Goal: Transaction & Acquisition: Register for event/course

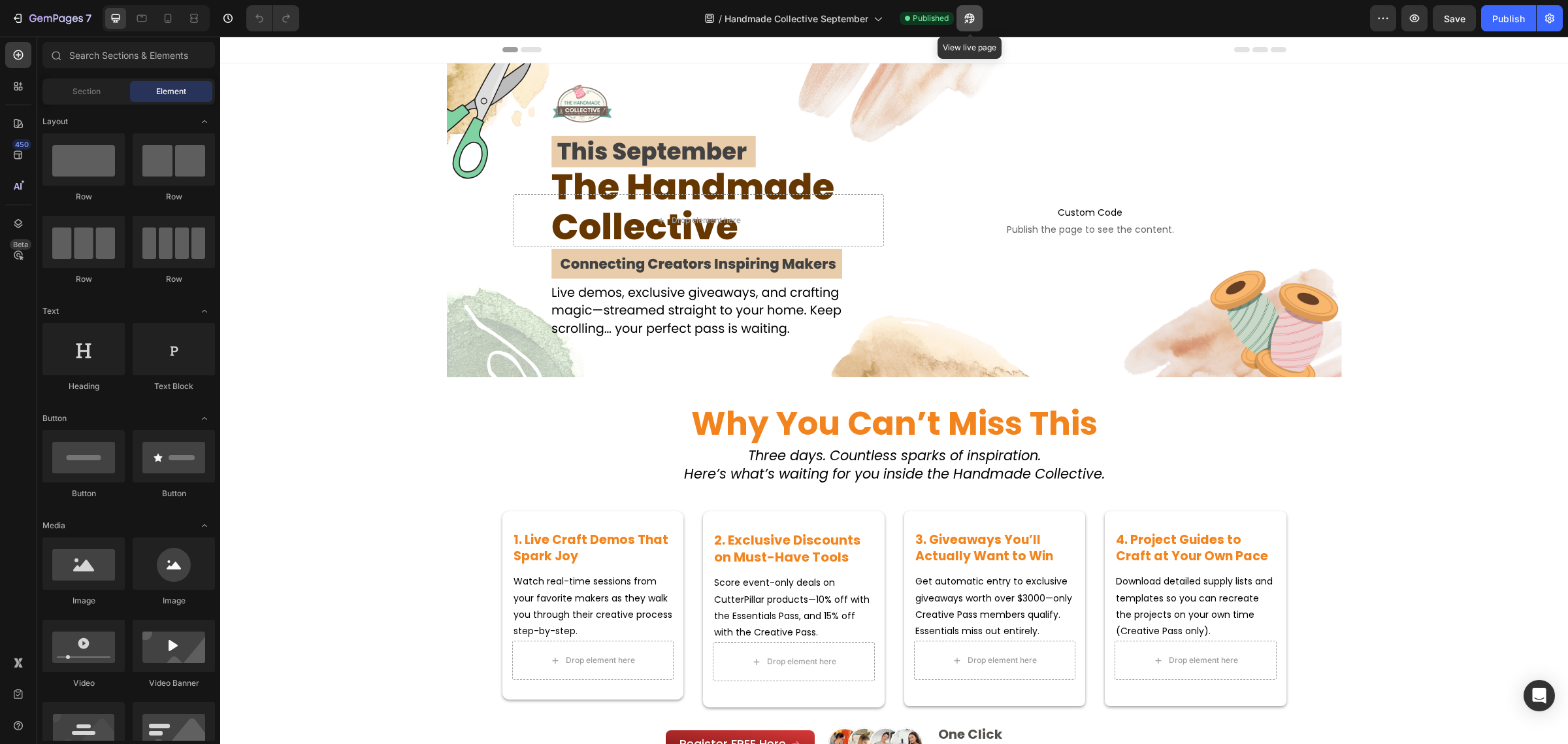
click at [961, 15] on button "button" at bounding box center [970, 19] width 26 height 26
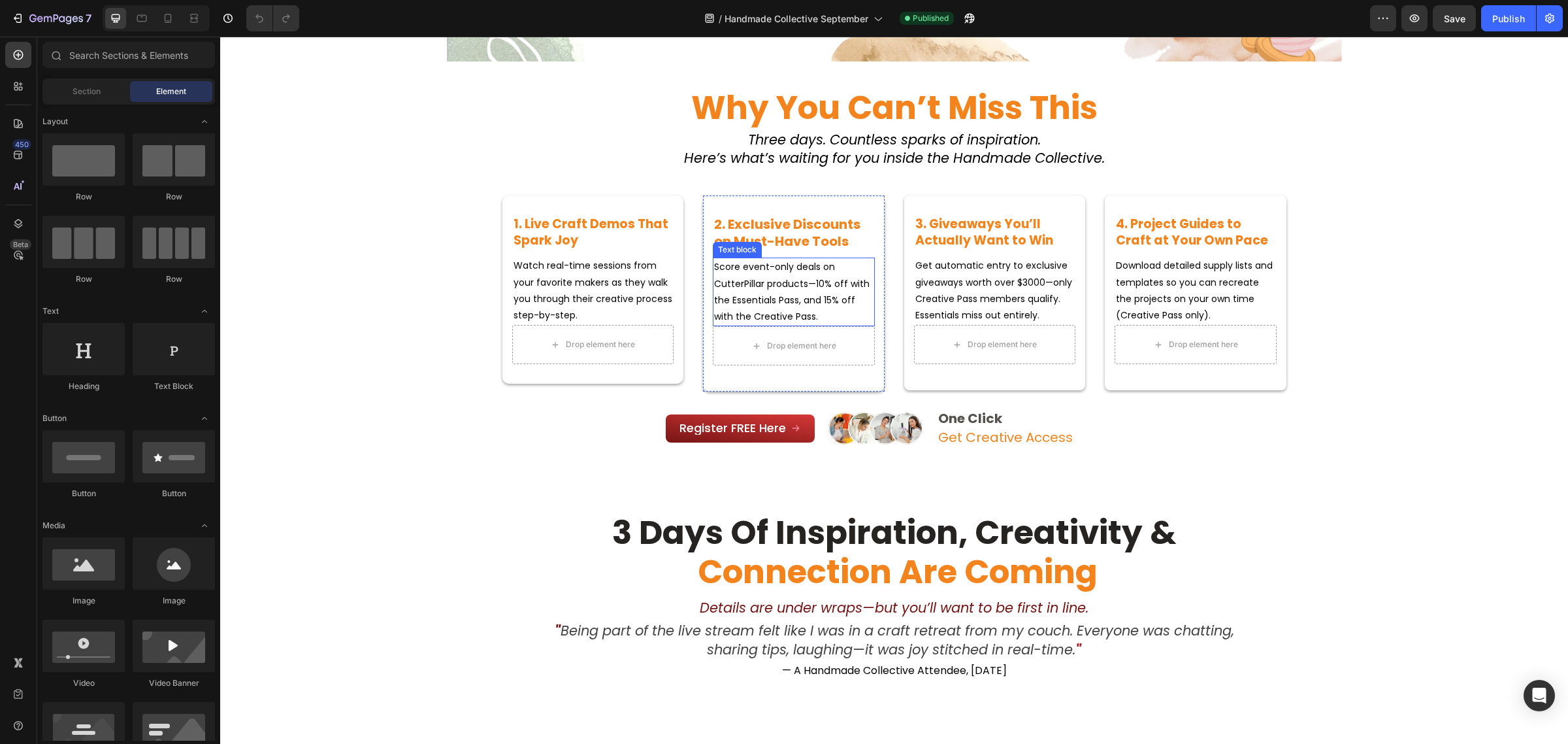
scroll to position [163, 0]
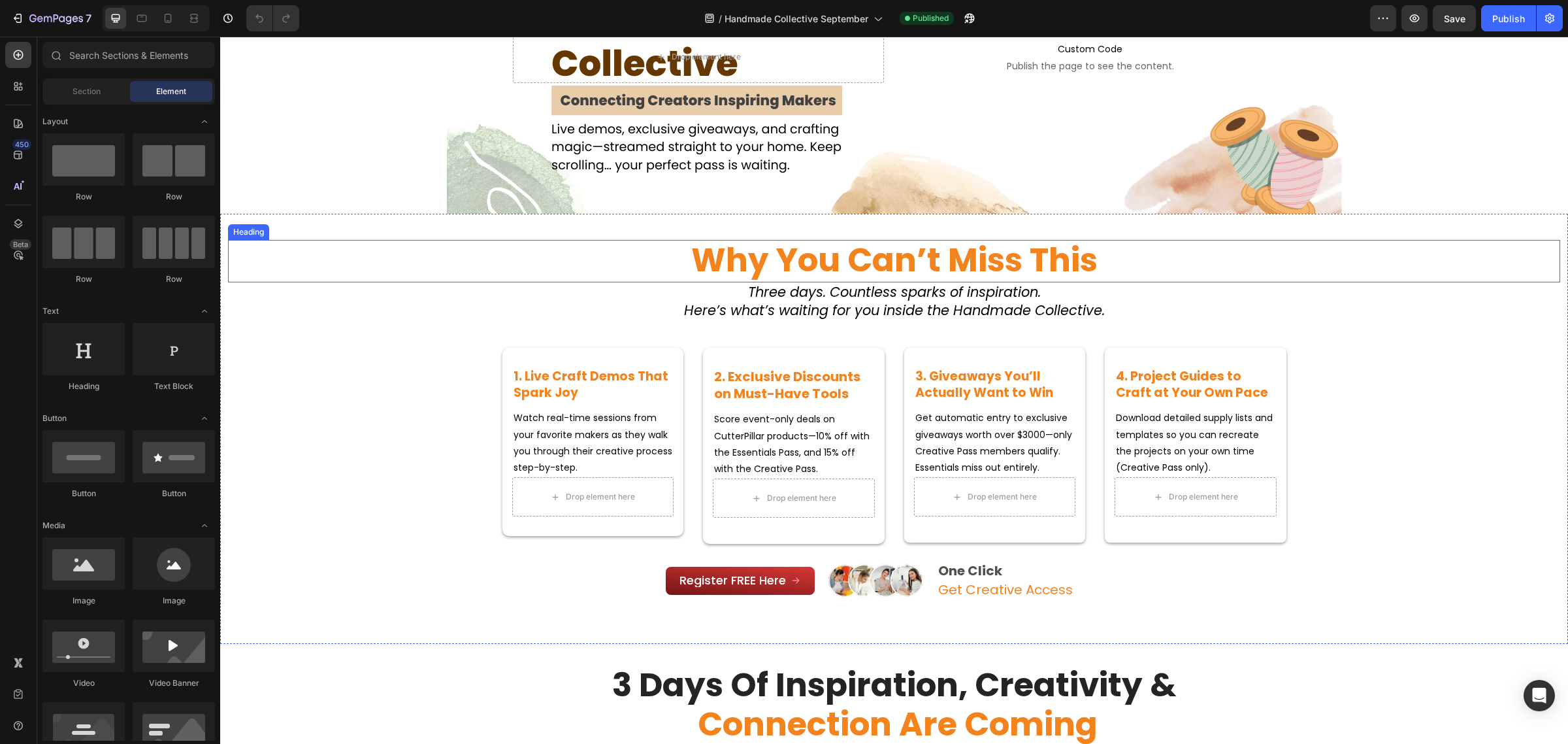
click at [851, 268] on strong "why you can’t miss this" at bounding box center [894, 260] width 407 height 46
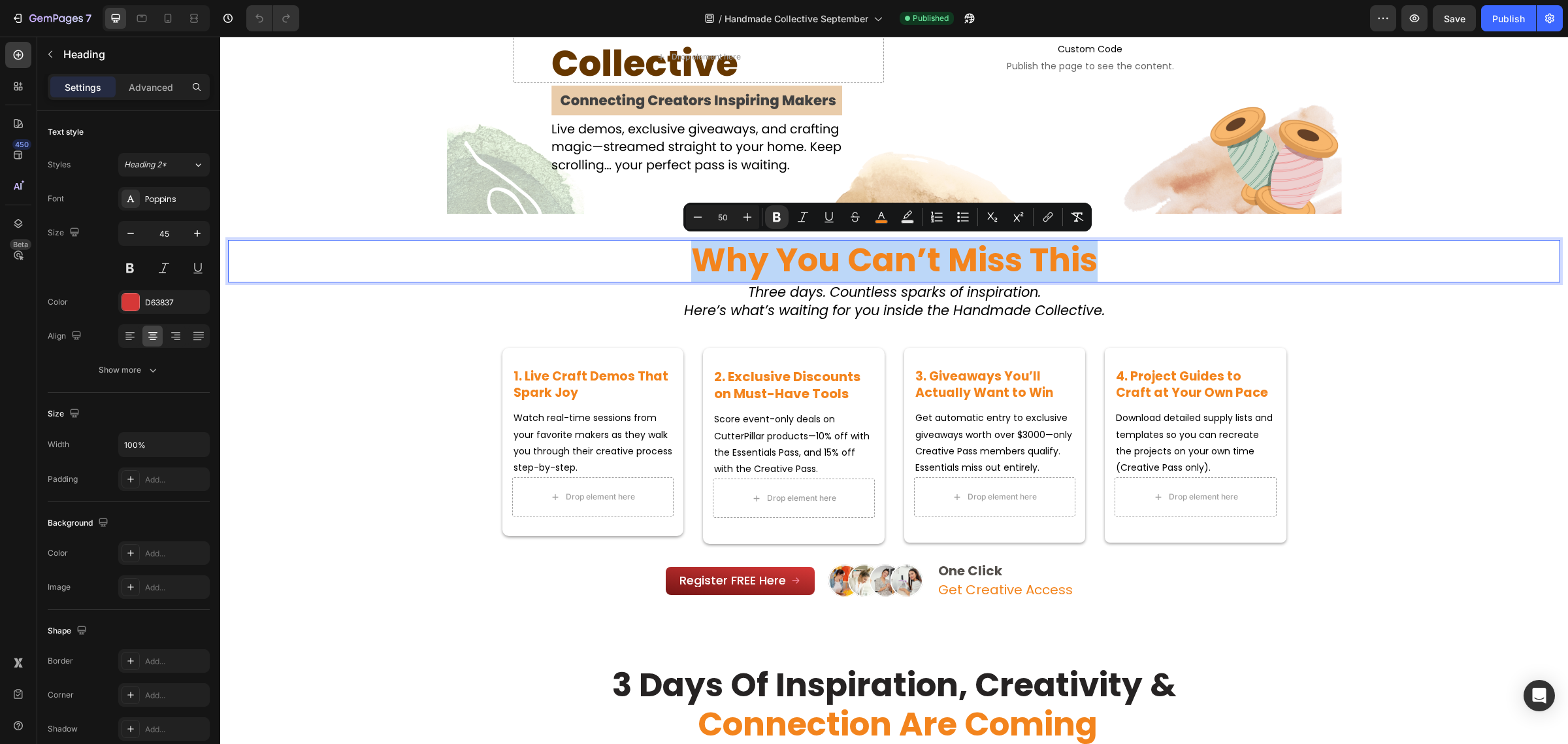
type input "15"
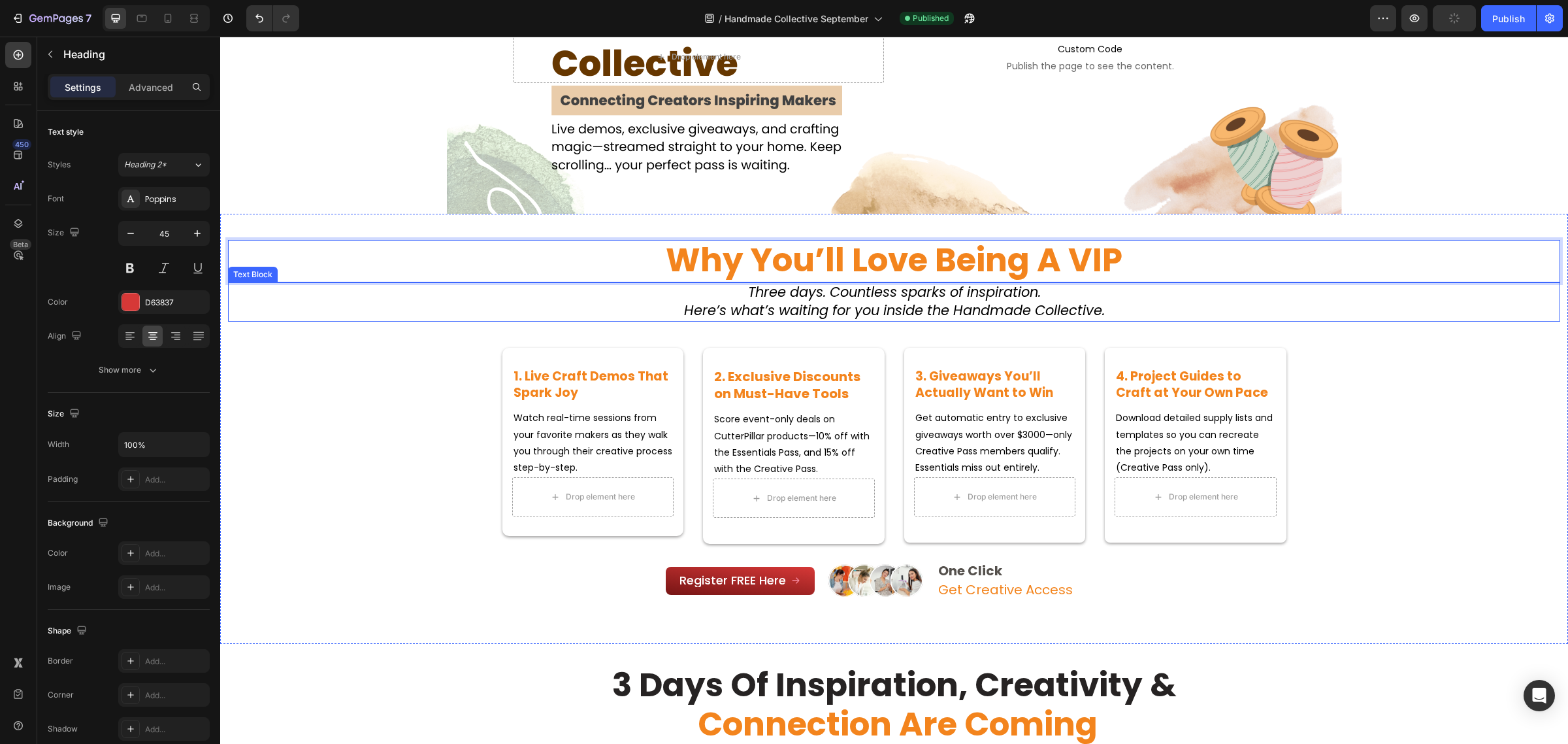
click at [778, 301] on icon "Here’s what’s waiting for you inside the Handmade Collective." at bounding box center [895, 310] width 421 height 19
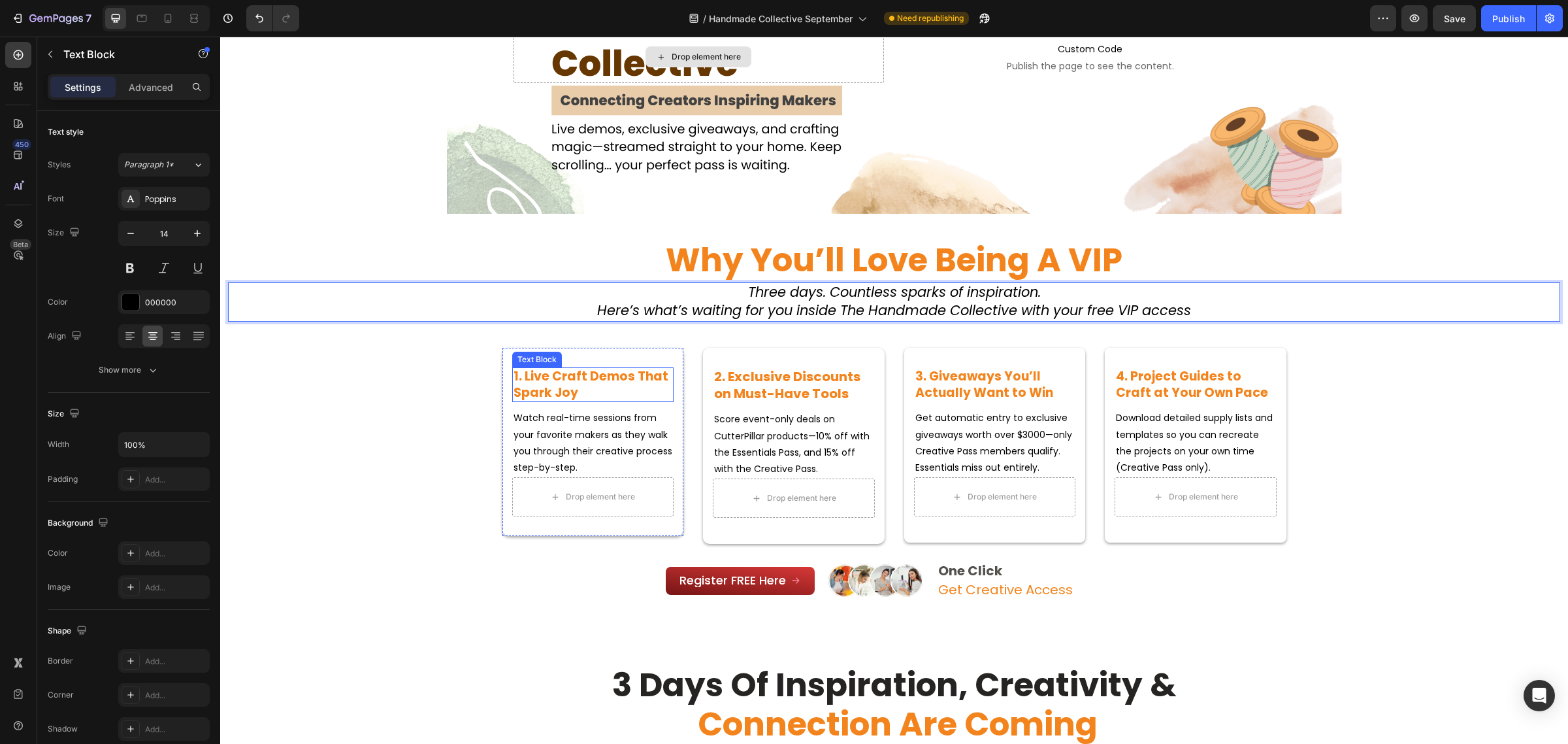
click at [596, 370] on strong "1. Live Craft Demos That Spark Joy" at bounding box center [591, 384] width 155 height 34
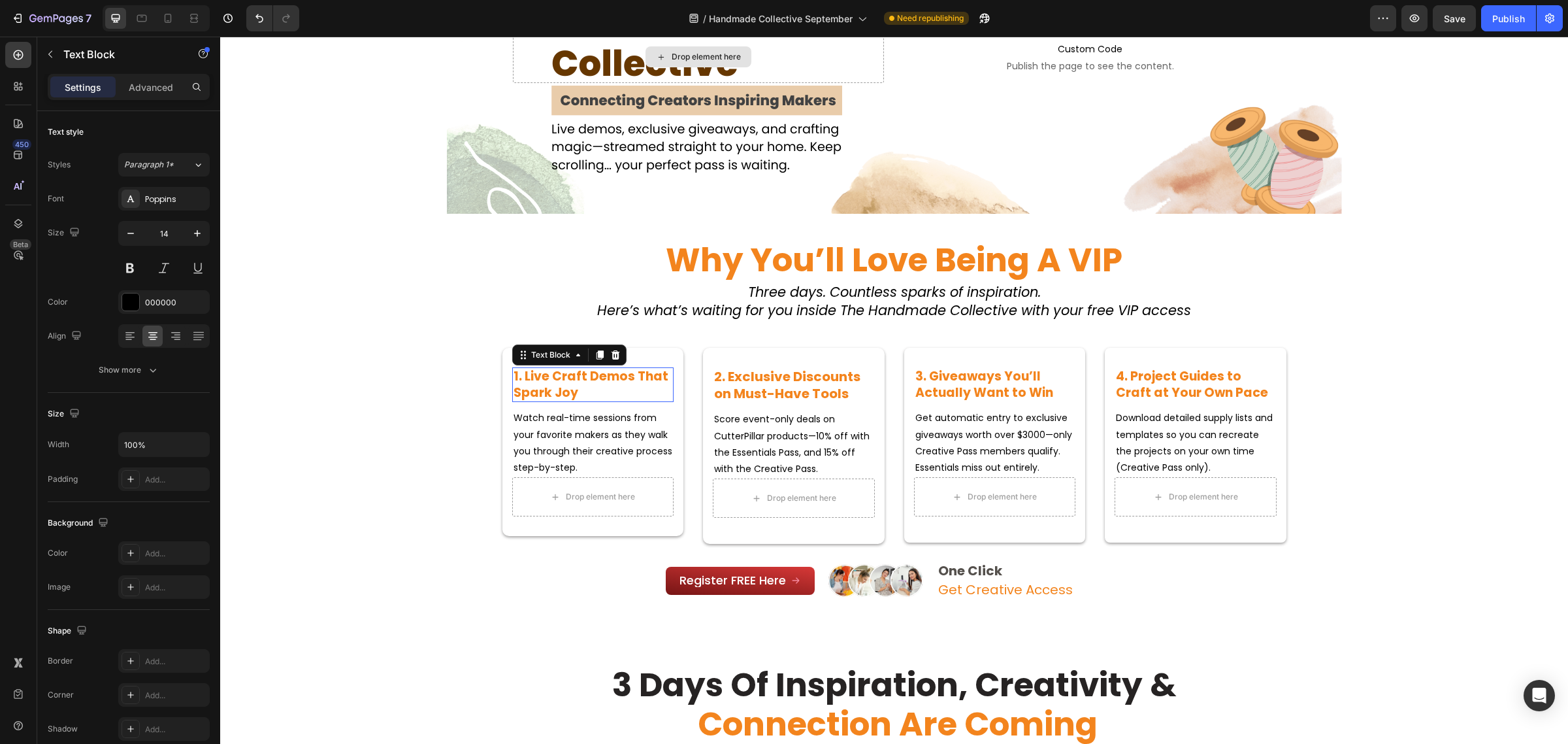
click at [596, 370] on strong "1. Live Craft Demos That Spark Joy" at bounding box center [591, 384] width 155 height 34
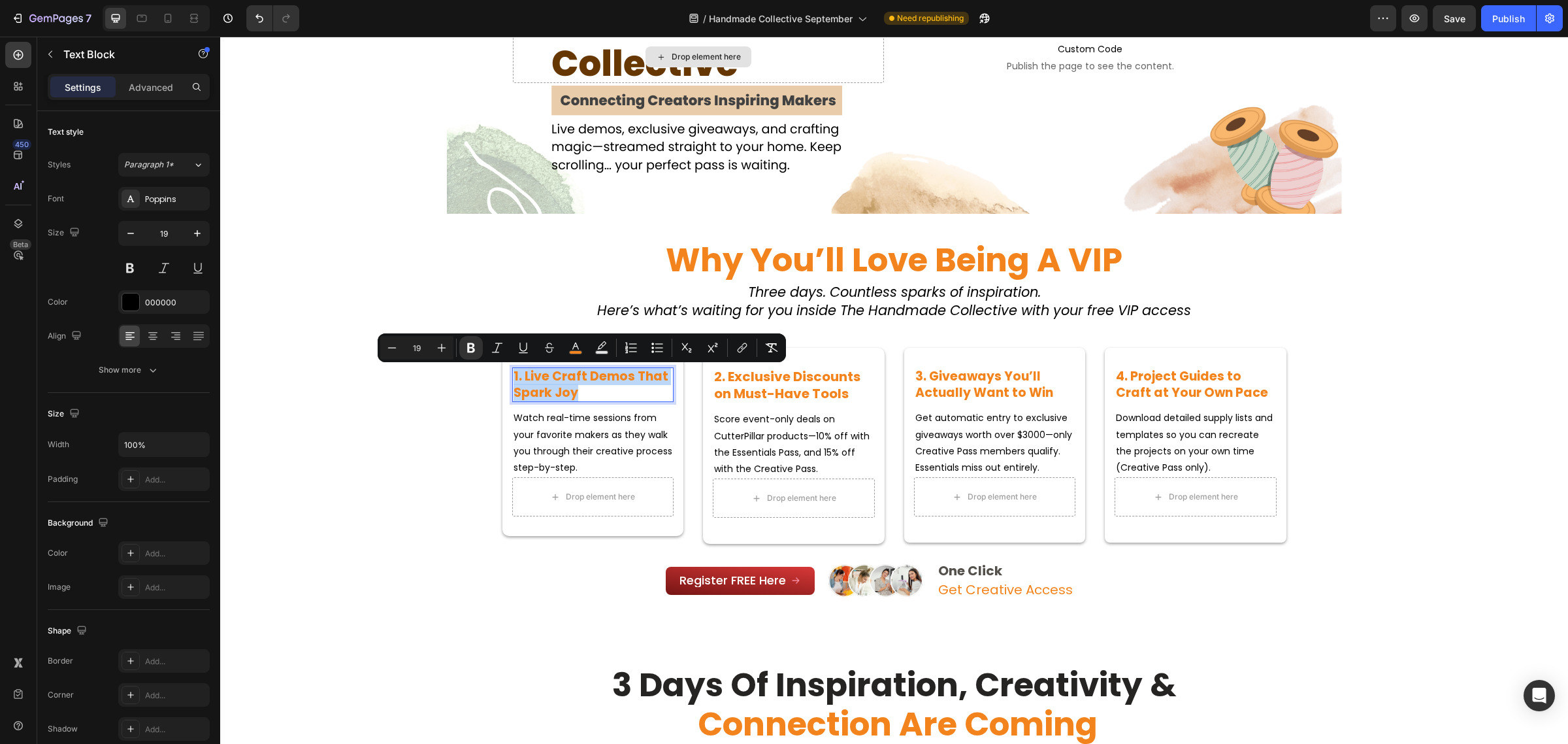
click at [588, 383] on strong "1. Live Craft Demos That Spark Joy" at bounding box center [591, 384] width 155 height 34
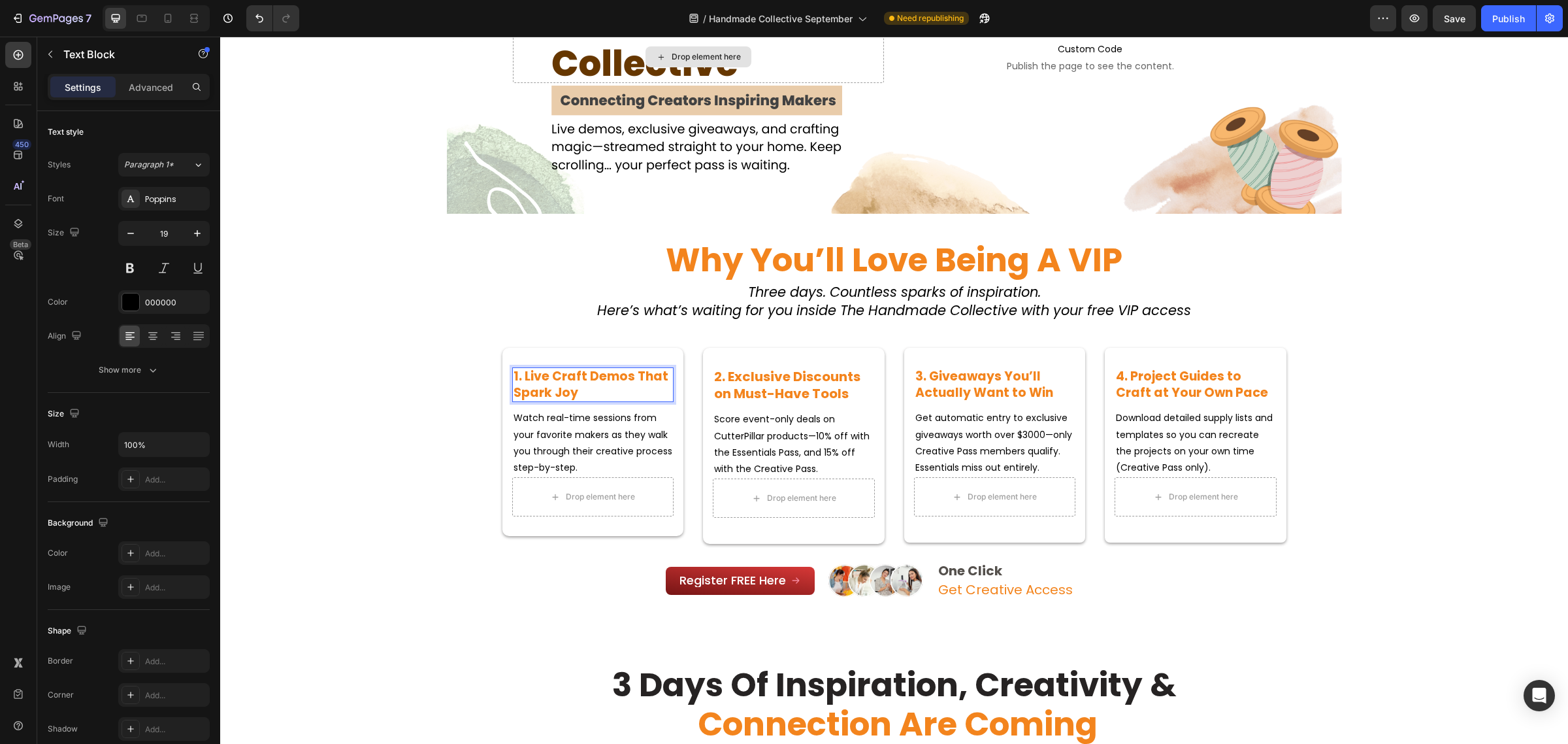
click at [583, 393] on p "1. Live Craft Demos That Spark Joy" at bounding box center [594, 384] width 159 height 32
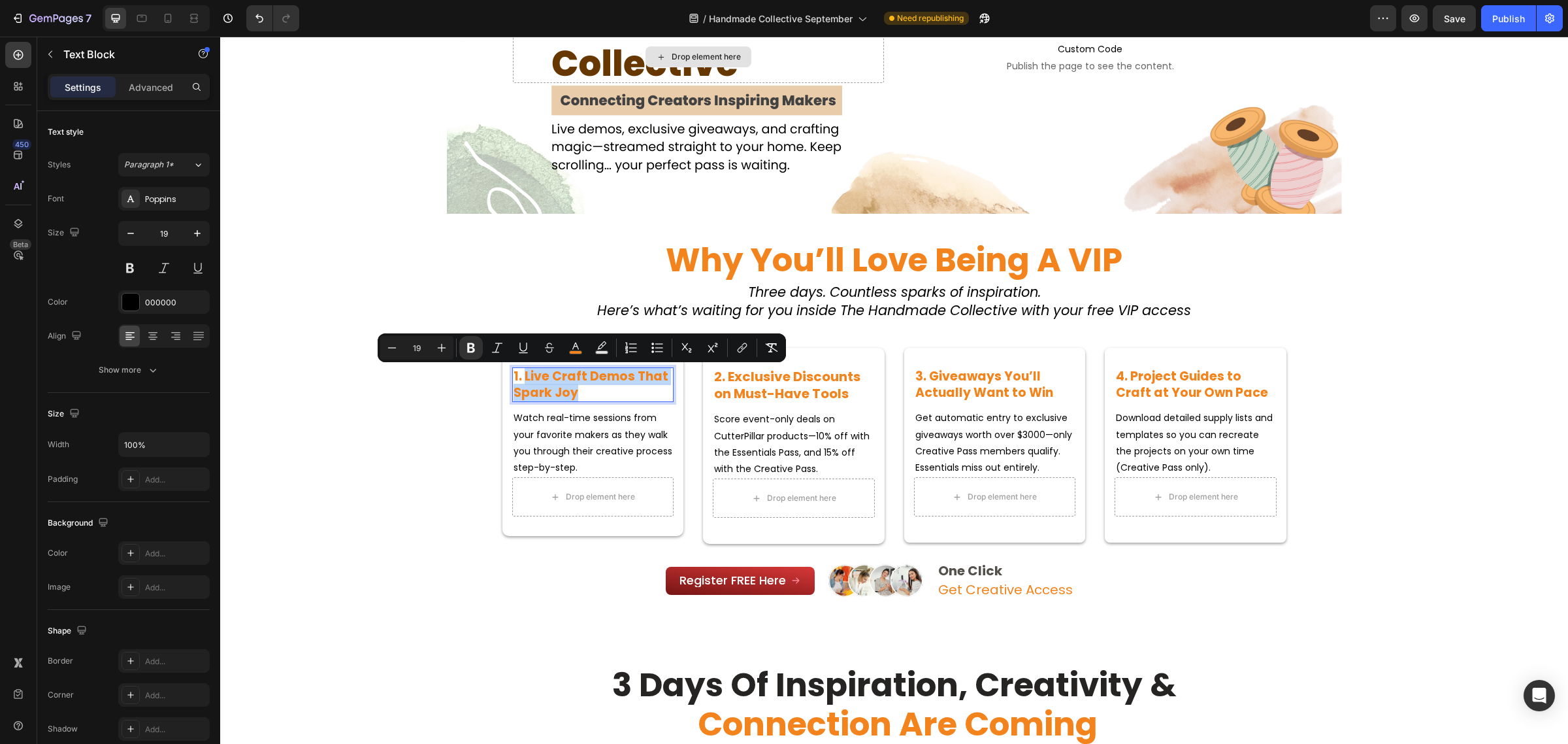
drag, startPoint x: 582, startPoint y: 393, endPoint x: 520, endPoint y: 373, distance: 65.1
click at [520, 373] on p "1. Live Craft Demos That Spark Joy" at bounding box center [594, 384] width 159 height 32
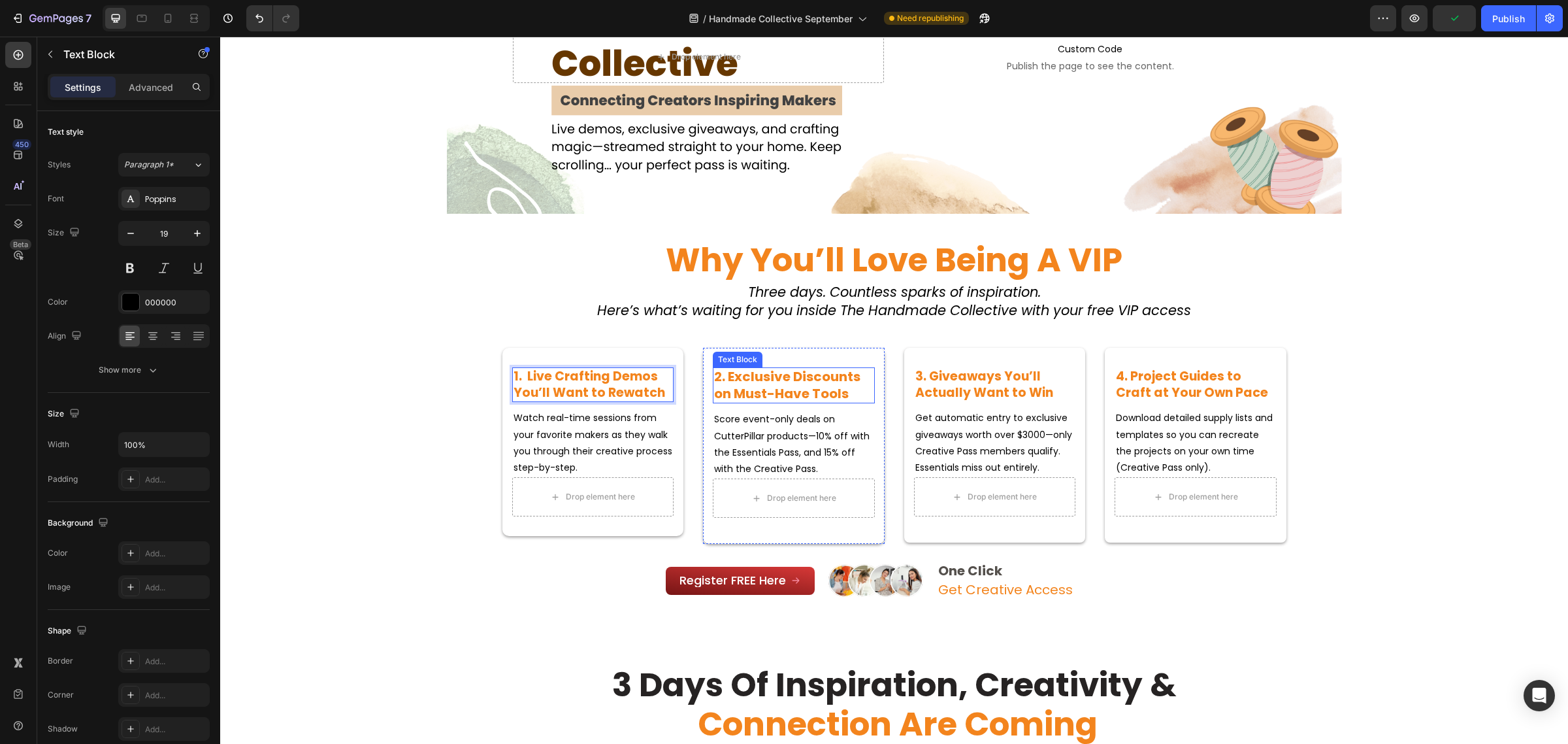
click at [789, 380] on strong "2. Exclusive Discounts on Must-Have Tools" at bounding box center [787, 384] width 146 height 35
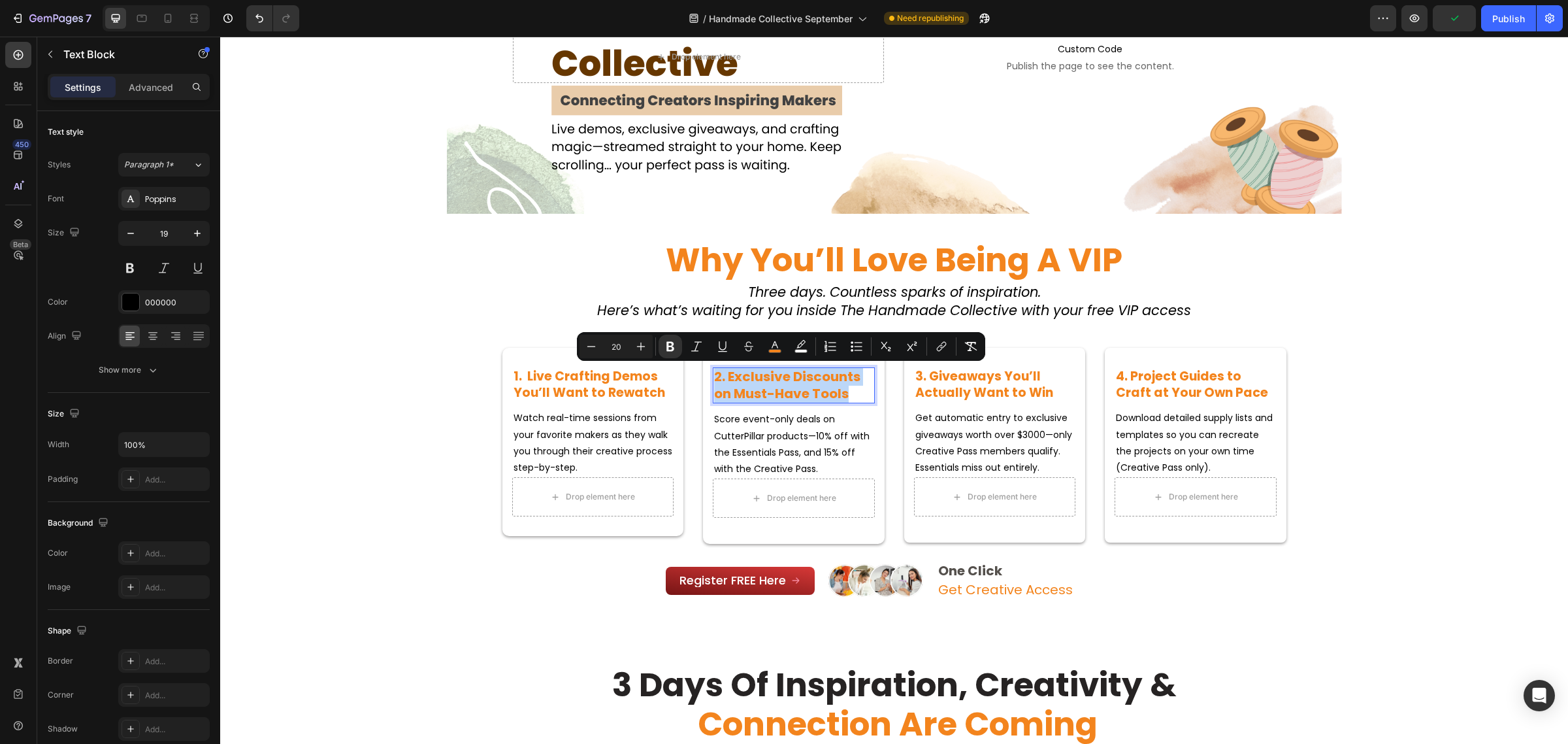
click at [828, 391] on strong "2. Exclusive Discounts on Must-Have Tools" at bounding box center [787, 384] width 146 height 35
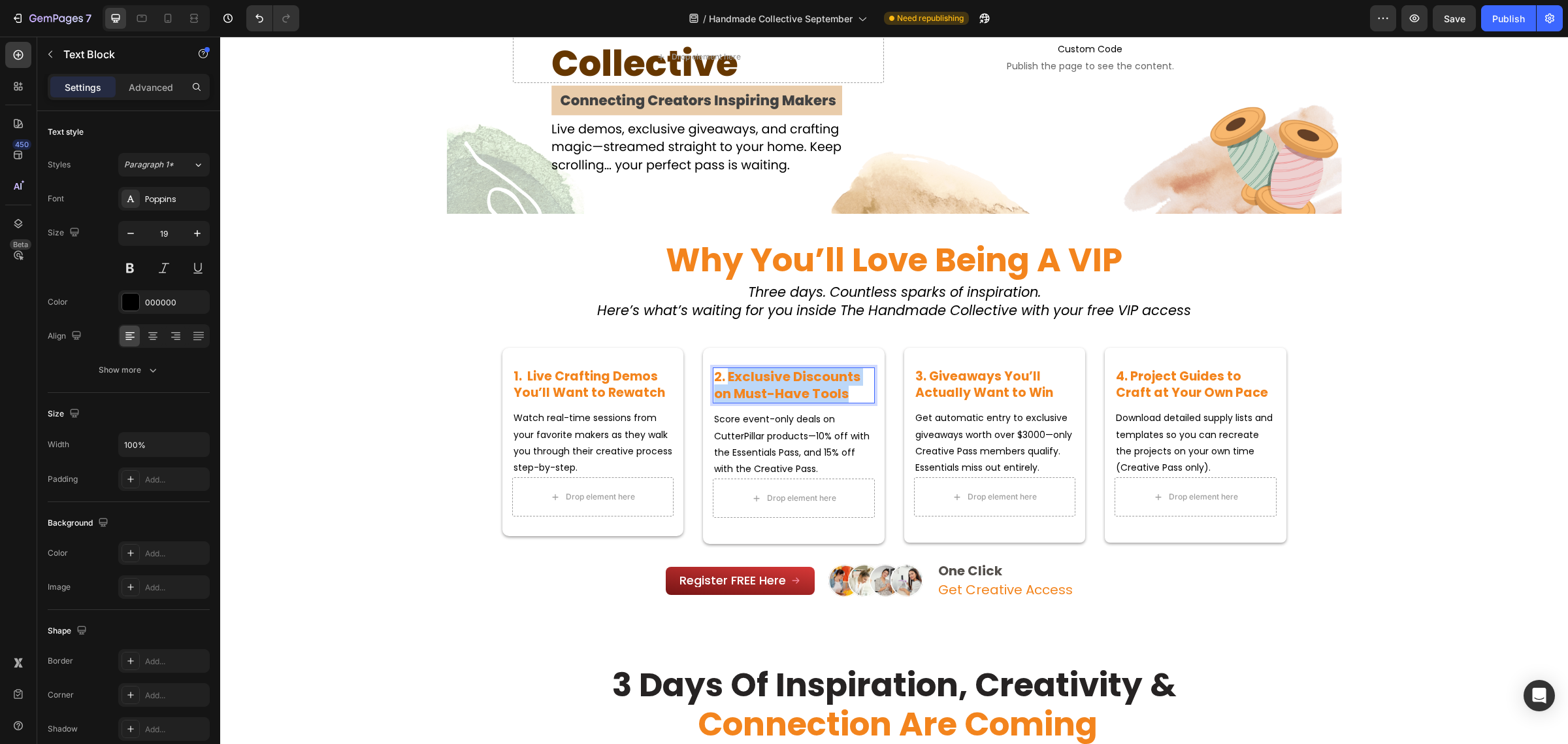
drag, startPoint x: 846, startPoint y: 393, endPoint x: 725, endPoint y: 375, distance: 122.3
click at [725, 375] on p "2. Exclusive Discounts on Must-Have Tools" at bounding box center [794, 385] width 159 height 33
click at [975, 378] on strong "3. Giveaways You’ll Actually Want to Win" at bounding box center [984, 384] width 138 height 34
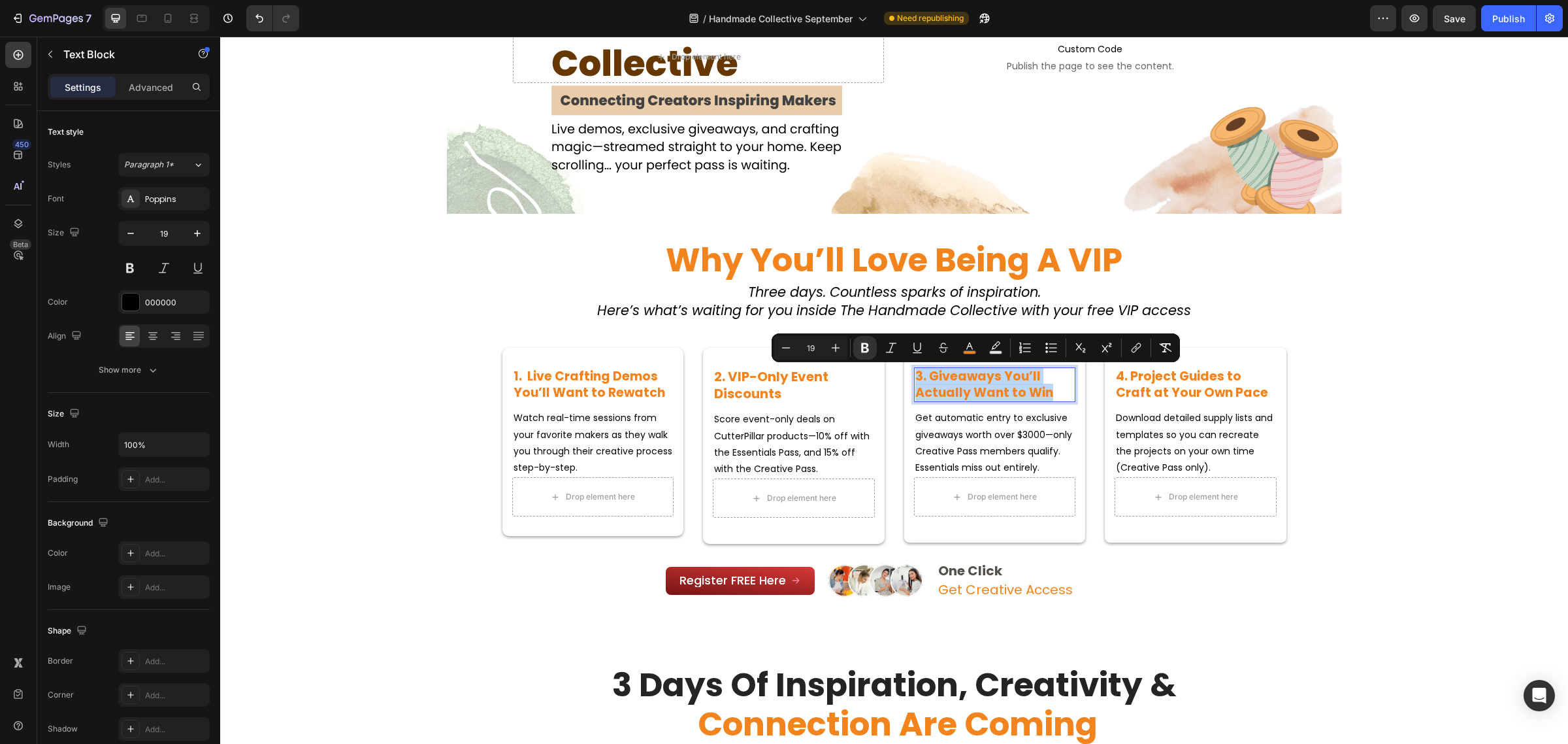
click at [993, 384] on strong "3. Giveaways You’ll Actually Want to Win" at bounding box center [984, 384] width 138 height 34
drag, startPoint x: 1046, startPoint y: 393, endPoint x: 926, endPoint y: 379, distance: 120.8
click at [926, 379] on p "3. Giveaways You’ll Actually Want to Win" at bounding box center [995, 384] width 159 height 32
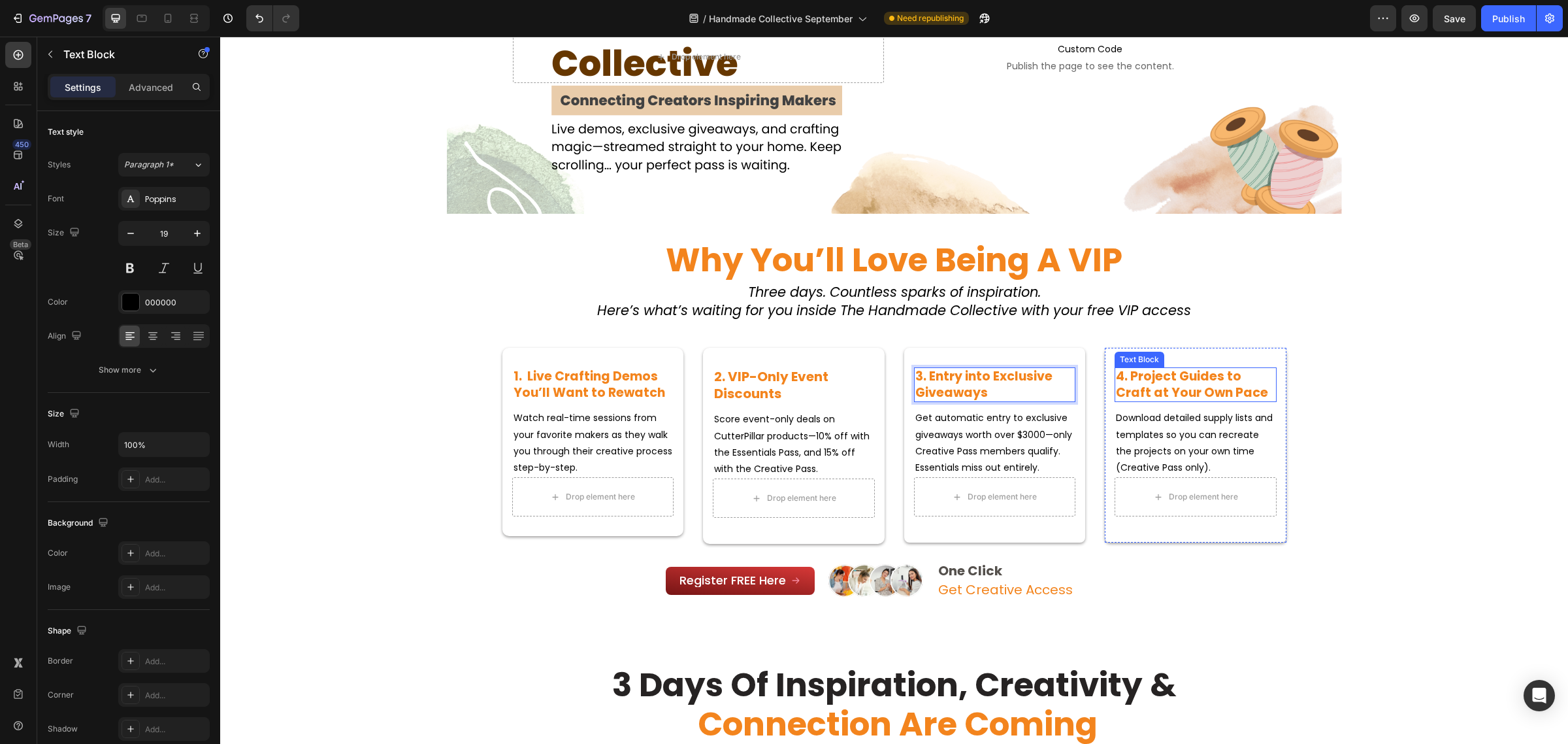
click at [1189, 387] on strong "4. Project Guides to Craft at Your Own Pace" at bounding box center [1192, 384] width 152 height 34
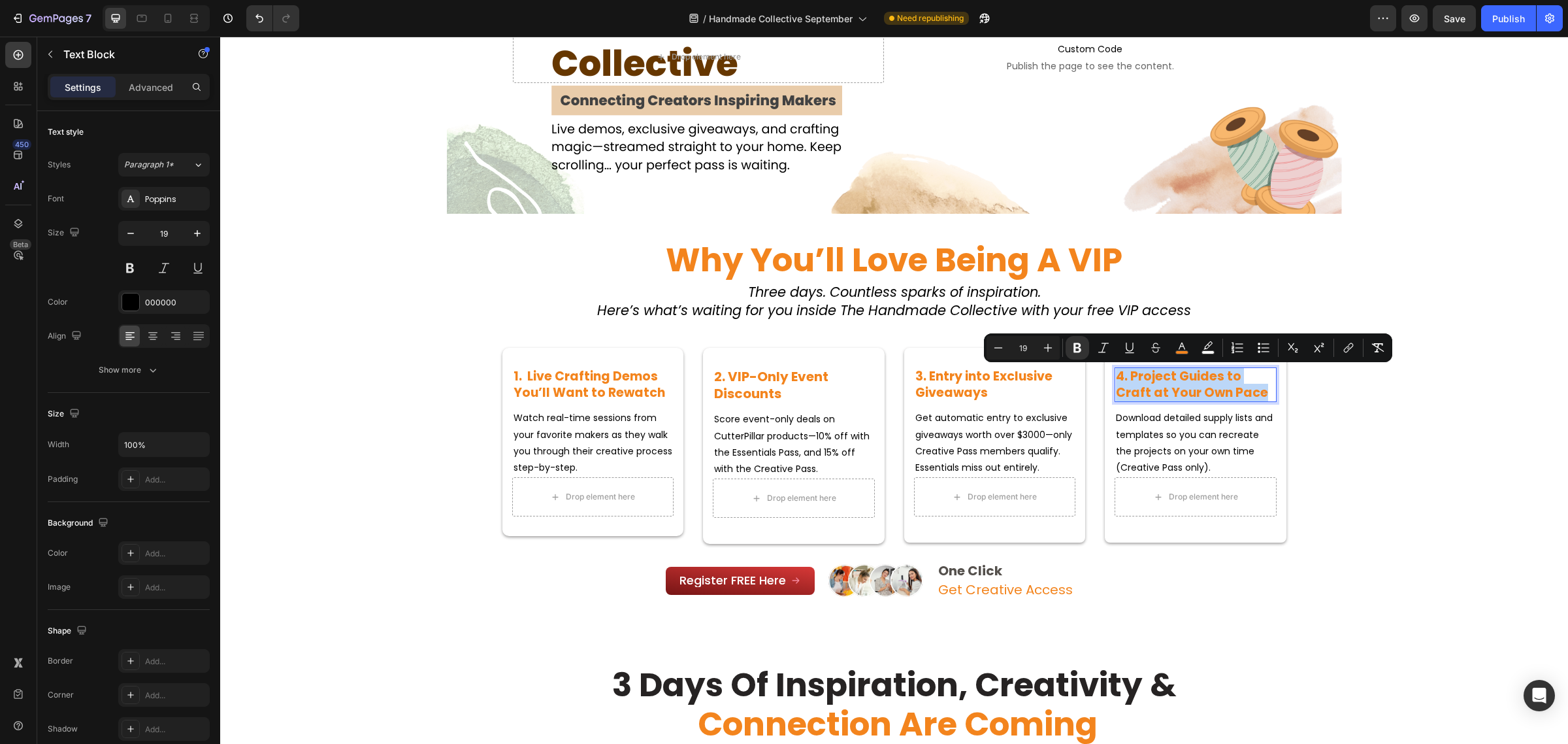
click at [1230, 392] on p "4. Project Guides to Craft at Your Own Pace" at bounding box center [1195, 384] width 159 height 32
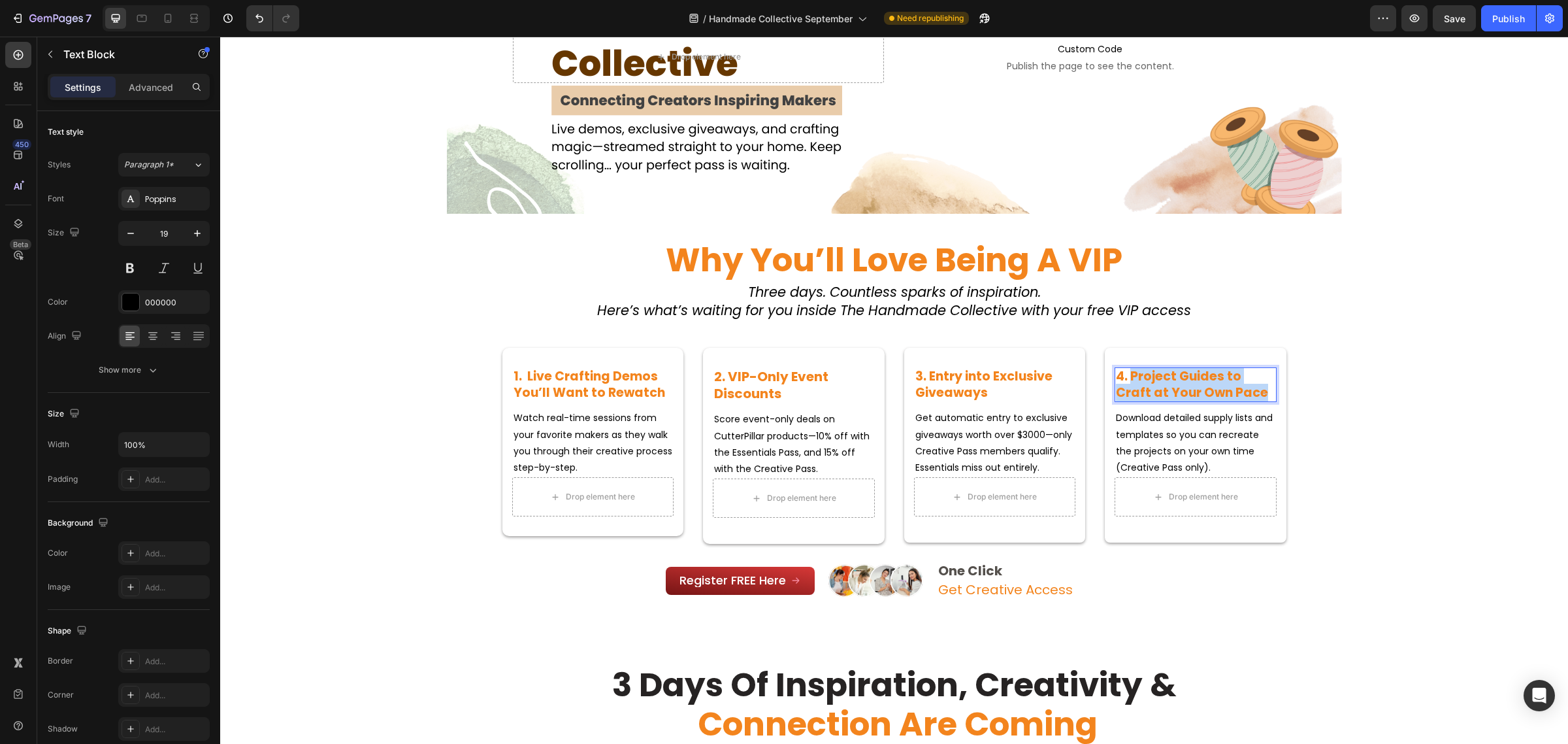
drag, startPoint x: 1233, startPoint y: 394, endPoint x: 1128, endPoint y: 376, distance: 106.5
click at [1128, 376] on p "4. Project Guides to Craft at Your Own Pace" at bounding box center [1195, 384] width 159 height 32
click at [596, 435] on span "Watch real-time sessions from your favorite makers as they walk you through the…" at bounding box center [593, 442] width 159 height 63
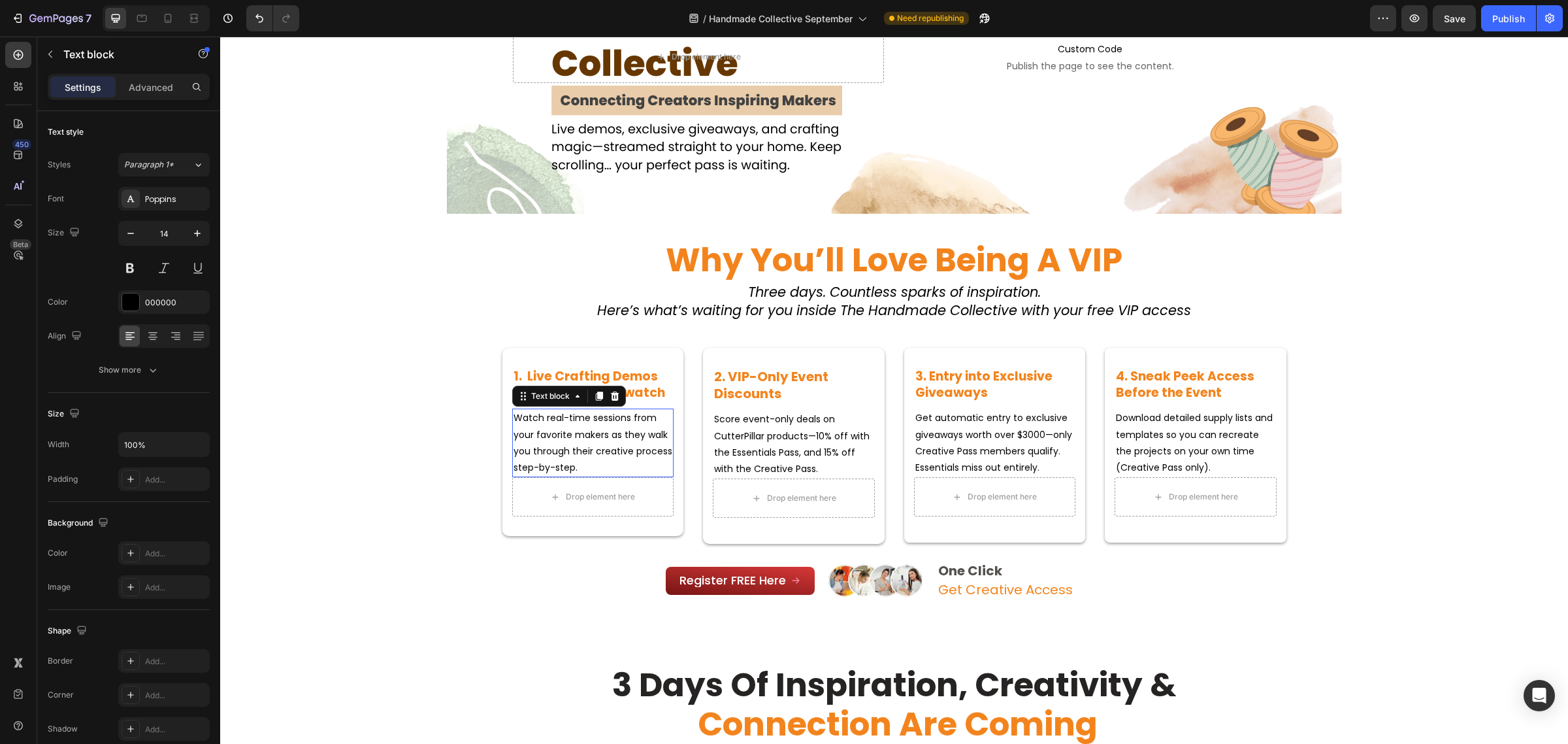
click at [596, 435] on span "Watch real-time sessions from your favorite makers as they walk you through the…" at bounding box center [593, 442] width 159 height 63
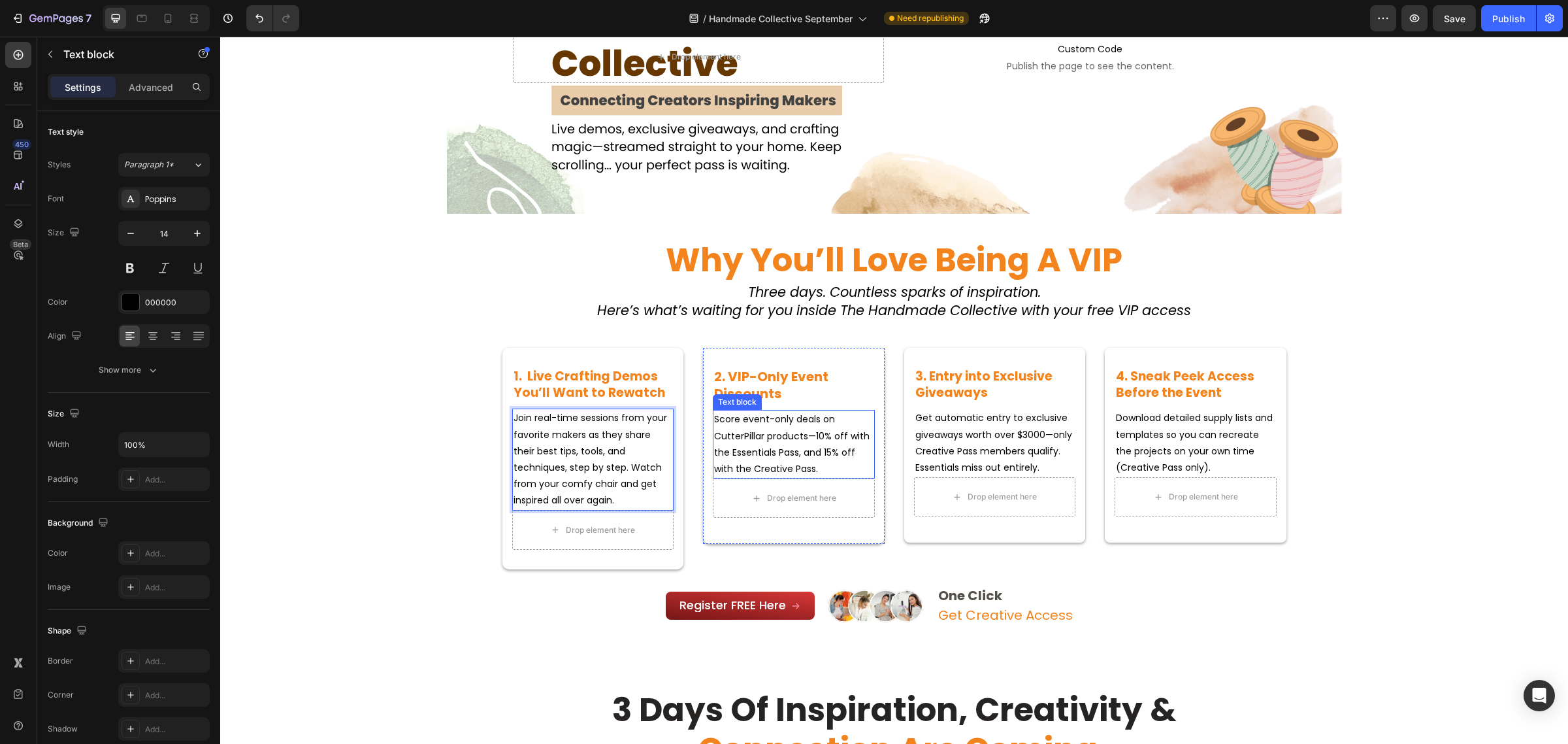
click at [805, 446] on span "Score event-only deals on CutterPillar products—10% off with the Essentials Pas…" at bounding box center [792, 443] width 156 height 63
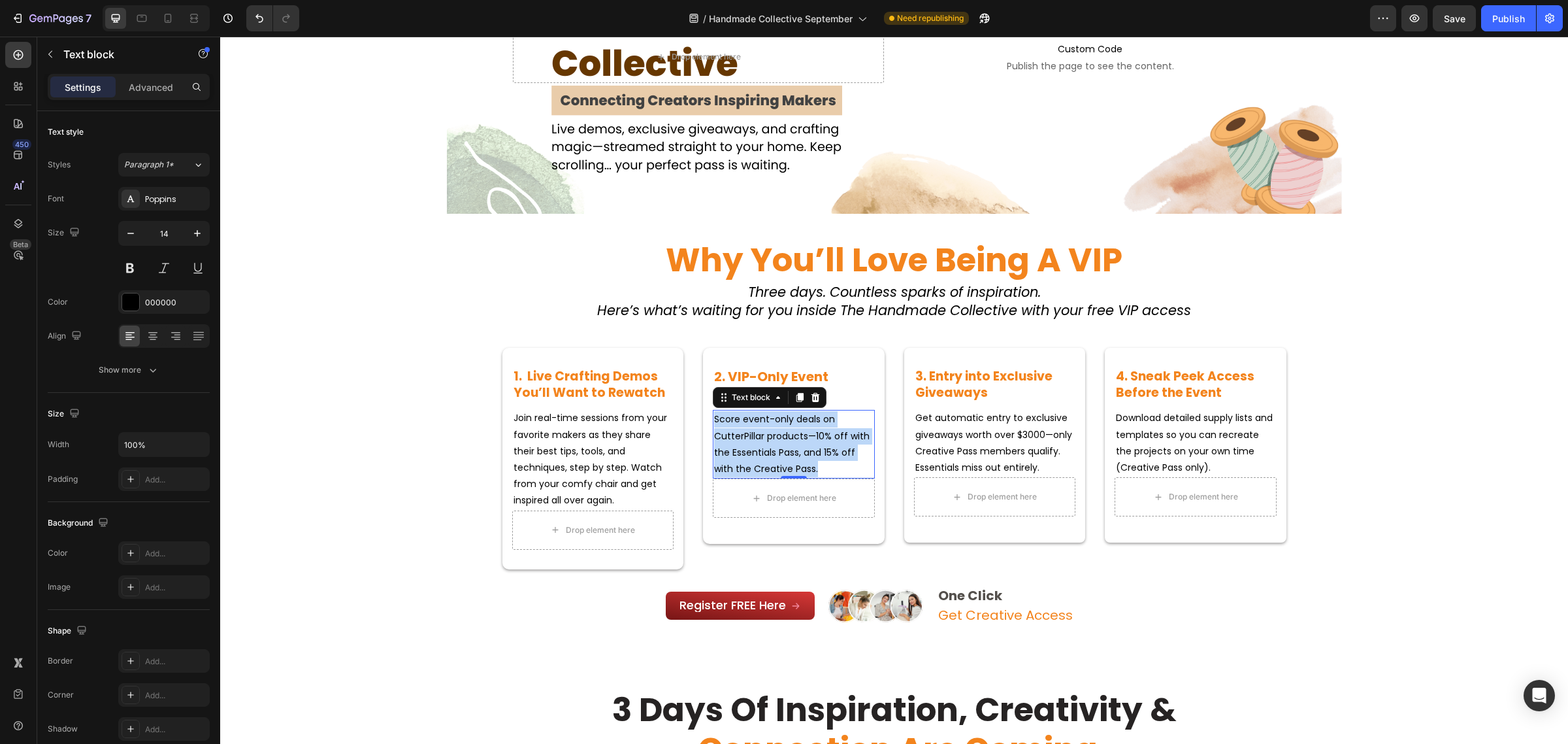
click at [805, 446] on span "Score event-only deals on CutterPillar products—10% off with the Essentials Pas…" at bounding box center [792, 443] width 156 height 63
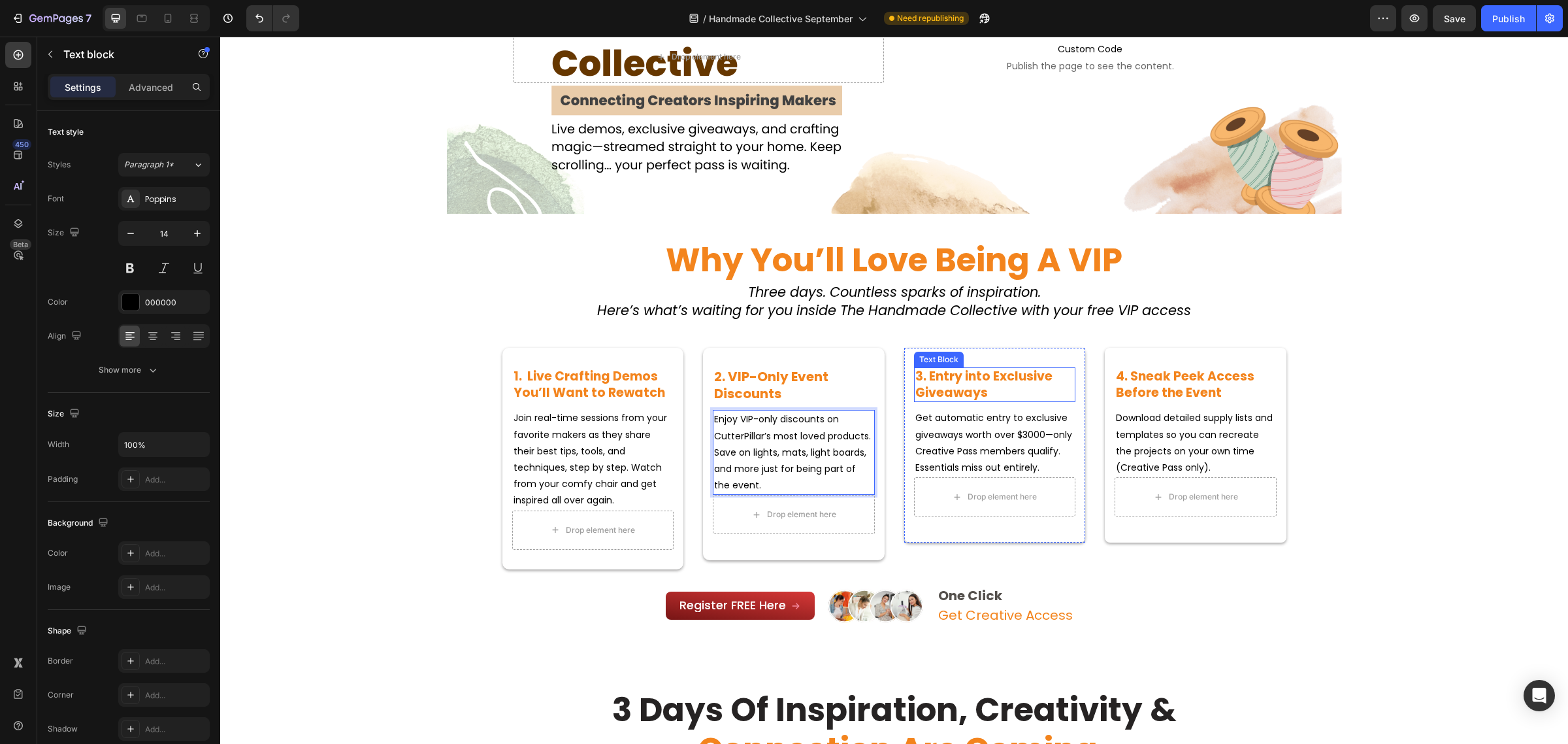
click at [939, 441] on p "Get automatic entry to exclusive giveaways worth over $3000—only Creative Pass …" at bounding box center [995, 443] width 159 height 66
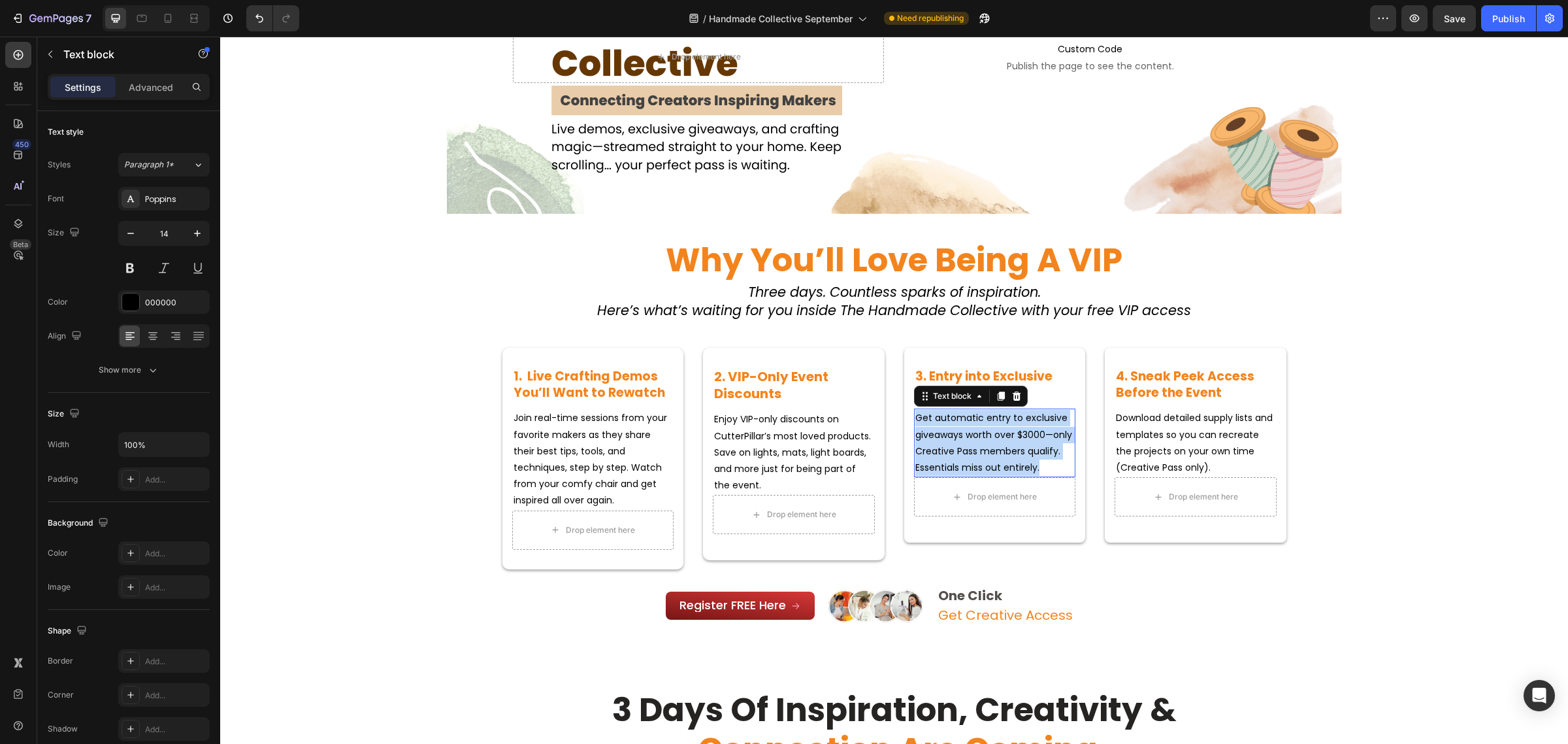
click at [939, 441] on p "Get automatic entry to exclusive giveaways worth over $3000—only Creative Pass …" at bounding box center [995, 443] width 159 height 66
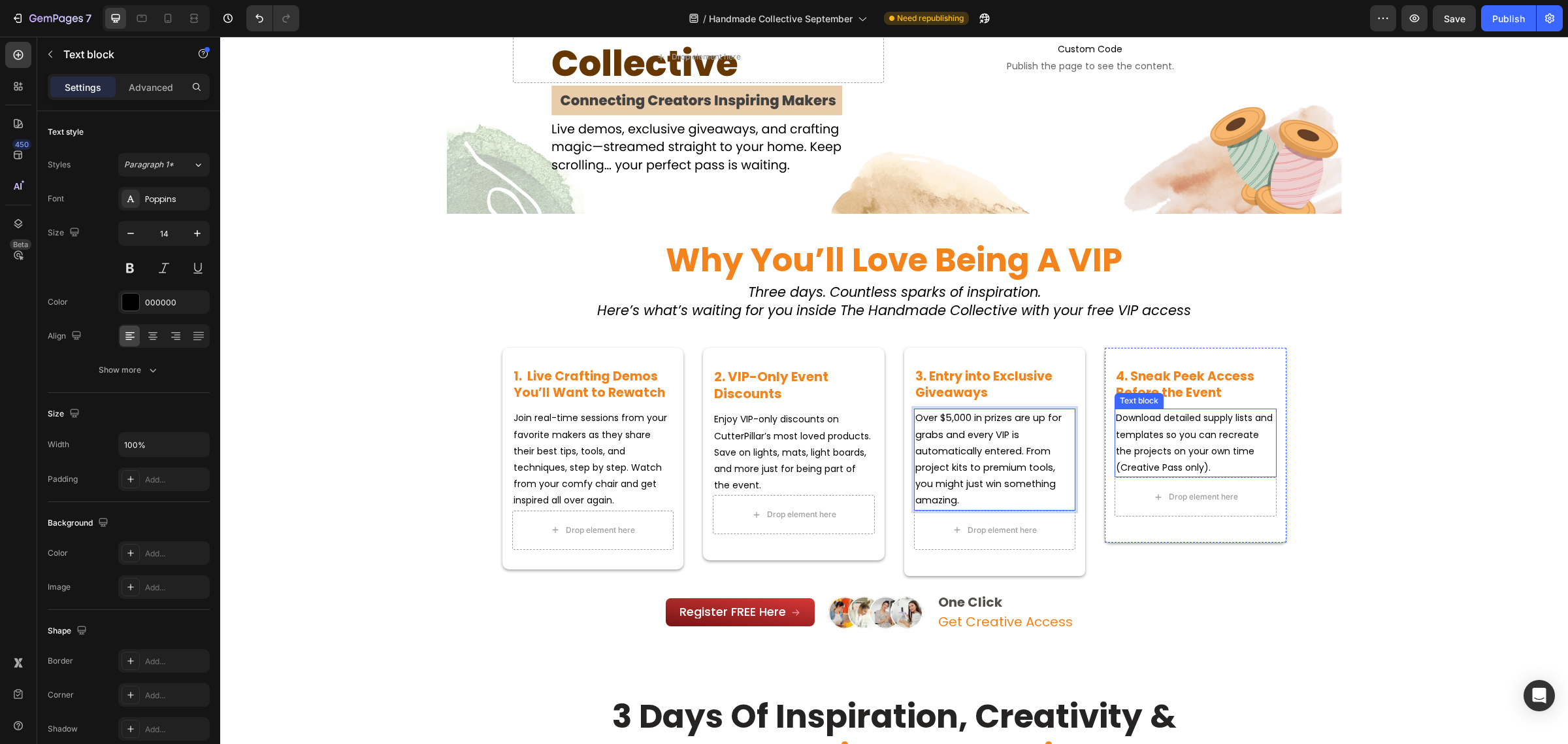
click at [1145, 435] on span "Download detailed supply lists and templates so you can recreate the projects o…" at bounding box center [1194, 442] width 157 height 63
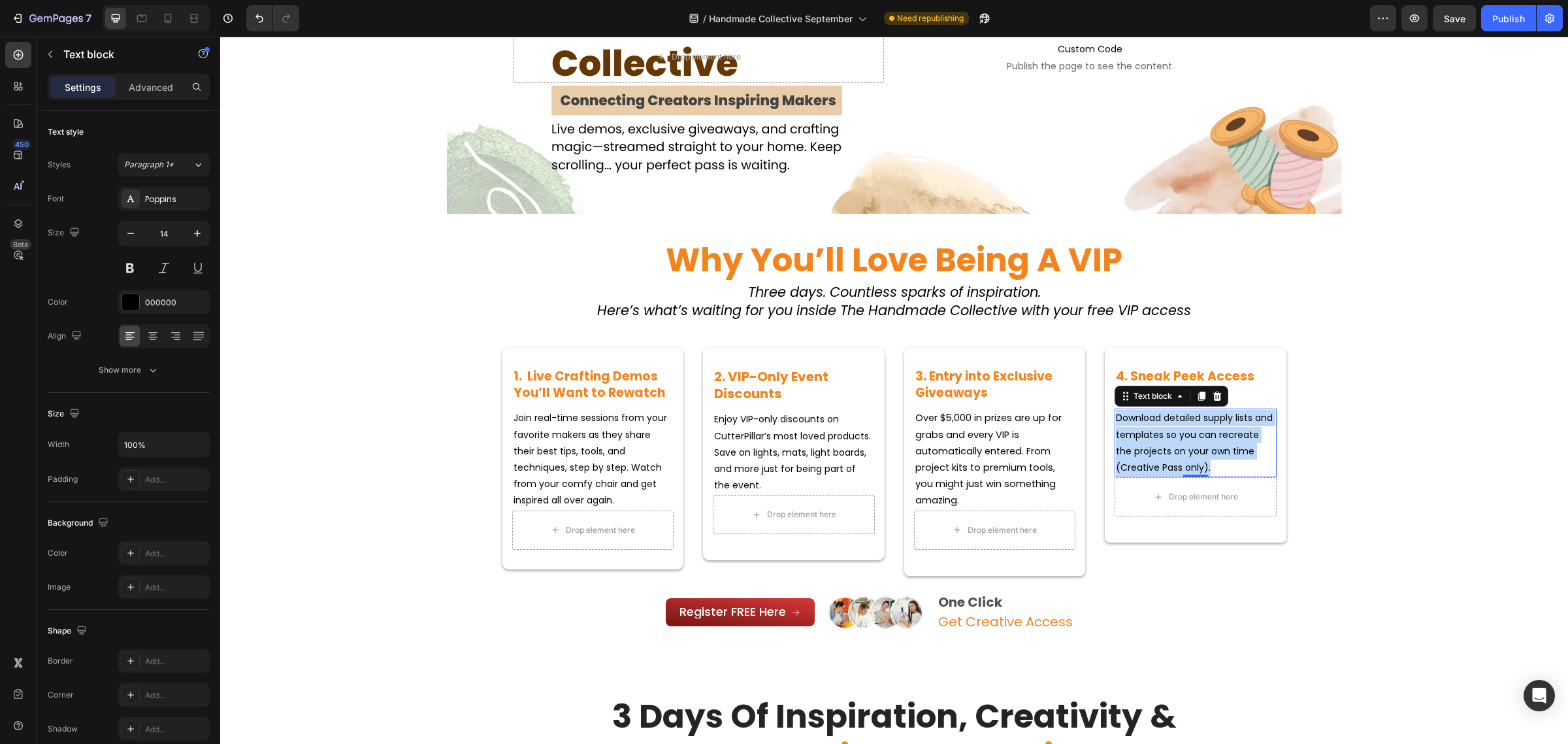
click at [1145, 435] on span "Download detailed supply lists and templates so you can recreate the projects o…" at bounding box center [1194, 442] width 157 height 63
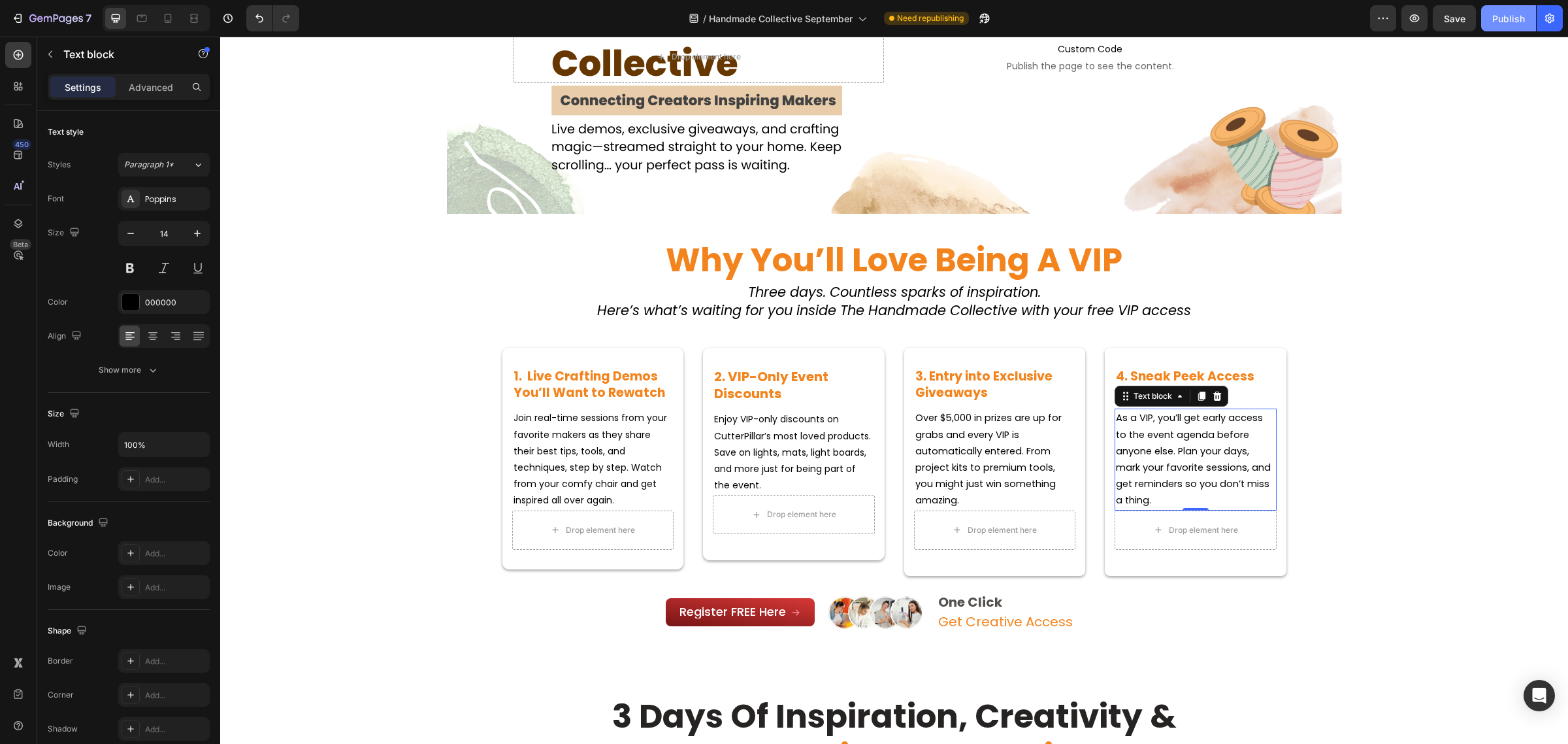
click at [1509, 21] on div "Publish" at bounding box center [1508, 19] width 33 height 14
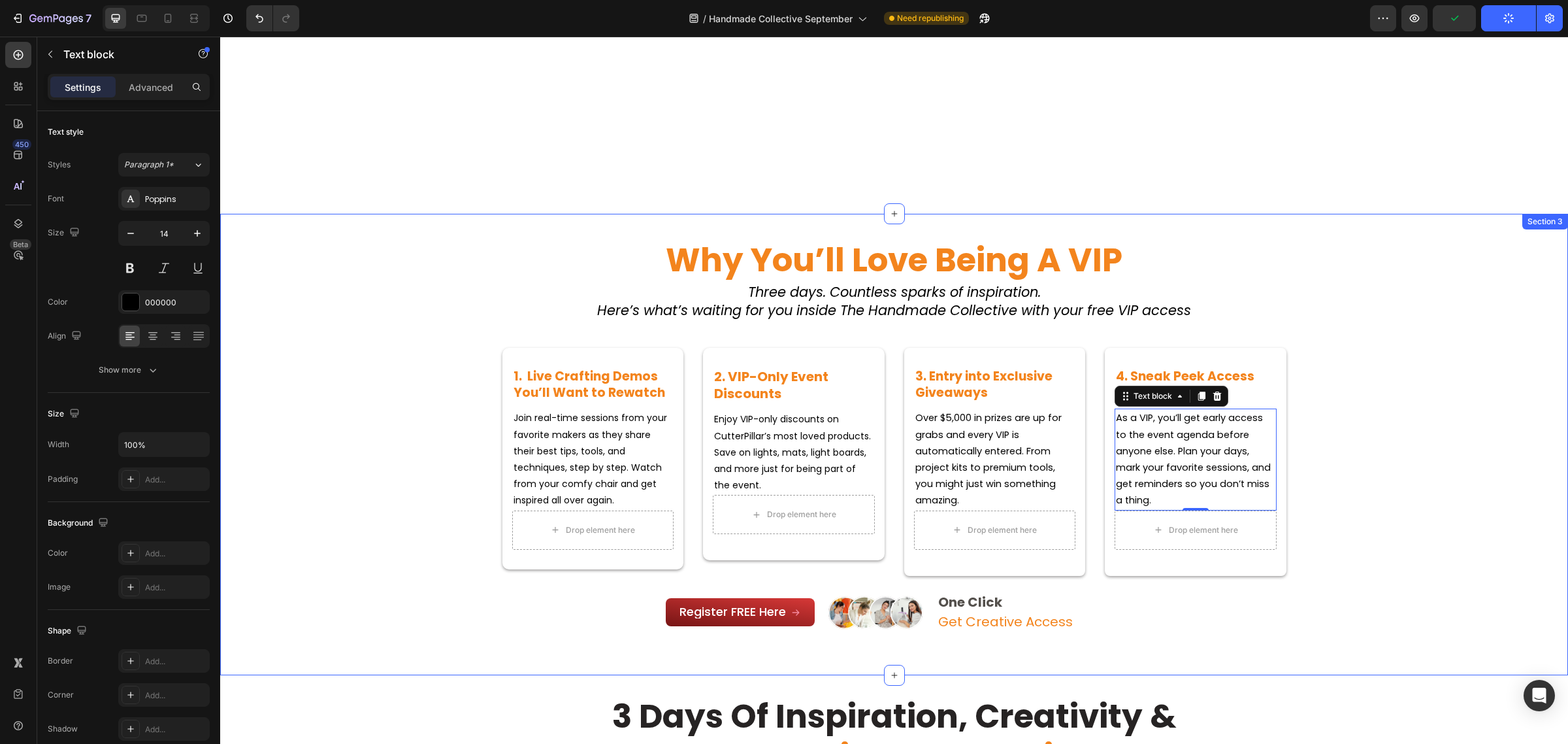
scroll to position [572, 0]
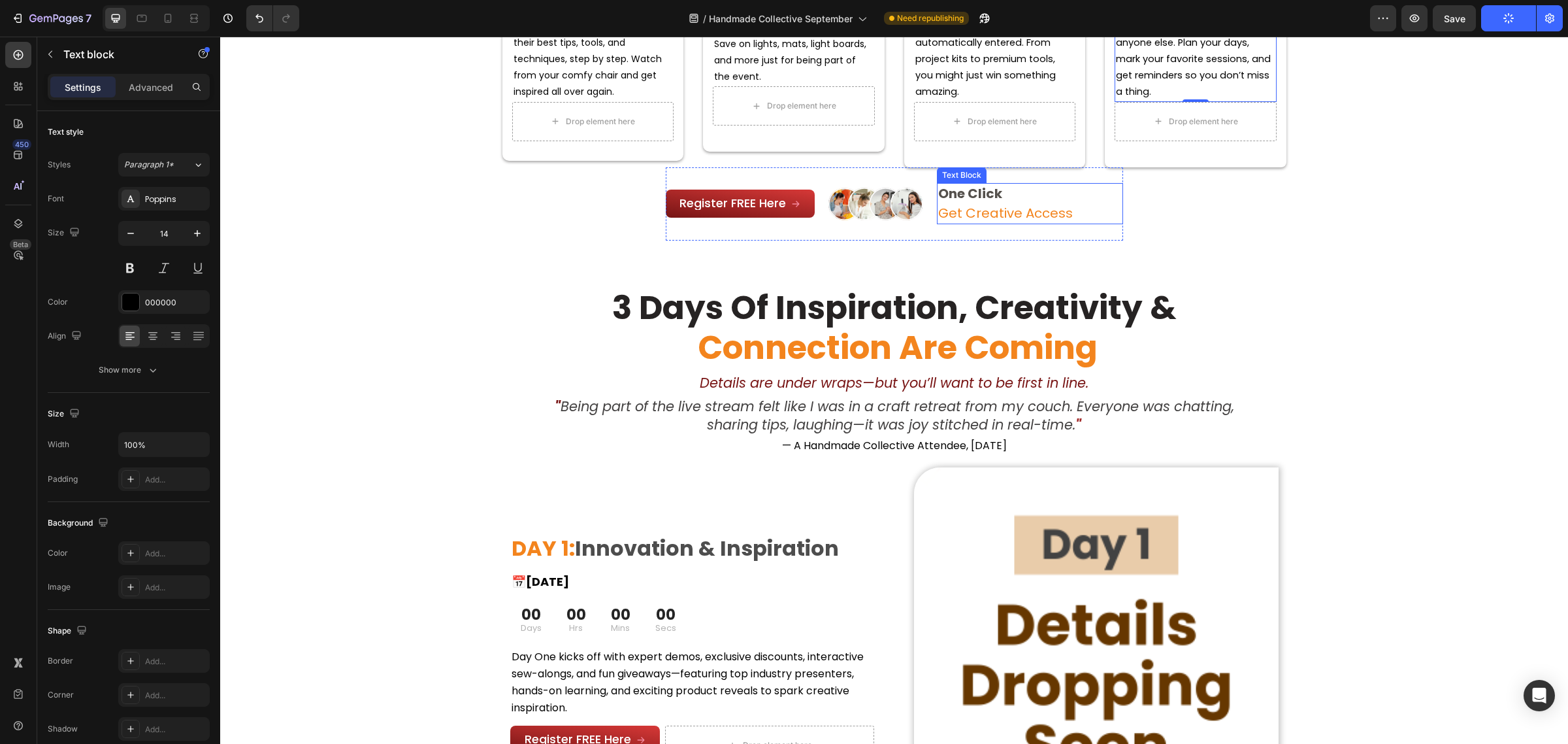
click at [997, 214] on span "Get Creative Access" at bounding box center [1006, 213] width 134 height 18
click at [1058, 258] on div "⁠⁠⁠⁠⁠⁠⁠ Why You’ll Love Being a VIP Heading Three days. Countless sparks of ins…" at bounding box center [894, 36] width 1348 height 461
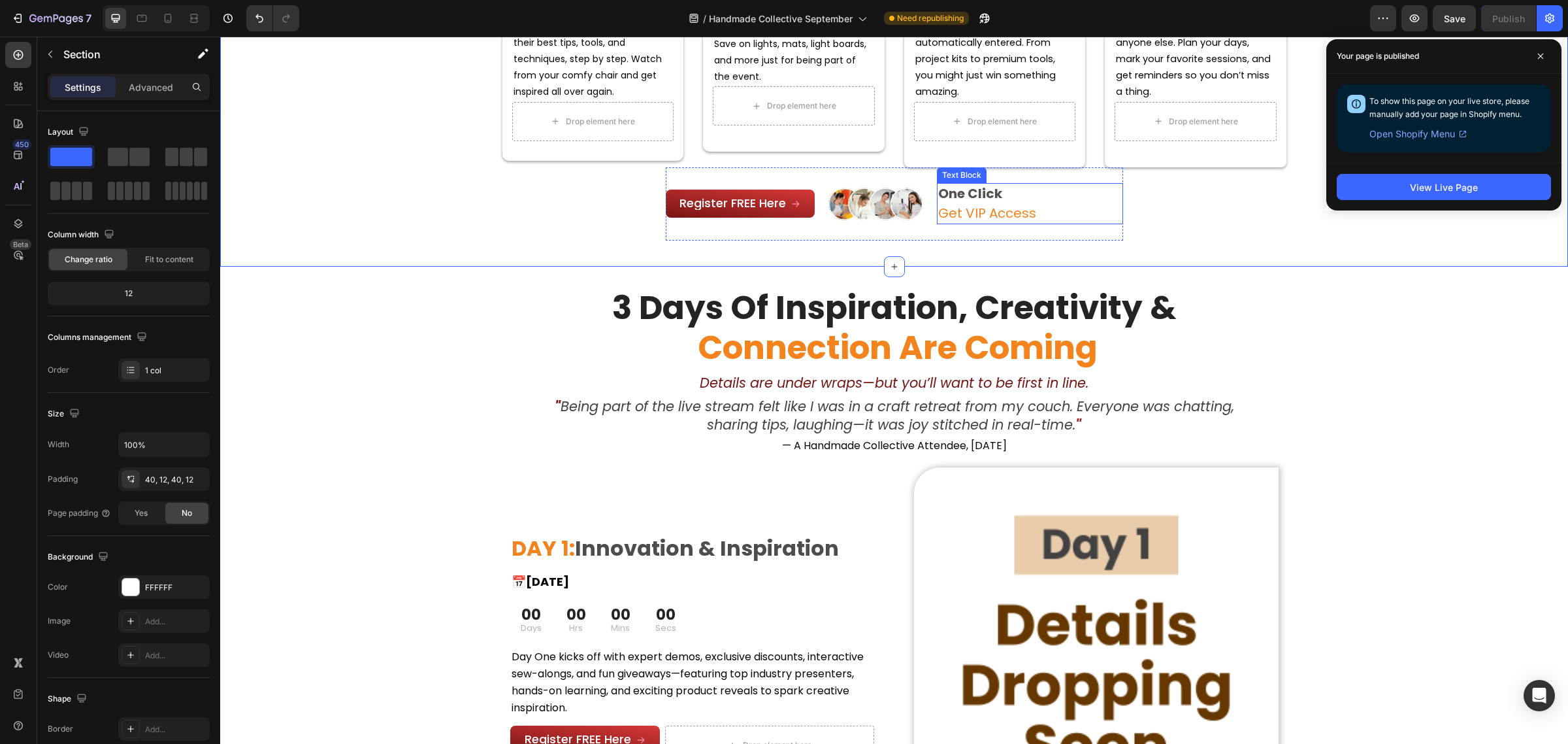
click at [987, 208] on span "Get VIP Access" at bounding box center [988, 213] width 98 height 18
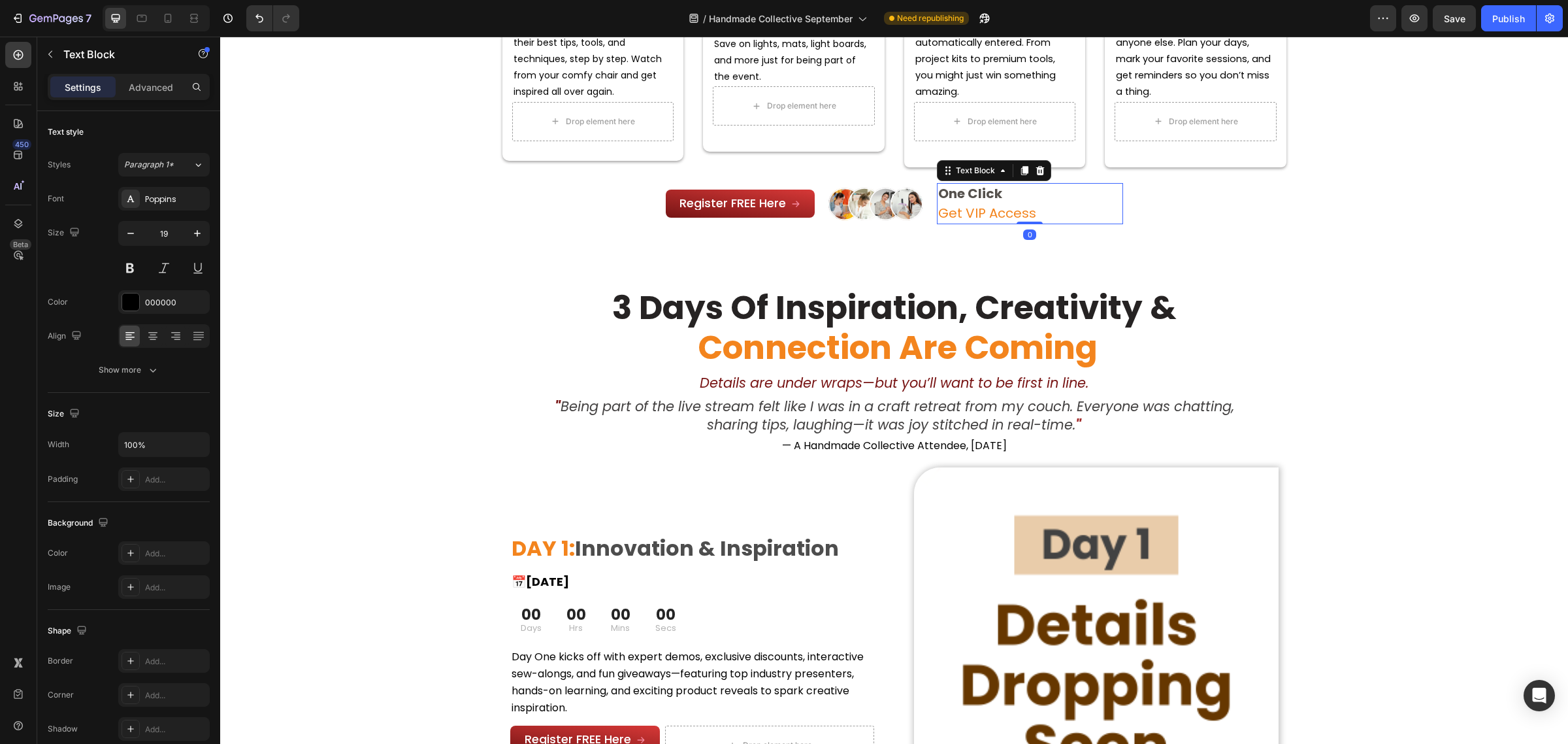
click at [987, 208] on span "Get VIP Access" at bounding box center [988, 213] width 98 height 18
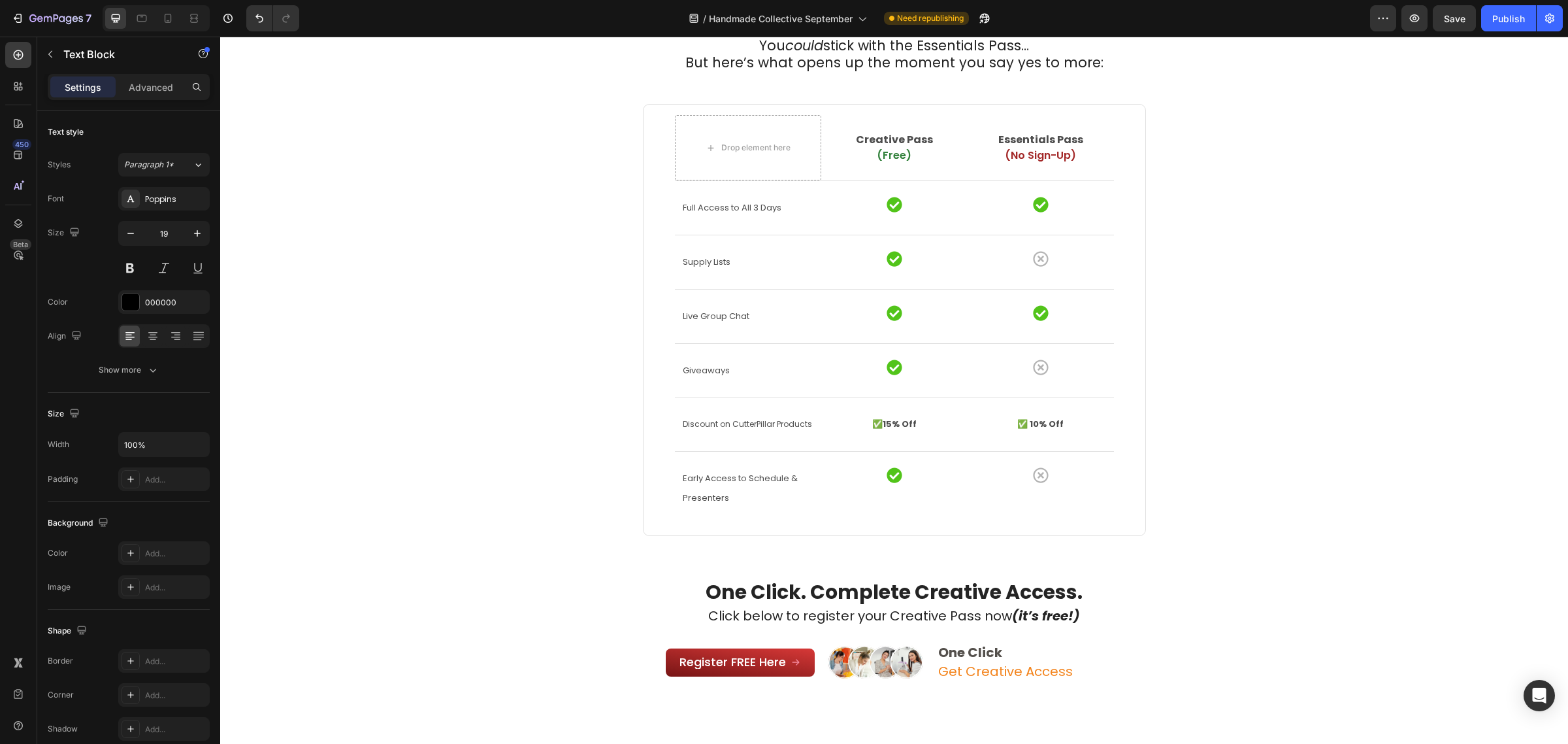
scroll to position [2696, 0]
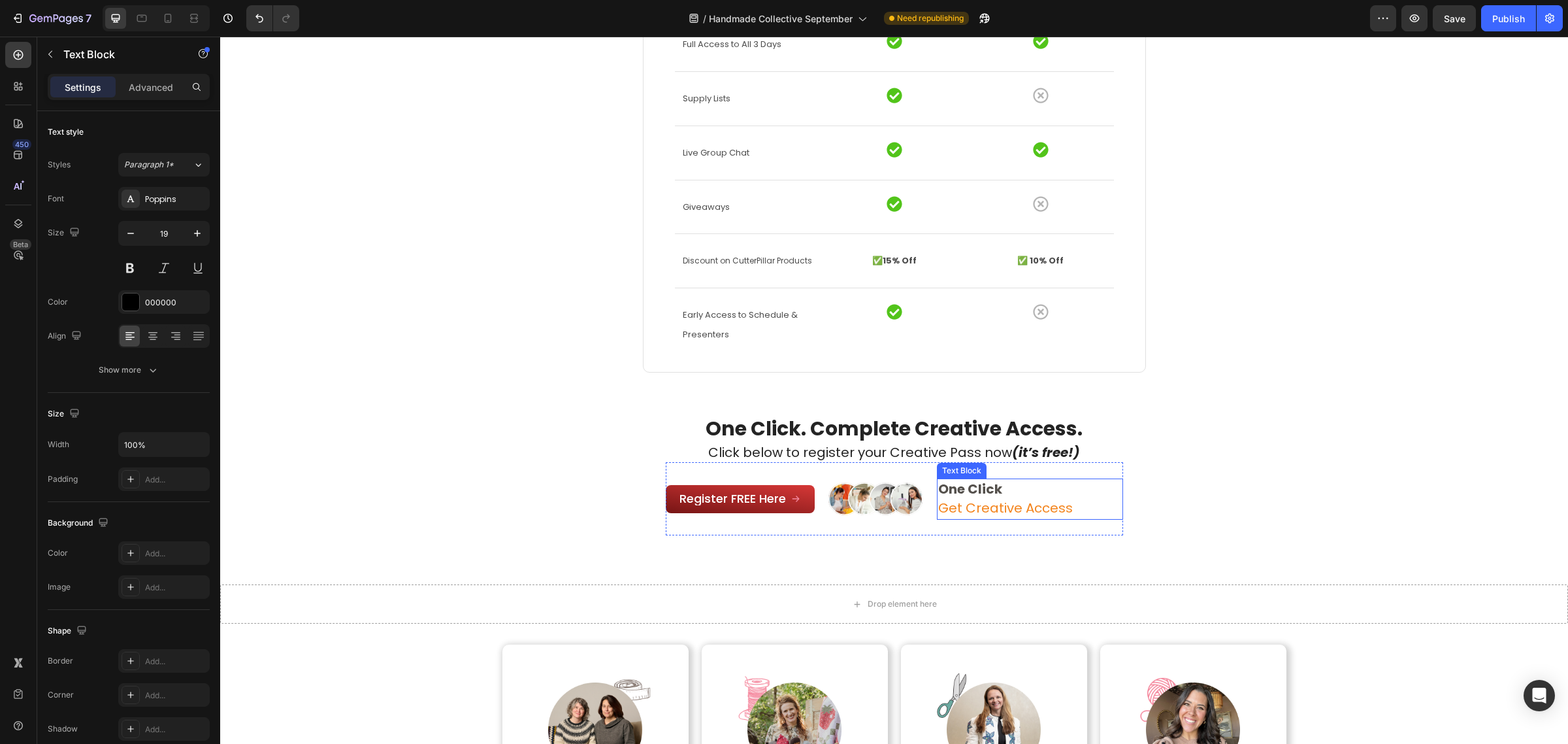
click at [995, 507] on span "Get Creative Access" at bounding box center [1006, 508] width 134 height 18
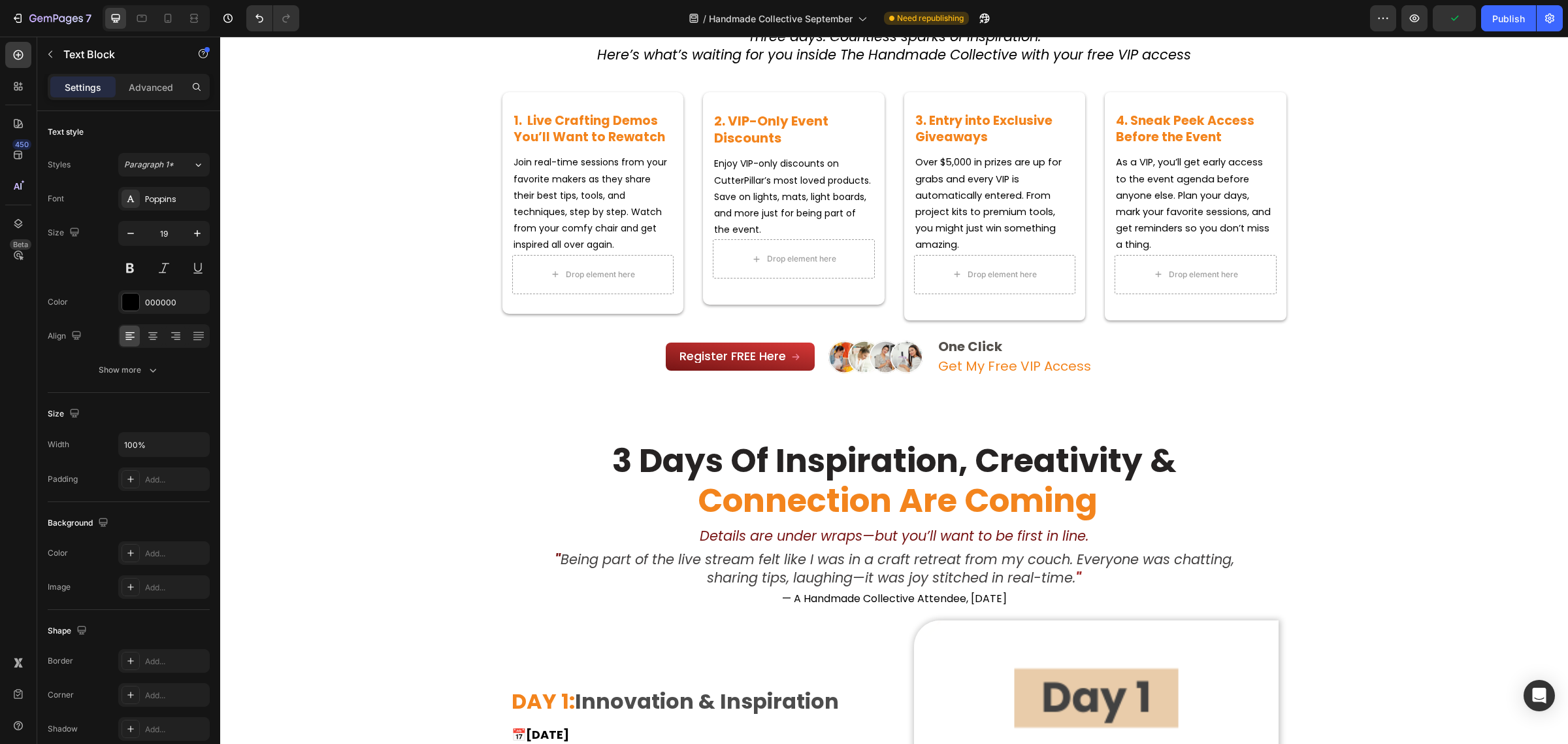
scroll to position [572, 0]
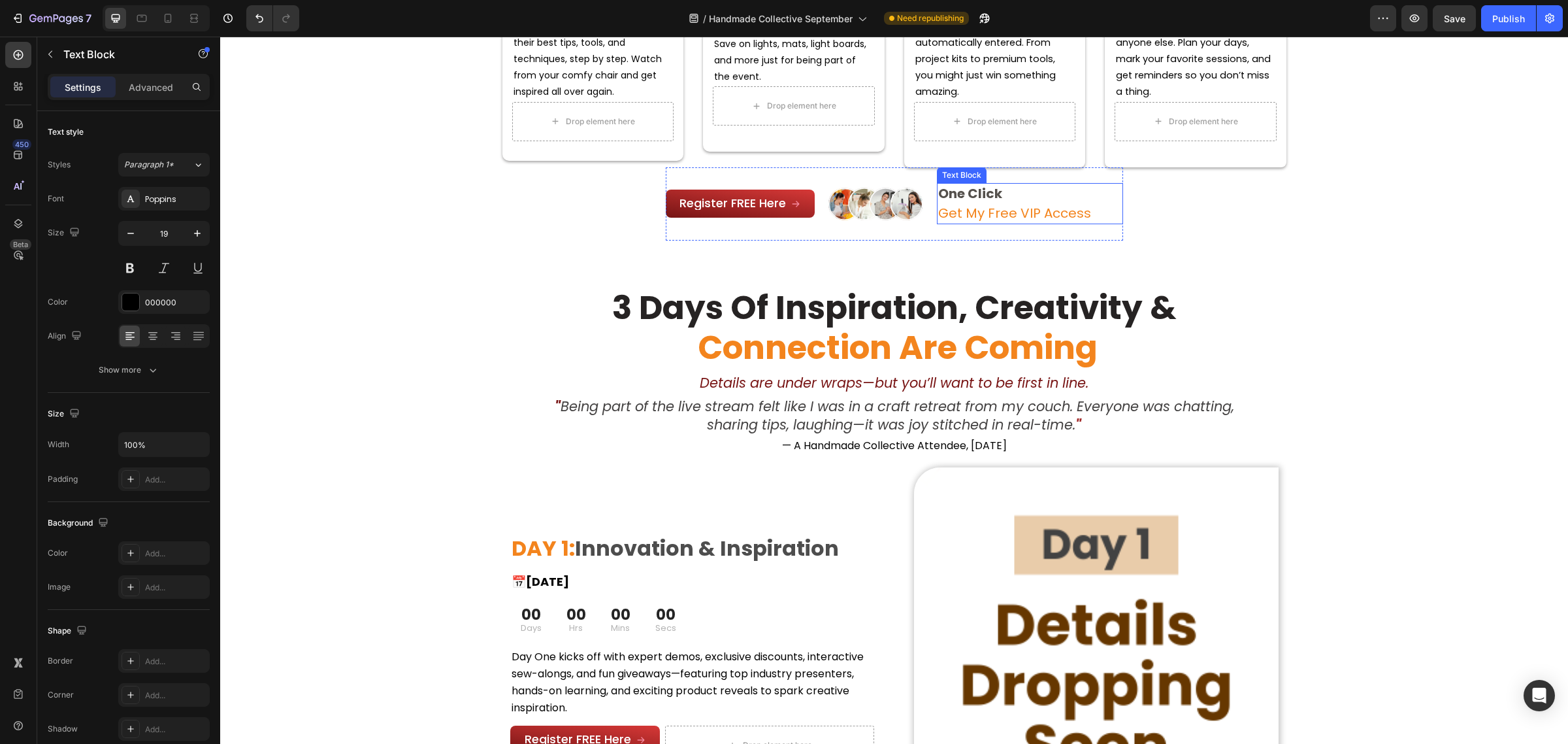
click at [978, 208] on span "Get My Free VIP Access" at bounding box center [1015, 213] width 153 height 18
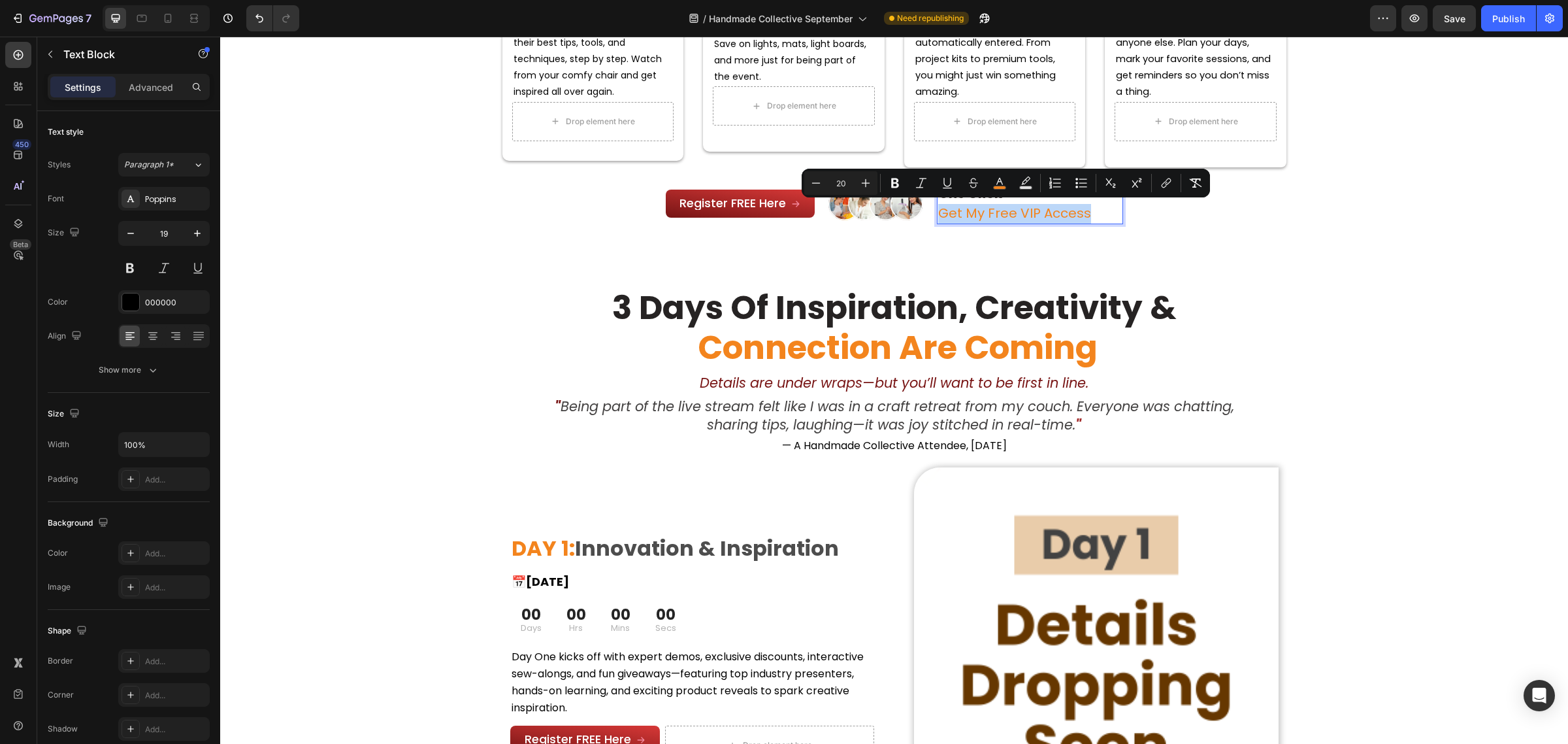
type input "11"
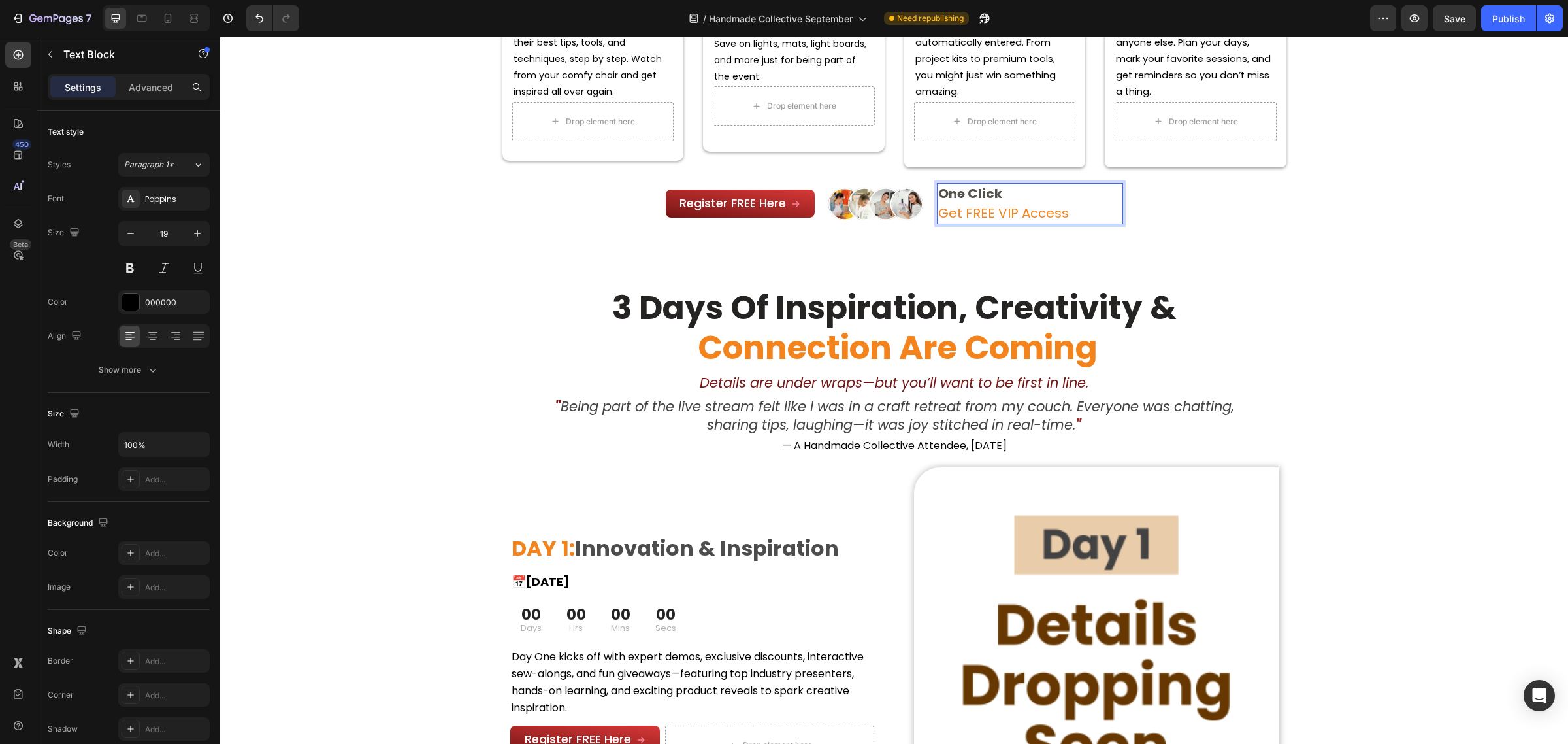
click at [1014, 213] on span "Get FREE VIP Access" at bounding box center [1004, 213] width 131 height 18
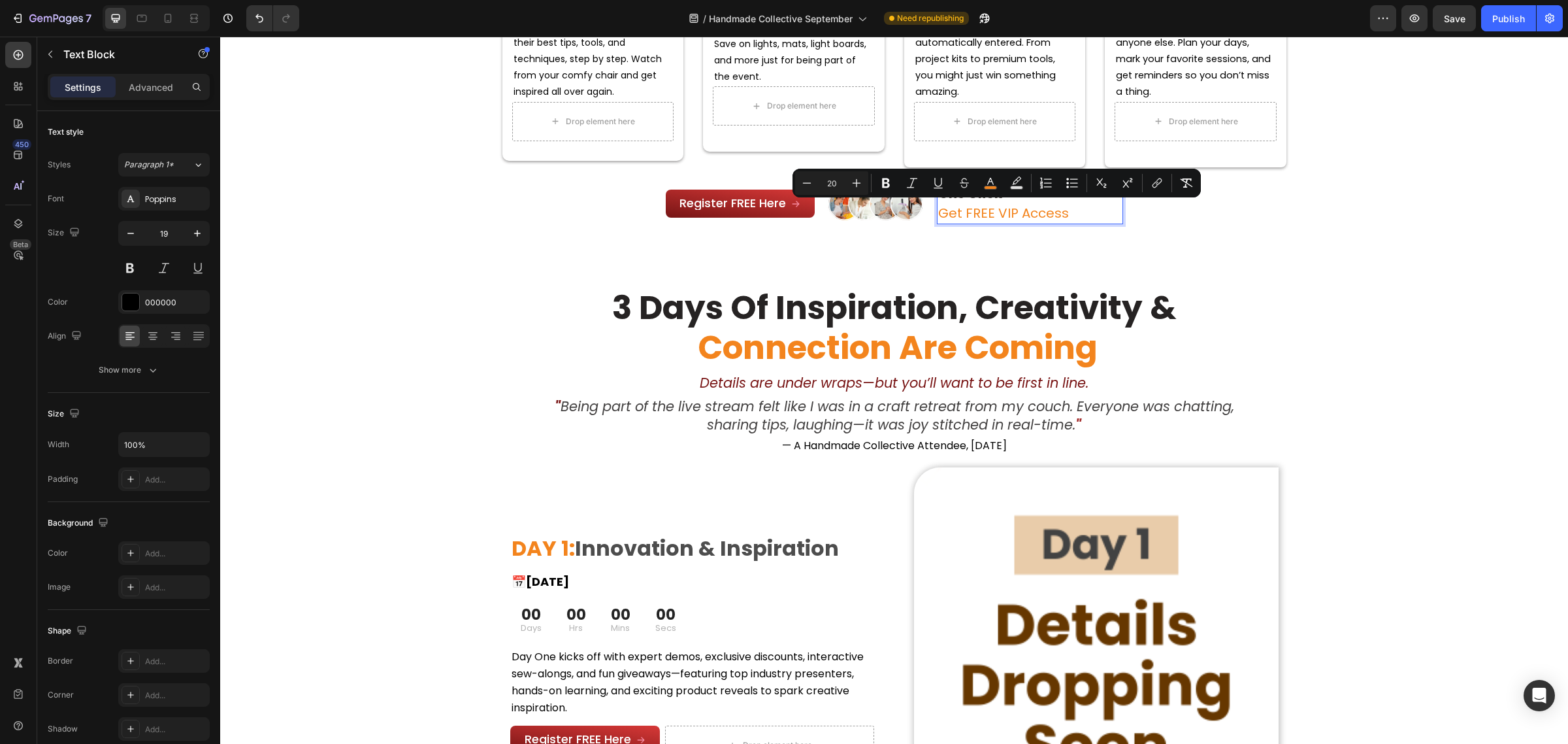
copy span "Get FREE VIP Access"
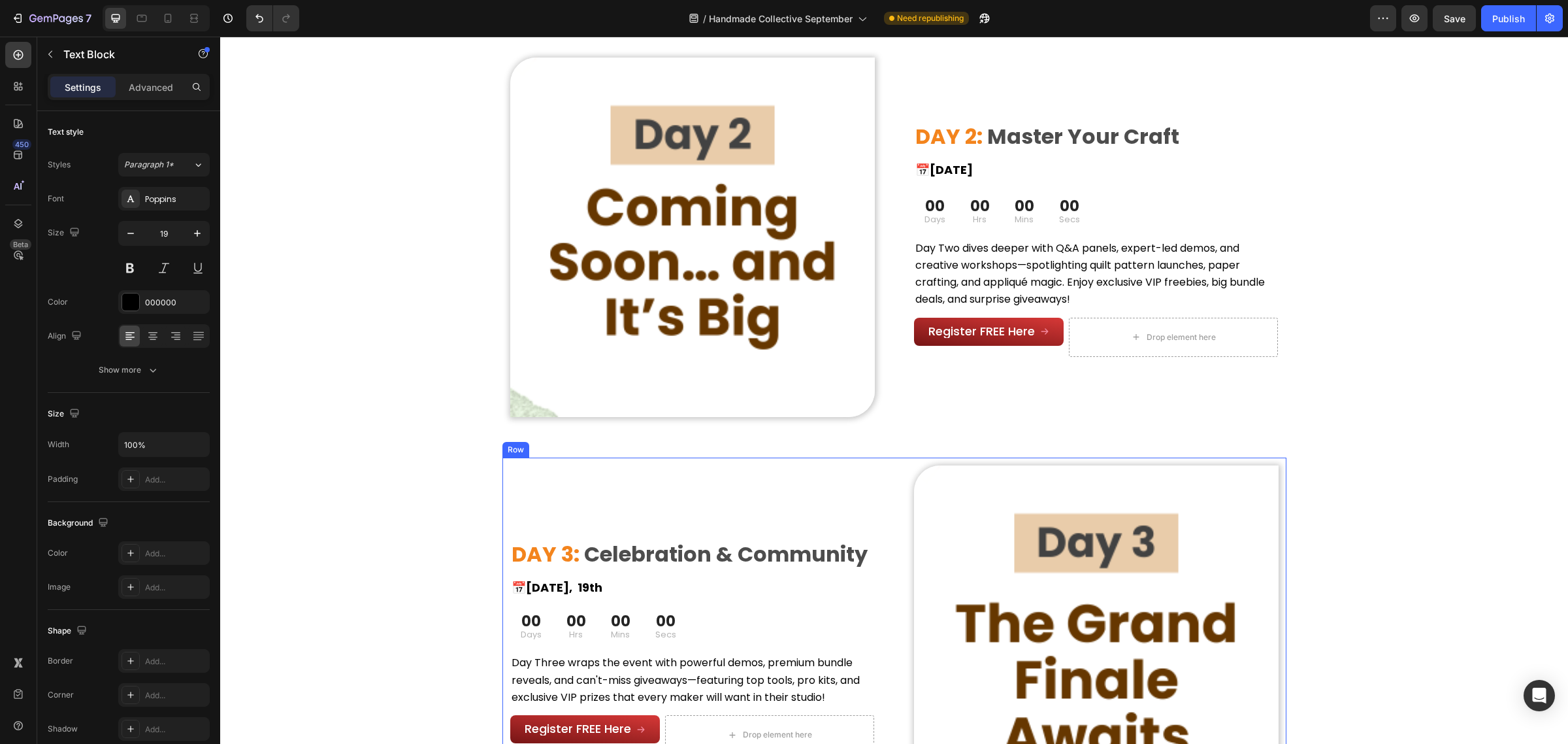
scroll to position [1797, 0]
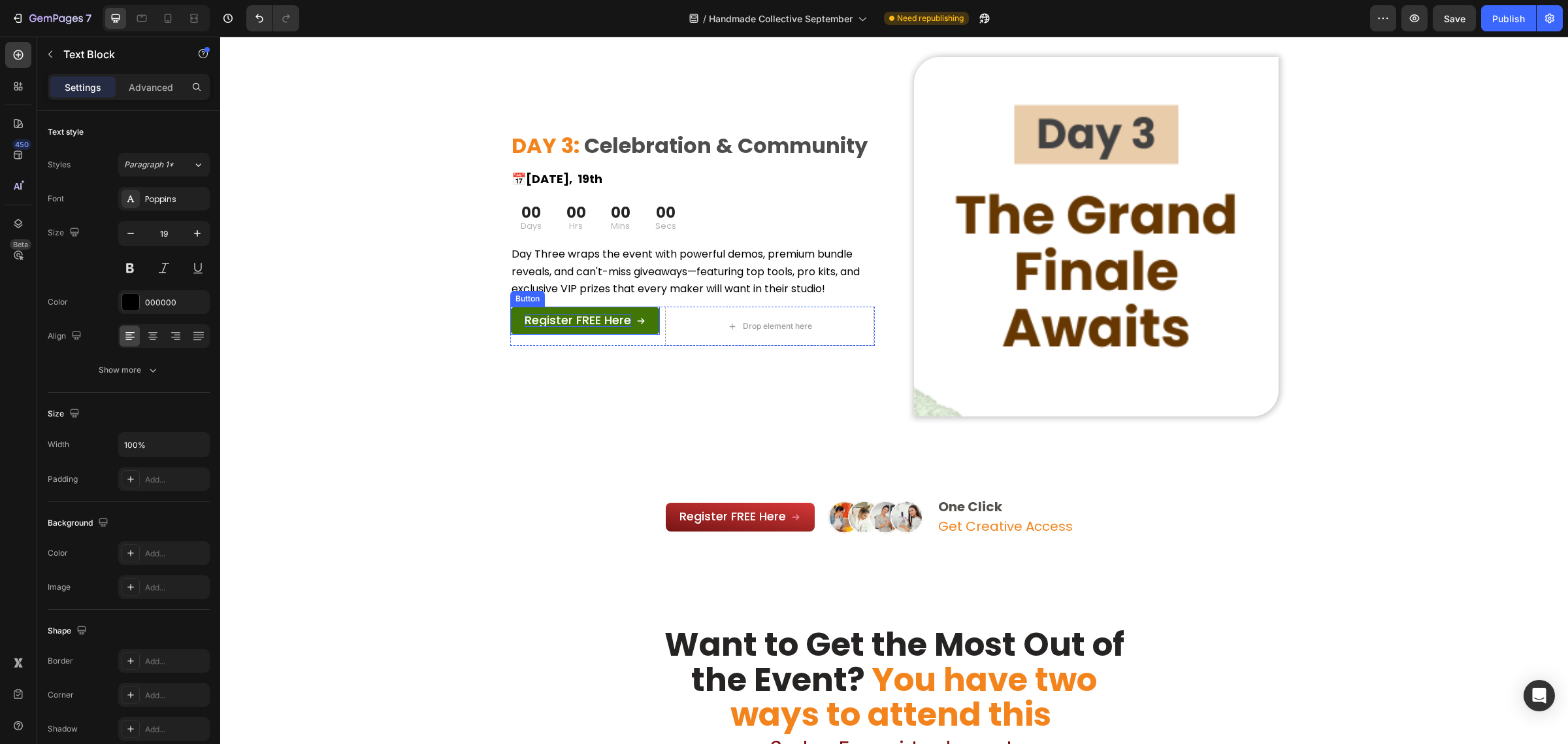
click at [575, 321] on span "Register FREE Here" at bounding box center [578, 320] width 107 height 17
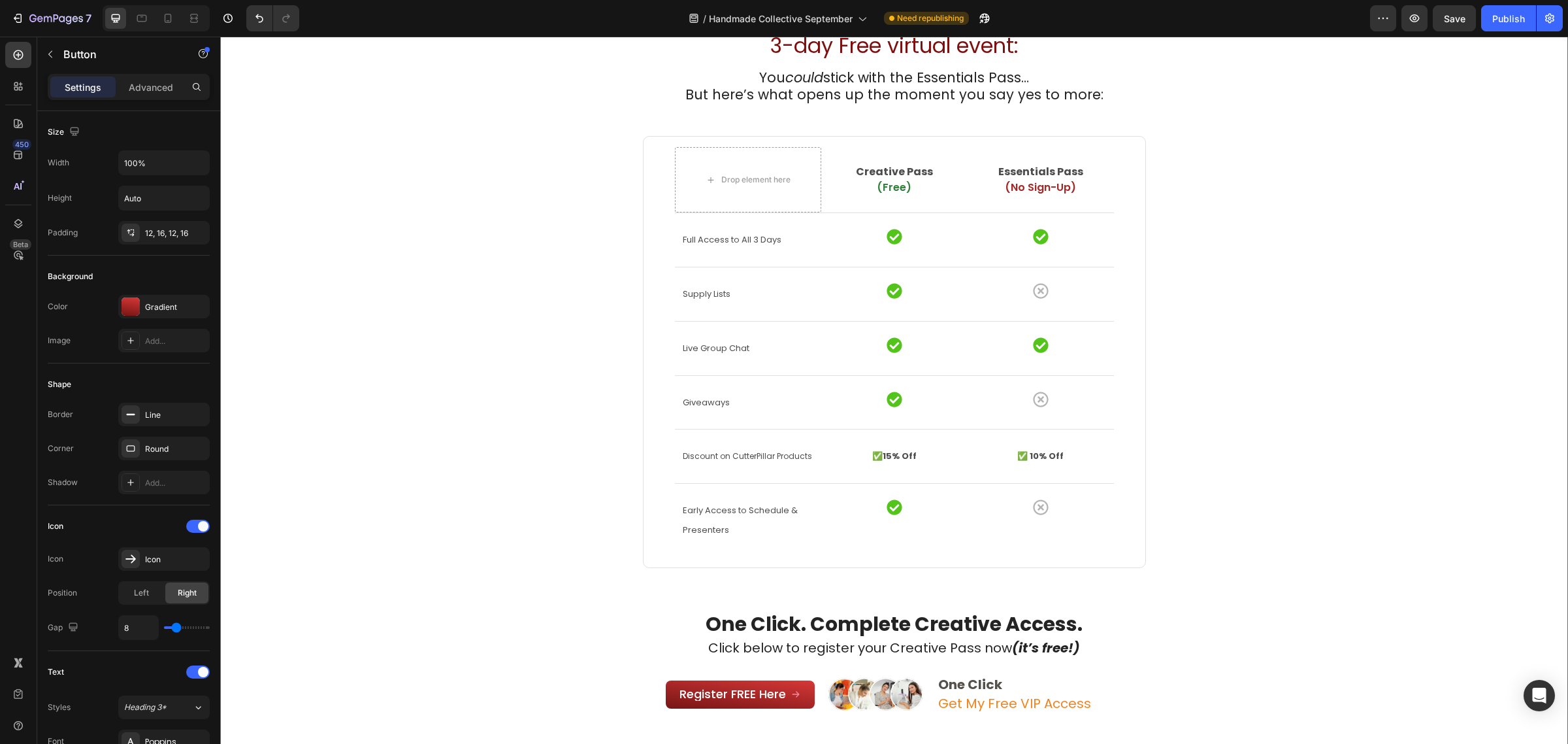
scroll to position [2696, 0]
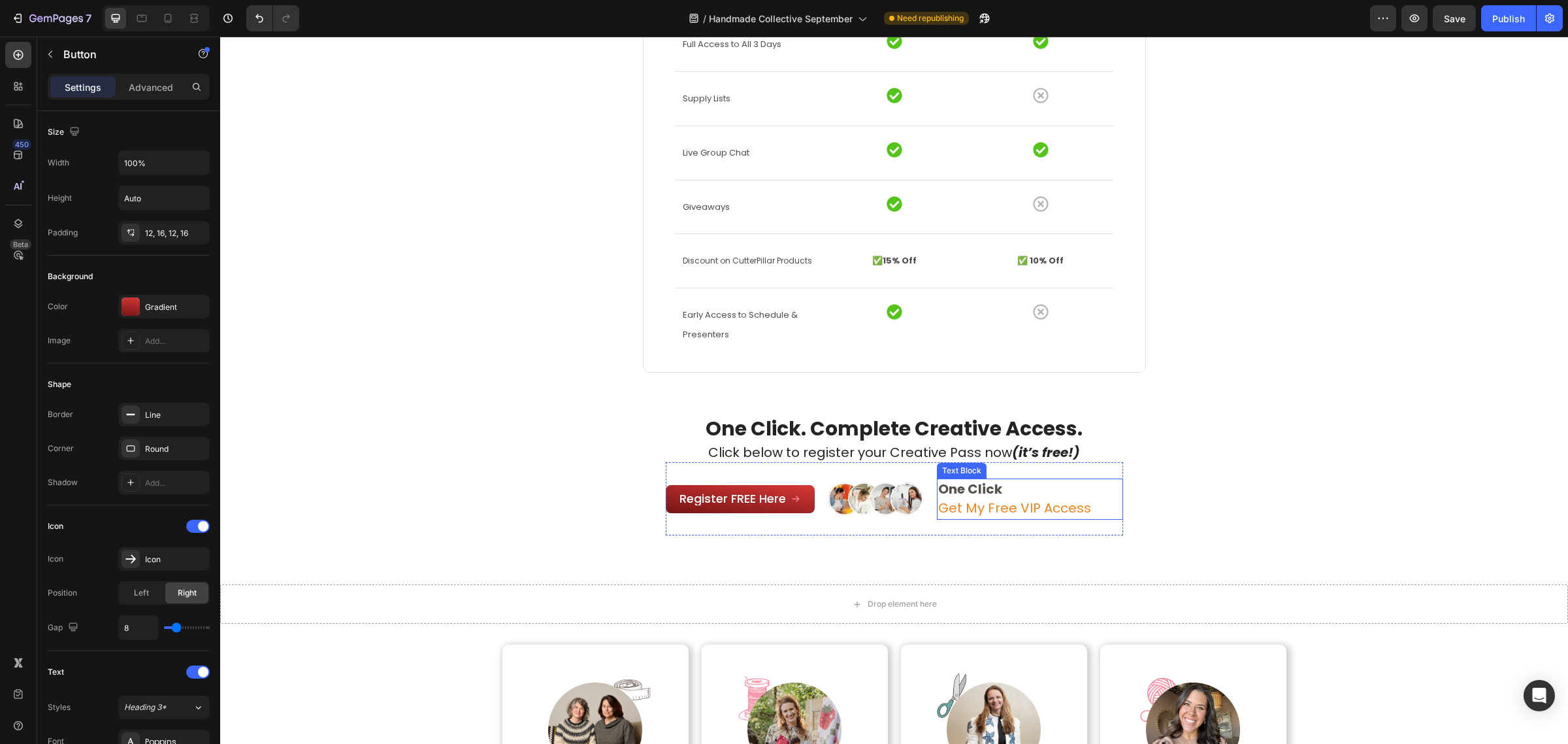
click at [991, 507] on span "Get My Free VIP Access" at bounding box center [1015, 508] width 153 height 18
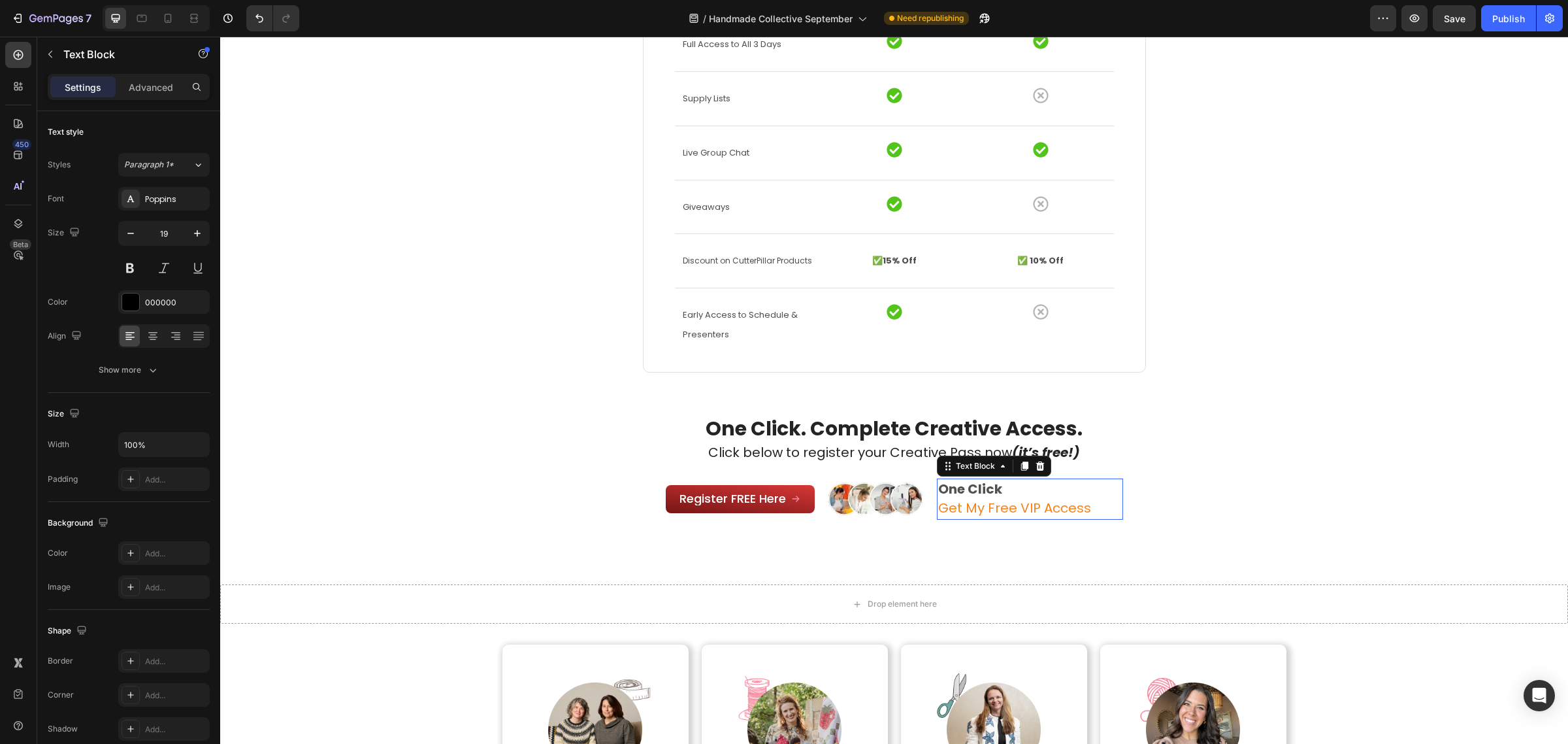
click at [991, 507] on span "Get My Free VIP Access" at bounding box center [1015, 508] width 153 height 18
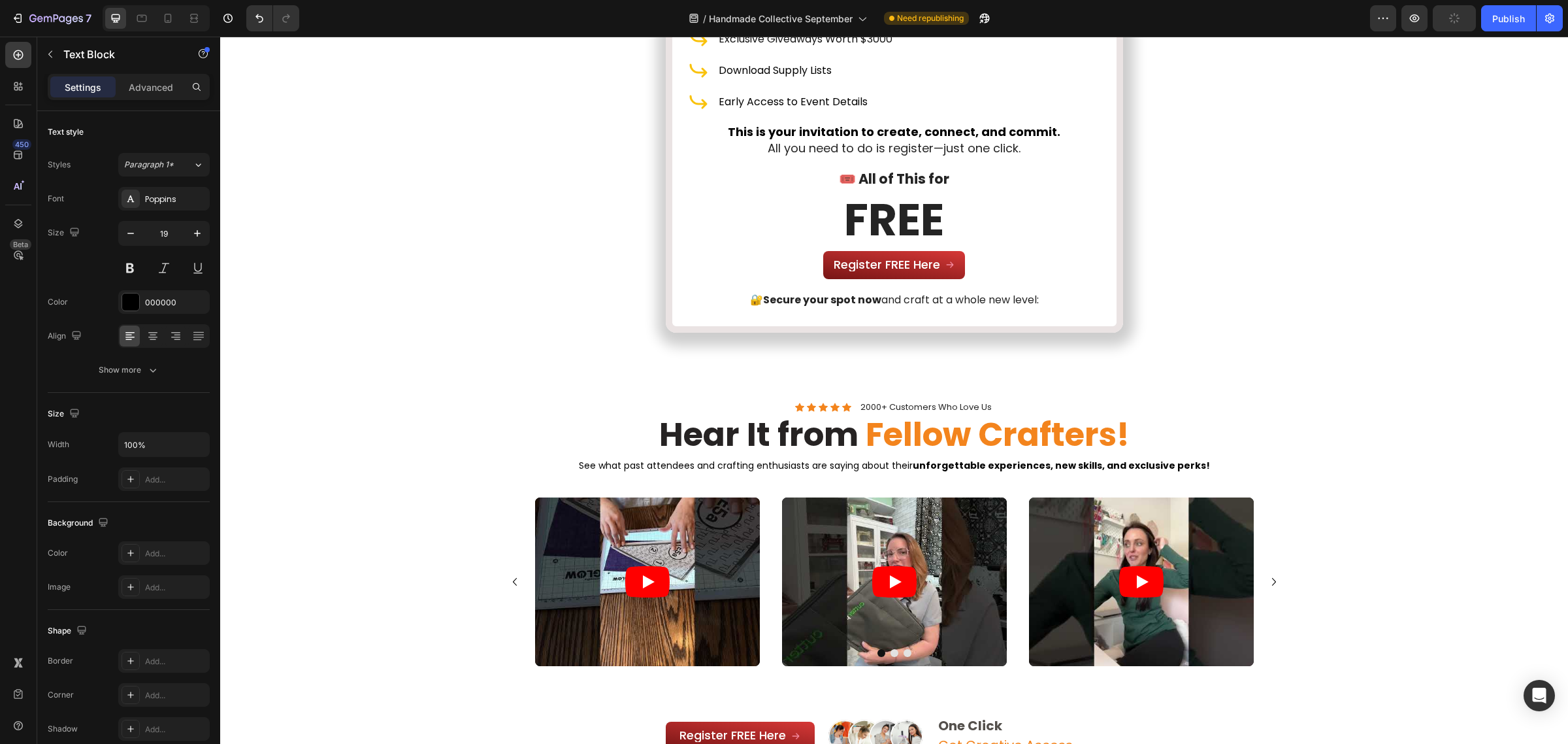
scroll to position [4984, 0]
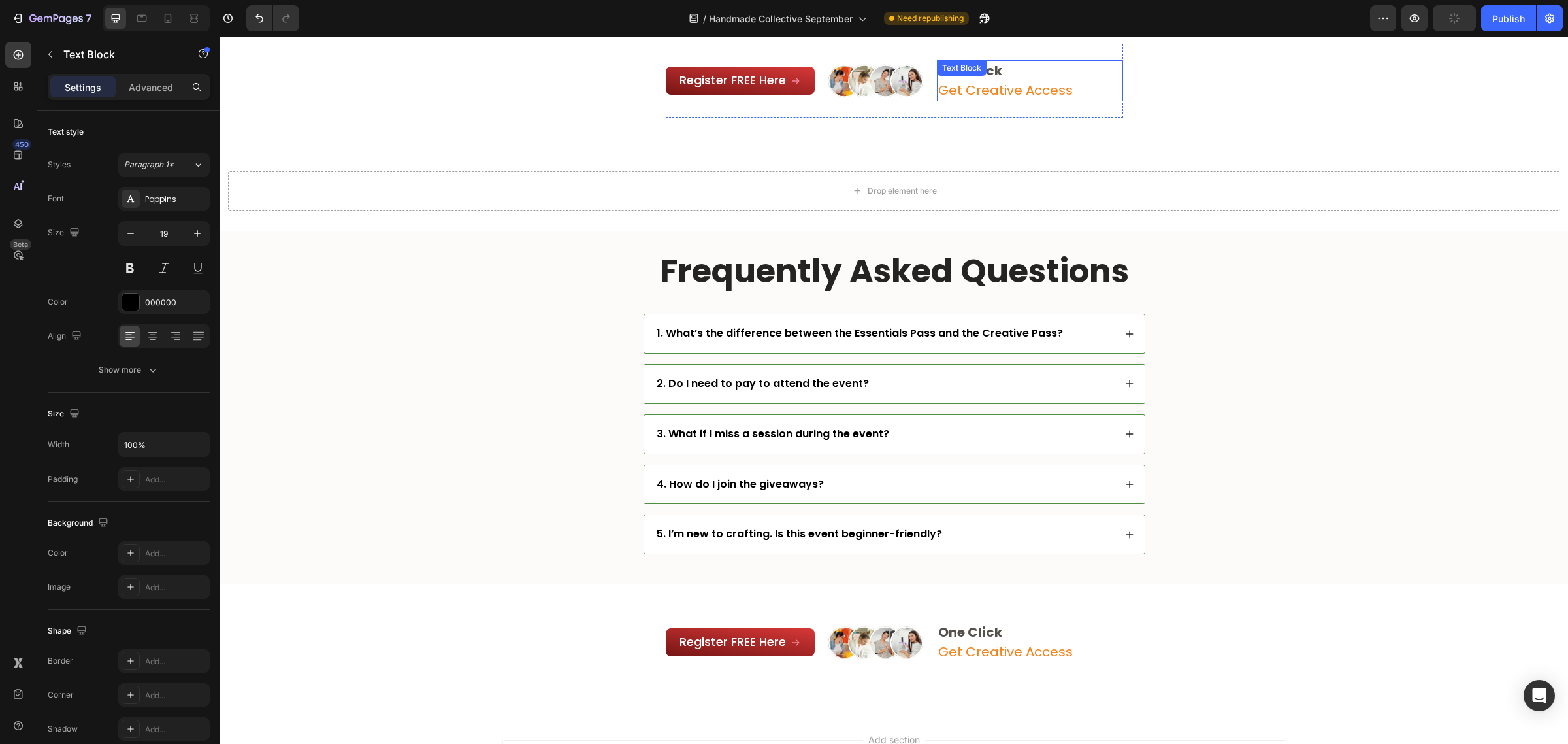
click at [1000, 88] on span "Get Creative Access" at bounding box center [1006, 90] width 134 height 18
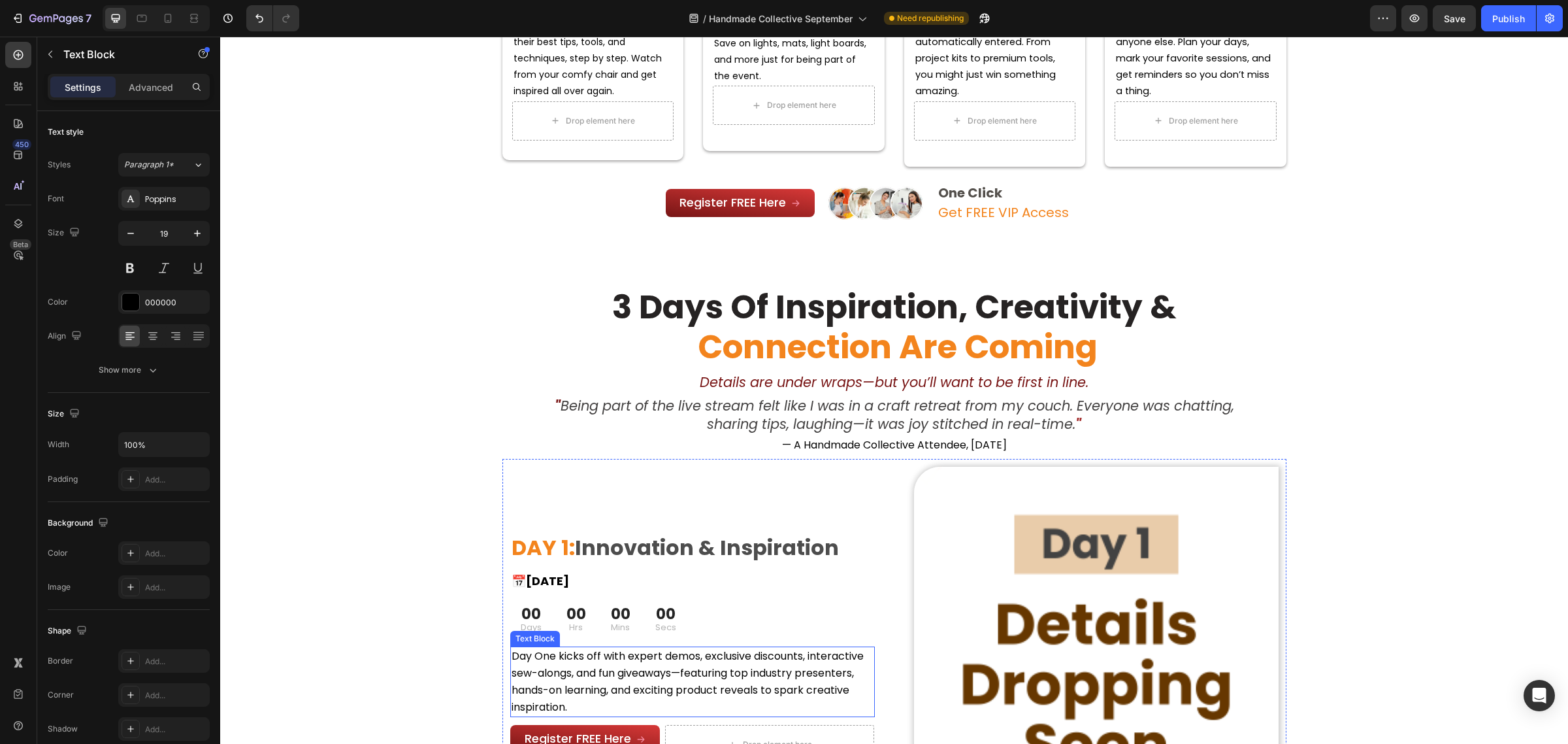
scroll to position [735, 0]
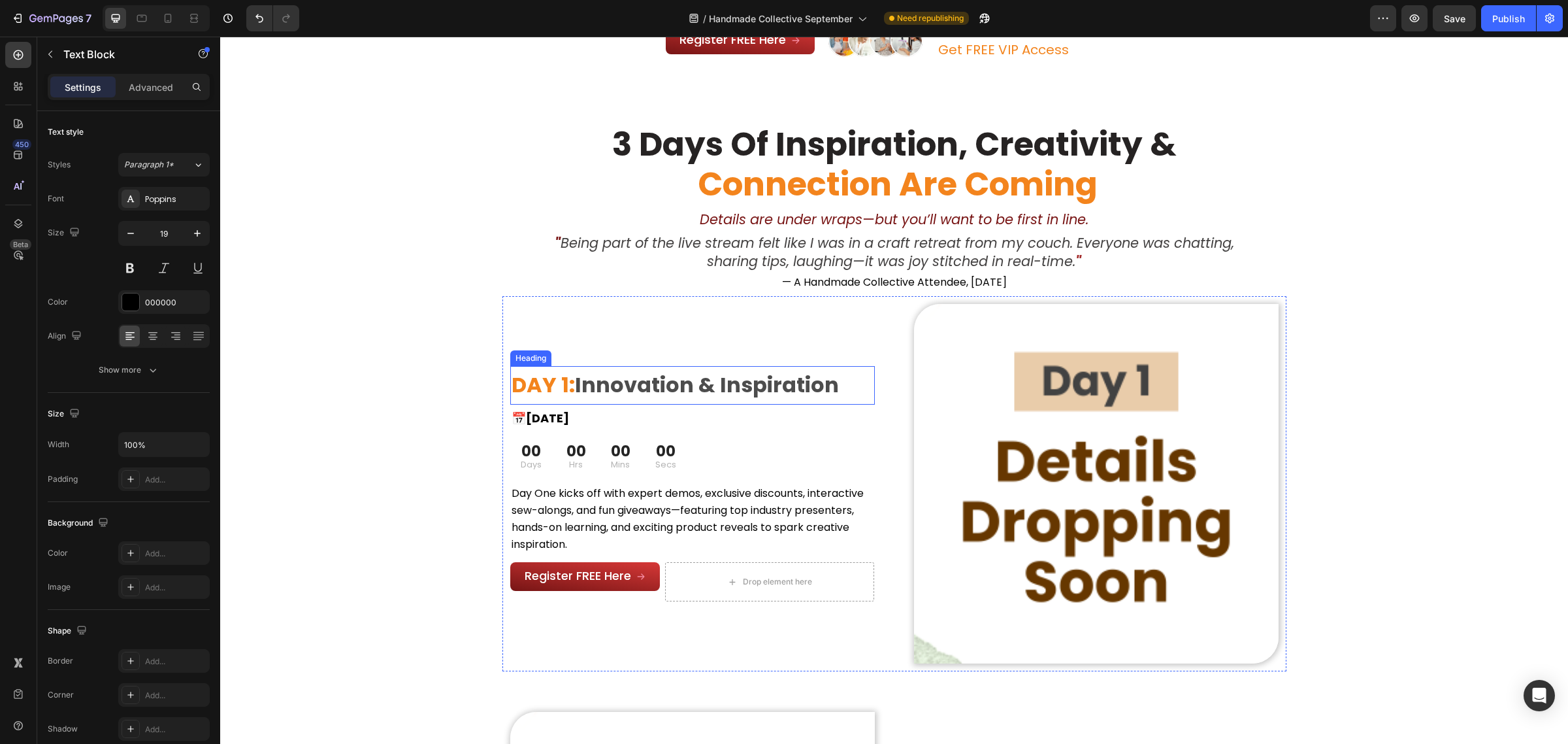
click at [802, 387] on span "Innovation & Inspiration" at bounding box center [706, 384] width 264 height 29
click at [835, 387] on p "DAY 1: Innovation & Inspiration" at bounding box center [693, 385] width 362 height 36
drag, startPoint x: 841, startPoint y: 387, endPoint x: 576, endPoint y: 387, distance: 265.0
click at [576, 387] on p "DAY 1: Innovation & Inspiration" at bounding box center [693, 385] width 362 height 36
click at [512, 495] on span "Day One kicks off with expert demos, exclusive discounts, interactive sew-along…" at bounding box center [688, 519] width 353 height 67
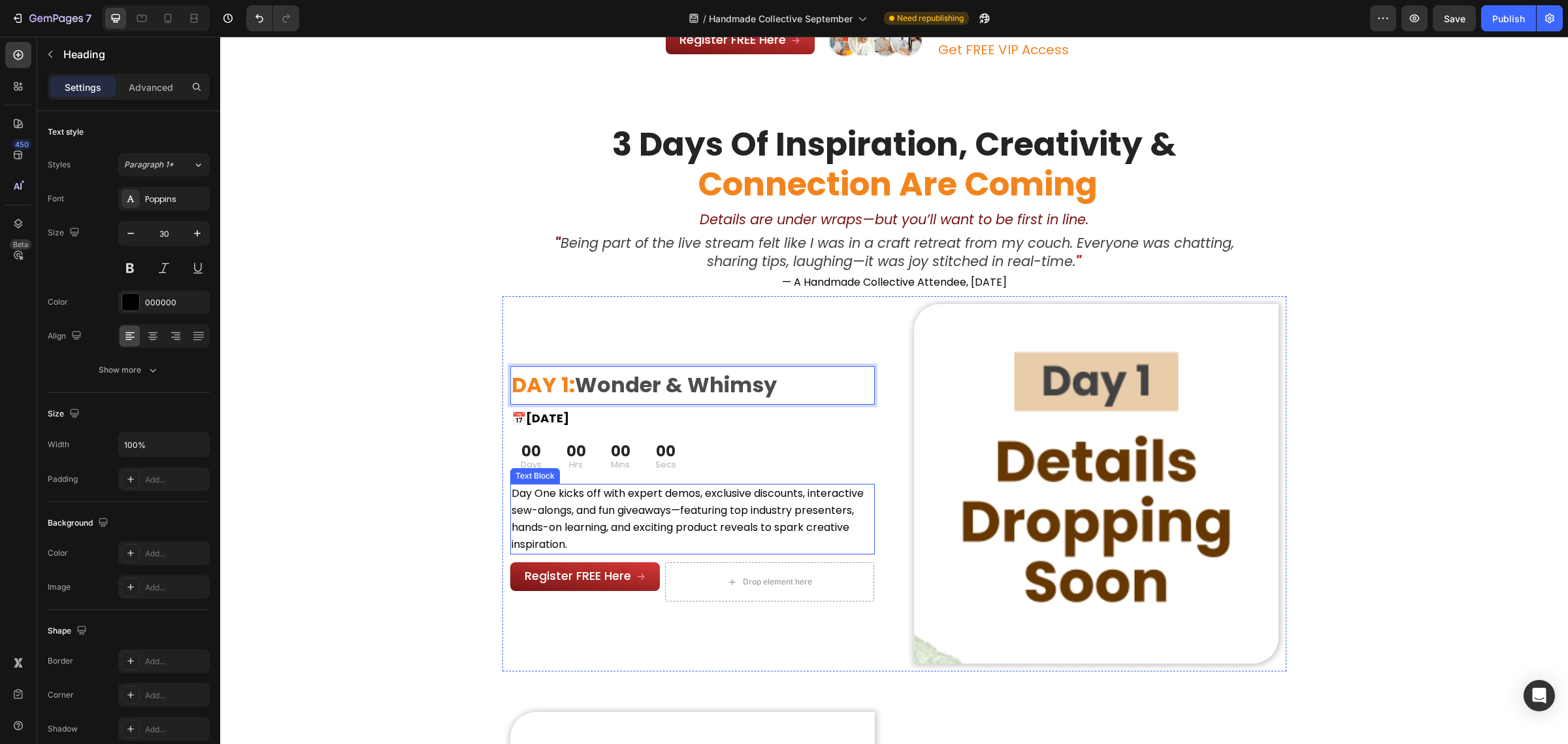
click at [512, 495] on span "Day One kicks off with expert demos, exclusive discounts, interactive sew-along…" at bounding box center [688, 519] width 353 height 67
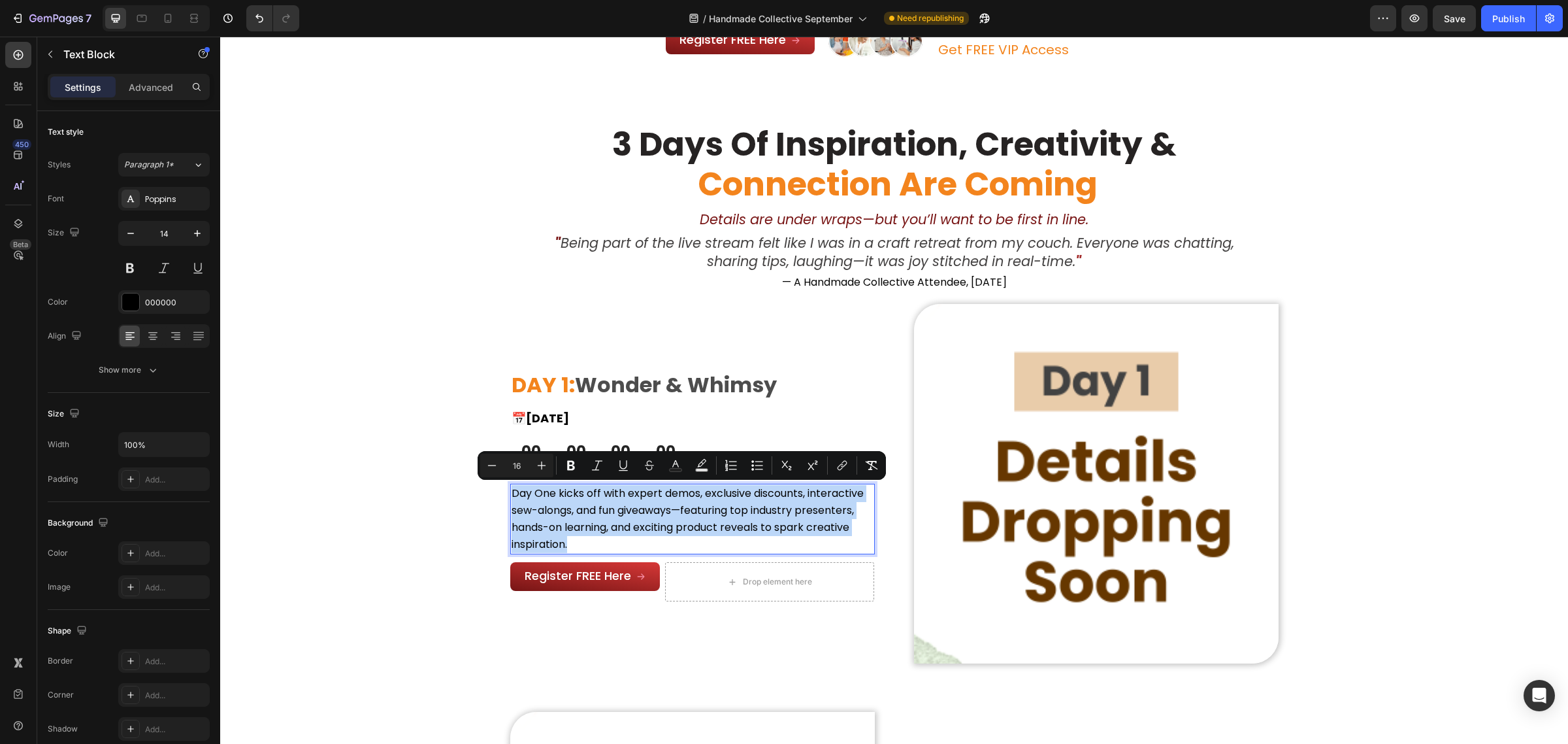
scroll to position [727, 0]
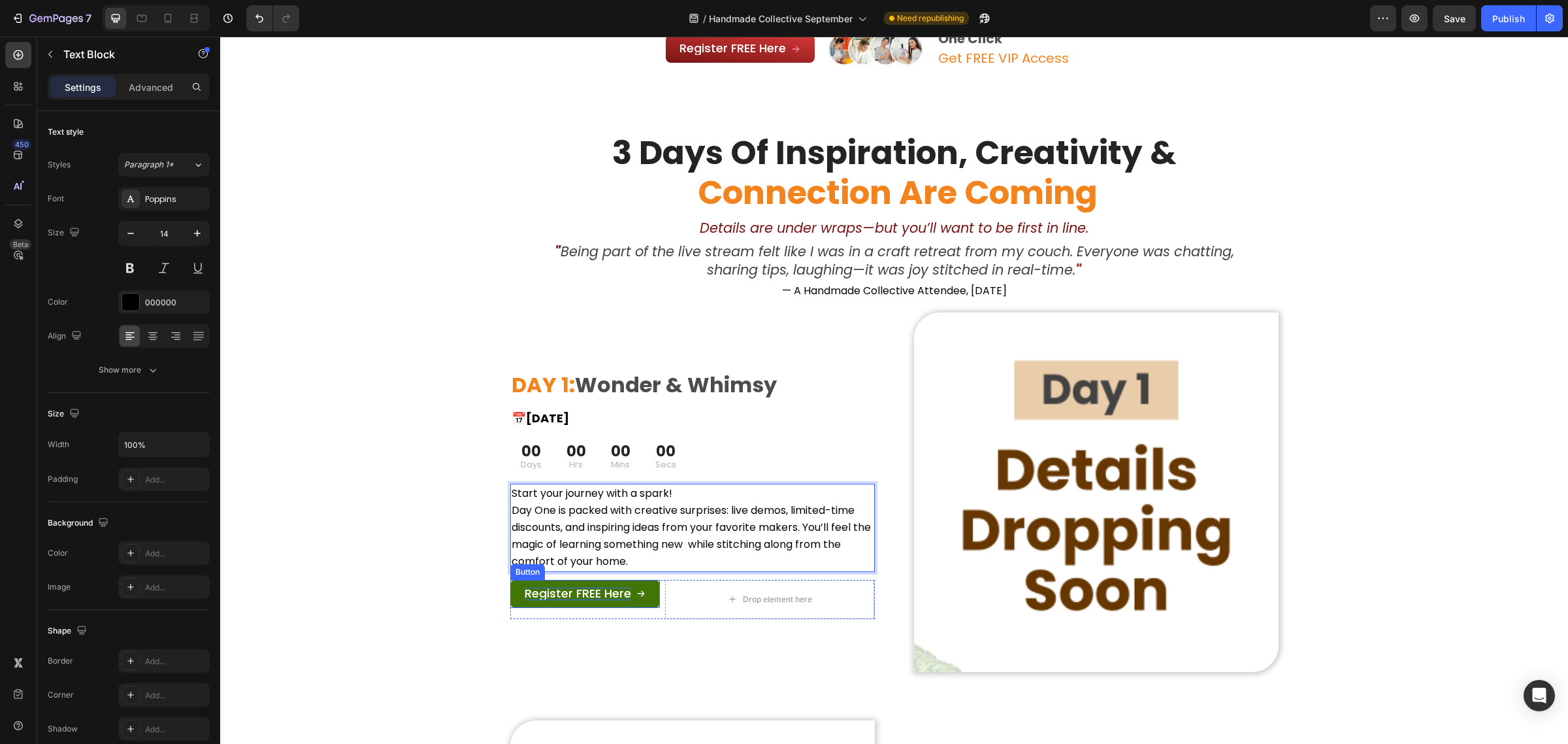
click at [580, 590] on span "Register FREE Here" at bounding box center [578, 593] width 107 height 17
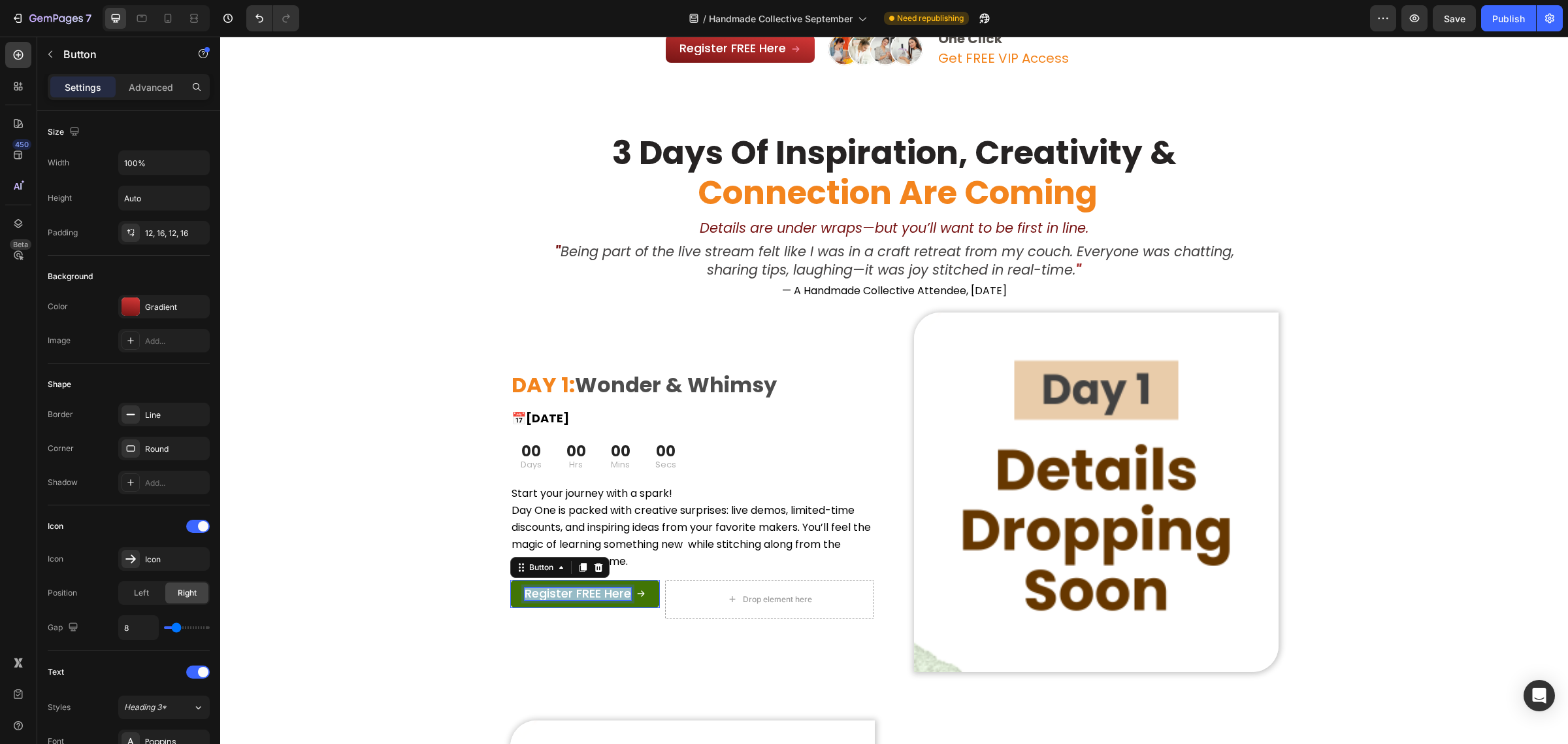
click at [580, 590] on span "Register FREE Here" at bounding box center [578, 593] width 107 height 17
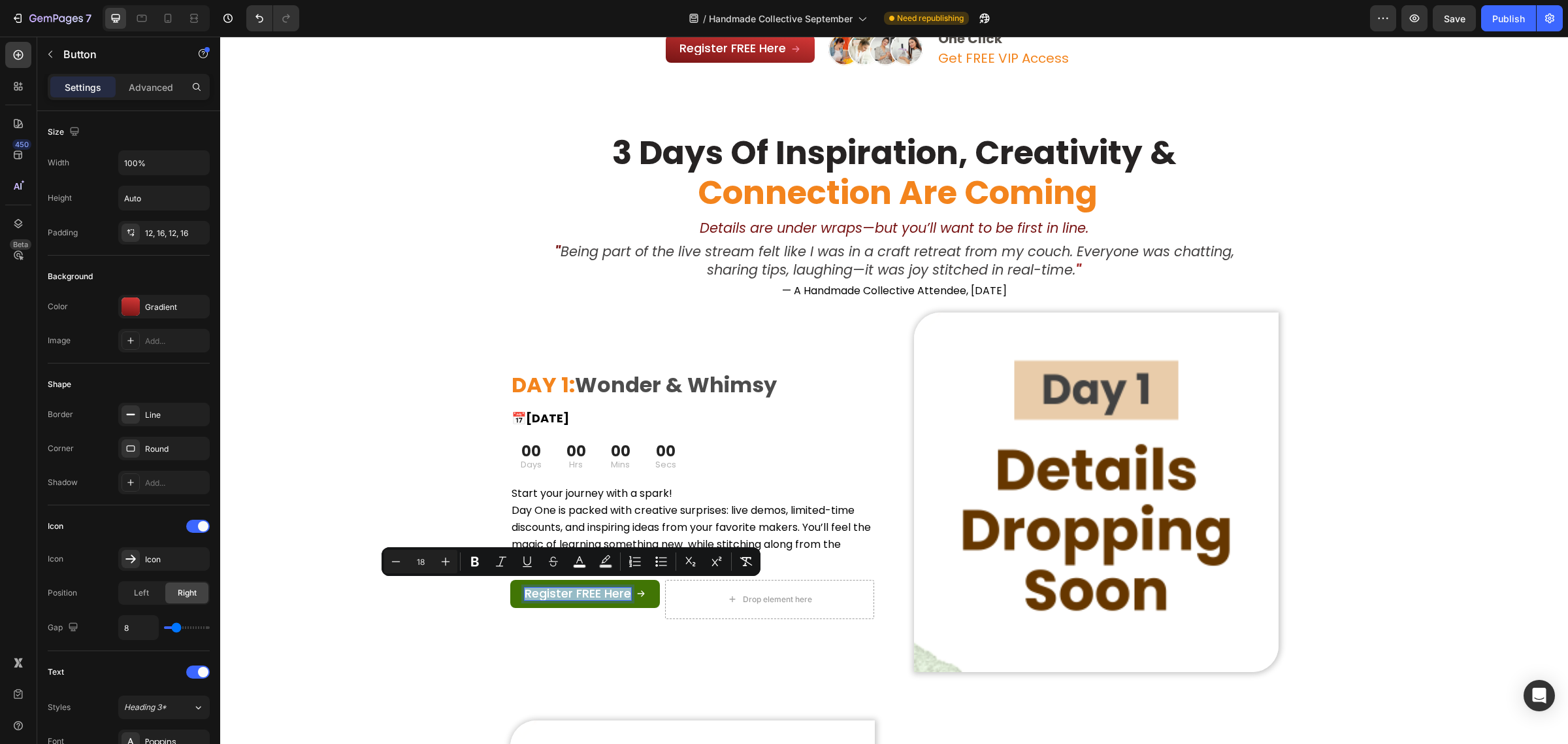
type input "11"
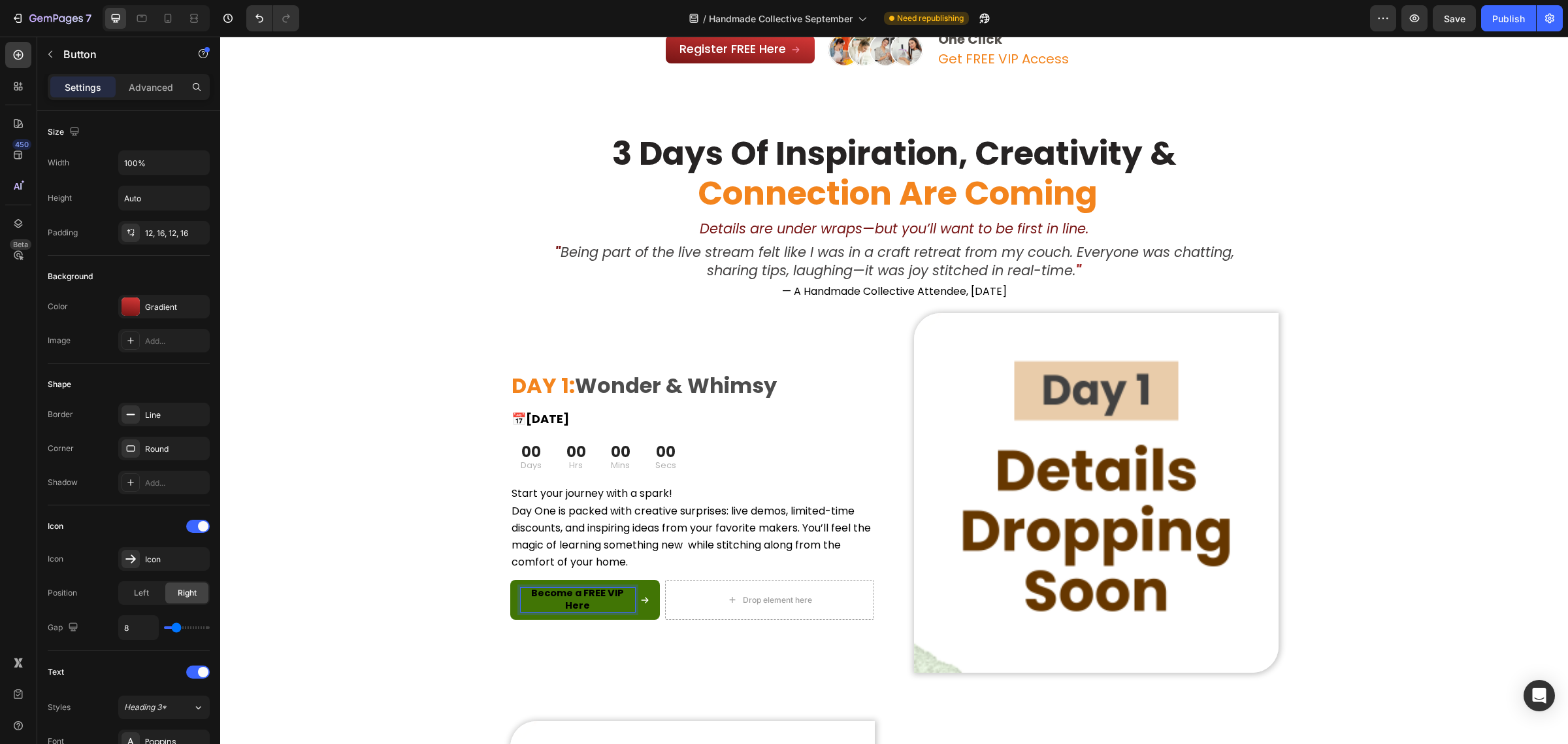
click at [583, 603] on p "Become a FREE VIP Here" at bounding box center [578, 599] width 114 height 24
click at [609, 582] on link "Become a FREE VIP Here" at bounding box center [585, 600] width 150 height 40
click at [594, 588] on span "Become a FREE VIP Here" at bounding box center [578, 598] width 109 height 29
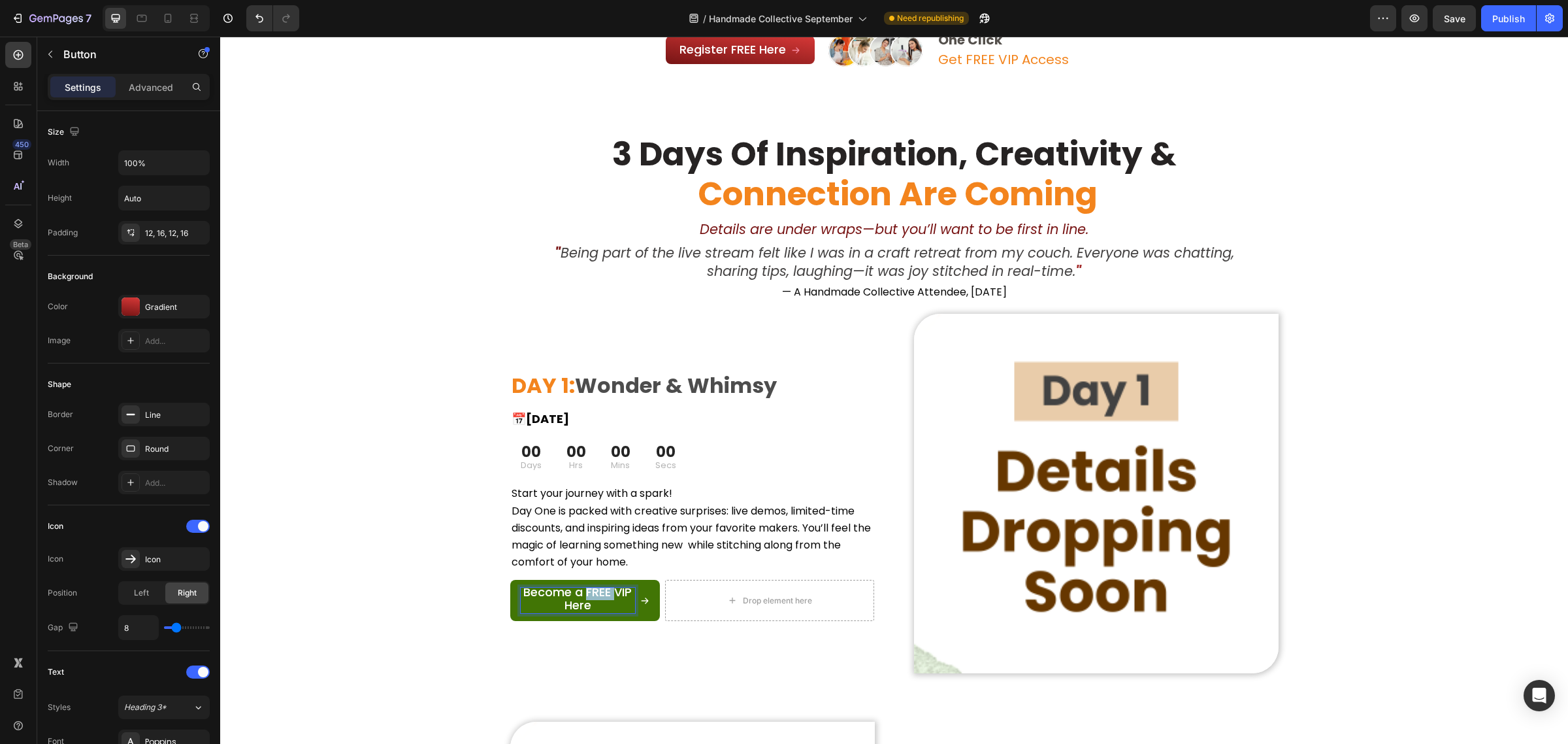
click at [594, 588] on span "Become a FREE VIP Here" at bounding box center [578, 598] width 109 height 29
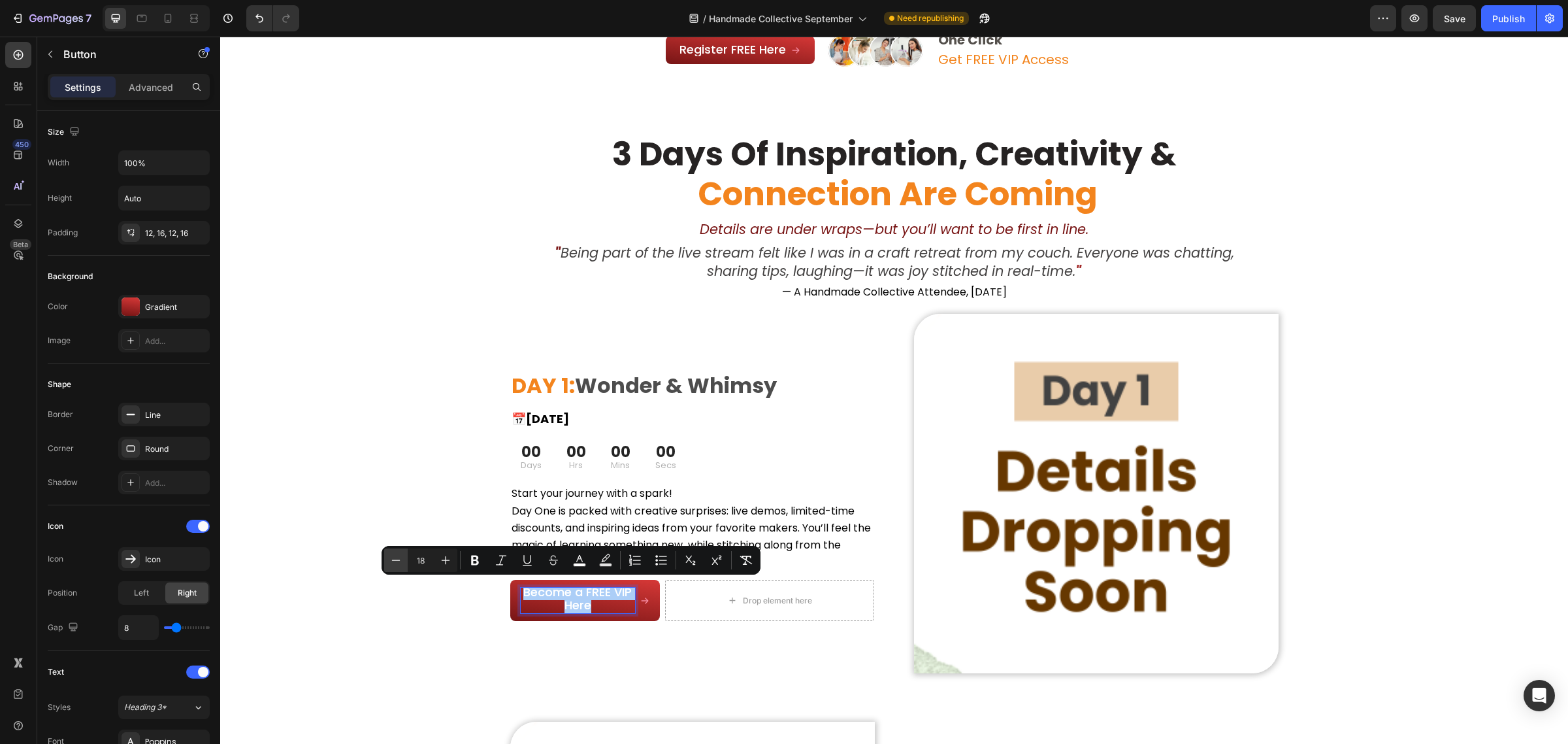
click at [395, 556] on icon "Editor contextual toolbar" at bounding box center [395, 560] width 13 height 13
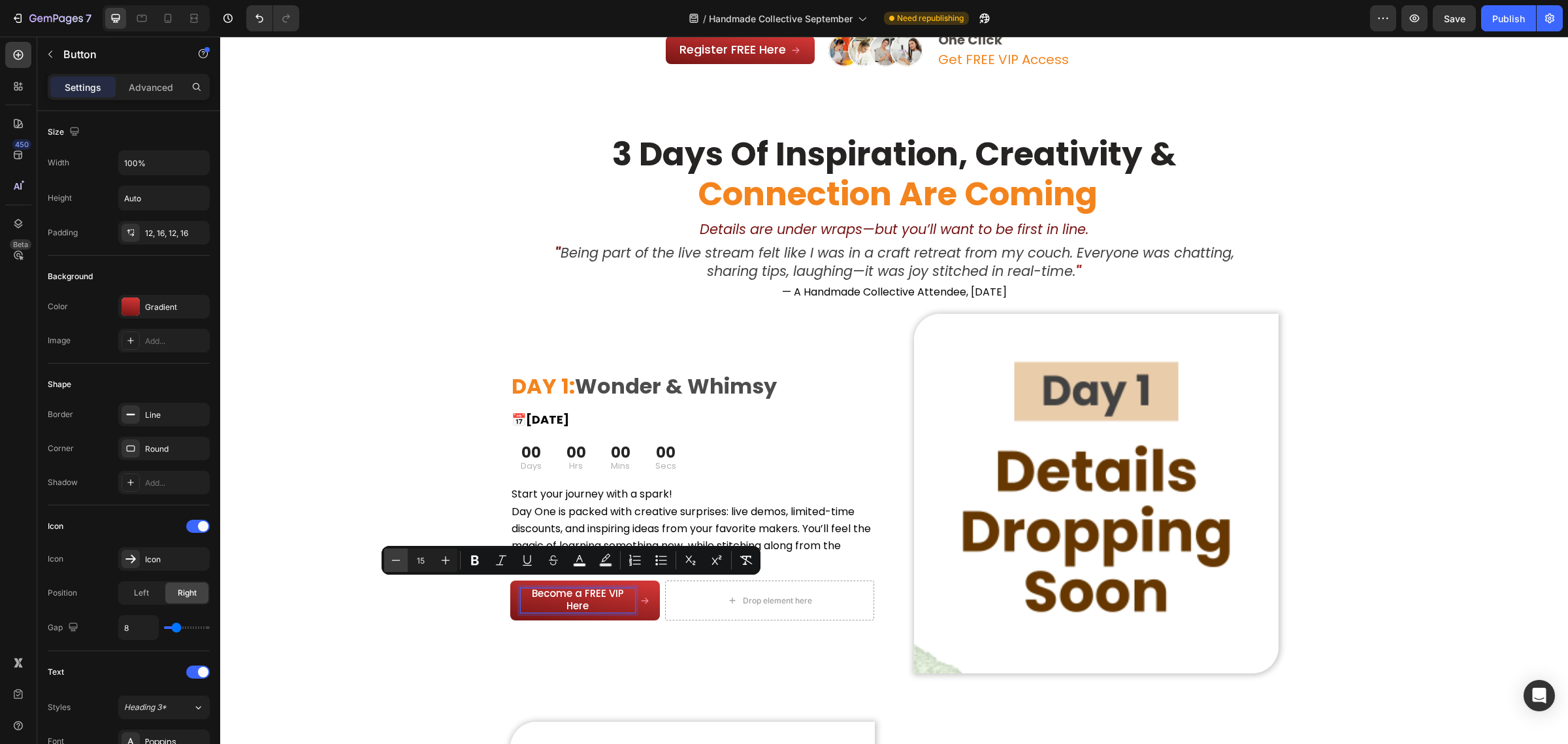
type input "14"
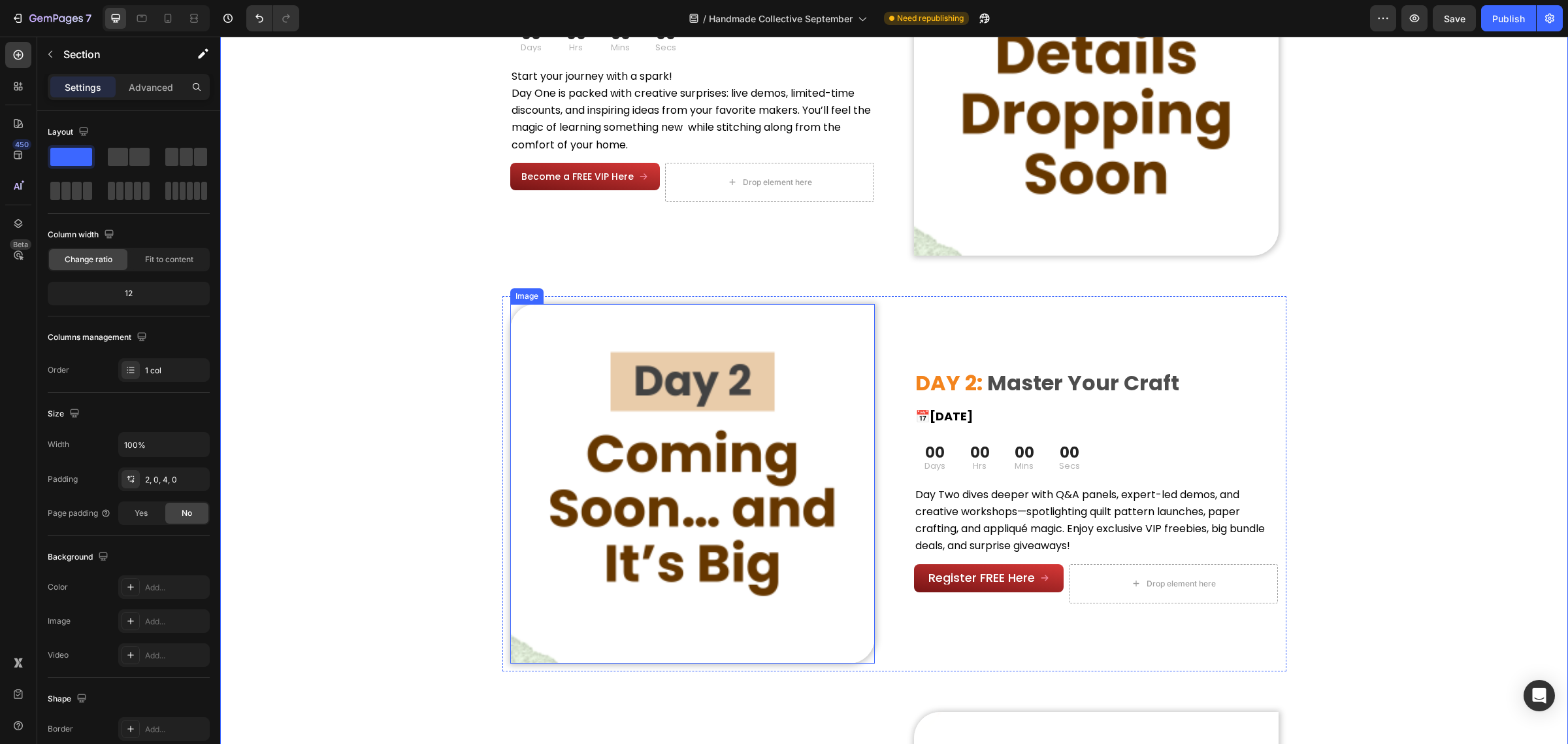
scroll to position [1216, 0]
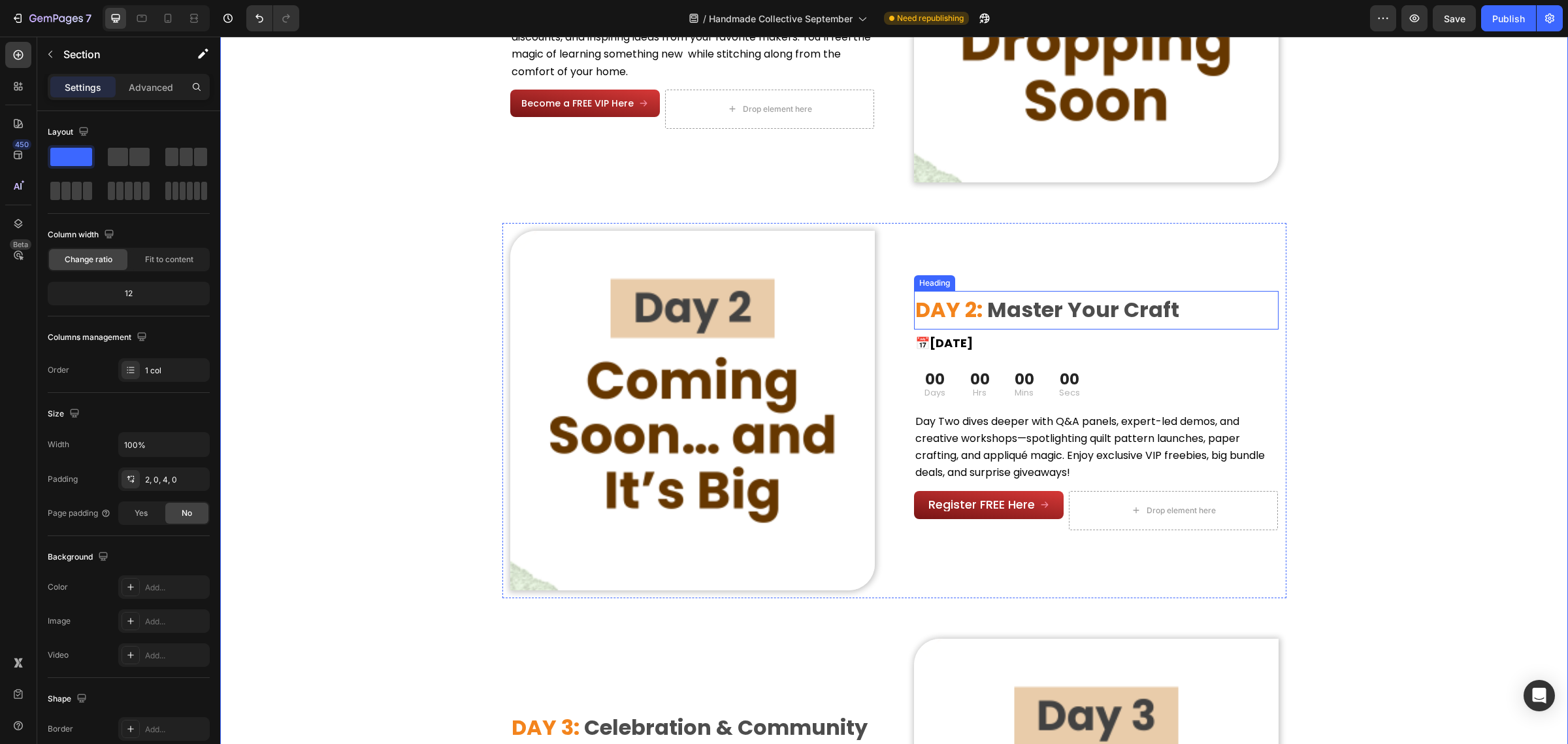
click at [1031, 308] on span "Master Your Craft" at bounding box center [1083, 309] width 192 height 29
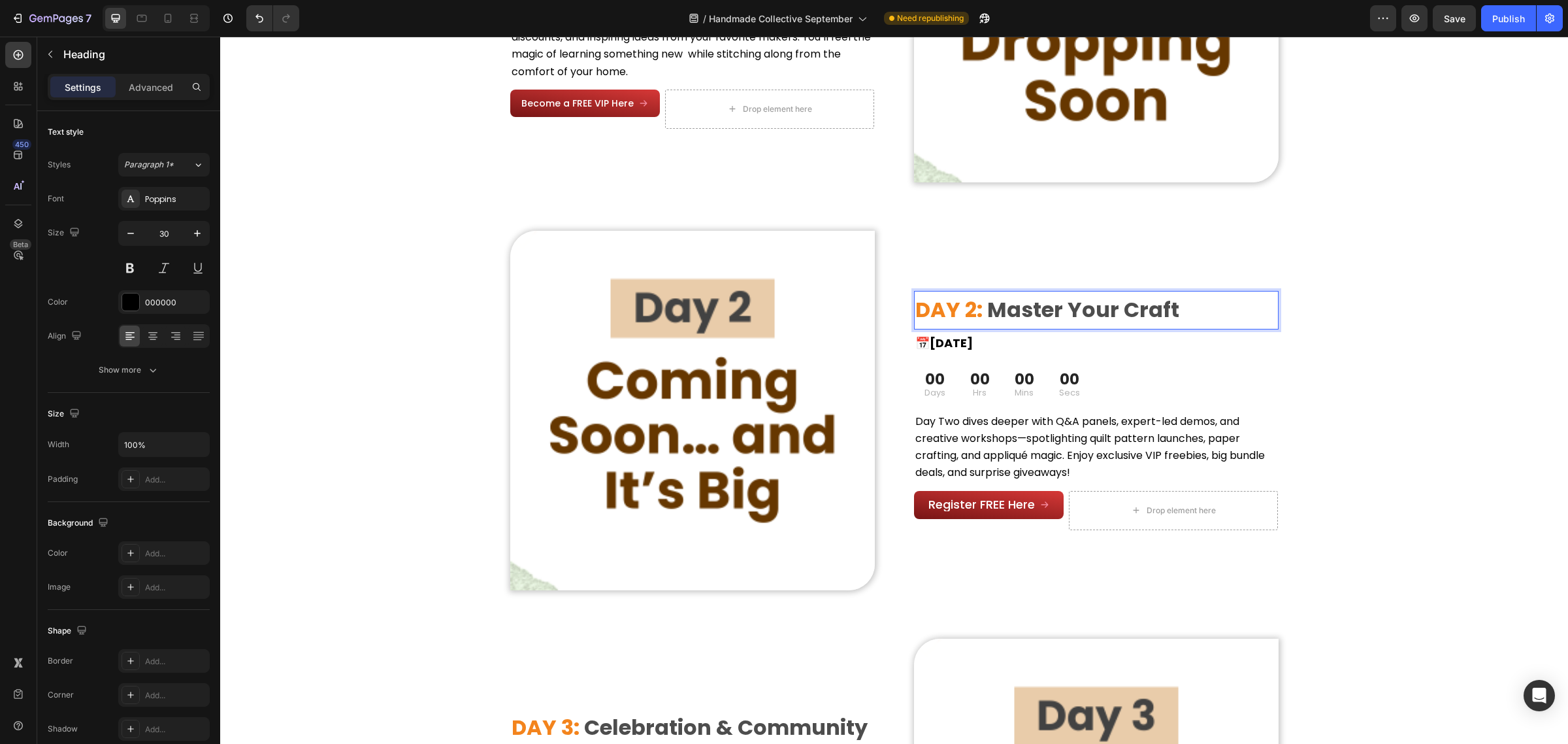
click at [1031, 308] on span "Master Your Craft" at bounding box center [1083, 309] width 192 height 29
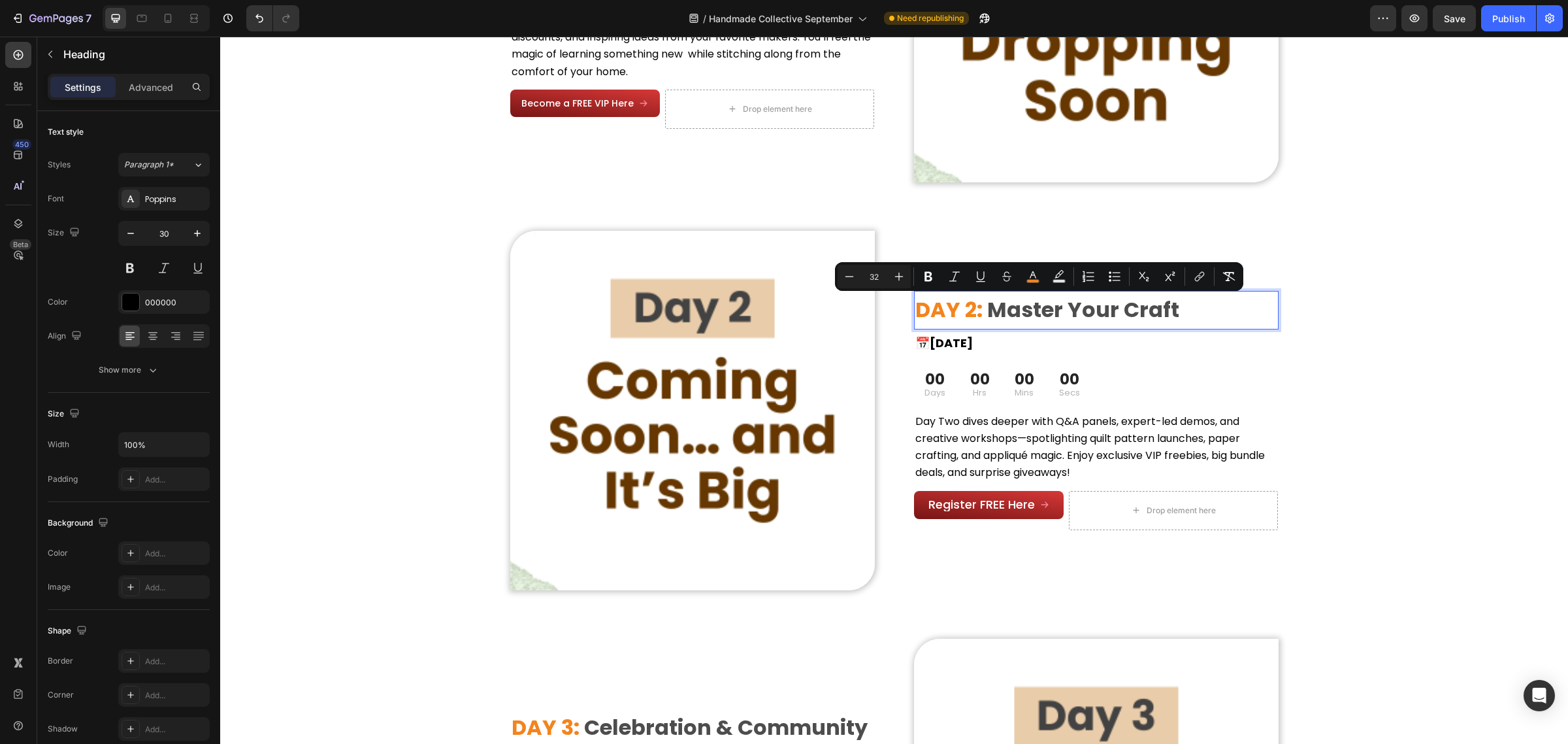
click at [1134, 310] on span "Master Your Craft" at bounding box center [1083, 309] width 192 height 29
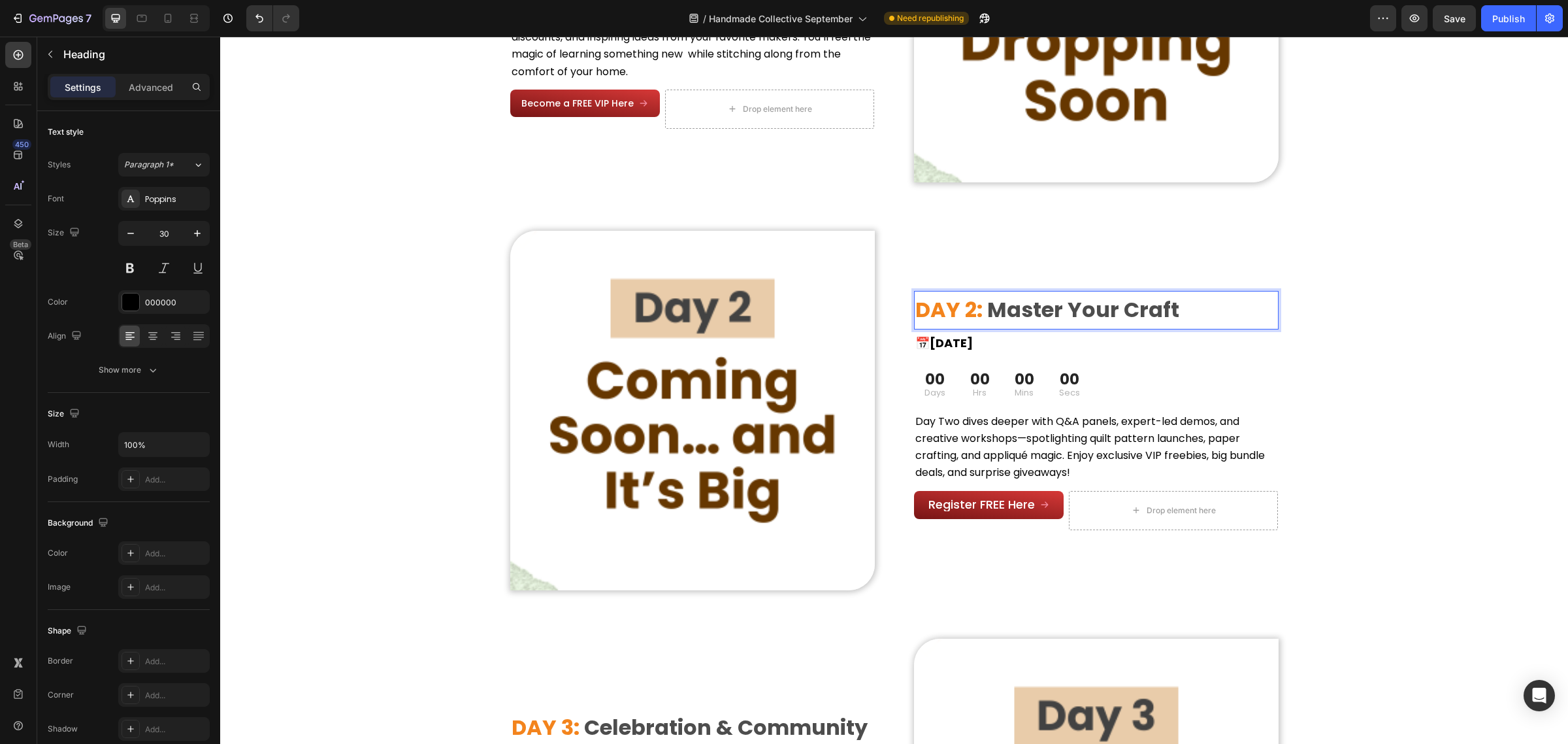
click at [1167, 310] on span "Master Your Craft" at bounding box center [1083, 309] width 192 height 29
drag, startPoint x: 1167, startPoint y: 310, endPoint x: 986, endPoint y: 317, distance: 181.1
click at [988, 317] on span "Master Your Craft" at bounding box center [1083, 309] width 192 height 29
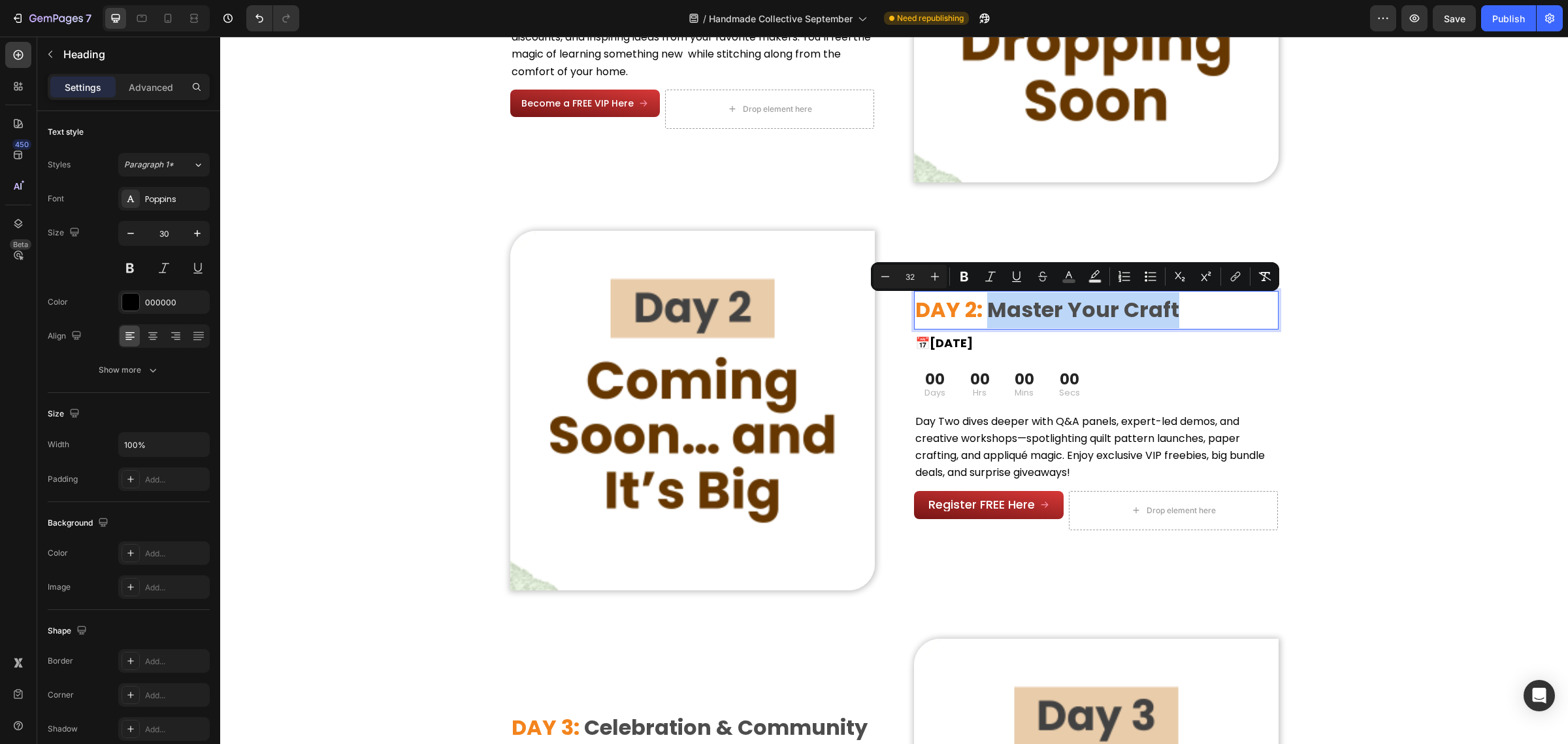
type input "13"
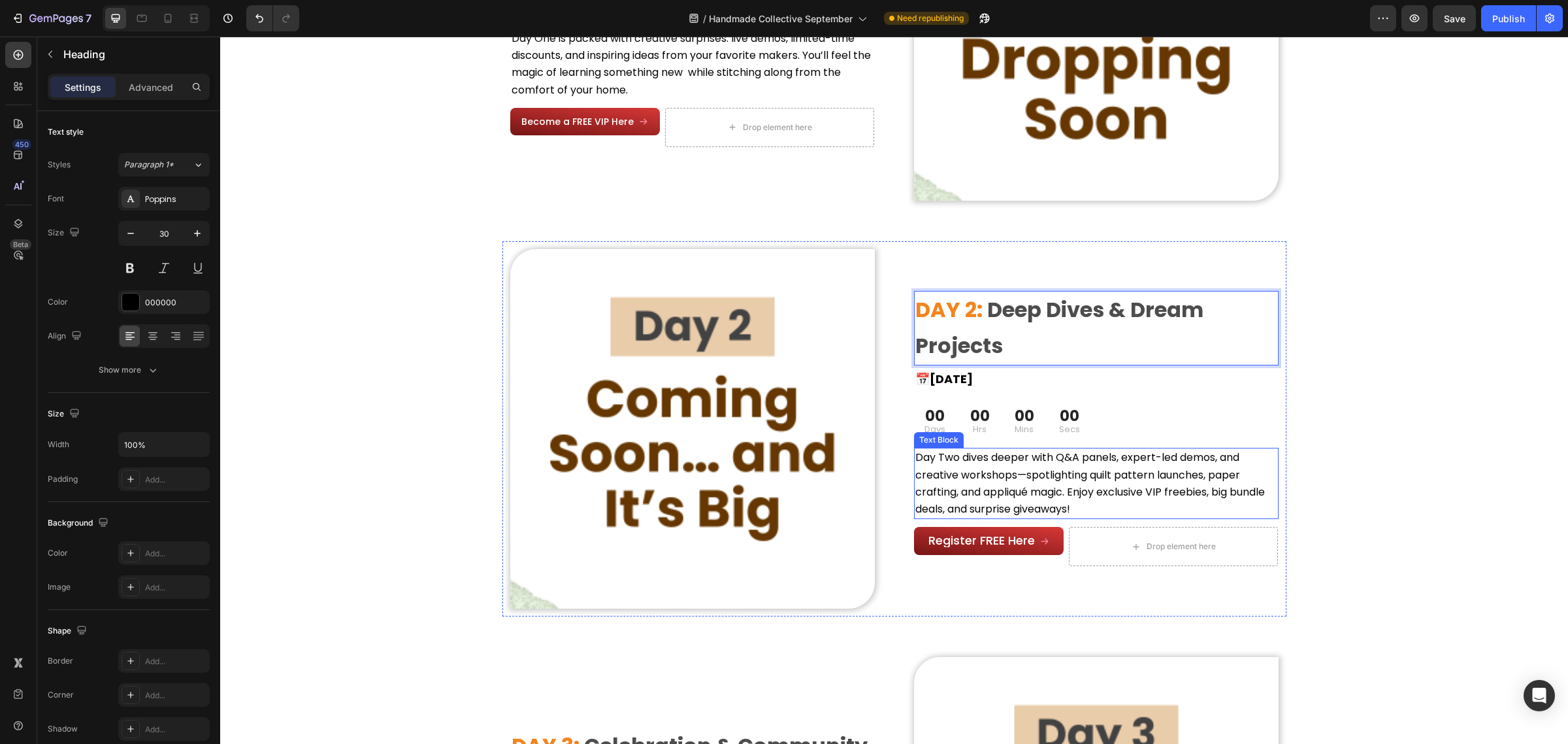
click at [999, 475] on span "Day Two dives deeper with Q&A panels, expert-led demos, and creative workshops—…" at bounding box center [1090, 483] width 350 height 67
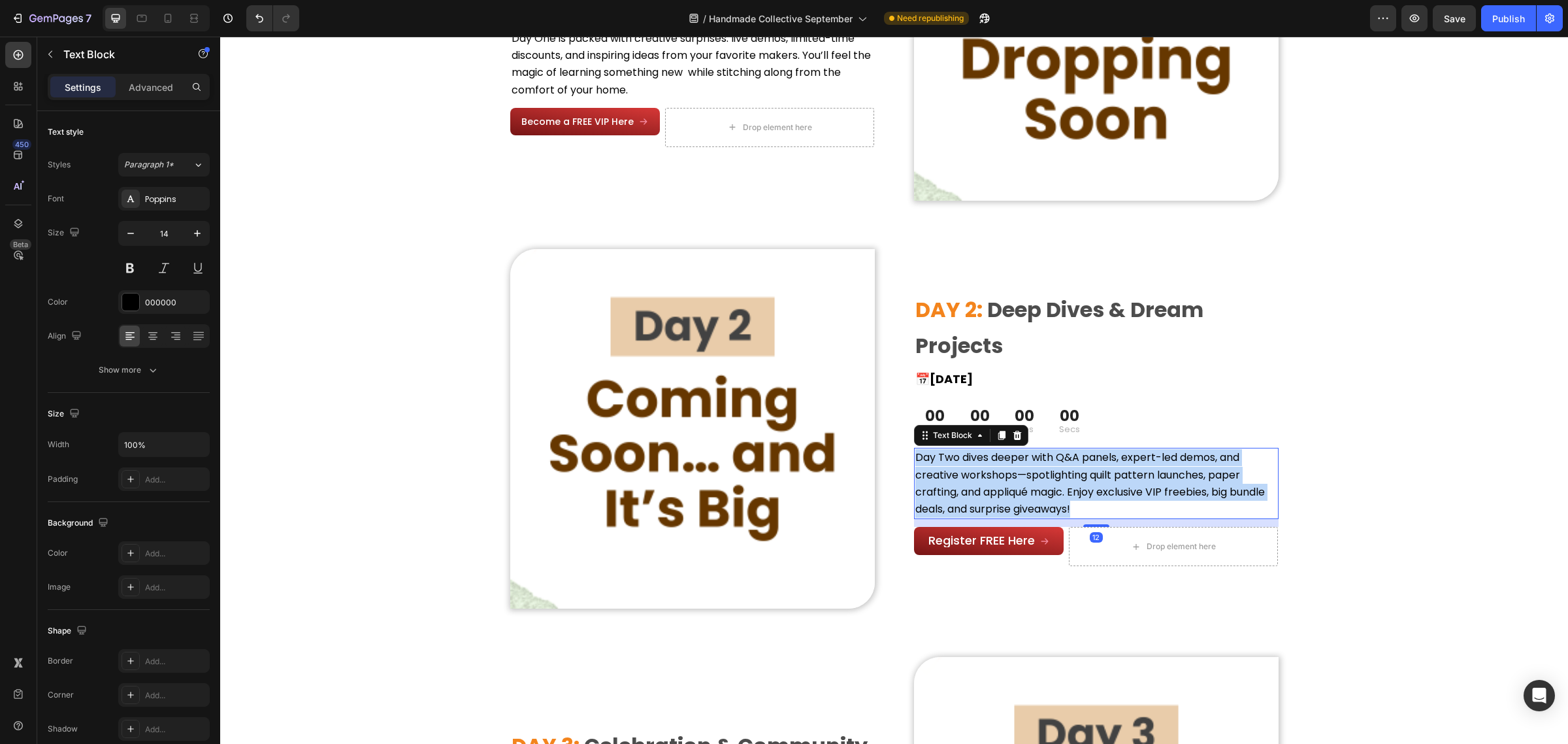
click at [999, 475] on span "Day Two dives deeper with Q&A panels, expert-led demos, and creative workshops—…" at bounding box center [1090, 483] width 350 height 67
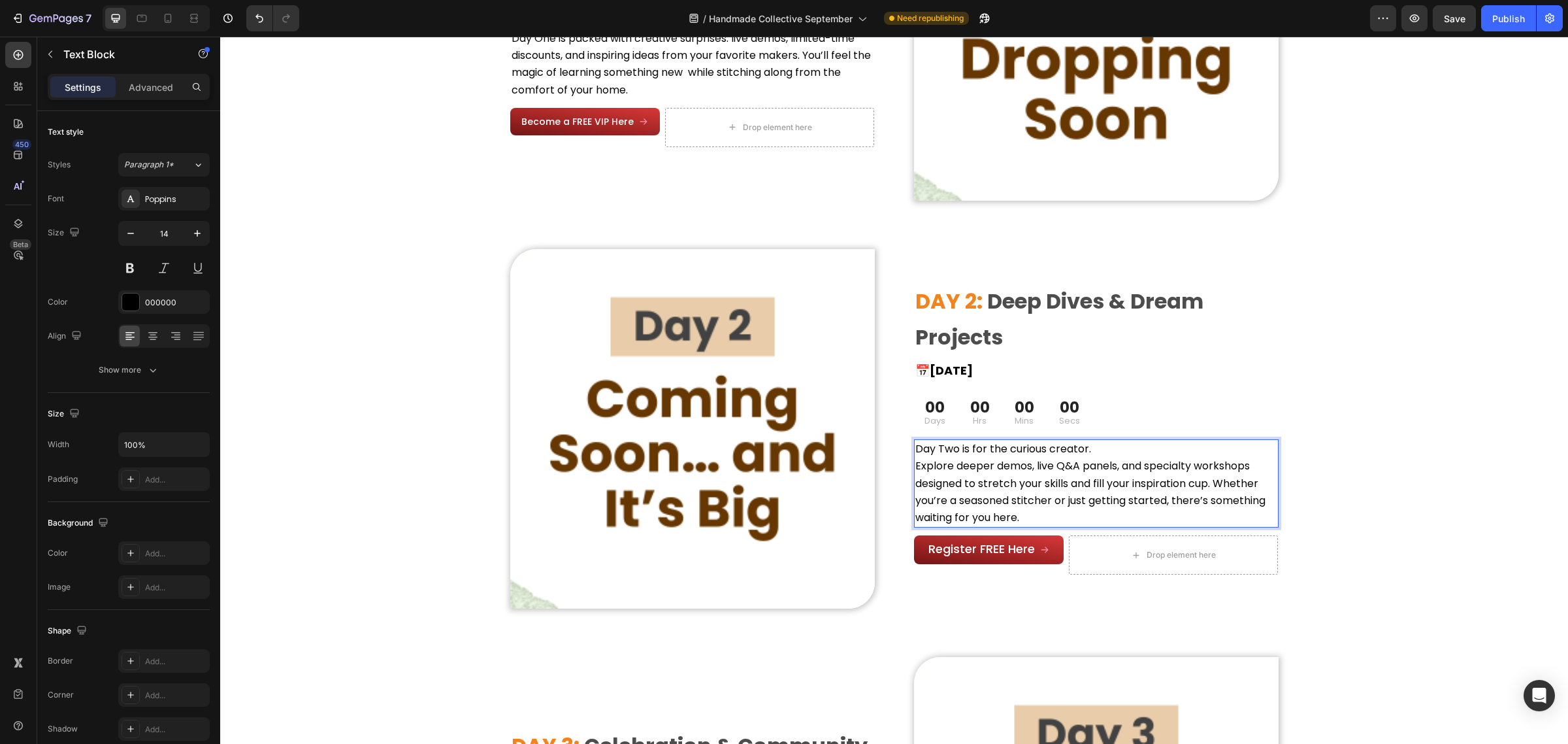
scroll to position [1189, 0]
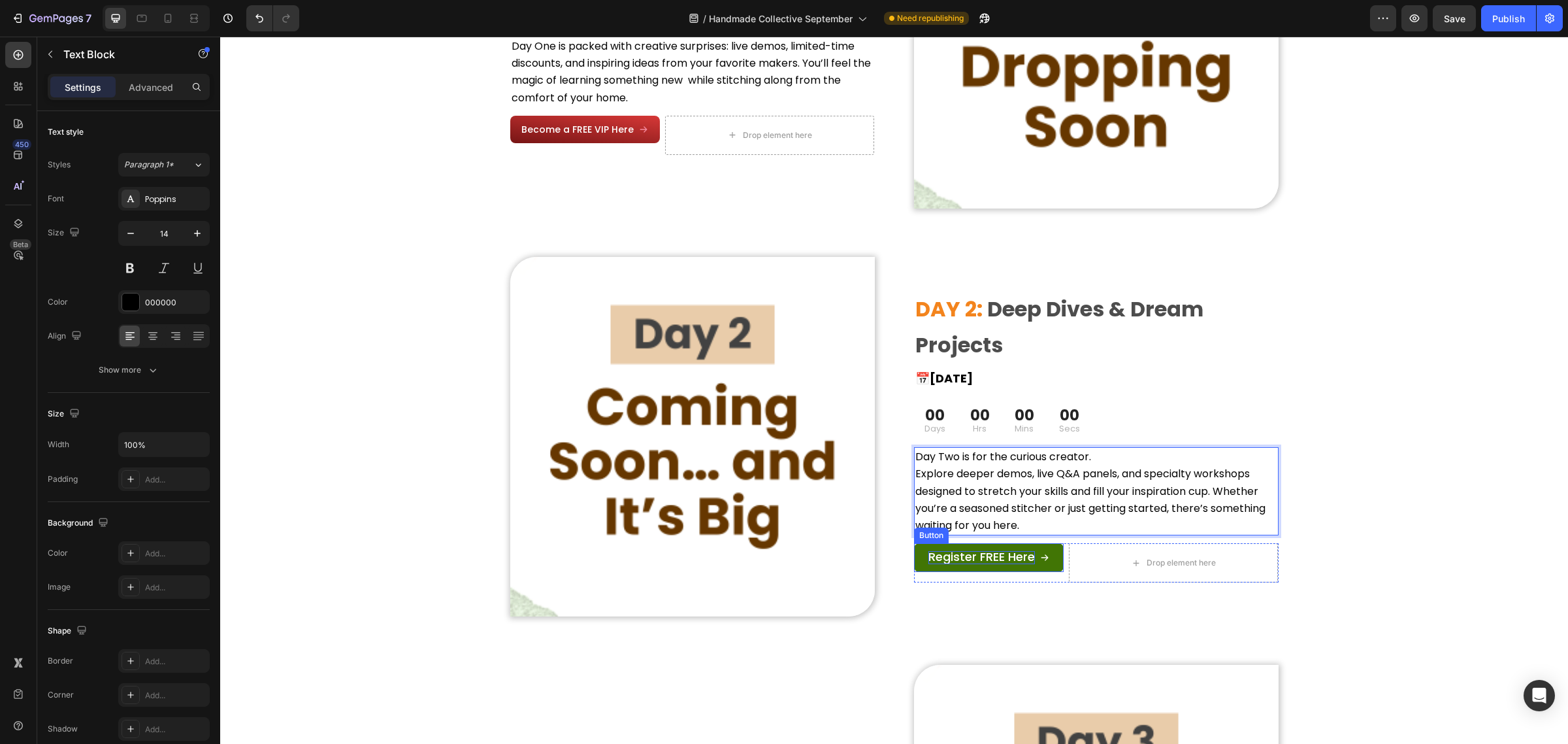
click at [970, 551] on span "Register FREE Here" at bounding box center [982, 557] width 107 height 17
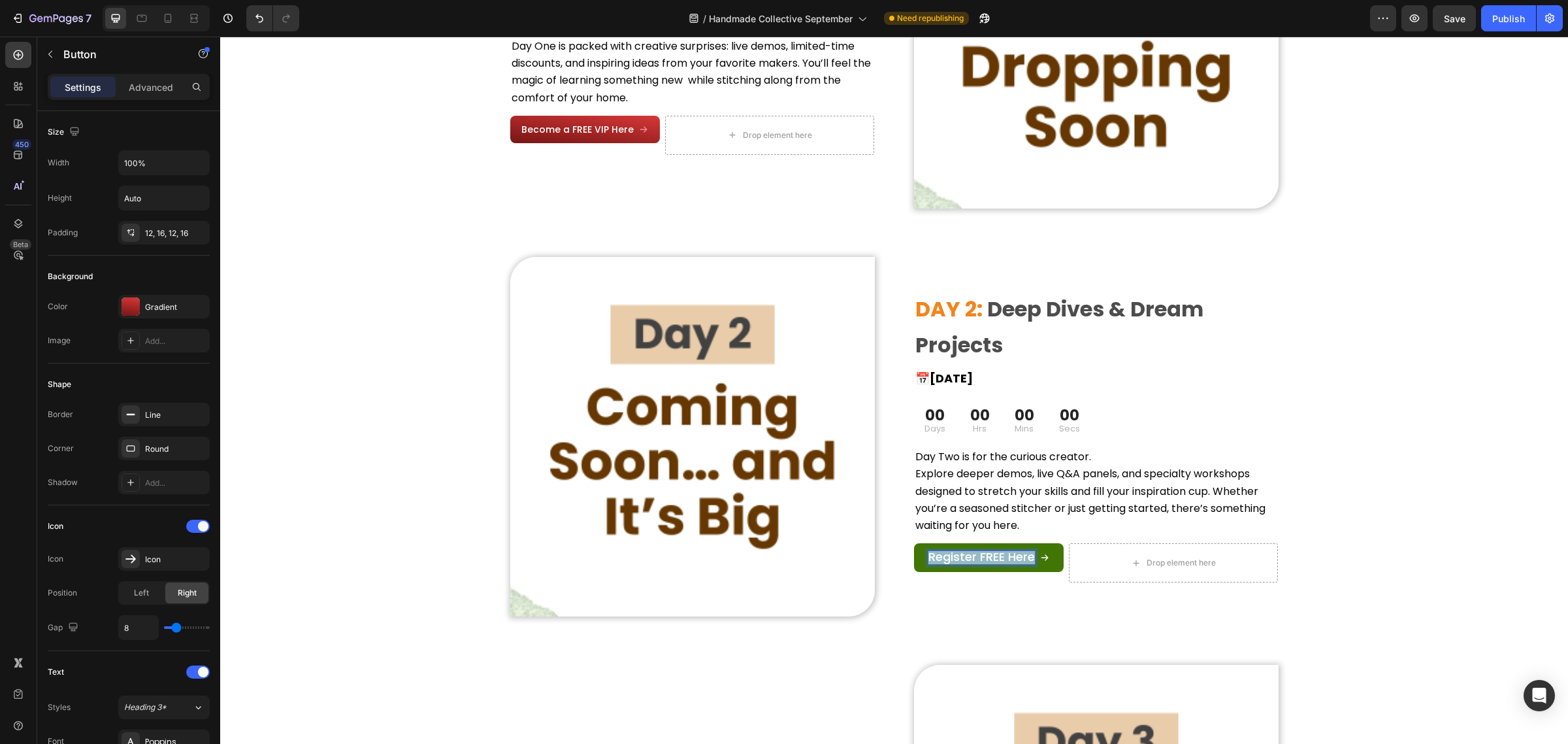
click at [970, 551] on span "Register FREE Here" at bounding box center [982, 557] width 107 height 17
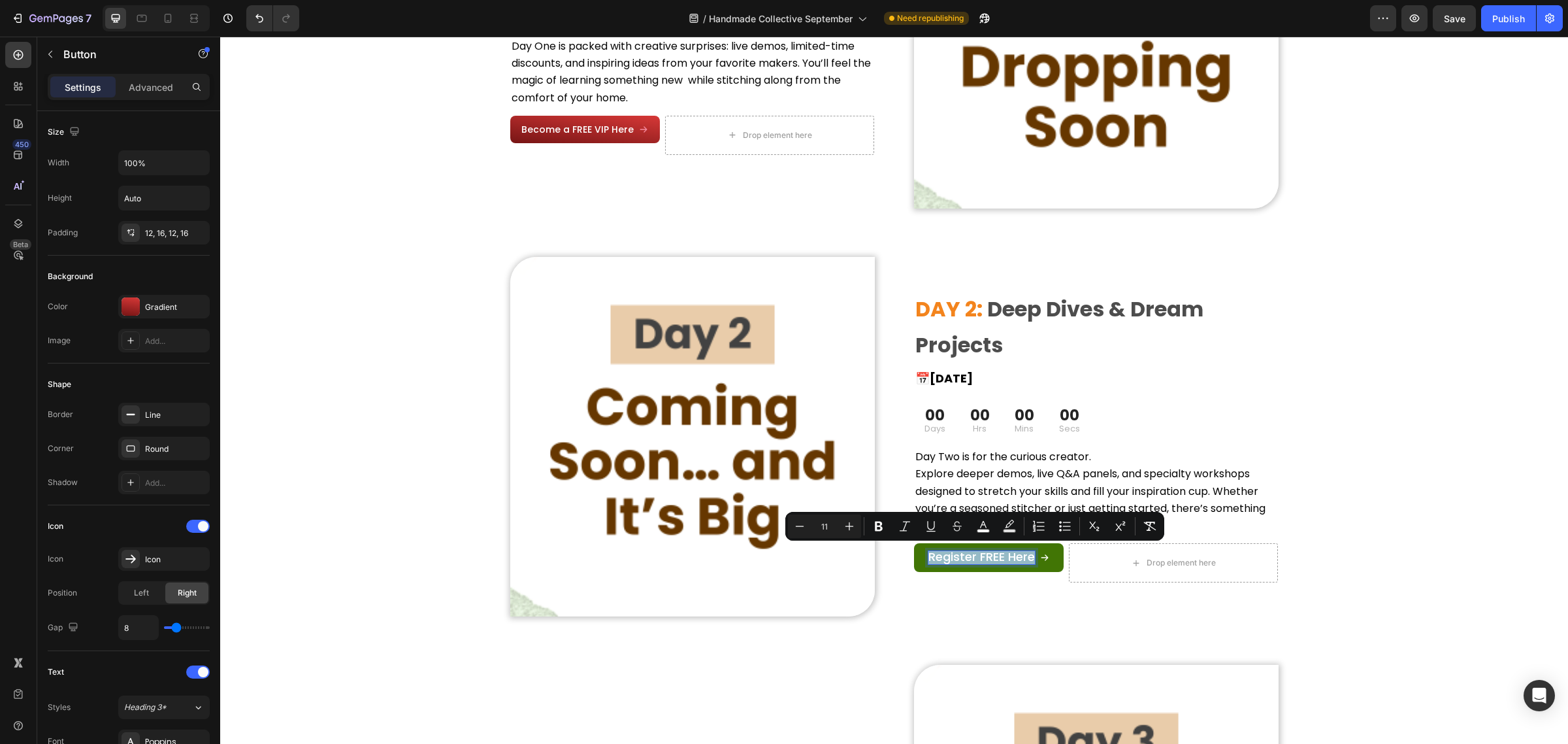
scroll to position [1183, 0]
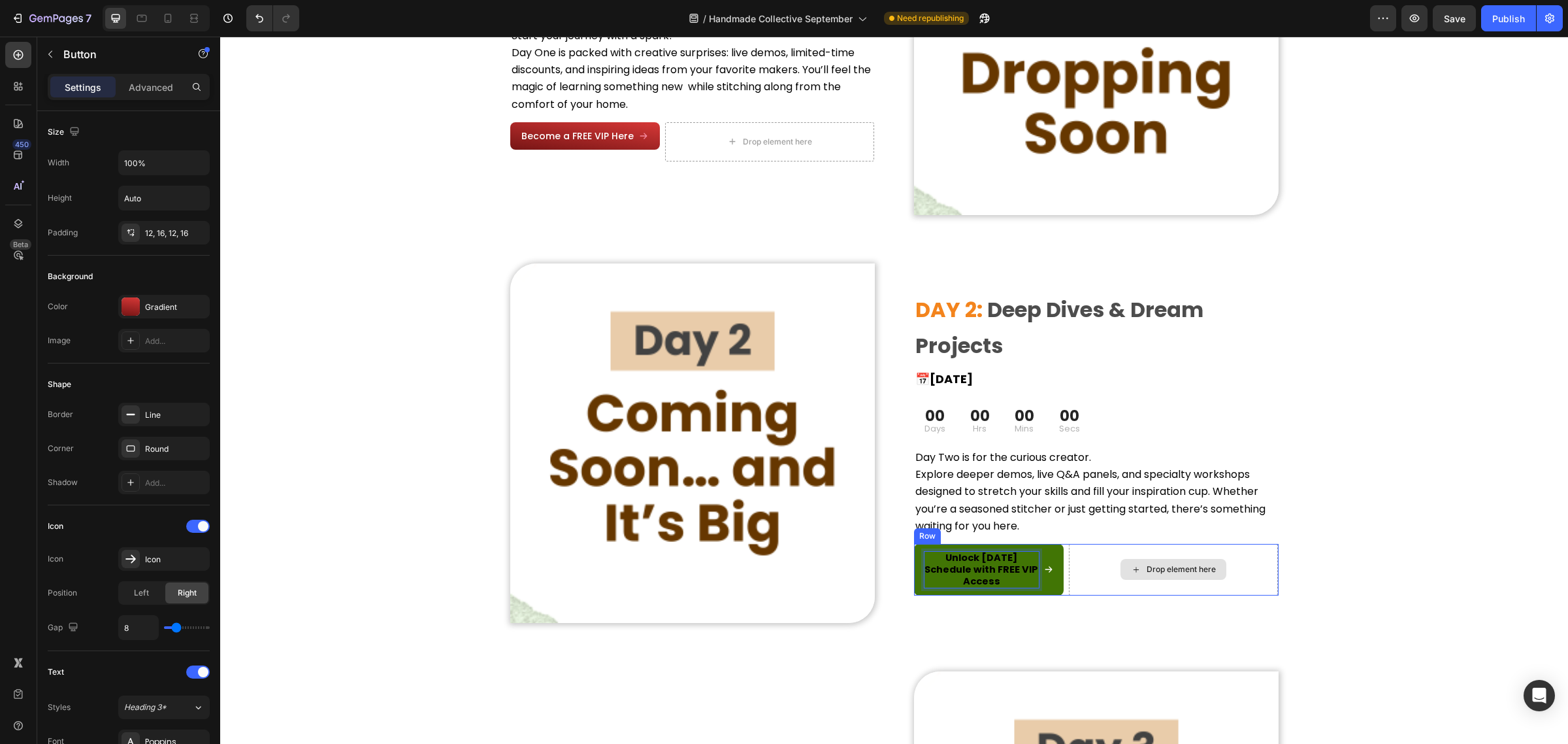
click at [1079, 590] on div "Drop element here" at bounding box center [1173, 569] width 210 height 52
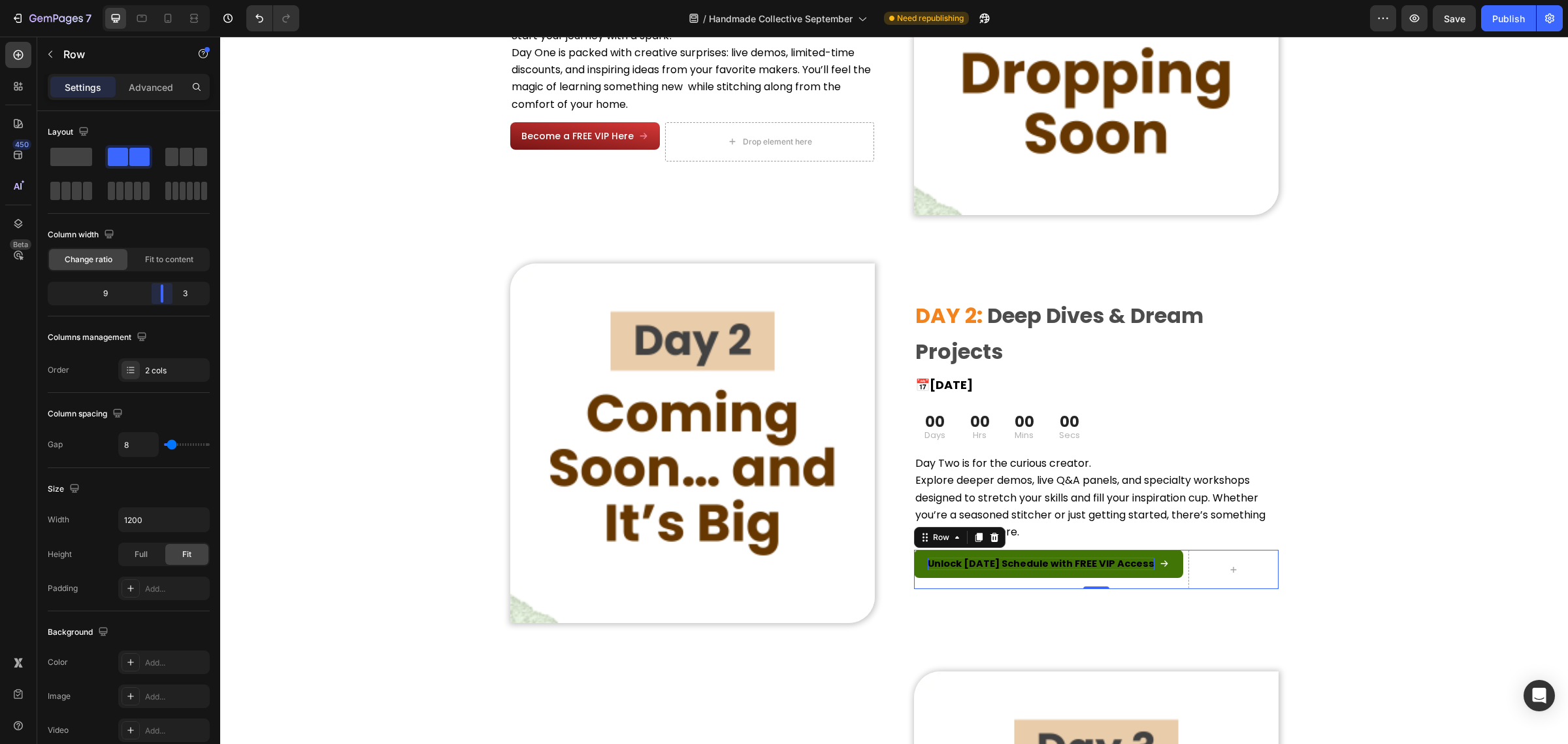
drag, startPoint x: 118, startPoint y: 294, endPoint x: 731, endPoint y: 493, distance: 644.5
click at [168, 0] on body "7 Version history / Handmade Collective September Need republishing Preview Sav…" at bounding box center [784, 0] width 1568 height 0
click at [1042, 567] on strong "Unlock [DATE] Schedule with FREE VIP Access" at bounding box center [1041, 563] width 226 height 13
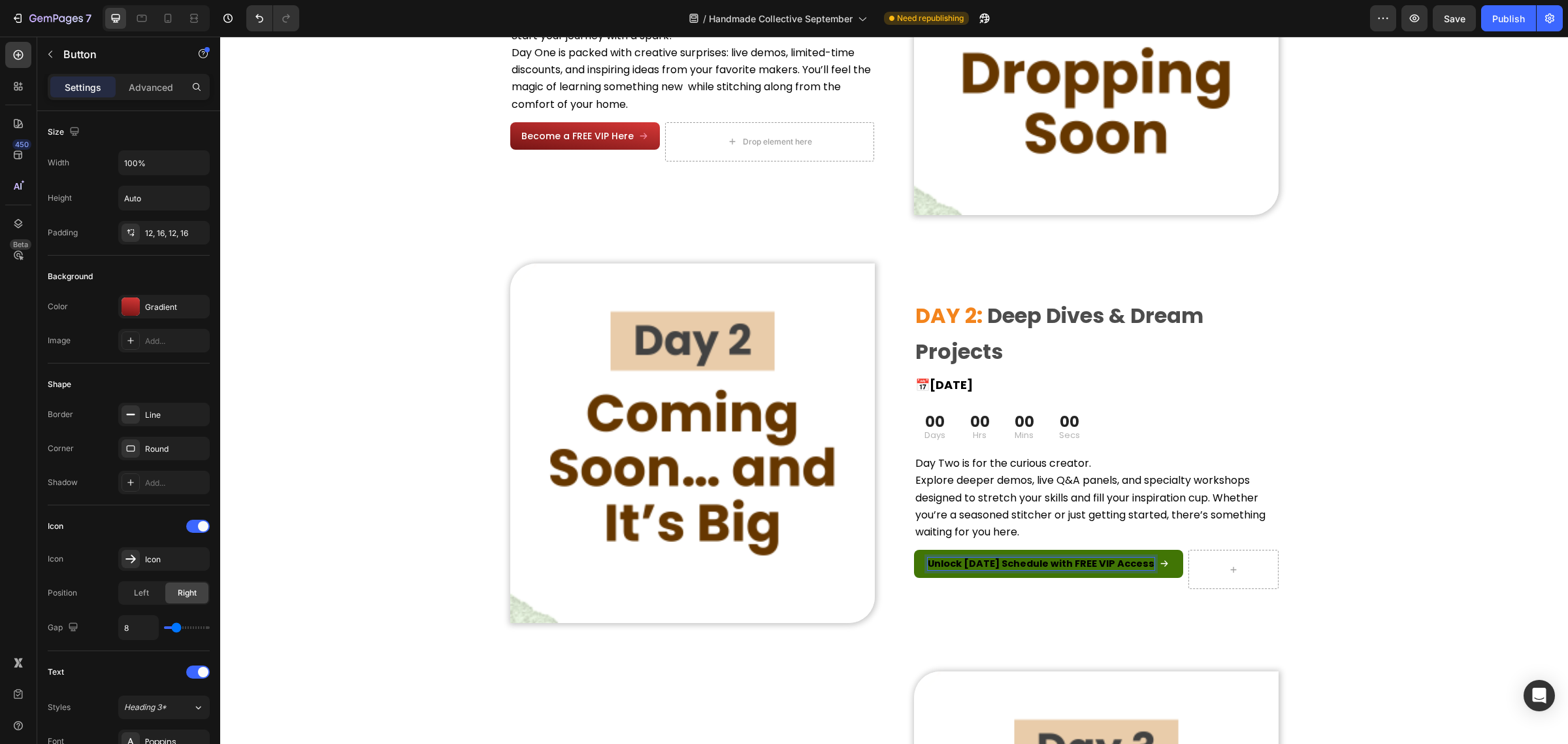
click at [1042, 567] on strong "Unlock [DATE] Schedule with FREE VIP Access" at bounding box center [1041, 563] width 226 height 13
click at [1053, 562] on strong "Unlock [DATE] Schedule with FREE VIP Access" at bounding box center [1041, 563] width 226 height 13
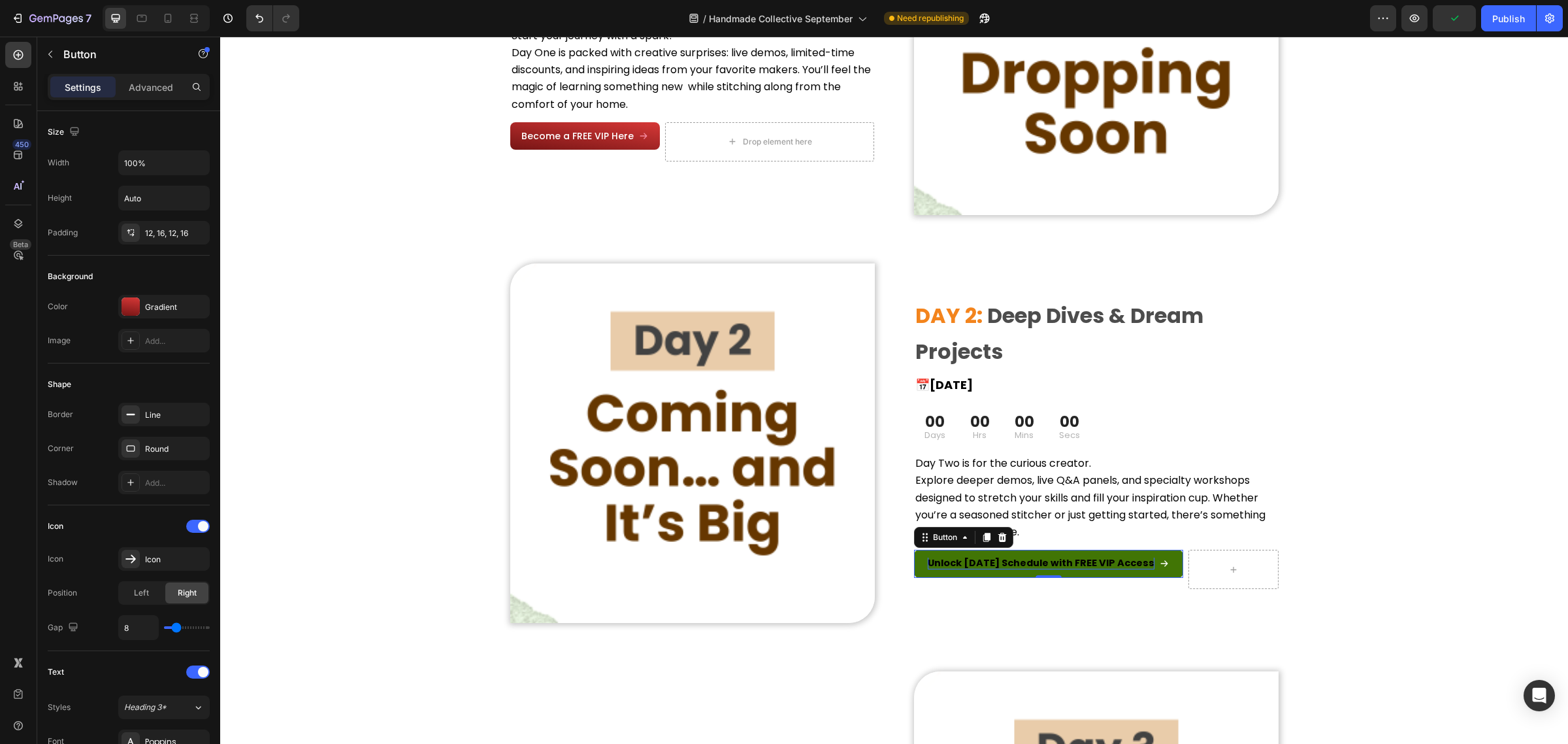
click at [1069, 552] on link "Unlock [DATE] Schedule with FREE VIP Access" at bounding box center [1049, 563] width 270 height 28
click at [1066, 557] on strong "Unlock [DATE] Schedule with FREE VIP Access" at bounding box center [1041, 563] width 226 height 13
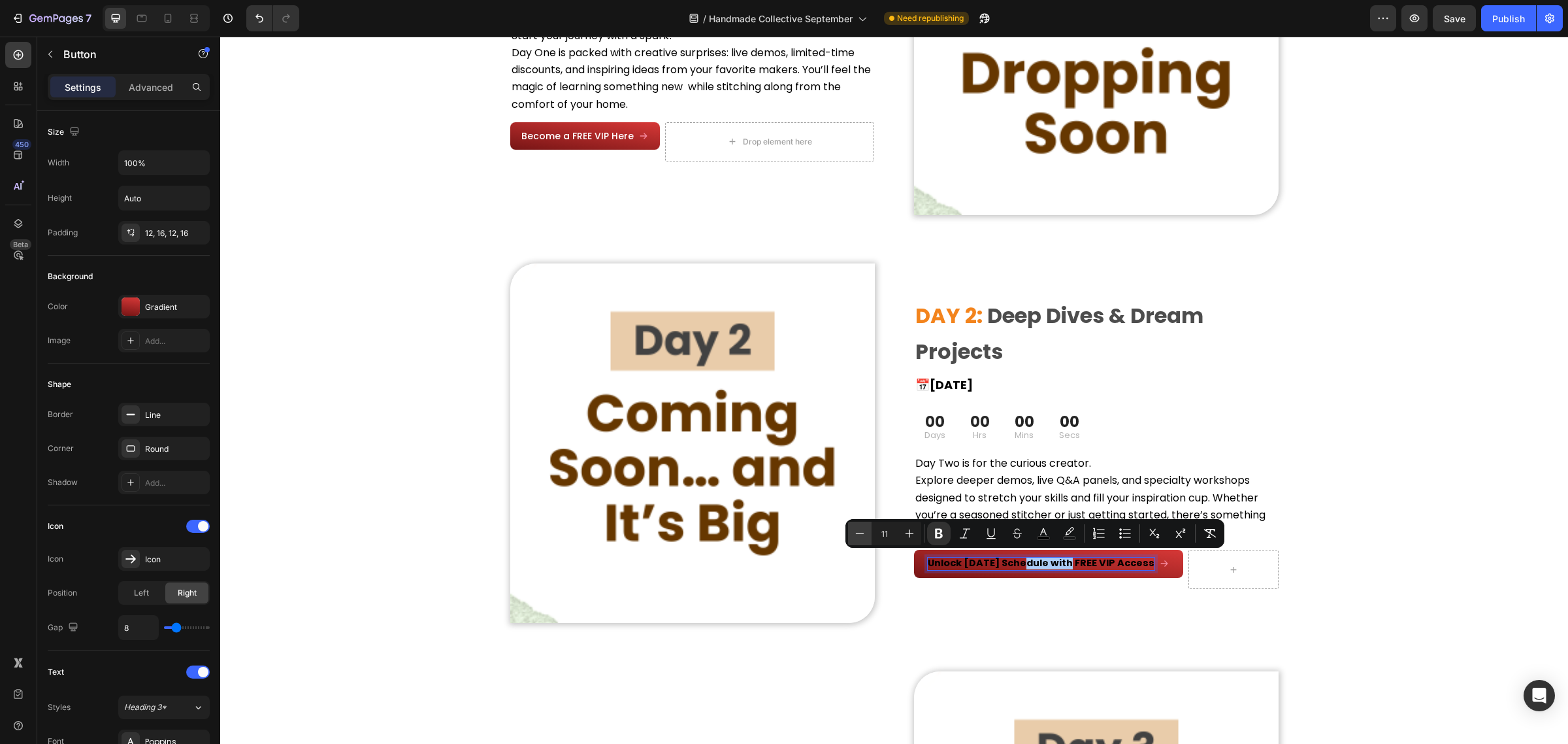
click at [858, 531] on icon "Editor contextual toolbar" at bounding box center [859, 533] width 13 height 13
click at [898, 533] on button "Plus" at bounding box center [909, 533] width 24 height 24
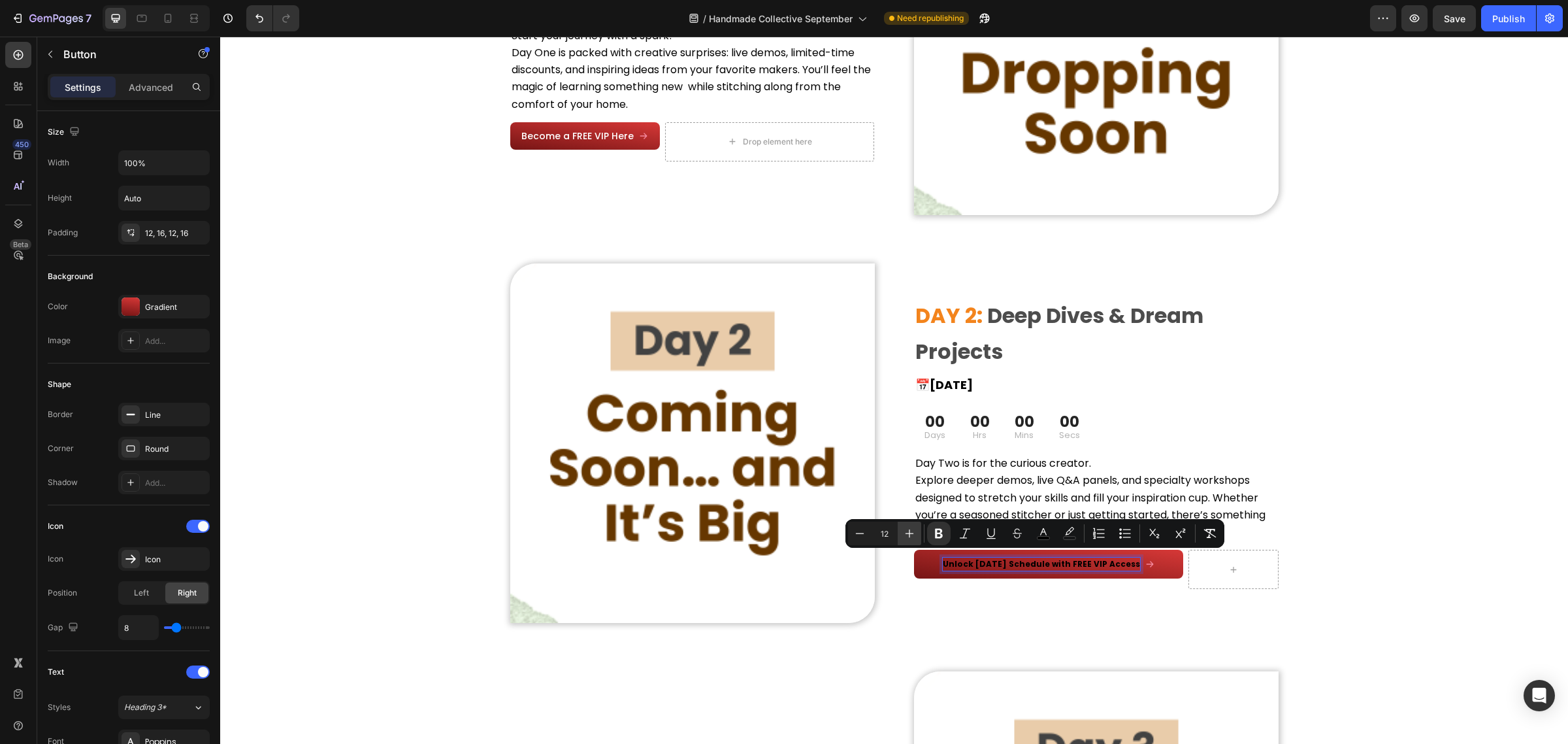
type input "13"
click at [1416, 611] on div "Image ⁠⁠⁠⁠⁠⁠⁠ DAY 1: Wonder & Whimsy Heading 📅 [DATE] Heading 00 Days 00 Hrs 00…" at bounding box center [894, 459] width 1348 height 1223
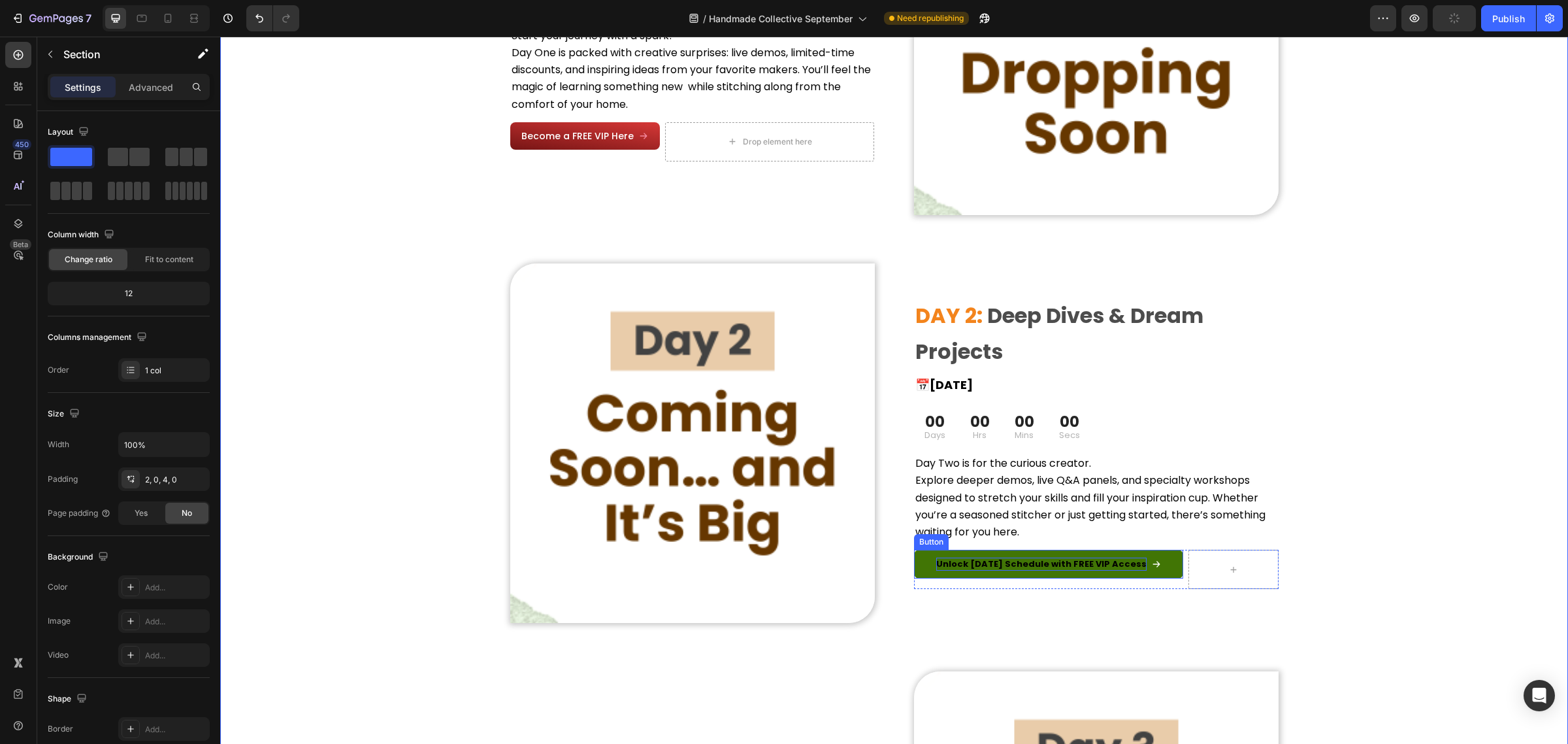
click at [1069, 558] on strong "Unlock [DATE] Schedule with FREE VIP Access" at bounding box center [1042, 564] width 211 height 12
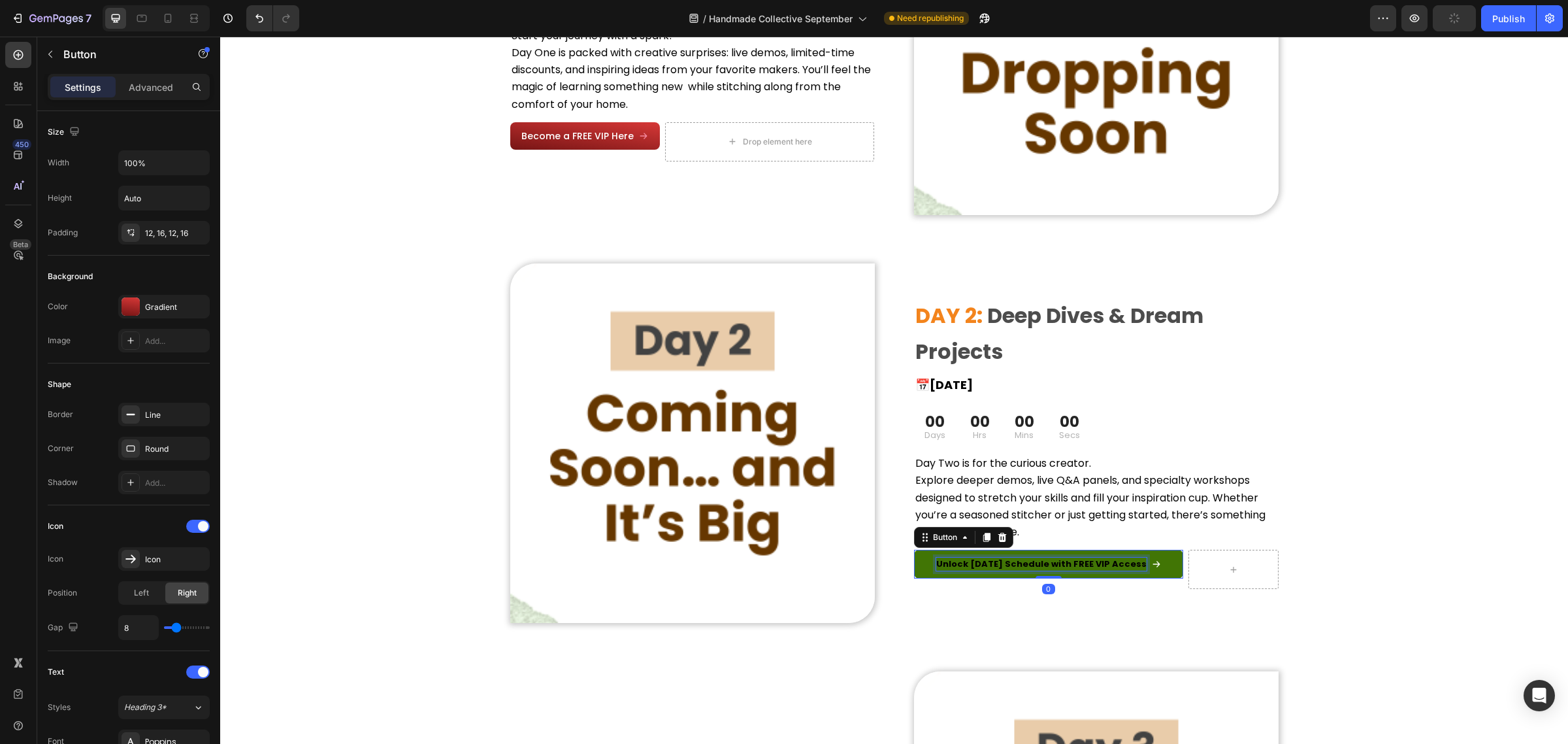
click at [1069, 558] on strong "Unlock [DATE] Schedule with FREE VIP Access" at bounding box center [1042, 564] width 211 height 12
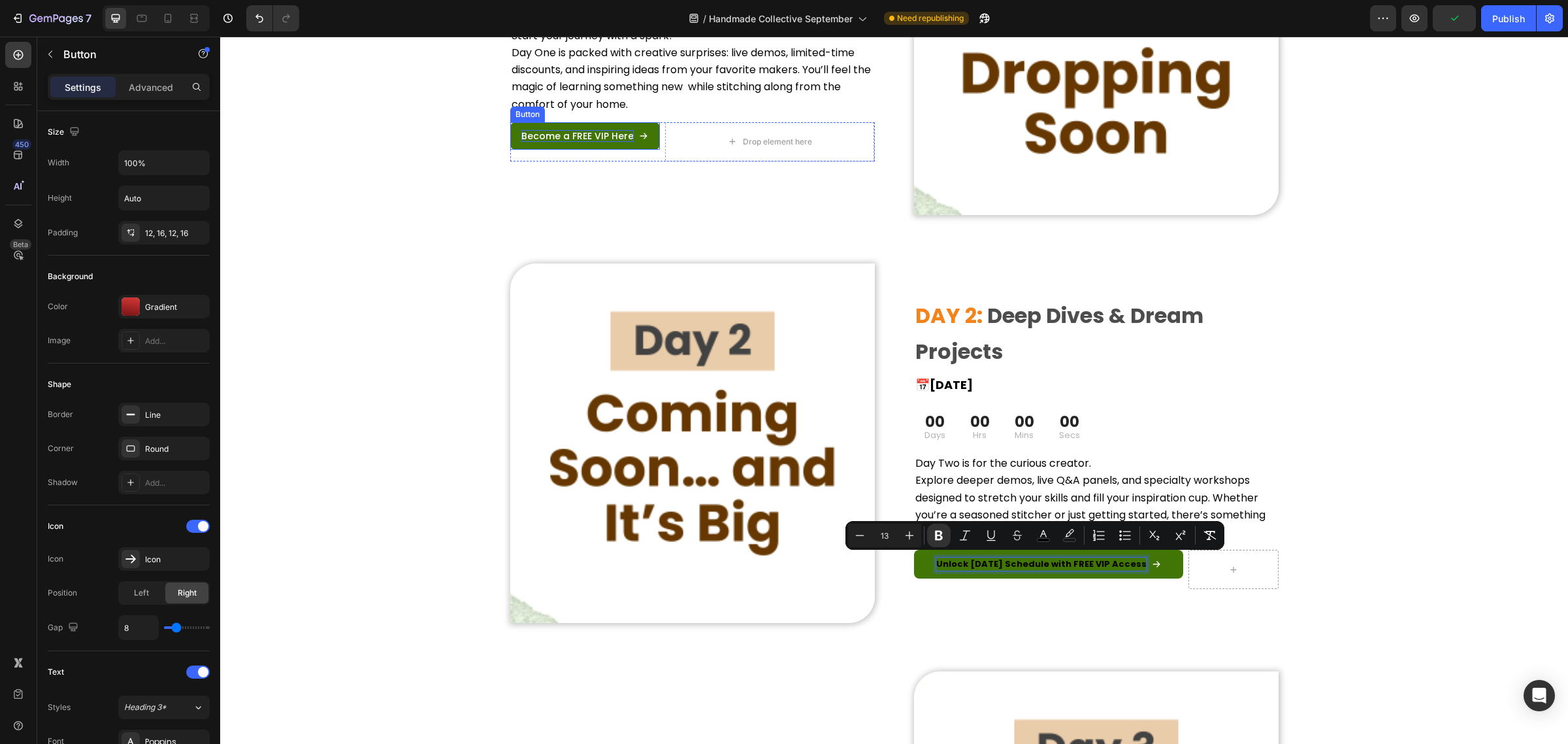
click at [560, 138] on span "Become a FREE VIP Here" at bounding box center [578, 136] width 112 height 13
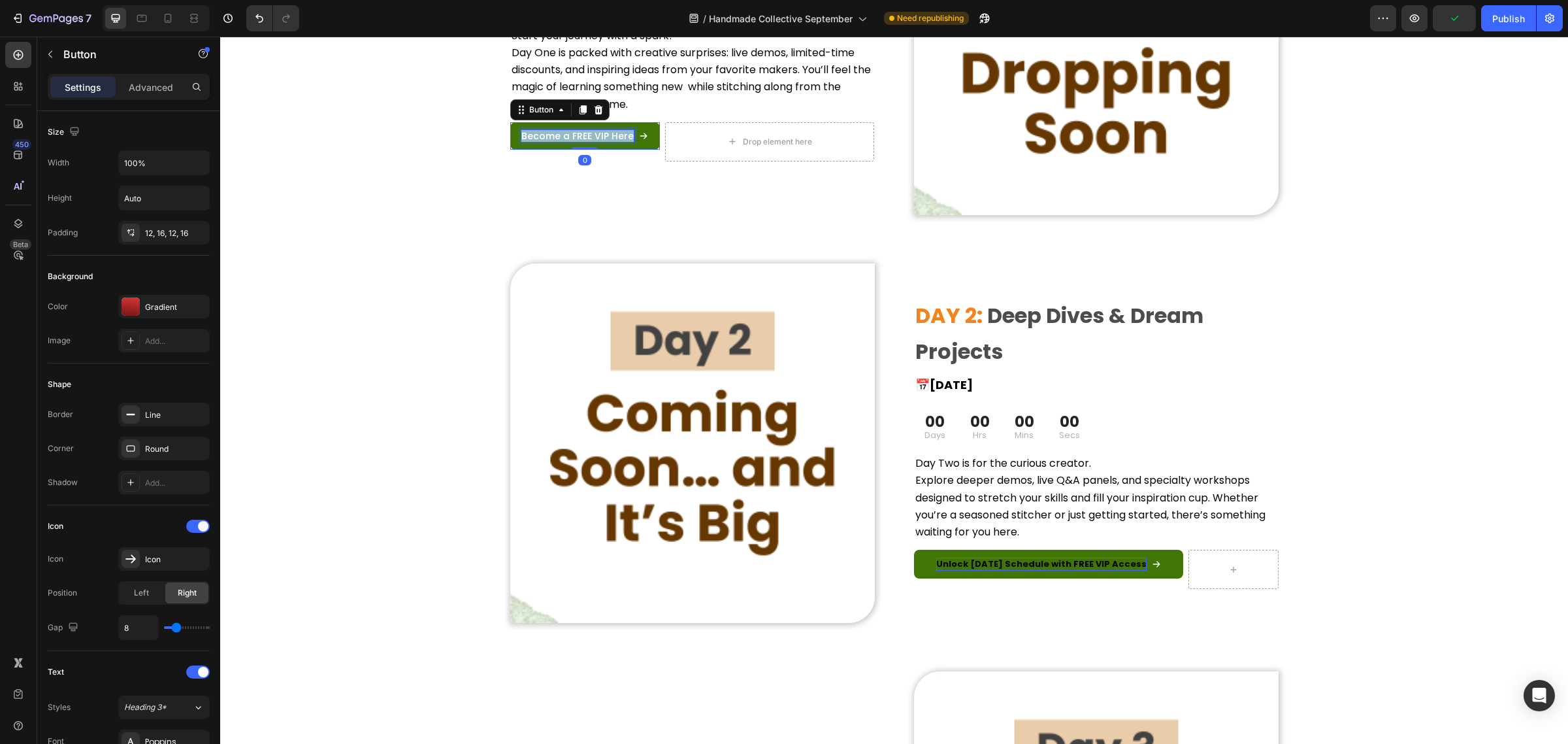
click at [560, 138] on span "Become a FREE VIP Here" at bounding box center [578, 136] width 112 height 13
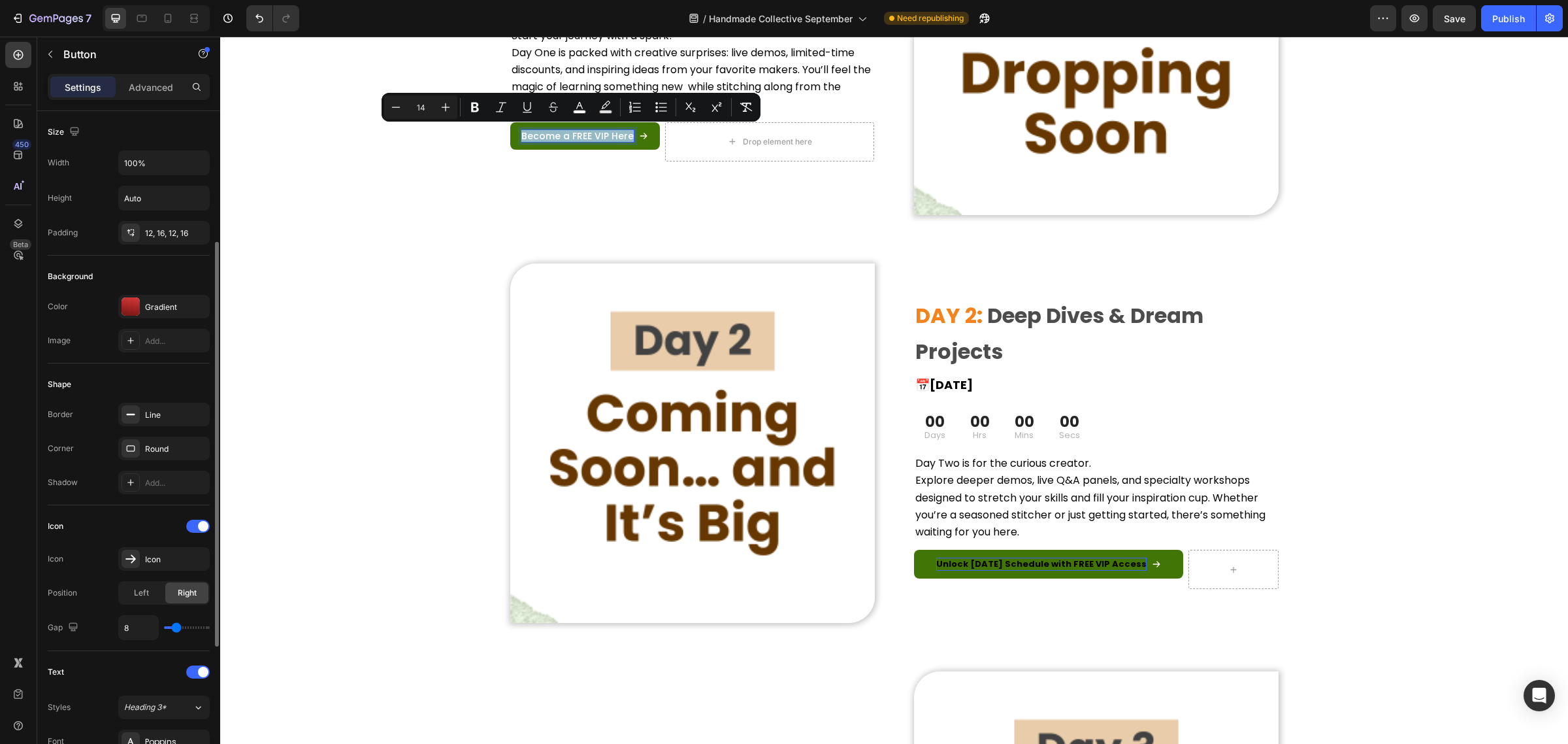
scroll to position [82, 0]
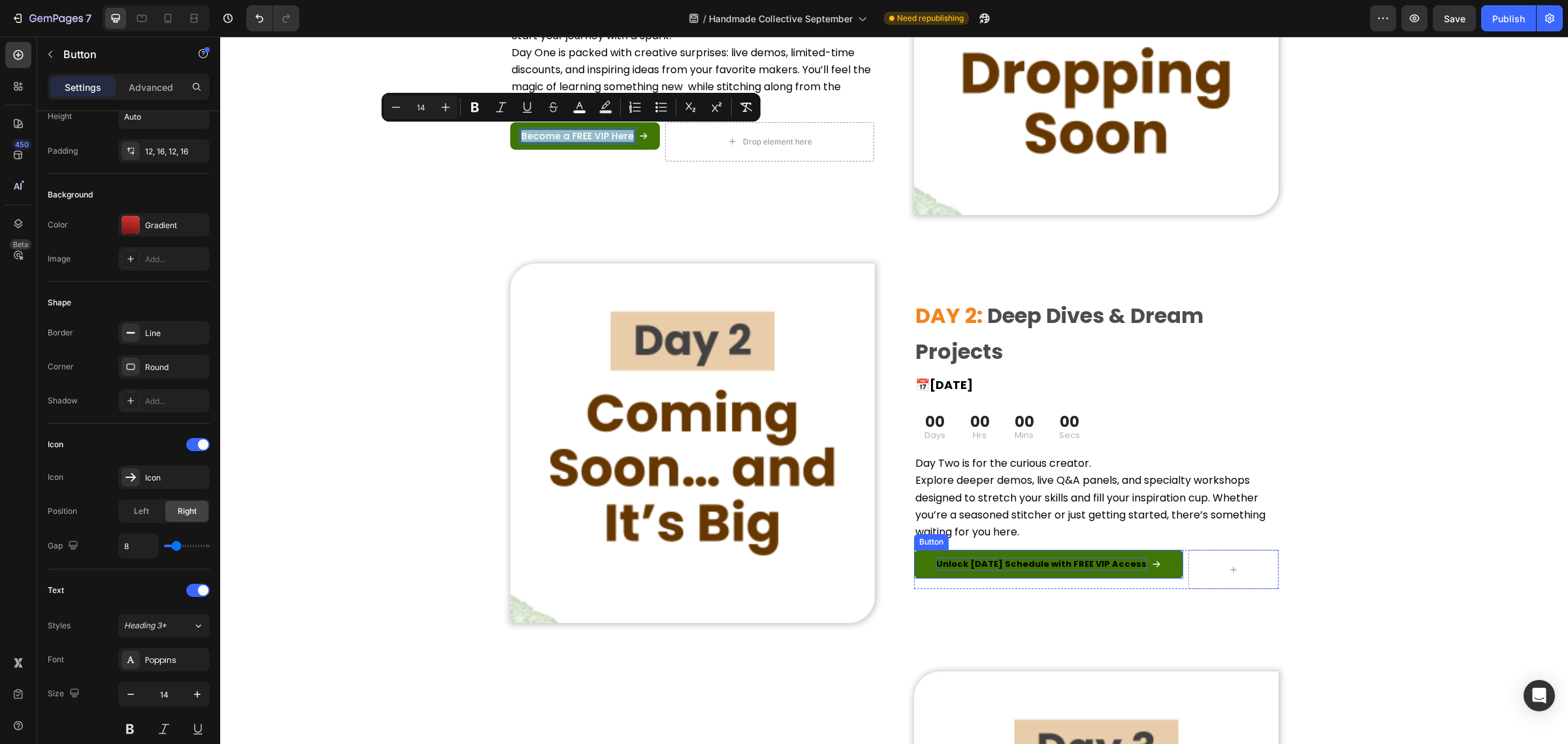
click at [974, 563] on strong "Unlock [DATE] Schedule with FREE VIP Access" at bounding box center [1042, 564] width 211 height 12
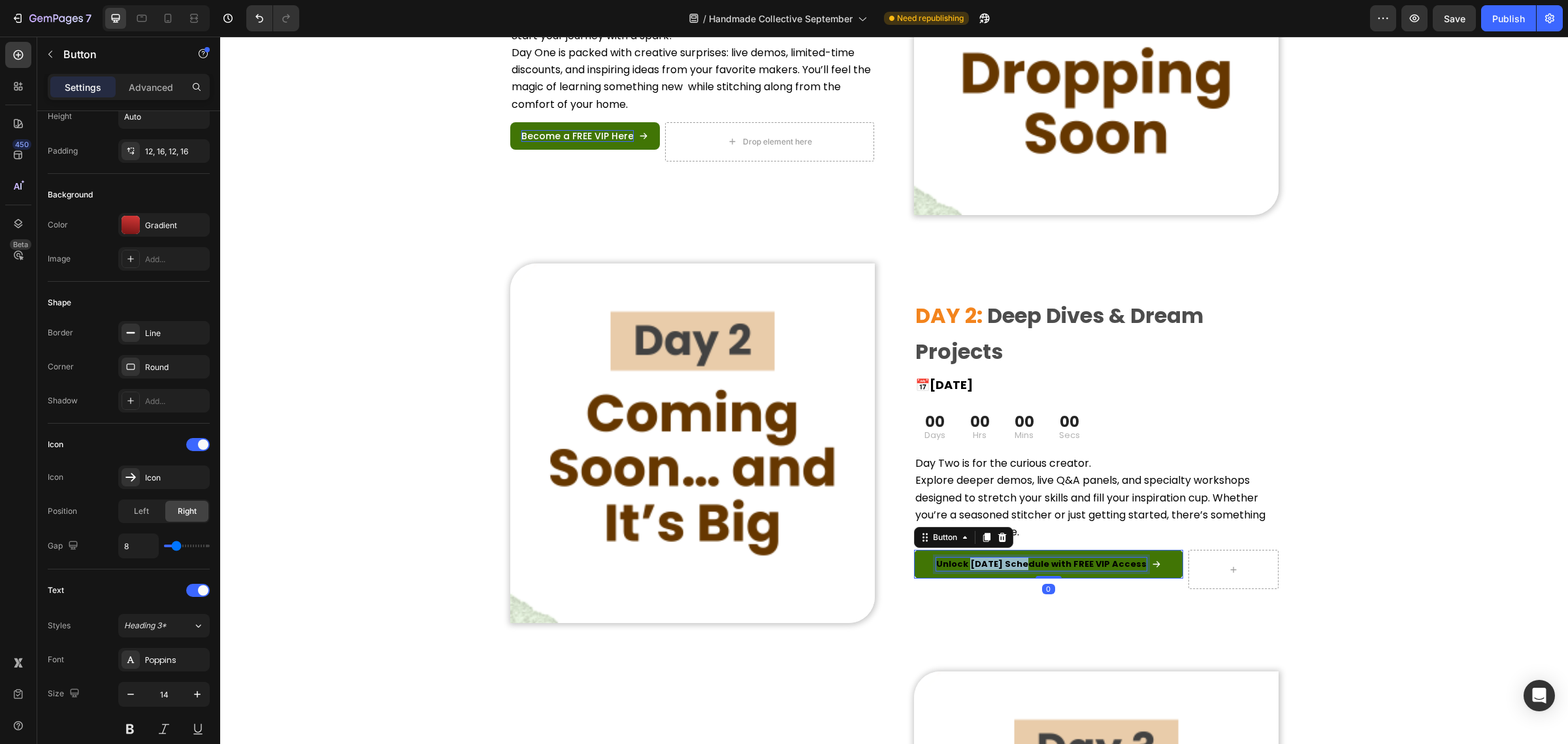
click at [974, 563] on strong "Unlock [DATE] Schedule with FREE VIP Access" at bounding box center [1042, 564] width 211 height 12
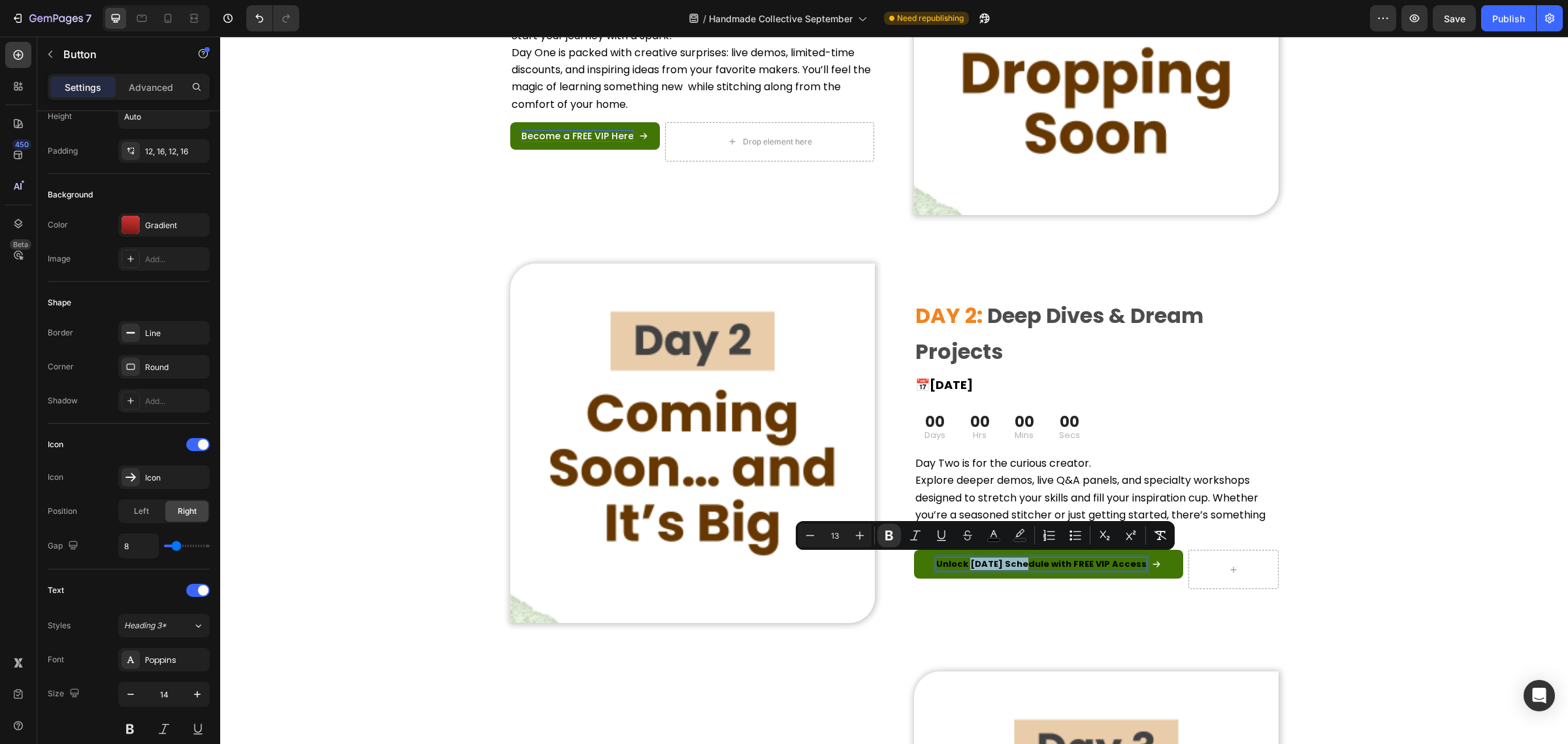
click at [974, 563] on strong "Unlock [DATE] Schedule with FREE VIP Access" at bounding box center [1042, 564] width 211 height 12
click at [936, 540] on icon "Editor contextual toolbar" at bounding box center [938, 535] width 13 height 13
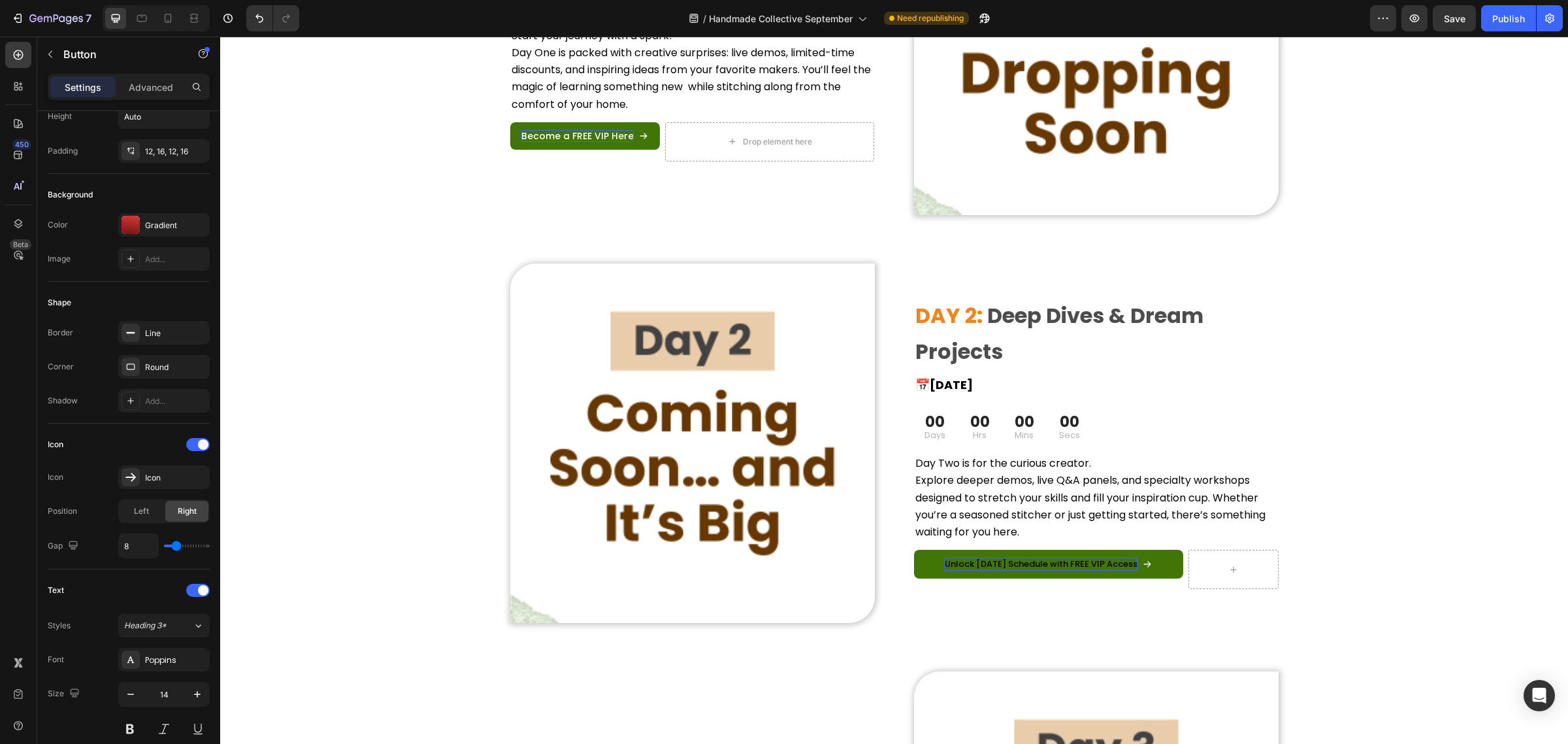
click at [955, 558] on span "Unlock [DATE] Schedule with FREE VIP Access" at bounding box center [1041, 564] width 193 height 12
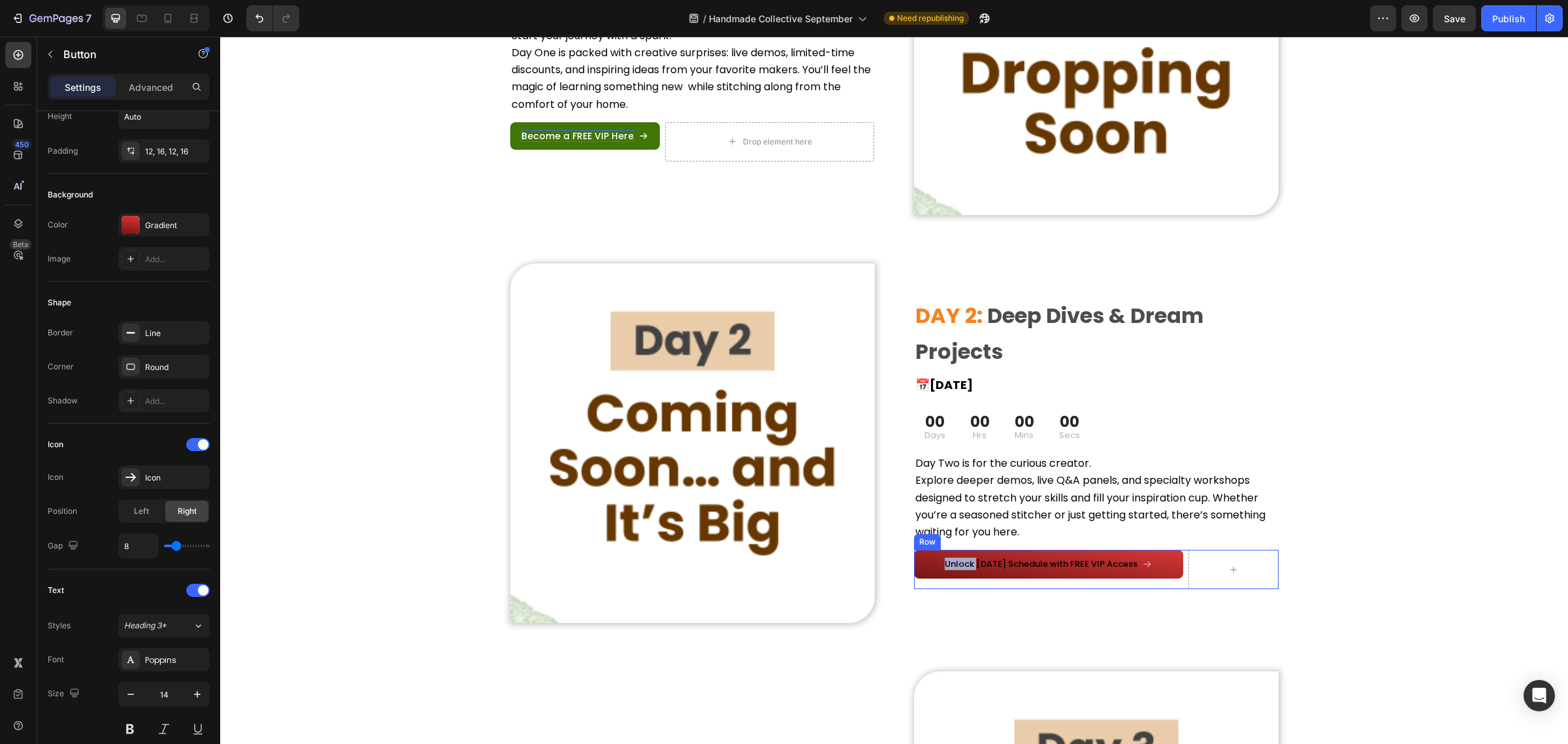
click at [952, 576] on div "Unlock [DATE] Schedule with FREE VIP Access Button 0" at bounding box center [1049, 569] width 270 height 39
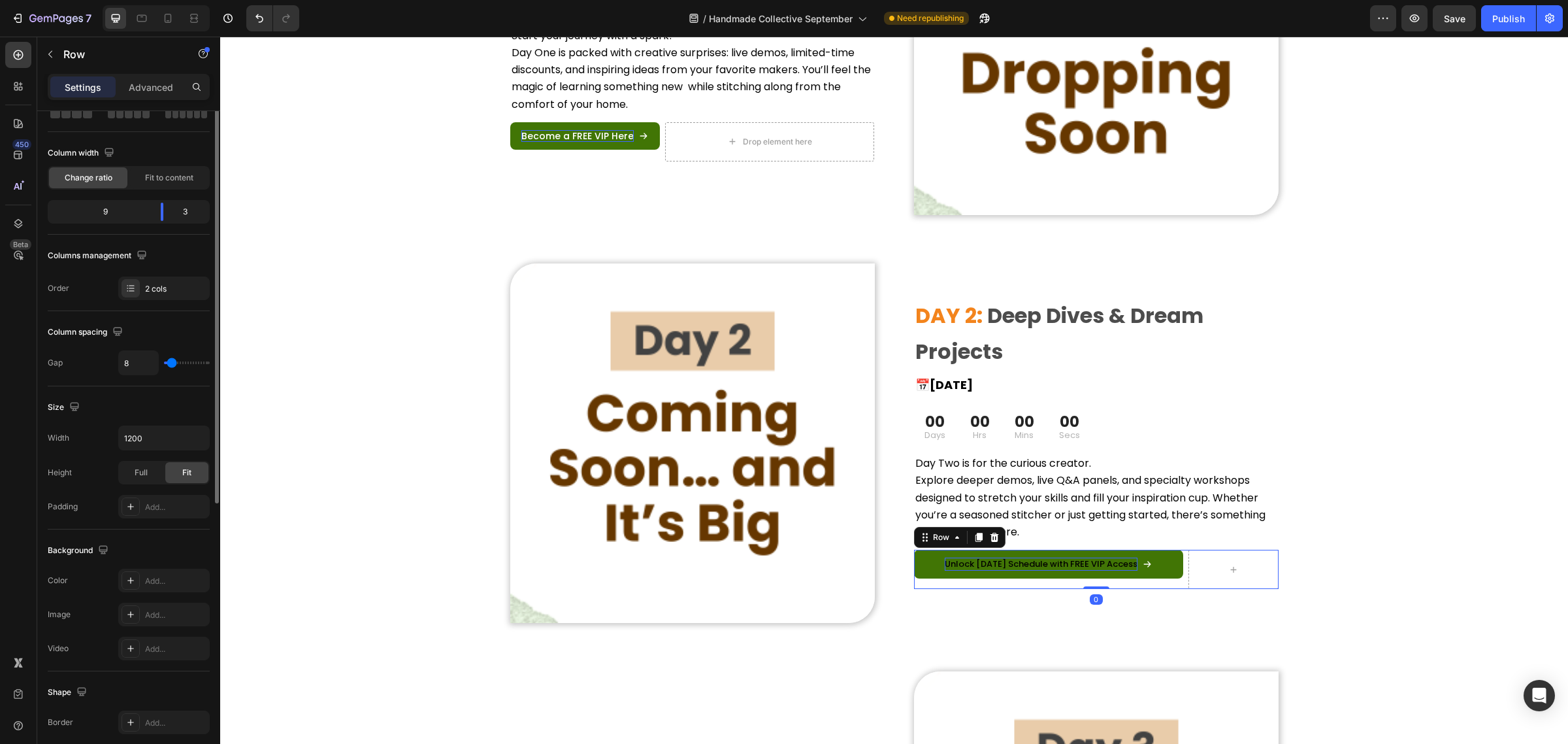
scroll to position [0, 0]
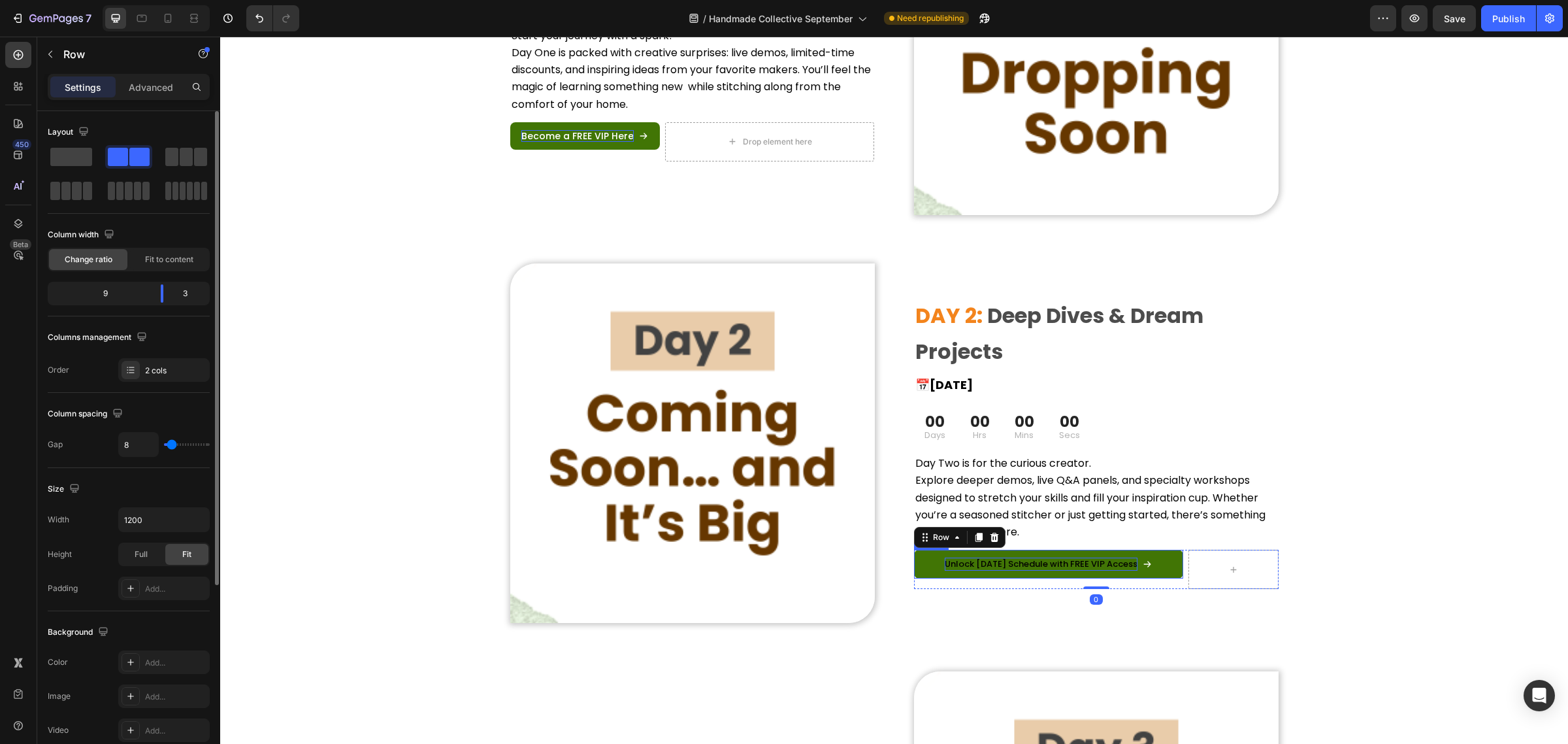
click at [968, 564] on span "Unlock [DATE] Schedule with FREE VIP Access" at bounding box center [1041, 564] width 193 height 12
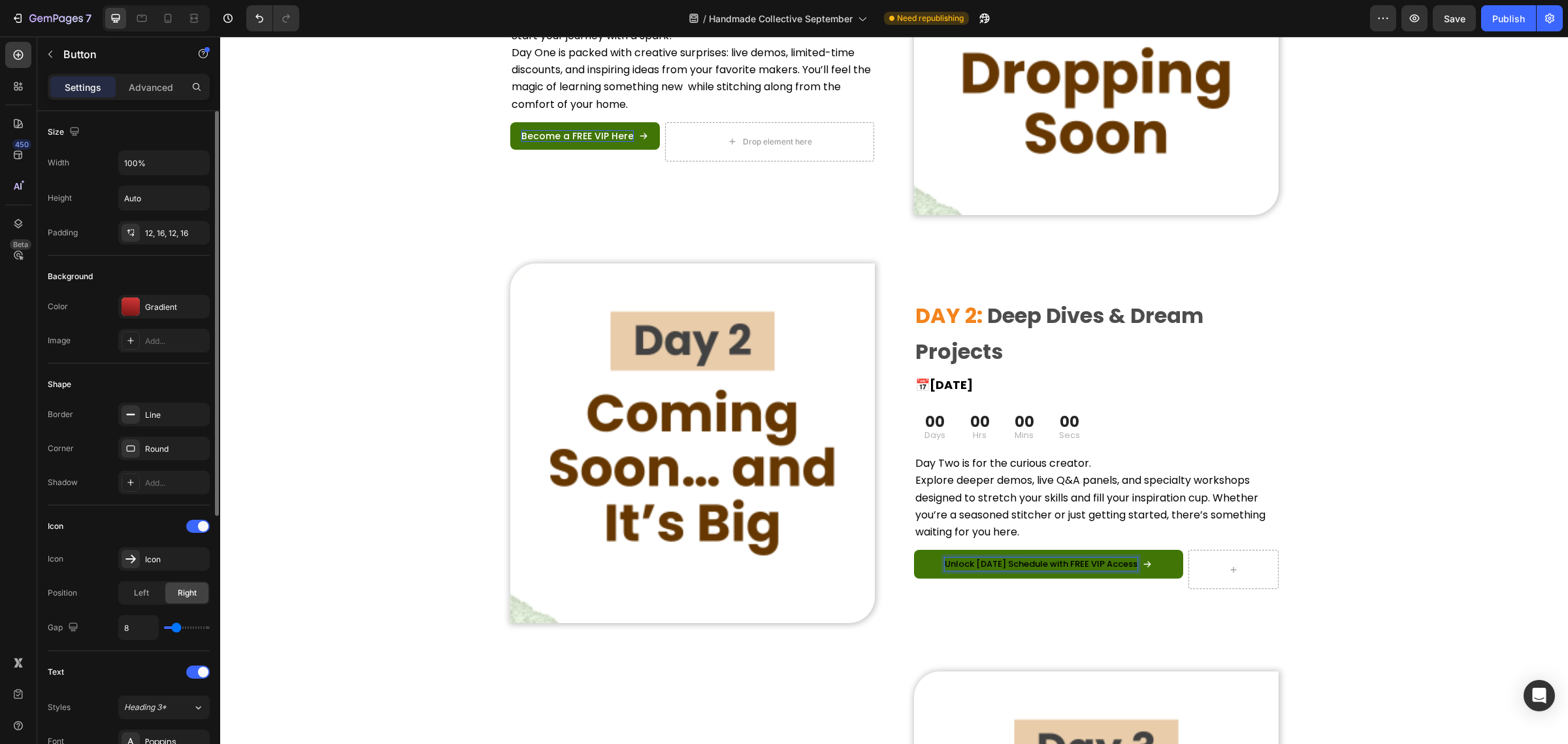
click at [968, 564] on span "Unlock [DATE] Schedule with FREE VIP Access" at bounding box center [1041, 564] width 193 height 12
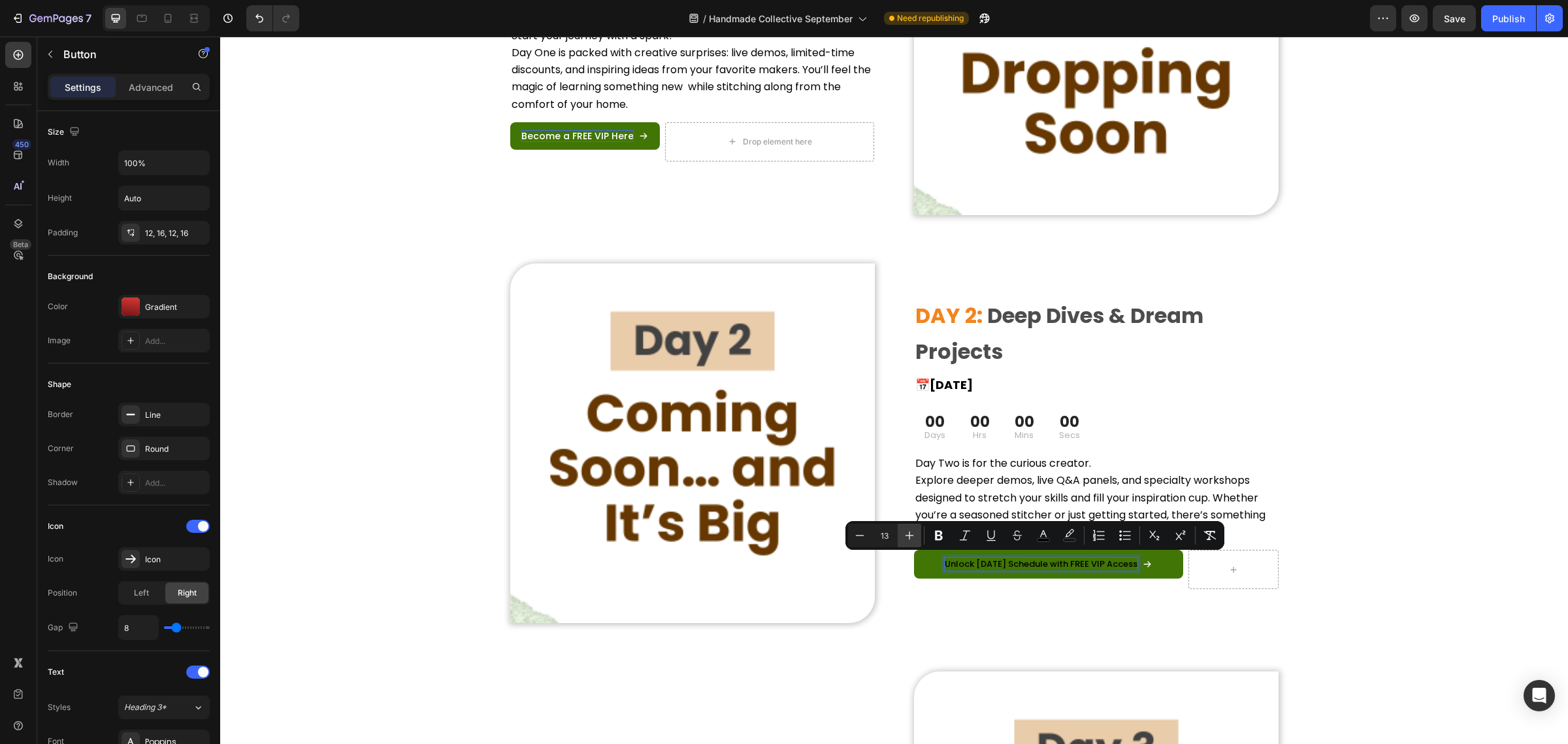
click at [914, 537] on icon "Editor contextual toolbar" at bounding box center [909, 535] width 13 height 13
click at [854, 538] on icon "Editor contextual toolbar" at bounding box center [859, 535] width 13 height 13
type input "14"
click at [942, 592] on div "⁠⁠⁠⁠⁠⁠⁠ DAY 2: Deep Dives & Dream Projects Heading 📅 [DATE] Heading 00 Days 00 …" at bounding box center [1096, 443] width 364 height 360
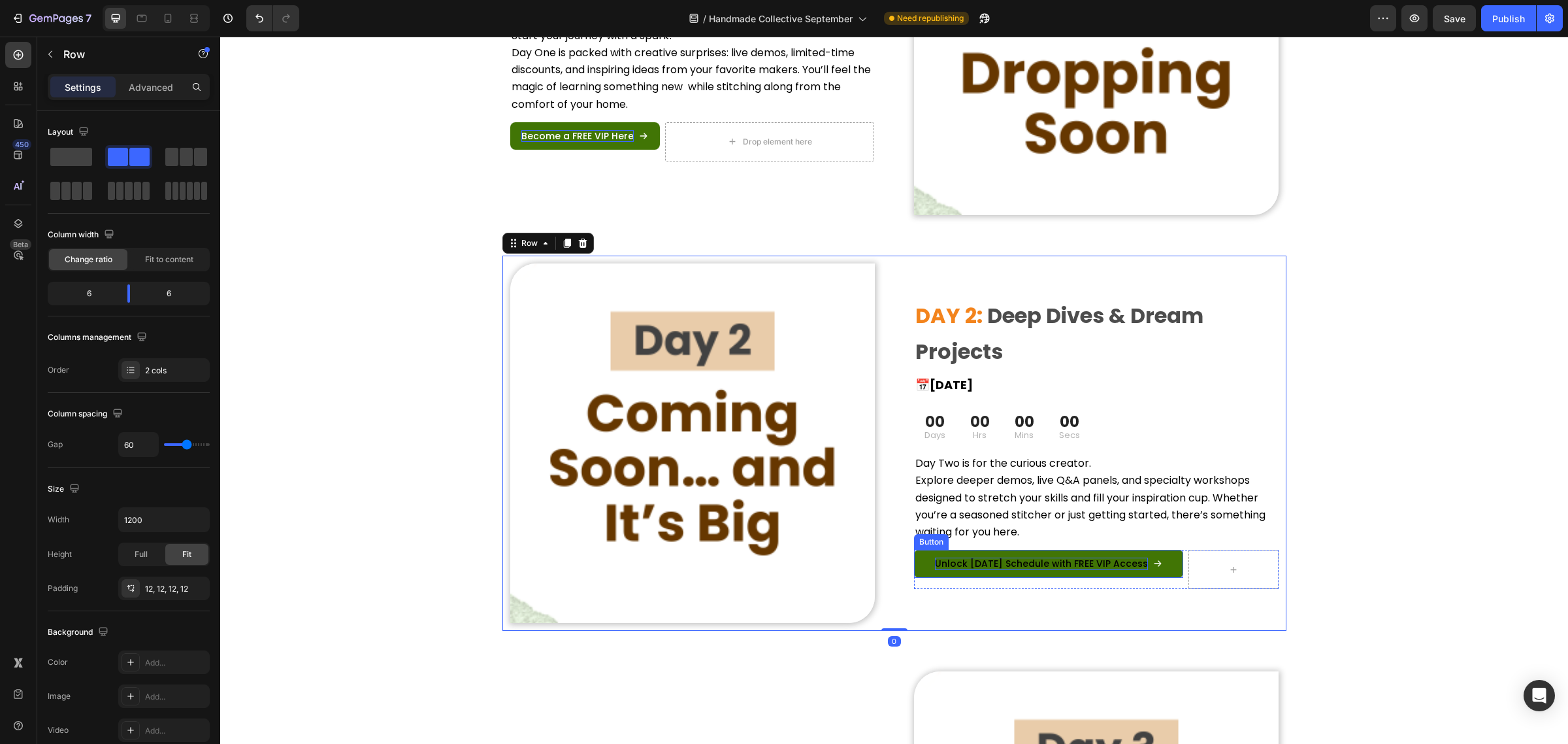
click at [986, 566] on span "Unlock [DATE] Schedule with FREE VIP Access" at bounding box center [1042, 563] width 213 height 13
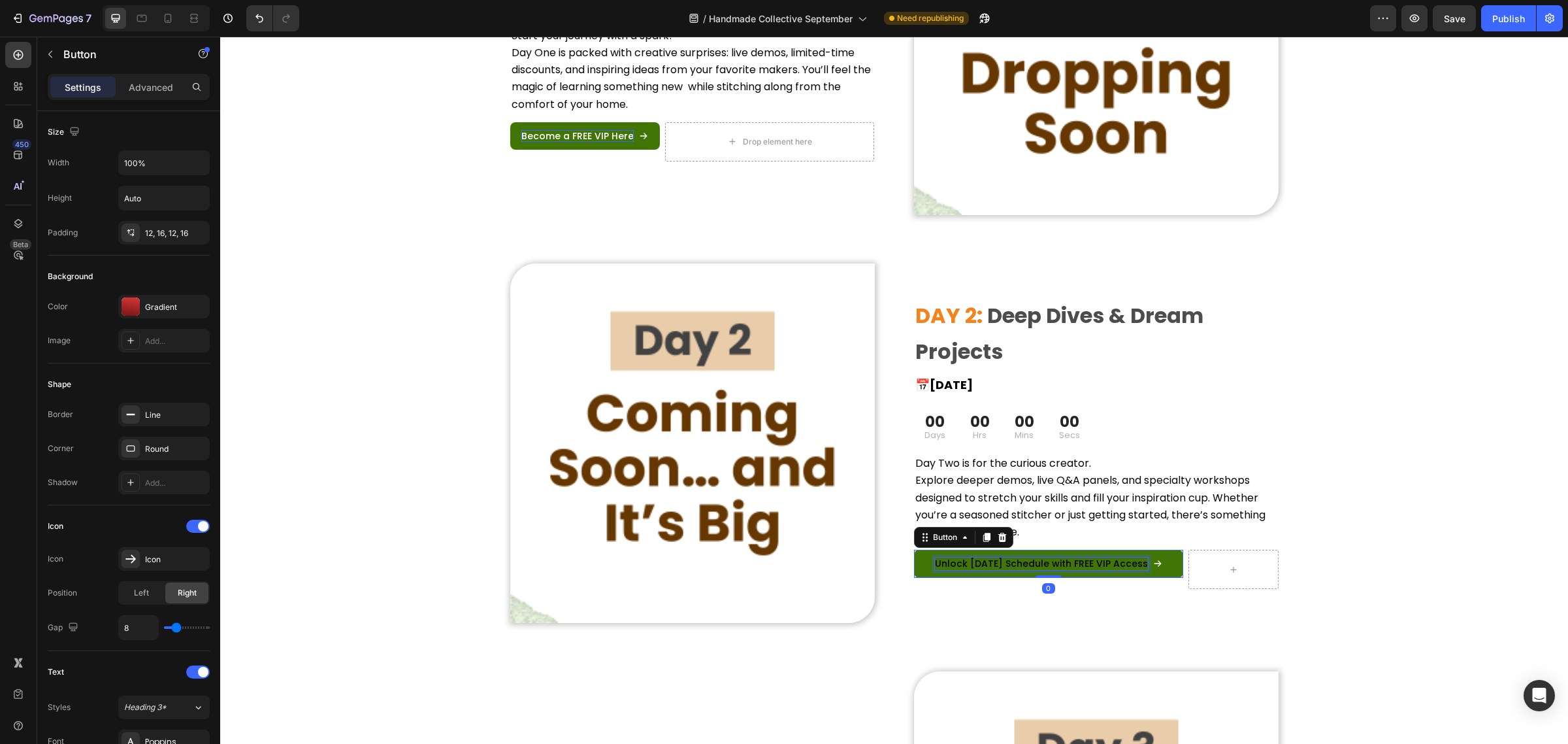
click at [986, 566] on span "Unlock [DATE] Schedule with FREE VIP Access" at bounding box center [1042, 563] width 213 height 13
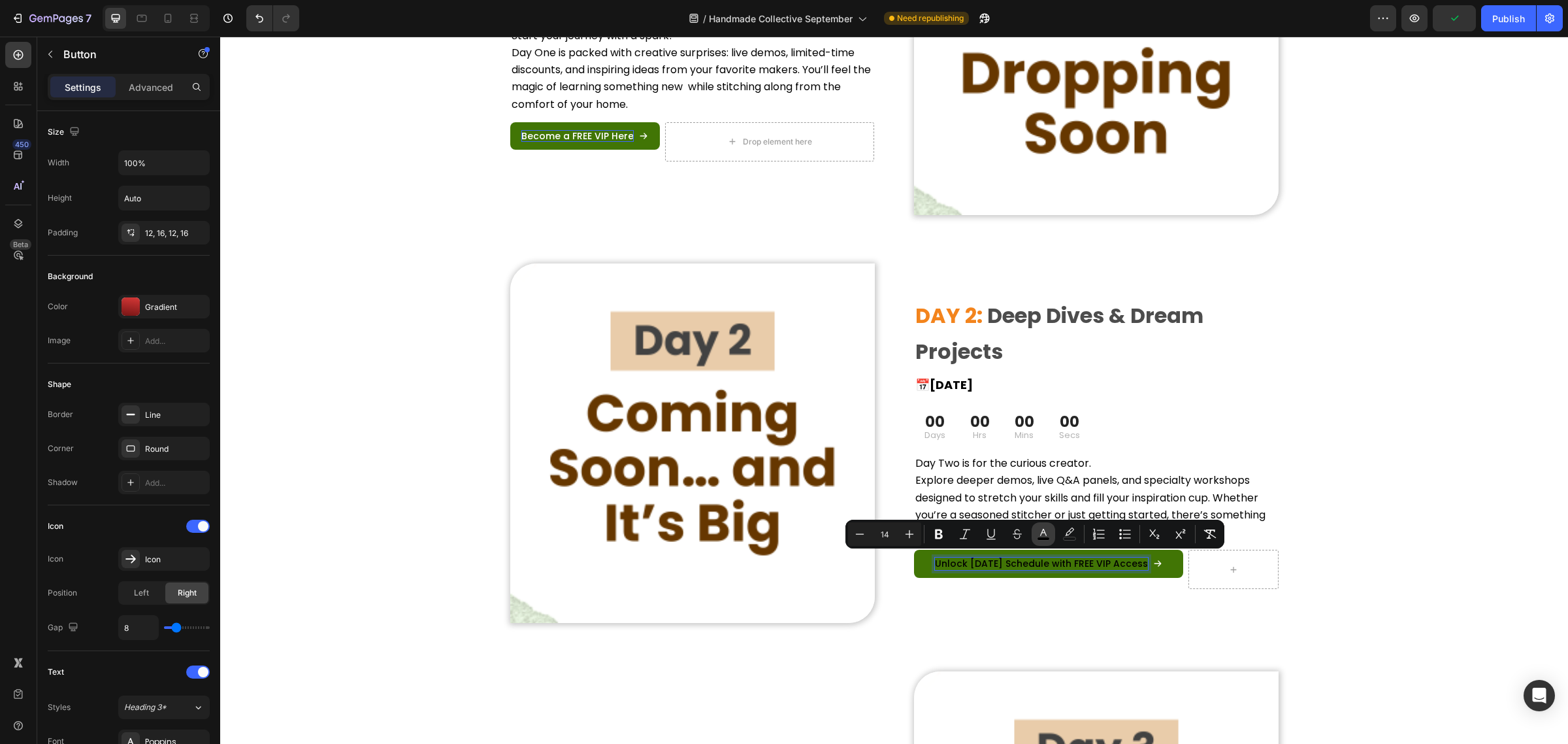
click at [1035, 533] on button "color" at bounding box center [1044, 534] width 24 height 24
type input "000000"
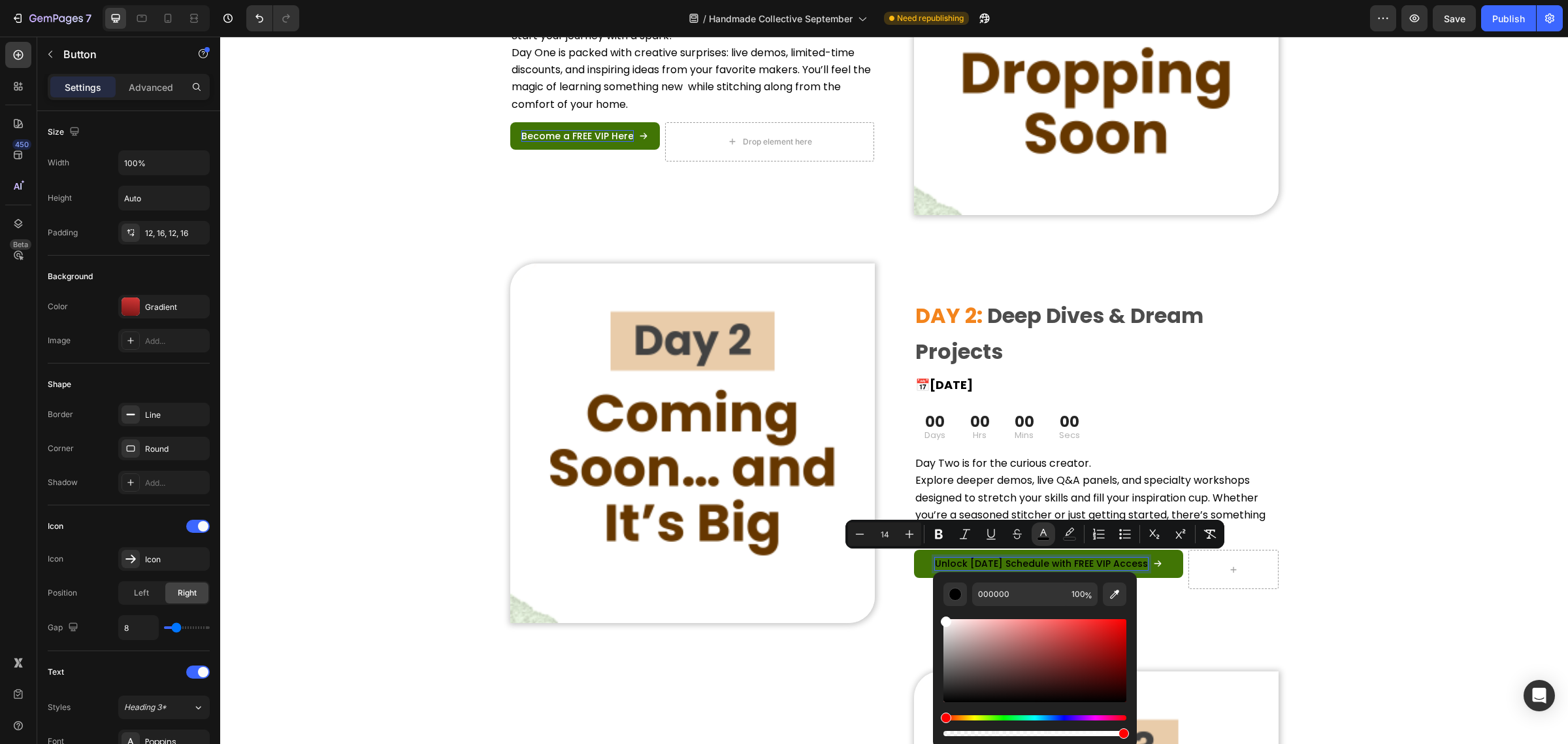
type input "FFFFFF"
drag, startPoint x: 957, startPoint y: 639, endPoint x: 938, endPoint y: 612, distance: 33.0
click at [938, 612] on div "FFFFFF 100 %" at bounding box center [1035, 655] width 204 height 167
click at [1398, 547] on div "Image ⁠⁠⁠⁠⁠⁠⁠ DAY 1: Wonder & Whimsy Heading 📅 [DATE] Heading 00 Days 00 Hrs 00…" at bounding box center [894, 459] width 1348 height 1223
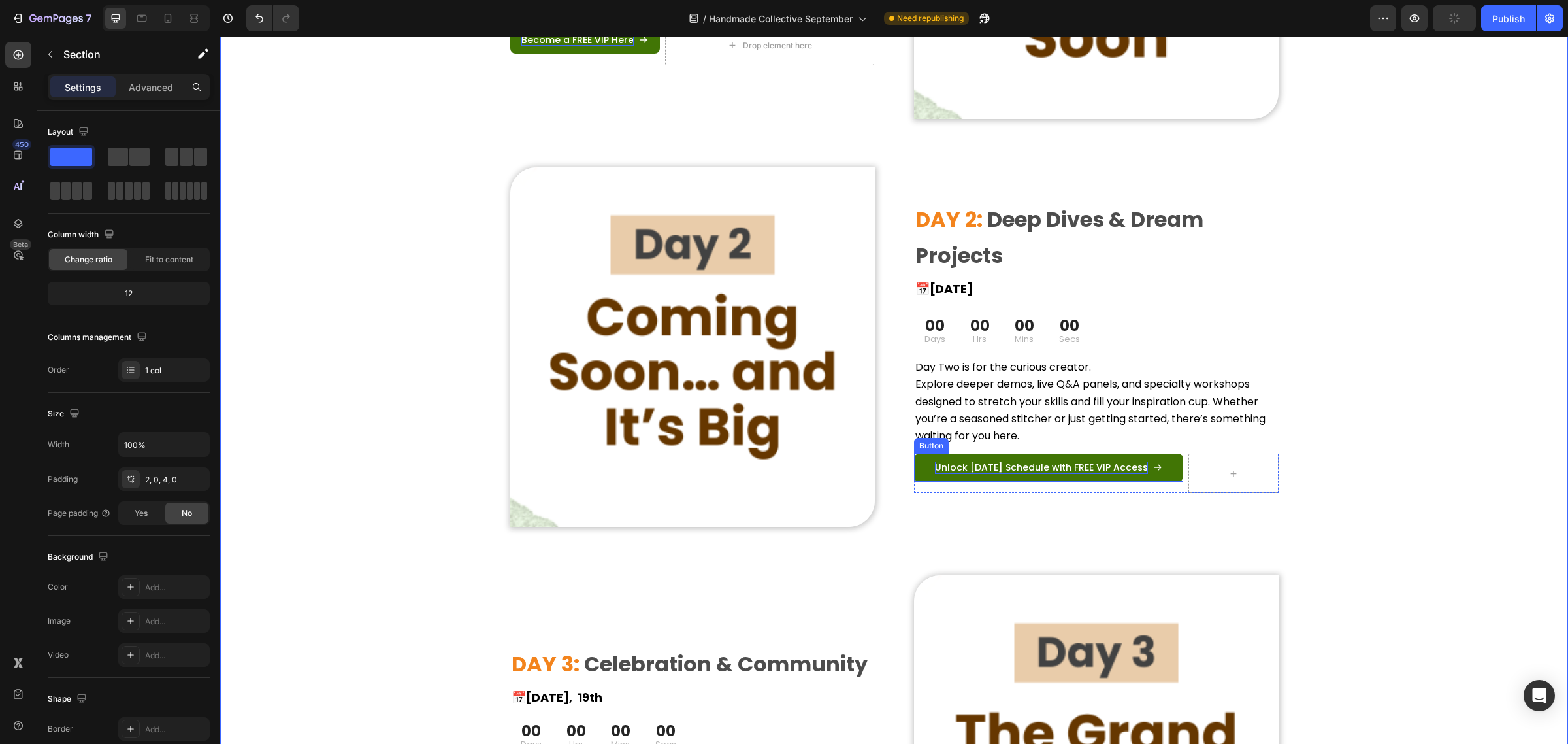
scroll to position [1509, 0]
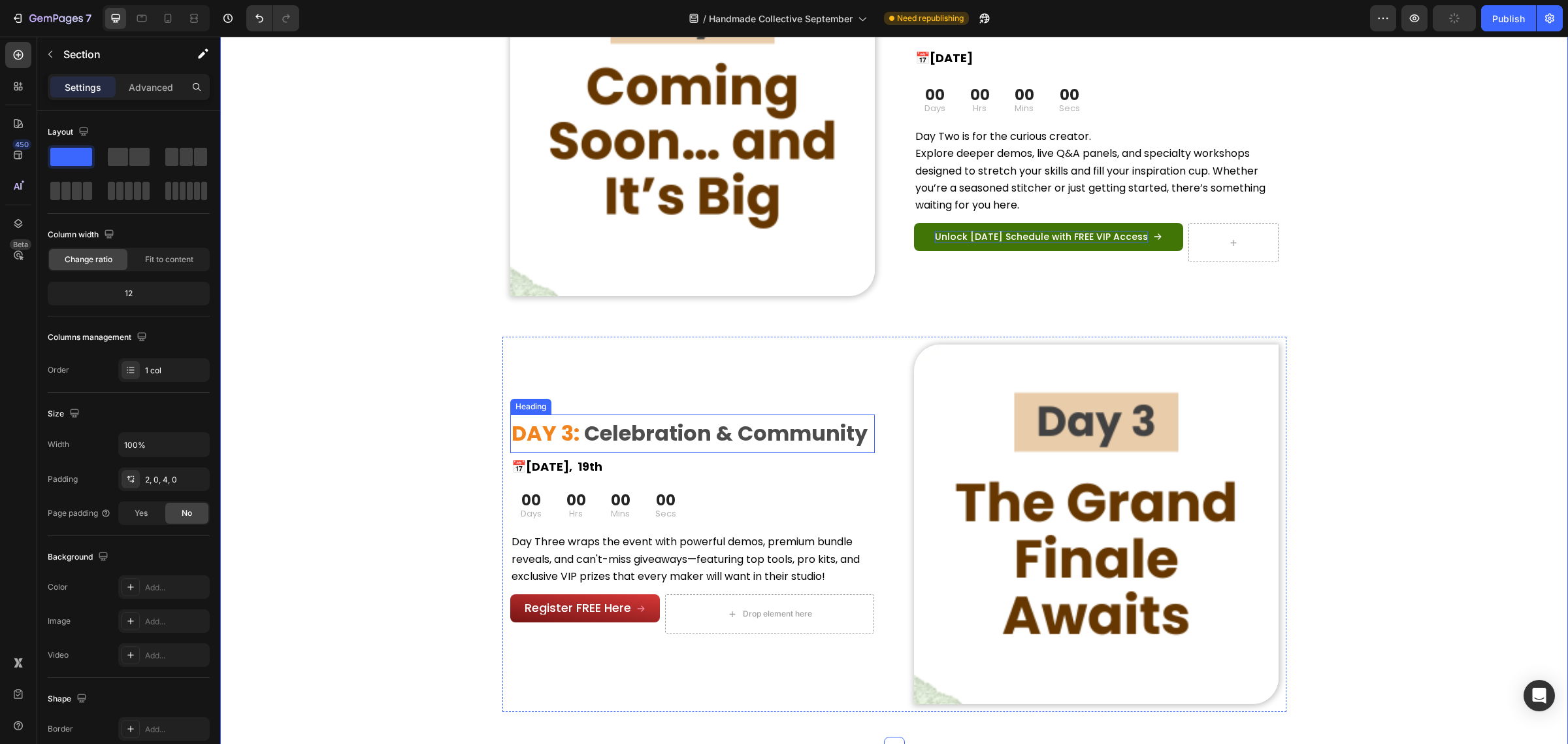
click at [722, 438] on span "Celebration & Community" at bounding box center [725, 433] width 283 height 29
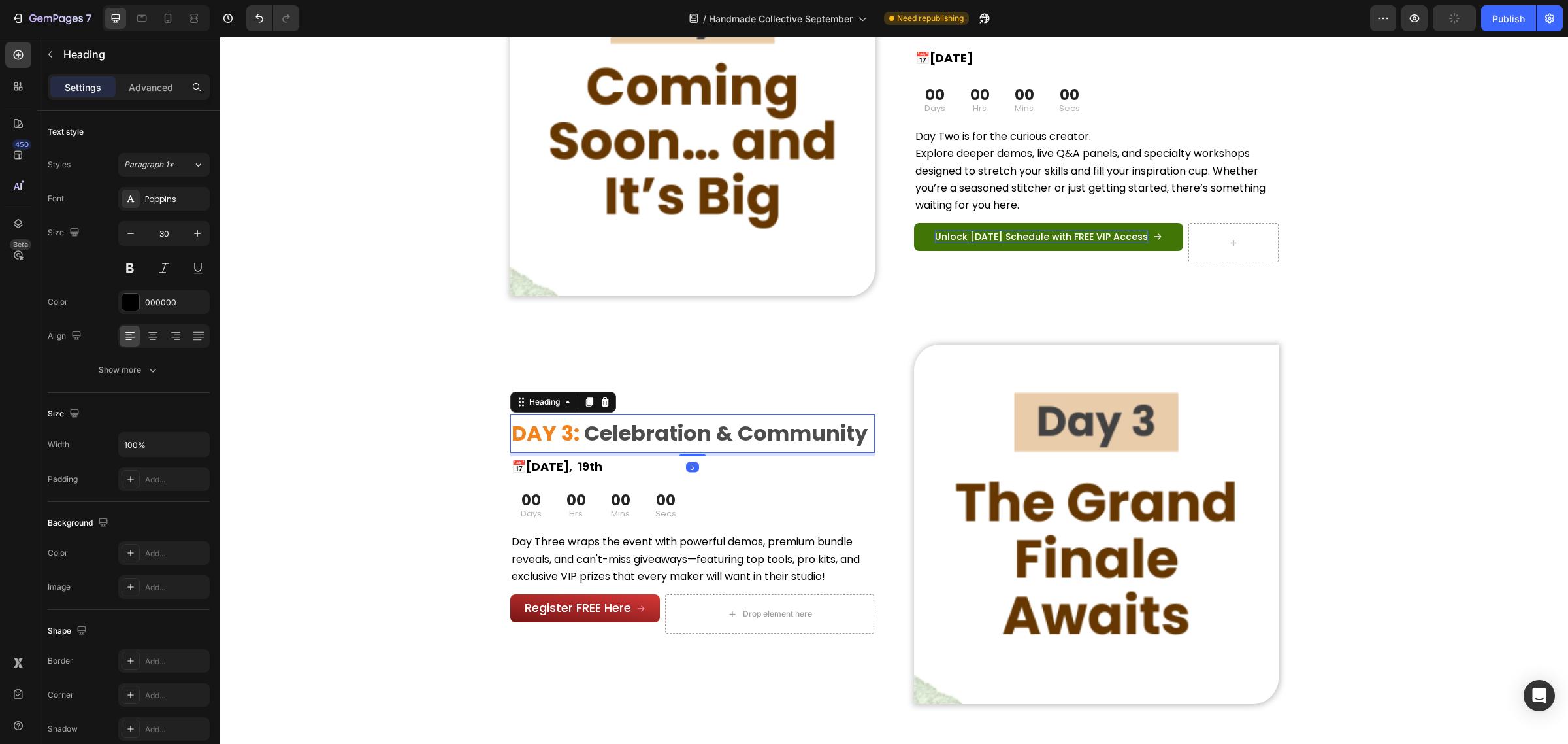
click at [722, 438] on span "Celebration & Community" at bounding box center [725, 433] width 283 height 29
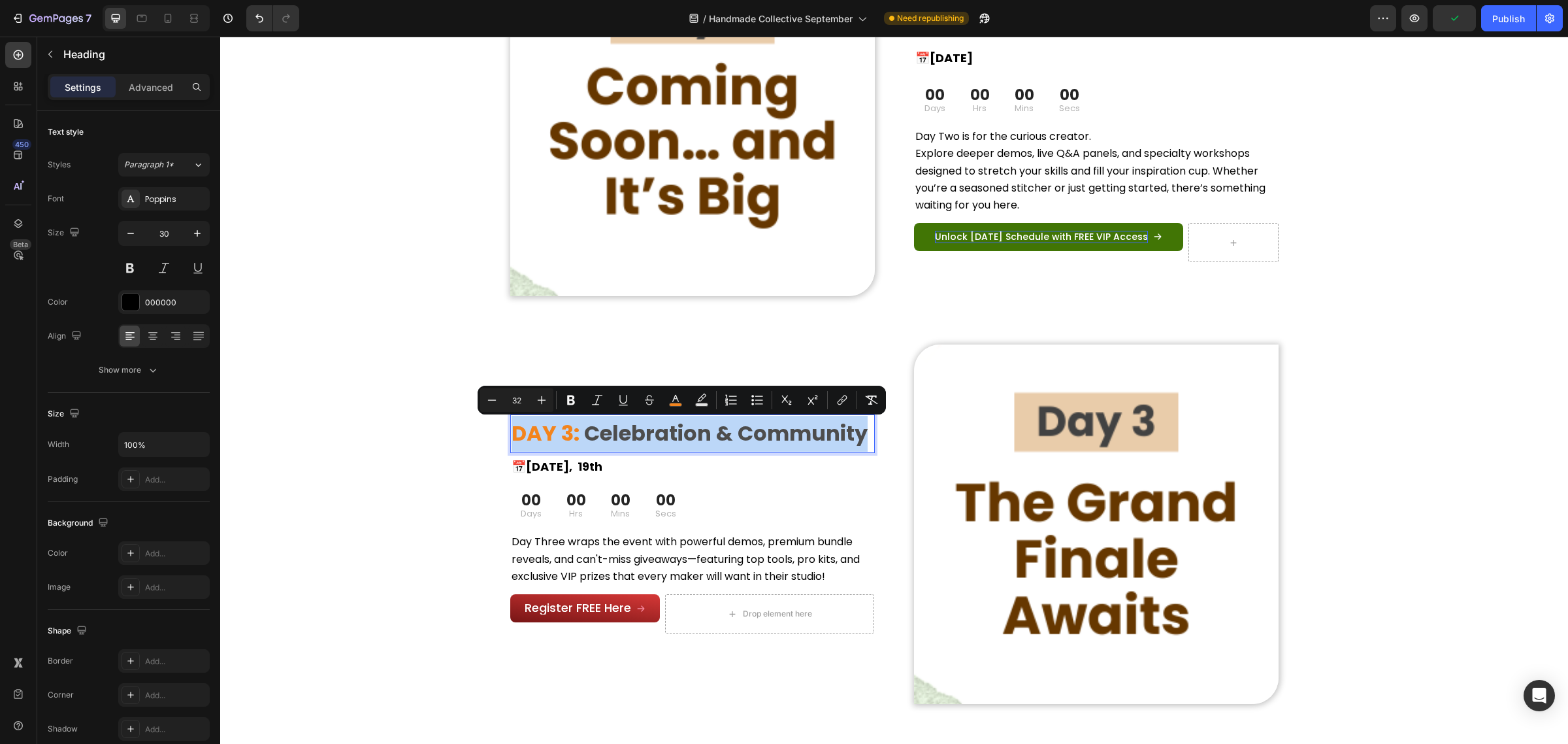
drag, startPoint x: 744, startPoint y: 432, endPoint x: 781, endPoint y: 432, distance: 37.0
click at [748, 432] on span "Celebration & Community" at bounding box center [725, 433] width 283 height 29
click at [862, 440] on p "DAY 3: Celebration & Community" at bounding box center [693, 434] width 362 height 36
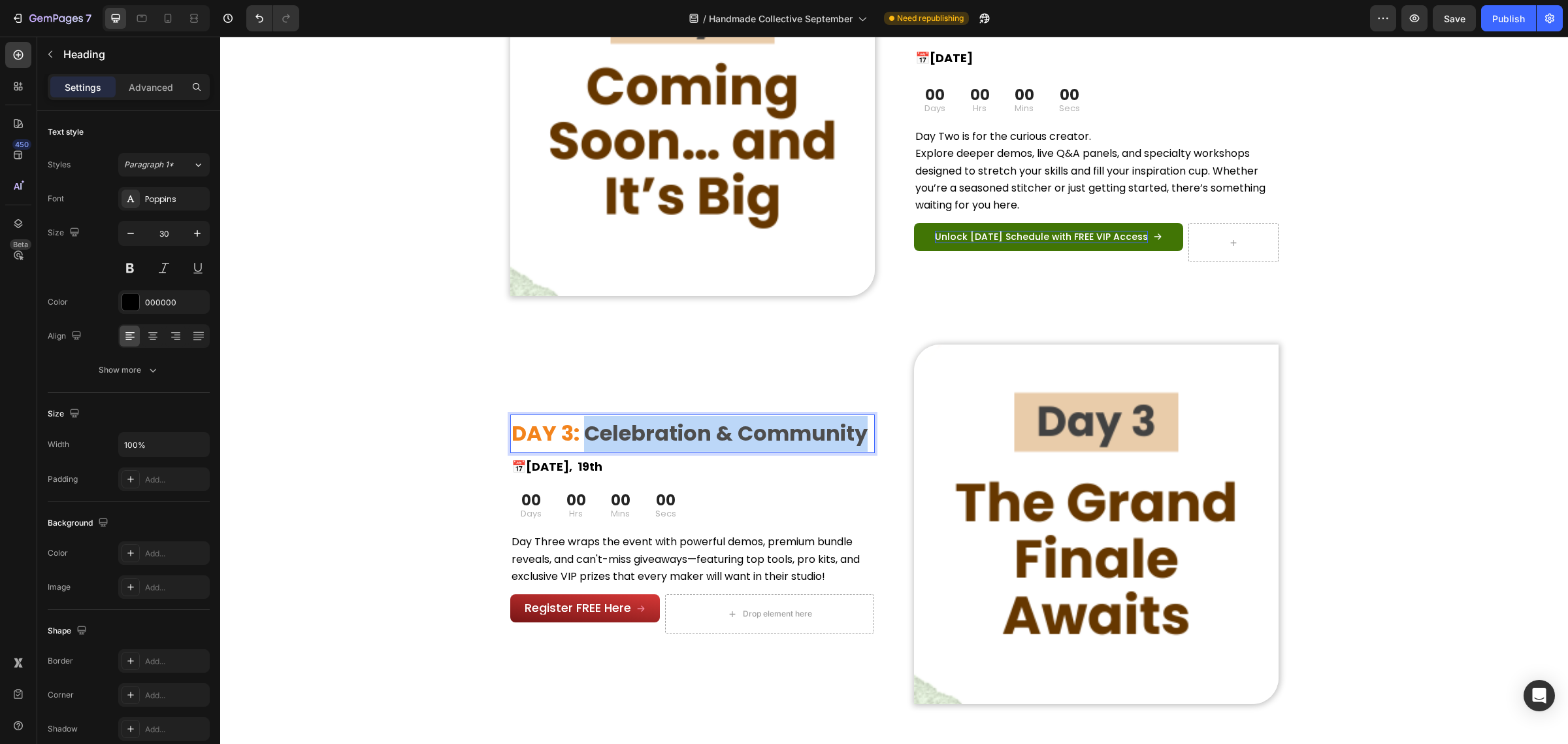
drag, startPoint x: 862, startPoint y: 440, endPoint x: 582, endPoint y: 430, distance: 280.2
click at [582, 430] on p "DAY 3: Celebration & Community" at bounding box center [693, 434] width 362 height 36
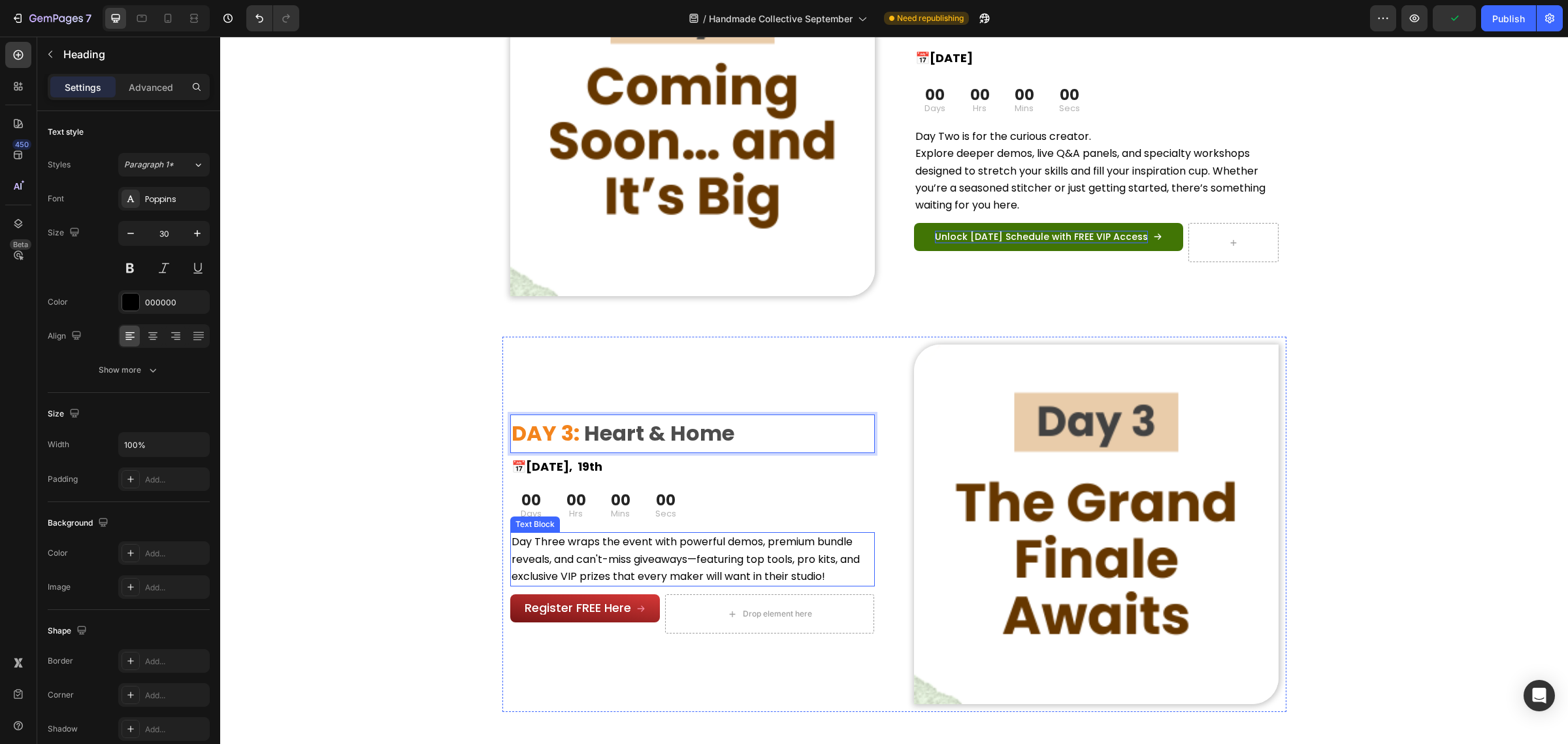
click at [754, 543] on span "Day Three wraps the event with powerful demos, premium bundle reveals, and can'…" at bounding box center [686, 558] width 348 height 49
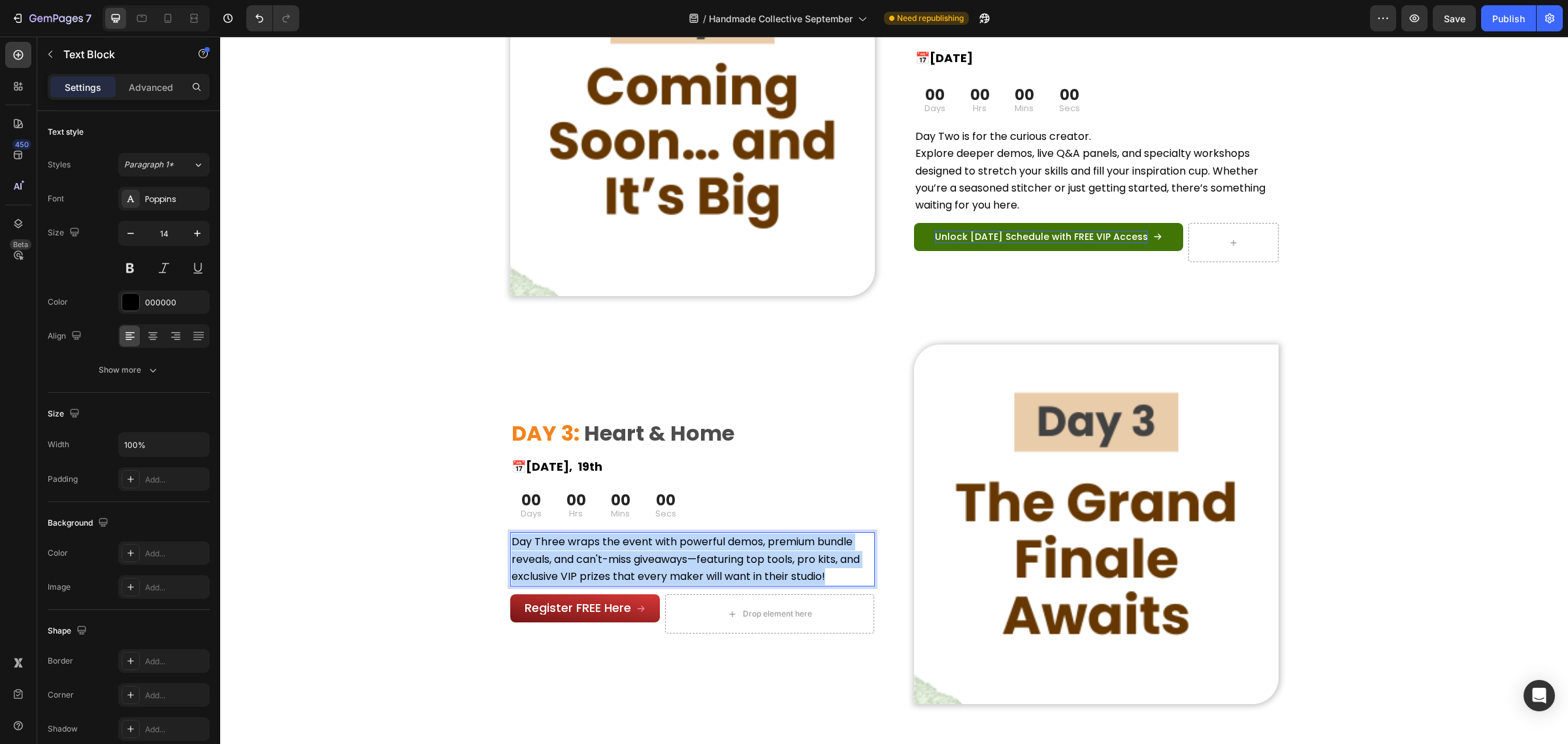
click at [754, 543] on span "Day Three wraps the event with powerful demos, premium bundle reveals, and can'…" at bounding box center [686, 558] width 348 height 49
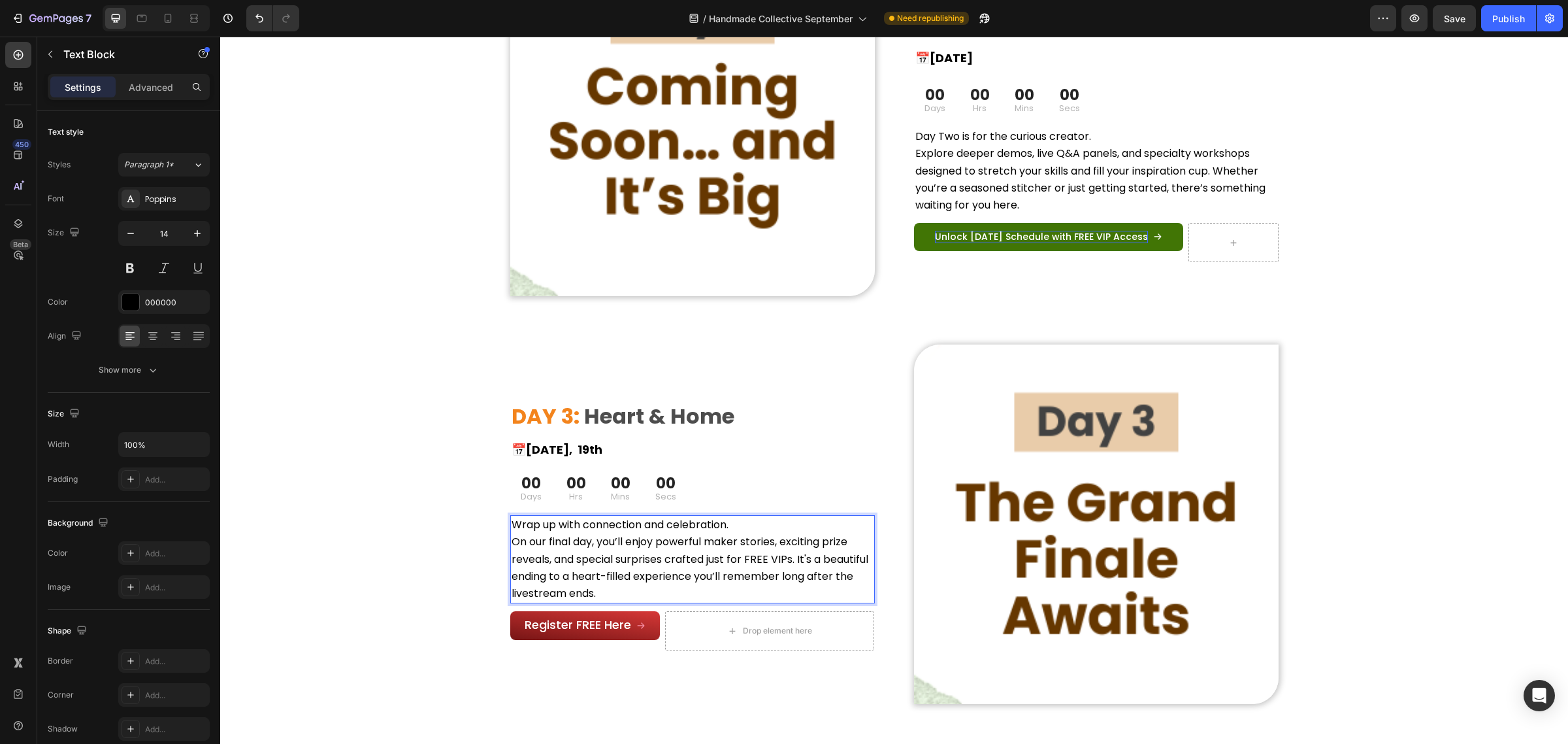
scroll to position [1494, 0]
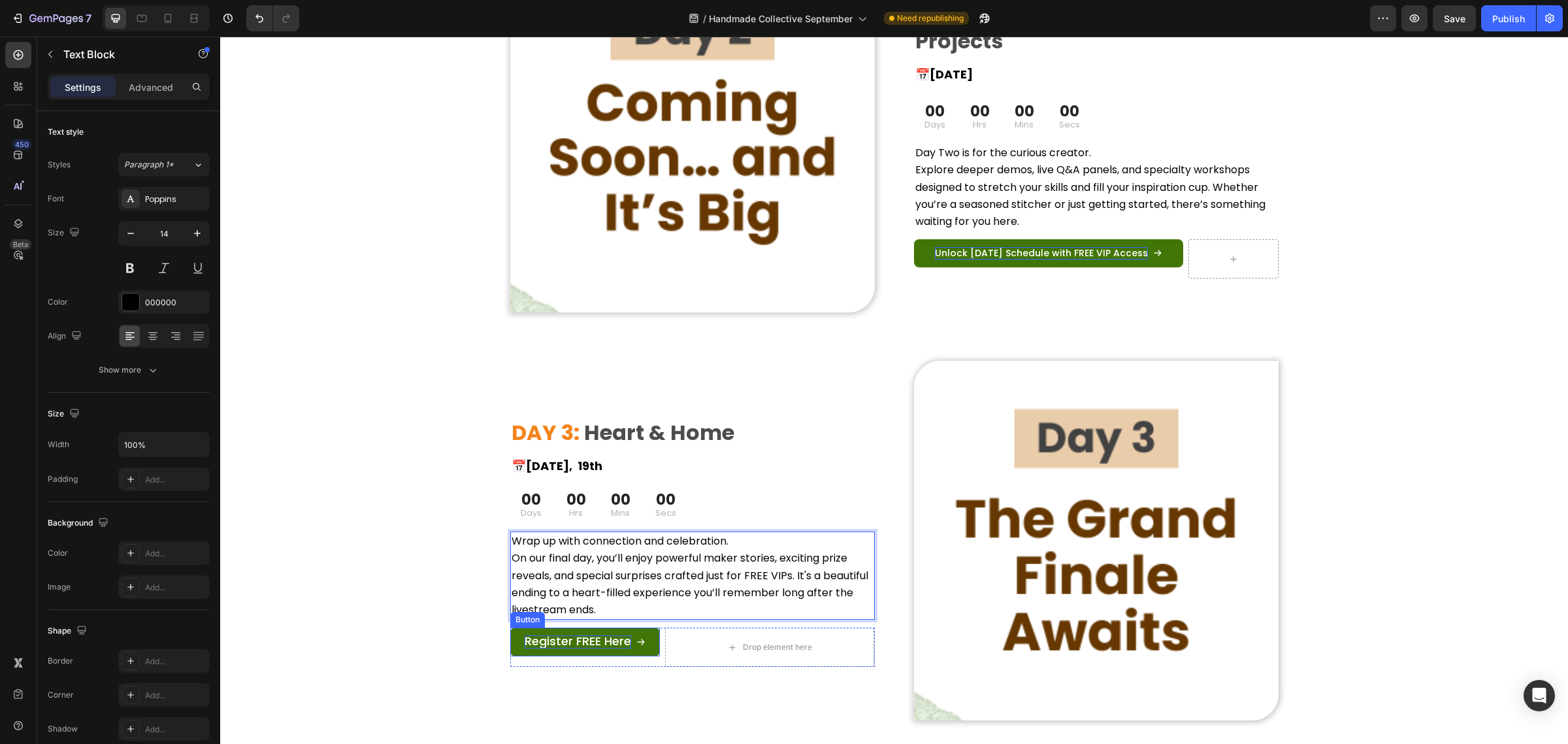
click at [585, 638] on span "Register FREE Here" at bounding box center [578, 641] width 107 height 17
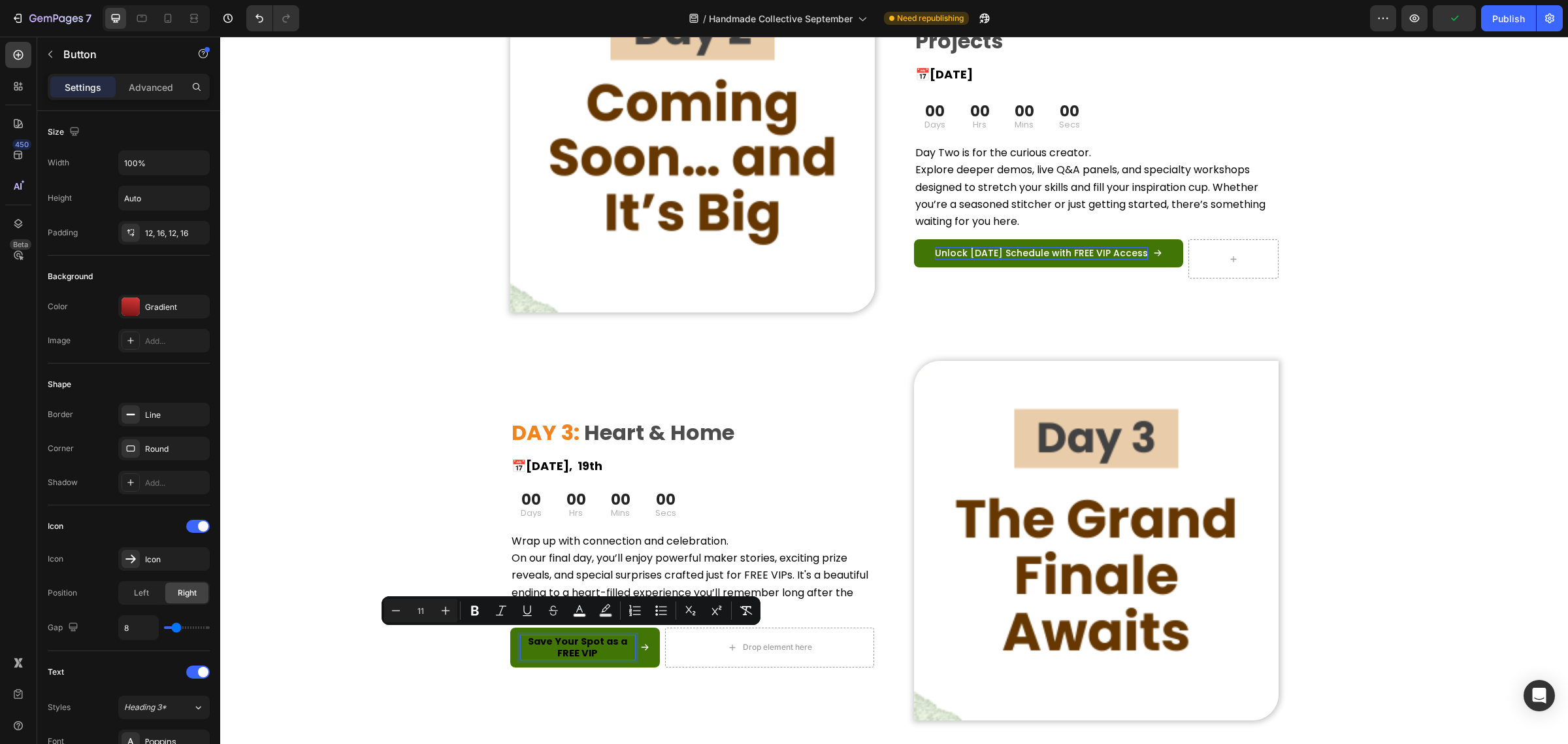
scroll to position [1, 0]
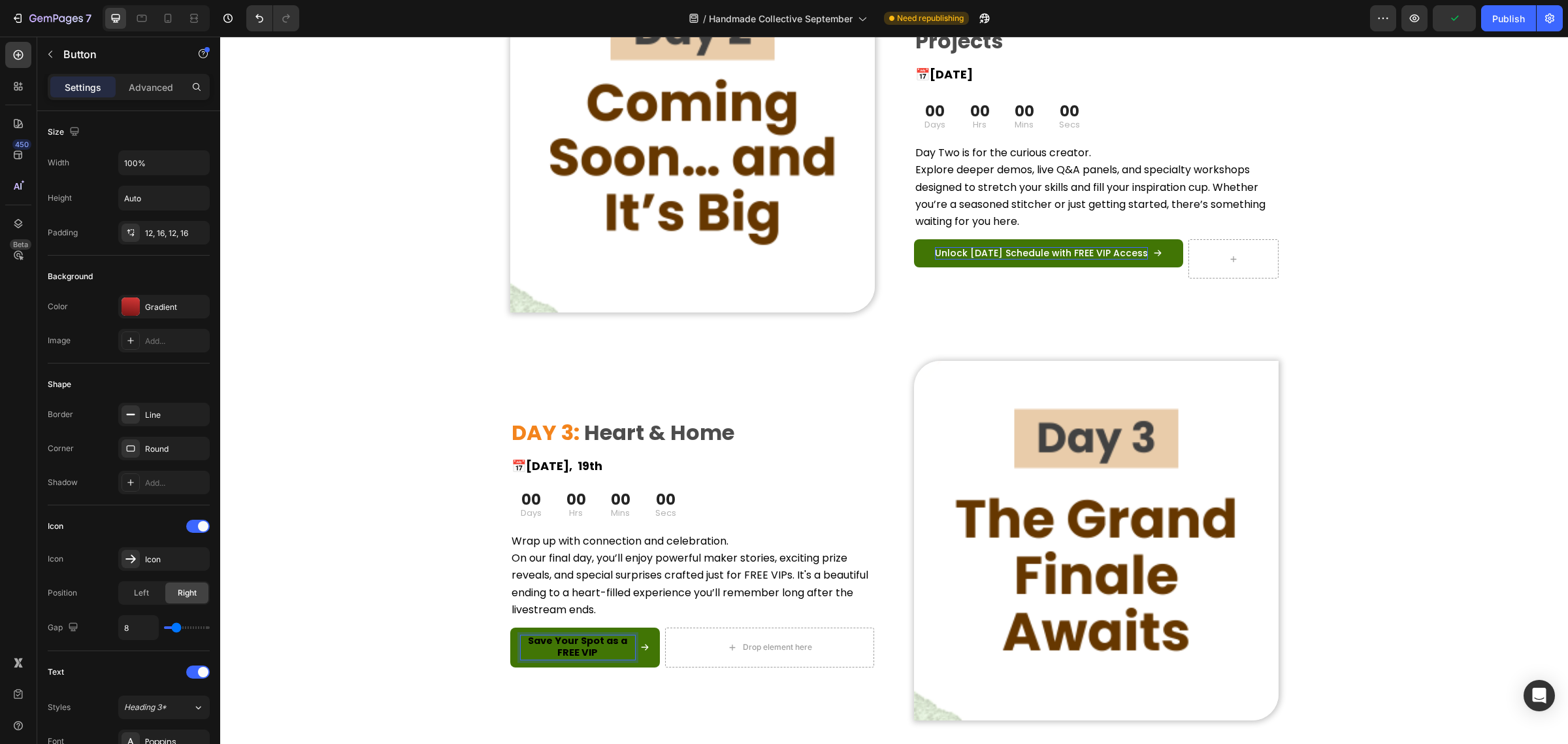
click at [602, 644] on strong "Save Your Spot as a FREE VIP" at bounding box center [577, 646] width 99 height 25
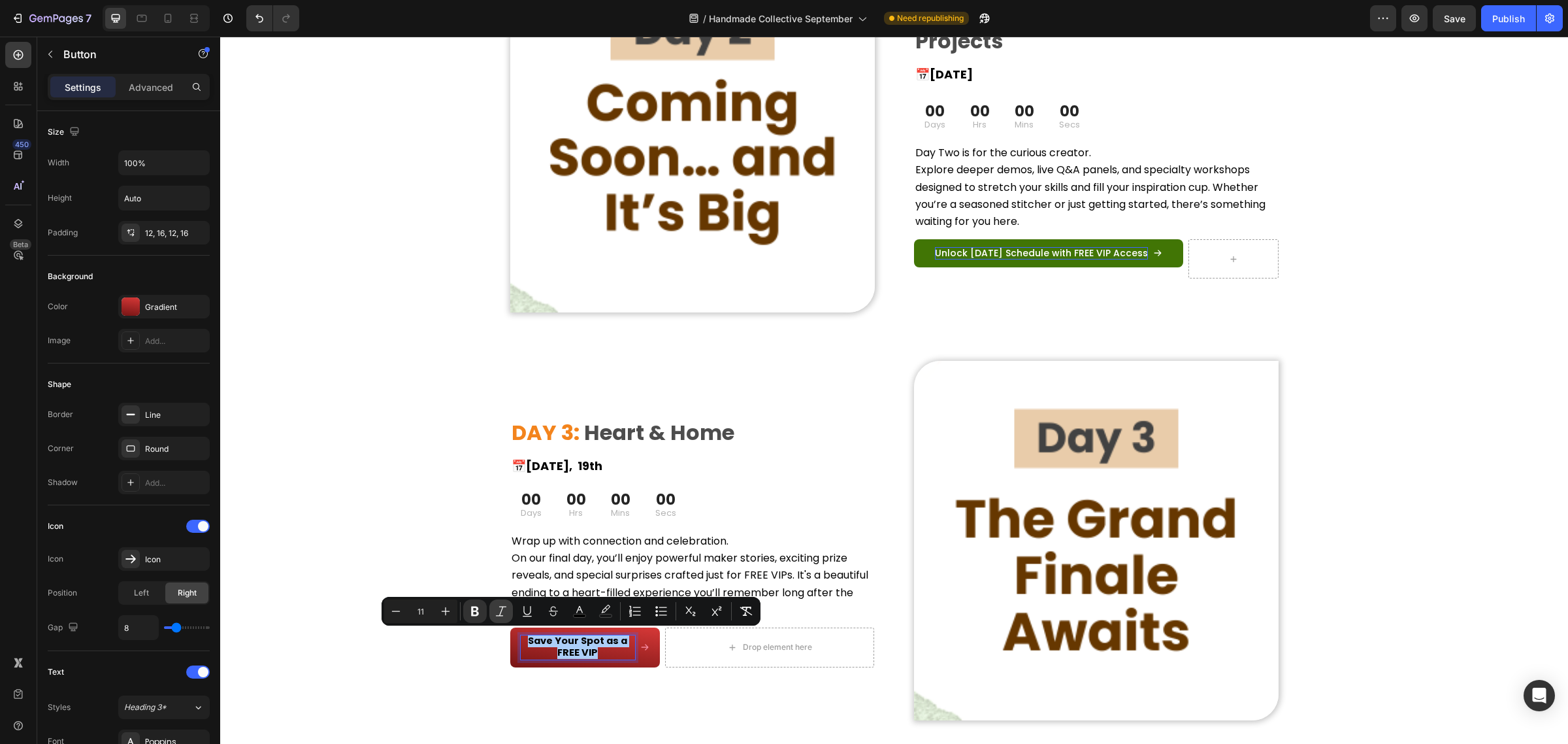
click at [479, 613] on icon "Editor contextual toolbar" at bounding box center [474, 611] width 13 height 13
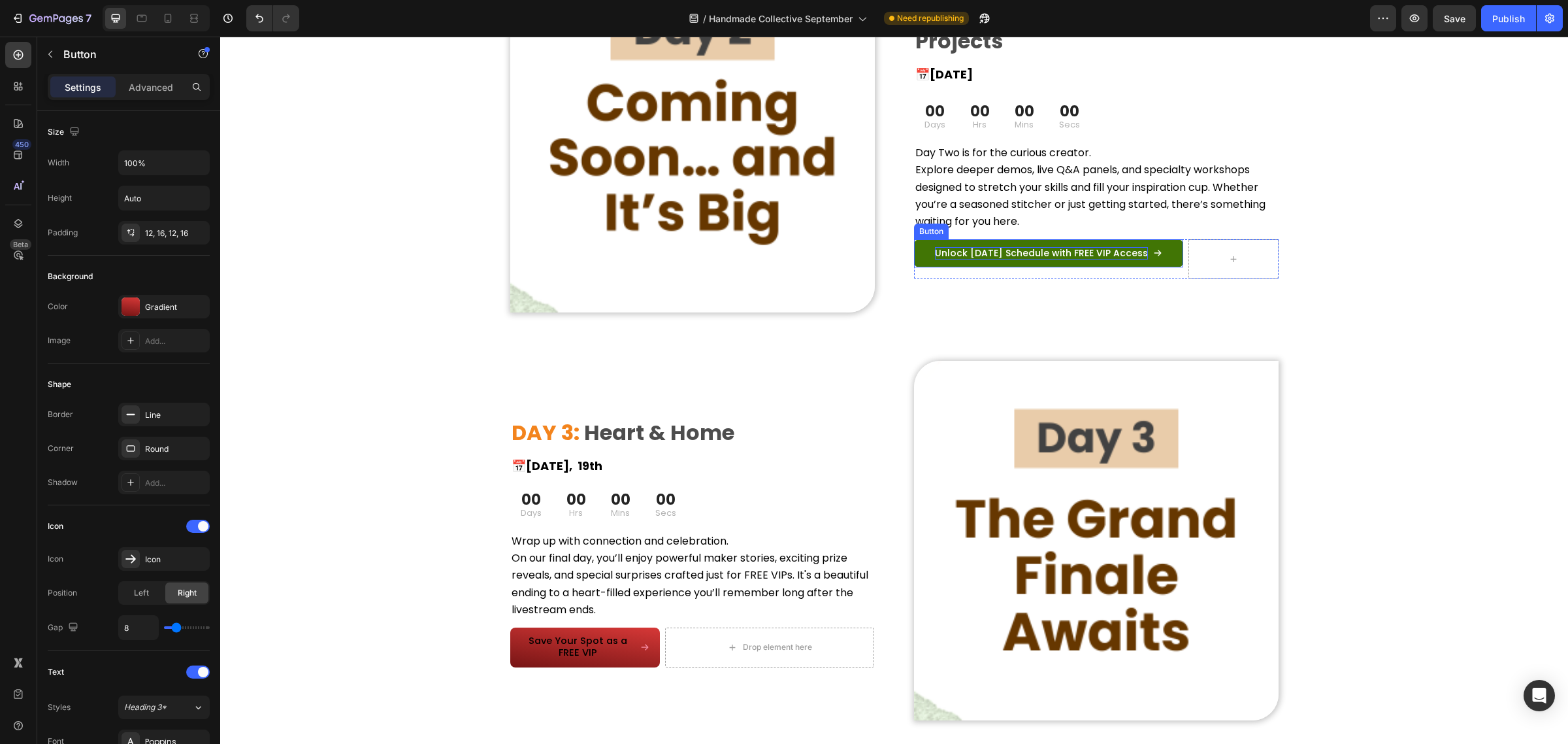
click at [982, 249] on span "Unlock [DATE] Schedule with FREE VIP Access" at bounding box center [1042, 253] width 213 height 13
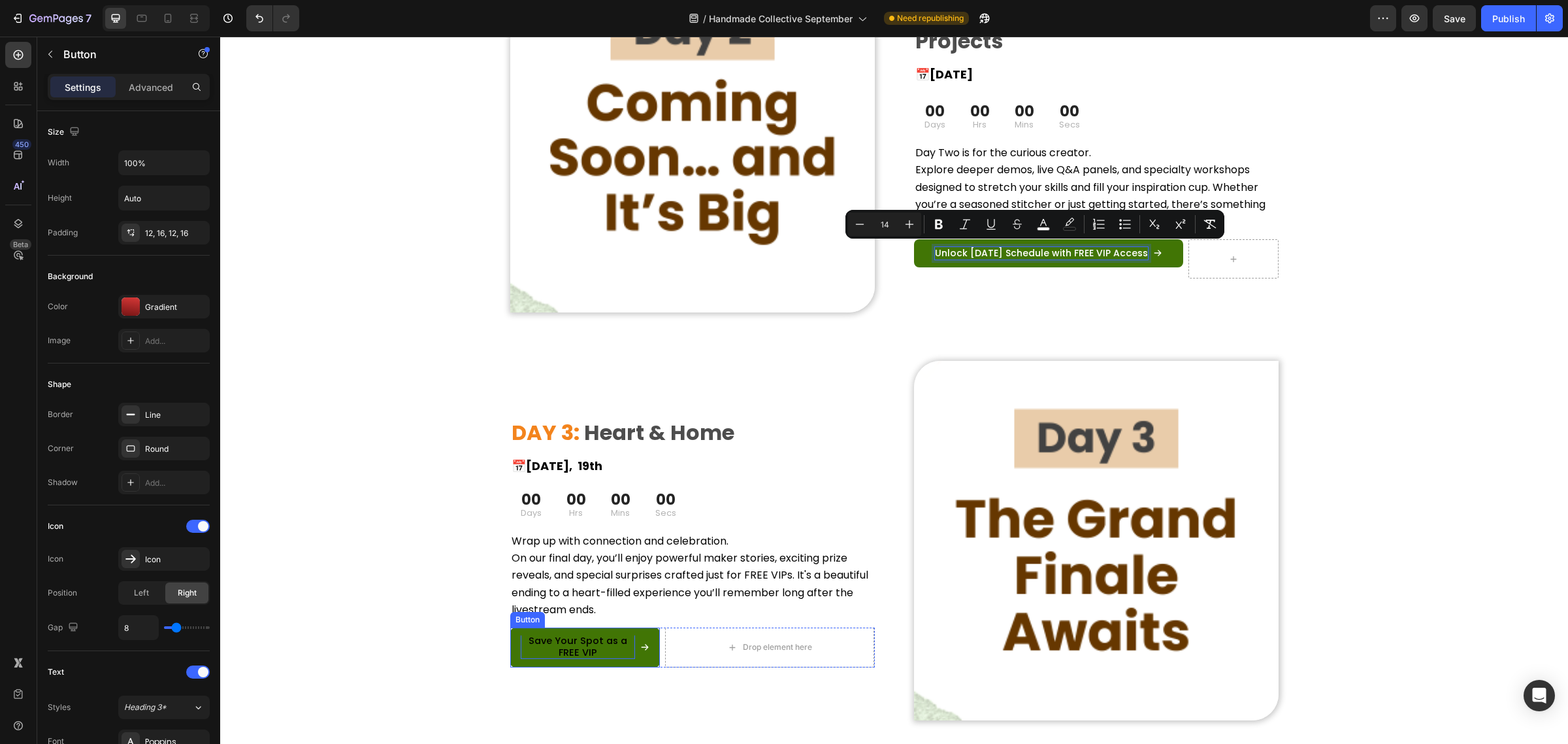
click at [607, 639] on span "Save Your Spot as a FREE VIP" at bounding box center [578, 646] width 98 height 25
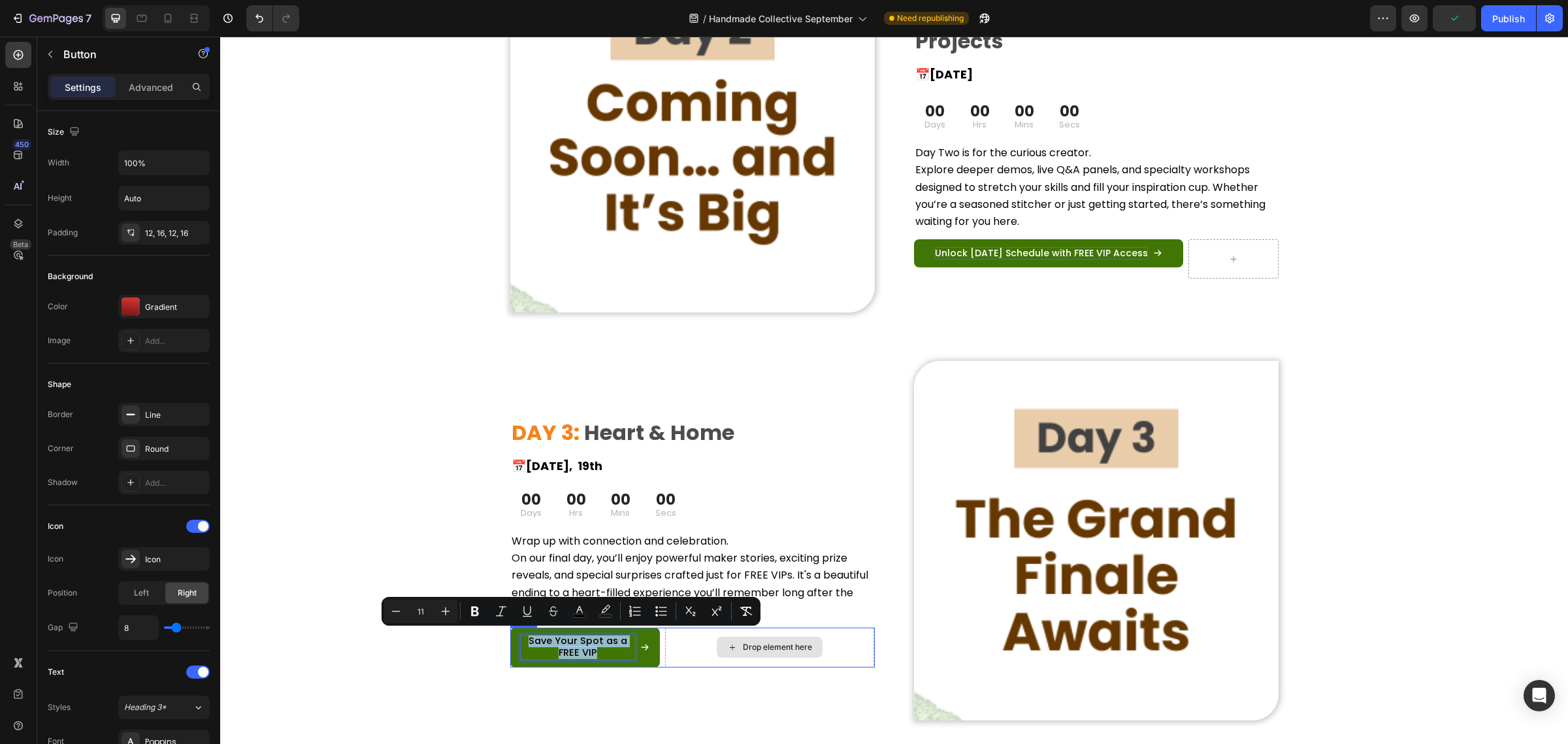
click at [665, 657] on div "Drop element here" at bounding box center [769, 647] width 210 height 39
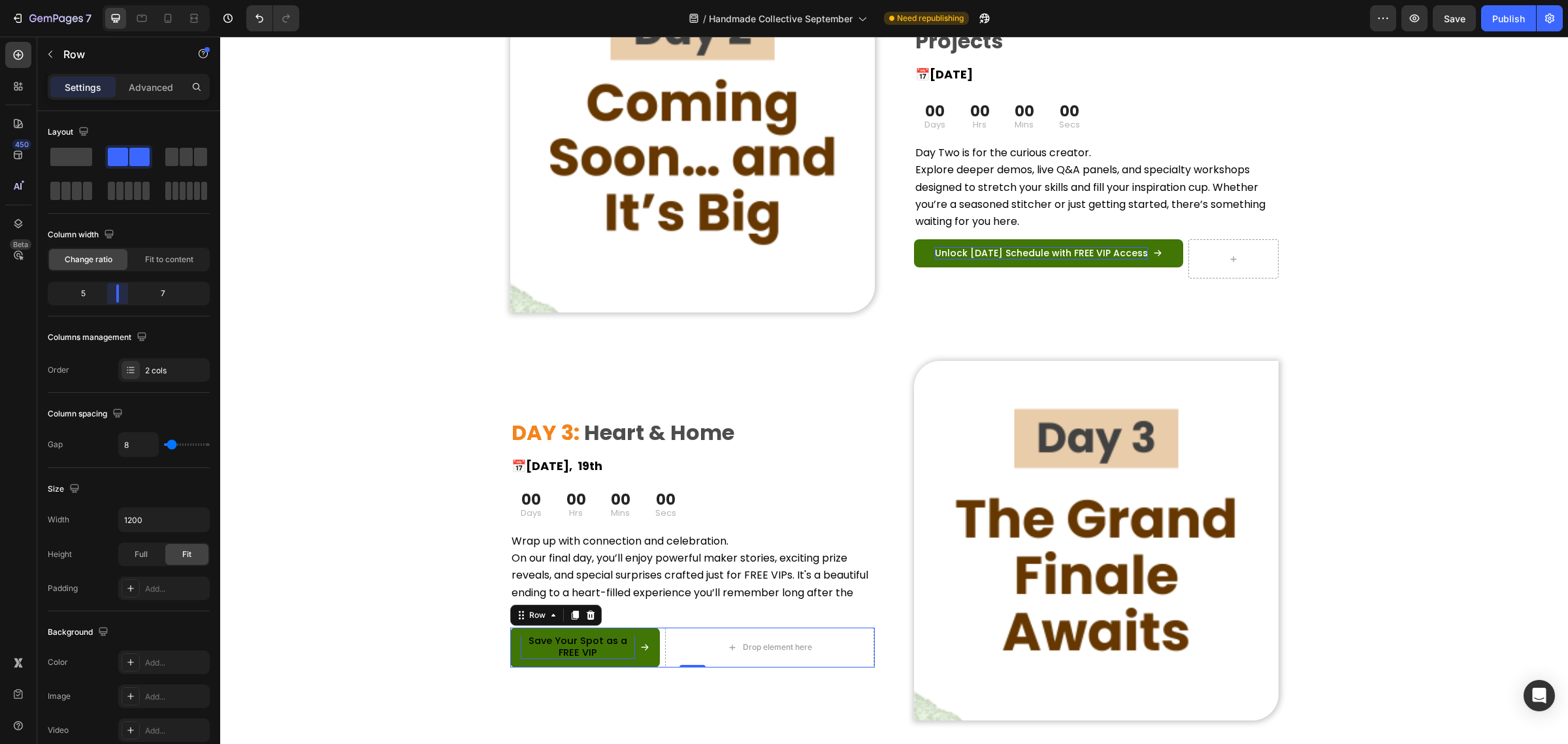
scroll to position [0, 0]
drag, startPoint x: 118, startPoint y: 293, endPoint x: 296, endPoint y: 398, distance: 206.7
click at [159, 0] on body "7 Version history / Handmade Collective September Need republishing Preview Sav…" at bounding box center [784, 0] width 1568 height 0
click at [425, 569] on div "Image ⁠⁠⁠⁠⁠⁠⁠ DAY 1: Wonder & Whimsy Heading 📅 [DATE] Heading 00 Days 00 Hrs 00…" at bounding box center [894, 149] width 1348 height 1223
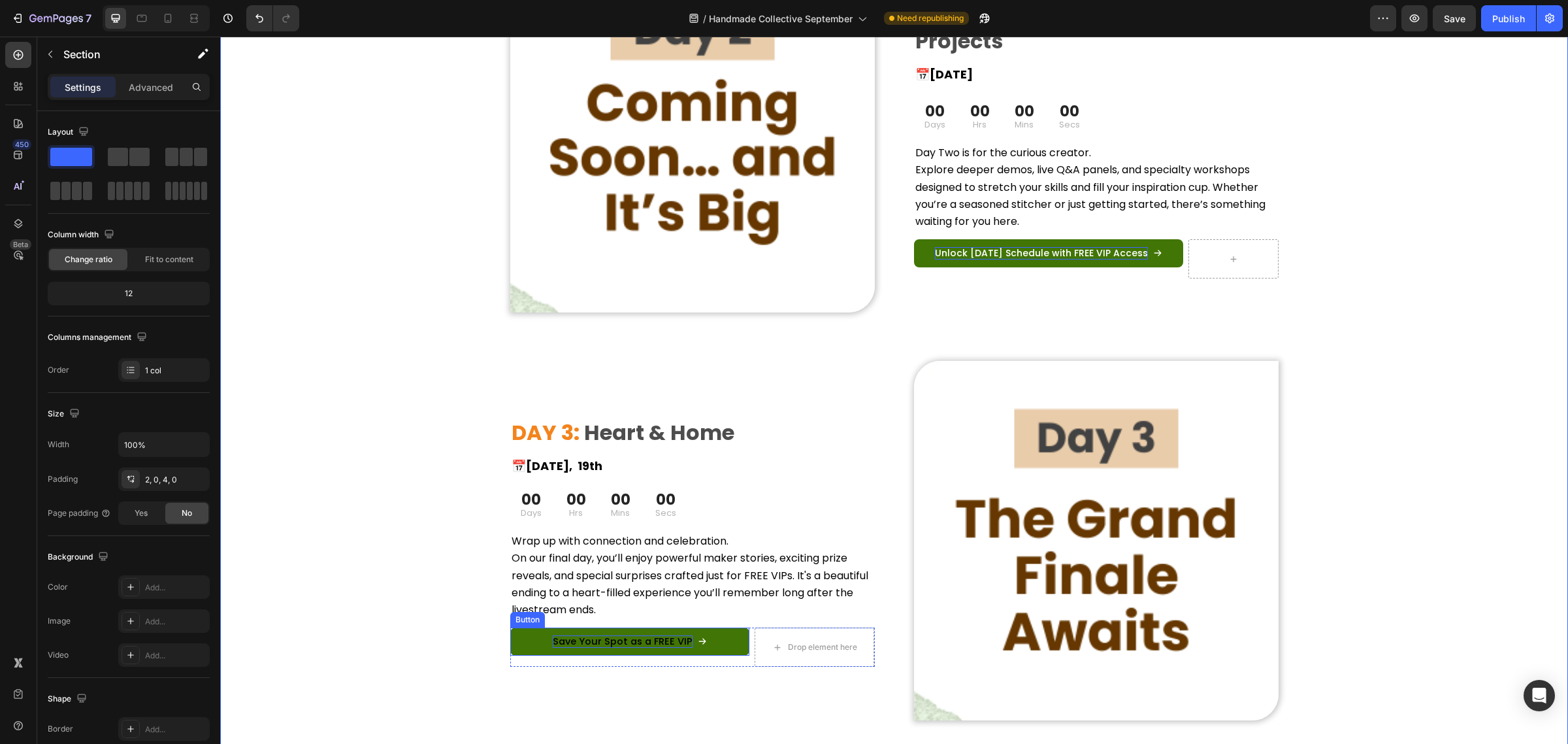
click at [641, 641] on span "Save Your Spot as a FREE VIP" at bounding box center [623, 641] width 140 height 13
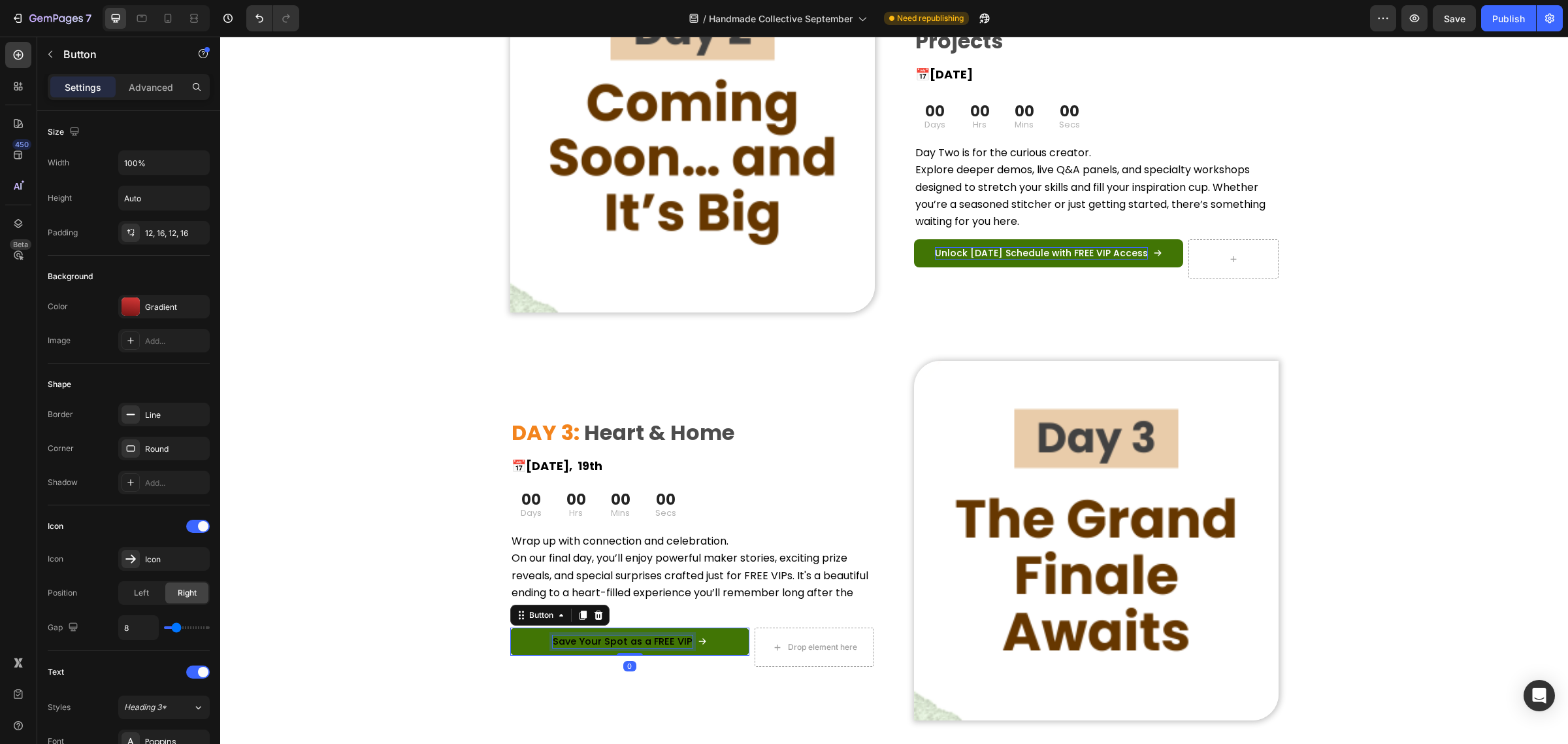
click at [641, 641] on span "Save Your Spot as a FREE VIP" at bounding box center [623, 641] width 140 height 13
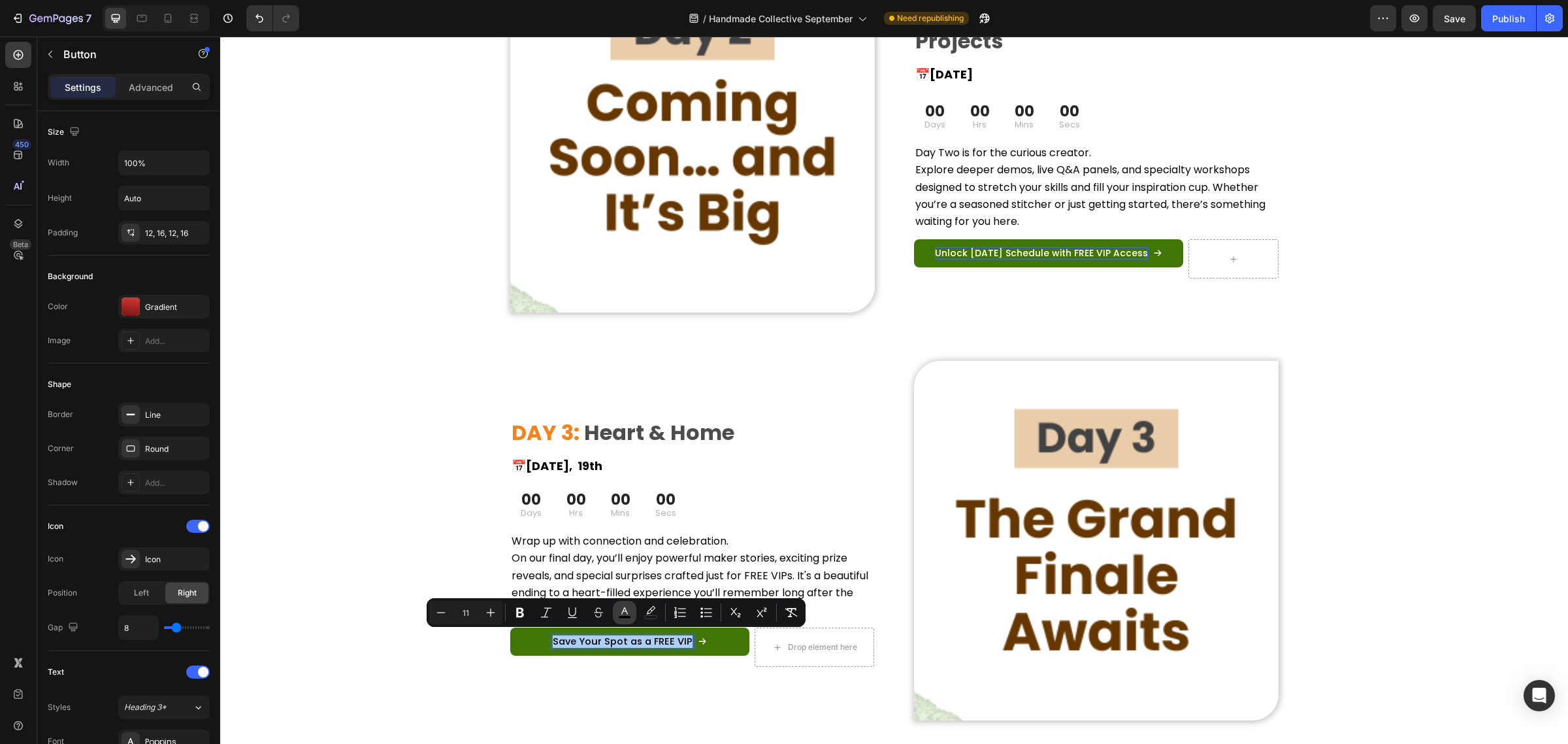
click at [621, 614] on icon "Editor contextual toolbar" at bounding box center [624, 612] width 13 height 13
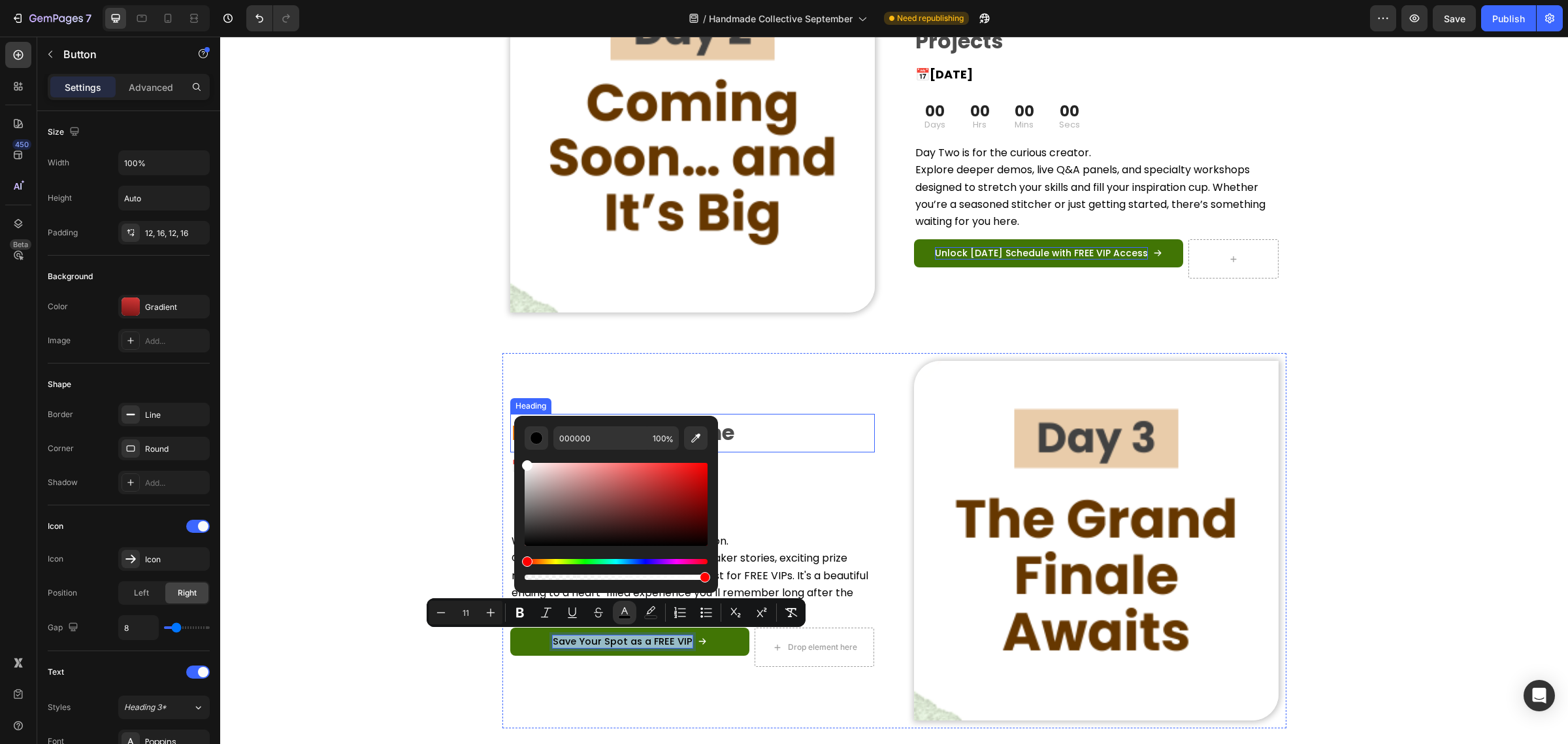
type input "FFFFFF"
drag, startPoint x: 790, startPoint y: 538, endPoint x: 510, endPoint y: 452, distance: 292.9
click at [395, 443] on div "Image ⁠⁠⁠⁠⁠⁠⁠ DAY 1: Wonder & Whimsy Heading 📅 [DATE] Heading 00 Days 00 Hrs 00…" at bounding box center [894, 149] width 1348 height 1223
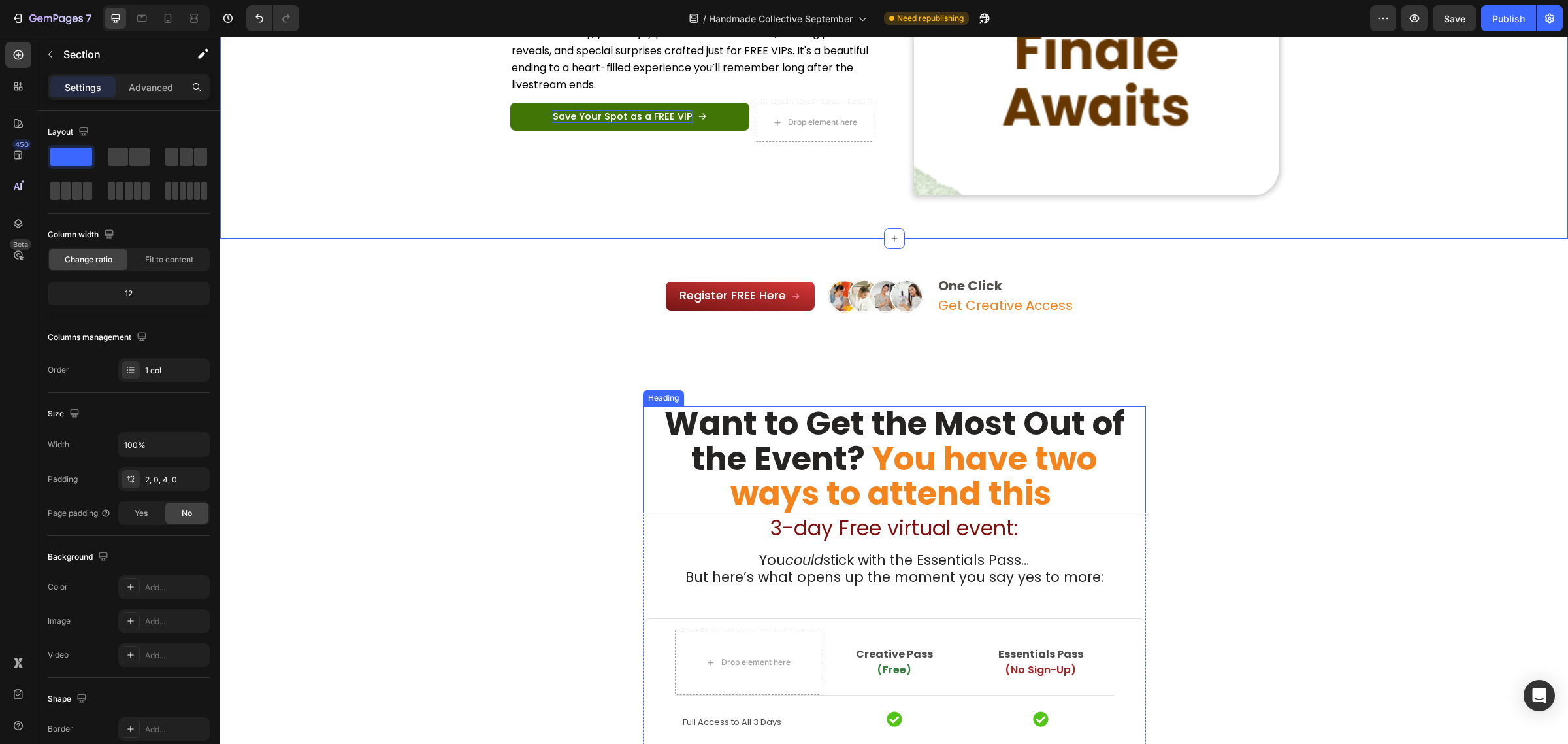
scroll to position [2065, 0]
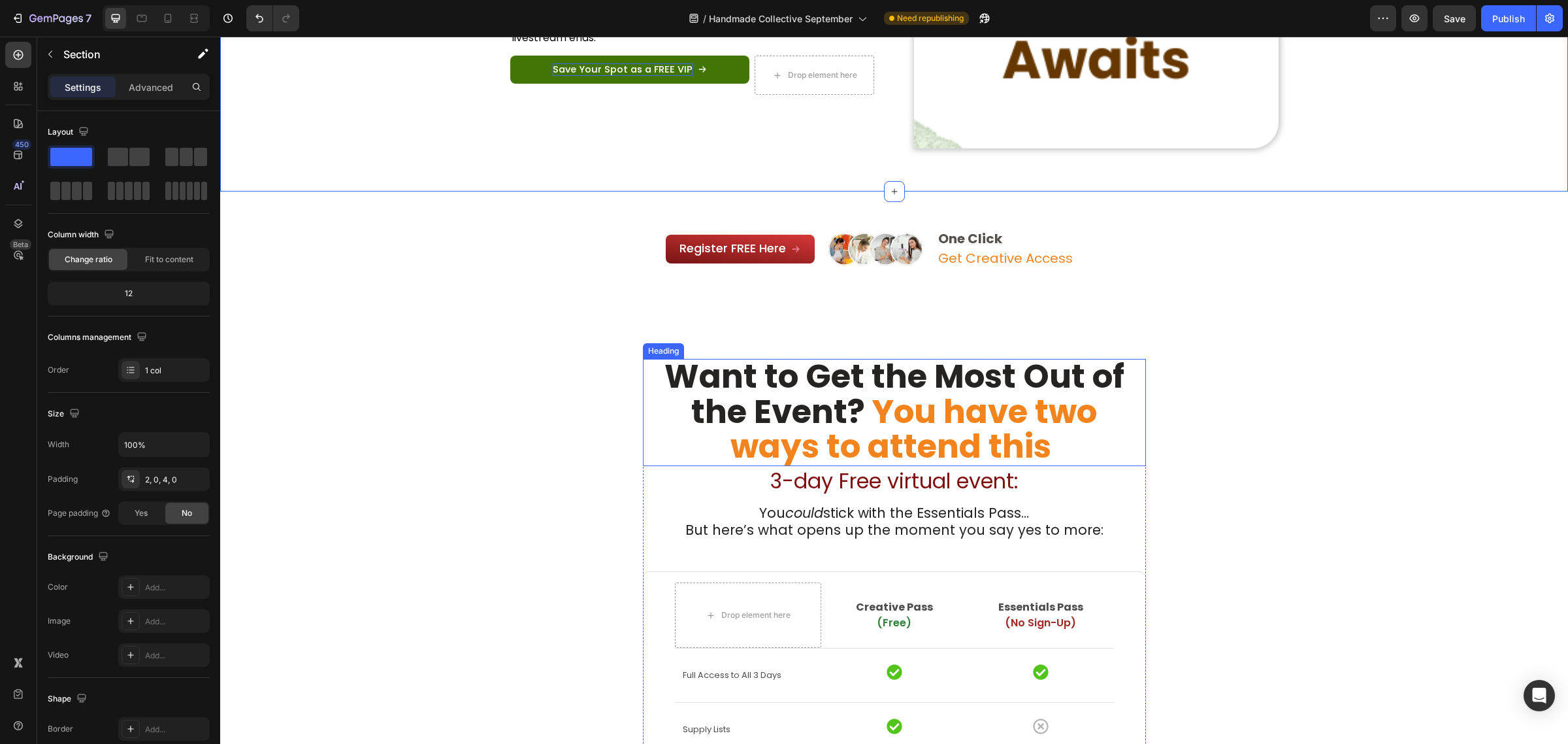
click at [865, 388] on strong at bounding box center [868, 411] width 7 height 46
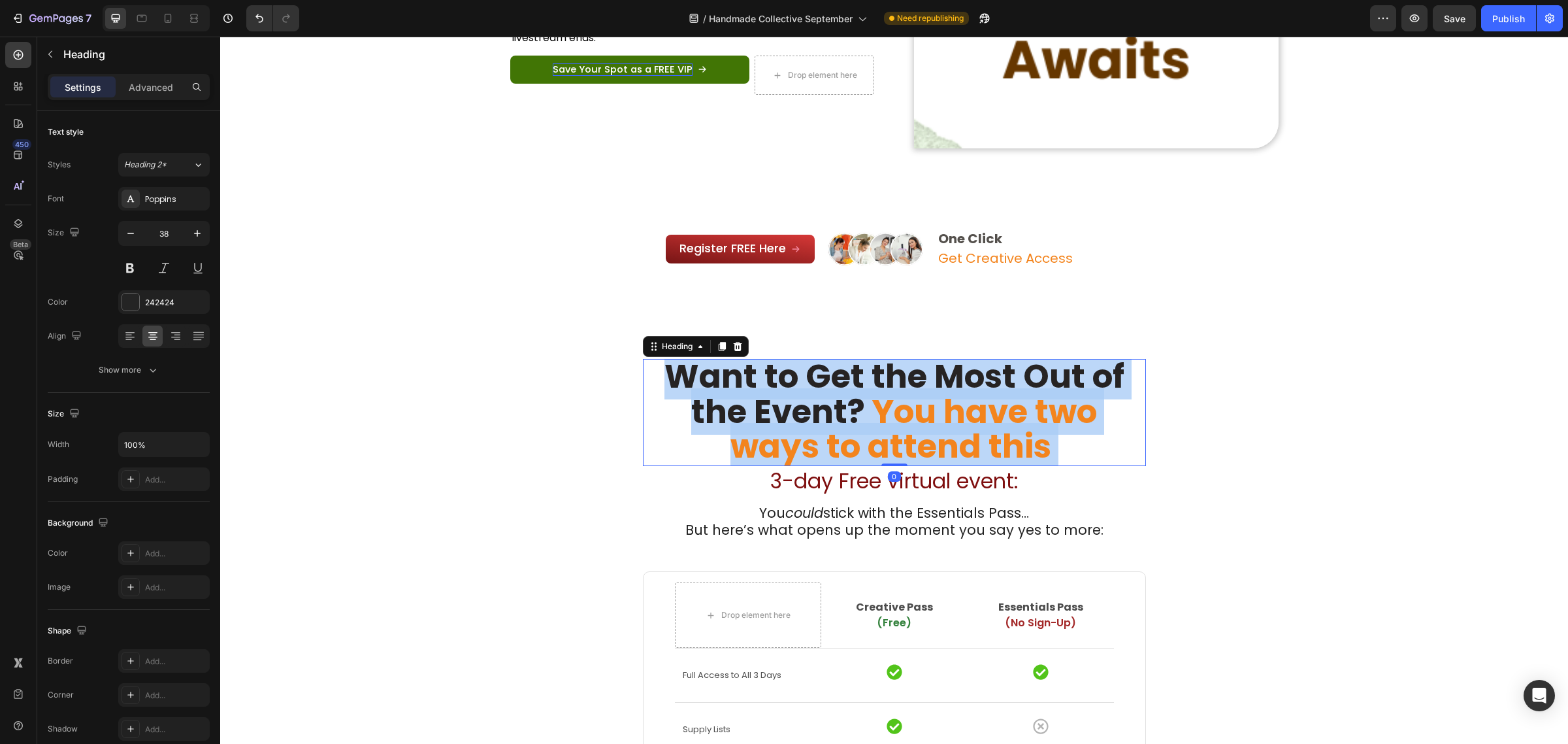
click at [865, 388] on strong "Rich Text Editor. Editing area: main" at bounding box center [868, 411] width 7 height 46
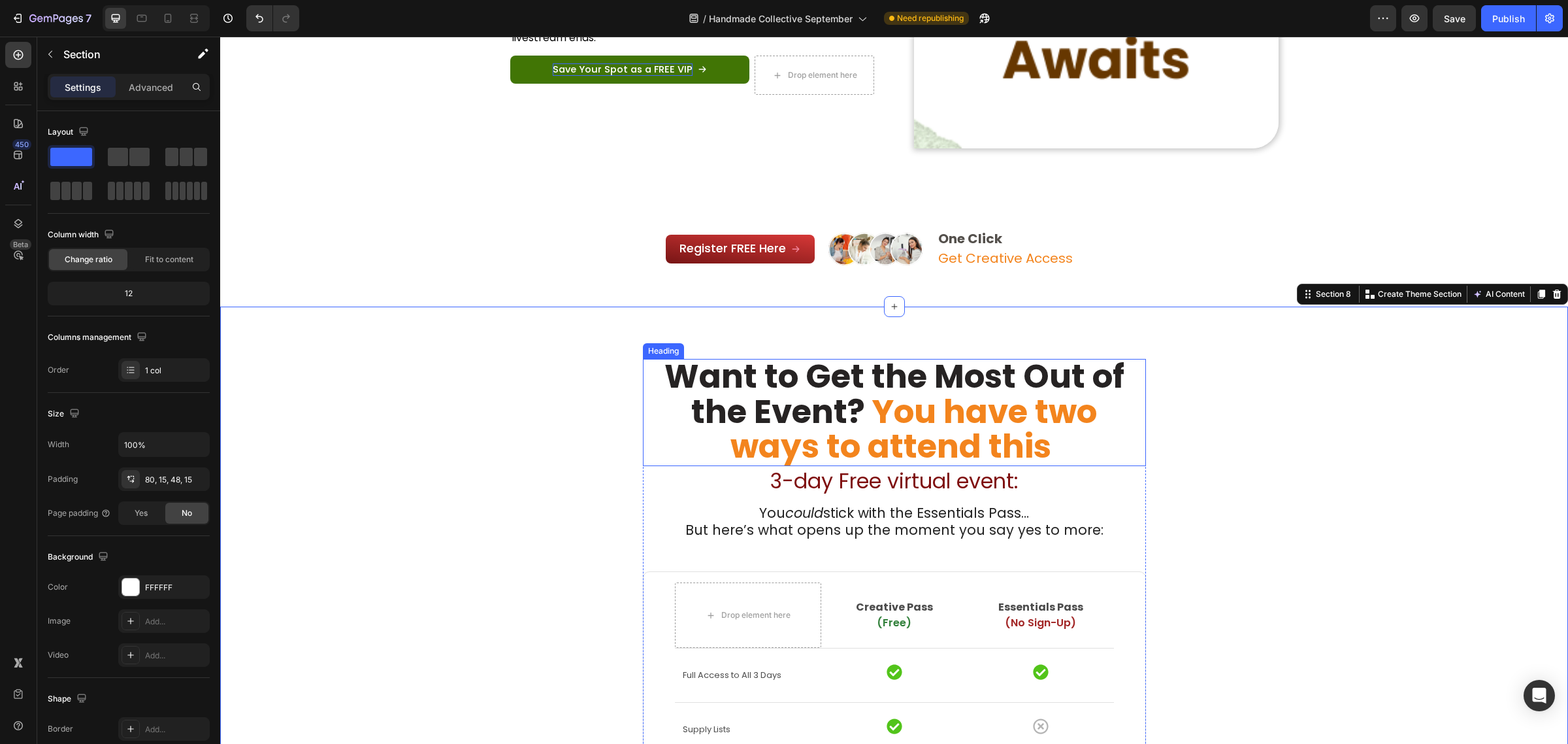
click at [1010, 443] on strong "You have two ways to attend this" at bounding box center [914, 428] width 367 height 81
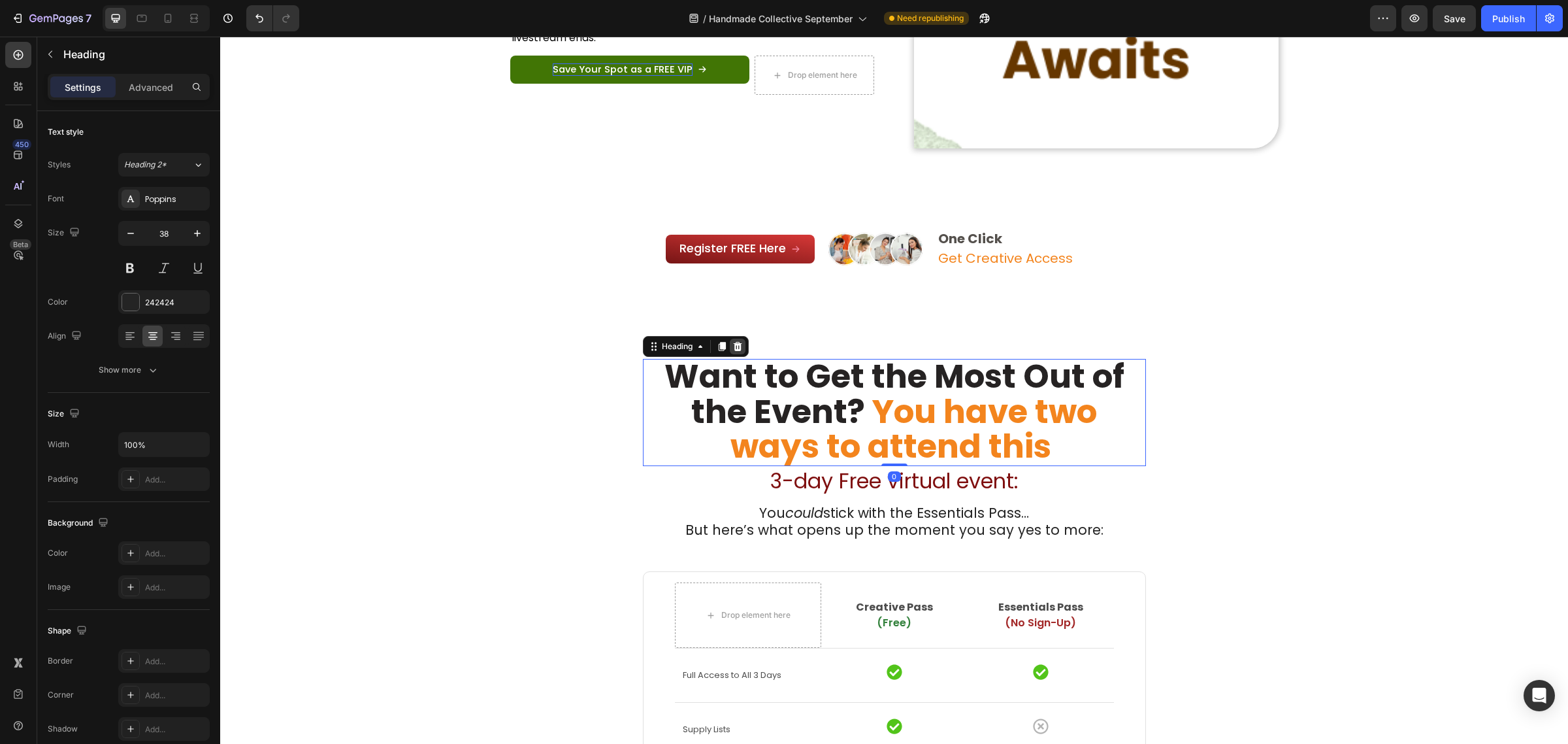
click at [730, 351] on div at bounding box center [738, 346] width 16 height 16
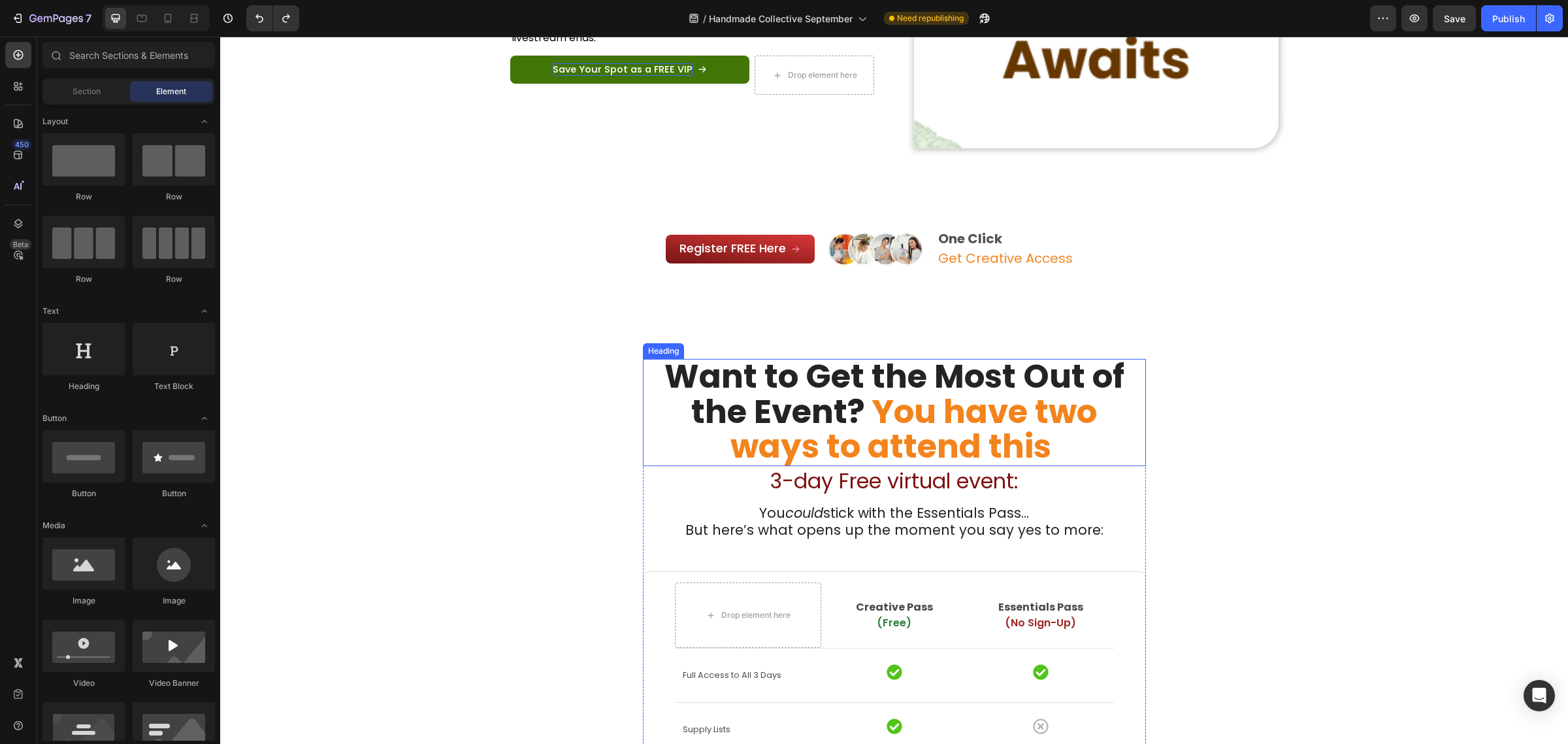
click at [818, 398] on strong "Want to Get the Most Out of the Event?" at bounding box center [894, 393] width 460 height 81
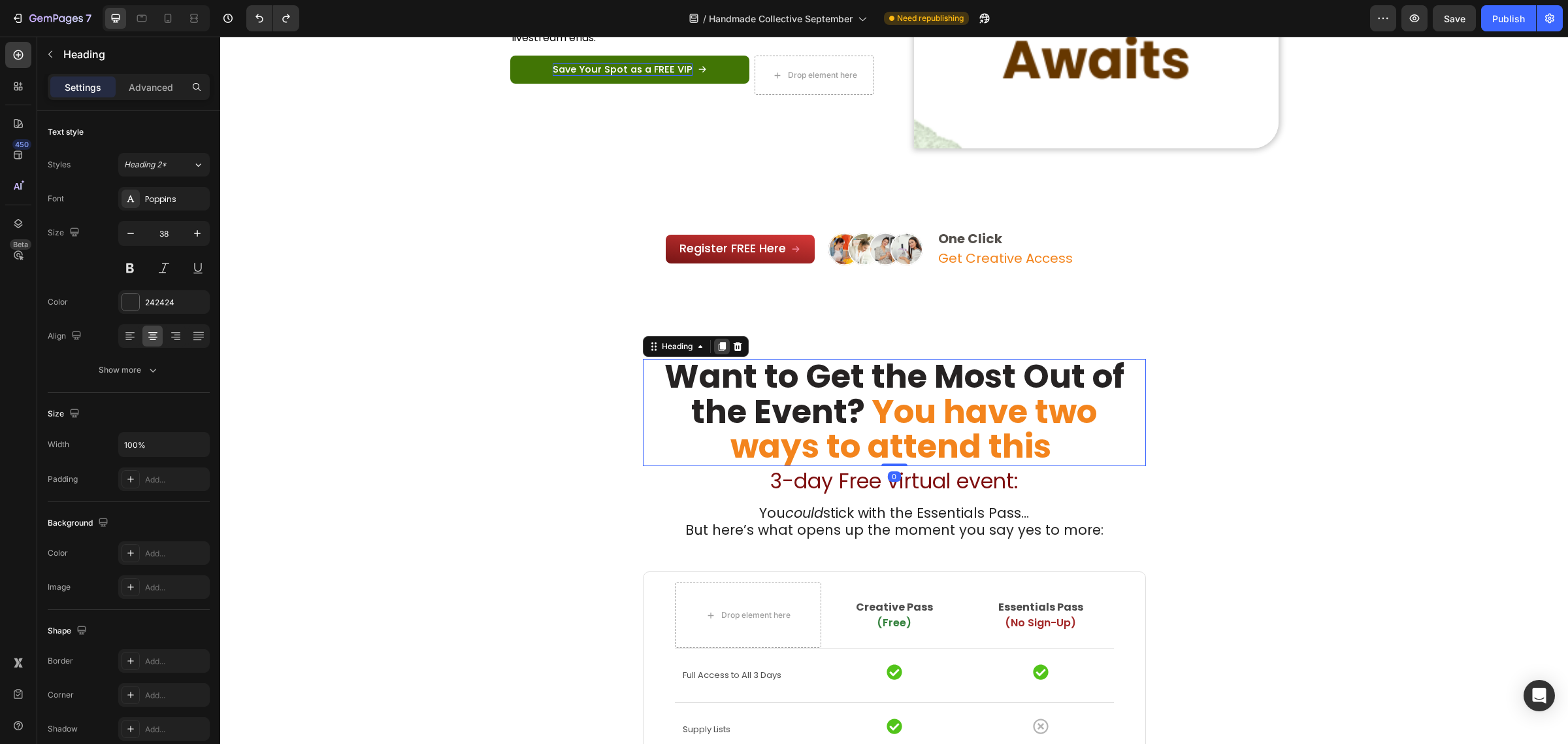
click at [721, 347] on icon at bounding box center [722, 346] width 10 height 10
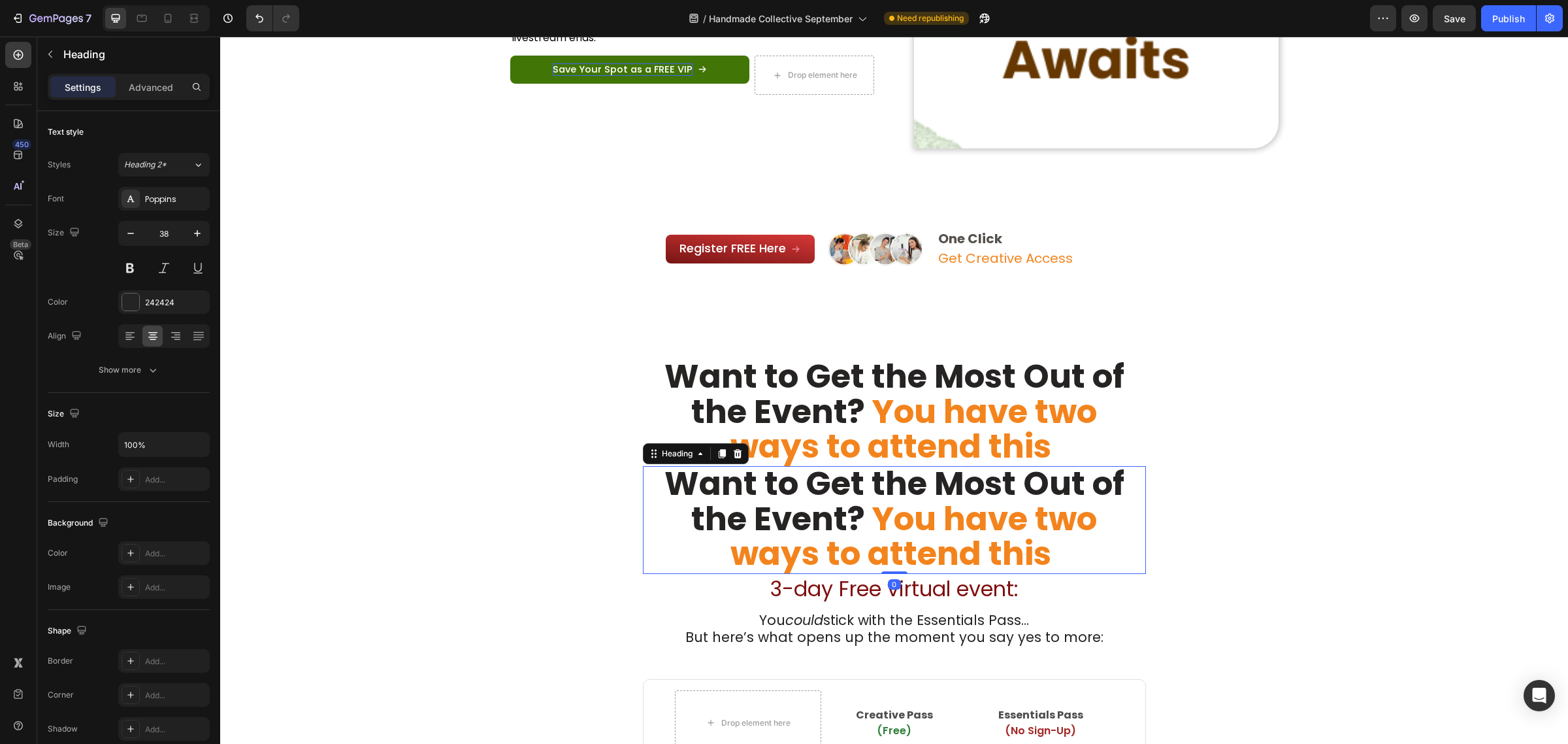
click at [822, 430] on strong "You have two ways to attend this" at bounding box center [914, 428] width 367 height 81
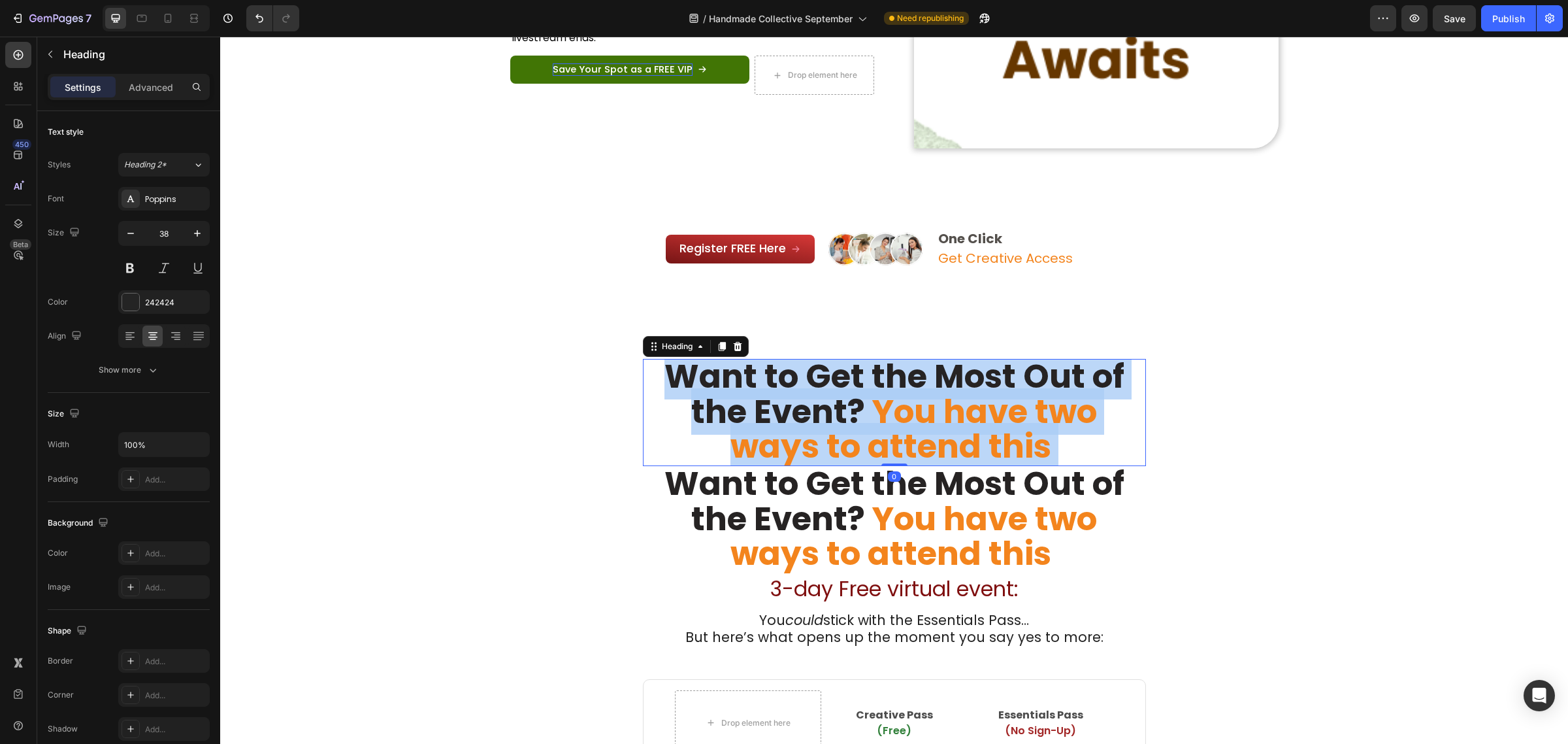
click at [822, 430] on strong "You have two ways to attend this" at bounding box center [914, 428] width 367 height 81
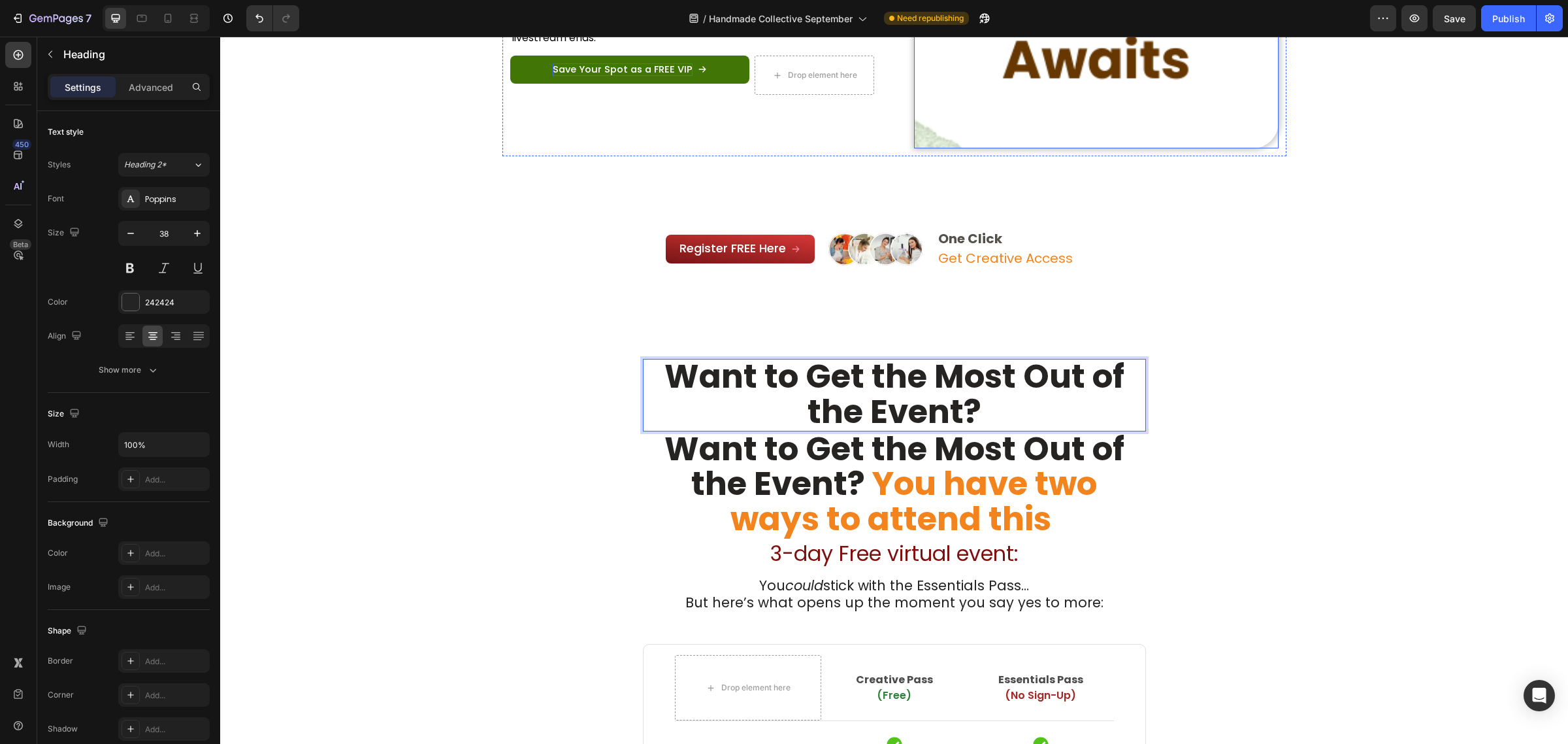
scroll to position [2, 0]
click at [851, 402] on strong "Want to Get the Most Out of the Event?" at bounding box center [894, 391] width 460 height 81
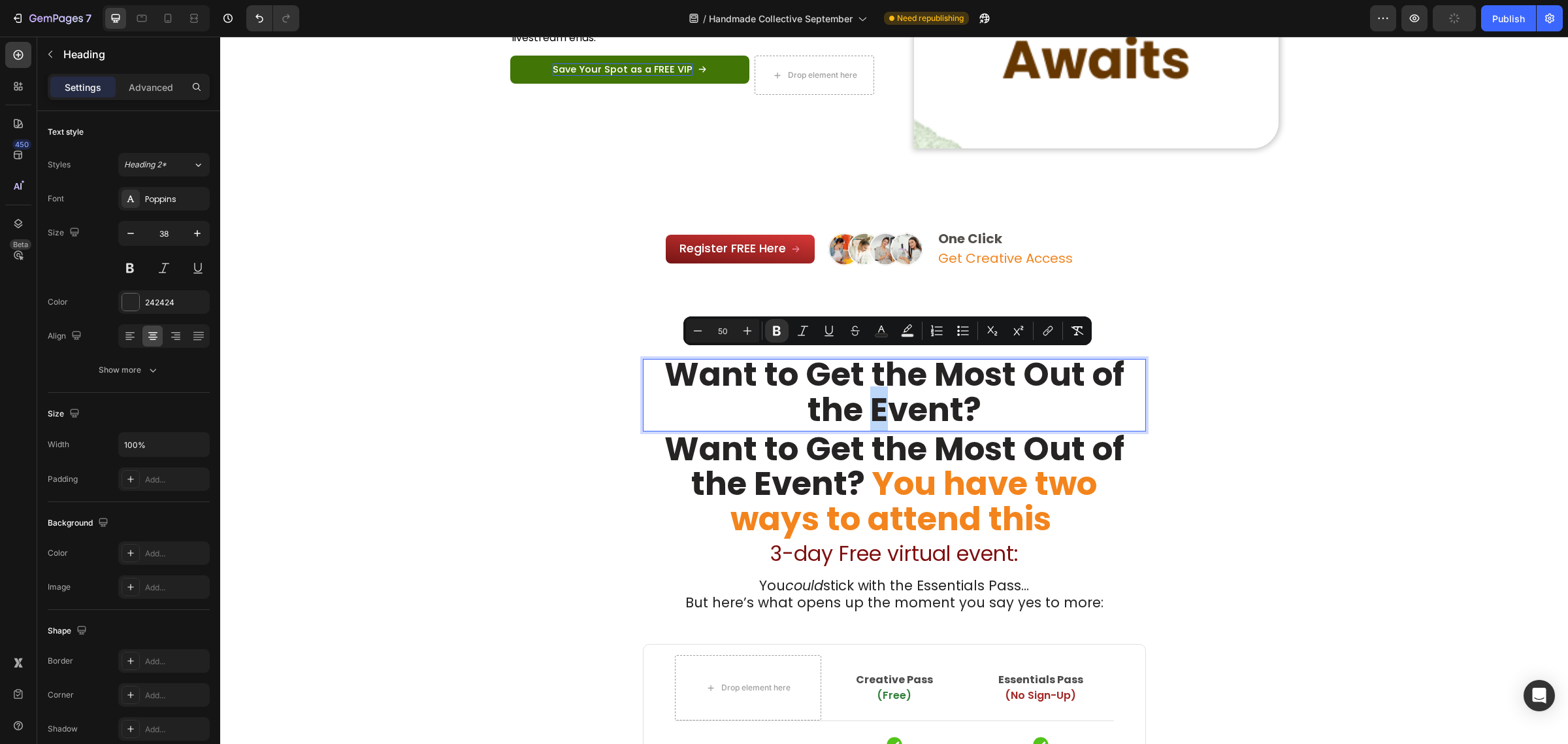
click at [851, 402] on strong "Want to Get the Most Out of the Event?" at bounding box center [894, 391] width 460 height 81
click at [704, 339] on button "Minus" at bounding box center [698, 330] width 24 height 24
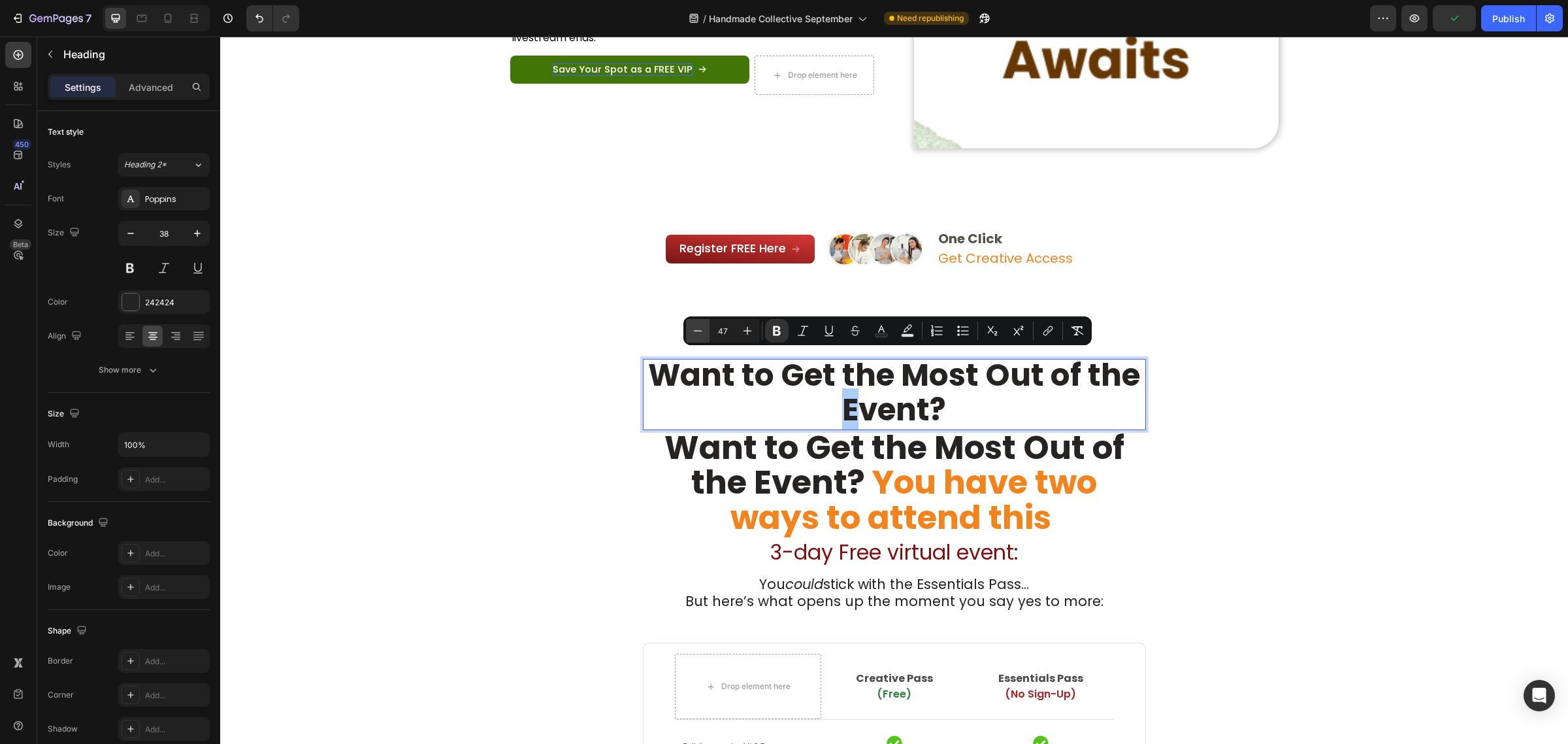
click at [704, 339] on button "Minus" at bounding box center [698, 330] width 24 height 24
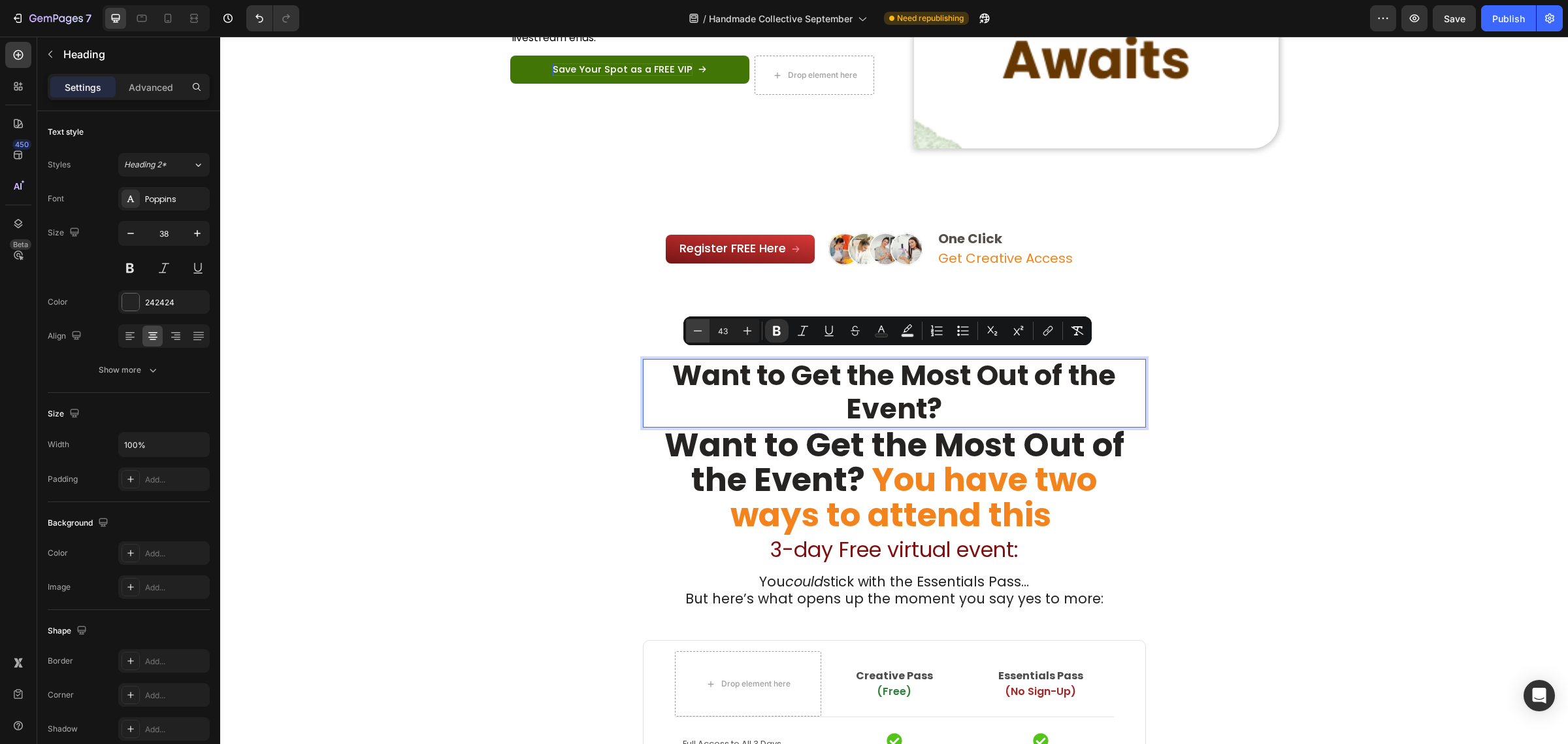
click at [704, 339] on button "Minus" at bounding box center [698, 330] width 24 height 24
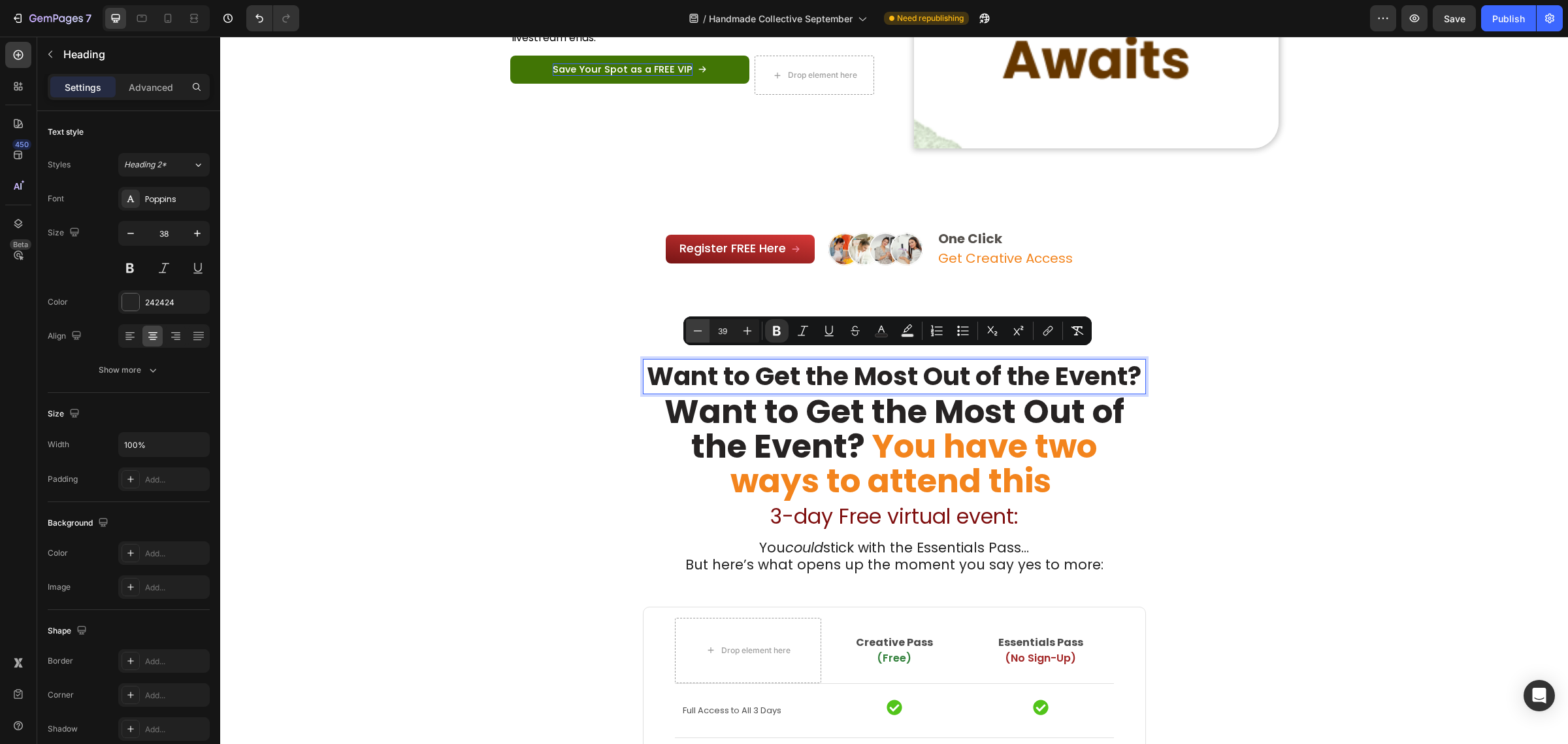
click at [704, 339] on button "Minus" at bounding box center [698, 330] width 24 height 24
type input "38"
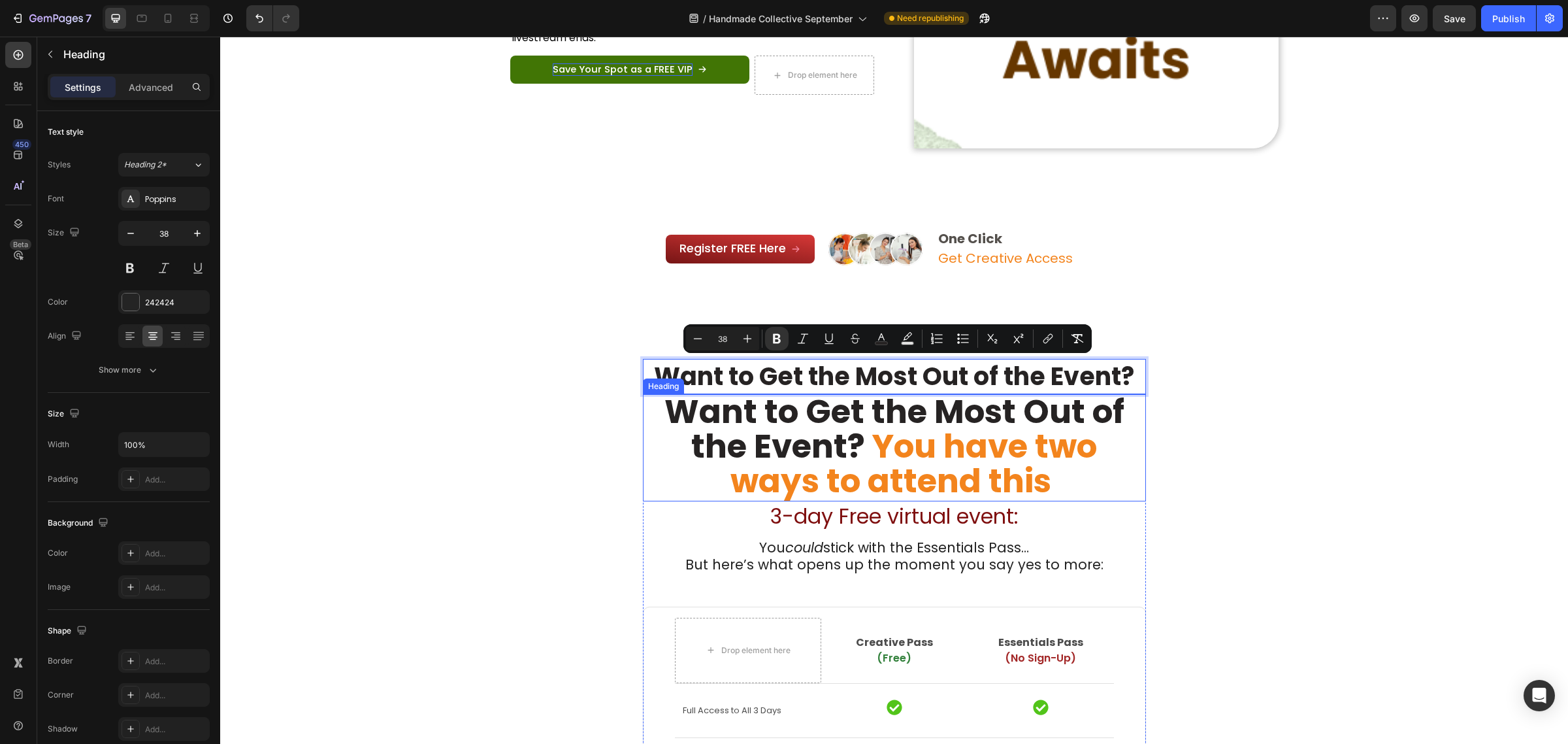
click at [784, 425] on strong "Want to Get the Most Out of the Event?" at bounding box center [894, 428] width 460 height 81
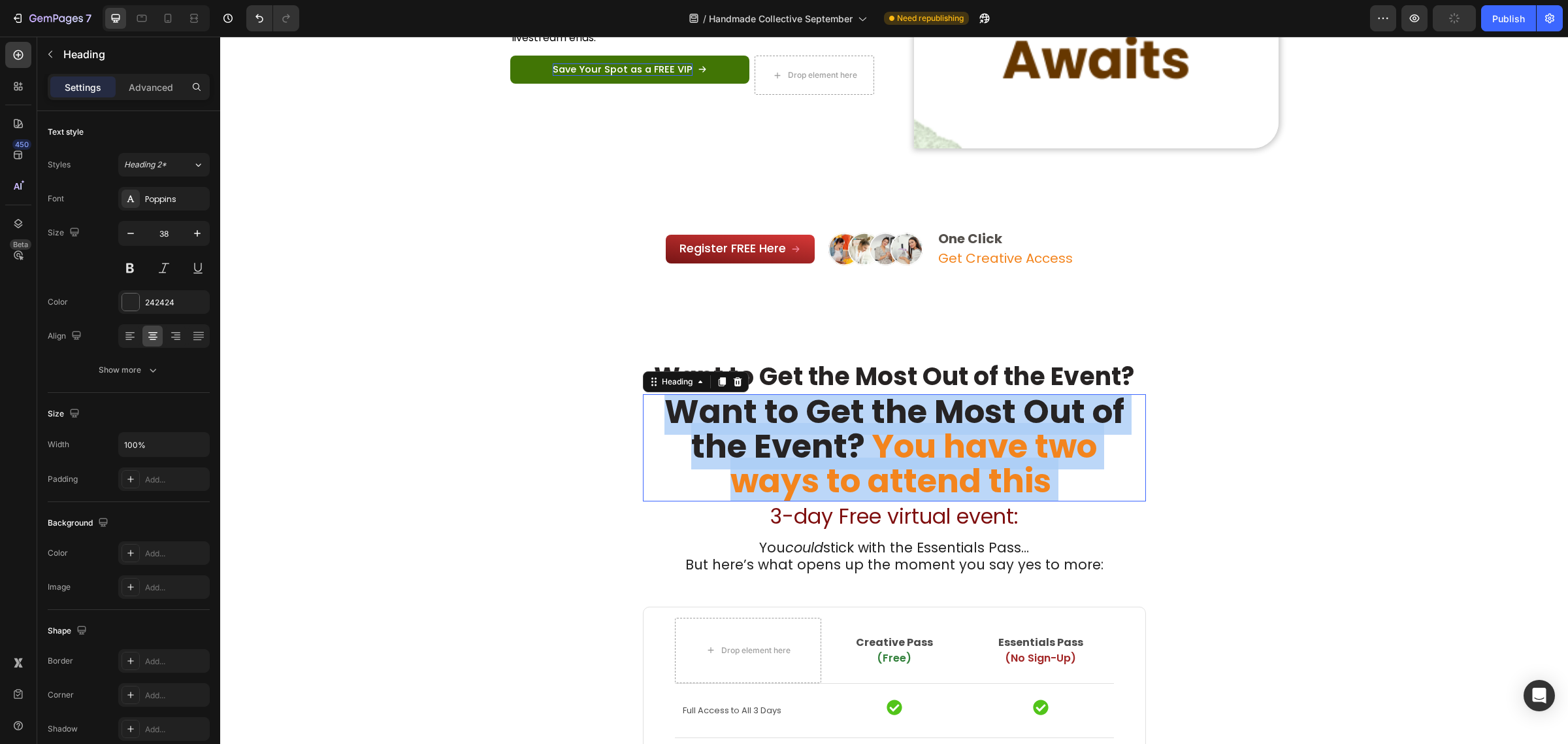
click at [784, 425] on strong "Want to Get the Most Out of the Event?" at bounding box center [894, 428] width 460 height 81
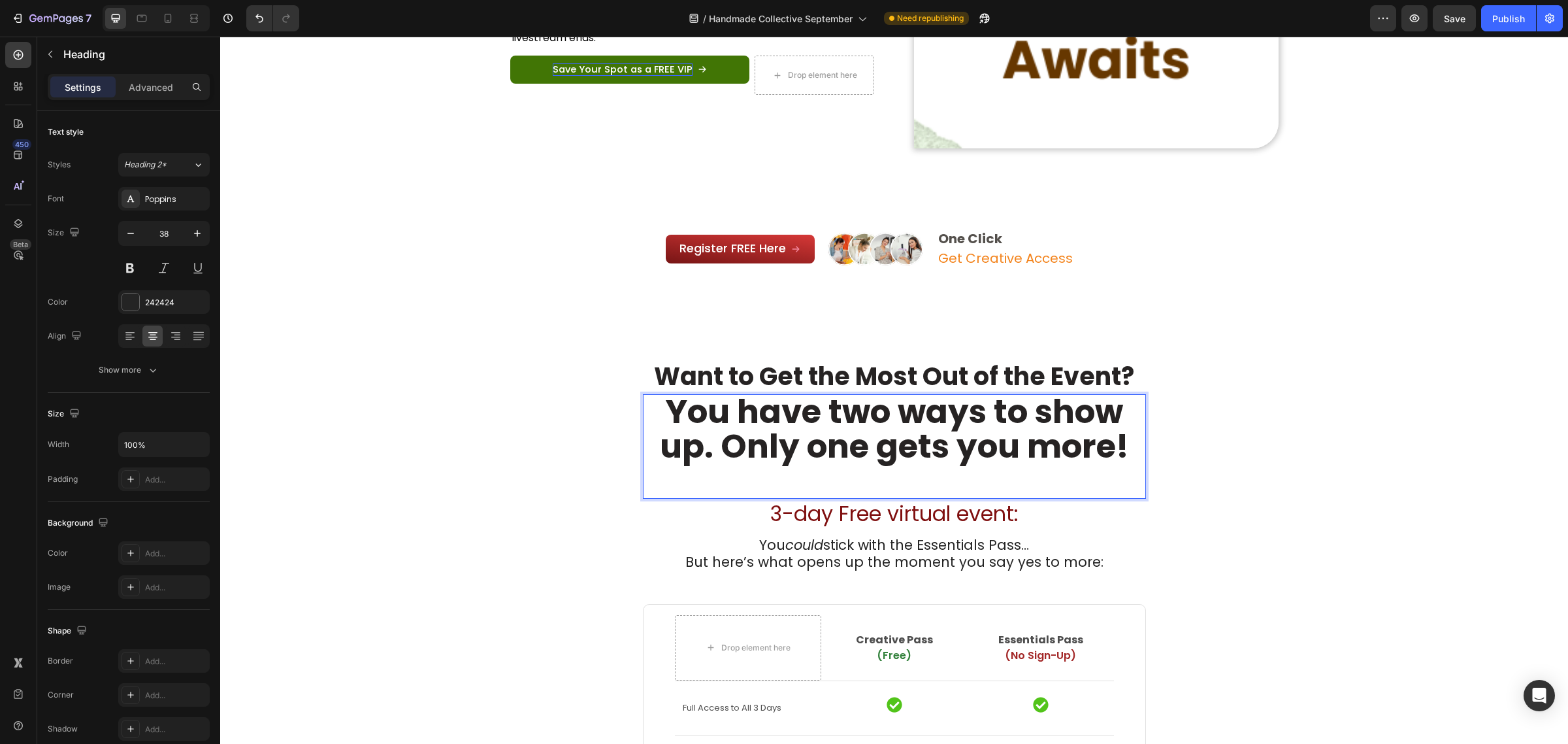
scroll to position [2, 0]
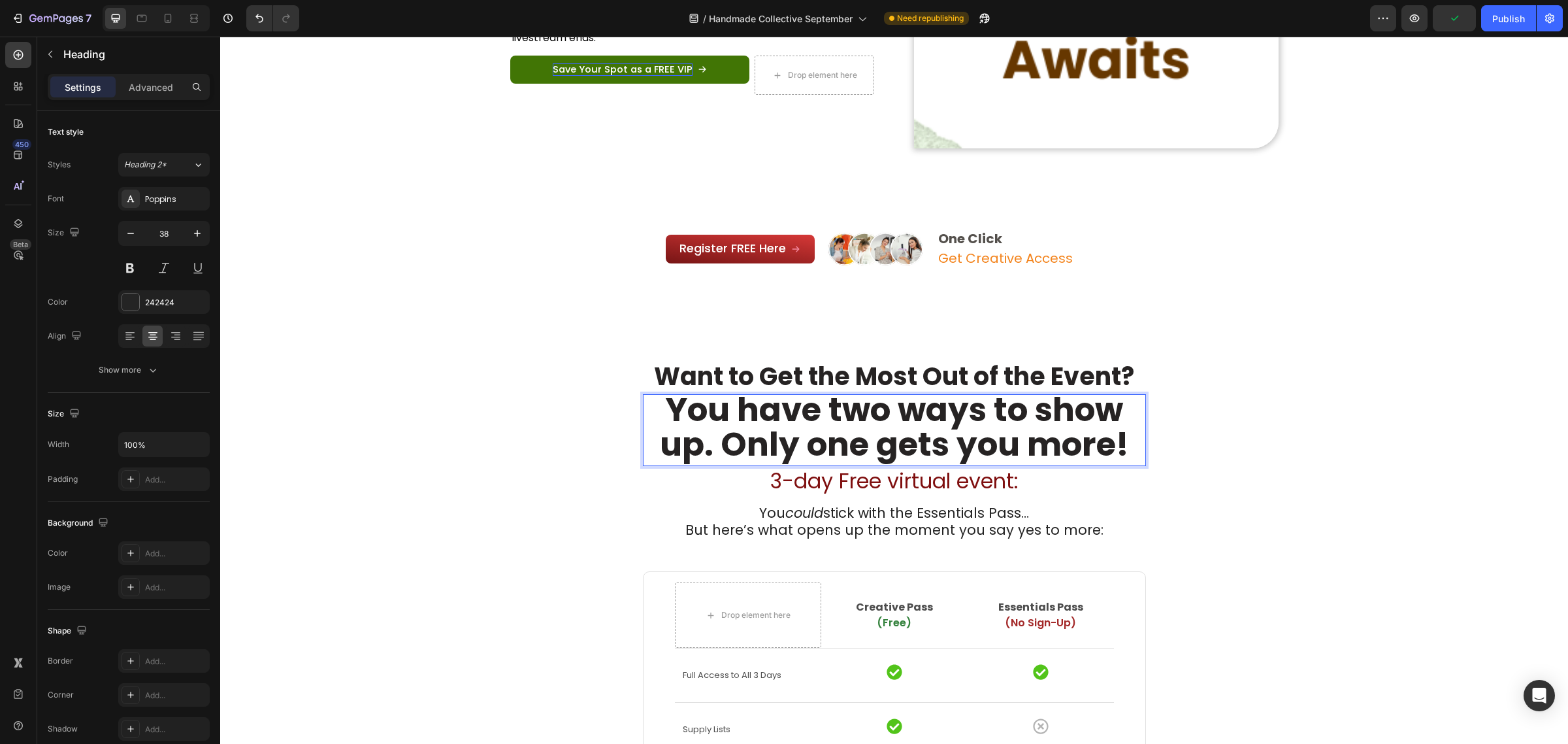
click at [896, 432] on strong "You have two ways to show up. Only one gets you more!" at bounding box center [894, 427] width 469 height 81
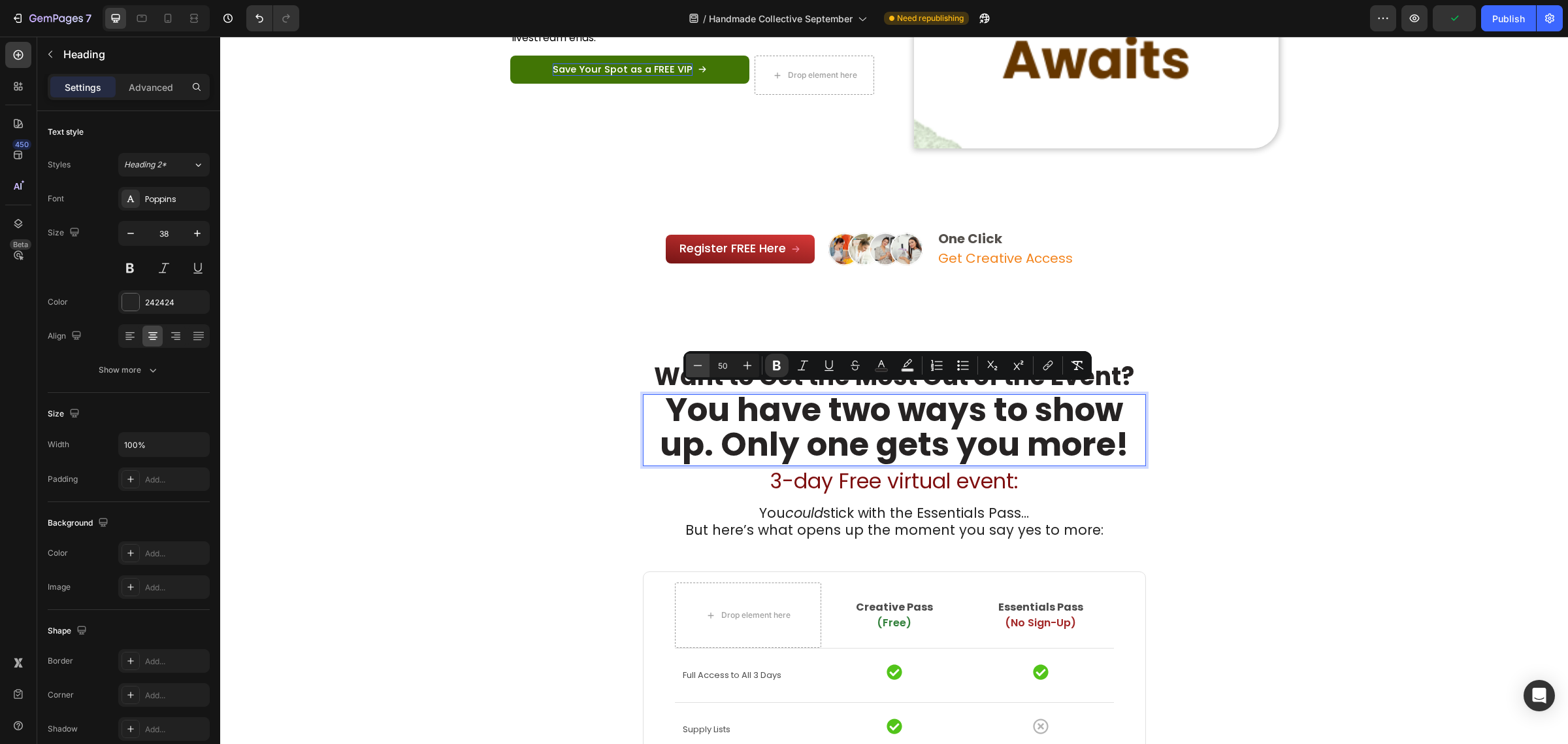
click at [706, 367] on button "Minus" at bounding box center [698, 365] width 24 height 24
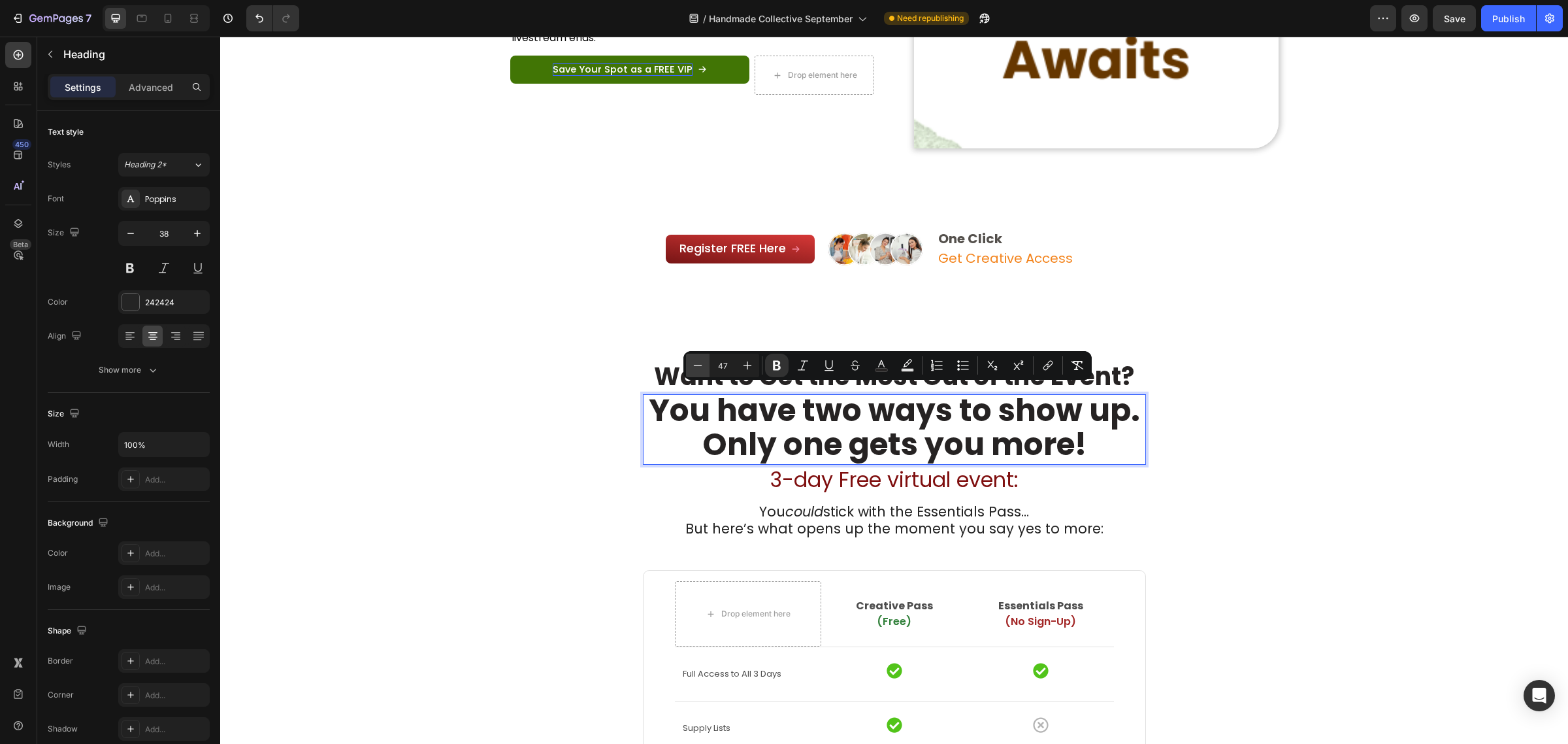
click at [706, 367] on button "Minus" at bounding box center [698, 365] width 24 height 24
type input "44"
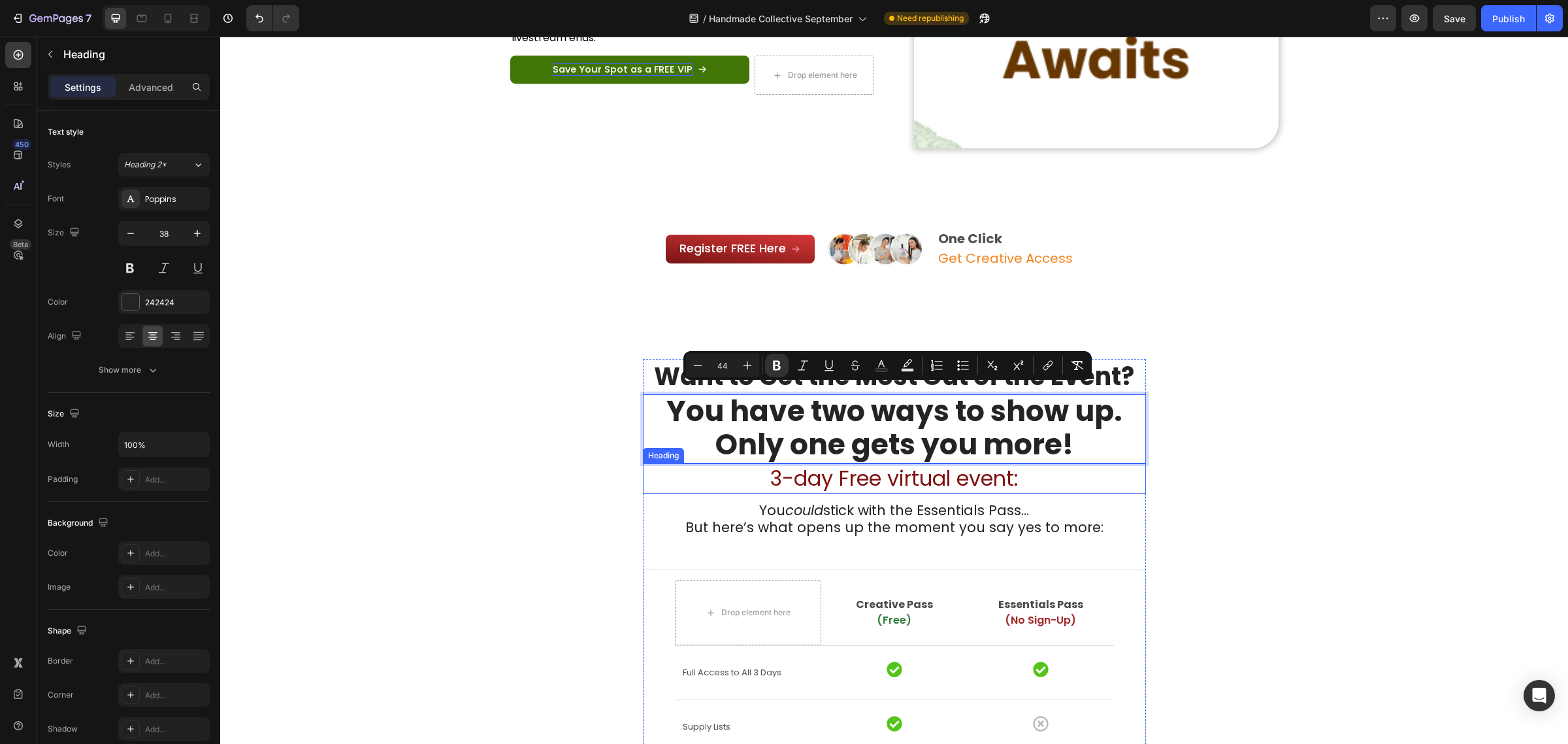
click at [756, 465] on h2 "3-day Free virtual event:" at bounding box center [894, 478] width 503 height 30
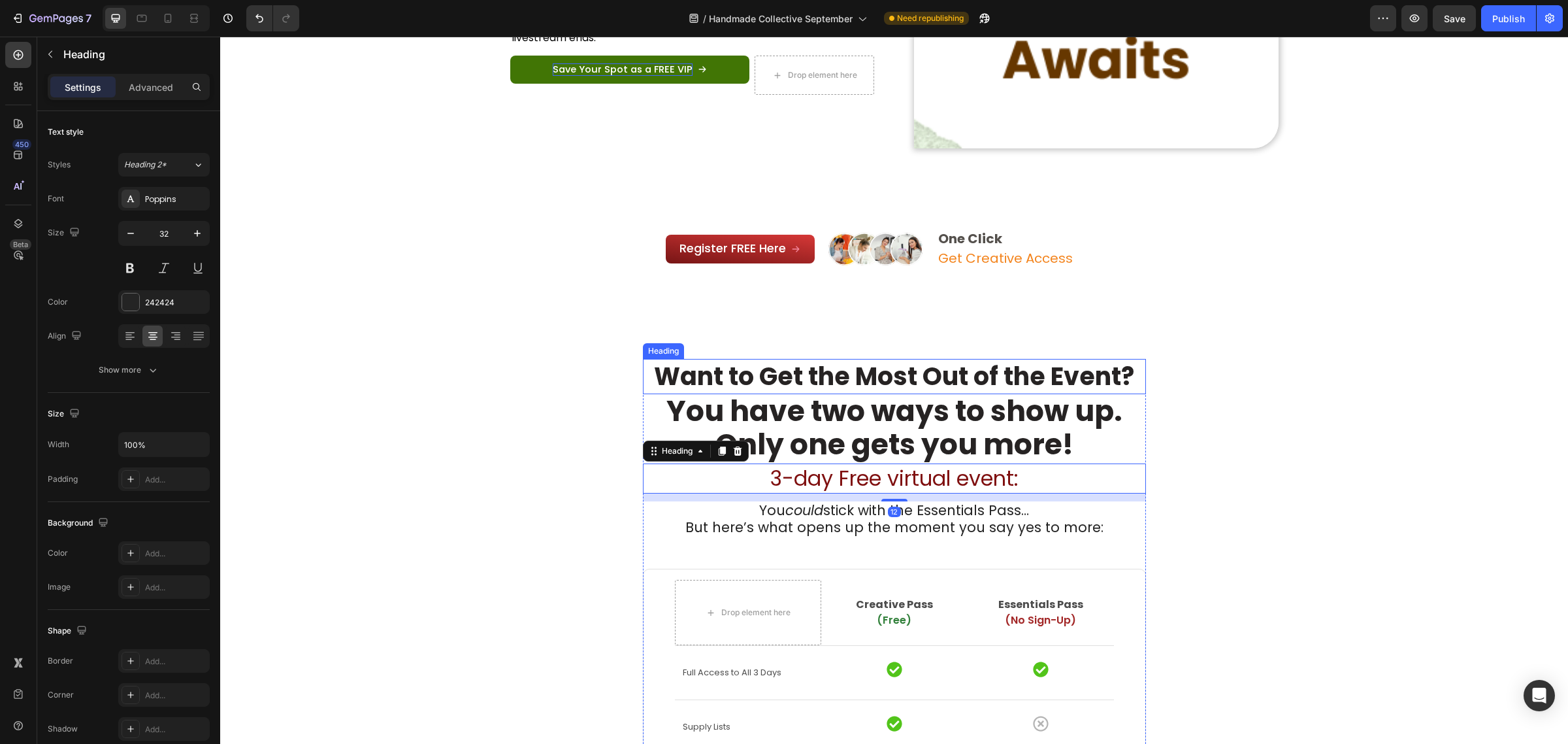
click at [745, 360] on strong "Want to Get the Most Out of the Event?" at bounding box center [893, 376] width 480 height 35
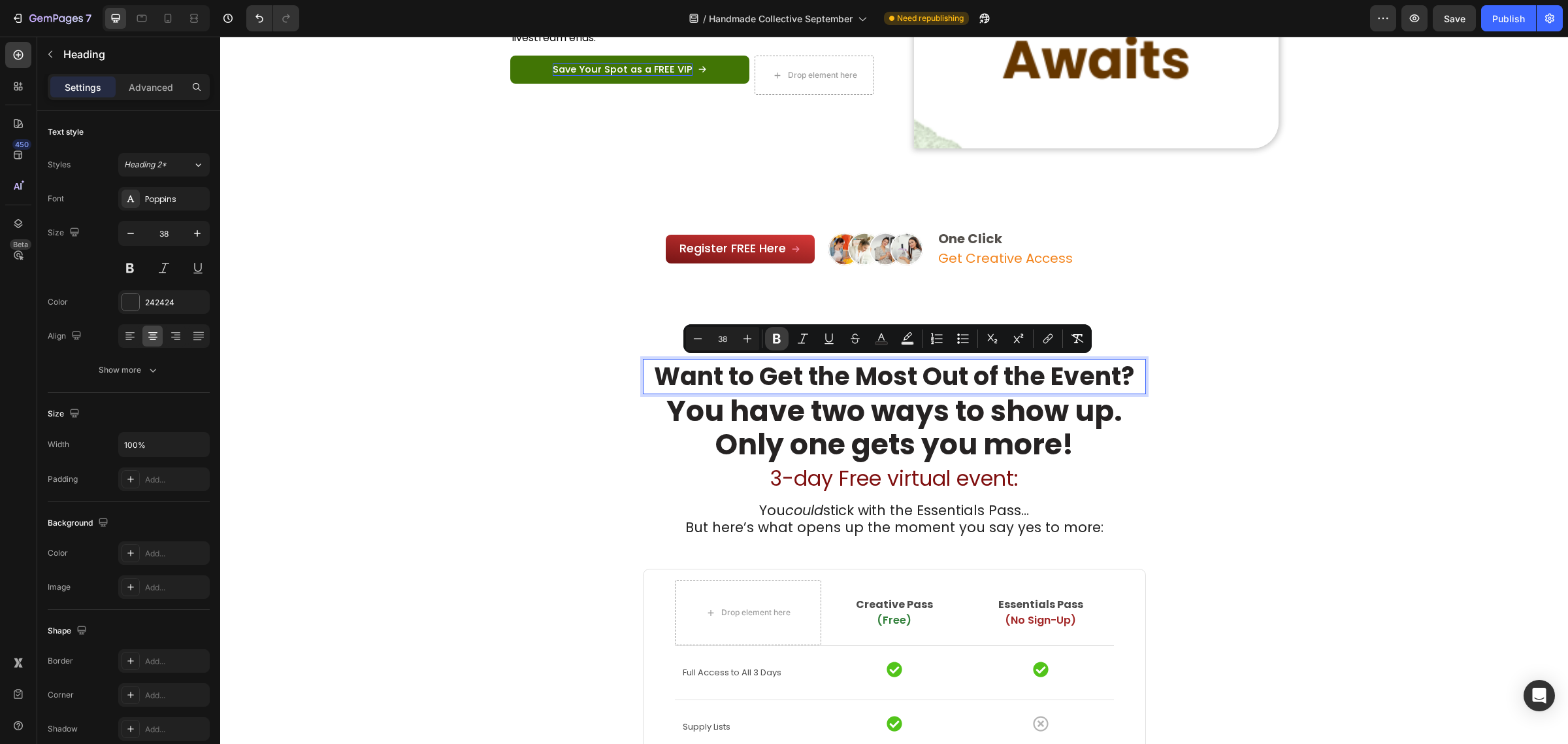
click at [778, 337] on icon "Editor contextual toolbar" at bounding box center [776, 338] width 13 height 13
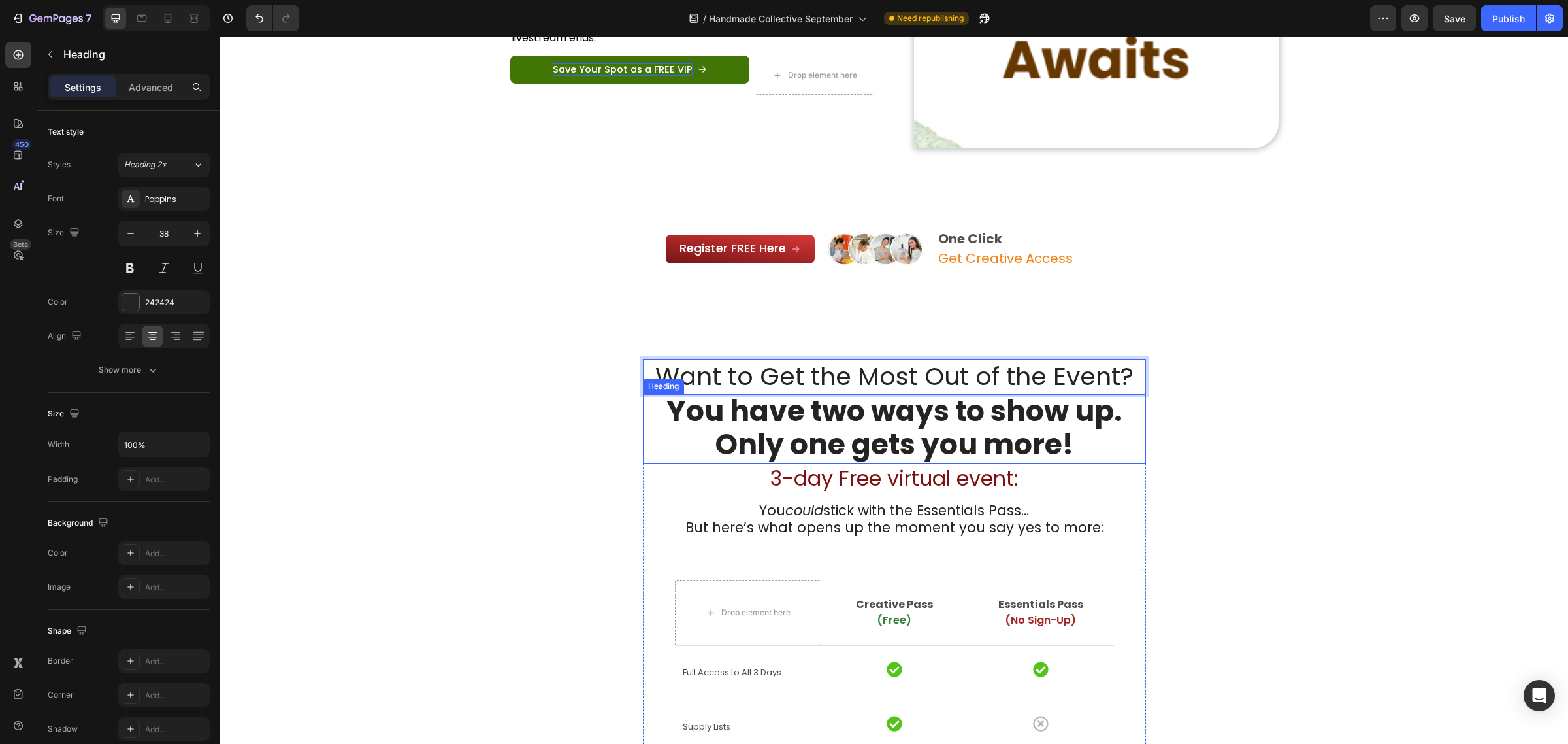
click at [644, 419] on p "⁠⁠⁠⁠⁠⁠⁠ You have two ways to show up. Only one gets you more!" at bounding box center [894, 428] width 501 height 67
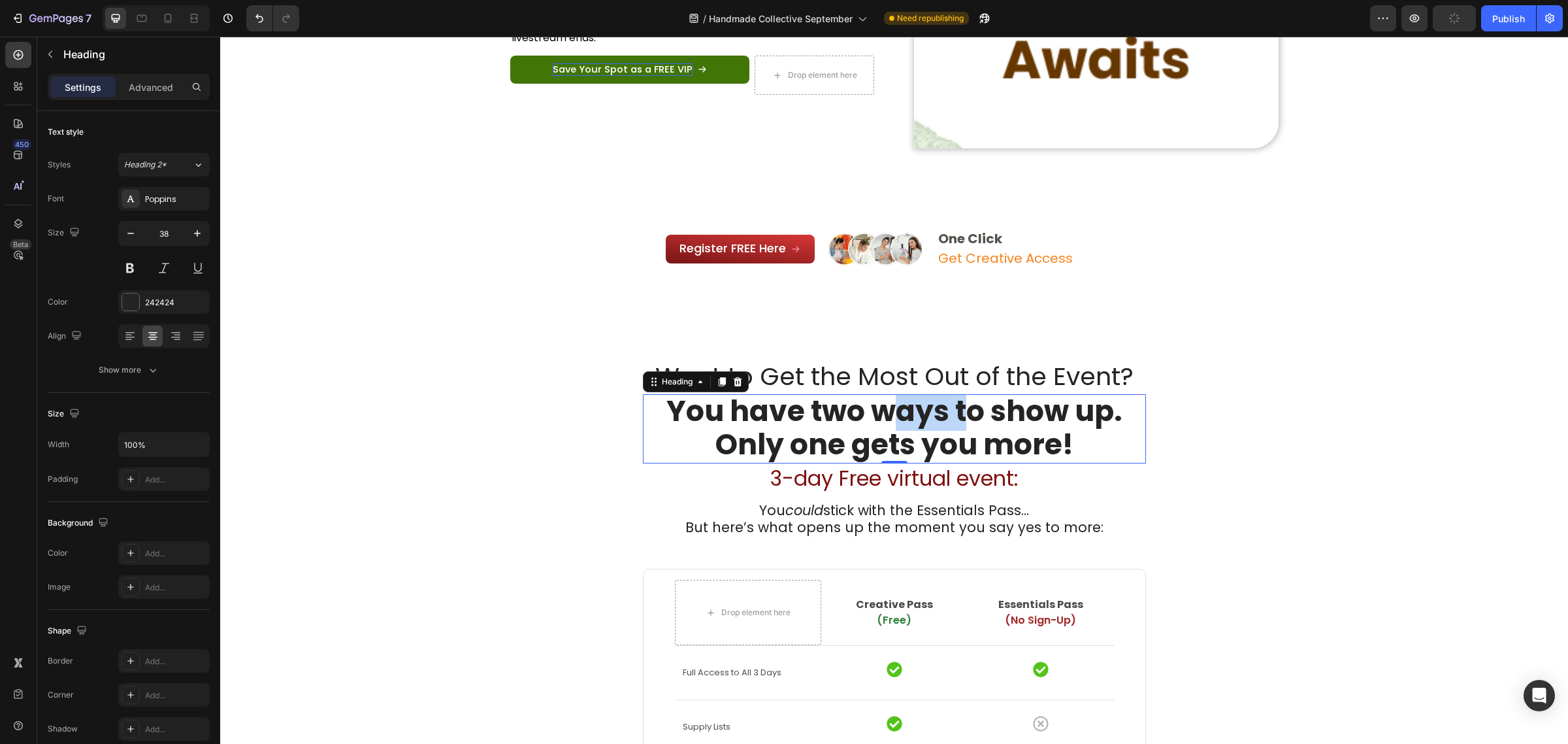
click at [870, 427] on strong "You have two ways to show up. Only one gets you more!" at bounding box center [894, 427] width 456 height 73
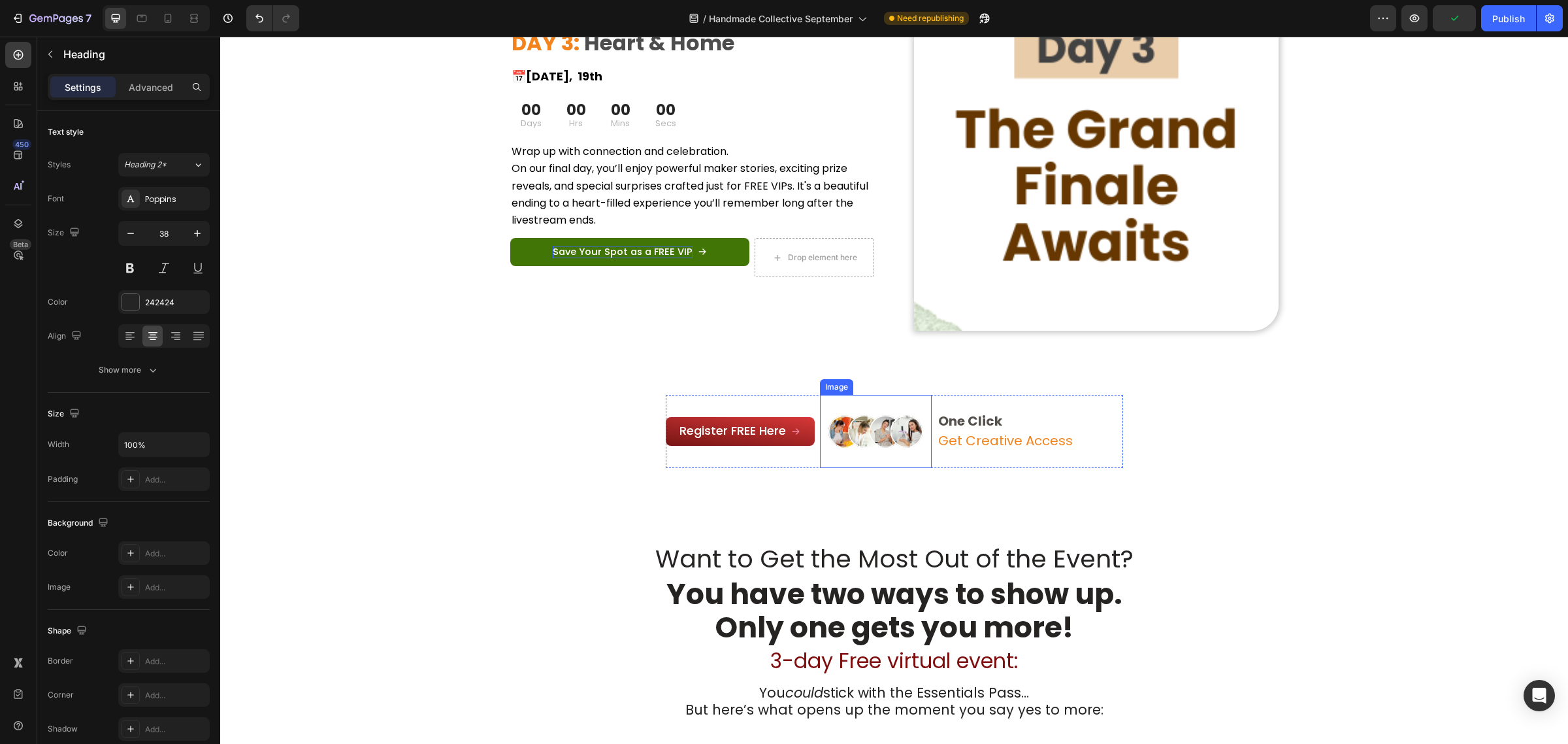
scroll to position [1902, 0]
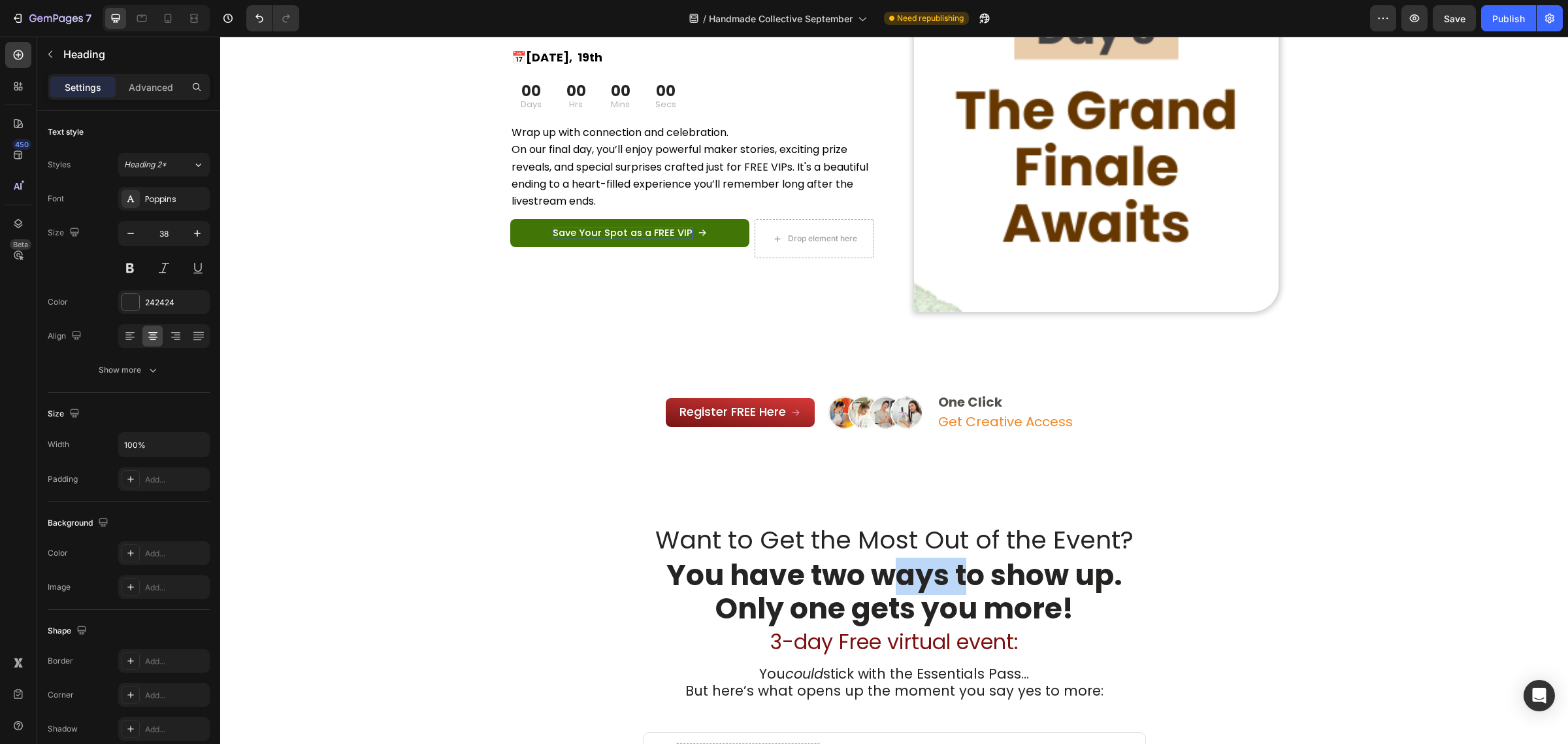
click at [881, 579] on strong "You have two ways to show up. Only one gets you more!" at bounding box center [894, 592] width 456 height 73
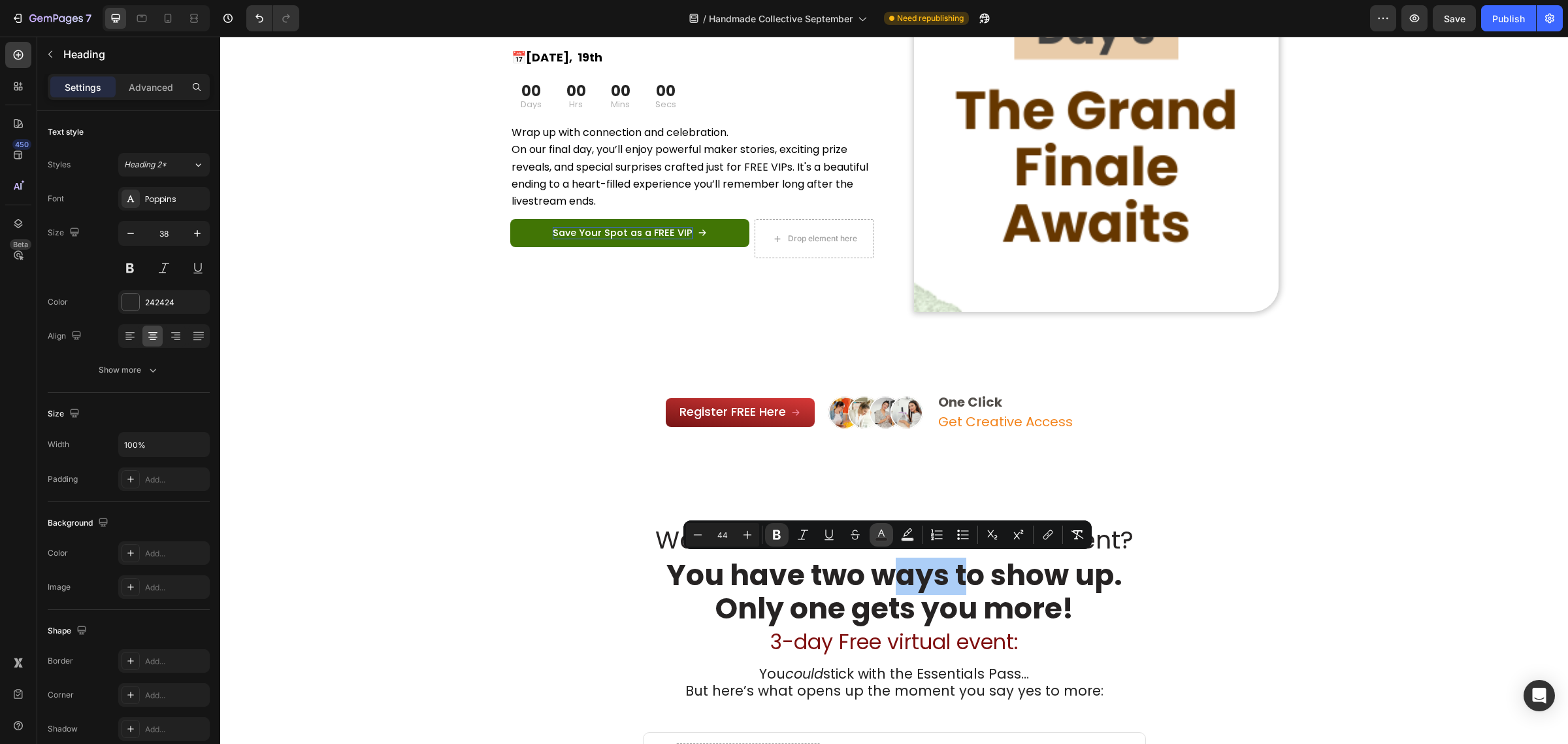
click at [877, 540] on button "color" at bounding box center [882, 535] width 24 height 24
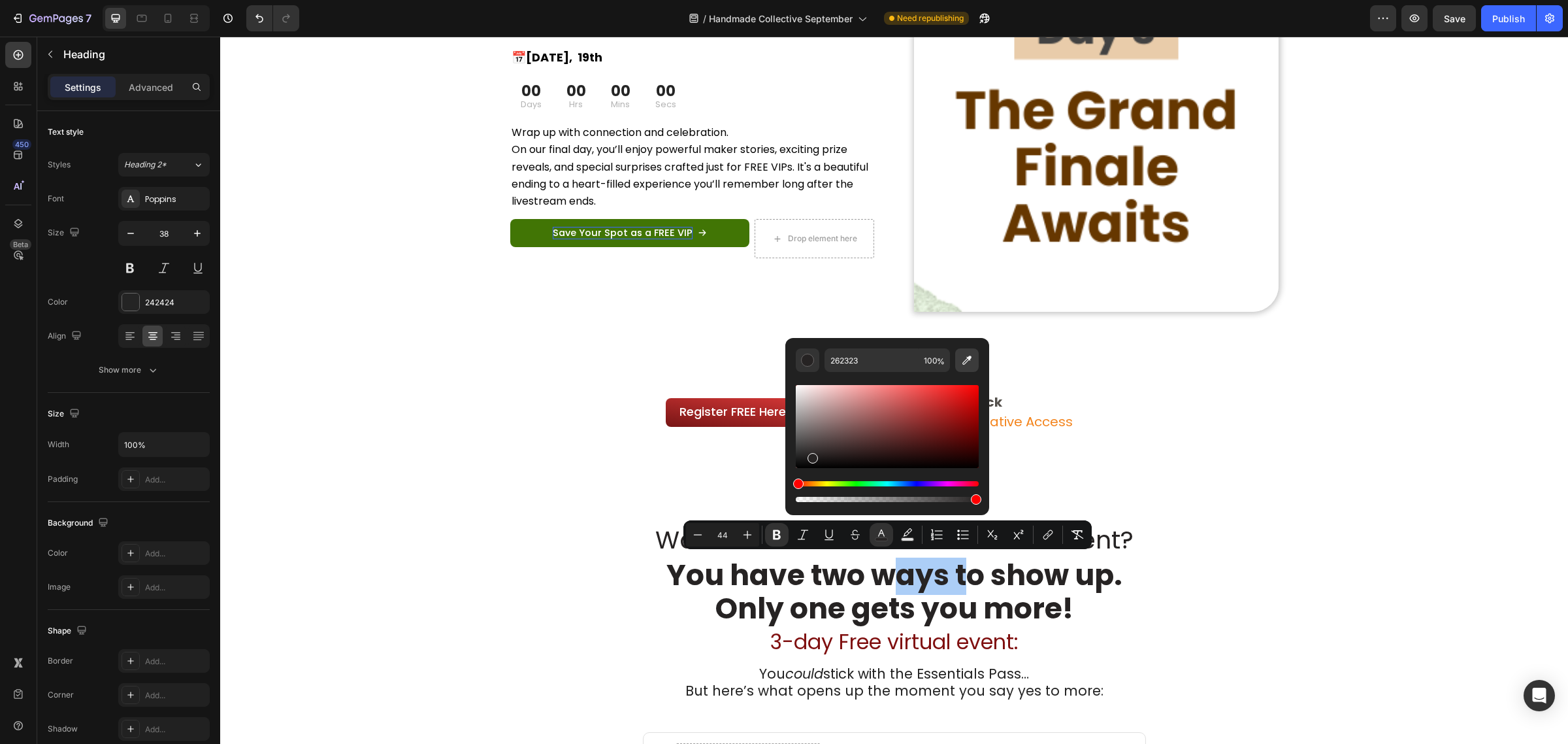
click at [963, 363] on icon "Editor contextual toolbar" at bounding box center [967, 360] width 9 height 9
type input "FFFFFF"
click at [1101, 541] on span "Want to Get the Most Out of the Event?" at bounding box center [894, 540] width 479 height 35
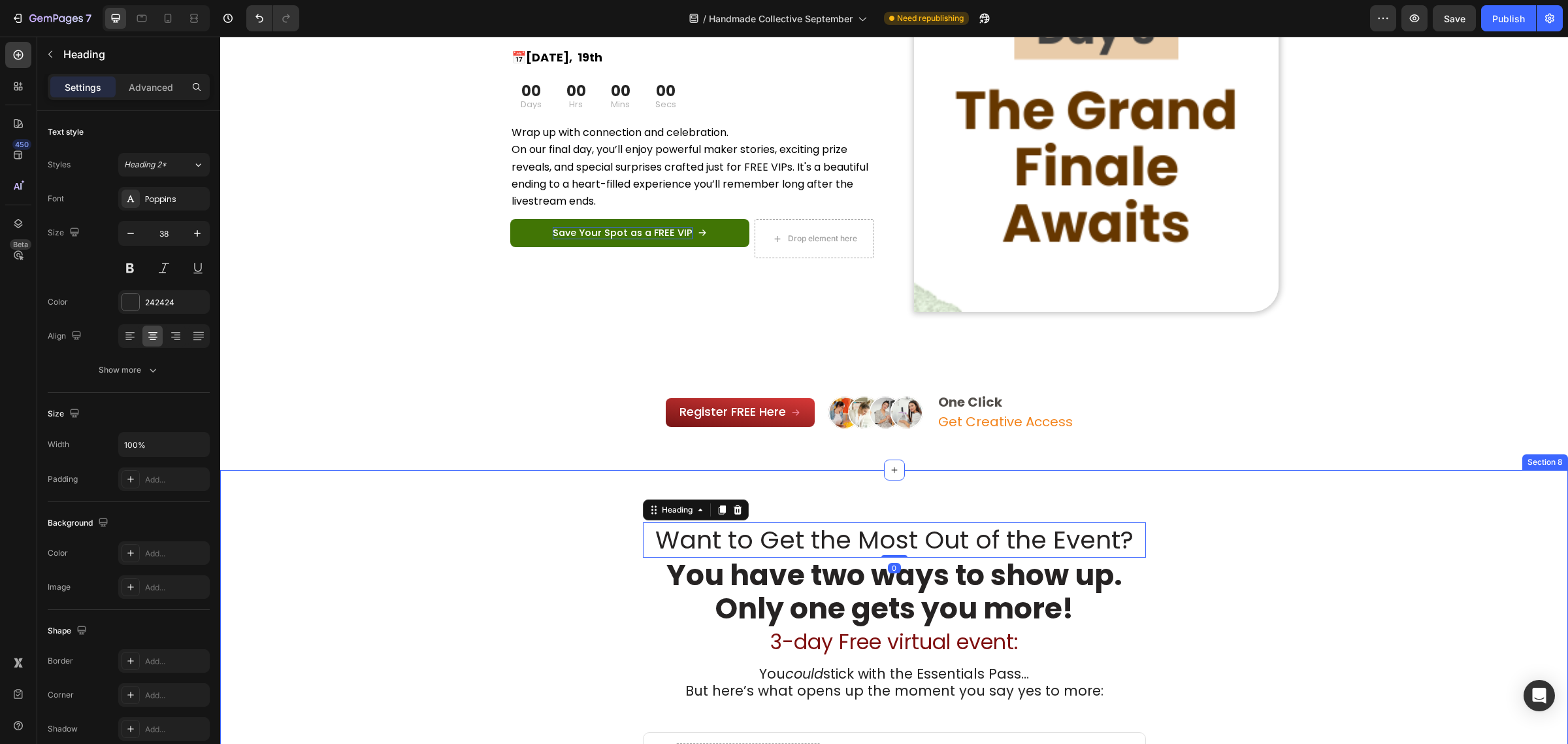
scroll to position [1820, 0]
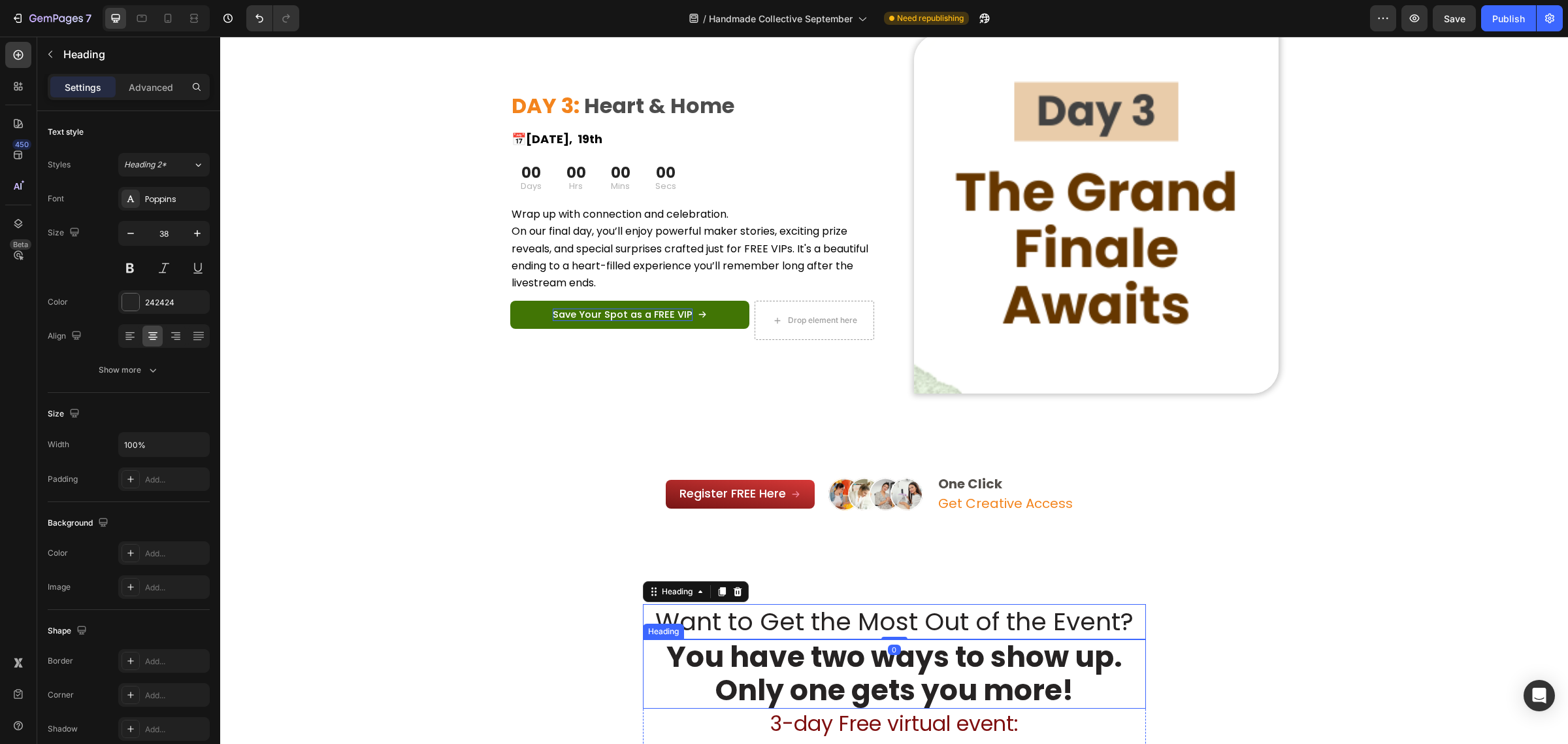
click at [988, 676] on strong "You have two ways to show up. Only one gets you more!" at bounding box center [894, 673] width 456 height 73
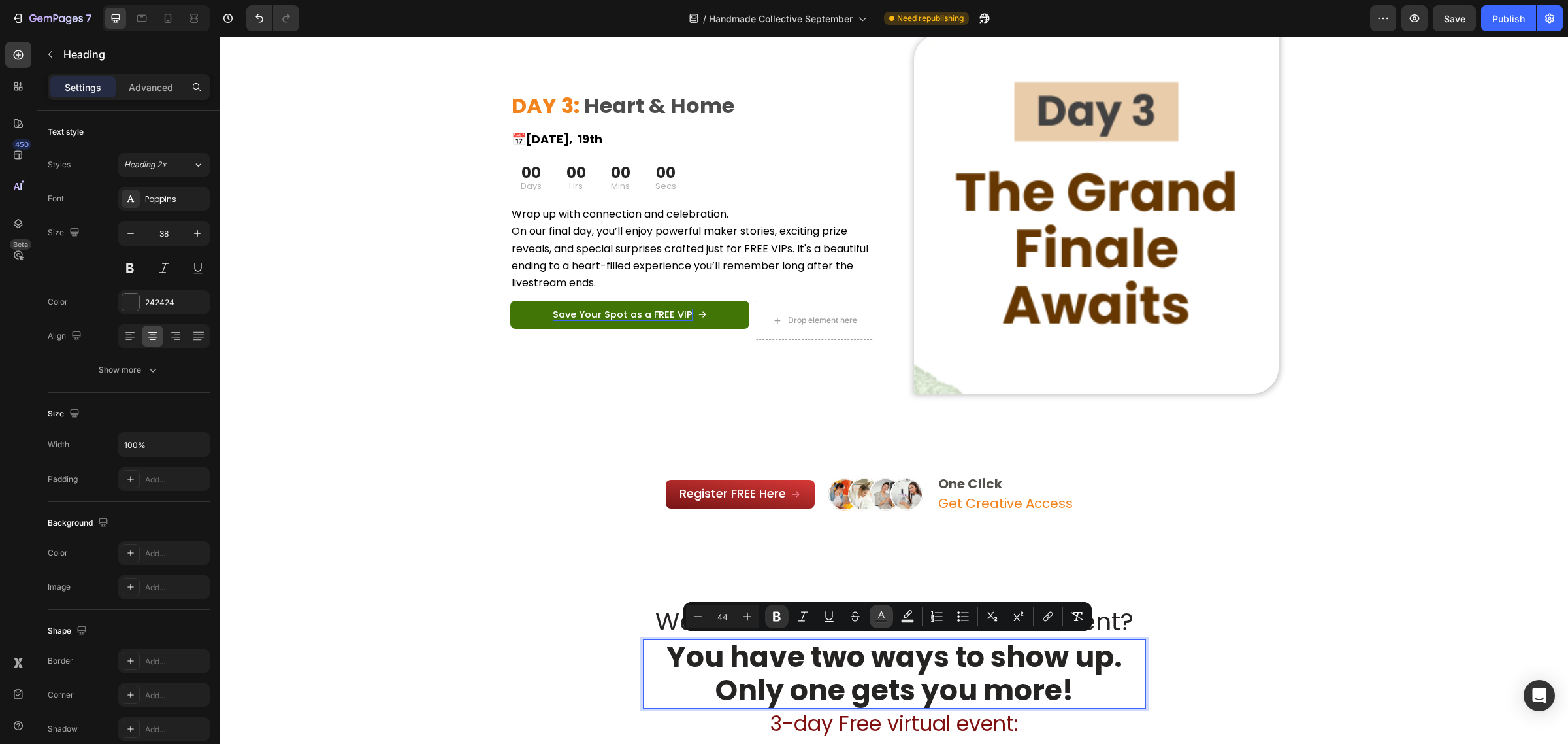
click at [884, 619] on rect "Editor contextual toolbar" at bounding box center [882, 621] width 12 height 3
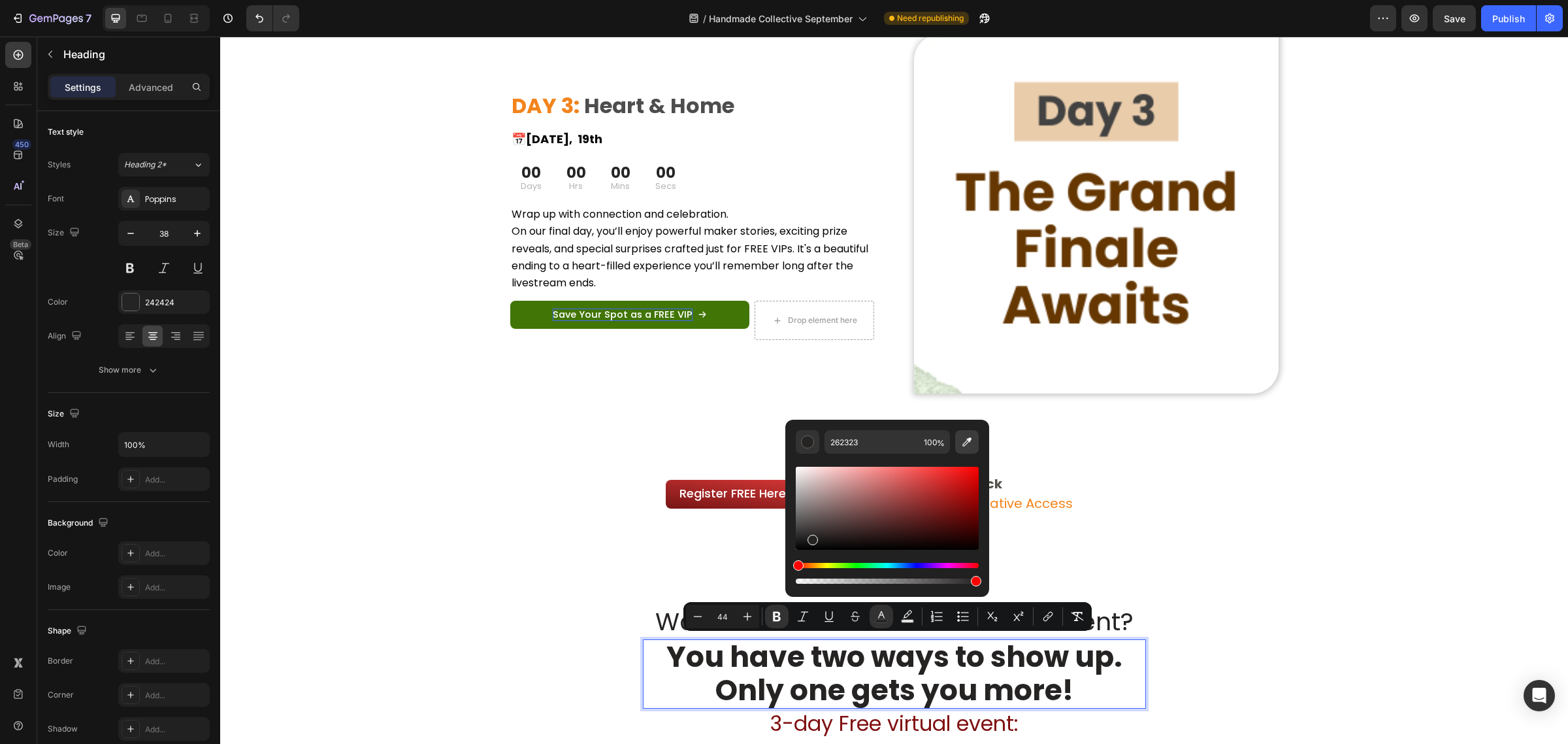
click at [959, 445] on button "Editor contextual toolbar" at bounding box center [967, 442] width 24 height 24
type input "F3841D"
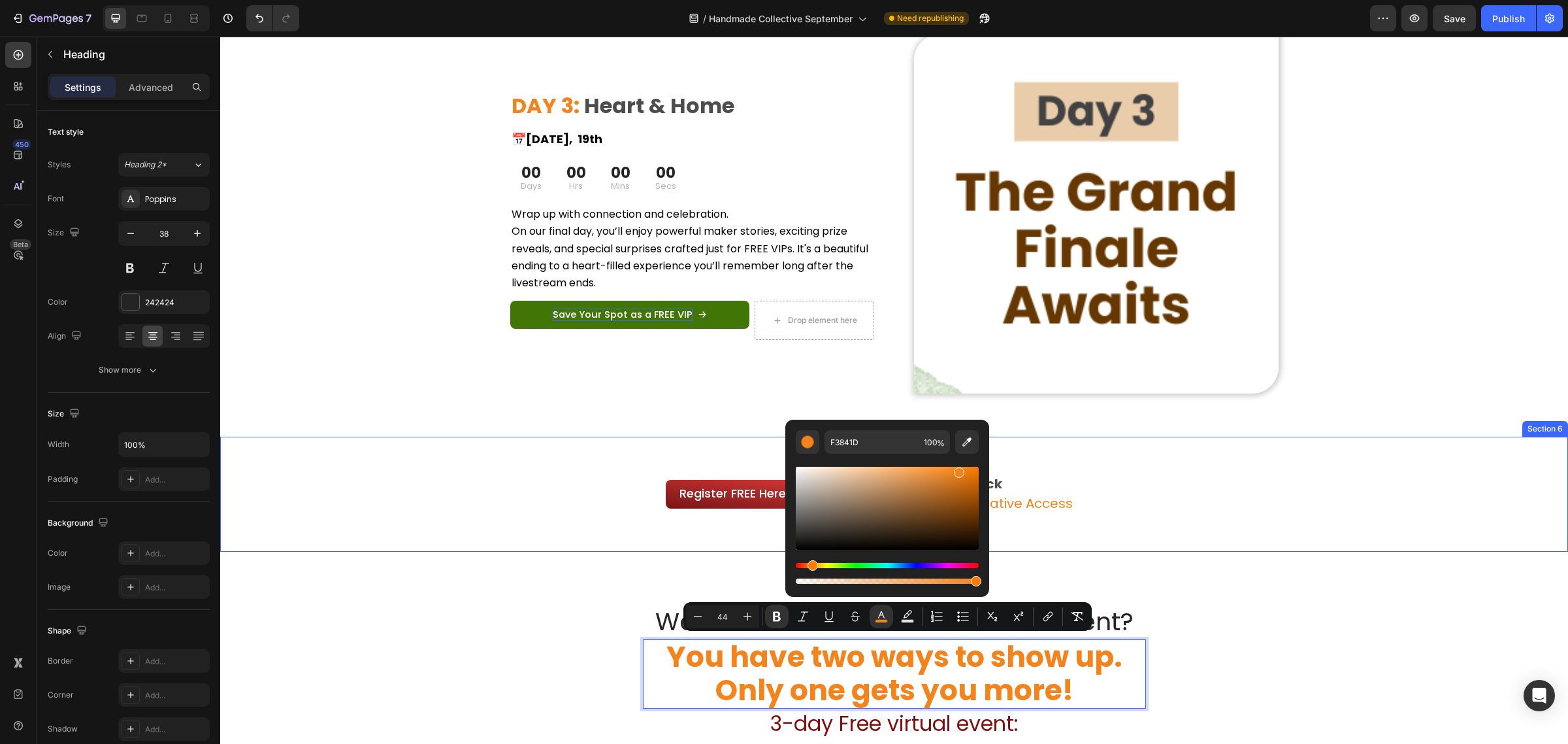
click at [1305, 502] on div "Register FREE Here Button Image One Click Get Creative Access Text Block Row" at bounding box center [894, 494] width 1348 height 74
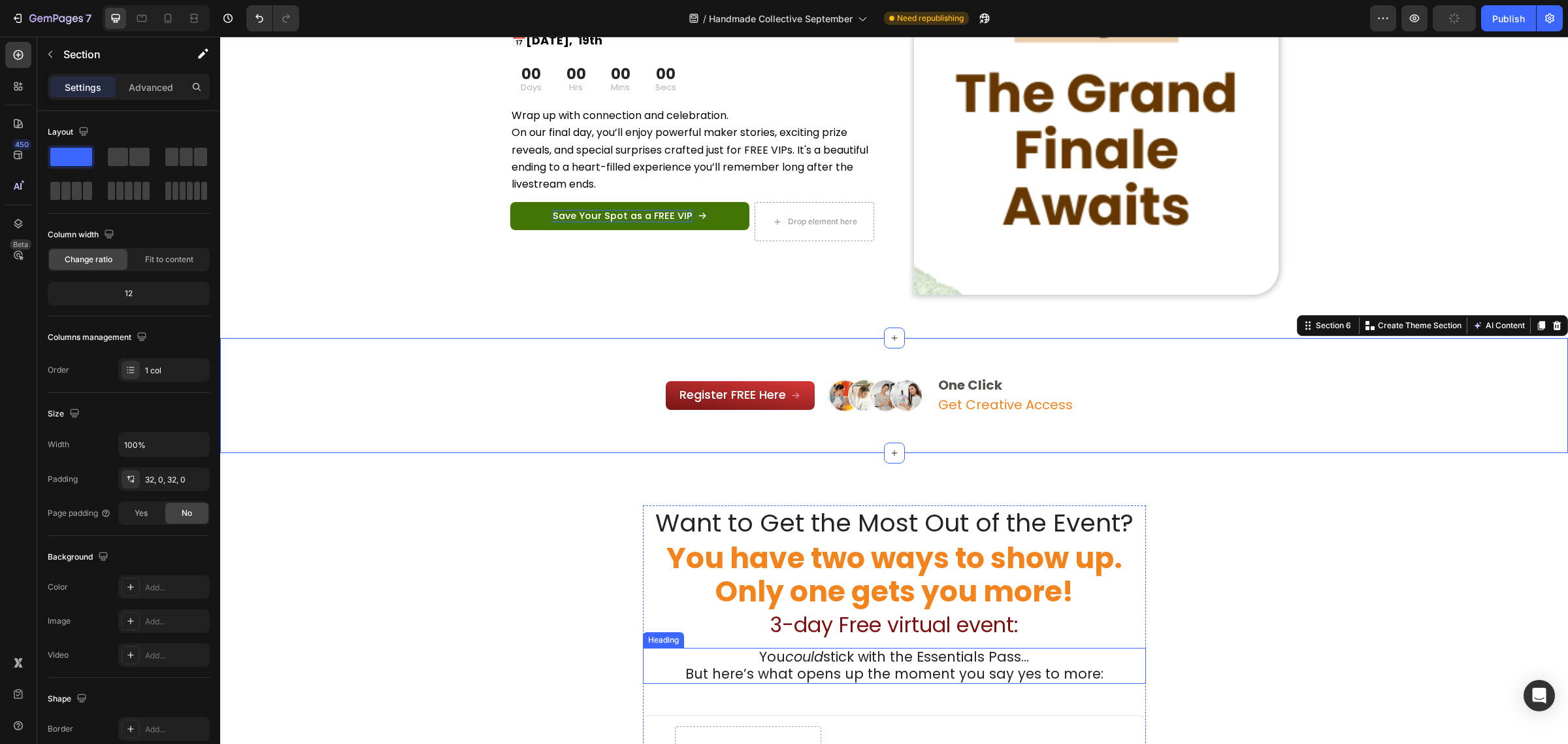
scroll to position [1983, 0]
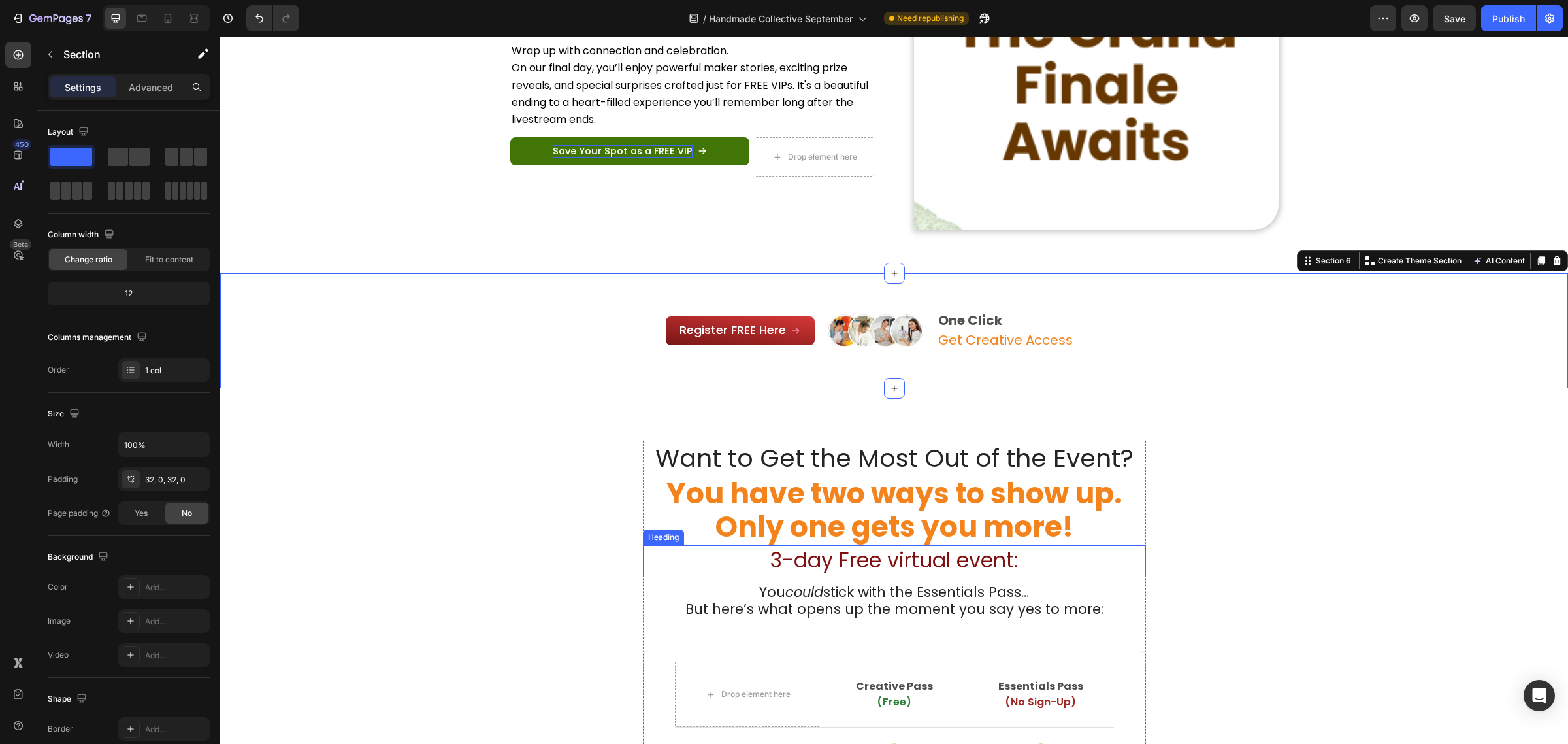
click at [873, 563] on span "3-day Free virtual event:" at bounding box center [894, 560] width 249 height 29
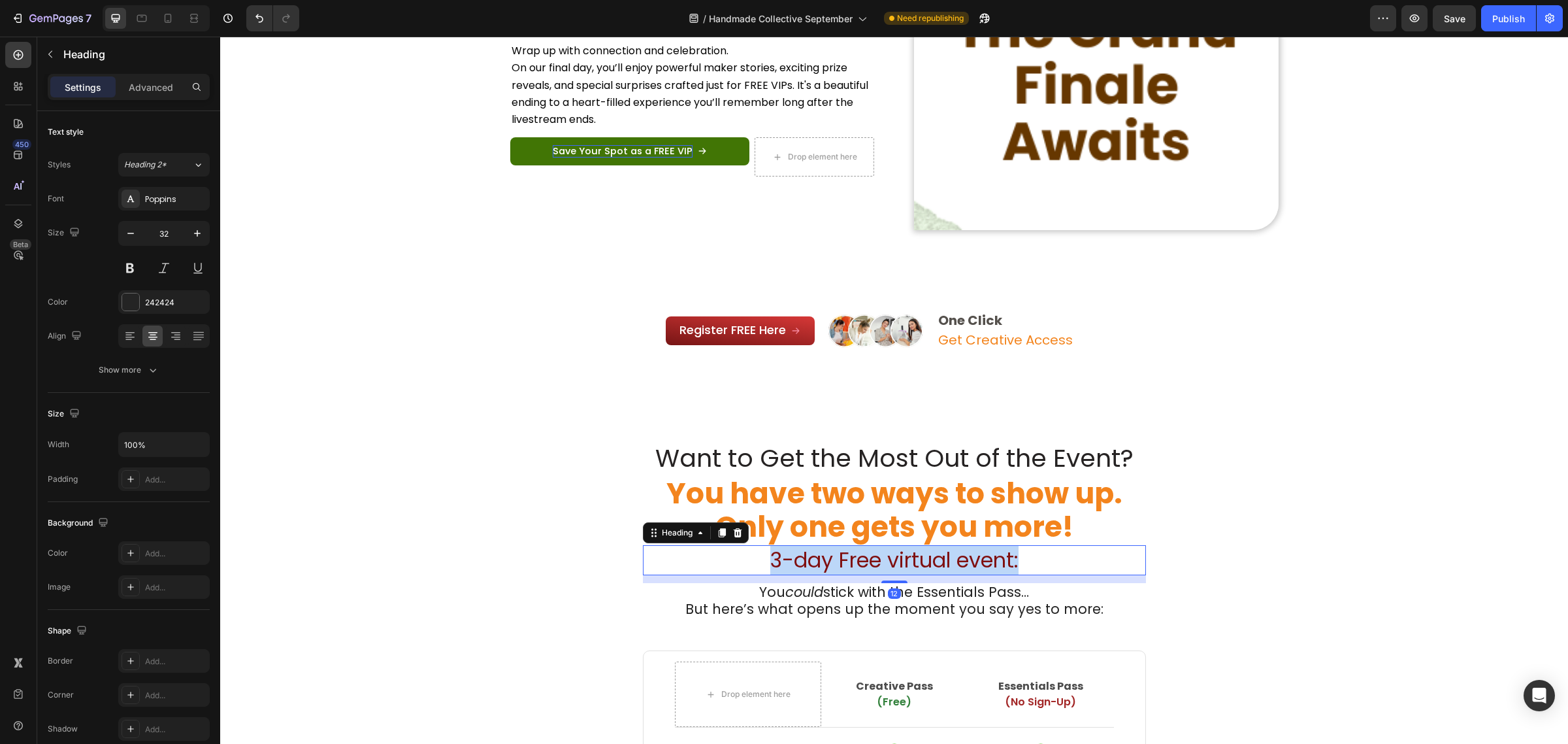
click at [873, 563] on span "3-day Free virtual event:" at bounding box center [894, 560] width 249 height 29
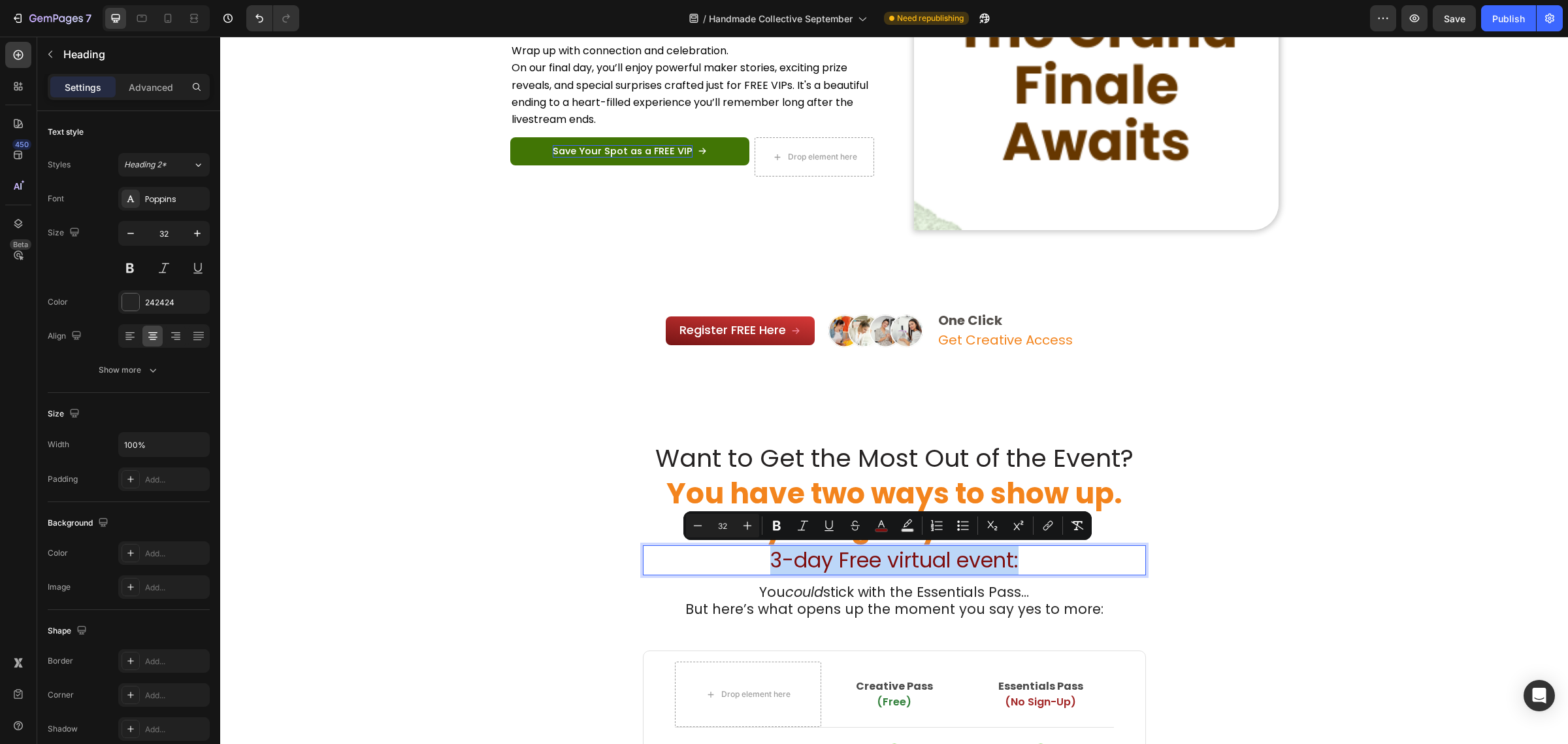
type input "11"
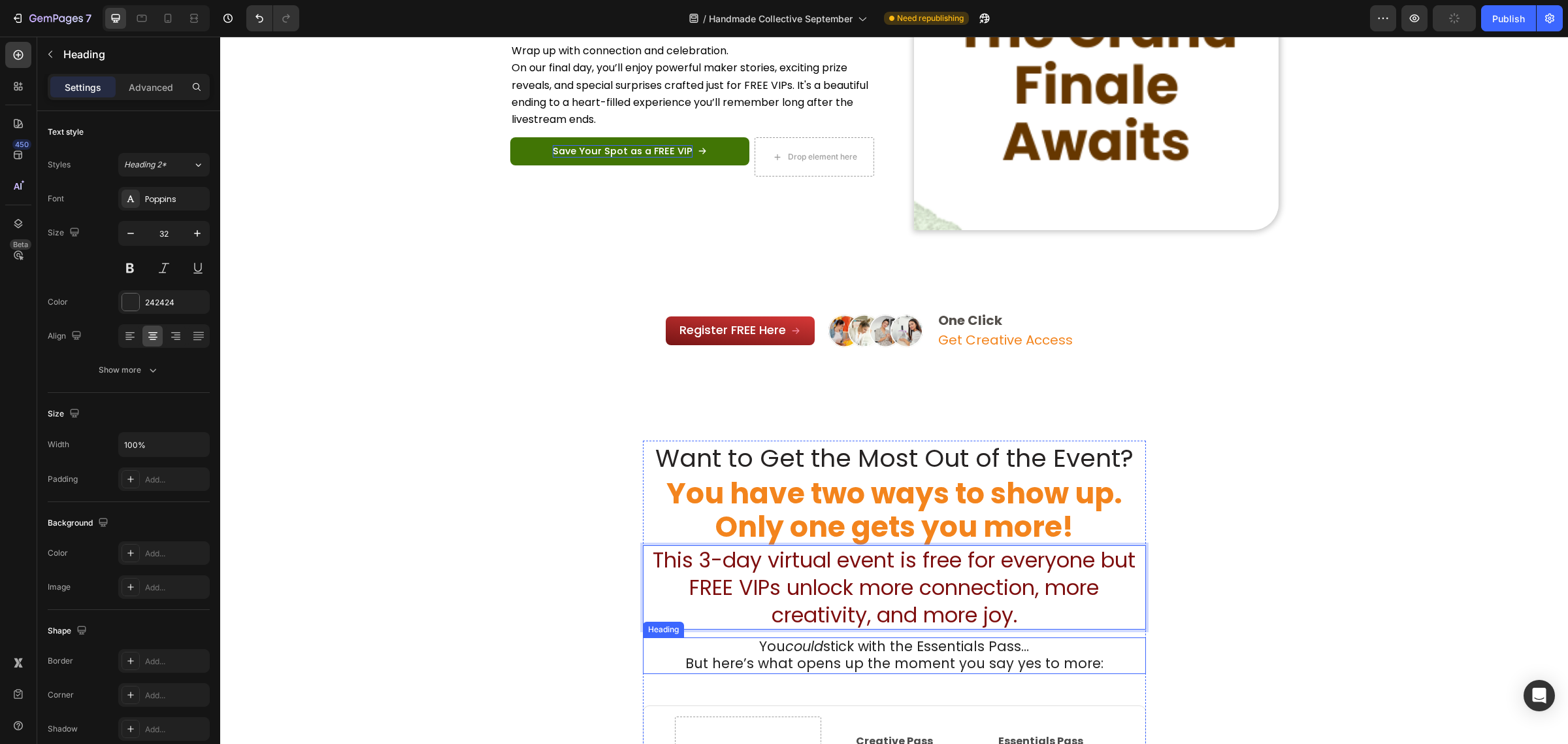
click at [809, 655] on span "But here’s what opens up the moment you say yes to more:" at bounding box center [895, 662] width 418 height 19
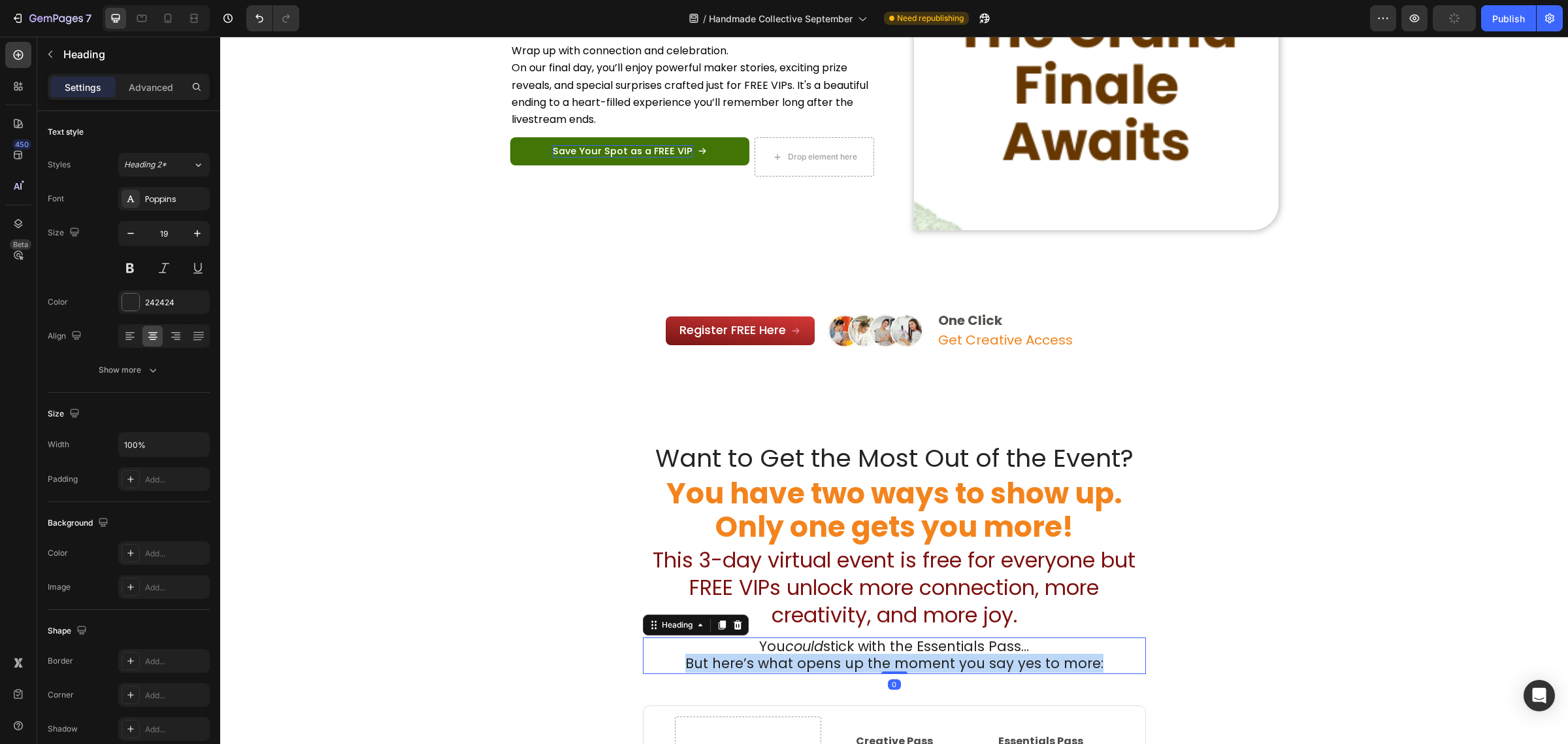
click at [809, 655] on span "But here’s what opens up the moment you say yes to more:" at bounding box center [895, 662] width 418 height 19
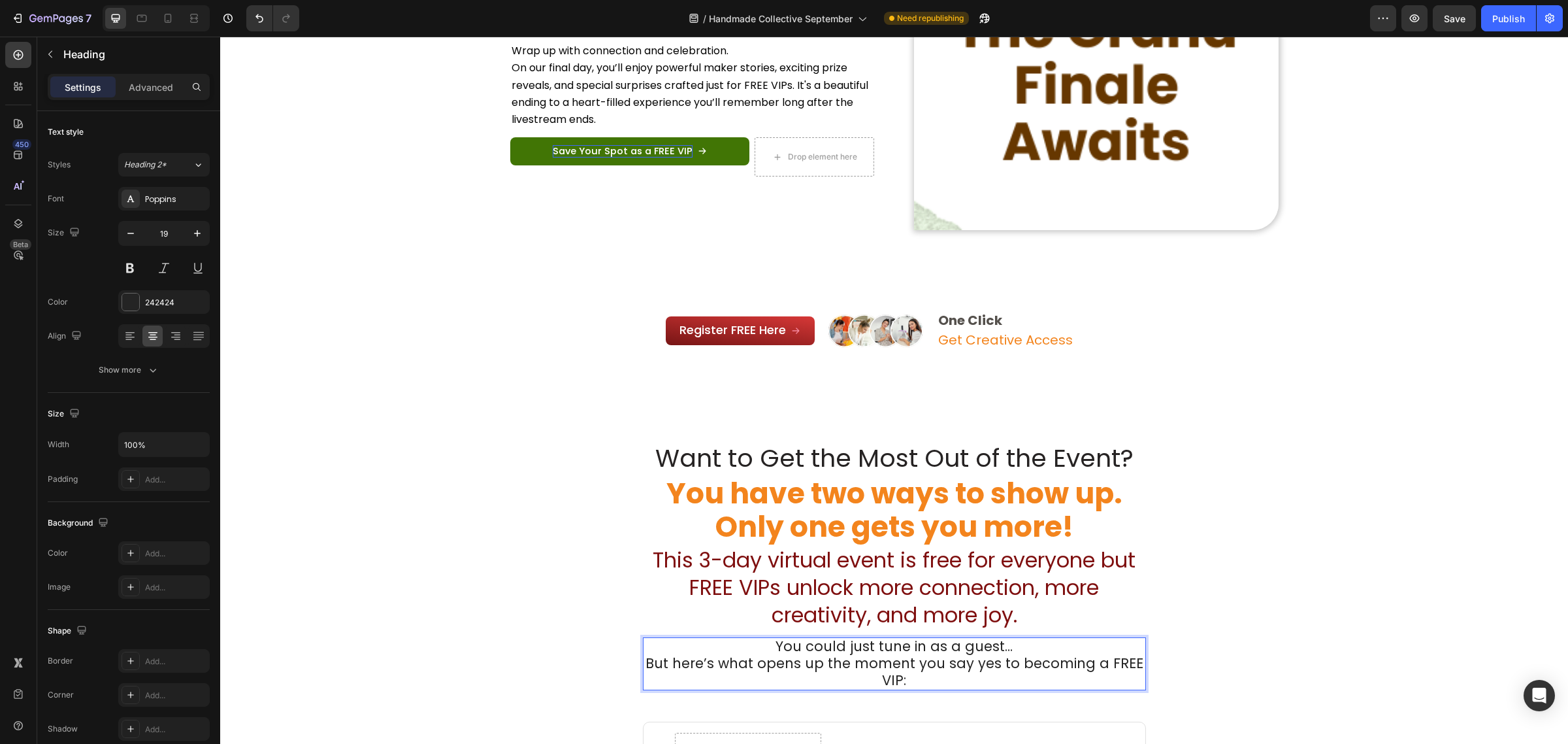
click at [892, 664] on span "But here’s what opens up the moment you say yes to becoming a FREE VIP:" at bounding box center [894, 671] width 498 height 36
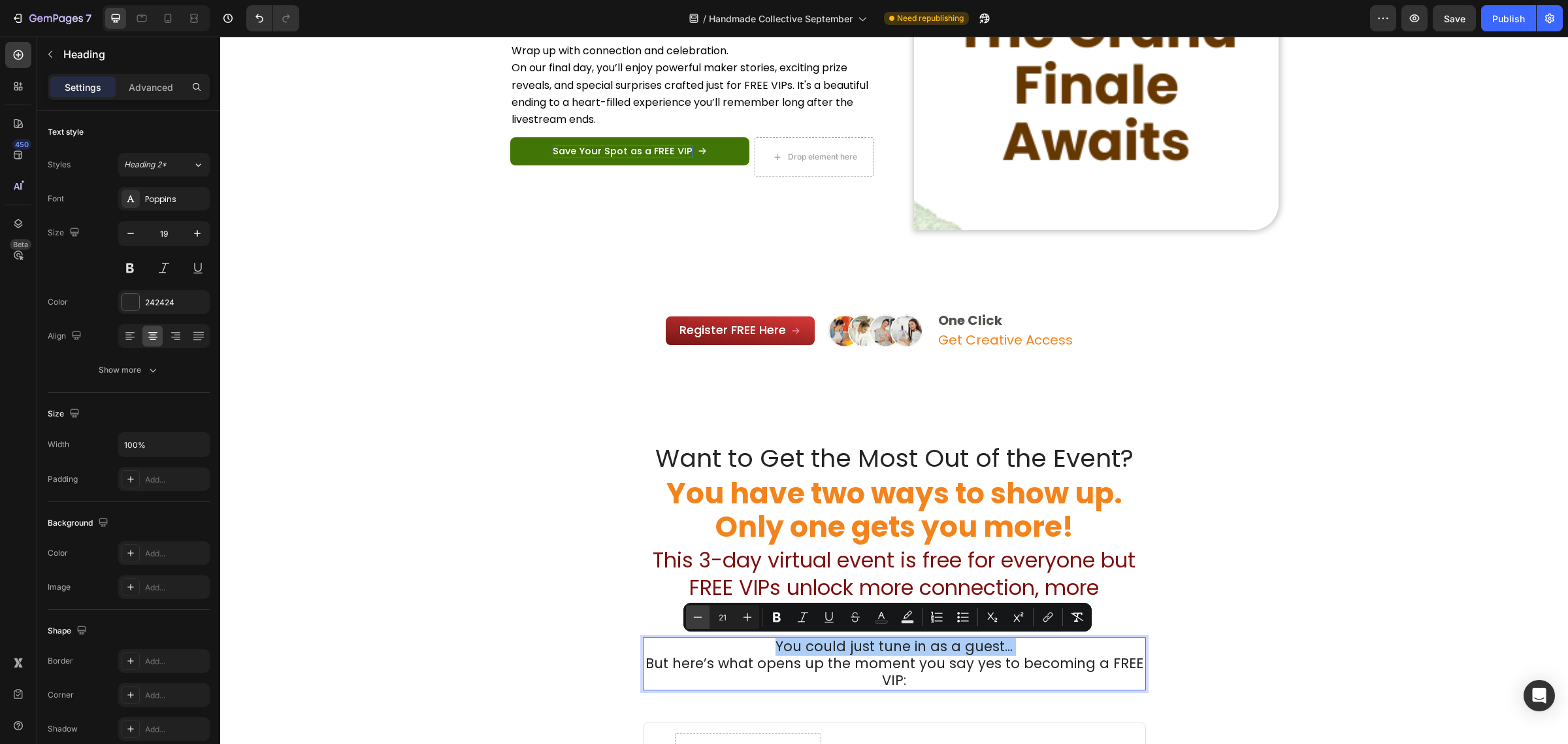
click at [693, 609] on button "Minus" at bounding box center [698, 617] width 24 height 24
type input "20"
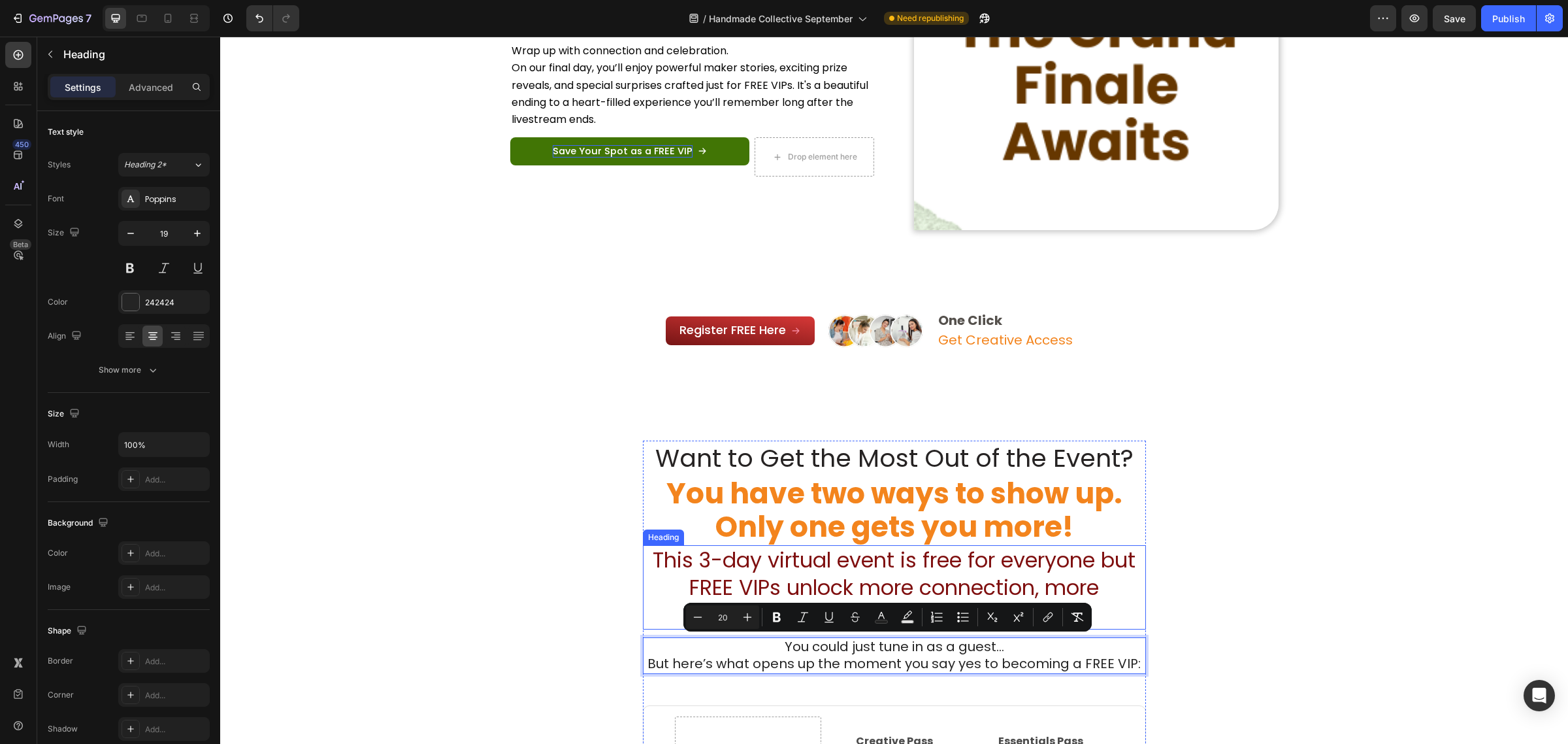
click at [1125, 593] on p "⁠⁠⁠⁠⁠⁠⁠ This 3-day virtual event is free for everyone but FREE VIPs unlock more…" at bounding box center [894, 587] width 501 height 82
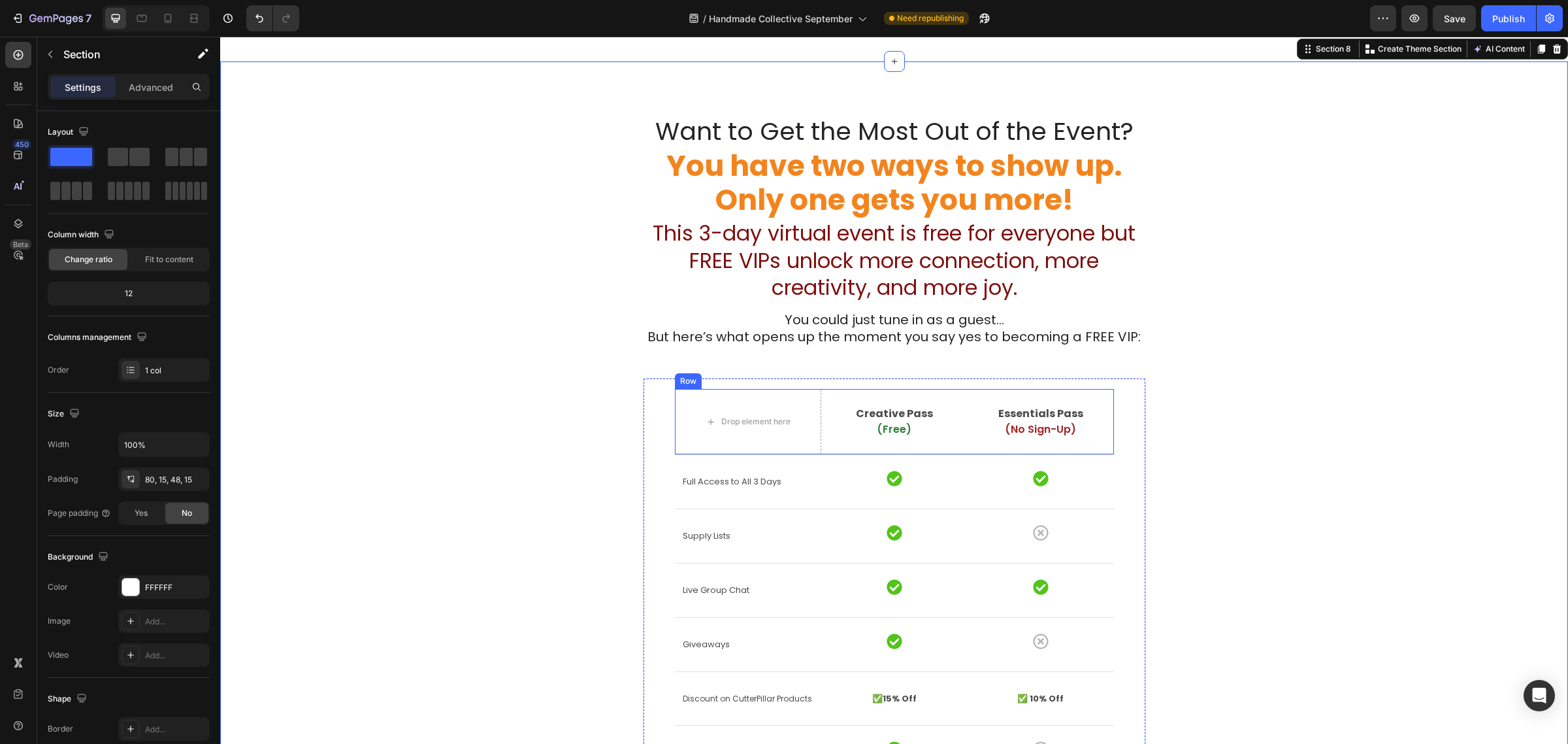
scroll to position [2637, 0]
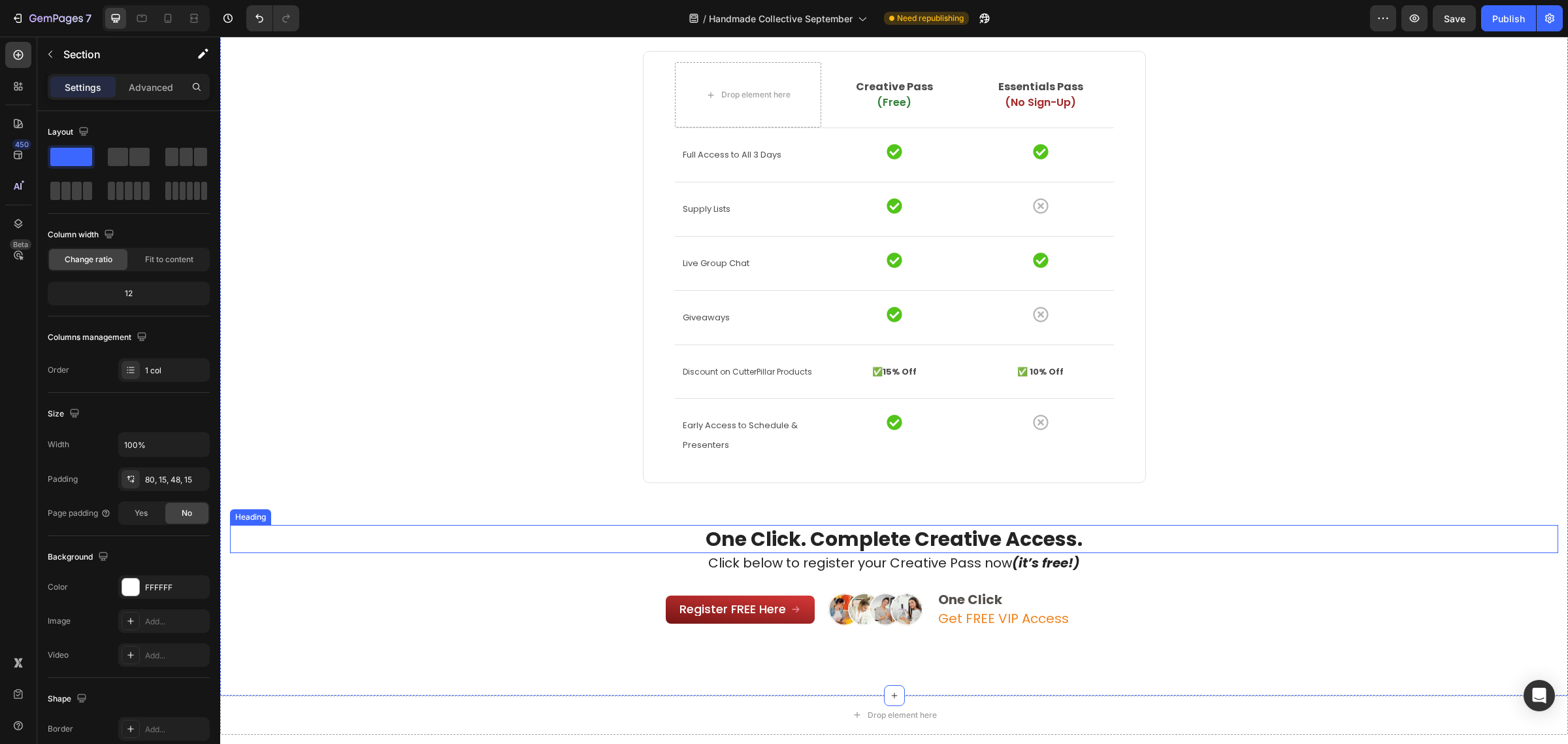
click at [844, 541] on strong "One Click. Complete Creative Access." at bounding box center [894, 539] width 377 height 28
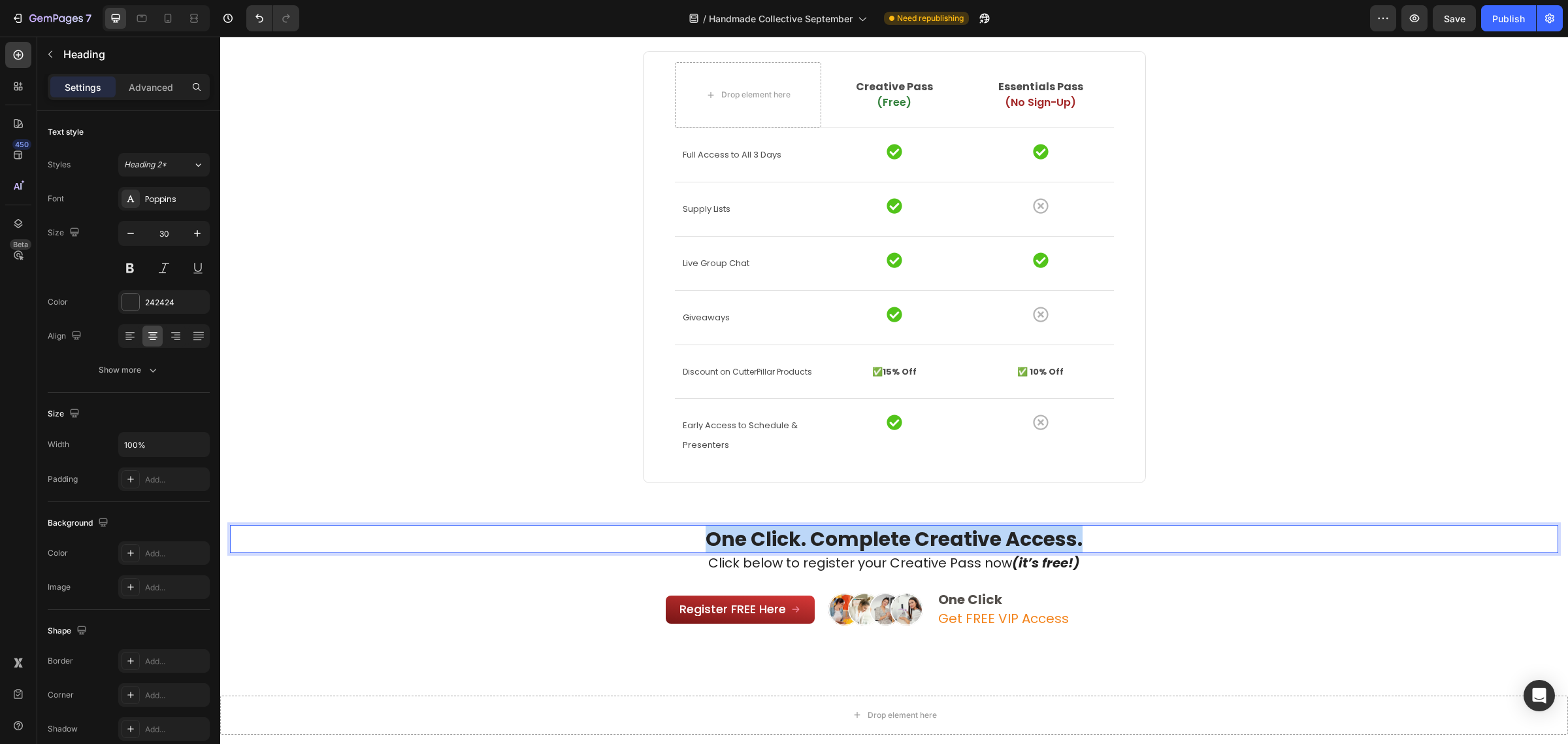
click at [844, 541] on strong "One Click. Complete Creative Access." at bounding box center [894, 539] width 377 height 28
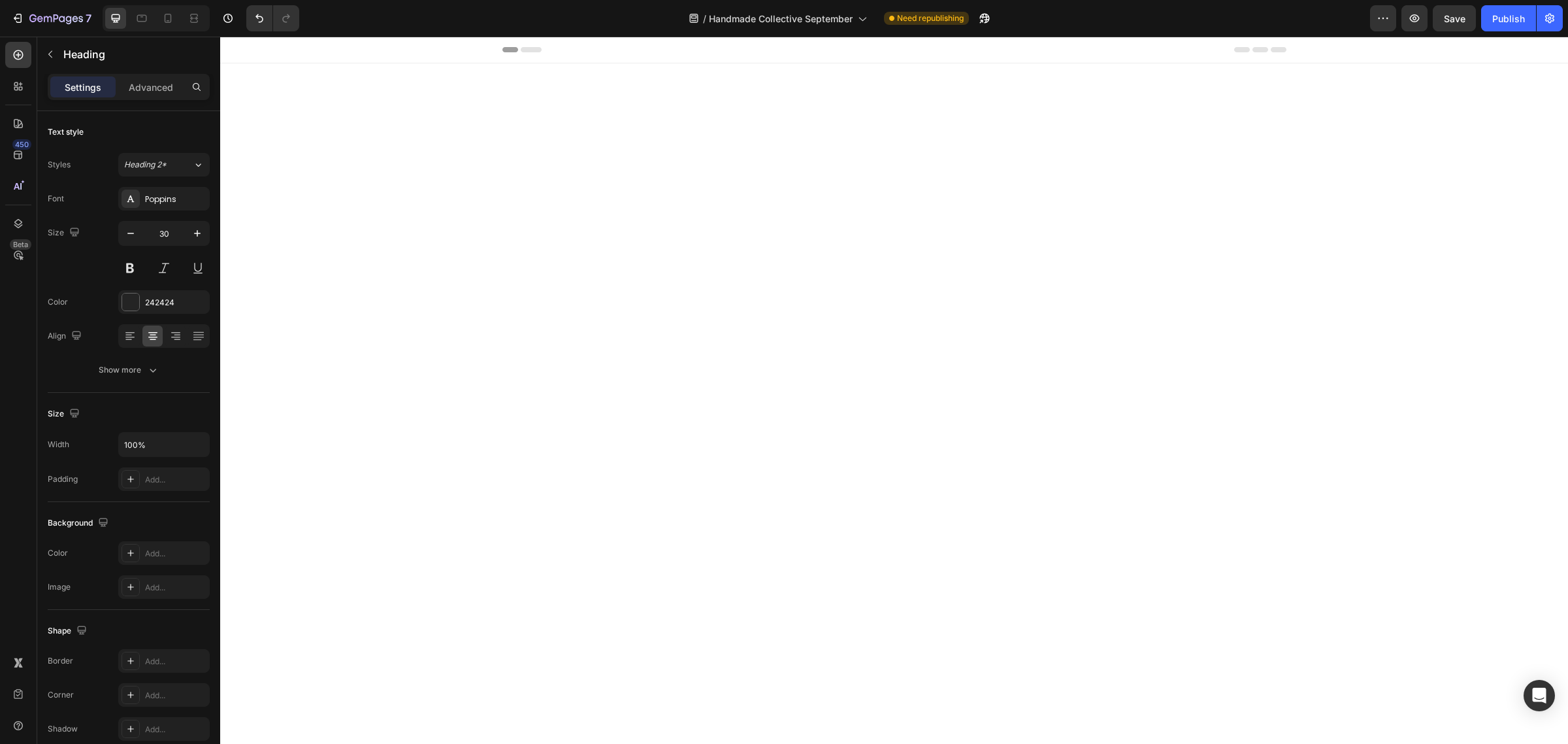
scroll to position [2637, 0]
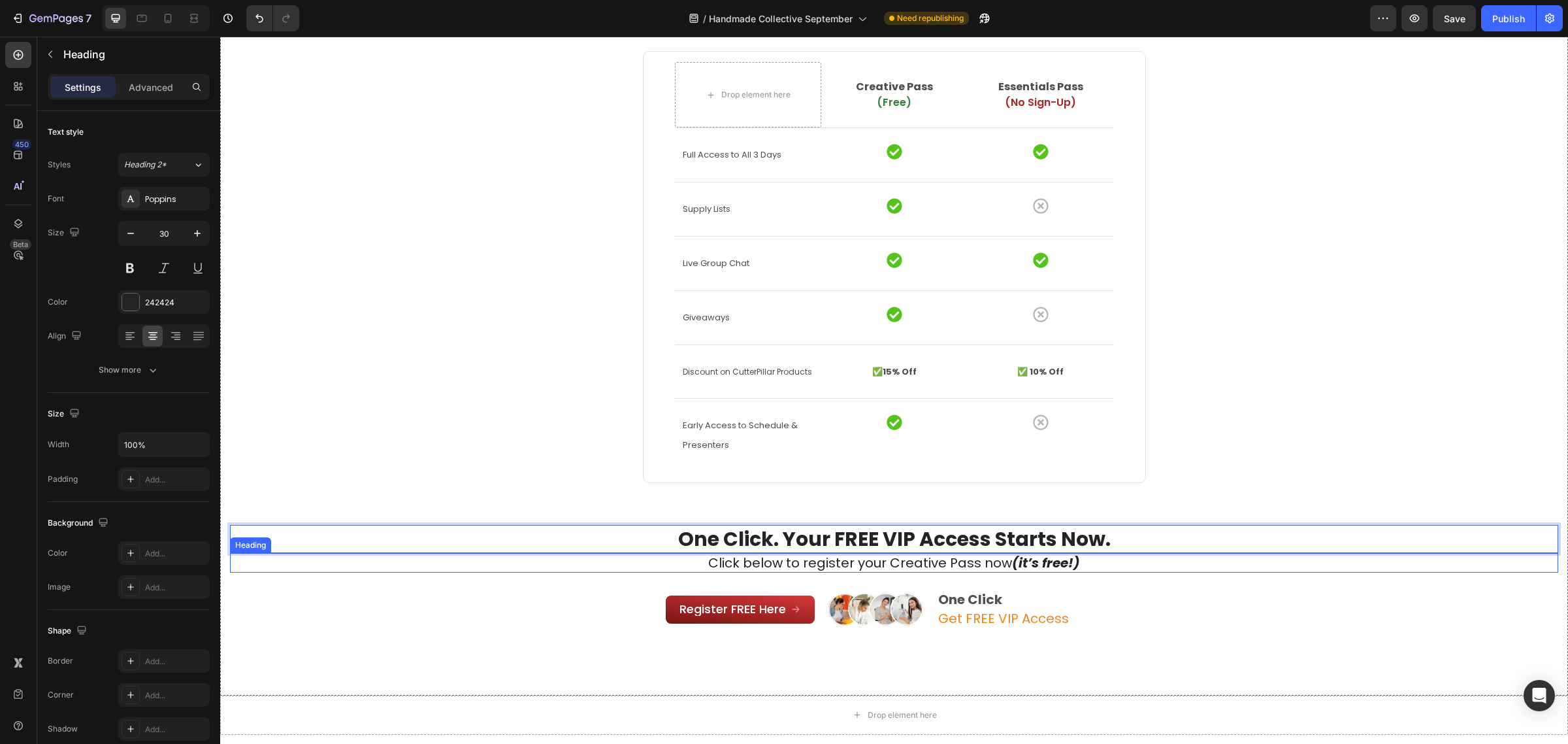
click at [804, 560] on span "Click below to register your Creative Pass now (it’s free!)" at bounding box center [894, 563] width 372 height 18
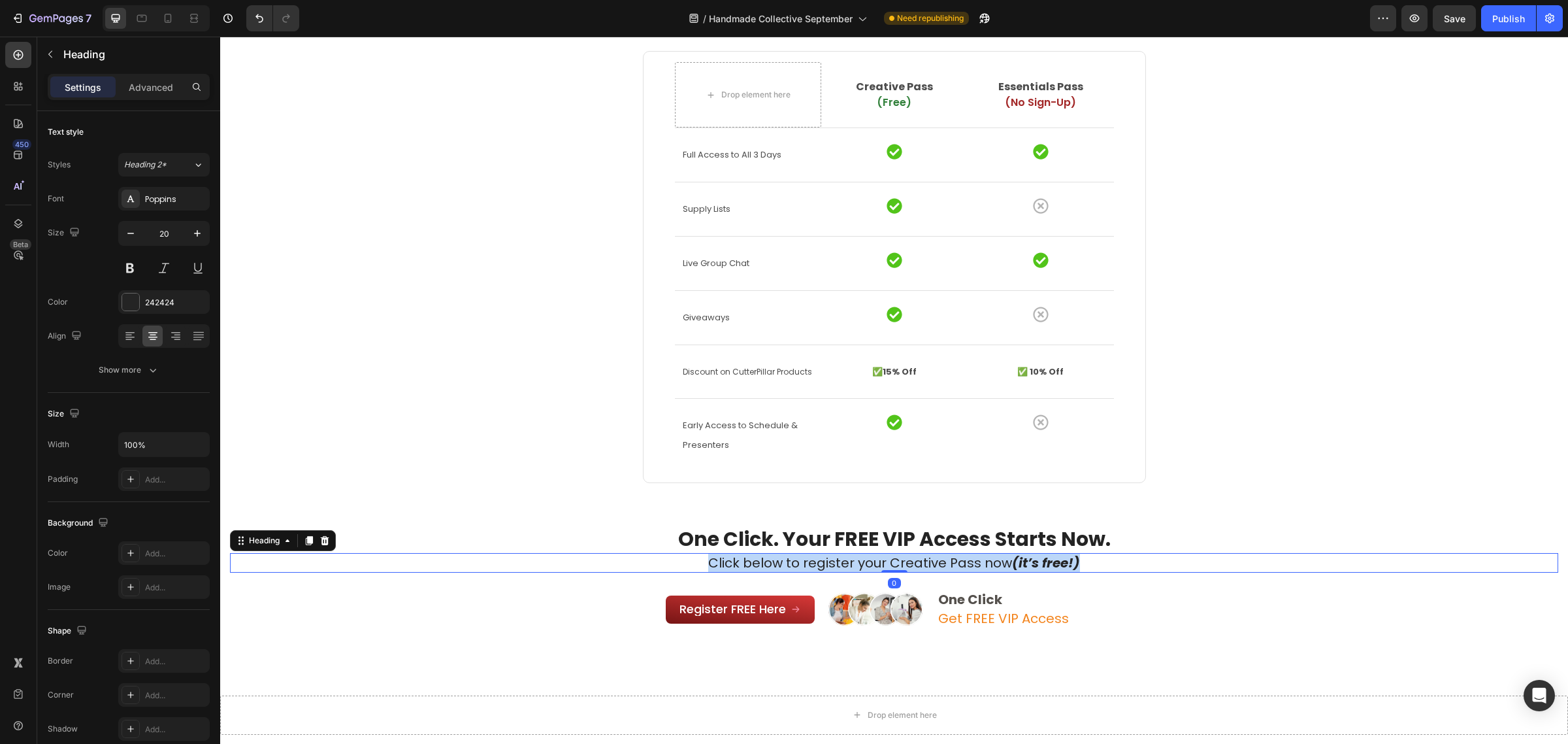
click at [804, 560] on span "Click below to register your Creative Pass now (it’s free!)" at bounding box center [894, 563] width 372 height 18
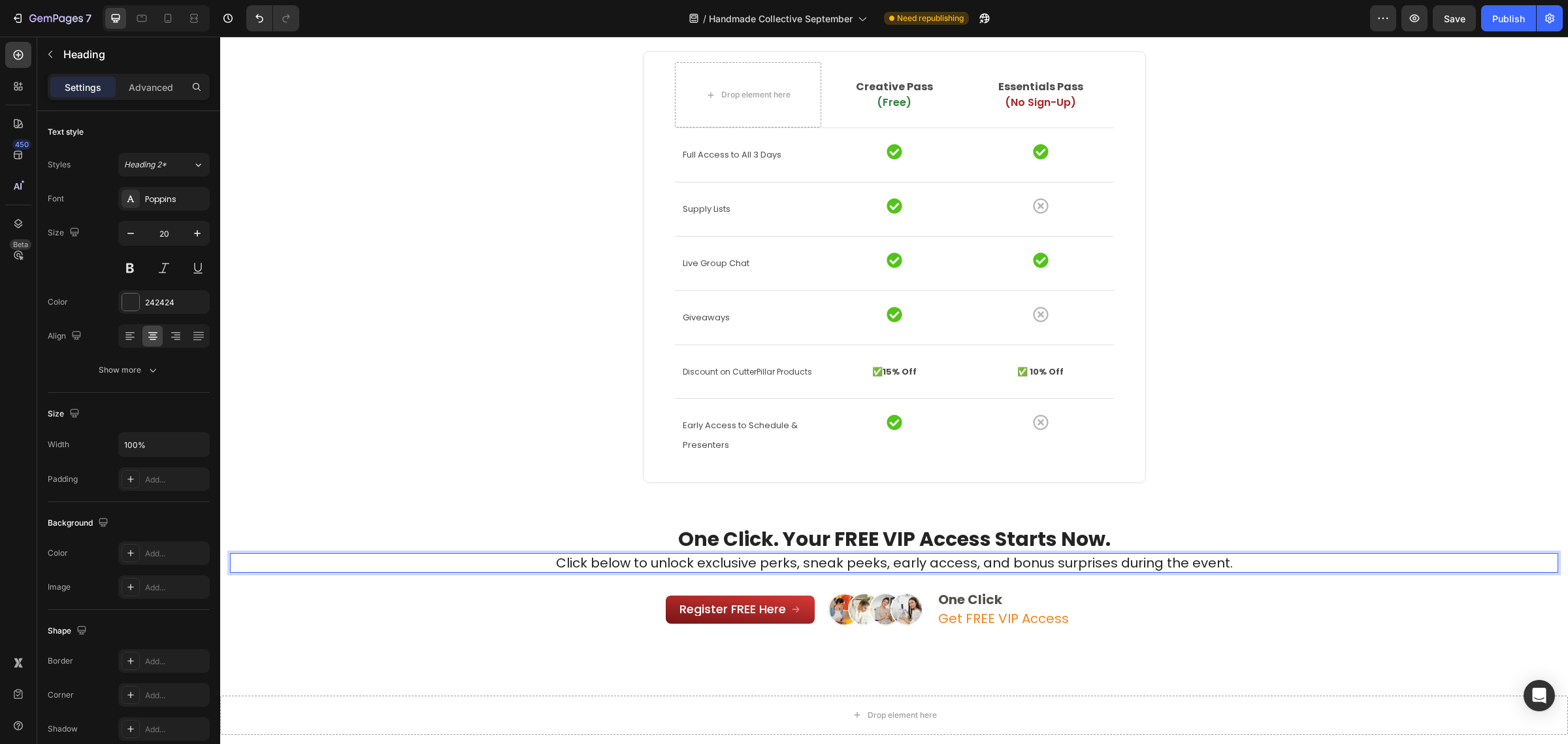
click at [979, 563] on span "Click below to unlock exclusive perks, sneak peeks, early access, and bonus sur…" at bounding box center [894, 563] width 677 height 18
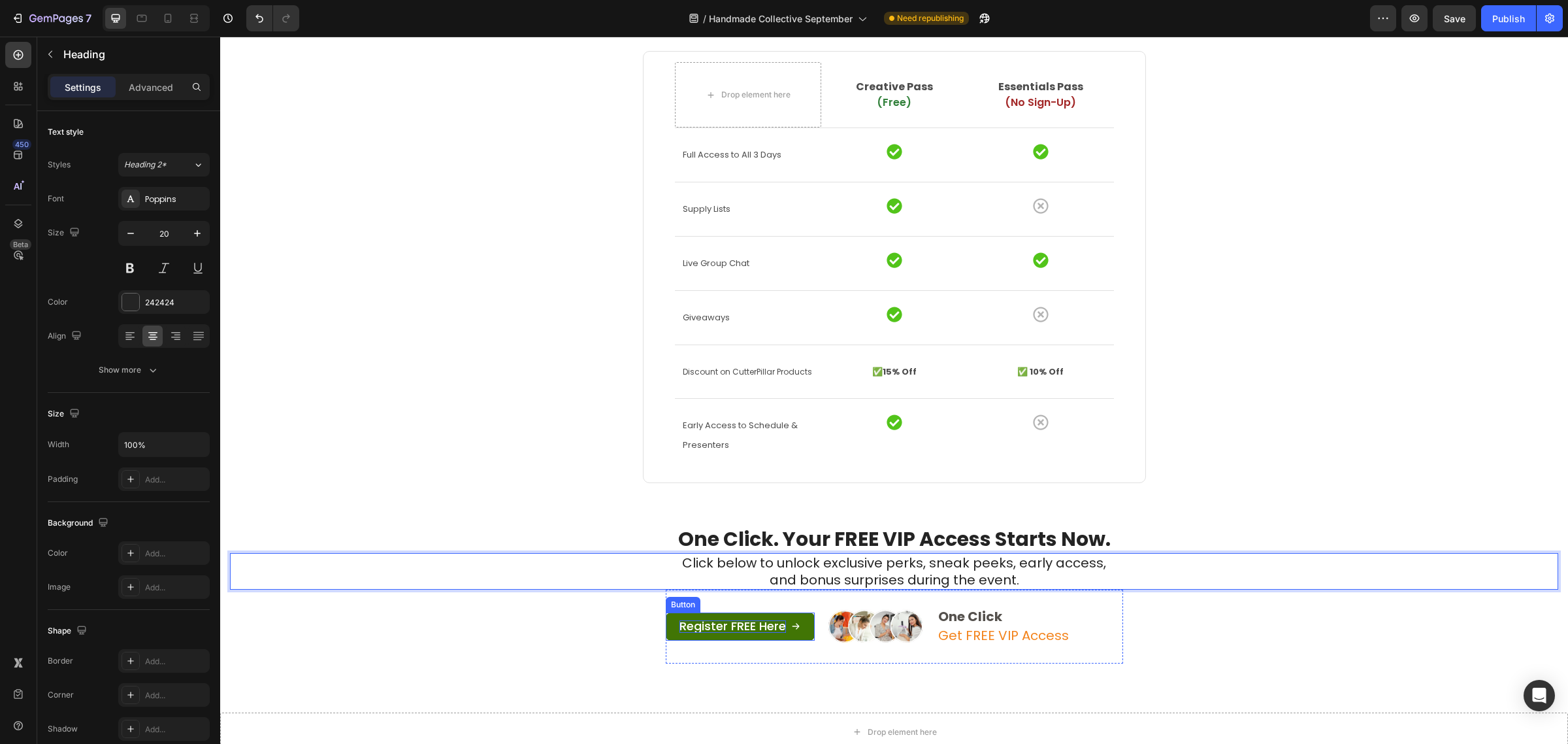
click at [745, 630] on span "Register FREE Here" at bounding box center [733, 626] width 107 height 17
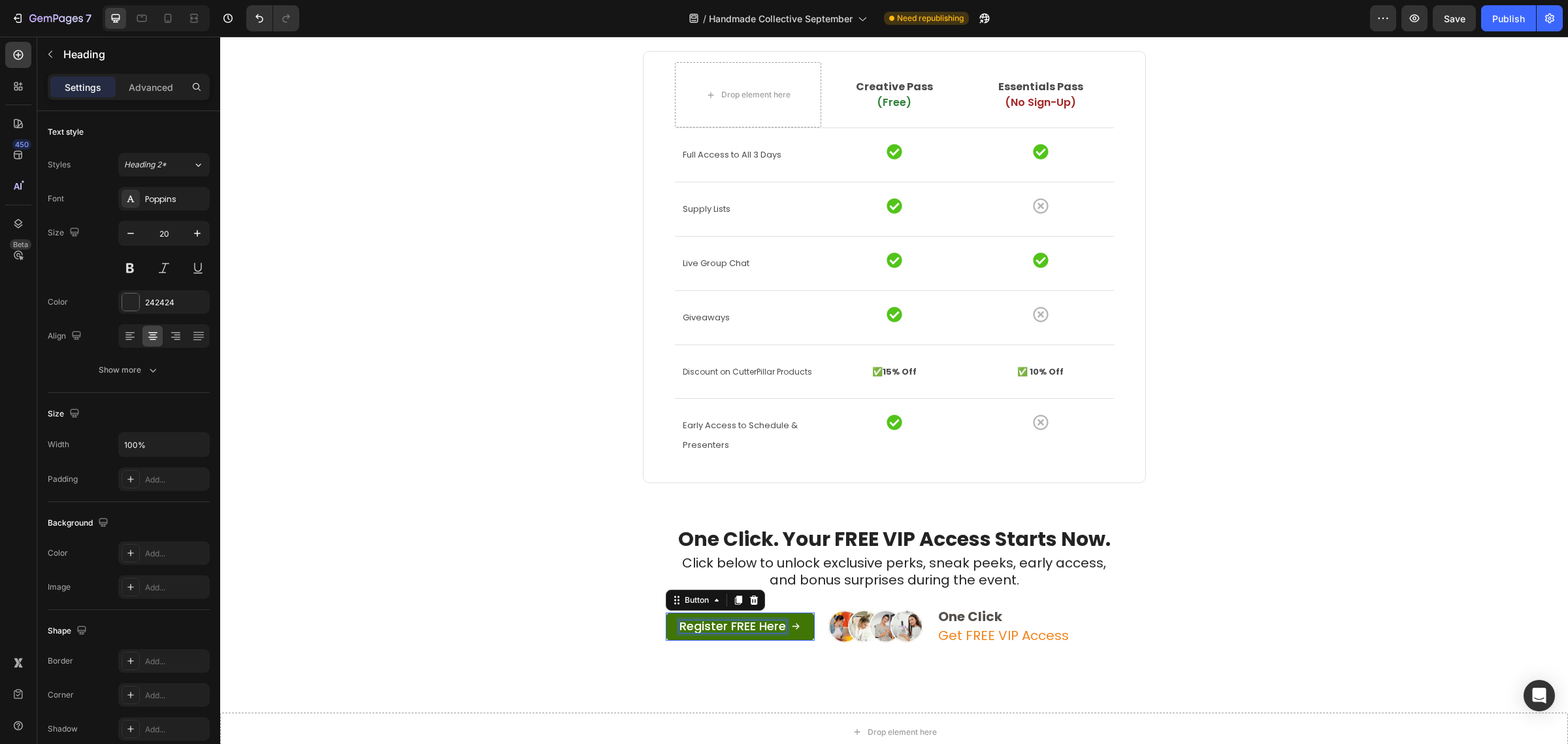
click at [745, 630] on span "Register FREE Here" at bounding box center [733, 626] width 107 height 17
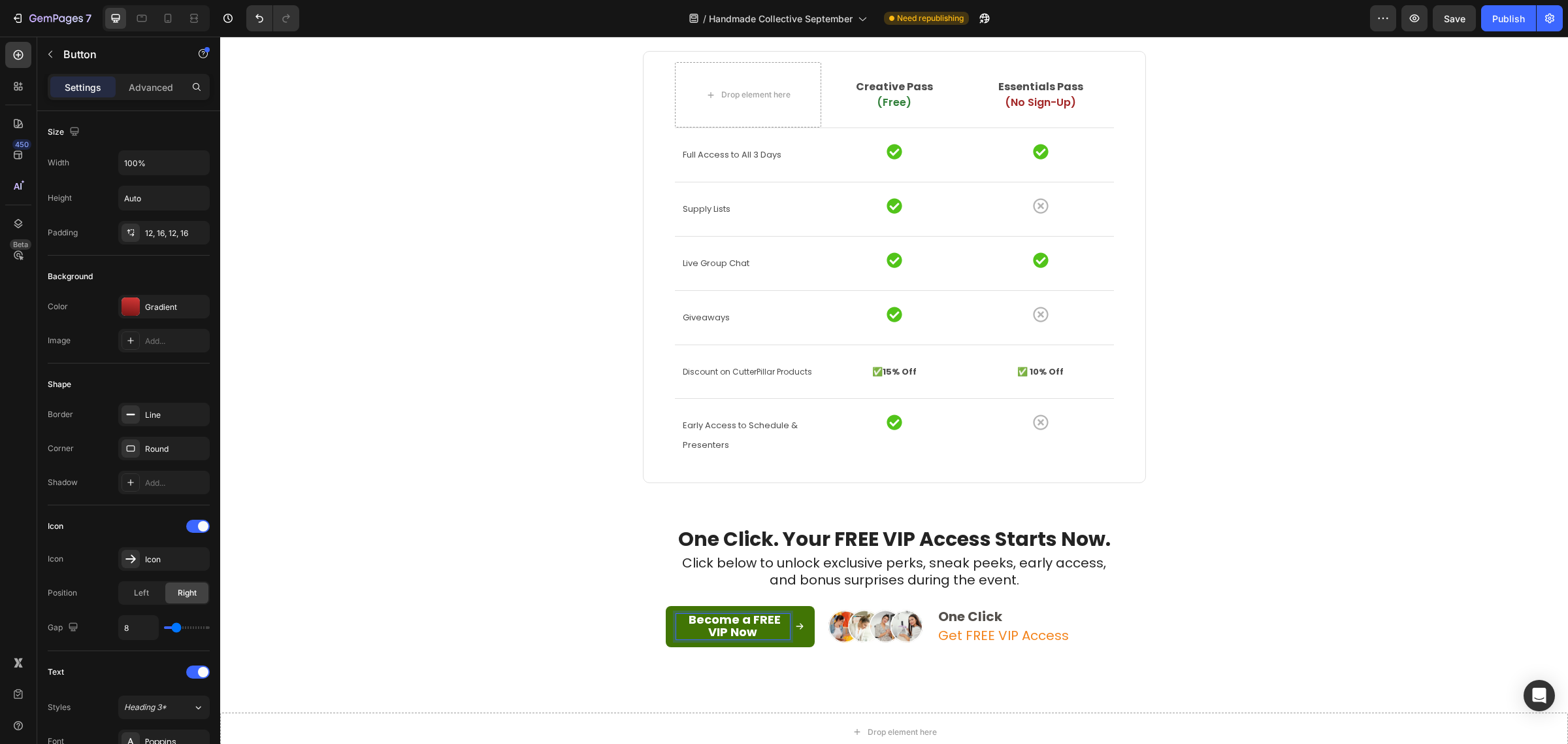
scroll to position [2630, 0]
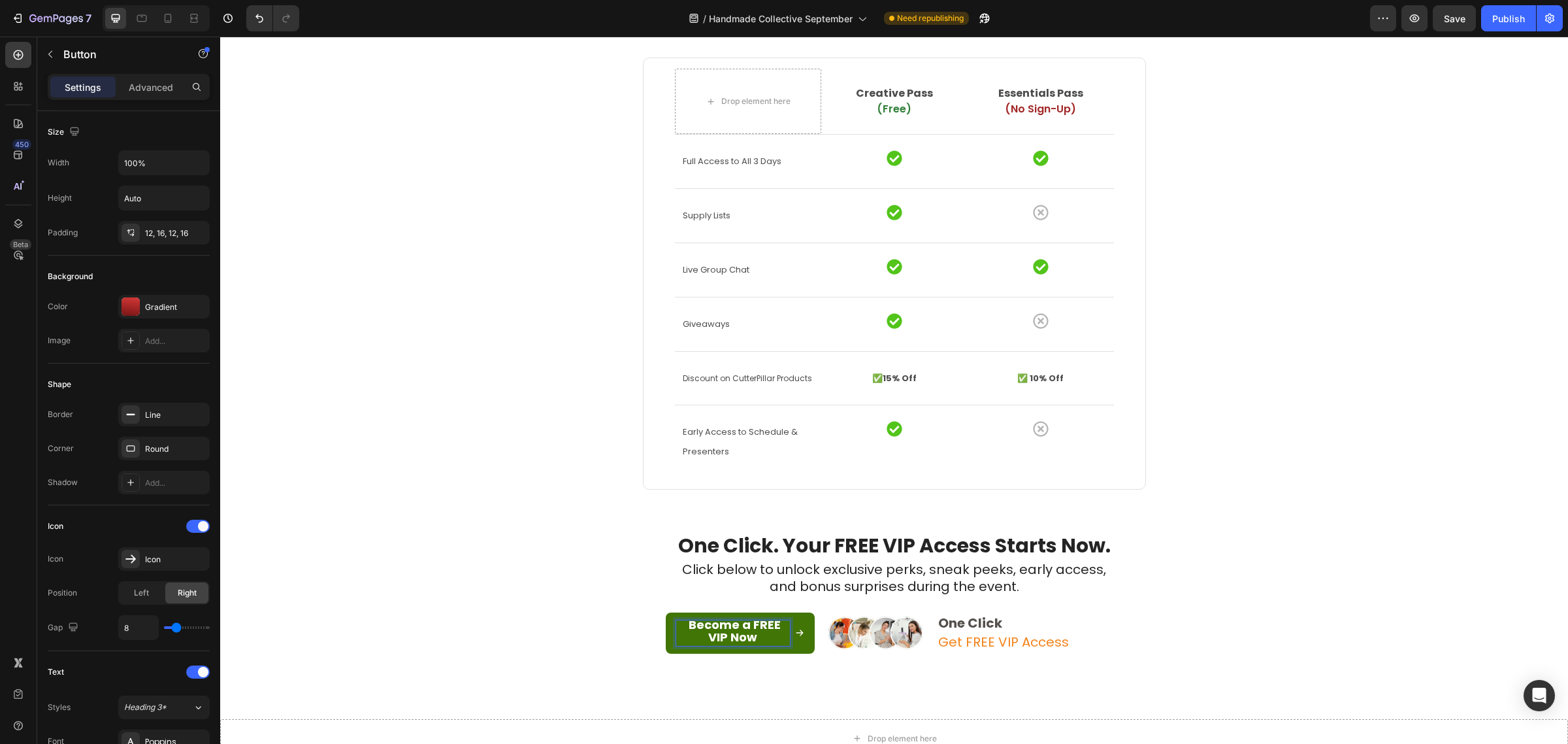
click at [745, 630] on strong "Become a FREE VIP Now" at bounding box center [734, 631] width 92 height 29
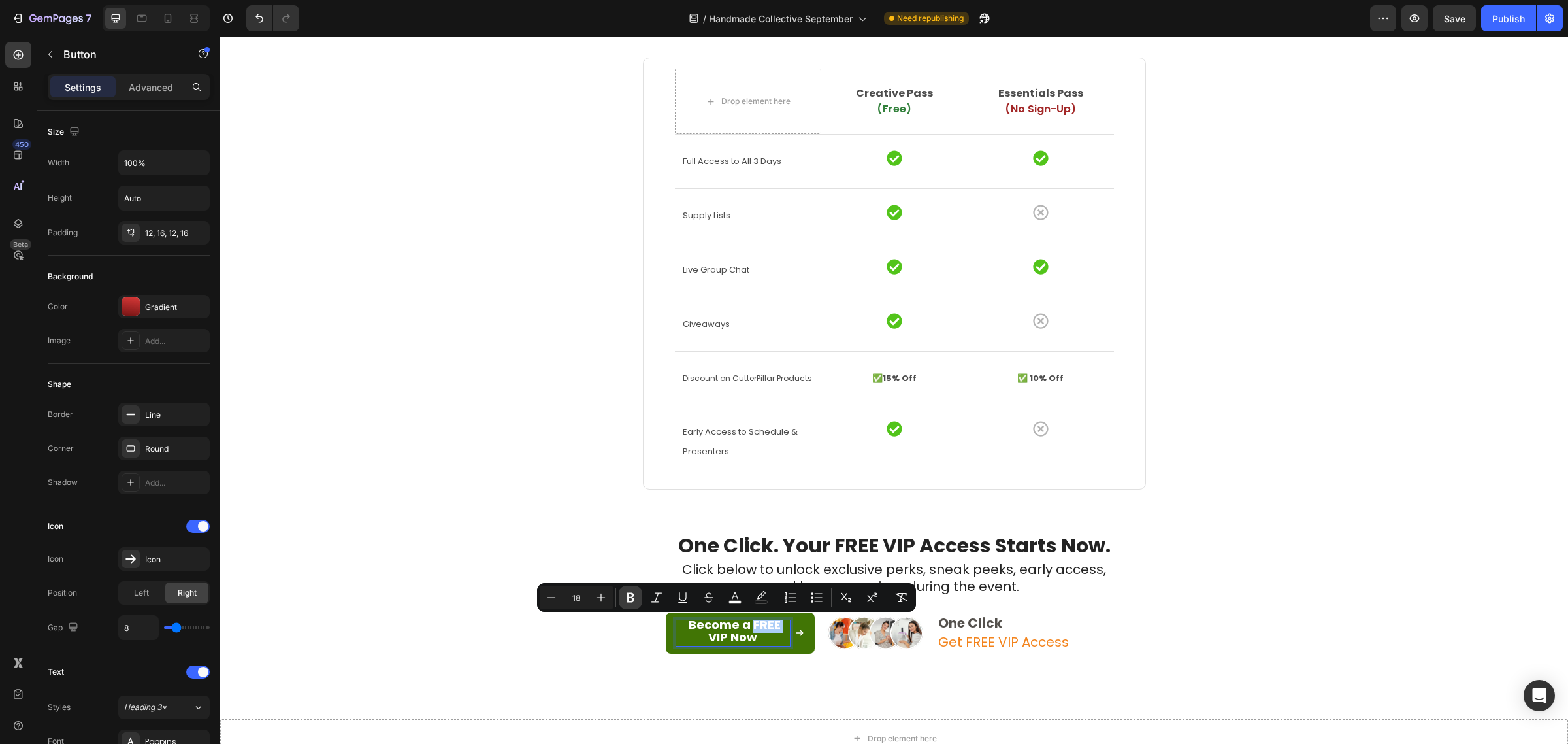
click at [629, 602] on icon "Editor contextual toolbar" at bounding box center [630, 598] width 8 height 10
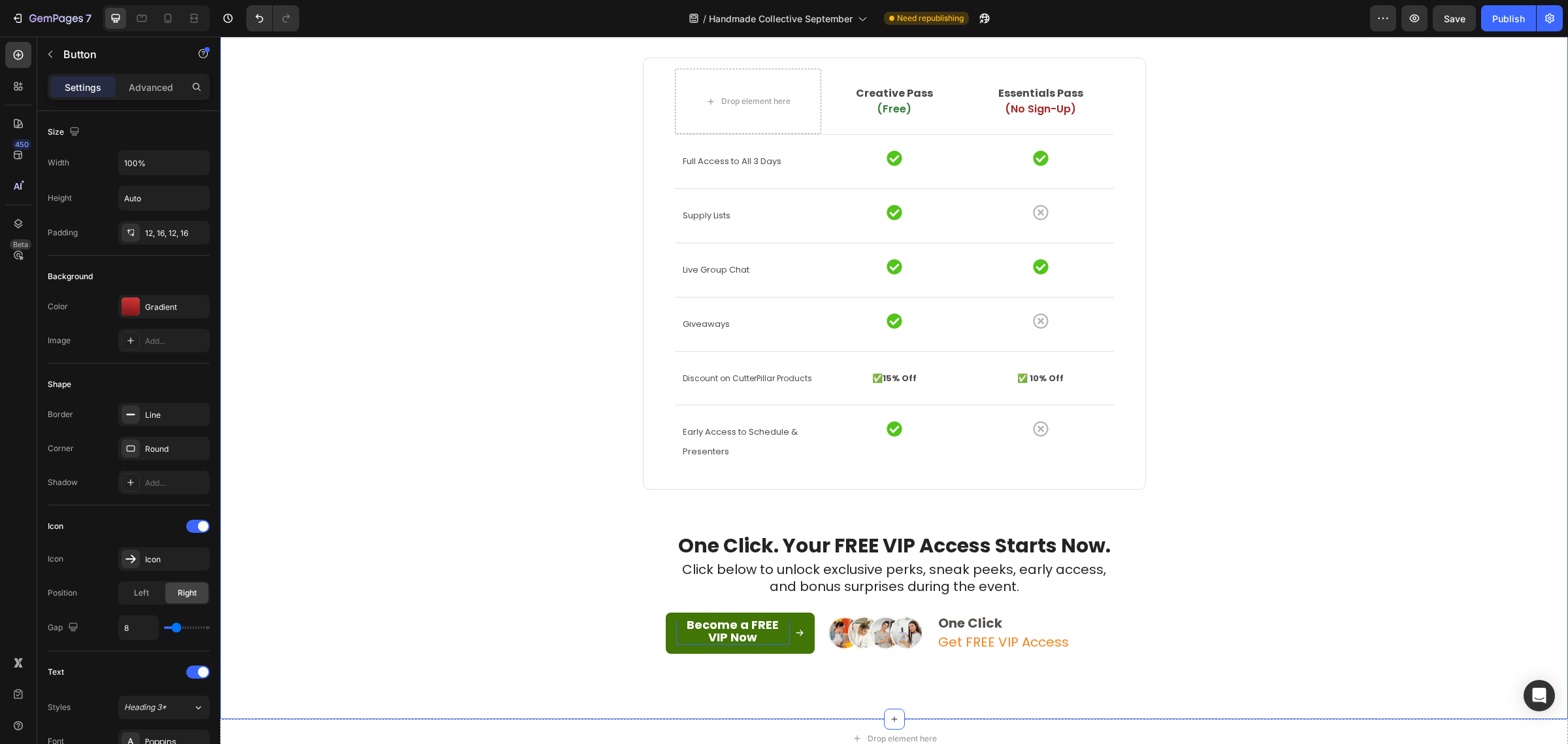
click at [546, 601] on div "Want to Get the Most Out of the Event? Heading ⁠⁠⁠⁠⁠⁠⁠ You have two ways to sho…" at bounding box center [894, 240] width 1328 height 894
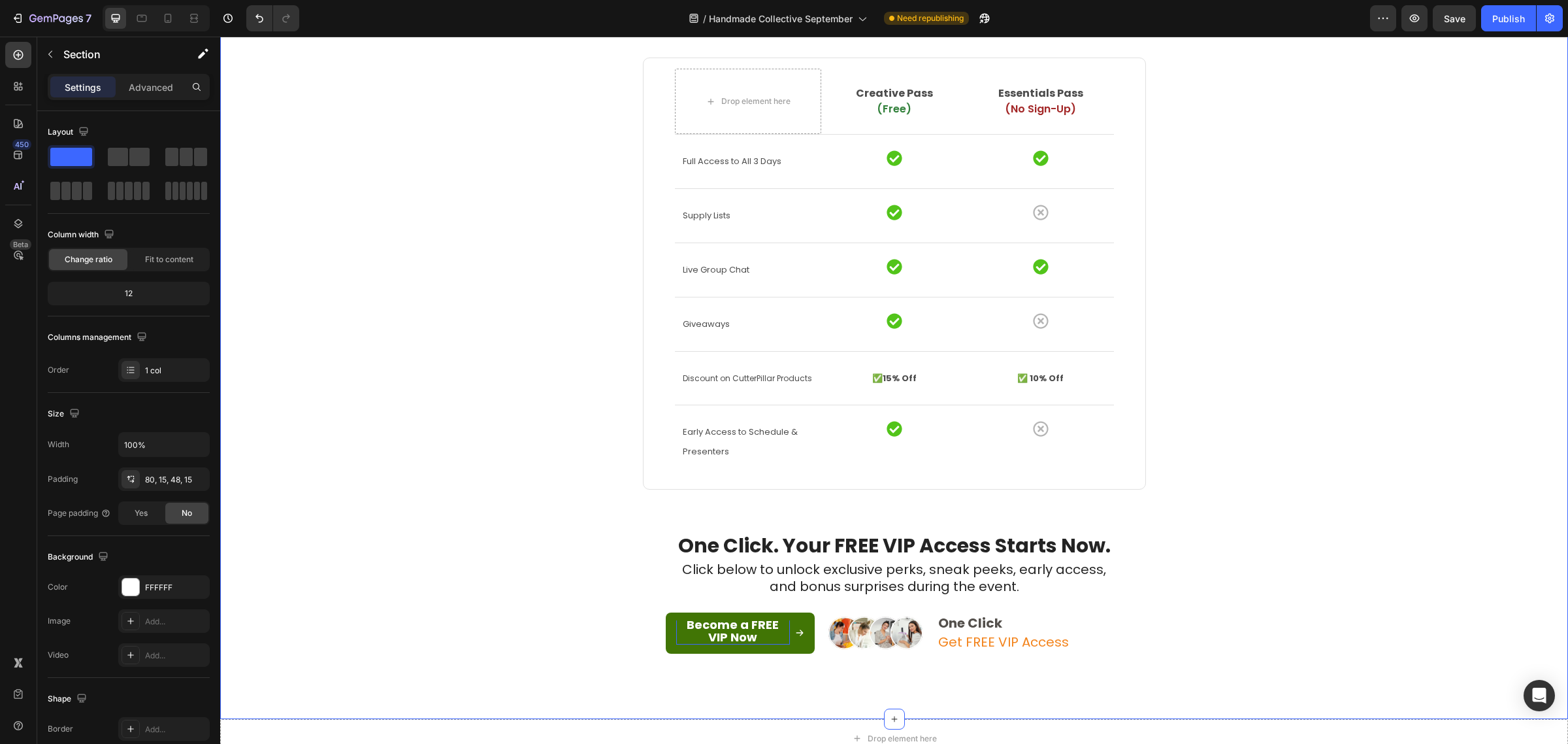
click at [546, 601] on div "Want to Get the Most Out of the Event? Heading ⁠⁠⁠⁠⁠⁠⁠ You have two ways to sho…" at bounding box center [894, 240] width 1328 height 894
click at [717, 637] on strong "Become a FREE VIP Now" at bounding box center [733, 631] width 92 height 29
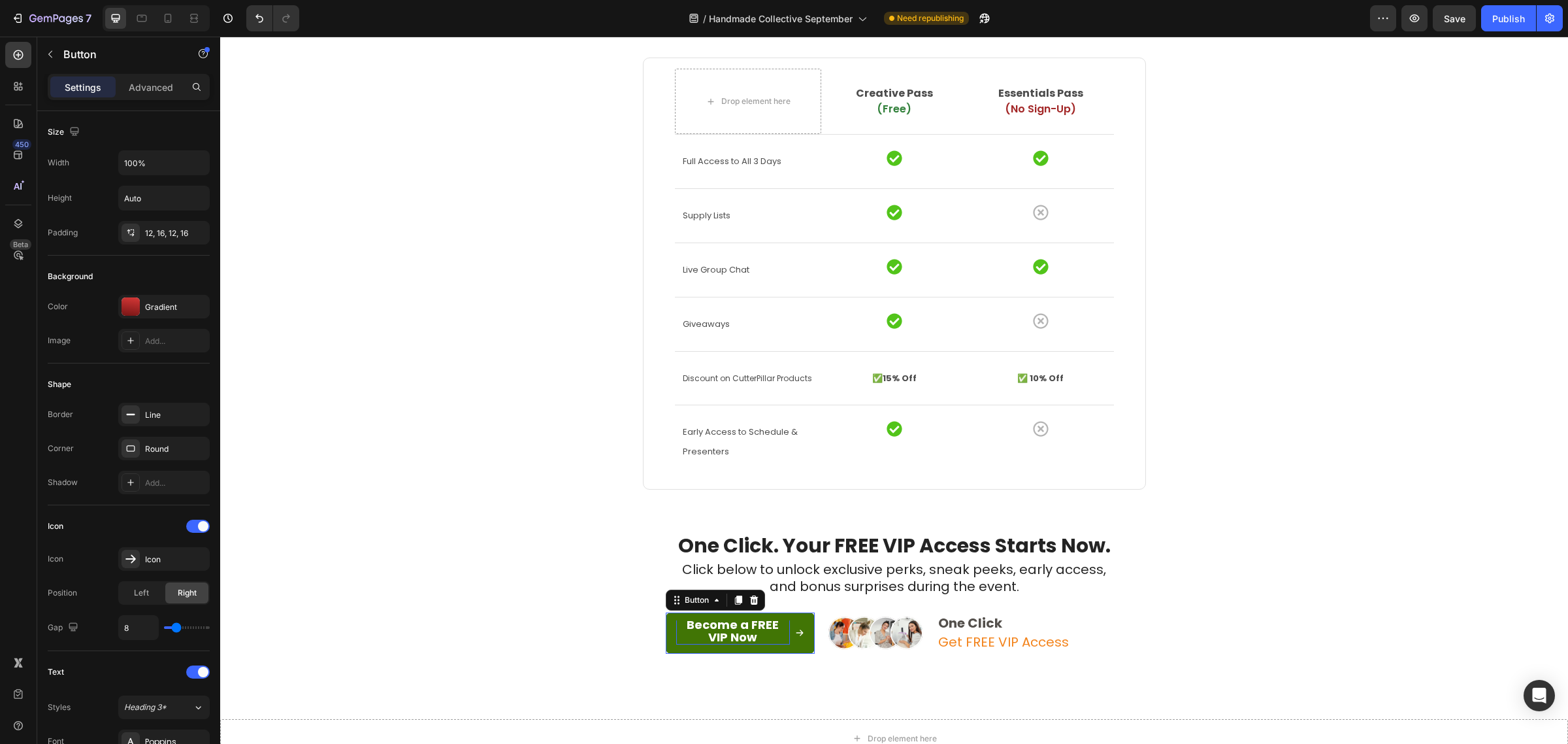
scroll to position [0, 0]
click at [717, 637] on strong "Become a FREE VIP Now" at bounding box center [733, 632] width 92 height 29
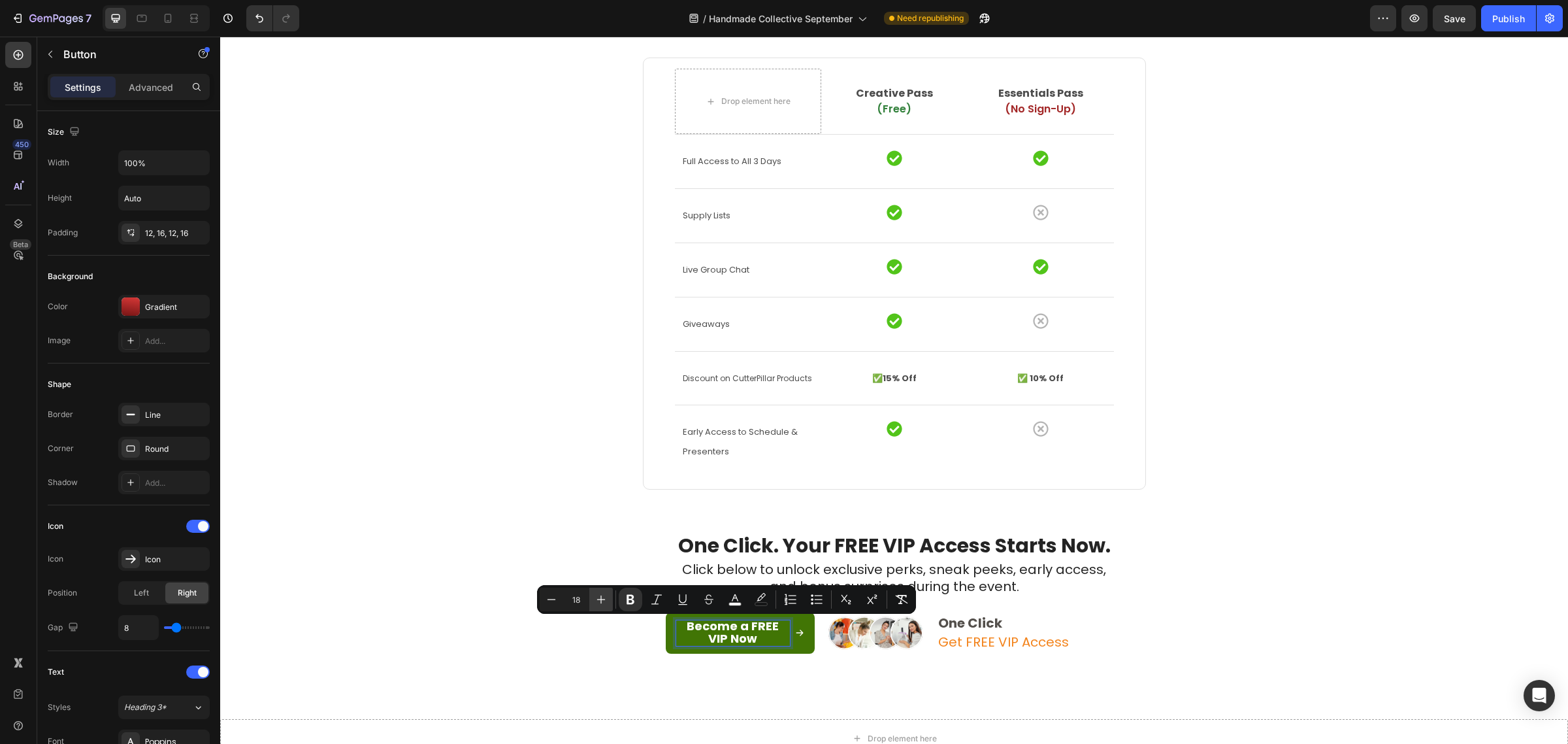
drag, startPoint x: 634, startPoint y: 603, endPoint x: 603, endPoint y: 602, distance: 31.0
click at [634, 603] on icon "Editor contextual toolbar" at bounding box center [630, 599] width 13 height 13
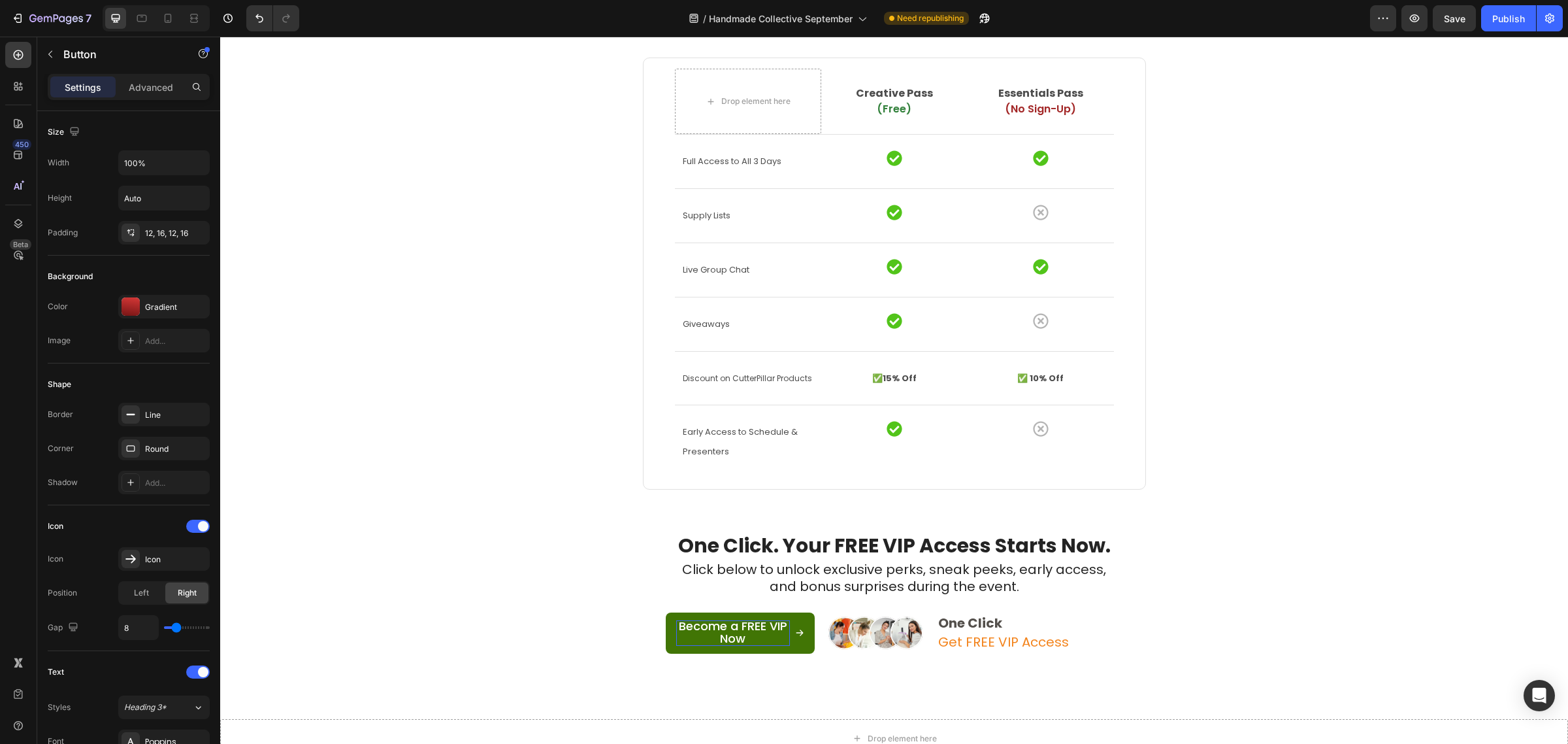
click at [710, 624] on span "Become a FREE VIP Now" at bounding box center [733, 632] width 109 height 29
click at [722, 630] on span "Become a FREE VIP Now" at bounding box center [733, 632] width 109 height 29
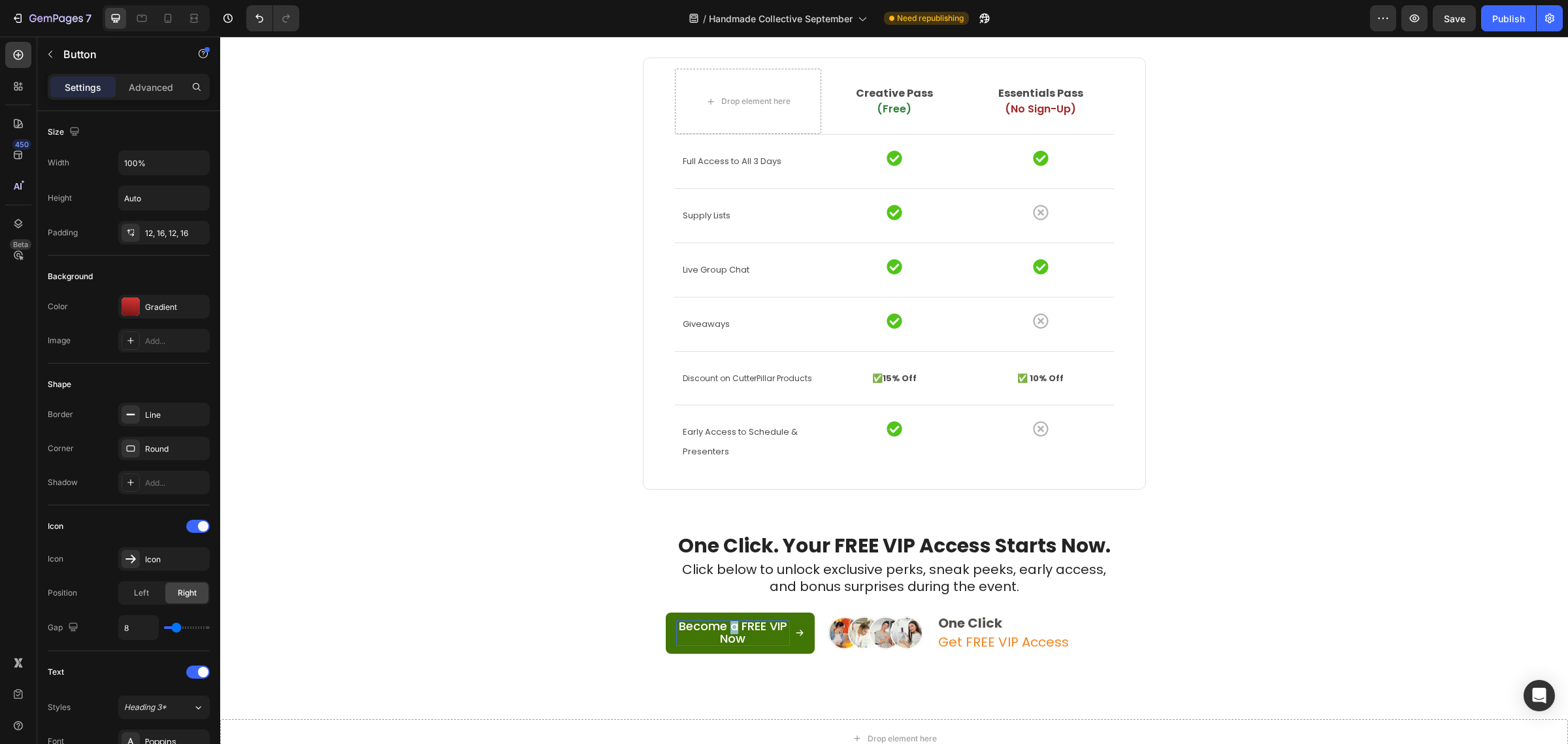
click at [722, 630] on span "Become a FREE VIP Now" at bounding box center [733, 632] width 109 height 29
click at [754, 631] on span "Become a FREE VIP Now" at bounding box center [733, 632] width 109 height 29
drag, startPoint x: 755, startPoint y: 638, endPoint x: 671, endPoint y: 622, distance: 85.5
click at [676, 622] on p "Become a FREE VIP Now" at bounding box center [733, 632] width 114 height 25
click at [718, 632] on span "Become a FREE VIP Now" at bounding box center [733, 632] width 109 height 29
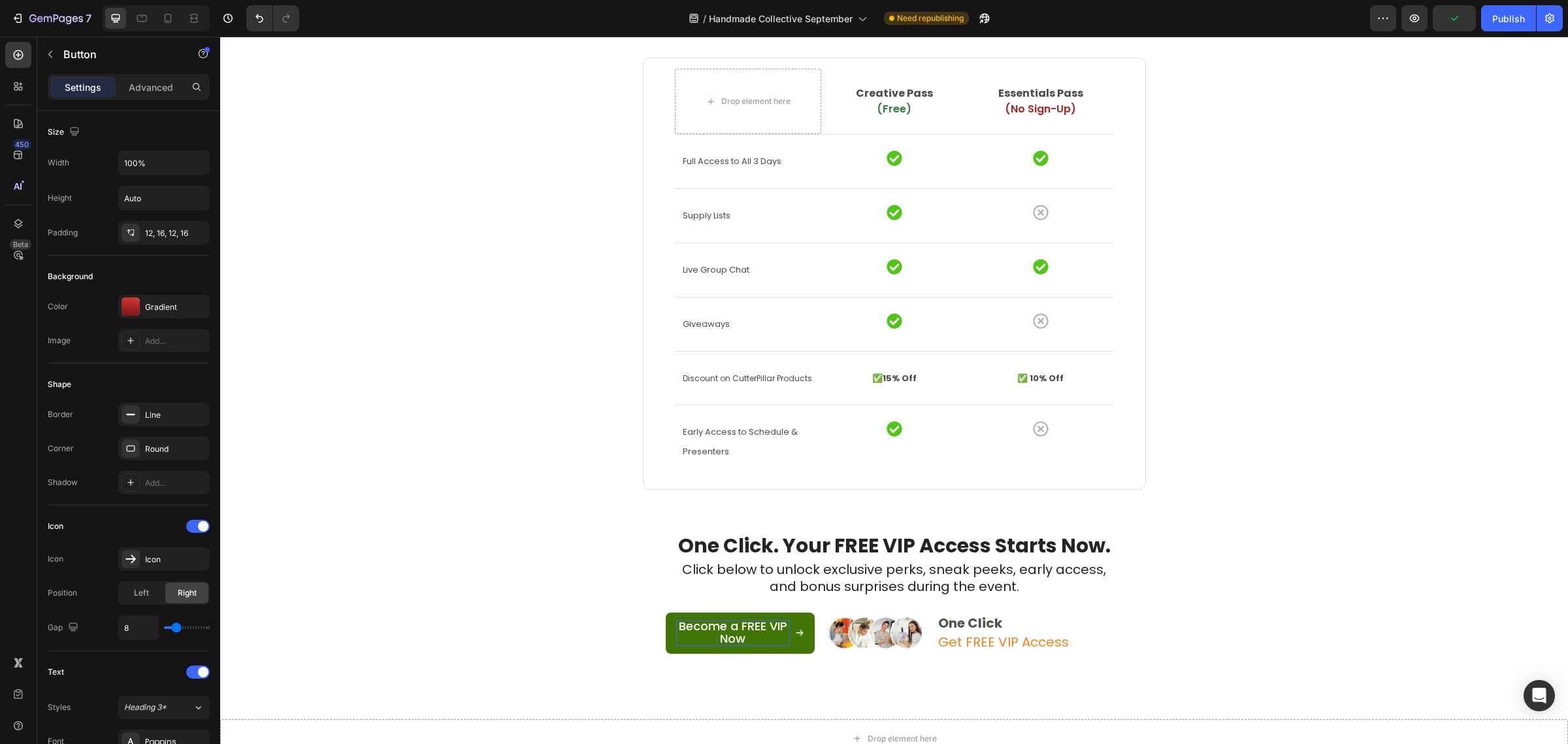
click at [720, 639] on span "Become a FREE VIP Now" at bounding box center [733, 632] width 109 height 29
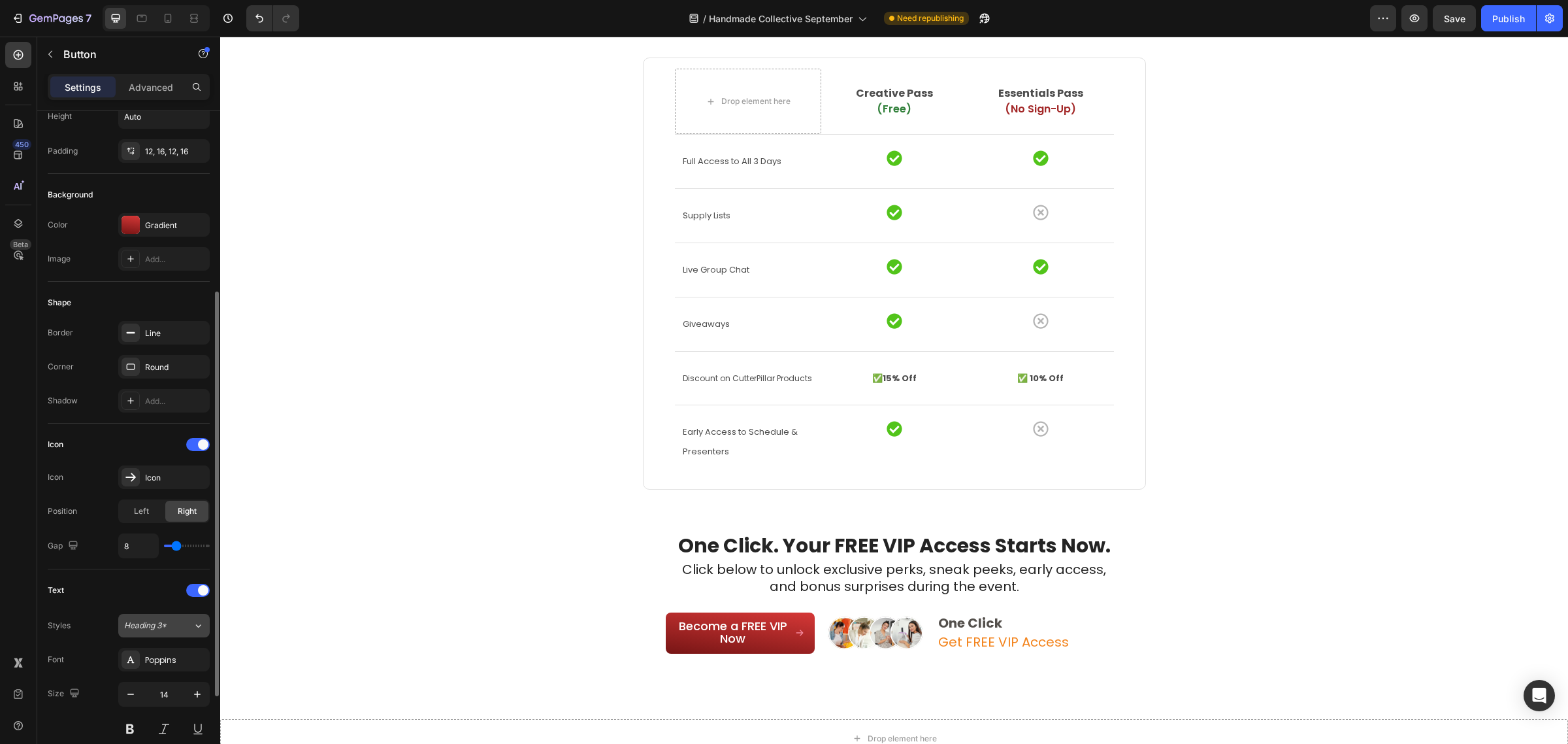
scroll to position [245, 0]
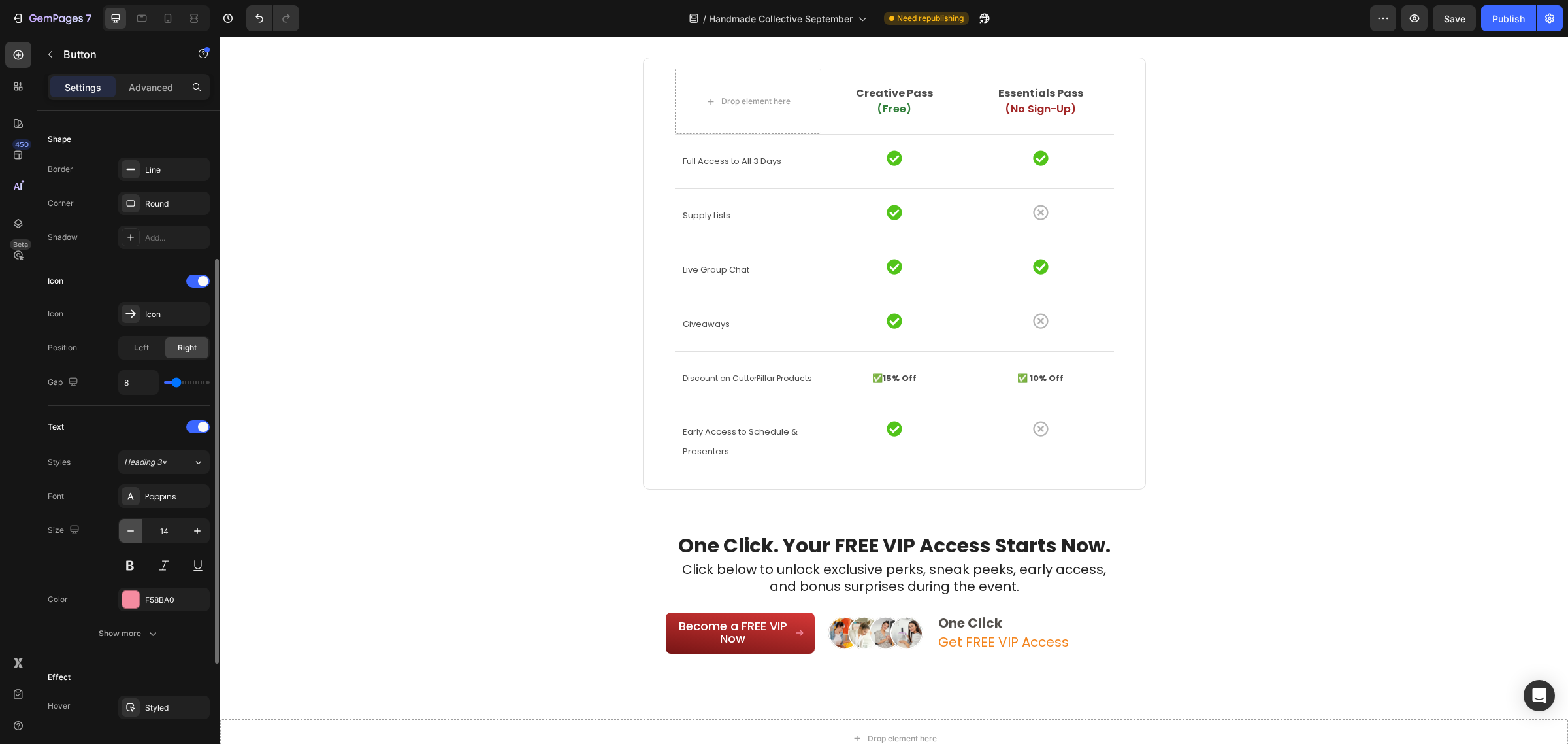
click at [134, 523] on button "button" at bounding box center [131, 531] width 24 height 24
type input "13"
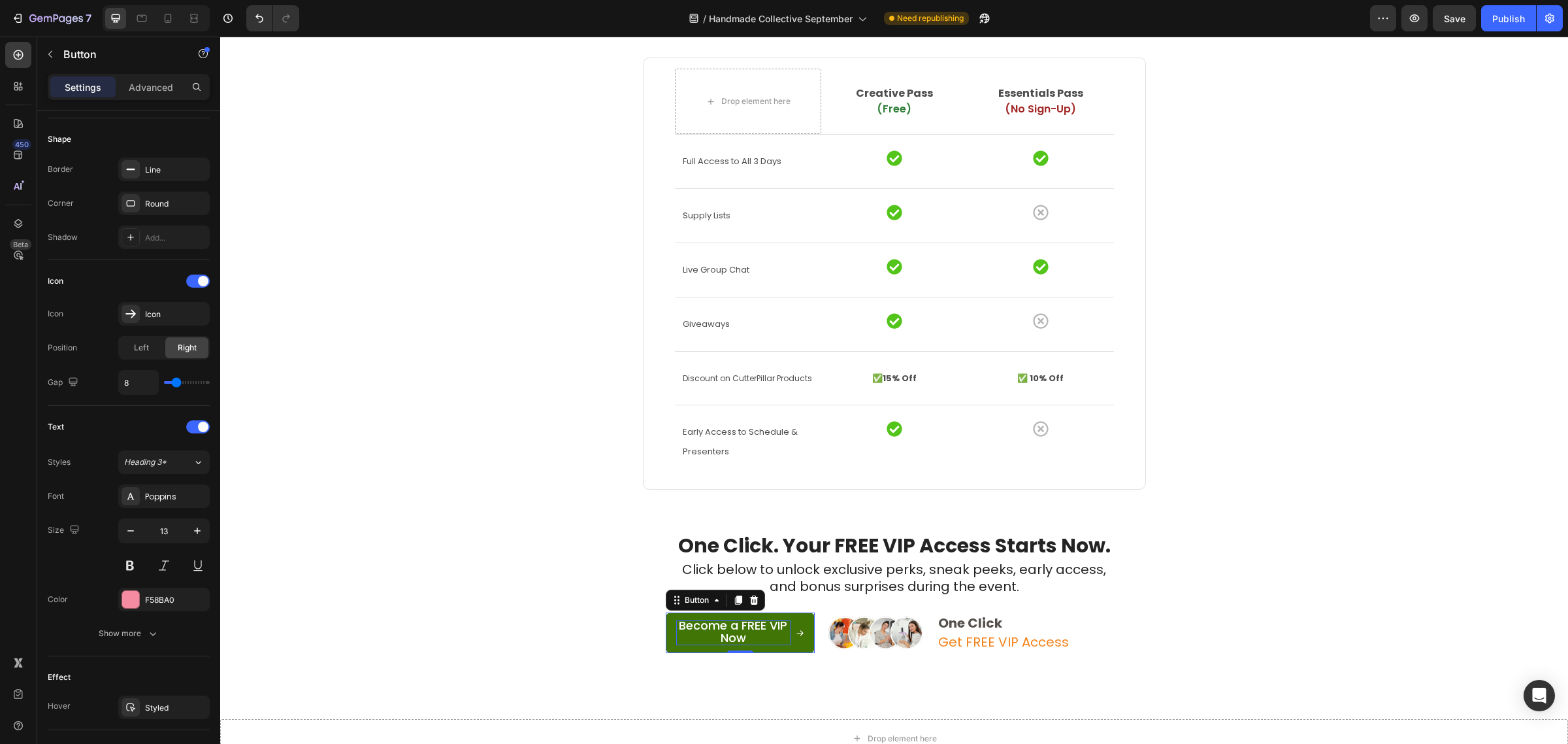
click at [701, 629] on span "Become a FREE VIP Now" at bounding box center [733, 632] width 109 height 29
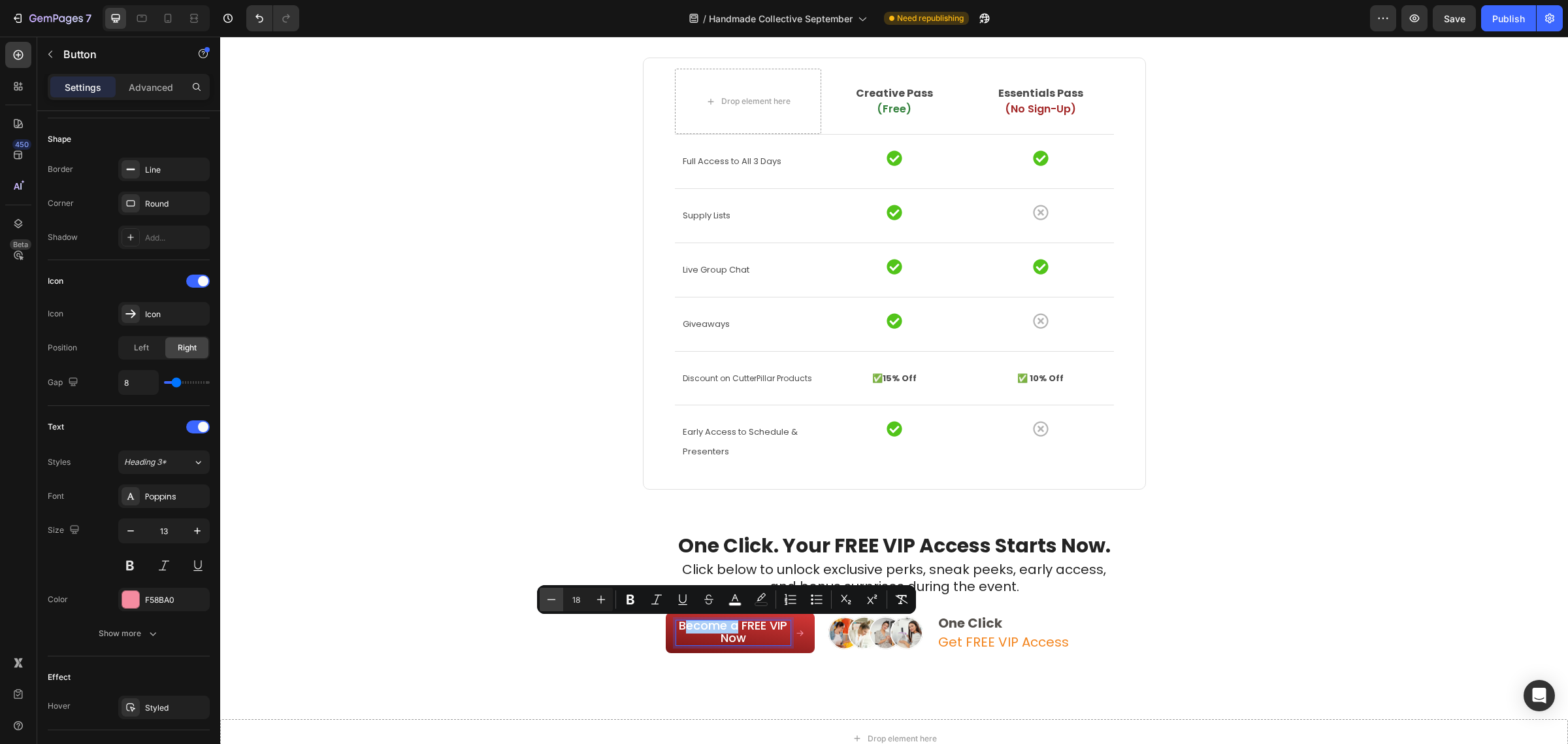
click at [552, 603] on icon "Editor contextual toolbar" at bounding box center [551, 599] width 13 height 13
type input "14"
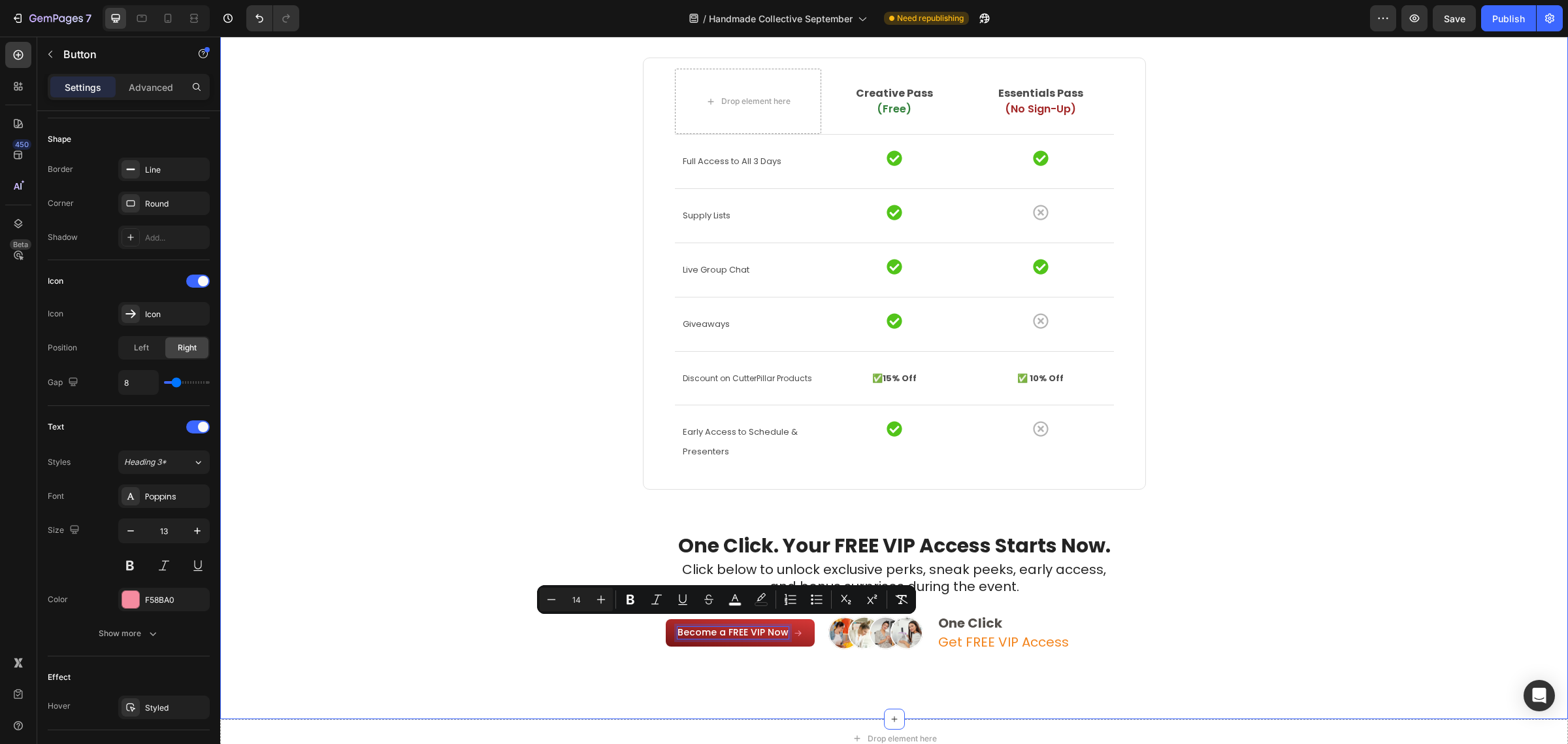
click at [577, 654] on div "Want to Get the Most Out of the Event? Heading ⁠⁠⁠⁠⁠⁠⁠ You have two ways to sho…" at bounding box center [894, 240] width 1328 height 894
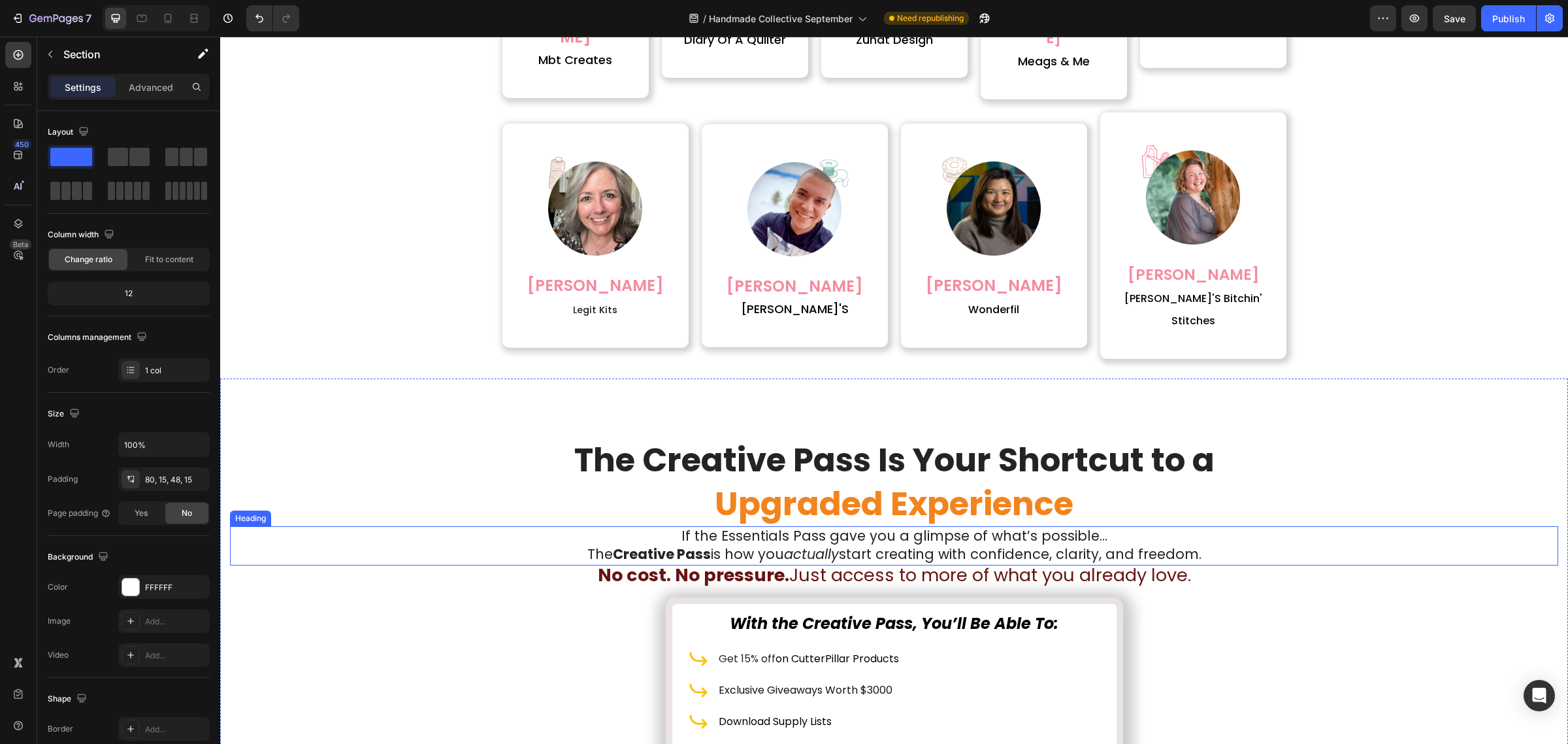
scroll to position [3774, 0]
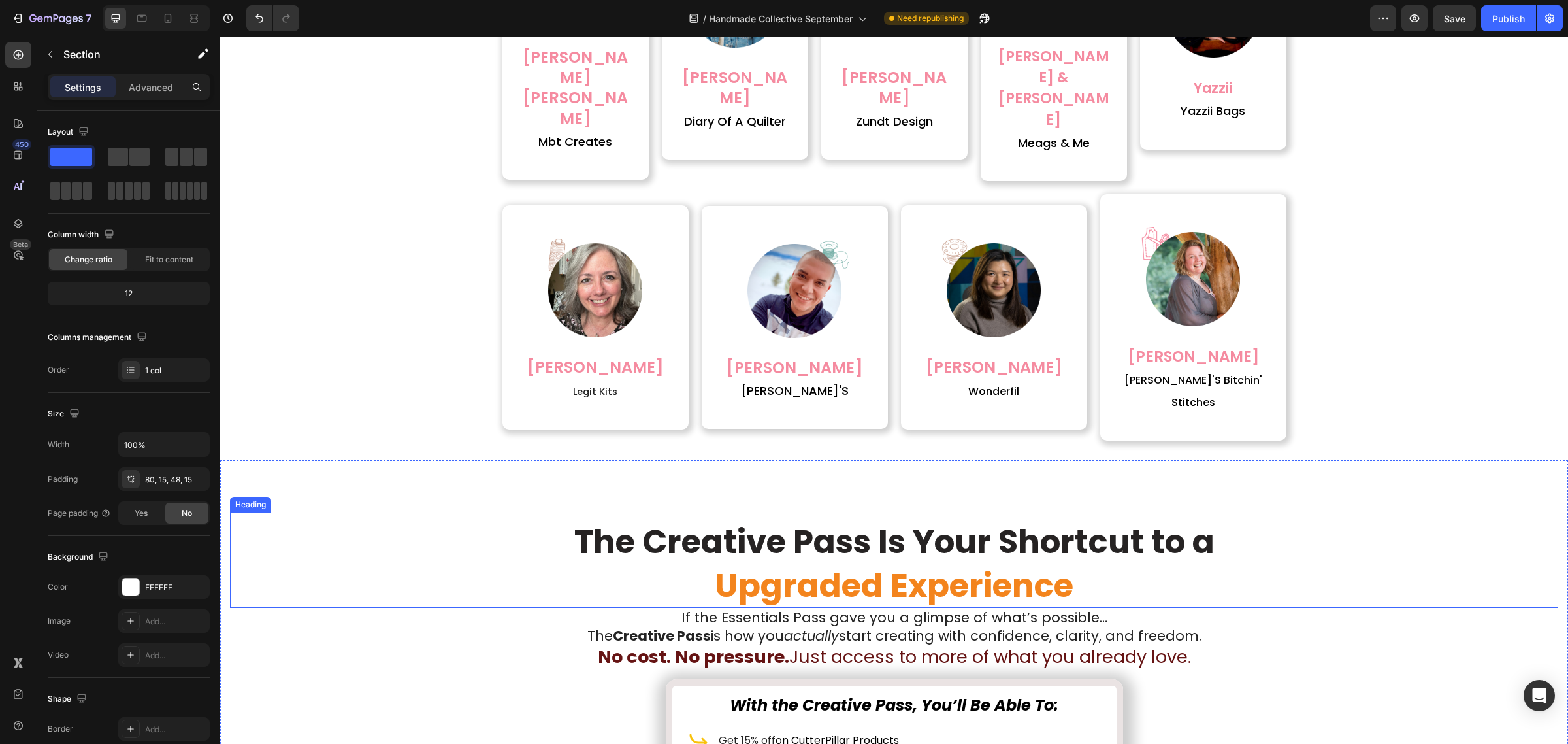
click at [750, 518] on strong "The Creative Pass Is Your Shortcut to a" at bounding box center [894, 541] width 641 height 46
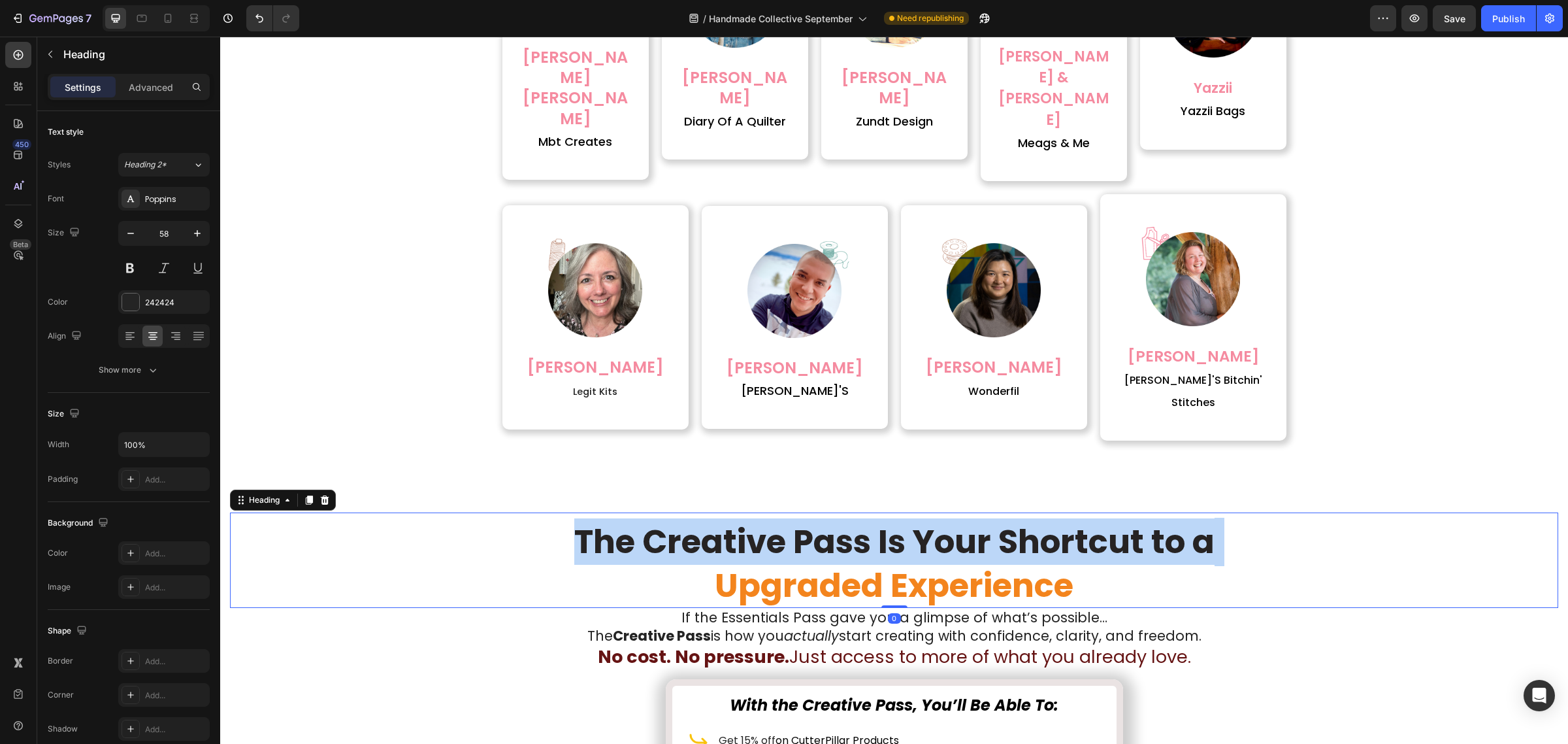
click at [750, 518] on strong "The Creative Pass Is Your Shortcut to a" at bounding box center [894, 541] width 641 height 46
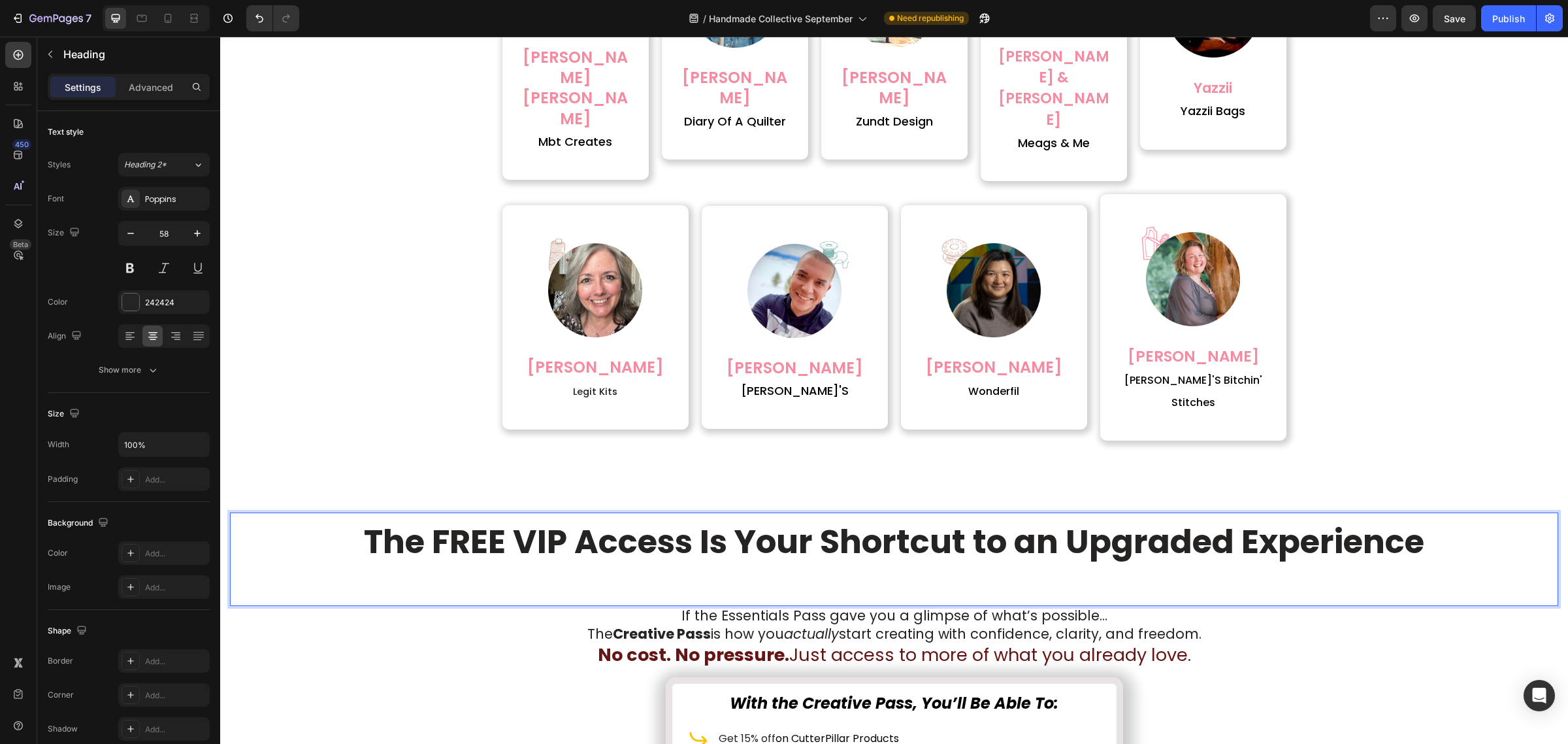
click at [1063, 518] on strong "The FREE VIP Access Is Your Shortcut to an Upgraded Experience" at bounding box center [893, 541] width 1060 height 46
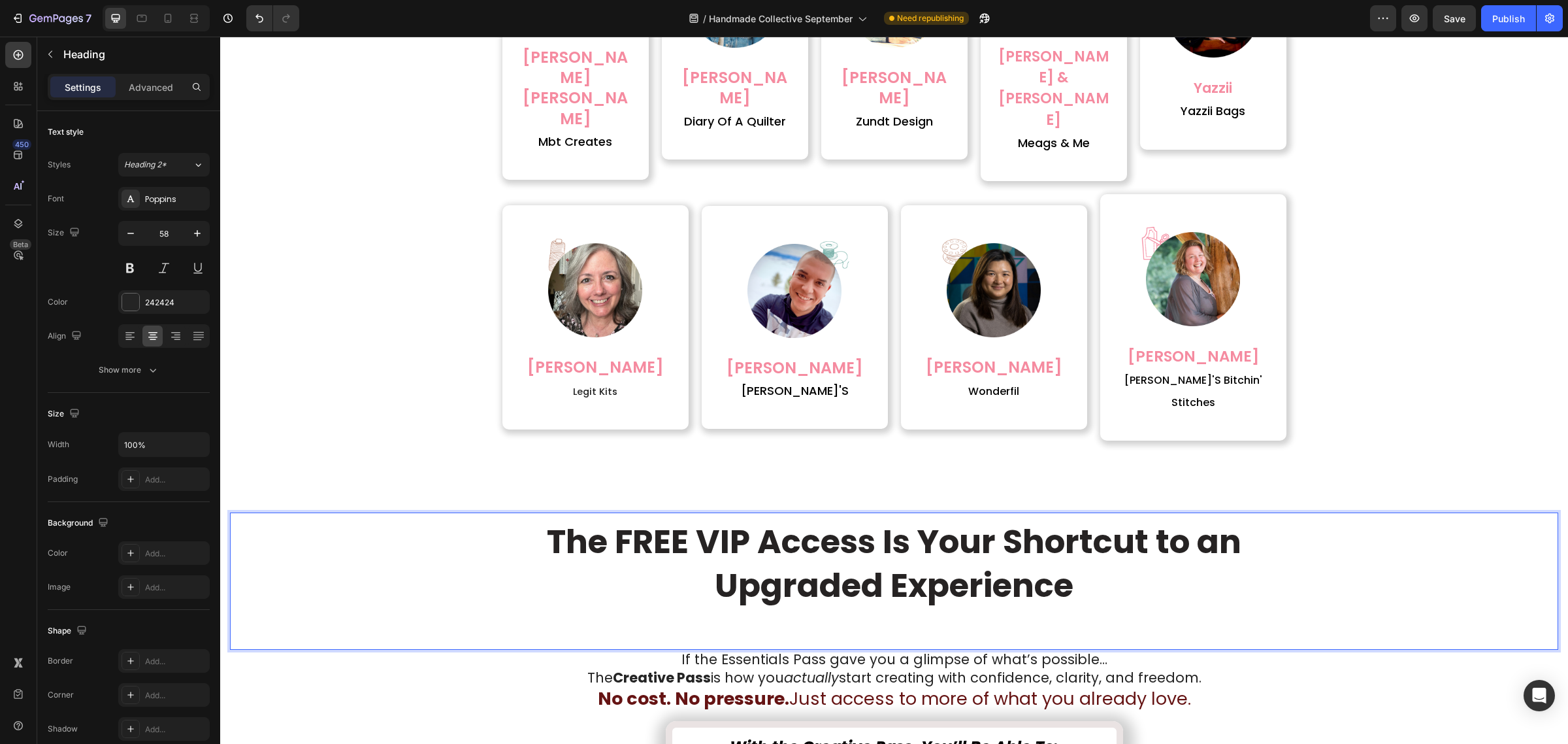
click at [1001, 519] on p "The FREE VIP Access Is Your Shortcut to an Upgraded Experience" at bounding box center [894, 583] width 1326 height 129
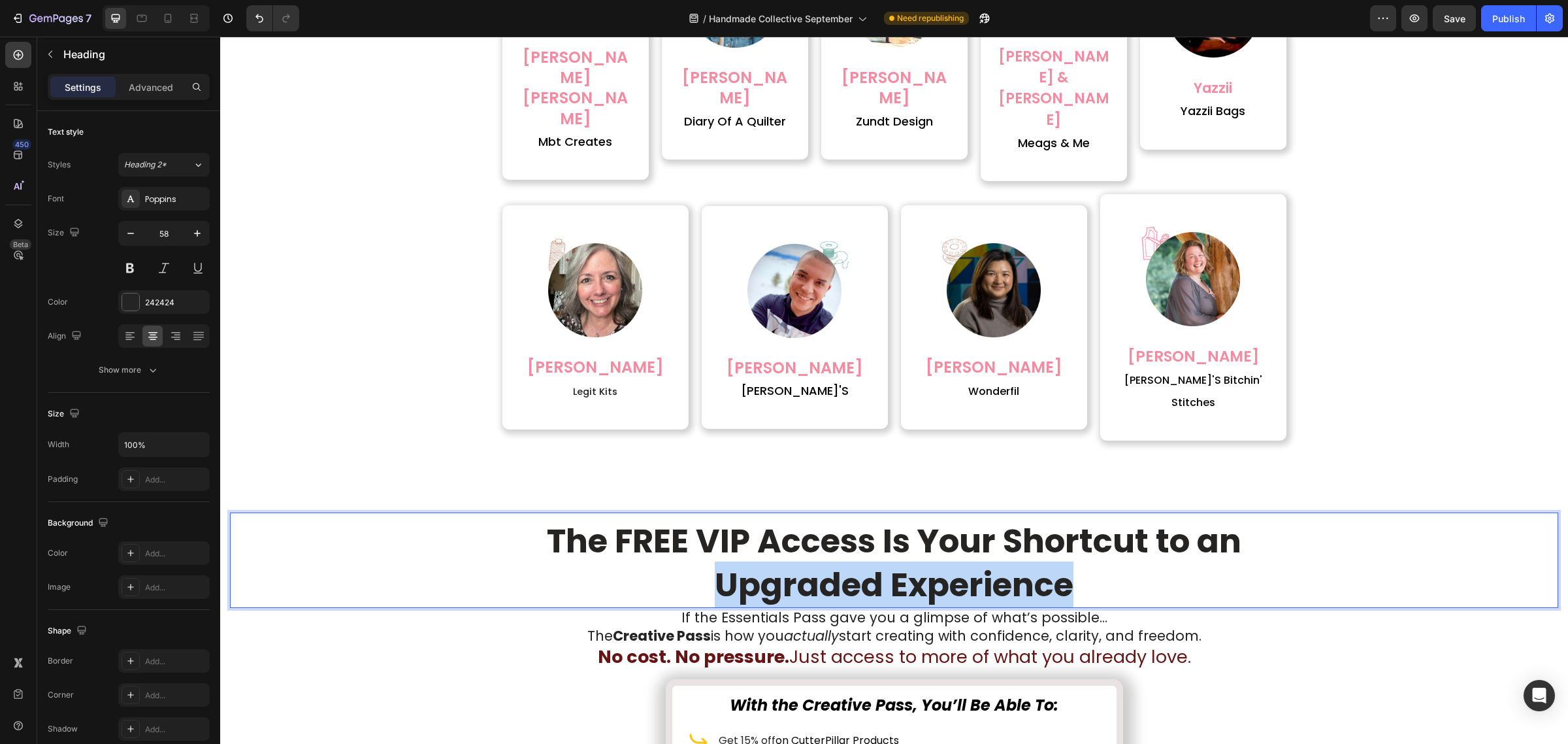
drag, startPoint x: 1073, startPoint y: 475, endPoint x: 712, endPoint y: 475, distance: 361.0
click at [712, 518] on p "The FREE VIP Access Is Your Shortcut to an Upgraded Experience" at bounding box center [894, 562] width 1326 height 87
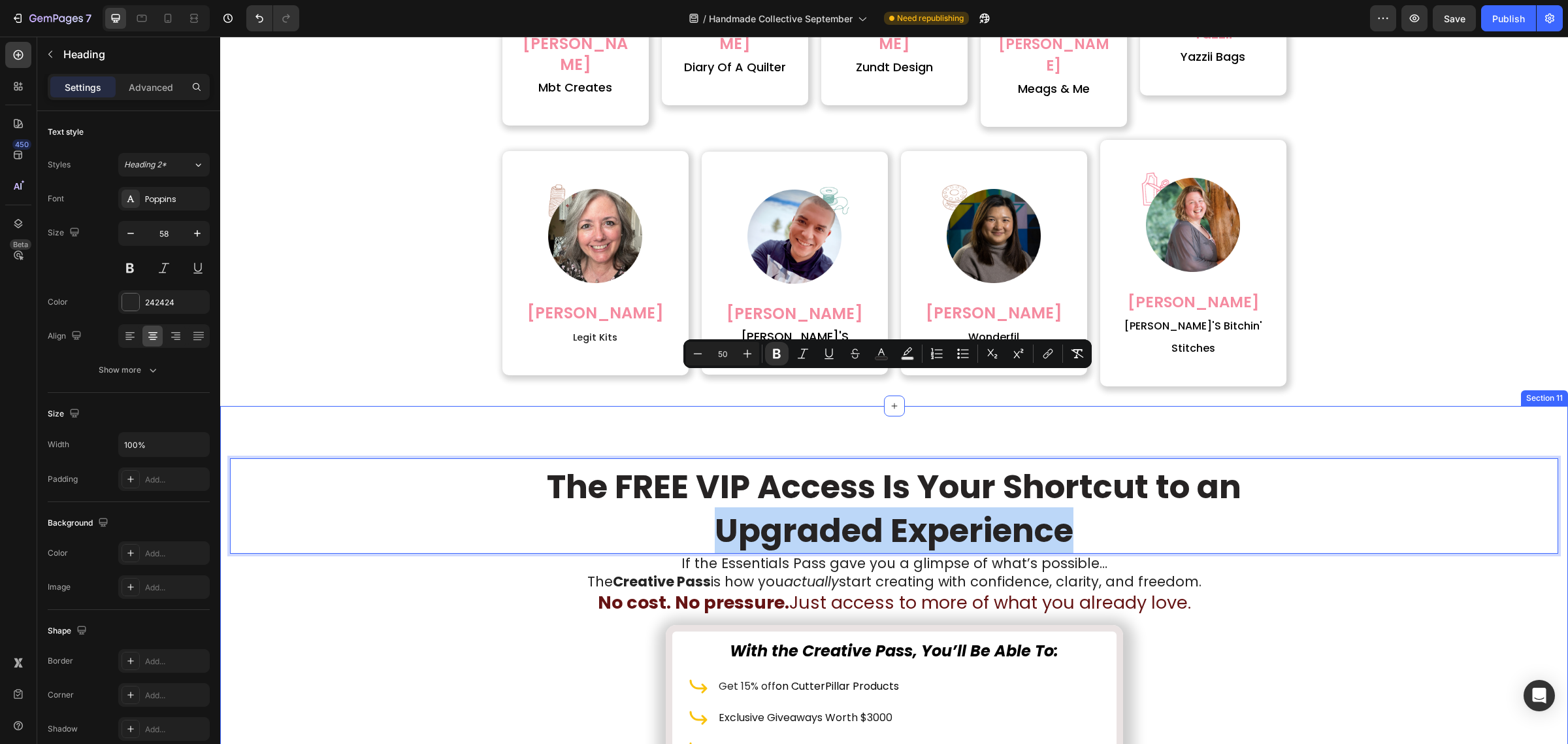
scroll to position [3856, 0]
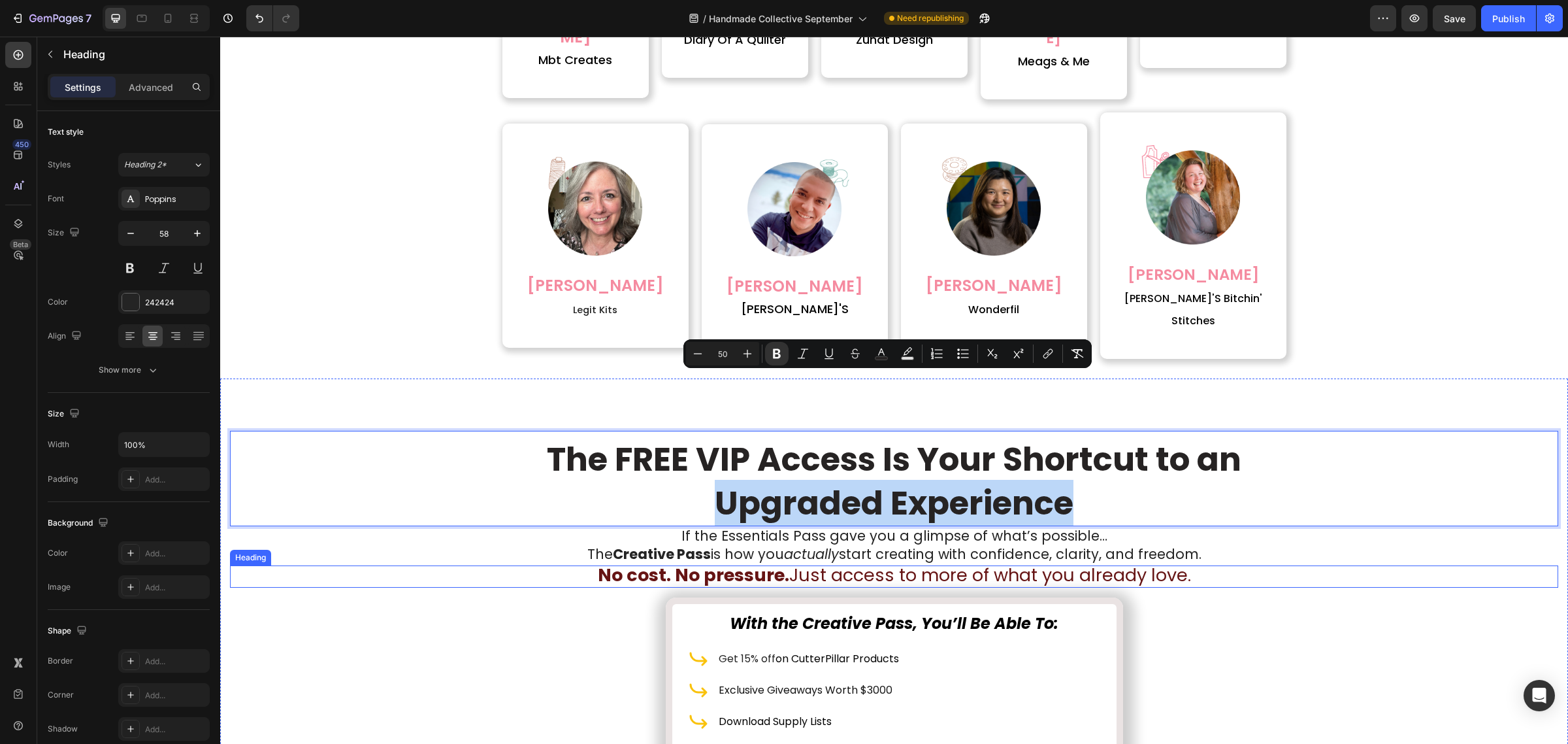
click at [797, 544] on icon "actually" at bounding box center [811, 553] width 55 height 19
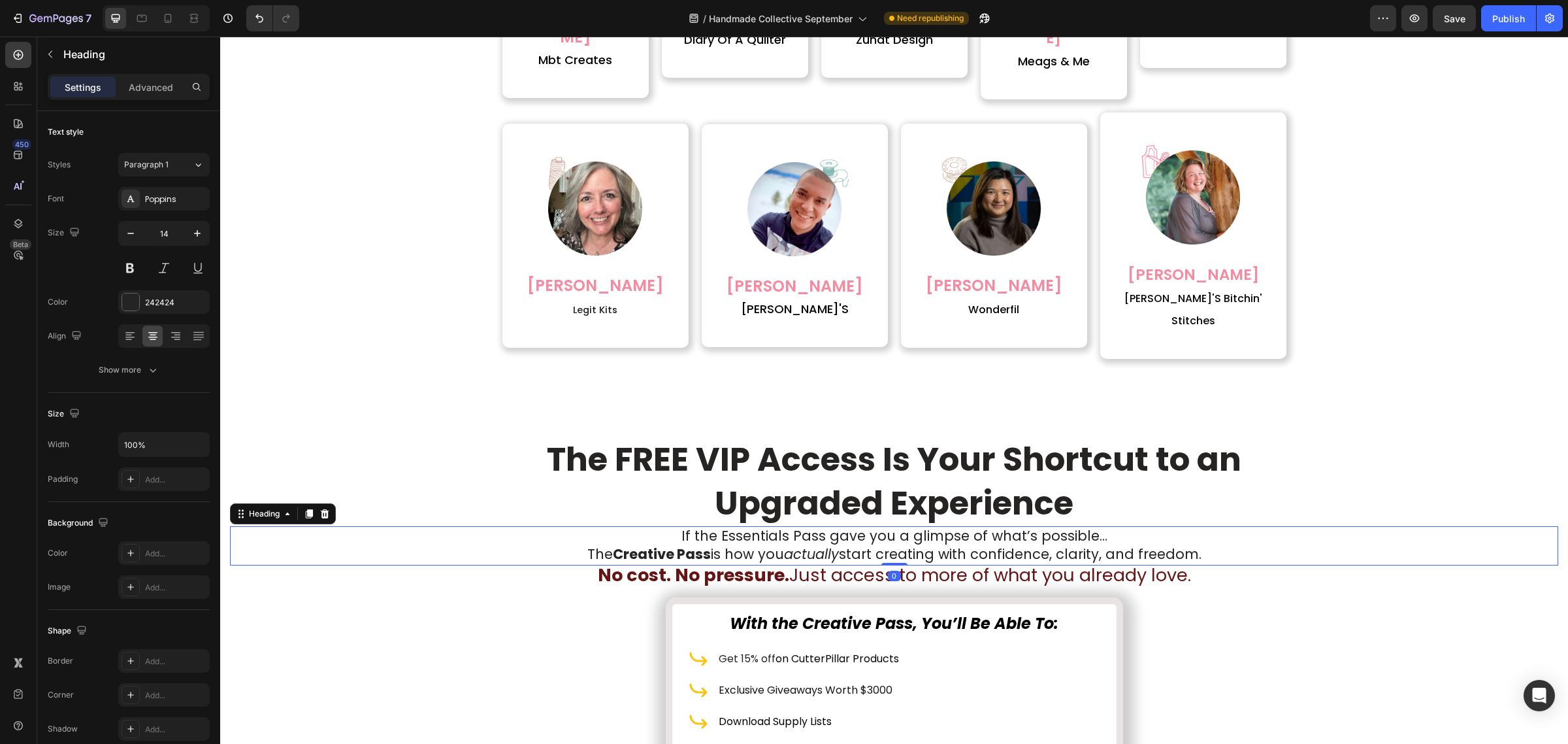
click at [797, 544] on icon "actually" at bounding box center [811, 553] width 55 height 19
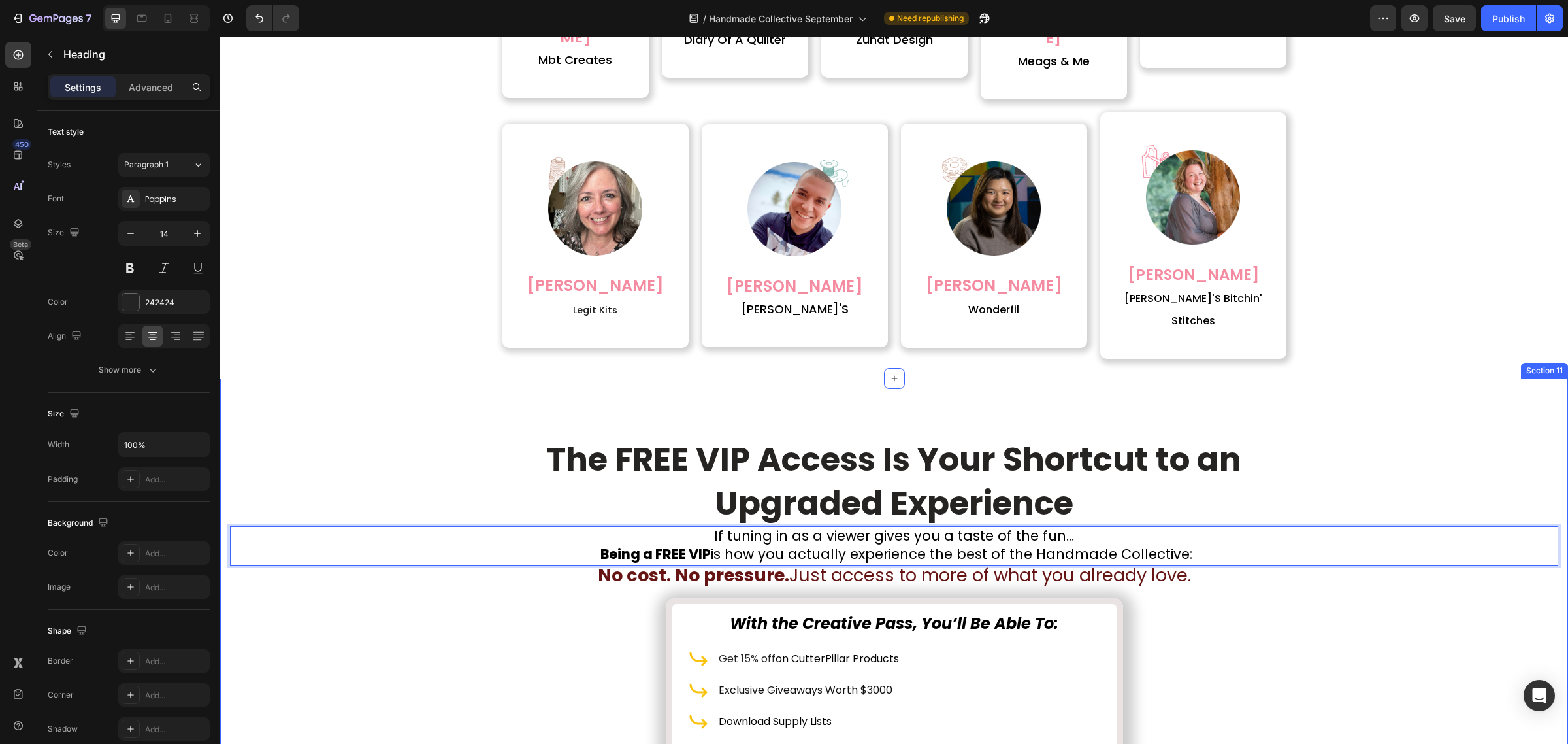
click at [801, 563] on span "No cost. No pressure. Just access to more of what you already love." at bounding box center [894, 574] width 594 height 24
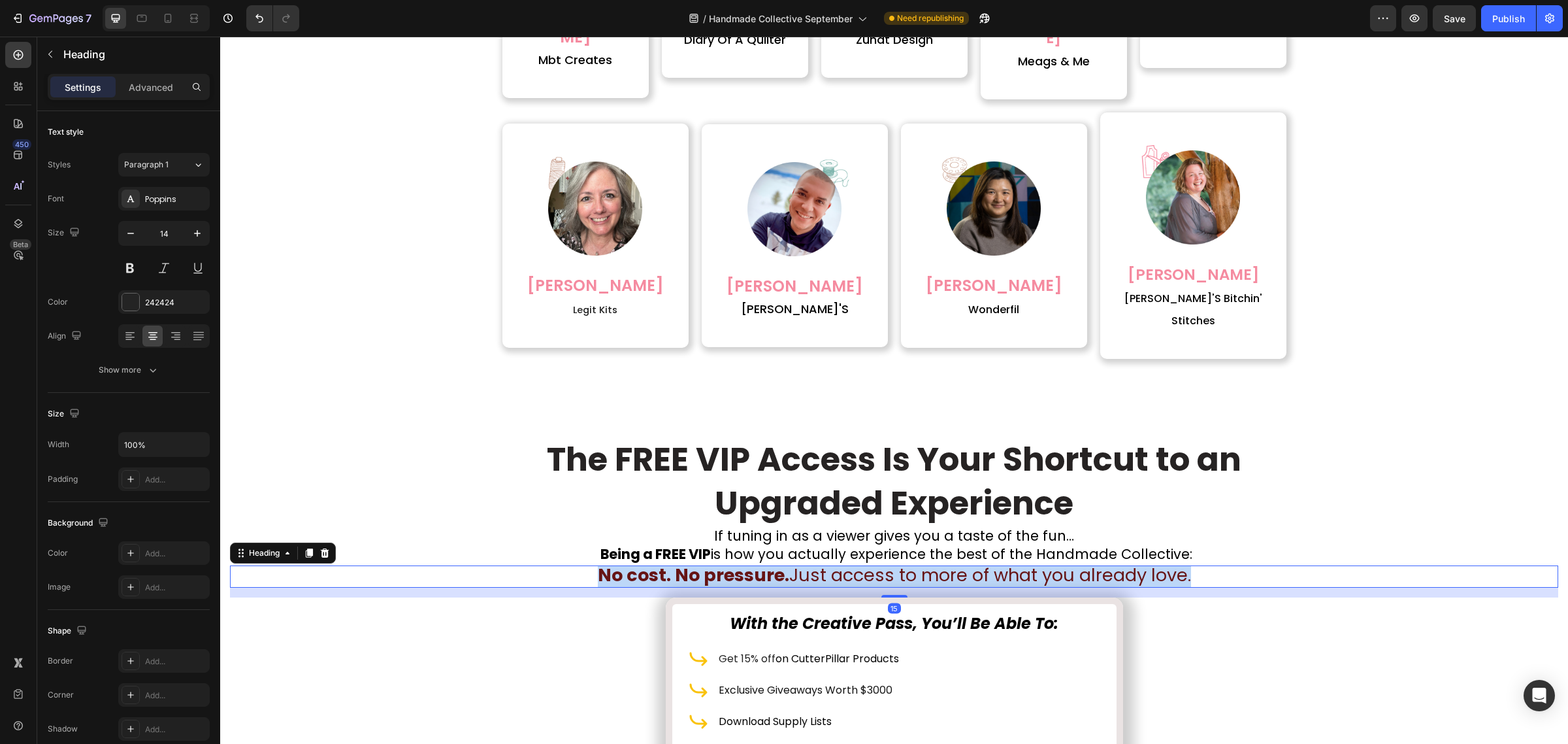
click at [801, 563] on span "No cost. No pressure. Just access to more of what you already love." at bounding box center [894, 574] width 594 height 24
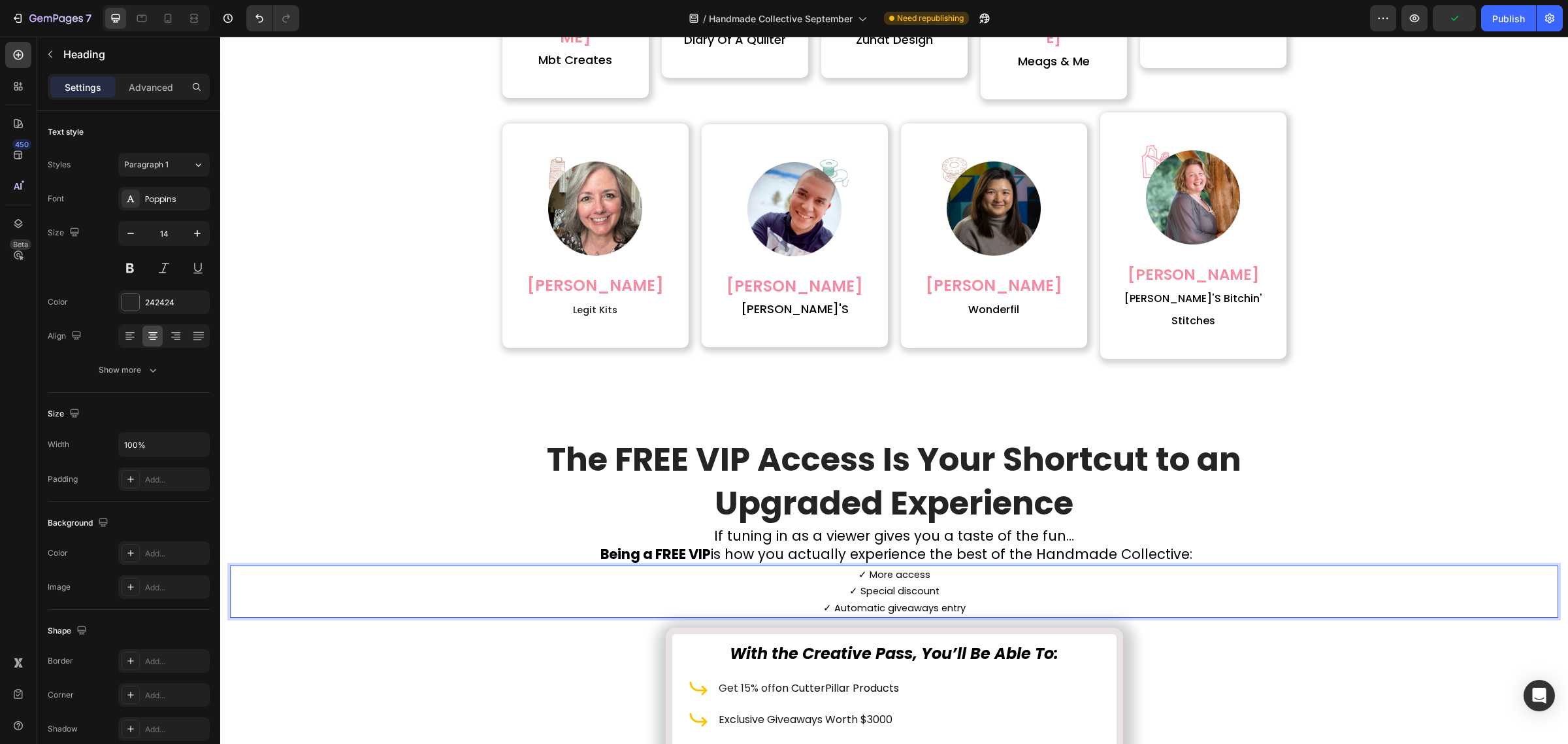
click at [889, 584] on span "✓ Special discount" at bounding box center [894, 590] width 90 height 13
click at [890, 584] on span "✓ Special discount" at bounding box center [894, 590] width 90 height 13
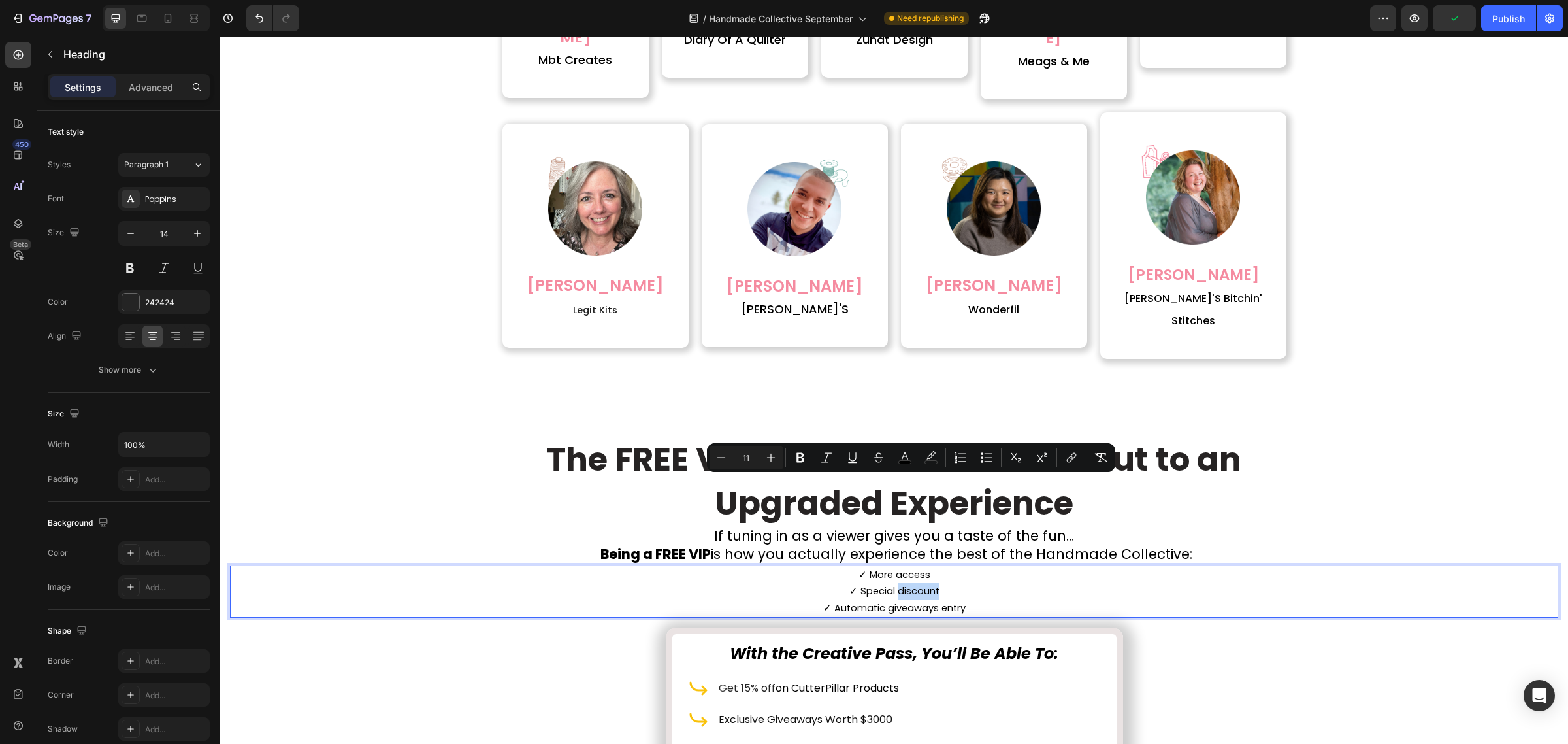
click at [837, 469] on div "Minus 11 Plus Bold Italic Underline Strikethrough color color Numbered List Bul…" at bounding box center [911, 458] width 409 height 29
click at [840, 567] on p "✓ More access ✓ Special discount ✓ Automatic giveaways entry" at bounding box center [894, 592] width 1326 height 50
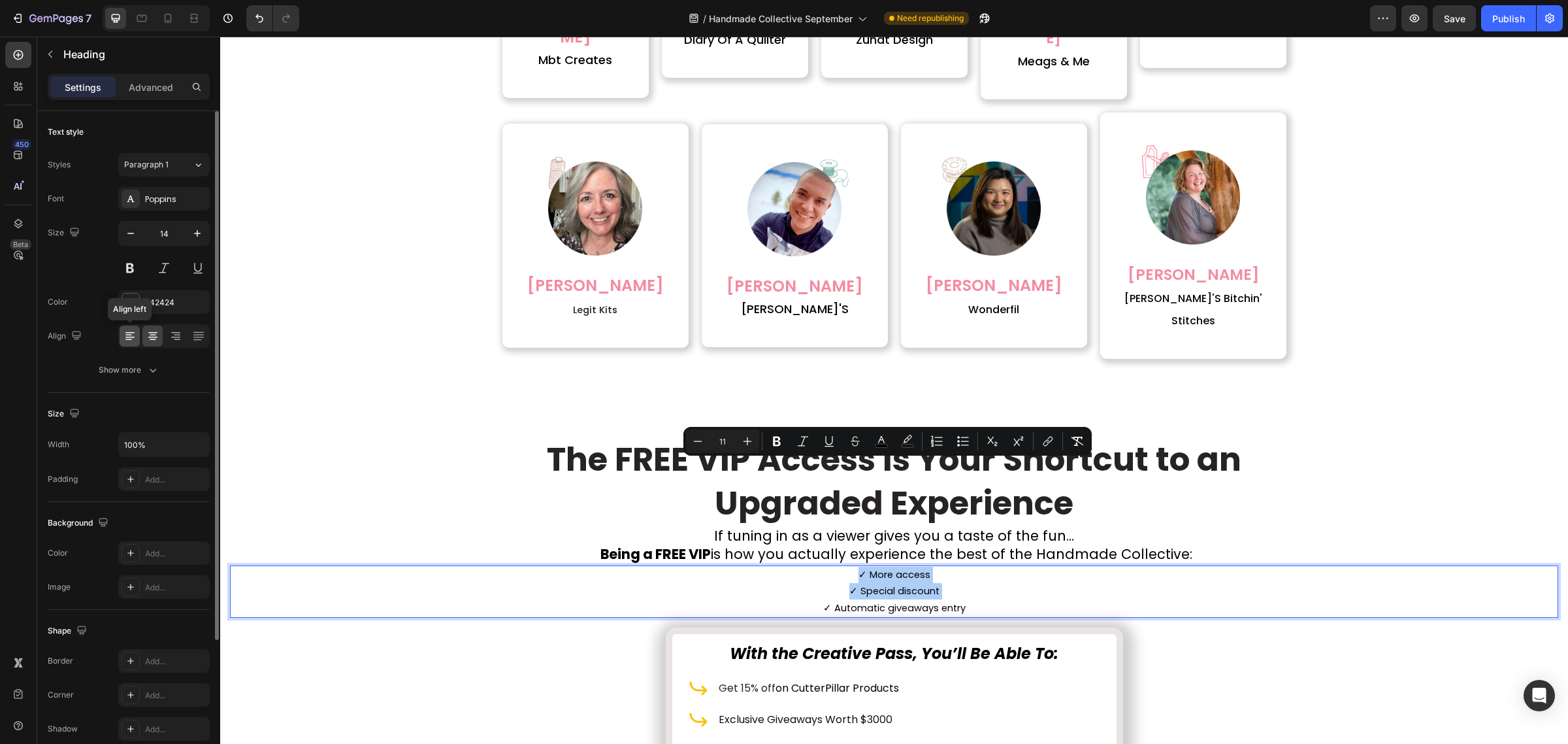
click at [132, 341] on icon at bounding box center [130, 335] width 13 height 13
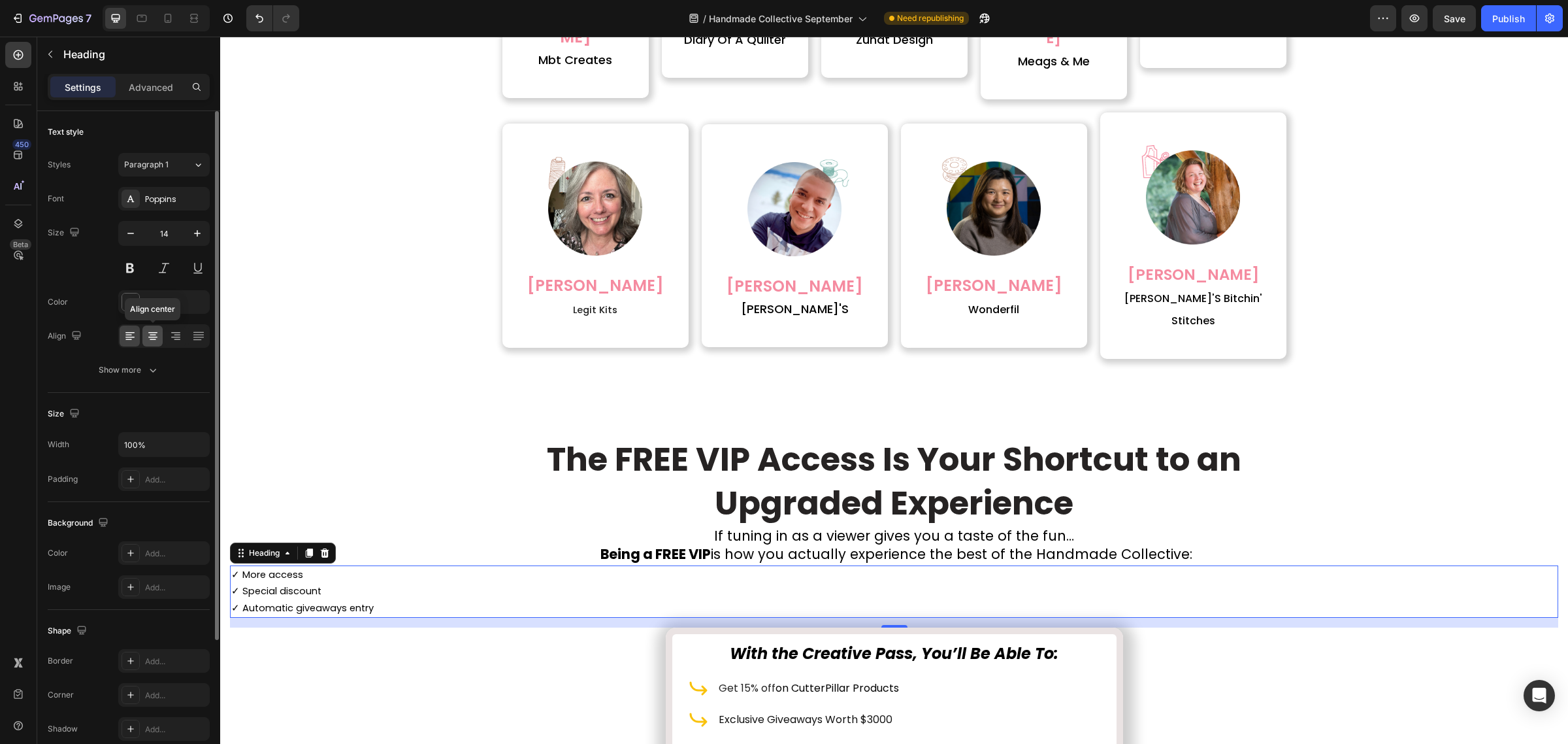
click at [157, 340] on icon at bounding box center [152, 335] width 13 height 13
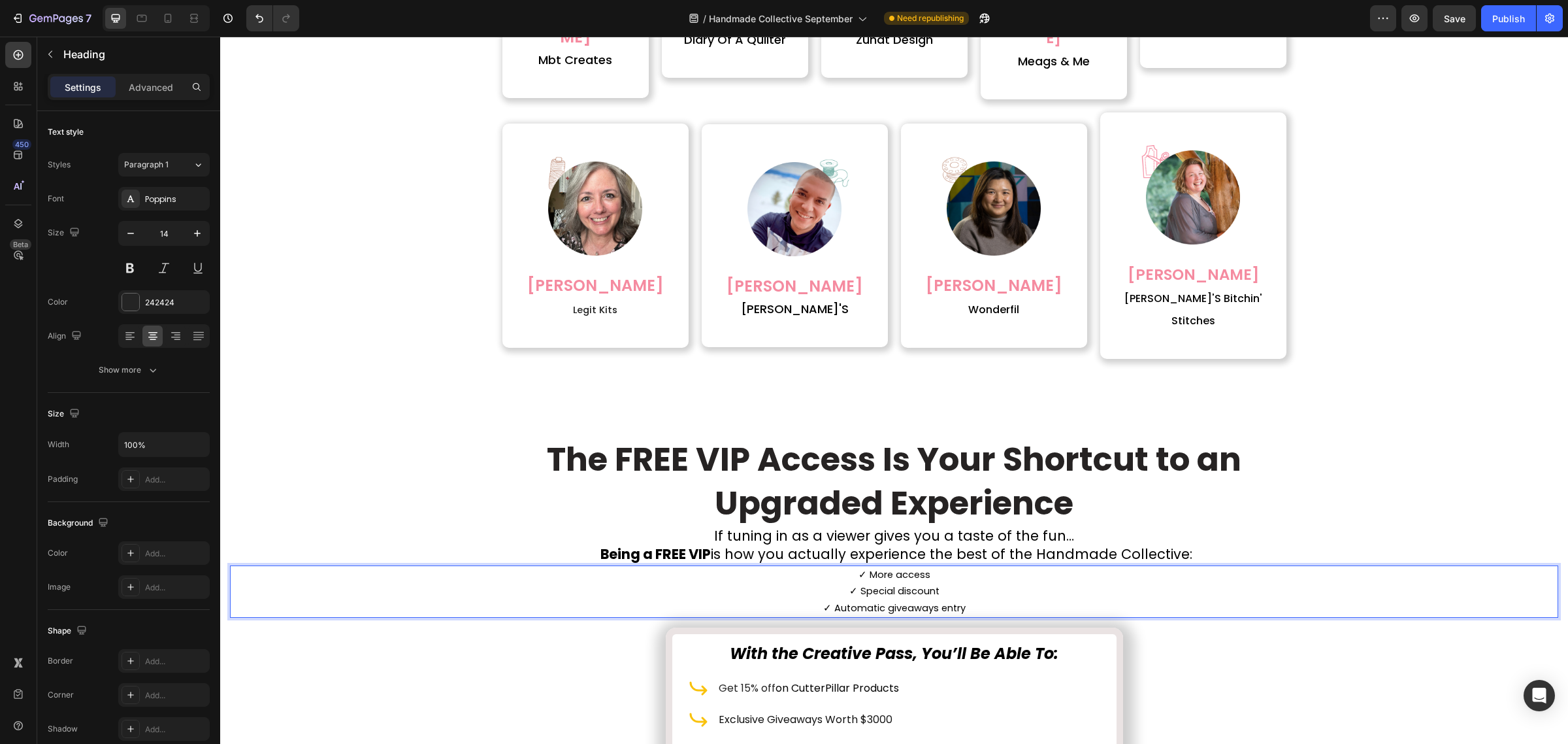
click at [920, 601] on span "✓ Automatic giveaways entry" at bounding box center [895, 608] width 143 height 13
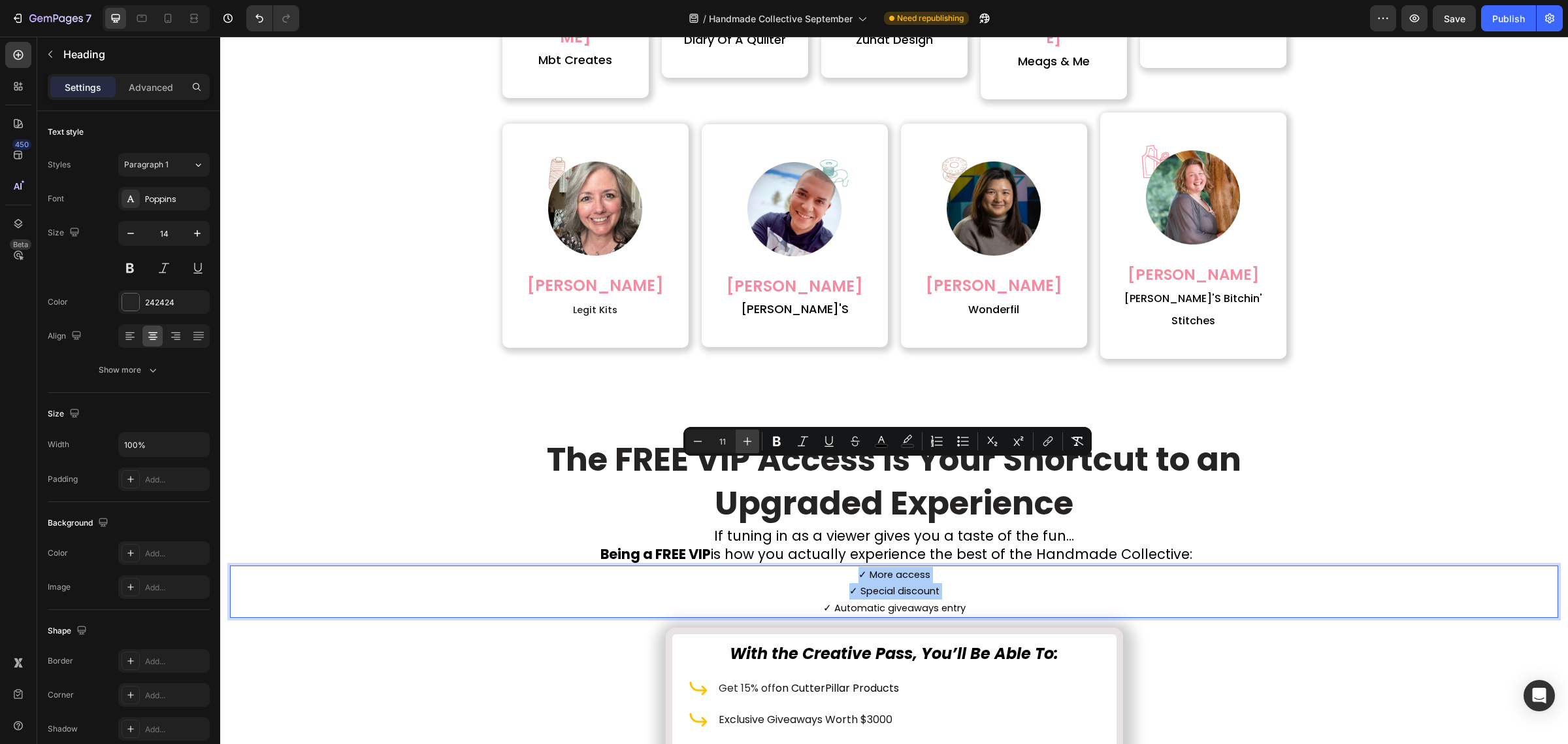
click at [751, 442] on icon "Editor contextual toolbar" at bounding box center [747, 441] width 13 height 13
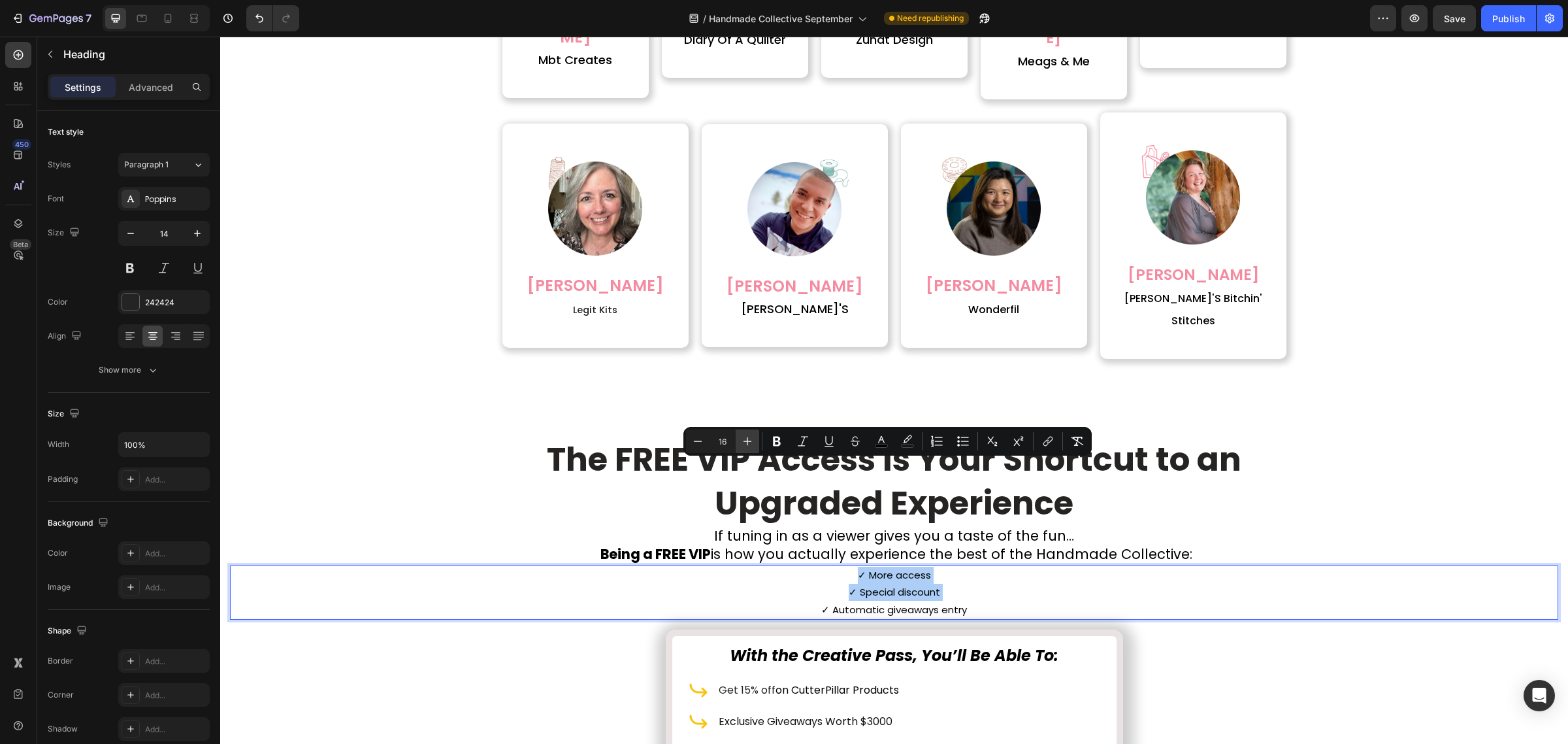
click at [751, 442] on icon "Editor contextual toolbar" at bounding box center [747, 441] width 13 height 13
type input "19"
click at [1277, 581] on div "⁠⁠⁠⁠⁠⁠⁠ The FREE VIP Access Is Your Shortcut to an Upgraded Experience Heading …" at bounding box center [894, 729] width 1328 height 596
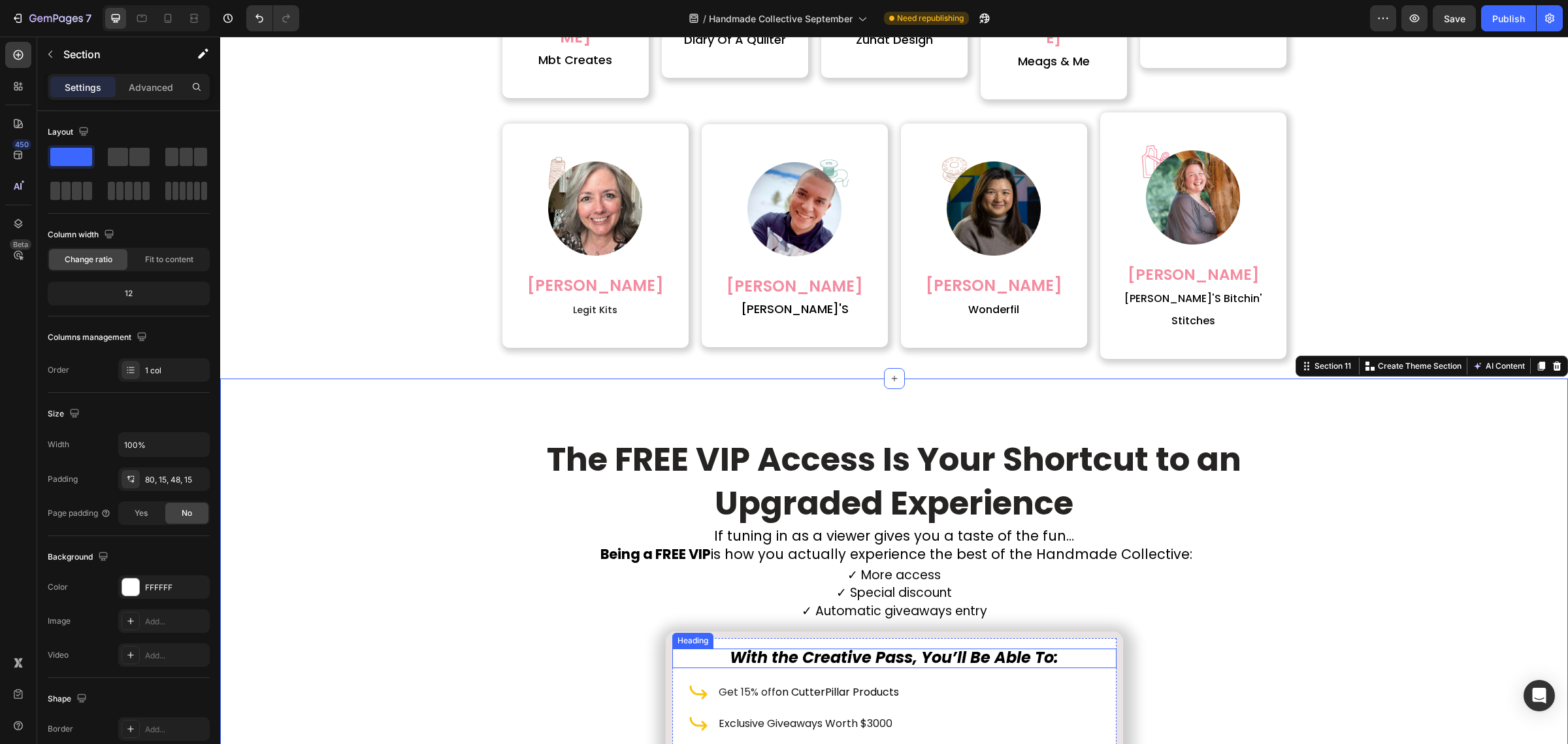
click at [850, 646] on icon "With the Creative Pass, You’ll Be Able To:" at bounding box center [894, 657] width 329 height 21
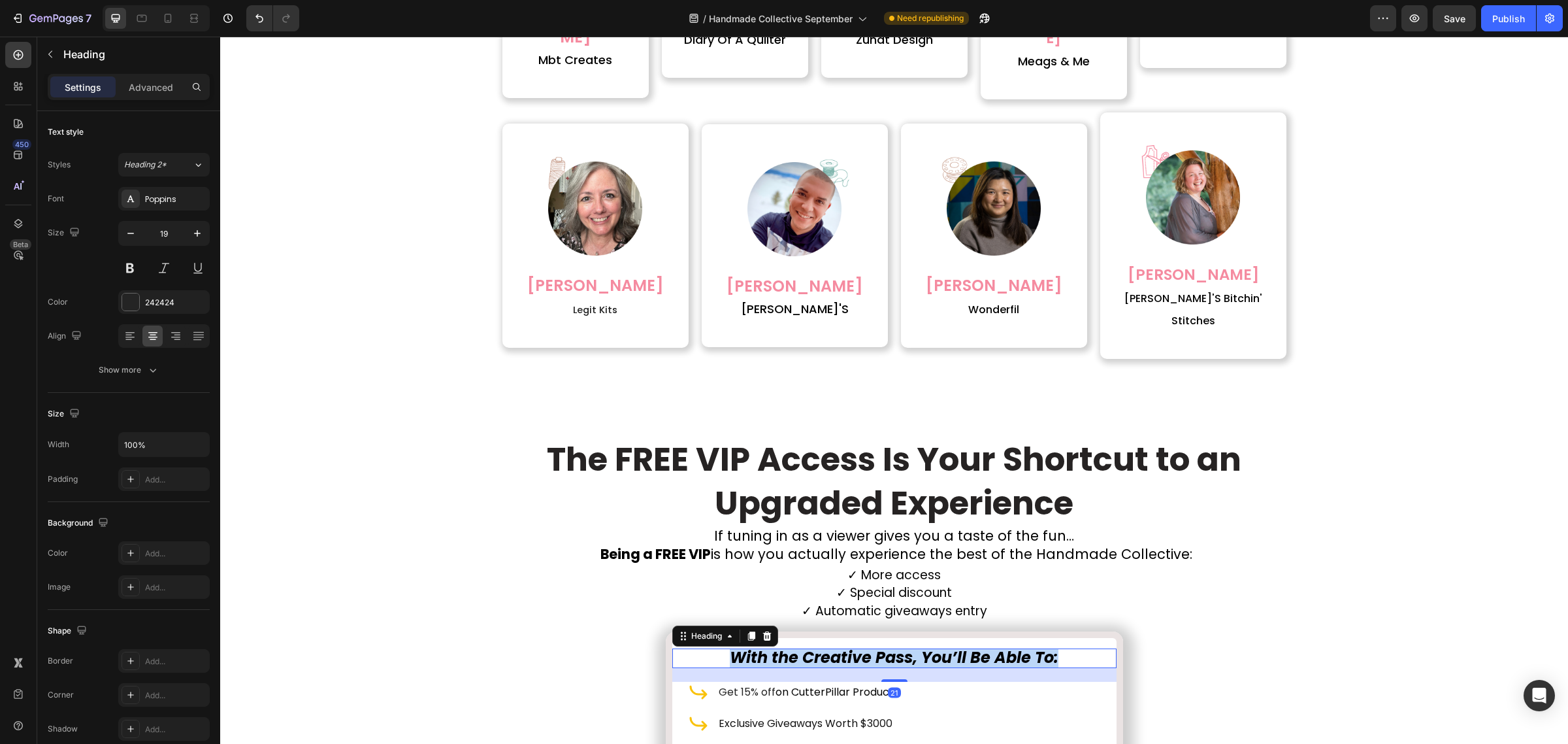
click at [850, 646] on icon "With the Creative Pass, You’ll Be Able To:" at bounding box center [894, 657] width 329 height 21
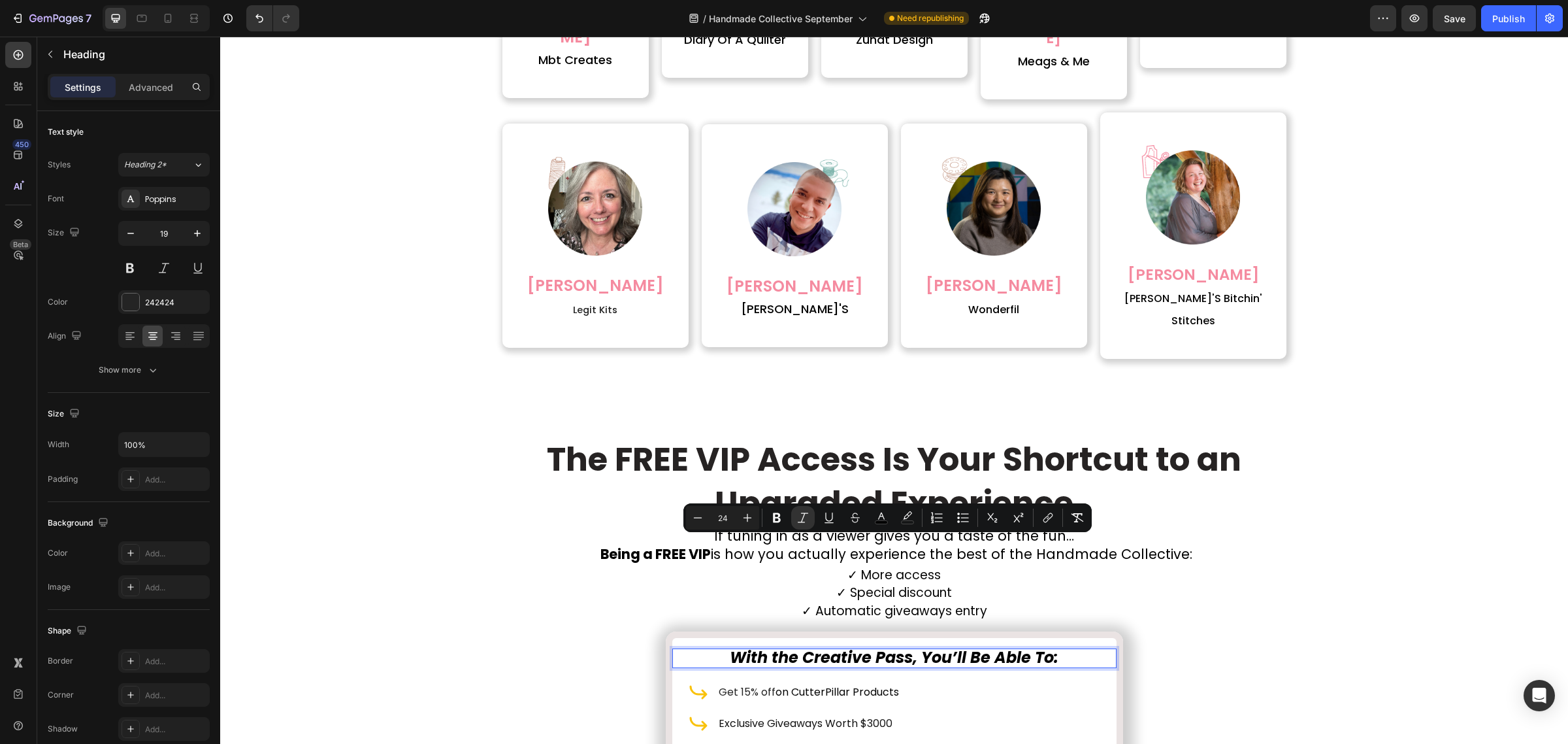
click at [850, 646] on icon "With the Creative Pass, You’ll Be Able To:" at bounding box center [894, 657] width 329 height 21
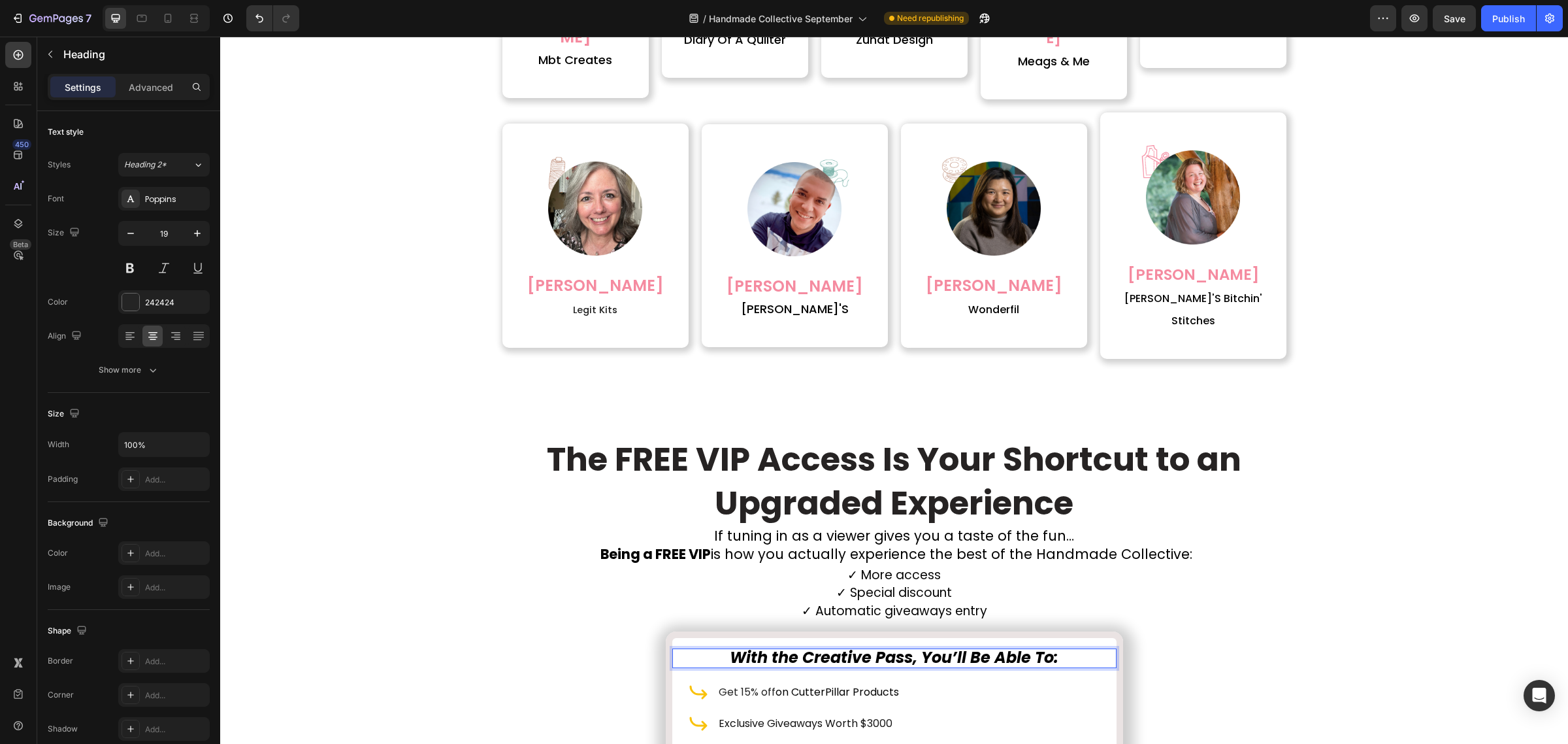
click at [850, 646] on icon "With the Creative Pass, You’ll Be Able To:" at bounding box center [894, 657] width 329 height 21
click at [768, 684] on span "Get 15% off" at bounding box center [747, 692] width 57 height 15
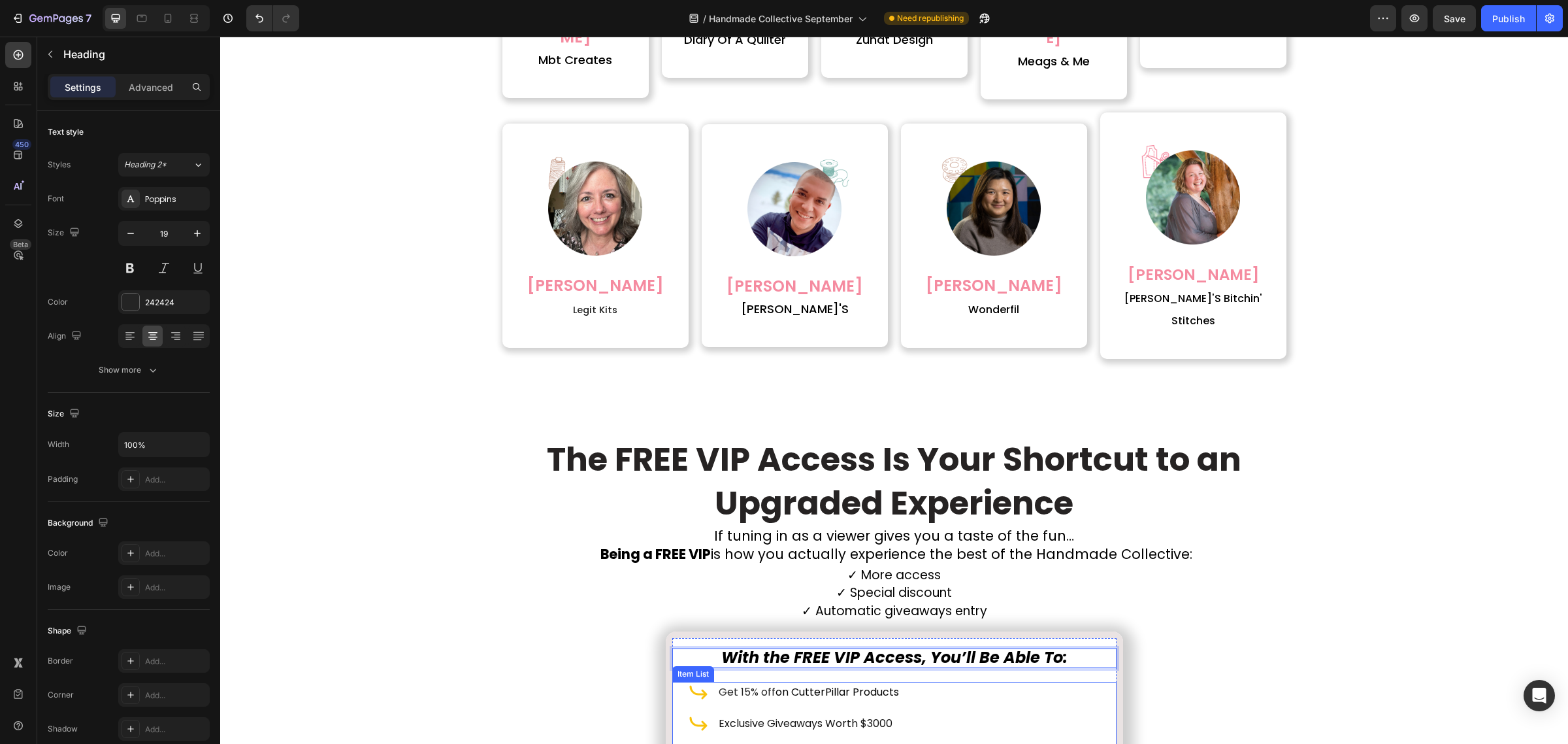
click at [768, 684] on span "Get 15% off" at bounding box center [747, 692] width 57 height 15
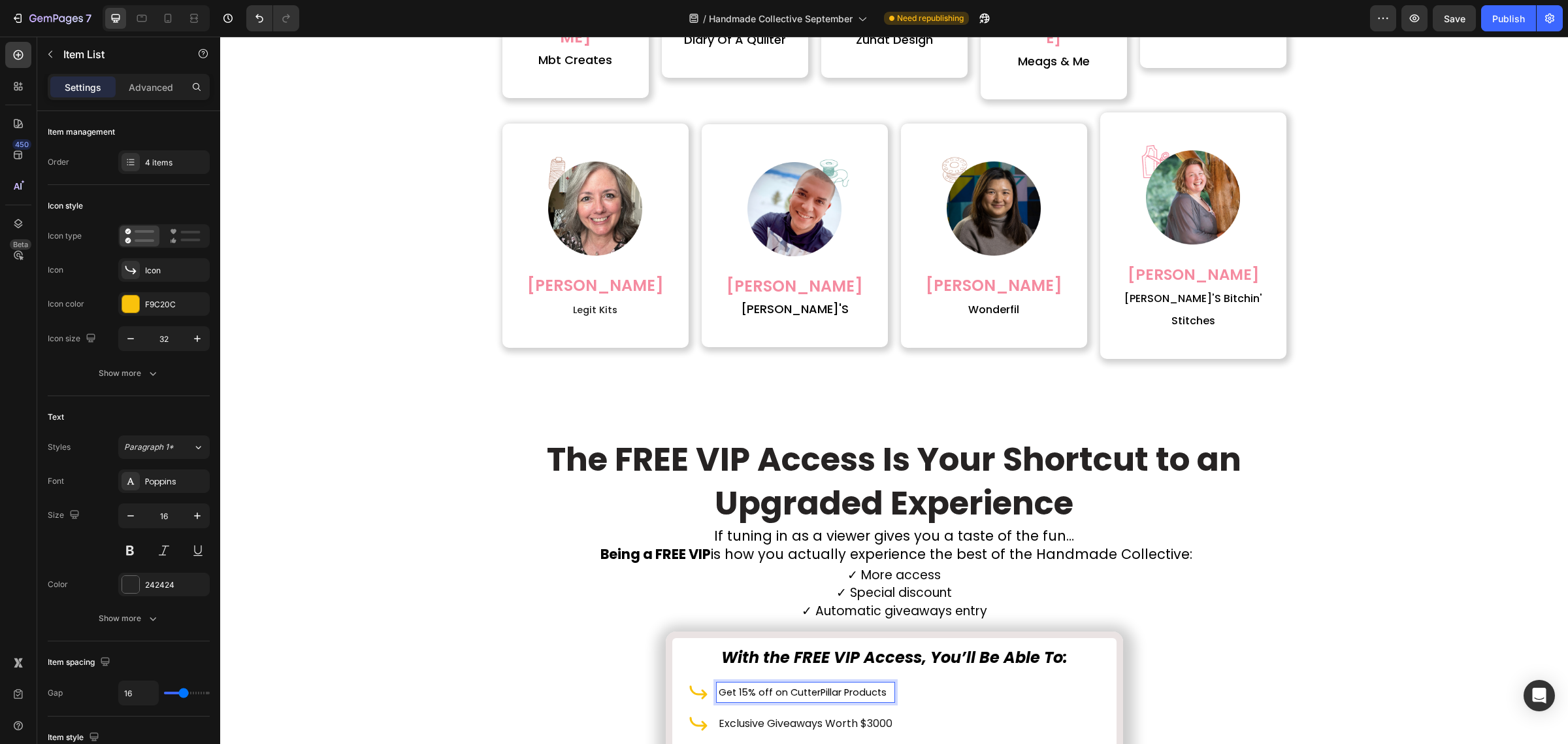
click at [765, 716] on span "Exclusive Giveaways Worth $3000" at bounding box center [805, 723] width 174 height 15
copy span "Exclusive Giveaways Worth $3000"
click at [817, 716] on span "Exclusive Giveaways Worth $3000" at bounding box center [805, 723] width 174 height 15
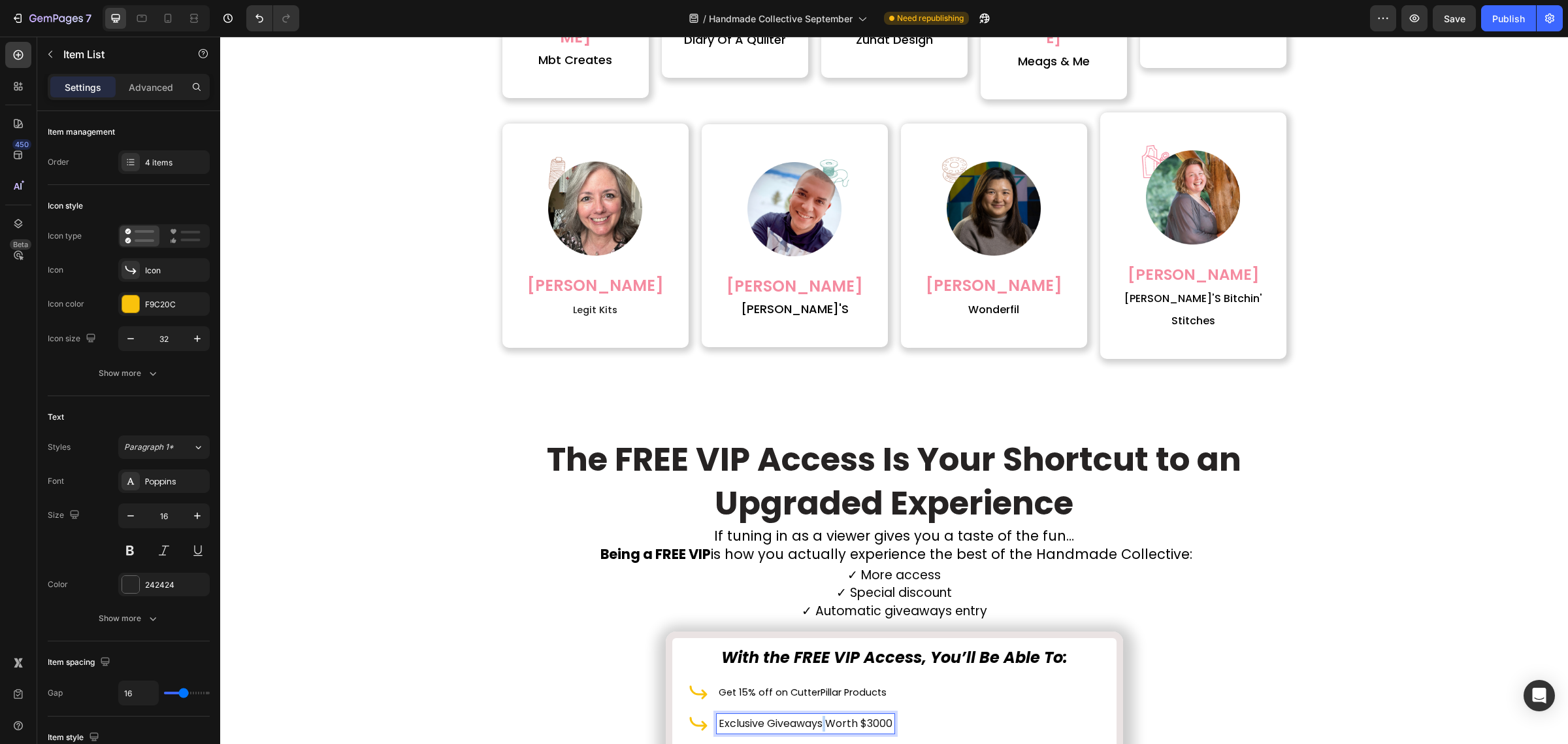
click at [817, 716] on span "Exclusive Giveaways Worth $3000" at bounding box center [805, 723] width 174 height 15
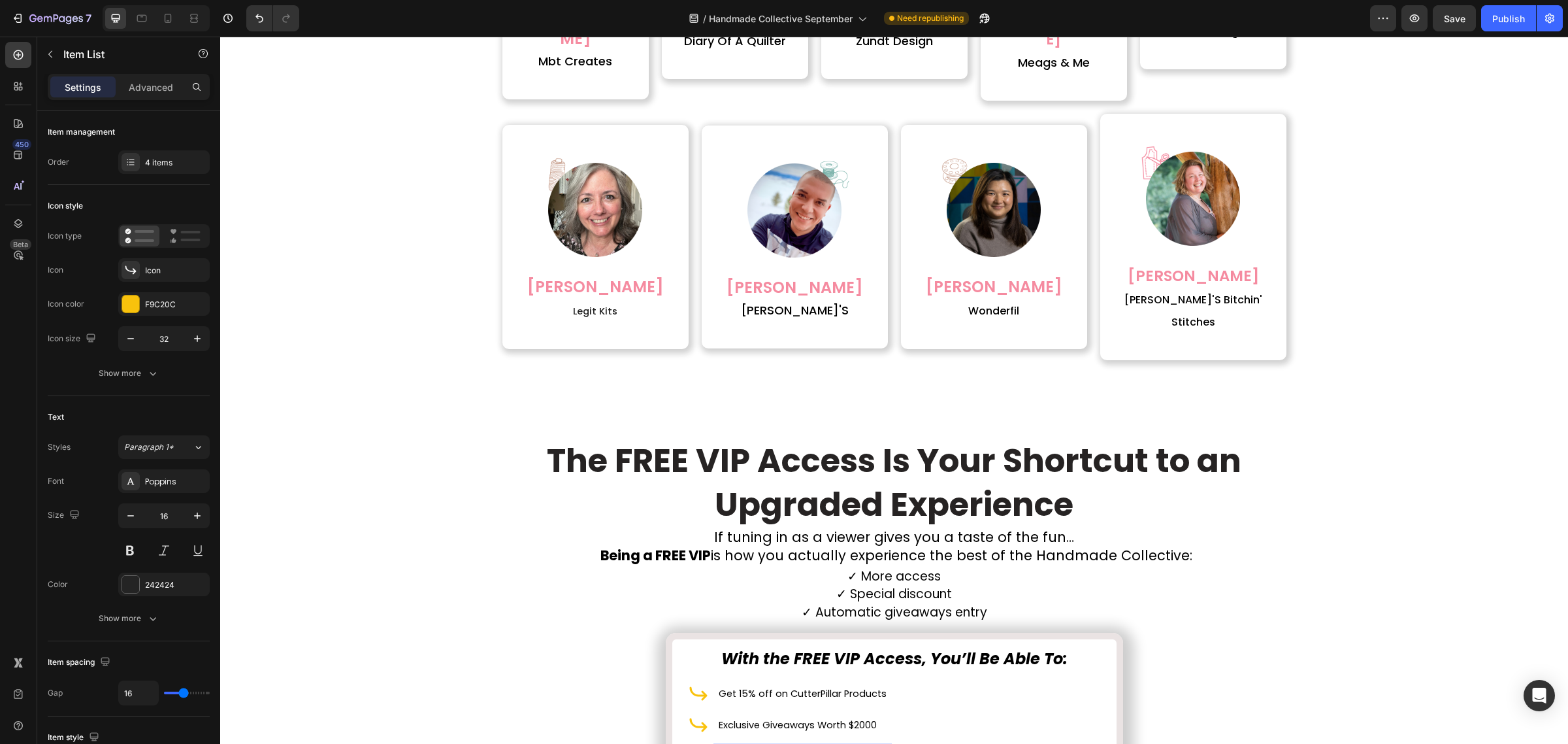
click at [797, 743] on span "Download Supply Lists" at bounding box center [775, 756] width 113 height 15
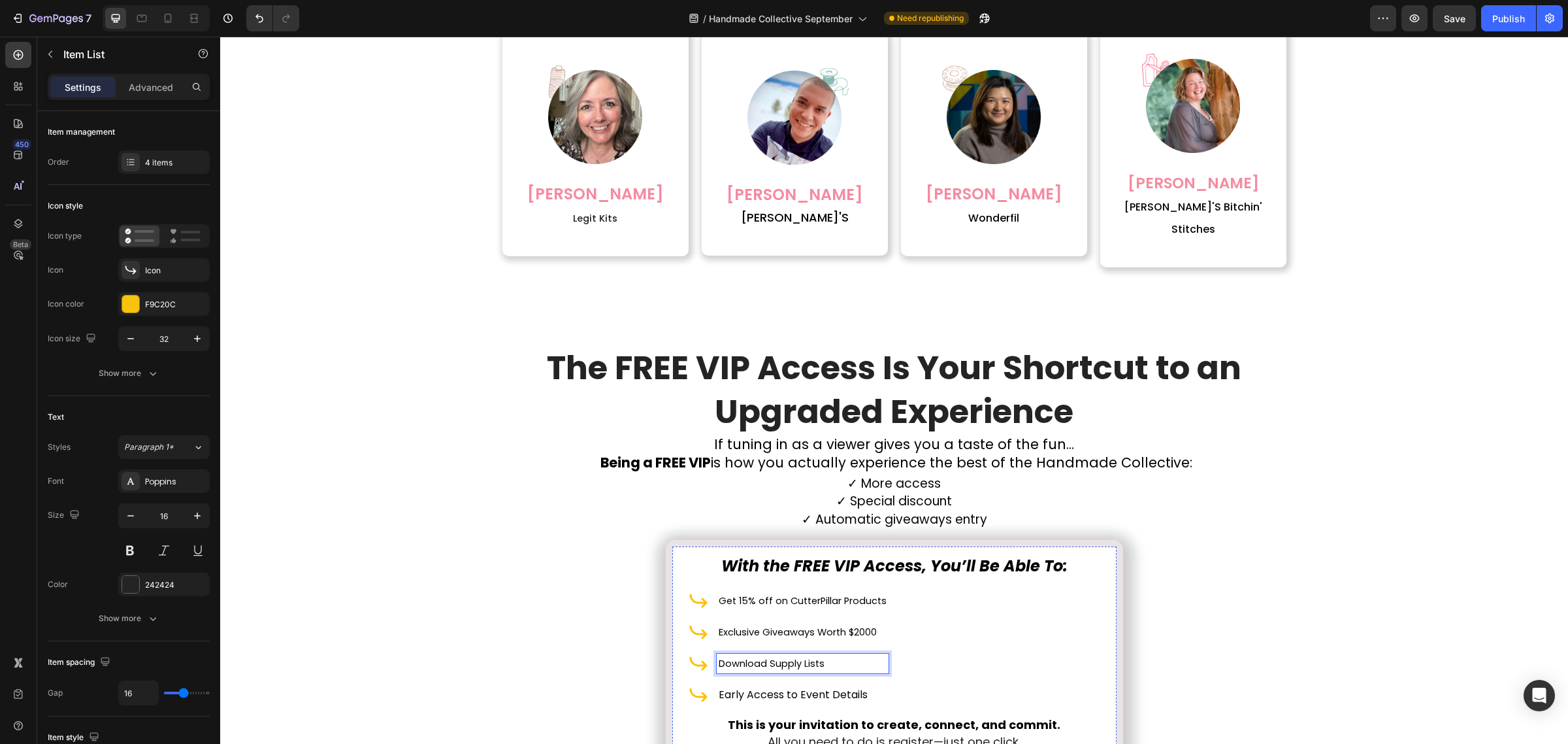
scroll to position [4018, 0]
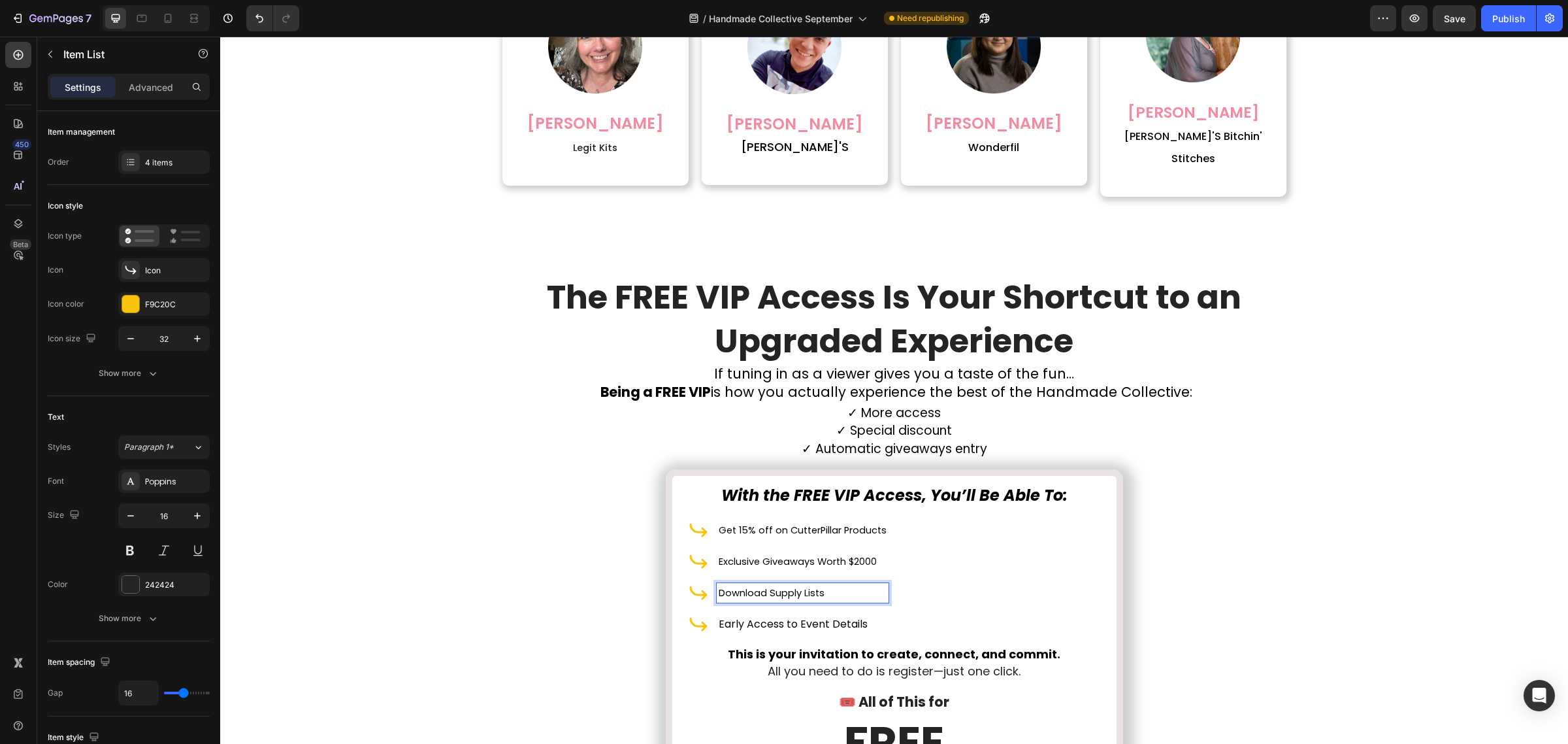
click at [766, 617] on span "Early Access to Event Details" at bounding box center [793, 624] width 149 height 15
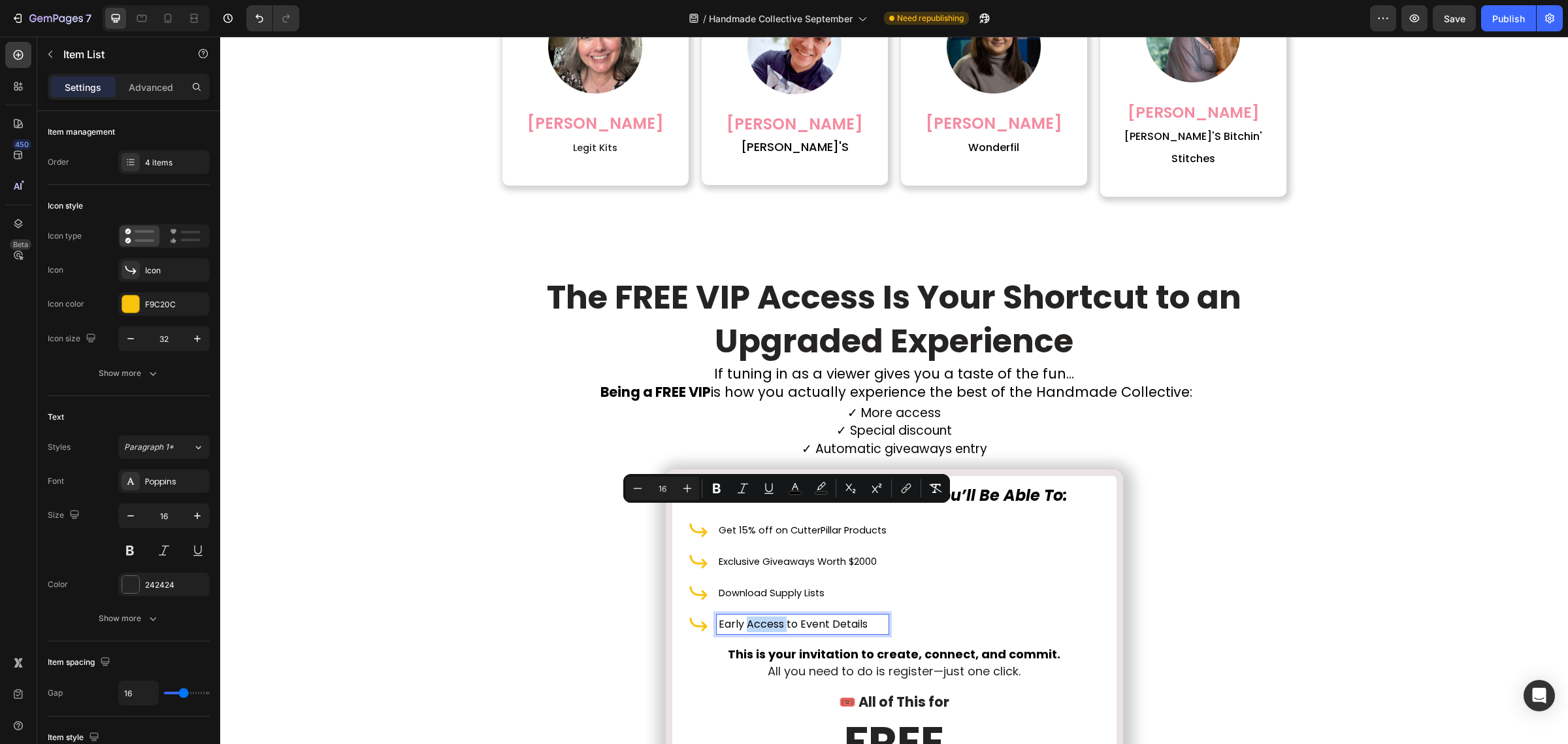
copy span "Early Access to Event Details"
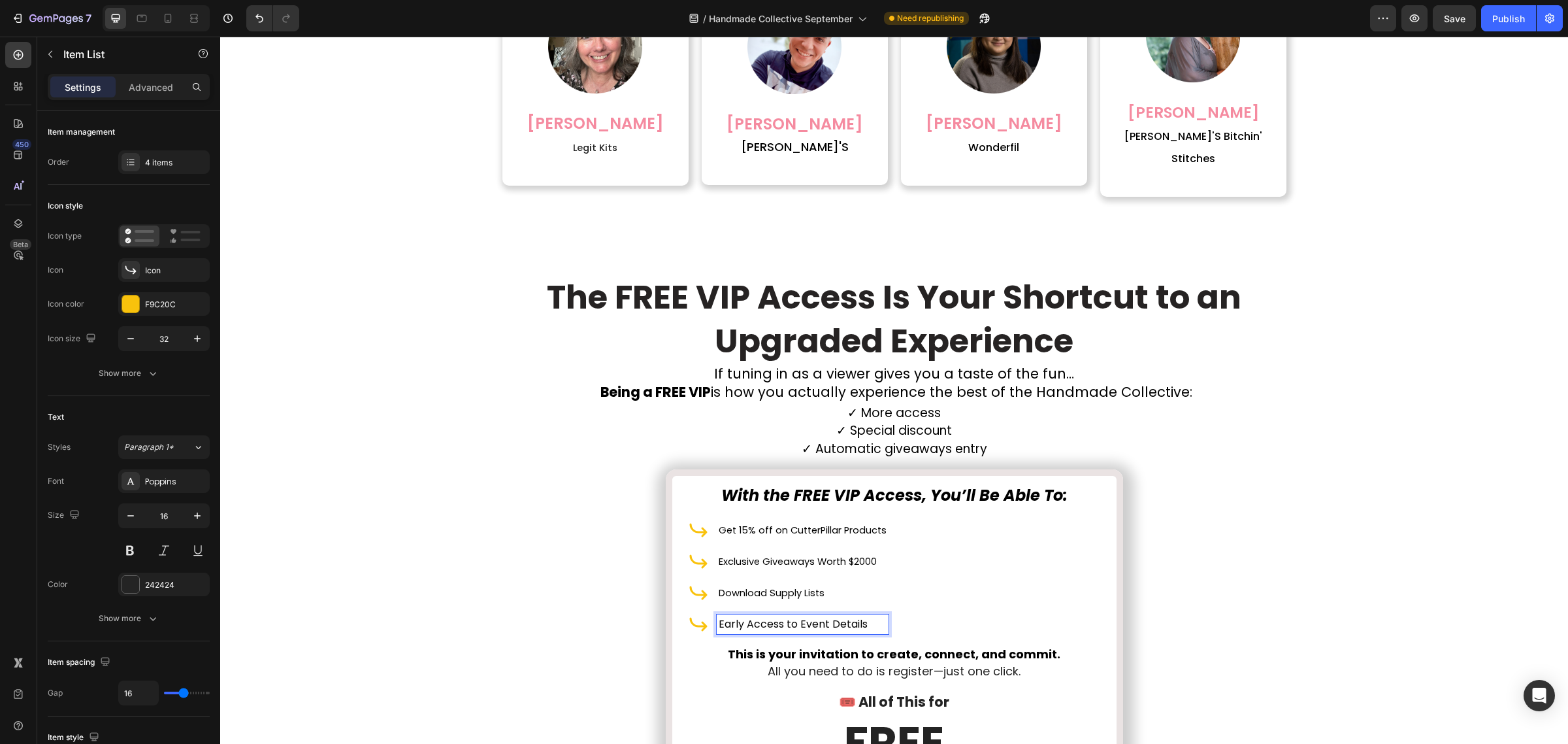
click at [785, 617] on span "Early Access to Event Details" at bounding box center [793, 624] width 149 height 15
click at [914, 646] on span "This is your invitation to create, connect, and commit." at bounding box center [894, 654] width 332 height 17
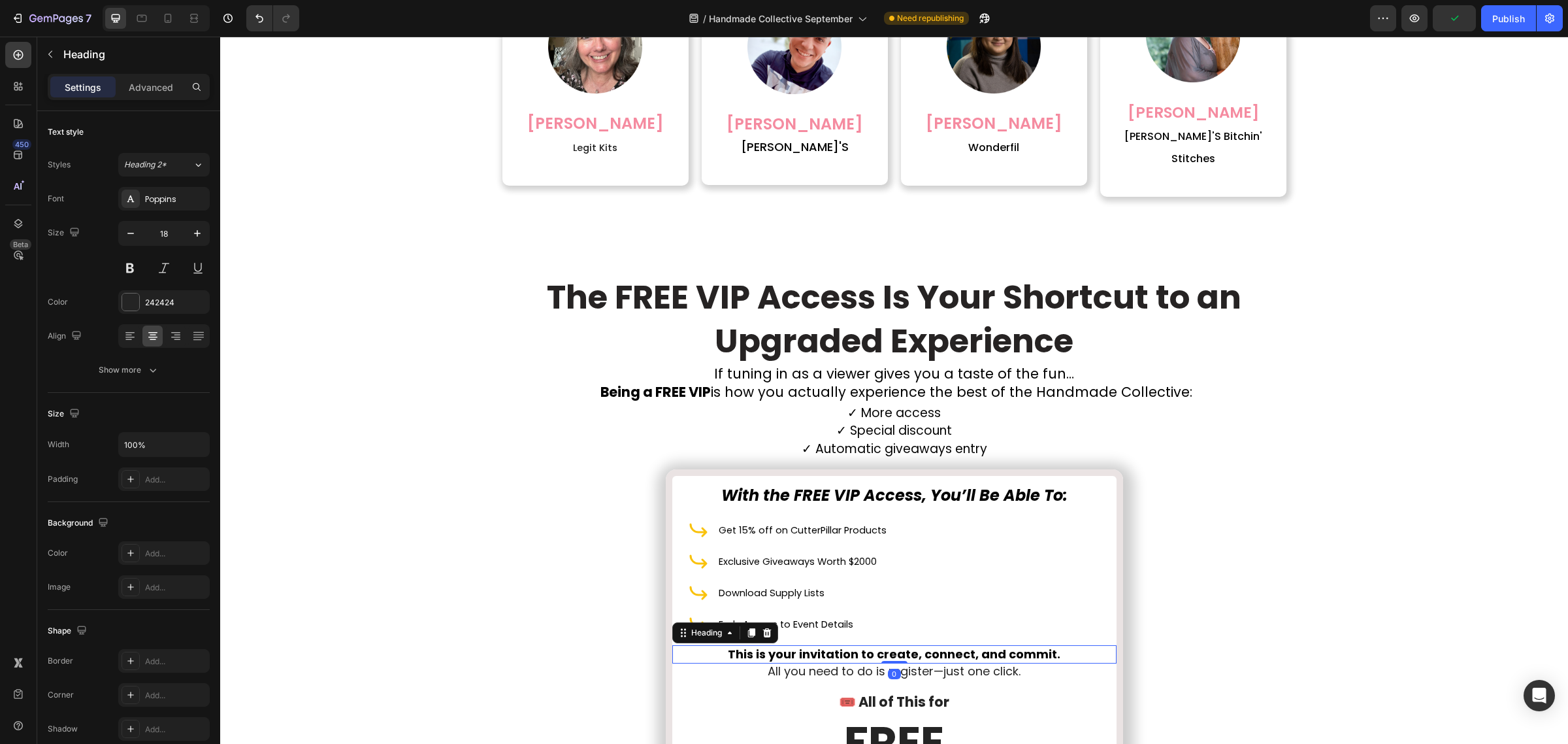
click at [914, 646] on span "This is your invitation to create, connect, and commit." at bounding box center [894, 654] width 332 height 17
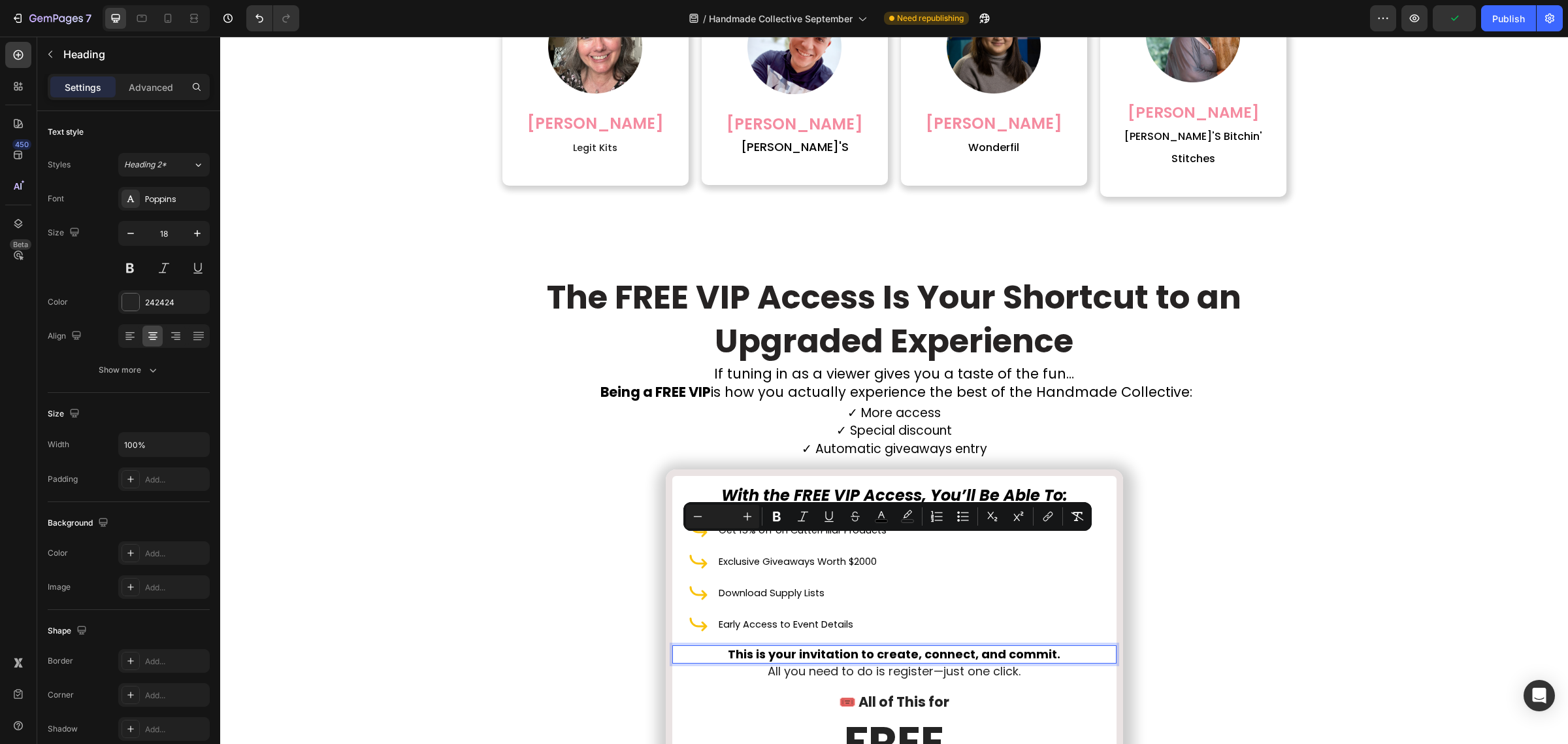
type input "18"
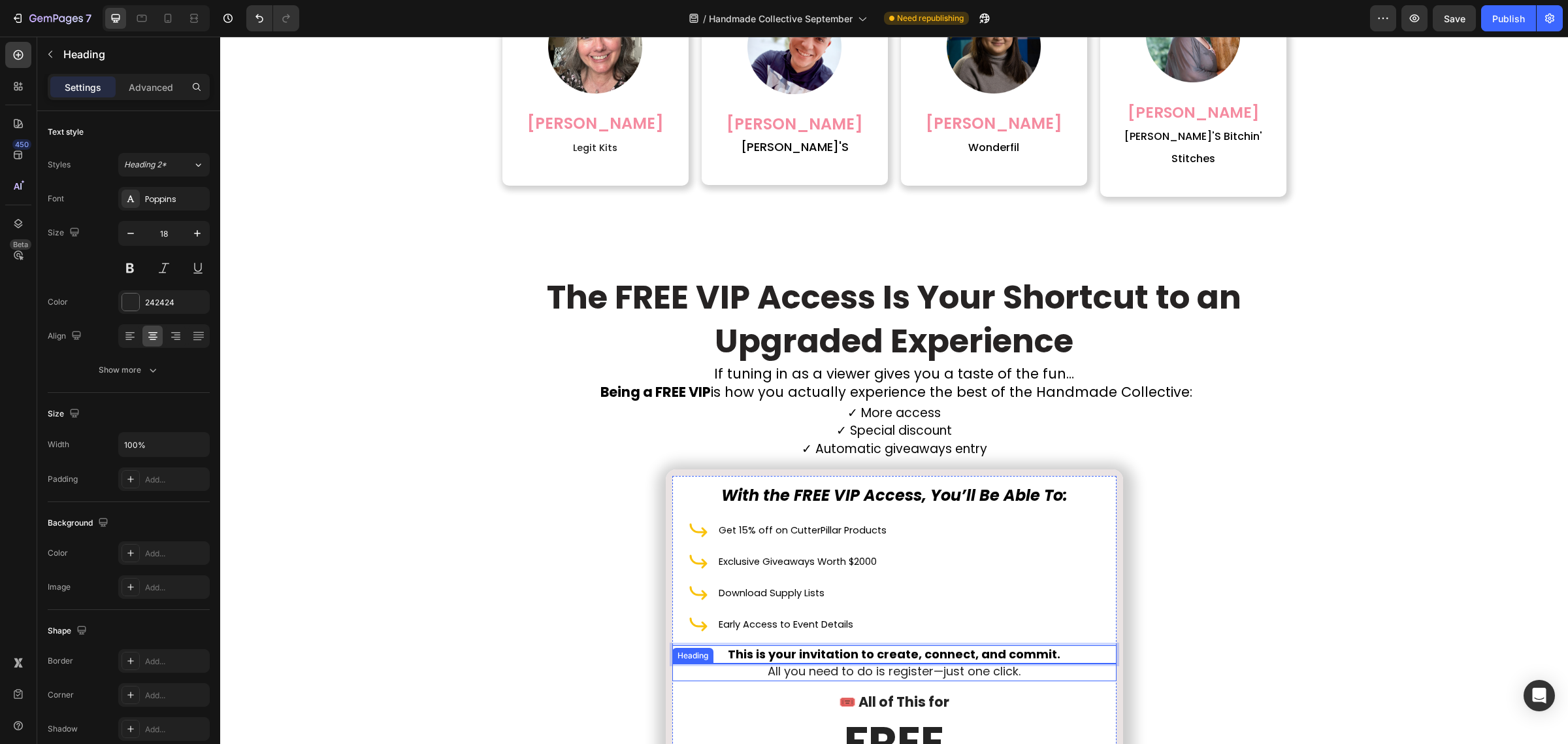
click at [820, 663] on span "All you need to do is register—just one click." at bounding box center [894, 671] width 253 height 17
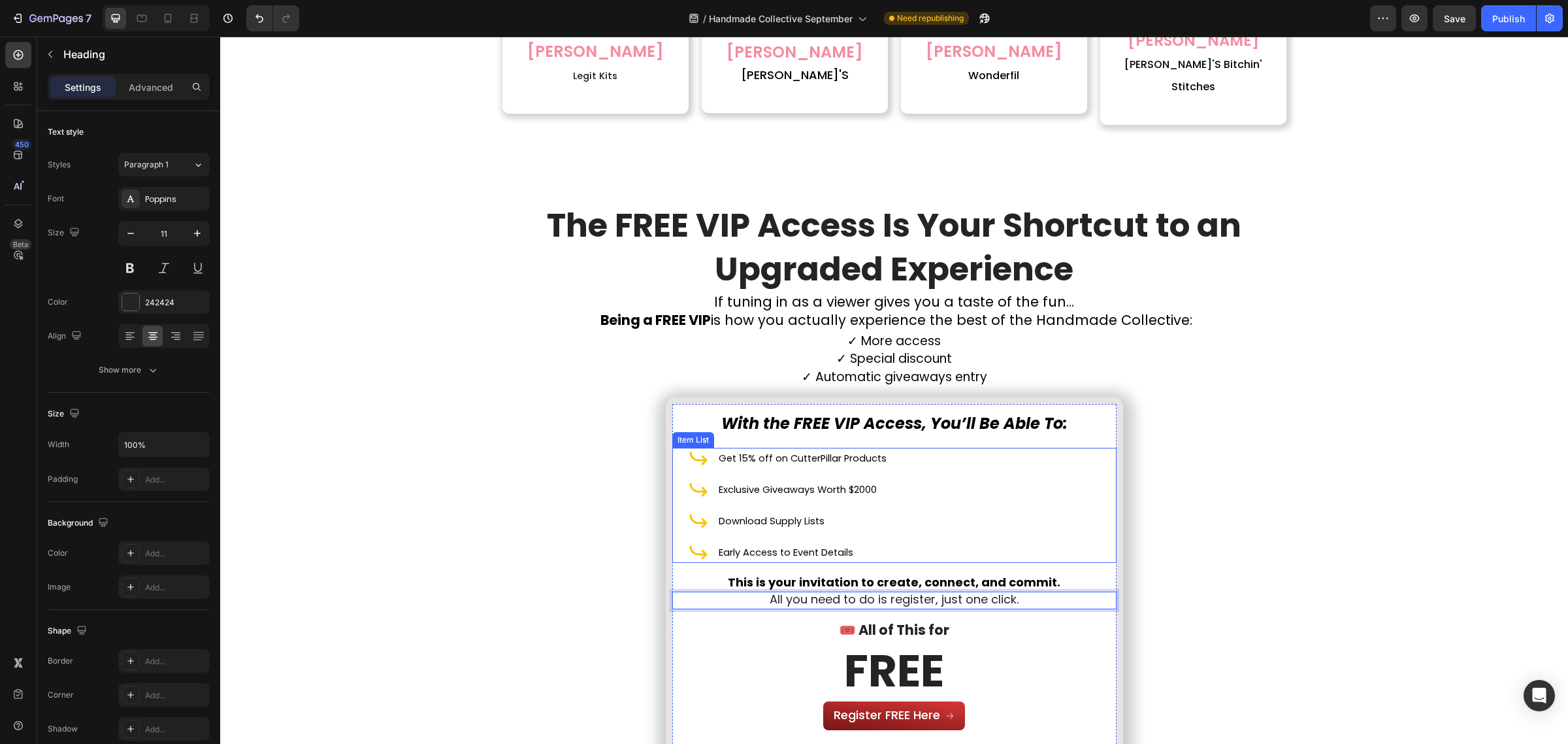
scroll to position [4100, 0]
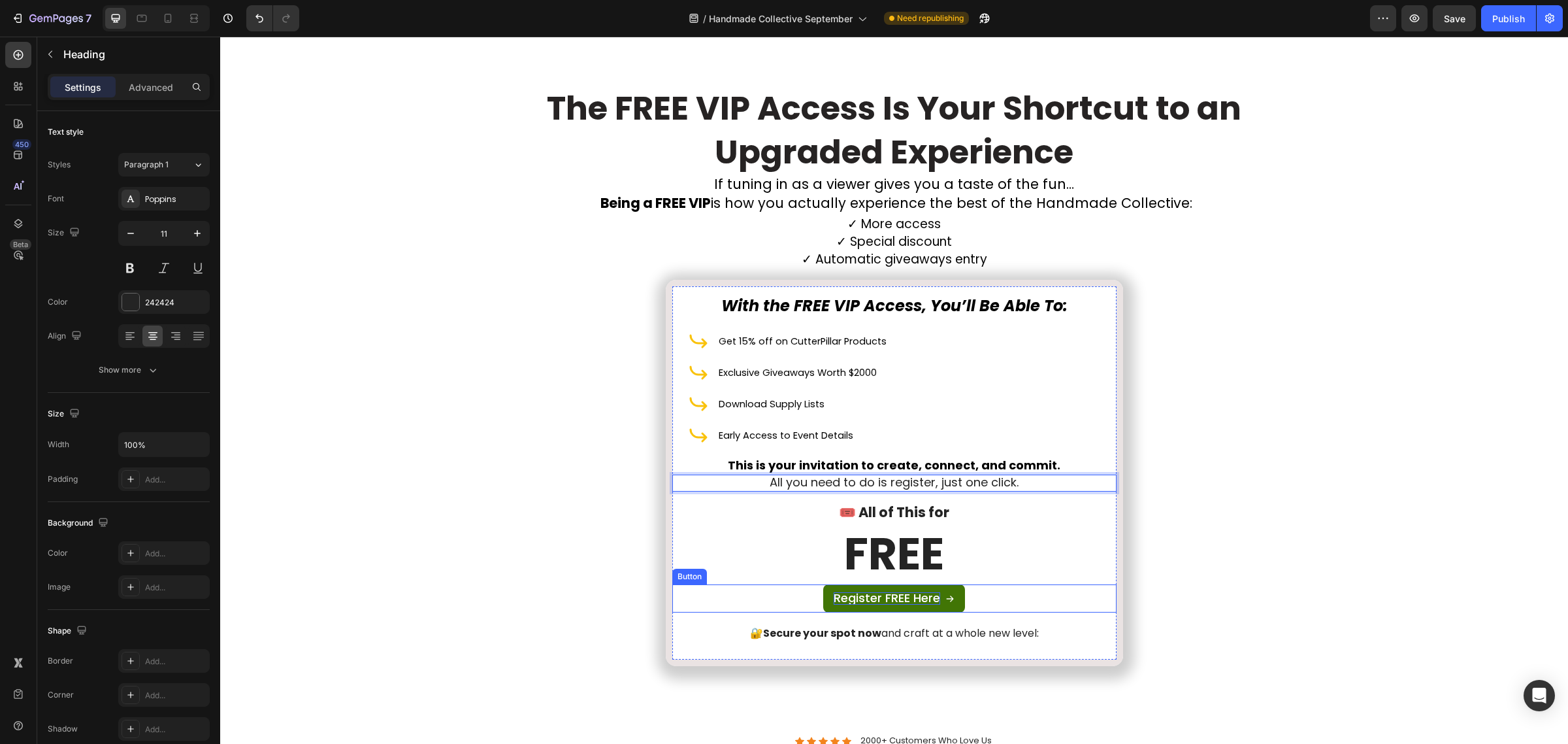
click at [894, 595] on span "Register FREE Here" at bounding box center [887, 598] width 107 height 17
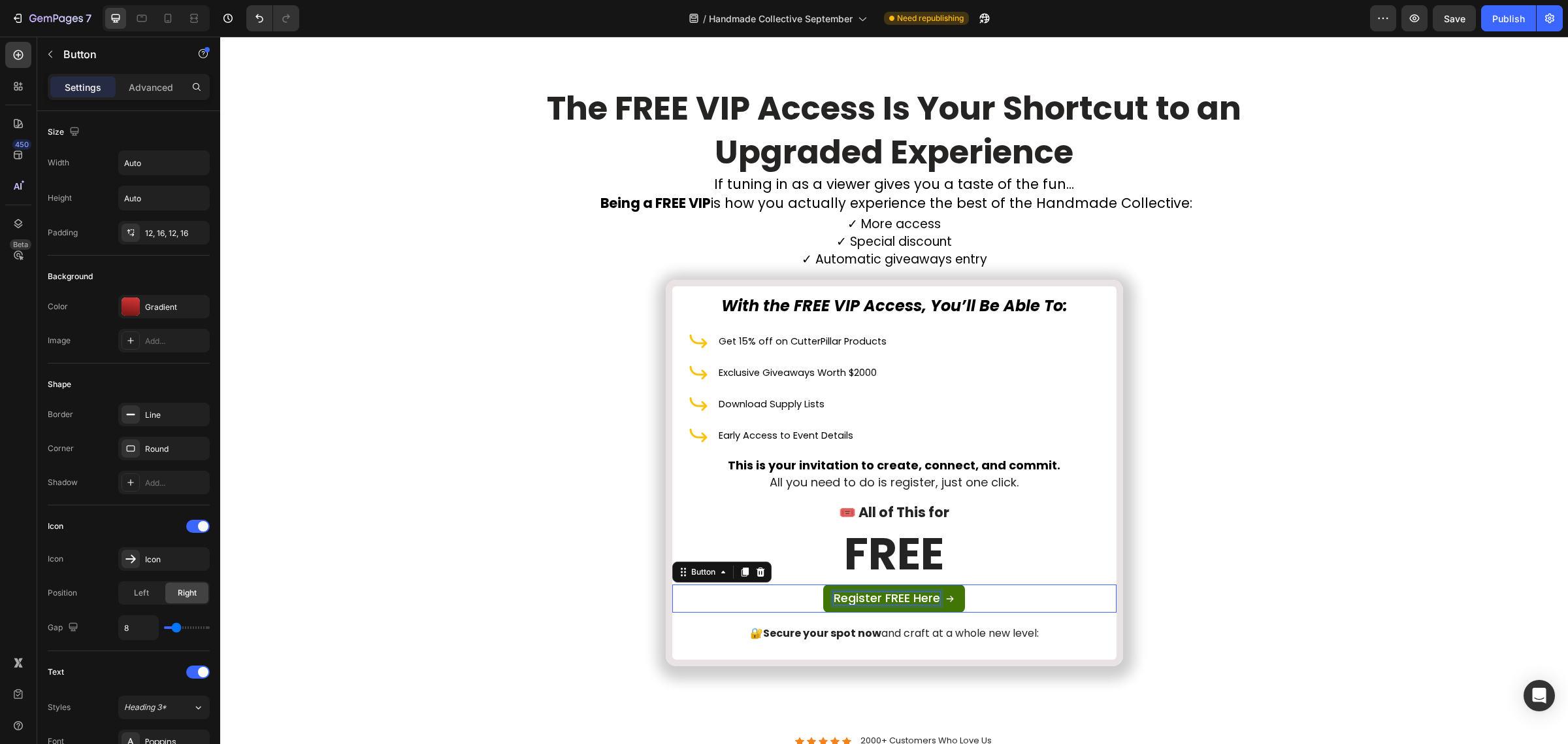
click at [894, 595] on span "Register FREE Here" at bounding box center [887, 598] width 107 height 17
click at [894, 596] on strong "Save your FREE VIP Spot Now" at bounding box center [887, 598] width 143 height 13
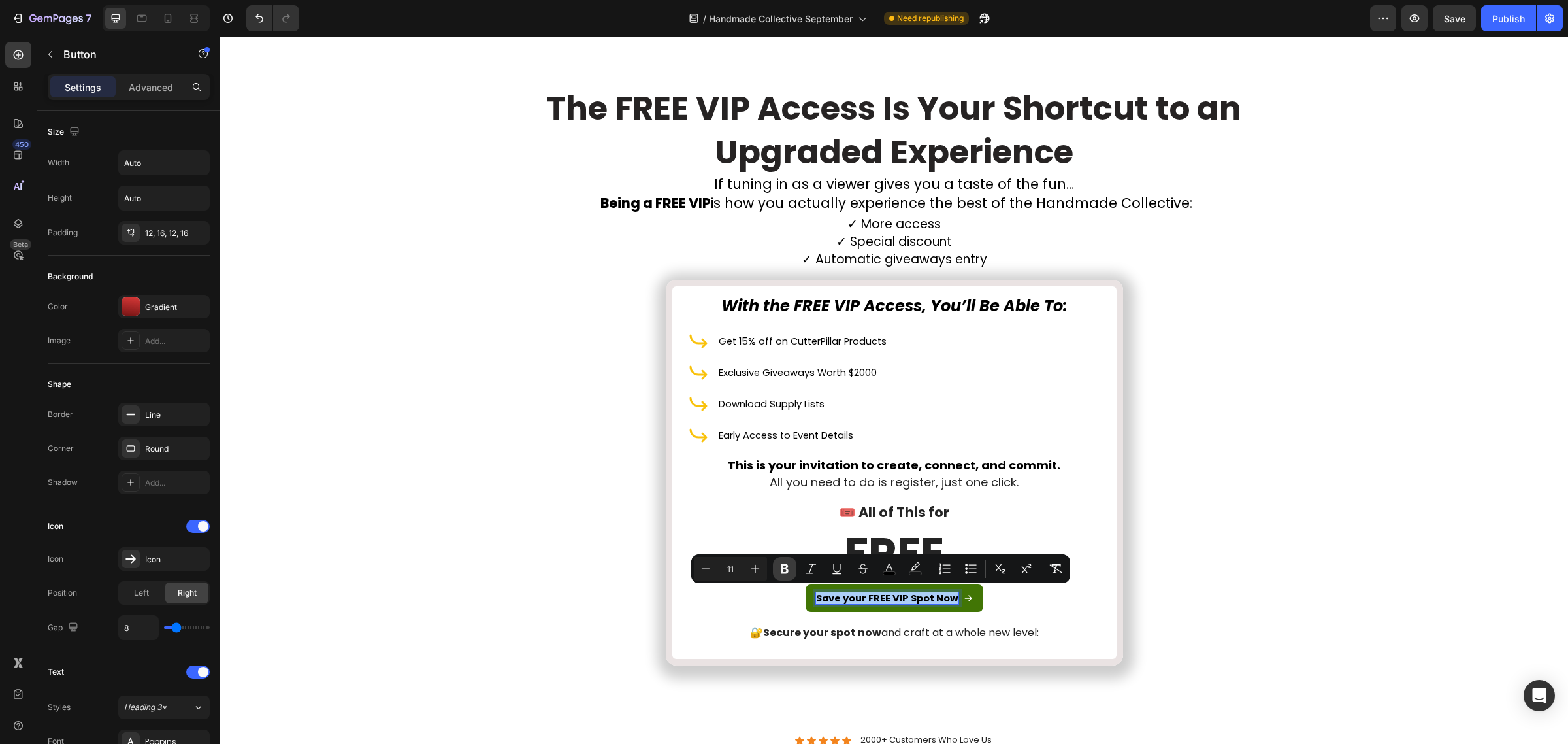
click at [789, 570] on icon "Editor contextual toolbar" at bounding box center [785, 568] width 13 height 13
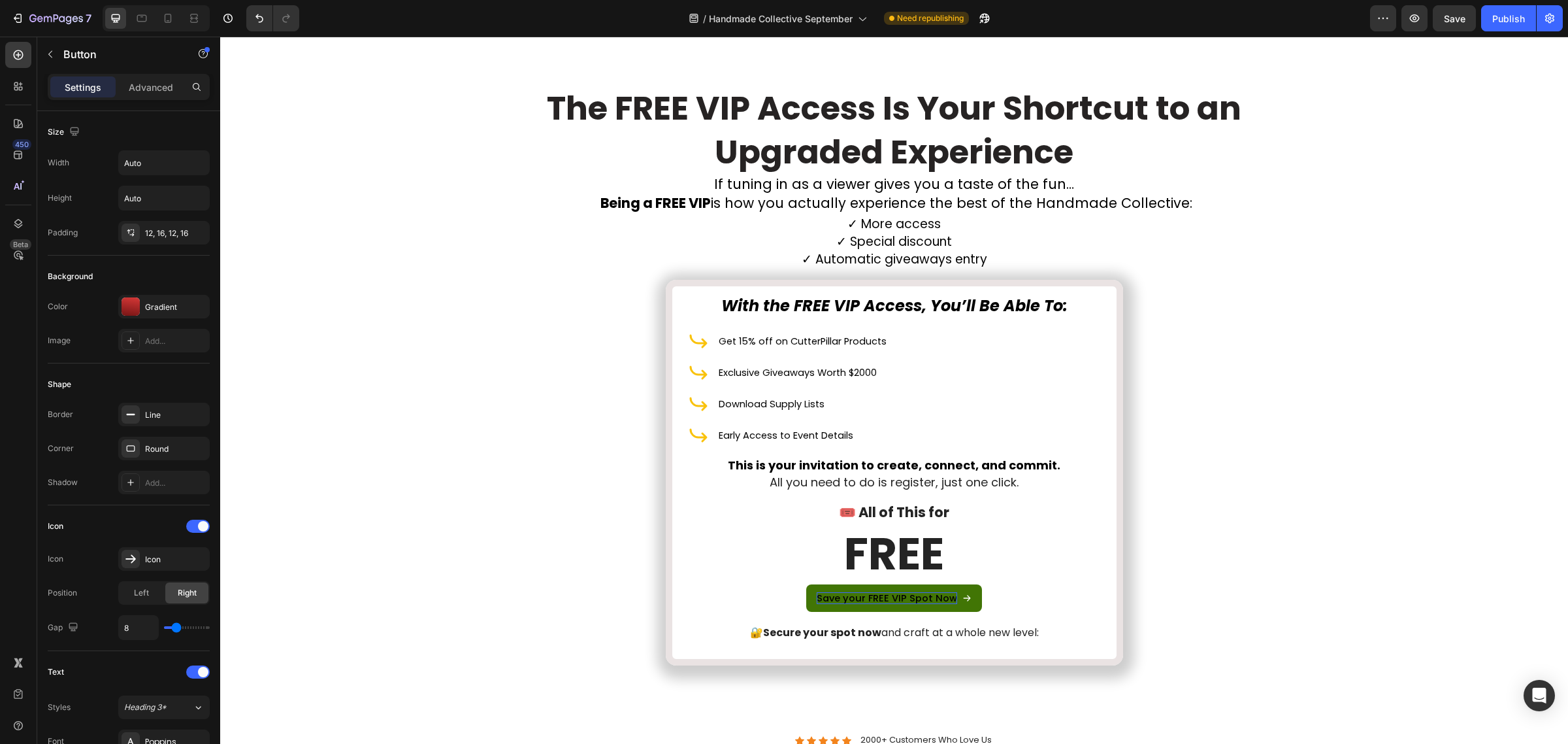
click at [885, 599] on span "Save your FREE VIP Spot Now" at bounding box center [887, 598] width 141 height 13
click at [897, 592] on span "Save your FREE VIP Spot Now" at bounding box center [887, 598] width 141 height 13
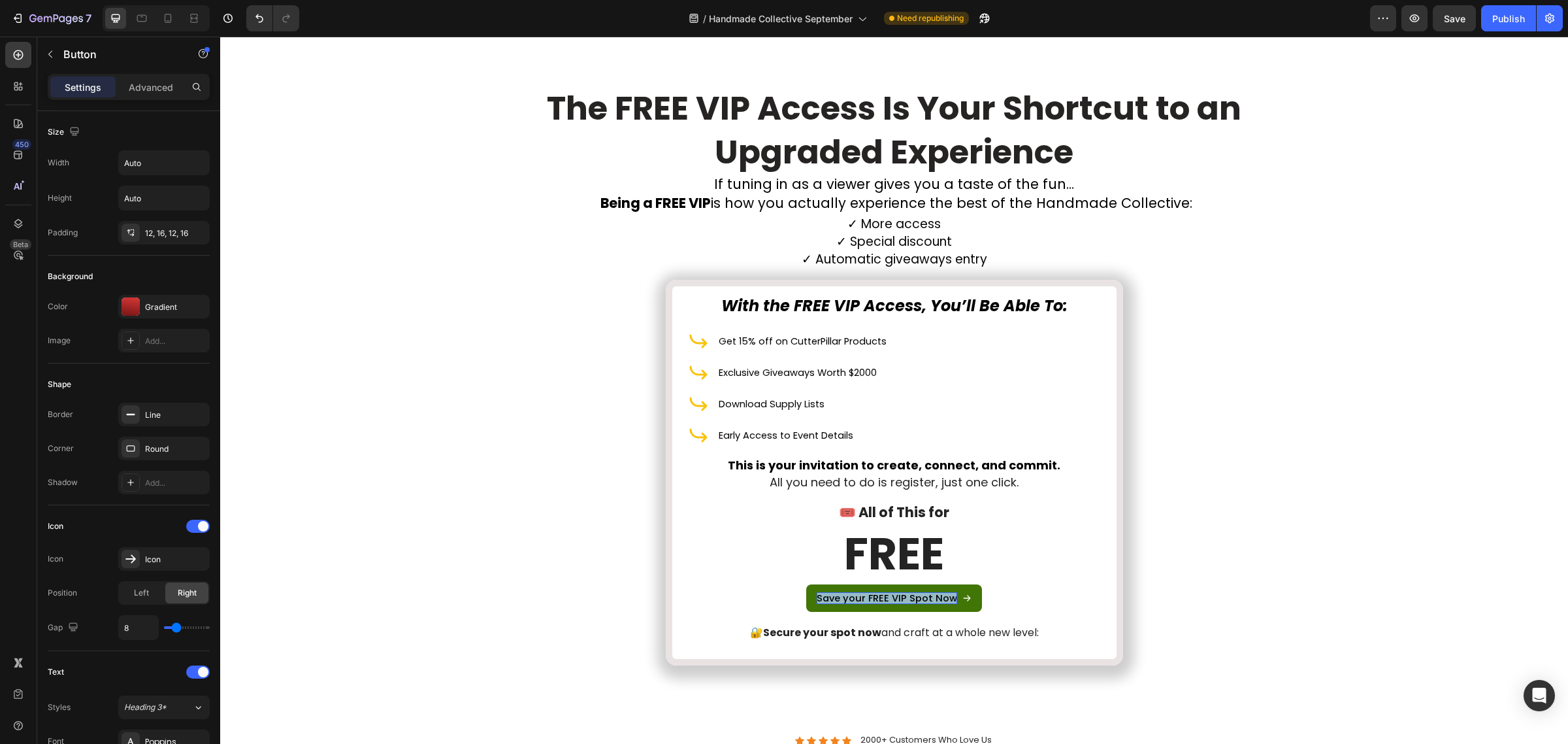
click at [897, 592] on span "Save your FREE VIP Spot Now" at bounding box center [887, 598] width 141 height 13
click at [1022, 567] on h2 "FREE" at bounding box center [895, 554] width 445 height 60
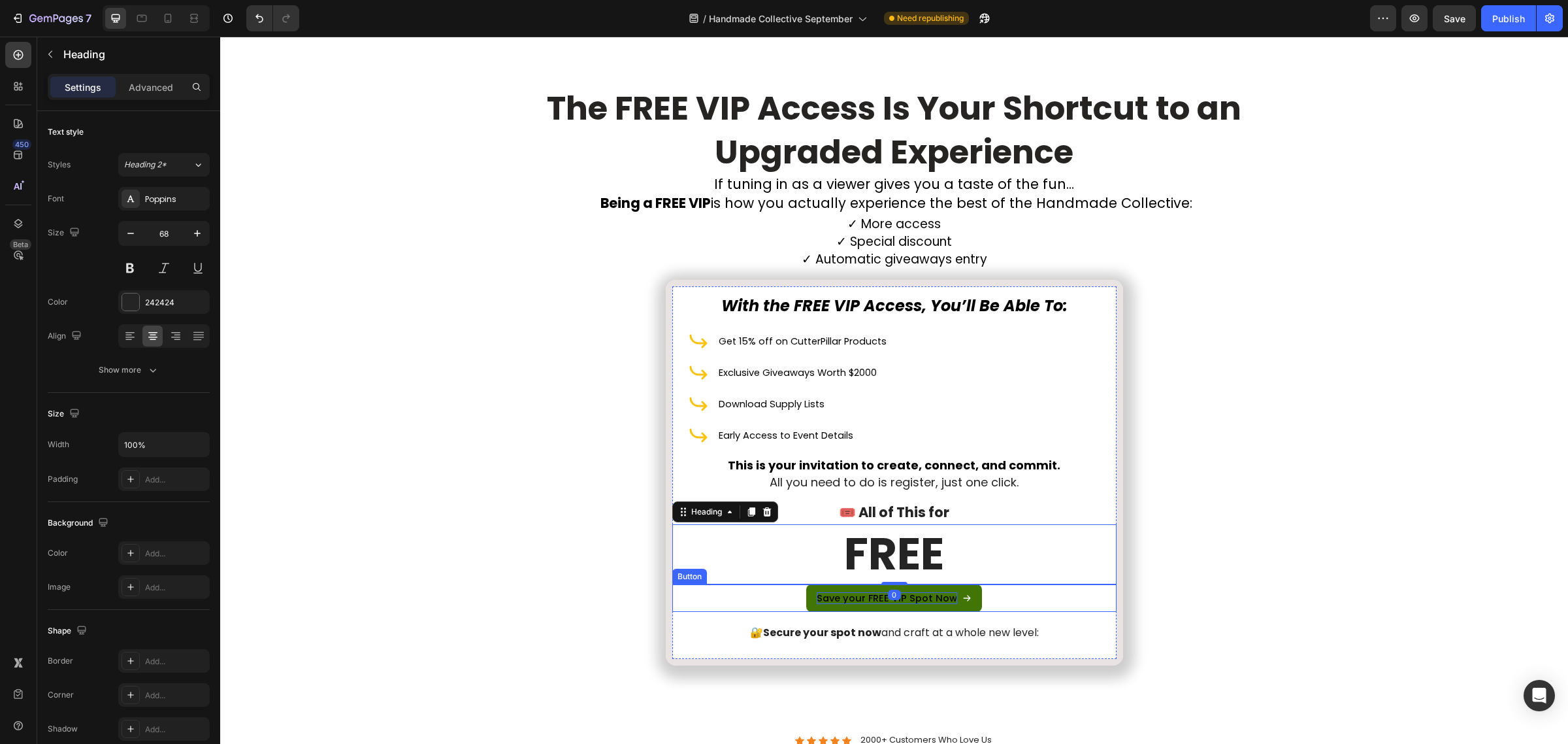
click at [923, 592] on span "Save your FREE VIP Spot Now" at bounding box center [887, 598] width 141 height 13
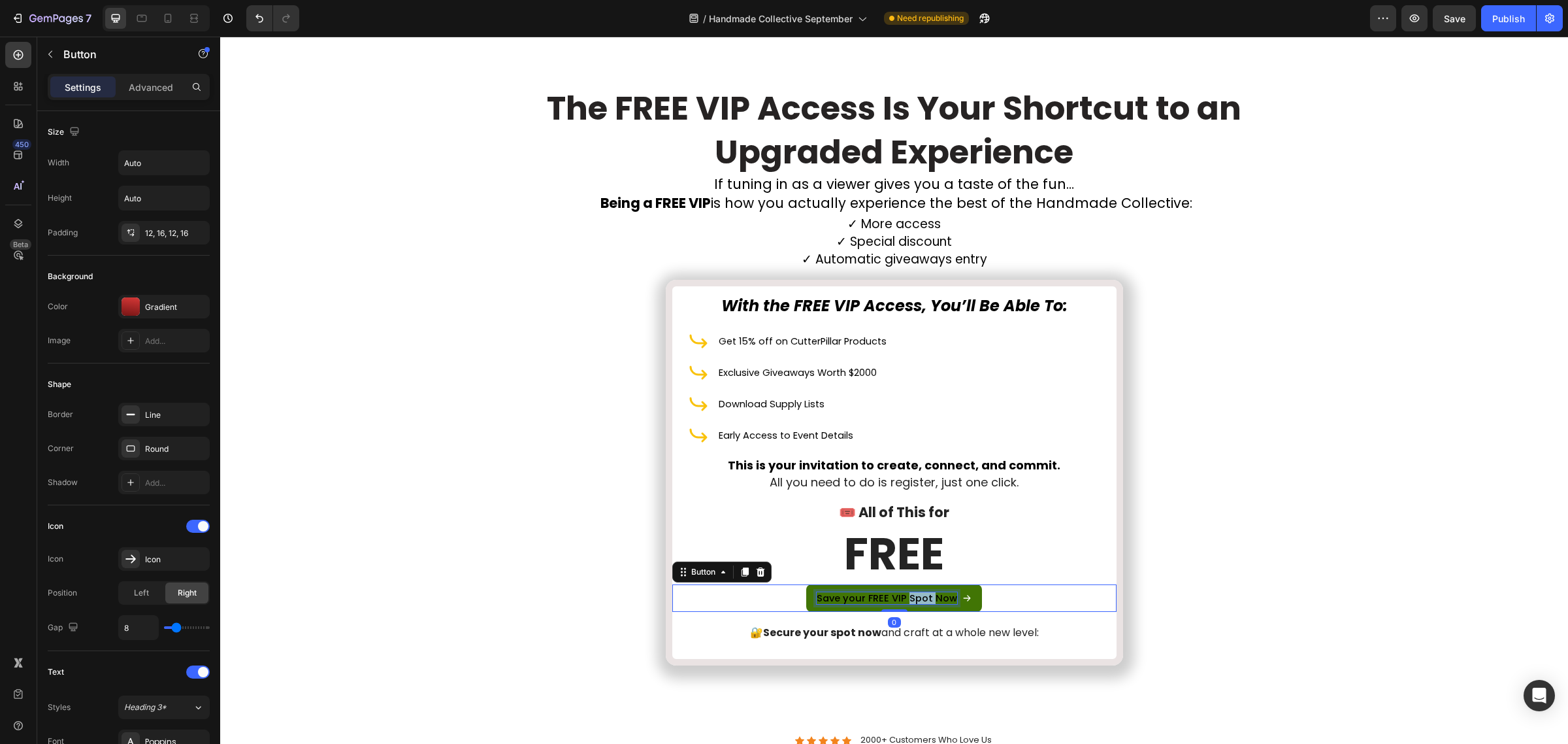
click at [923, 596] on span "Save your FREE VIP Spot Now" at bounding box center [887, 598] width 141 height 13
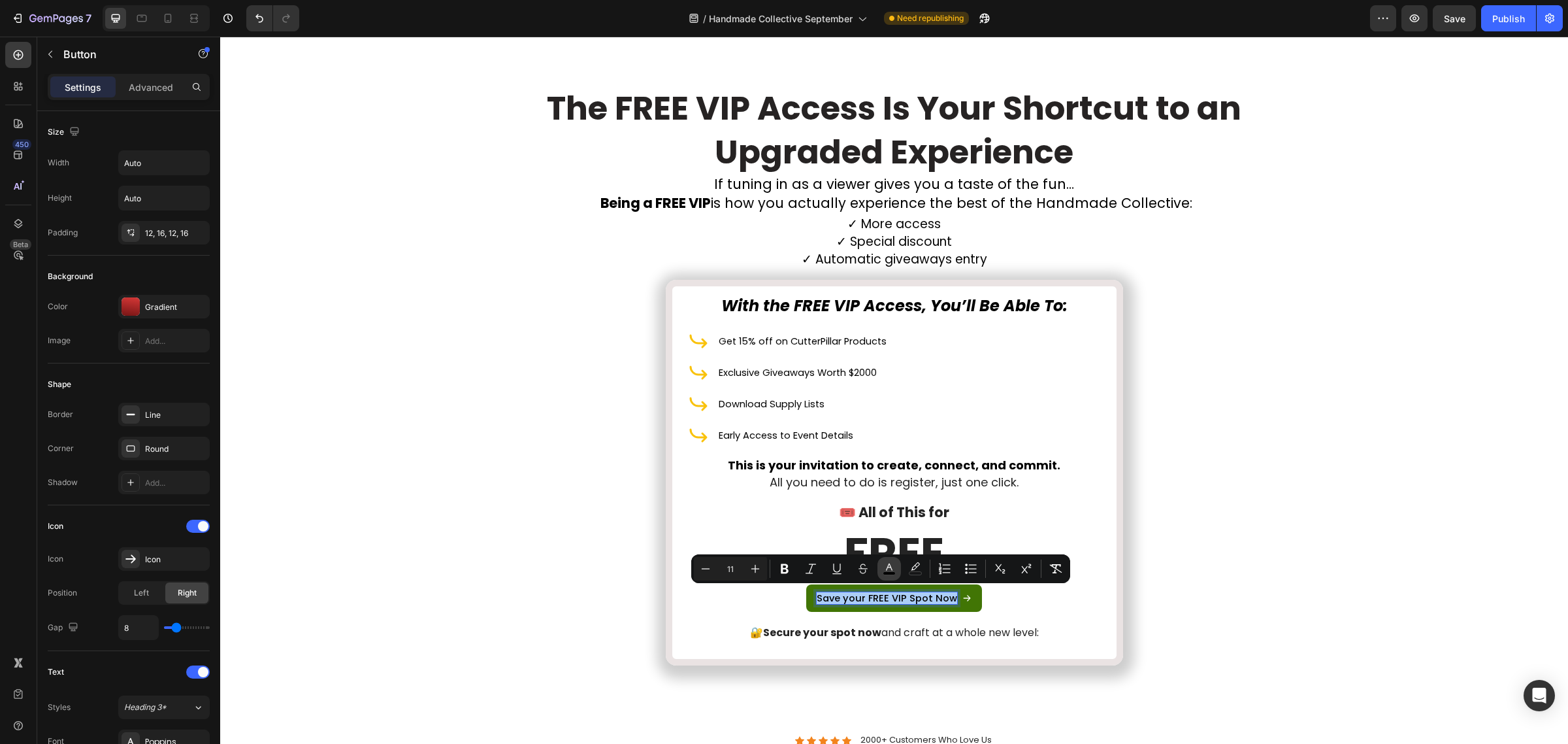
click at [881, 571] on button "color" at bounding box center [889, 569] width 24 height 24
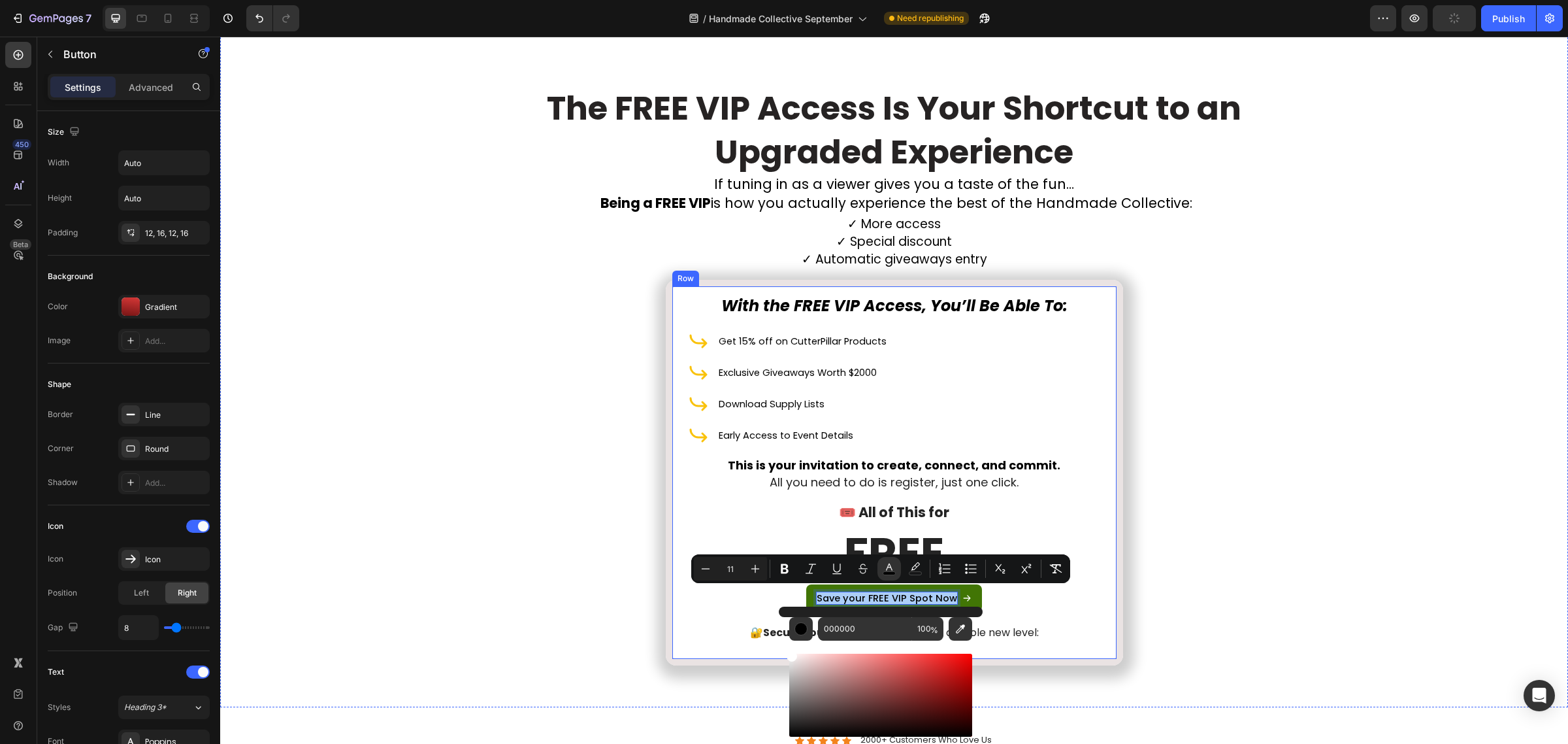
drag, startPoint x: 1083, startPoint y: 720, endPoint x: 776, endPoint y: 641, distance: 317.0
type input "FFFFFF"
click at [615, 572] on div "⁠⁠⁠⁠⁠⁠⁠ The FREE VIP Access Is Your Shortcut to an Upgraded Experience Heading …" at bounding box center [894, 378] width 1328 height 596
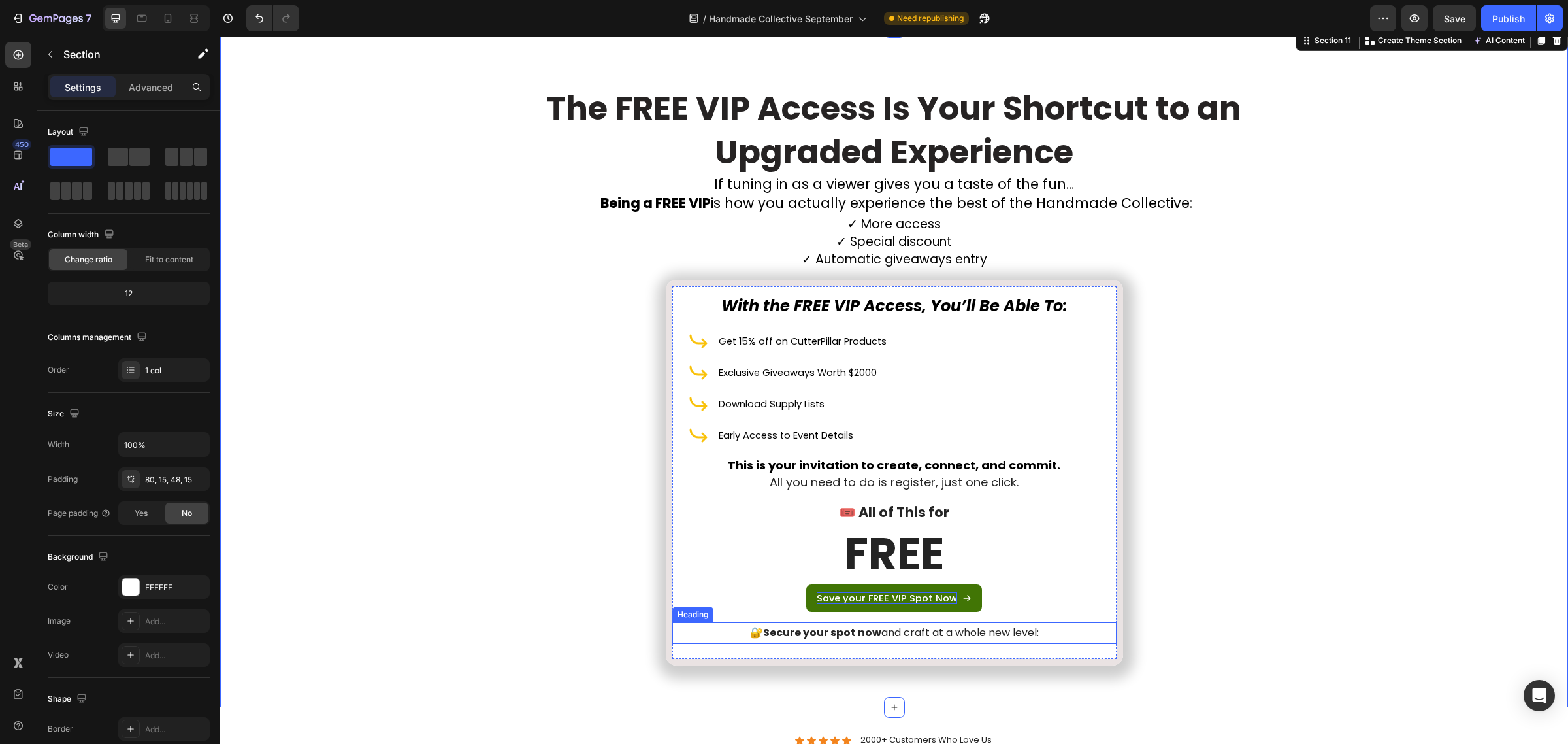
click at [929, 638] on h2 "🔐 Secure your spot now and craft at a whole new level:" at bounding box center [895, 632] width 445 height 21
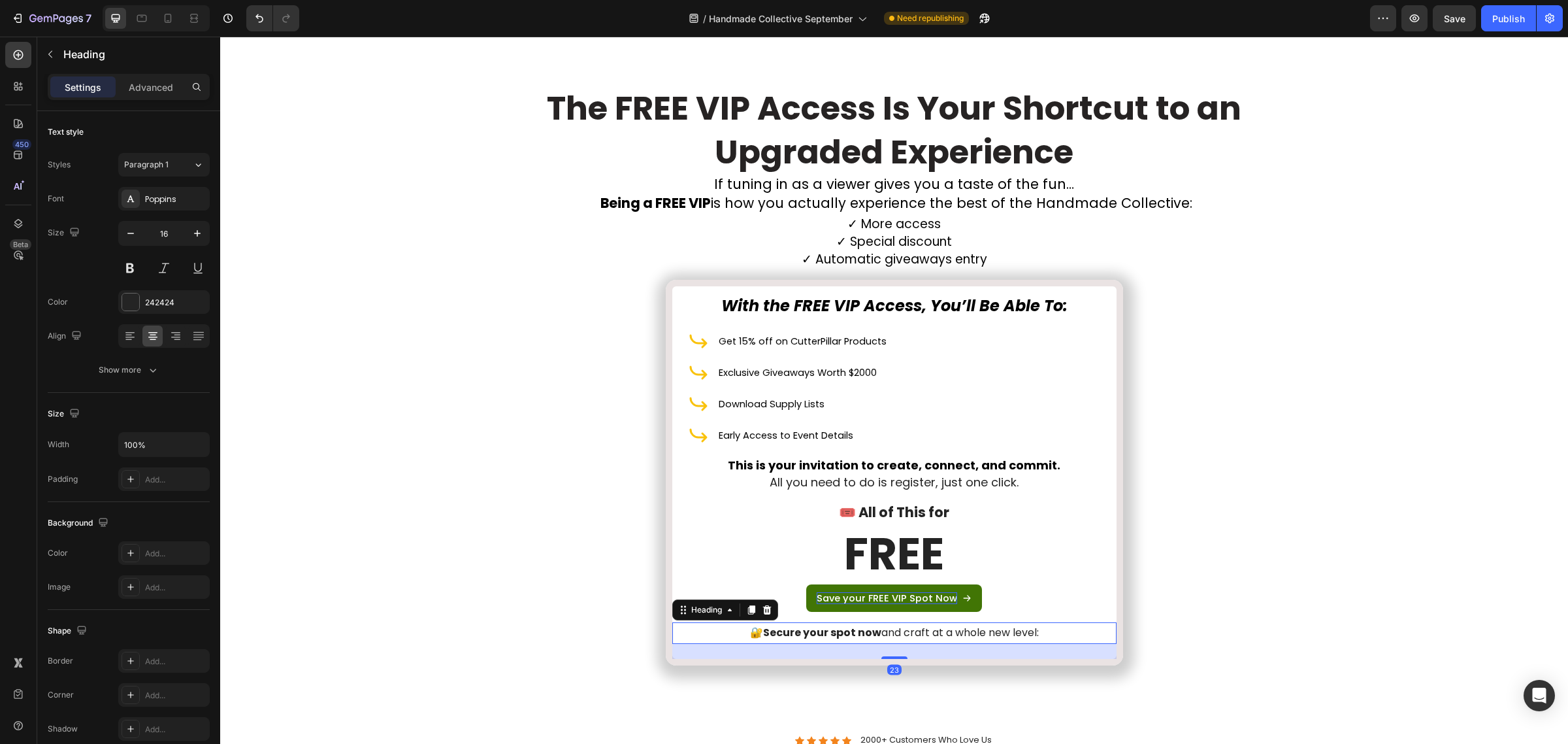
click at [929, 638] on h2 "🔐 Secure your spot now and craft at a whole new level:" at bounding box center [895, 632] width 445 height 21
click at [929, 638] on p "🔐 Secure your spot now and craft at a whole new level:" at bounding box center [895, 632] width 442 height 19
click at [1212, 606] on div "⁠⁠⁠⁠⁠⁠⁠ The FREE VIP Access Is Your Shortcut to an Upgraded Experience Heading …" at bounding box center [894, 378] width 1328 height 596
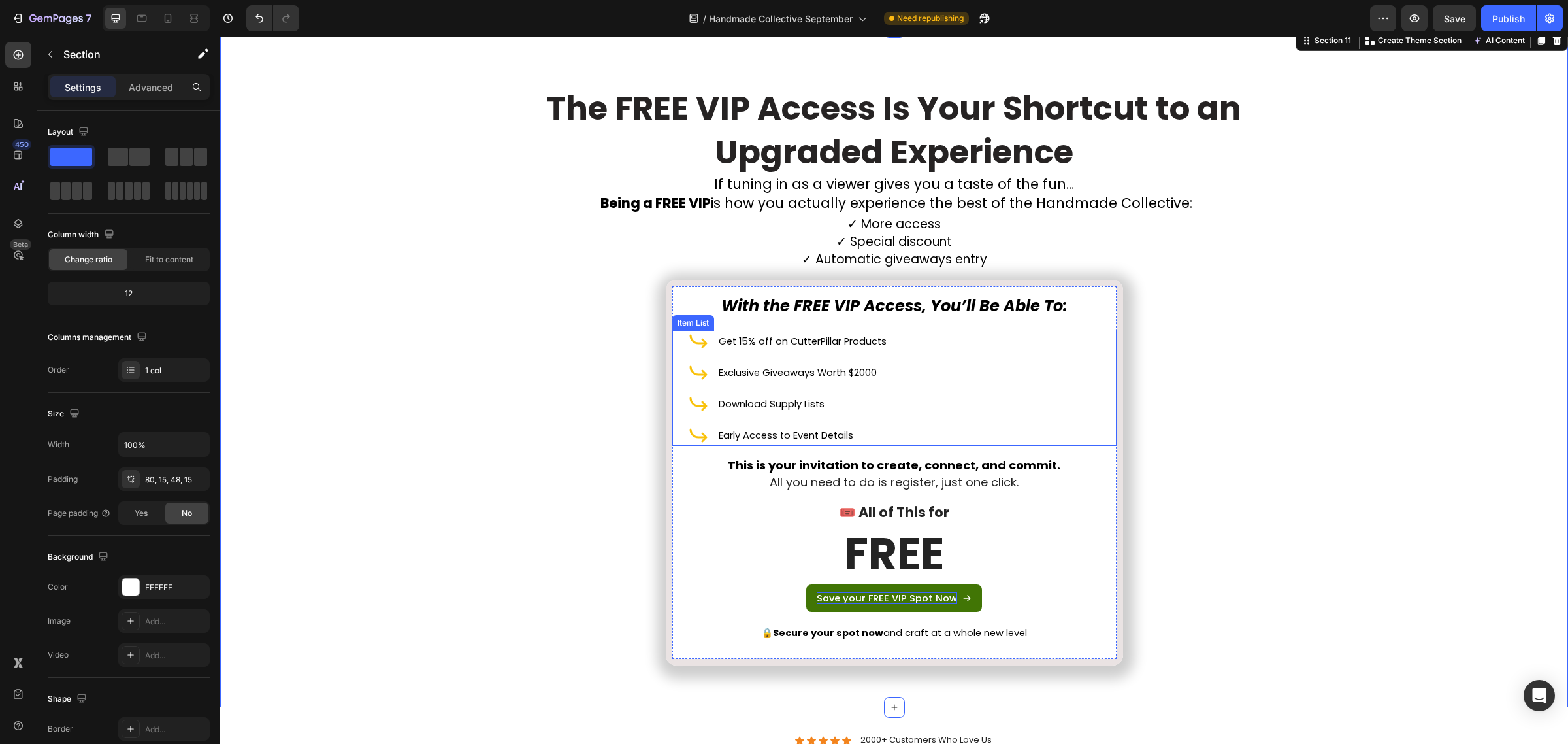
click at [750, 335] on span "Get 15% off on CutterPillar Products" at bounding box center [803, 341] width 168 height 13
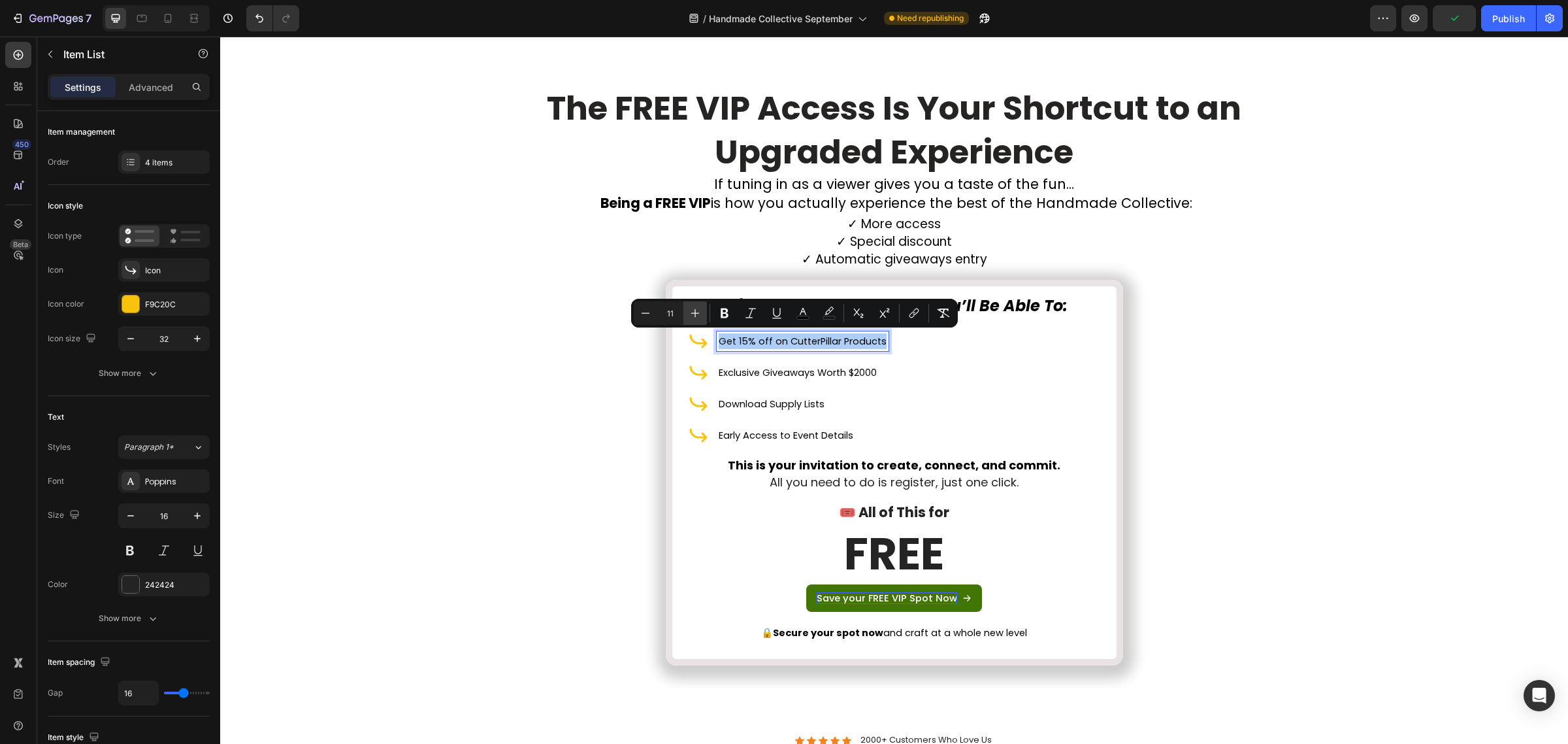
click at [701, 311] on button "Plus" at bounding box center [695, 313] width 24 height 24
type input "15"
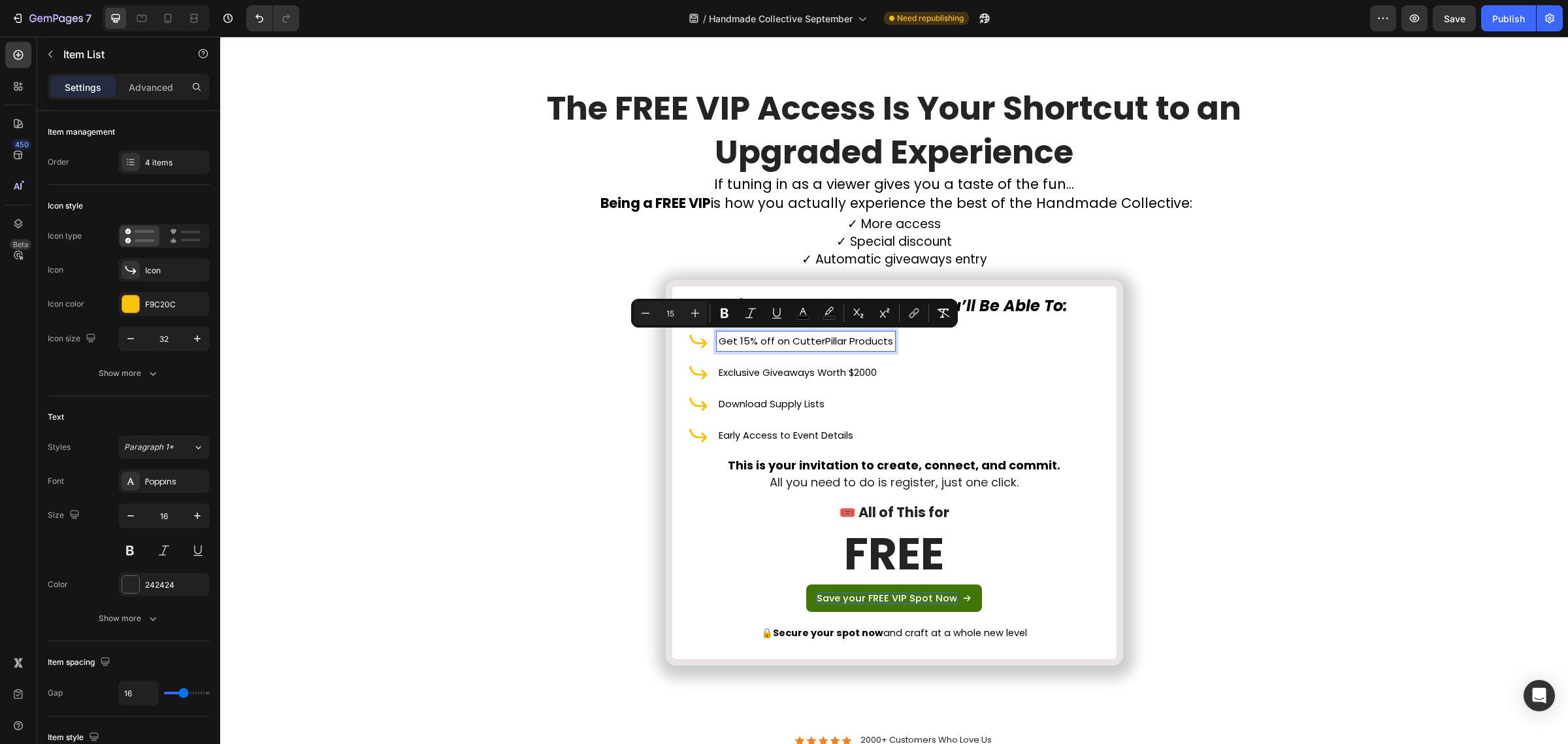
click at [756, 368] on span "Exclusive Giveaways Worth $2000" at bounding box center [798, 372] width 158 height 13
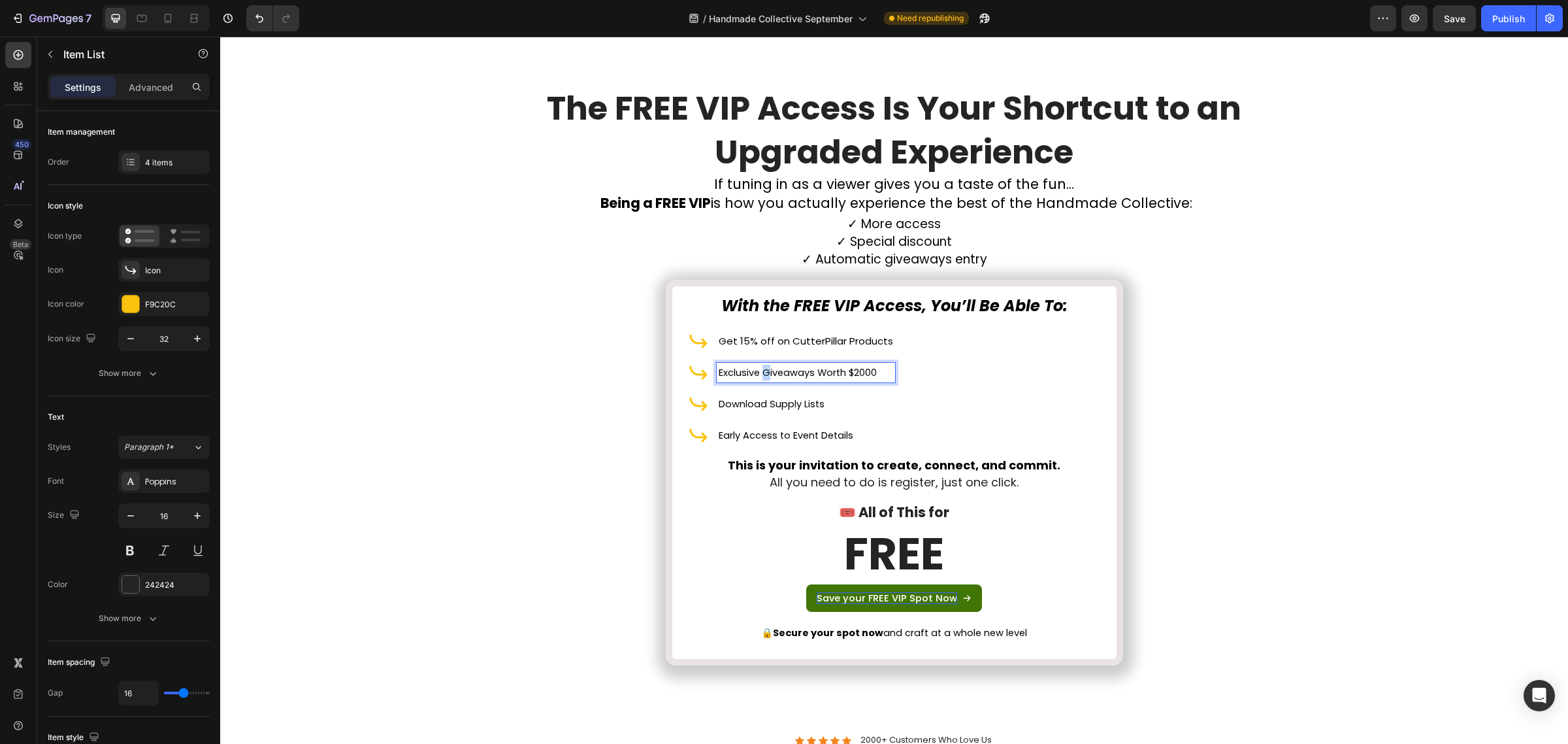
click at [756, 368] on span "Exclusive Giveaways Worth $2000" at bounding box center [798, 372] width 158 height 13
click at [699, 344] on icon "Editor contextual toolbar" at bounding box center [694, 344] width 13 height 13
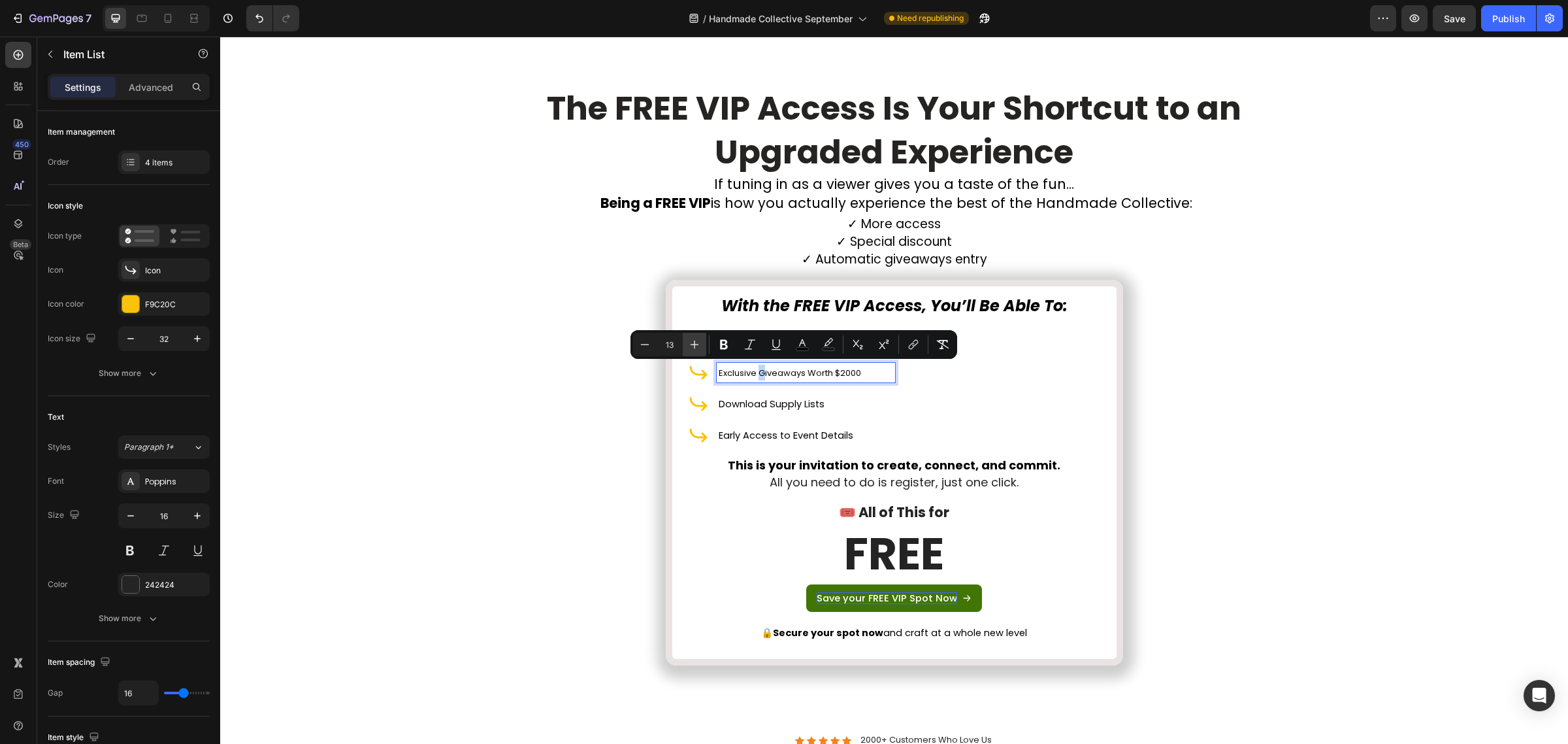
type input "14"
click at [745, 398] on span "Download Supply Lists" at bounding box center [772, 404] width 106 height 13
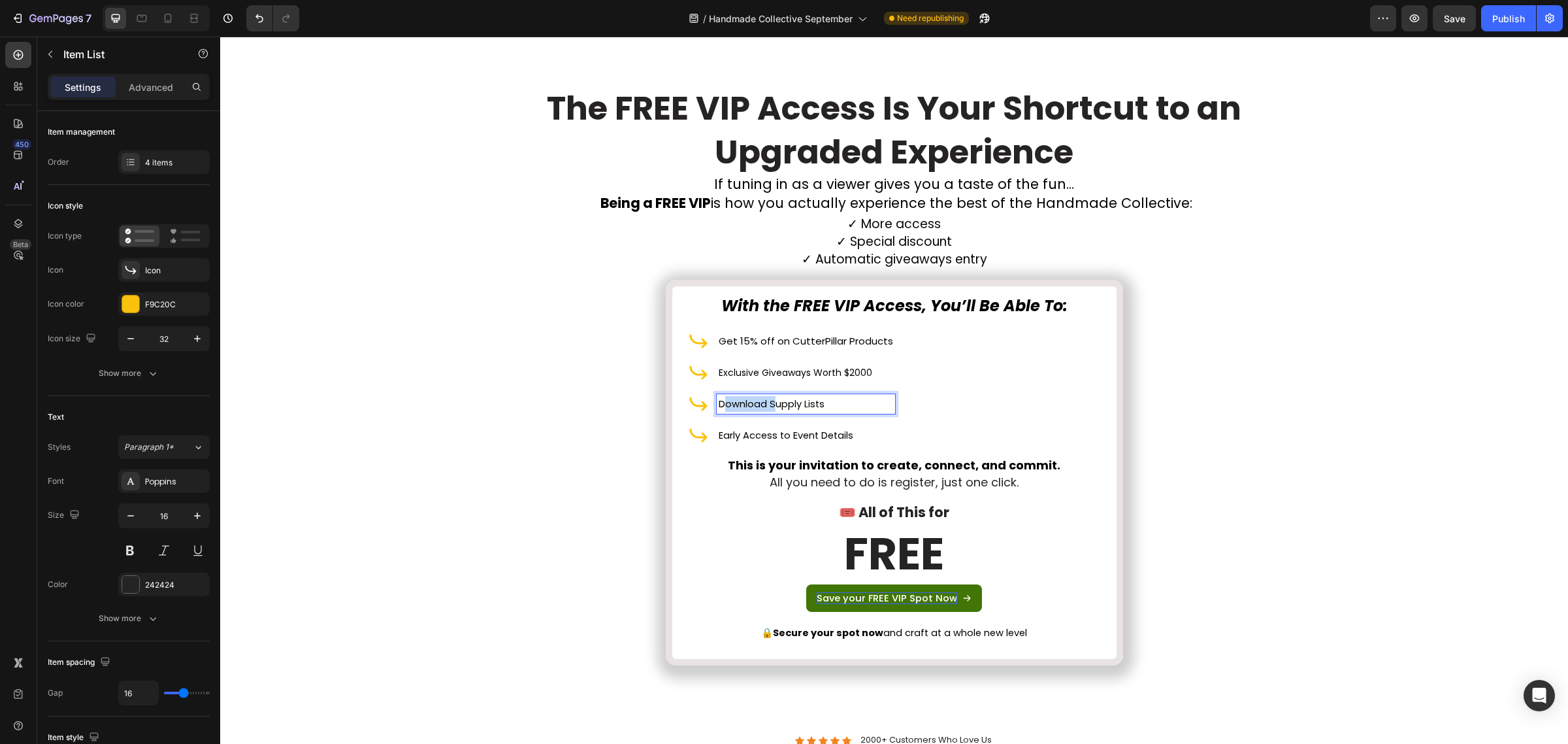
click at [745, 398] on span "Download Supply Lists" at bounding box center [772, 404] width 106 height 13
click at [671, 375] on icon "Editor contextual toolbar" at bounding box center [668, 376] width 8 height 8
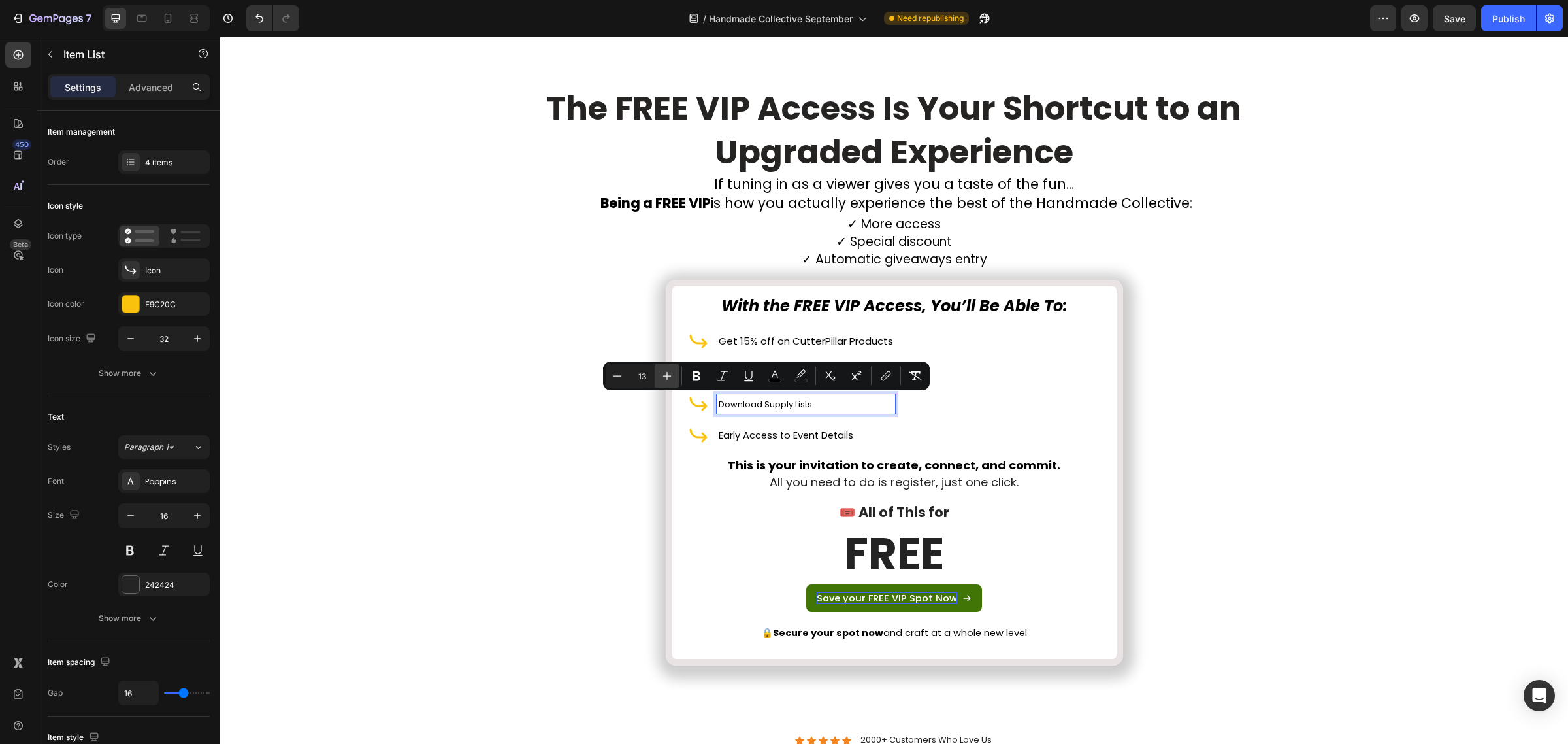
click at [670, 375] on icon "Editor contextual toolbar" at bounding box center [667, 375] width 13 height 13
type input "14"
click at [742, 430] on span "Early Access to Event Details" at bounding box center [786, 435] width 134 height 13
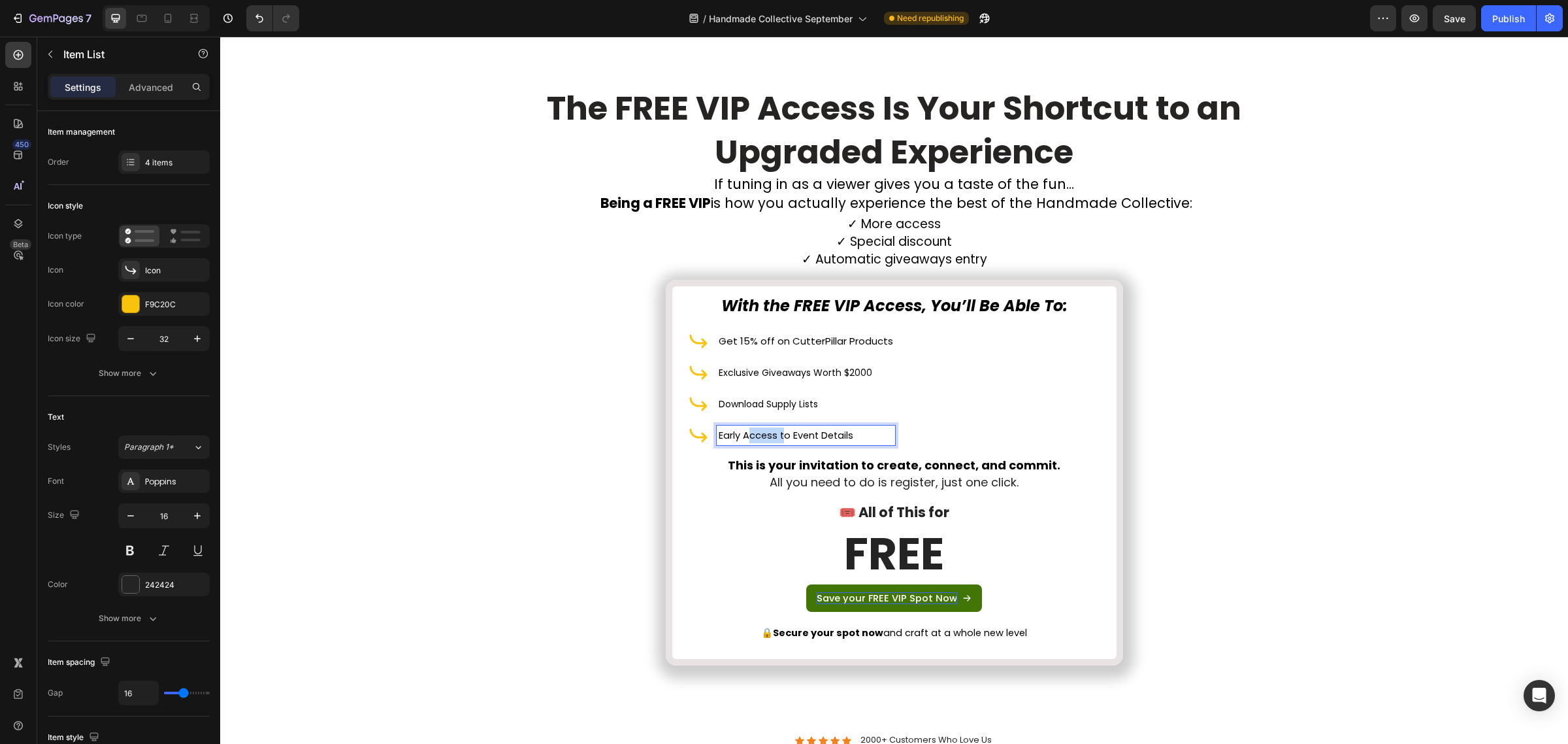
click at [742, 430] on span "Early Access to Event Details" at bounding box center [786, 435] width 134 height 13
click at [674, 403] on button "Plus" at bounding box center [681, 407] width 24 height 24
type input "14"
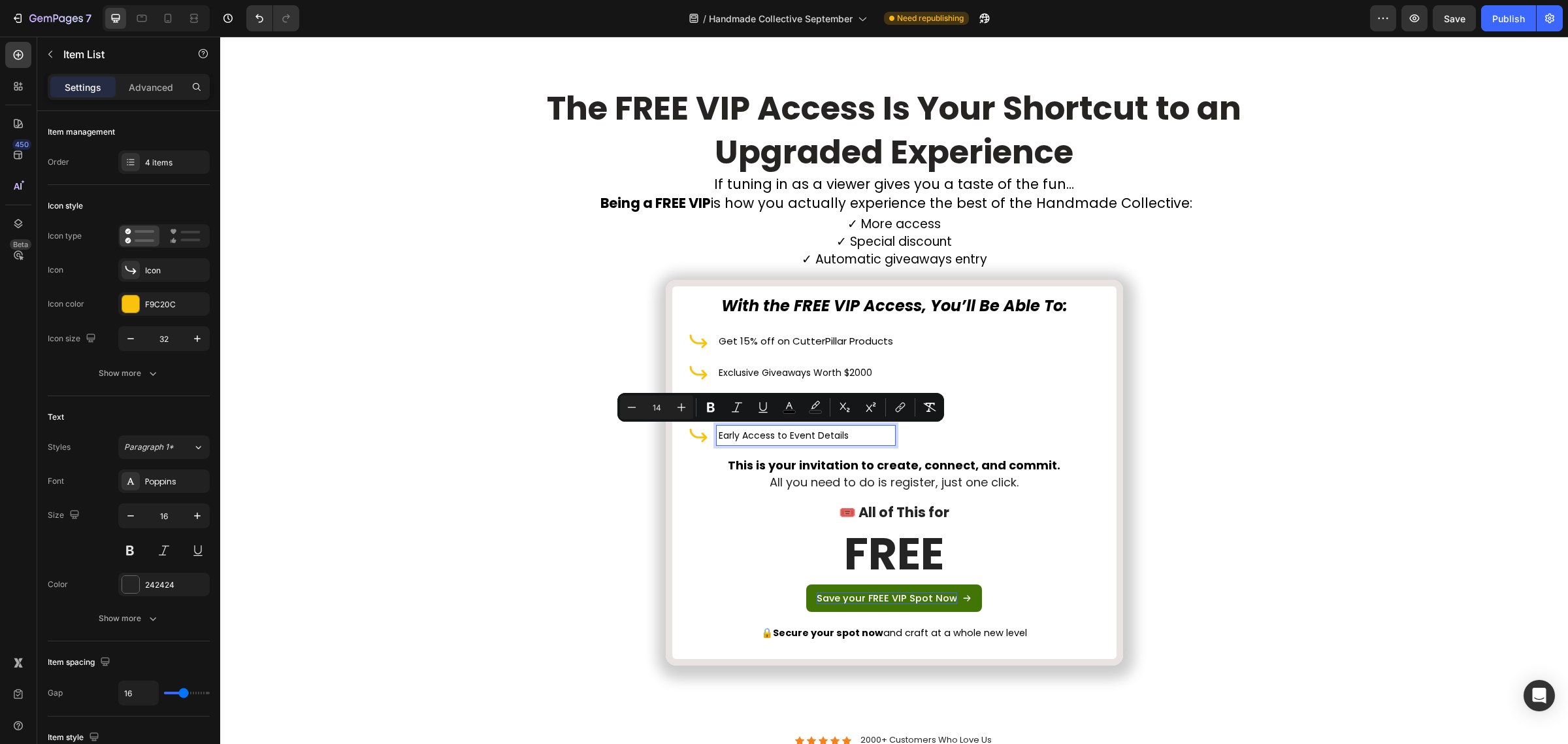
click at [1154, 445] on div "⁠⁠⁠⁠⁠⁠⁠ The FREE VIP Access Is Your Shortcut to an Upgraded Experience Heading …" at bounding box center [894, 378] width 1328 height 596
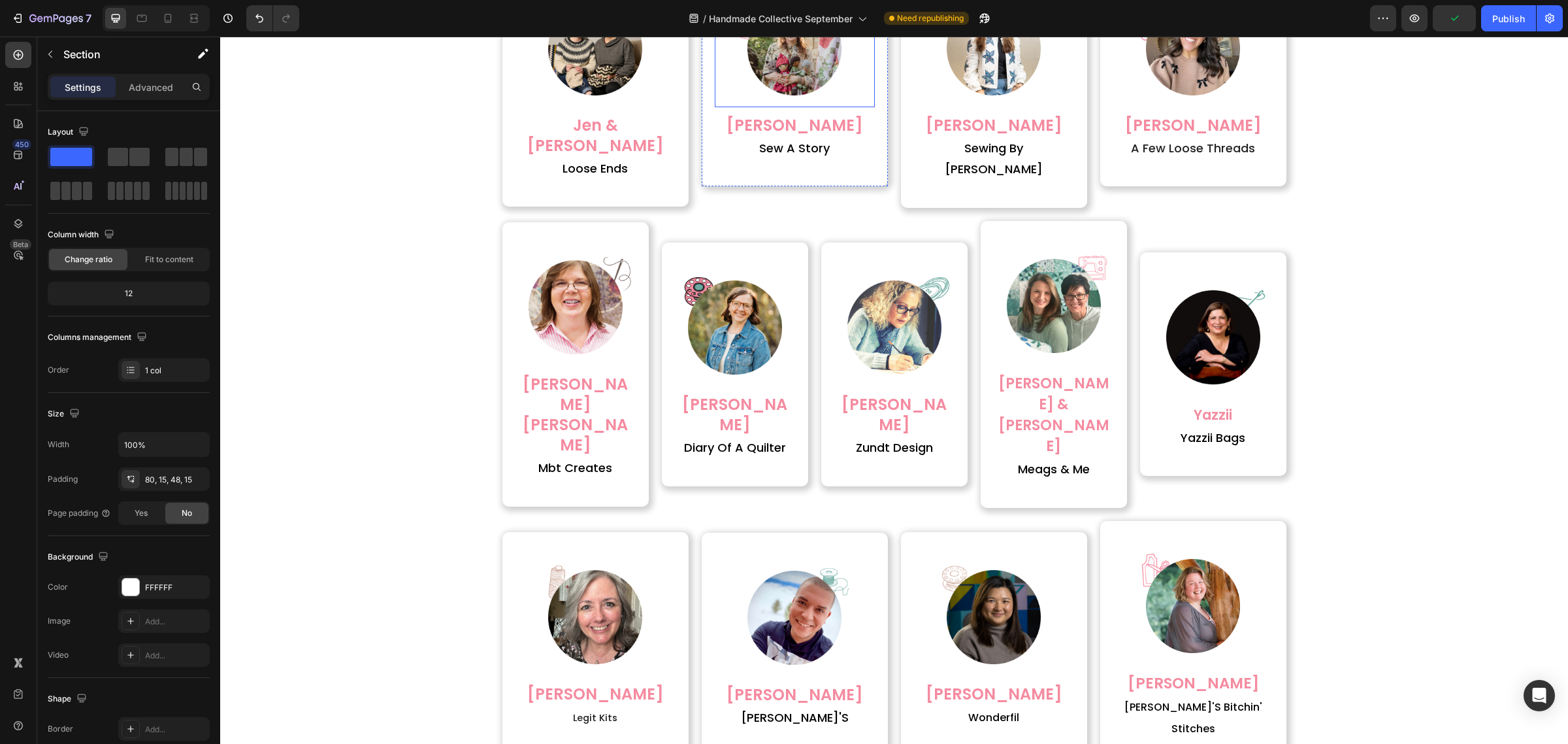
scroll to position [3201, 0]
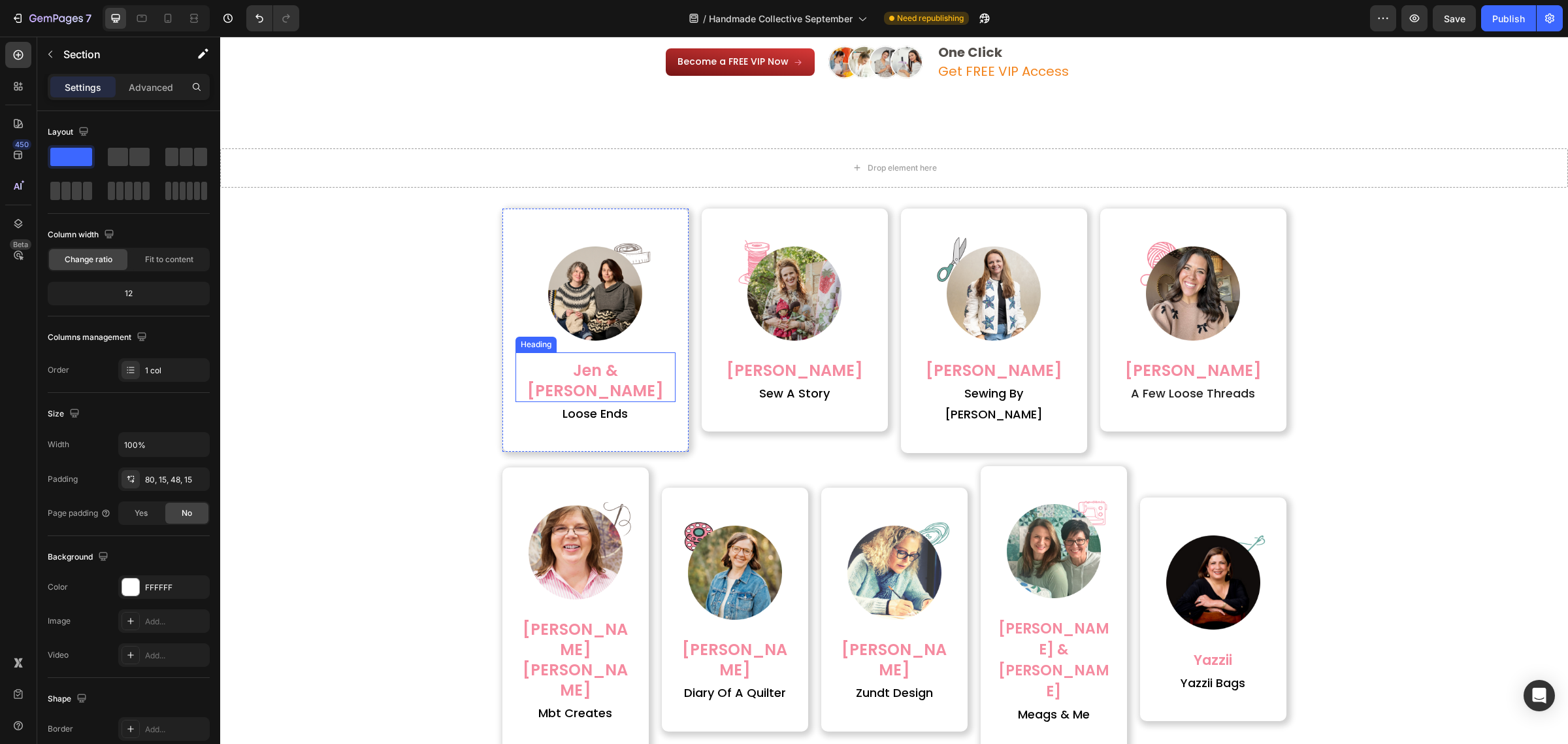
click at [642, 366] on h2 "jen & [PERSON_NAME]" at bounding box center [595, 380] width 160 height 43
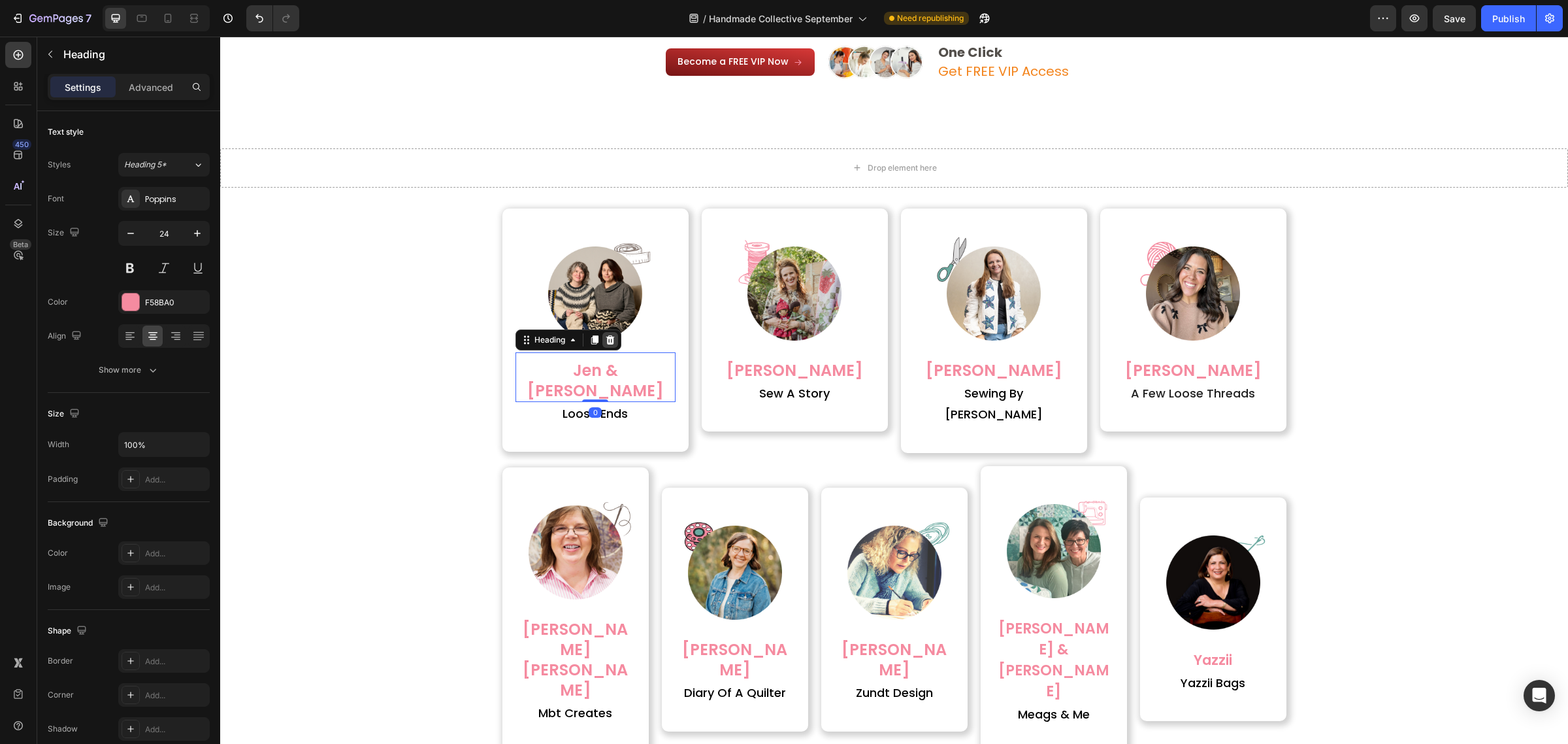
click at [605, 345] on icon at bounding box center [610, 339] width 10 height 10
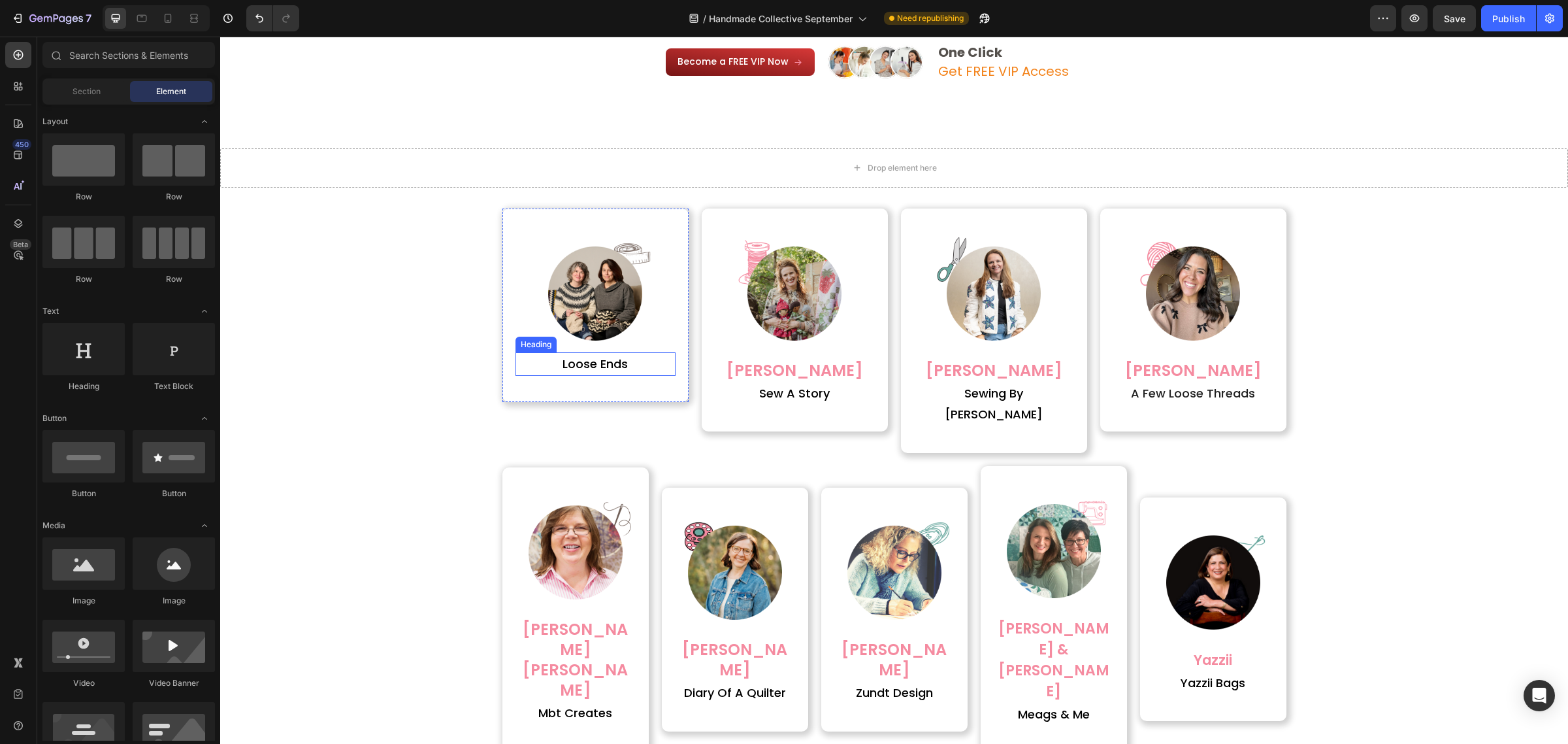
click at [622, 369] on h2 "loose ends" at bounding box center [595, 364] width 160 height 24
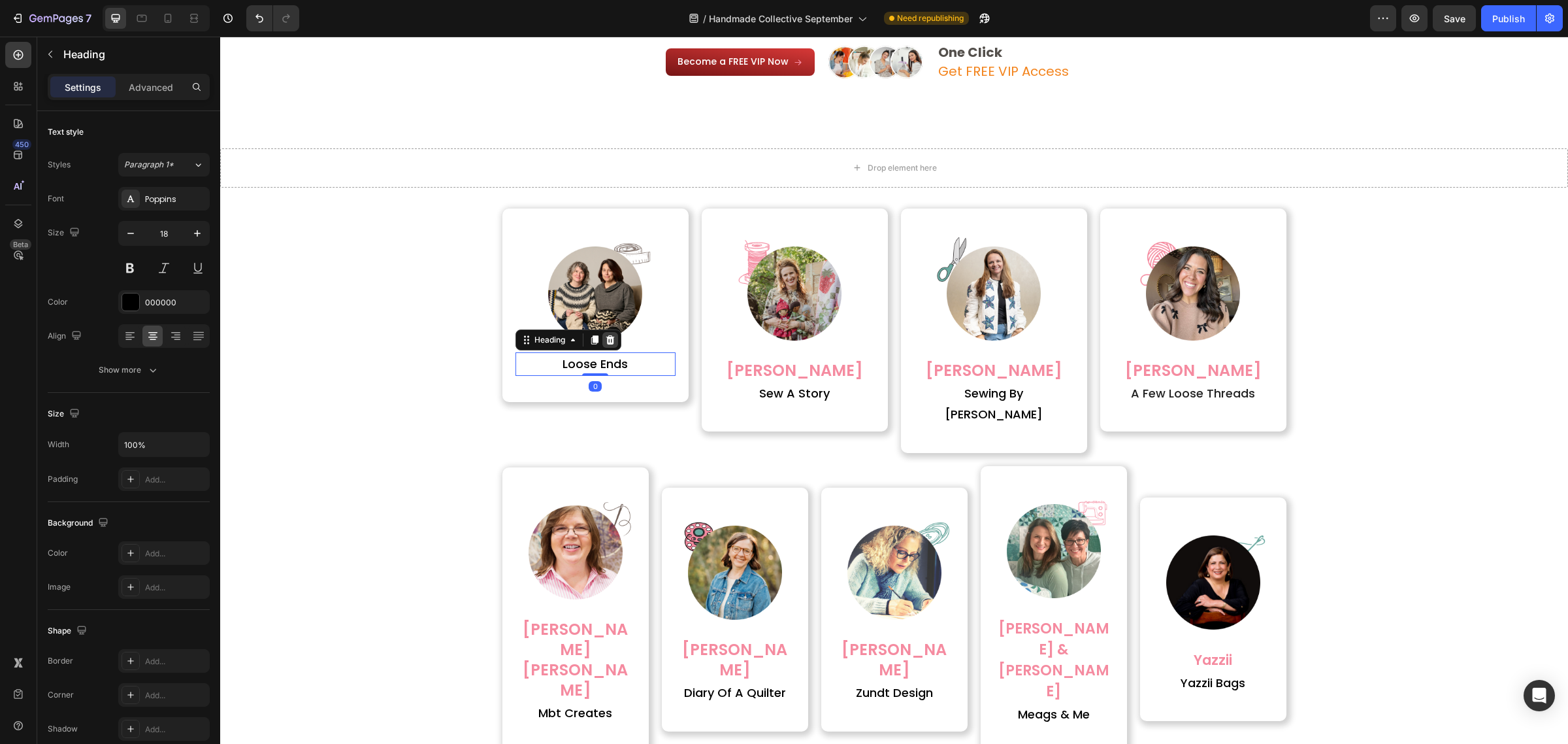
click at [606, 344] on icon at bounding box center [610, 339] width 8 height 9
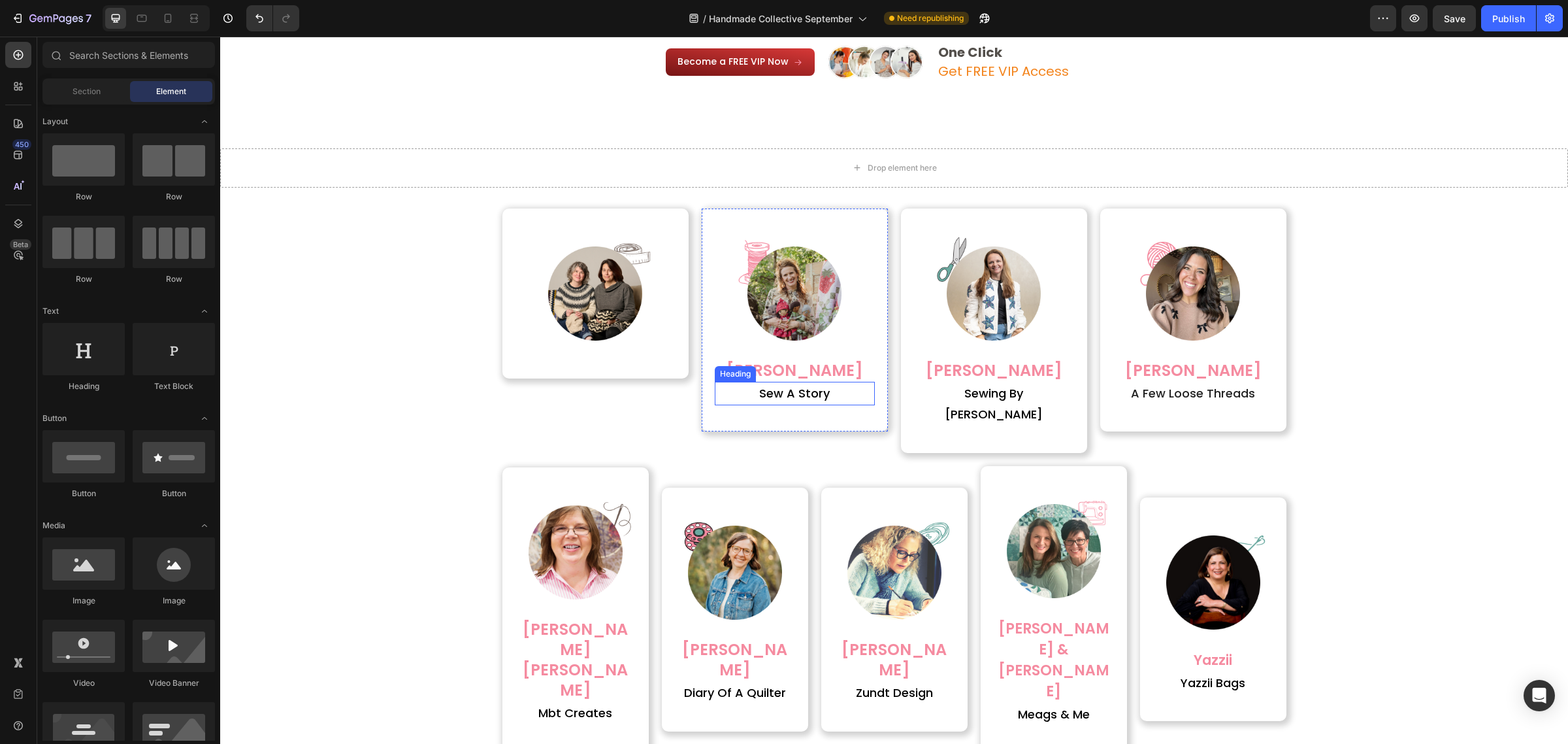
click at [780, 377] on h2 "[PERSON_NAME]" at bounding box center [794, 370] width 160 height 23
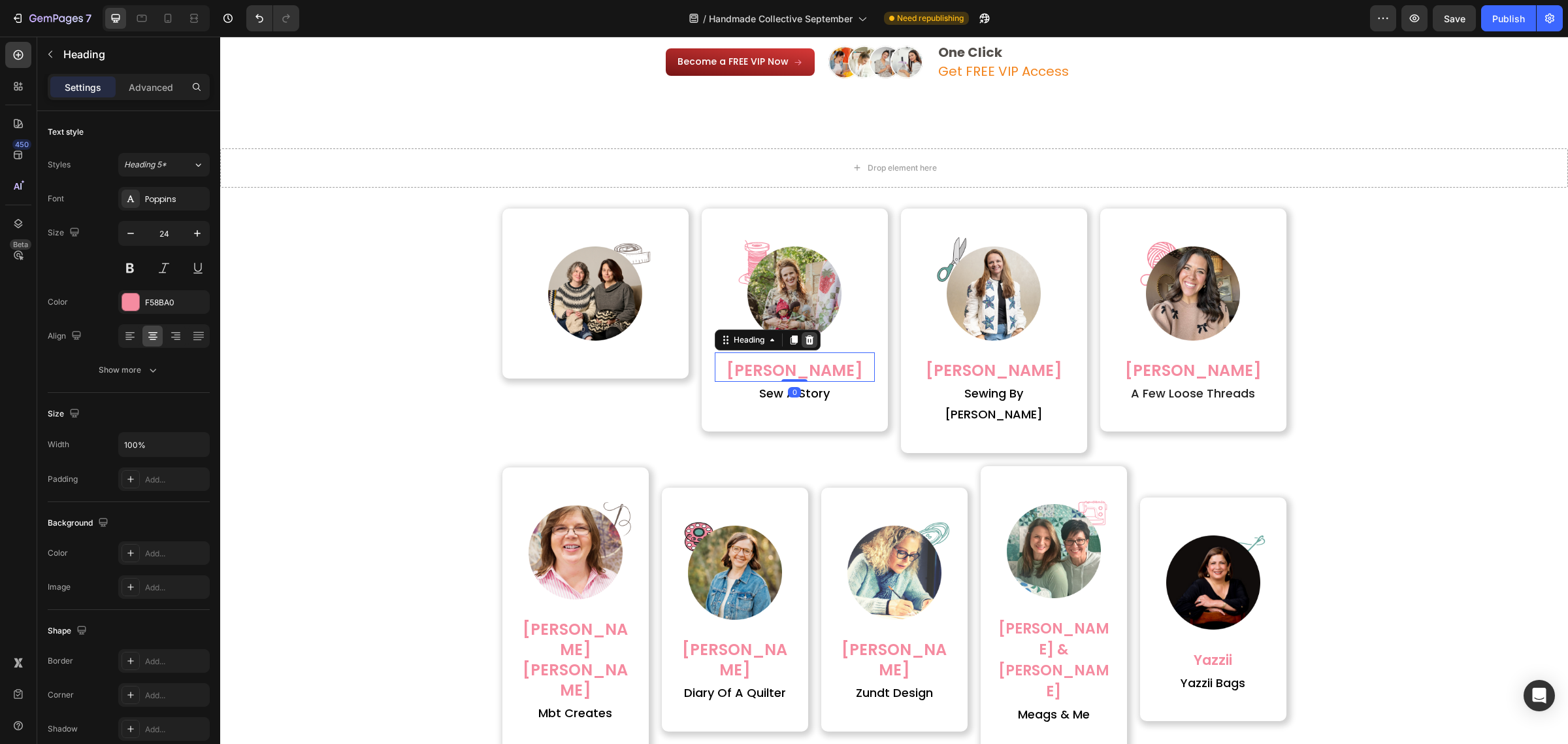
click at [802, 344] on div at bounding box center [810, 339] width 16 height 16
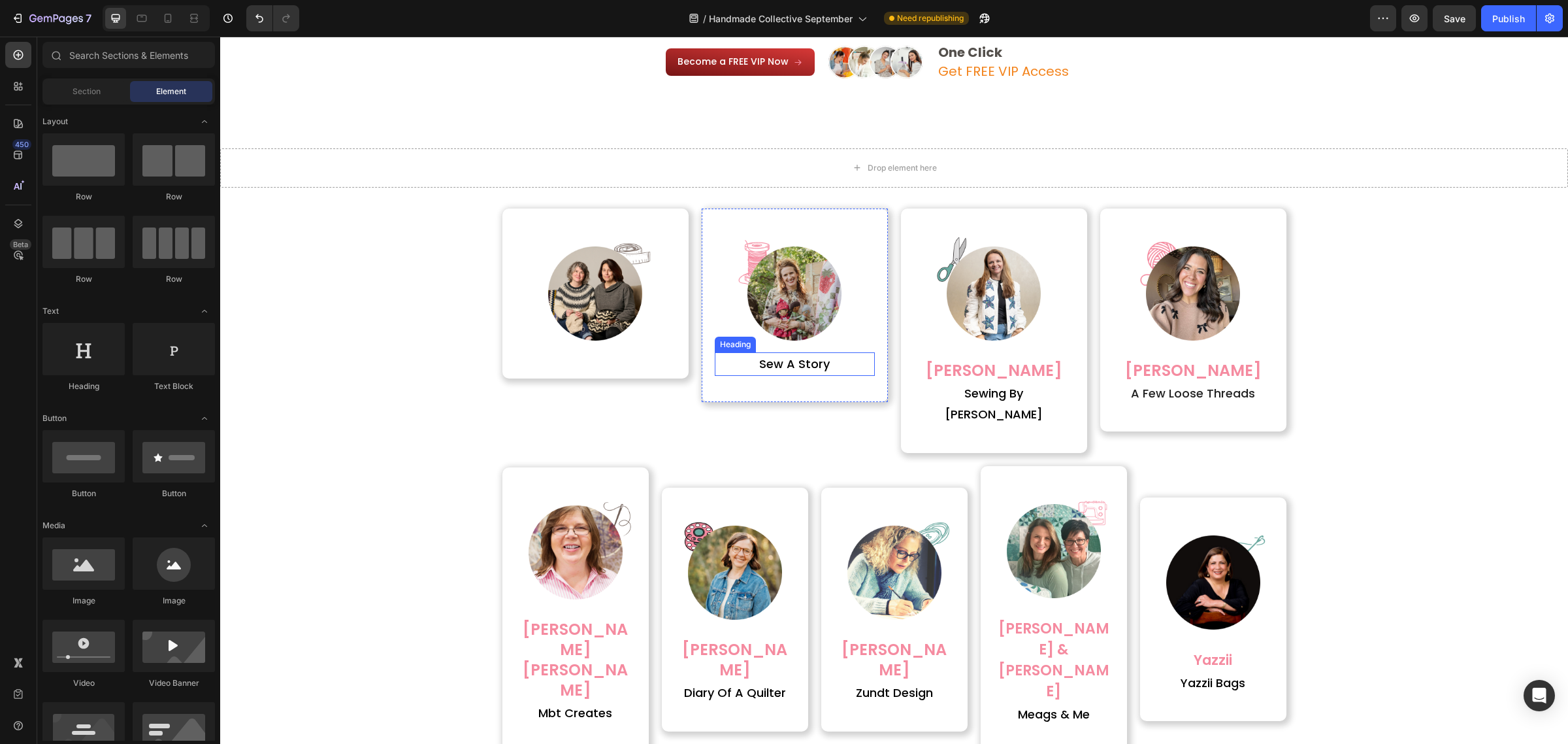
click at [796, 360] on h2 "sew a story" at bounding box center [794, 364] width 160 height 24
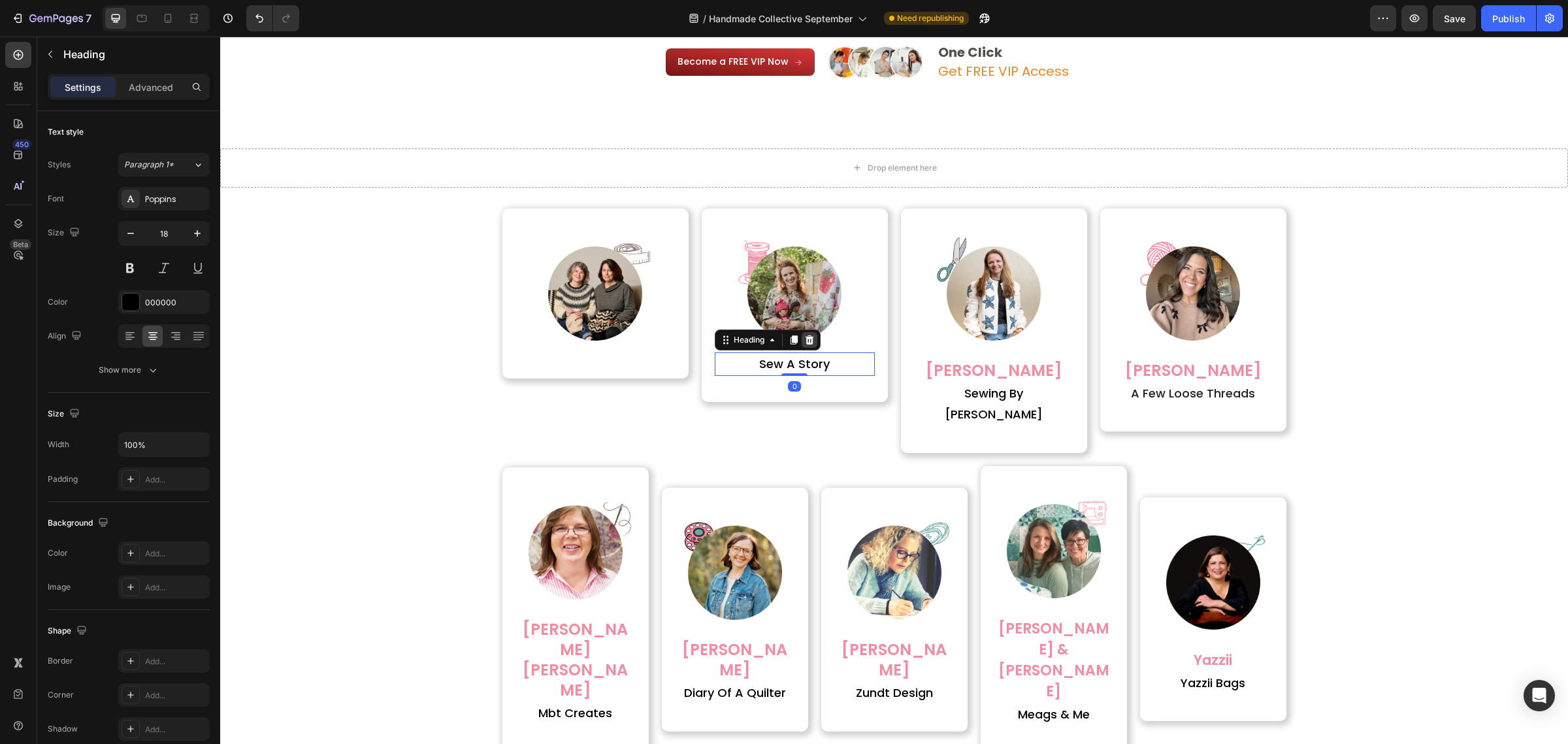
click at [805, 341] on icon at bounding box center [809, 339] width 8 height 9
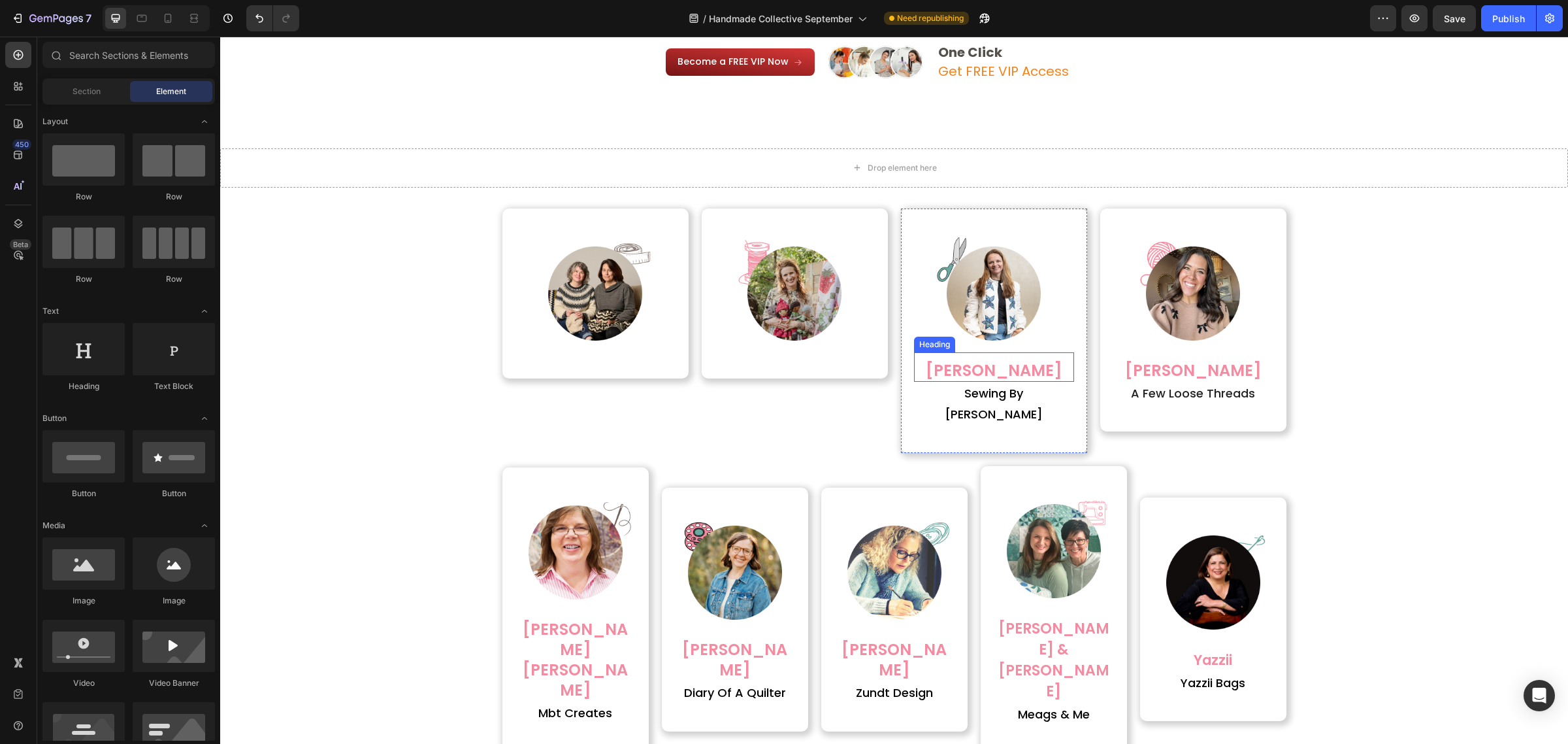
click at [929, 368] on h2 "[PERSON_NAME]" at bounding box center [994, 370] width 160 height 23
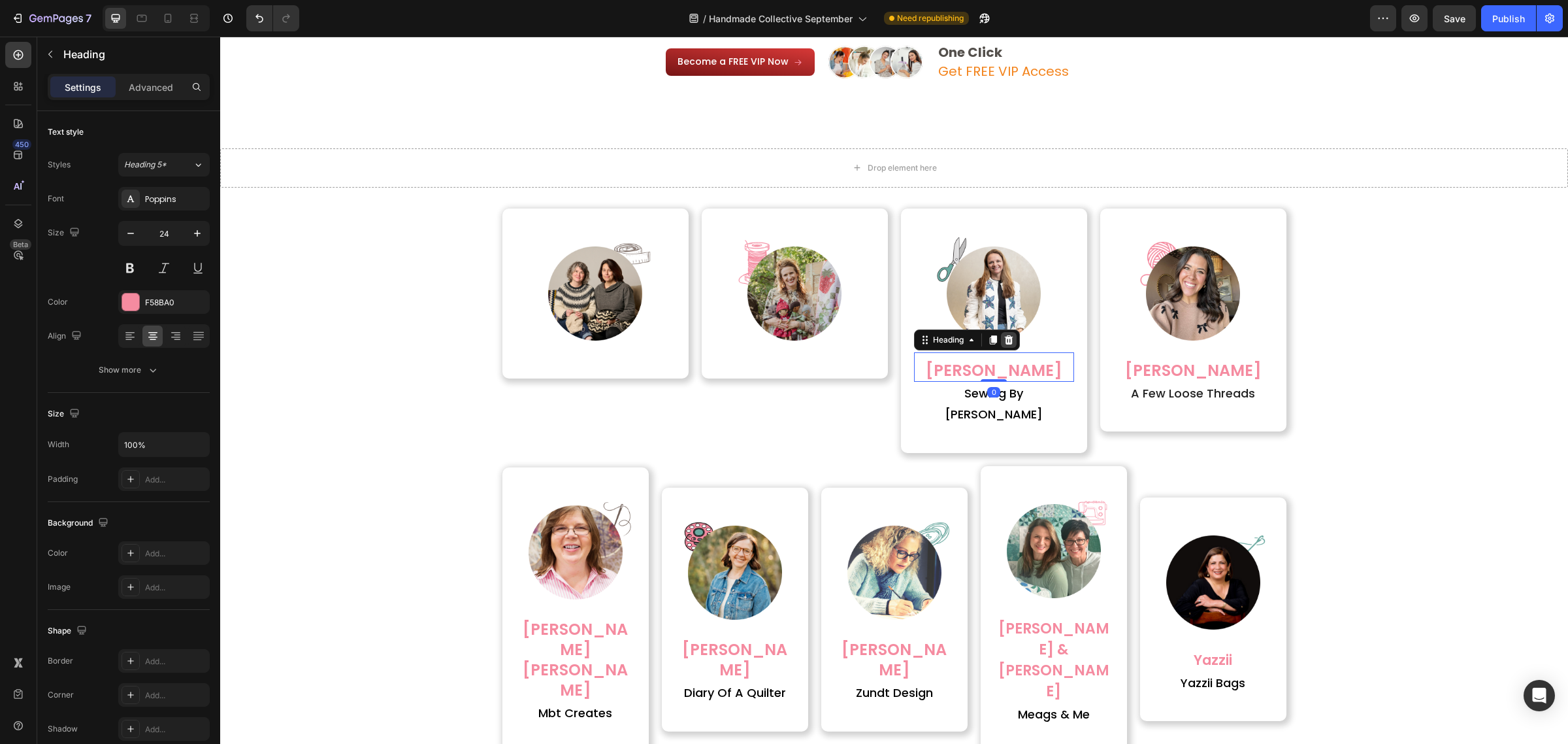
click at [1004, 341] on icon at bounding box center [1008, 339] width 8 height 9
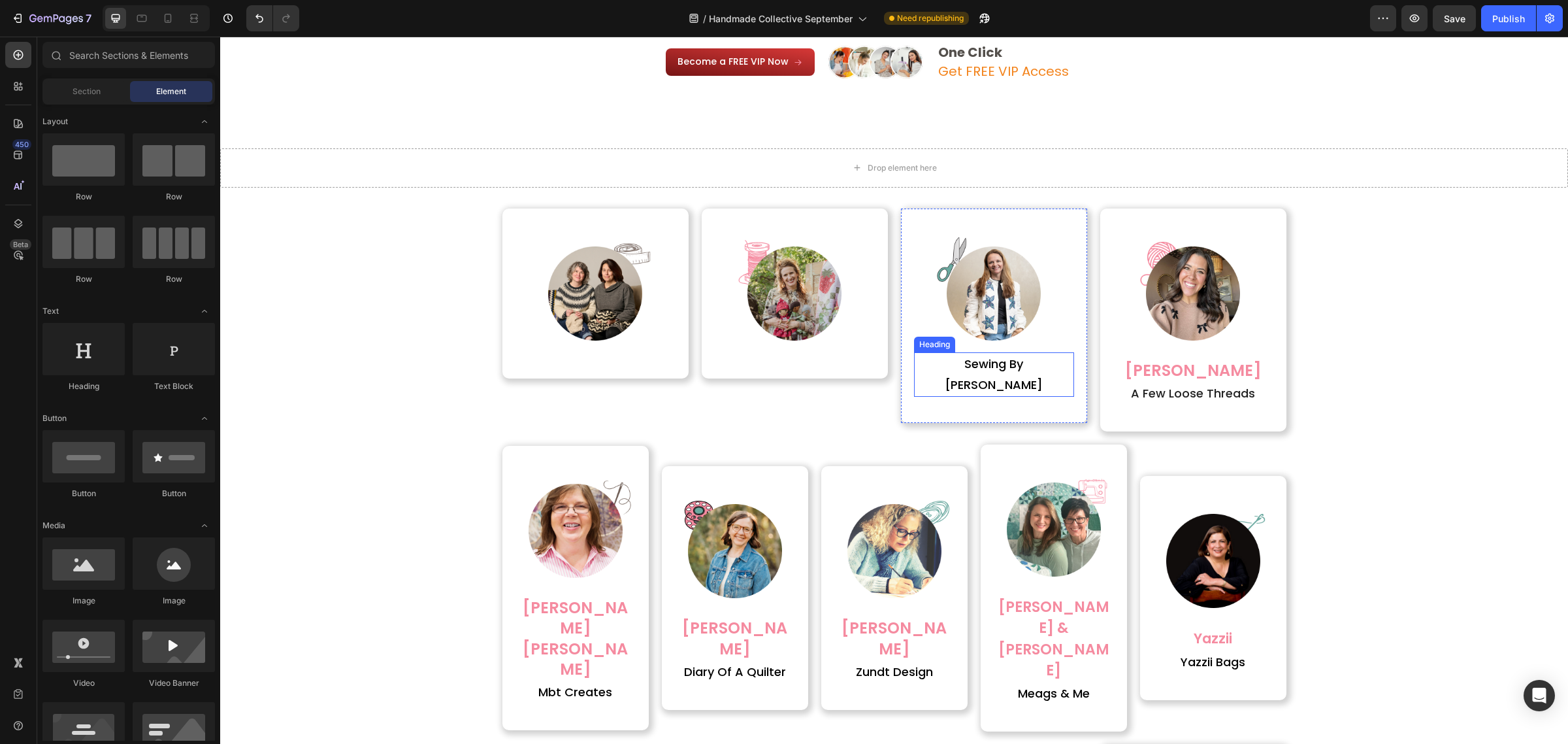
click at [1004, 360] on h2 "sewing by [PERSON_NAME]" at bounding box center [994, 375] width 160 height 45
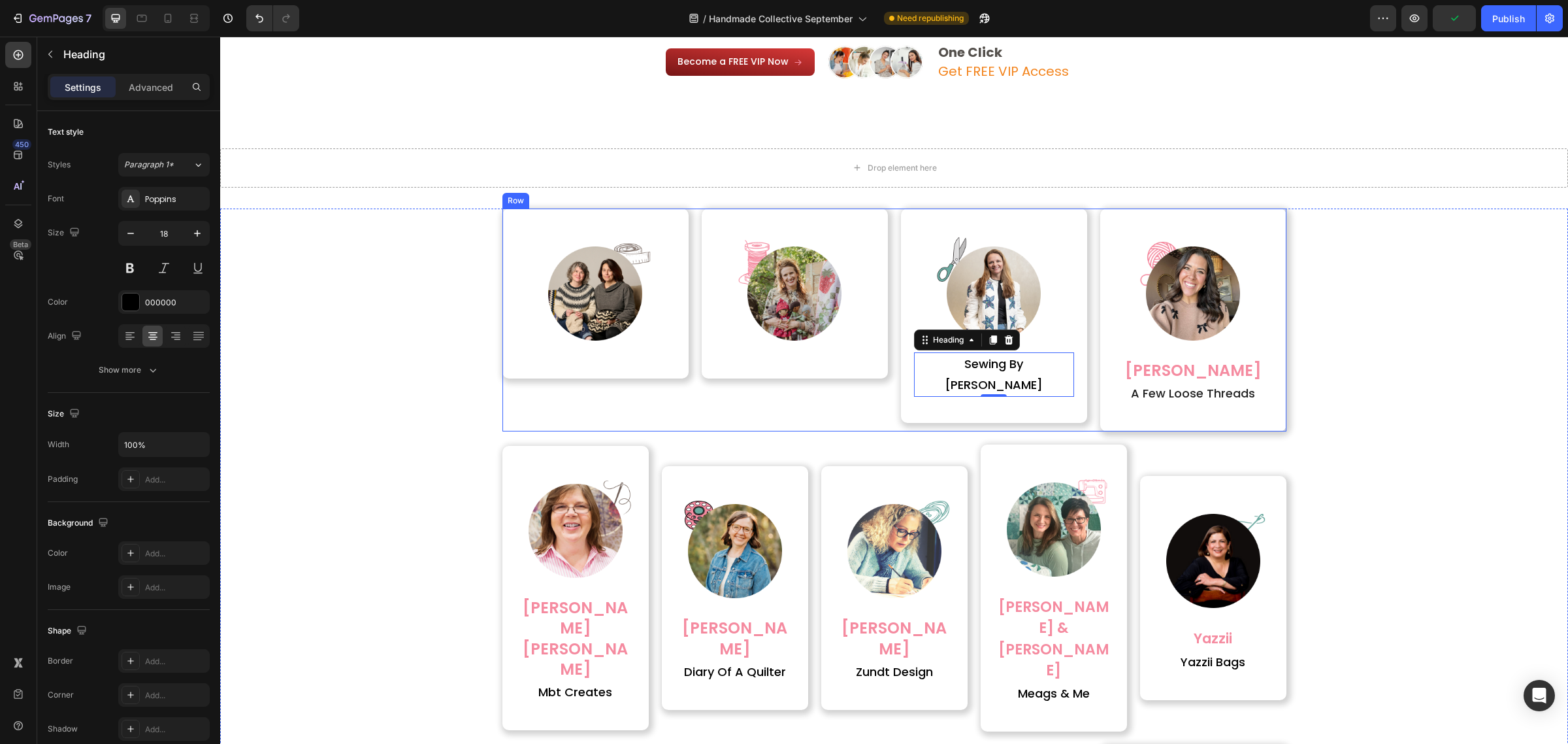
click at [975, 429] on div "Image sewing by sarah Heading 0 Row" at bounding box center [994, 320] width 186 height 224
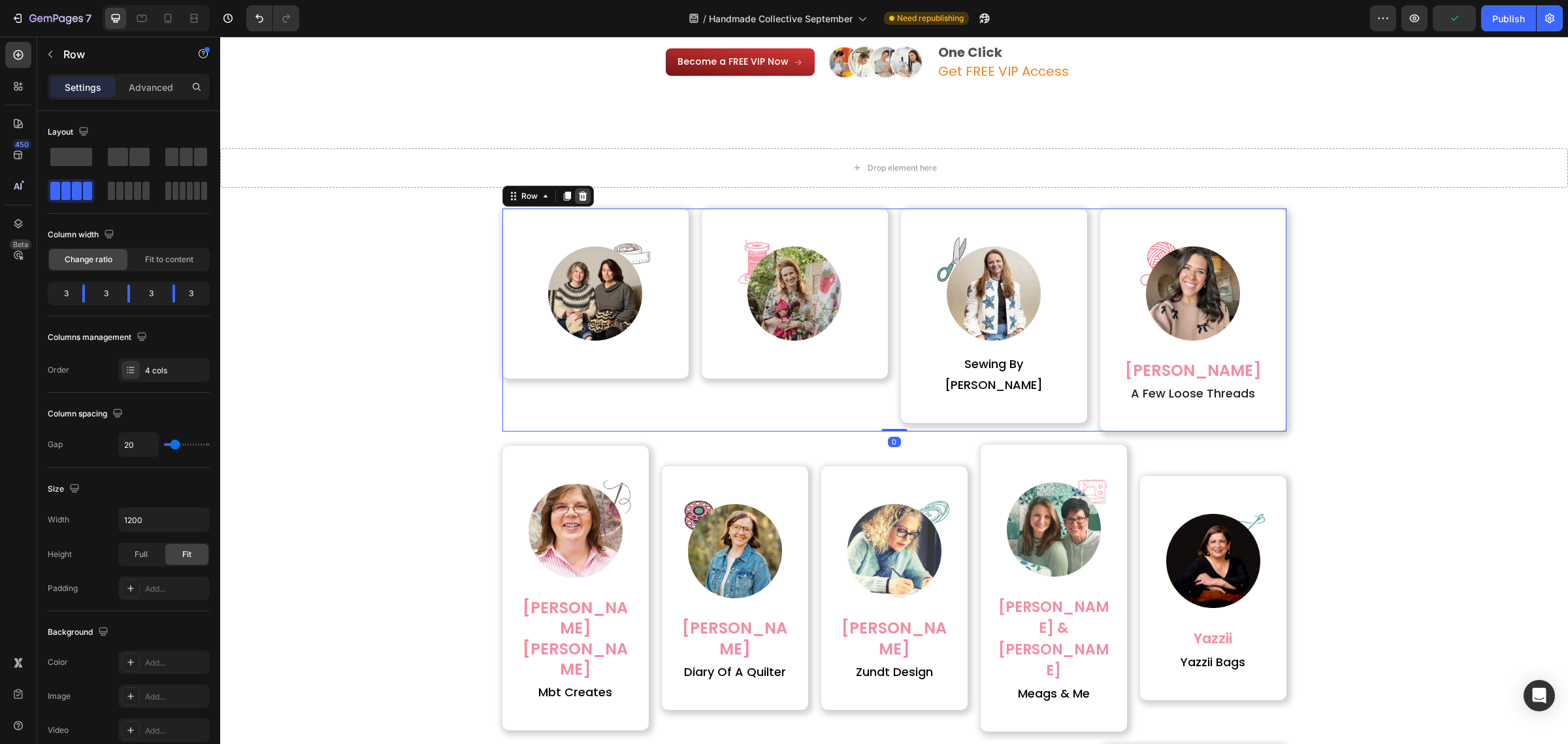
click at [582, 197] on div at bounding box center [582, 196] width 16 height 16
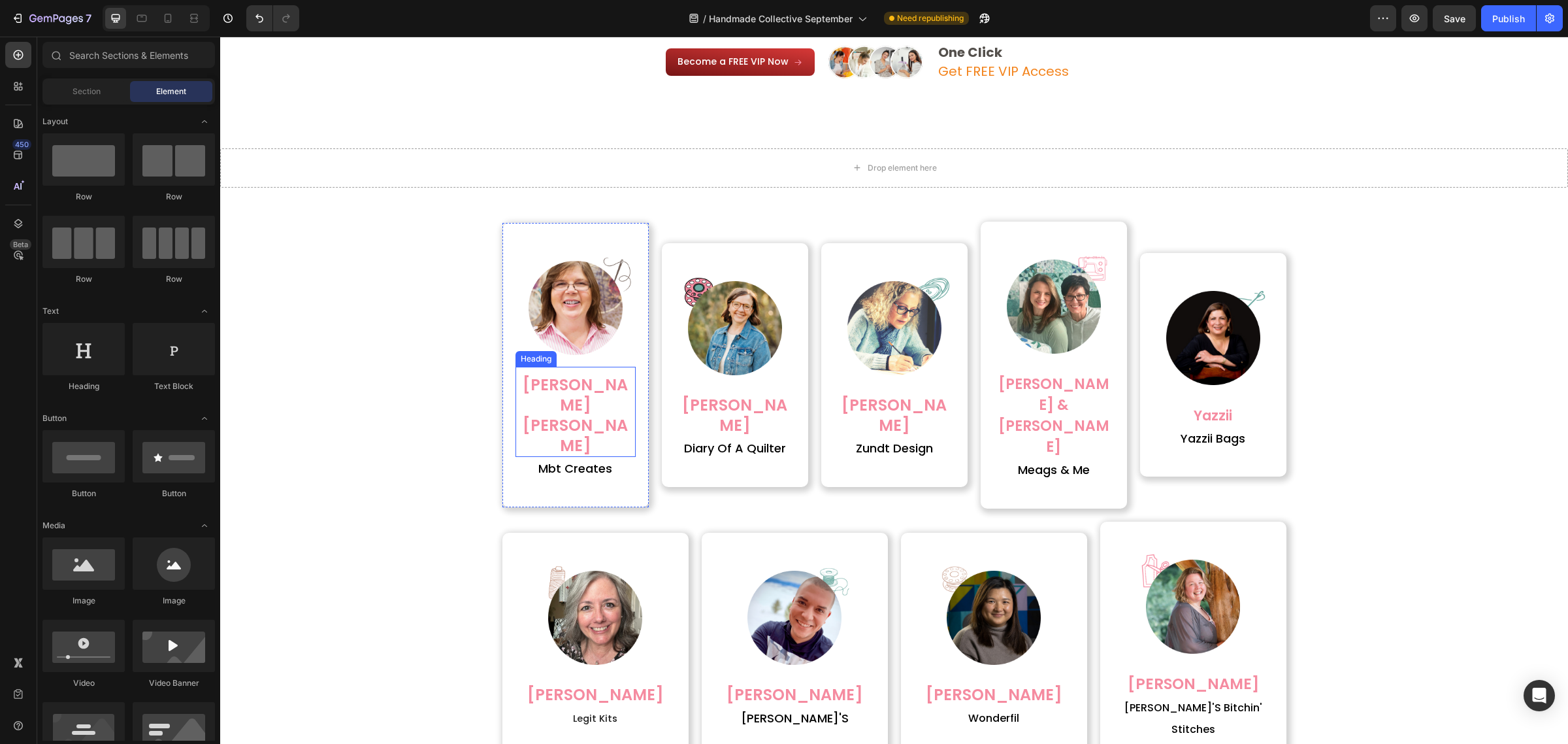
click at [589, 380] on h2 "[PERSON_NAME] [PERSON_NAME]" at bounding box center [576, 416] width 121 height 85
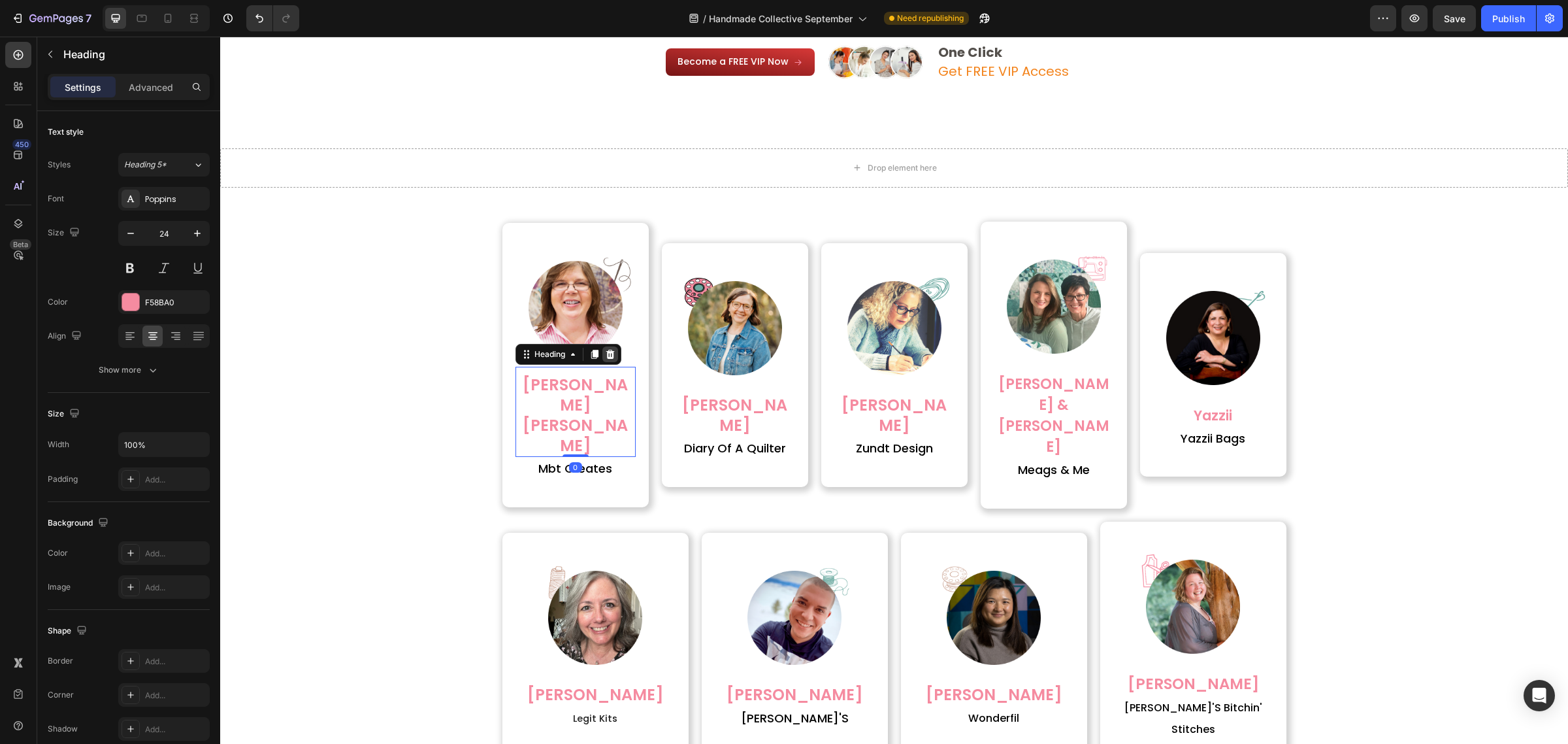
click at [606, 357] on icon at bounding box center [610, 353] width 8 height 9
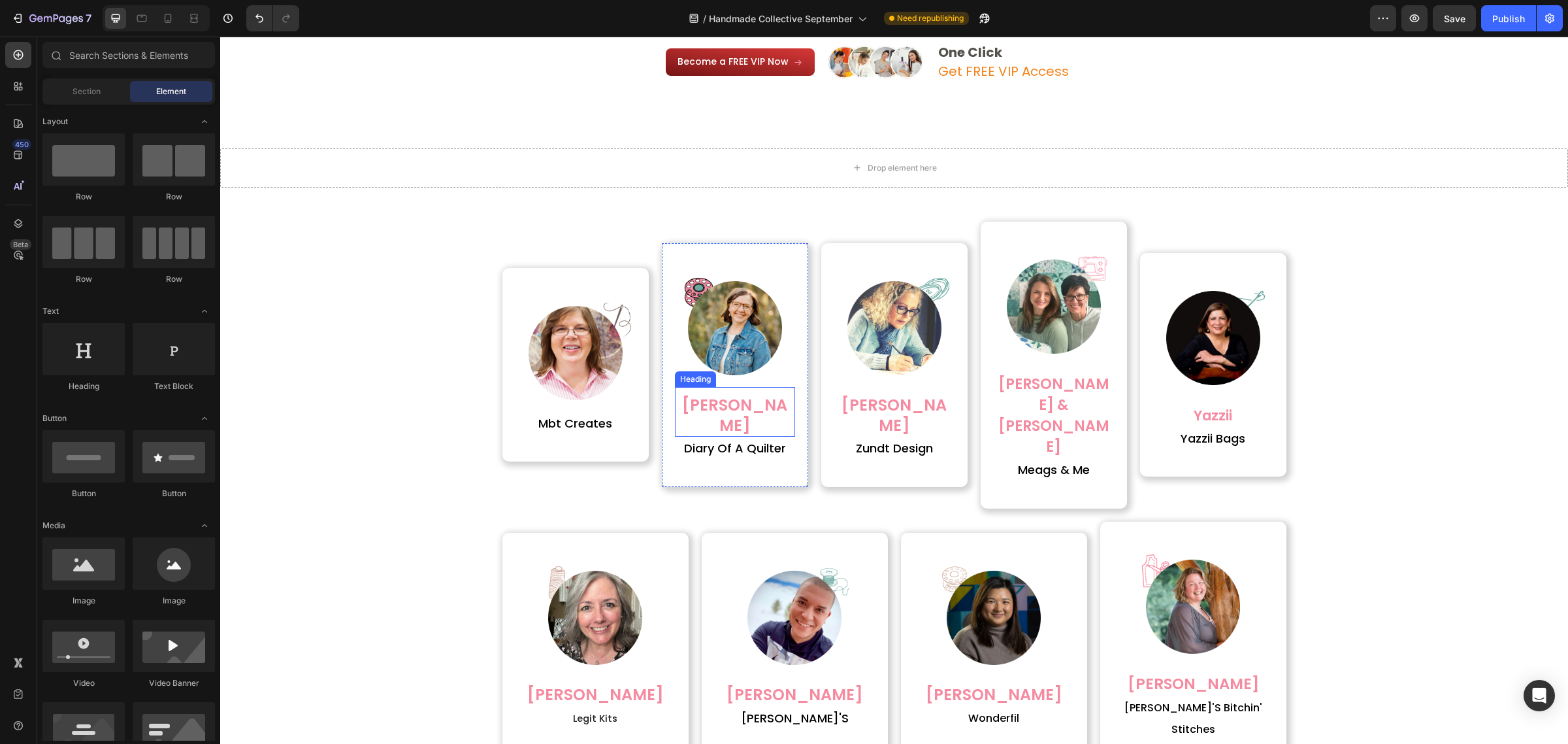
click at [687, 393] on h2 "[PERSON_NAME]" at bounding box center [736, 415] width 121 height 43
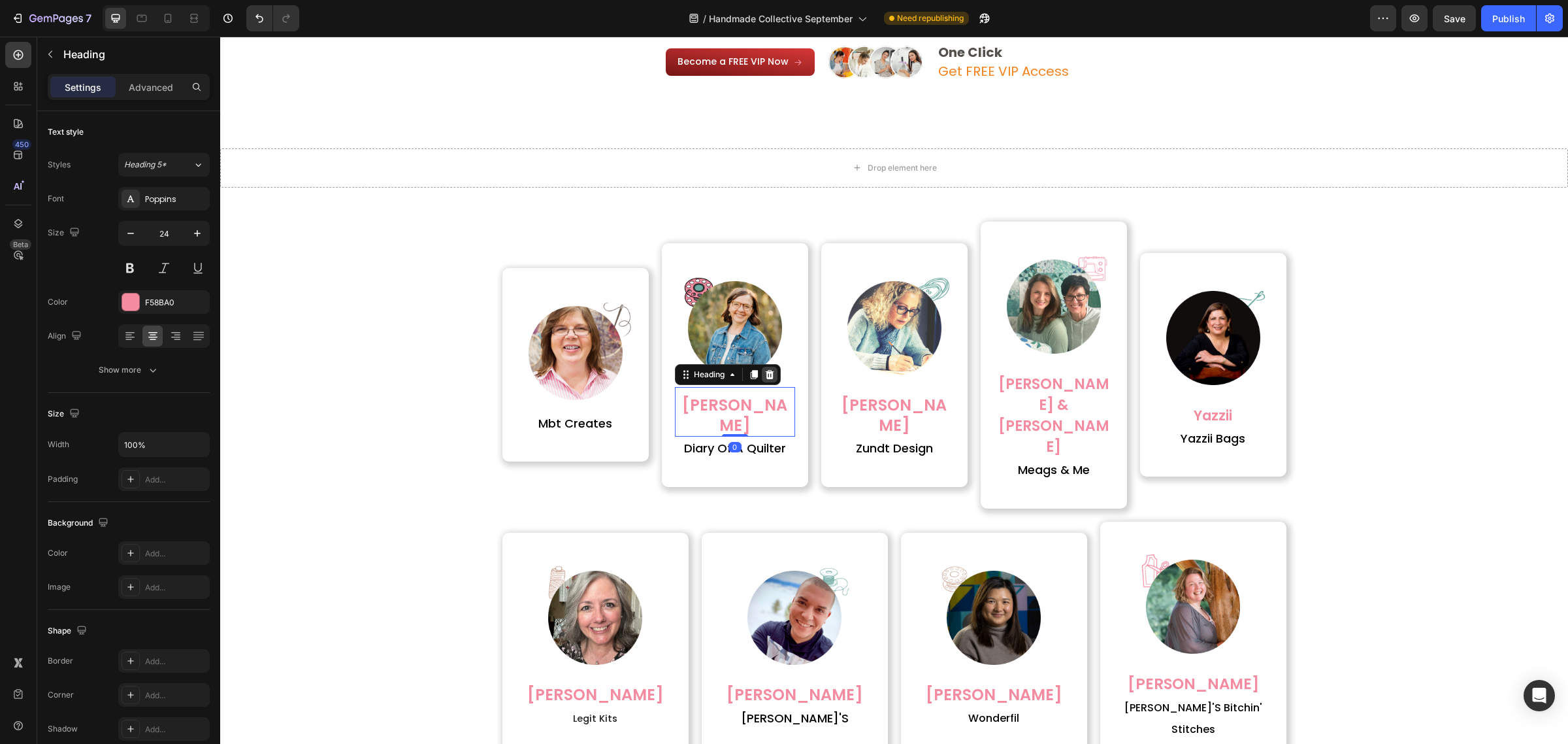
click at [768, 369] on icon at bounding box center [769, 374] width 10 height 10
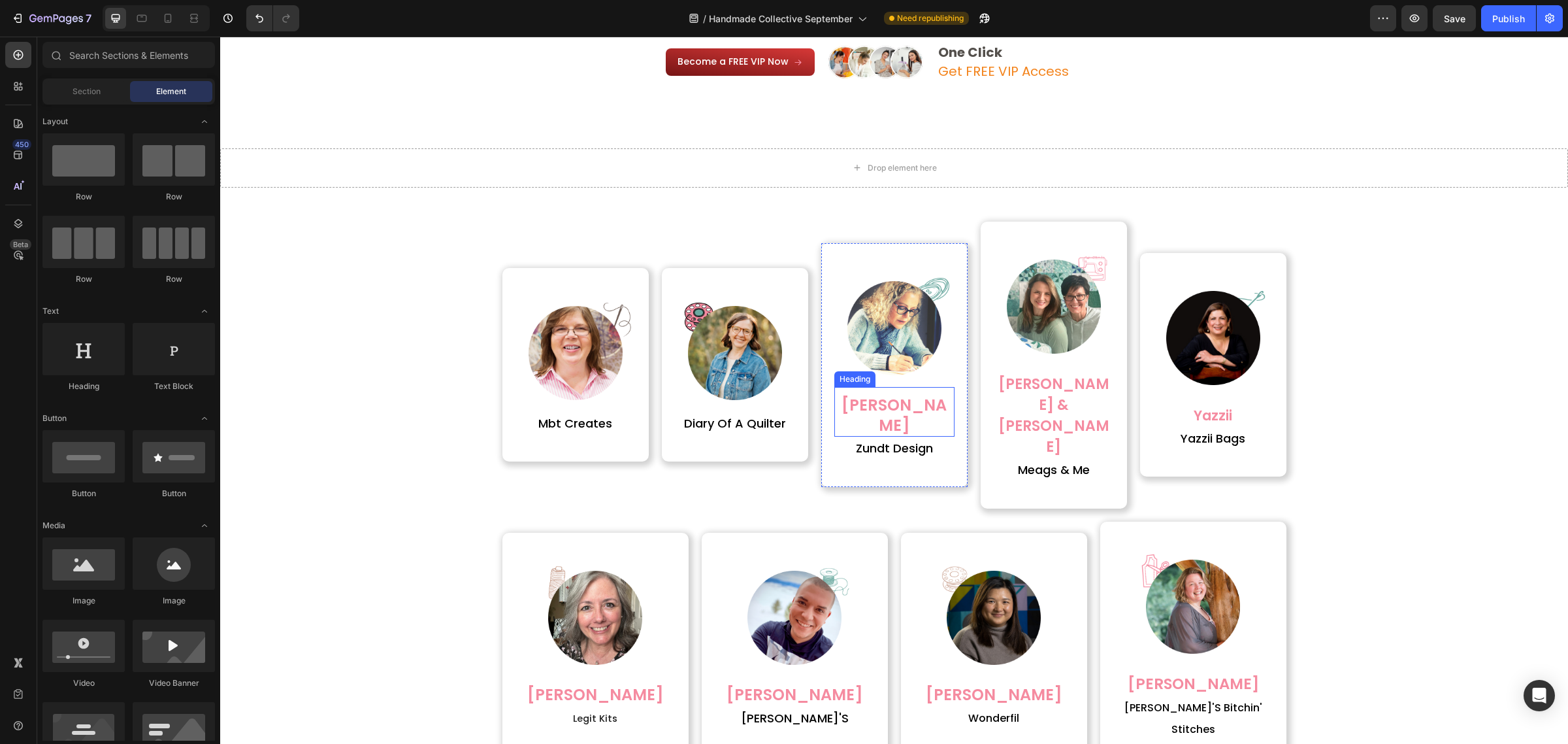
click at [838, 393] on h2 "[PERSON_NAME]" at bounding box center [895, 415] width 121 height 43
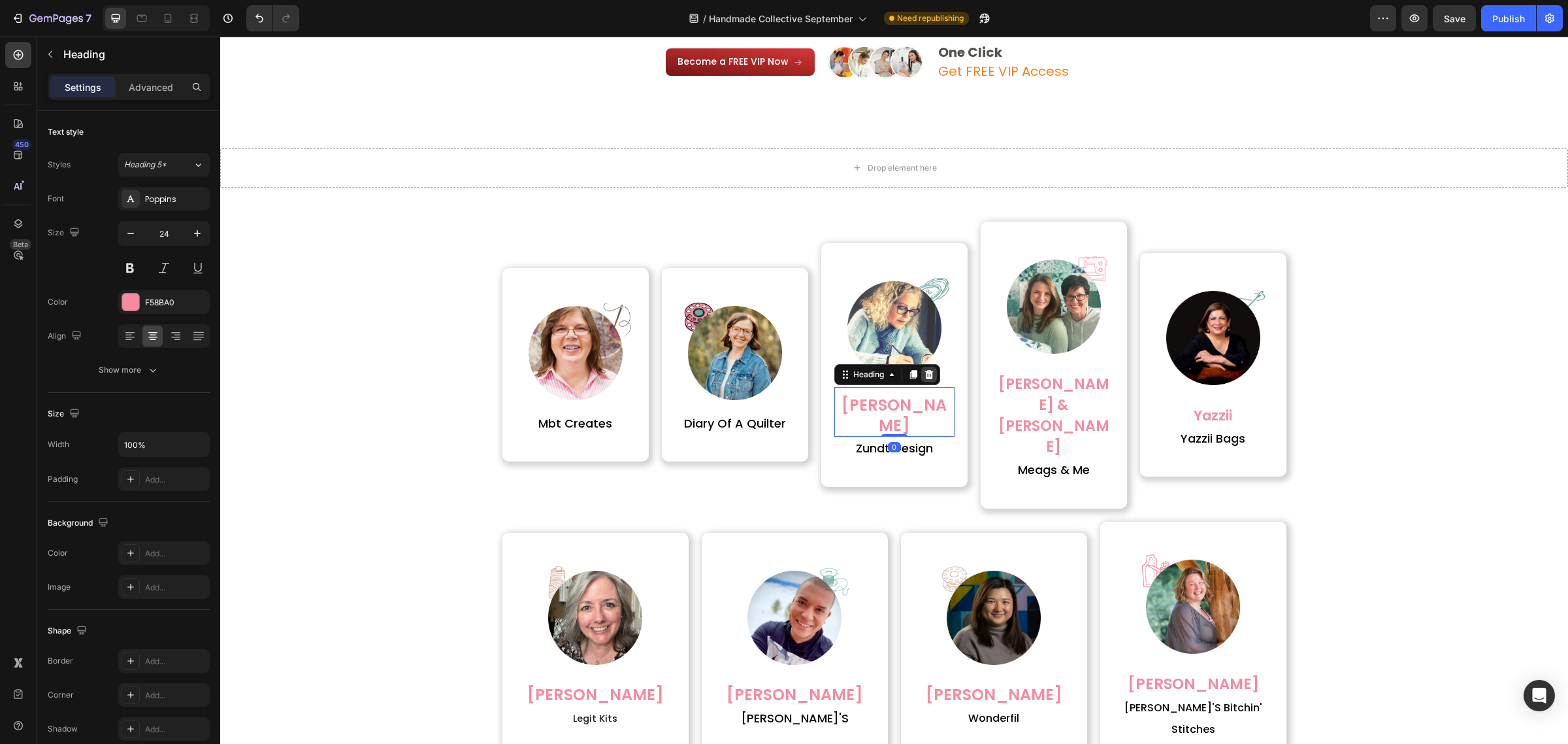
click at [924, 369] on icon at bounding box center [929, 374] width 10 height 10
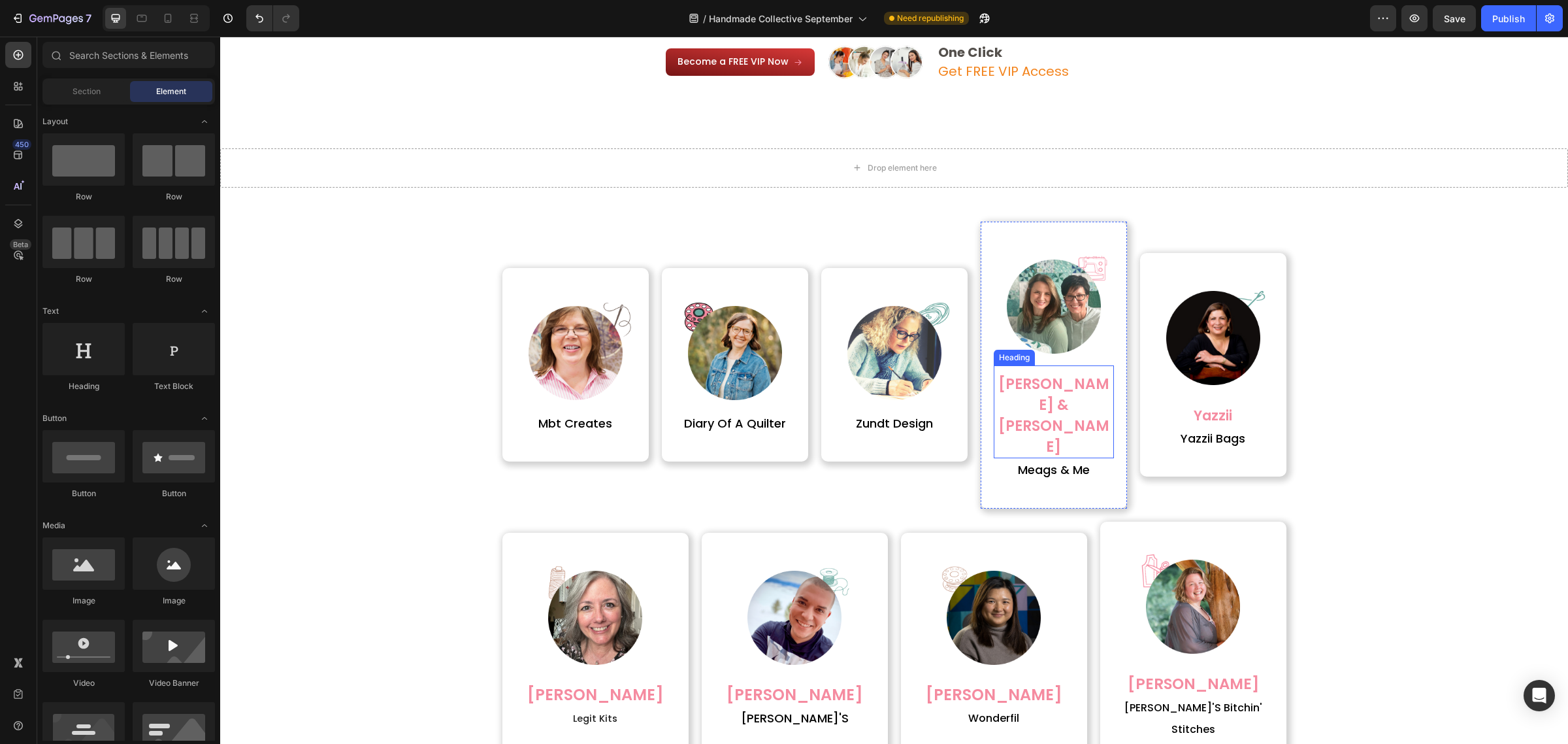
click at [1036, 386] on span "[PERSON_NAME] & [PERSON_NAME]" at bounding box center [1054, 416] width 111 height 84
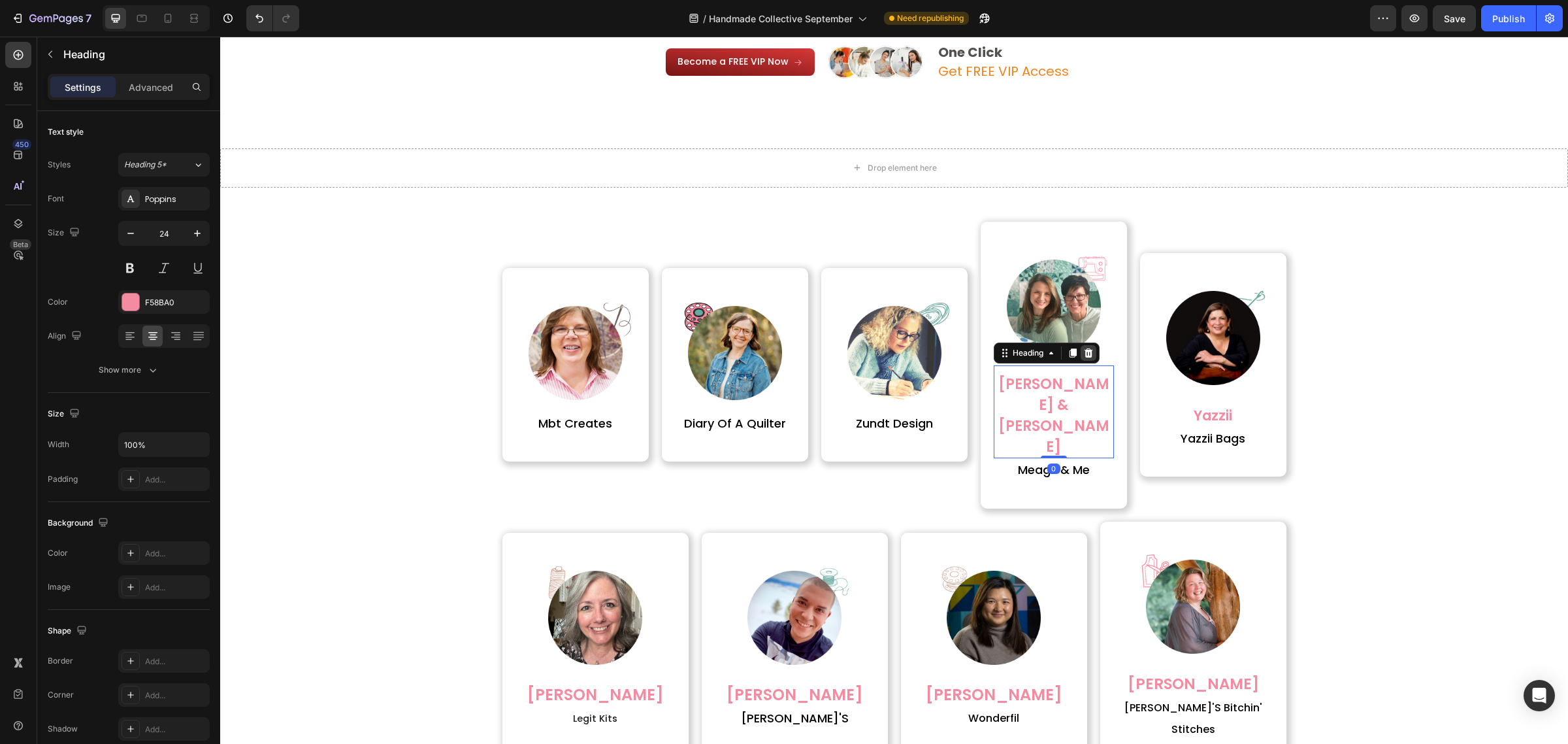
click at [1084, 353] on icon at bounding box center [1088, 352] width 8 height 9
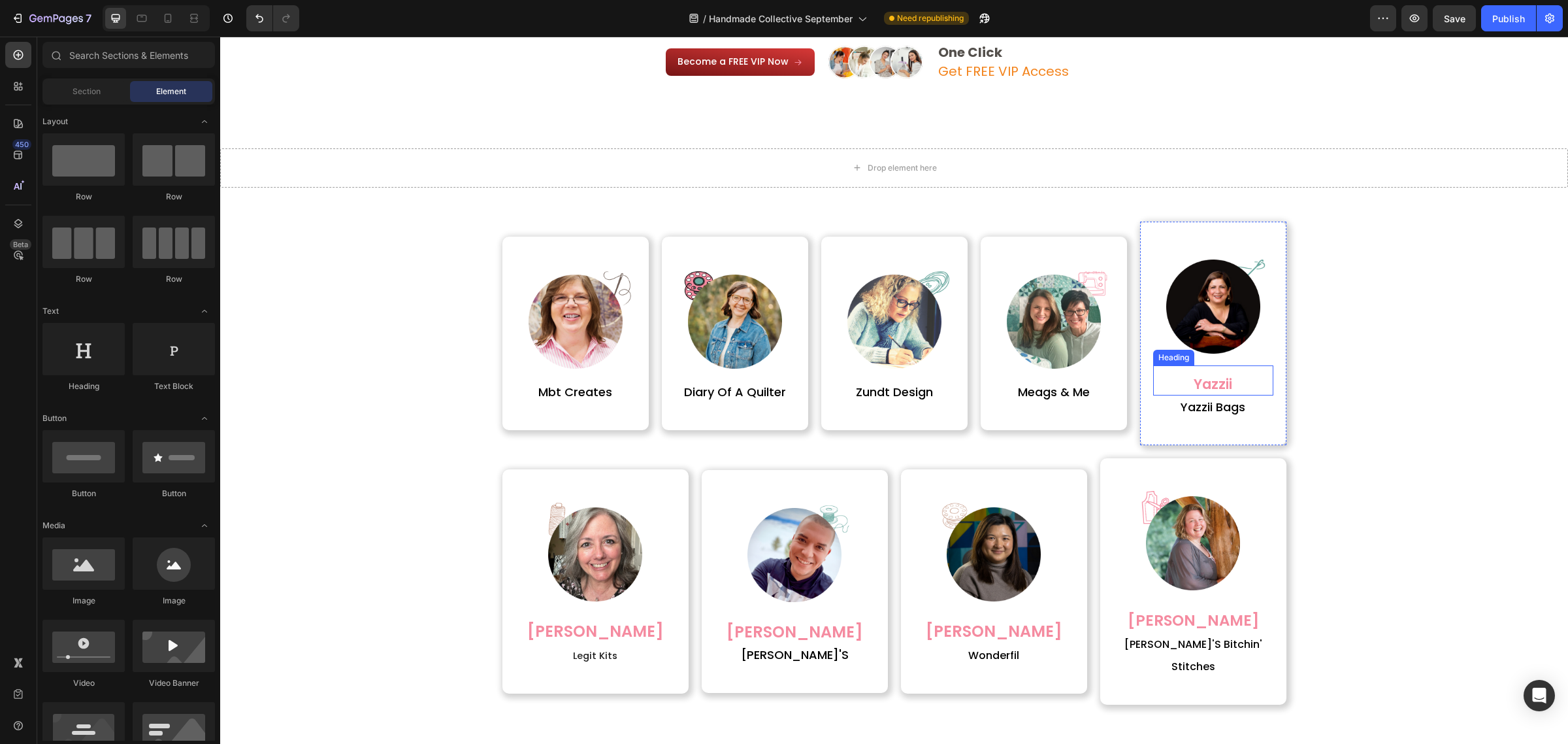
click at [1177, 383] on h2 "yazzii" at bounding box center [1213, 384] width 121 height 24
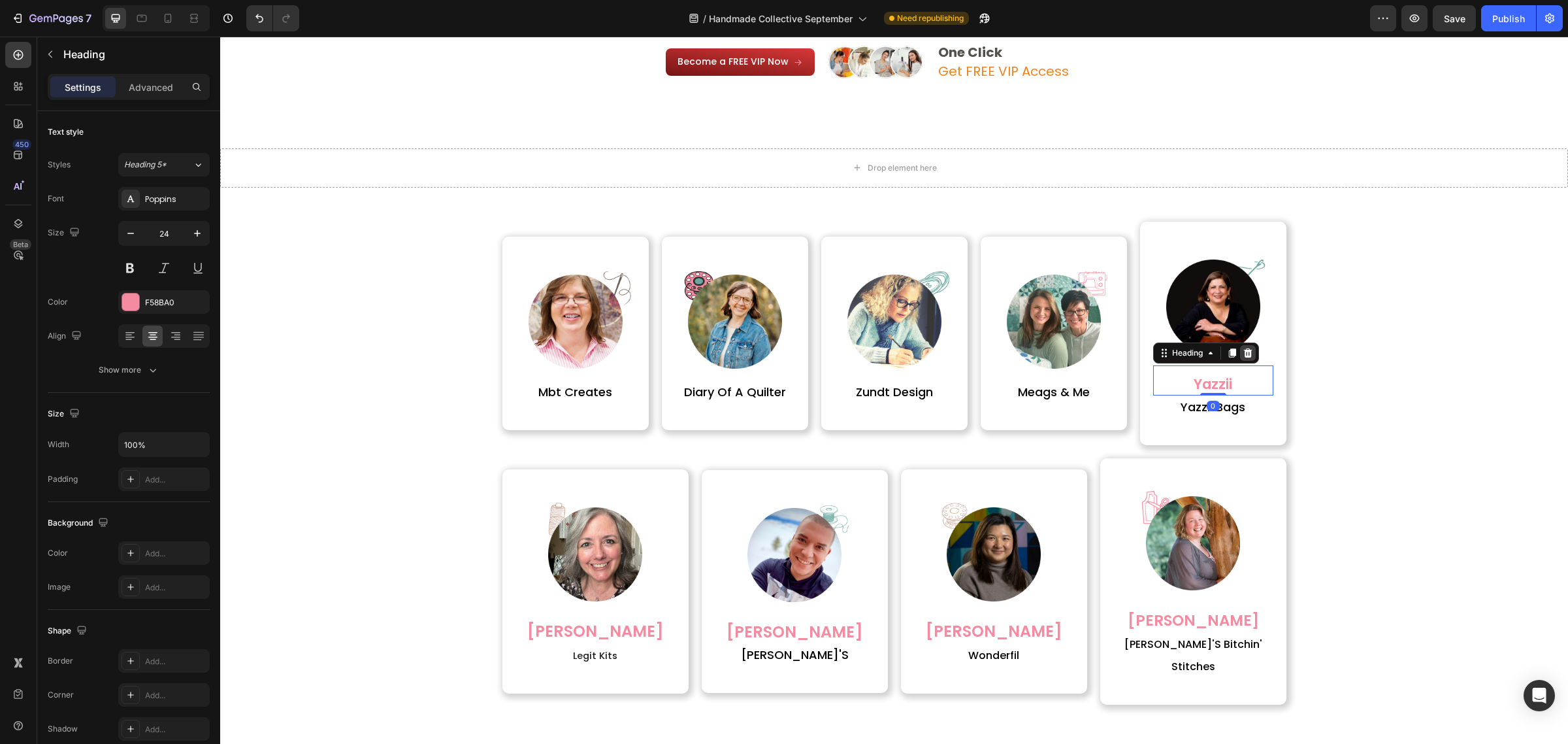
click at [1245, 353] on icon at bounding box center [1247, 352] width 8 height 9
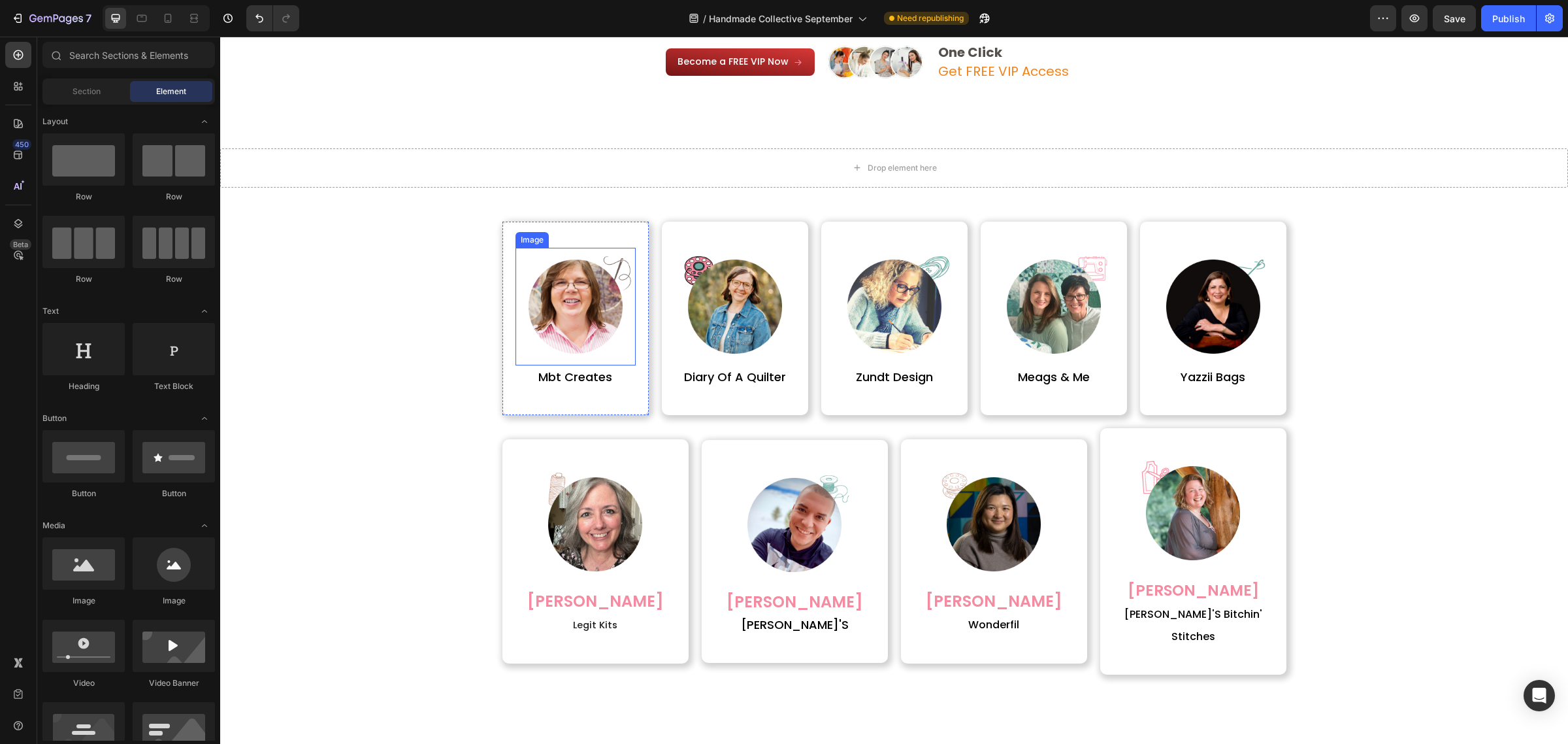
click at [576, 326] on img at bounding box center [576, 307] width 118 height 118
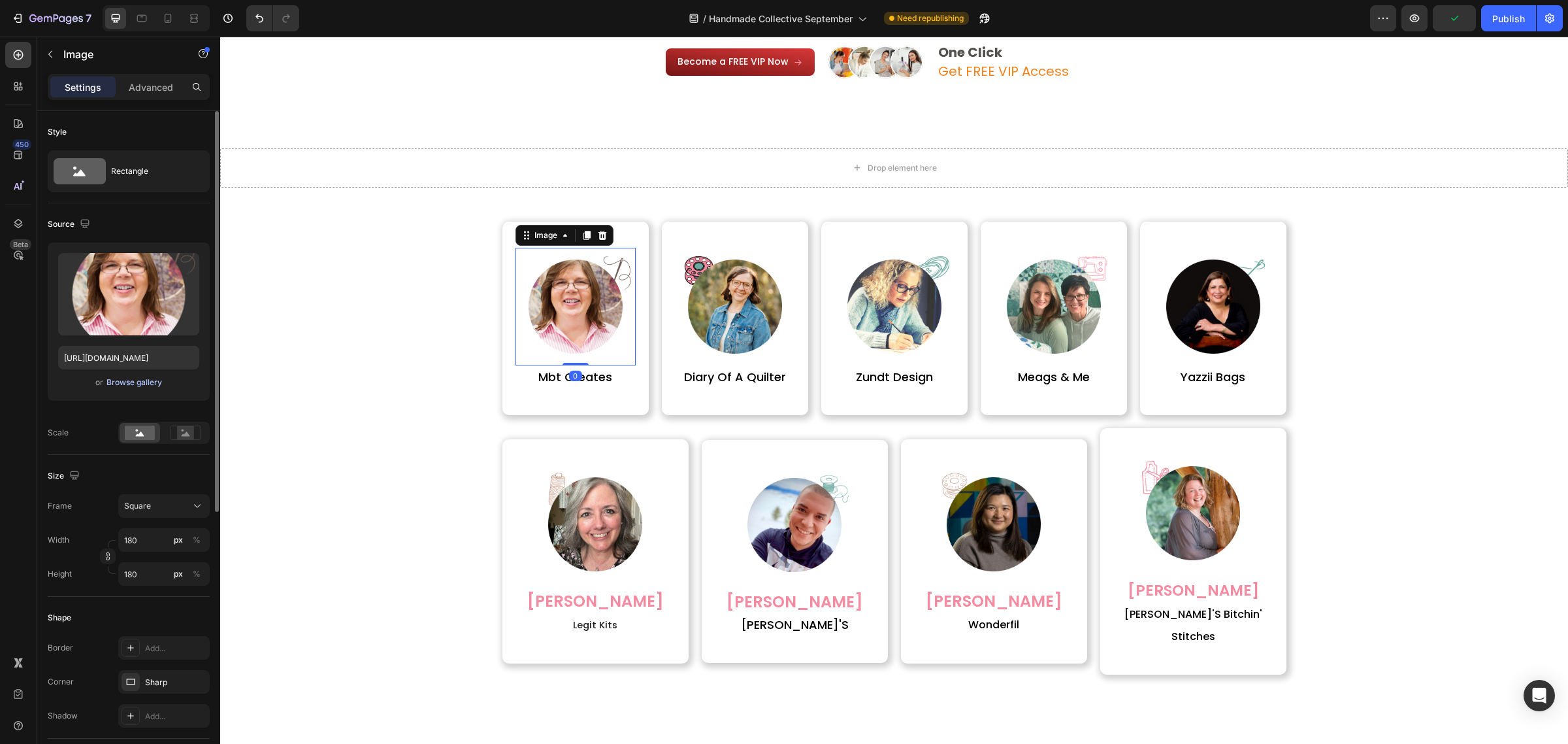
click at [155, 384] on div "Browse gallery" at bounding box center [134, 382] width 55 height 12
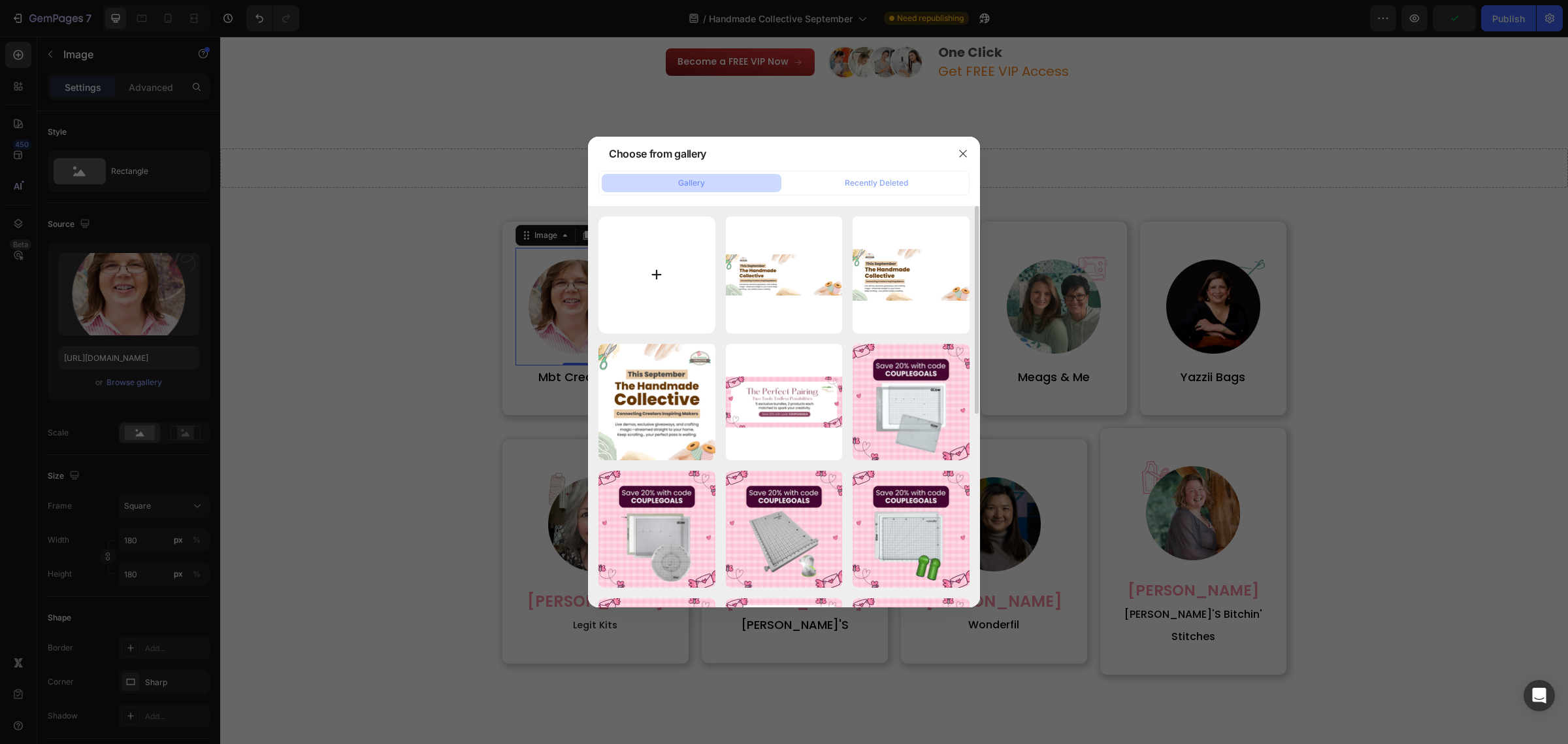
click at [667, 311] on input "file" at bounding box center [657, 274] width 117 height 117
type input "C:\fakepath\11.png"
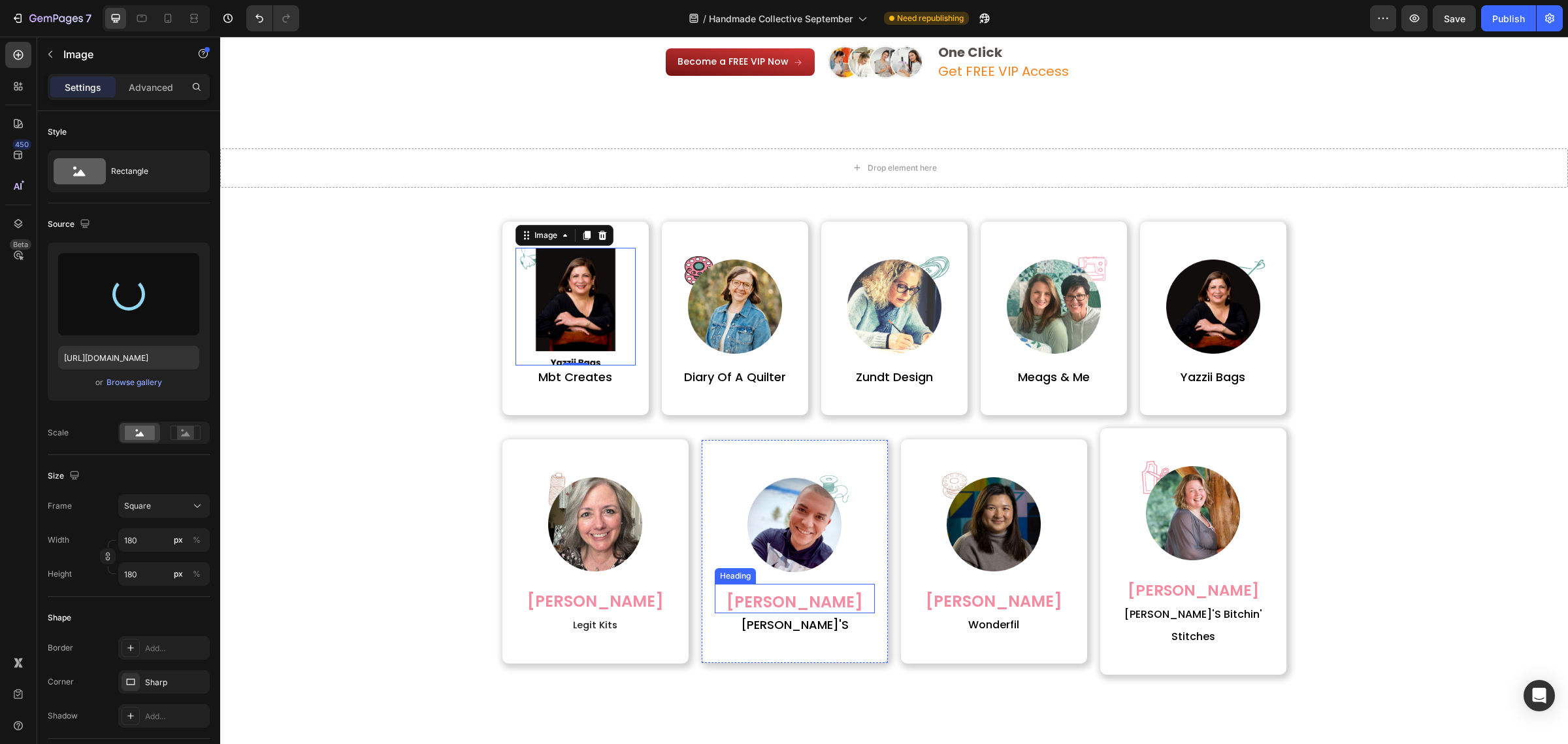
type input "https://cdn.shopify.com/s/files/1/0590/0002/9265/files/gempages_554562653624730…"
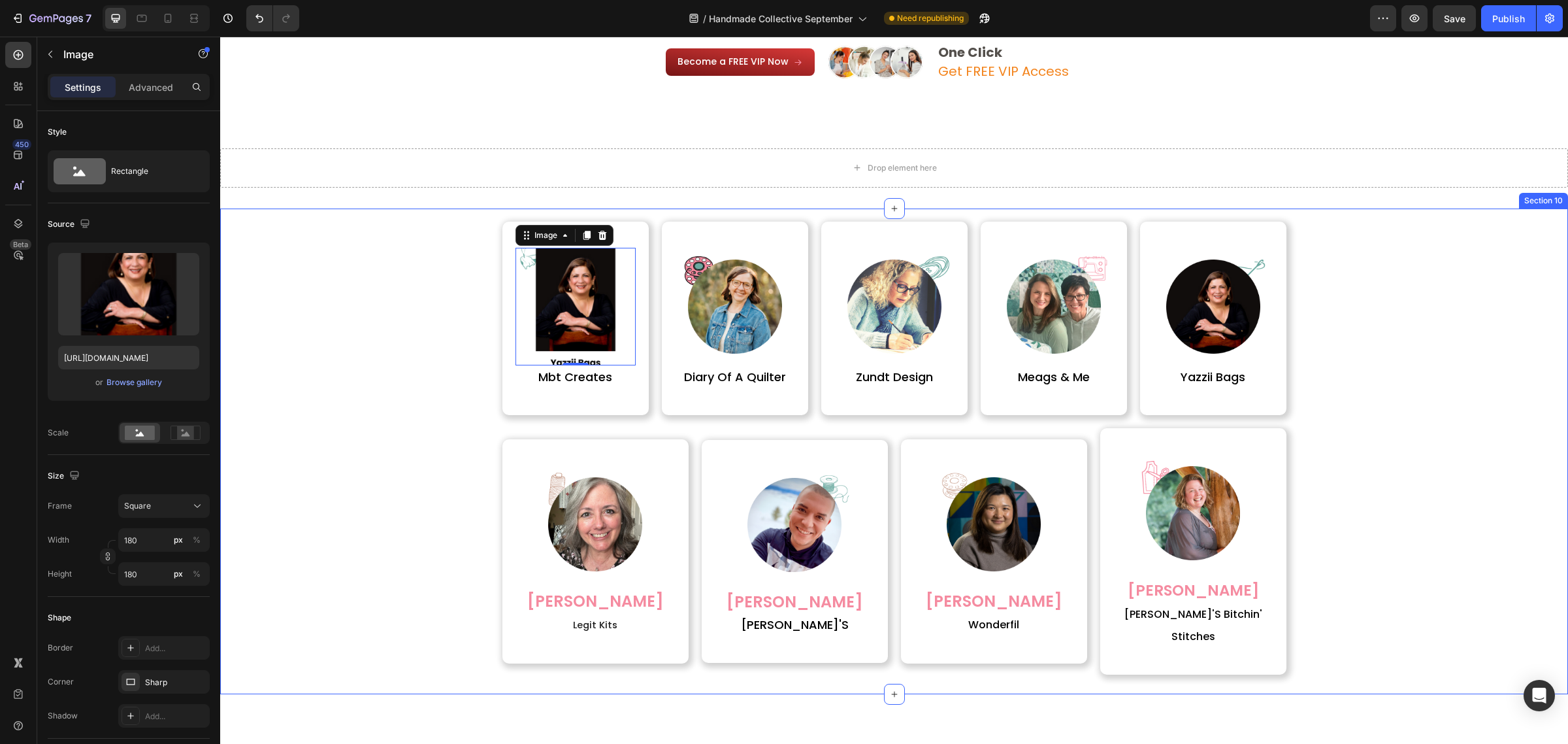
click at [375, 485] on div "Image 0 mbt creates Heading Row Image diary of a quilter Heading Row Image zund…" at bounding box center [894, 441] width 1328 height 466
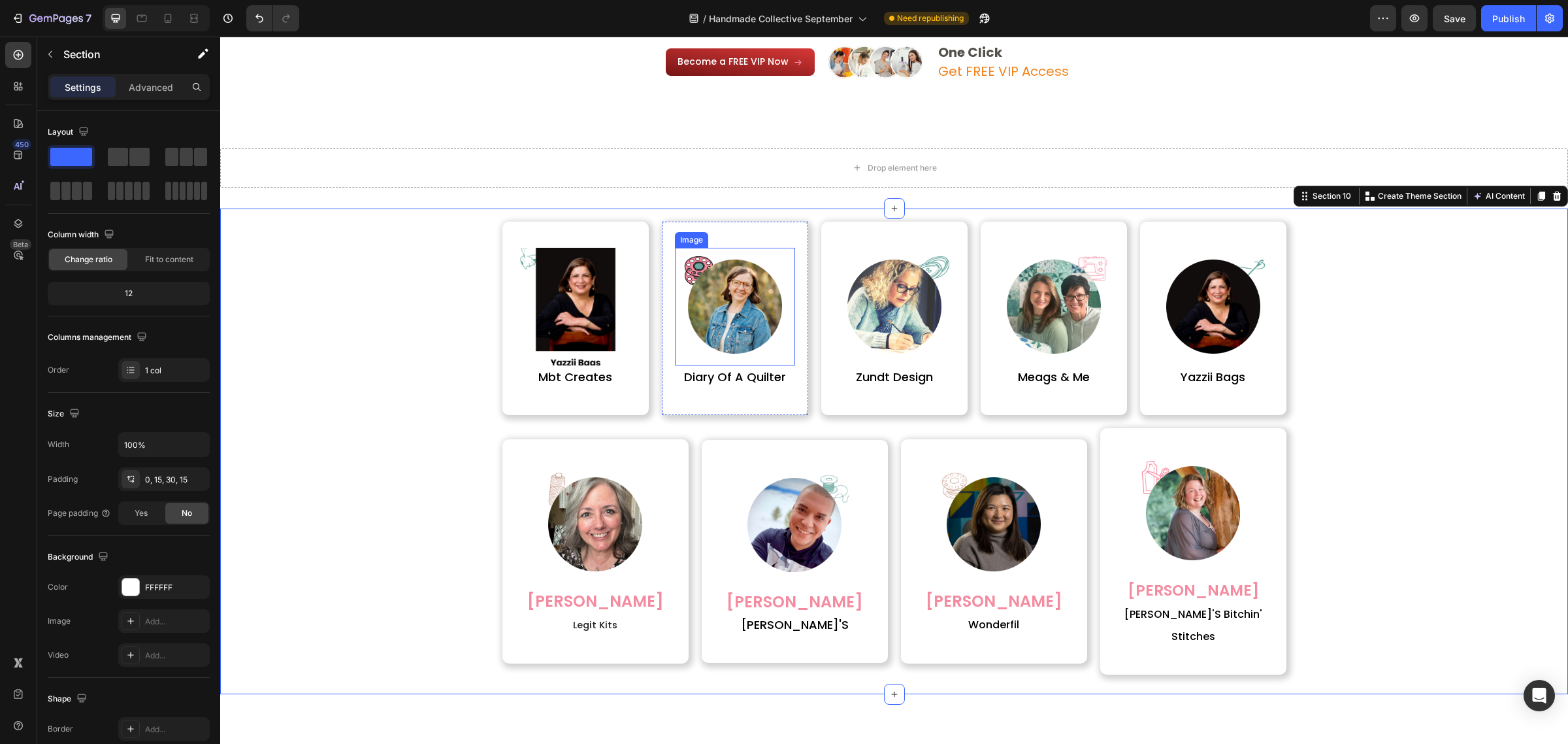
click at [730, 298] on img at bounding box center [735, 307] width 118 height 118
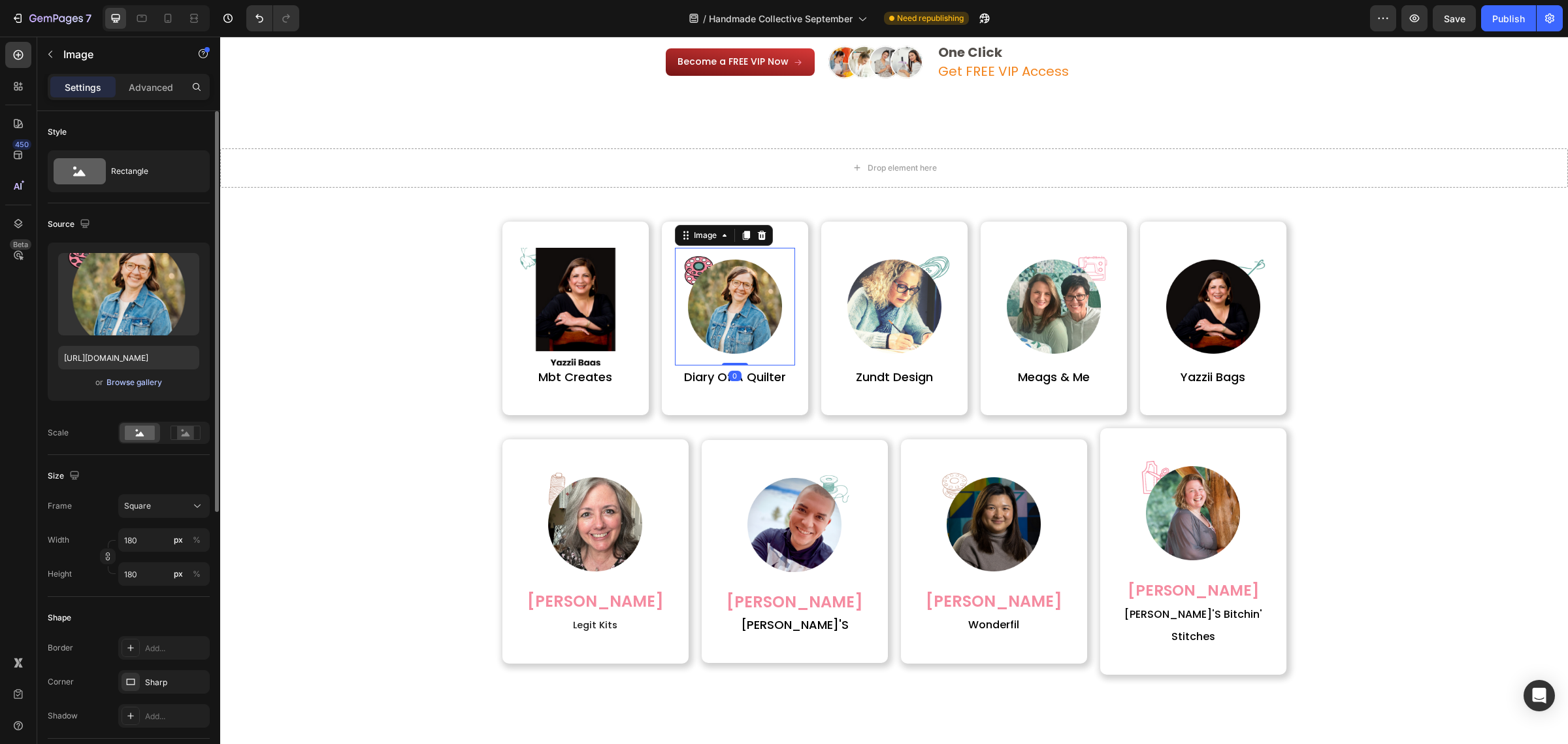
click at [139, 379] on div "Browse gallery" at bounding box center [134, 382] width 55 height 12
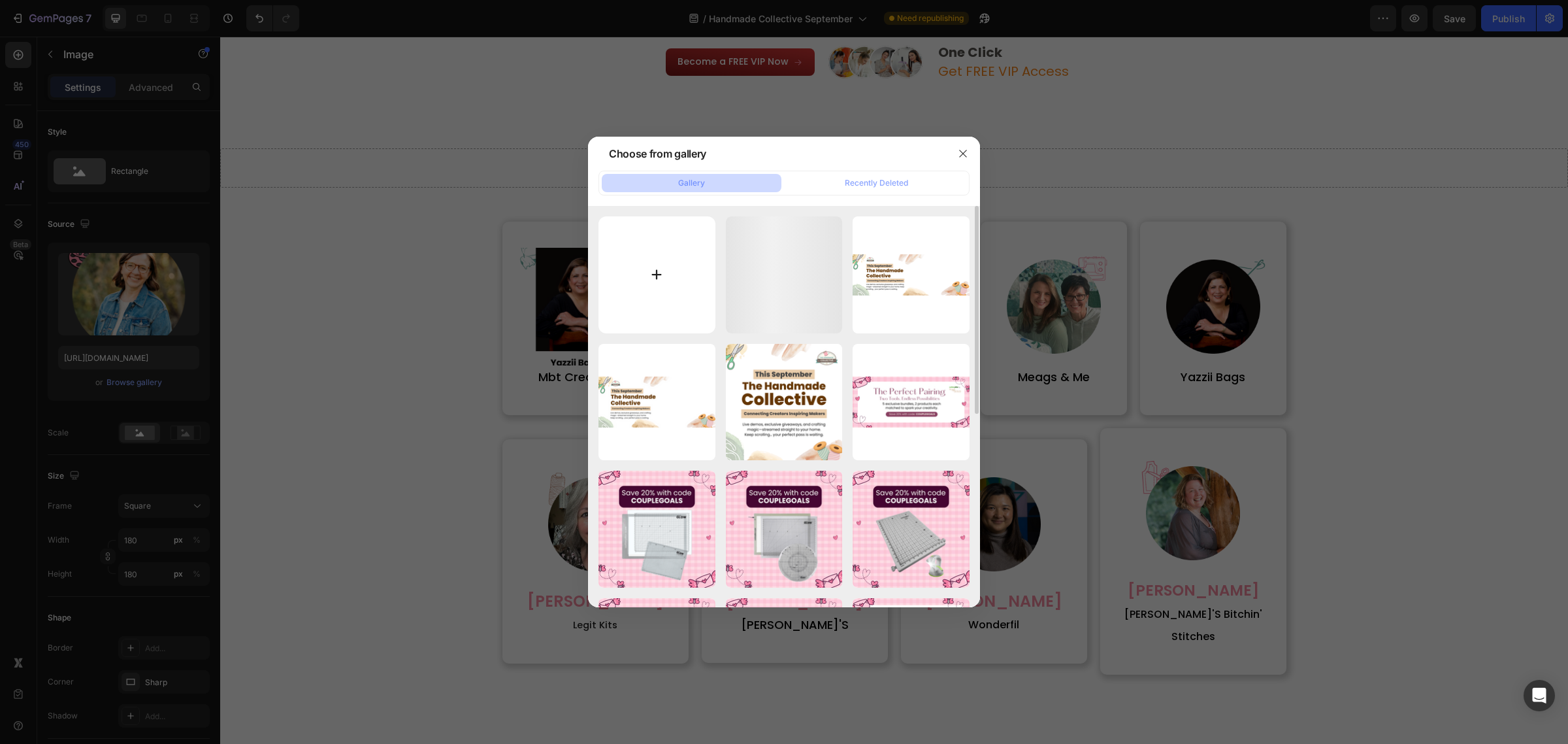
click at [641, 298] on input "file" at bounding box center [657, 274] width 117 height 117
type input "C:\fakepath\10 (1).png"
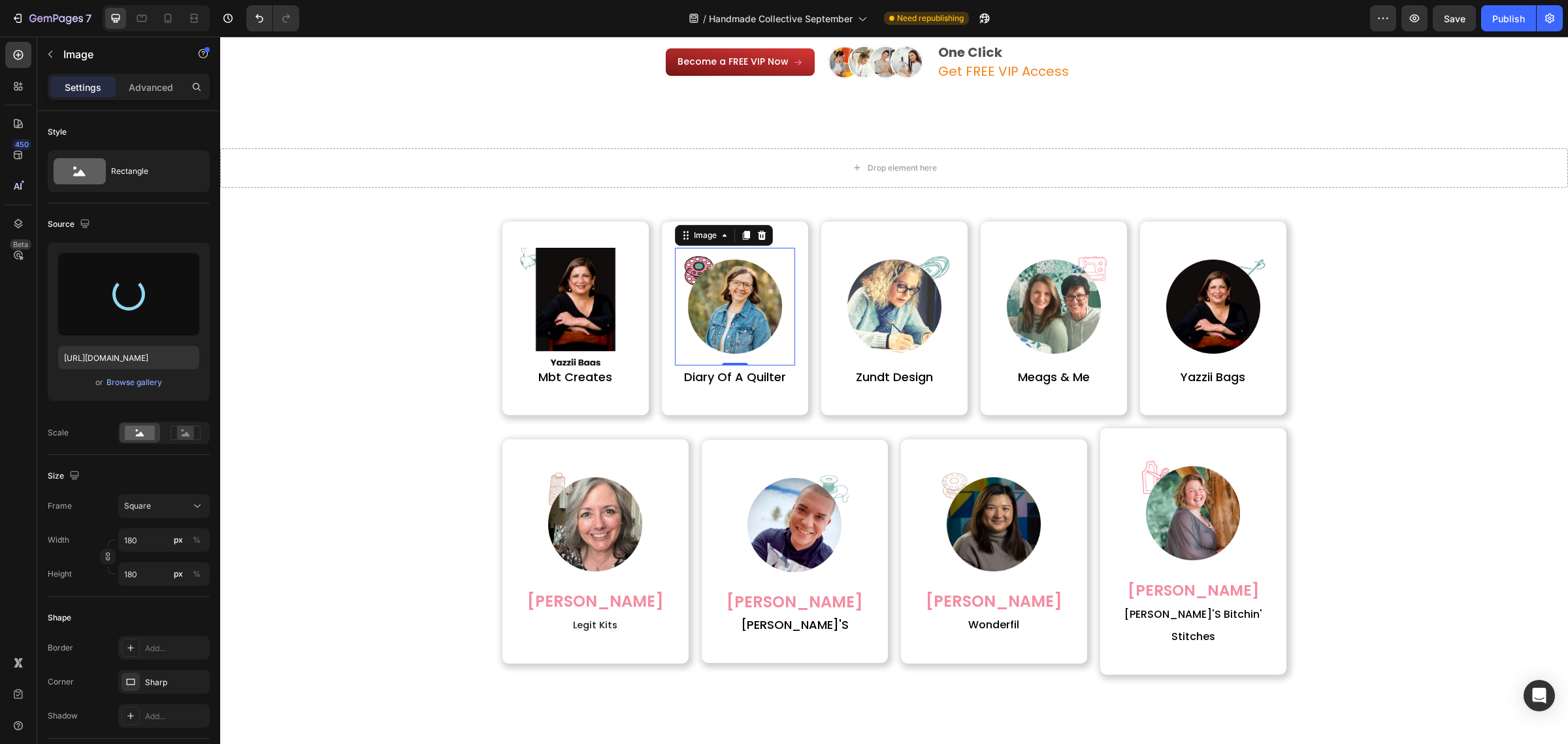
type input "https://cdn.shopify.com/s/files/1/0590/0002/9265/files/gempages_554562653624730…"
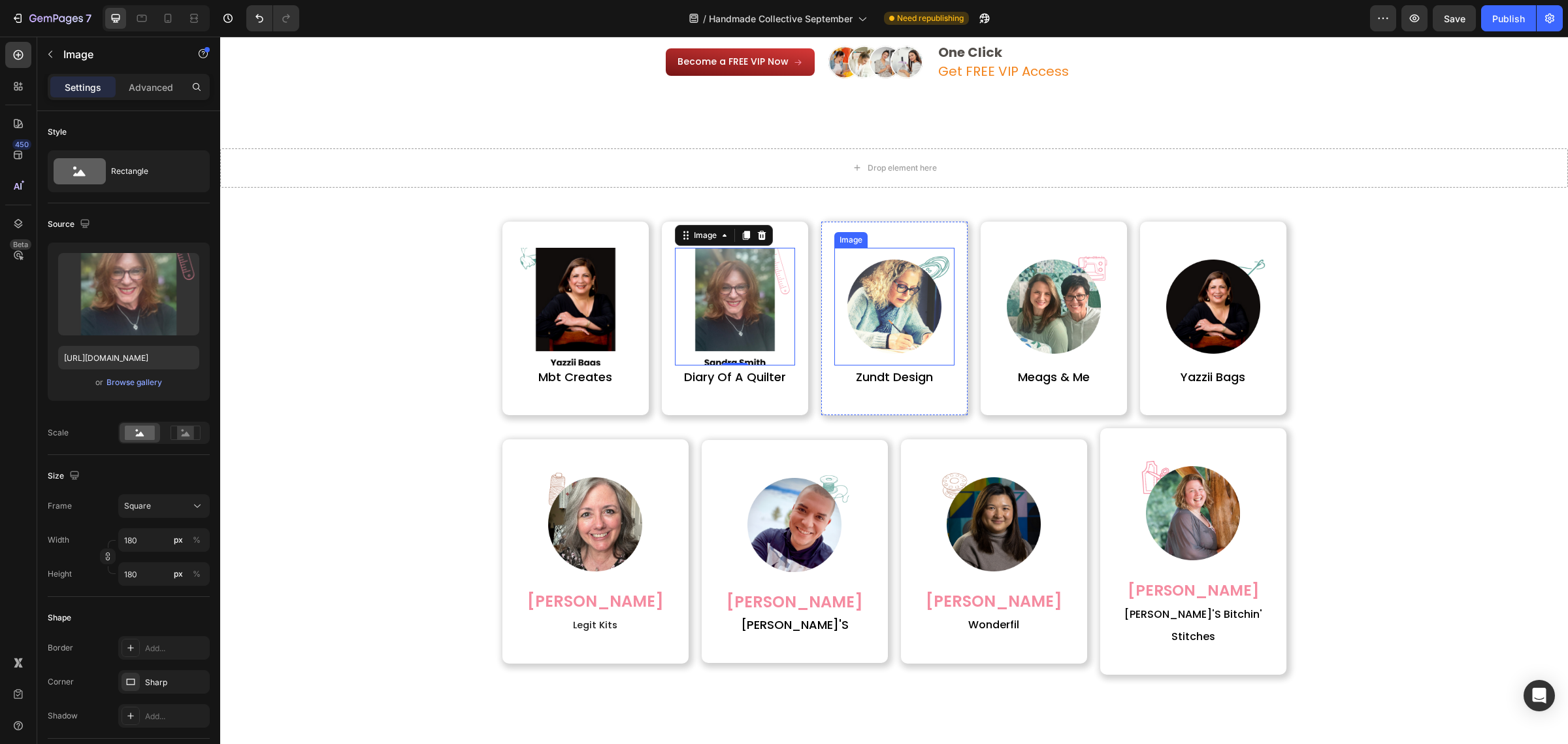
click at [863, 327] on img at bounding box center [895, 307] width 118 height 118
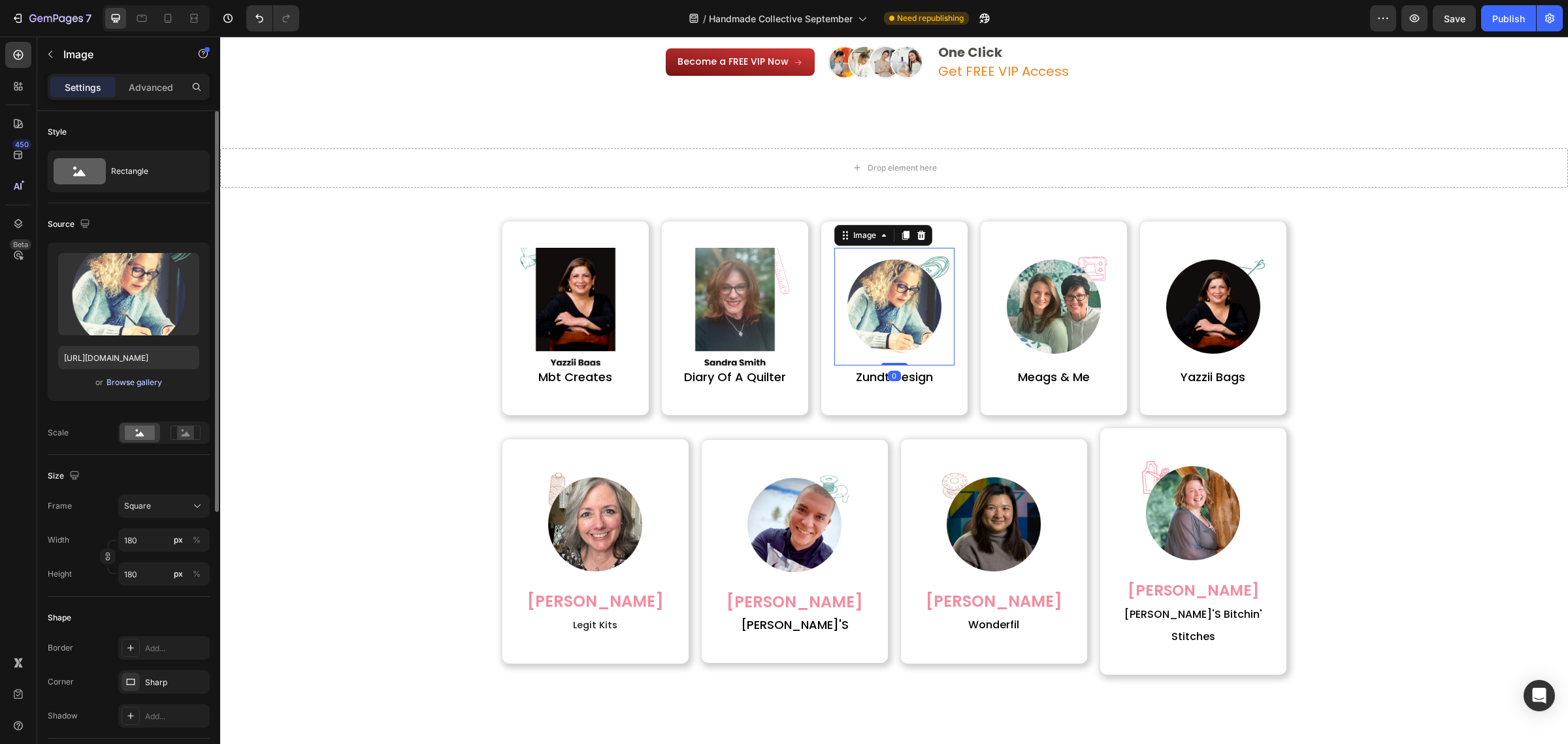
click at [154, 380] on div "Browse gallery" at bounding box center [134, 382] width 55 height 12
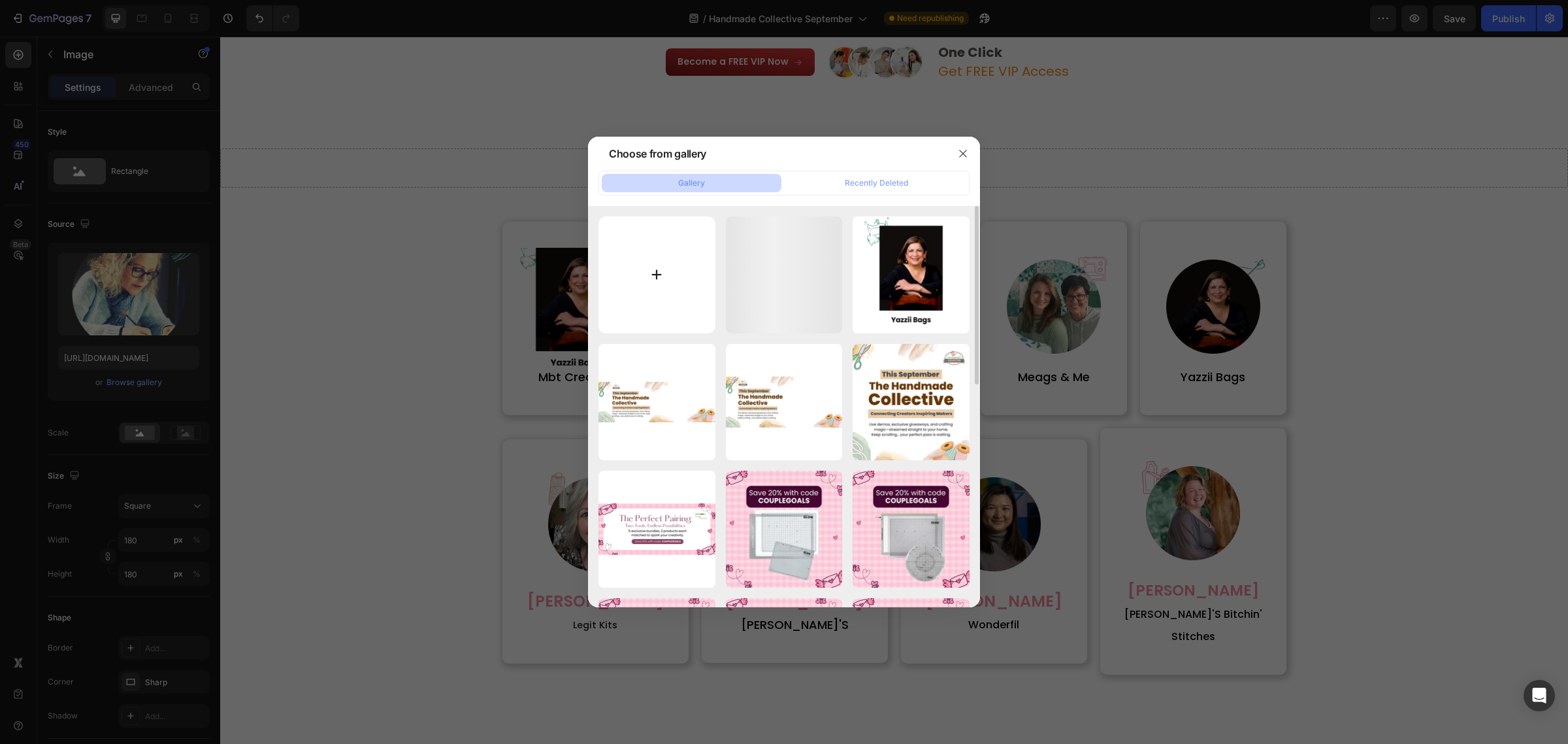
click at [644, 254] on input "file" at bounding box center [657, 274] width 117 height 117
type input "C:\fakepath\9 (1).png"
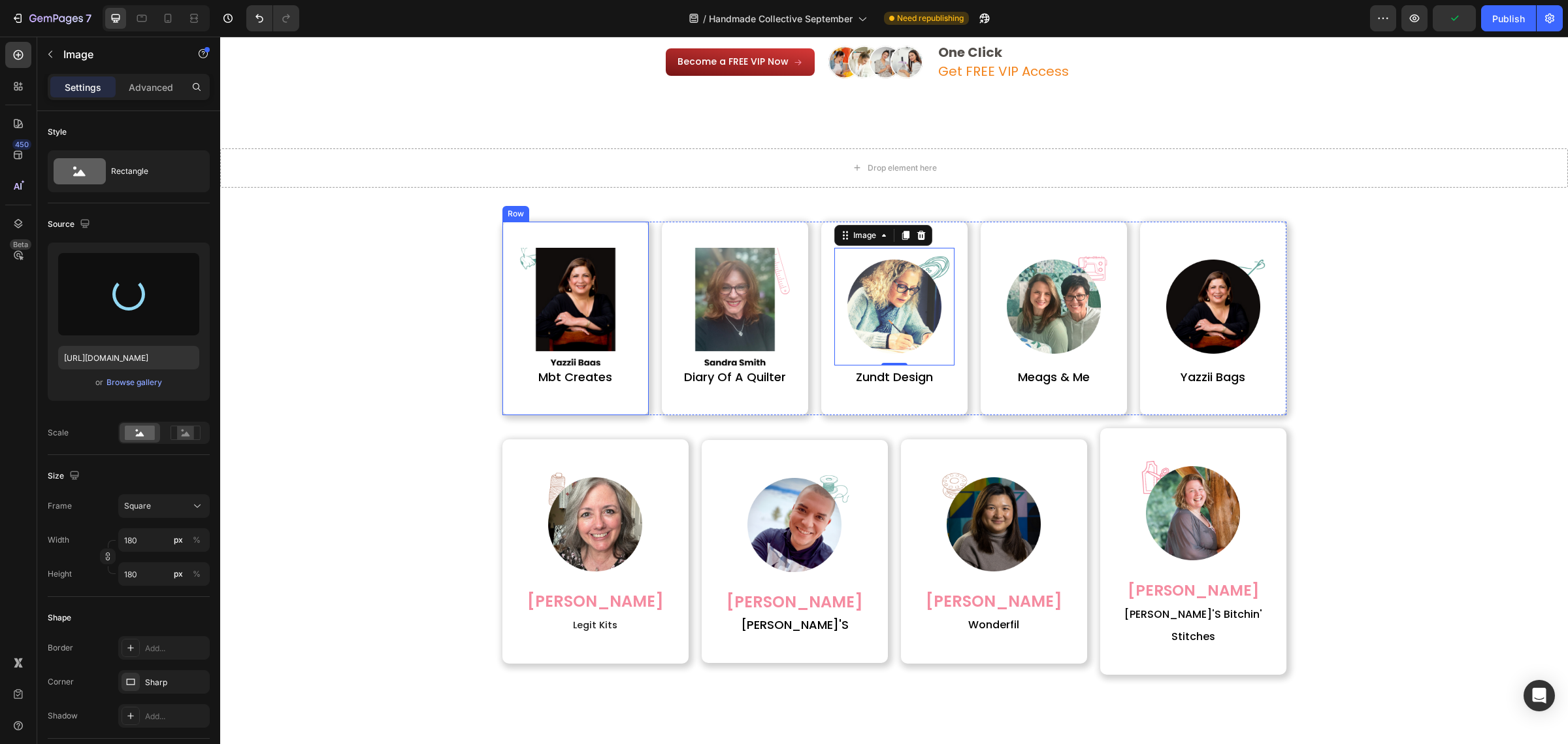
type input "https://cdn.shopify.com/s/files/1/0590/0002/9265/files/gempages_554562653624730…"
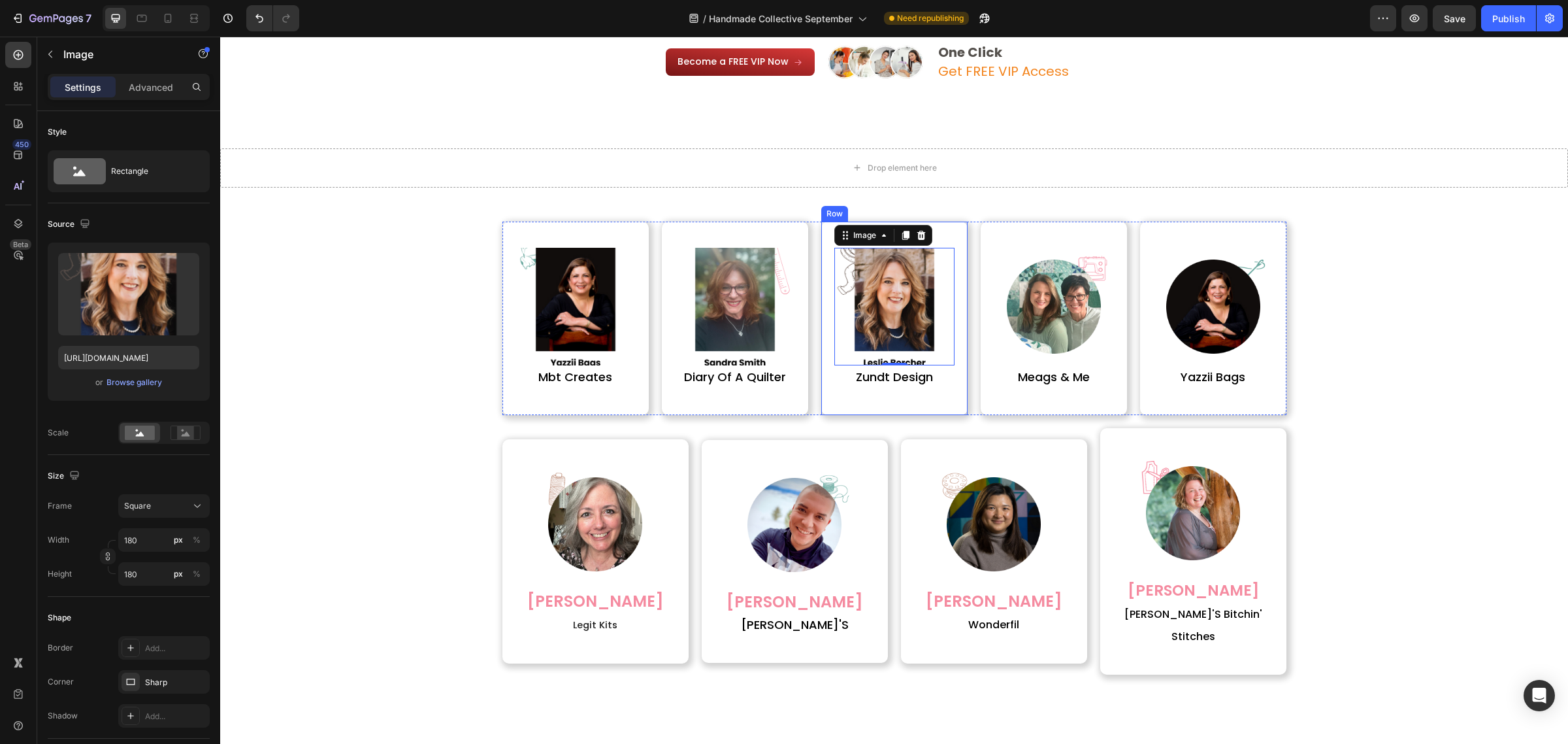
click at [997, 294] on img at bounding box center [1054, 307] width 118 height 118
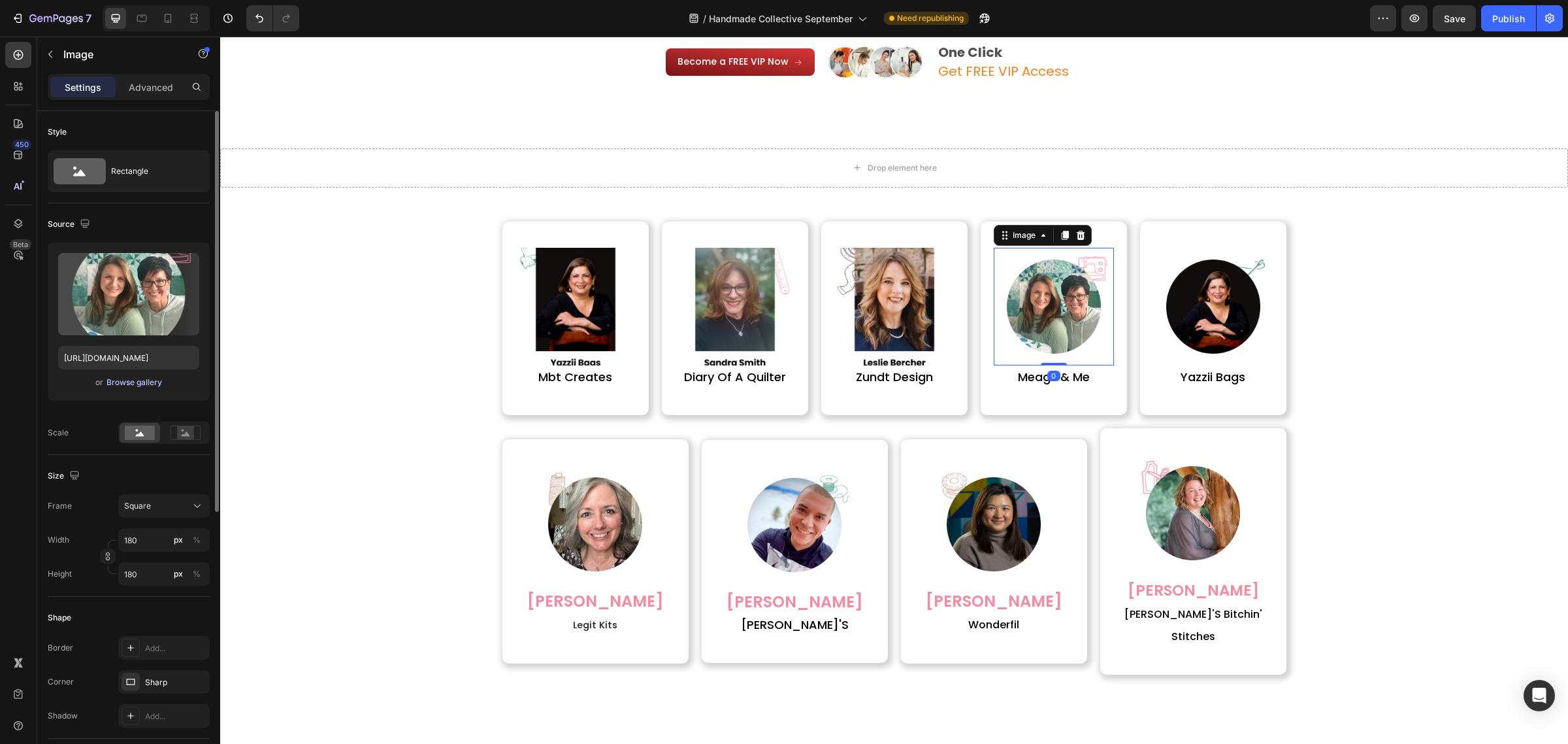
click at [139, 384] on div "Browse gallery" at bounding box center [134, 382] width 55 height 12
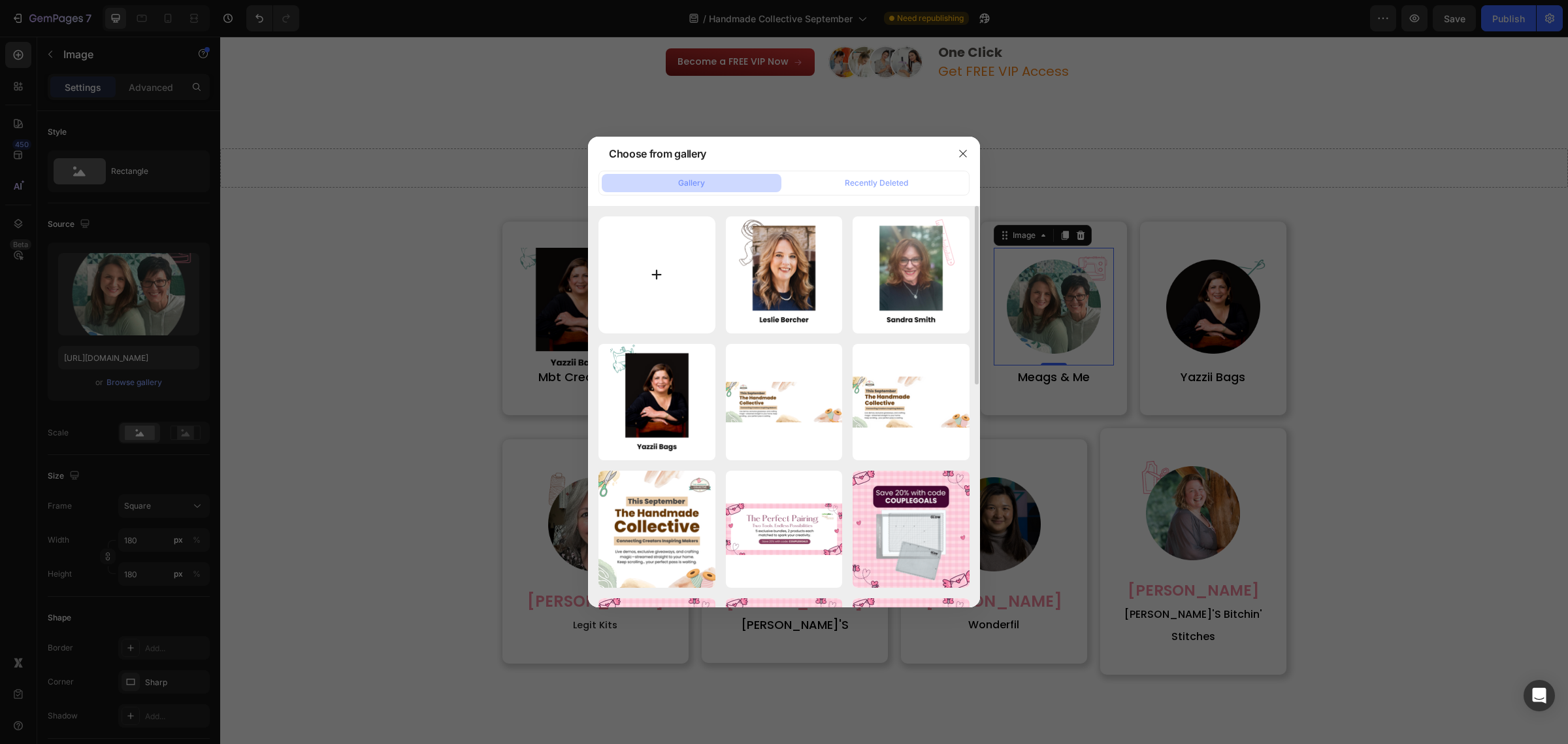
click at [677, 292] on input "file" at bounding box center [657, 274] width 117 height 117
type input "C:\fakepath\8 (1).png"
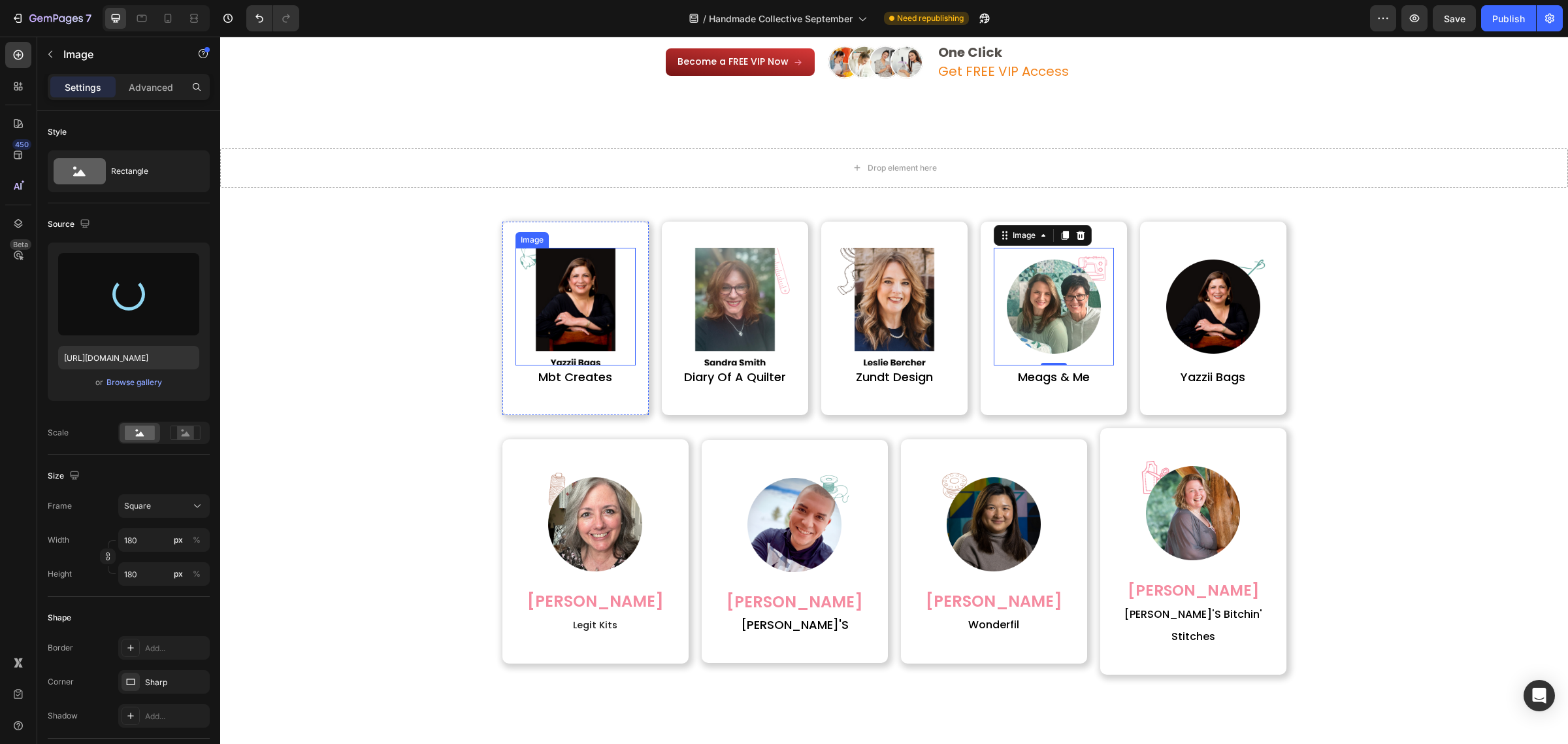
click at [601, 321] on img at bounding box center [576, 307] width 118 height 118
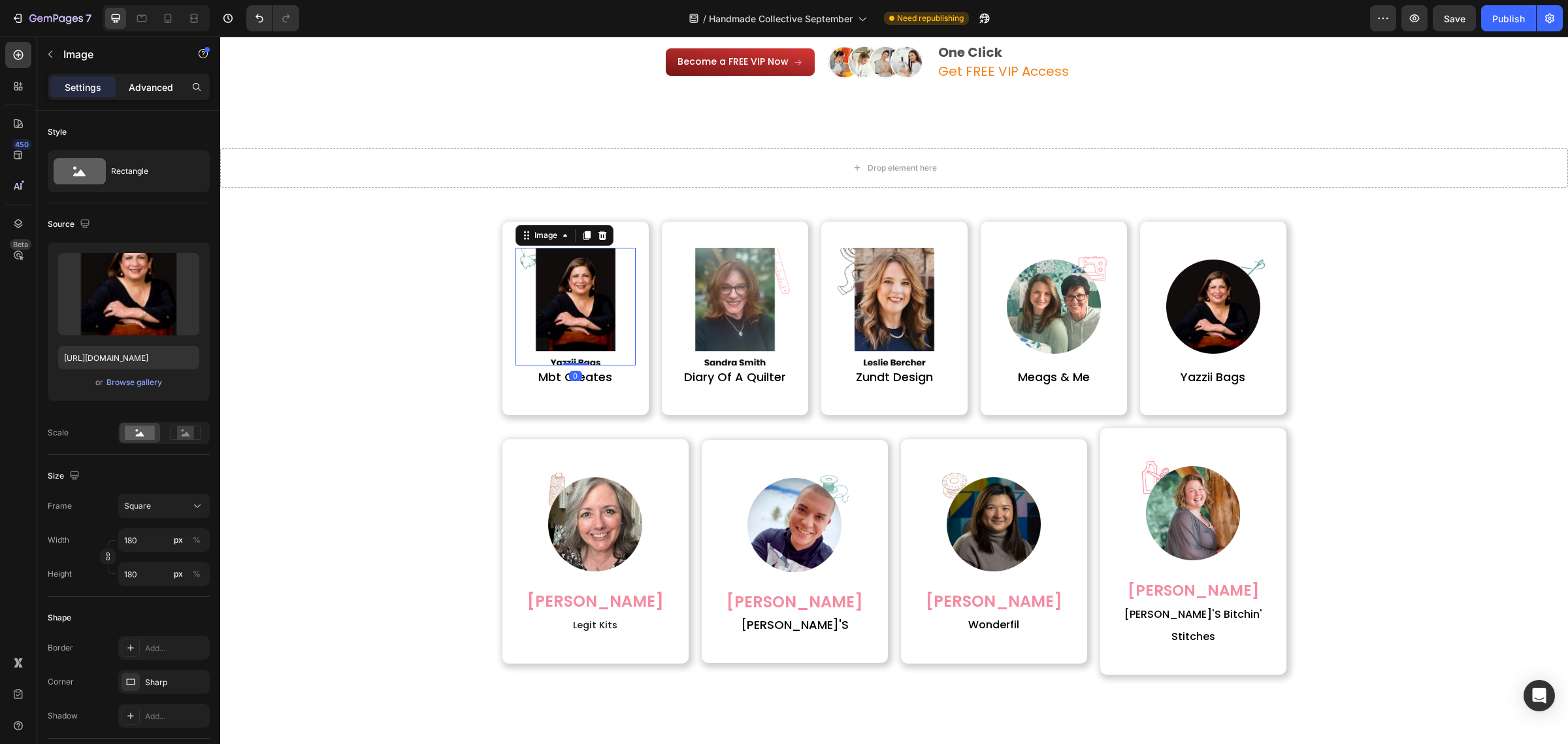
click at [168, 91] on p "Advanced" at bounding box center [151, 87] width 44 height 14
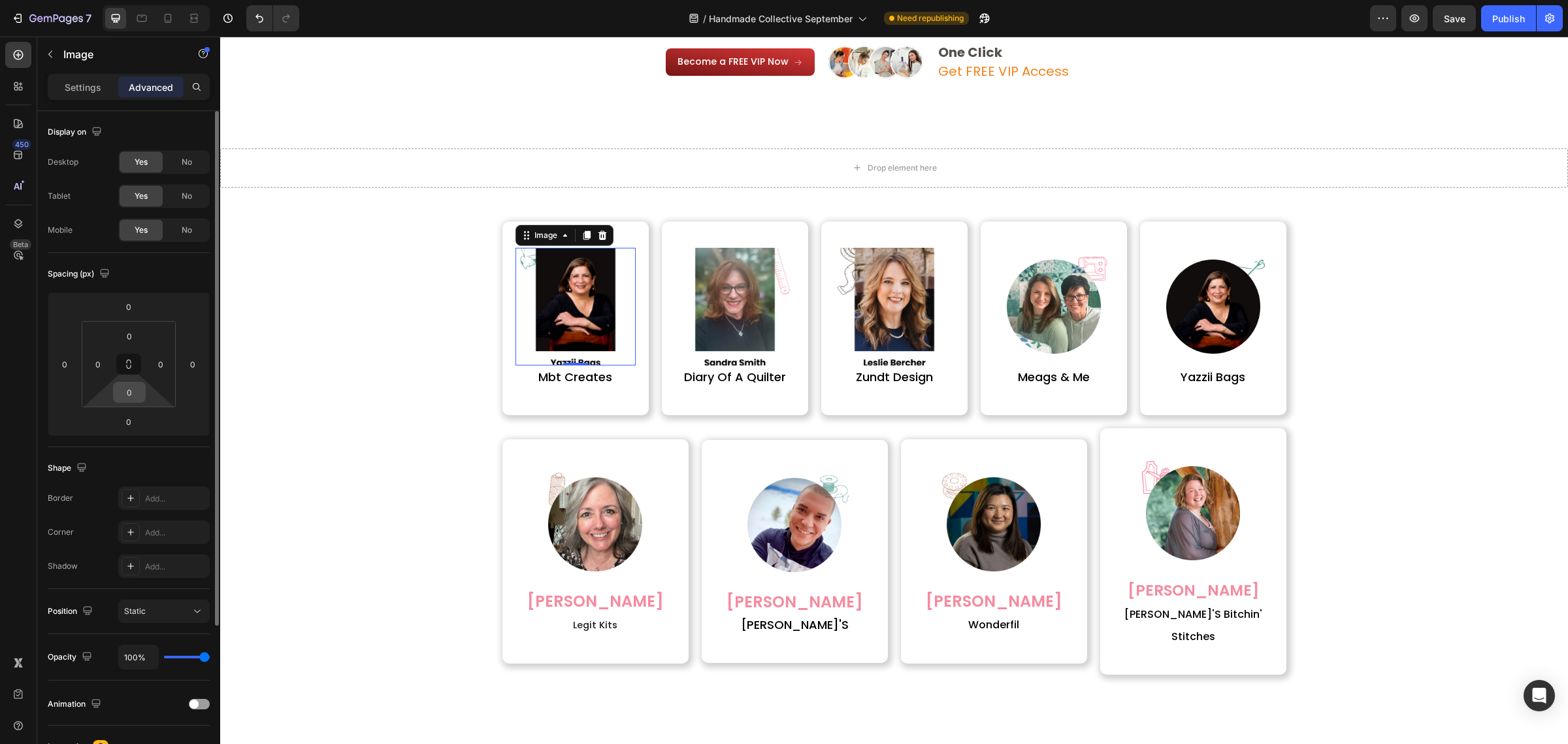
click at [138, 400] on input "0" at bounding box center [130, 392] width 26 height 19
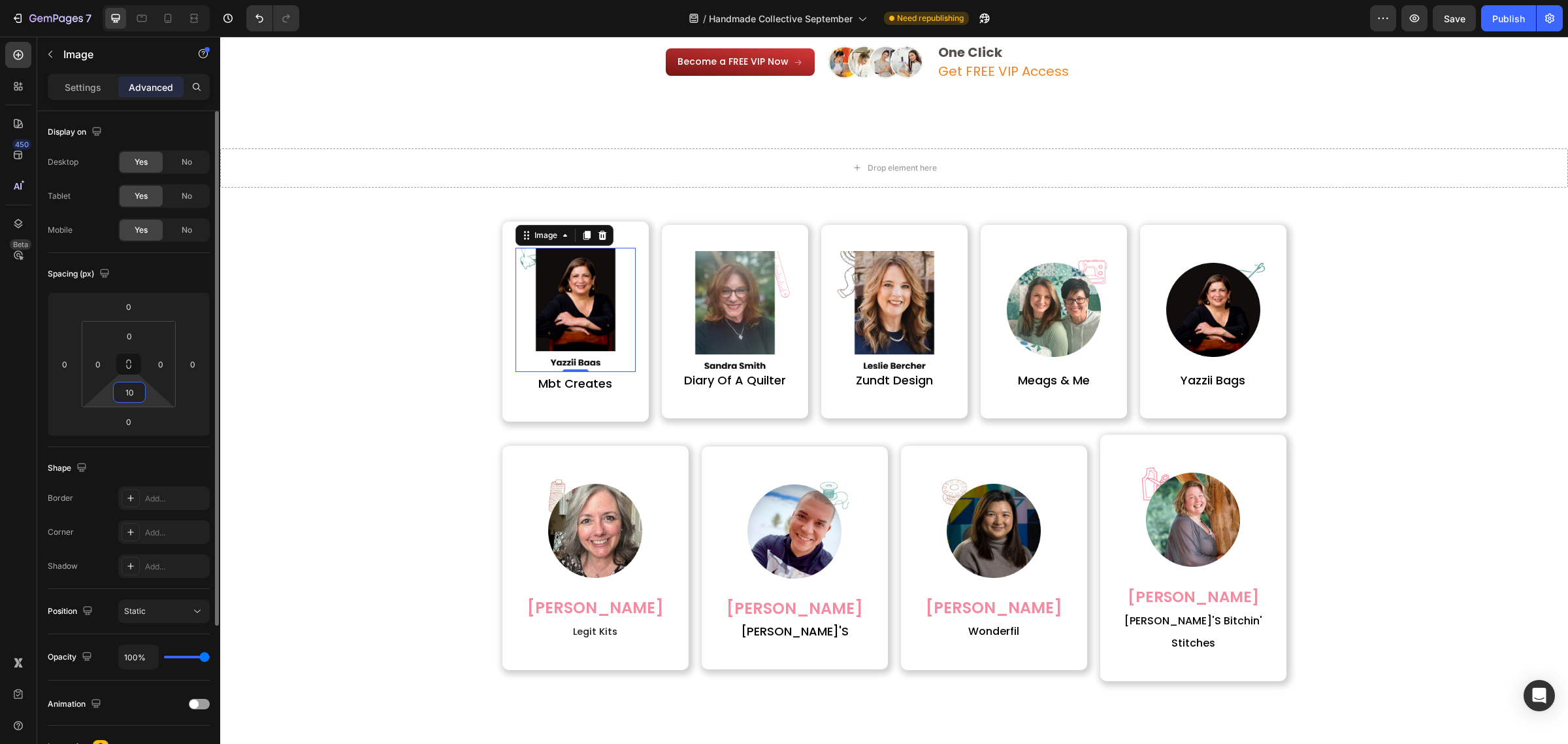
type input "1"
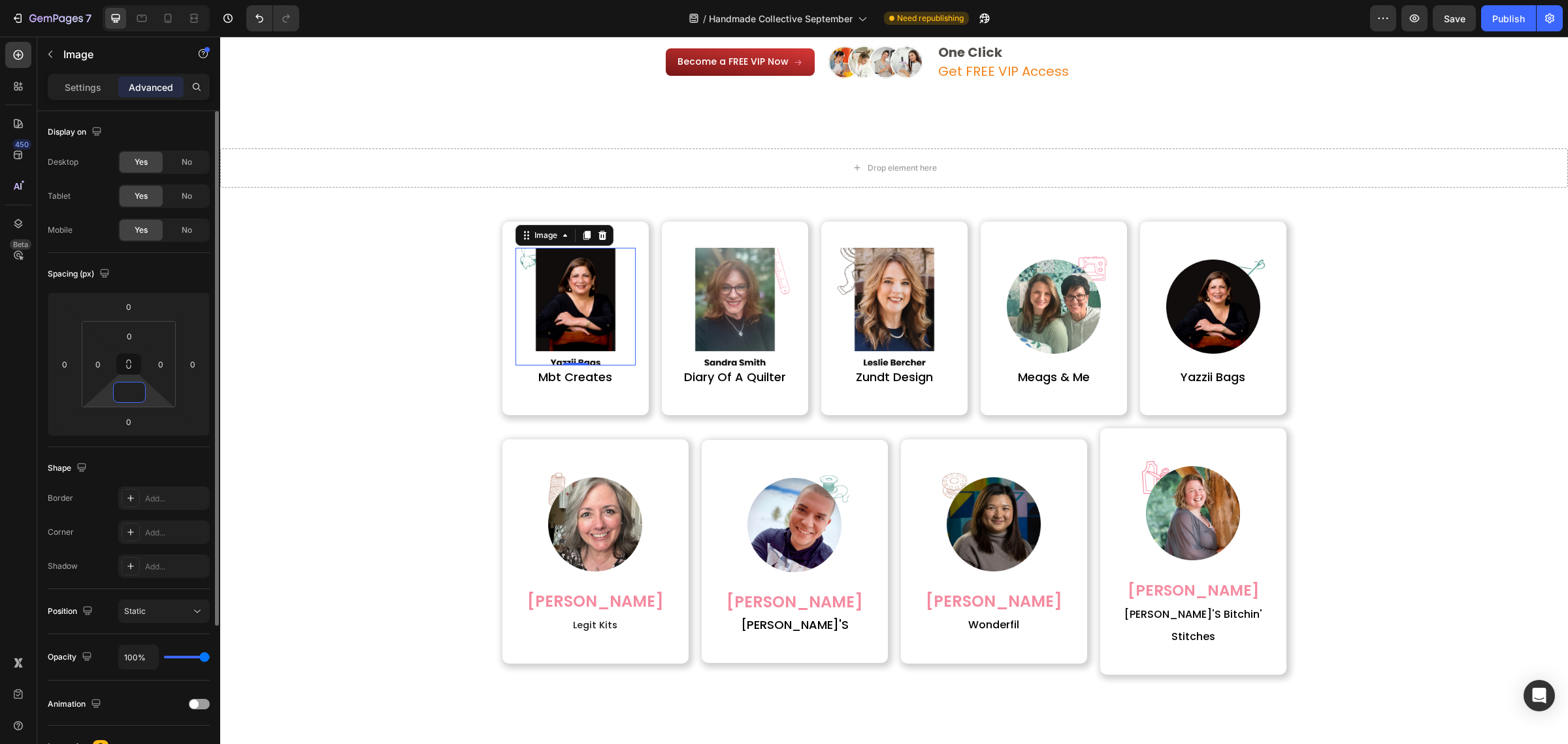
click at [139, 400] on input at bounding box center [130, 392] width 26 height 19
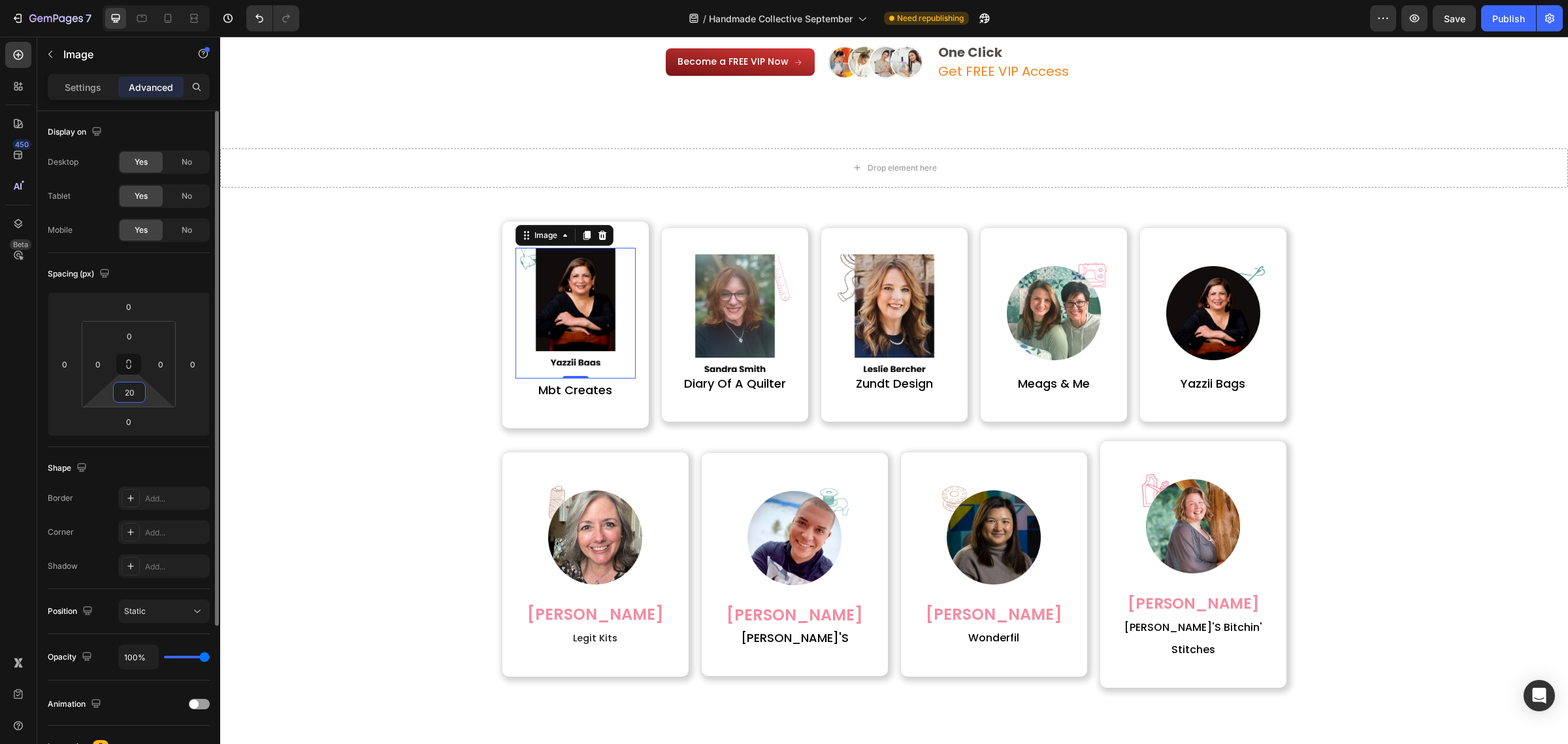
type input "2"
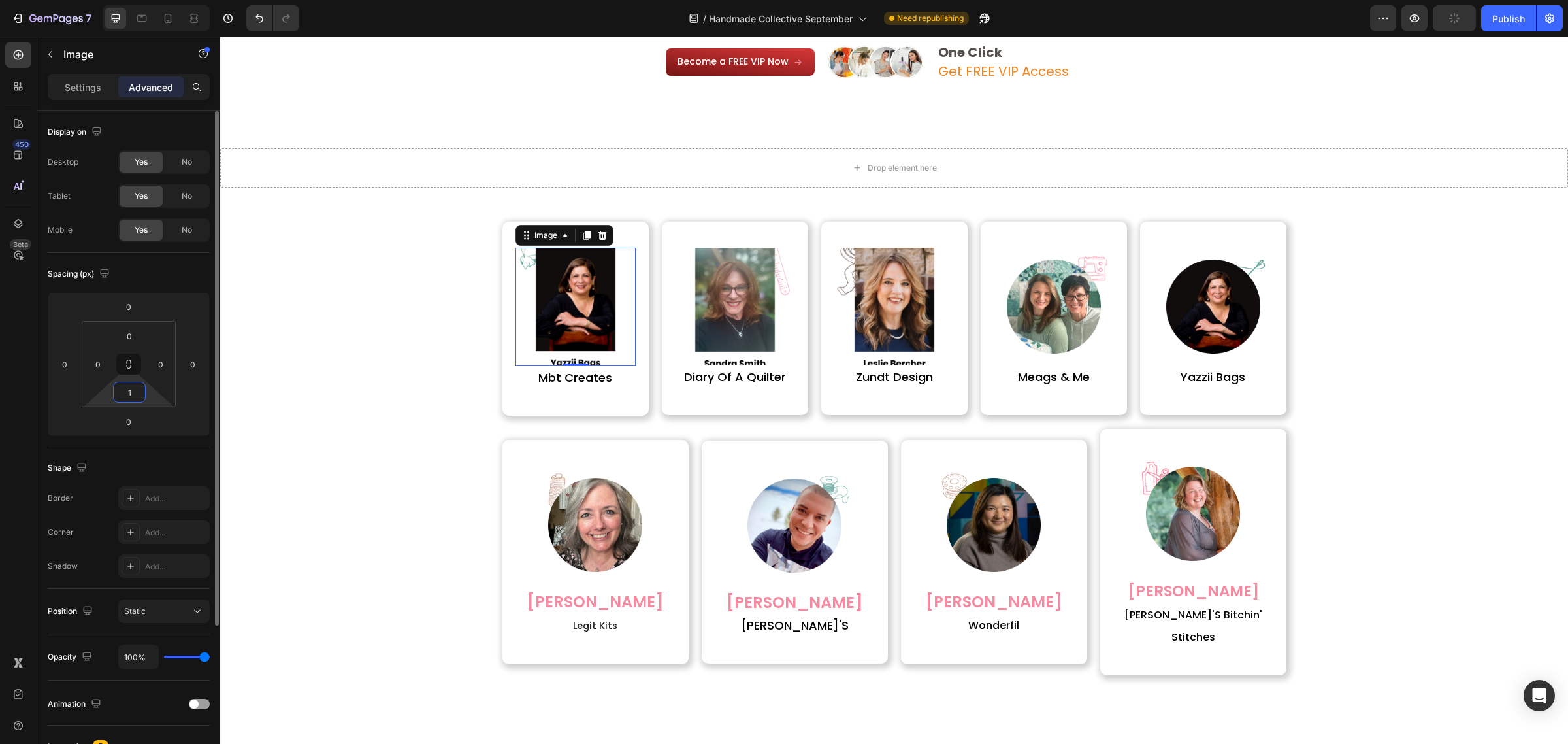
type input "12"
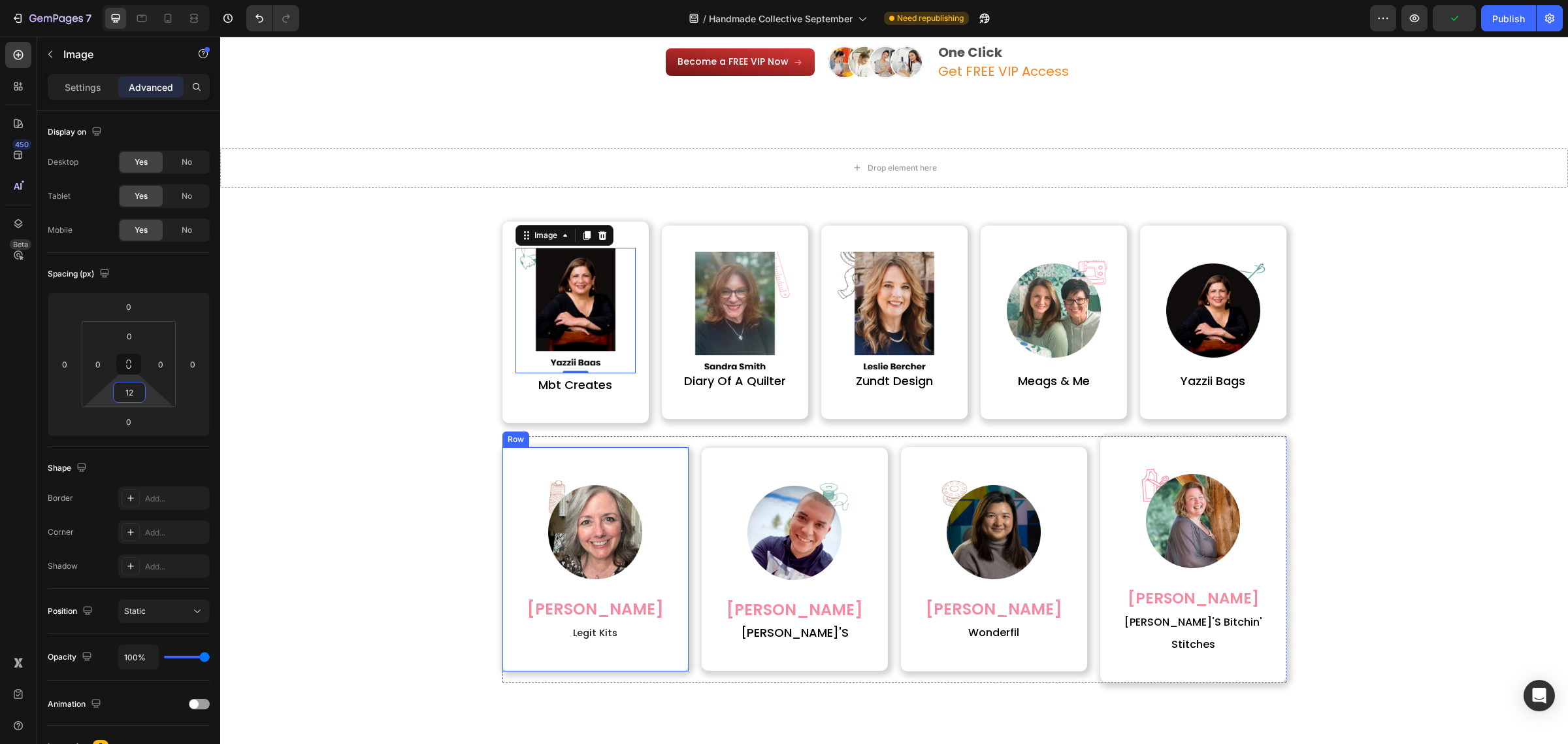
click at [505, 462] on div "Image michele mcintosh Heading legit kits Heading Row" at bounding box center [595, 559] width 186 height 224
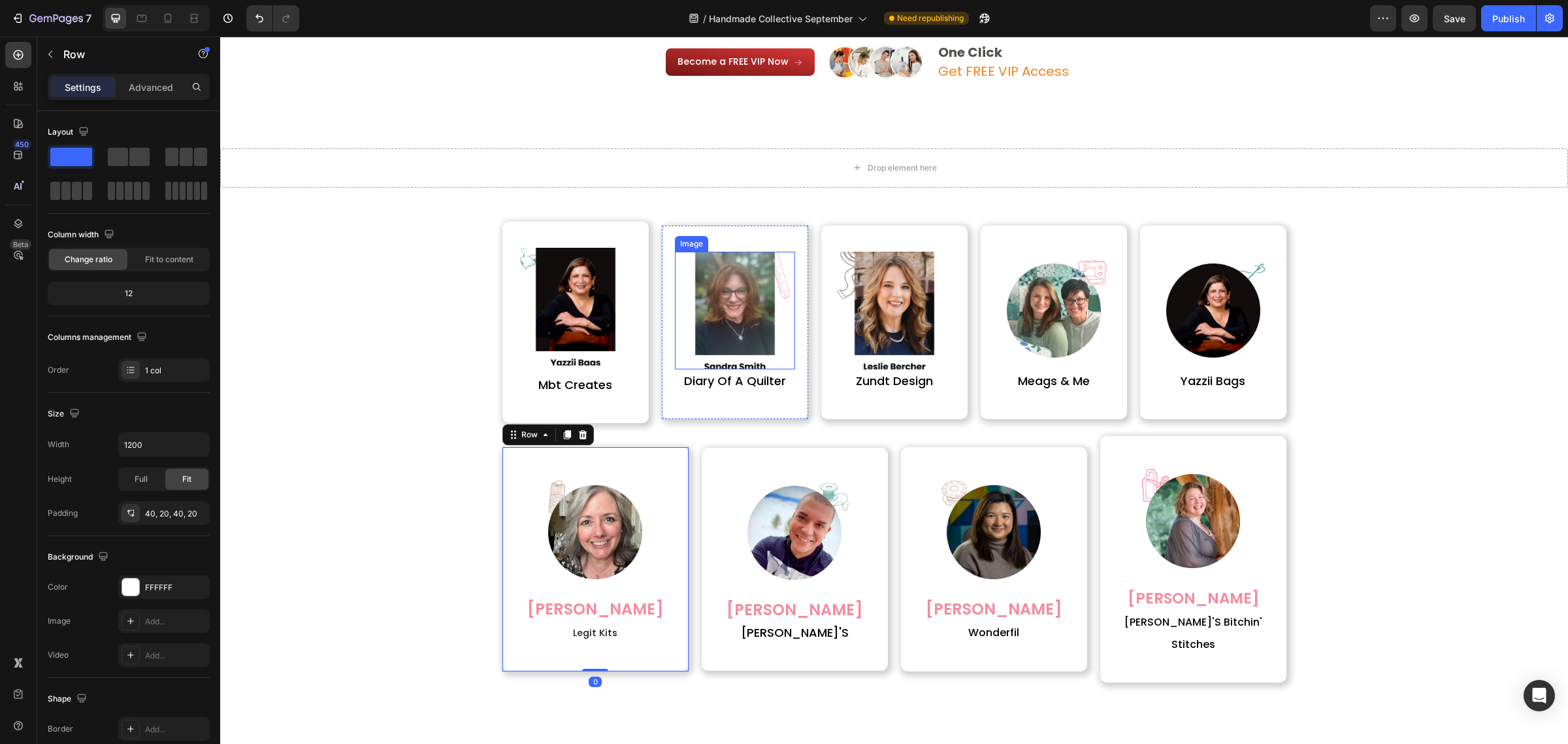
click at [720, 332] on img at bounding box center [735, 310] width 118 height 118
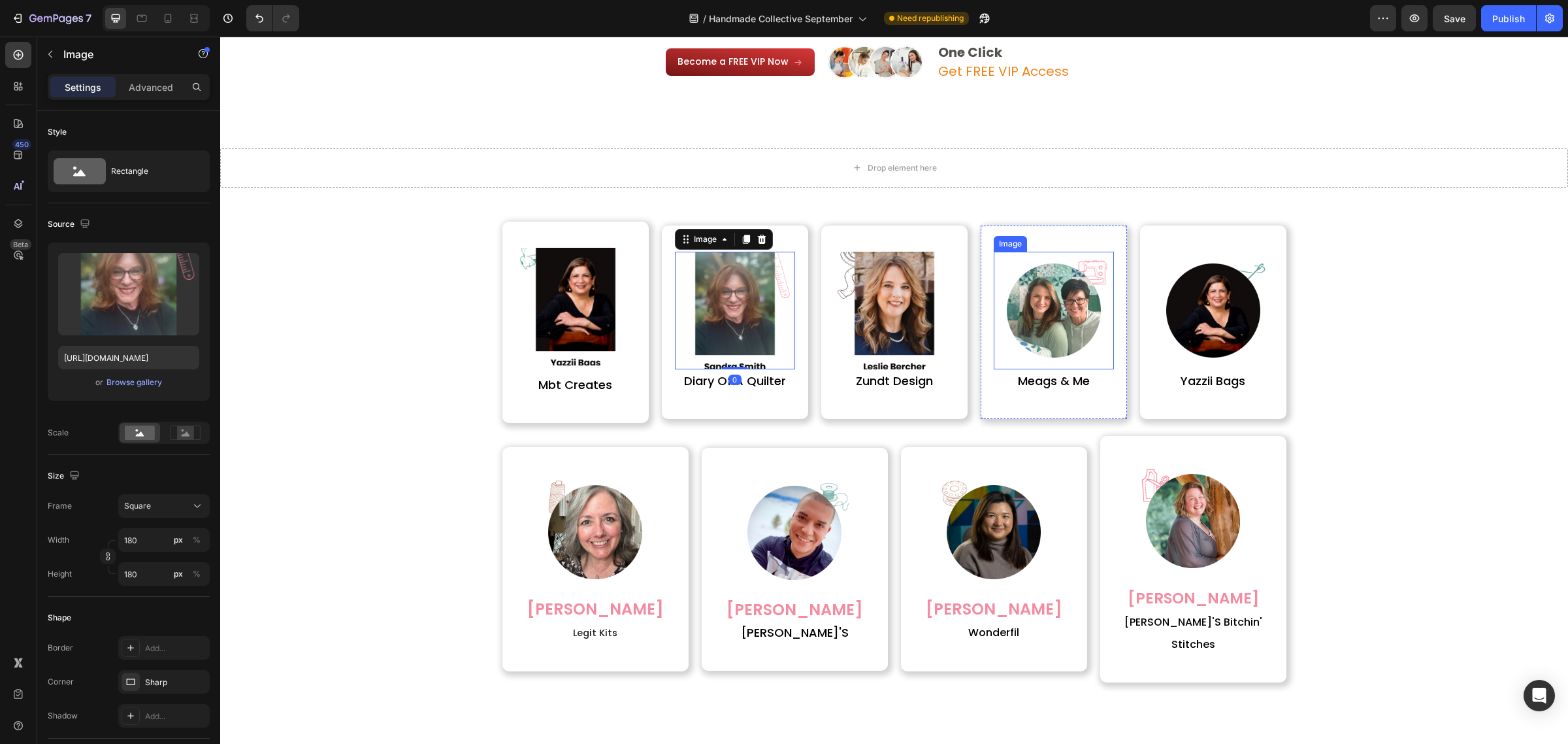
click at [1090, 324] on img at bounding box center [1054, 310] width 118 height 118
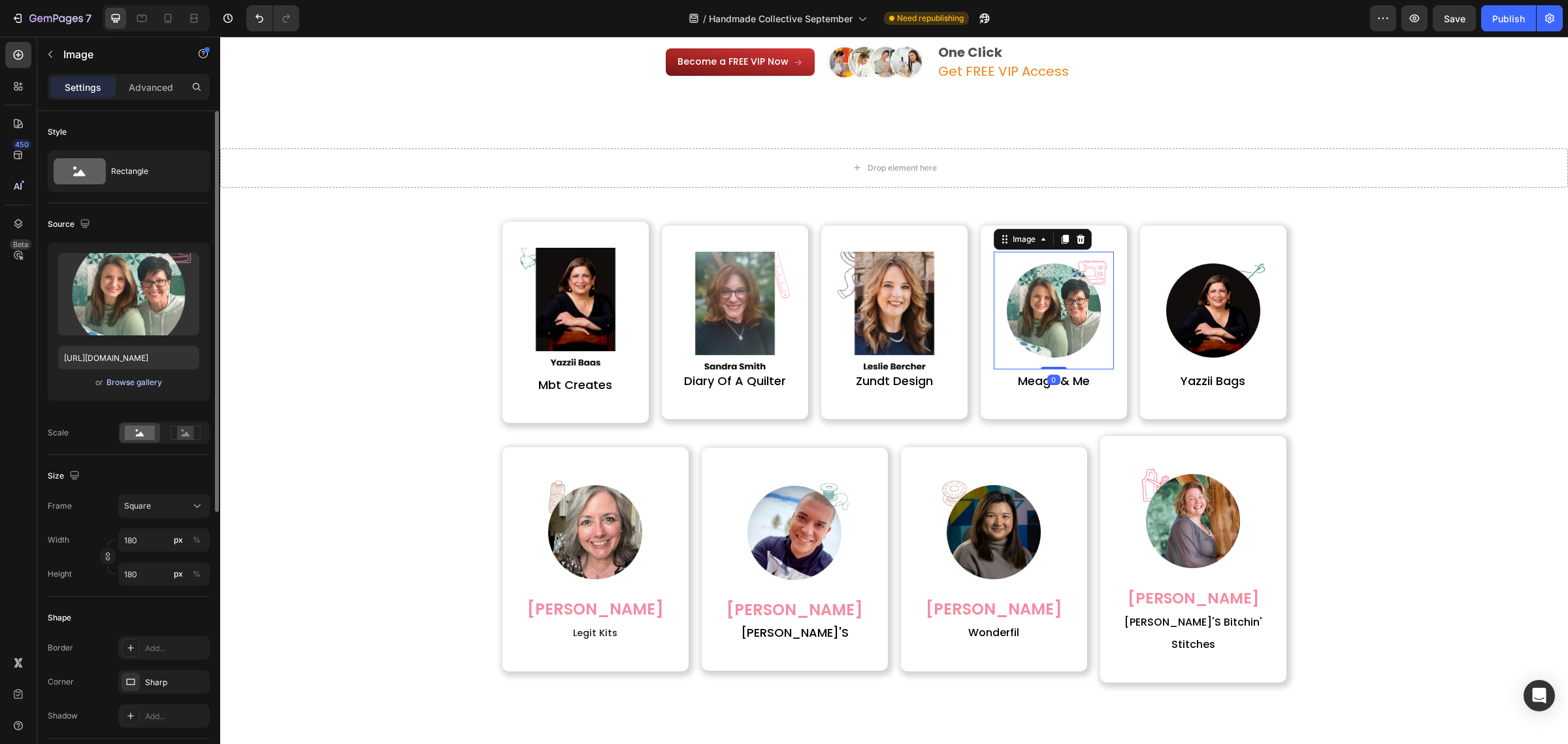
click at [129, 384] on div "Browse gallery" at bounding box center [134, 382] width 55 height 12
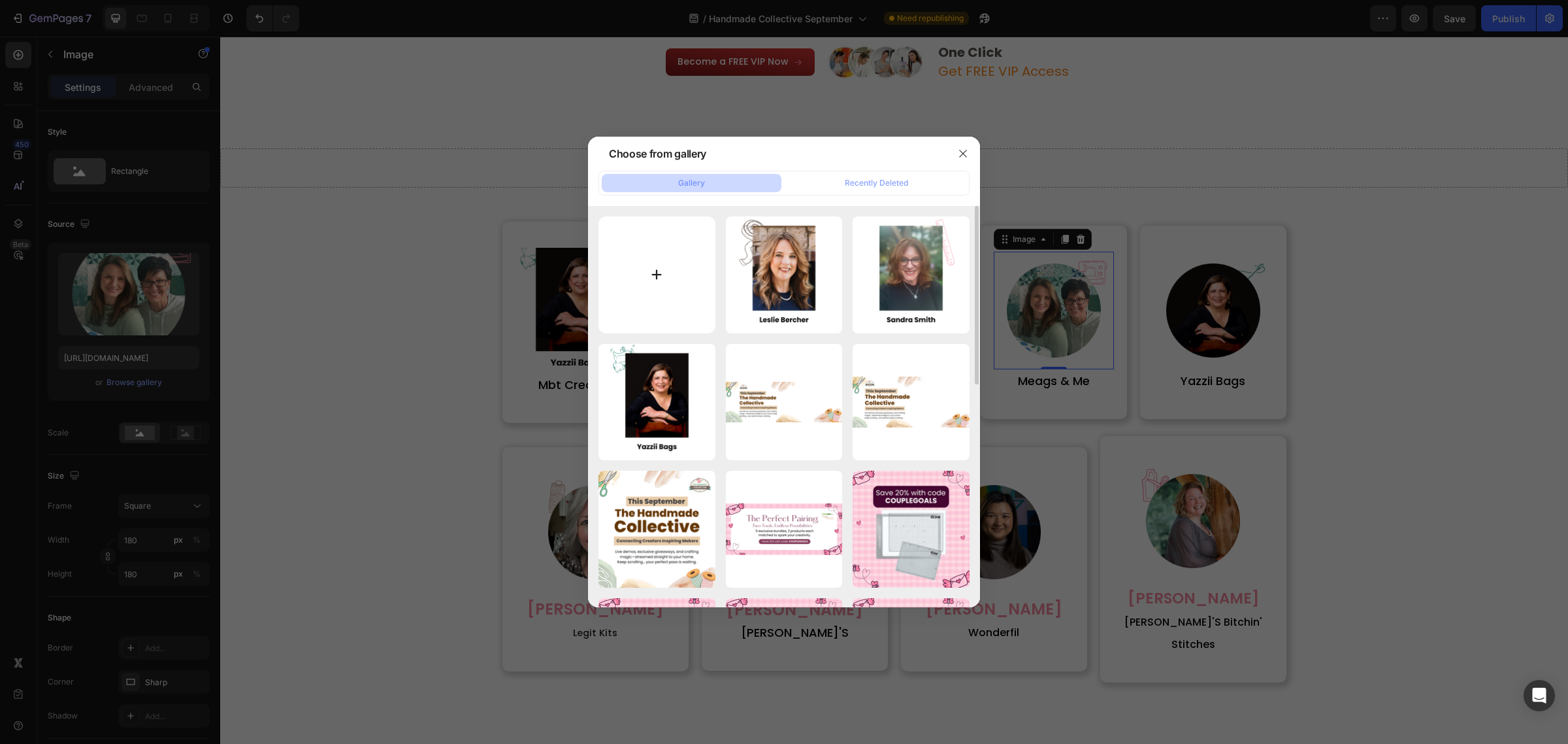
click at [638, 275] on input "file" at bounding box center [657, 274] width 117 height 117
type input "C:\fakepath\8 (1).png"
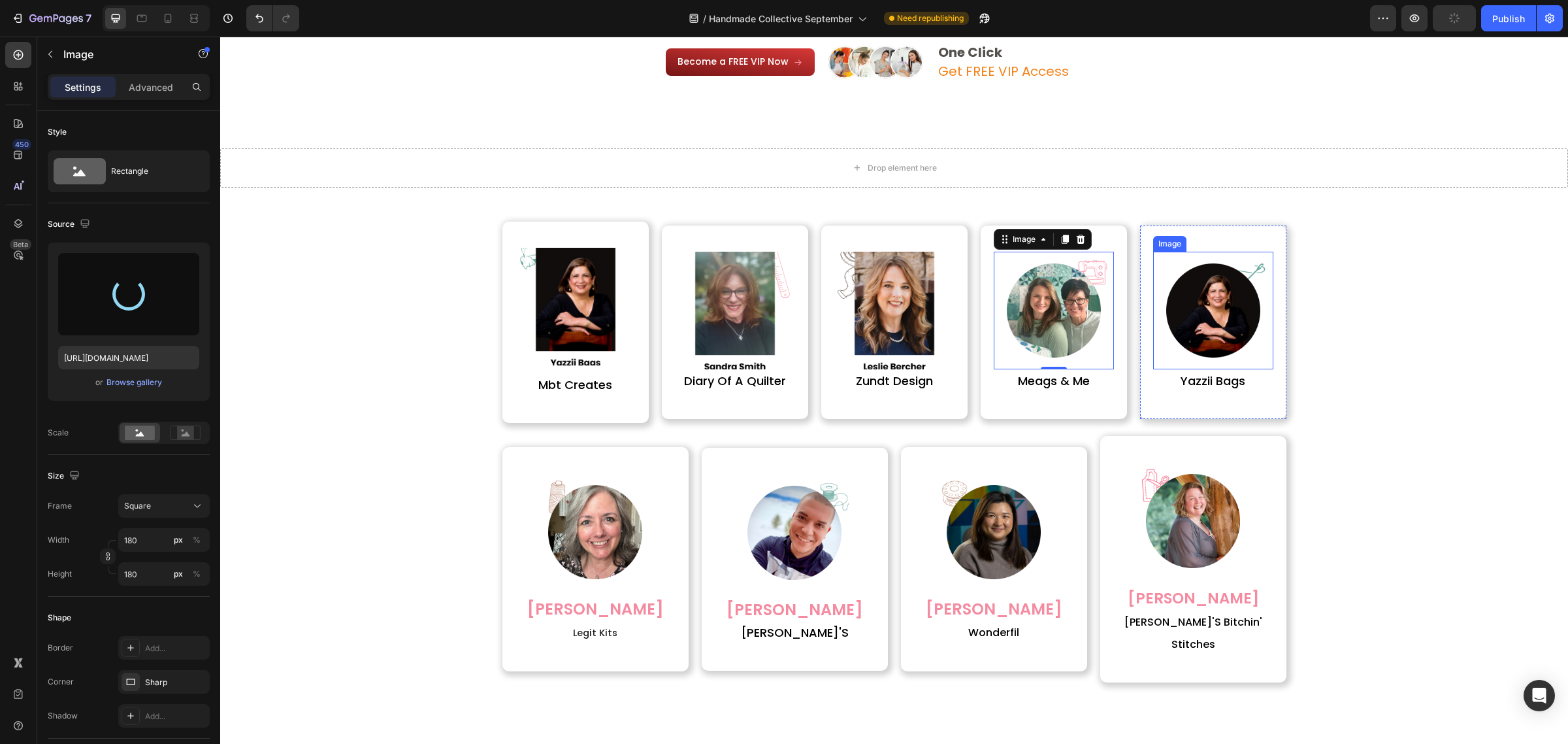
click at [1206, 335] on img at bounding box center [1213, 310] width 118 height 118
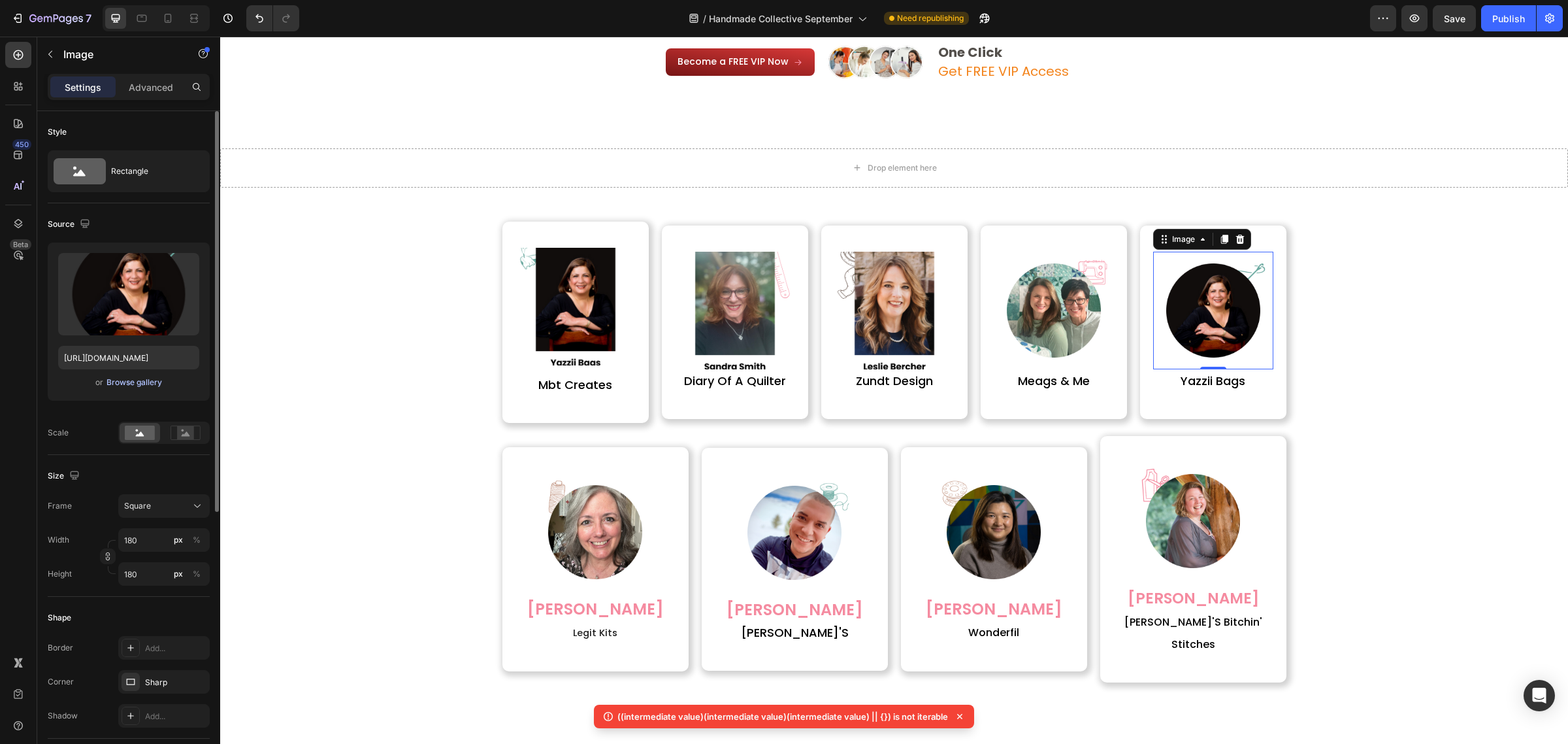
click at [159, 384] on div "Browse gallery" at bounding box center [134, 382] width 55 height 12
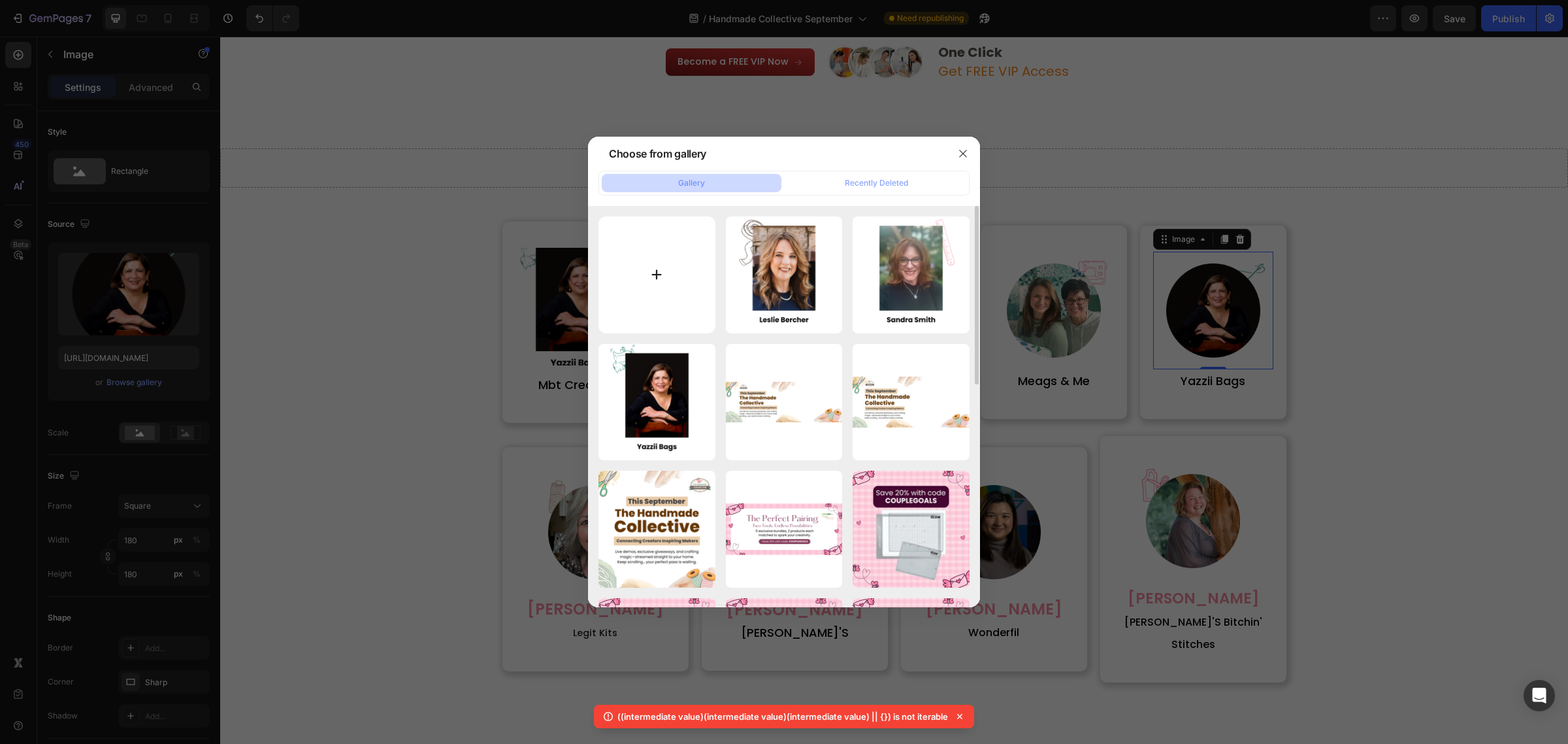
click at [661, 276] on input "file" at bounding box center [657, 274] width 117 height 117
type input "C:\fakepath\7 (1).png"
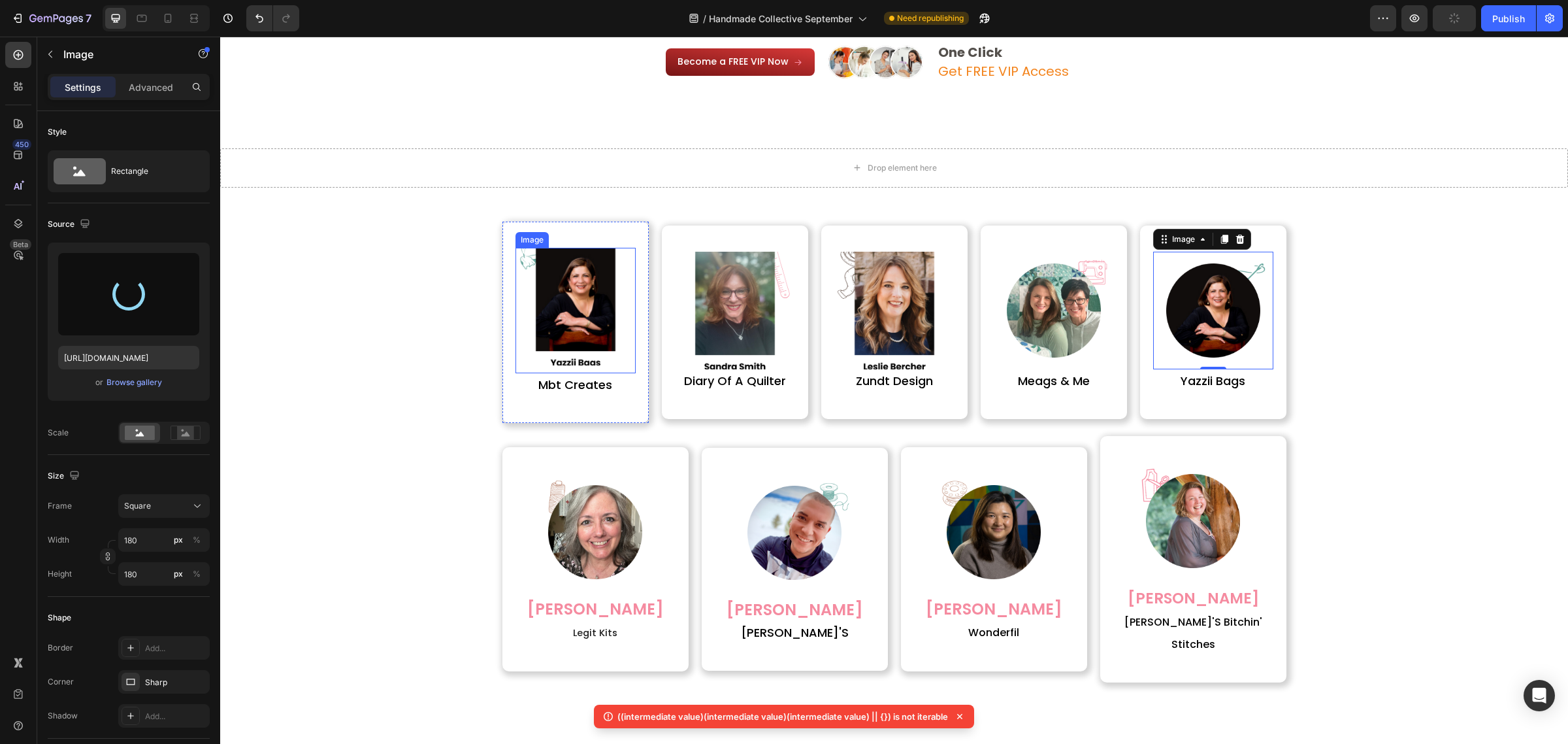
type input "https://cdn.shopify.com/s/files/1/0590/0002/9265/files/gempages_554562653624730…"
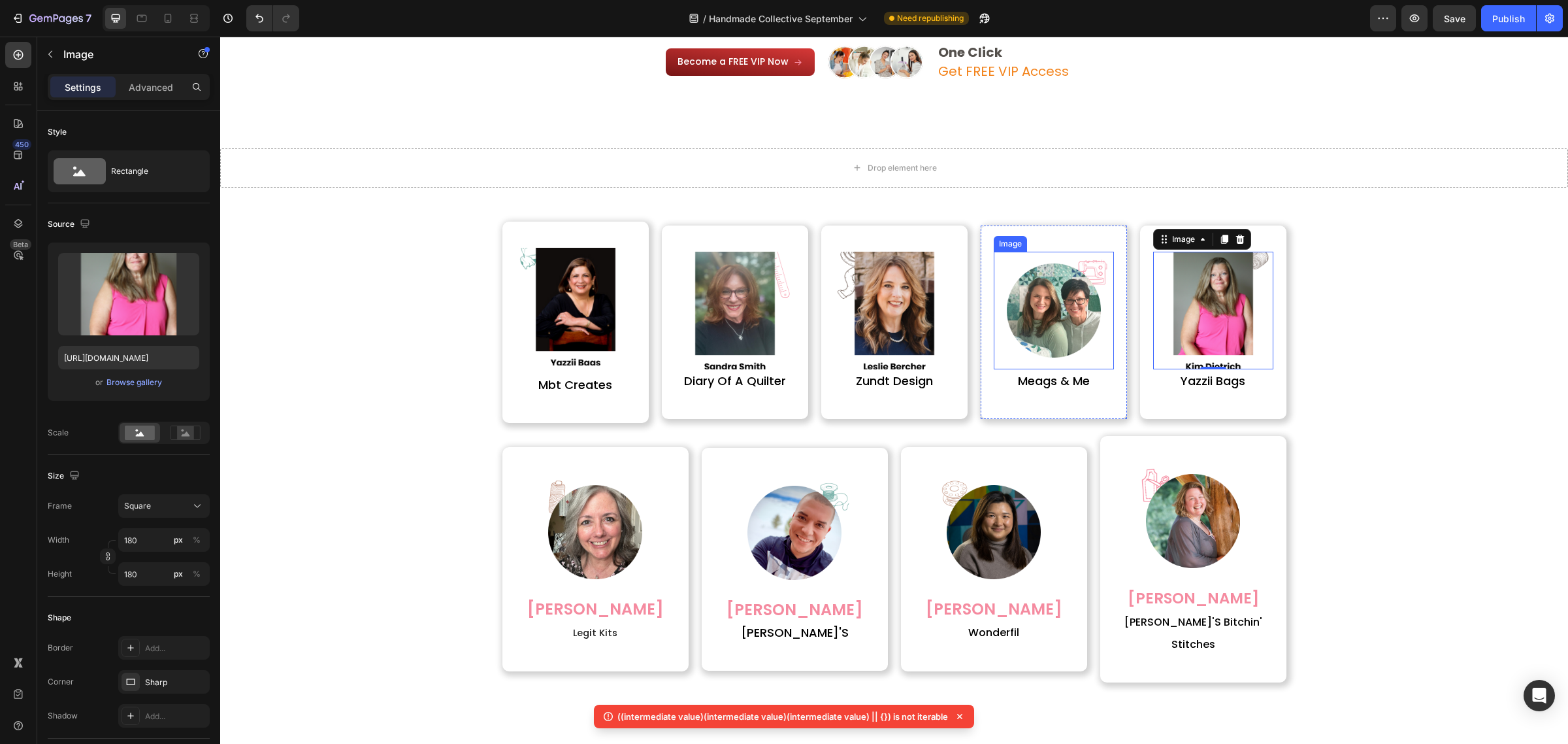
click at [1054, 287] on img at bounding box center [1054, 310] width 118 height 118
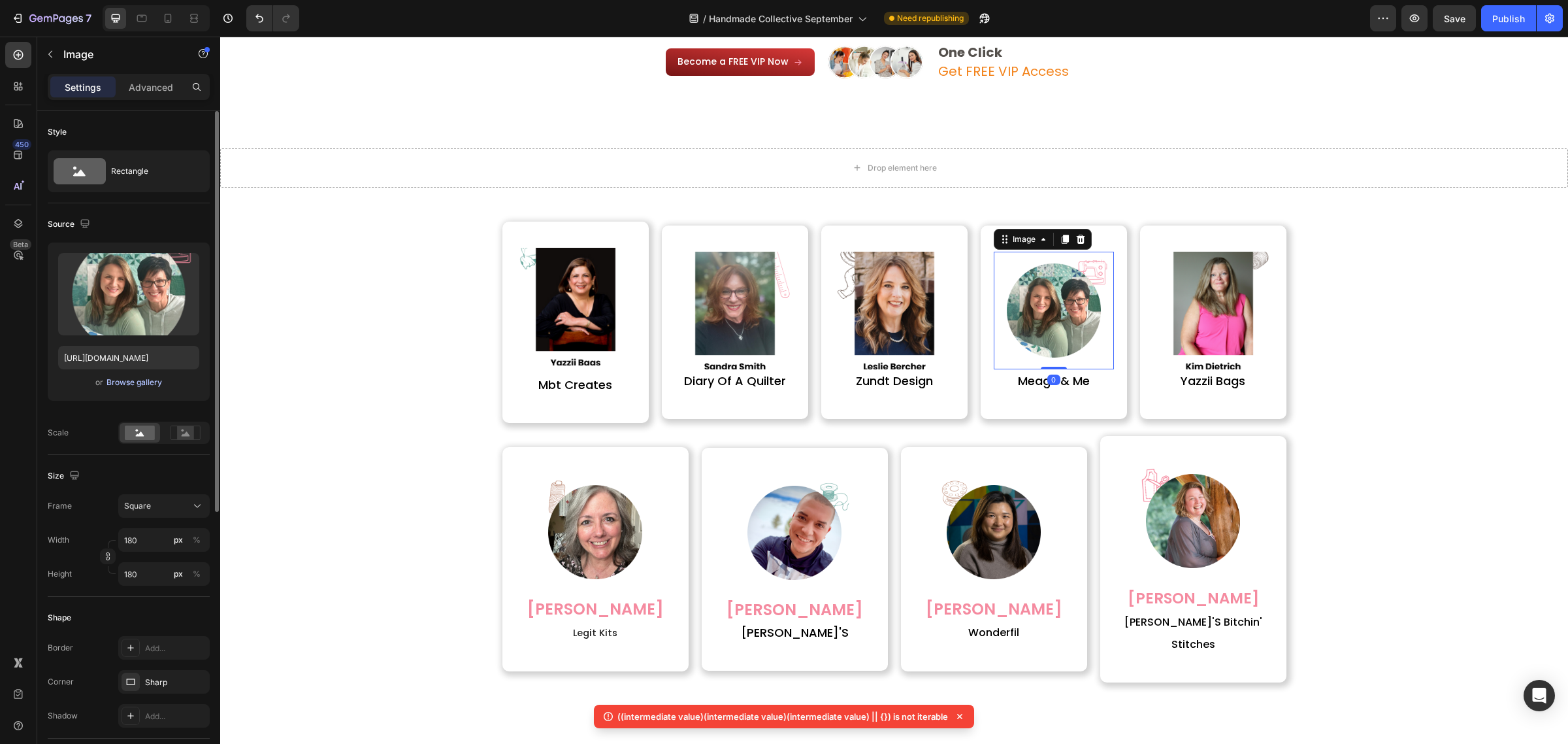
click at [118, 384] on div "Browse gallery" at bounding box center [134, 382] width 55 height 12
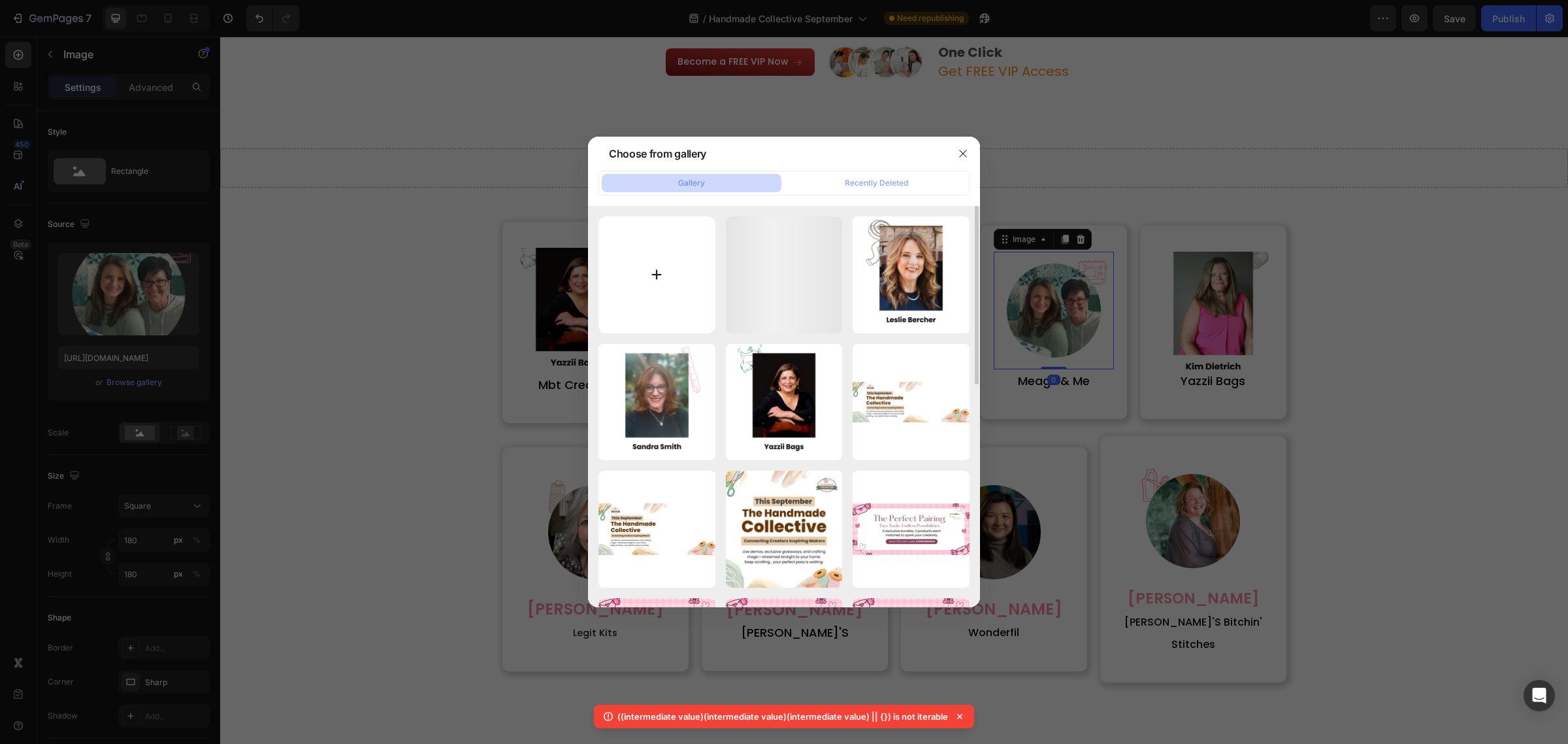
click at [677, 294] on input "file" at bounding box center [657, 274] width 117 height 117
type input "C:\fakepath\8 (1).png"
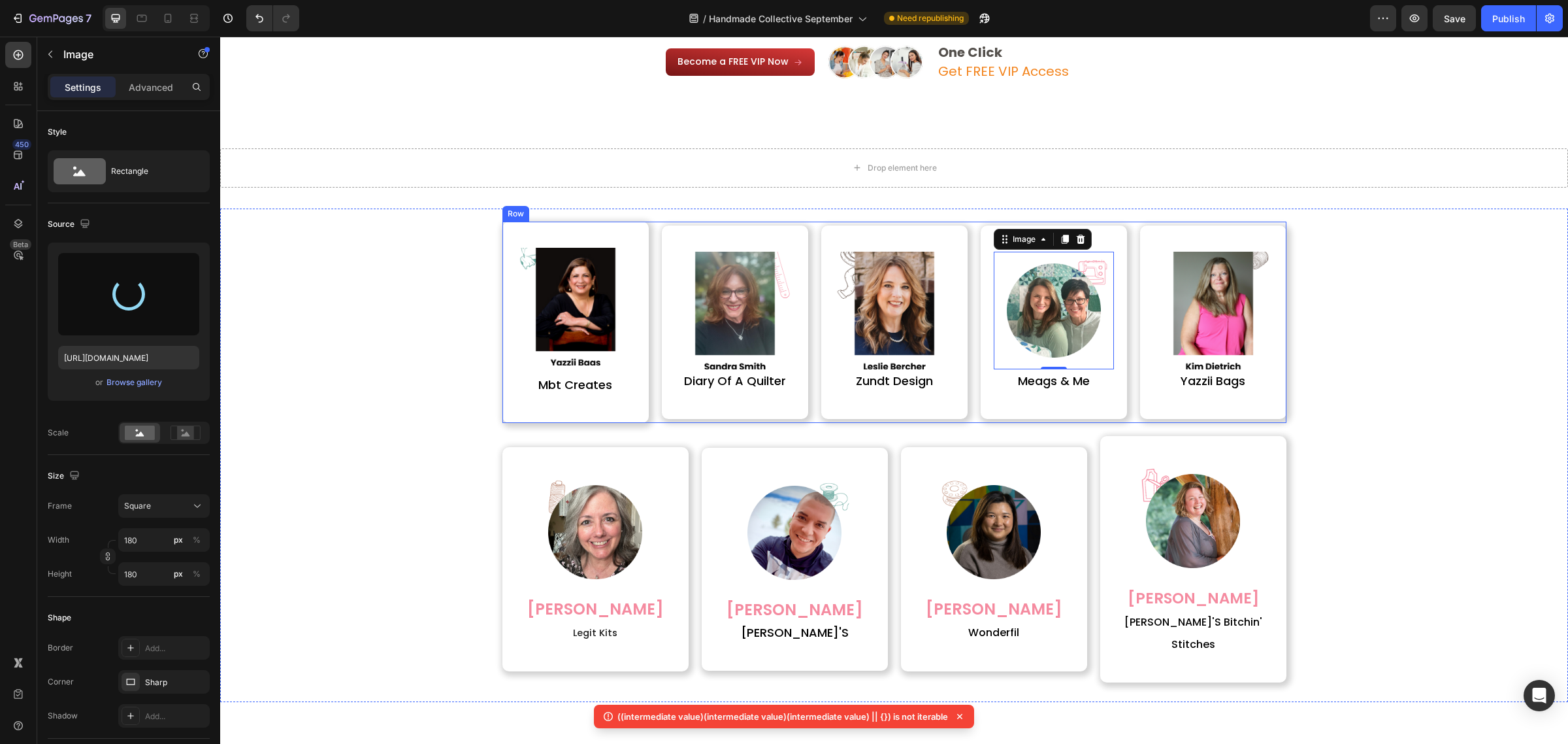
type input "https://cdn.shopify.com/s/files/1/0590/0002/9265/files/gempages_554562653624730…"
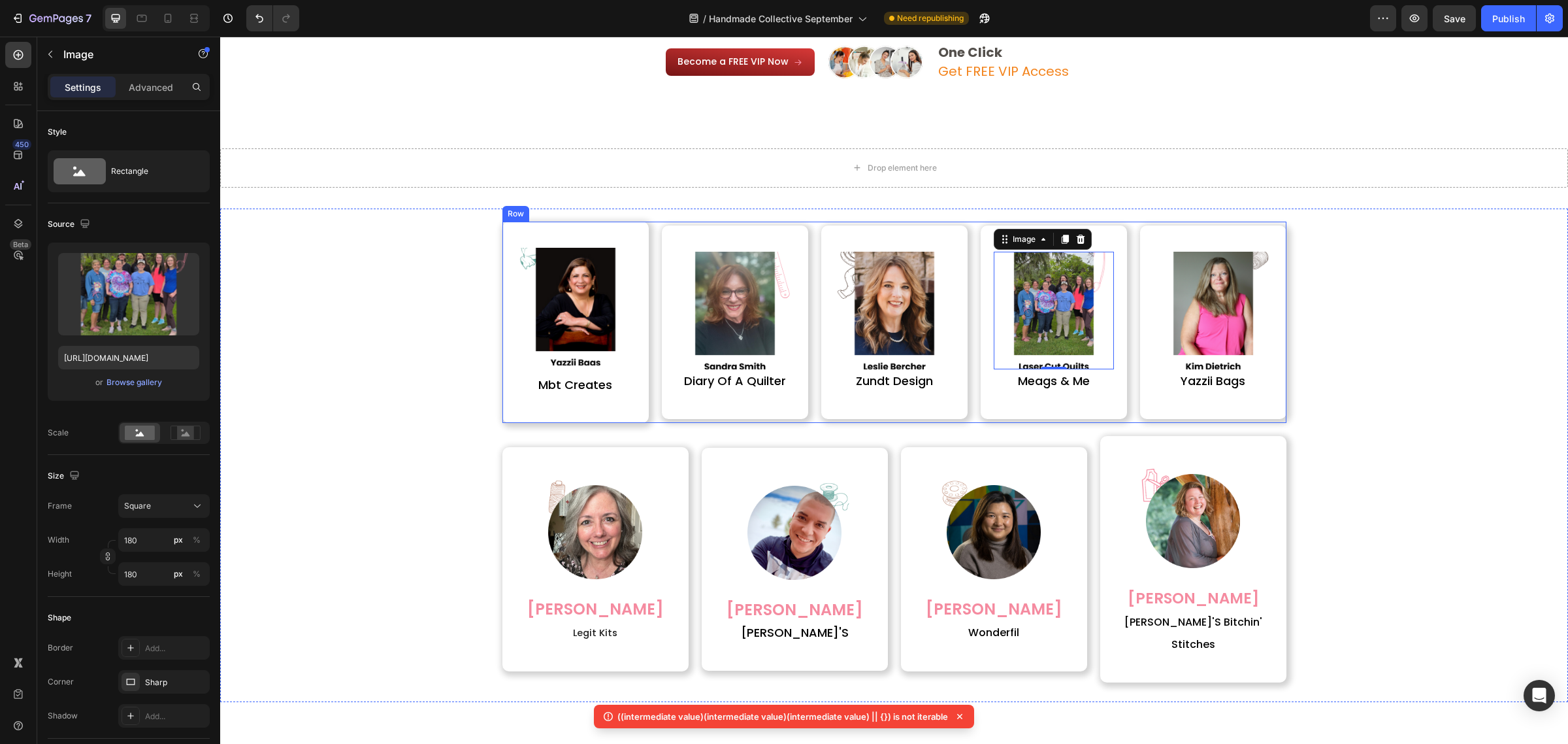
click at [1209, 224] on div "Image yazzii bags Heading Row" at bounding box center [1213, 322] width 146 height 202
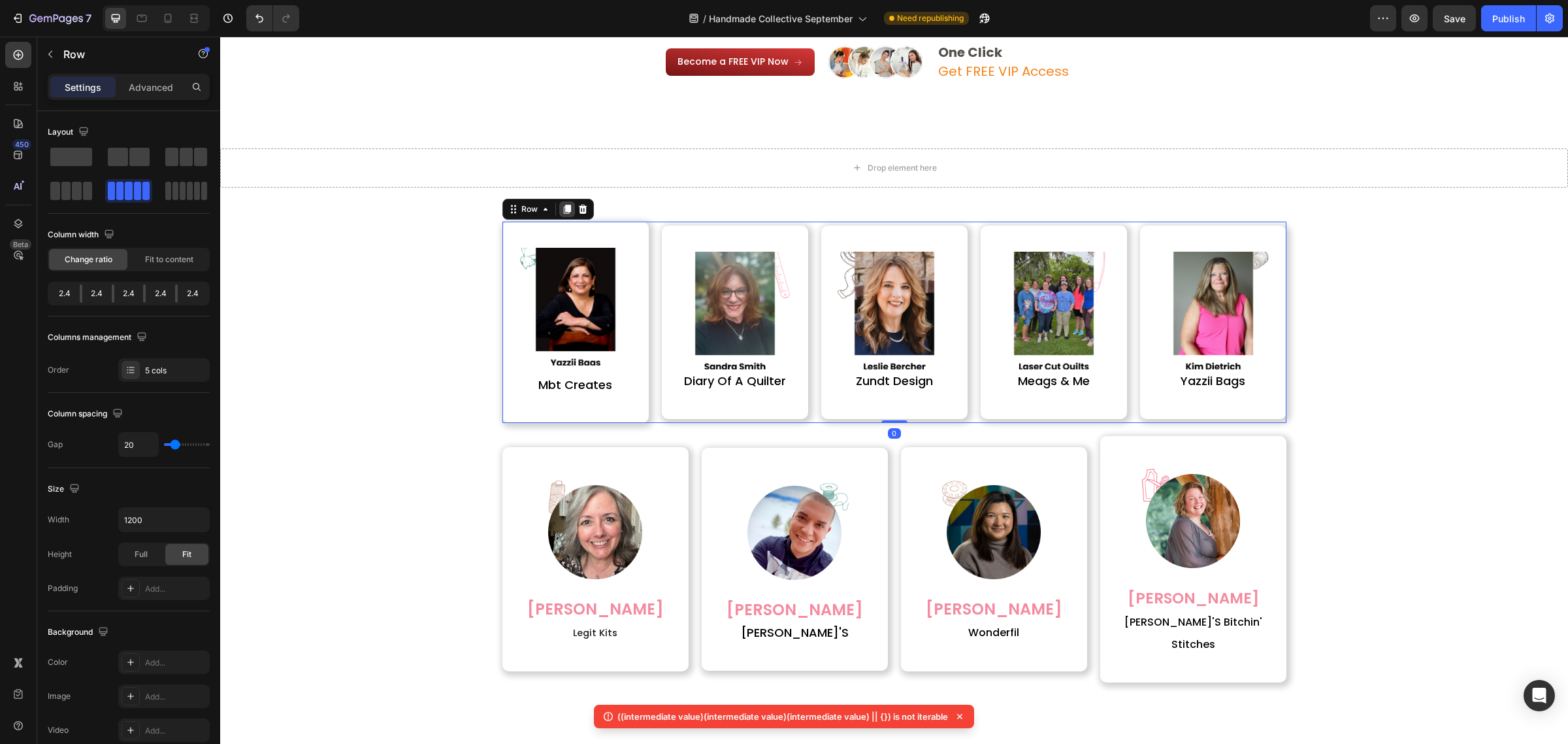
click at [562, 211] on icon at bounding box center [567, 209] width 10 height 10
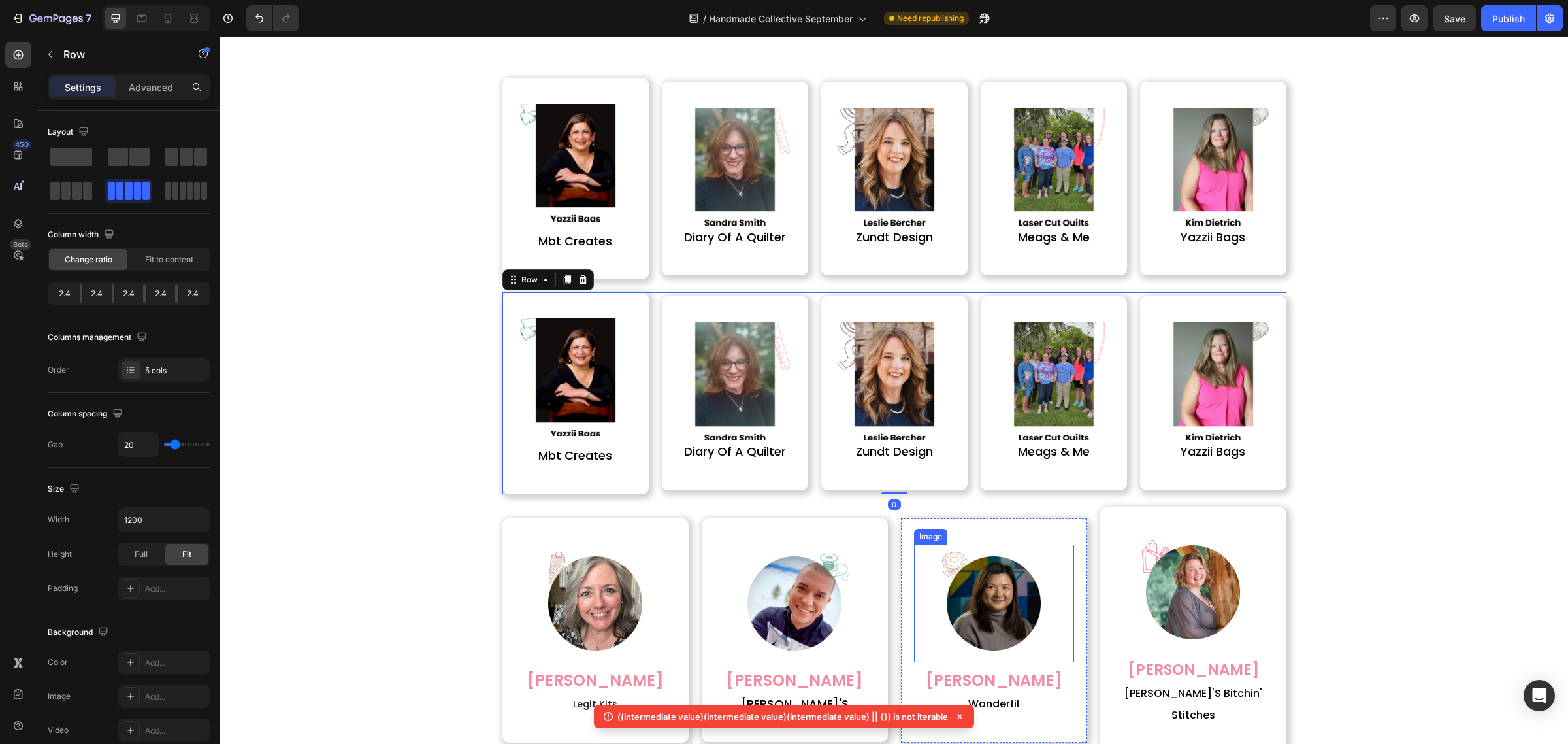
scroll to position [3446, 0]
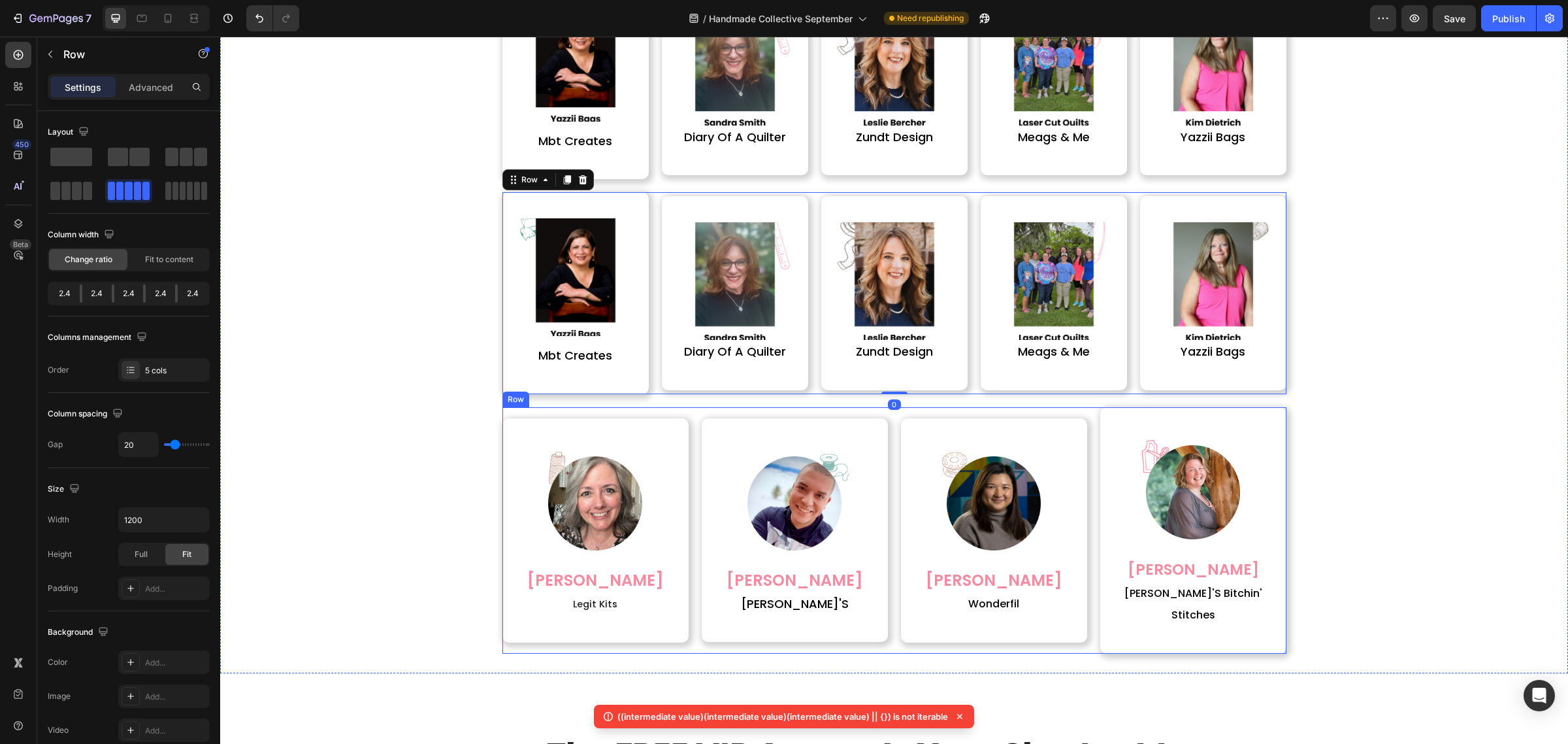
click at [890, 457] on div "Image michele mcintosh Heading legit kits Heading Row Image corey pearson Headi…" at bounding box center [894, 531] width 784 height 247
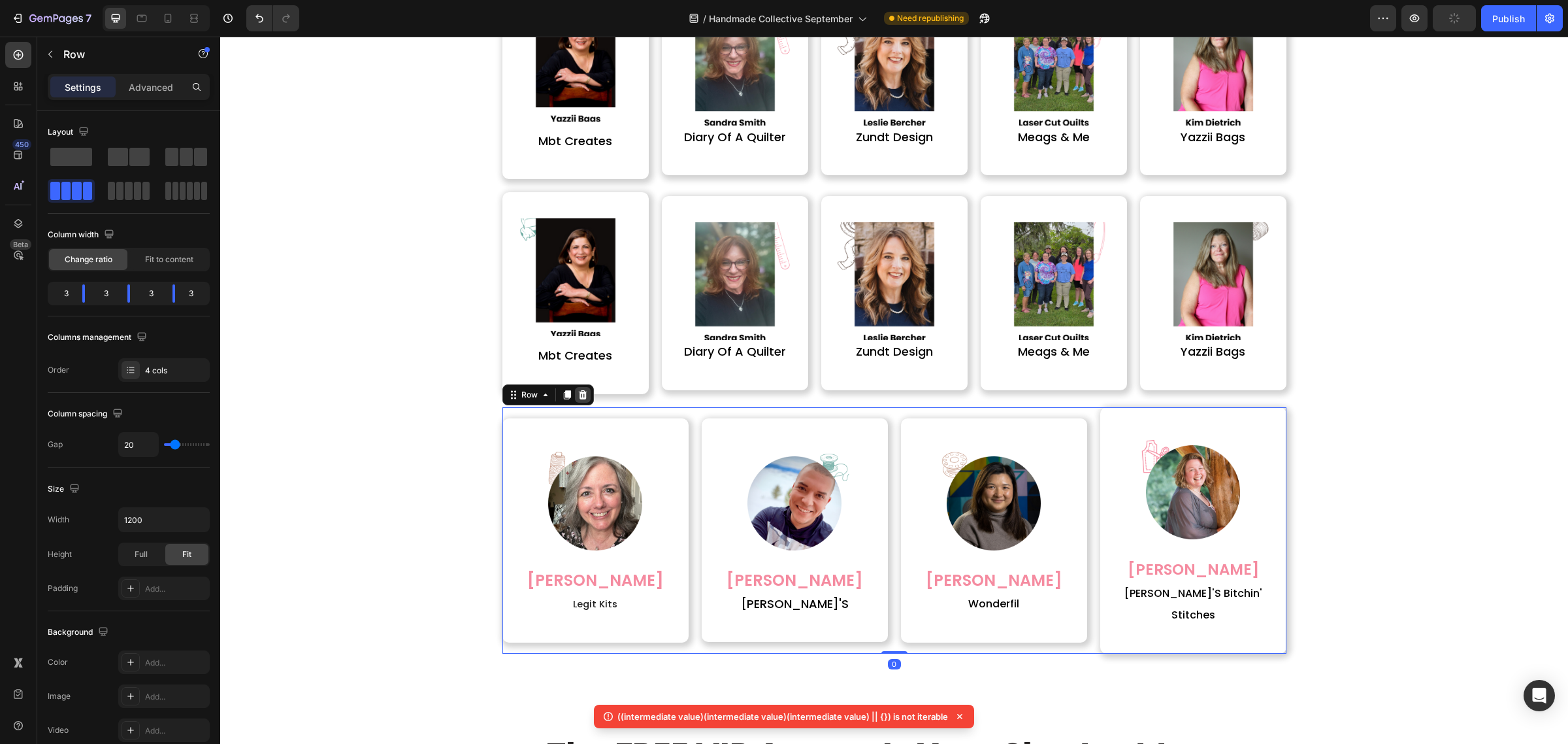
click at [578, 398] on icon at bounding box center [582, 394] width 8 height 9
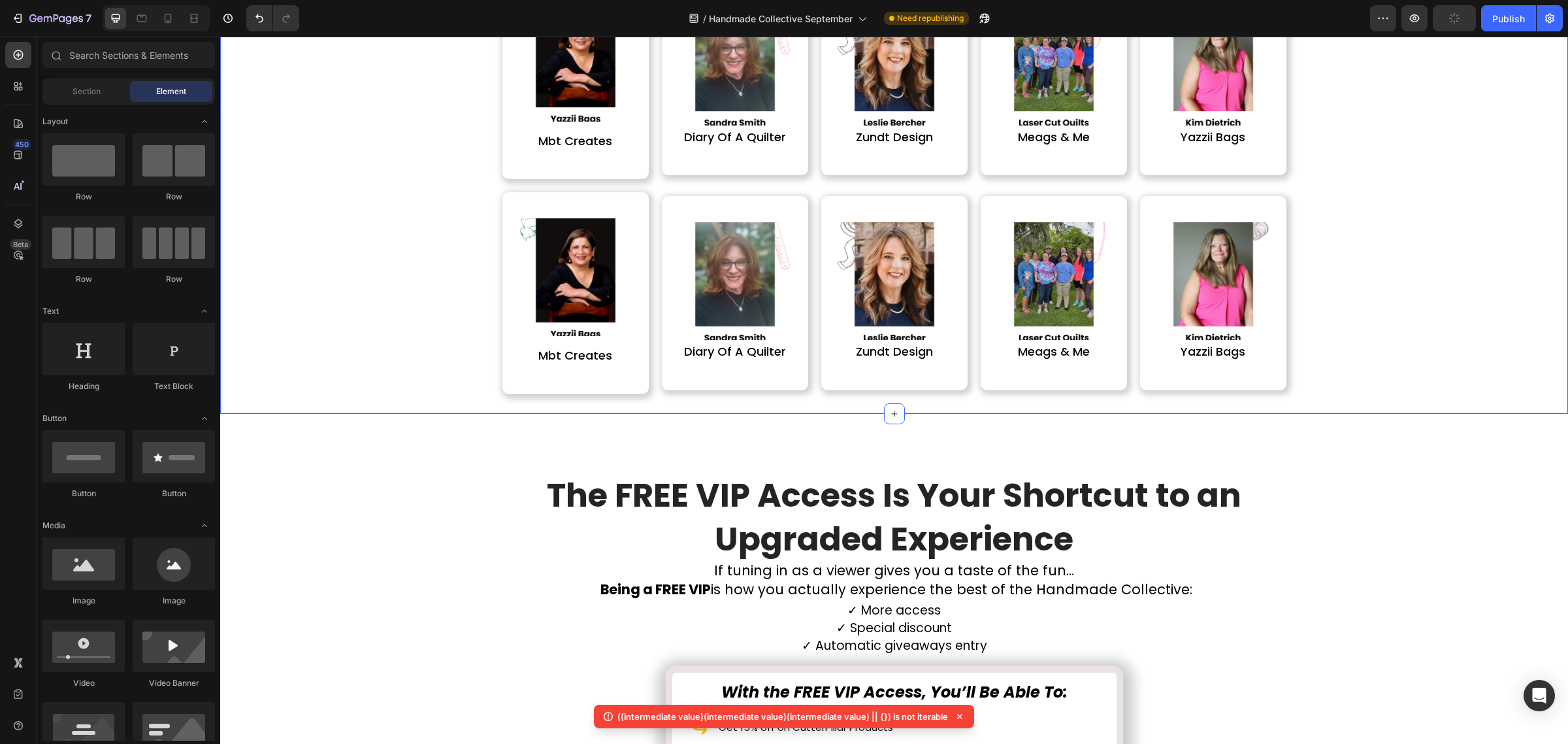
scroll to position [3354, 0]
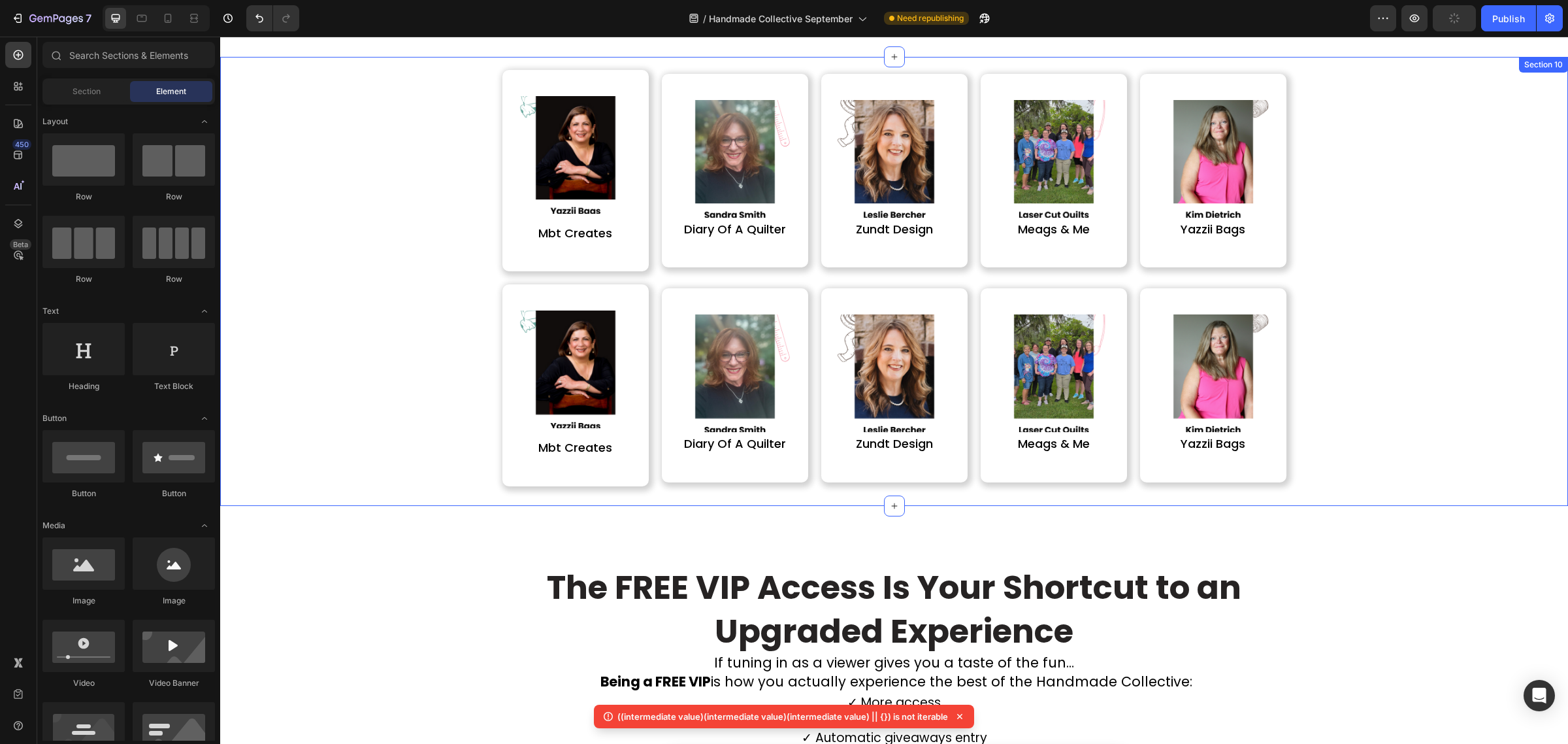
click at [598, 412] on img at bounding box center [576, 369] width 118 height 118
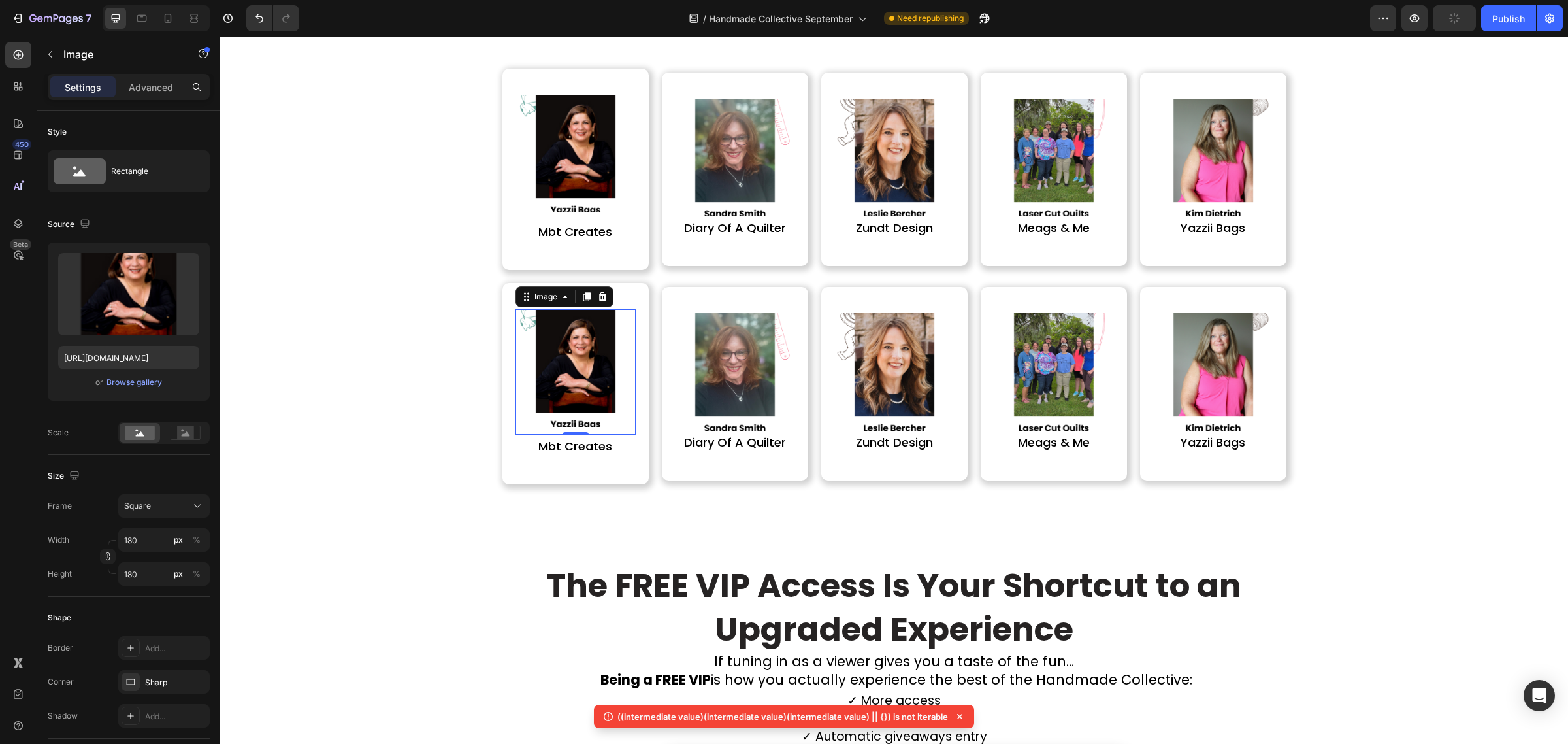
scroll to position [3283, 0]
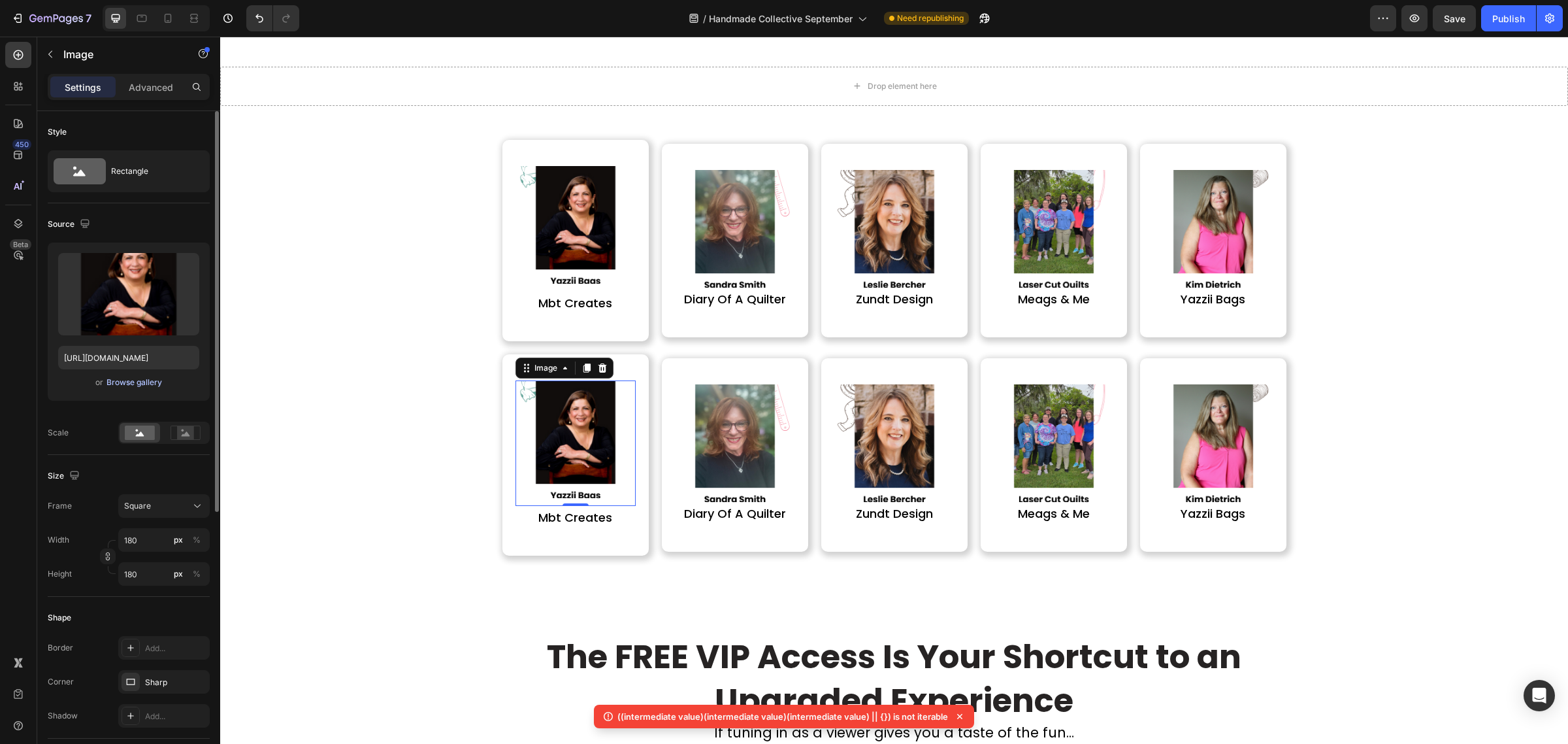
click at [137, 377] on div "Browse gallery" at bounding box center [134, 382] width 55 height 12
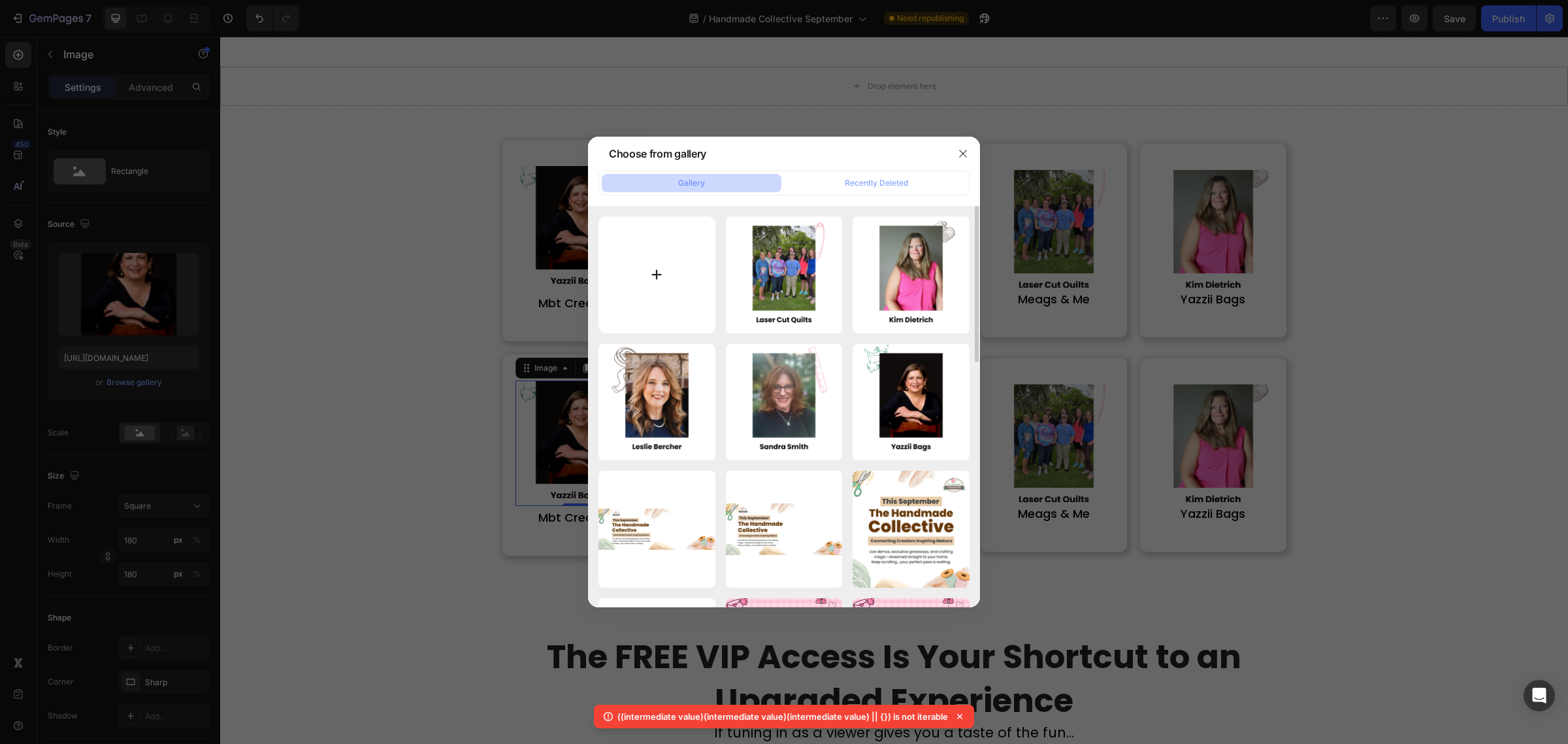
click at [647, 291] on input "file" at bounding box center [657, 274] width 117 height 117
type input "C:\fakepath\6.png"
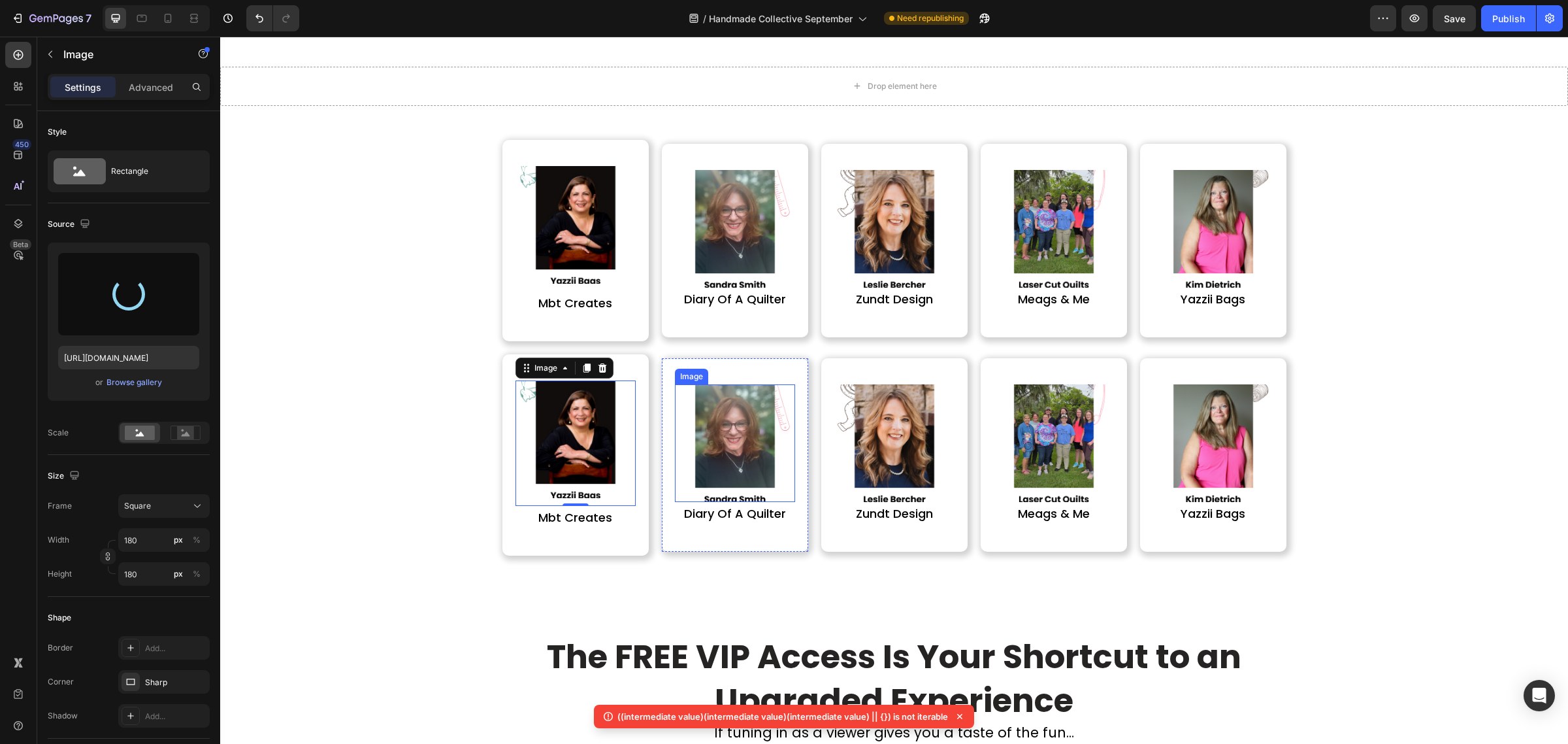
type input "https://cdn.shopify.com/s/files/1/0590/0002/9265/files/gempages_554562653624730…"
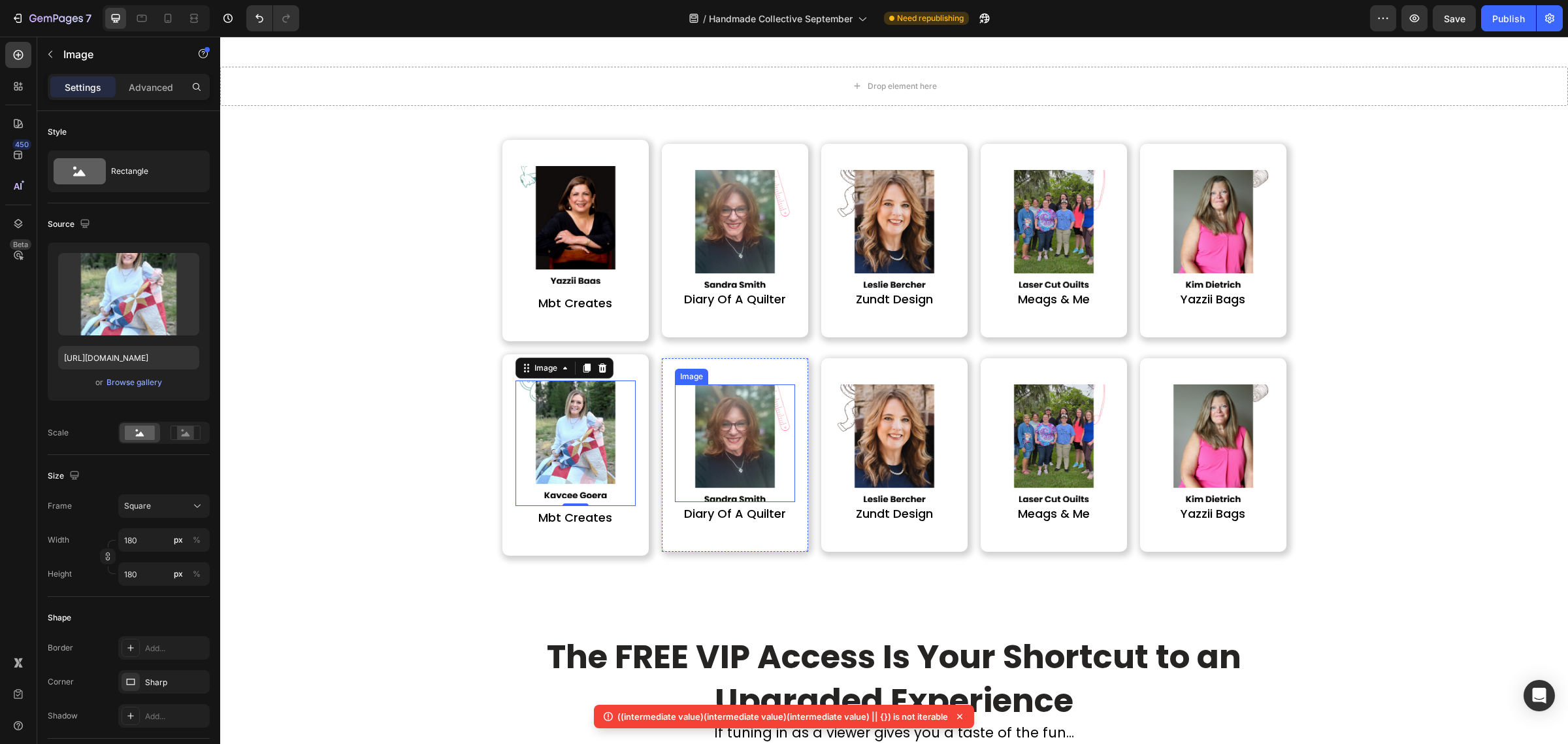
click at [739, 434] on img at bounding box center [735, 443] width 118 height 118
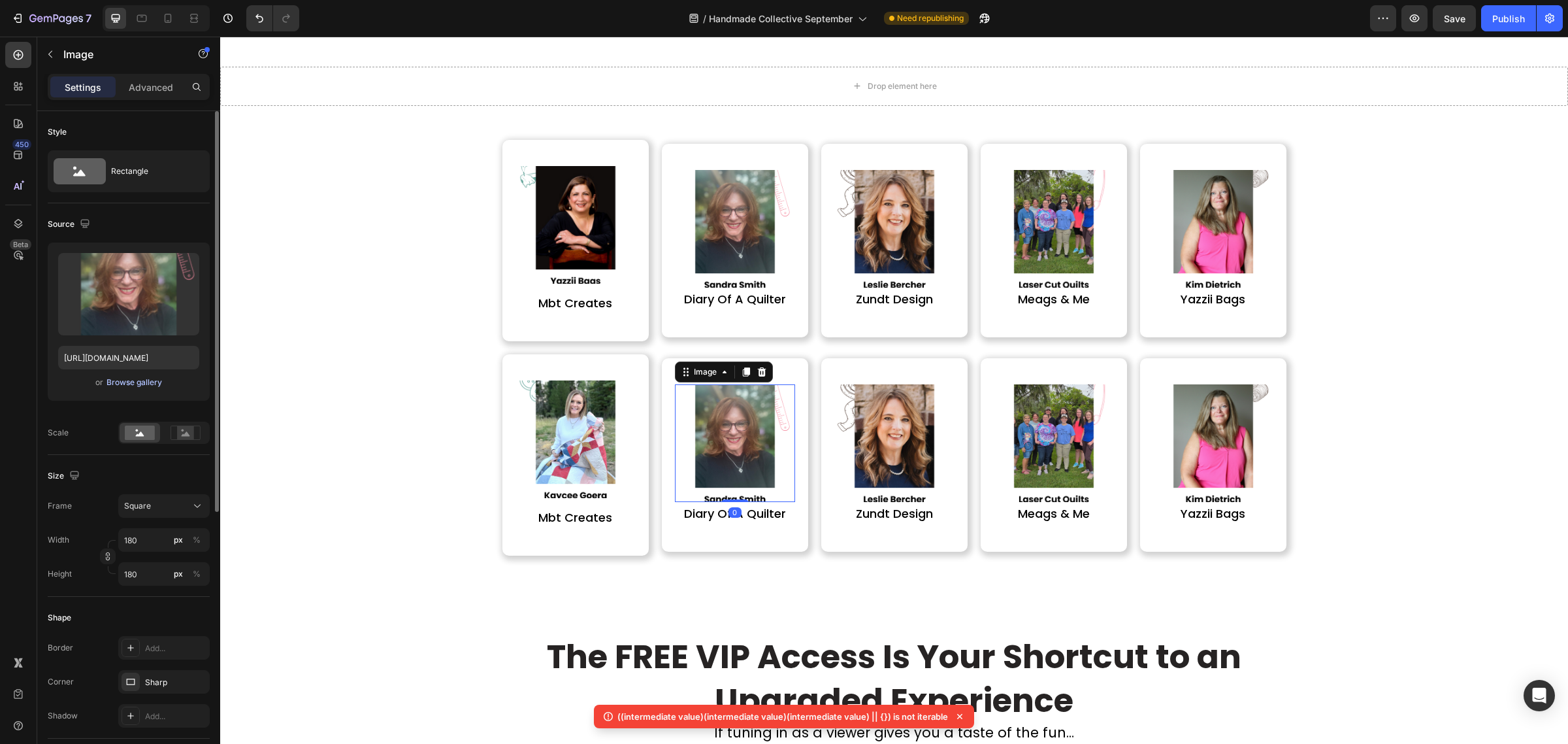
click at [157, 377] on div "Browse gallery" at bounding box center [134, 382] width 55 height 12
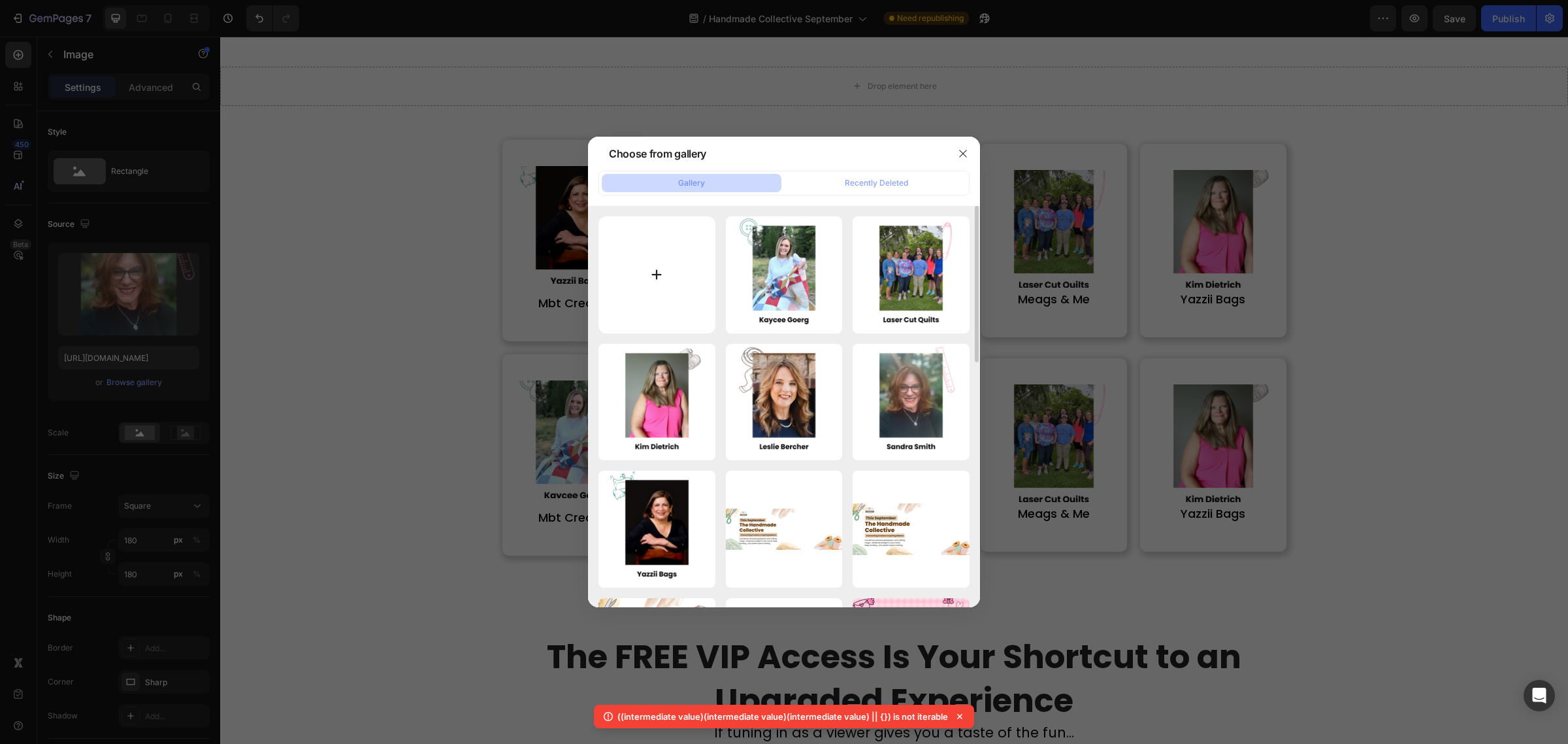
click at [660, 244] on input "file" at bounding box center [657, 274] width 117 height 117
type input "C:\fakepath\5.png"
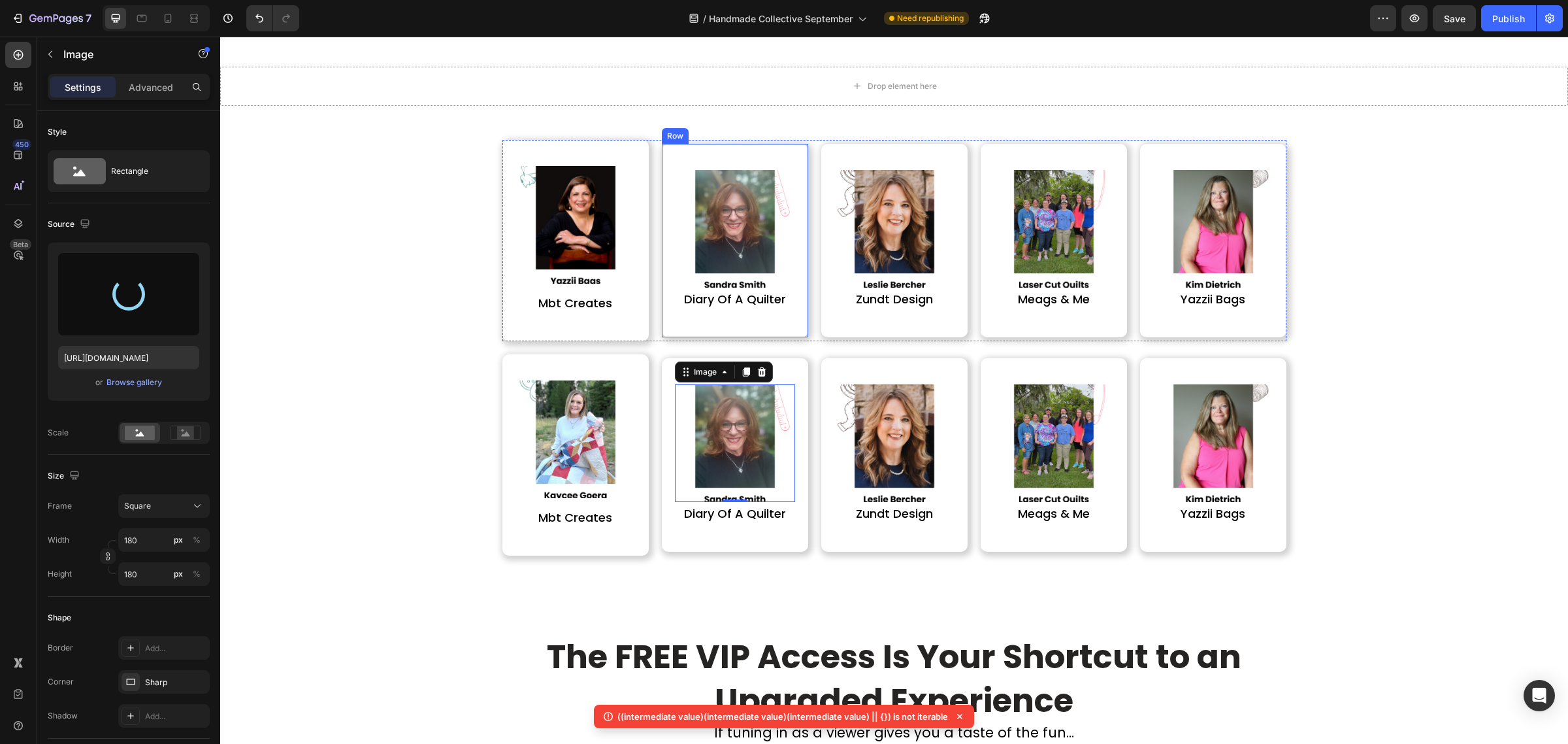
type input "https://cdn.shopify.com/s/files/1/0590/0002/9265/files/gempages_554562653624730…"
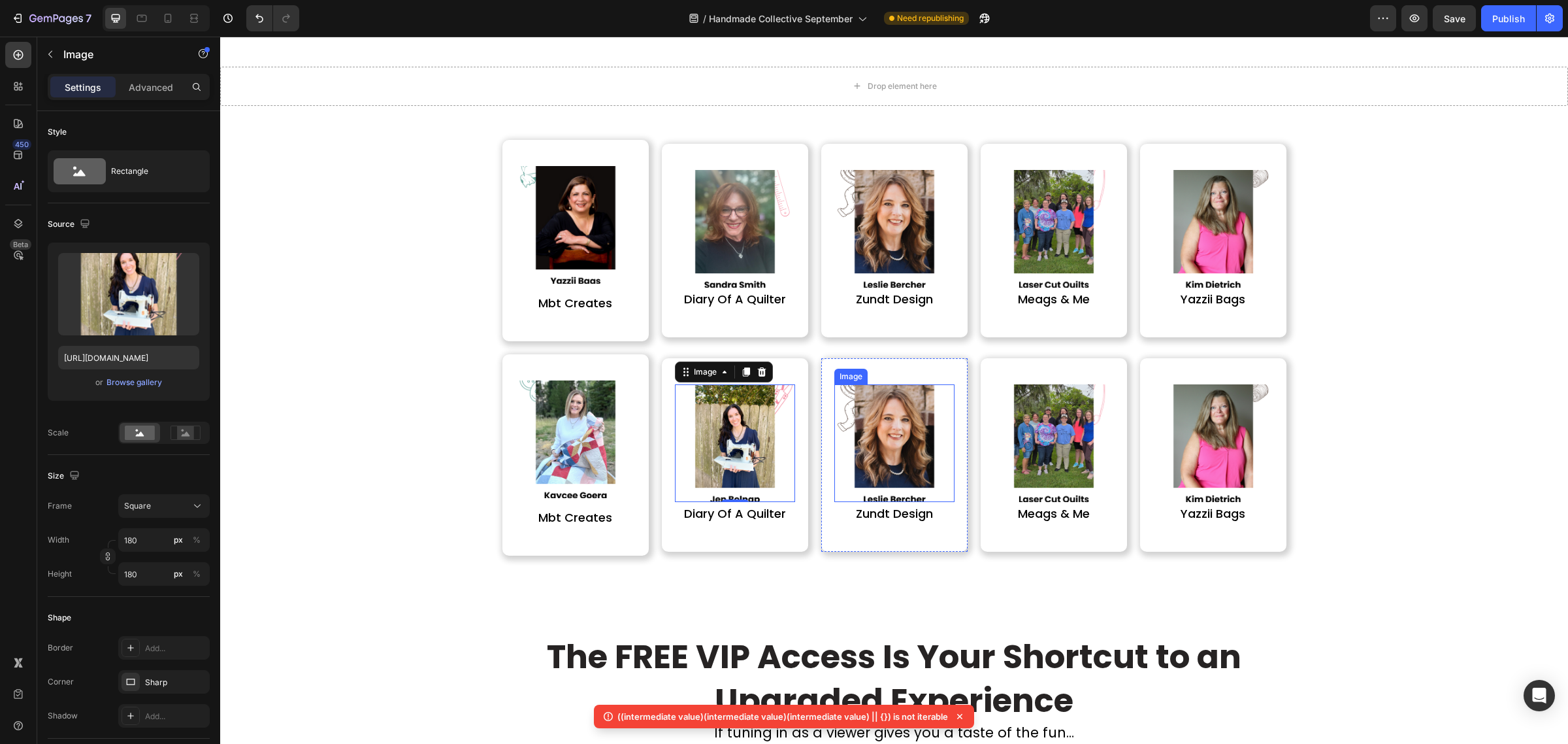
click at [891, 425] on img at bounding box center [895, 443] width 118 height 118
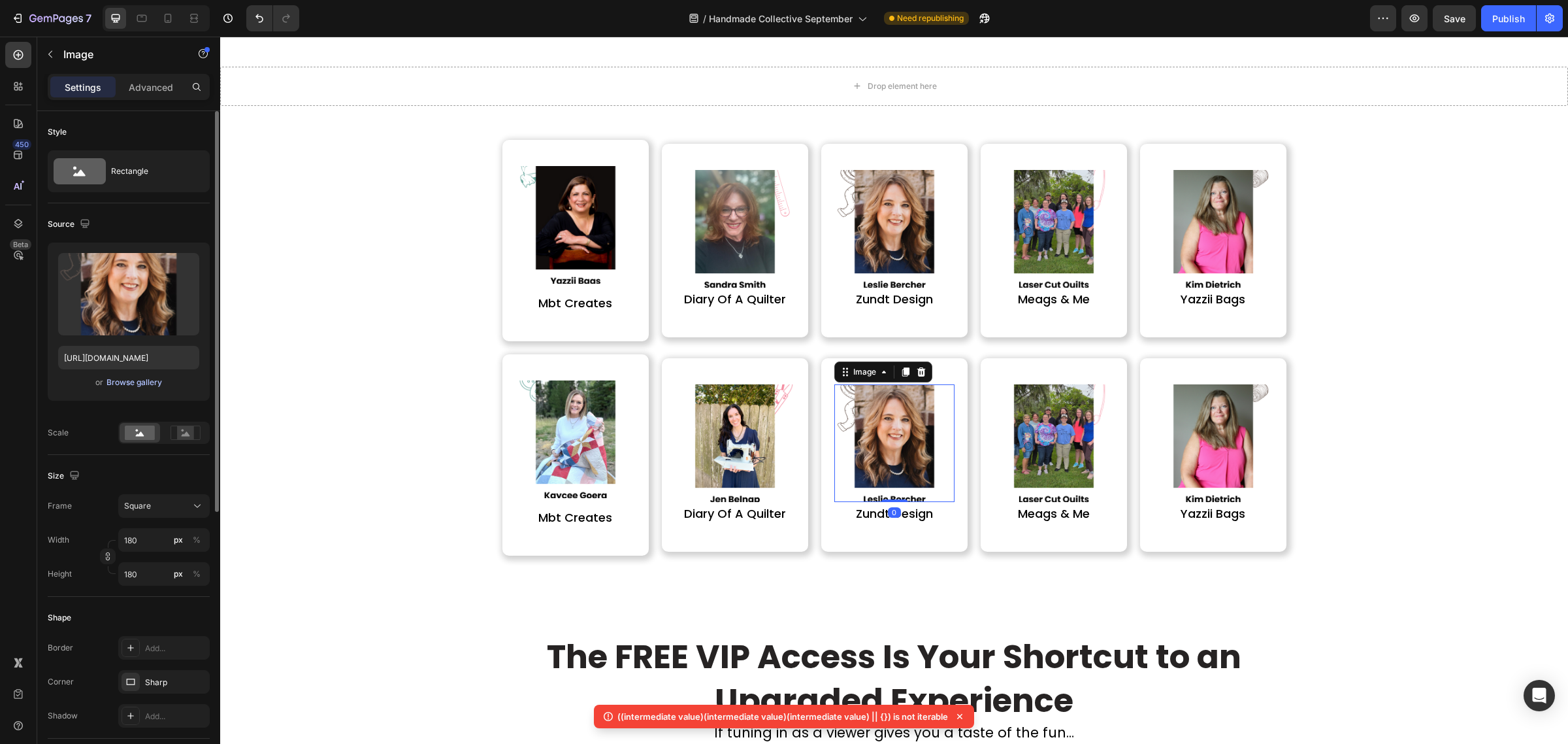
click at [145, 386] on div "Browse gallery" at bounding box center [134, 382] width 55 height 12
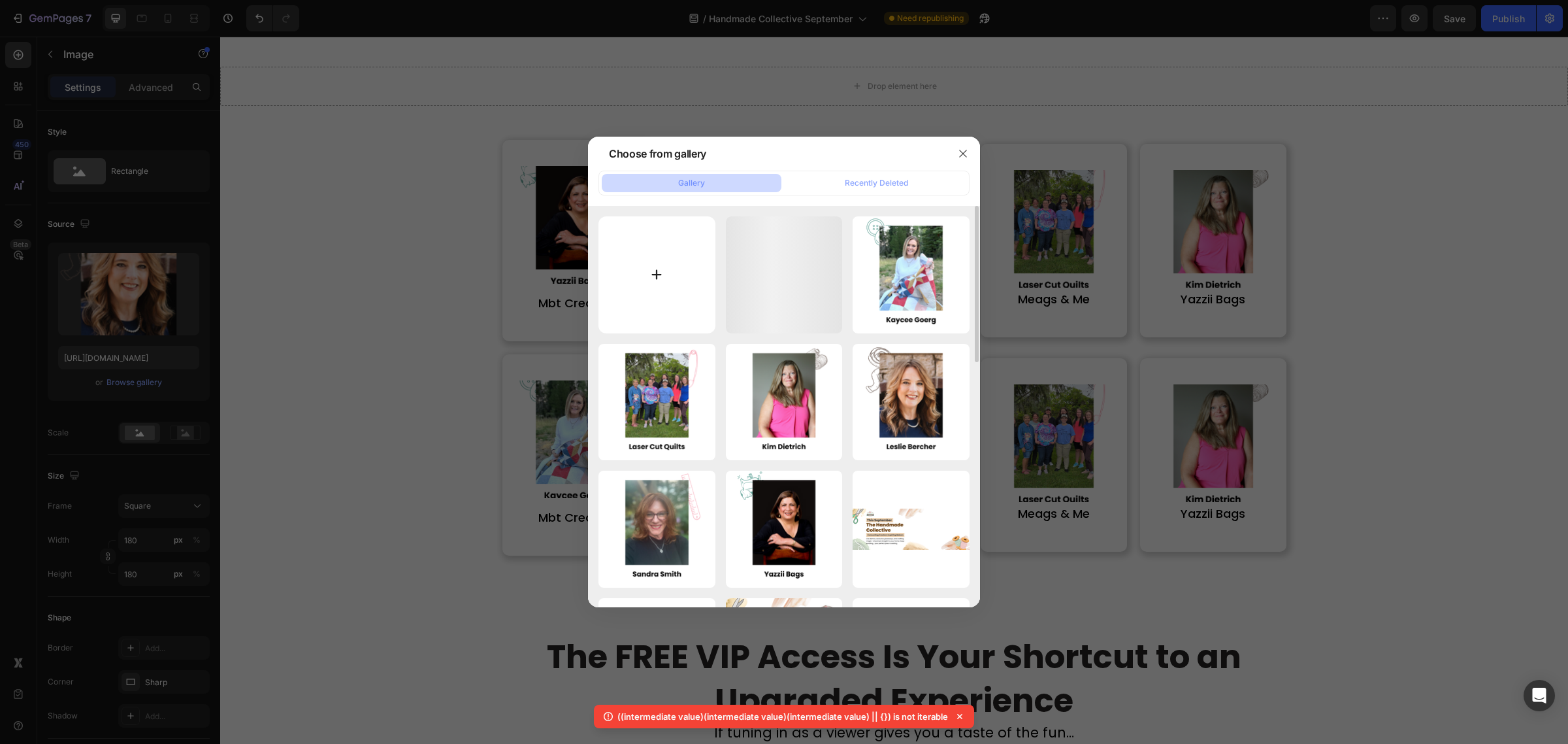
click at [678, 261] on input "file" at bounding box center [657, 274] width 117 height 117
type input "C:\fakepath\4.png"
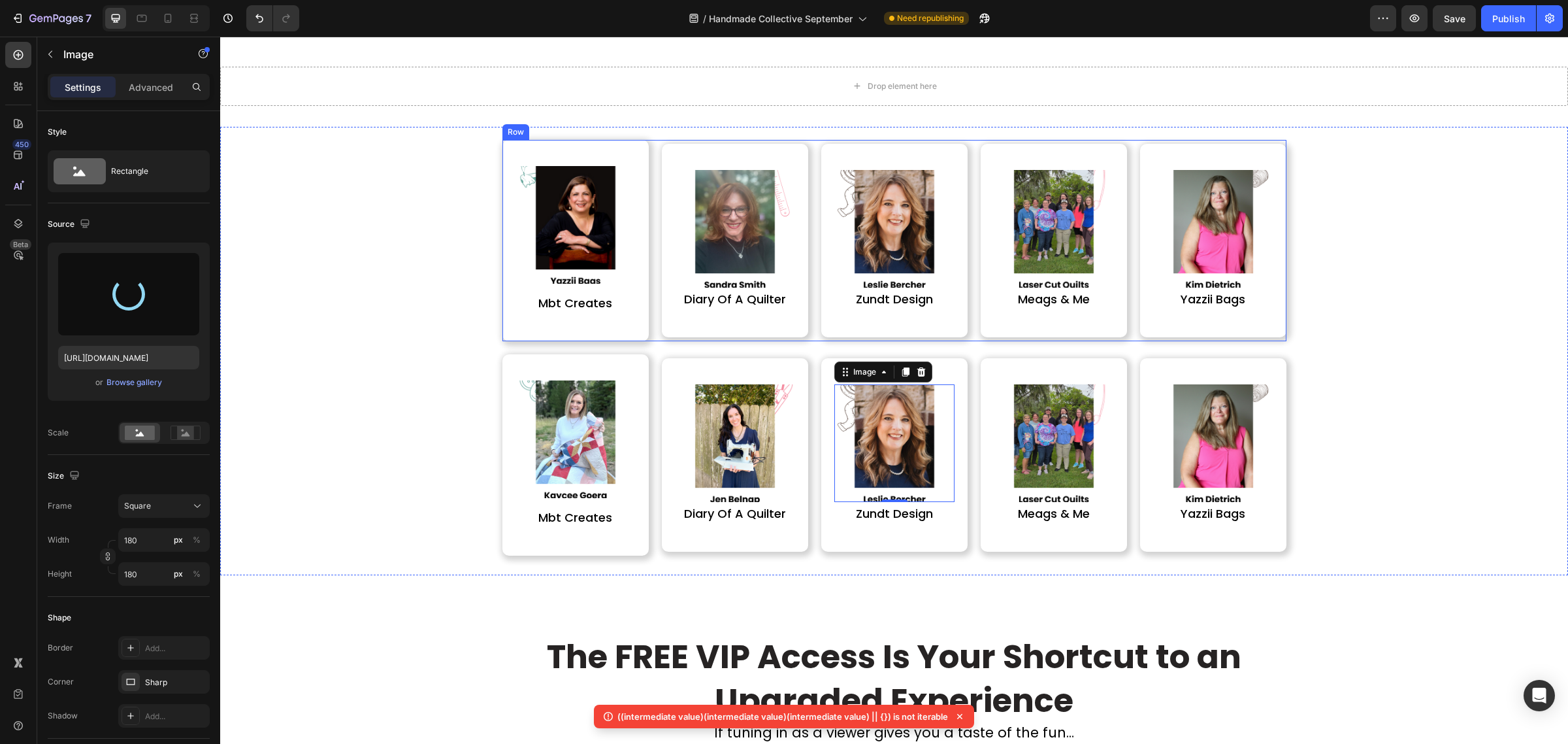
type input "https://cdn.shopify.com/s/files/1/0590/0002/9265/files/gempages_554562653624730…"
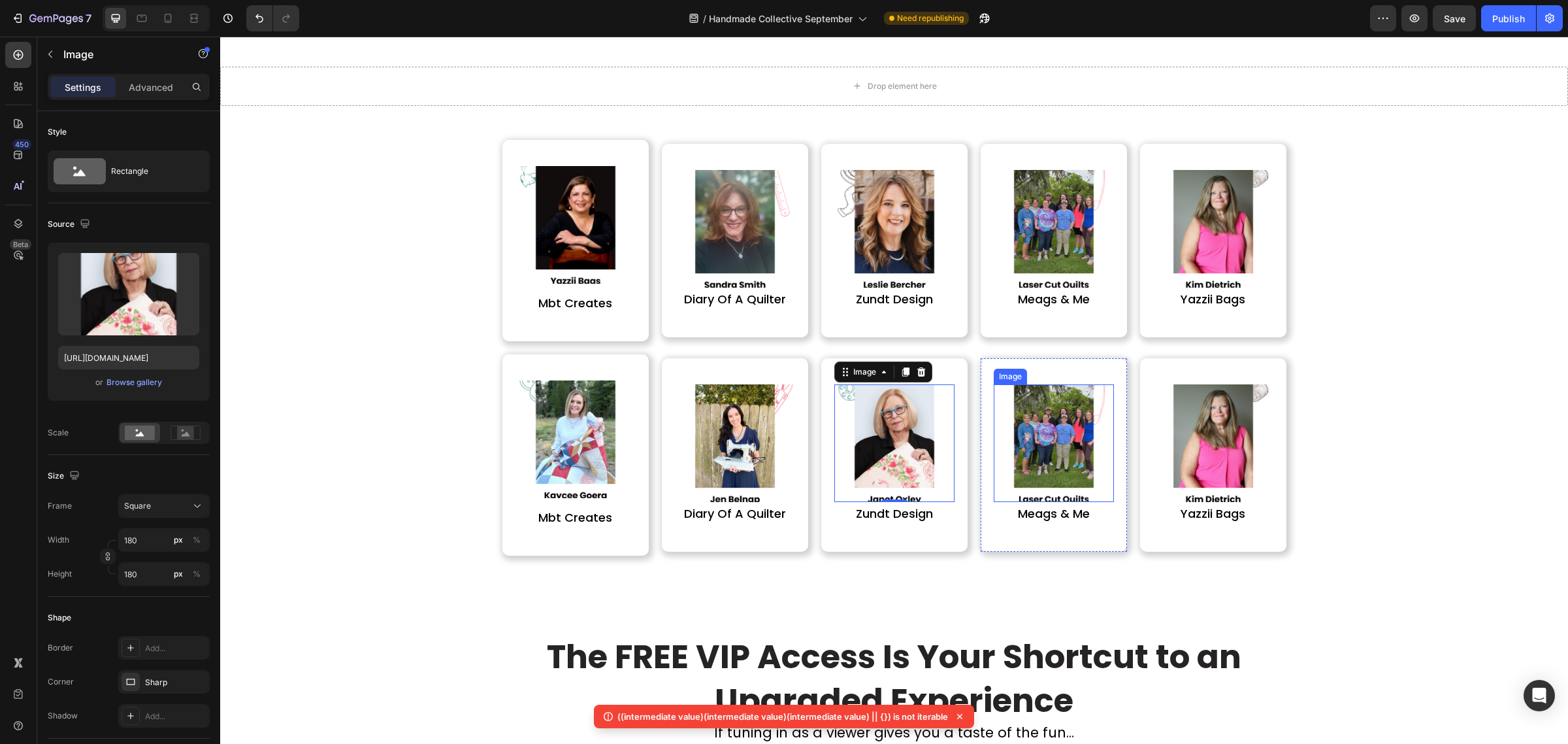
click at [1075, 453] on img at bounding box center [1054, 443] width 118 height 118
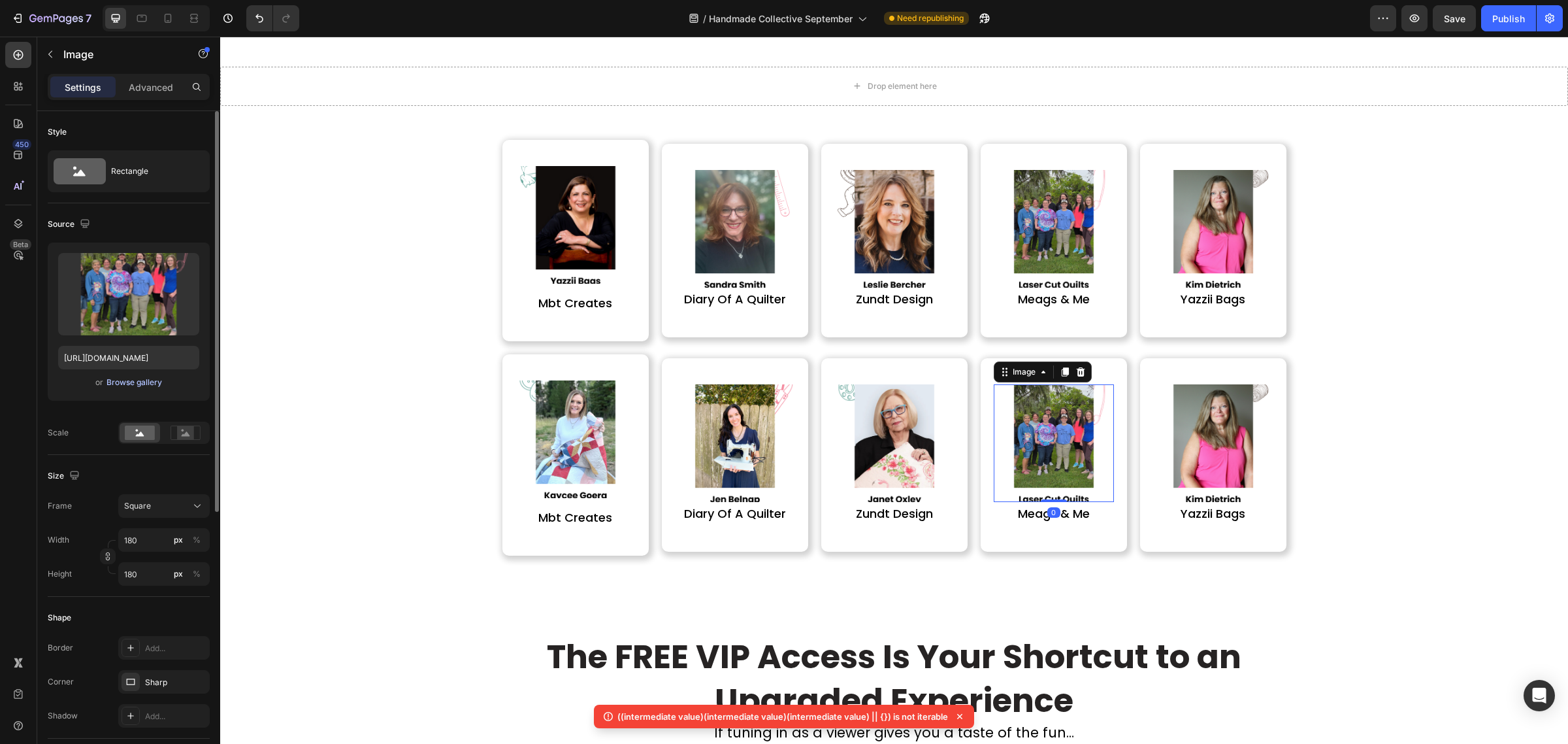
click at [143, 378] on div "Browse gallery" at bounding box center [134, 382] width 55 height 12
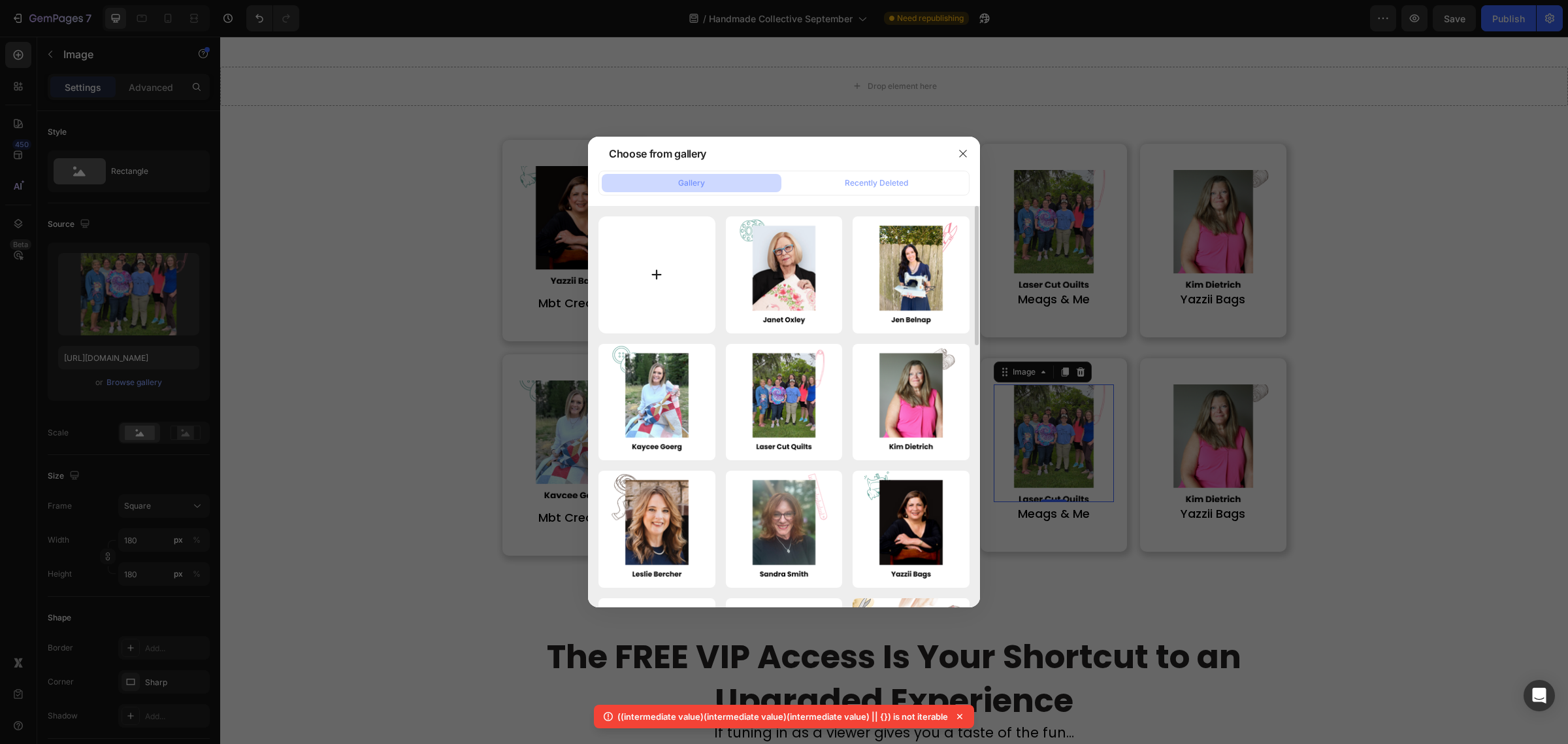
click at [654, 304] on input "file" at bounding box center [657, 274] width 117 height 117
type input "C:\fakepath\3 (3).png"
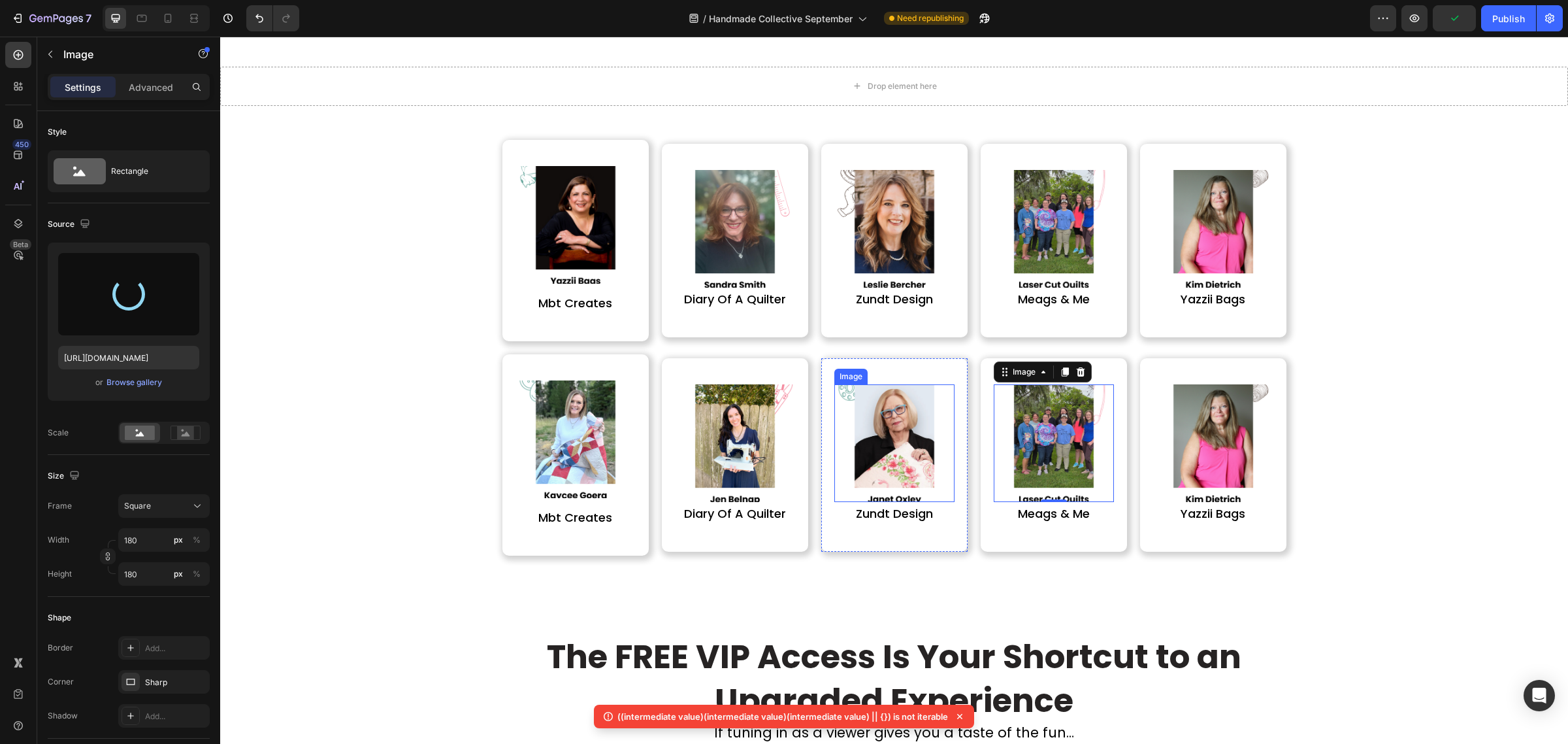
type input "https://cdn.shopify.com/s/files/1/0590/0002/9265/files/gempages_554562653624730…"
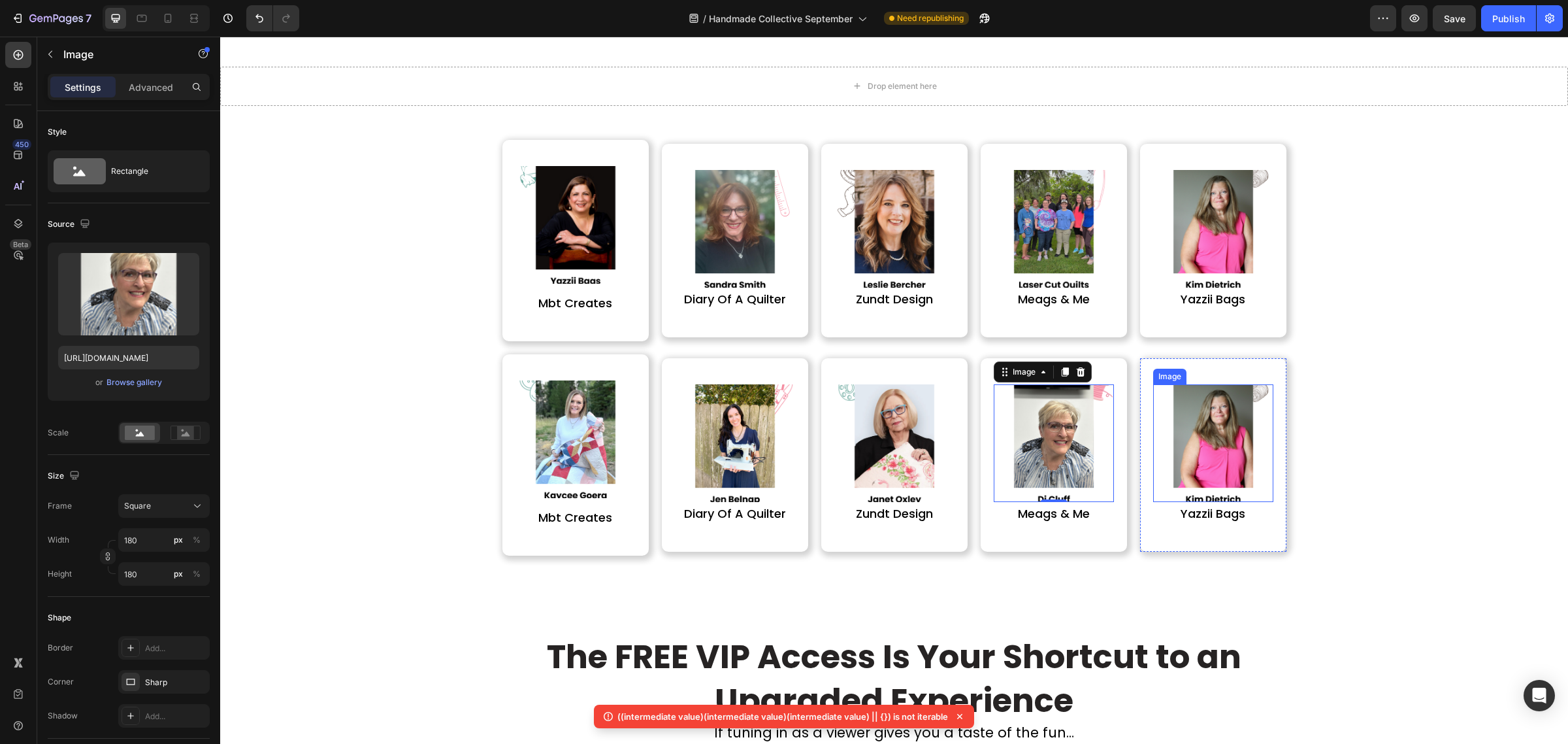
click at [1175, 445] on img at bounding box center [1213, 443] width 118 height 118
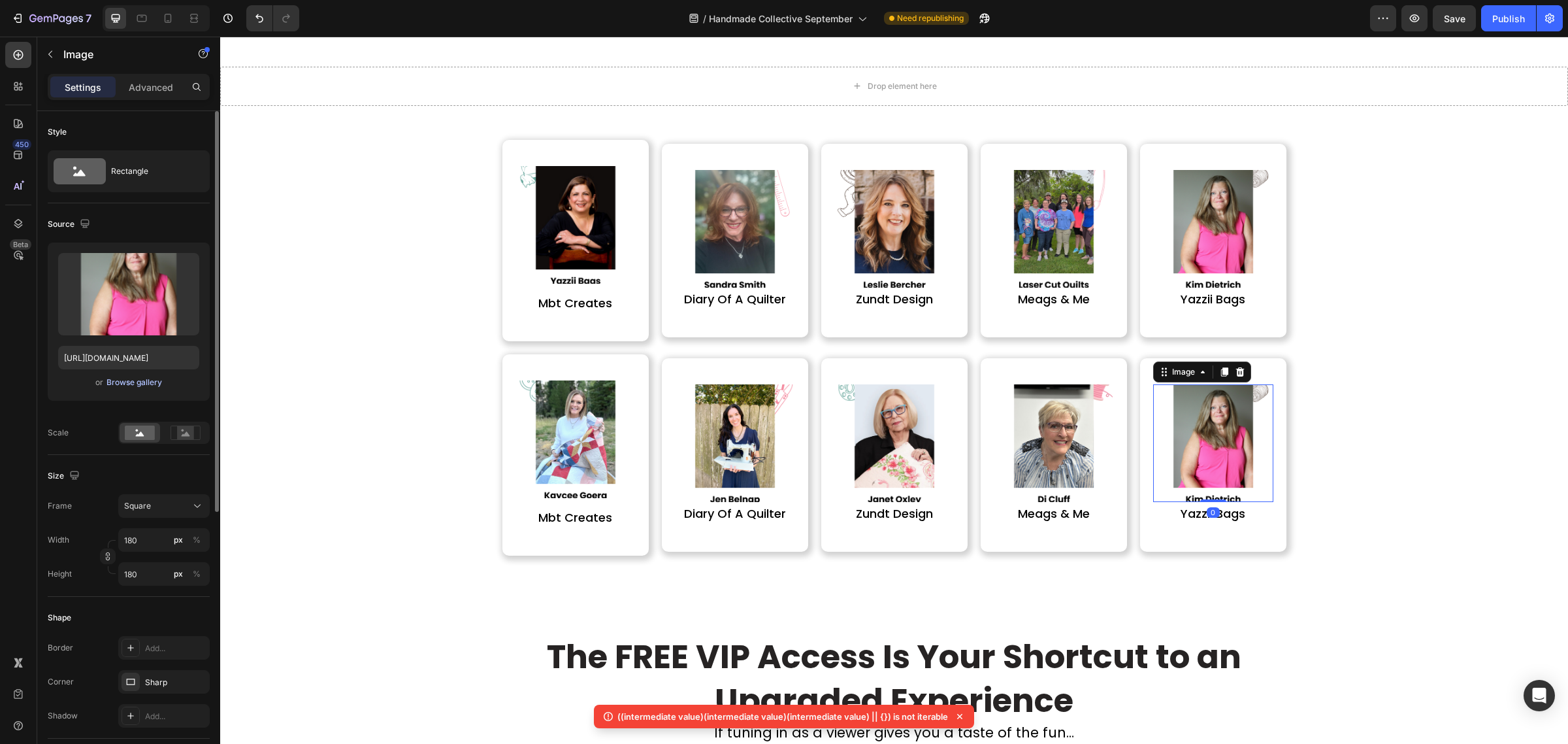
click at [132, 379] on div "Browse gallery" at bounding box center [134, 382] width 55 height 12
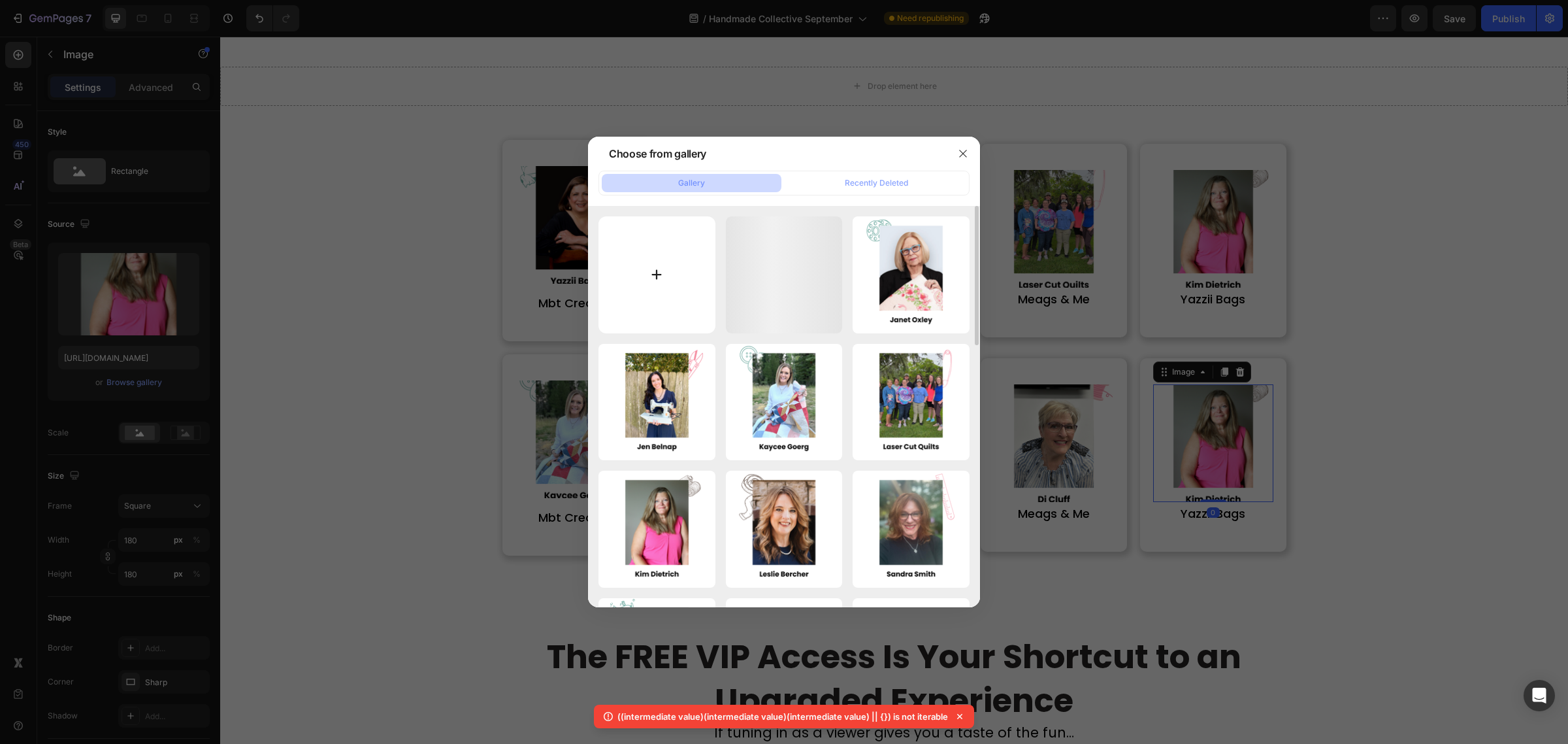
click at [660, 283] on input "file" at bounding box center [657, 274] width 117 height 117
type input "C:\fakepath\2 (15).png"
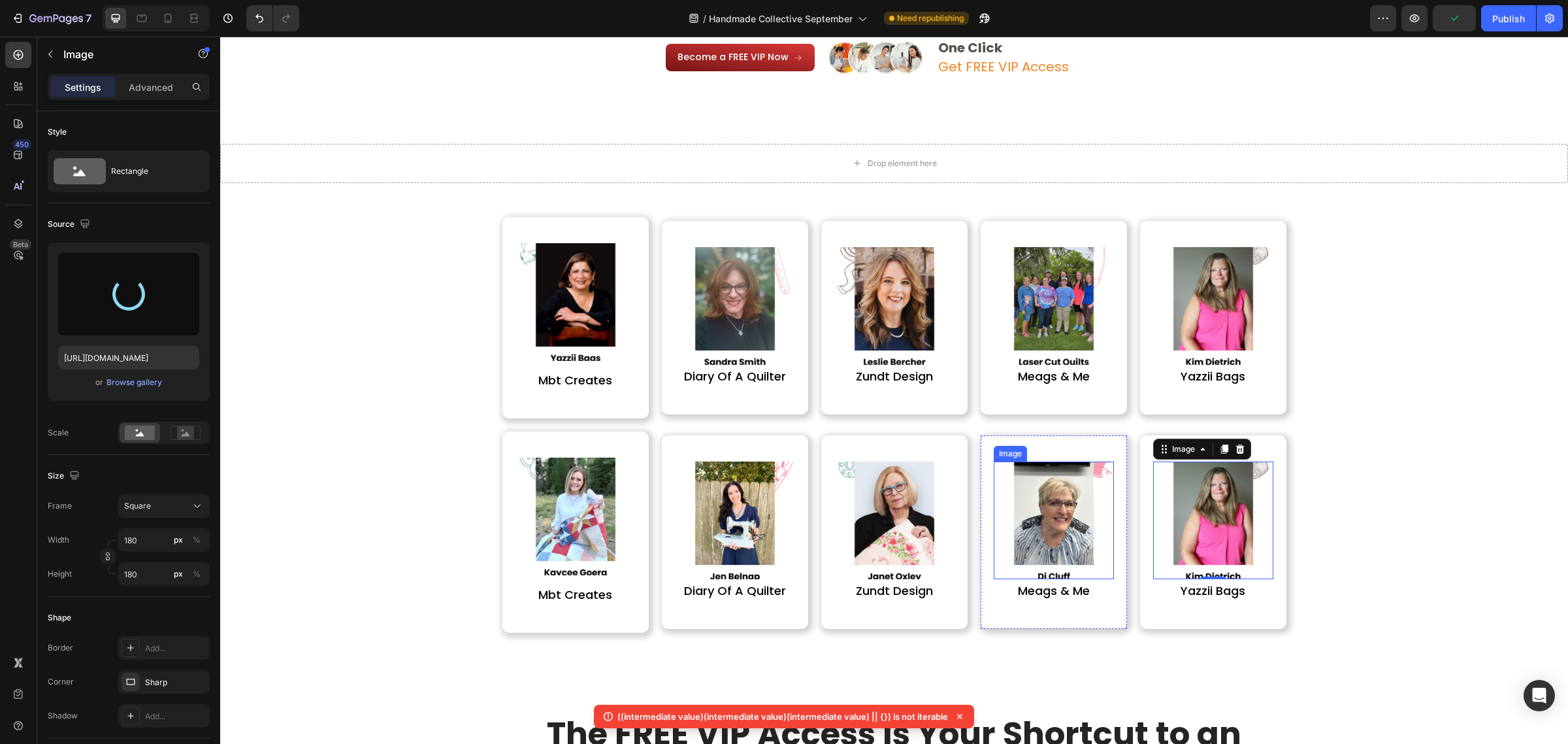
scroll to position [3201, 0]
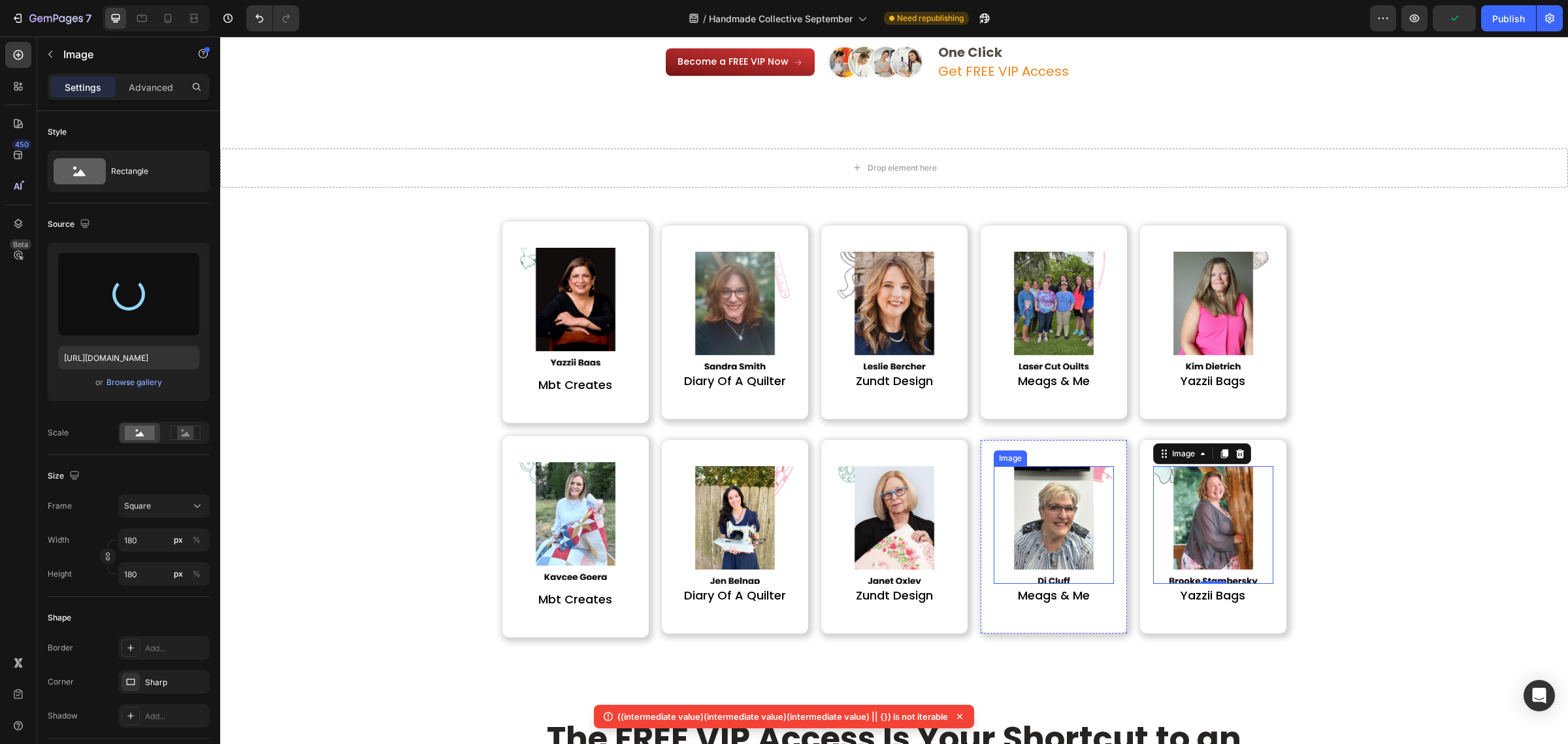
type input "https://cdn.shopify.com/s/files/1/0590/0002/9265/files/gempages_554562653624730…"
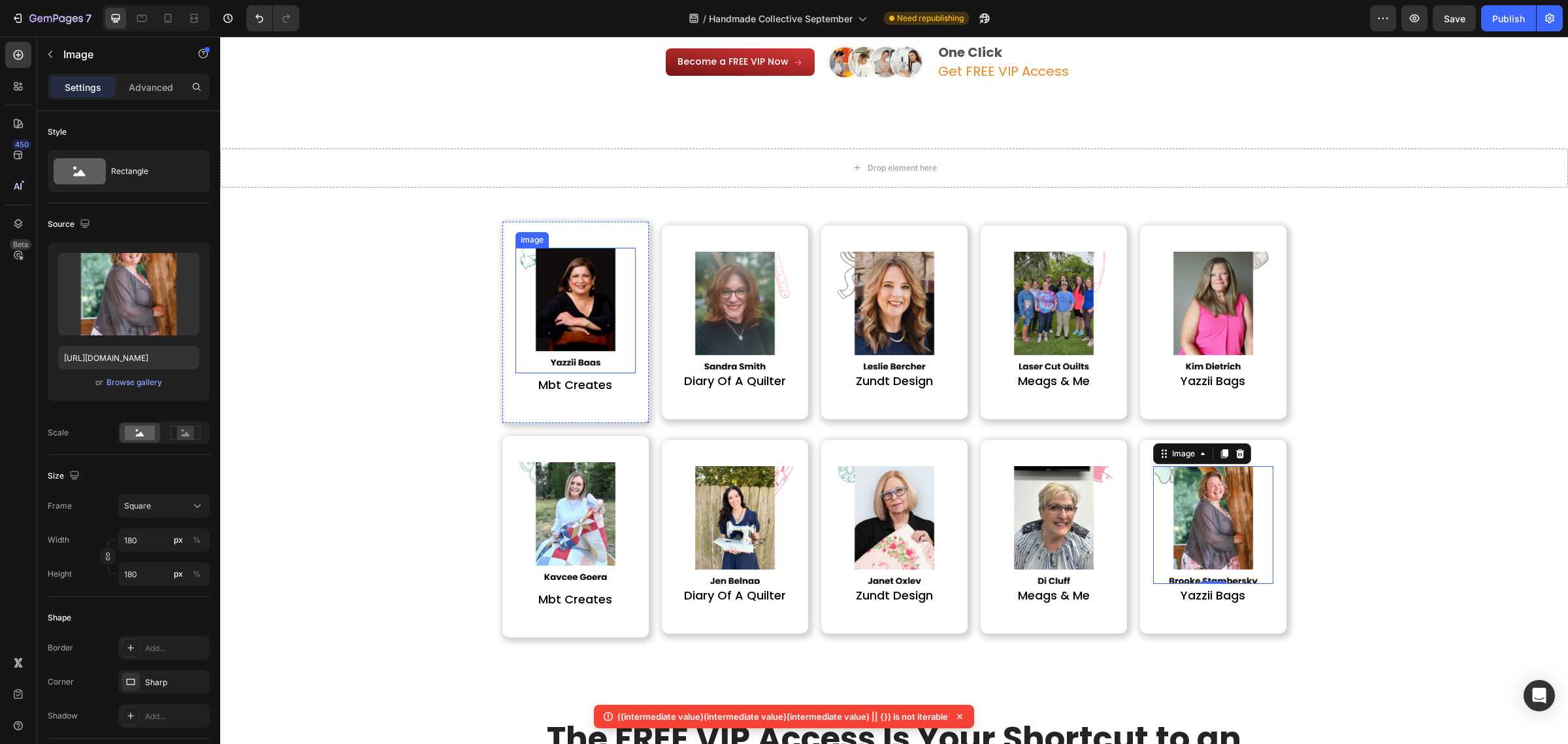
click at [551, 327] on img at bounding box center [576, 307] width 118 height 118
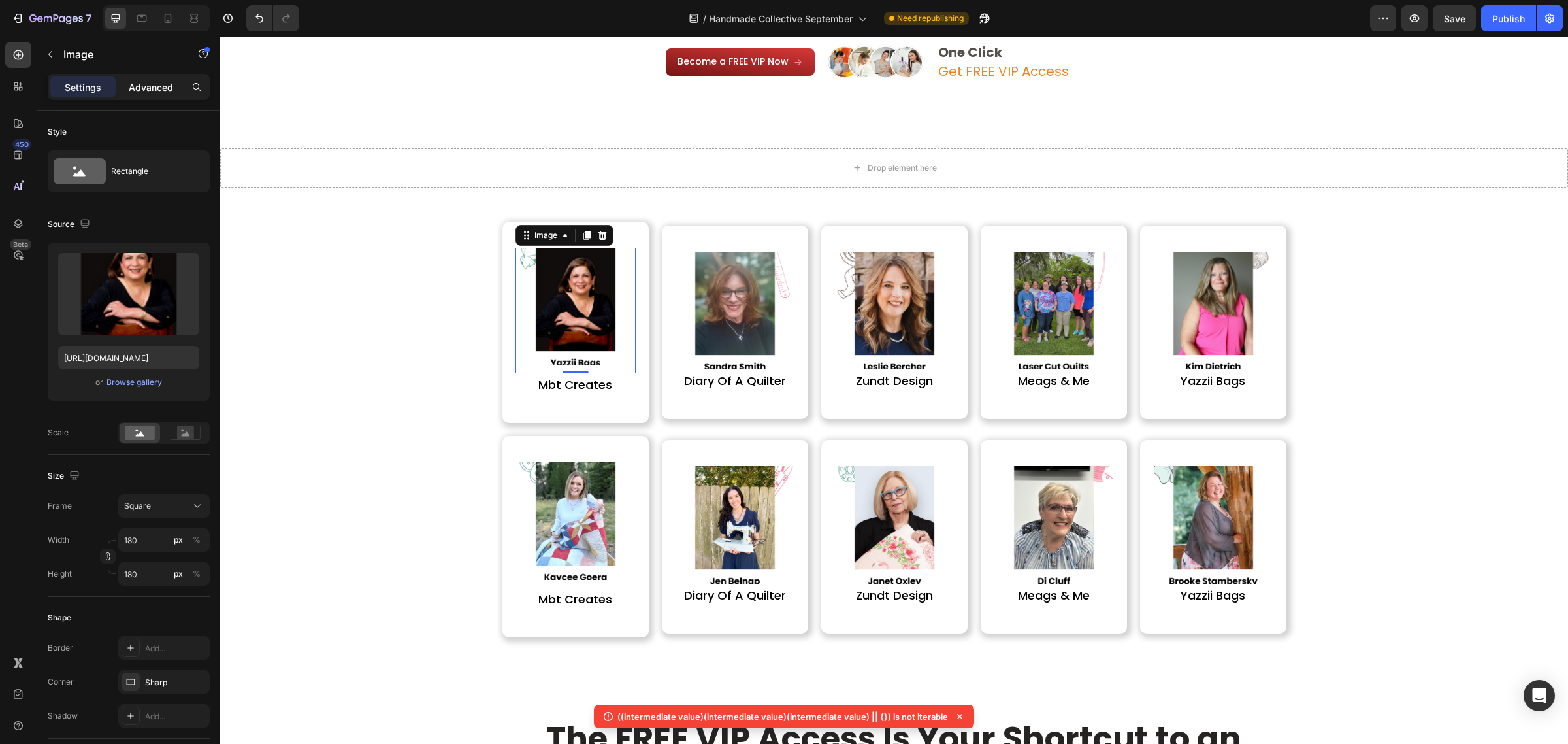
click at [145, 93] on p "Advanced" at bounding box center [151, 87] width 44 height 14
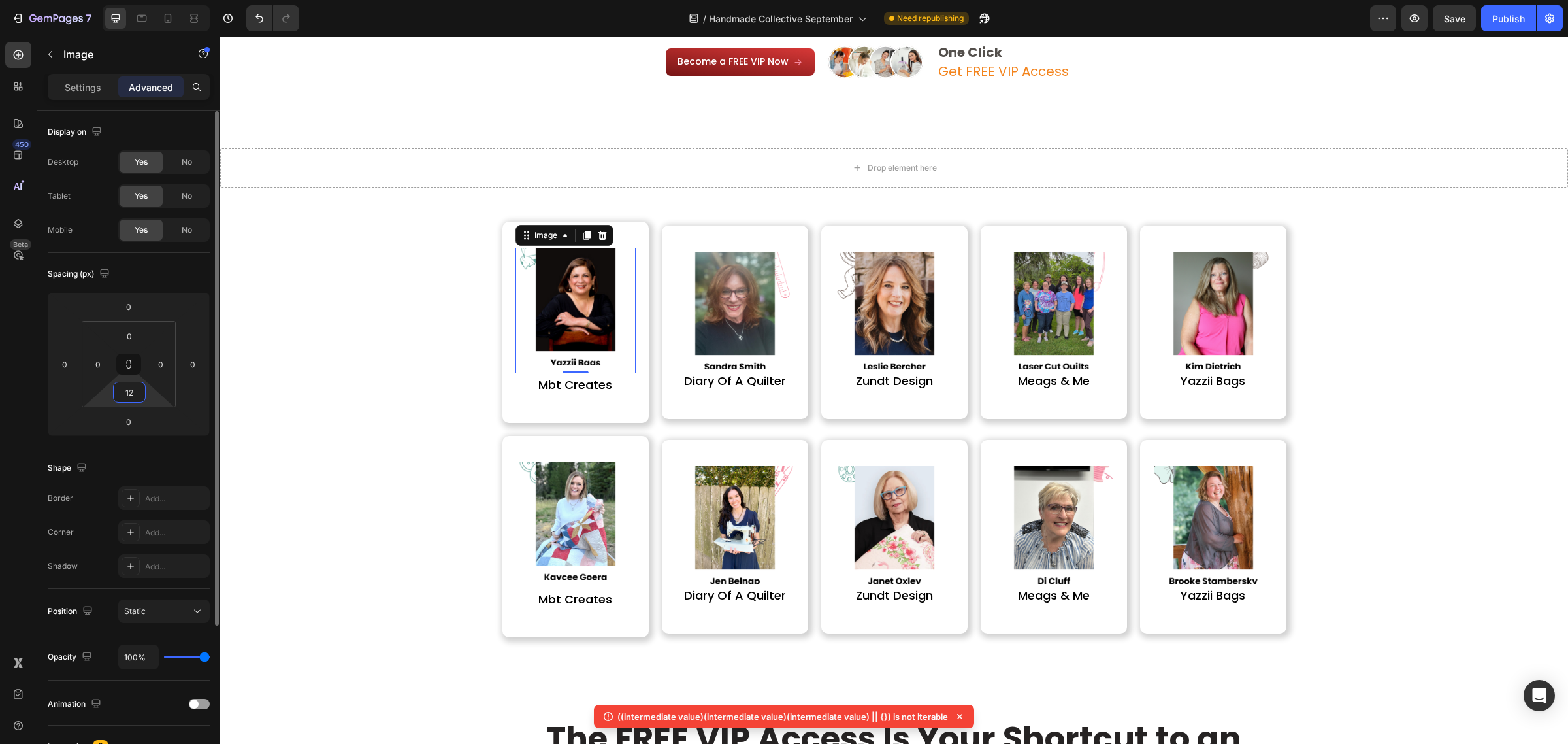
click at [134, 387] on input "12" at bounding box center [130, 392] width 26 height 19
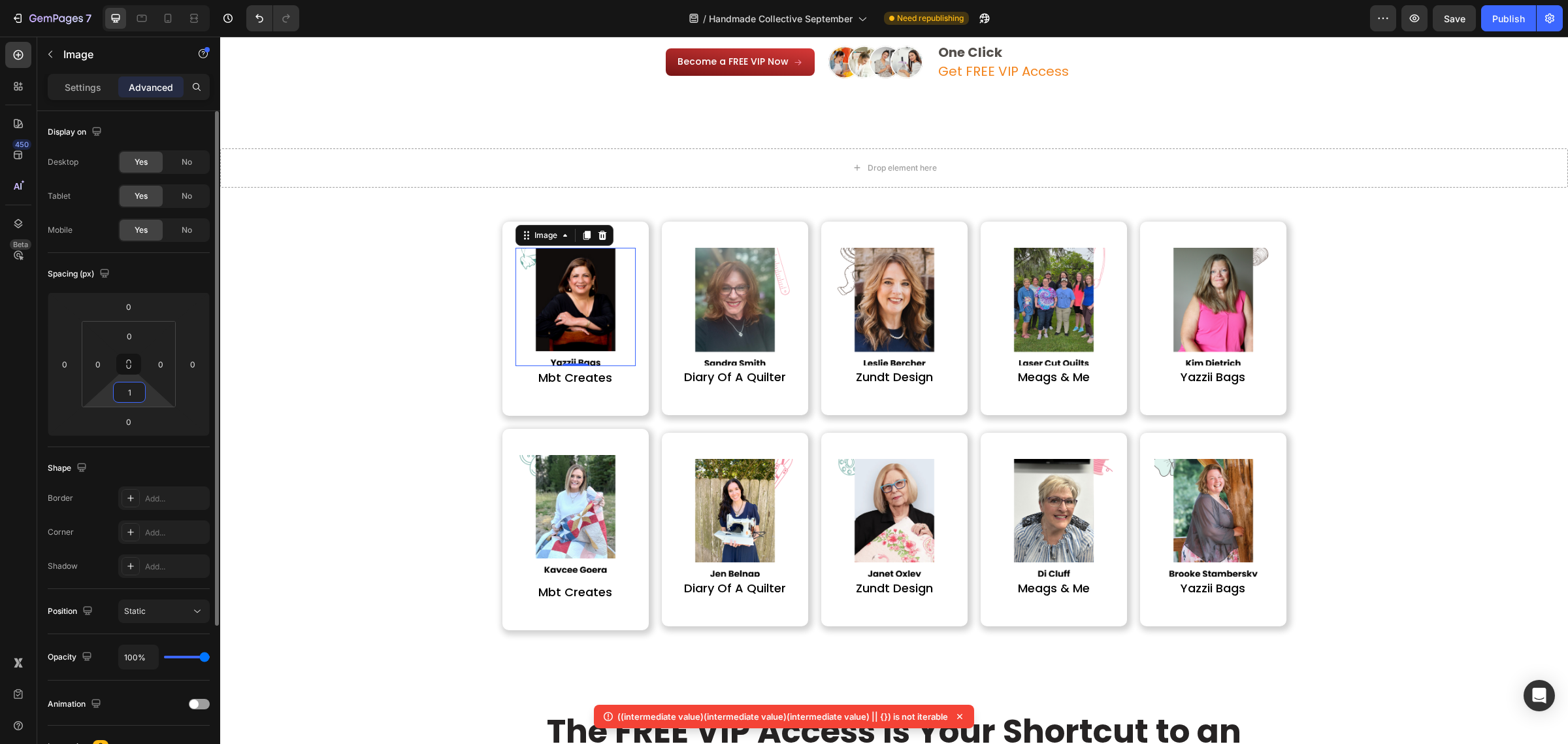
type input "15"
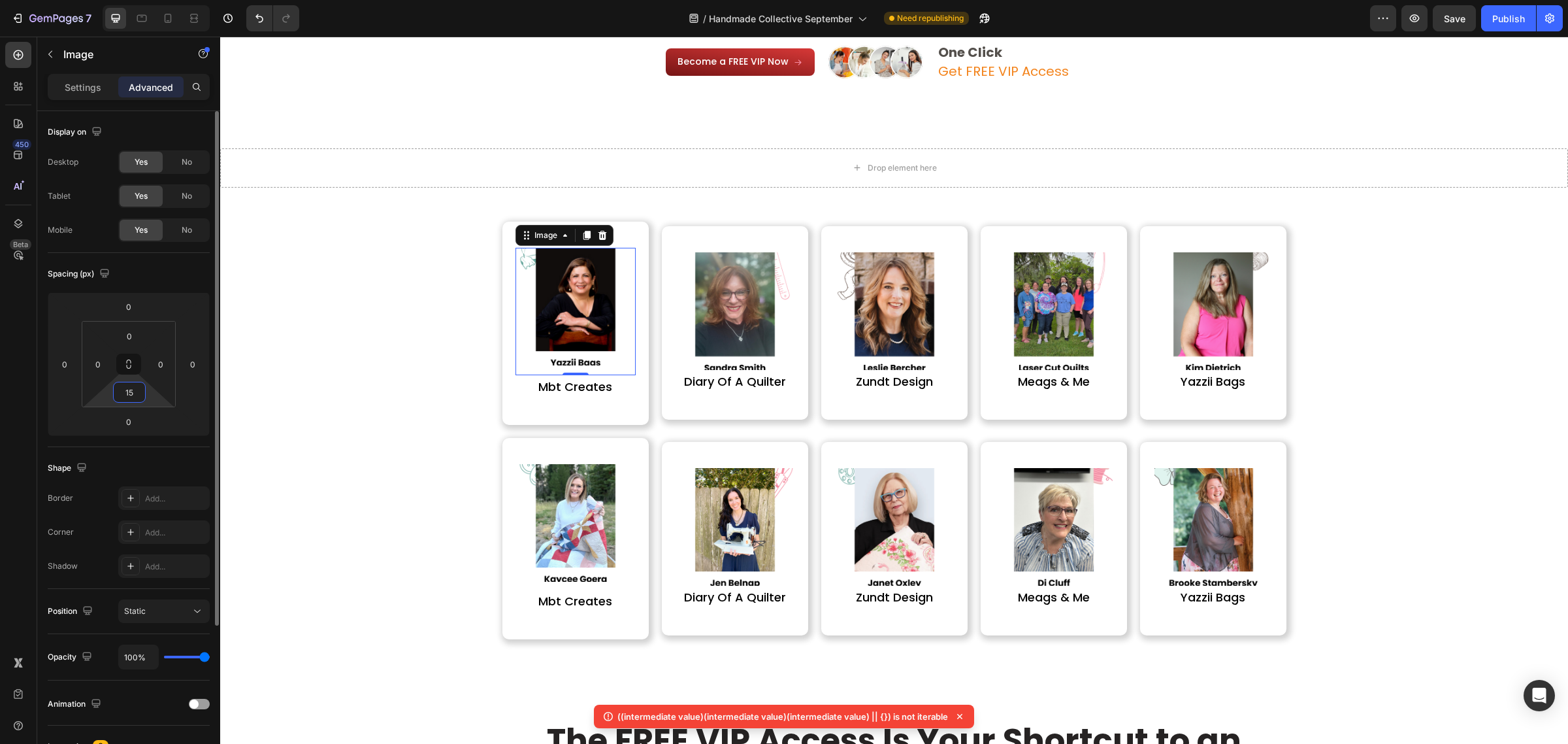
click at [134, 387] on input "15" at bounding box center [130, 392] width 26 height 19
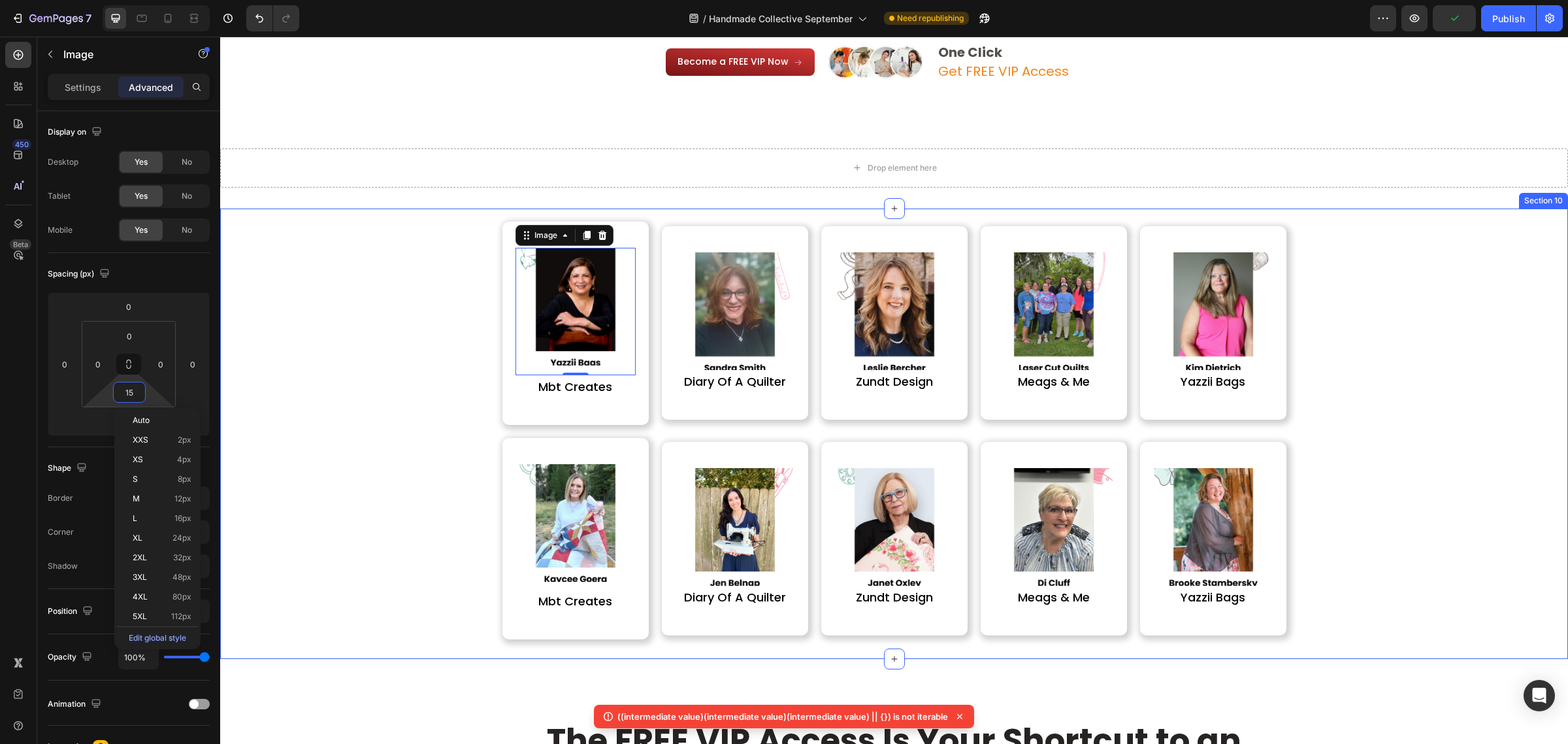
click at [348, 406] on div "Image 0 mbt creates Heading Row Image diary of a quilter Heading Row Image zund…" at bounding box center [894, 424] width 1328 height 432
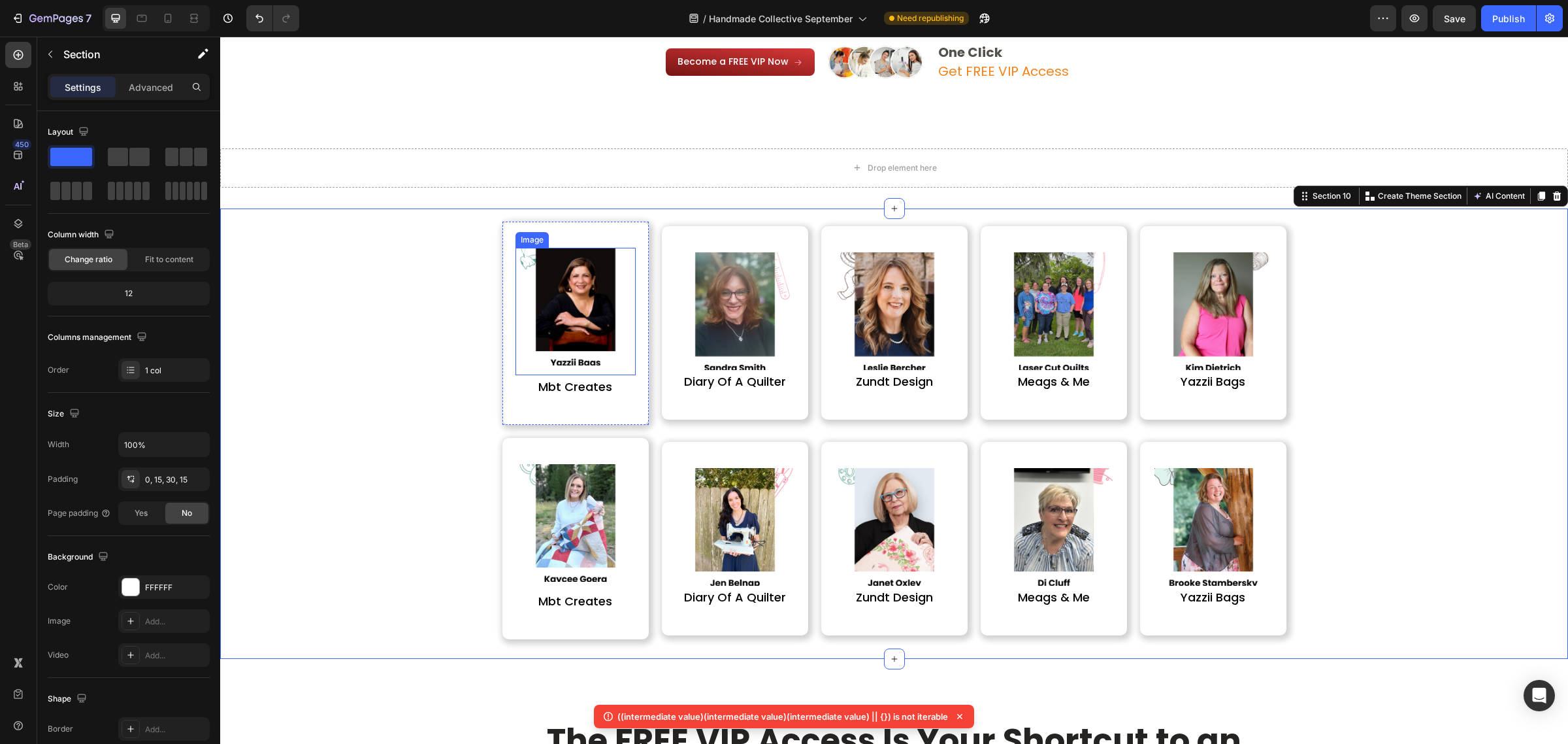
click at [566, 348] on img at bounding box center [576, 307] width 118 height 118
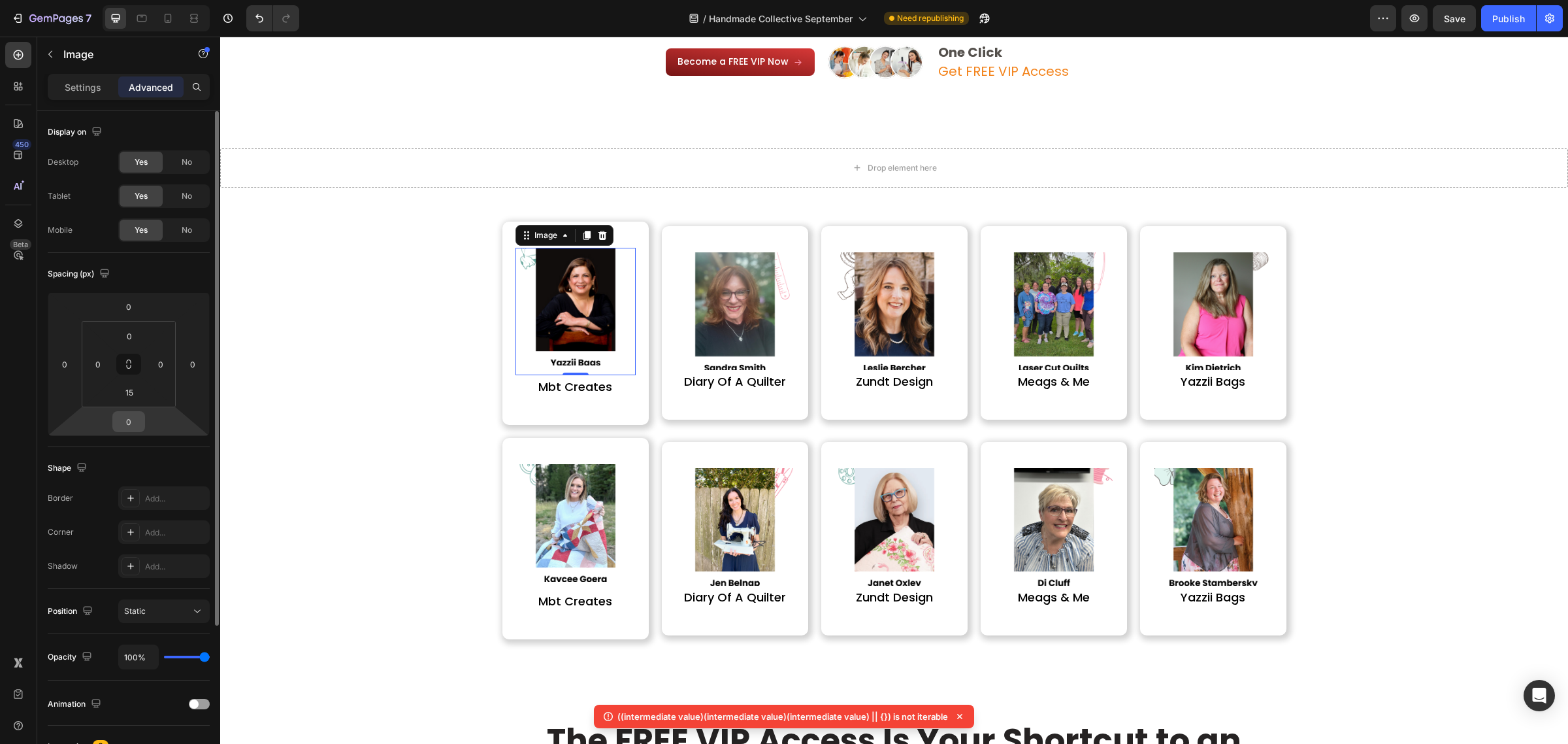
click at [126, 418] on input "0" at bounding box center [129, 421] width 26 height 19
type input "12"
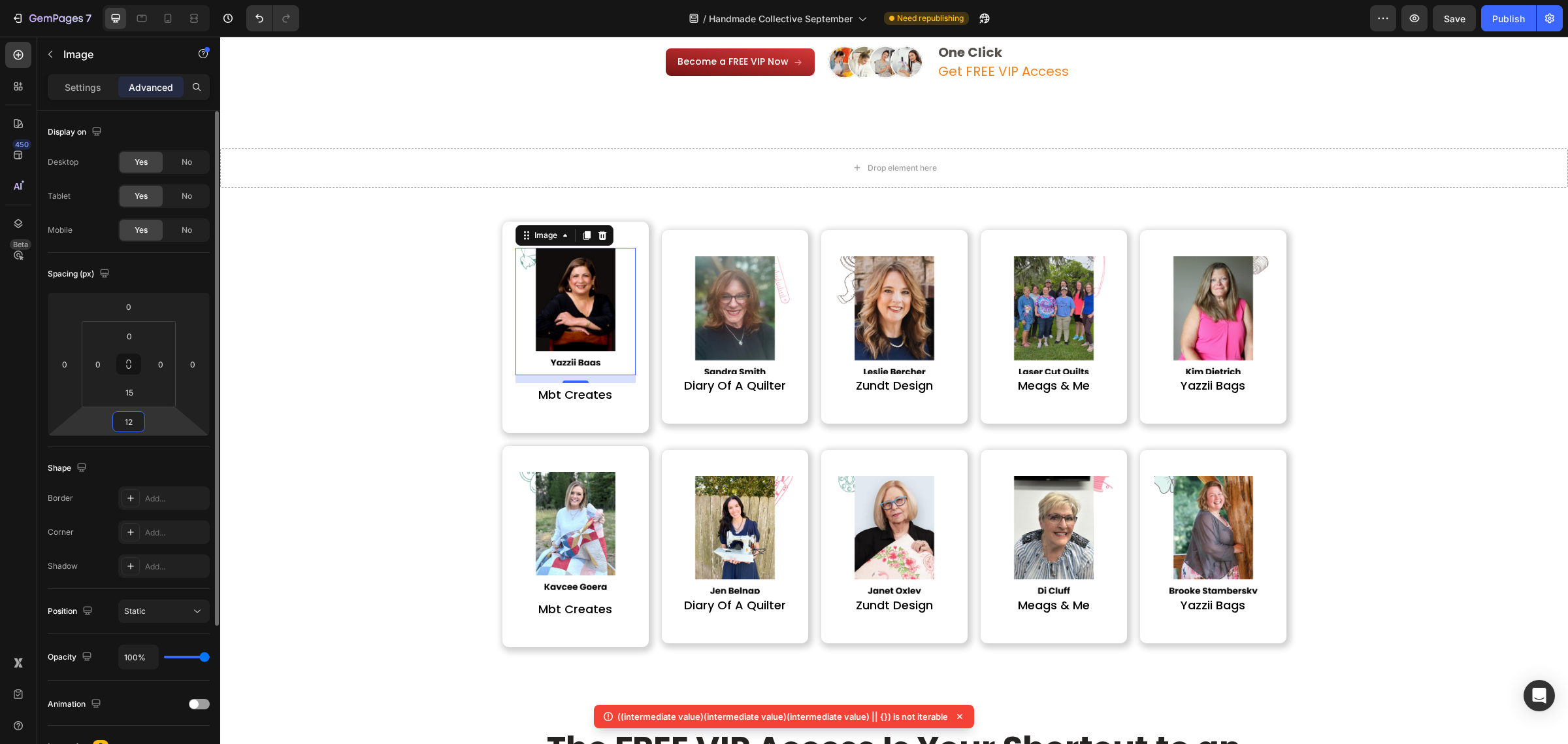
click at [126, 418] on input "12" at bounding box center [129, 421] width 26 height 19
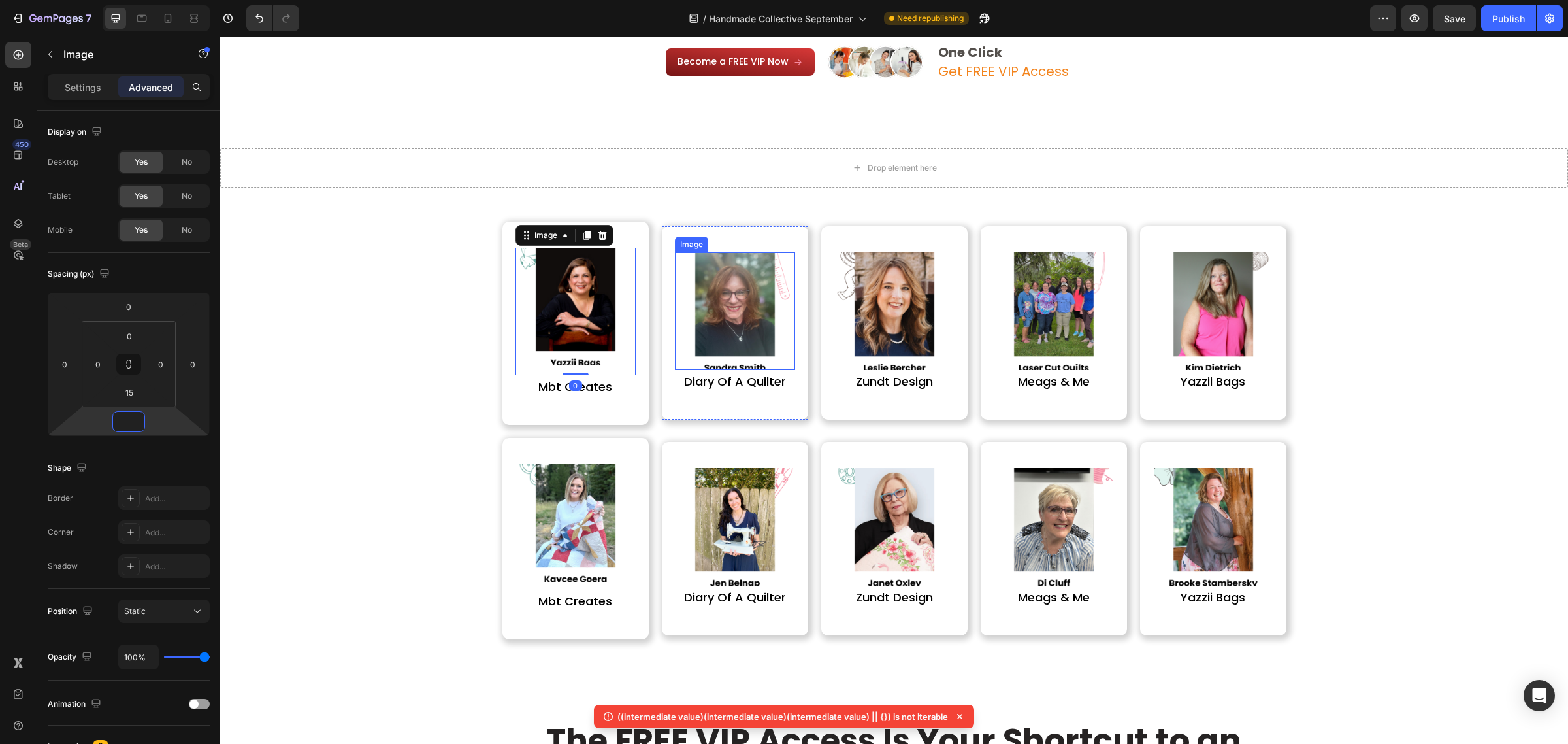
click at [753, 328] on img at bounding box center [735, 311] width 118 height 118
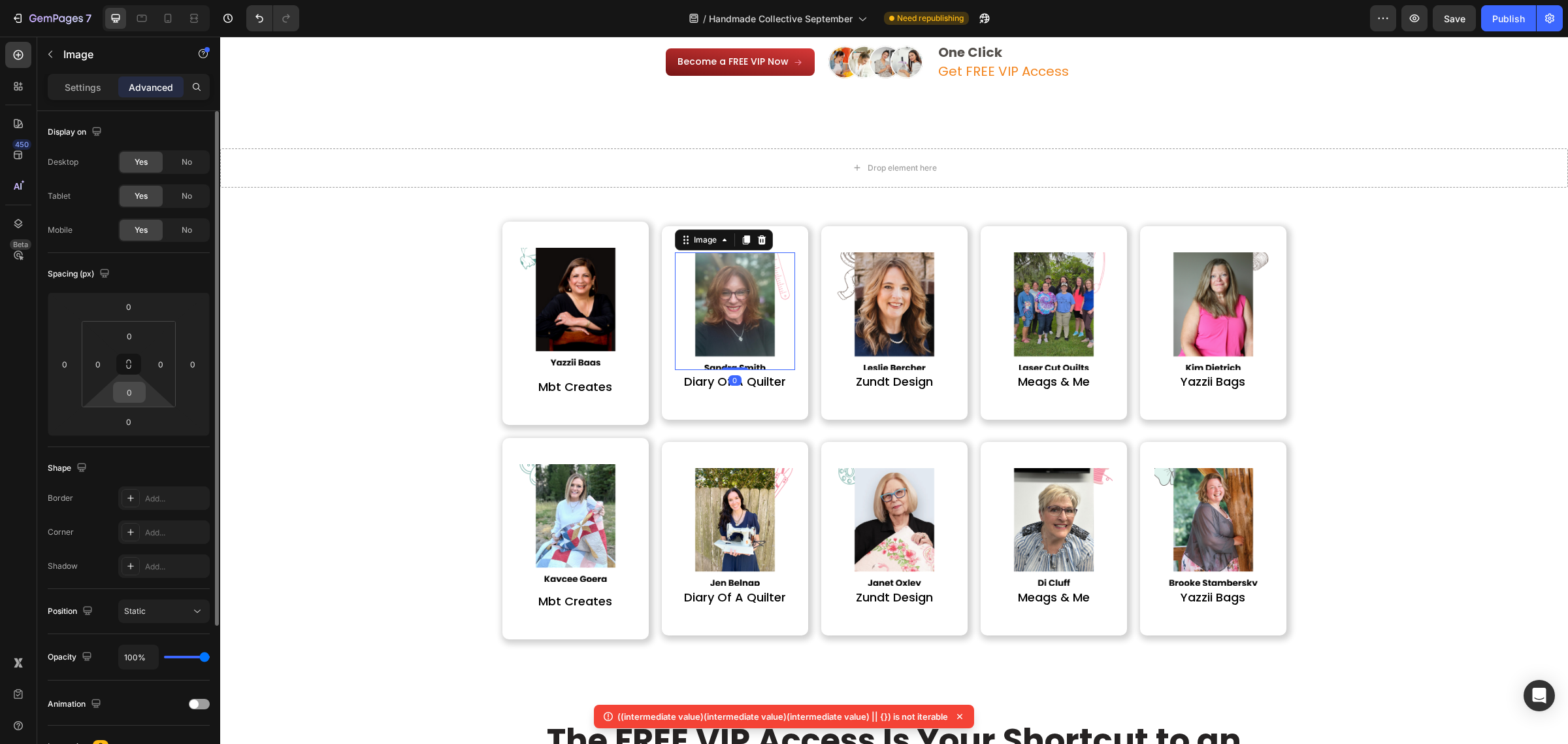
click at [143, 399] on div "0" at bounding box center [129, 392] width 33 height 21
click at [134, 398] on input "0" at bounding box center [130, 392] width 26 height 19
paste input "15"
type input "15"
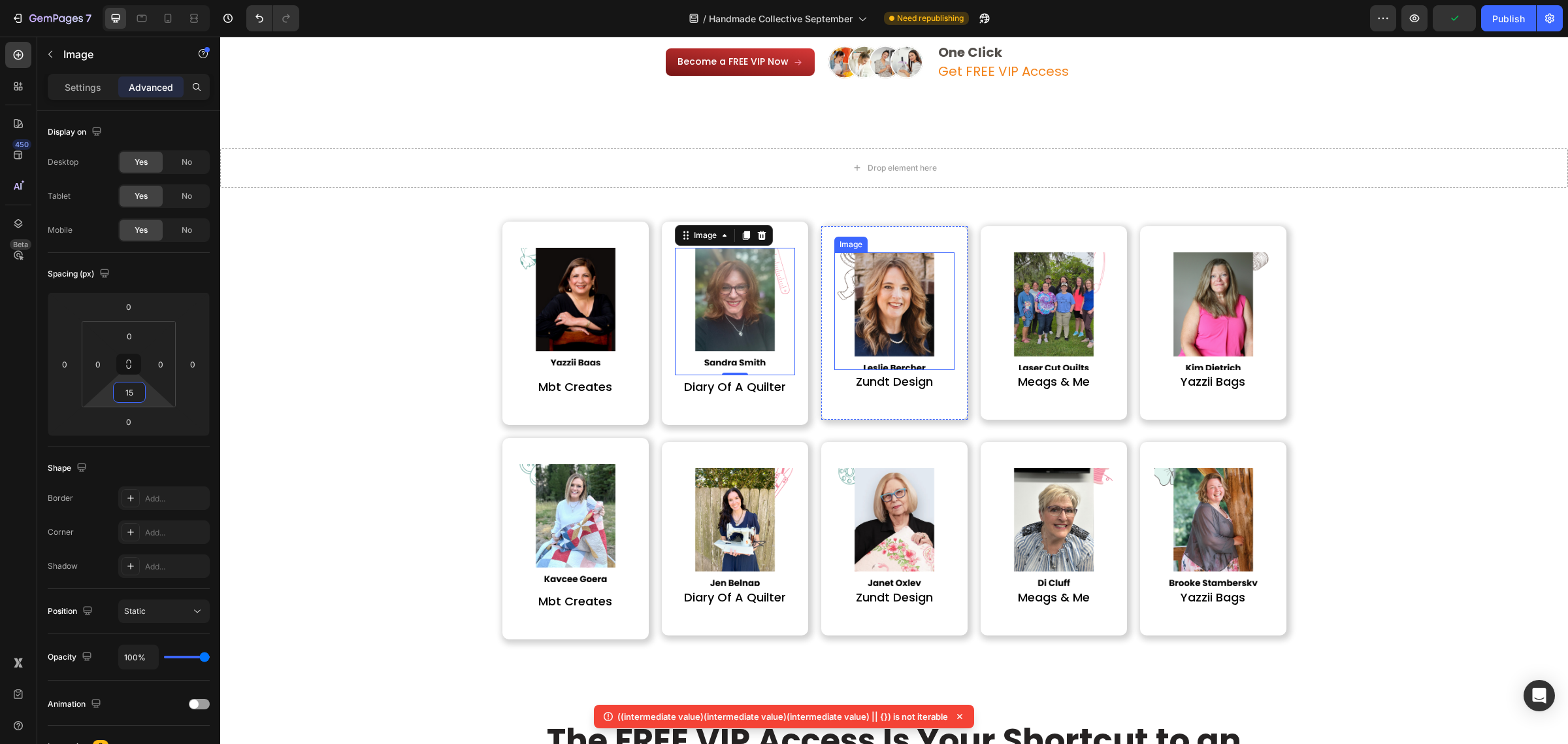
click at [887, 340] on img at bounding box center [895, 311] width 118 height 118
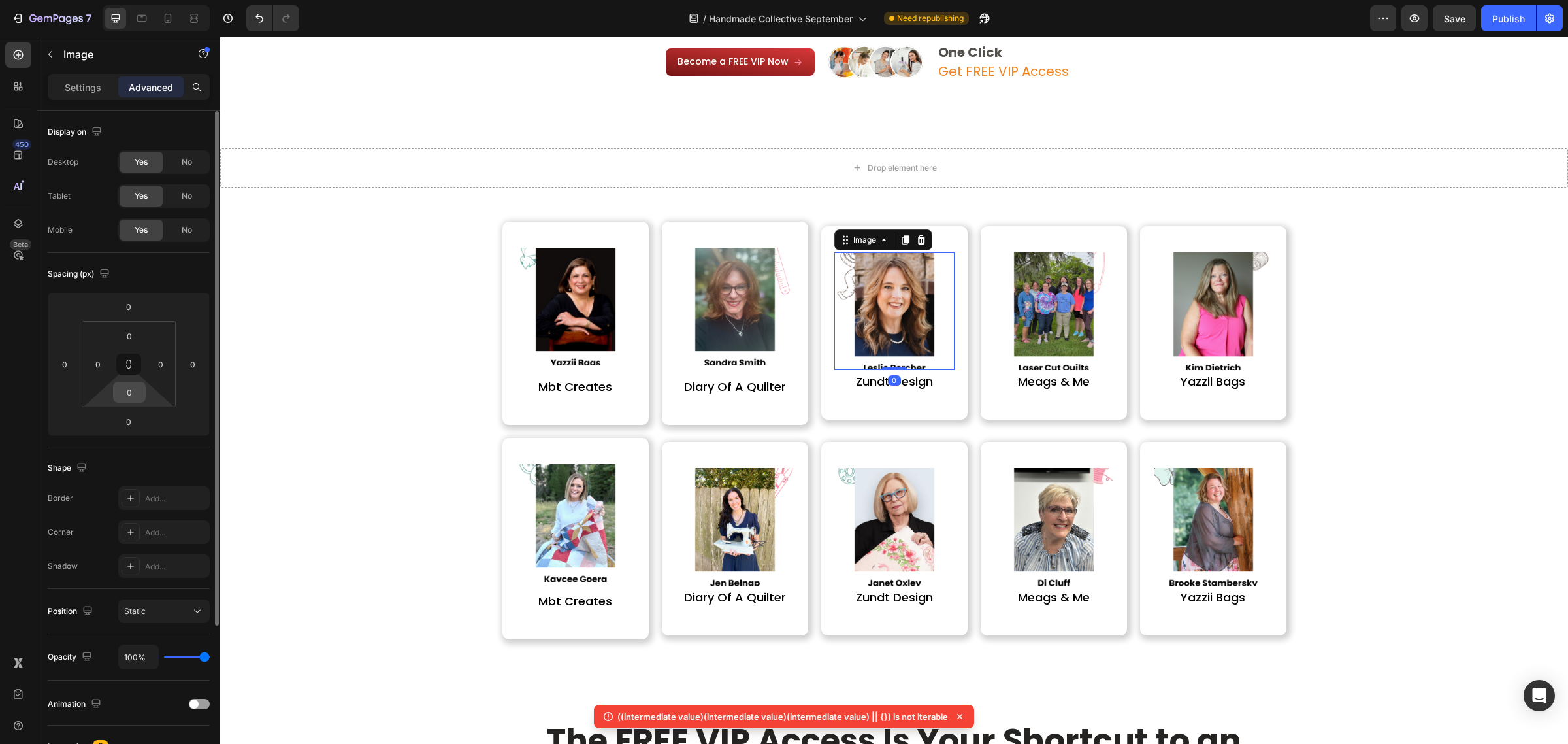
click at [132, 389] on input "0" at bounding box center [130, 392] width 26 height 19
type input "15"
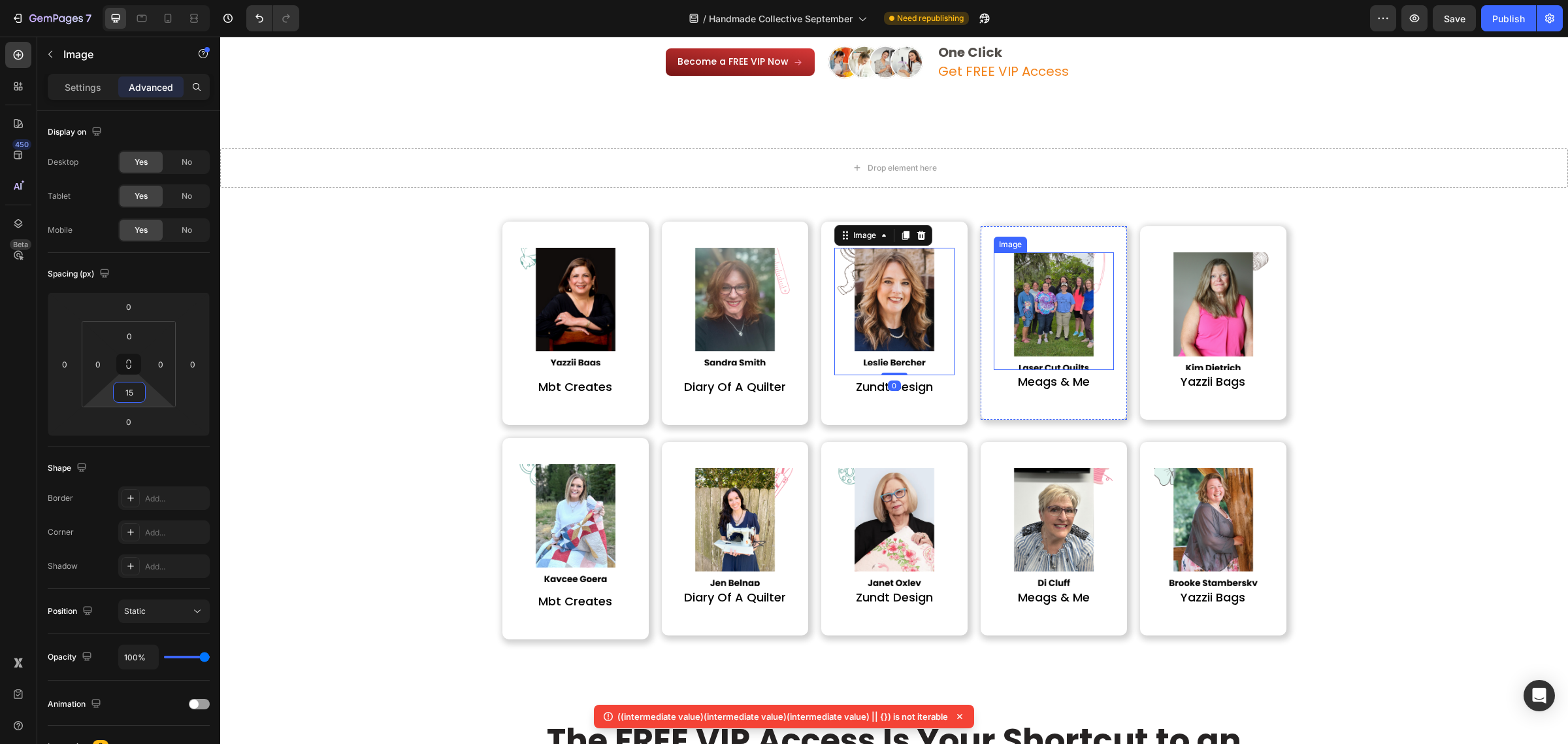
click at [1071, 353] on img at bounding box center [1054, 311] width 118 height 118
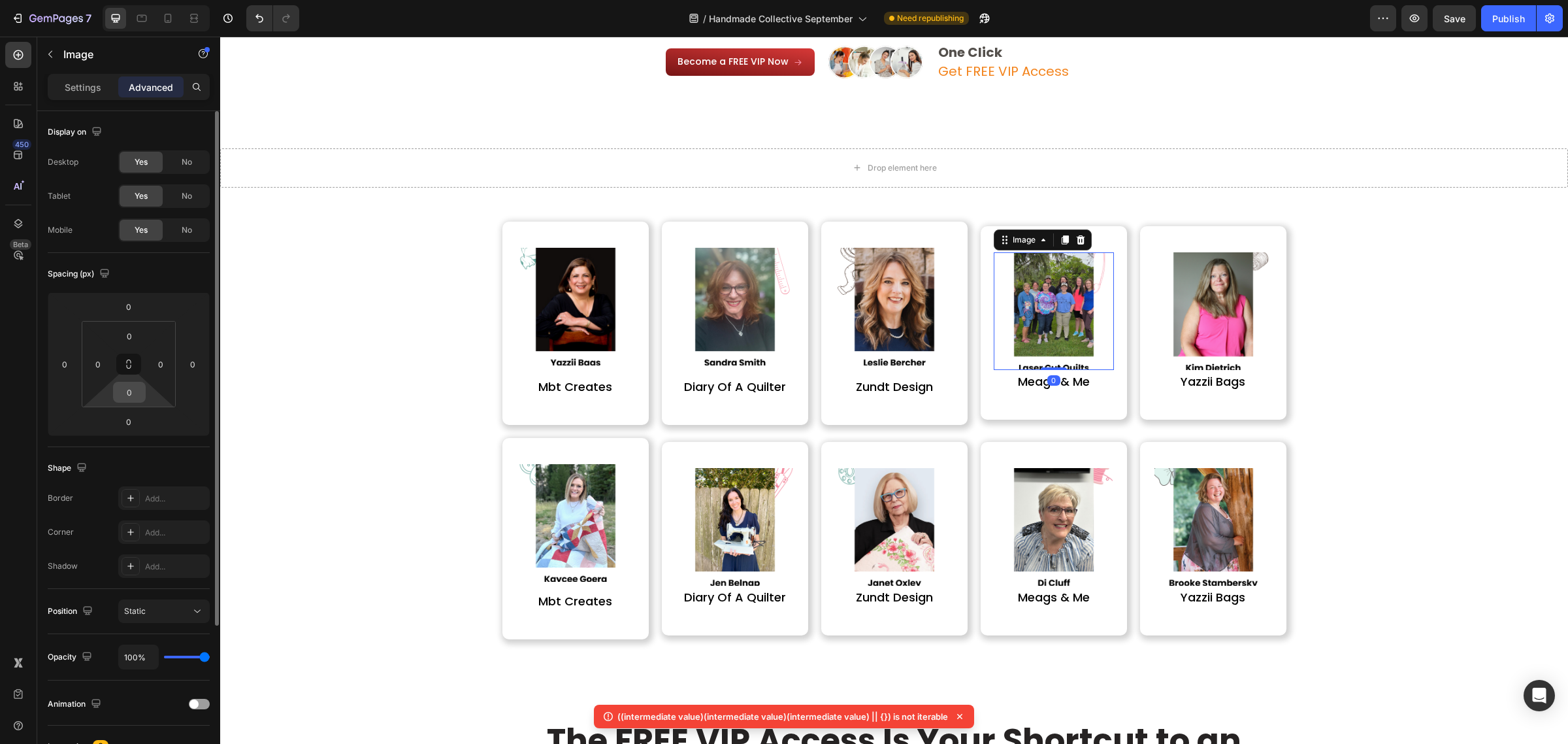
click at [134, 402] on div "0" at bounding box center [129, 392] width 33 height 21
click at [132, 398] on input "0" at bounding box center [130, 392] width 26 height 19
paste input "15"
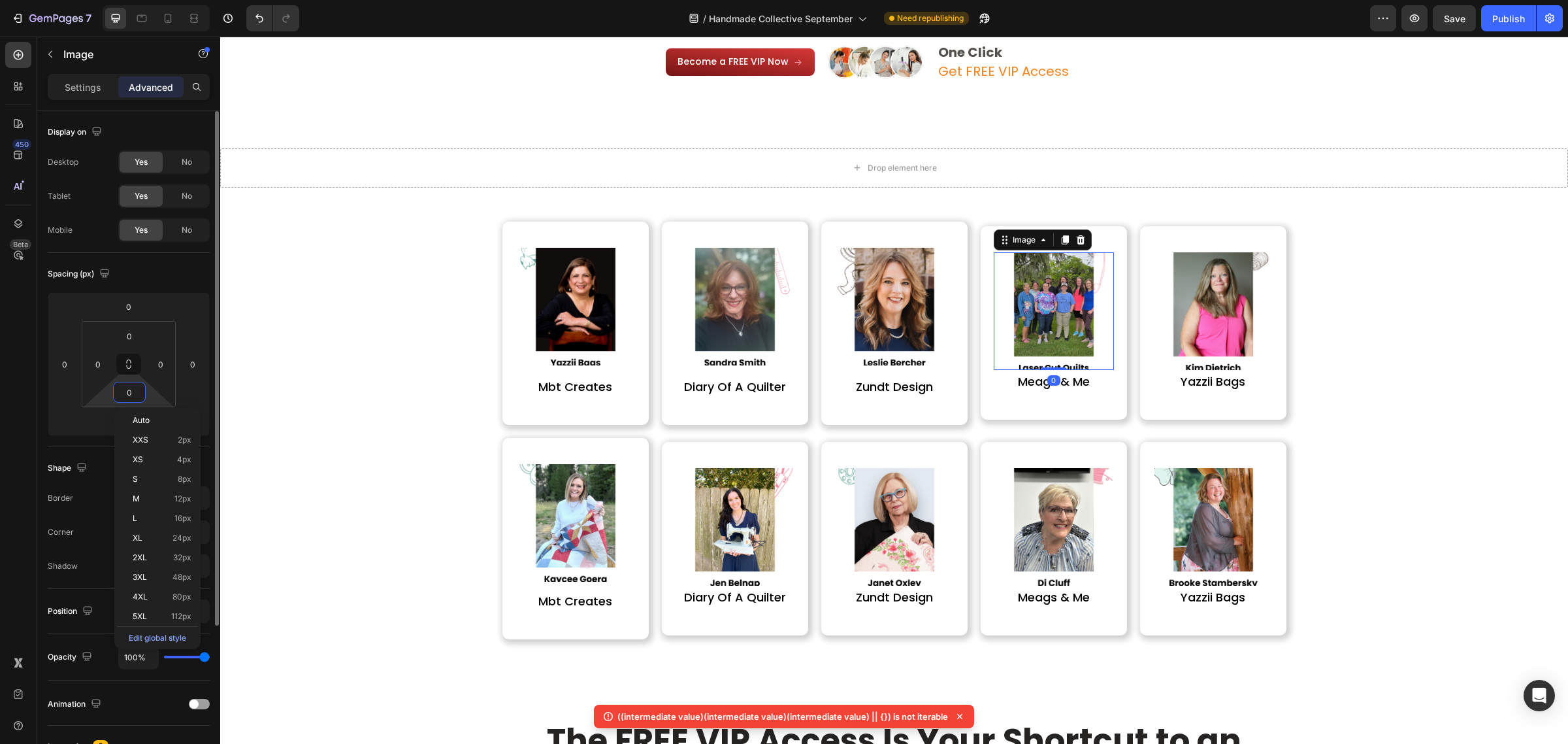
type input "15"
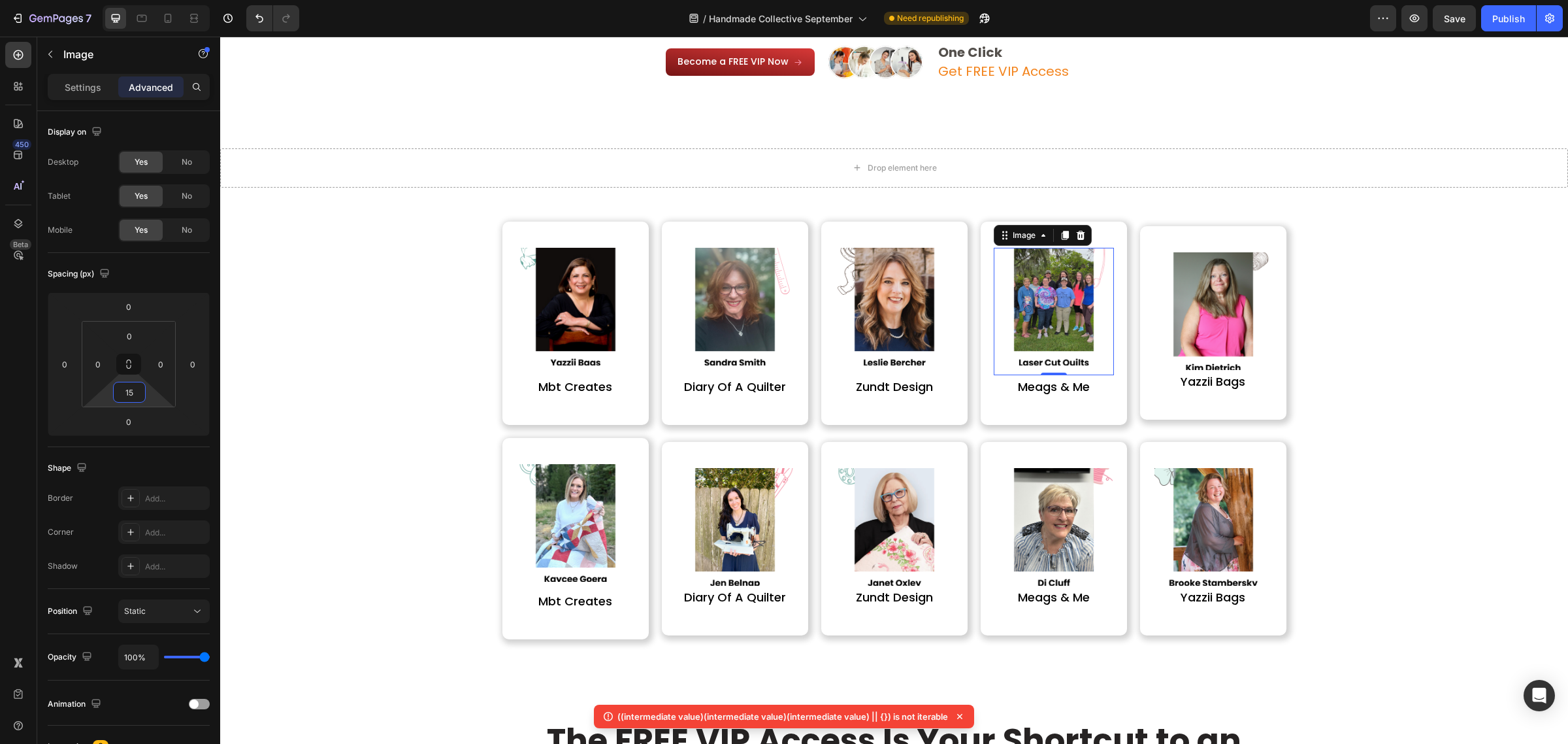
click at [1187, 334] on img at bounding box center [1213, 311] width 118 height 118
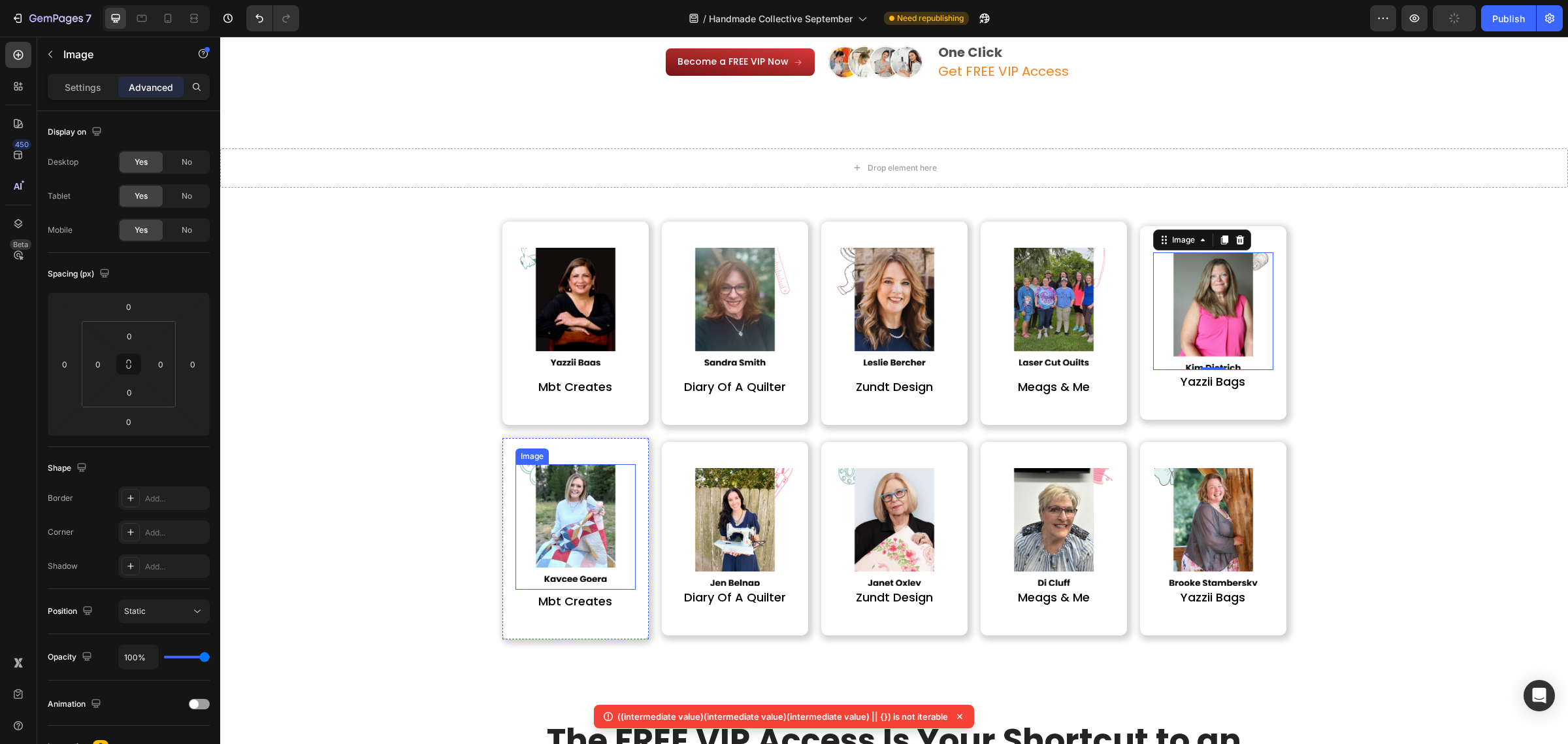
click at [558, 553] on img at bounding box center [576, 523] width 118 height 118
click at [737, 505] on img at bounding box center [735, 526] width 118 height 118
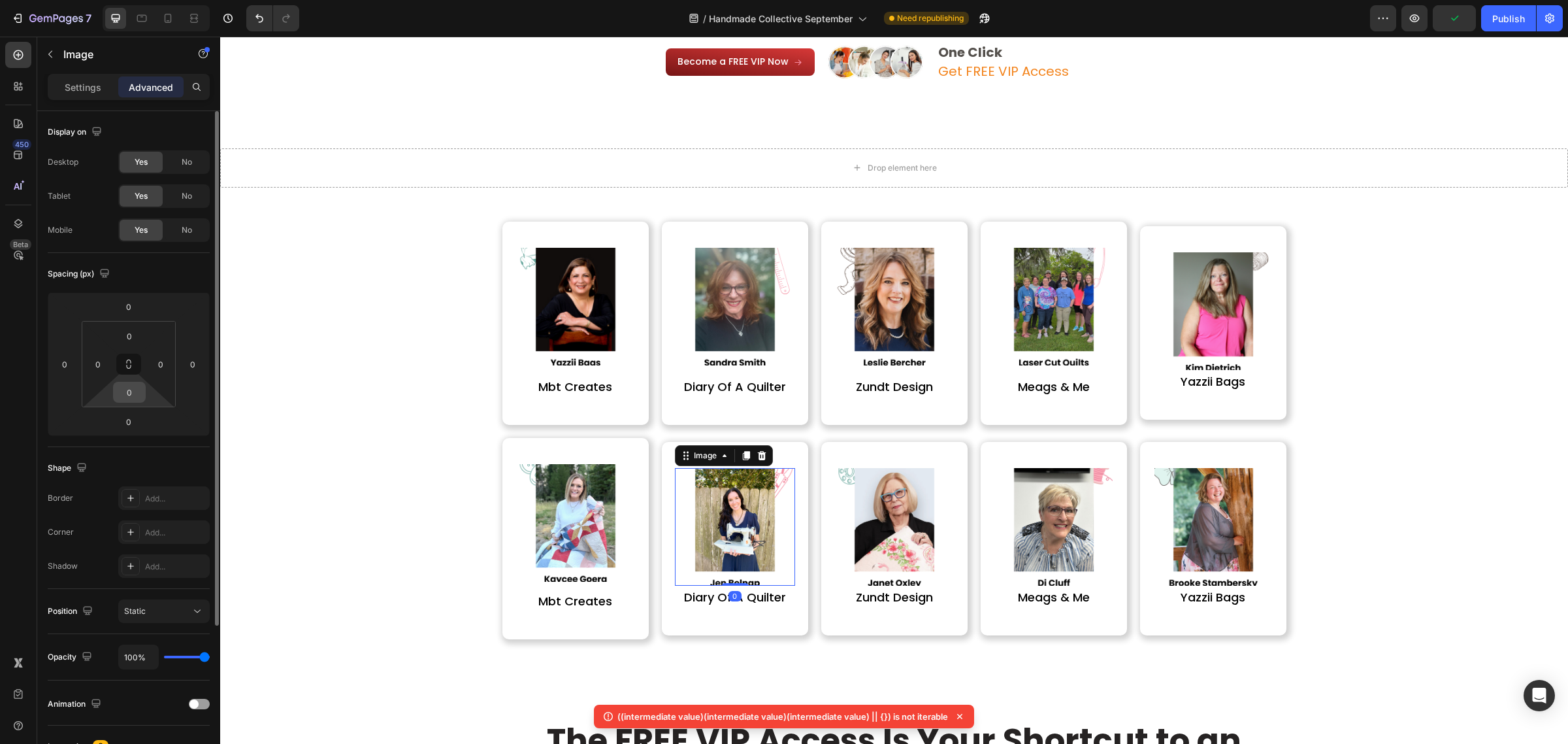
click at [135, 399] on input "0" at bounding box center [130, 392] width 26 height 19
type input "15"
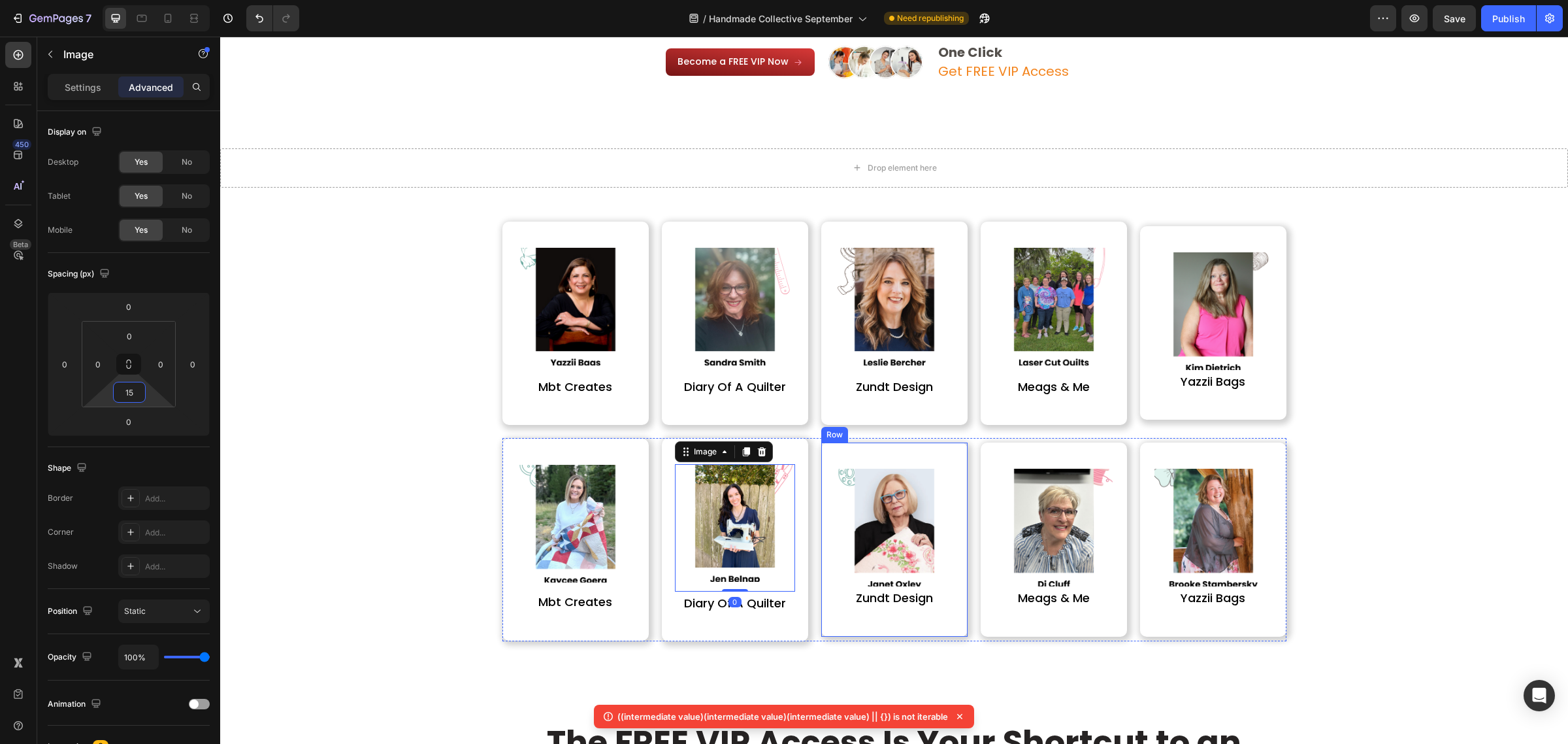
click at [949, 558] on div "Image zundt design Heading Row" at bounding box center [894, 539] width 146 height 193
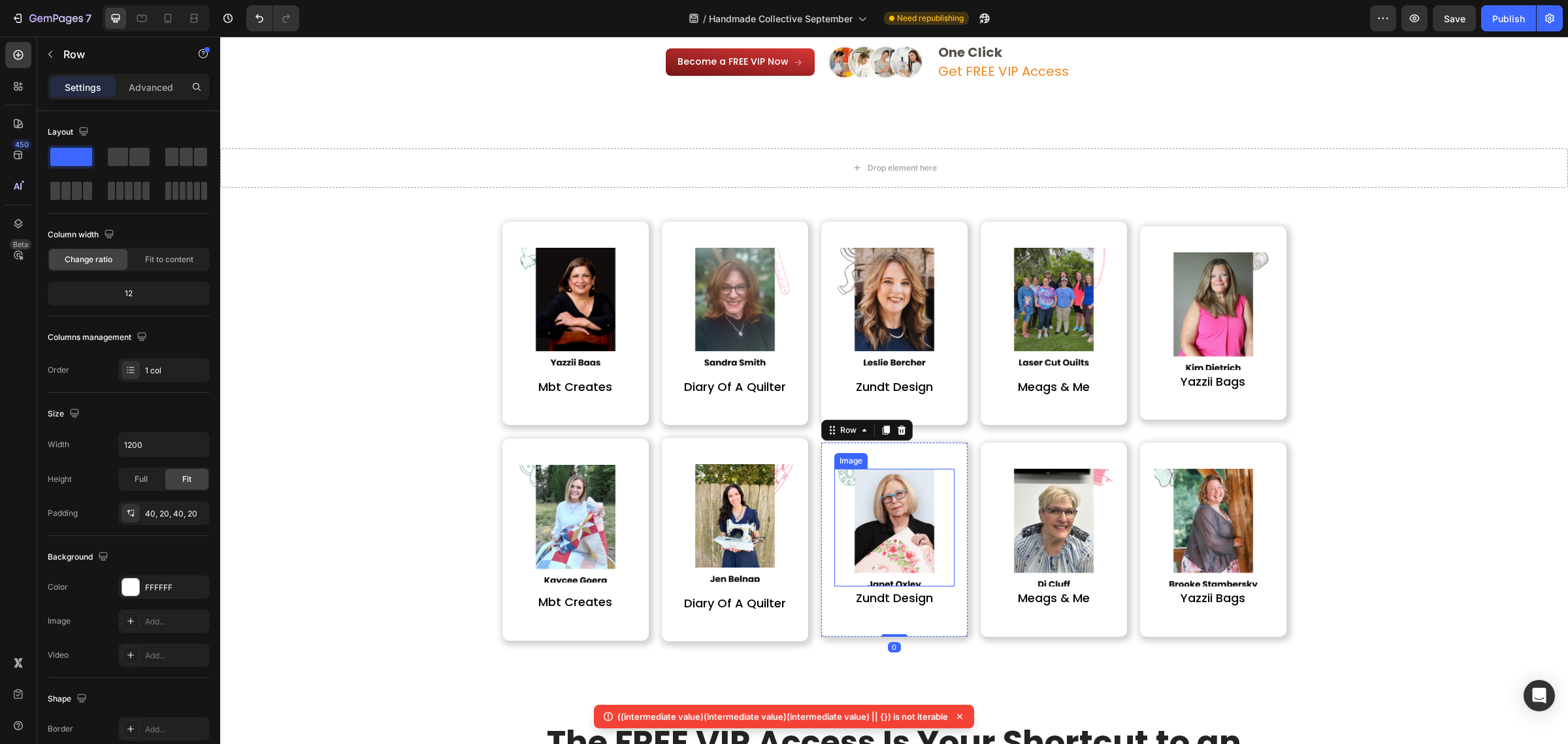
click at [861, 560] on img at bounding box center [895, 527] width 118 height 118
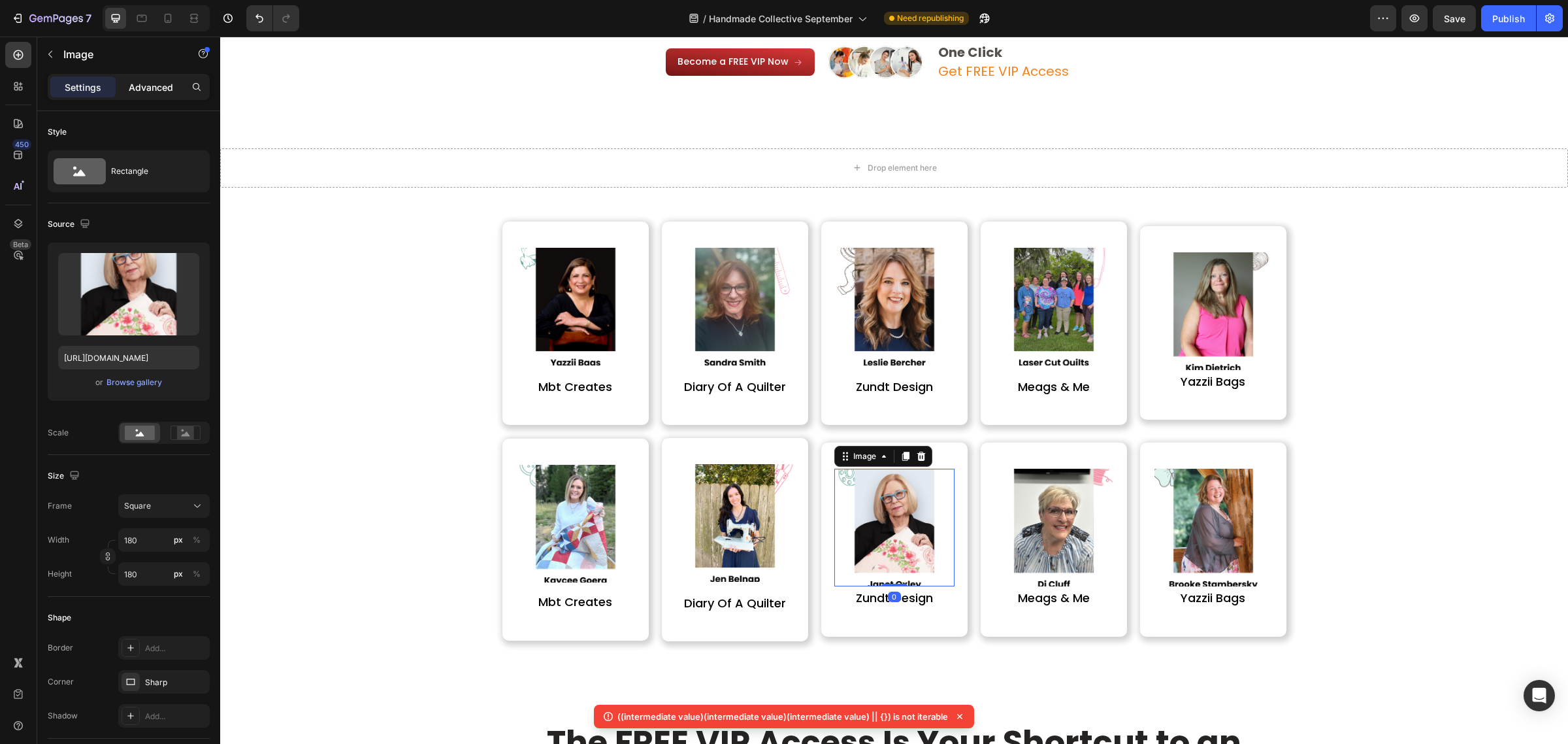
click at [152, 85] on p "Advanced" at bounding box center [151, 87] width 44 height 14
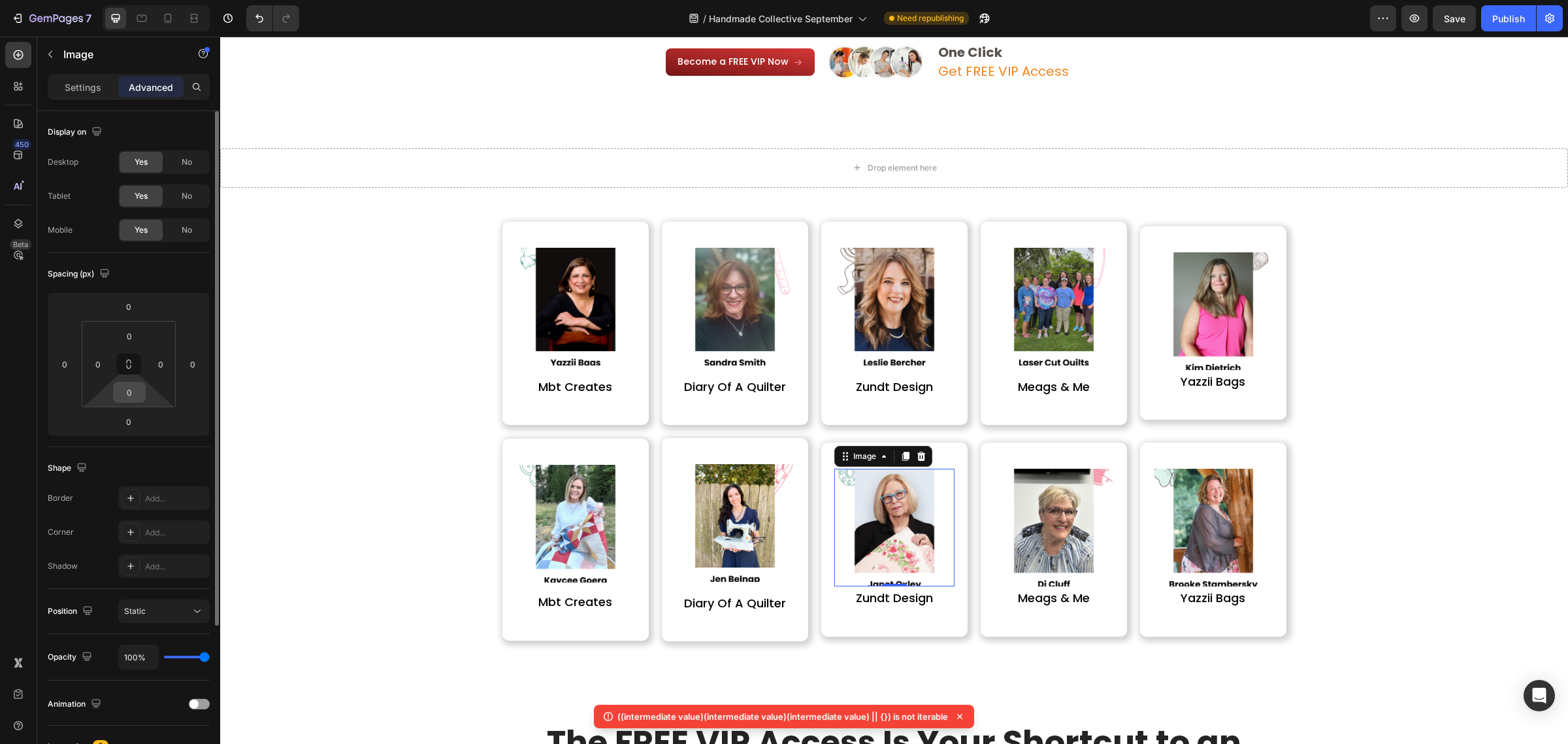
click at [125, 394] on input "0" at bounding box center [130, 392] width 26 height 19
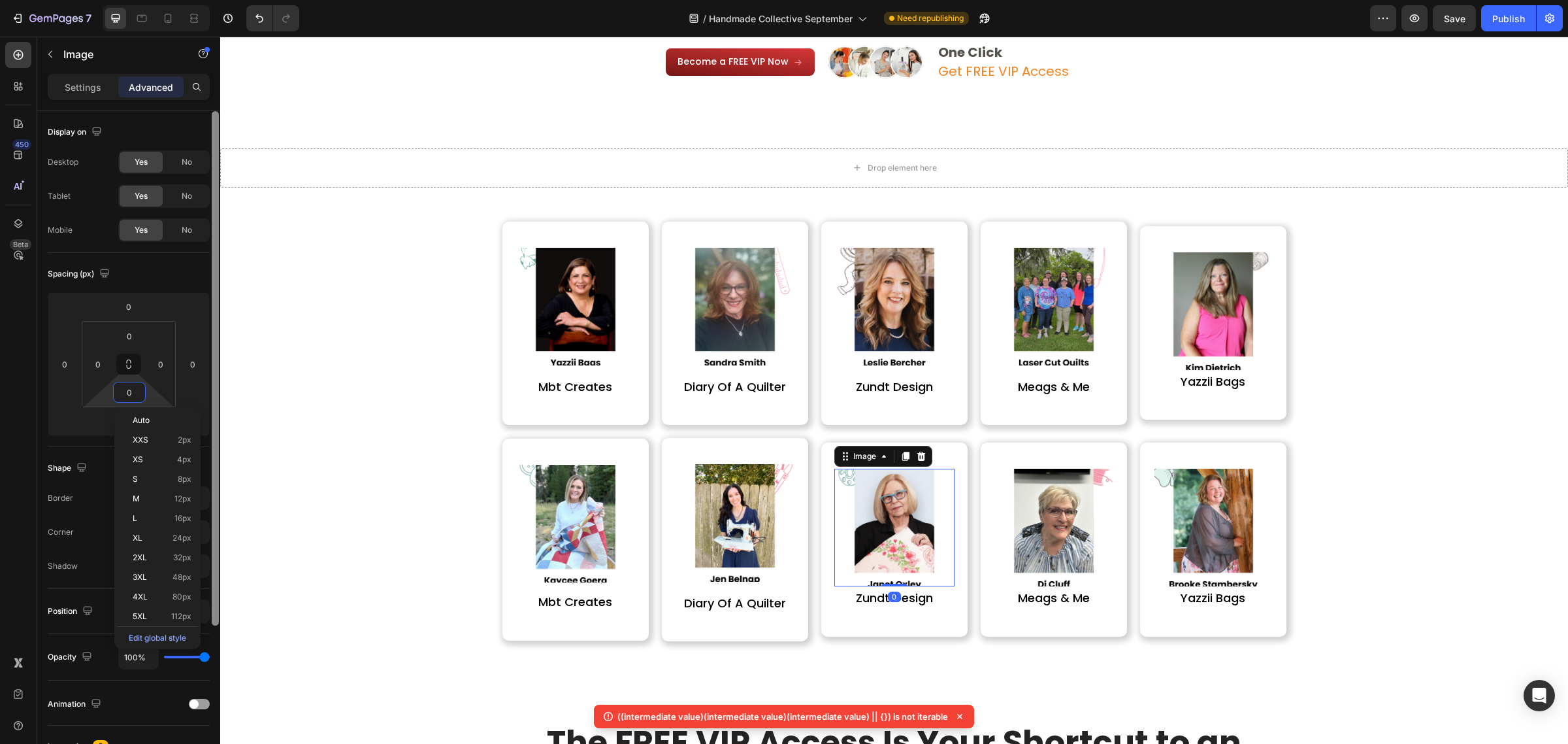
paste input "15"
type input "15"
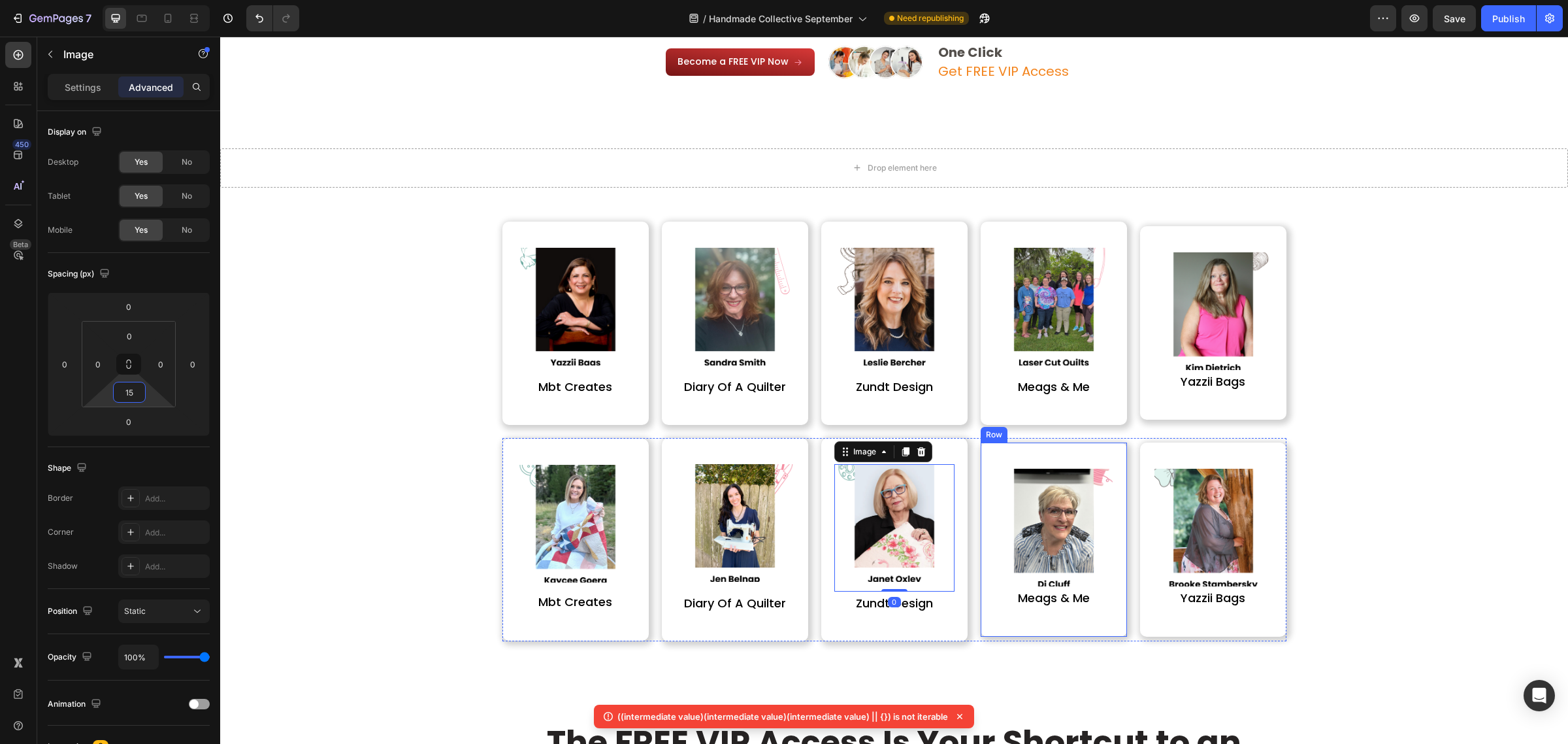
click at [1089, 528] on img at bounding box center [1054, 527] width 118 height 118
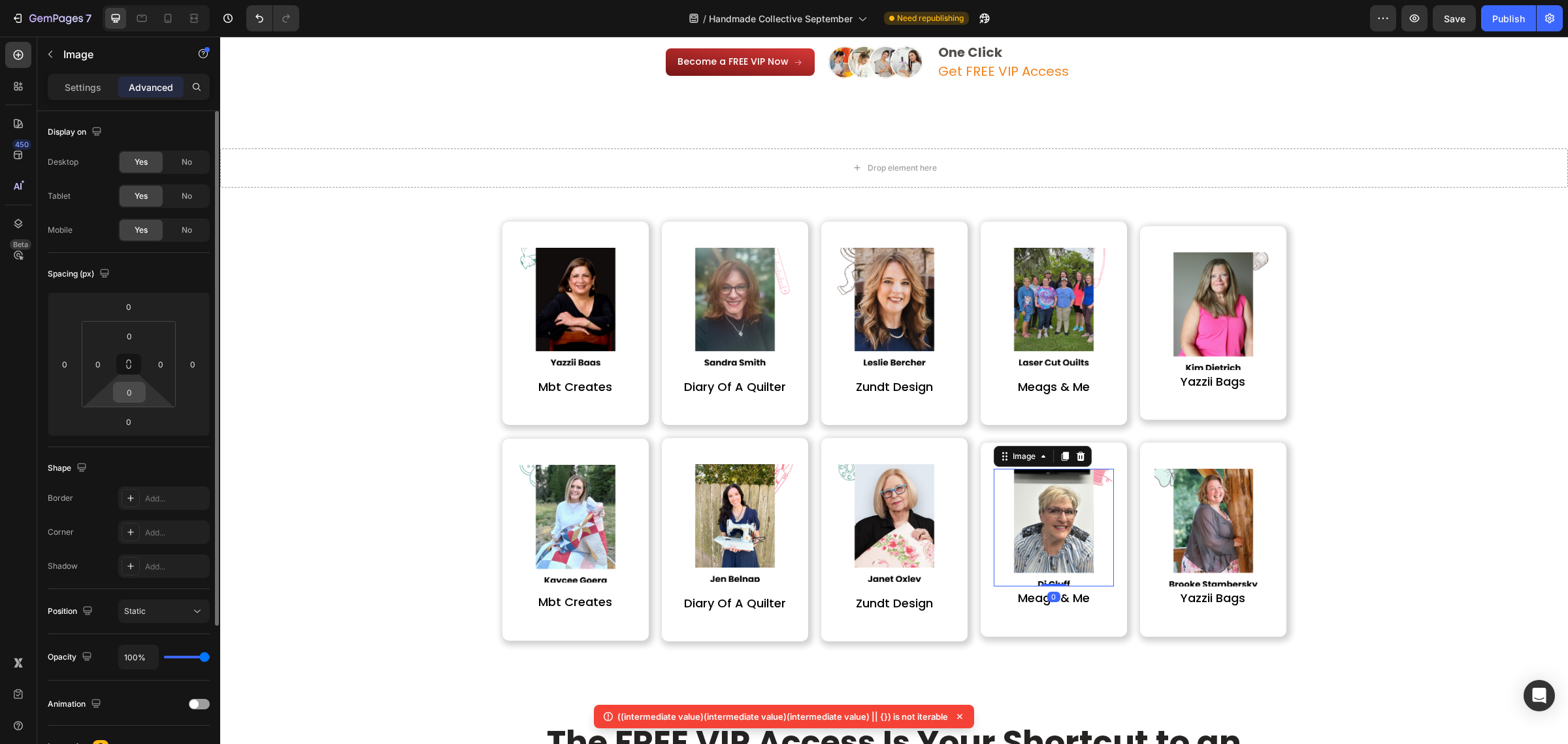
click at [133, 383] on input "0" at bounding box center [130, 392] width 26 height 19
type input "15"
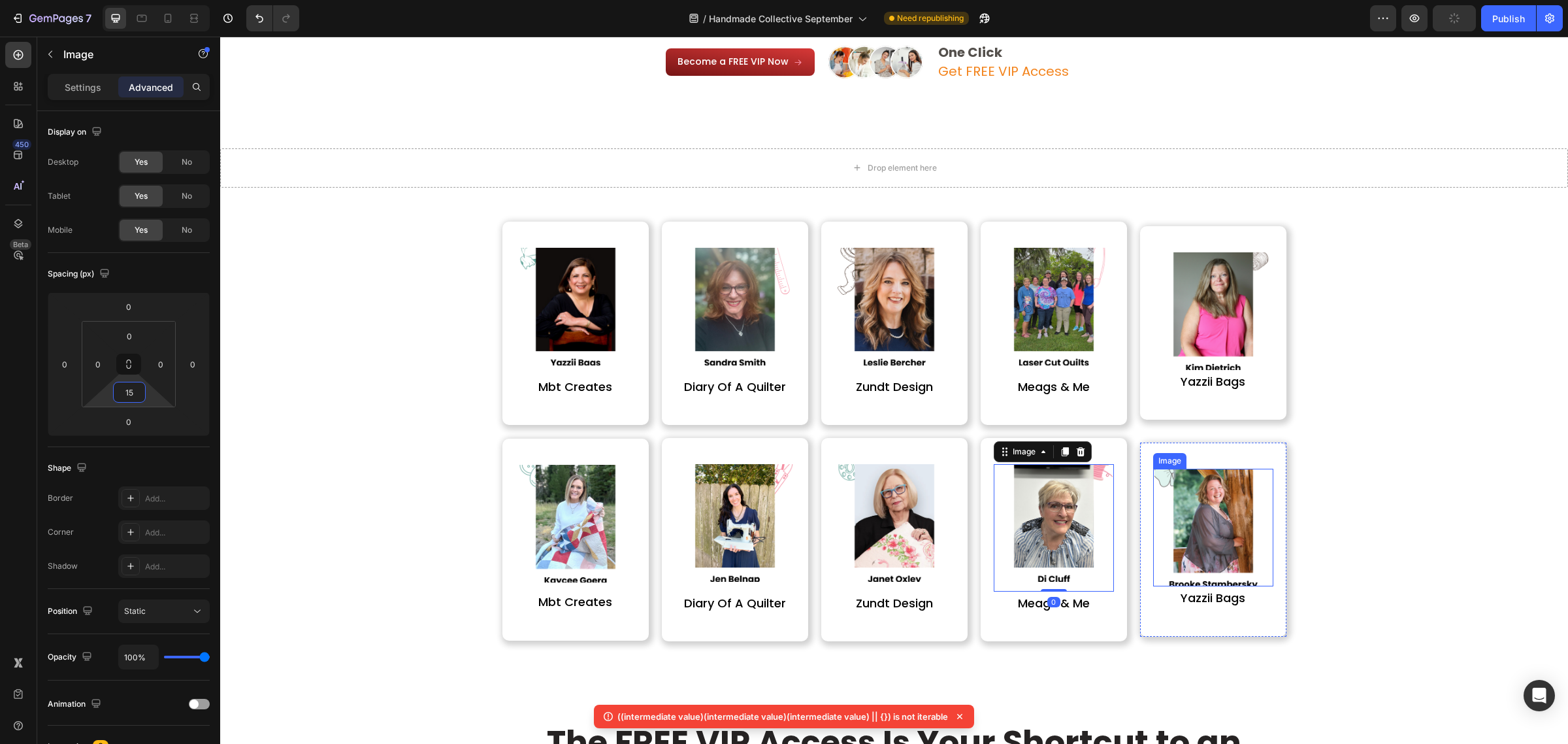
click at [1197, 517] on img at bounding box center [1213, 527] width 118 height 118
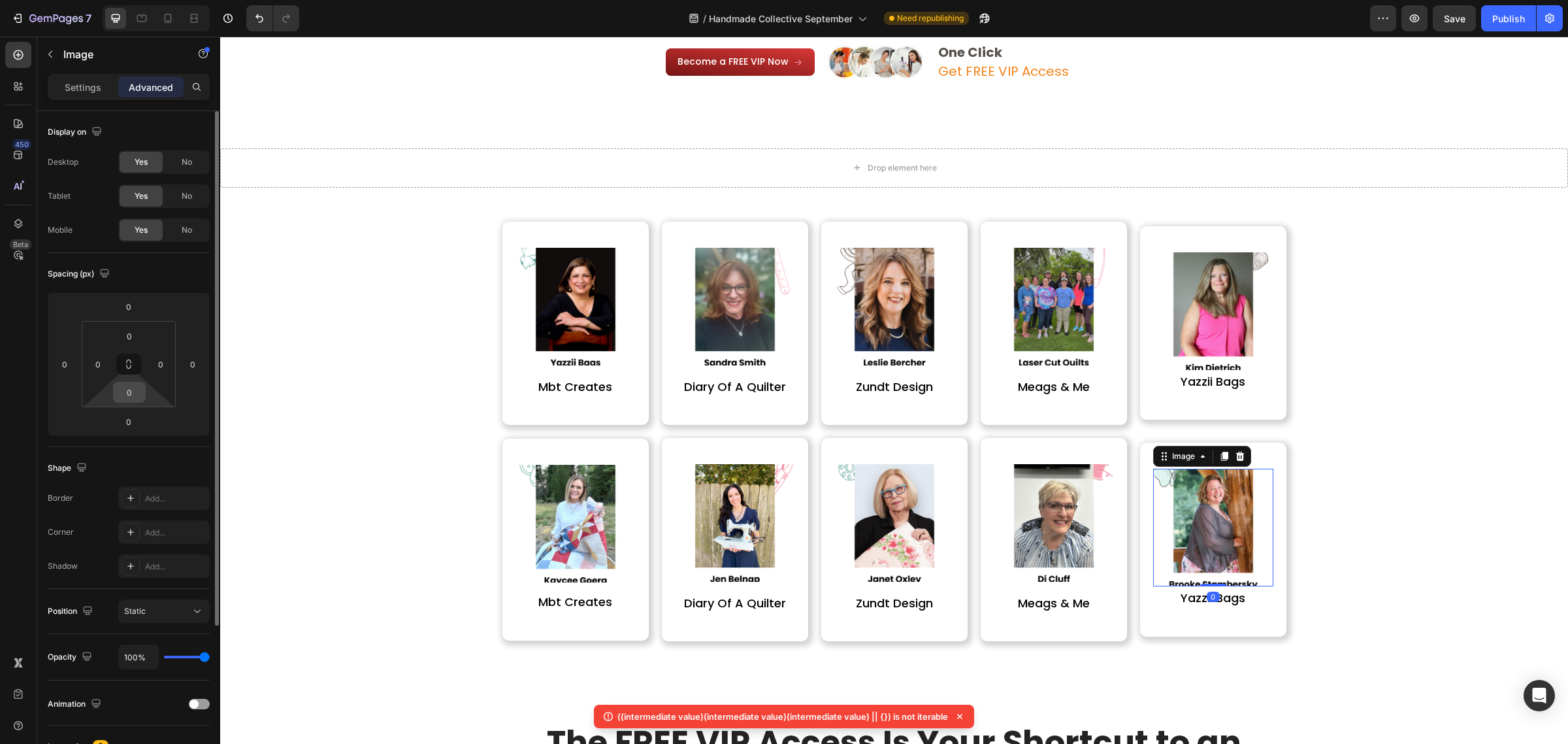
click at [132, 393] on input "0" at bounding box center [130, 392] width 26 height 19
paste input "15"
type input "15"
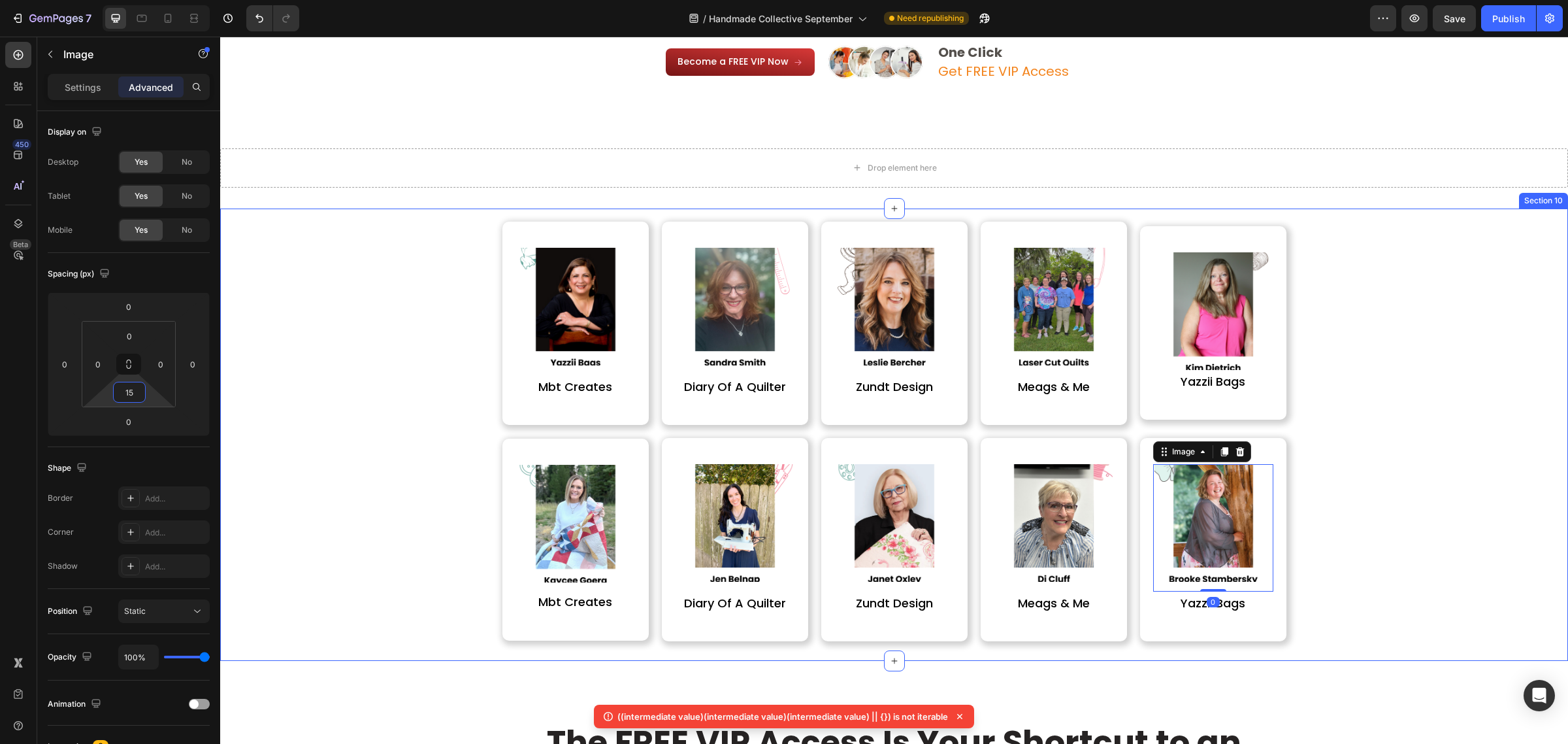
click at [1312, 498] on div "Image mbt creates Heading Row Image diary of a quilter Heading Row Image zundt …" at bounding box center [894, 425] width 1328 height 433
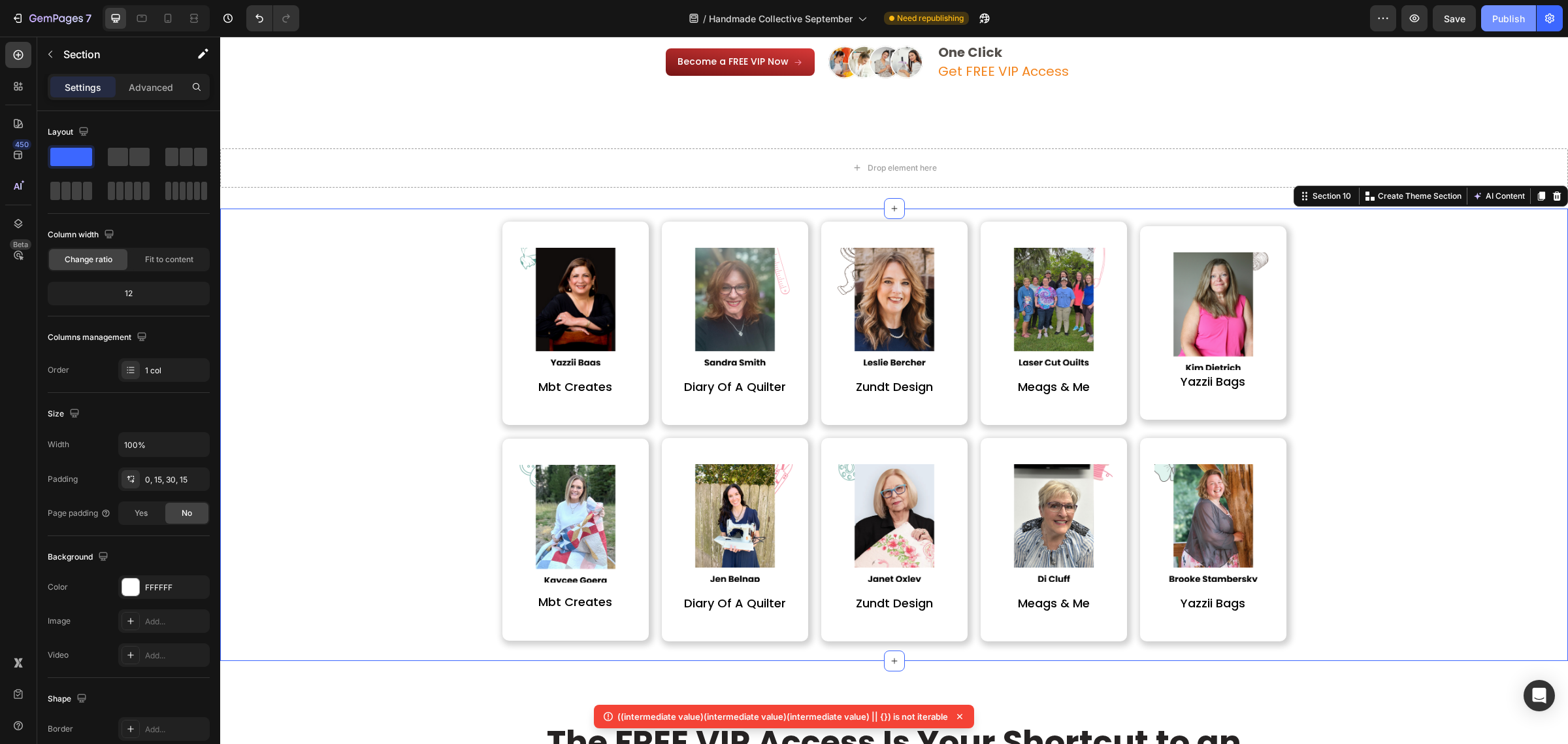
drag, startPoint x: 1498, startPoint y: 19, endPoint x: 1219, endPoint y: 175, distance: 319.7
click at [1498, 19] on div "Publish" at bounding box center [1508, 19] width 33 height 14
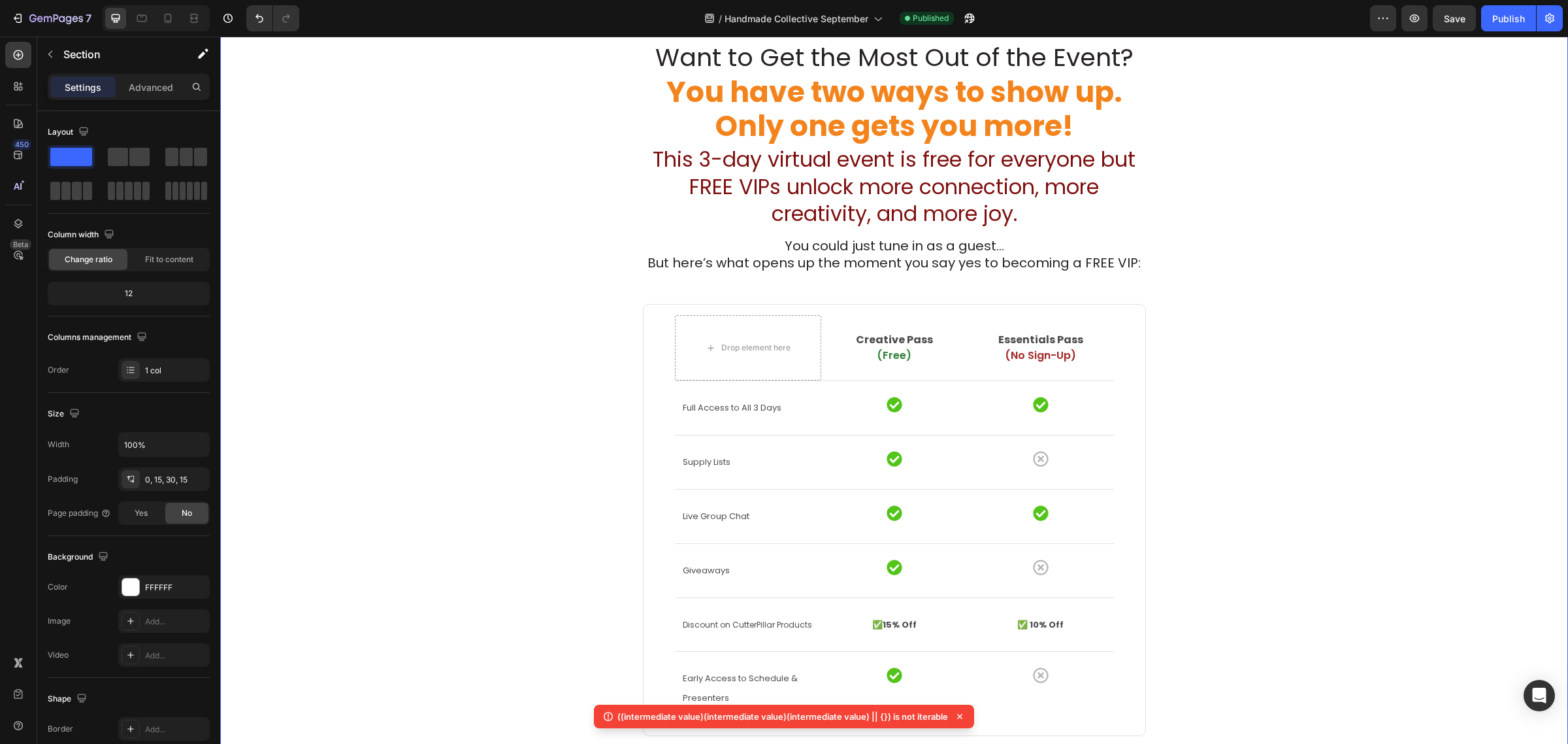
scroll to position [2466, 0]
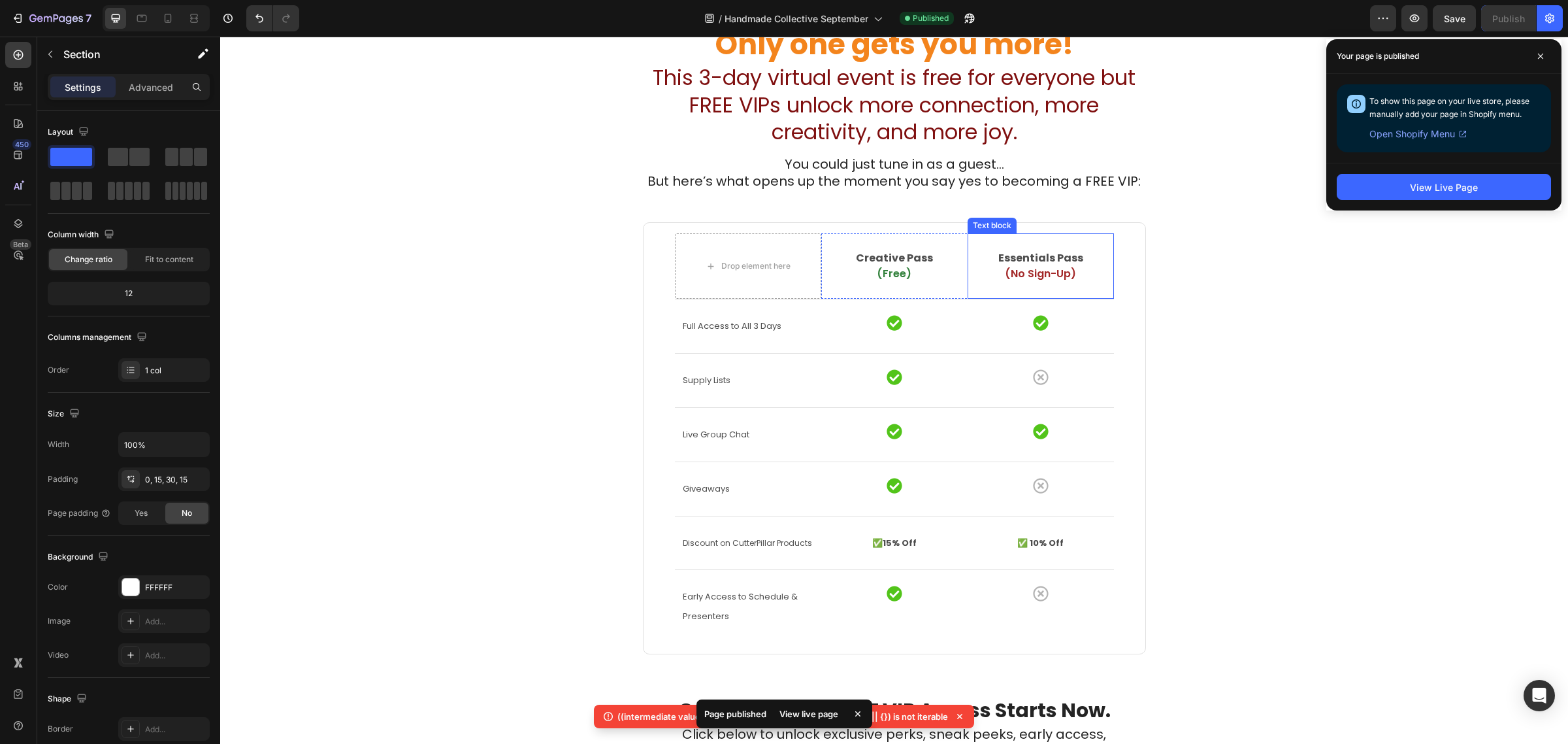
click at [1039, 256] on strong "Essentials Pass" at bounding box center [1041, 258] width 85 height 15
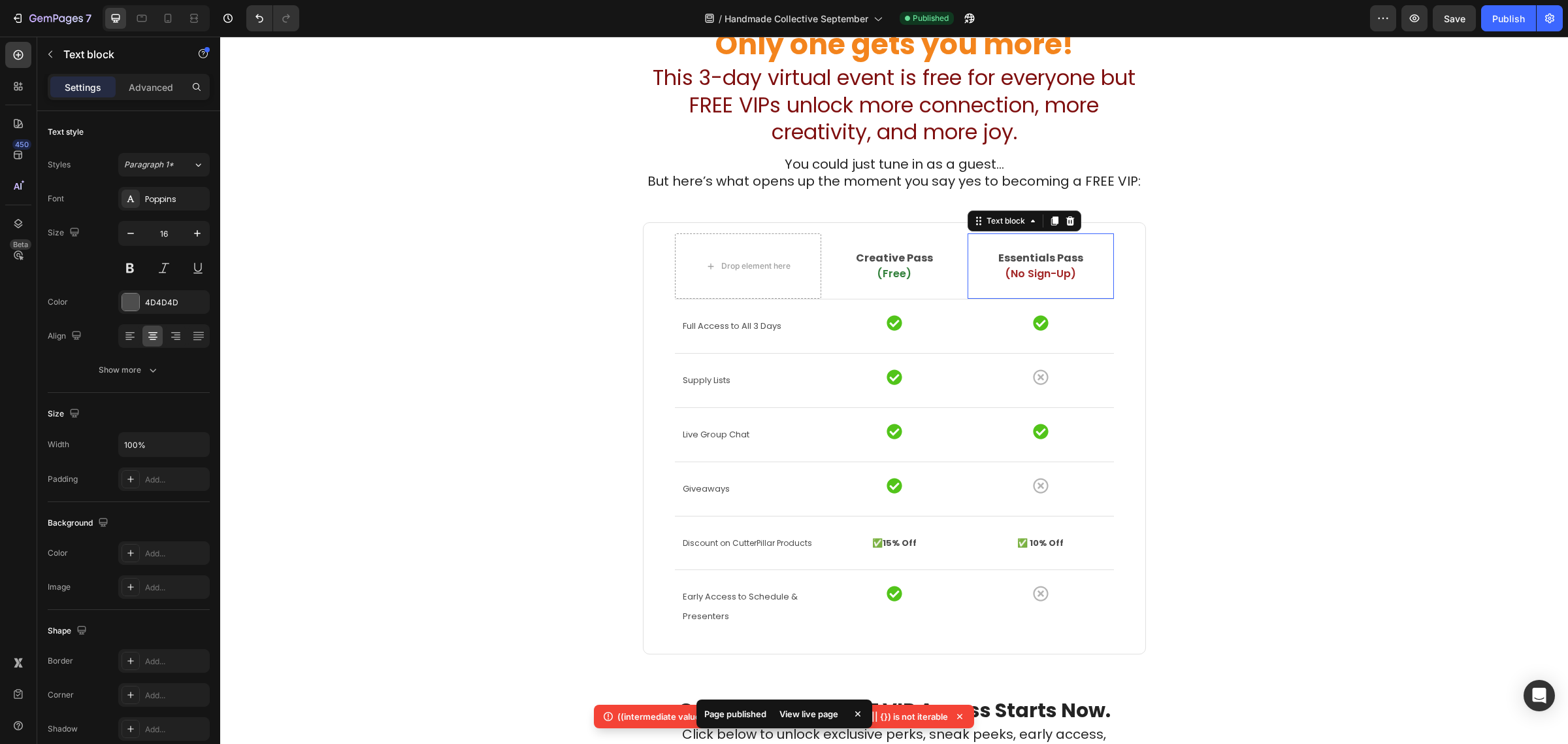
click at [1039, 256] on strong "Essentials Pass" at bounding box center [1041, 258] width 85 height 15
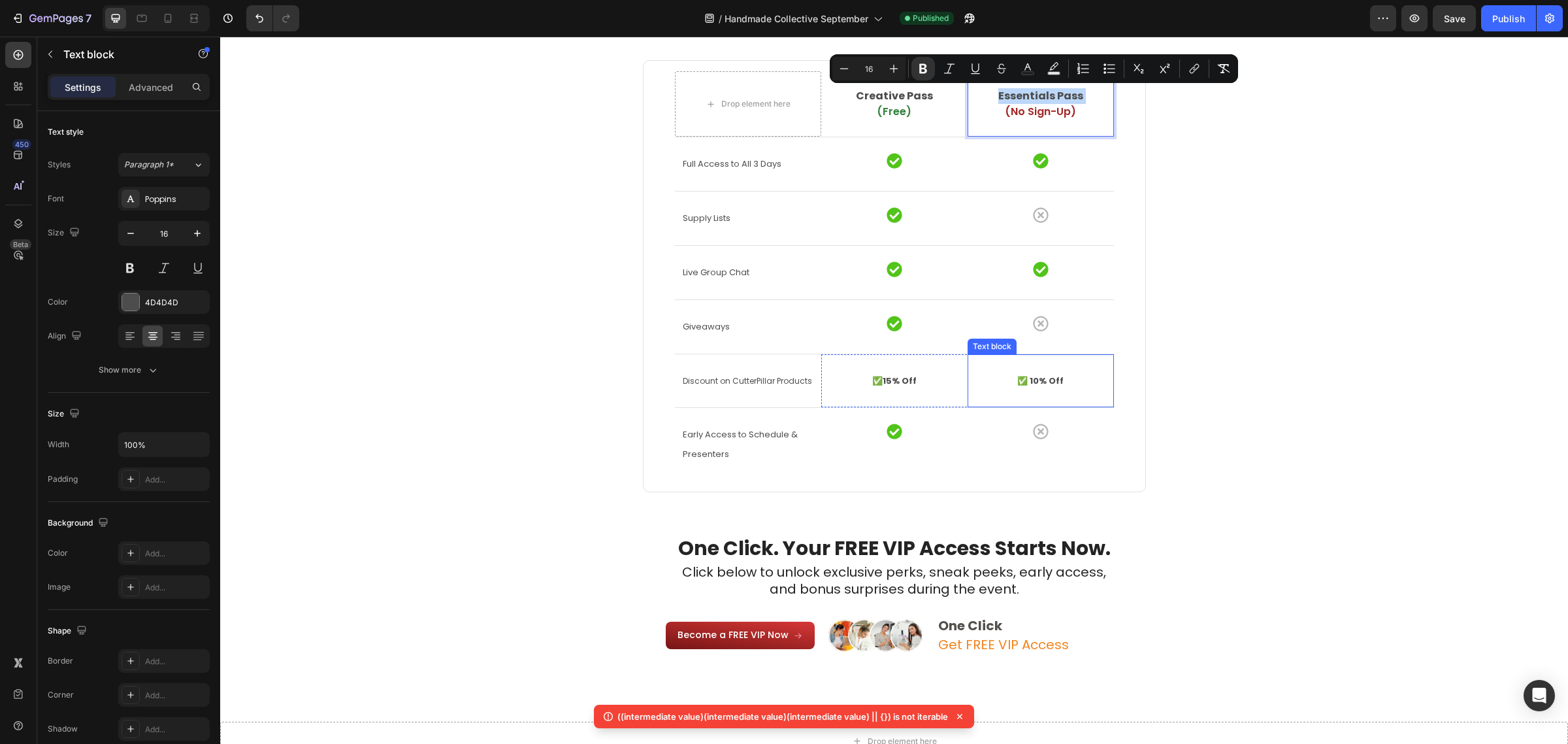
scroll to position [2547, 0]
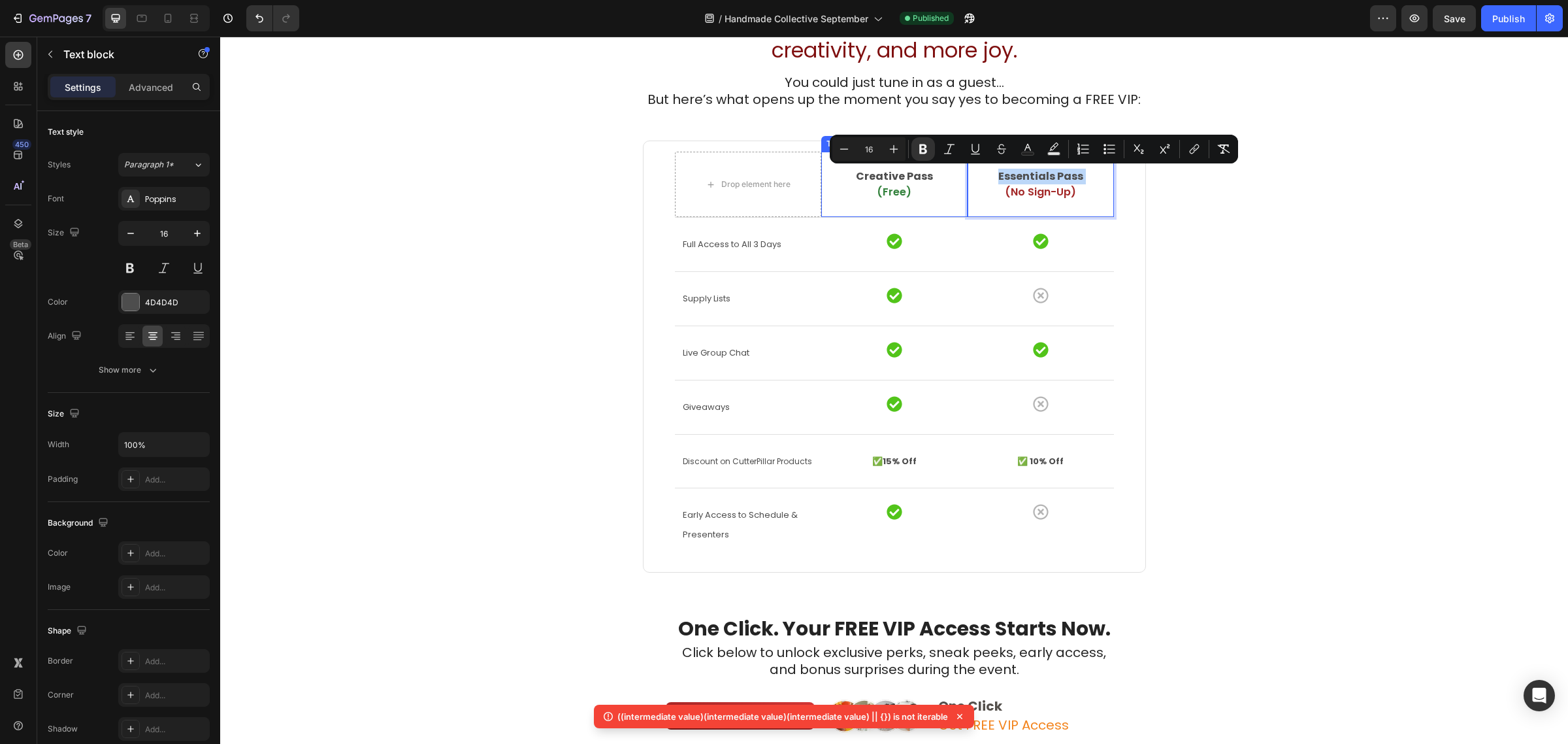
click at [889, 178] on strong "Creative Pass" at bounding box center [894, 176] width 77 height 15
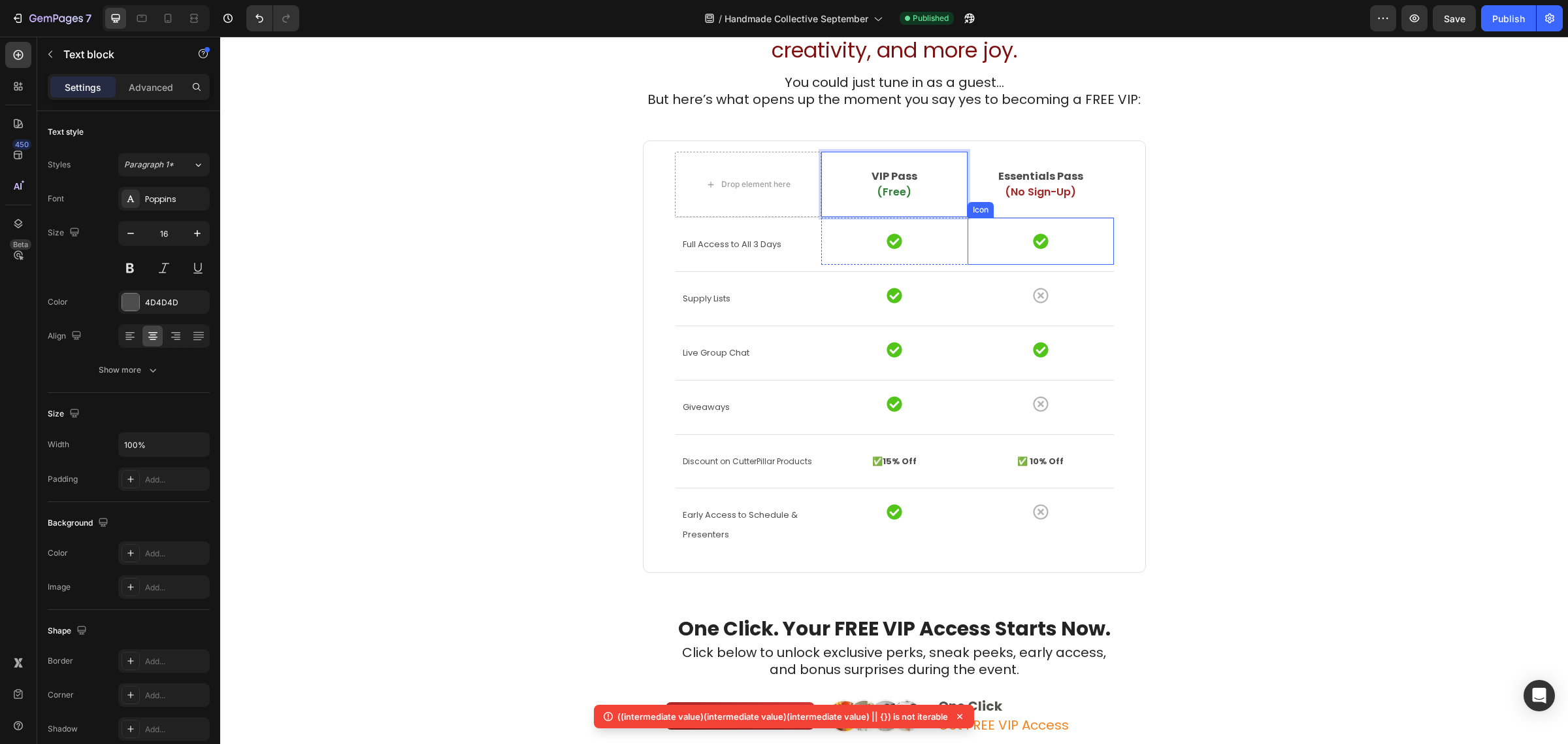
click at [1285, 297] on div "Want to Get the Most Out of the Event? Heading You have two ways to show up. On…" at bounding box center [894, 324] width 1328 height 894
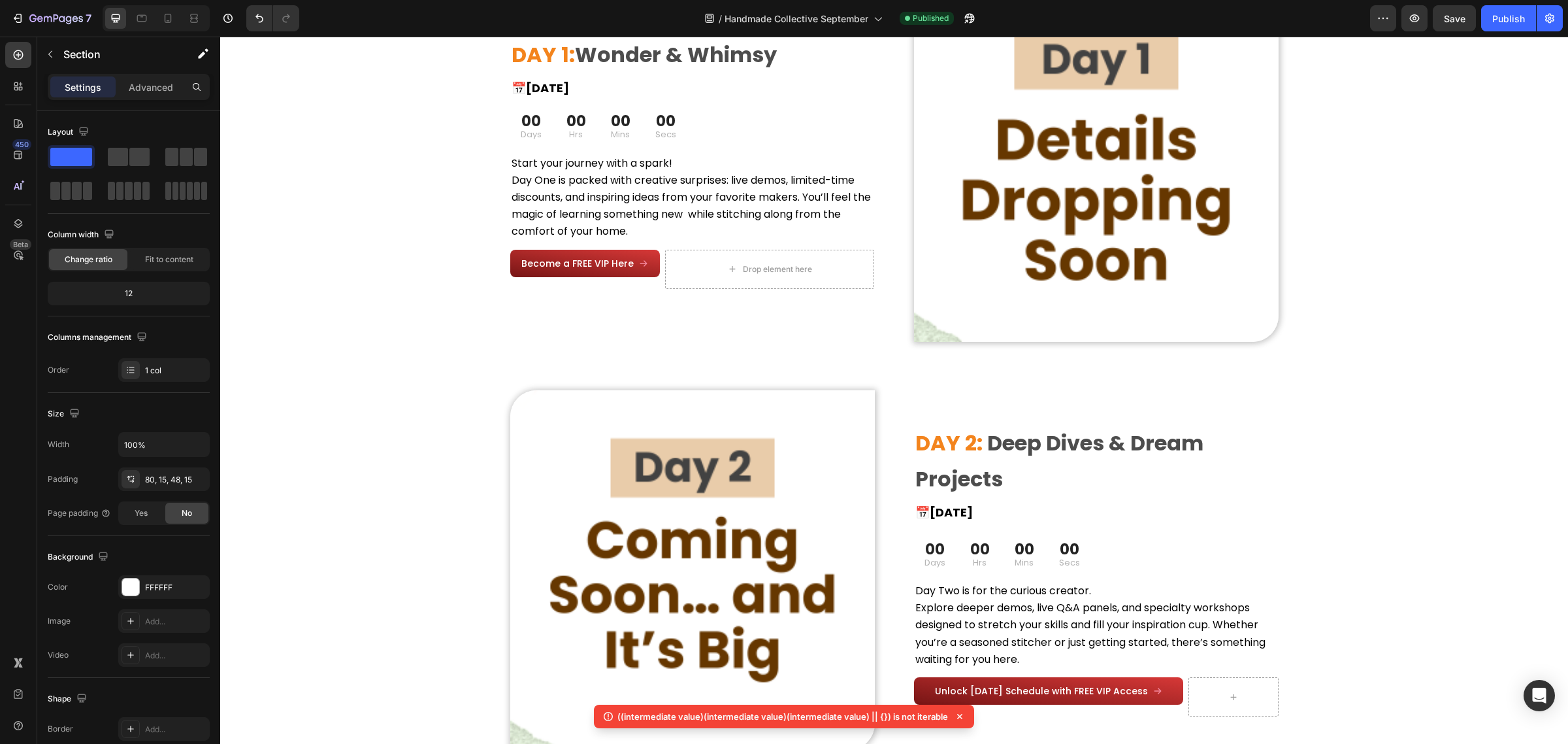
scroll to position [750, 0]
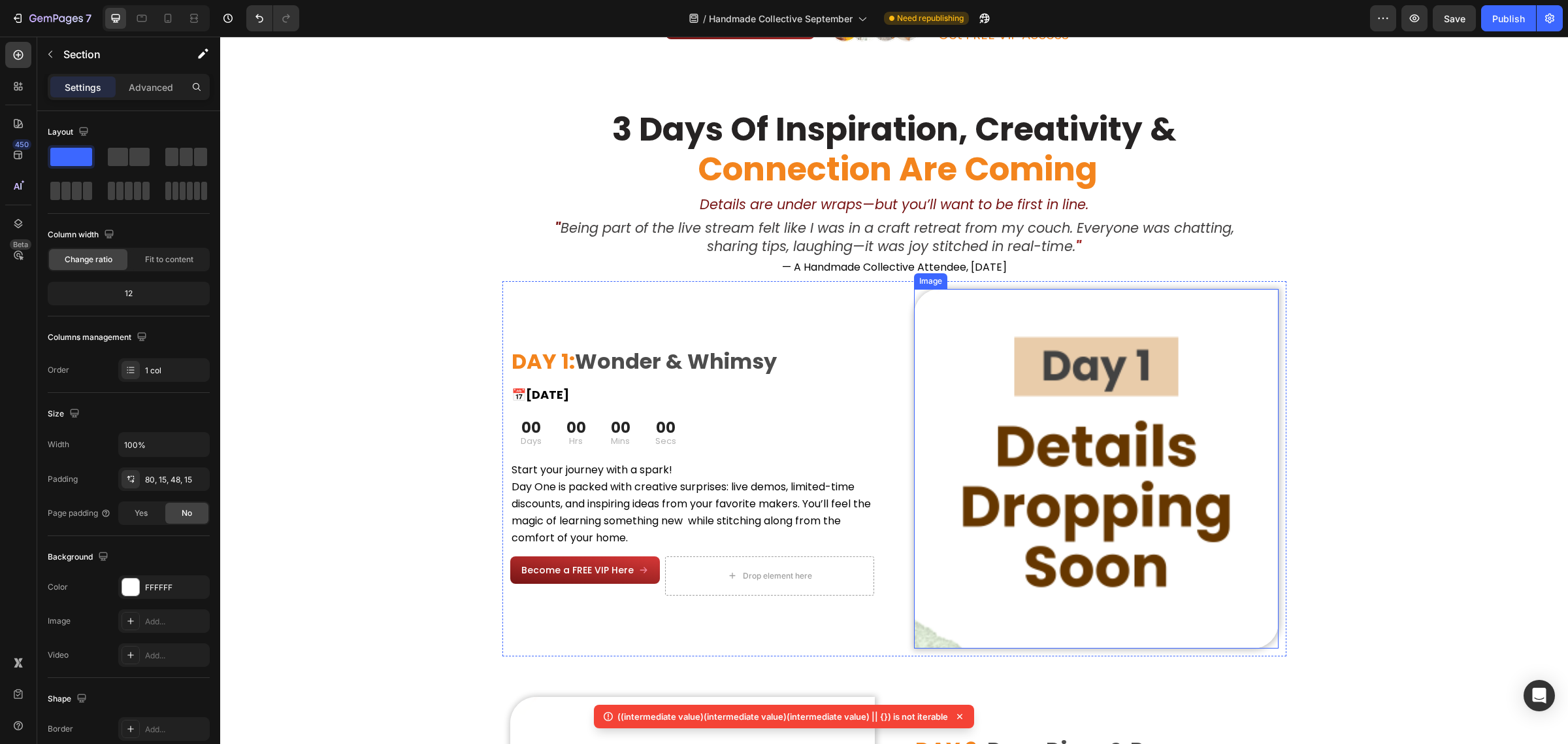
click at [1034, 405] on img at bounding box center [1096, 468] width 364 height 360
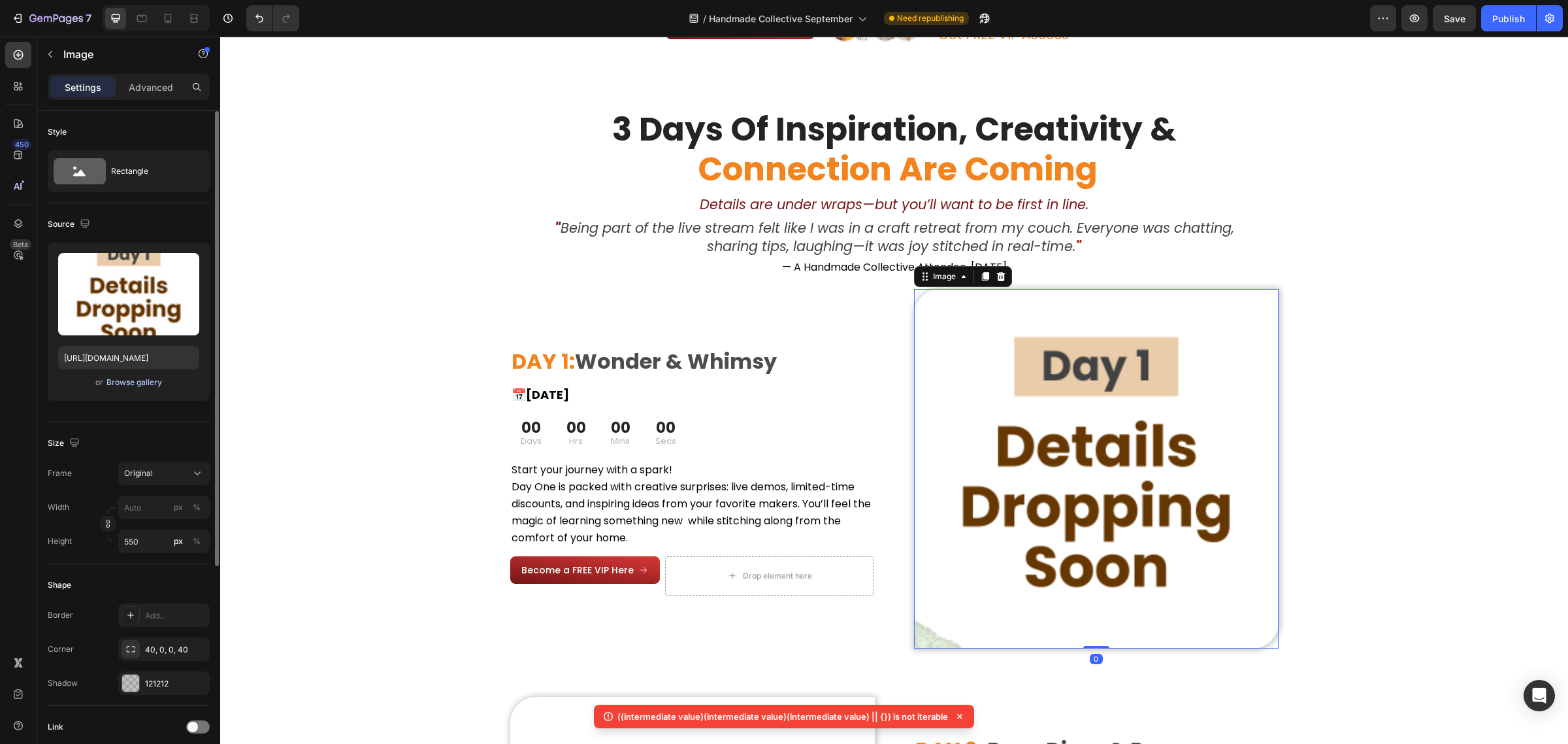
click at [130, 386] on div "Browse gallery" at bounding box center [134, 382] width 55 height 12
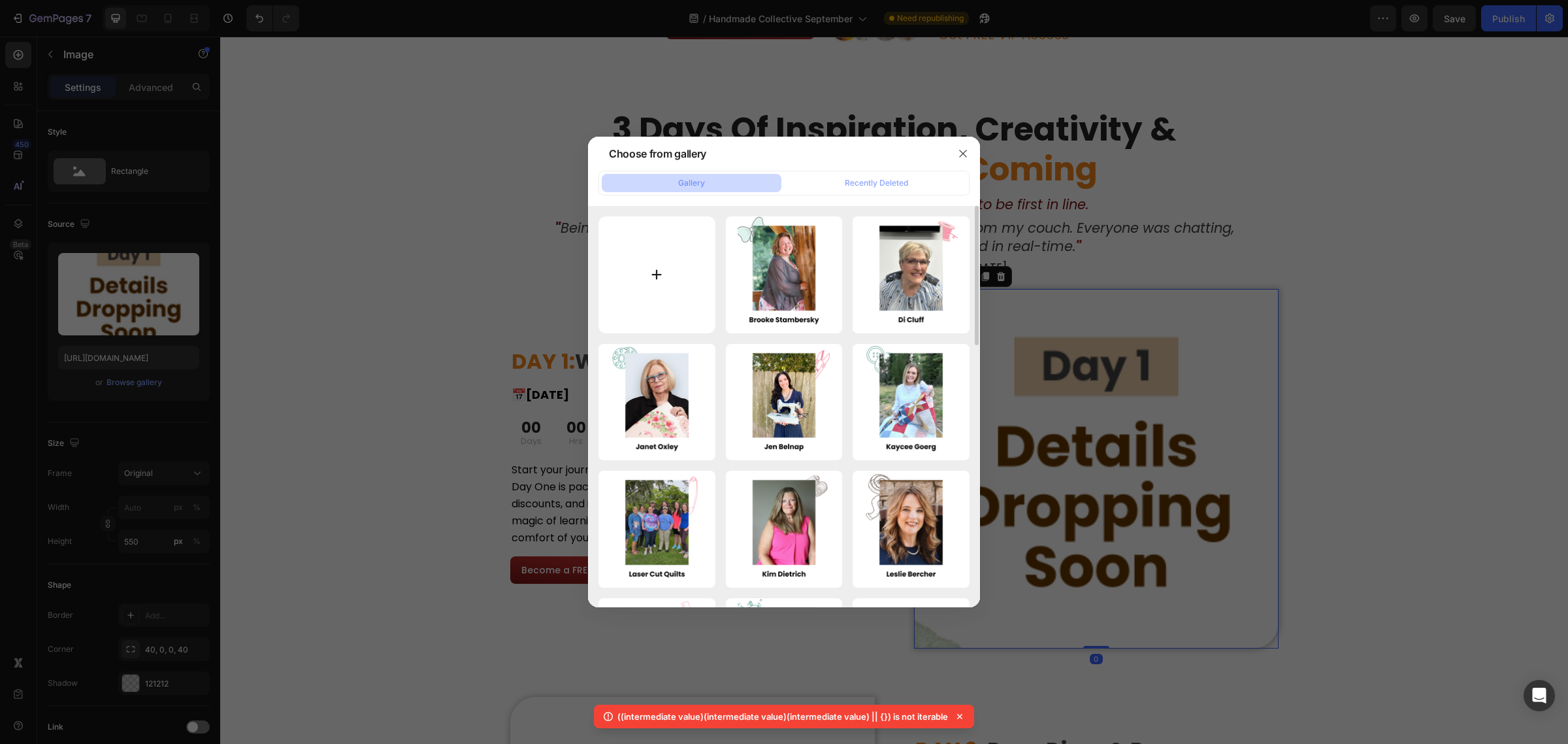
click at [659, 273] on input "file" at bounding box center [657, 274] width 117 height 117
type input "C:\fakepath\1 (16).png"
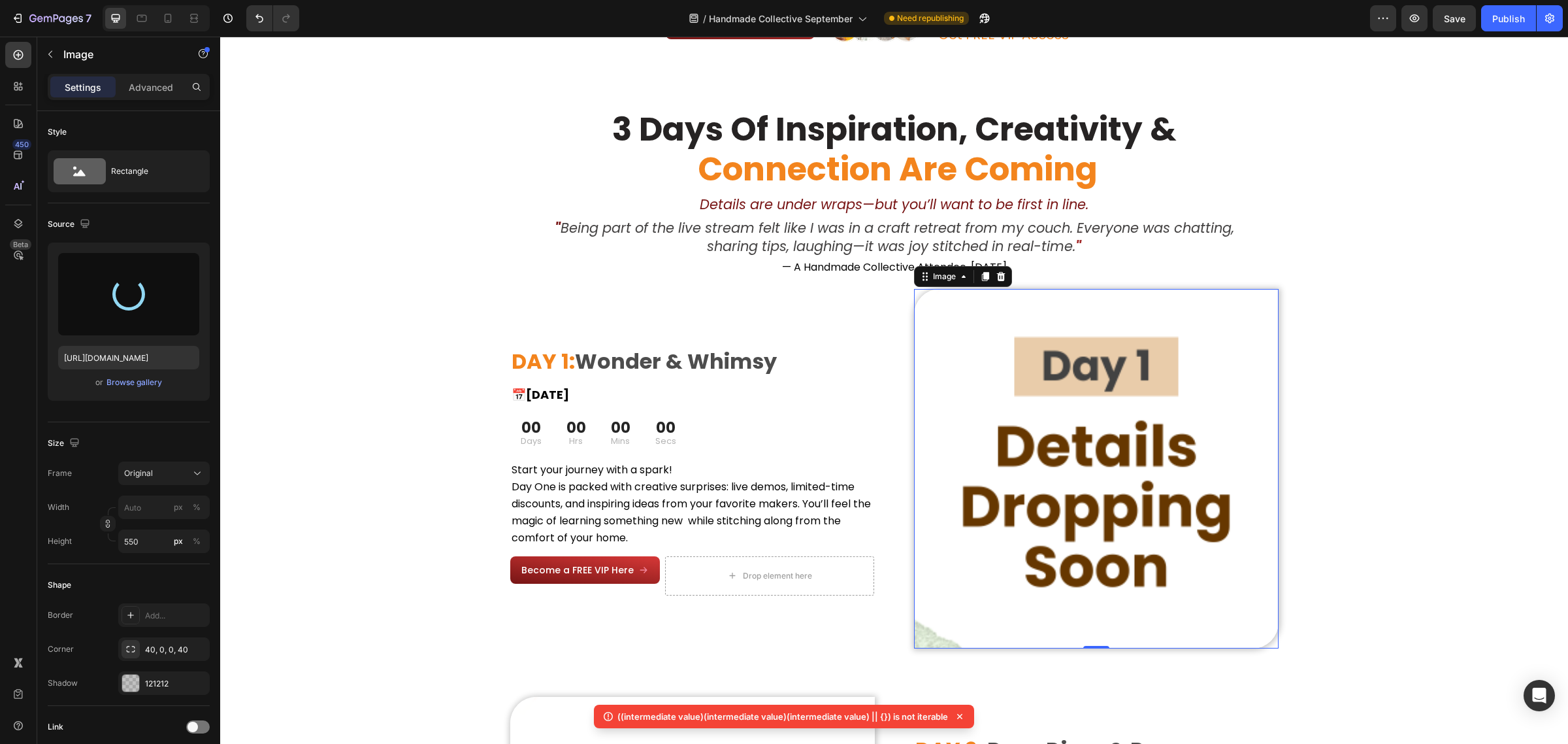
type input "https://cdn.shopify.com/s/files/1/0590/0002/9265/files/gempages_554562653624730…"
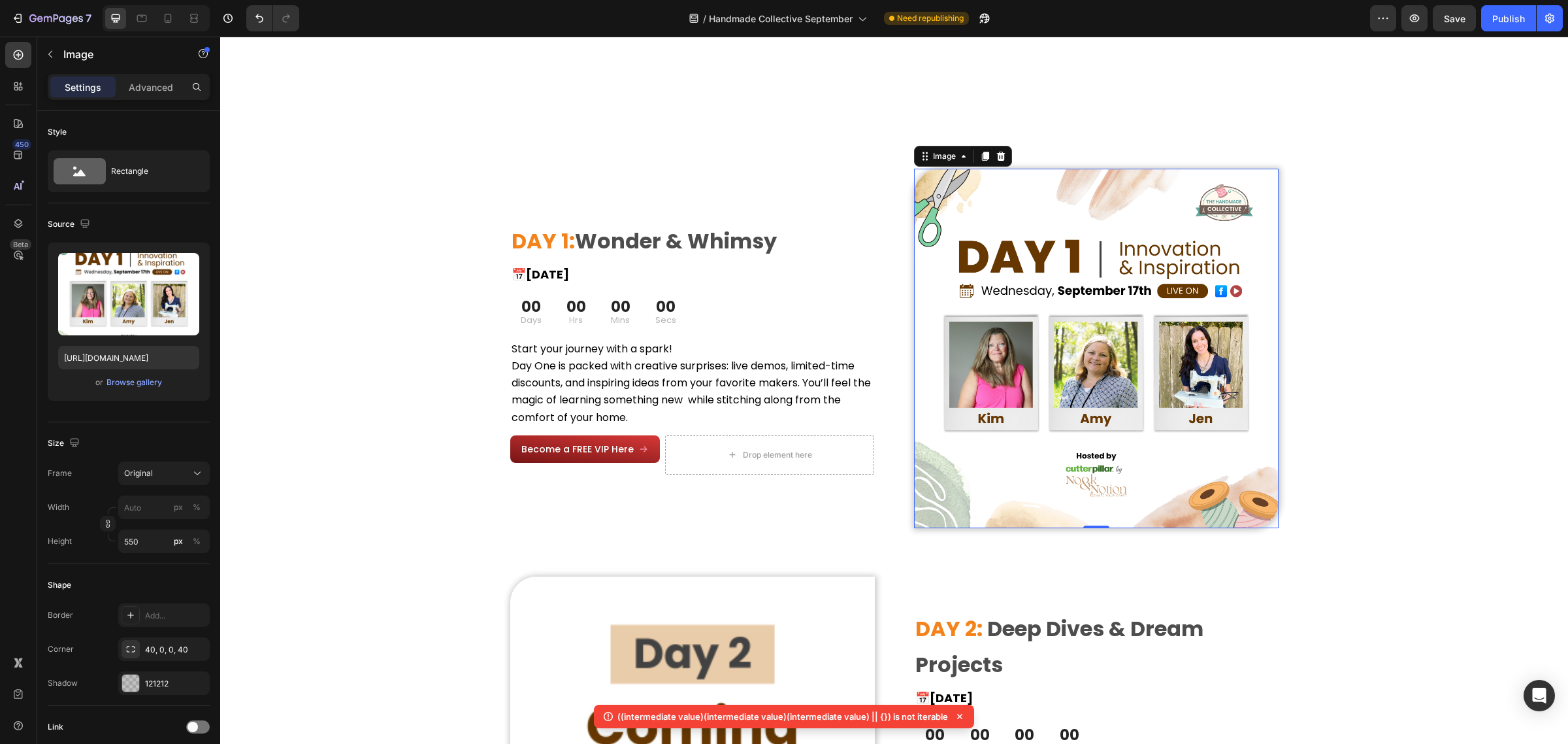
scroll to position [1159, 0]
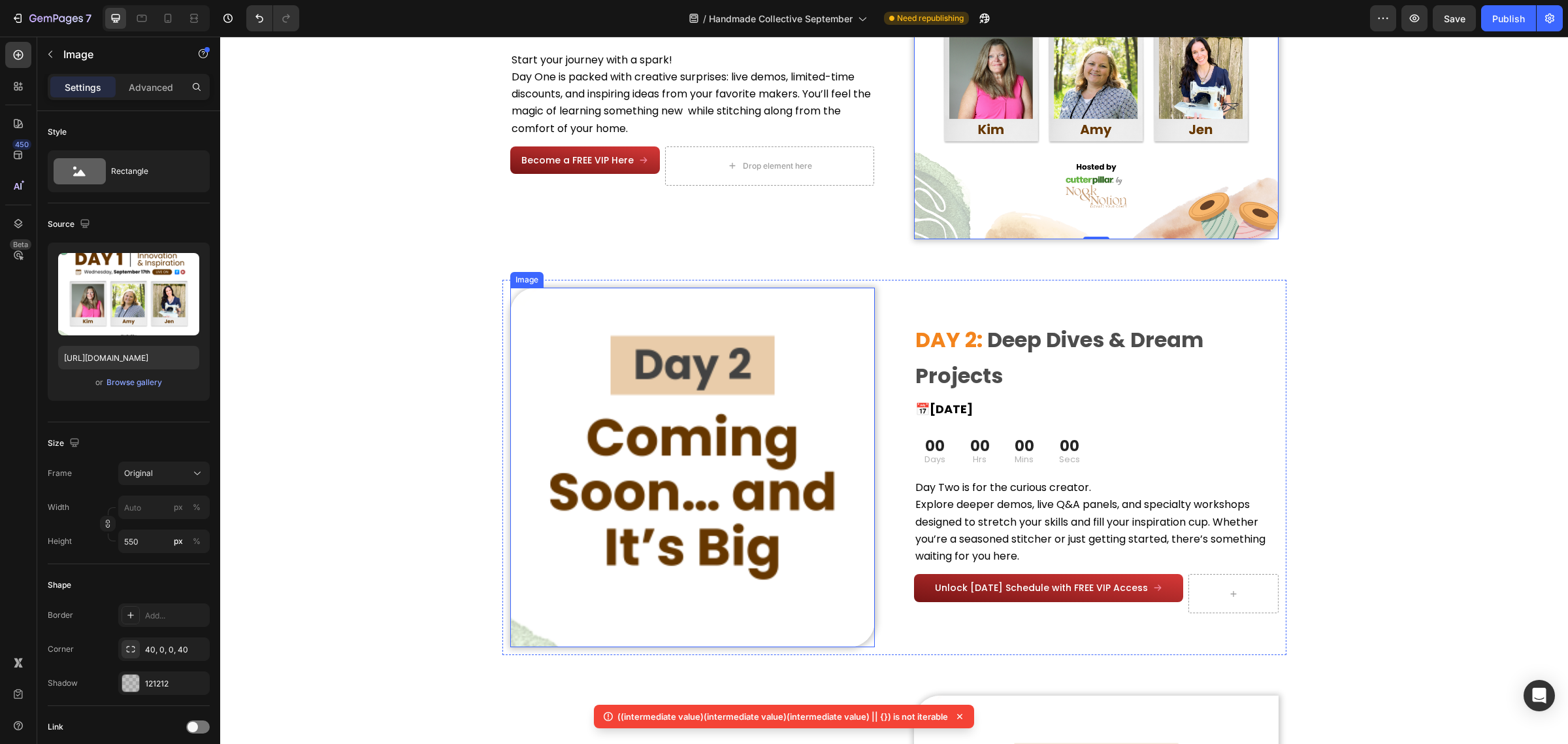
click at [763, 426] on img at bounding box center [693, 467] width 364 height 360
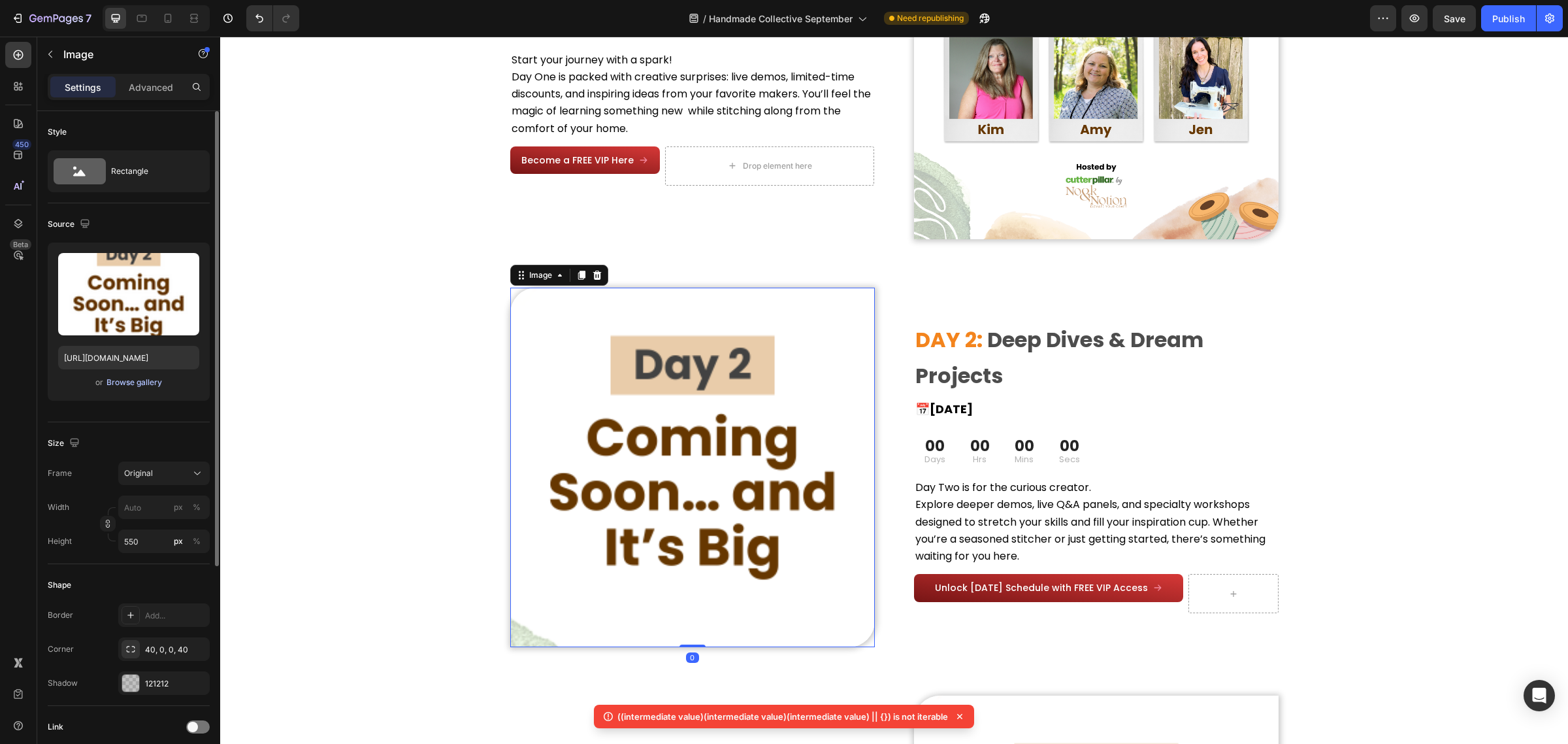
click at [129, 387] on div "Browse gallery" at bounding box center [134, 382] width 55 height 12
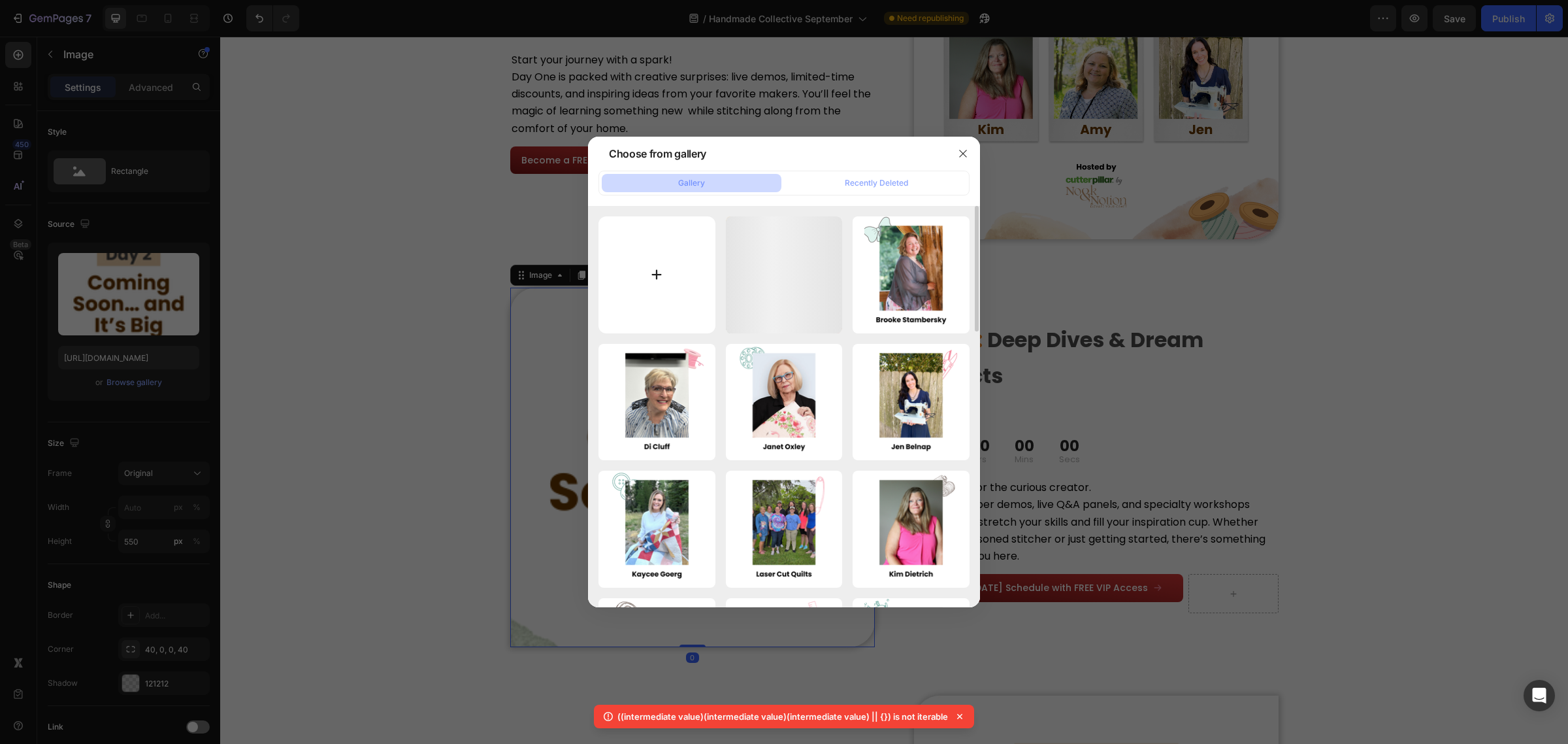
click at [684, 272] on input "file" at bounding box center [657, 274] width 117 height 117
type input "C:\fakepath\Wednesday, September 17th.png"
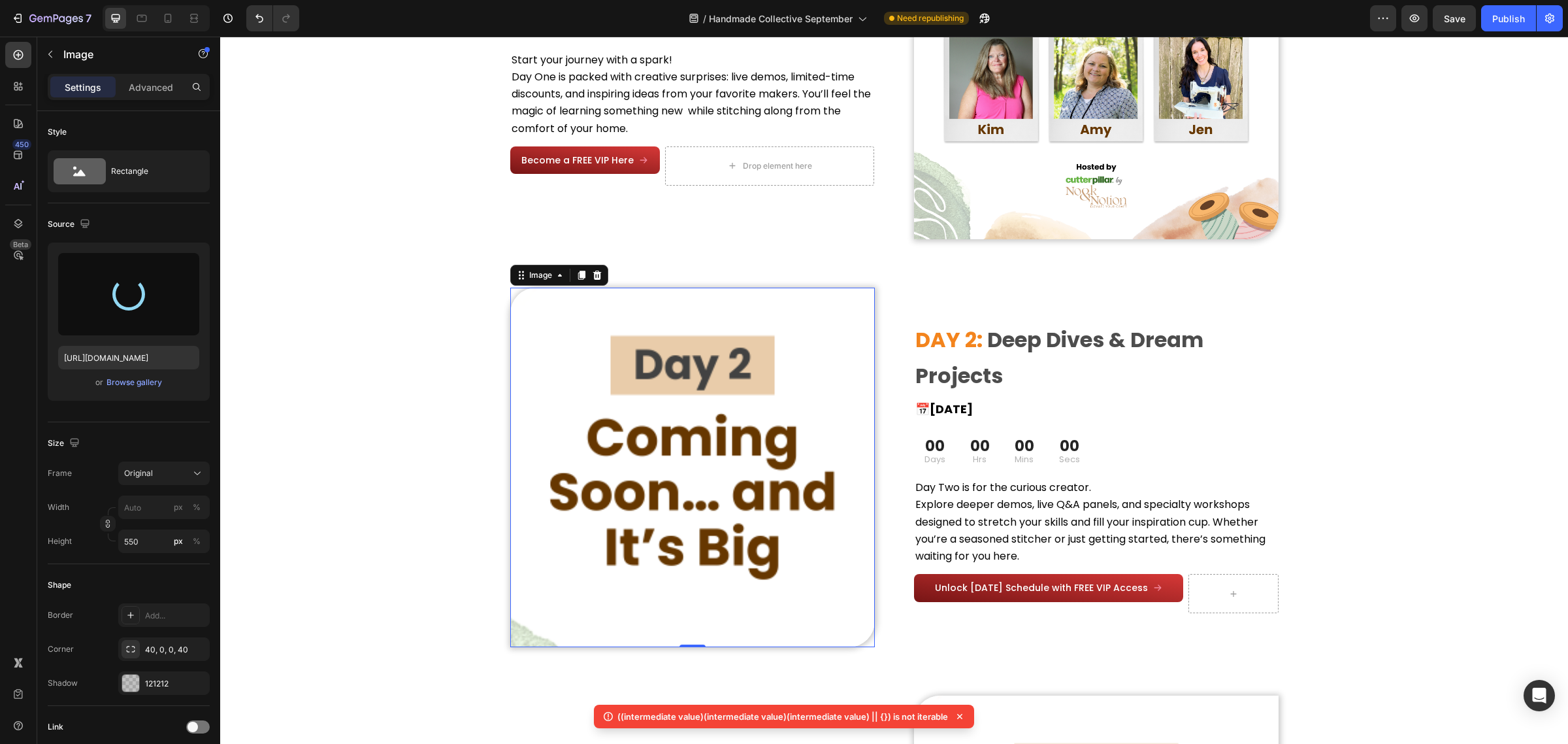
type input "https://cdn.shopify.com/s/files/1/0590/0002/9265/files/gempages_554562653624730…"
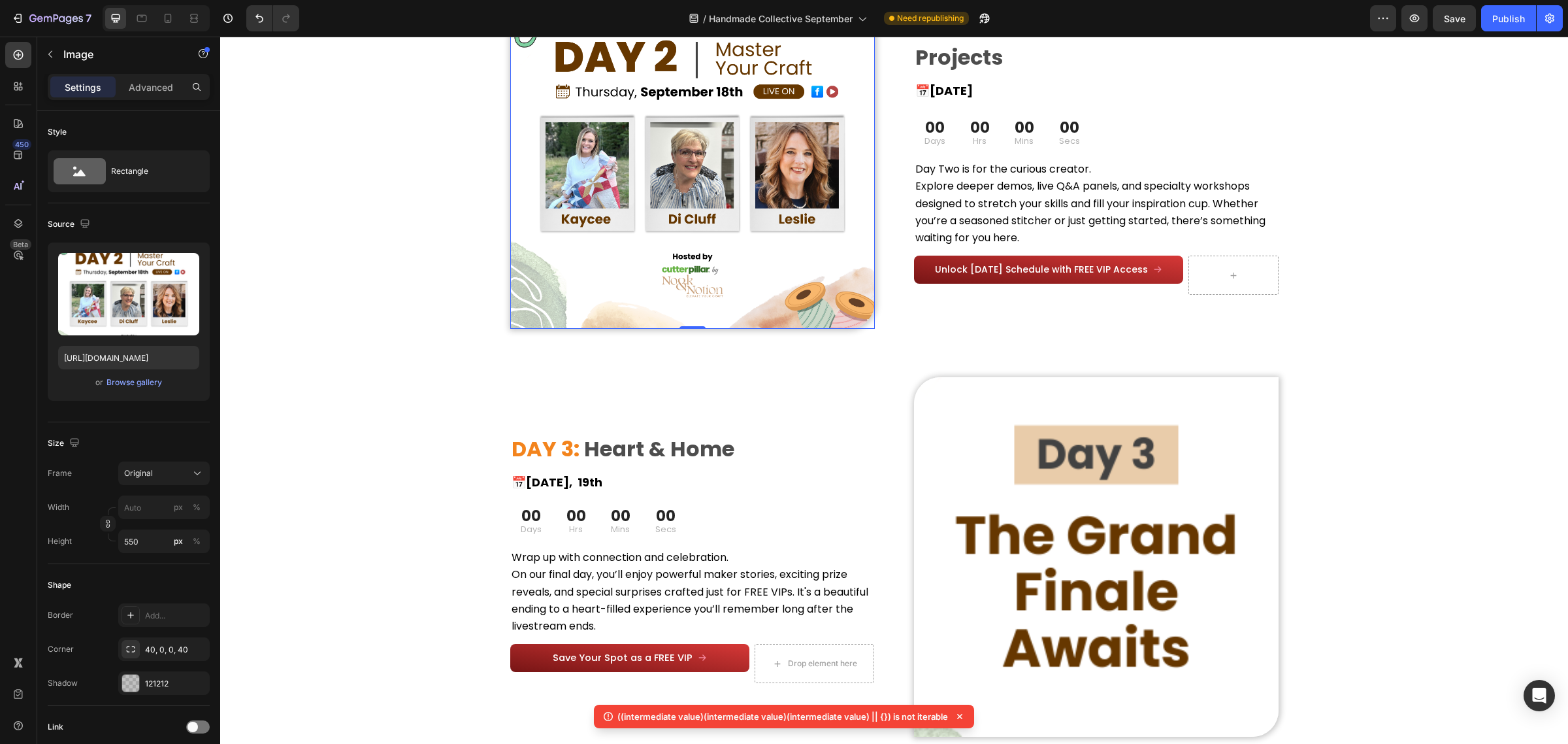
scroll to position [1485, 0]
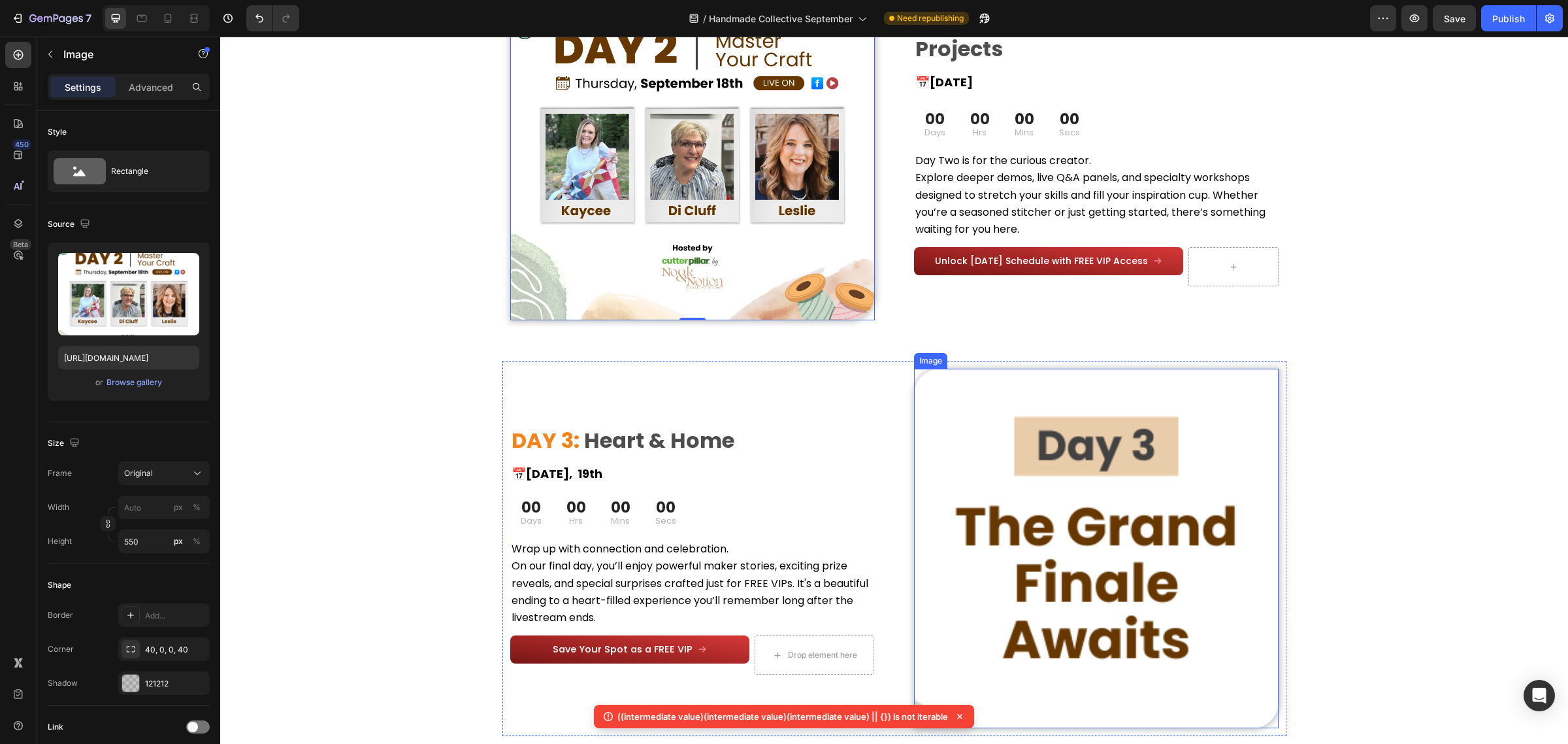
click at [1017, 499] on img at bounding box center [1096, 548] width 364 height 360
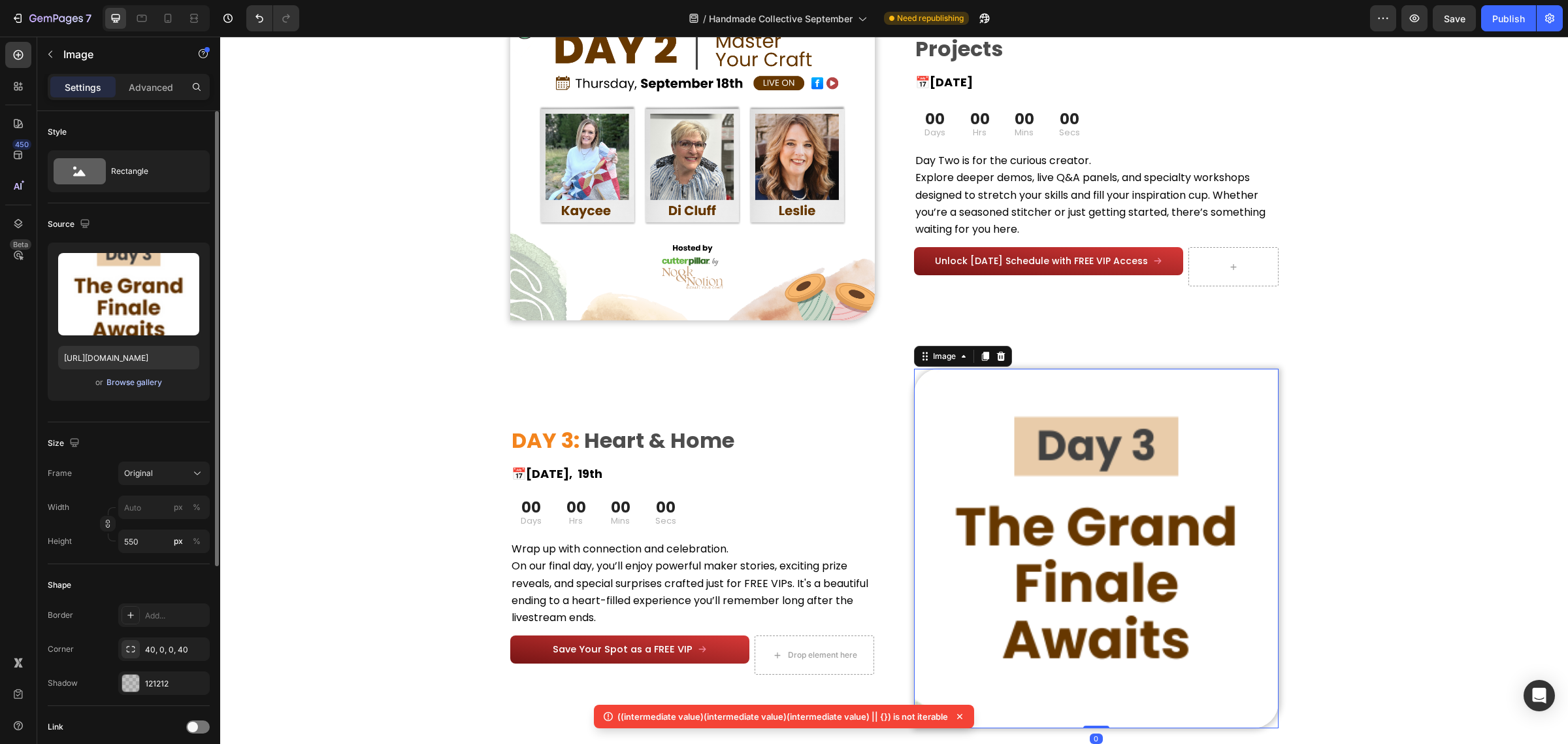
click at [130, 384] on div "Browse gallery" at bounding box center [134, 382] width 55 height 12
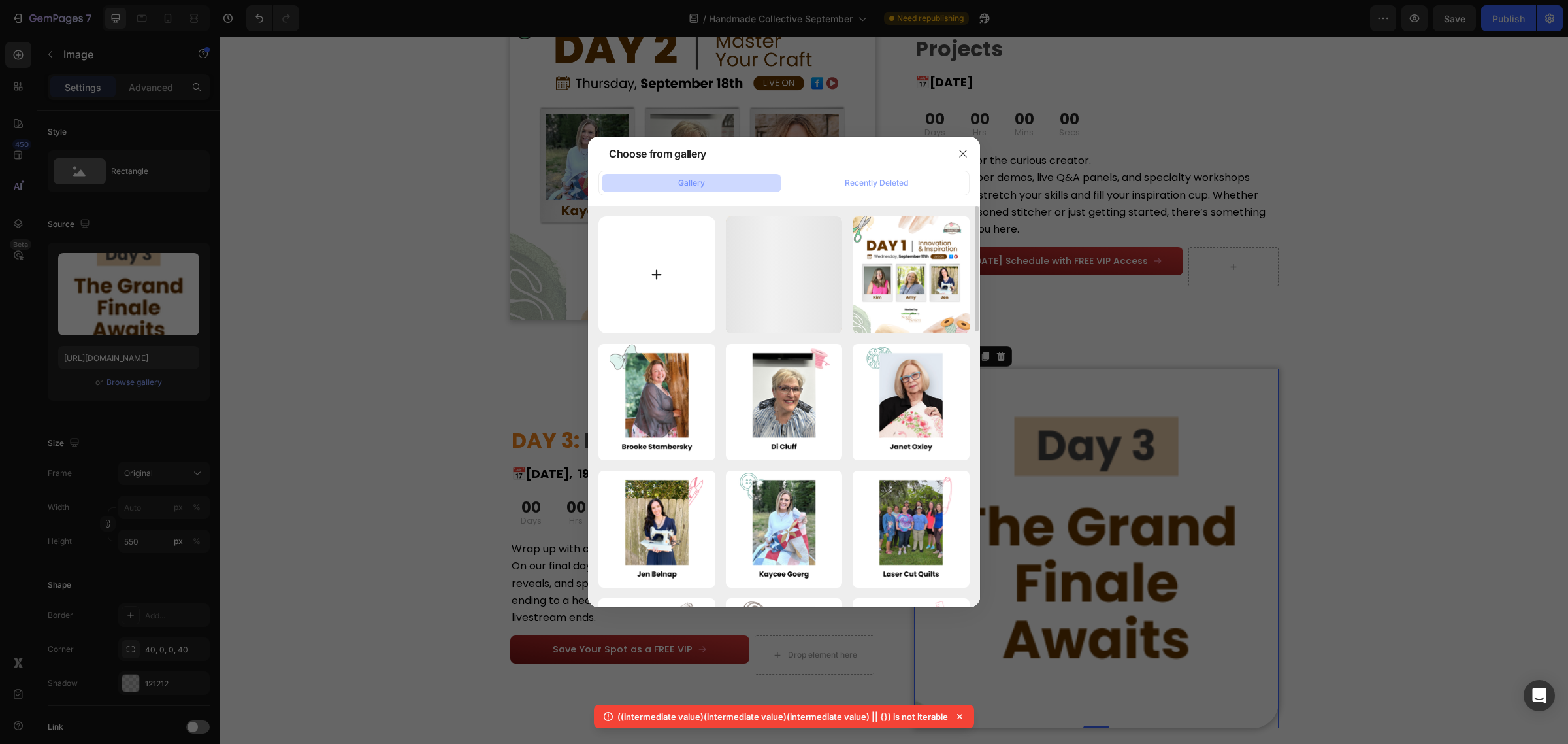
click at [608, 273] on input "file" at bounding box center [657, 274] width 117 height 117
type input "C:\fakepath\Wednesday, September 17th (1).png"
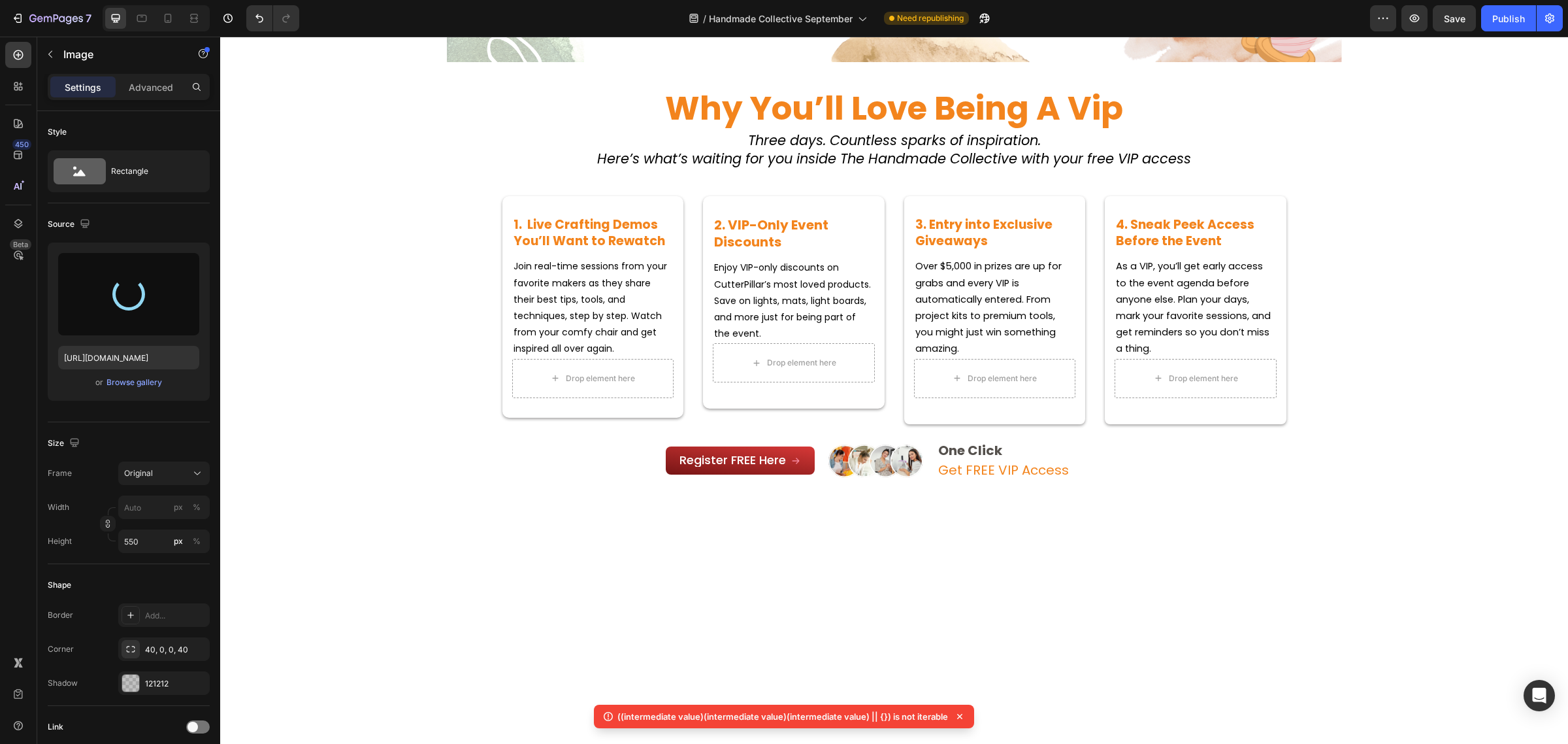
scroll to position [0, 0]
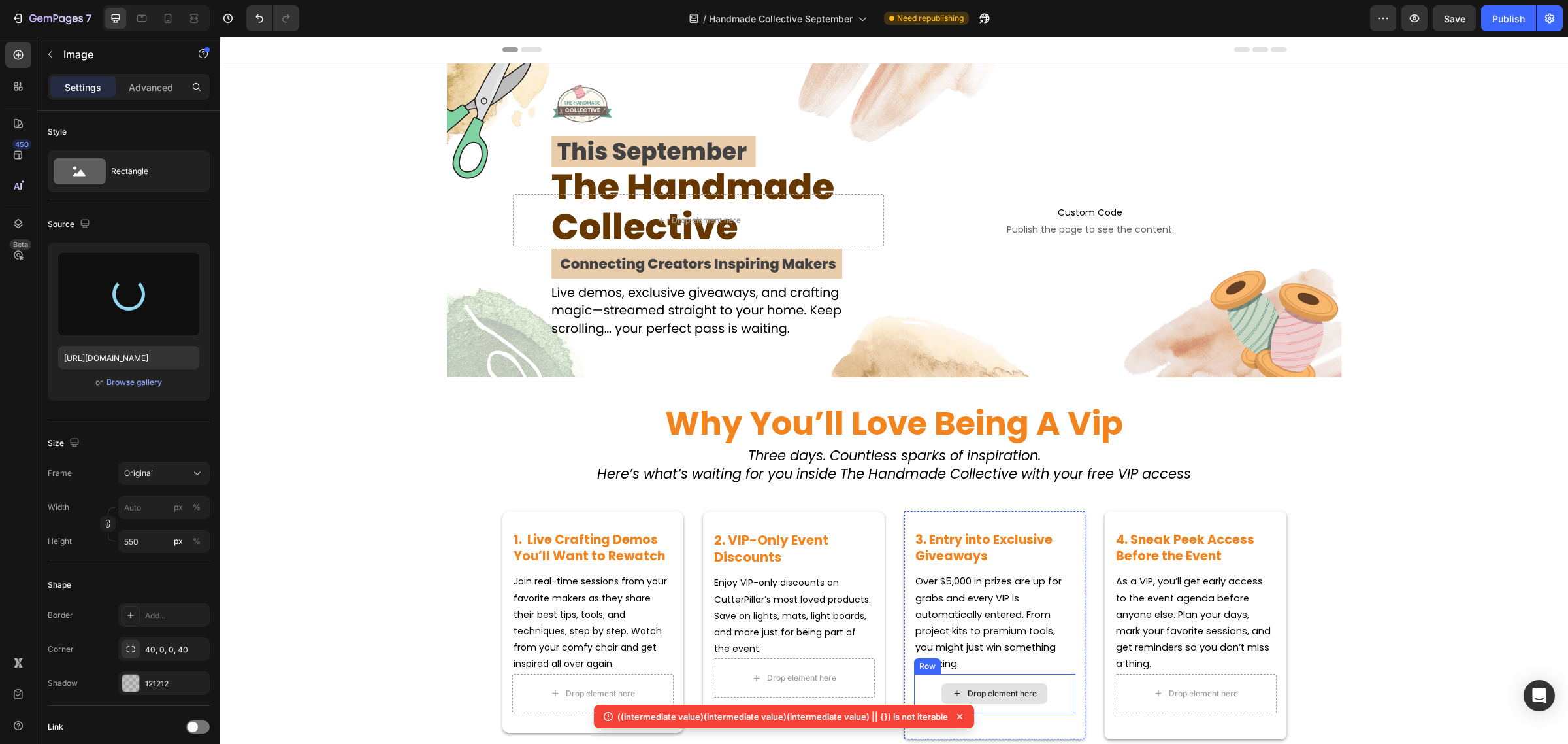
type input "https://cdn.shopify.com/s/files/1/0590/0002/9265/files/gempages_554562653624730…"
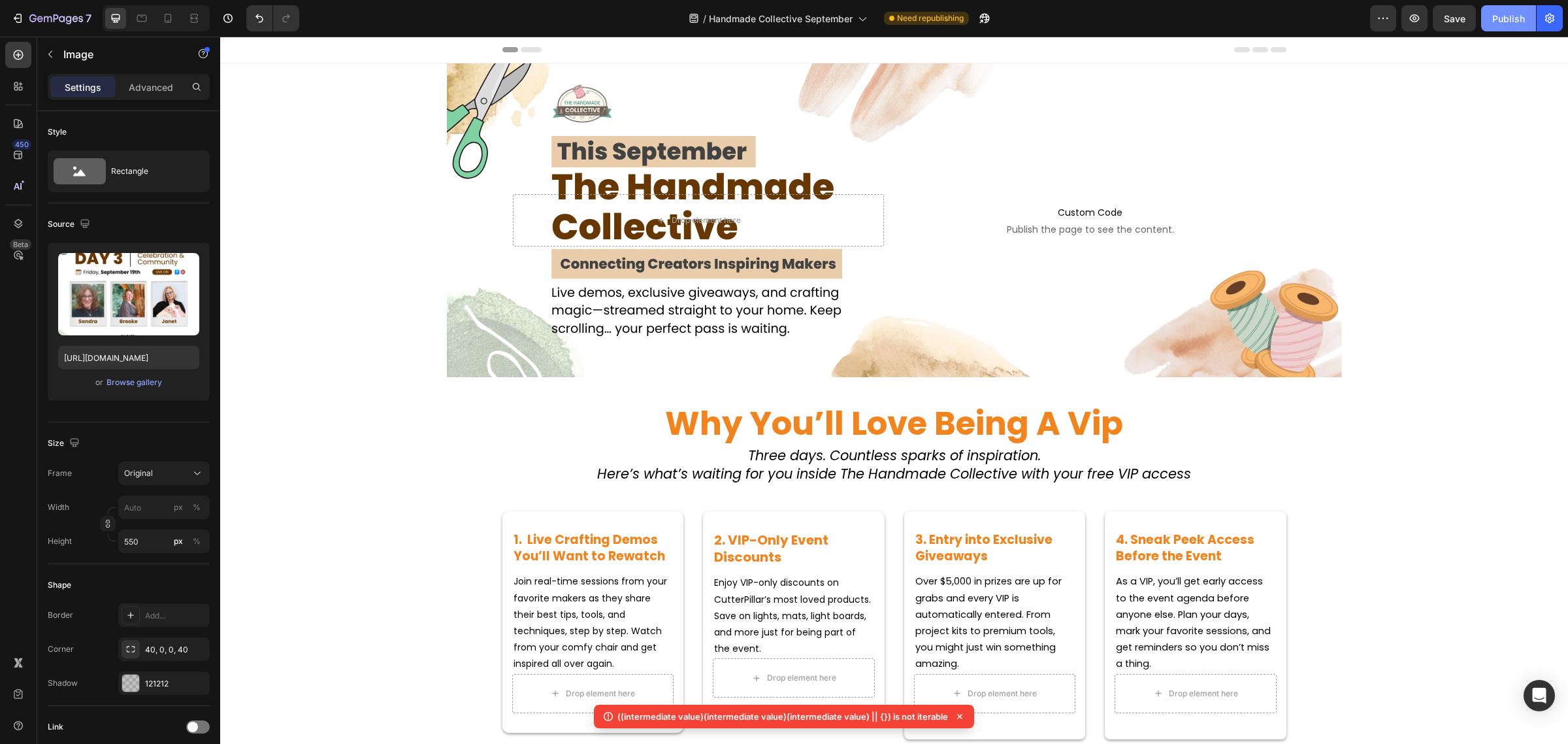
click at [1514, 13] on div "Publish" at bounding box center [1508, 19] width 33 height 14
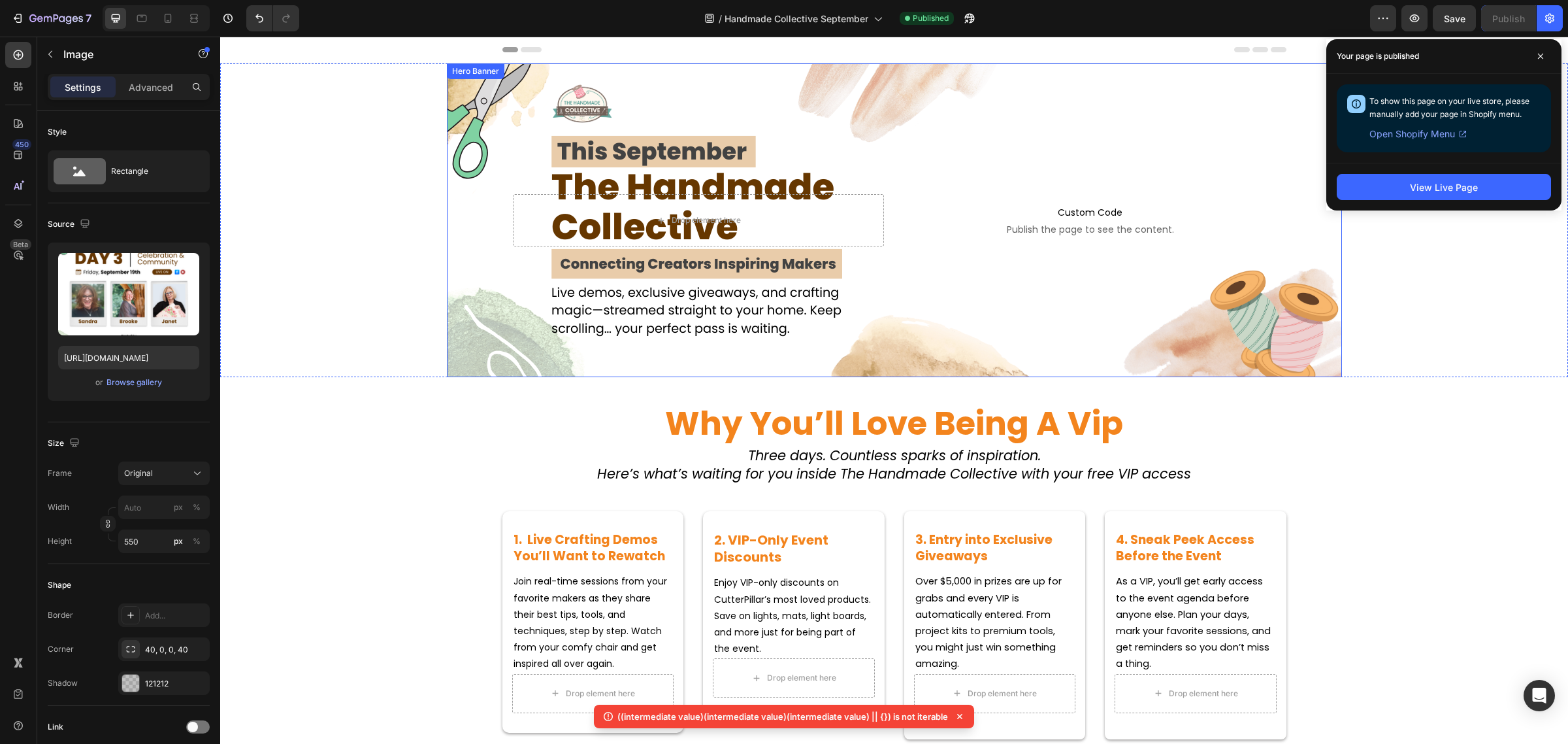
click at [833, 308] on div "Background Image" at bounding box center [894, 220] width 896 height 314
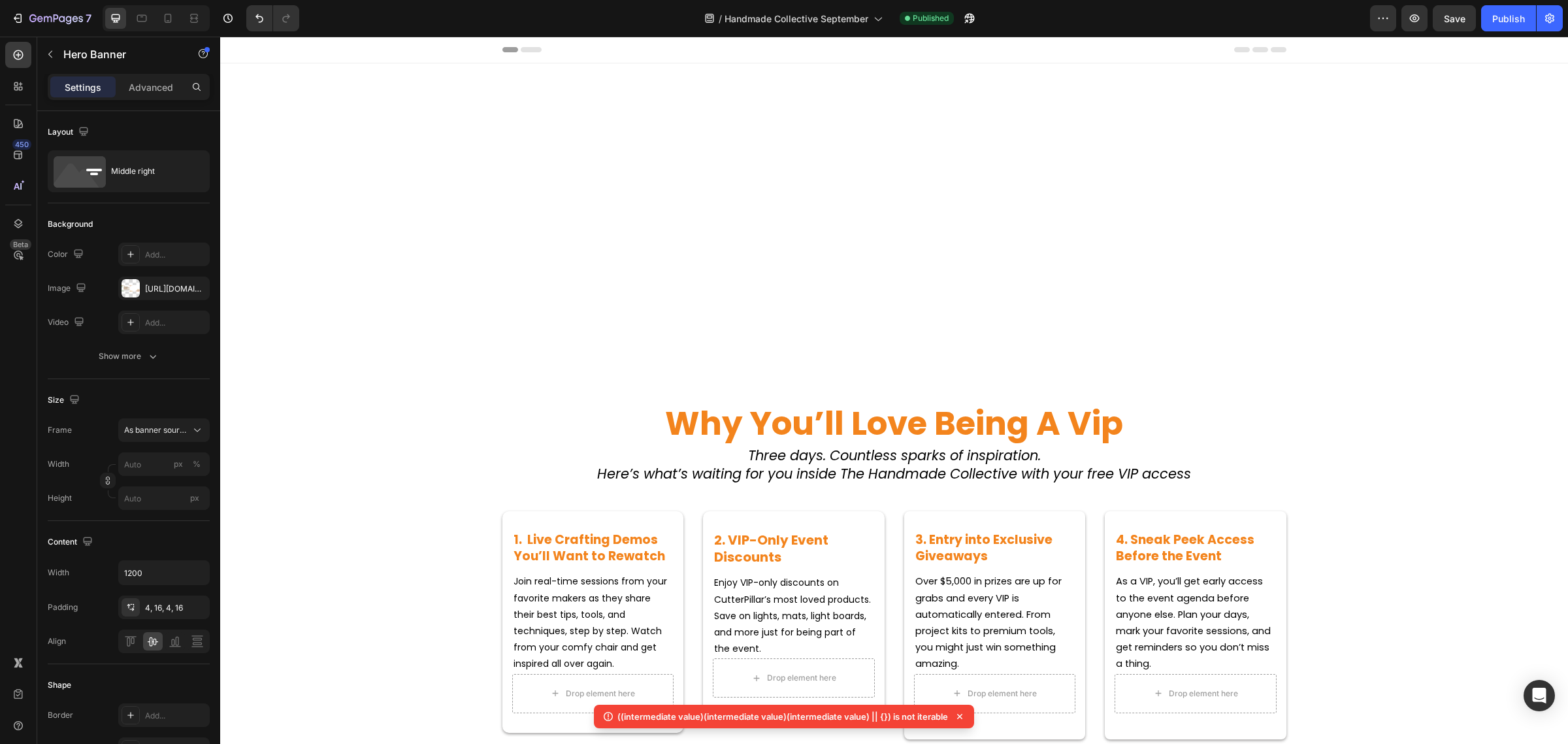
scroll to position [572, 0]
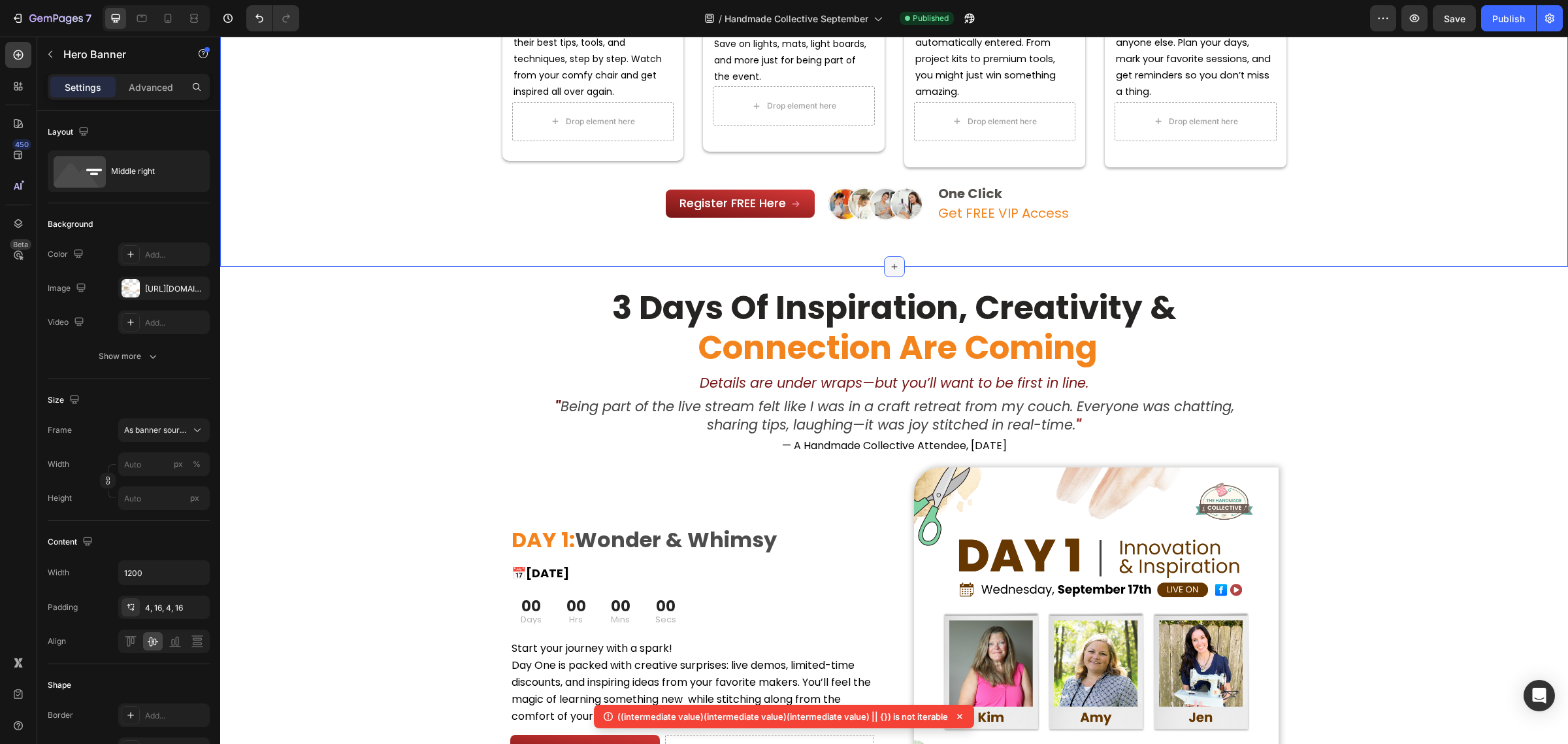
click at [889, 262] on icon at bounding box center [894, 266] width 10 height 10
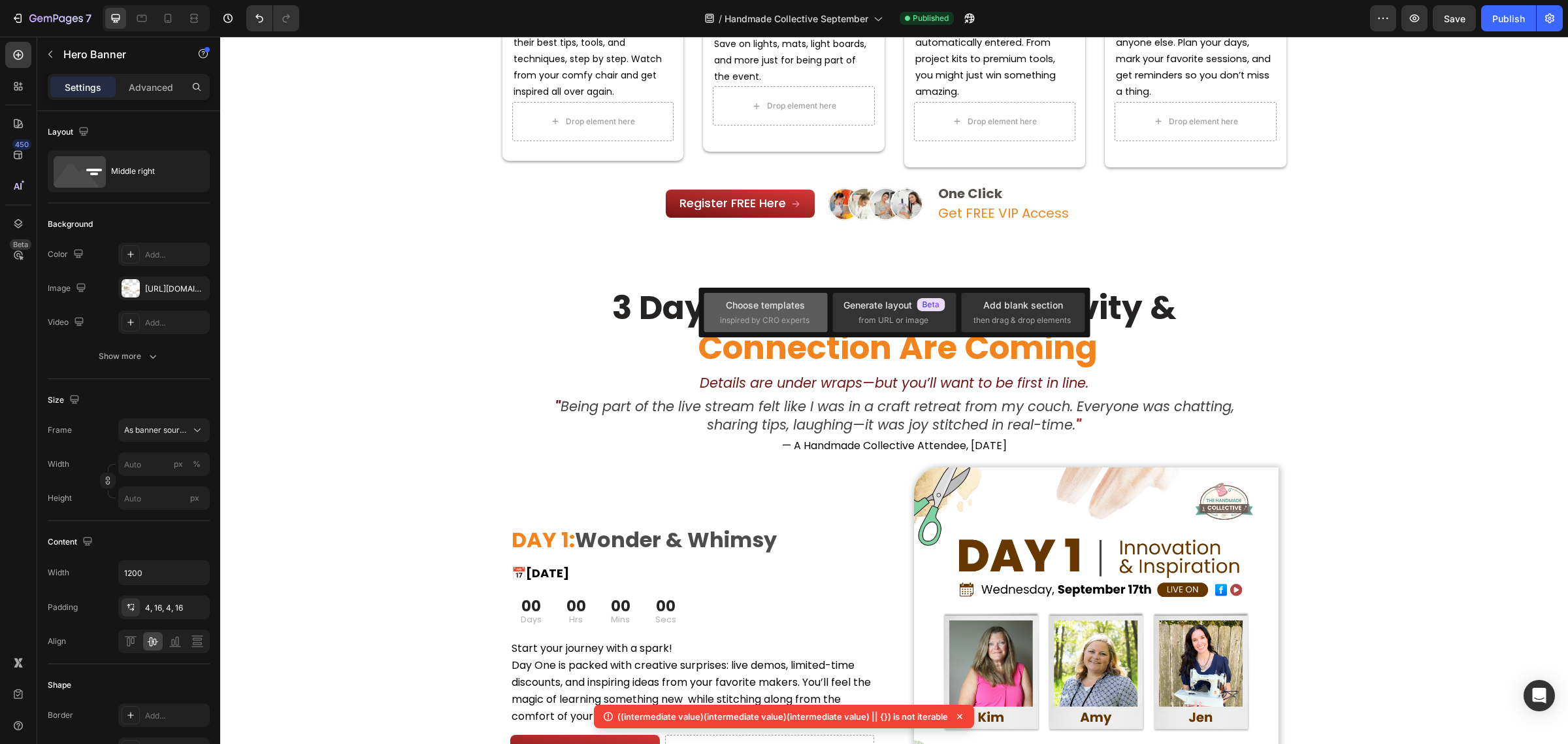
click at [799, 318] on span "inspired by CRO experts" at bounding box center [765, 320] width 89 height 12
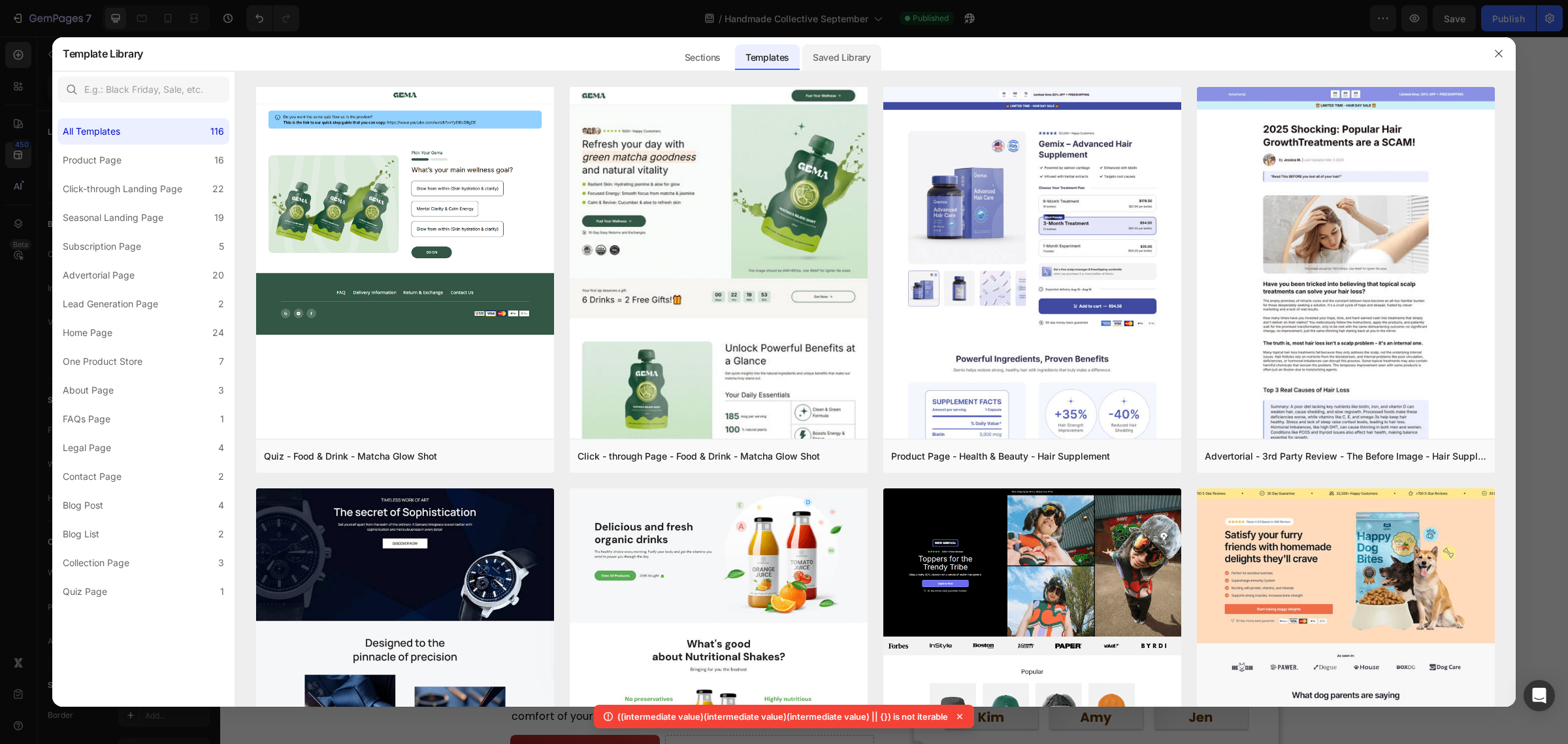
click at [837, 63] on div "Saved Library" at bounding box center [842, 57] width 79 height 26
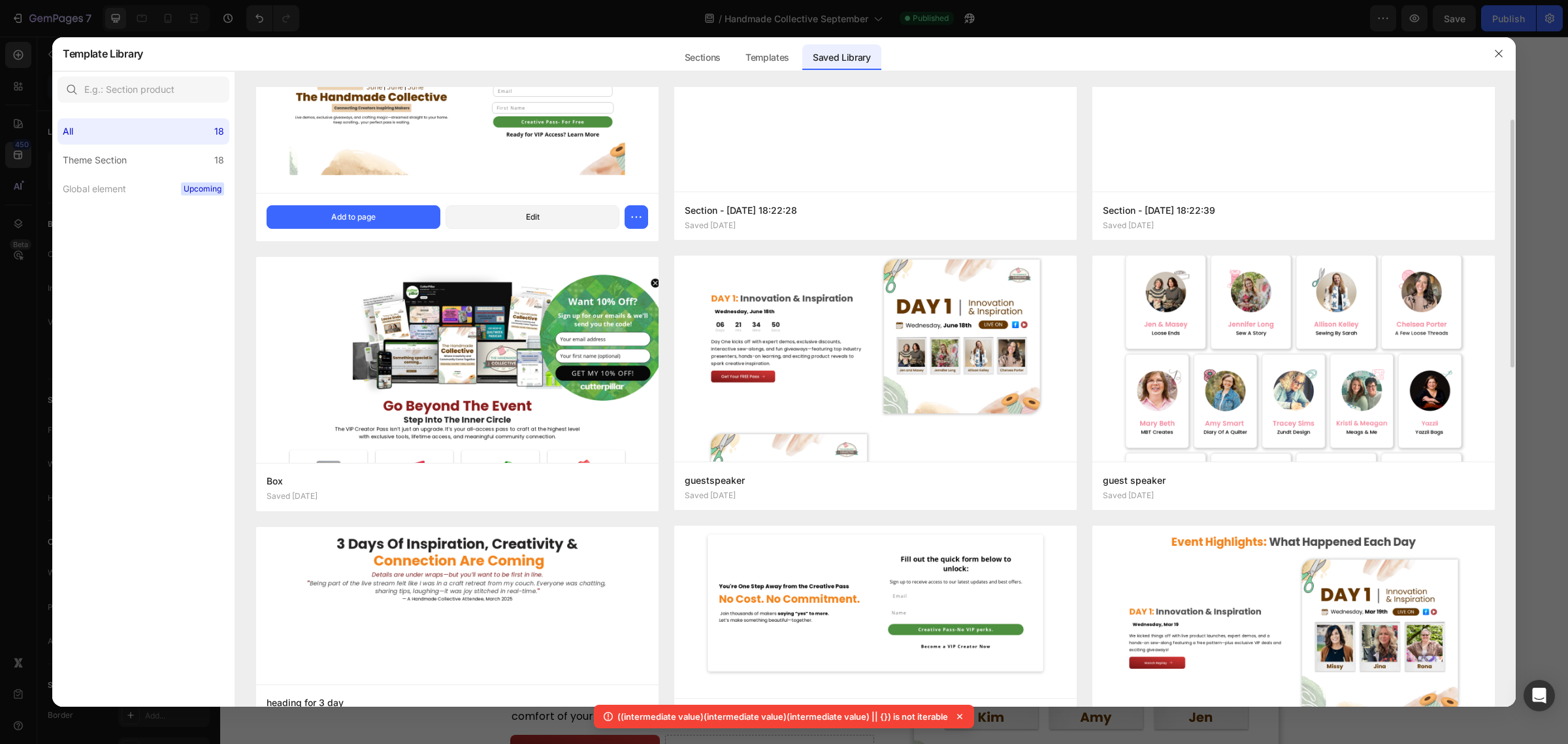
scroll to position [0, 0]
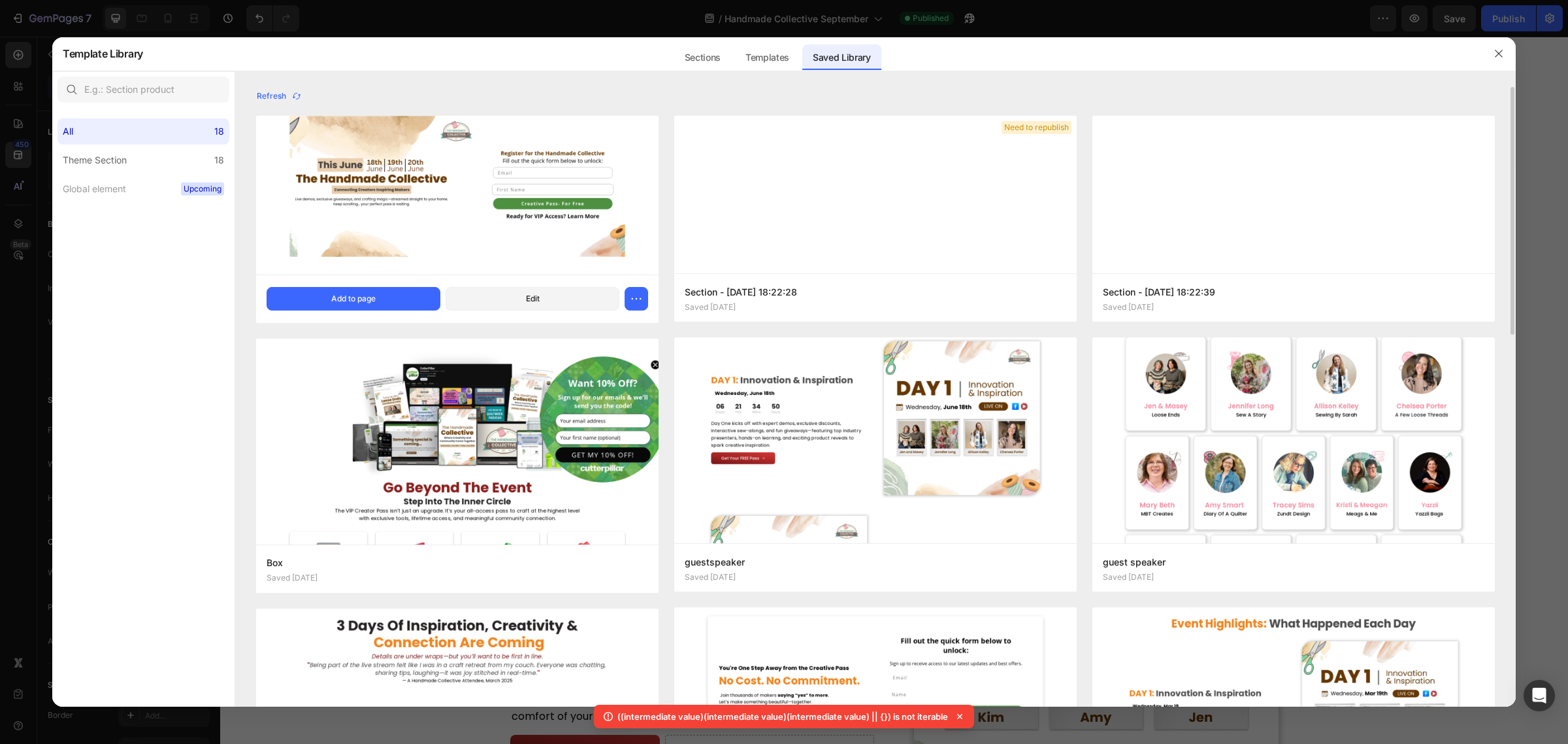
click at [434, 168] on img at bounding box center [457, 195] width 402 height 159
click at [413, 208] on img at bounding box center [457, 195] width 402 height 159
click at [1496, 53] on icon "button" at bounding box center [1499, 53] width 10 height 10
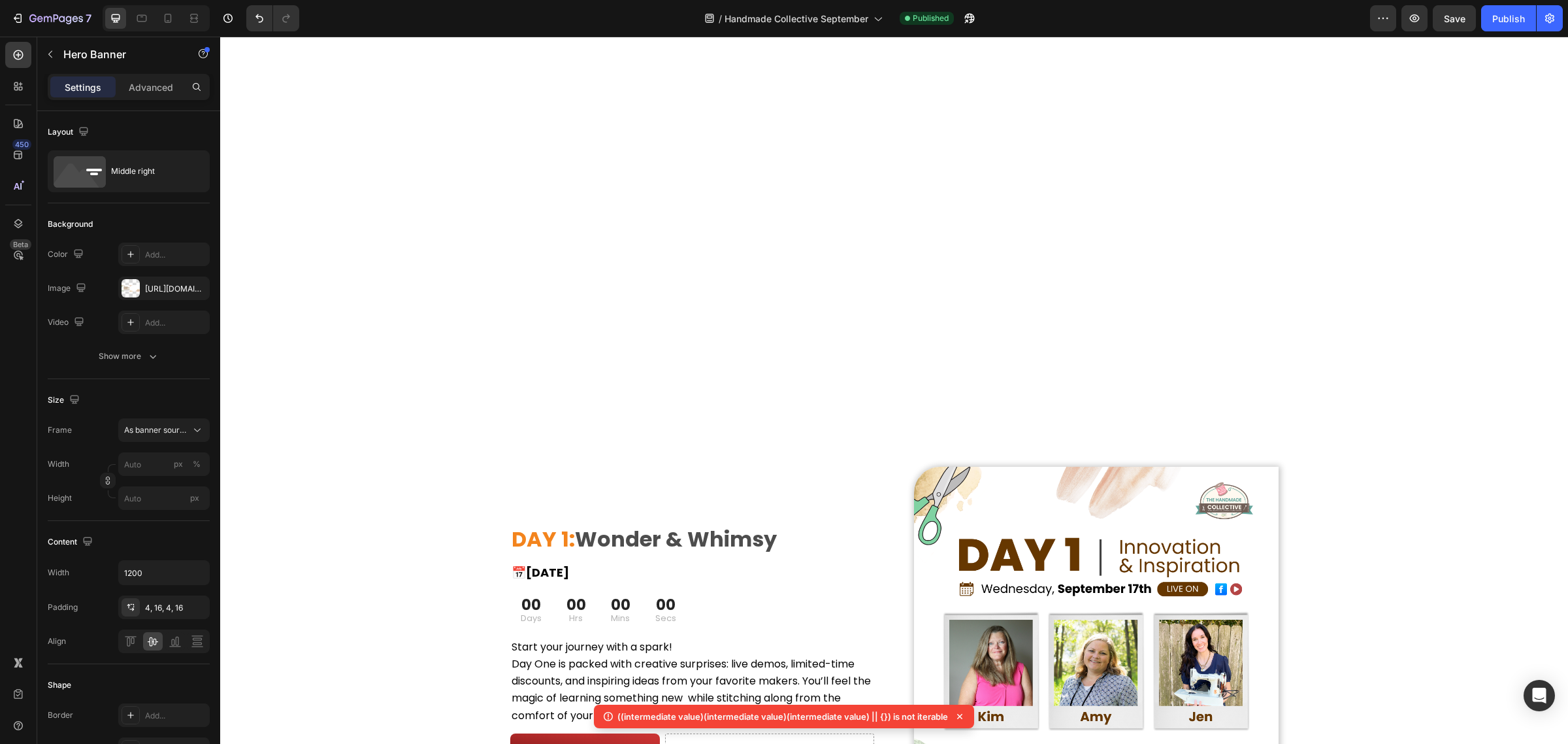
scroll to position [1552, 0]
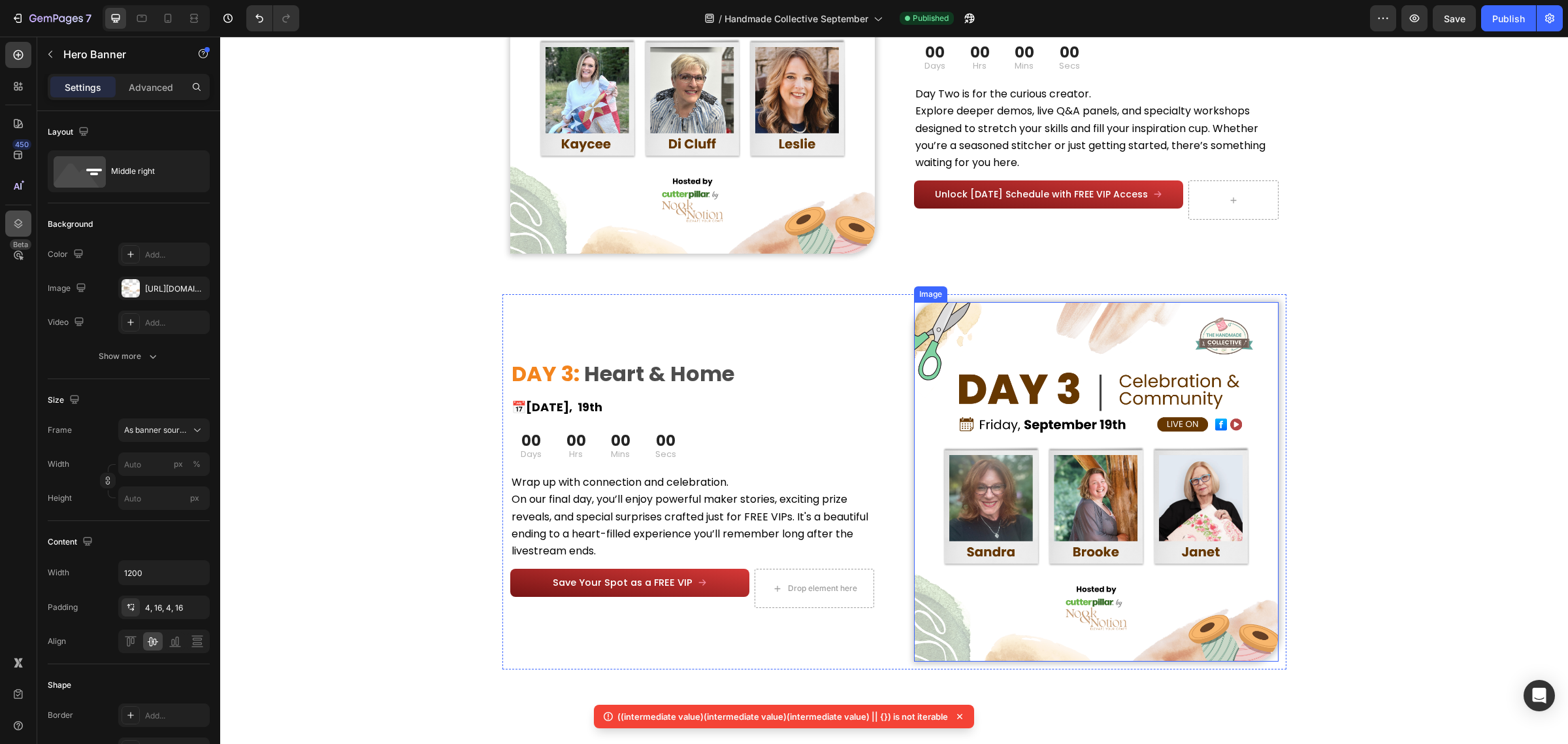
click at [19, 221] on icon at bounding box center [18, 223] width 13 height 13
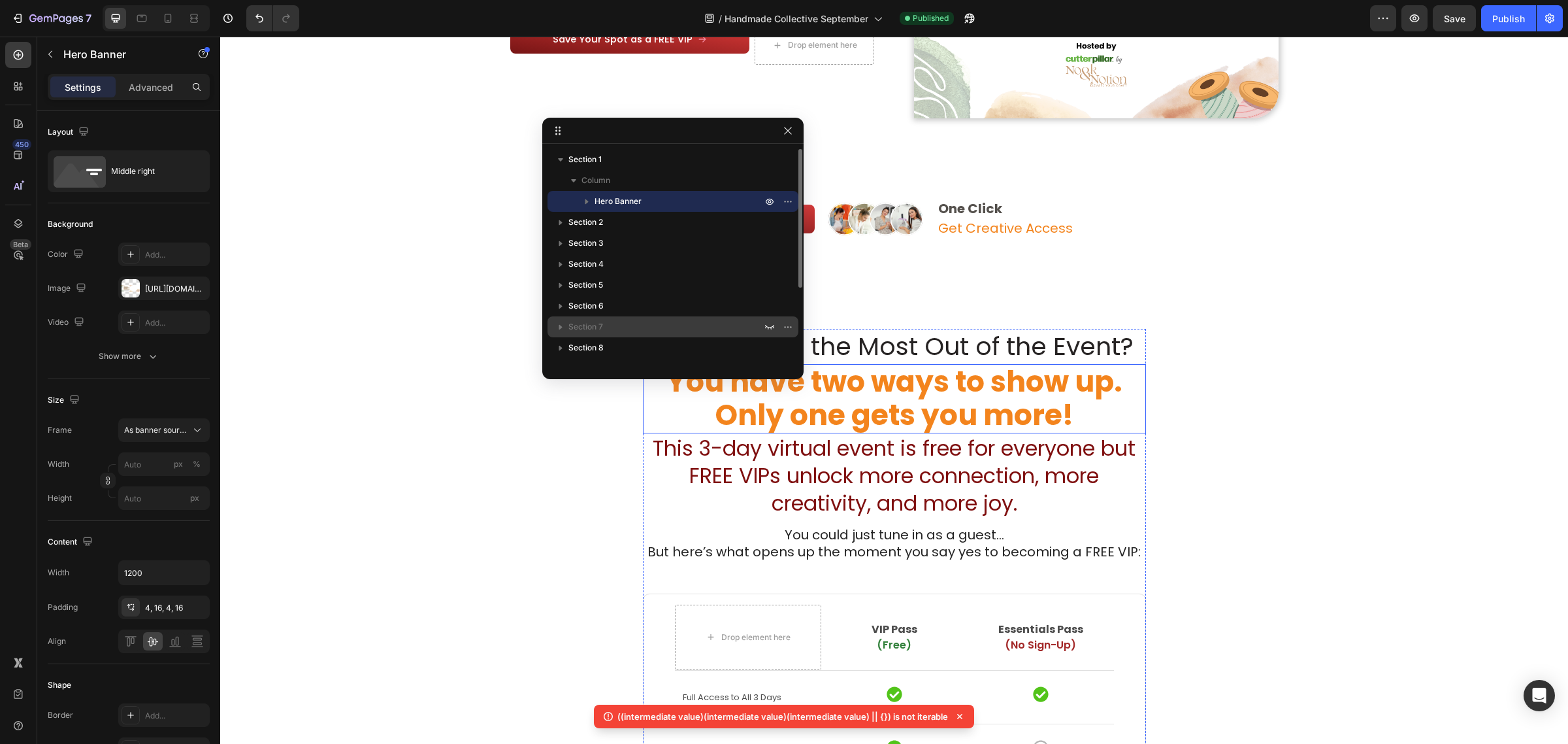
scroll to position [2124, 0]
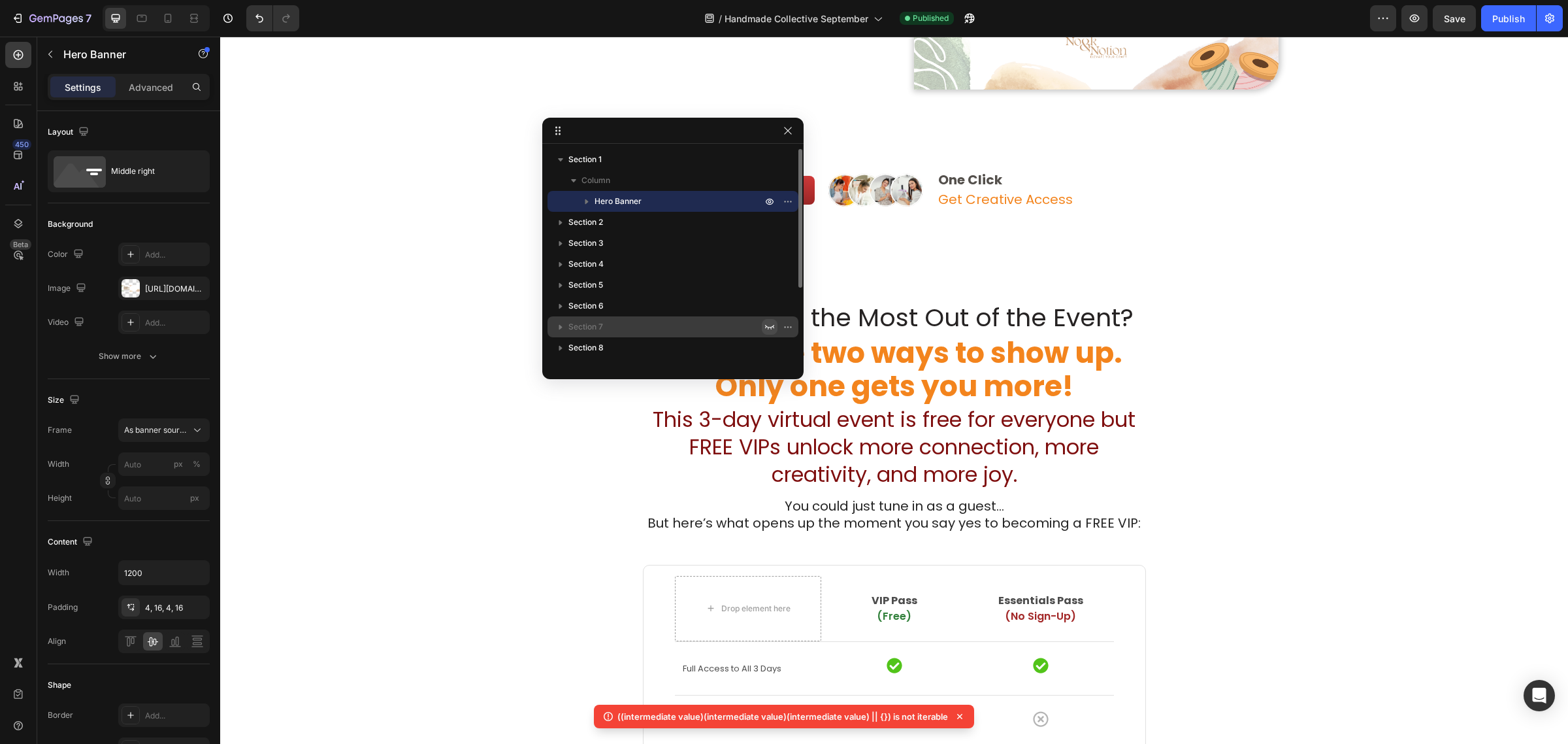
click at [765, 327] on icon "button" at bounding box center [769, 326] width 10 height 10
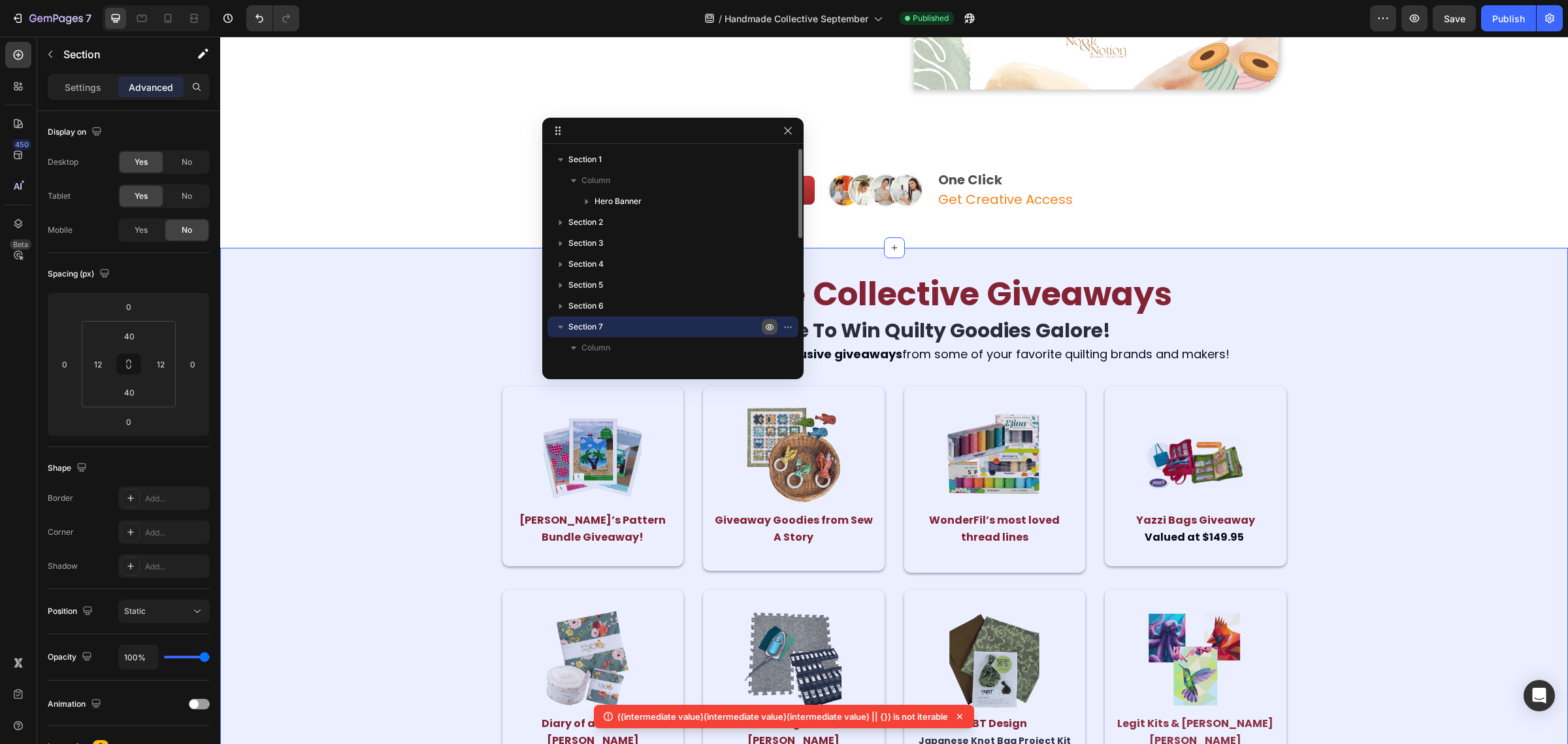
click at [765, 327] on icon "button" at bounding box center [769, 326] width 10 height 10
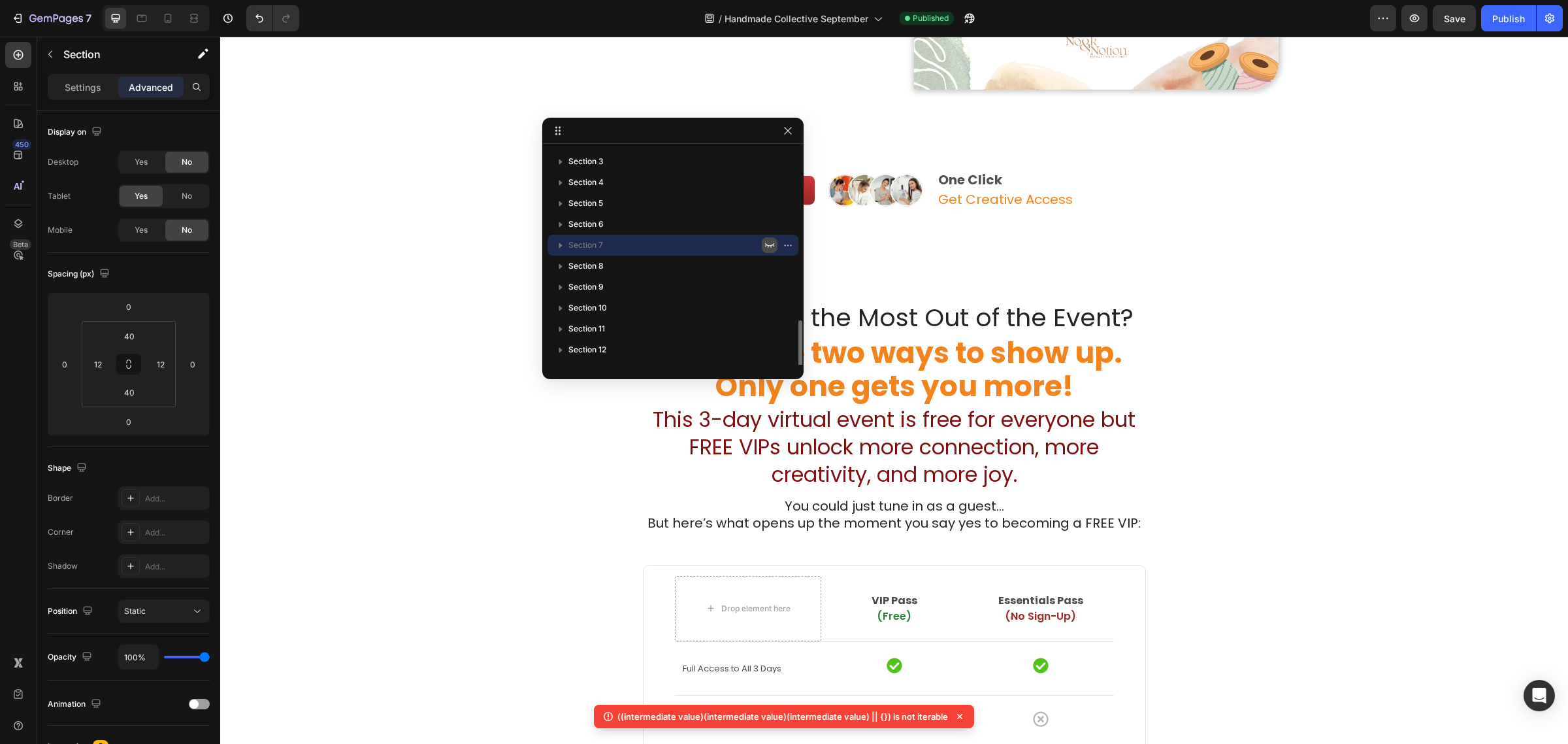
scroll to position [161, 0]
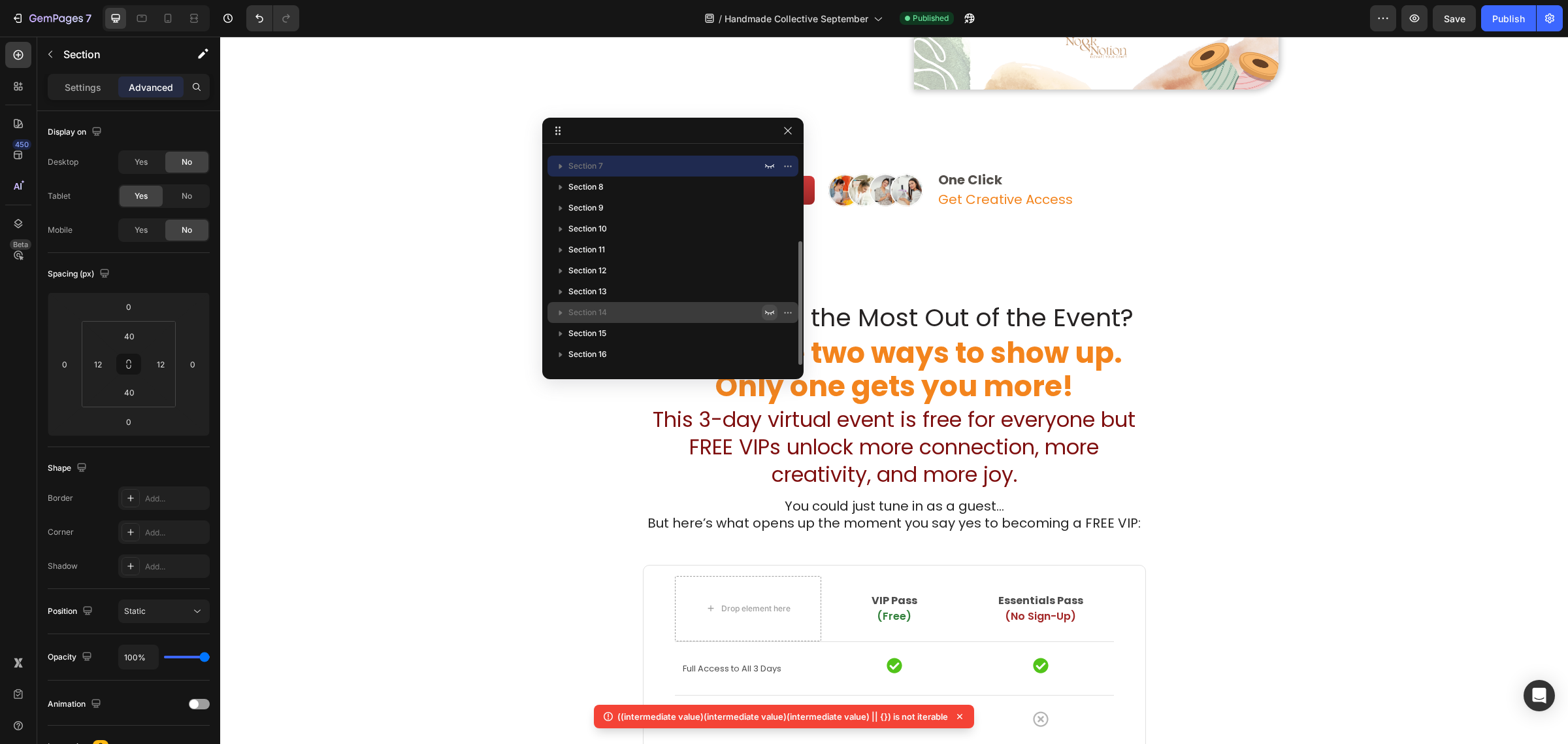
click at [765, 315] on icon "button" at bounding box center [769, 312] width 10 height 10
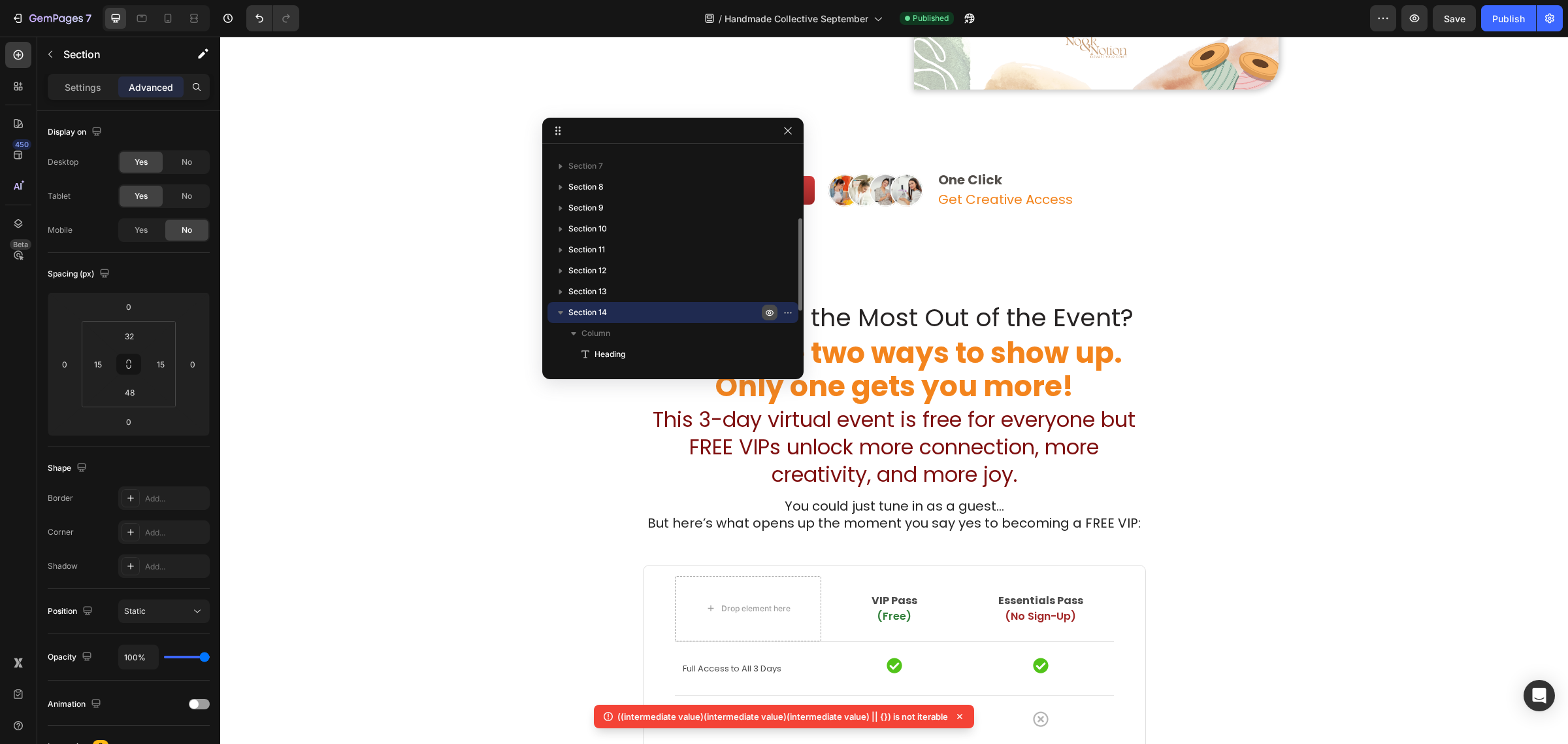
click at [765, 312] on icon "button" at bounding box center [769, 312] width 10 height 10
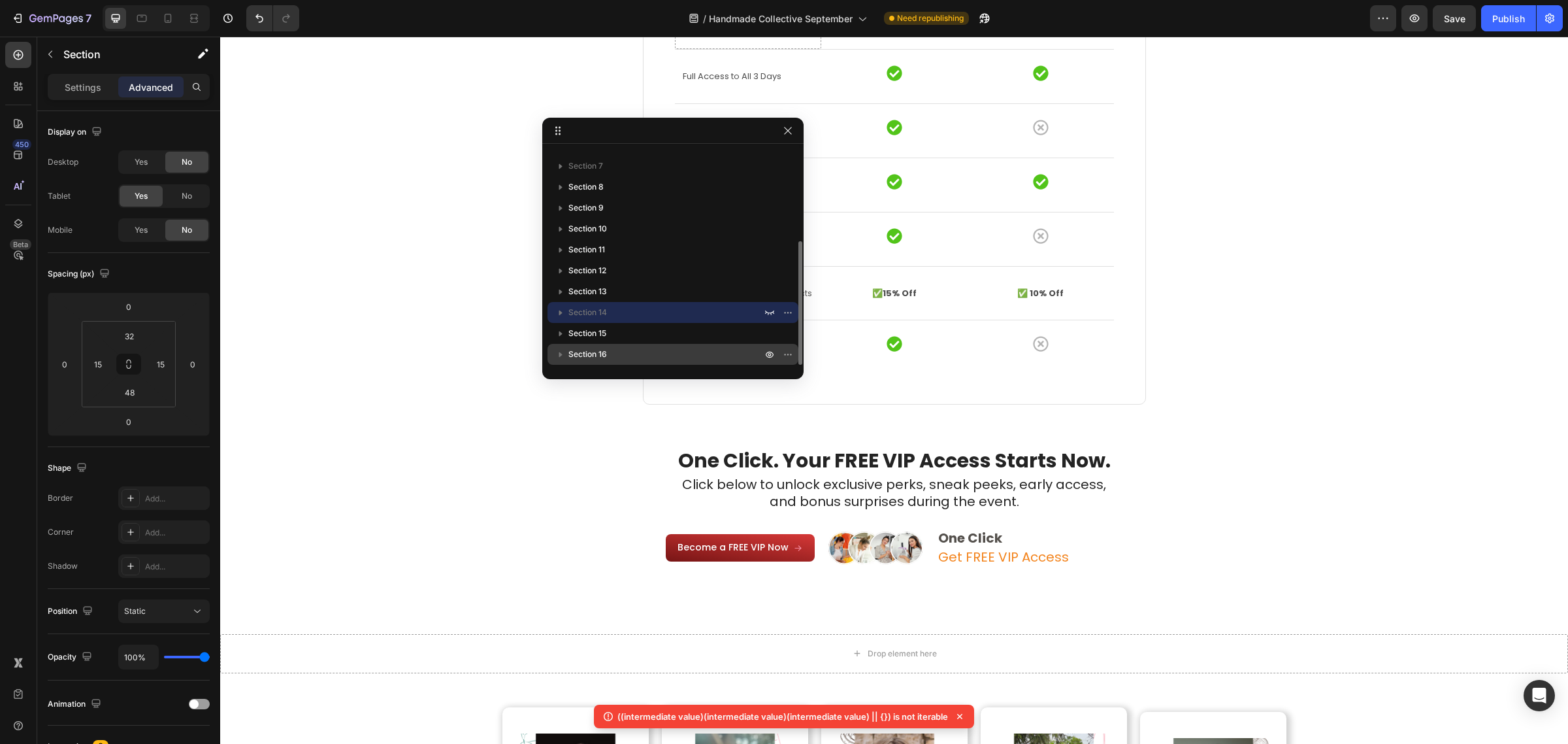
scroll to position [3186, 0]
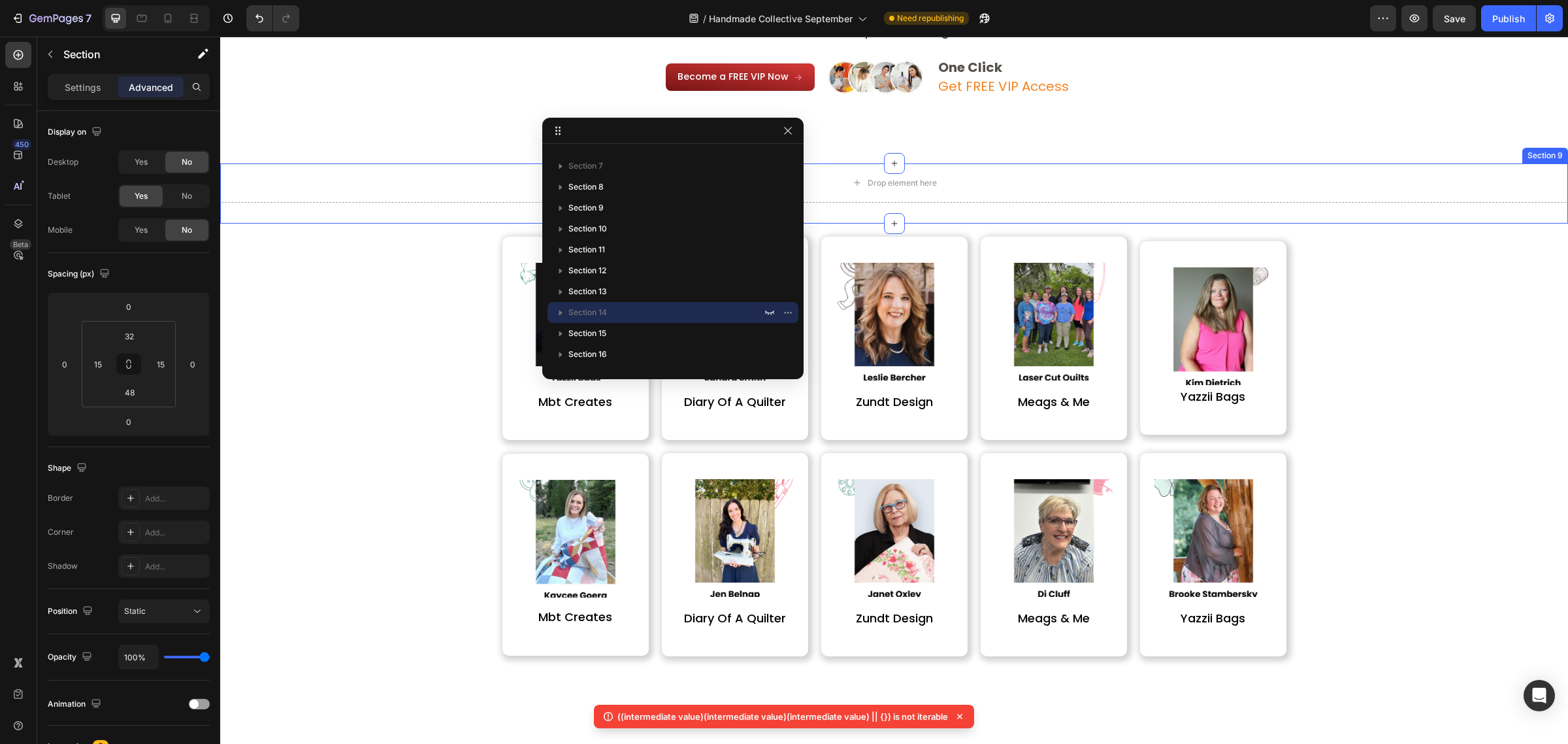
click at [1053, 210] on div "Drop element here Section 9" at bounding box center [894, 193] width 1348 height 60
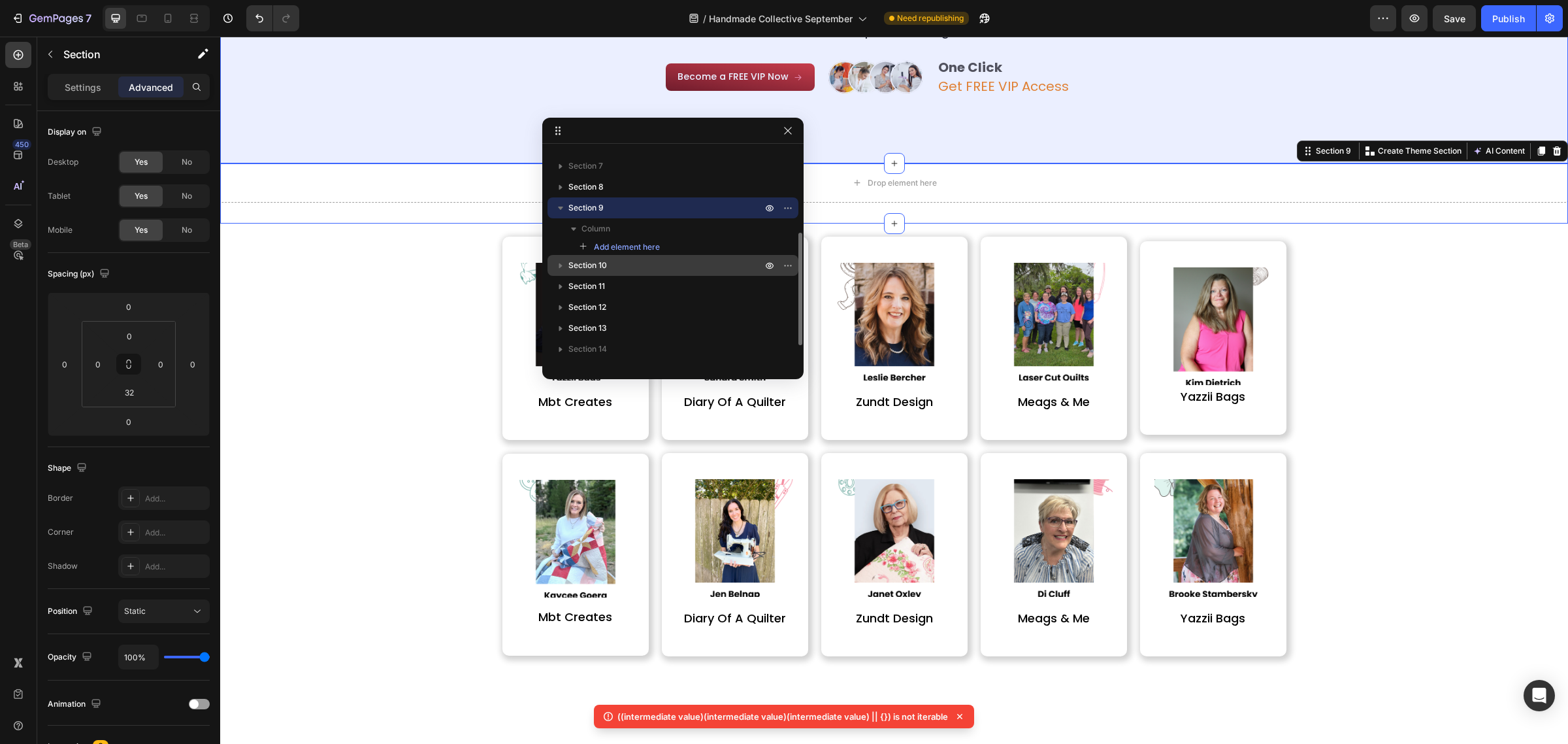
scroll to position [79, 0]
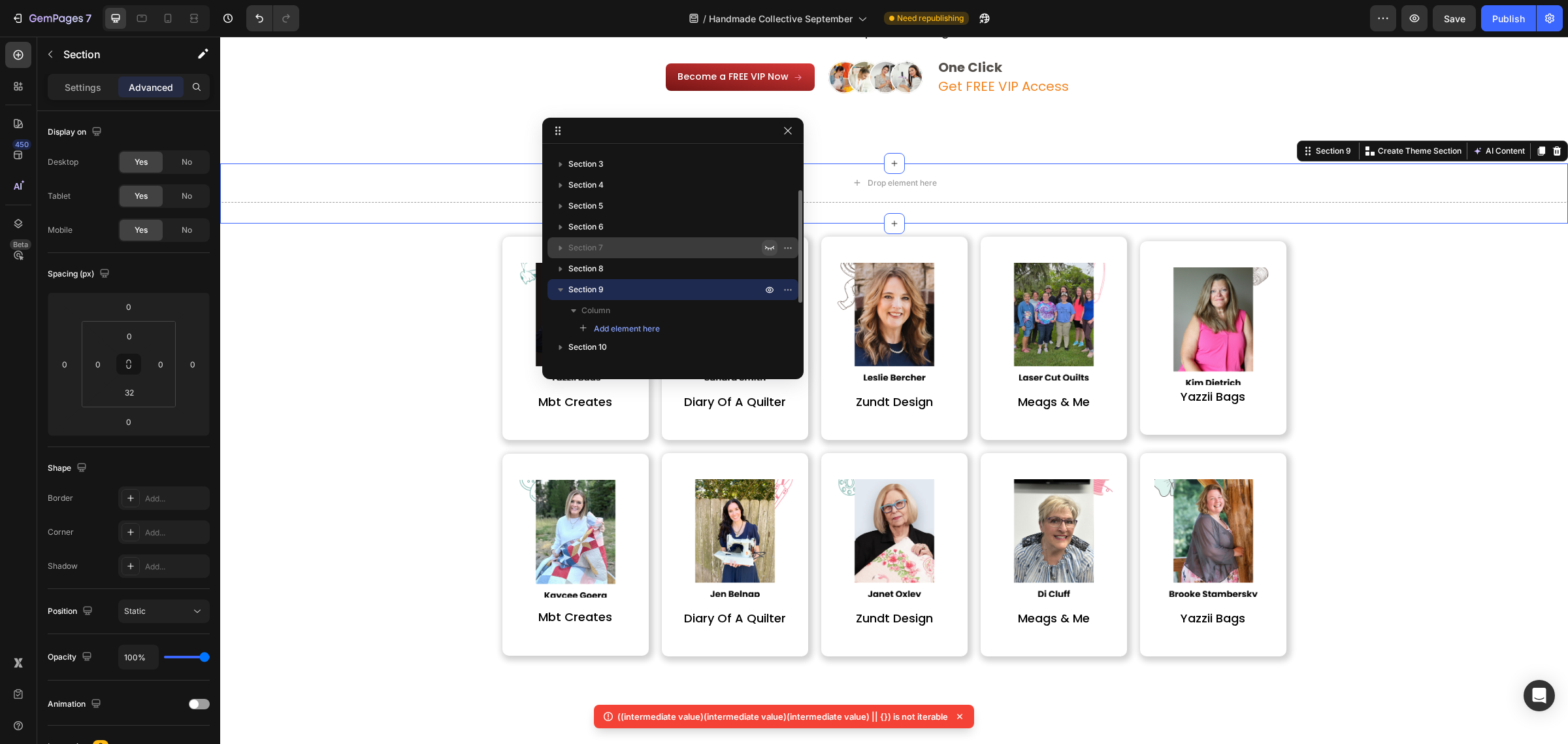
click at [769, 249] on icon "button" at bounding box center [769, 248] width 9 height 5
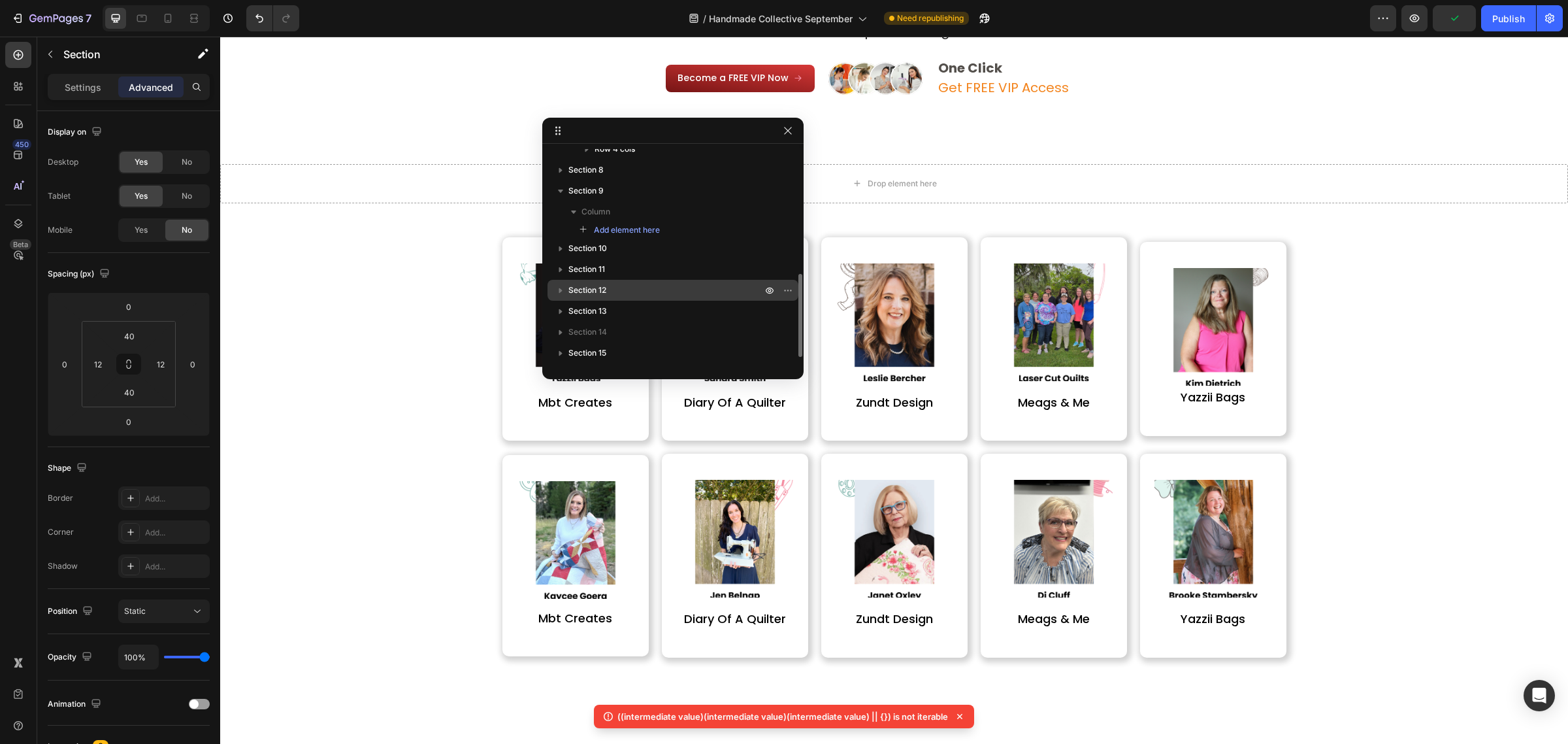
scroll to position [161, 0]
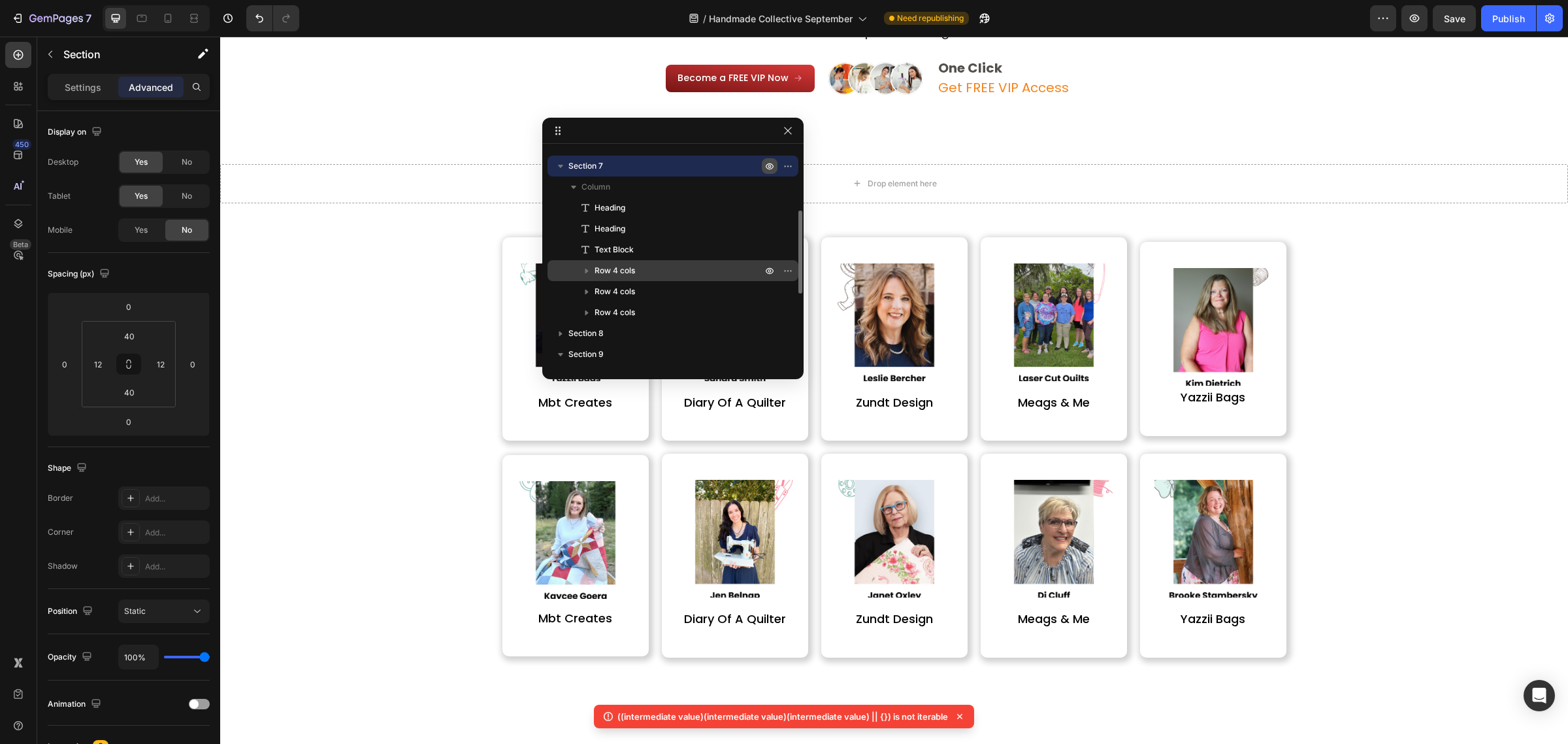
click at [684, 260] on div "Row 4 cols" at bounding box center [672, 270] width 240 height 21
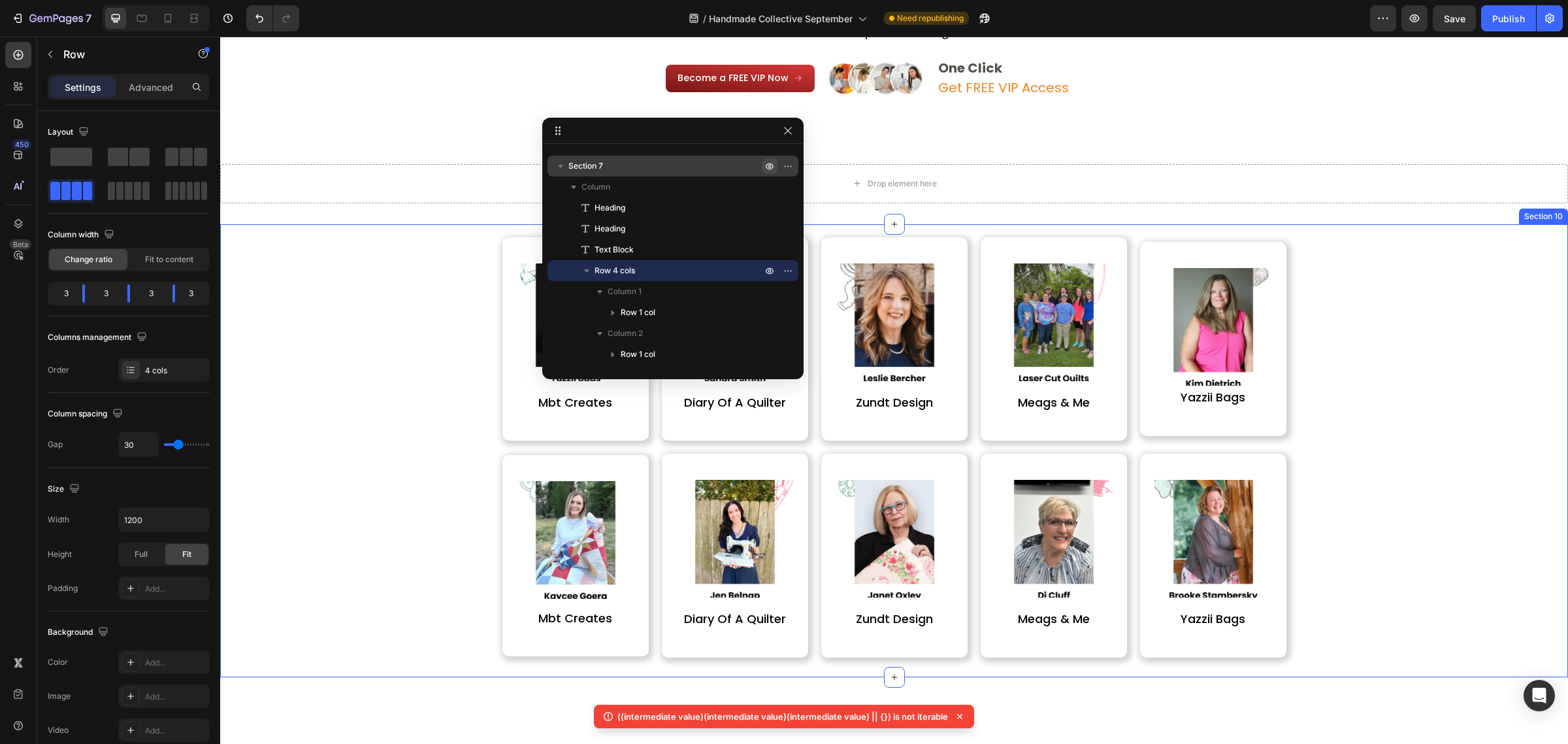
click at [1374, 252] on div "Image mbt creates Heading Row Image diary of a quilter Heading Row Image zundt …" at bounding box center [894, 441] width 1328 height 433
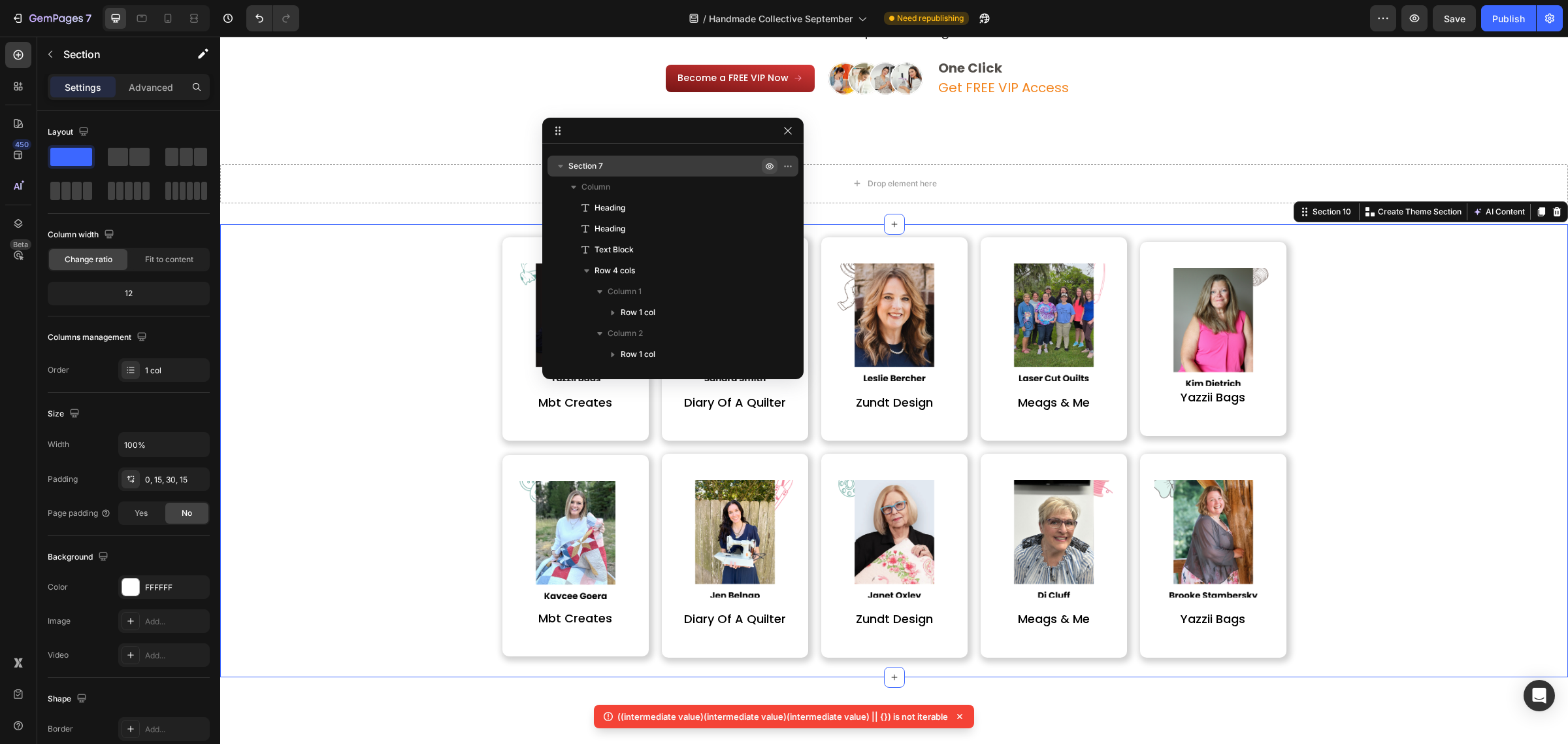
scroll to position [493, 0]
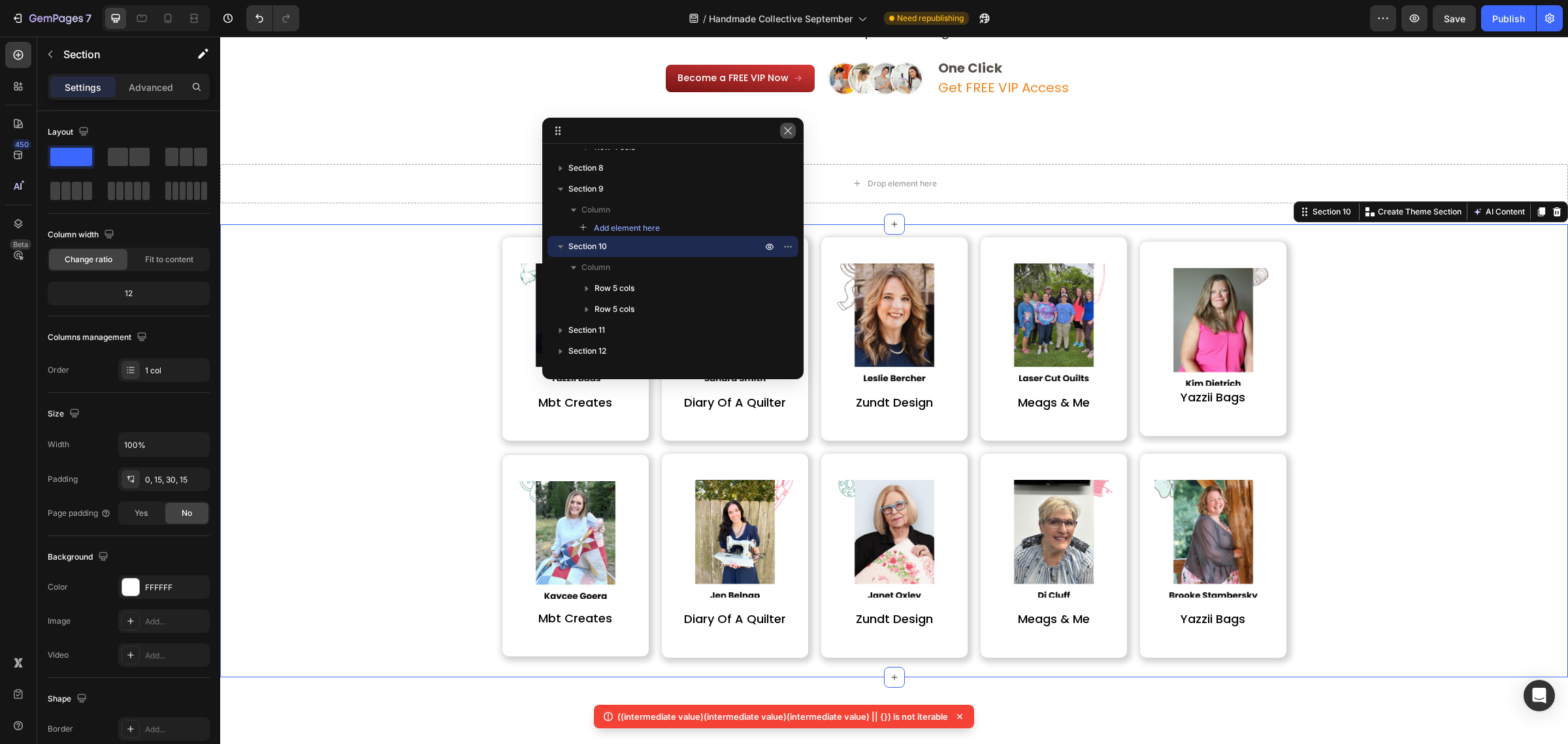
click at [791, 129] on icon "button" at bounding box center [787, 130] width 10 height 10
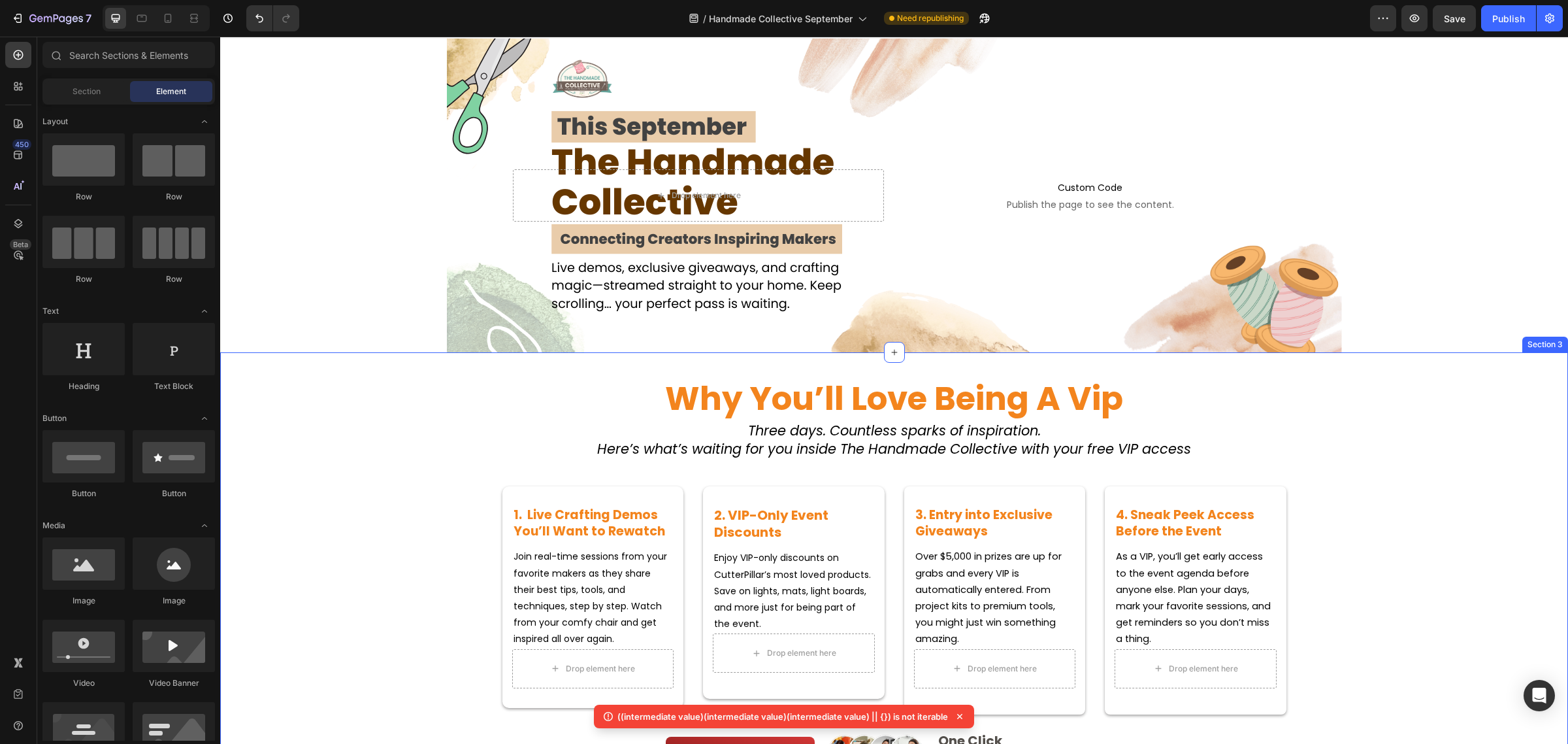
scroll to position [0, 0]
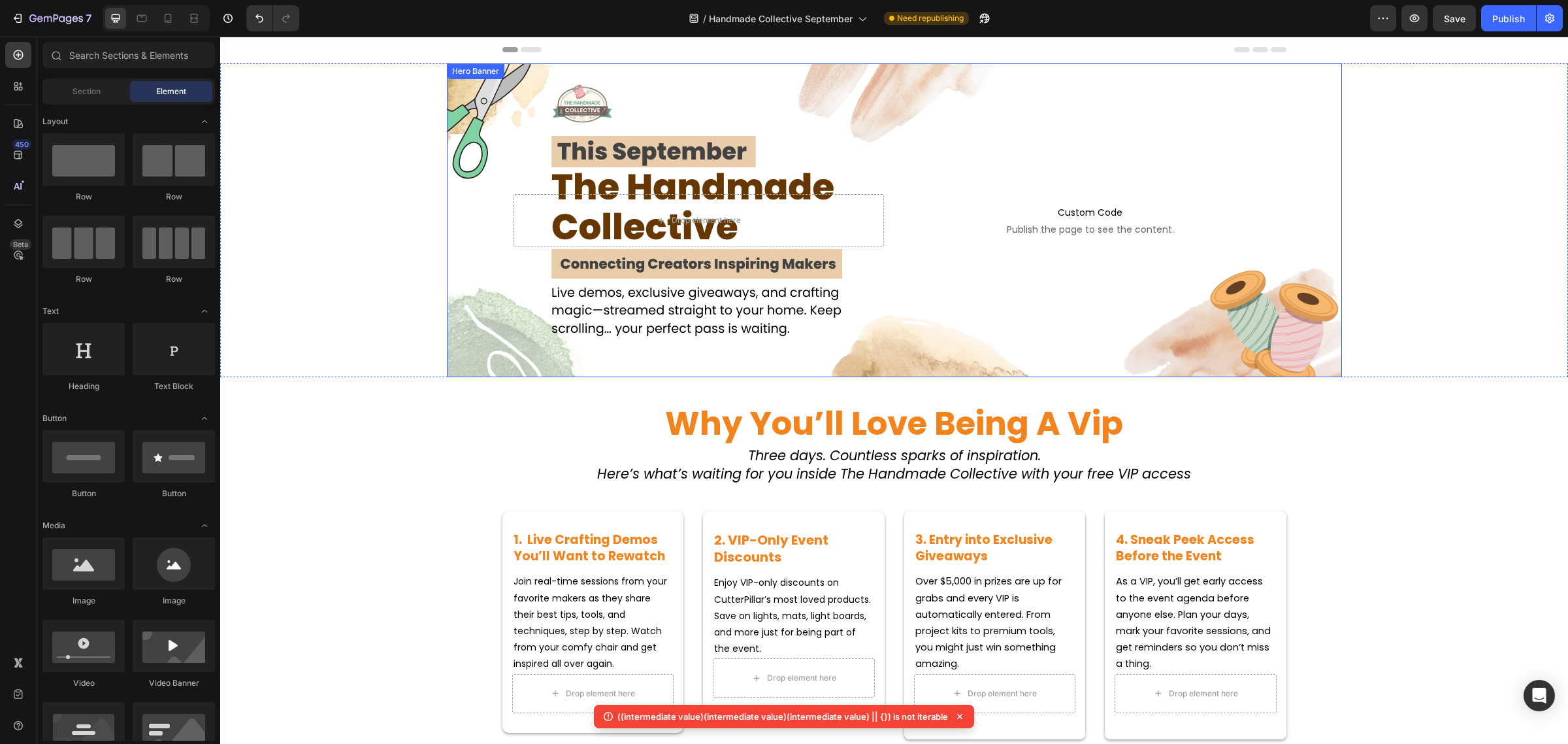
click at [576, 296] on div "Background Image" at bounding box center [894, 220] width 896 height 314
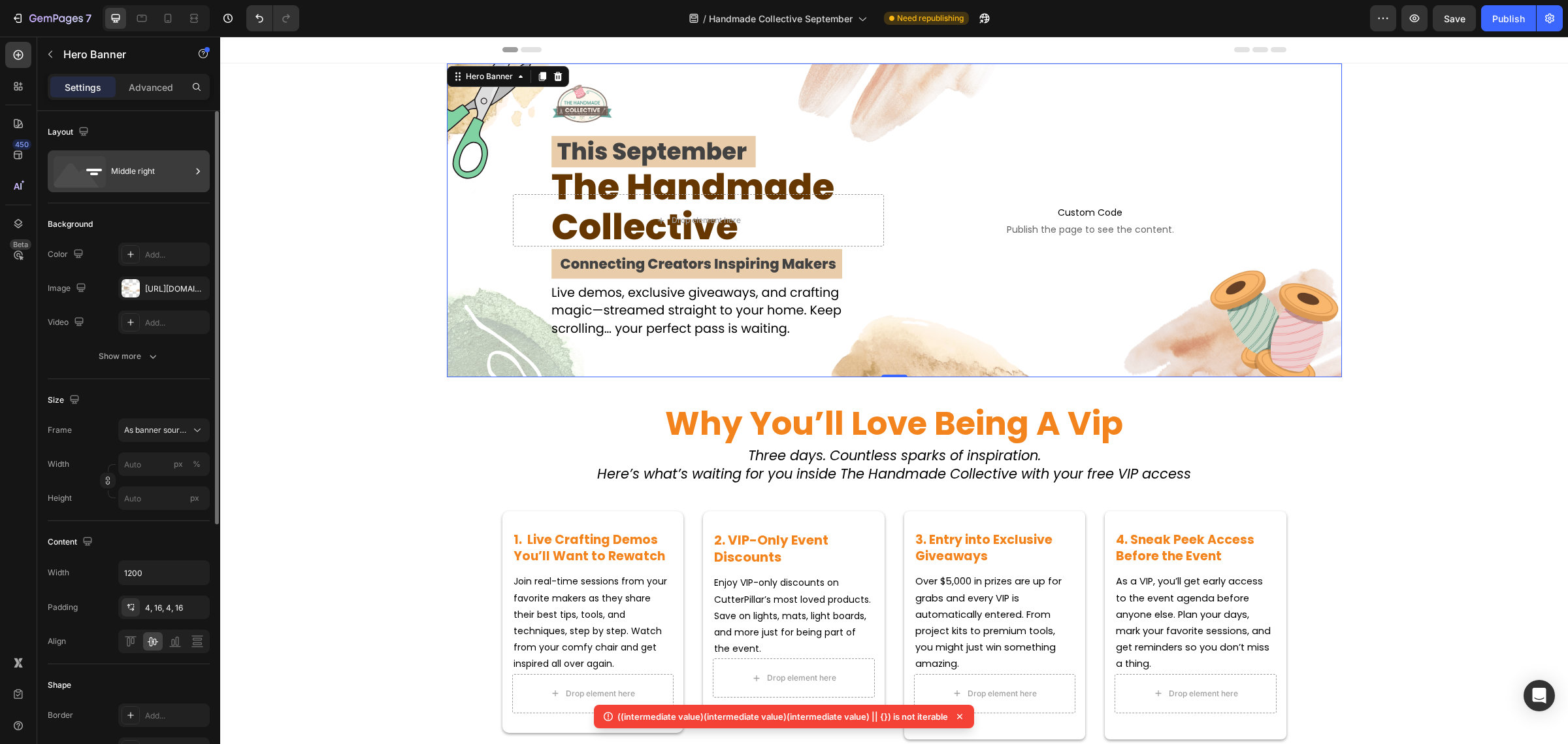
click at [131, 168] on div "Middle right" at bounding box center [150, 170] width 80 height 30
click at [160, 282] on div "https://cdn.shopify.com/s/files/1/0590/0002/9265/files/gempages_554562653624730…" at bounding box center [164, 288] width 91 height 24
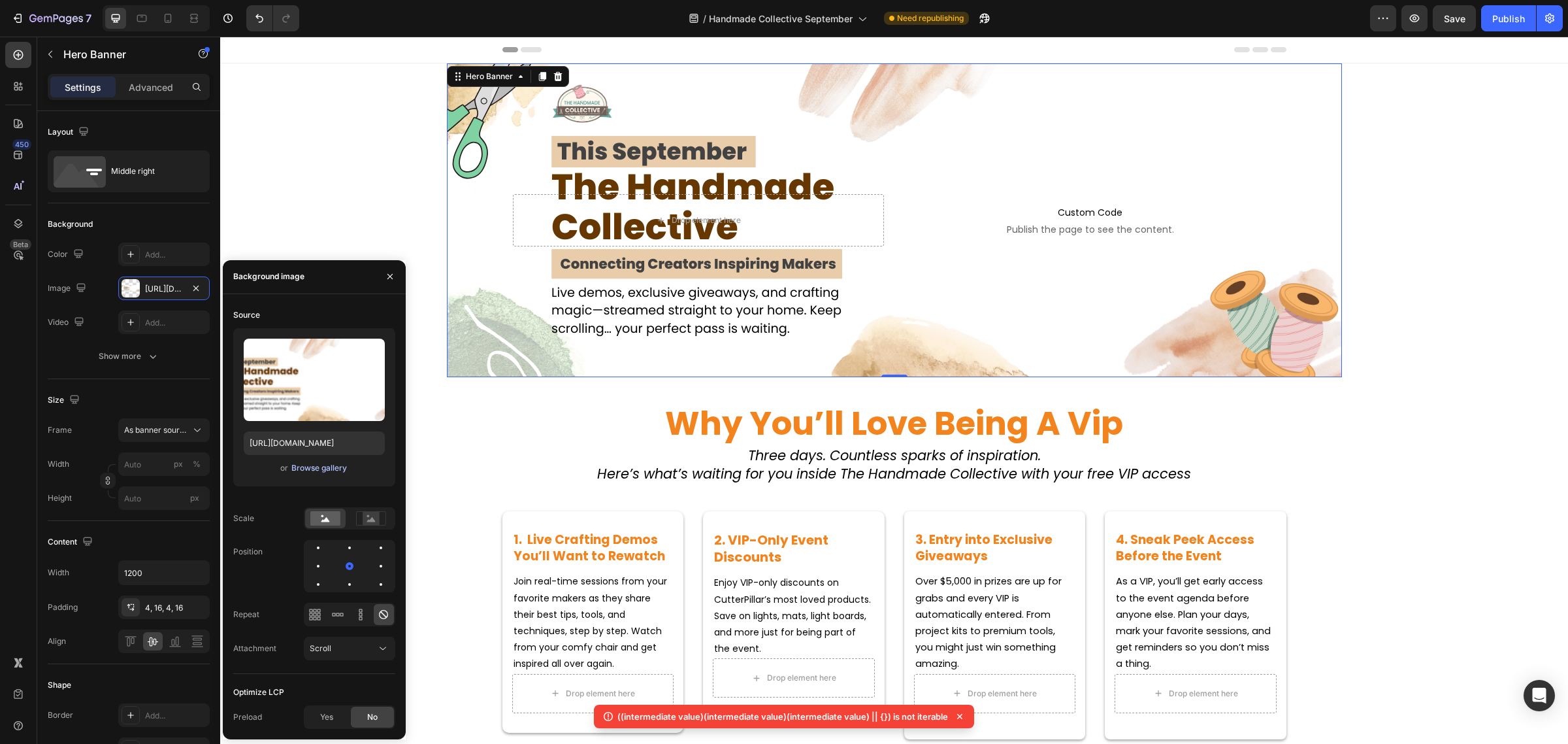
click at [315, 468] on div "Browse gallery" at bounding box center [319, 468] width 55 height 12
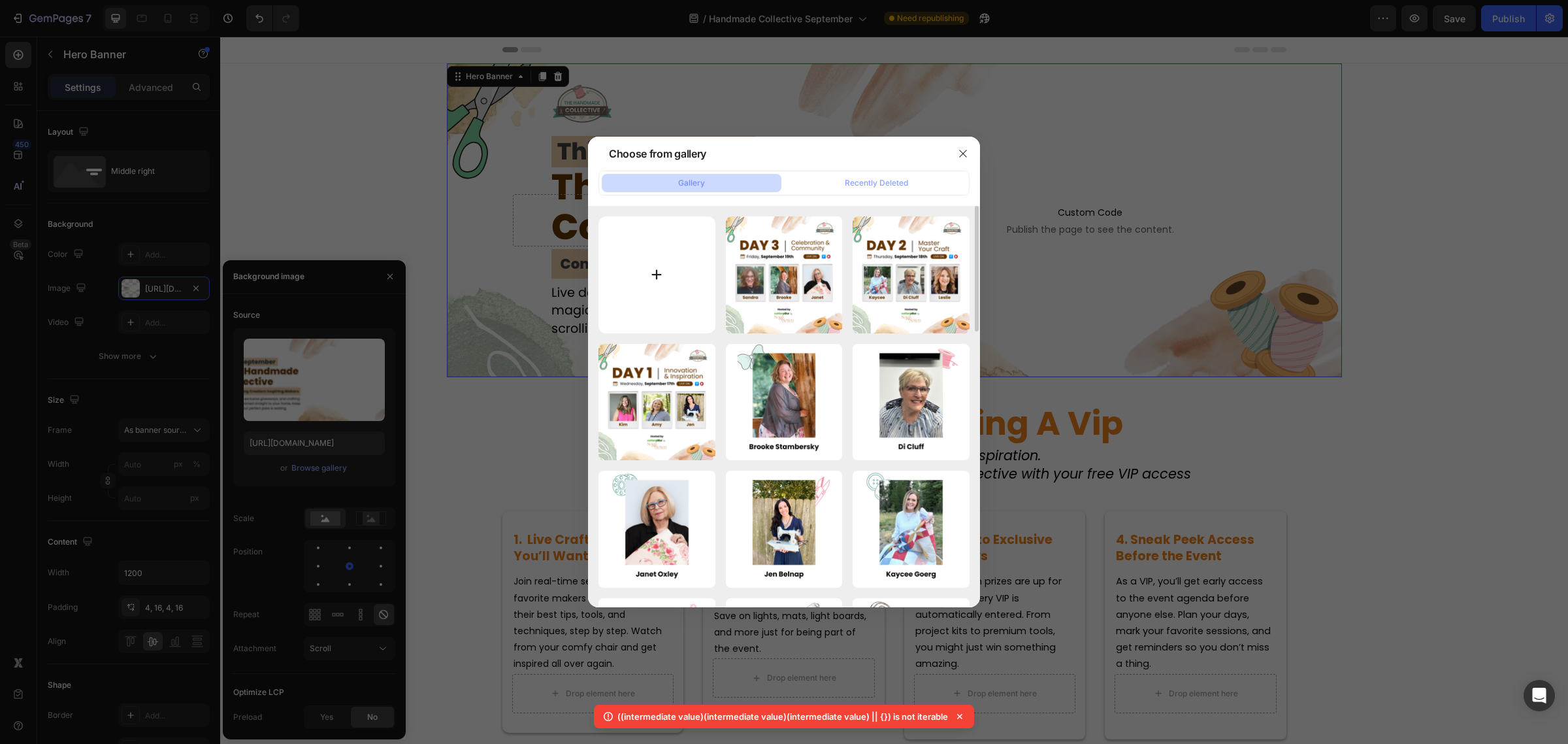
click at [658, 276] on input "file" at bounding box center [657, 274] width 117 height 117
type input "C:\fakepath\Copy of This September (1).png"
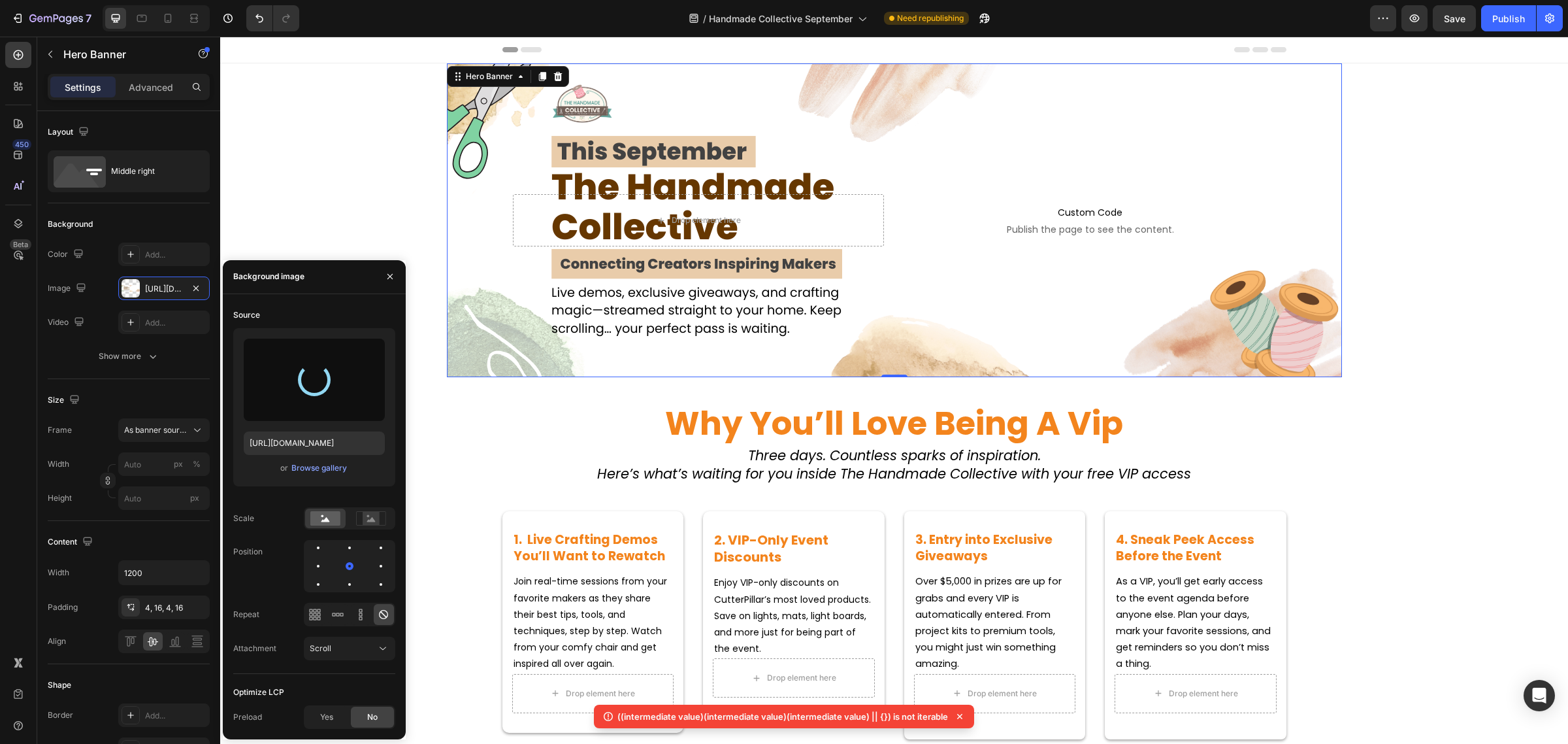
type input "https://cdn.shopify.com/s/files/1/0590/0002/9265/files/gempages_554562653624730…"
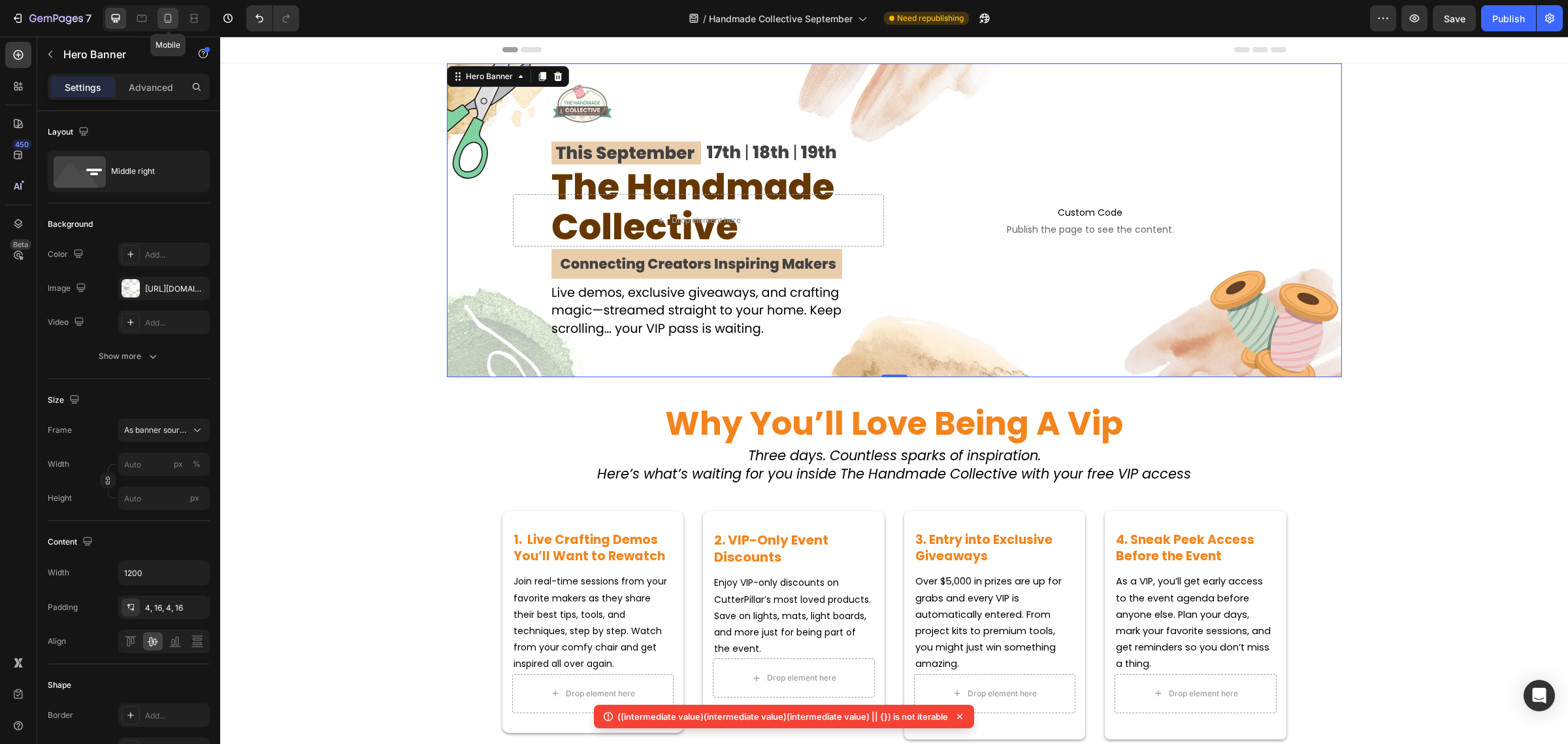
drag, startPoint x: 168, startPoint y: 21, endPoint x: 107, endPoint y: 150, distance: 142.7
click at [168, 21] on icon at bounding box center [168, 18] width 13 height 13
type input "100"
type input "100%"
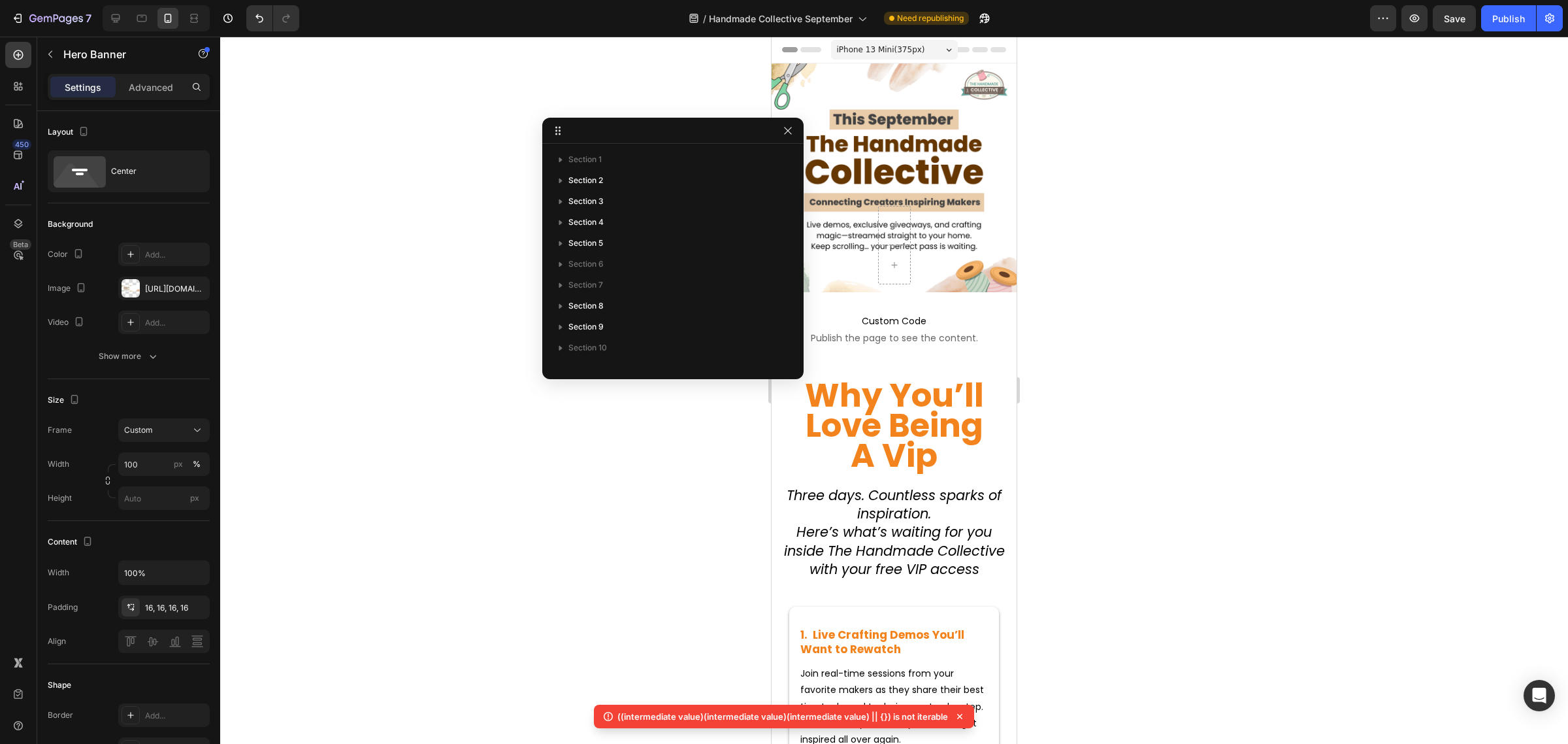
click at [958, 186] on div "Register Now Button Ready for VIP Access? Learn More Text Block Row Row" at bounding box center [894, 219] width 245 height 131
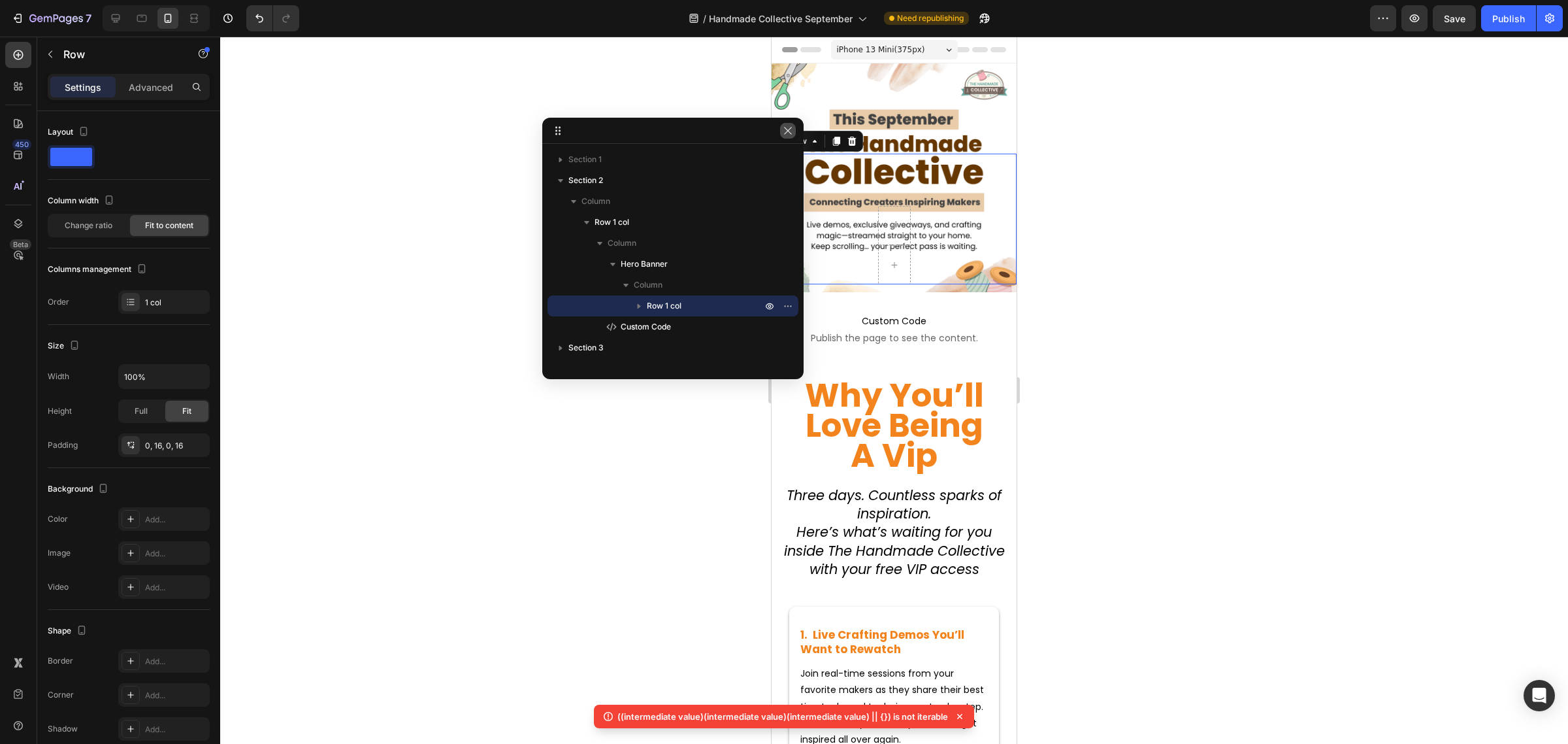
click at [786, 132] on icon "button" at bounding box center [787, 130] width 7 height 7
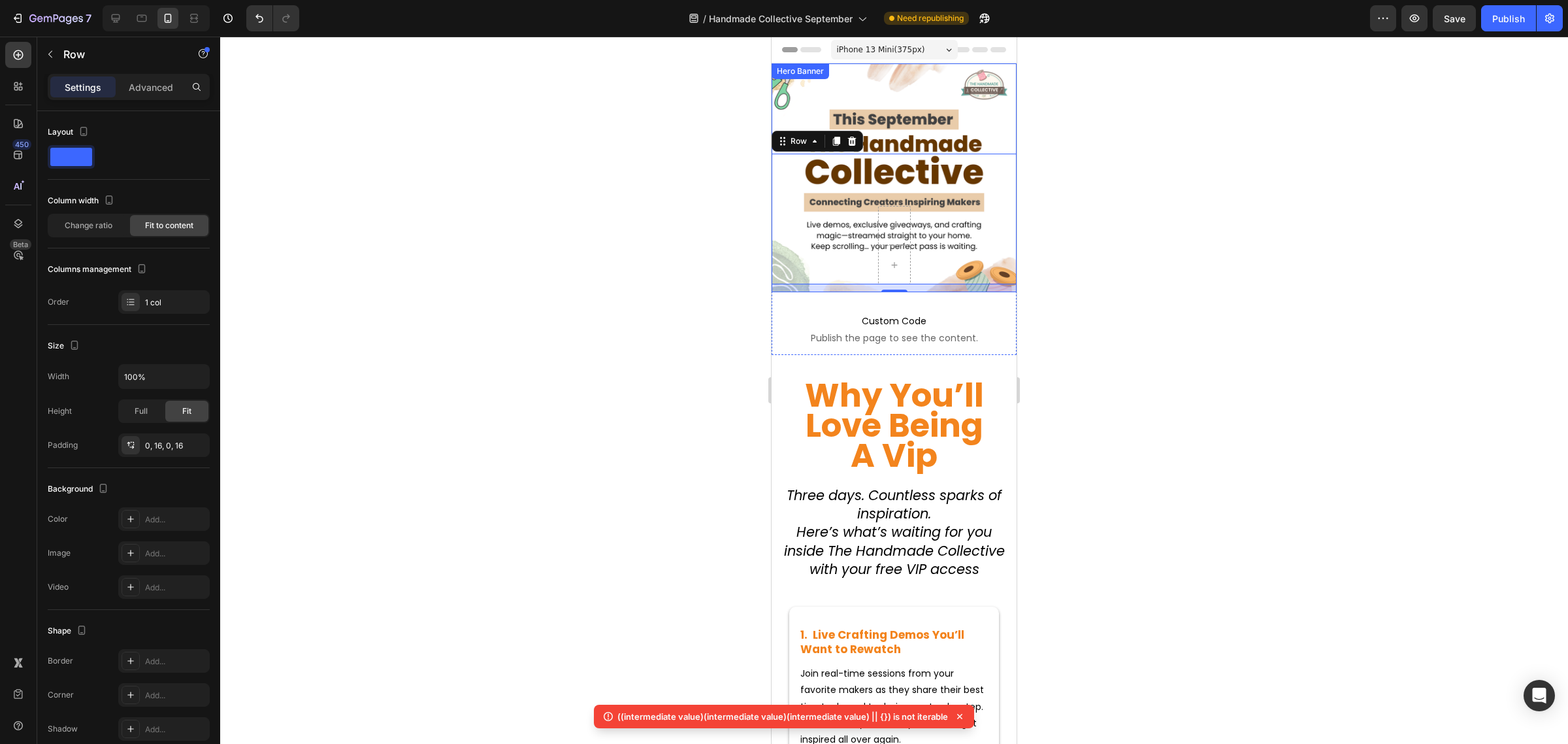
click at [936, 121] on div "Overlay" at bounding box center [894, 178] width 245 height 229
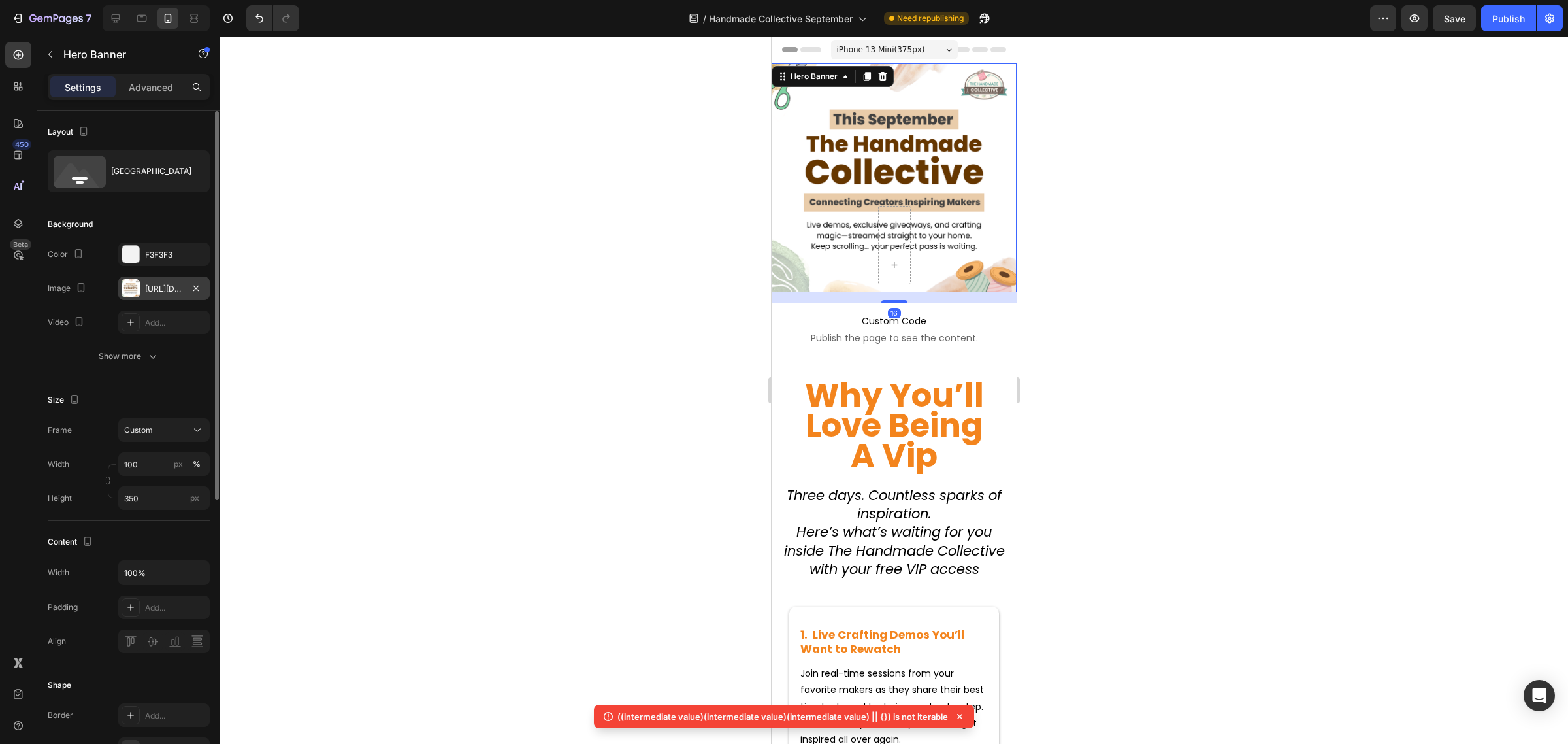
click at [171, 283] on div "https://cdn.shopify.com/s/files/1/0590/0002/9265/files/gempages_554562653624730…" at bounding box center [163, 289] width 38 height 12
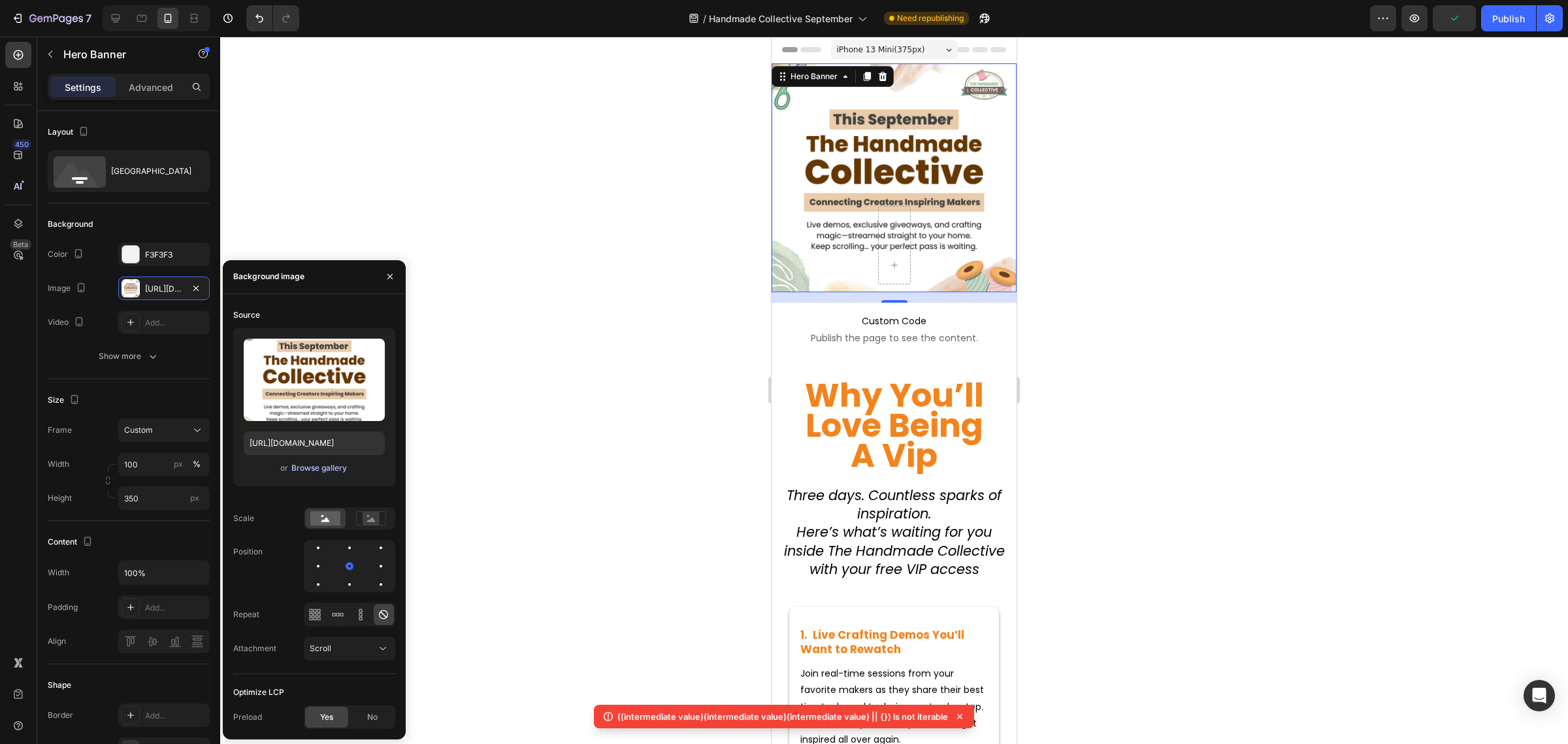
click at [329, 468] on div "Browse gallery" at bounding box center [319, 468] width 55 height 12
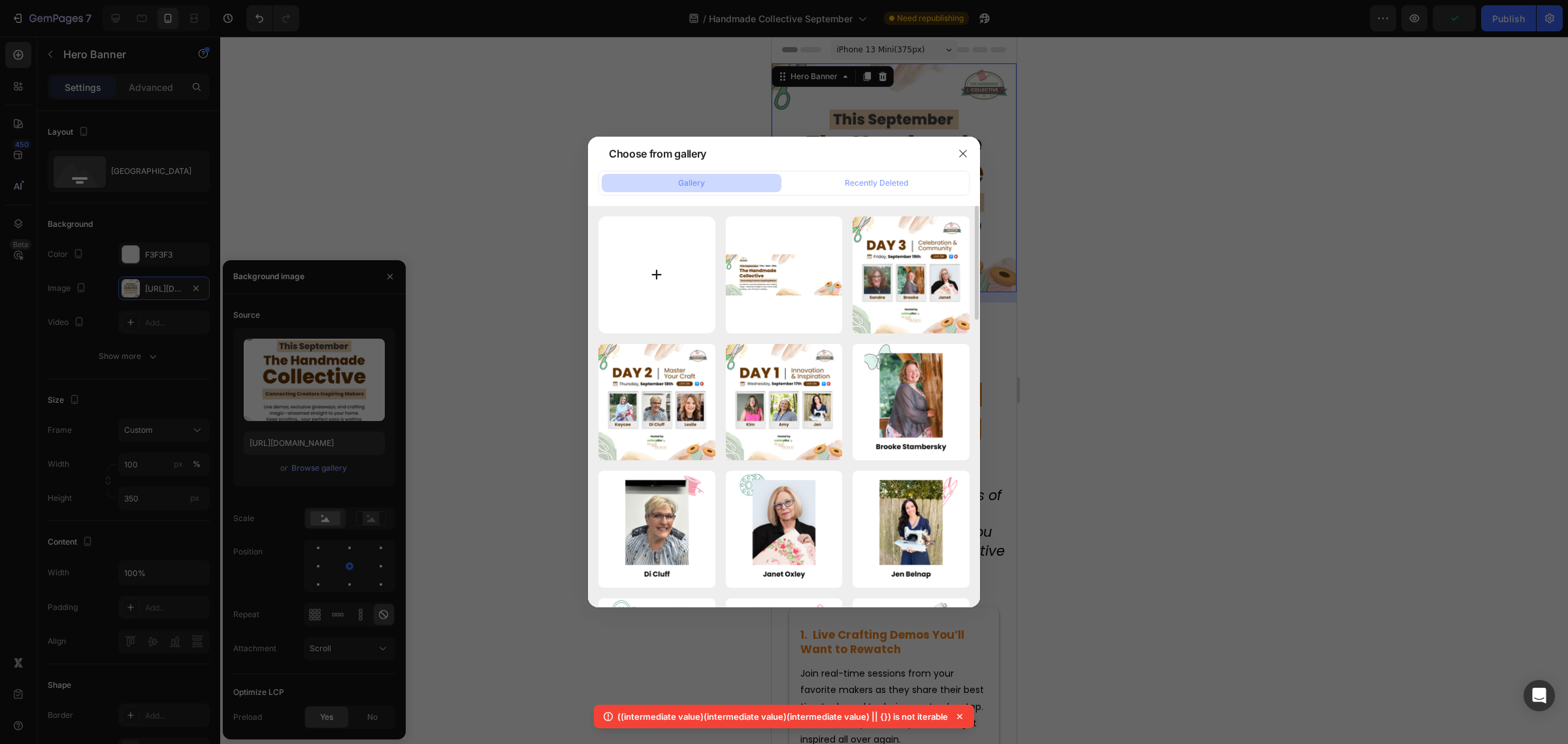
click at [684, 281] on input "file" at bounding box center [657, 274] width 117 height 117
type input "C:\fakepath\Copy of This September.png"
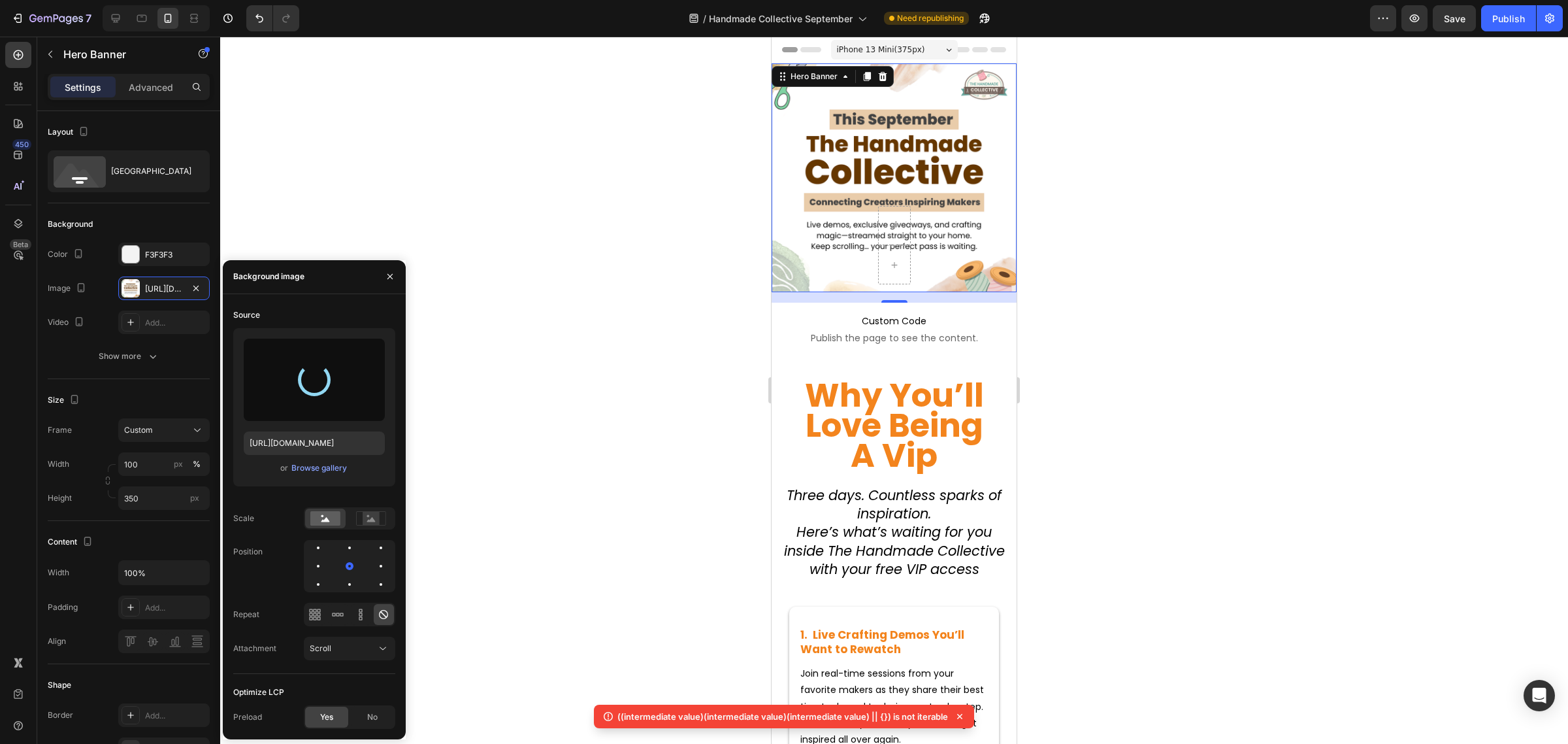
type input "https://cdn.shopify.com/s/files/1/0590/0002/9265/files/gempages_554562653624730…"
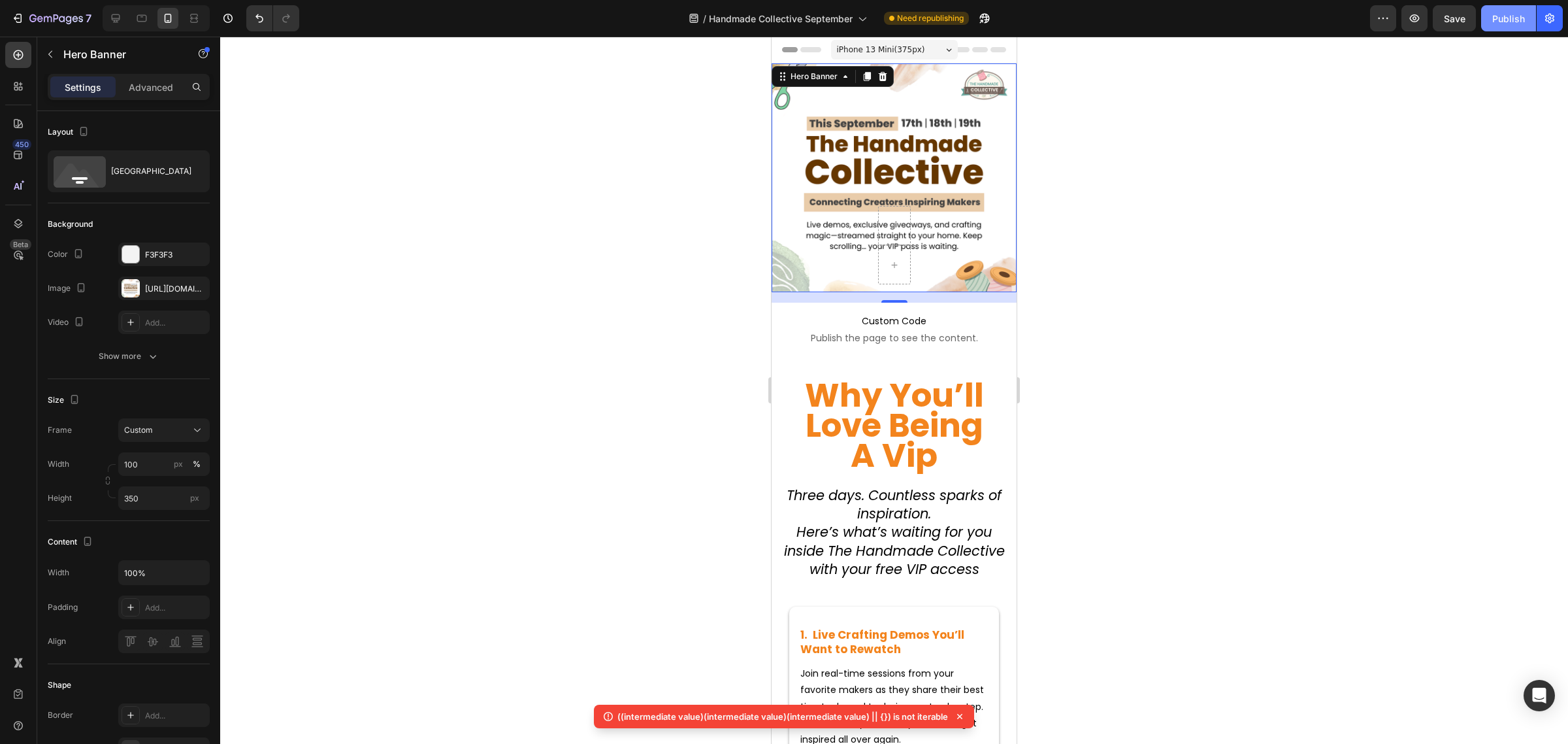
click at [1524, 24] on div "Publish" at bounding box center [1508, 19] width 33 height 14
drag, startPoint x: 116, startPoint y: 12, endPoint x: 731, endPoint y: 178, distance: 637.0
click at [116, 12] on icon at bounding box center [116, 18] width 13 height 13
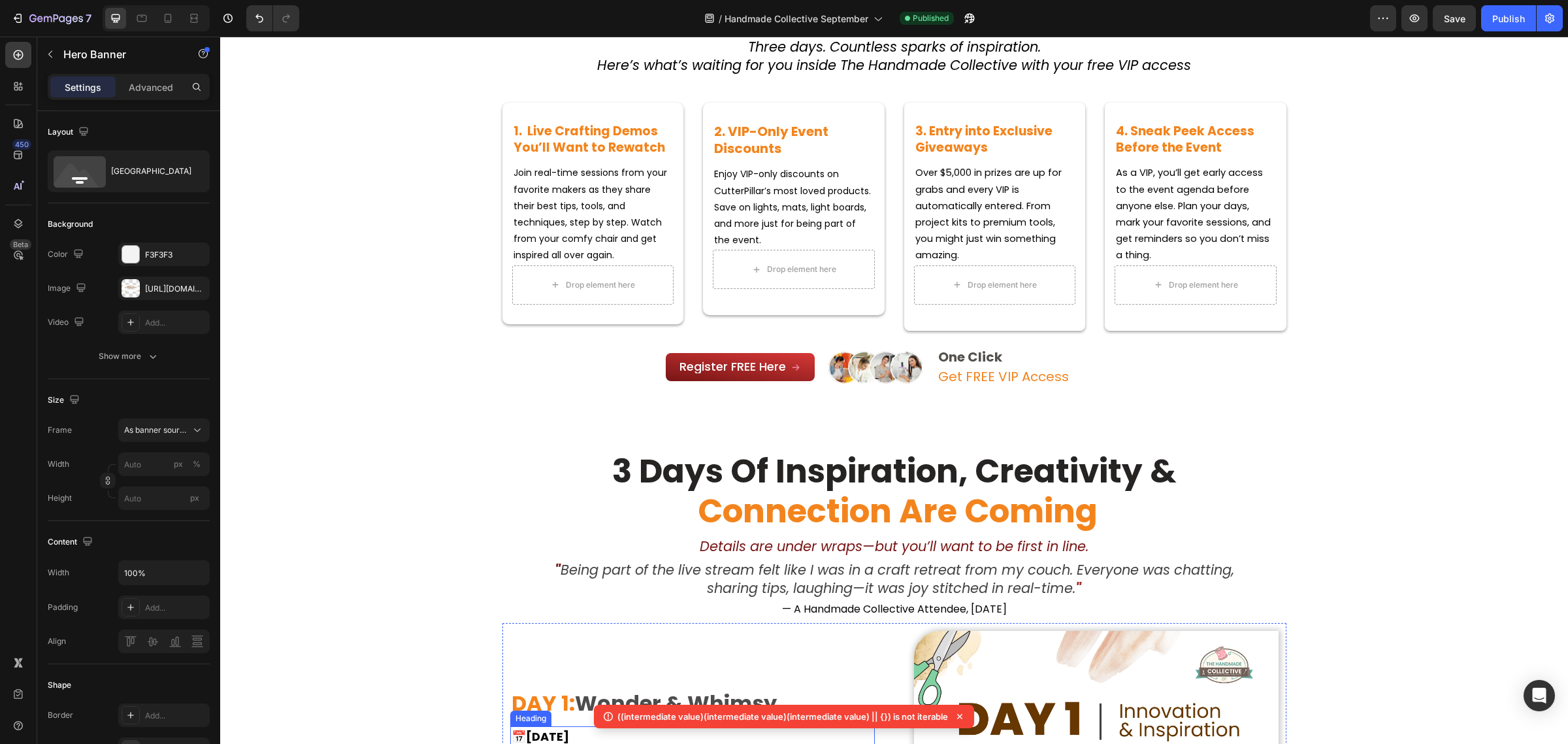
click at [701, 726] on h2 "📅 Wednesday, Sep 17th" at bounding box center [693, 737] width 364 height 22
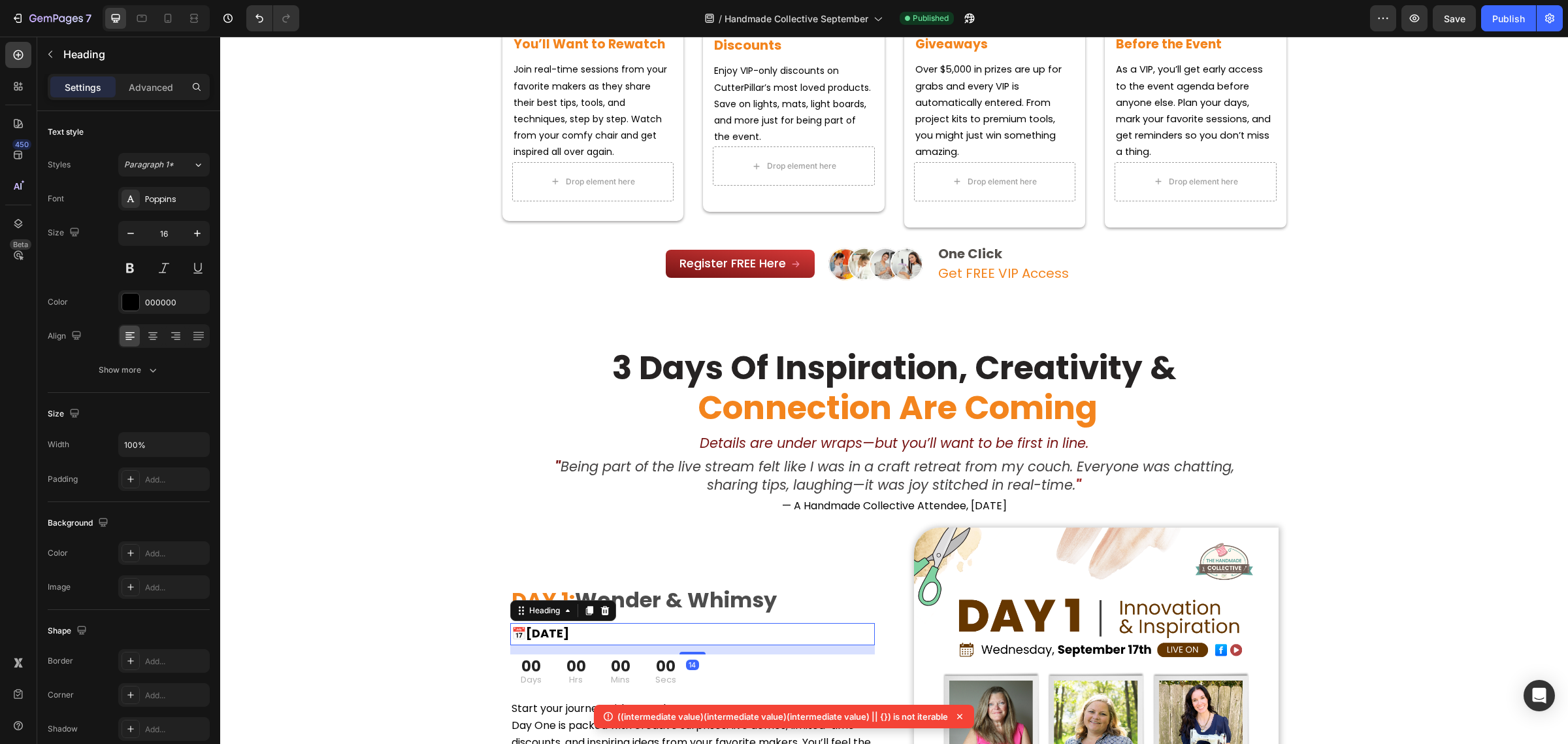
scroll to position [490, 0]
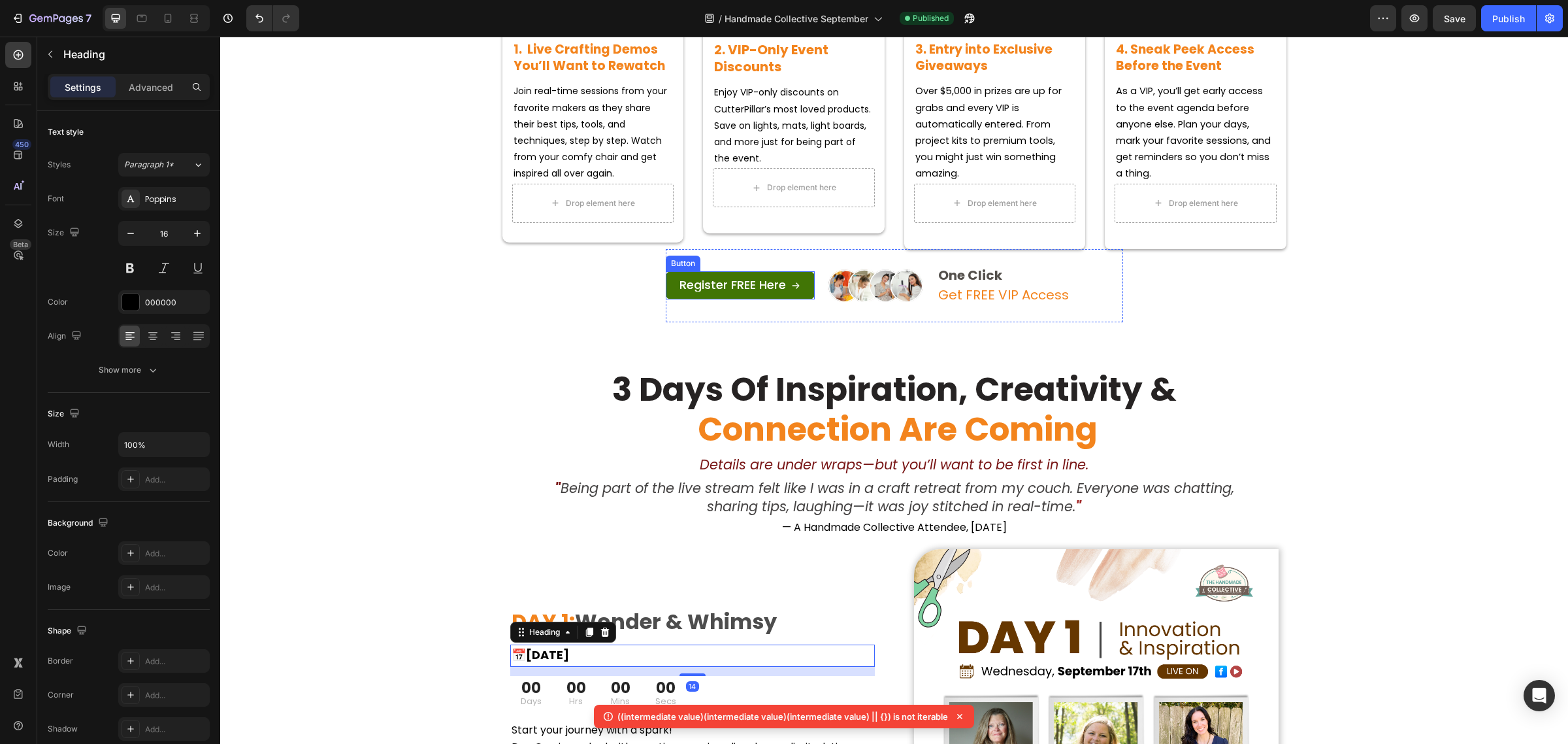
click at [727, 276] on link "Register FREE Here" at bounding box center [740, 285] width 149 height 28
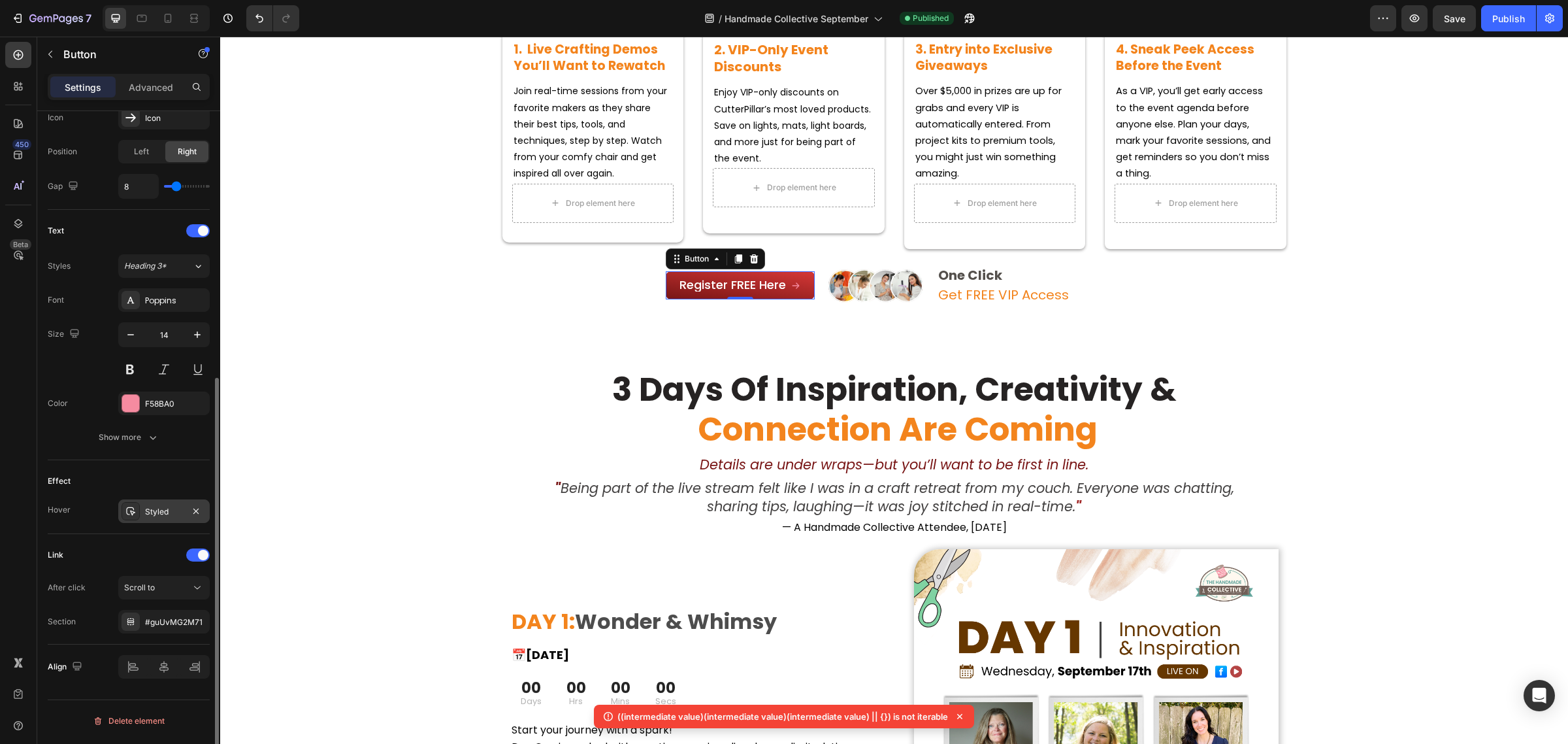
scroll to position [443, 0]
click at [191, 595] on button "Scroll to" at bounding box center [164, 586] width 91 height 24
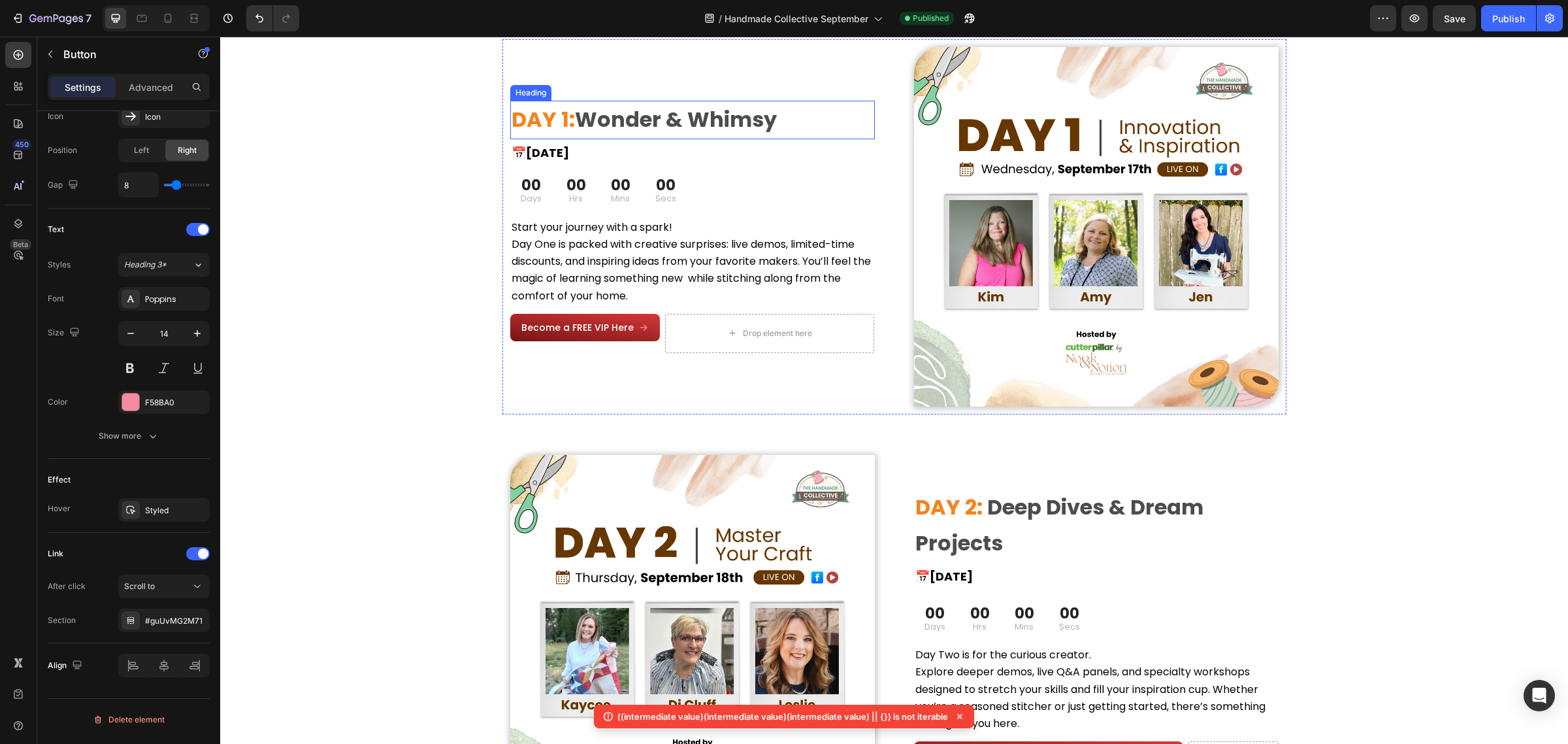
scroll to position [1144, 0]
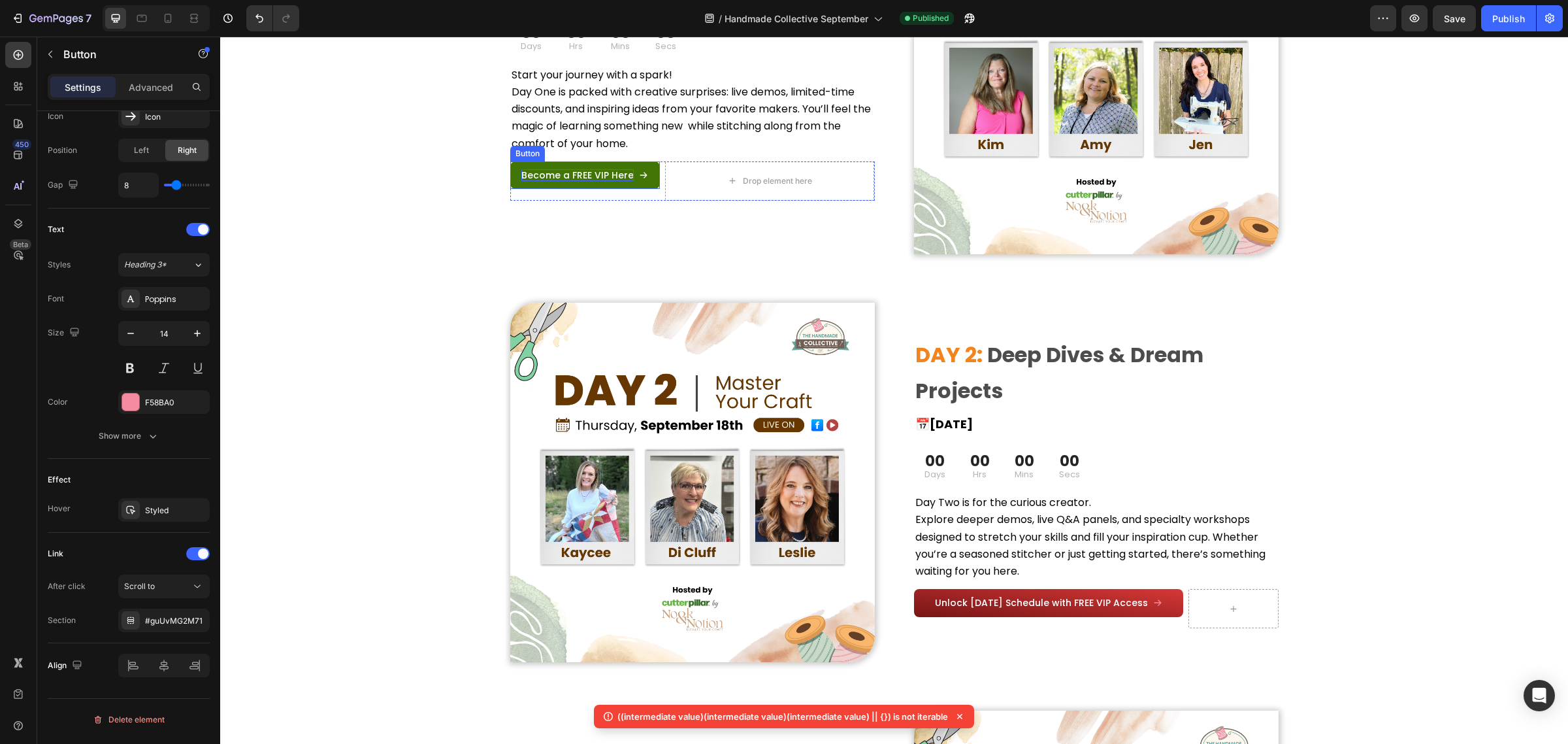
click at [589, 172] on span "Become a FREE VIP Here" at bounding box center [578, 175] width 112 height 13
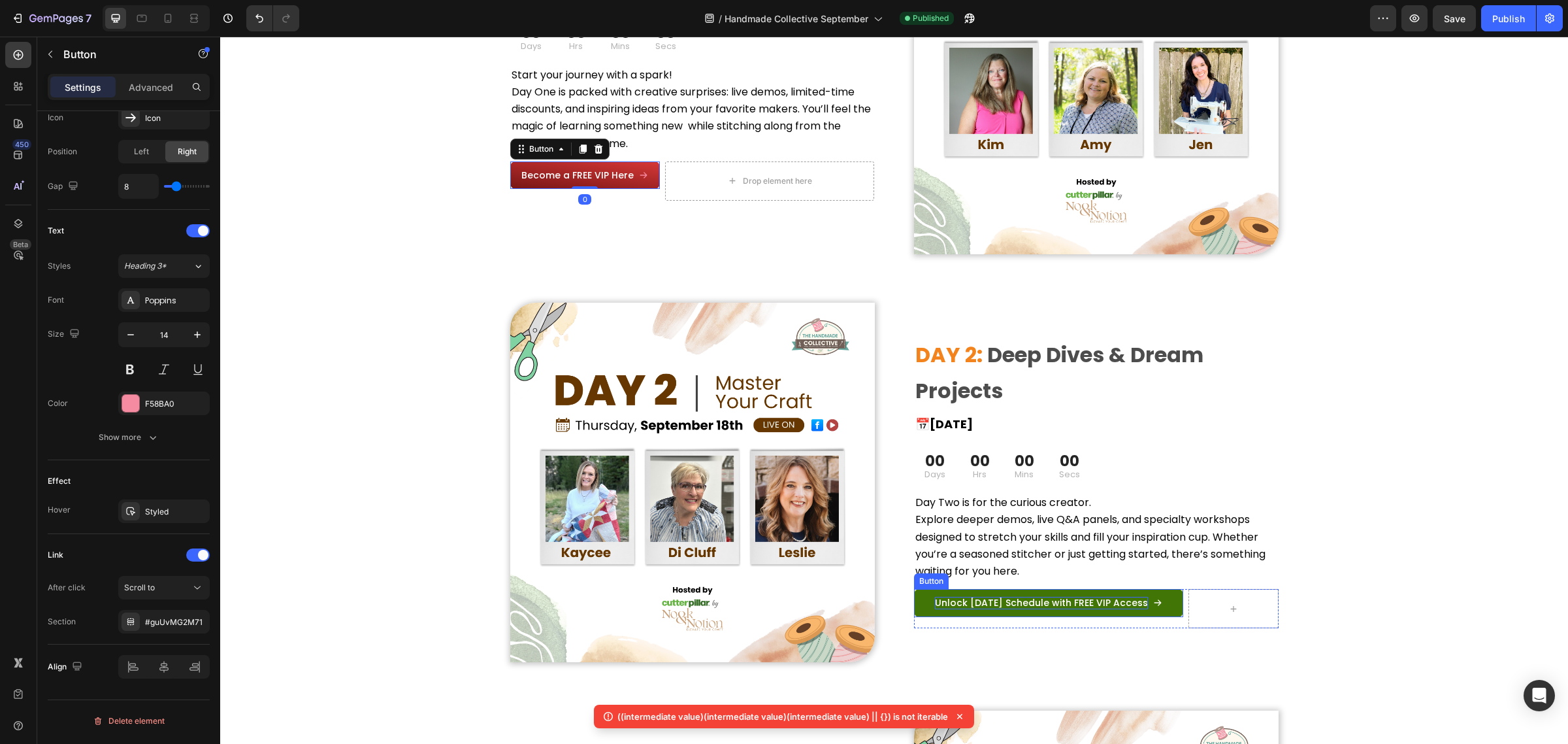
click at [1019, 598] on span "Unlock [DATE] Schedule with FREE VIP Access" at bounding box center [1042, 602] width 213 height 13
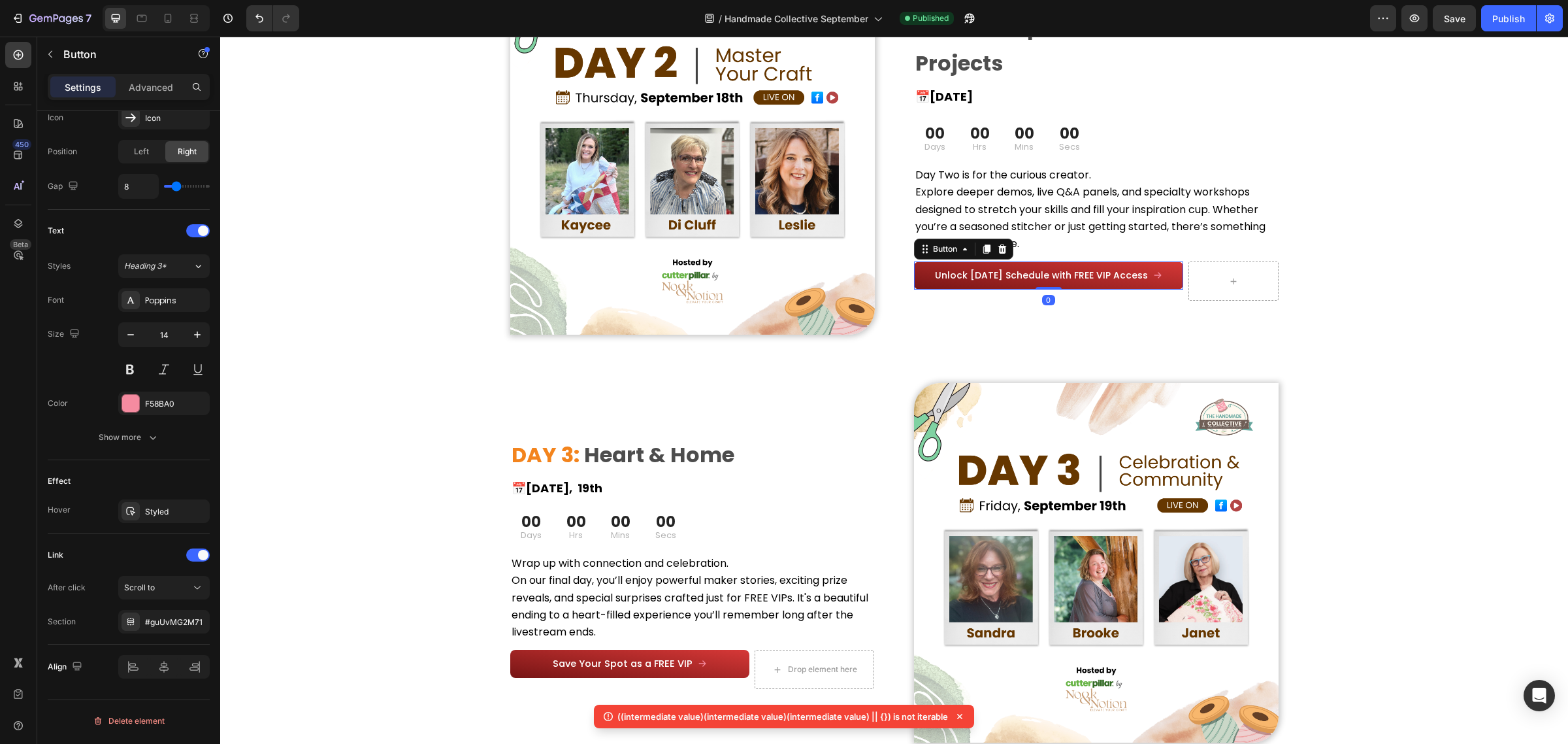
scroll to position [1960, 0]
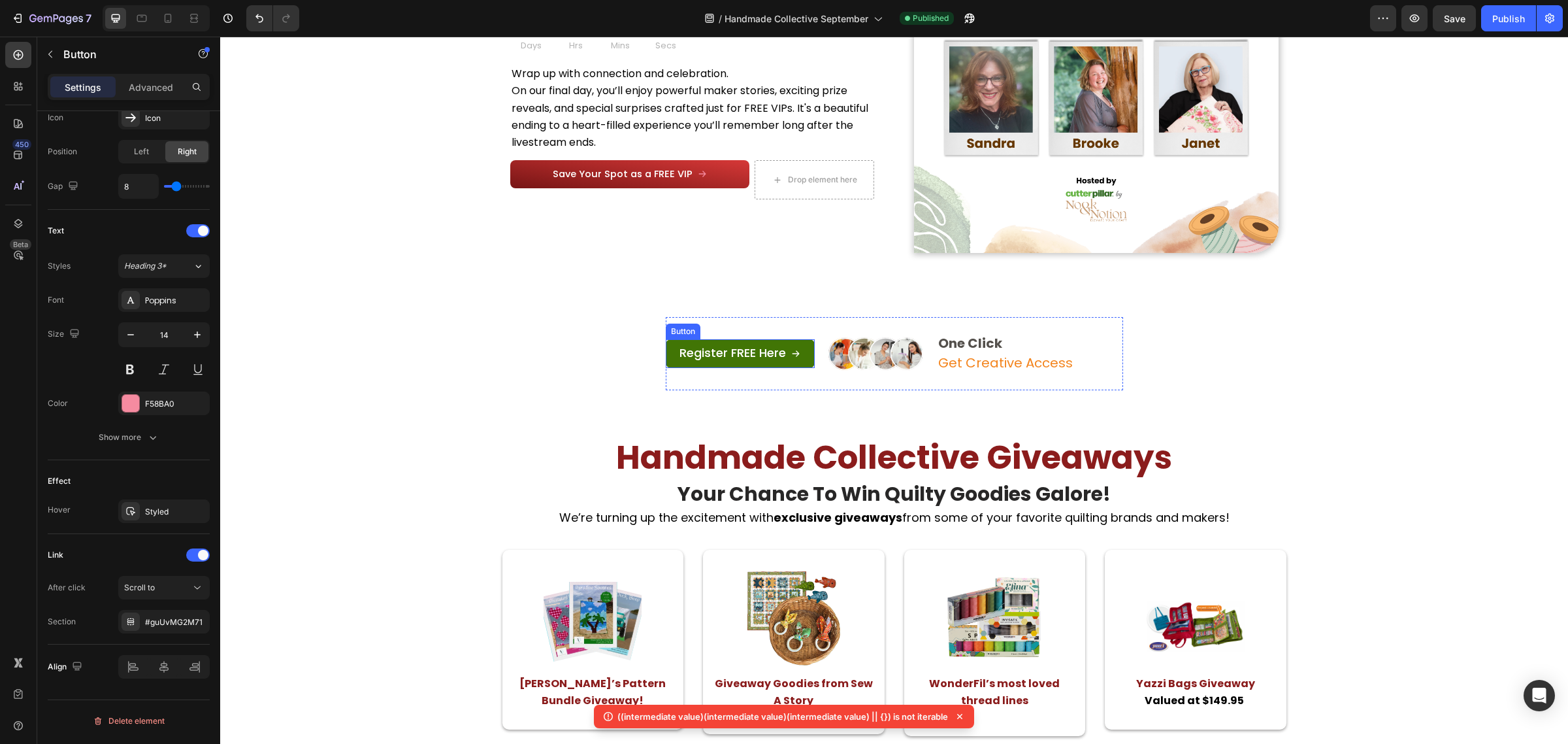
click at [722, 346] on link "Register FREE Here" at bounding box center [740, 353] width 149 height 28
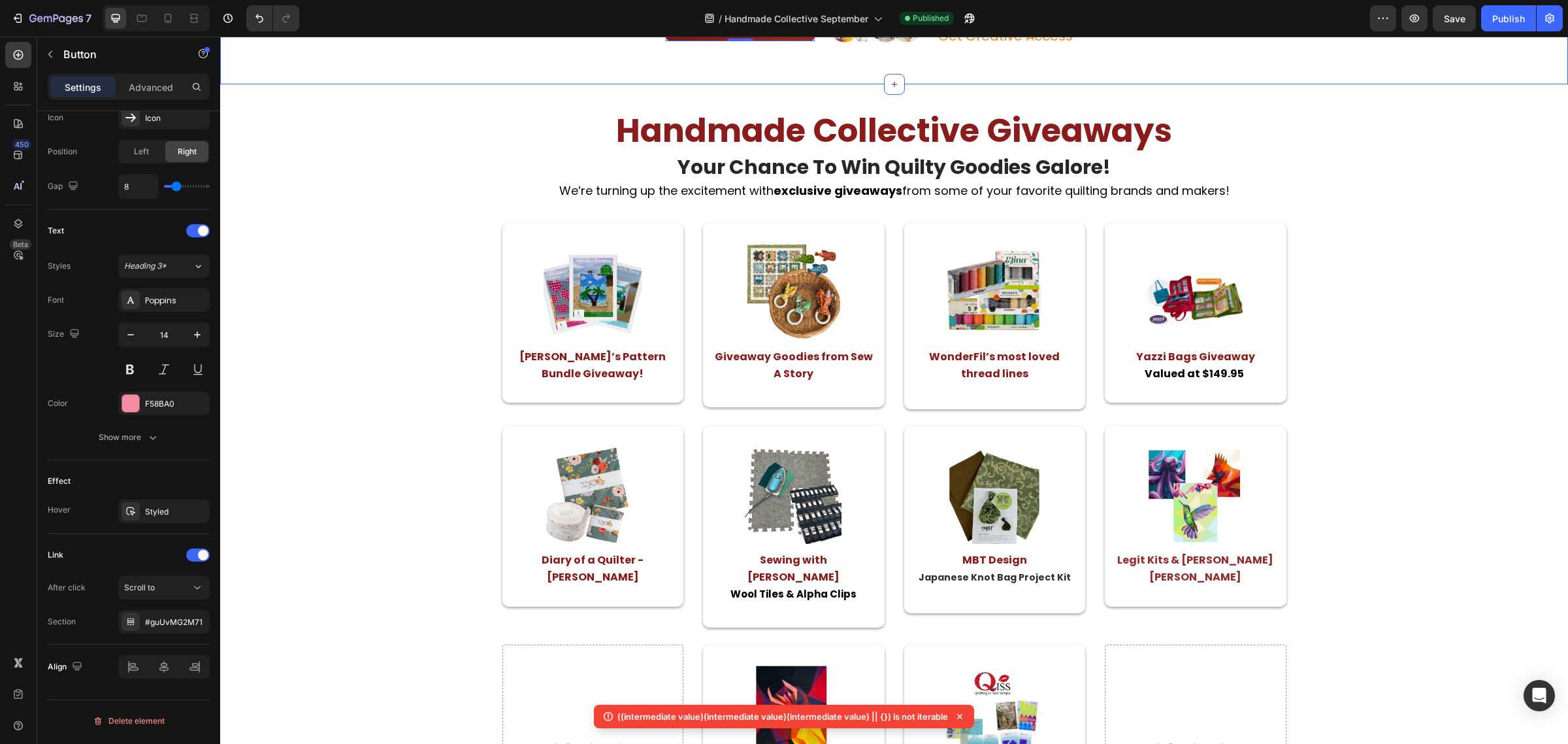
scroll to position [2042, 0]
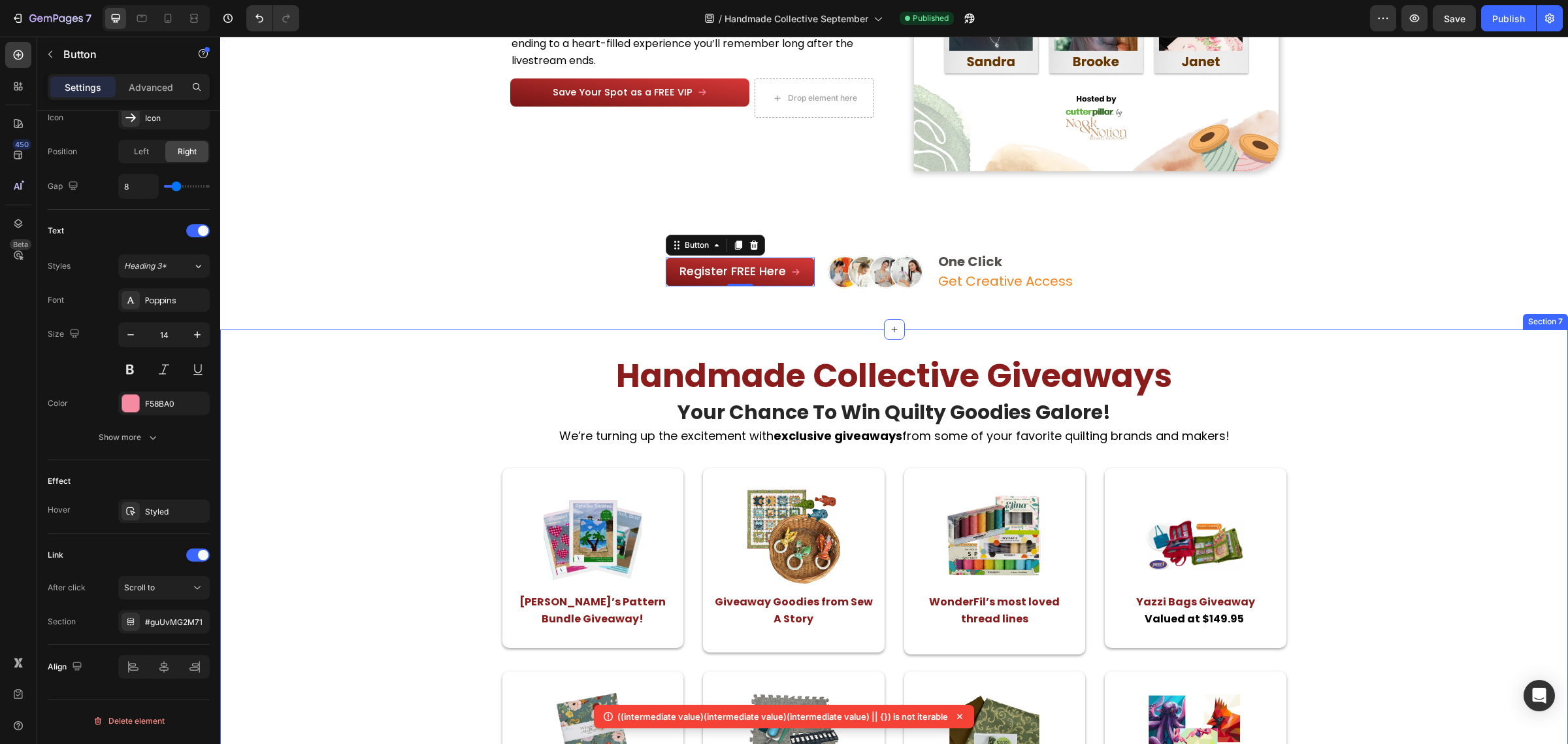
click at [747, 337] on div "handmade collective giveaways Heading your chance to win quilty goodies galore!…" at bounding box center [894, 732] width 1348 height 806
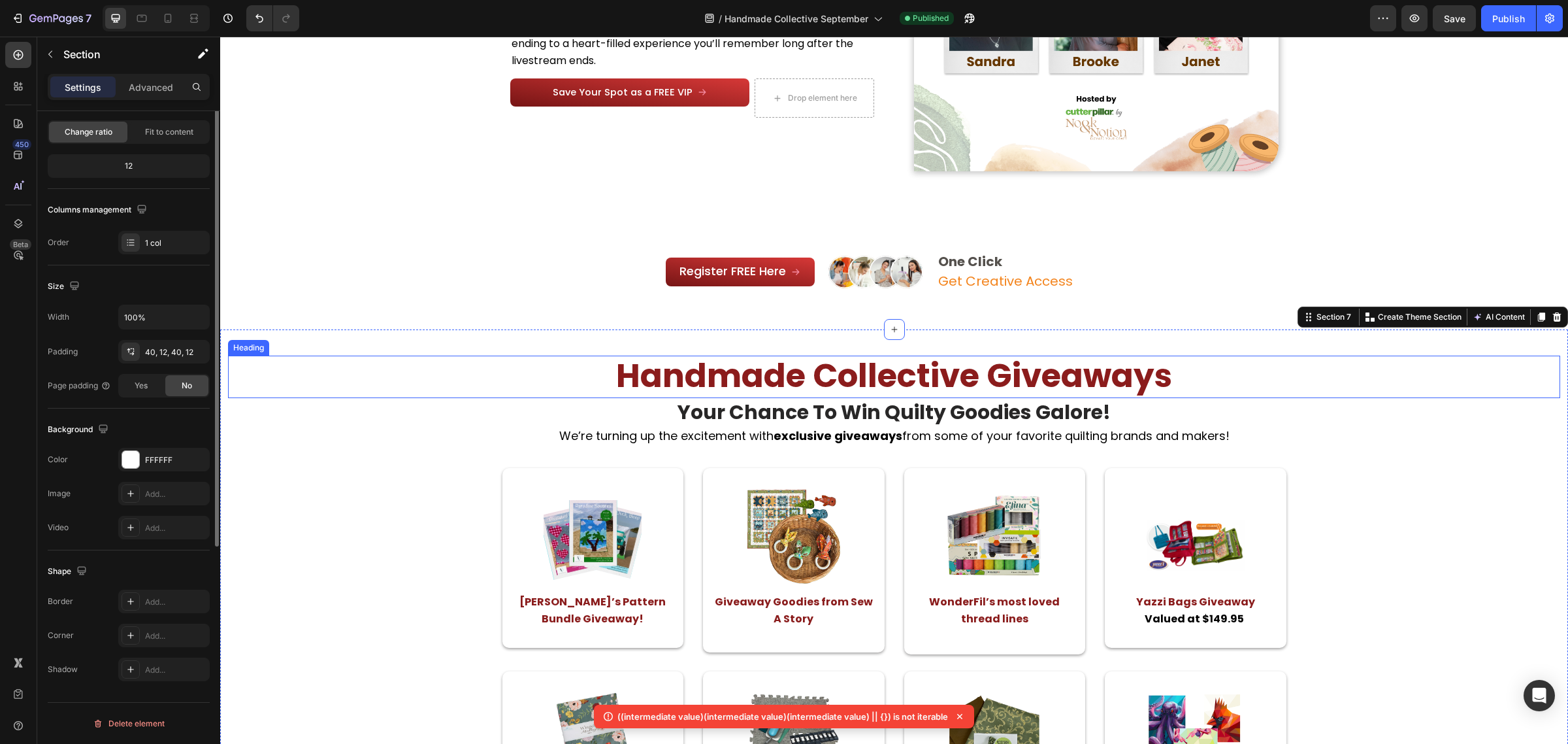
scroll to position [0, 0]
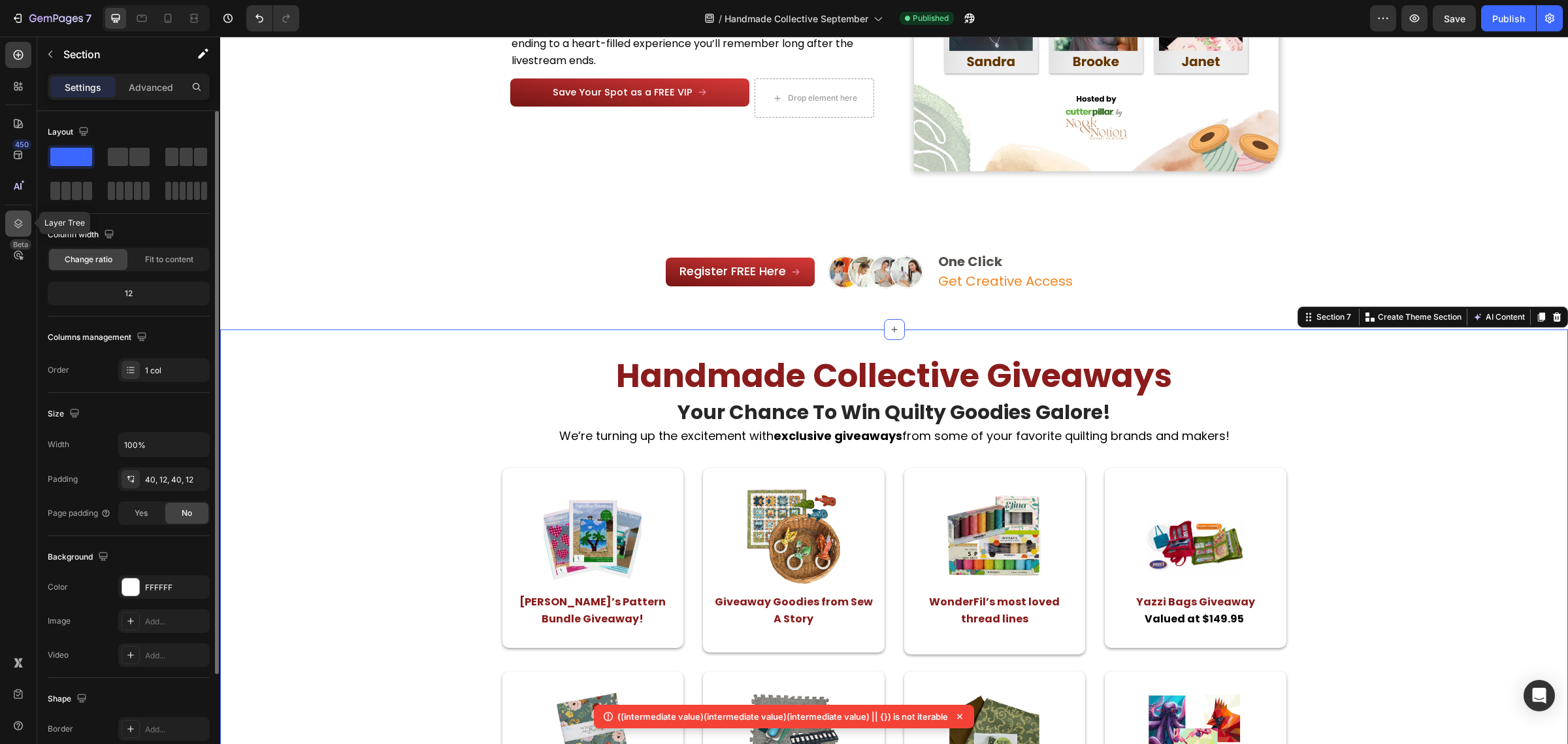
click at [18, 224] on icon at bounding box center [18, 223] width 13 height 13
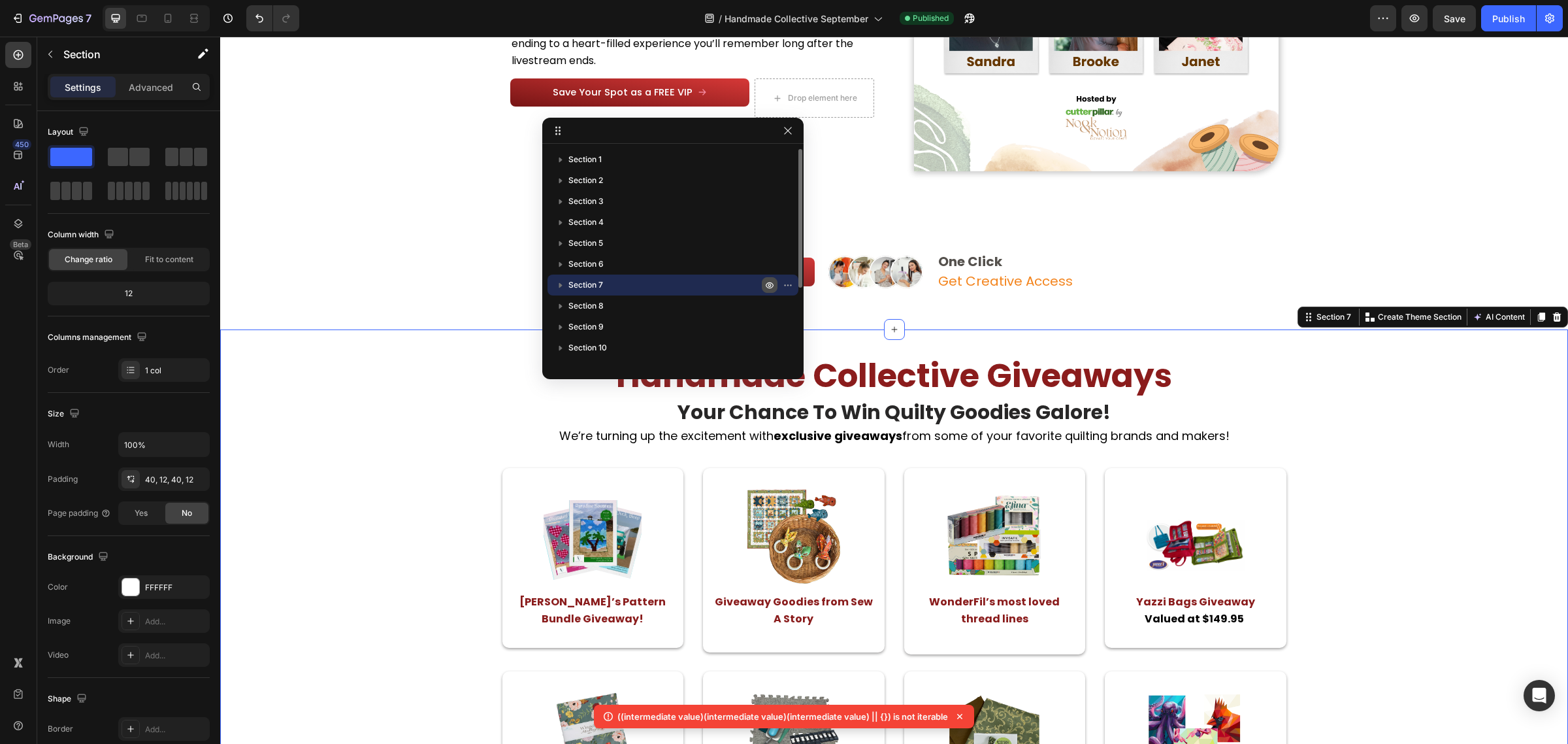
drag, startPoint x: 774, startPoint y: 287, endPoint x: 862, endPoint y: 385, distance: 131.7
click at [774, 287] on icon "button" at bounding box center [769, 285] width 10 height 10
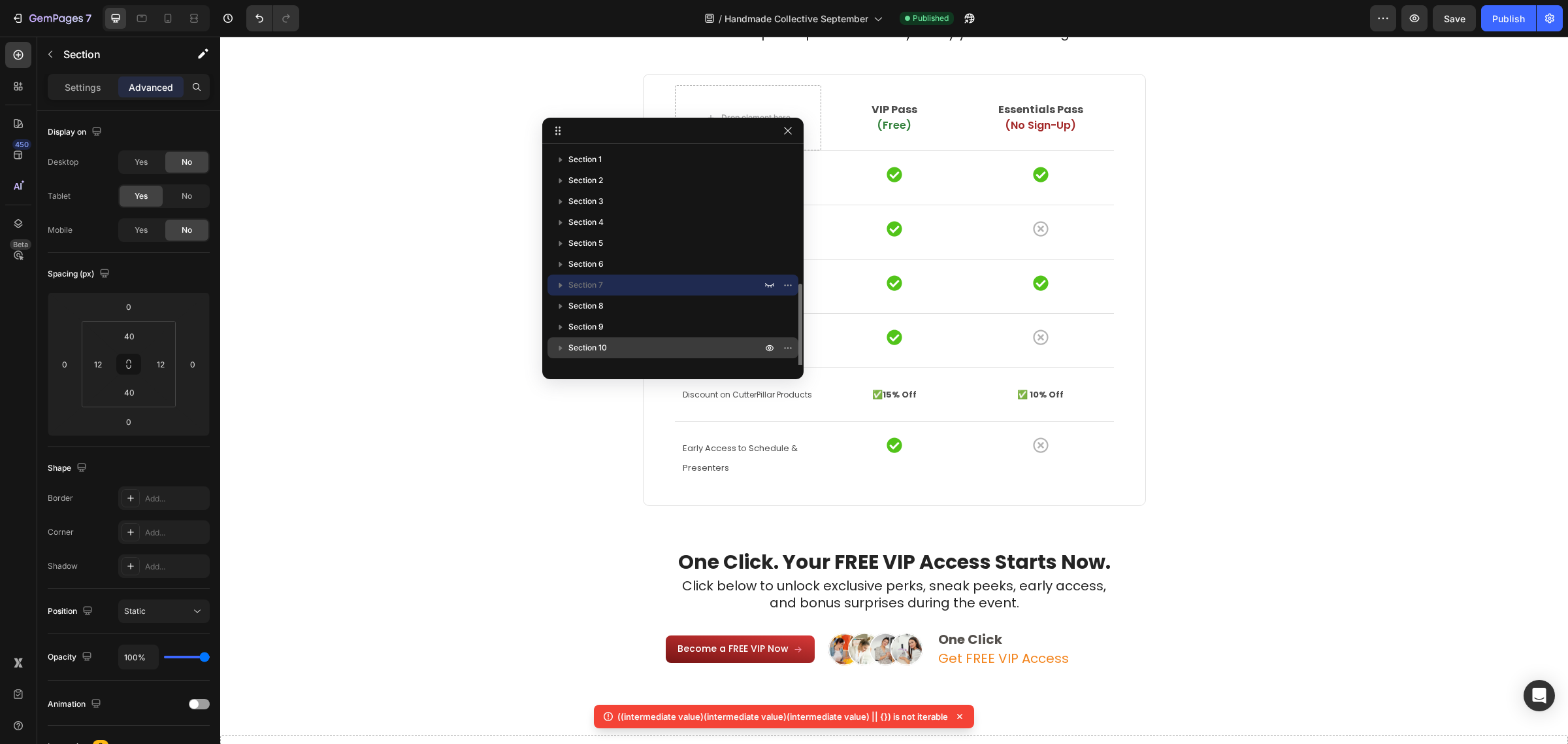
scroll to position [119, 0]
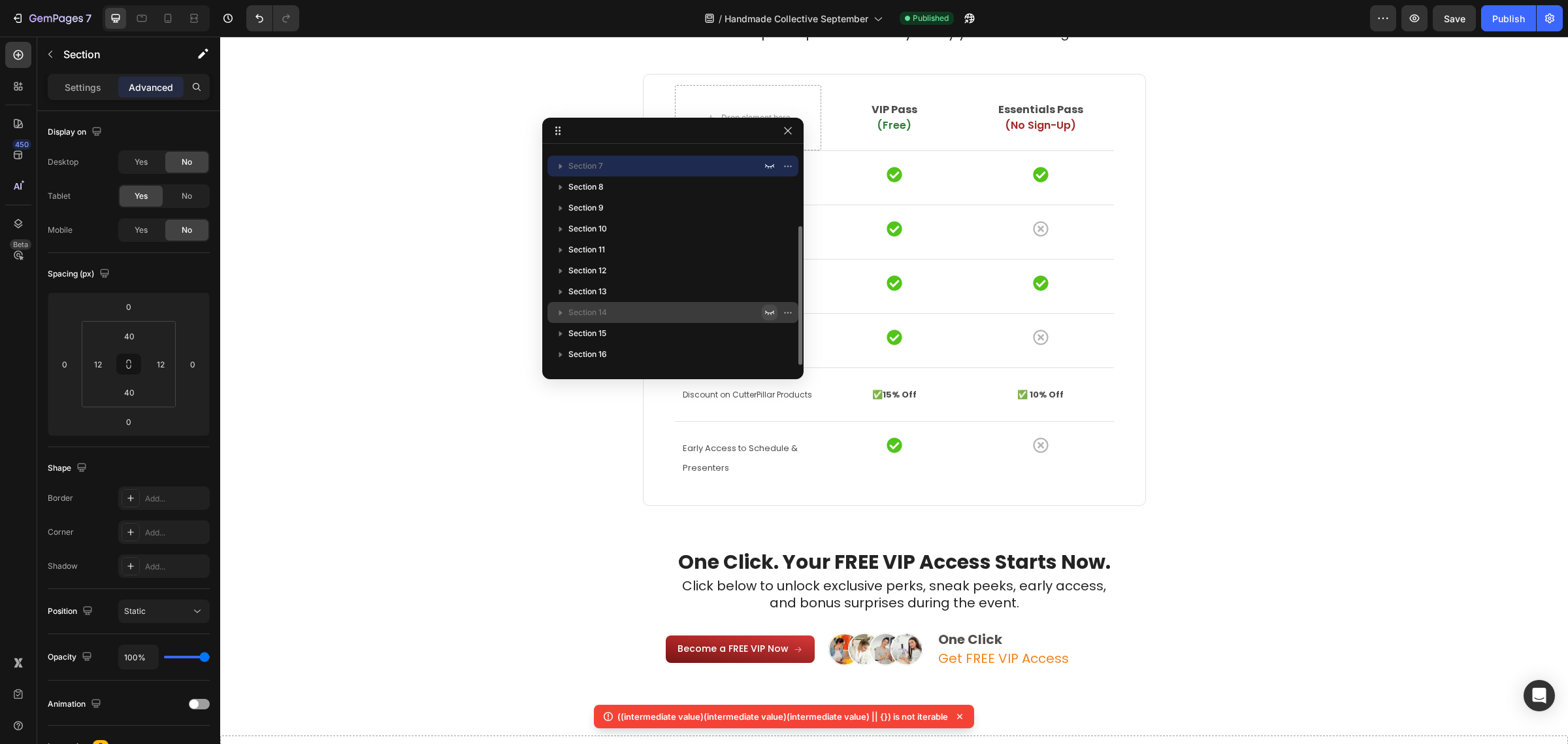
click at [765, 314] on icon "button" at bounding box center [769, 312] width 10 height 10
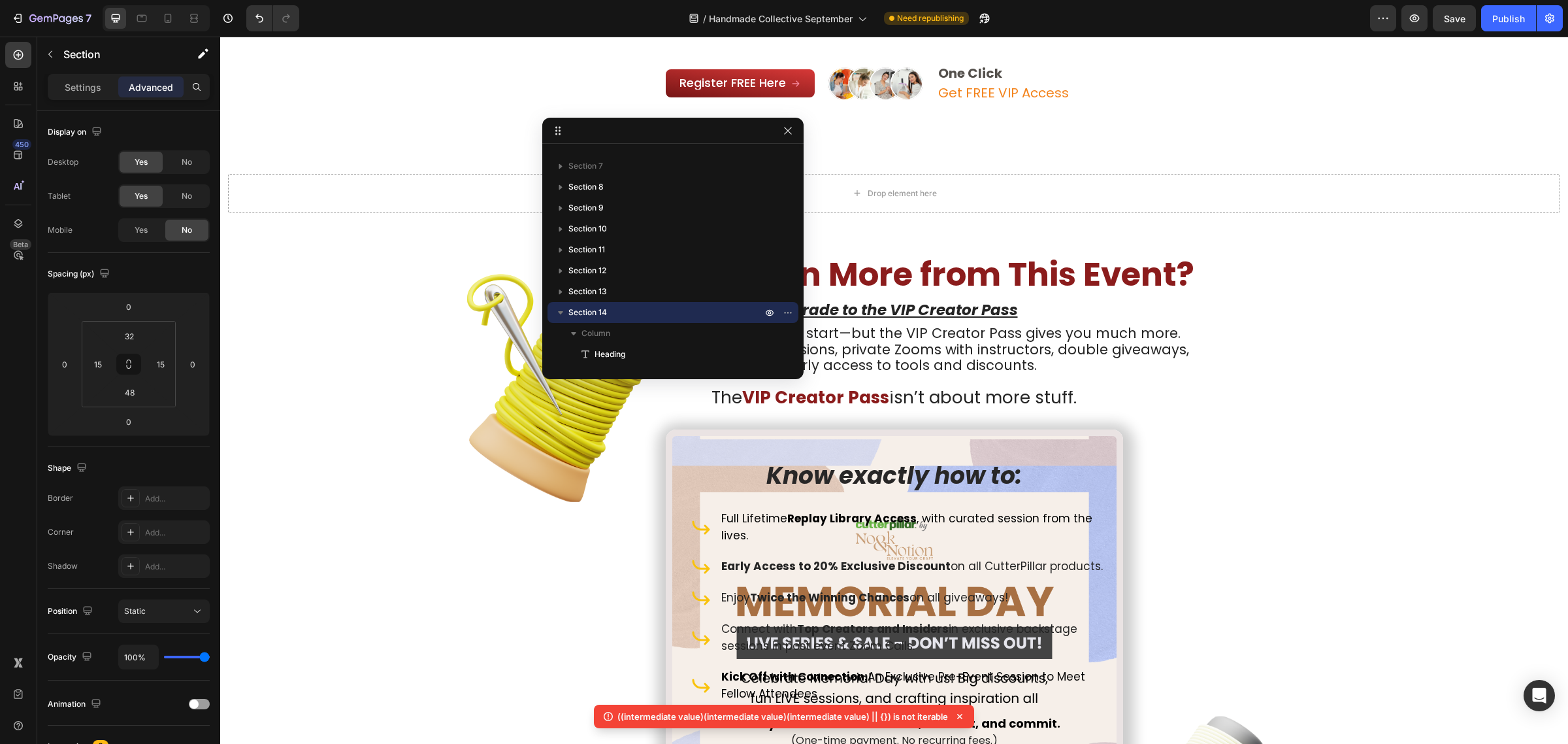
scroll to position [4902, 0]
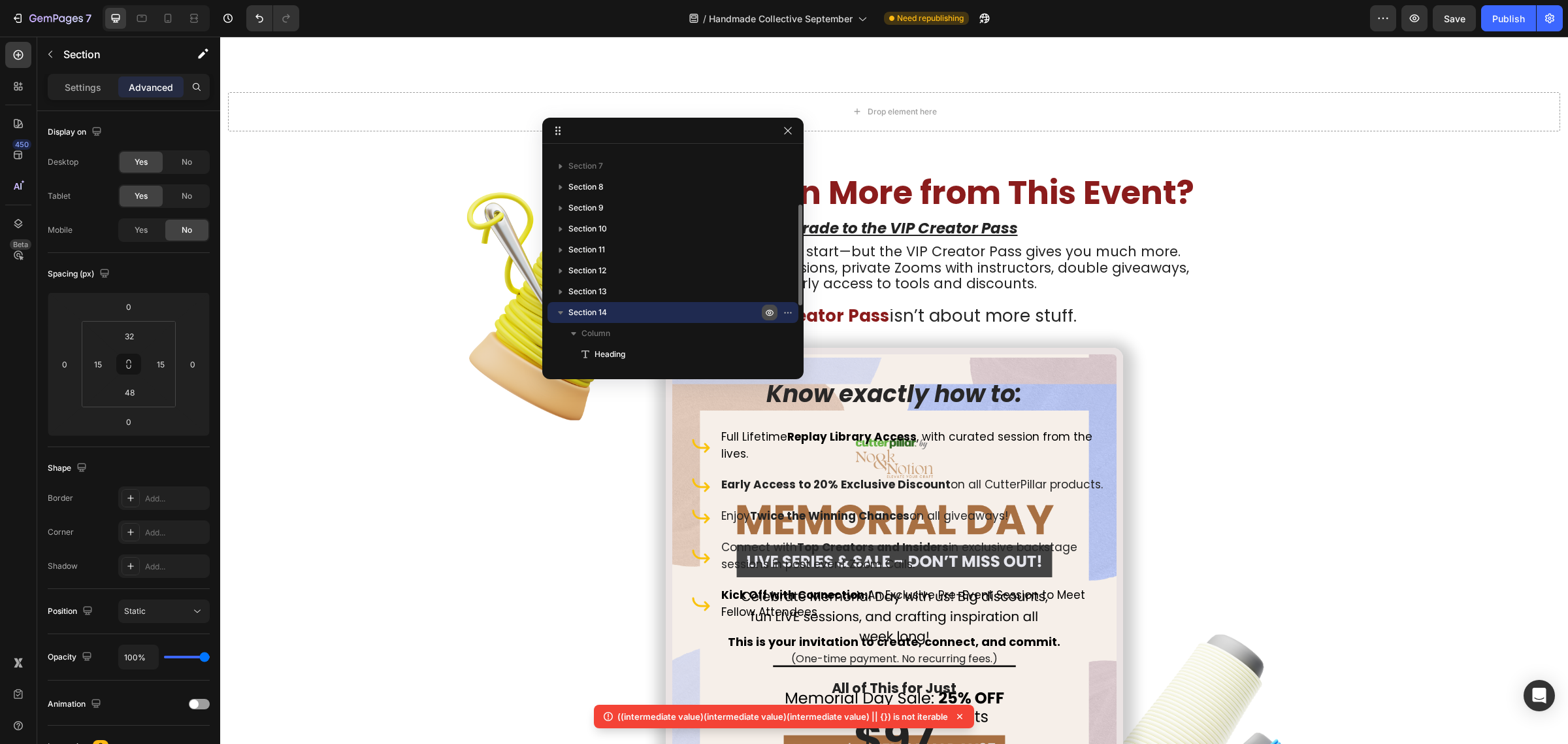
click at [767, 308] on icon "button" at bounding box center [769, 312] width 10 height 10
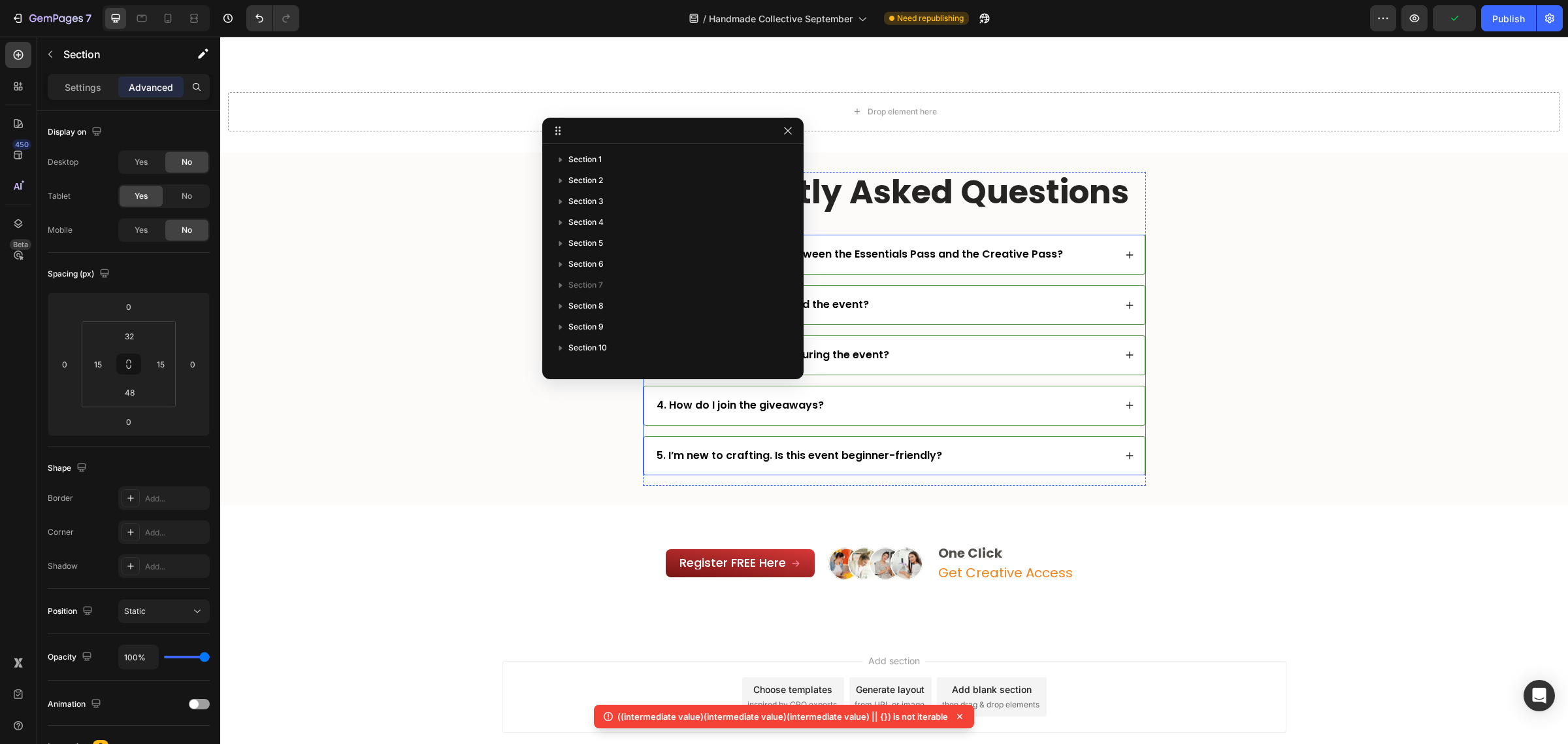
scroll to position [4575, 0]
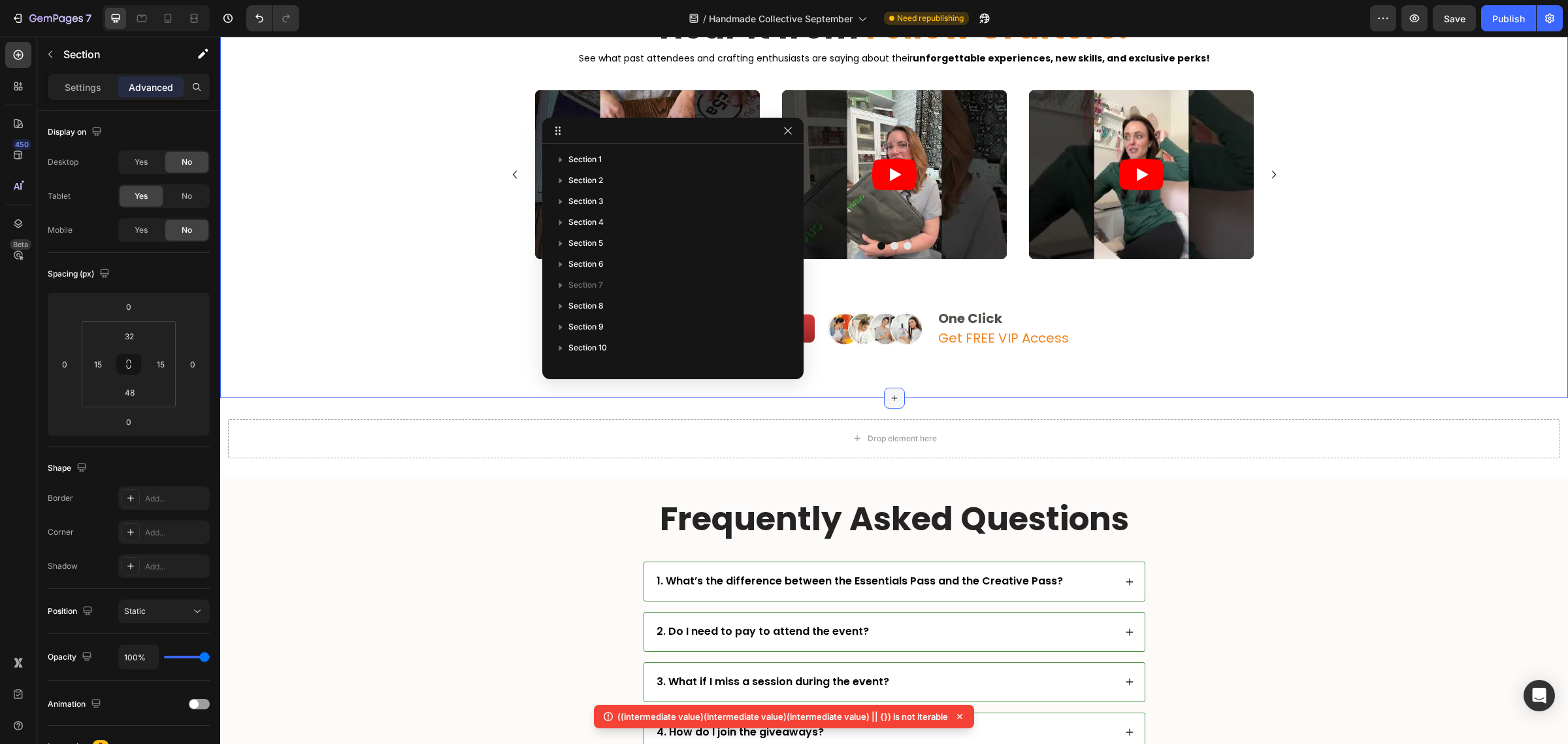
click at [889, 398] on icon at bounding box center [894, 398] width 10 height 10
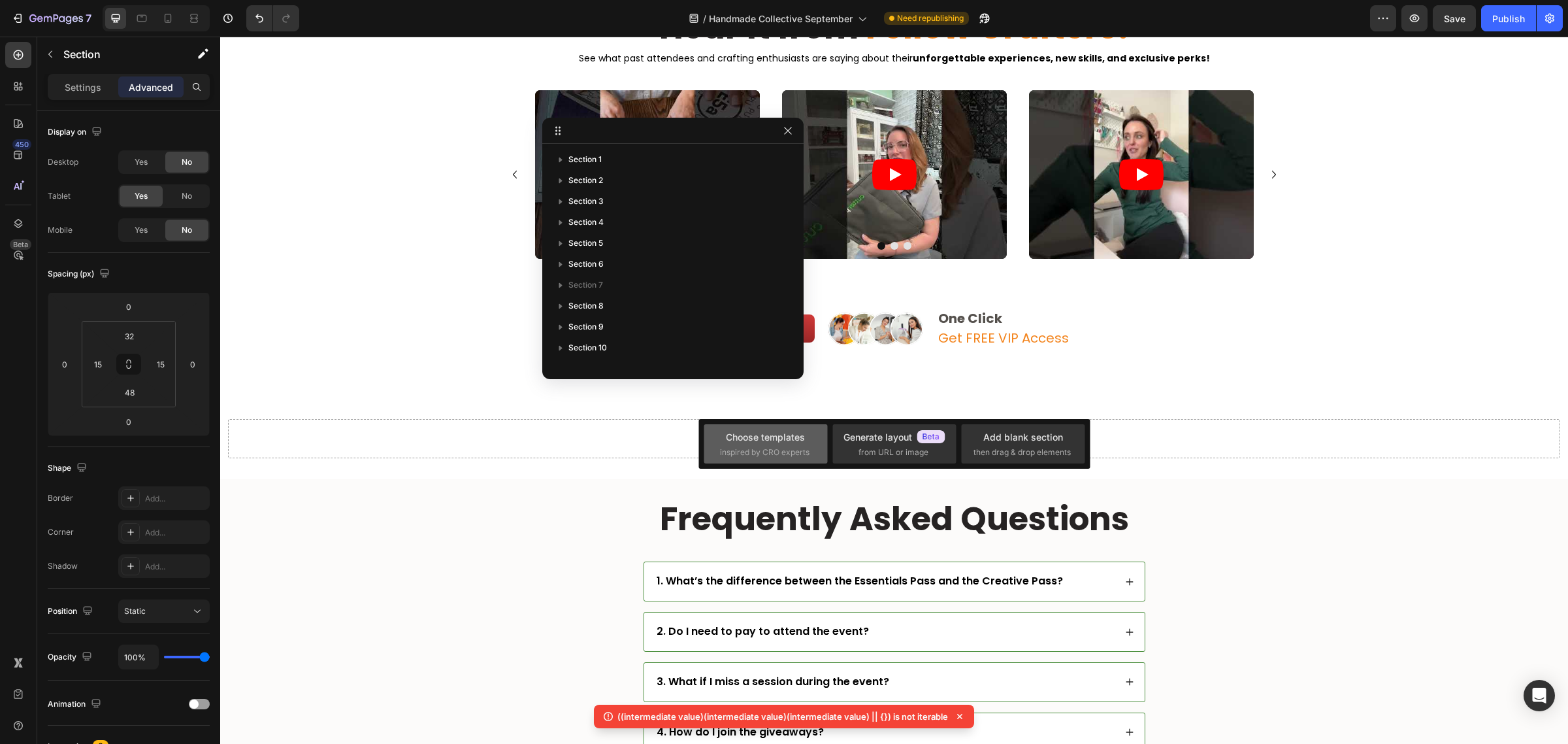
click at [773, 432] on div "Choose templates" at bounding box center [765, 437] width 79 height 14
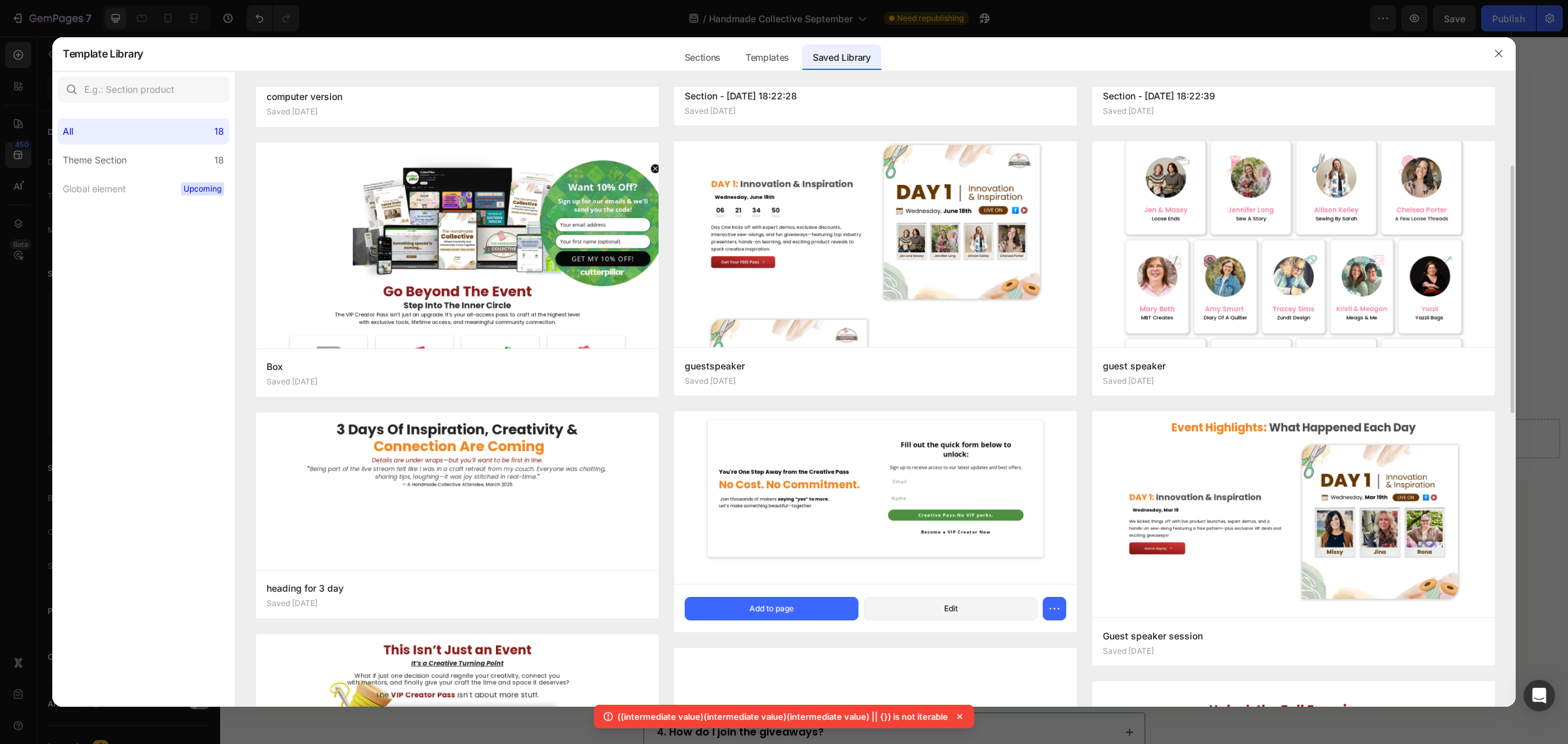
scroll to position [0, 0]
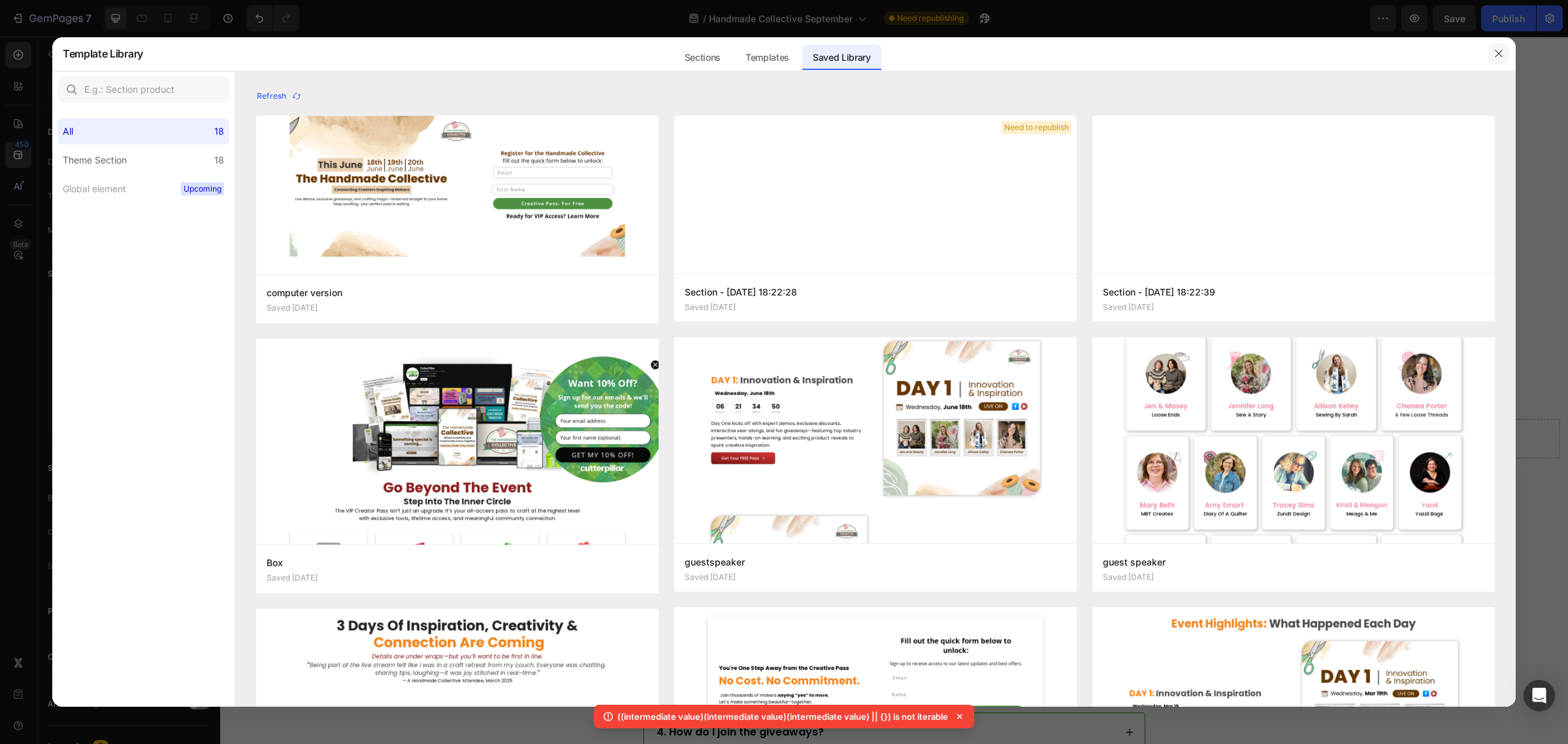
click at [1497, 53] on icon "button" at bounding box center [1499, 53] width 10 height 10
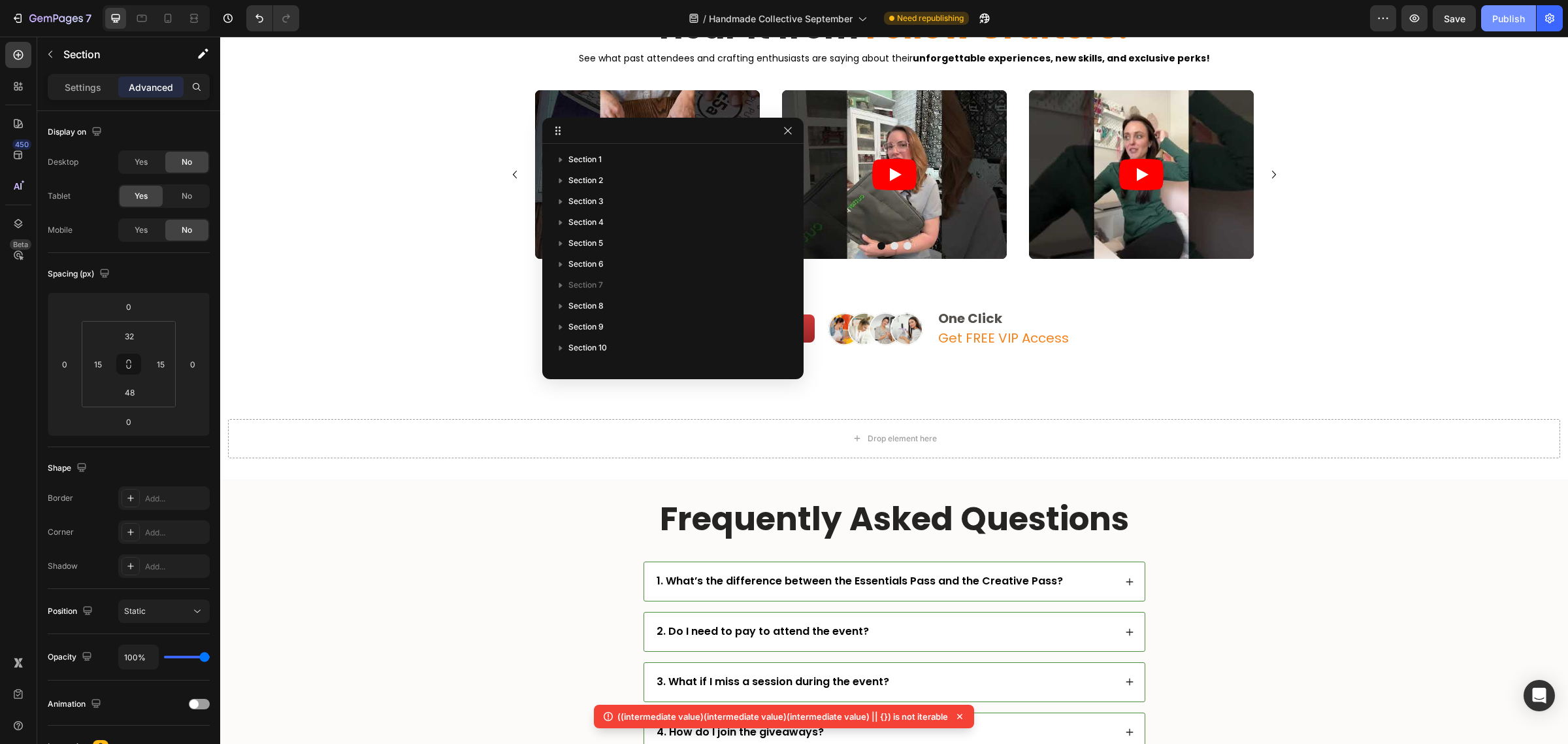
click at [1504, 23] on div "Publish" at bounding box center [1508, 19] width 33 height 14
click at [1105, 387] on div "Icon Icon Icon Icon Icon Icon List 2000+ Customers Who Love Us Text Block Row H…" at bounding box center [894, 195] width 1328 height 403
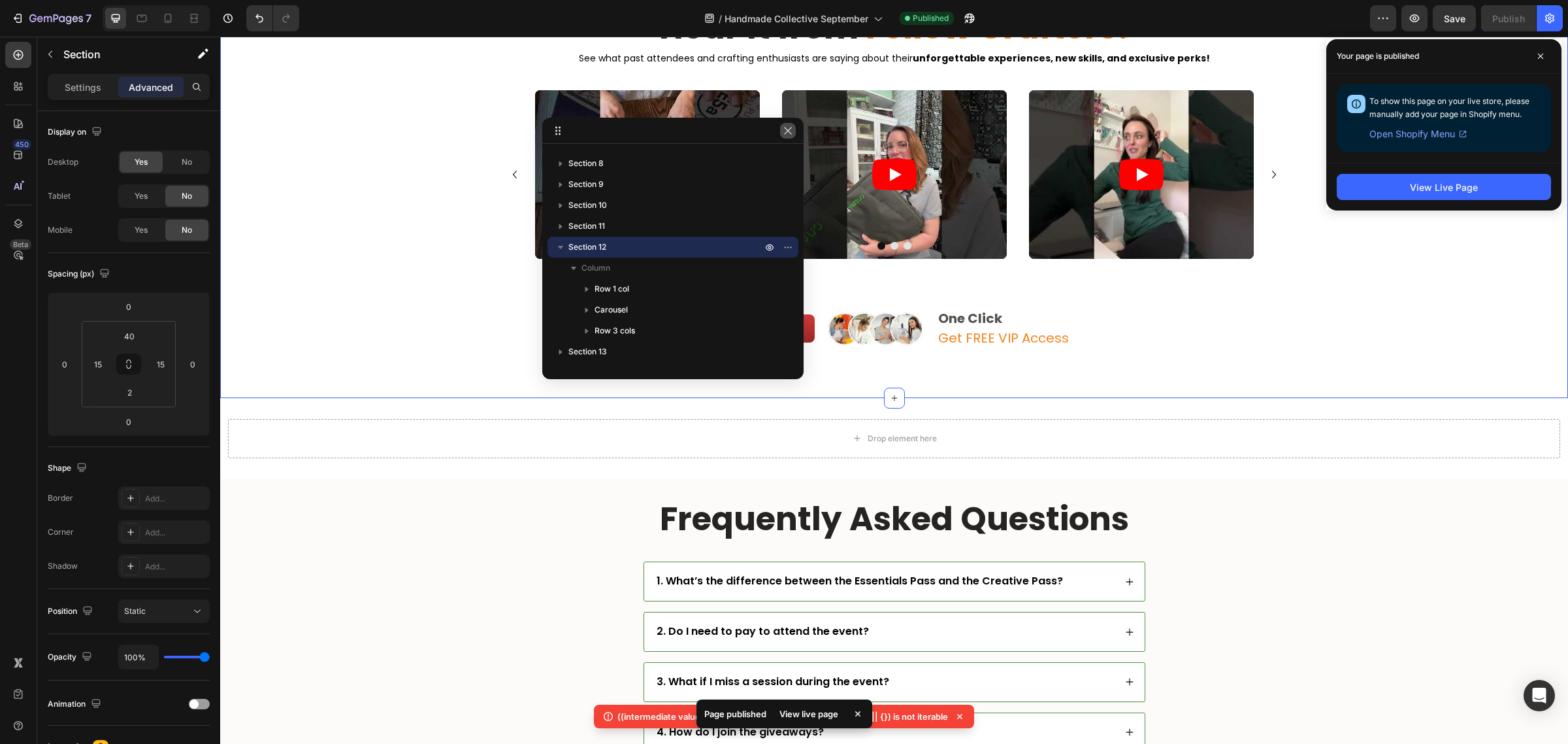
click at [788, 136] on button "button" at bounding box center [787, 130] width 16 height 16
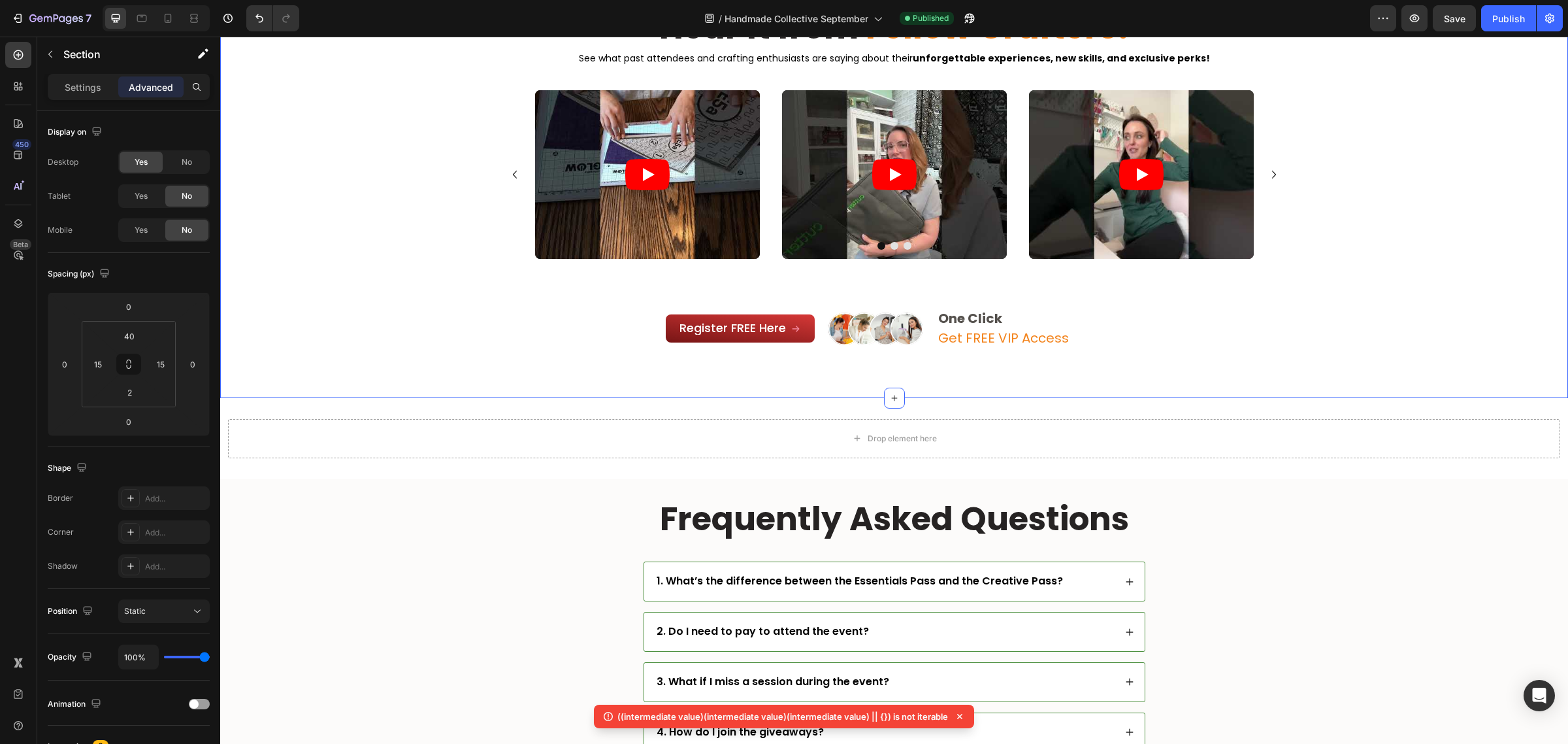
scroll to position [4902, 0]
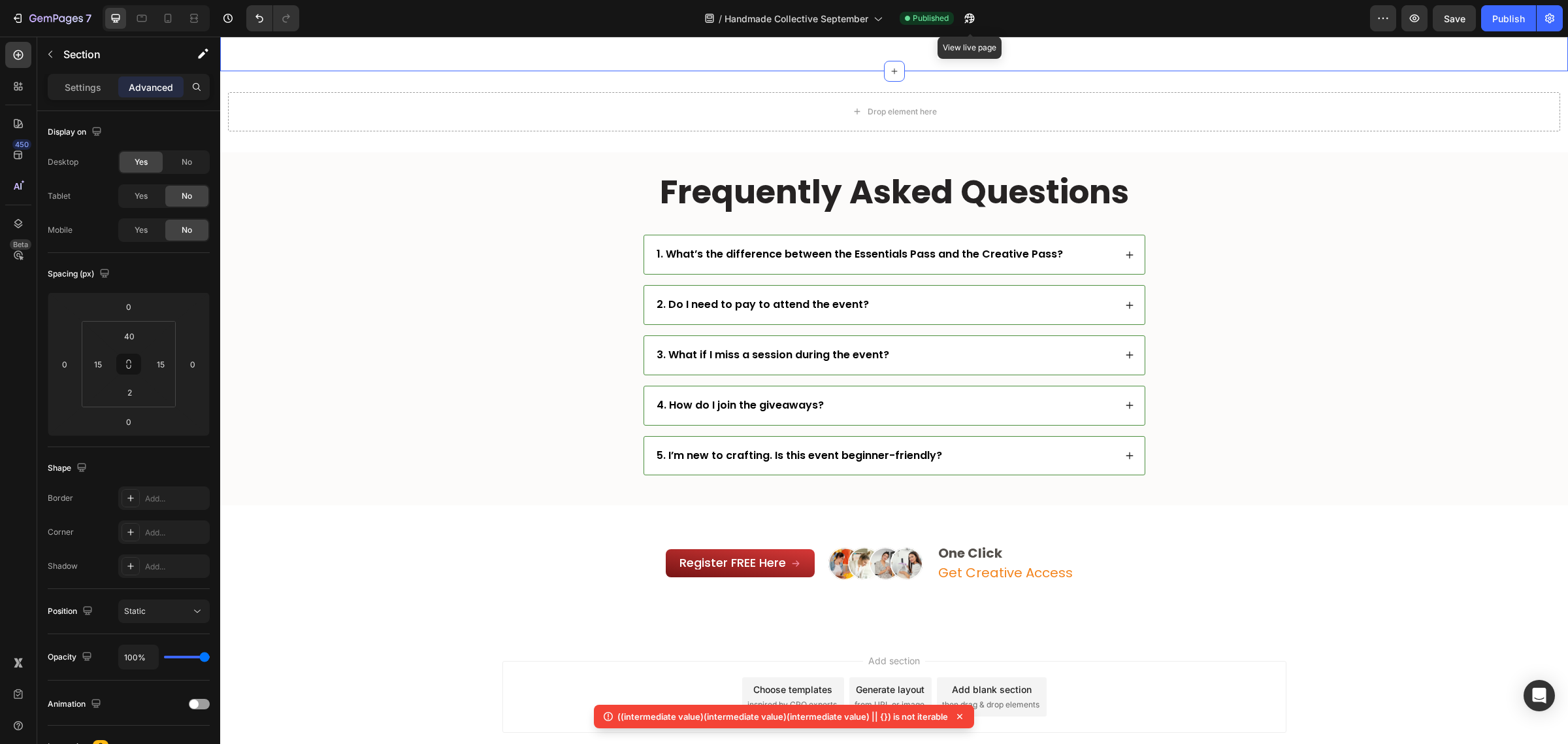
click at [965, 19] on icon "button" at bounding box center [966, 21] width 3 height 3
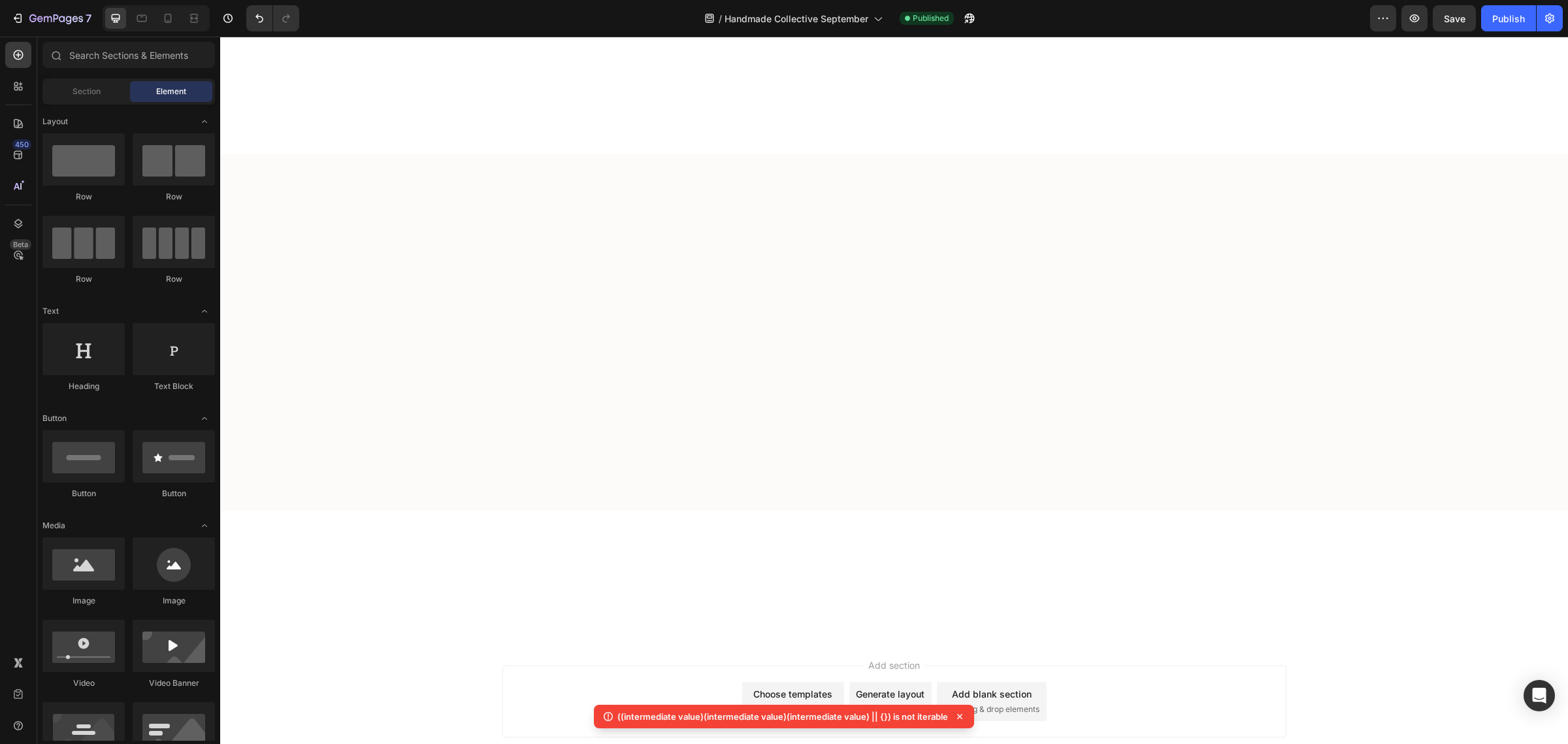
scroll to position [0, 0]
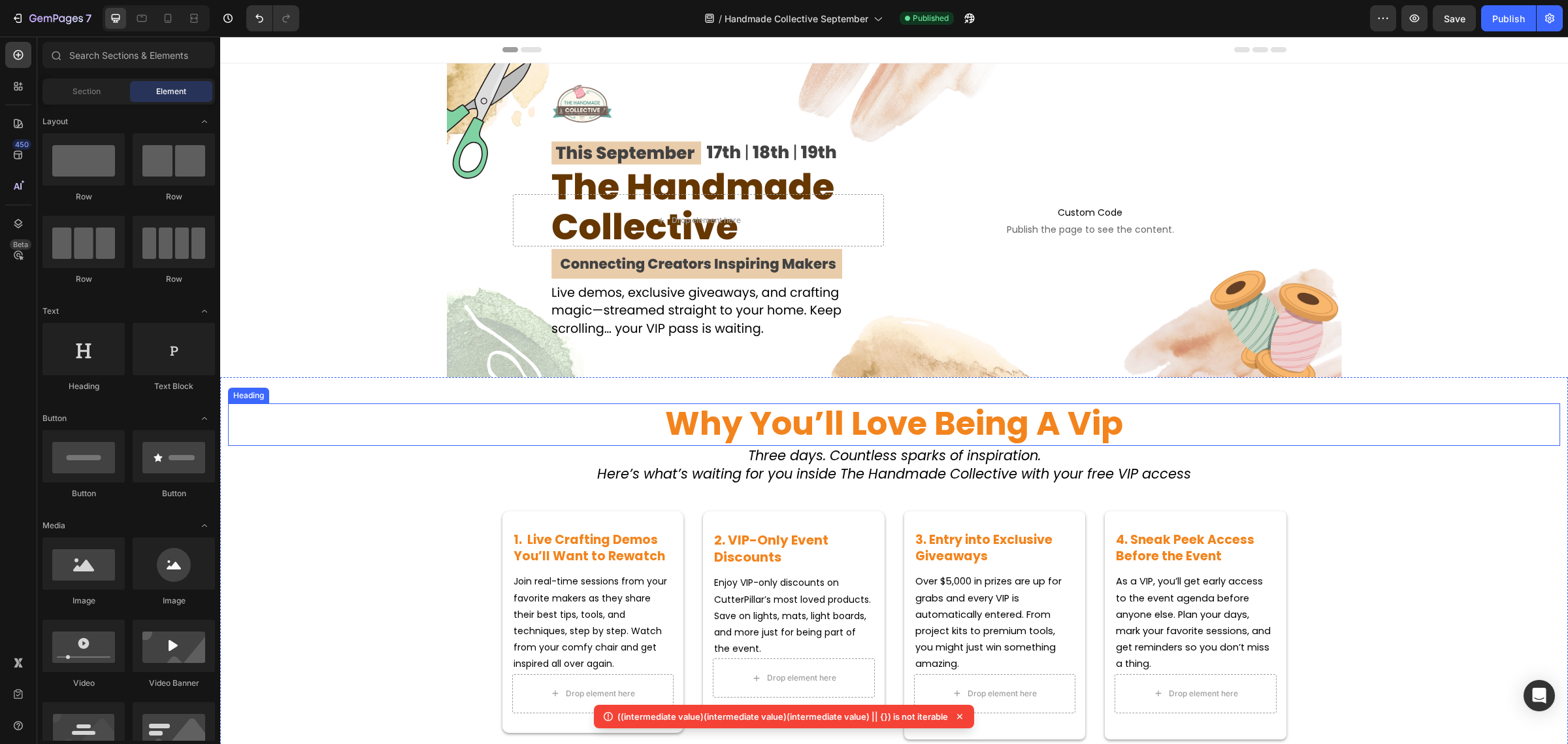
click at [1161, 428] on h2 "why you’ll love being a vip" at bounding box center [894, 424] width 1333 height 42
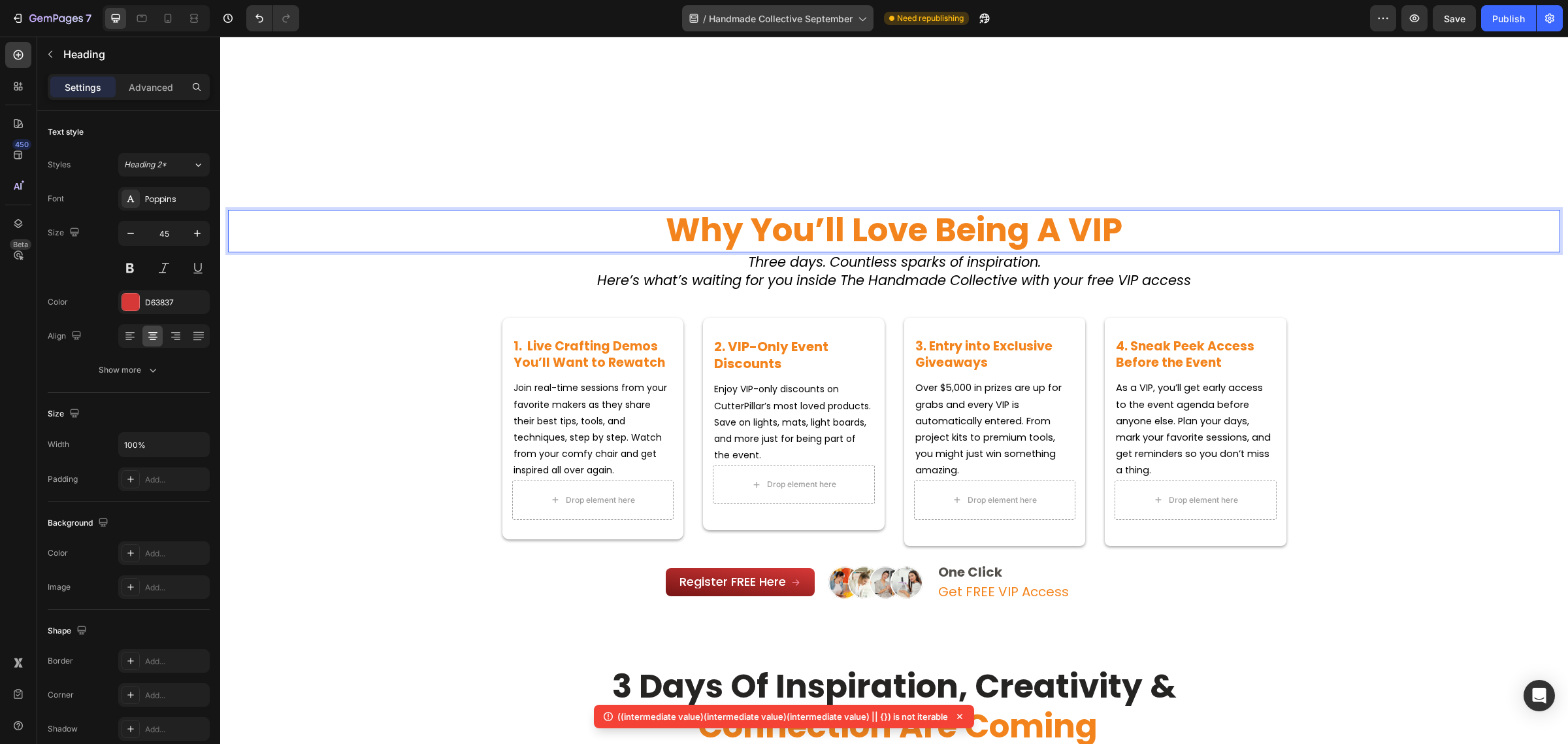
scroll to position [653, 0]
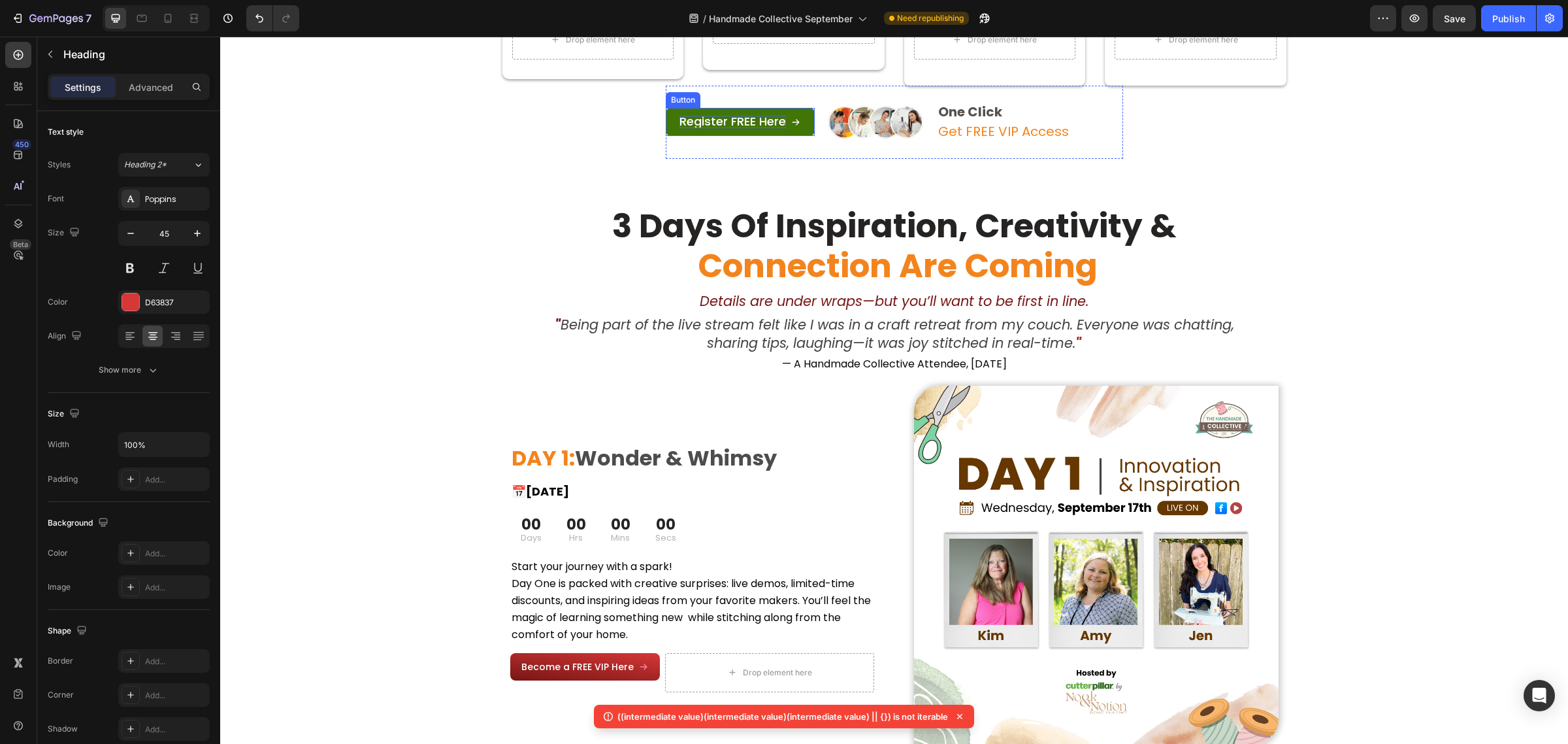
click at [733, 120] on span "Register FREE Here" at bounding box center [733, 121] width 107 height 17
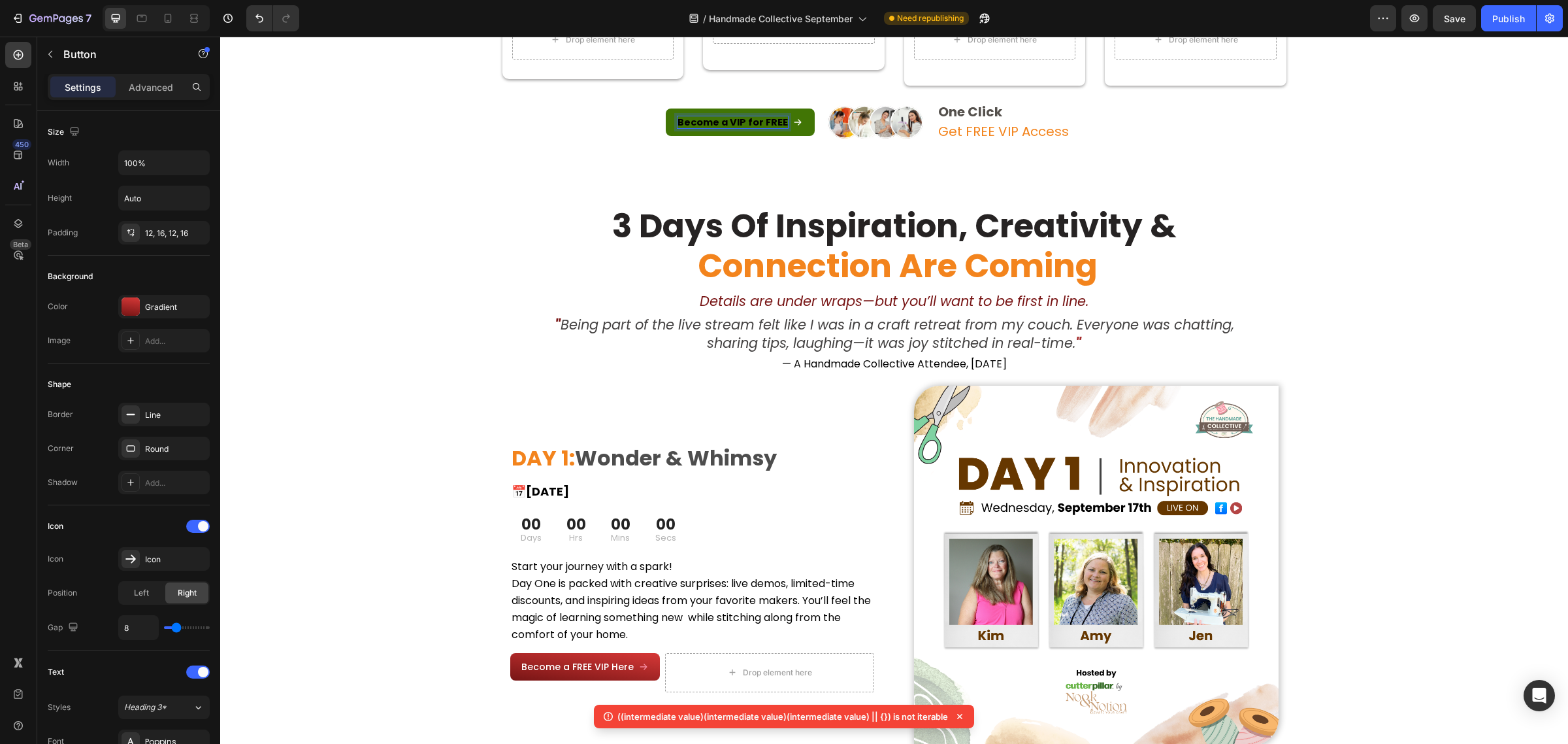
click at [735, 125] on strong "Become a VIP for FREE" at bounding box center [732, 122] width 110 height 13
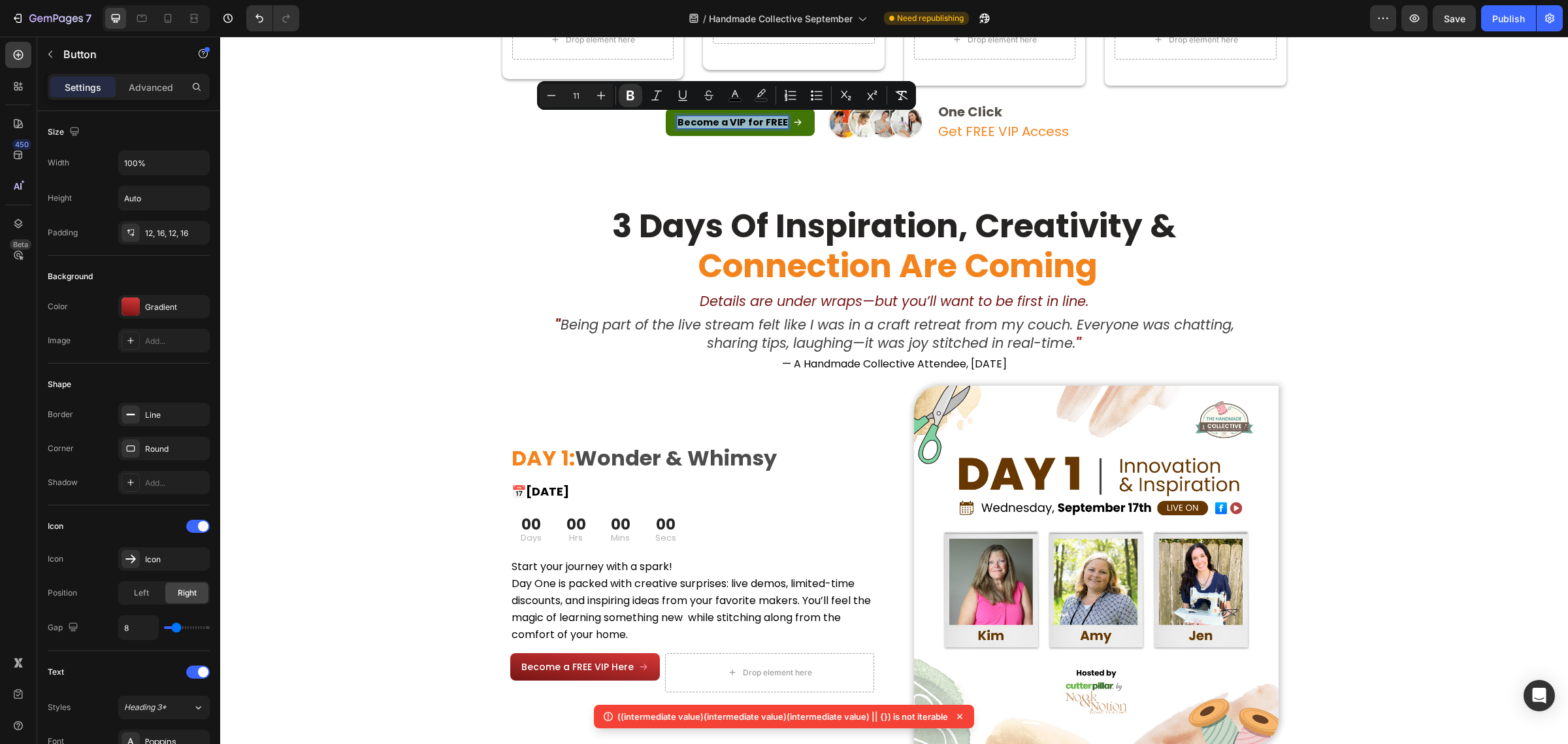
click at [696, 118] on strong "Become a VIP for FREE" at bounding box center [732, 122] width 110 height 13
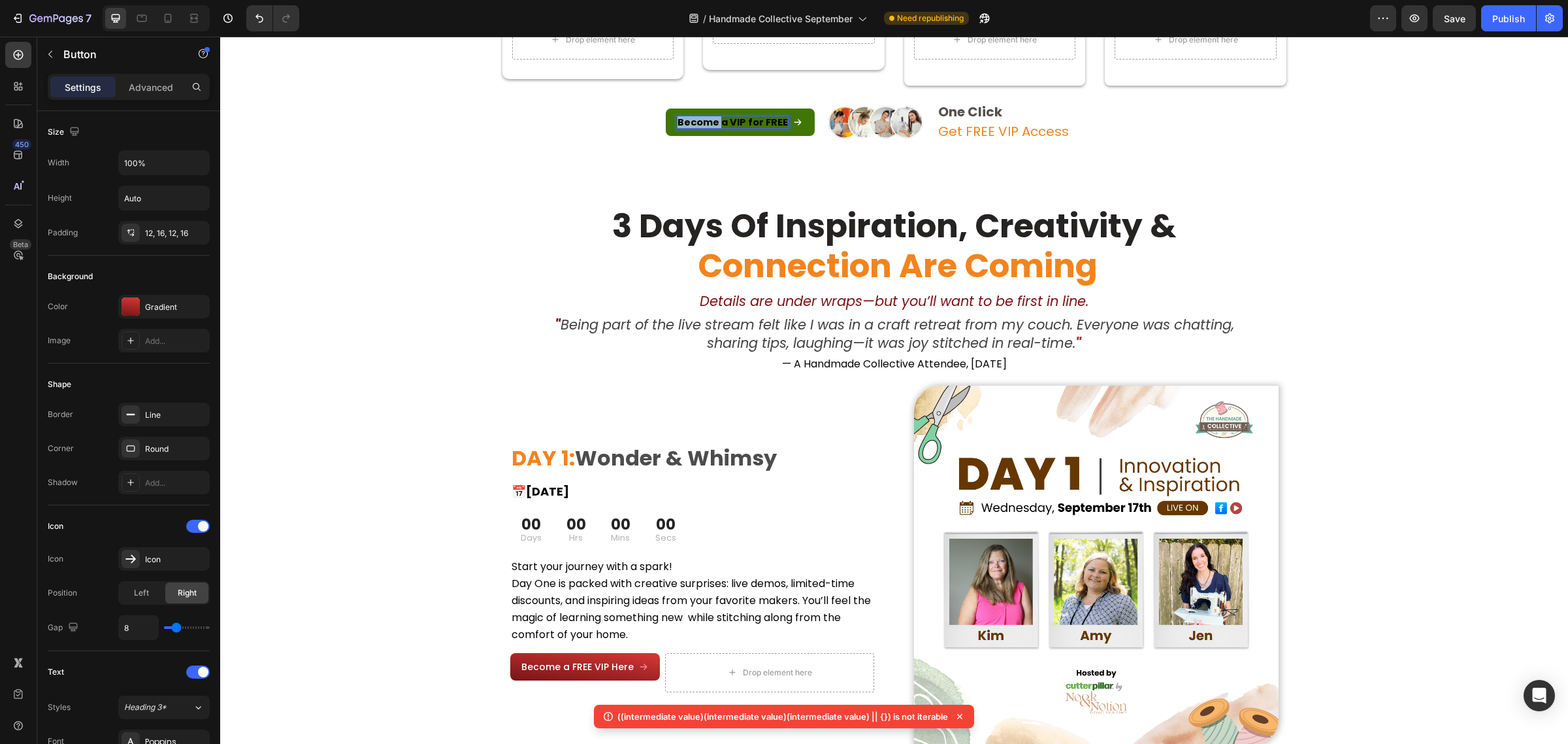
click at [696, 118] on strong "Become a VIP for FREE" at bounding box center [732, 122] width 110 height 13
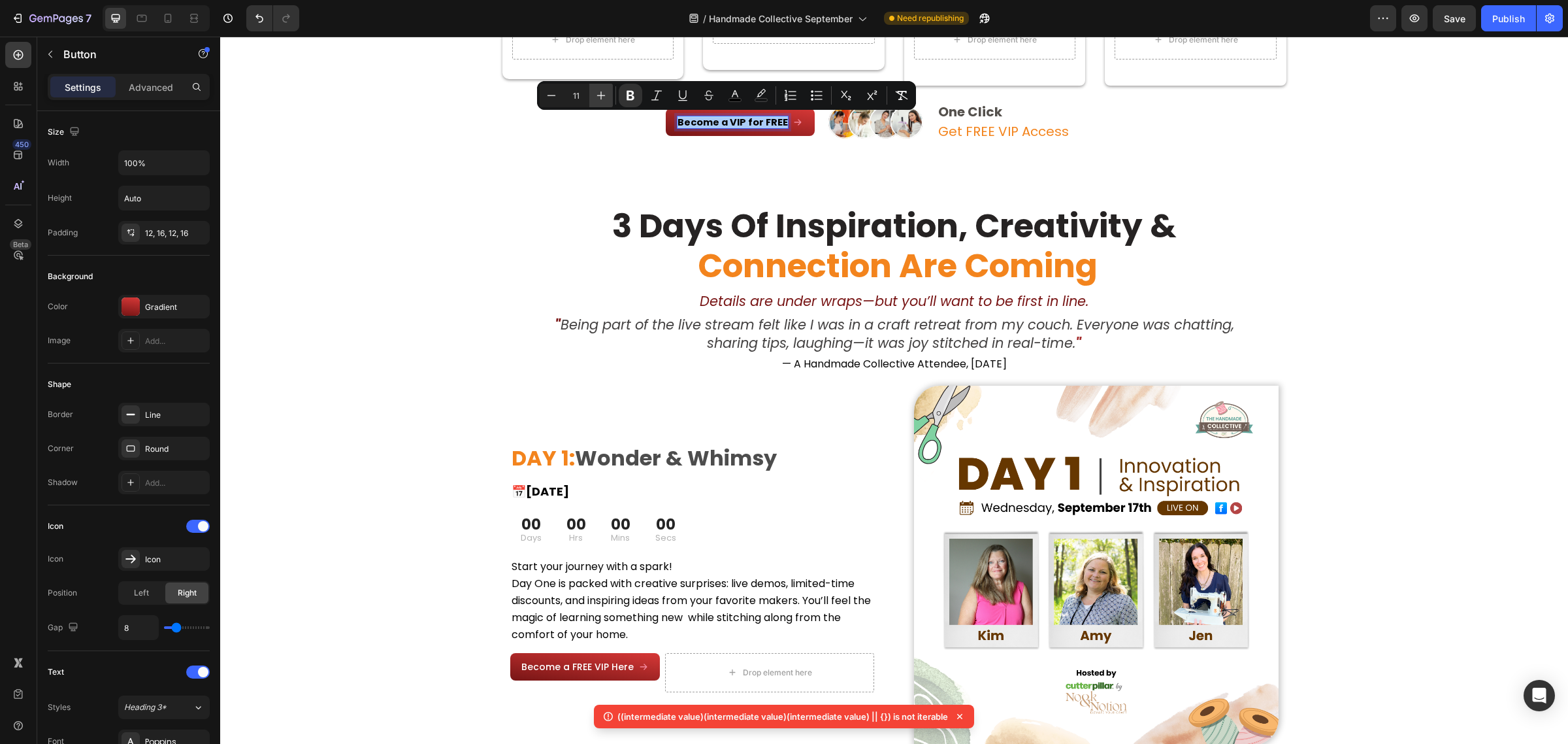
click at [603, 90] on icon "Editor contextual toolbar" at bounding box center [601, 95] width 13 height 13
type input "14"
click at [641, 98] on button "Bold" at bounding box center [630, 96] width 24 height 24
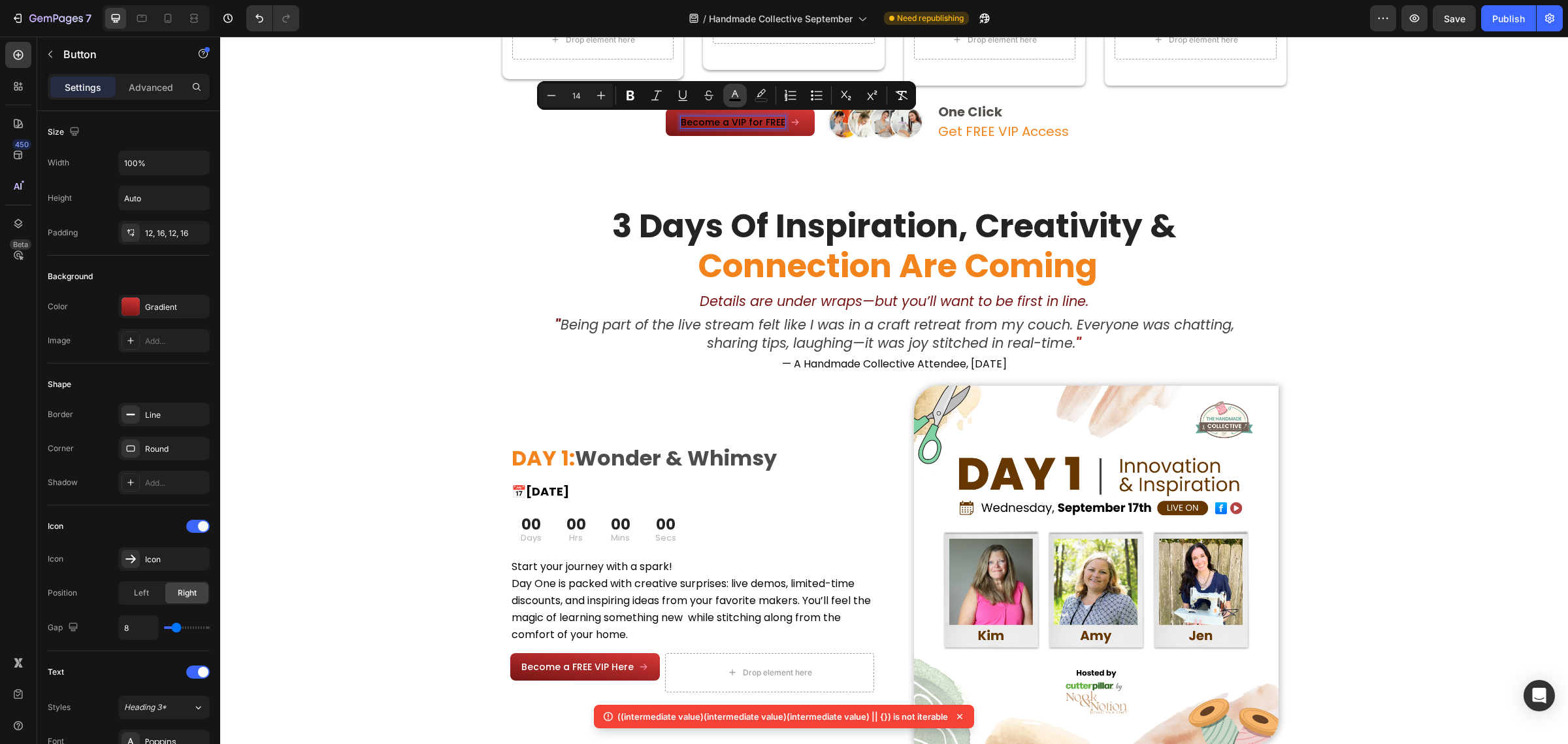
click at [736, 98] on icon "Editor contextual toolbar" at bounding box center [735, 95] width 13 height 13
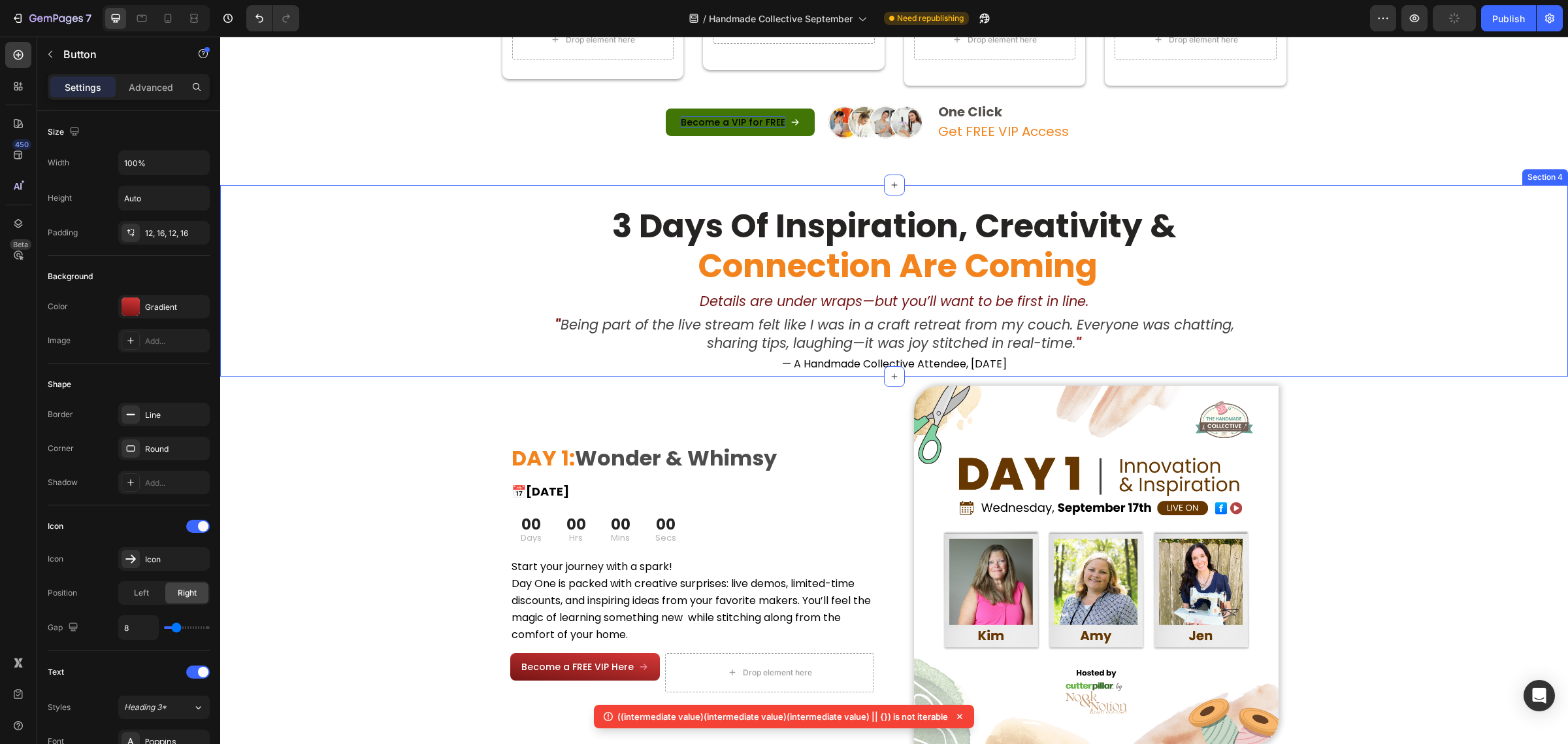
click at [708, 120] on span "Become a VIP for FREE" at bounding box center [733, 122] width 105 height 13
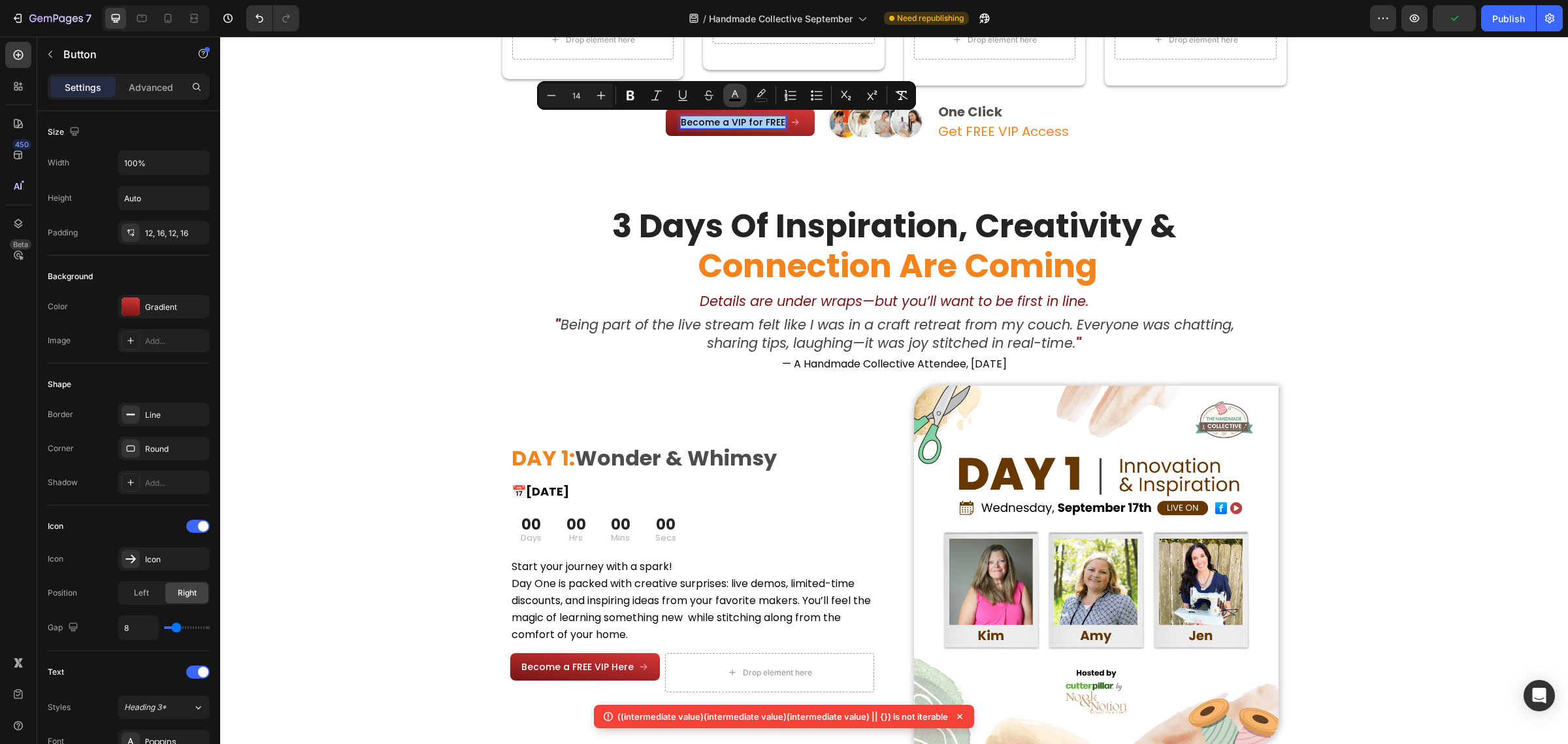
click at [726, 91] on button "color" at bounding box center [735, 96] width 24 height 24
click at [736, 96] on icon "Editor contextual toolbar" at bounding box center [735, 95] width 13 height 13
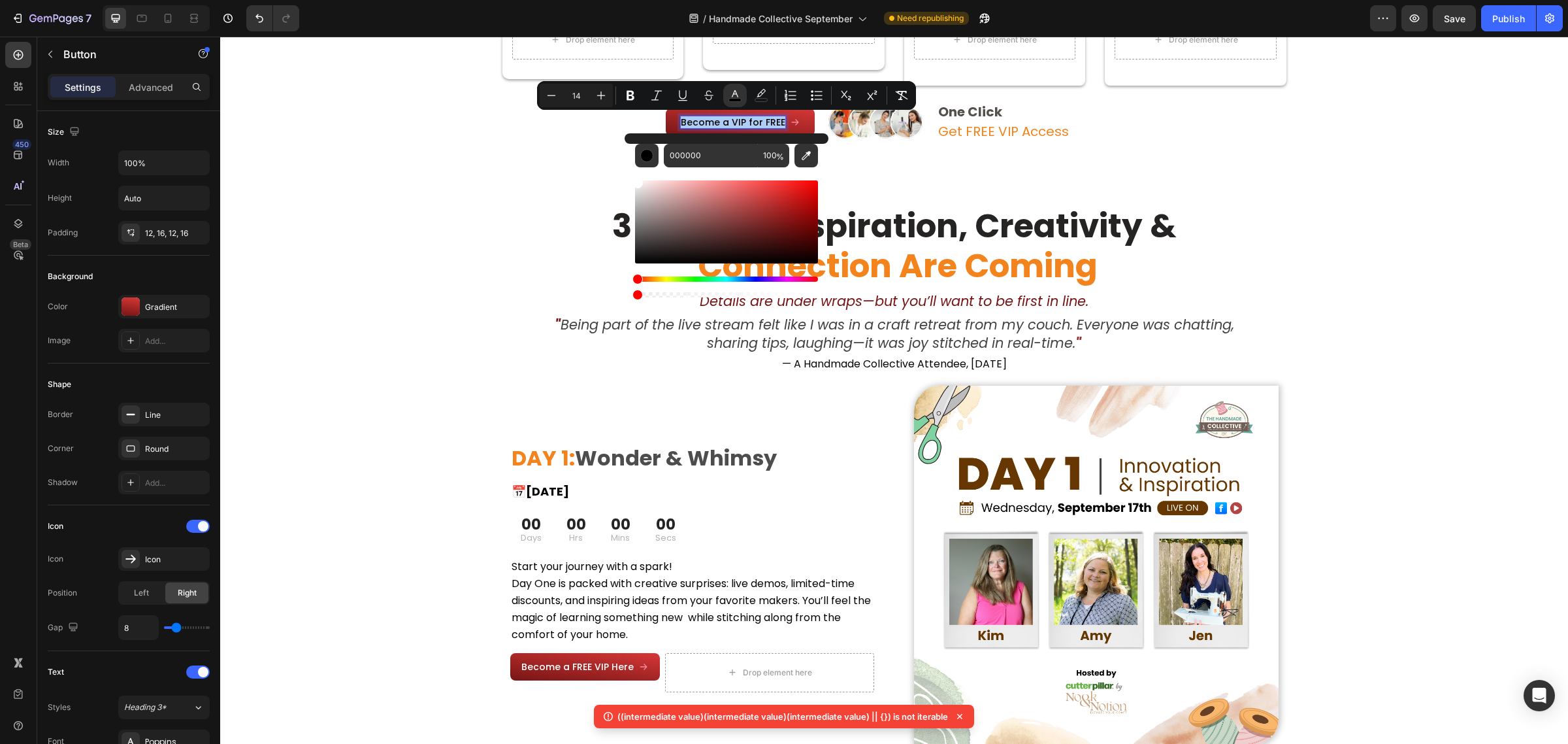
drag, startPoint x: 687, startPoint y: 193, endPoint x: 630, endPoint y: 178, distance: 58.9
click at [630, 178] on div "000000 100 %" at bounding box center [727, 216] width 204 height 167
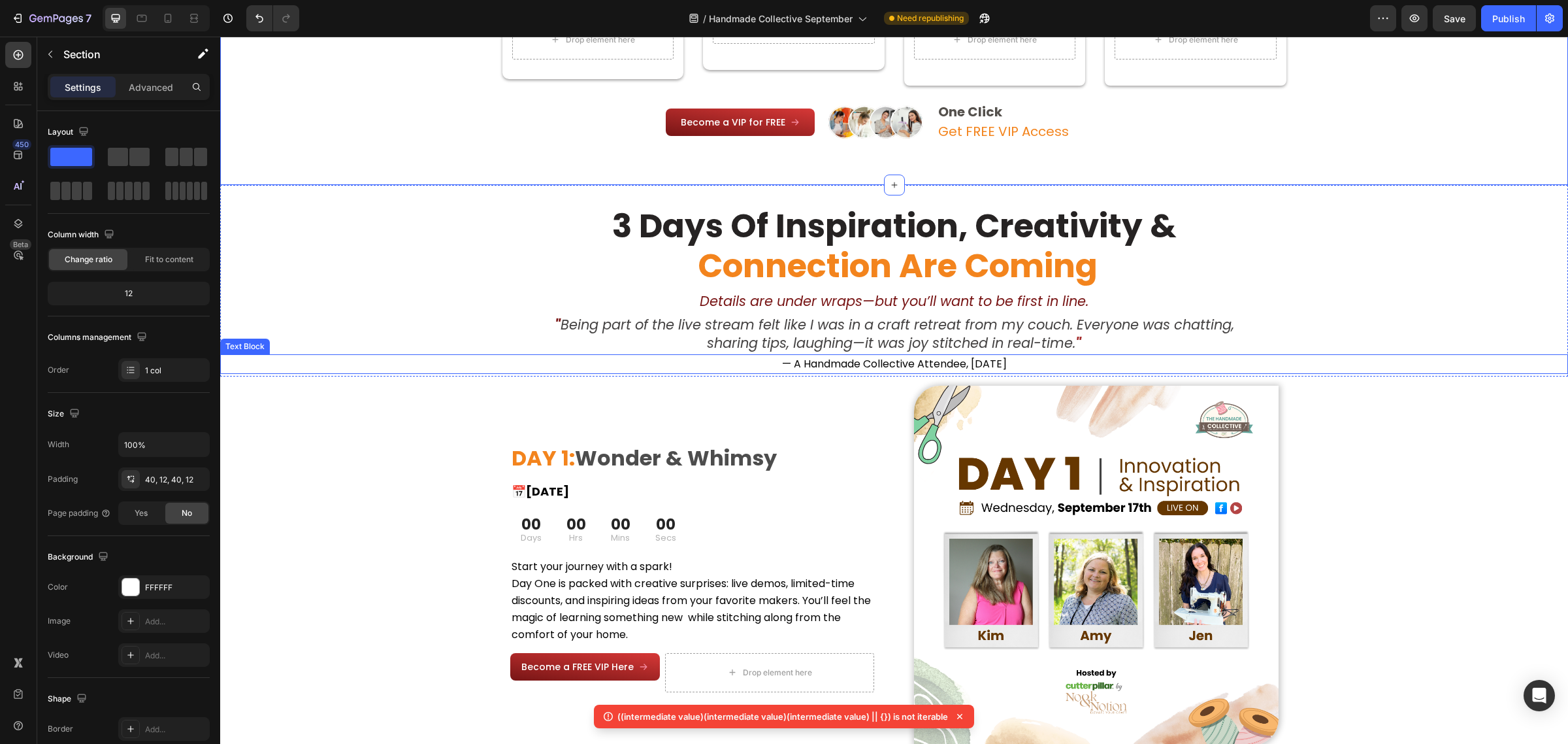
click at [990, 364] on span "— A Handmade Collective Attendee, [DATE]" at bounding box center [894, 364] width 225 height 15
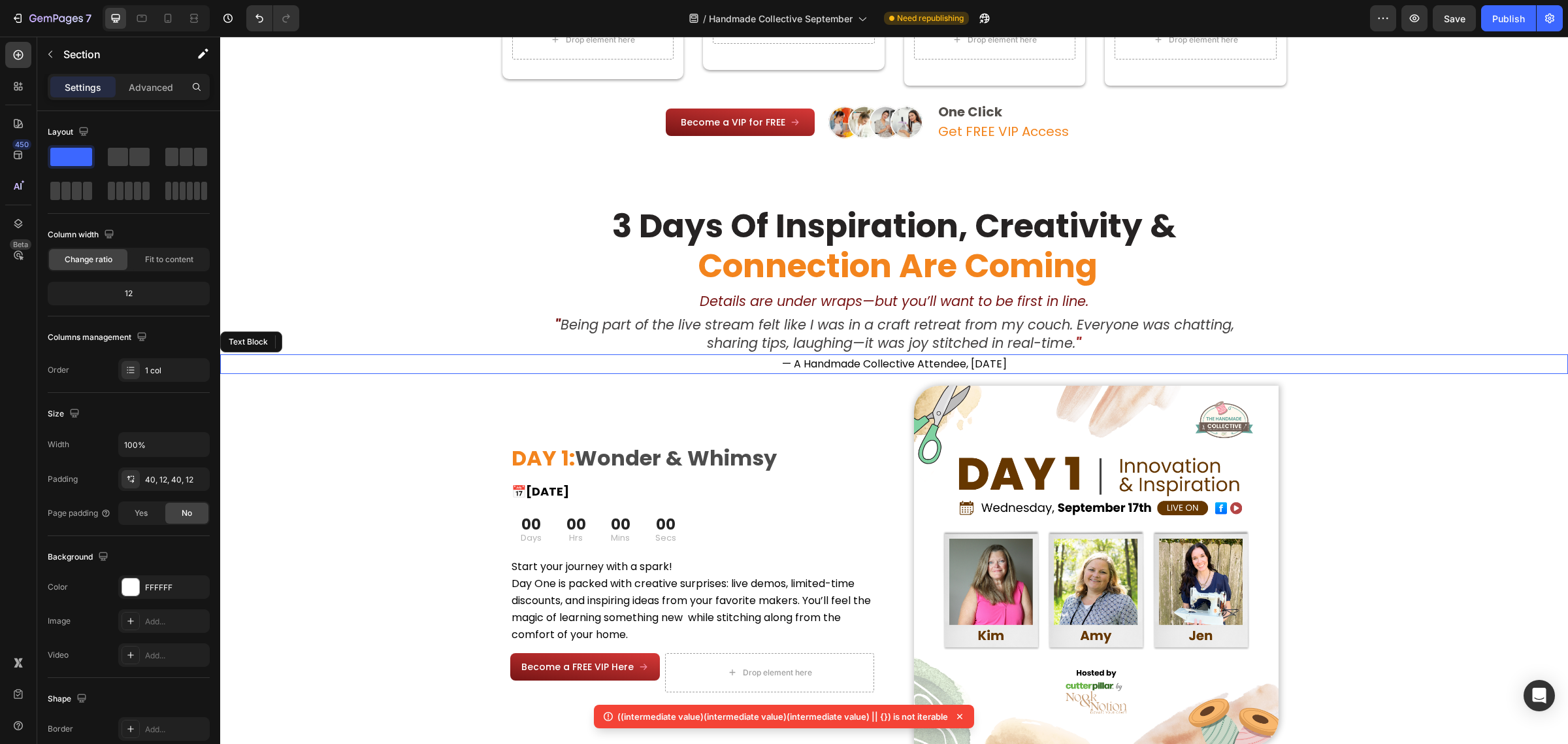
click at [986, 363] on span "— A Handmade Collective Attendee, [DATE]" at bounding box center [894, 364] width 225 height 15
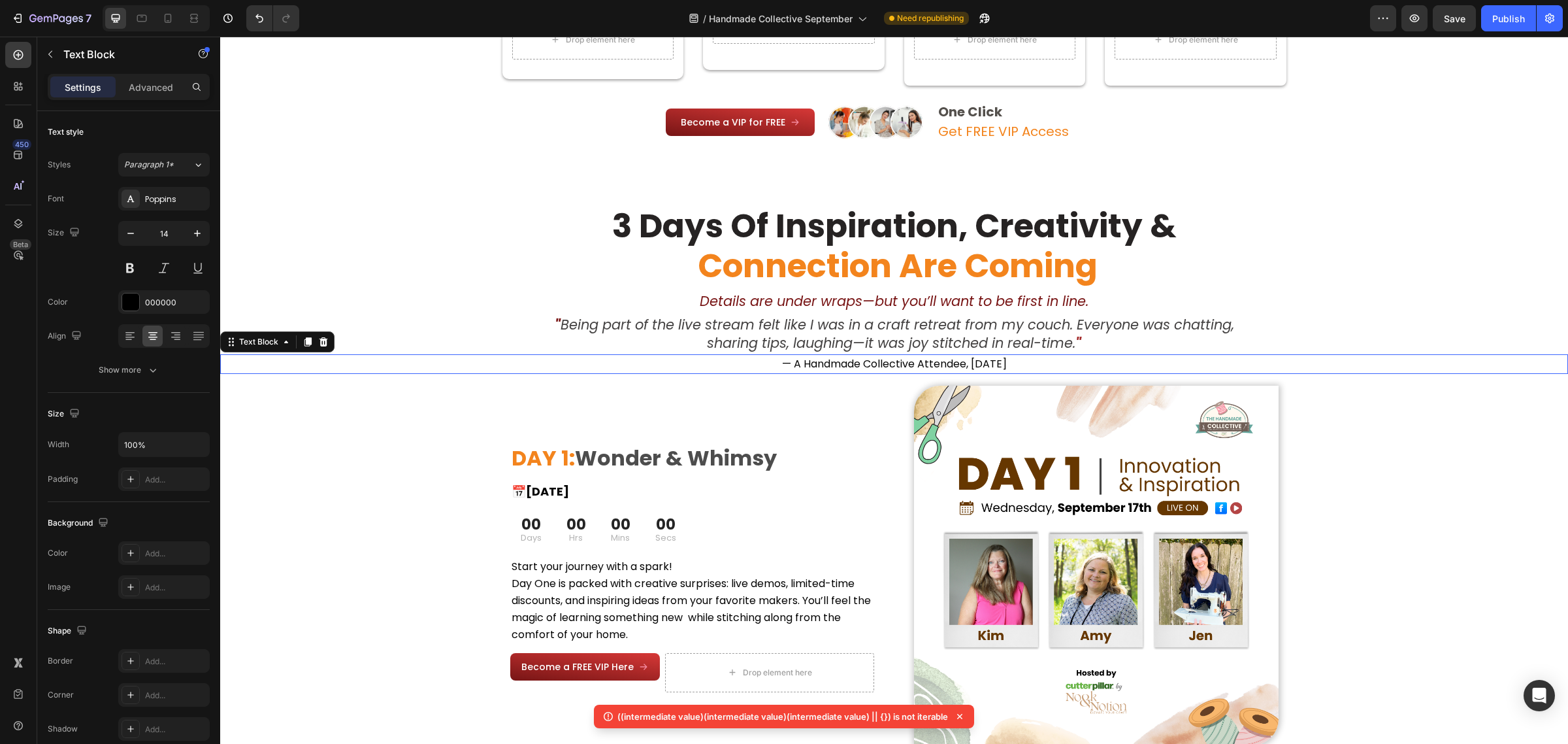
click at [984, 363] on span "— A Handmade Collective Attendee, [DATE]" at bounding box center [894, 364] width 225 height 15
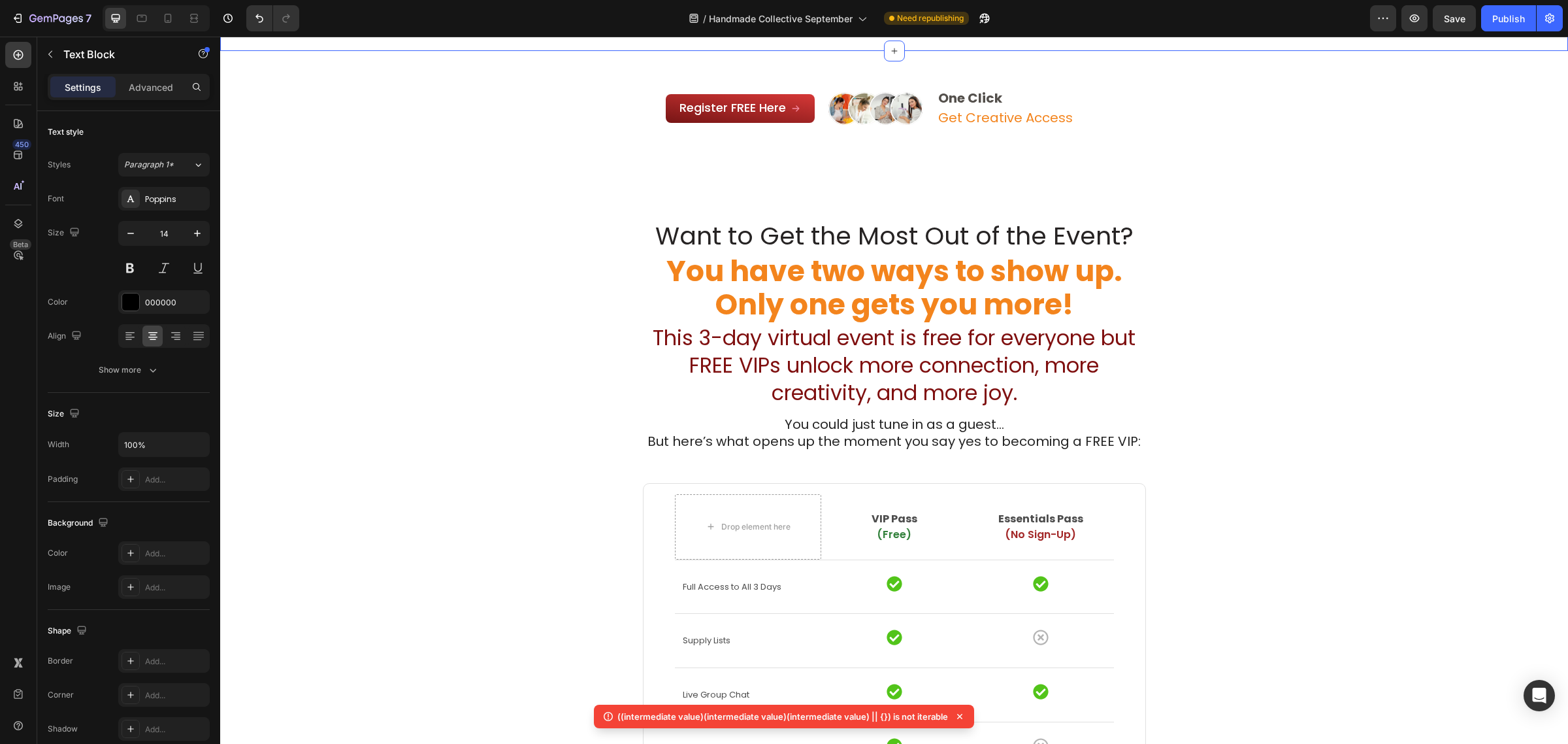
scroll to position [1879, 0]
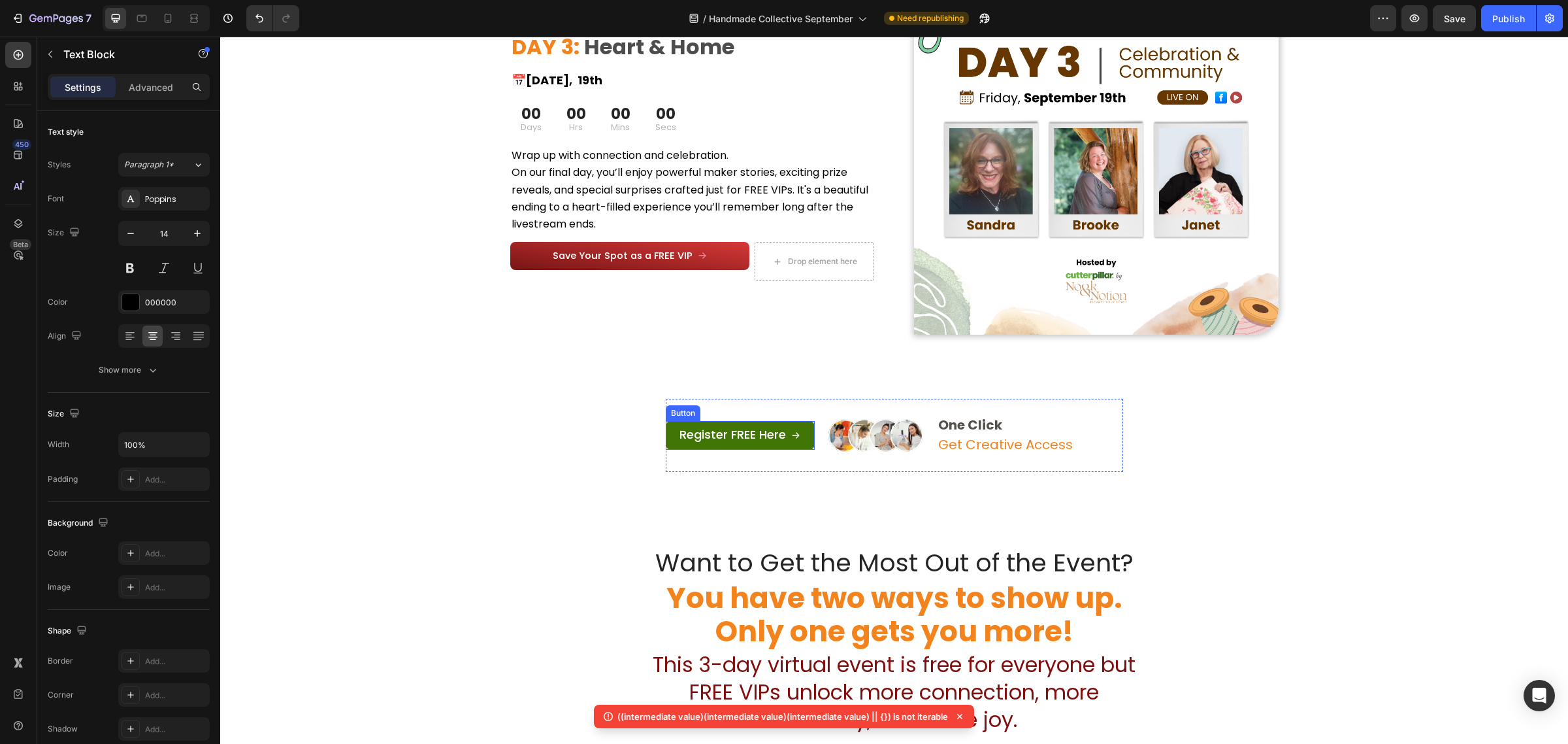
drag, startPoint x: 732, startPoint y: 433, endPoint x: 732, endPoint y: 423, distance: 10.0
click at [732, 433] on span "Register FREE Here" at bounding box center [733, 434] width 107 height 17
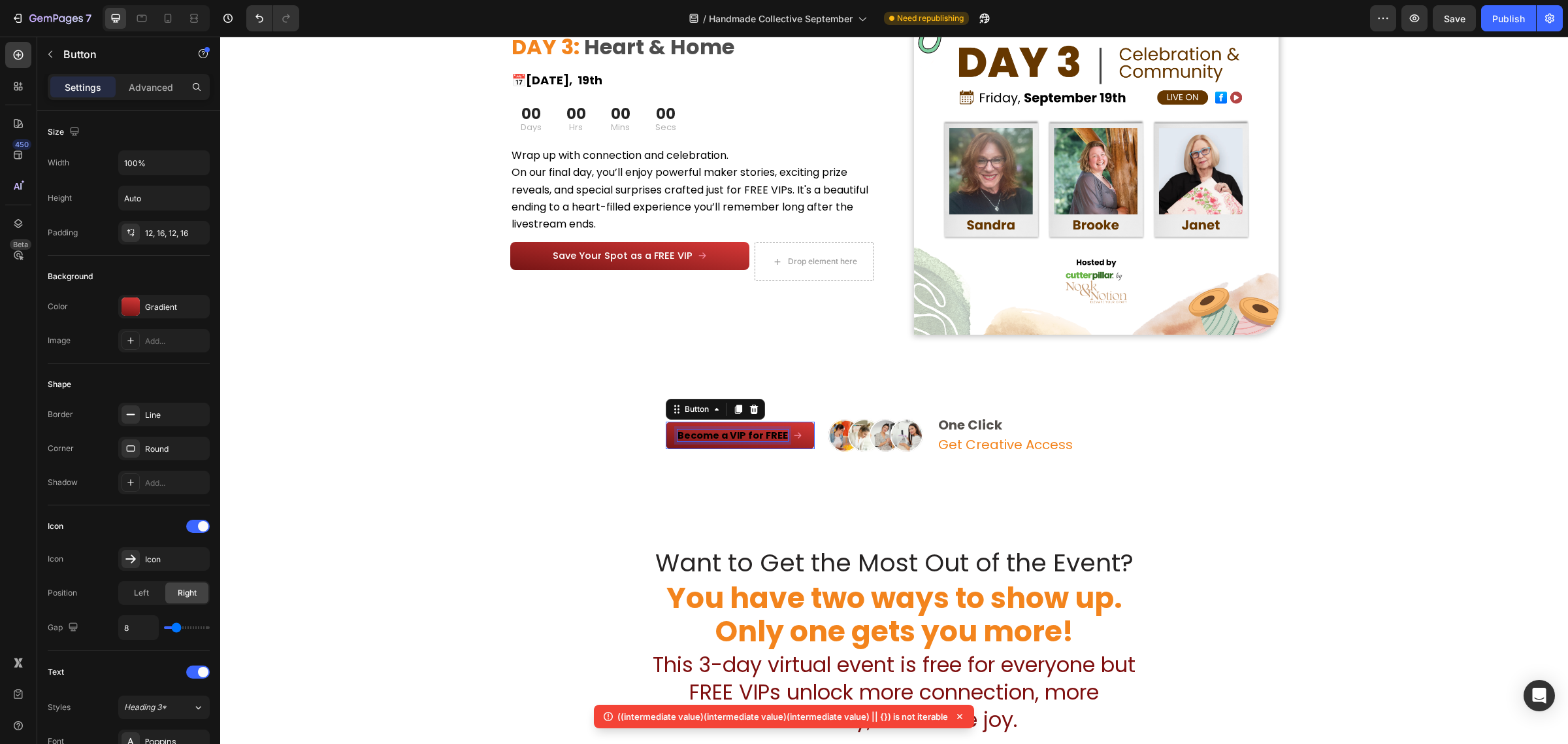
scroll to position [1879, 0]
click at [729, 433] on strong "Become a VIP for FREE" at bounding box center [732, 434] width 110 height 13
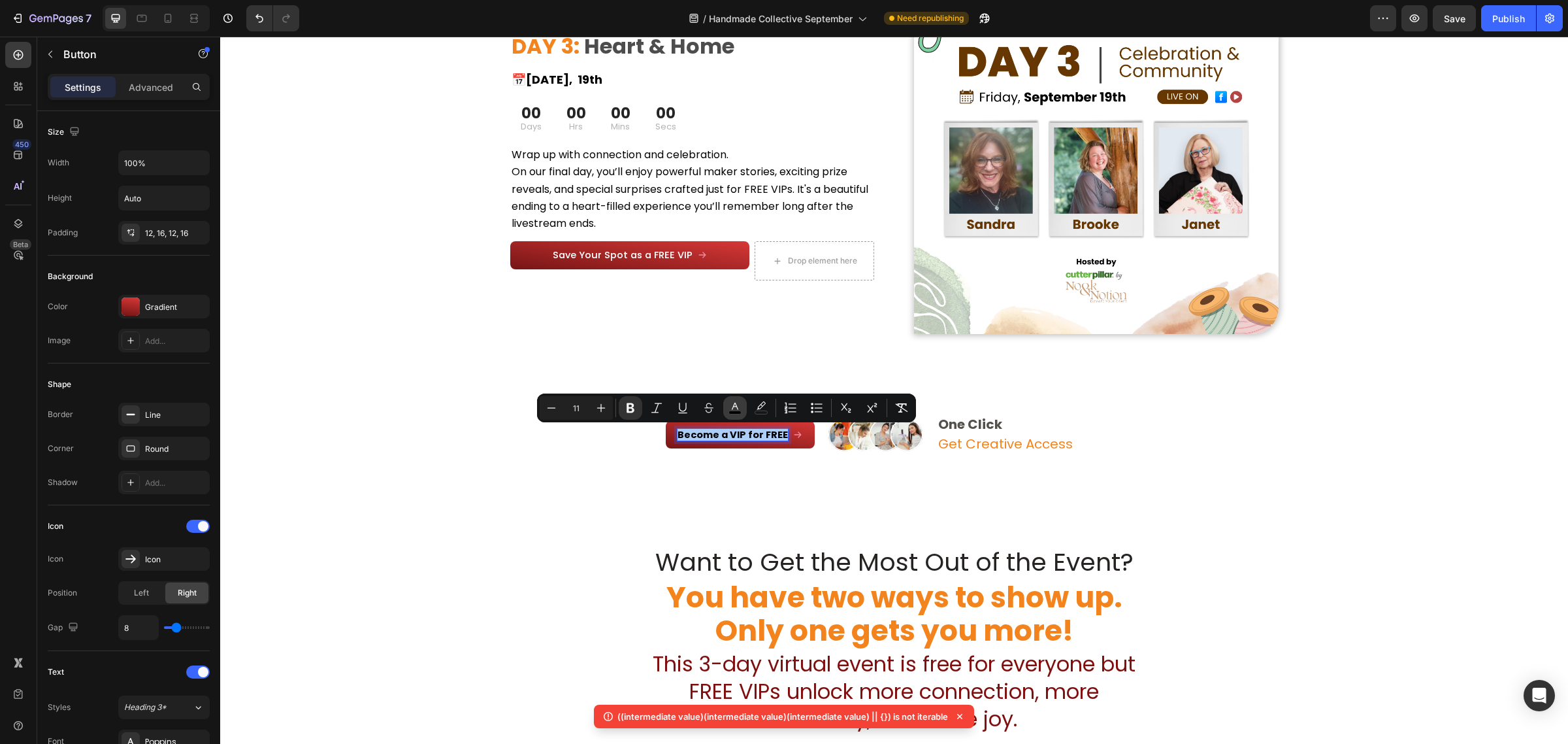
drag, startPoint x: 639, startPoint y: 409, endPoint x: 726, endPoint y: 407, distance: 87.0
click at [638, 409] on button "Bold" at bounding box center [630, 408] width 24 height 24
click at [729, 407] on icon "Editor contextual toolbar" at bounding box center [735, 407] width 13 height 13
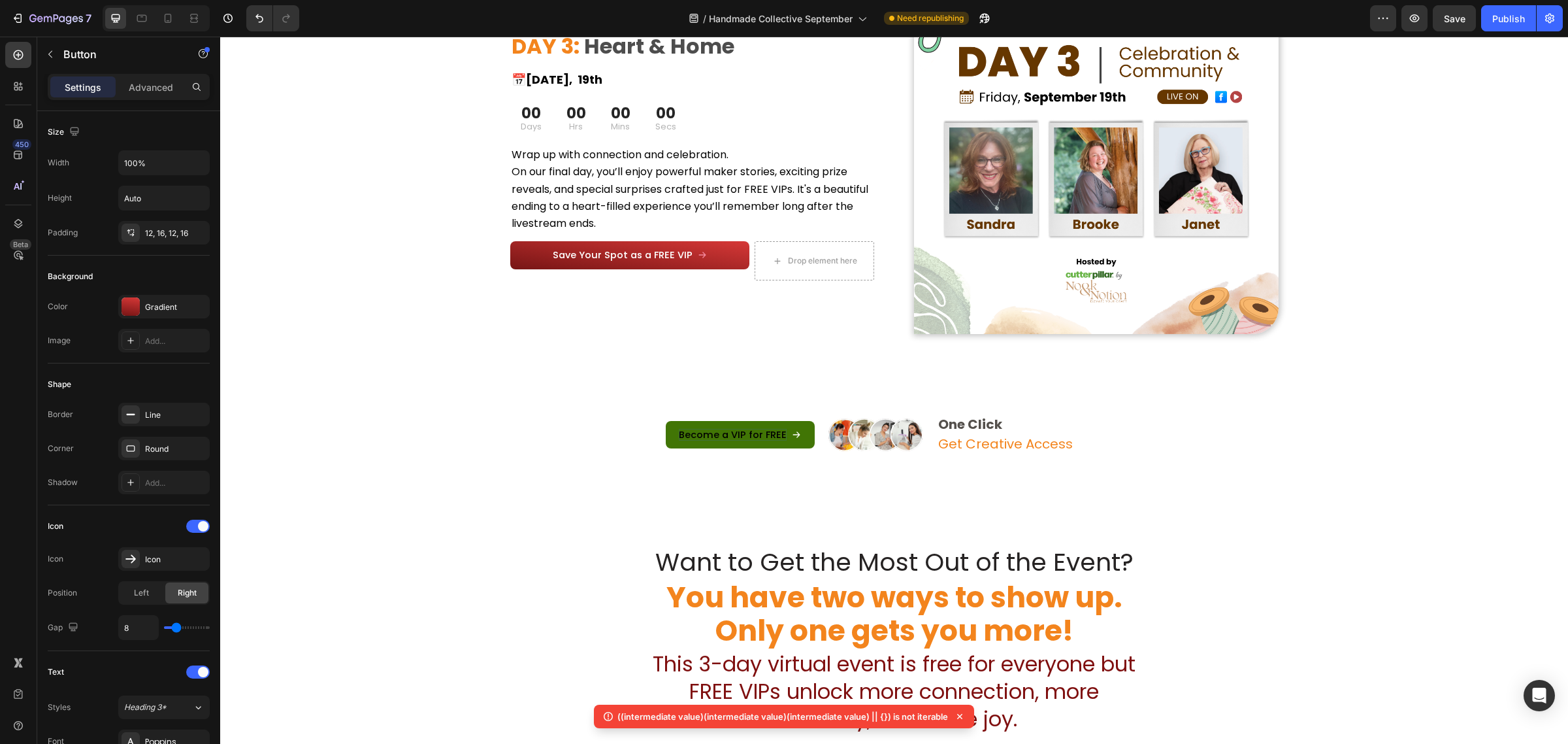
click at [732, 432] on span "Become a VIP for FREE" at bounding box center [733, 434] width 108 height 13
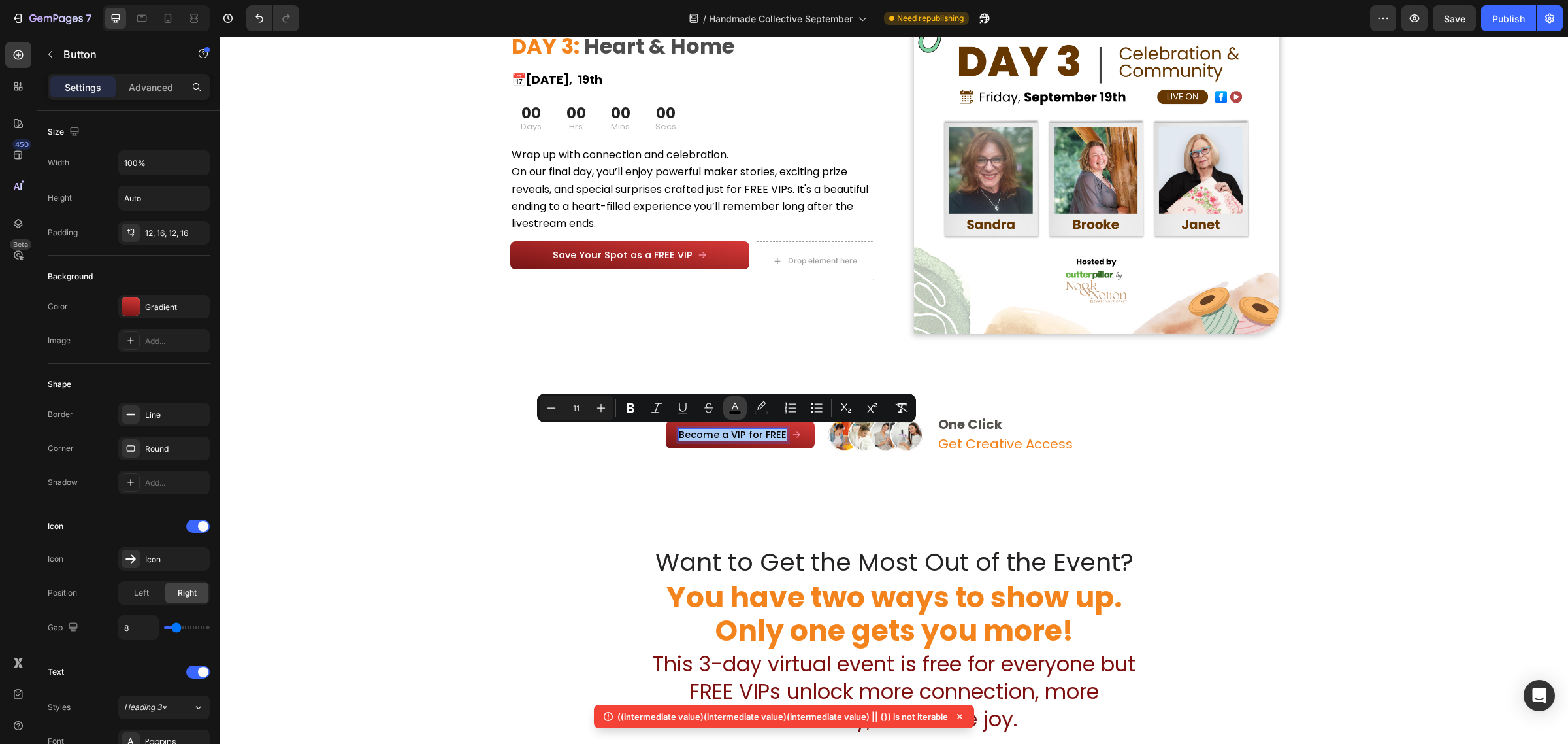
click at [733, 403] on icon "Editor contextual toolbar" at bounding box center [735, 407] width 13 height 13
click at [729, 410] on icon "Editor contextual toolbar" at bounding box center [735, 407] width 13 height 13
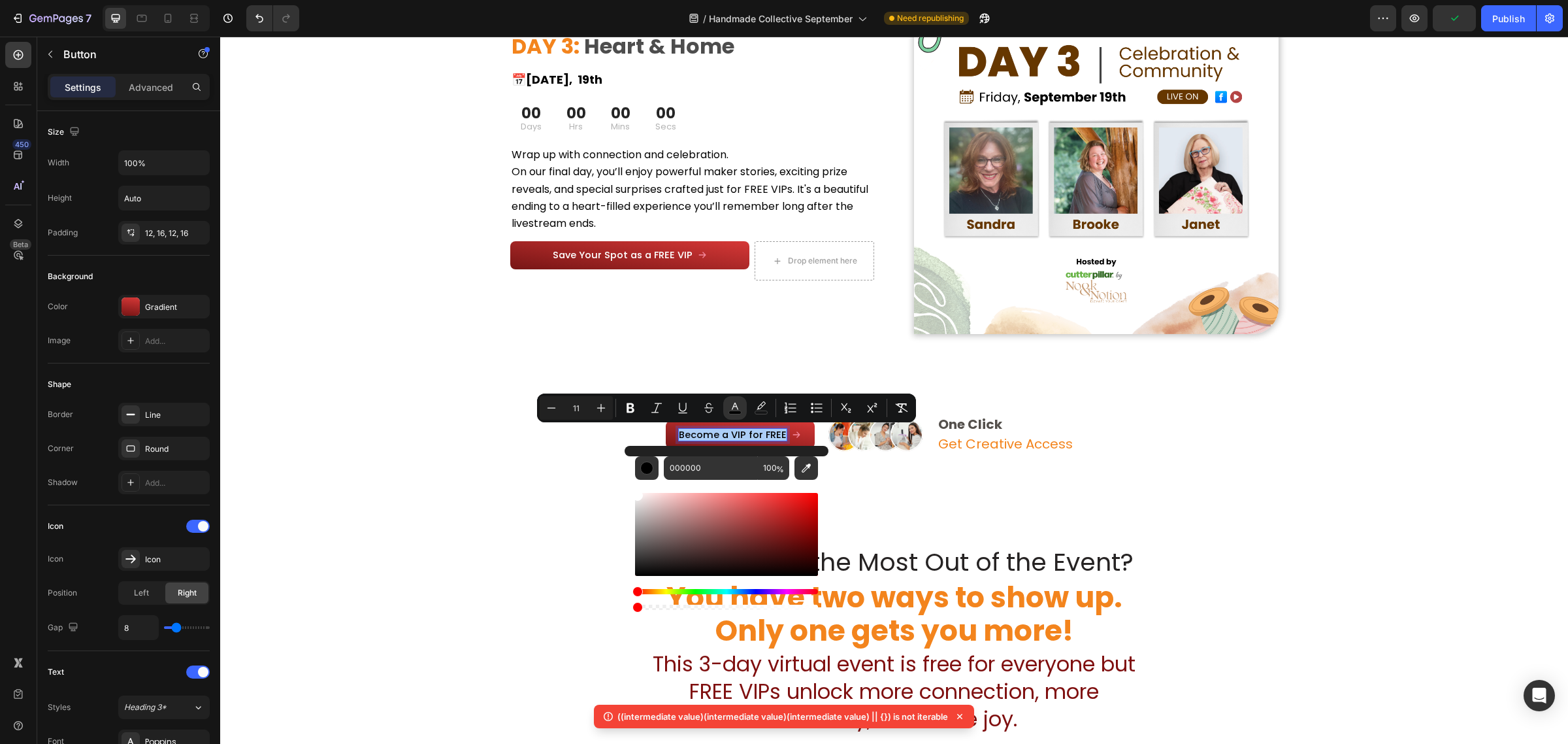
drag, startPoint x: 677, startPoint y: 533, endPoint x: 630, endPoint y: 481, distance: 70.1
click at [630, 481] on div "000000 100 %" at bounding box center [727, 529] width 204 height 167
click at [585, 466] on div "Become a VIP for FREE Button 0 Image One Click Get Creative Access Text Block R…" at bounding box center [894, 435] width 1348 height 74
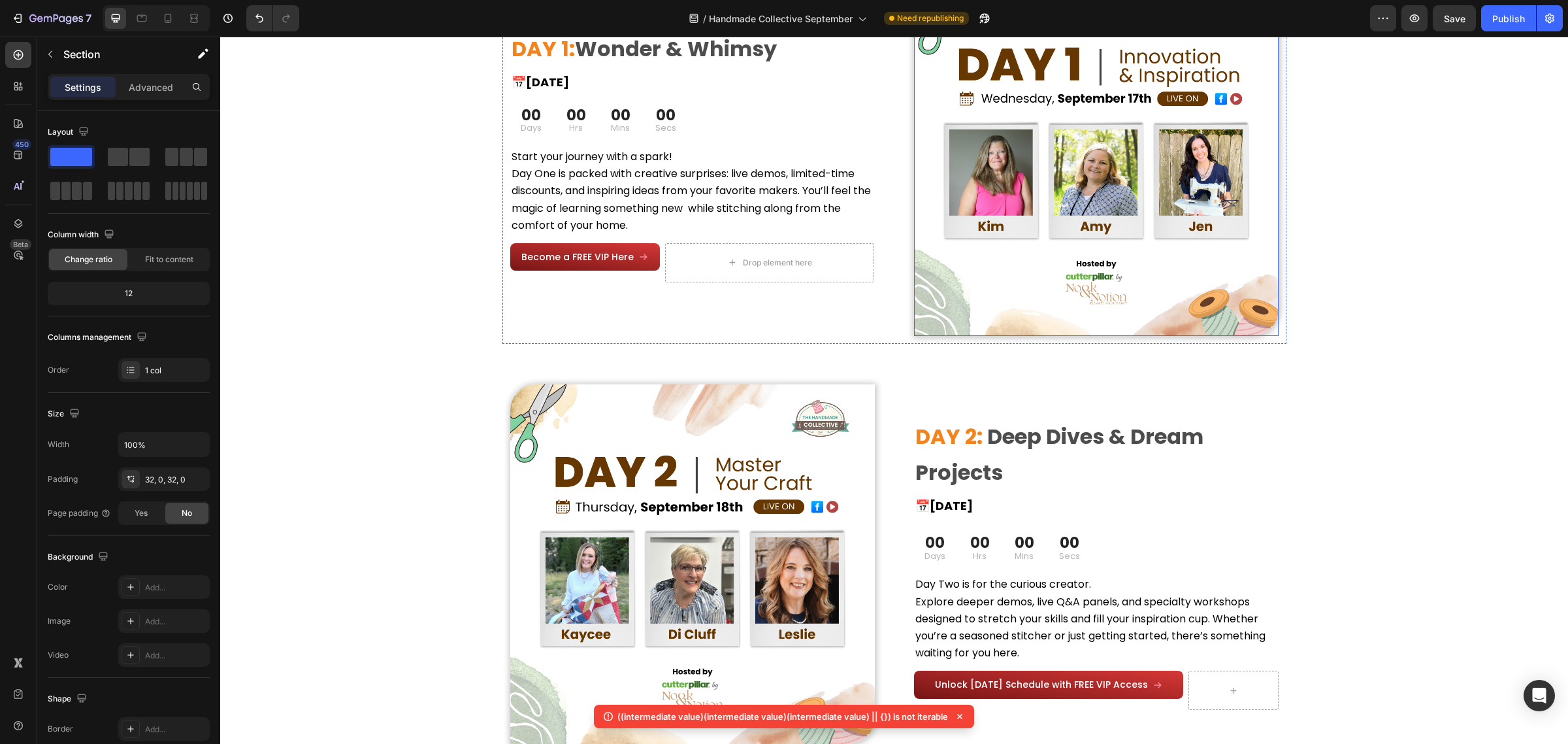
scroll to position [409, 0]
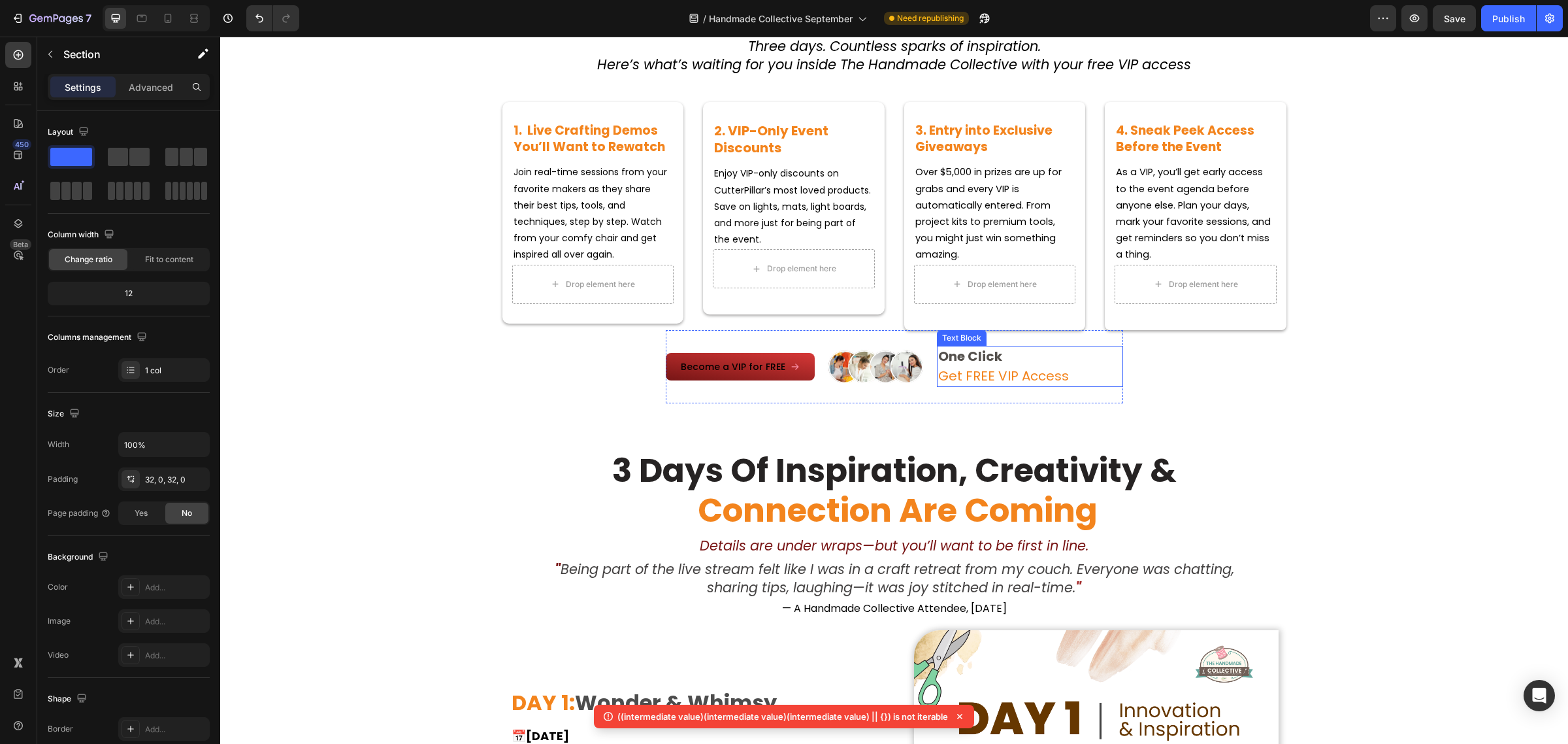
click at [968, 374] on span "Get FREE VIP Access" at bounding box center [1004, 375] width 131 height 18
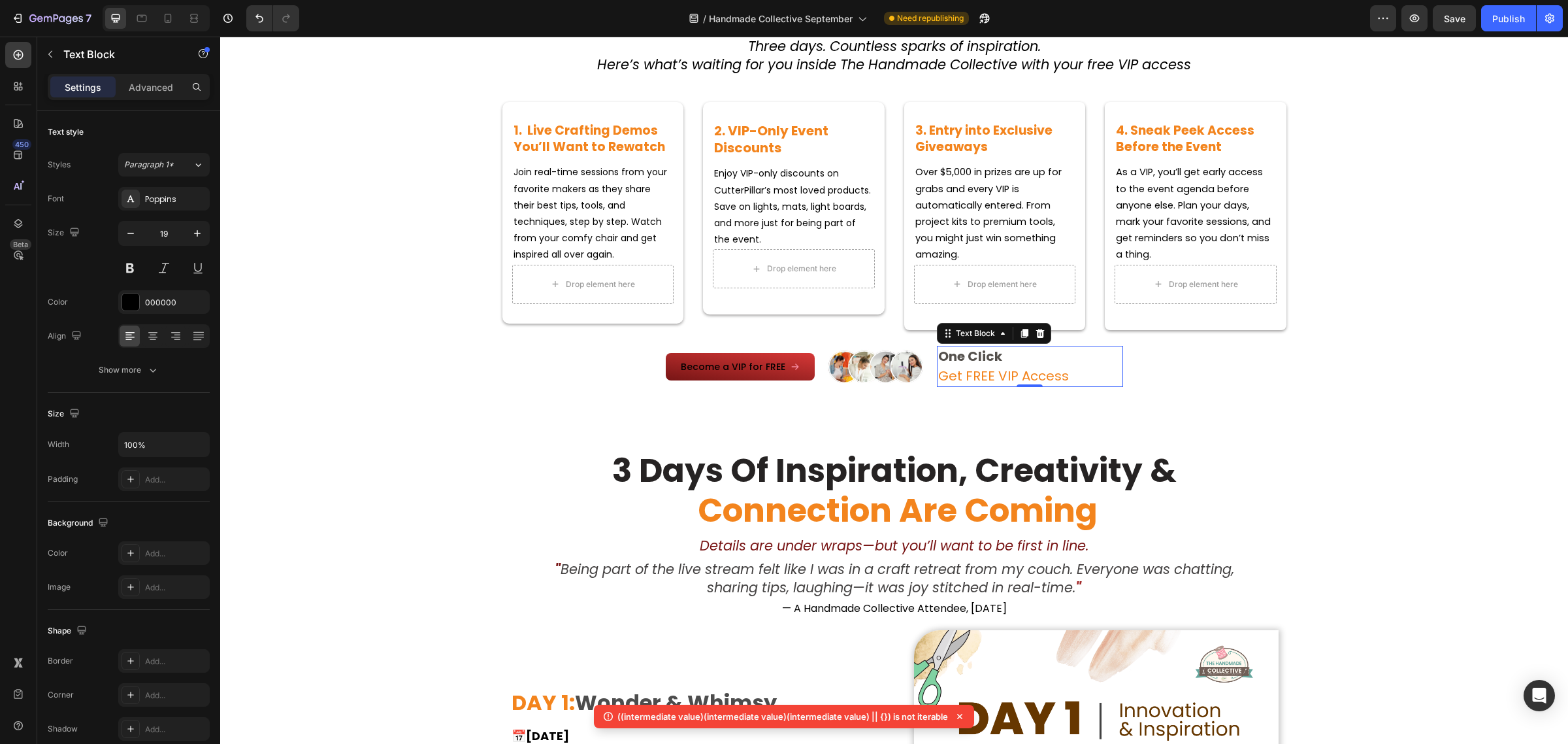
copy span "Become a VIP for FREE"
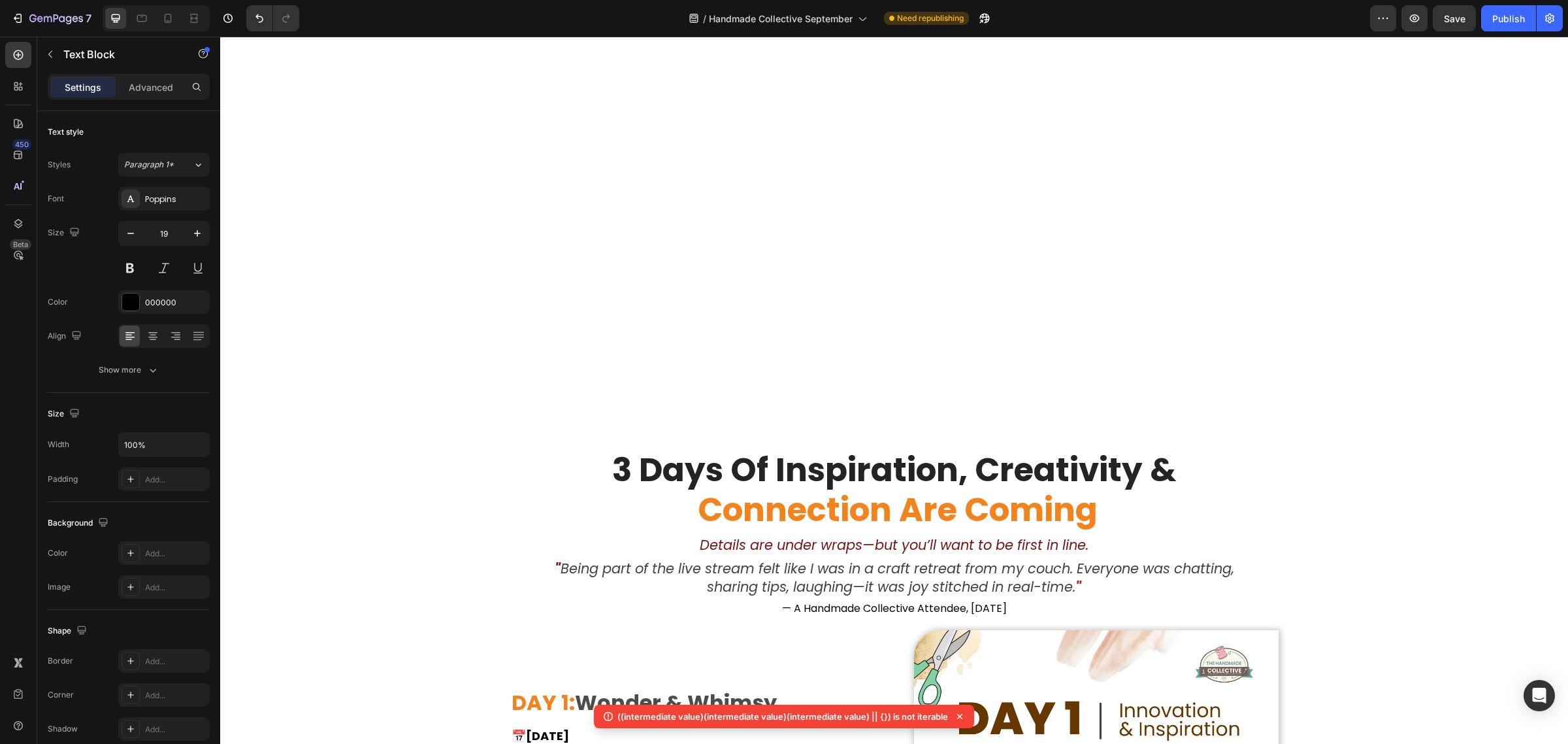
scroll to position [1149, 0]
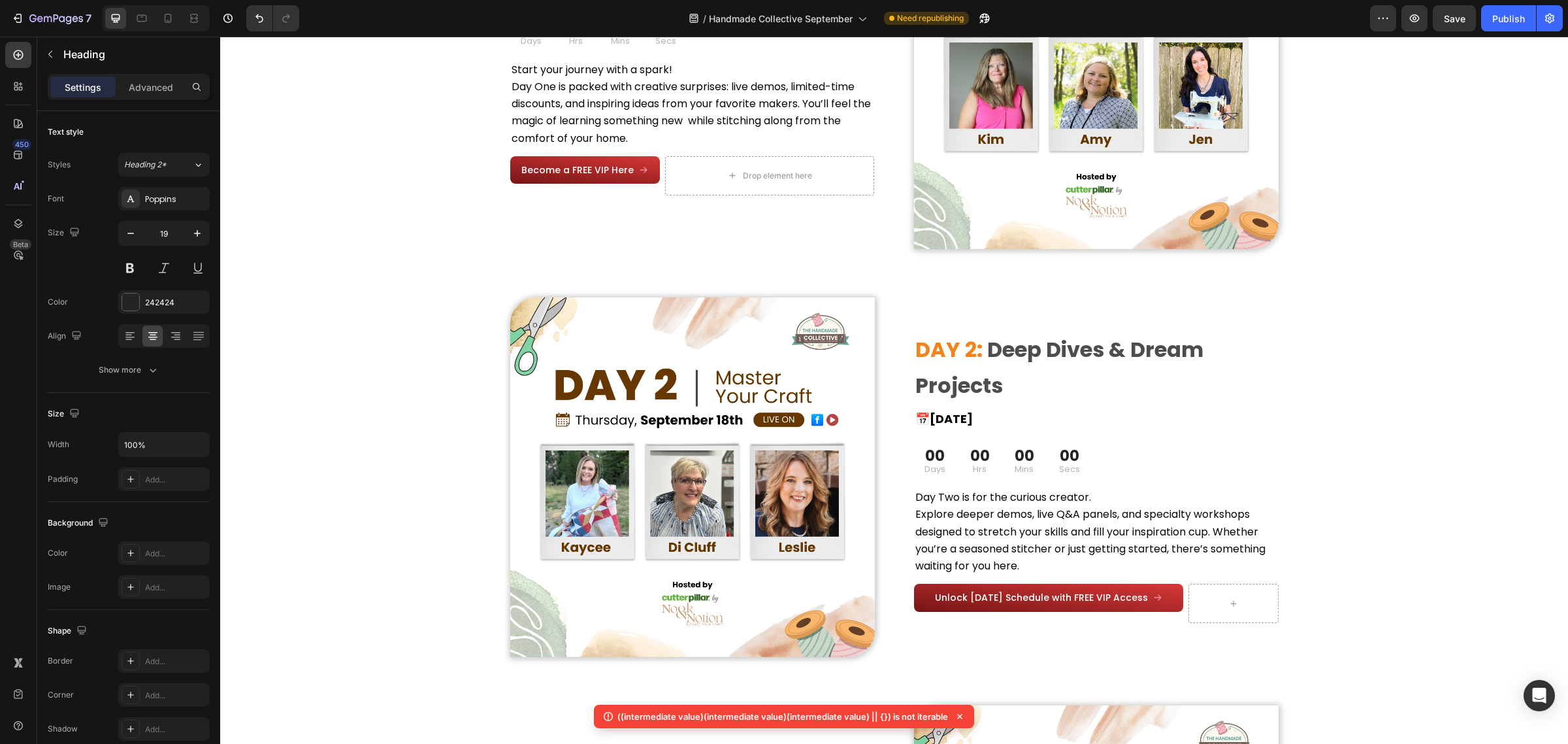
scroll to position [2125, 0]
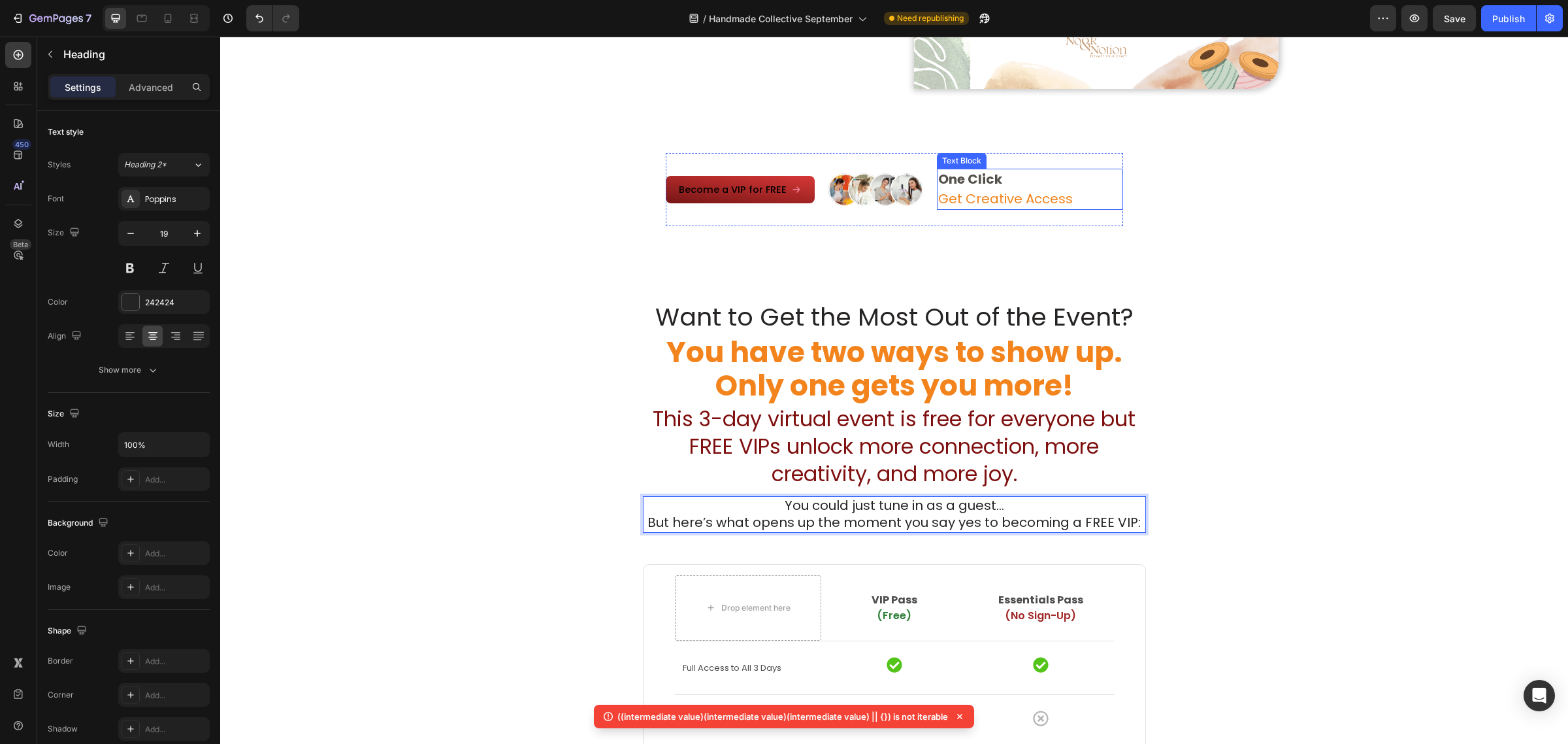
click at [978, 198] on span "Get Creative Access" at bounding box center [1006, 199] width 134 height 18
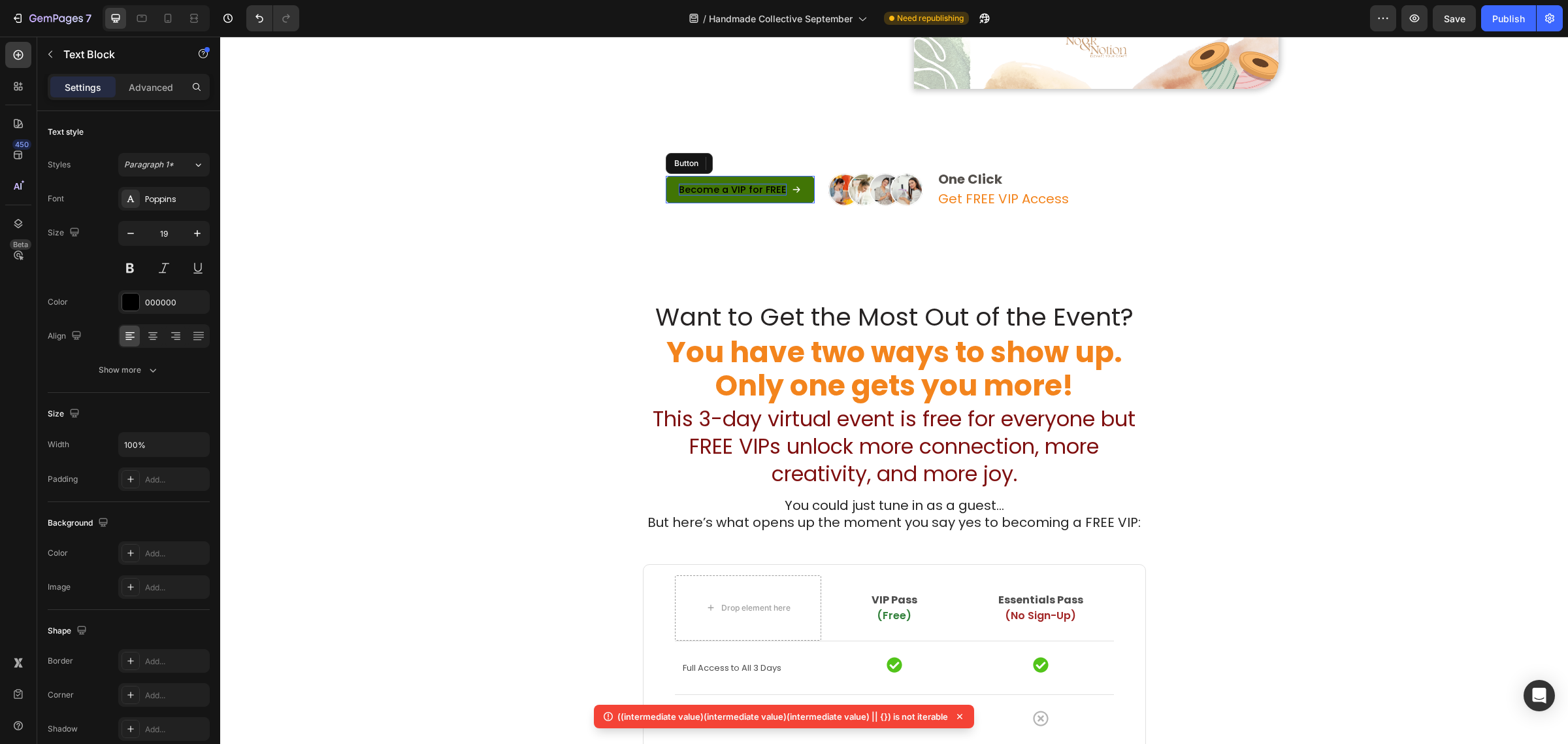
click at [740, 184] on span "Become a VIP for FREE" at bounding box center [733, 189] width 108 height 13
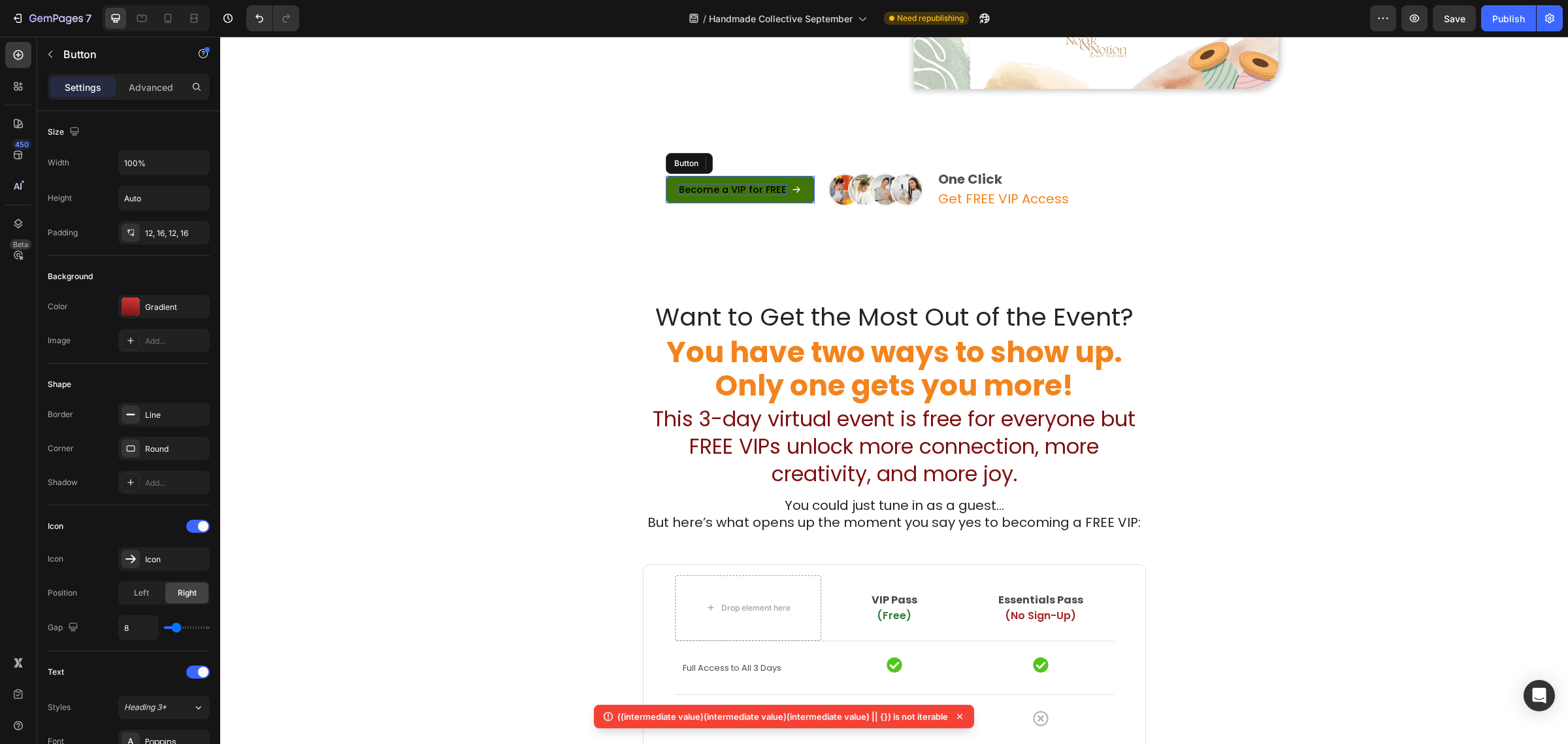
click at [740, 184] on span "Become a VIP for FREE" at bounding box center [733, 189] width 108 height 13
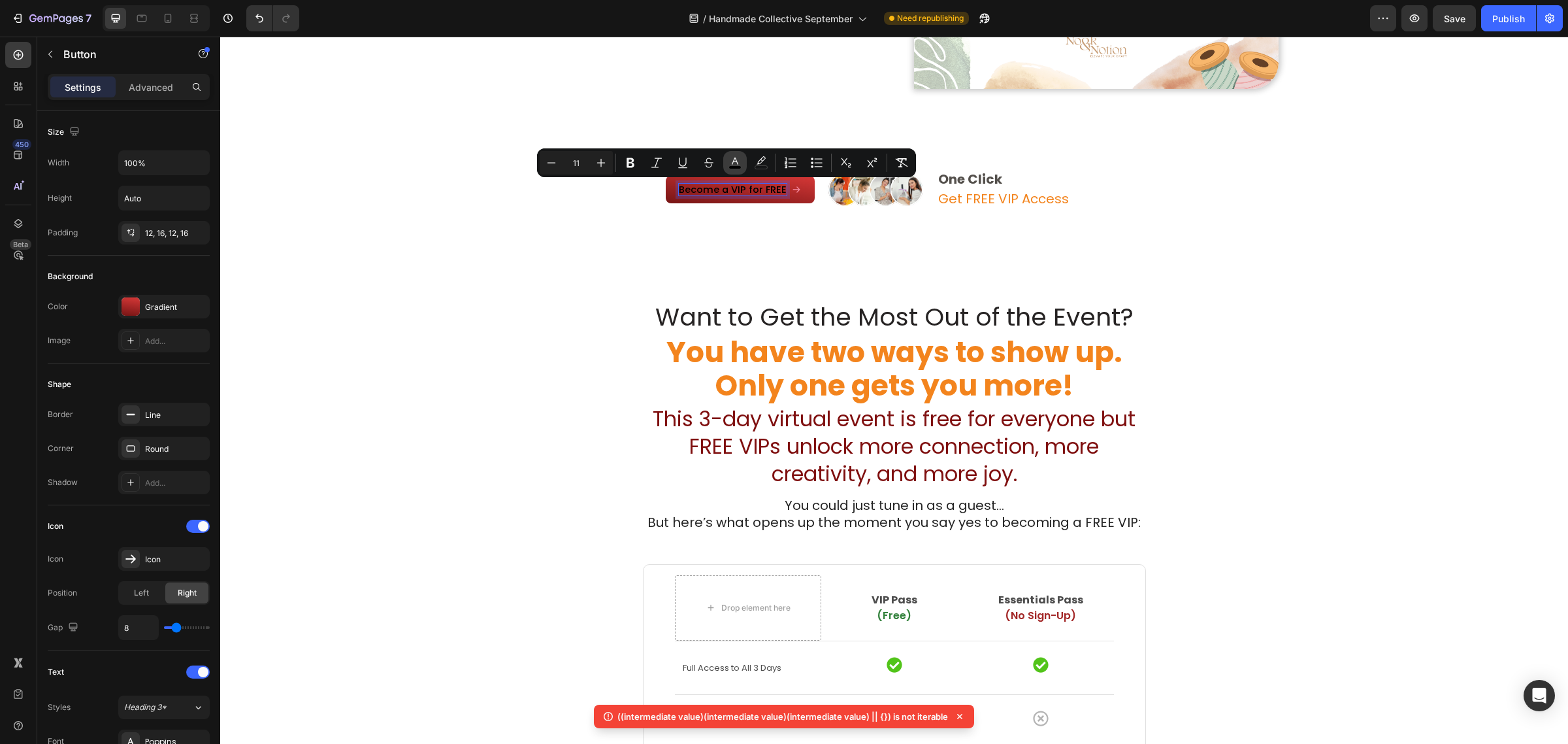
click at [733, 165] on icon "Editor contextual toolbar" at bounding box center [735, 162] width 13 height 13
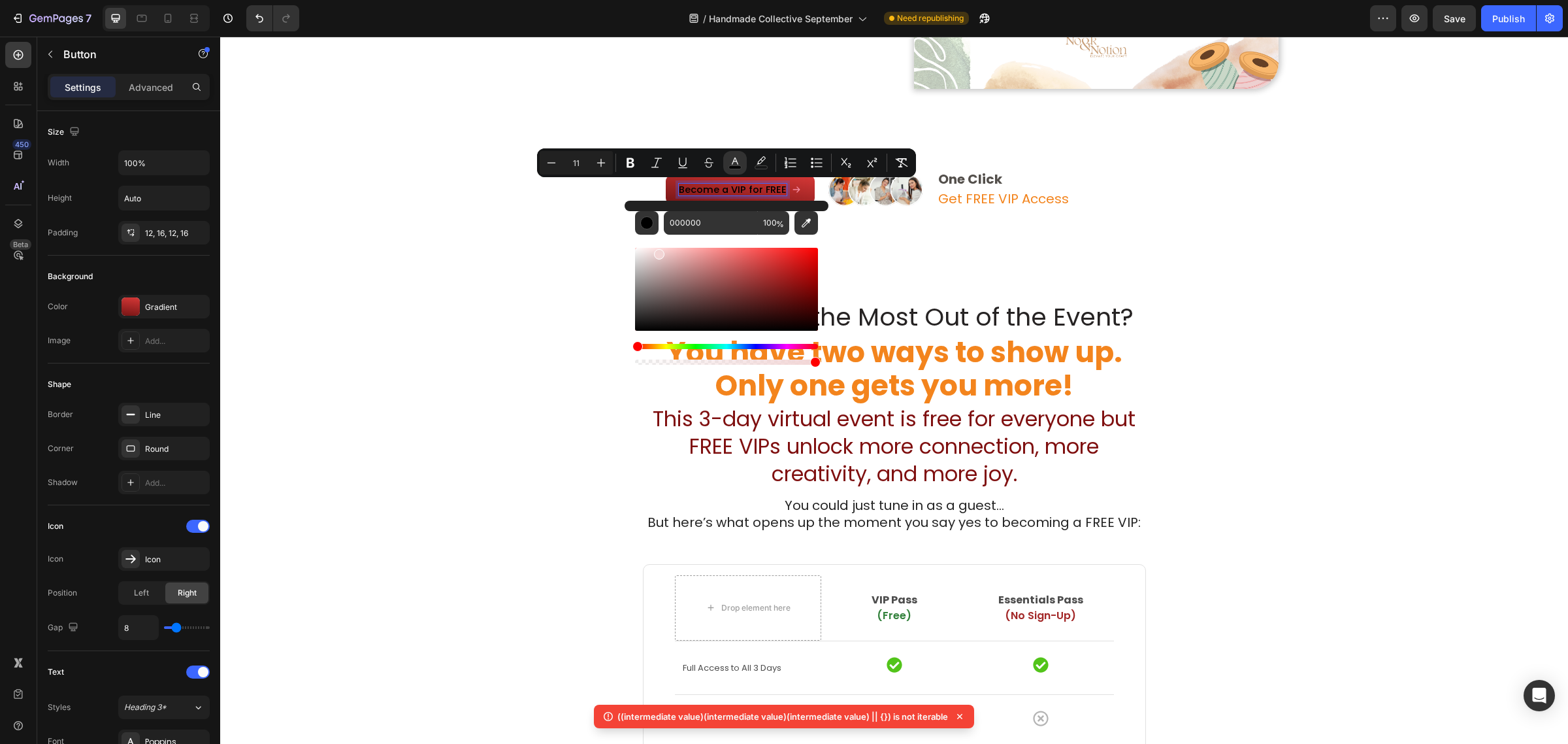
drag, startPoint x: 894, startPoint y: 294, endPoint x: 595, endPoint y: 233, distance: 305.2
click at [595, 233] on div "Become a VIP for FREE Button 0 Image One Click Get FREE VIP Access Text Block R…" at bounding box center [894, 190] width 1348 height 116
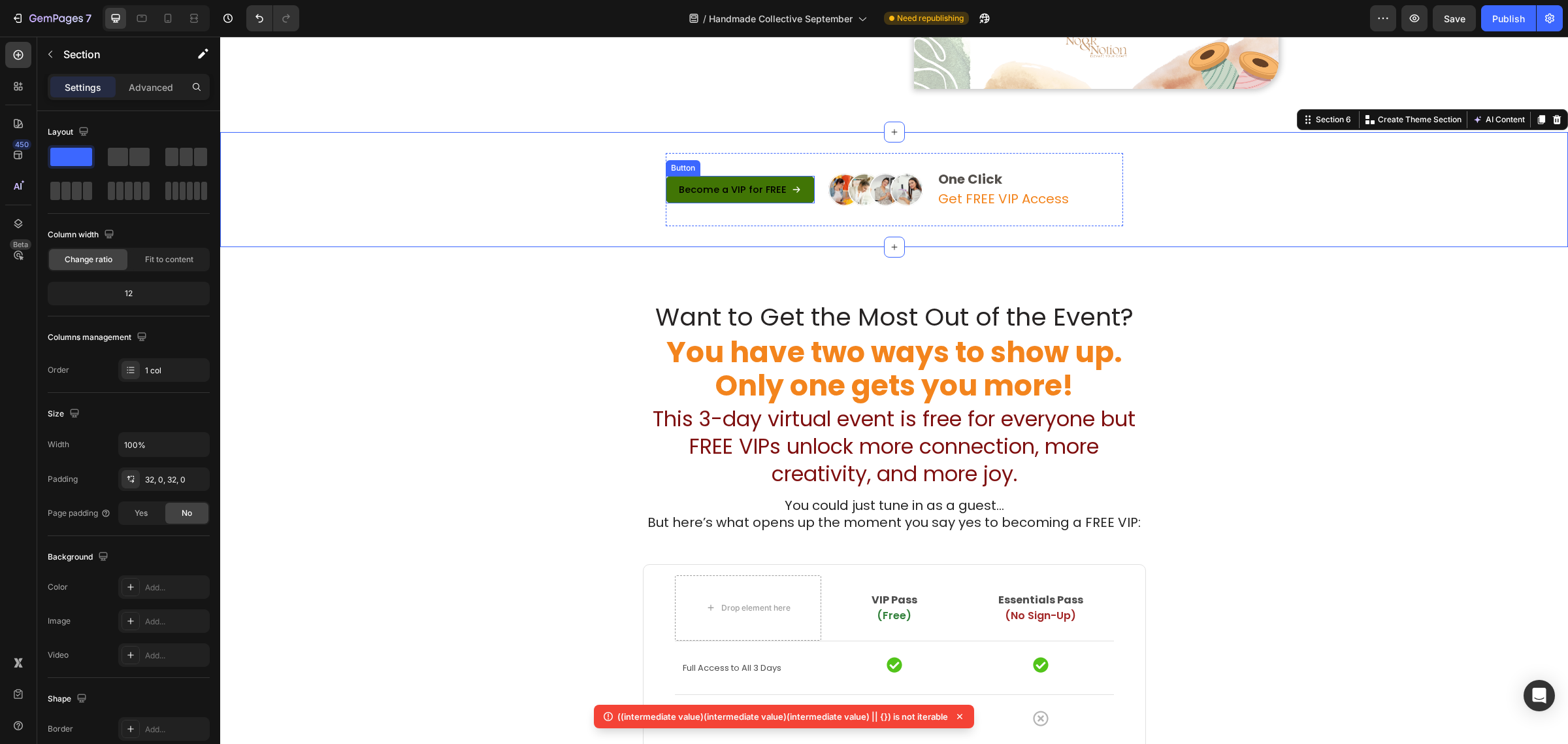
click at [737, 181] on link "Become a VIP for FREE" at bounding box center [740, 190] width 149 height 28
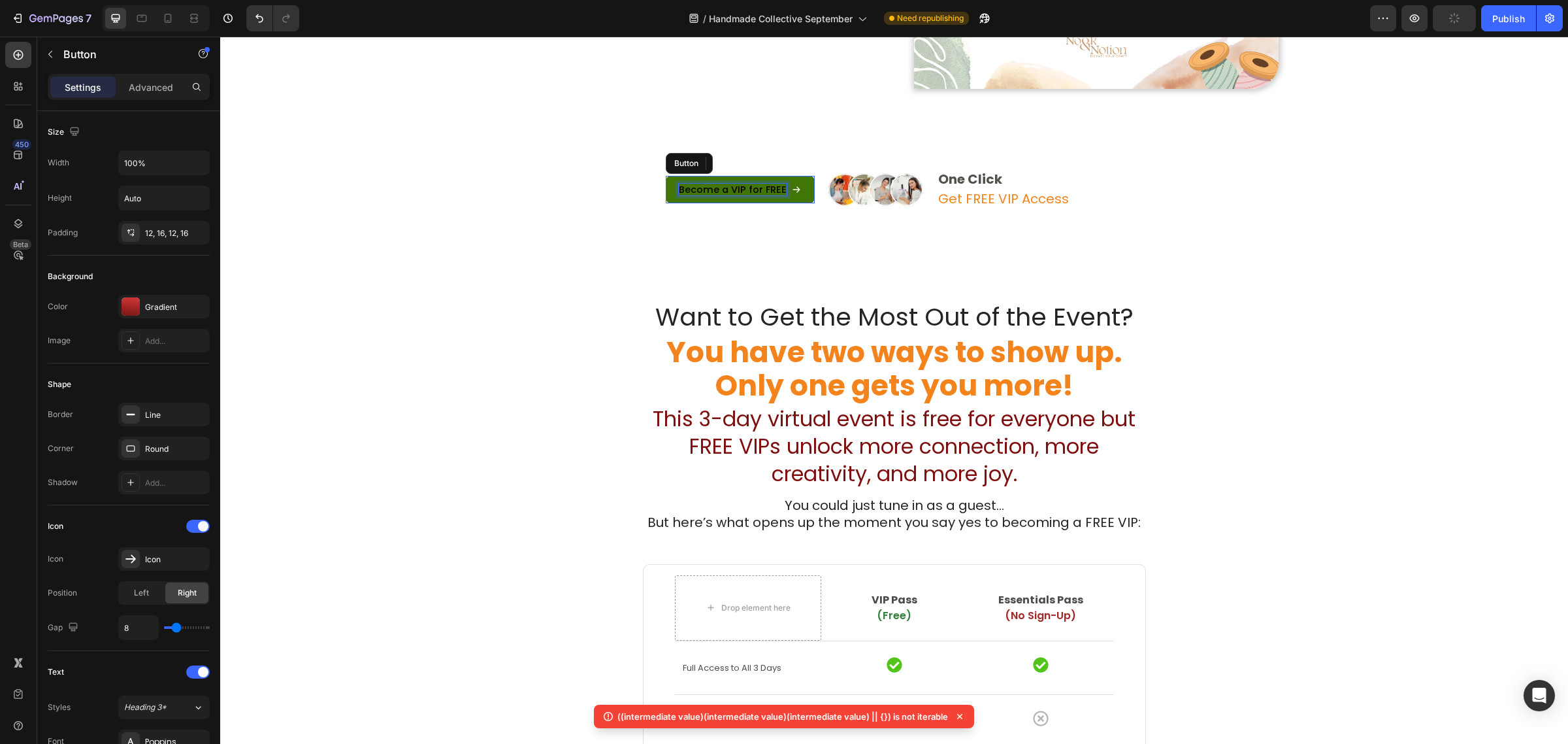
click at [742, 188] on span "Become a VIP for FREE" at bounding box center [733, 189] width 108 height 13
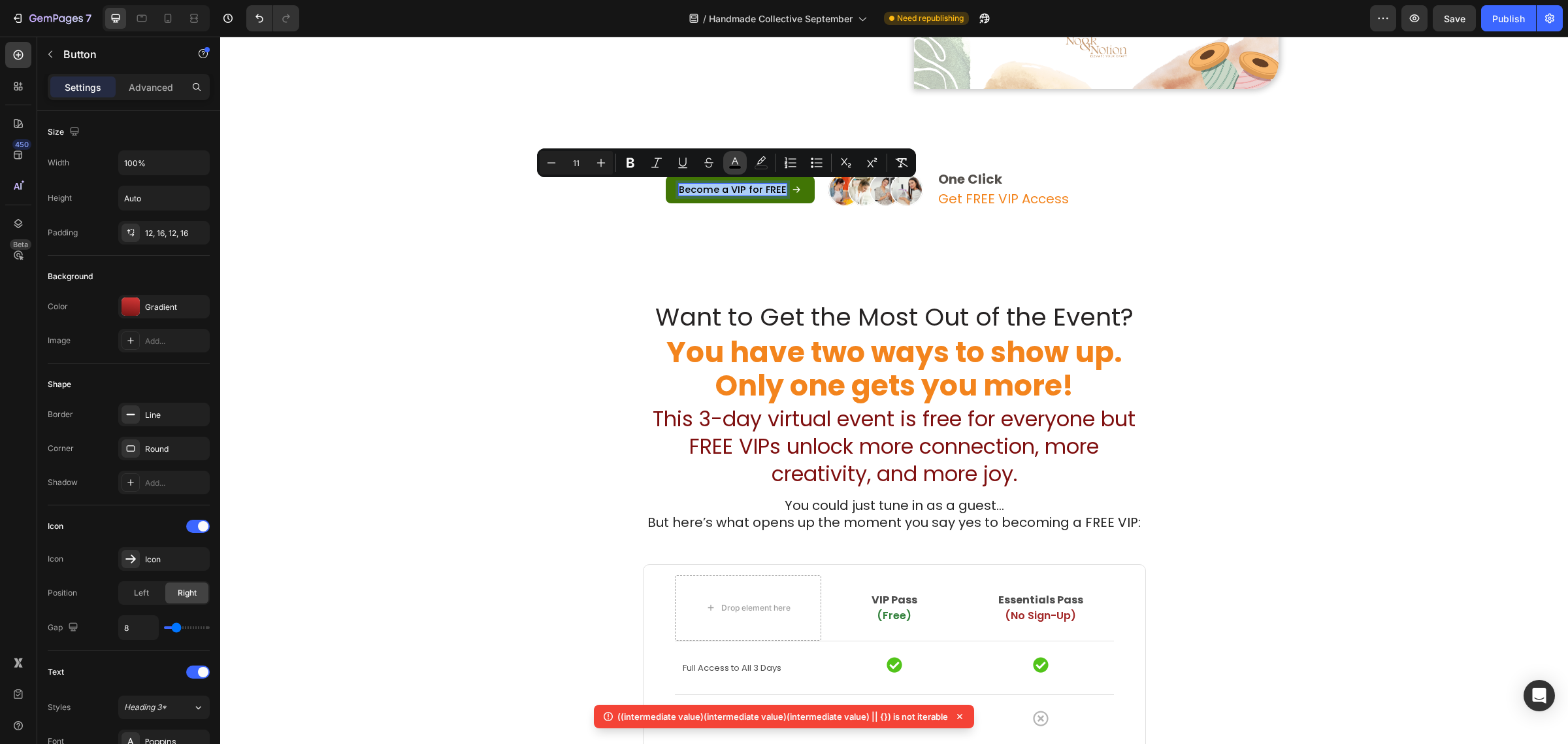
click at [740, 154] on button "color" at bounding box center [735, 163] width 24 height 24
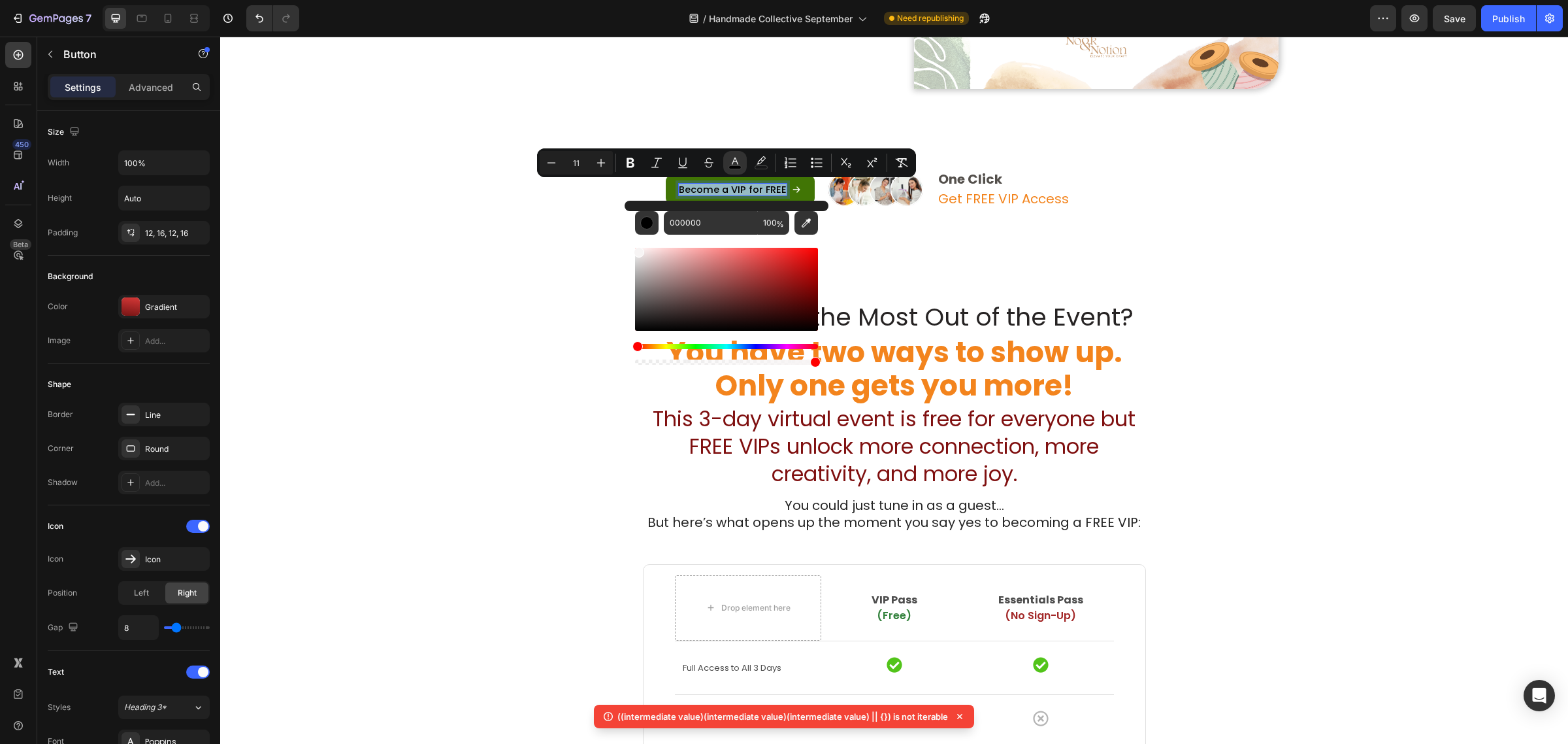
drag, startPoint x: 659, startPoint y: 257, endPoint x: 638, endPoint y: 249, distance: 22.5
click at [638, 249] on div "Editor contextual toolbar" at bounding box center [727, 290] width 183 height 83
click at [612, 257] on div "Want to Get the Most Out of the Event? Heading You have two ways to show up. On…" at bounding box center [894, 736] width 1348 height 977
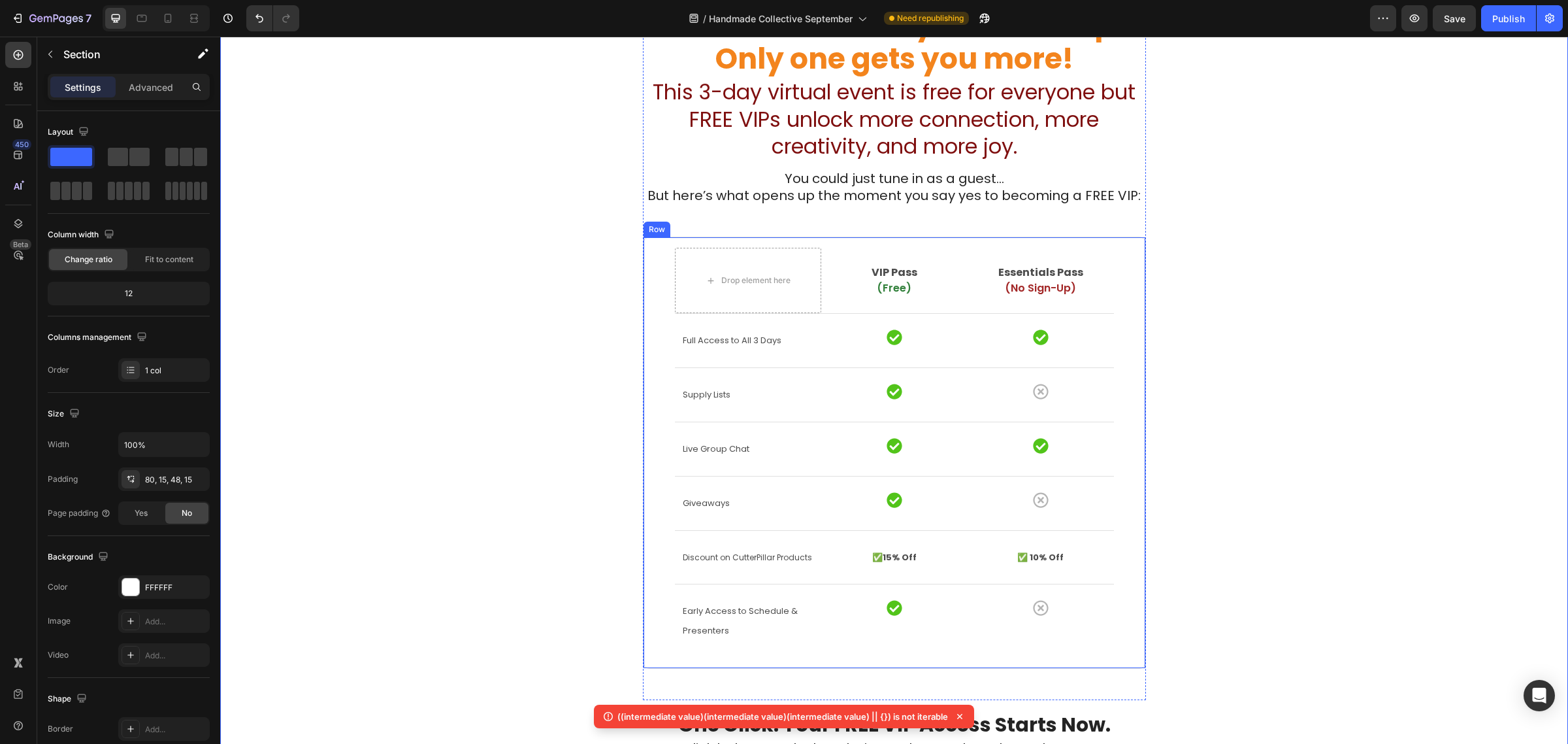
scroll to position [2370, 0]
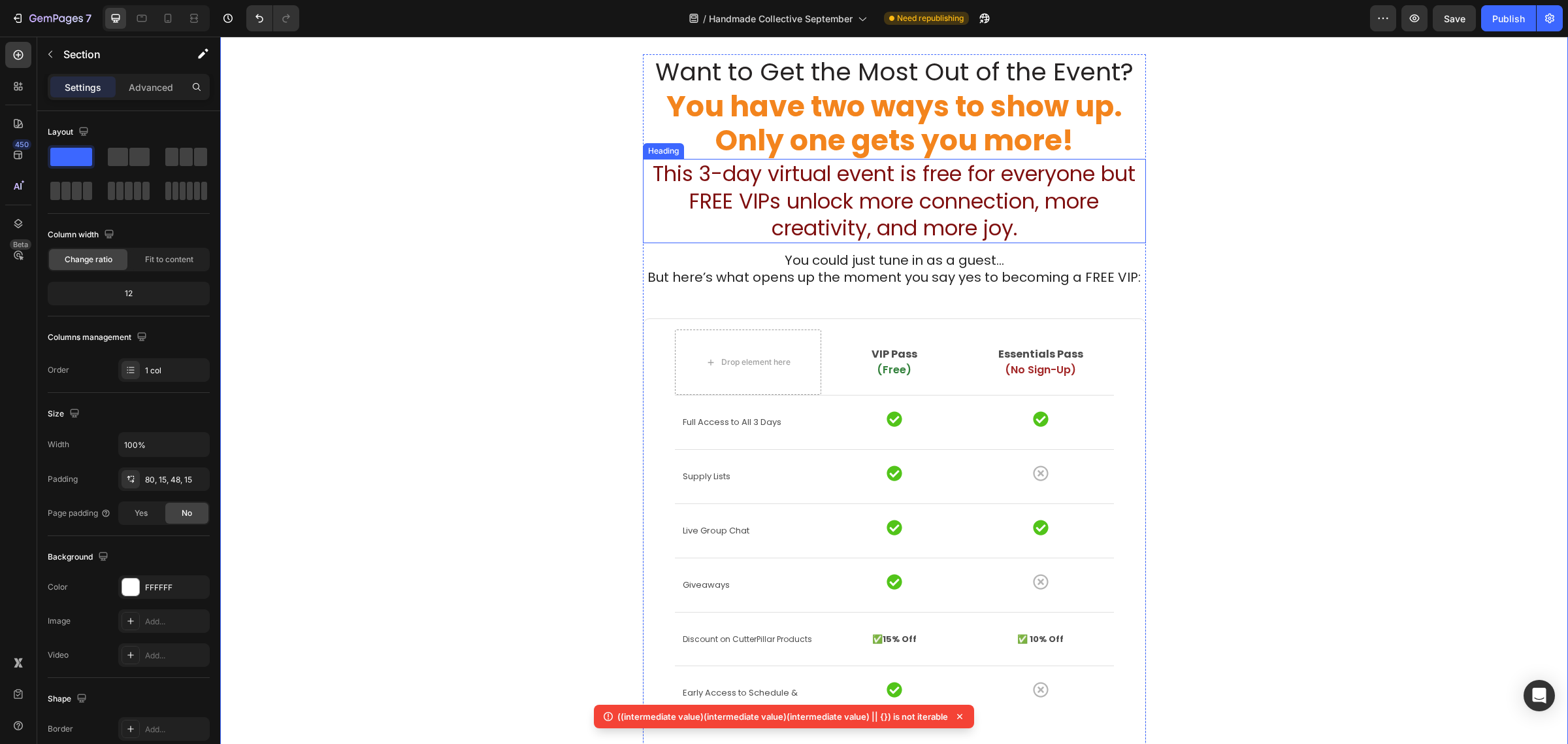
click at [864, 237] on span "This 3-day virtual event is free for everyone but FREE VIPs unlock more connect…" at bounding box center [893, 200] width 483 height 84
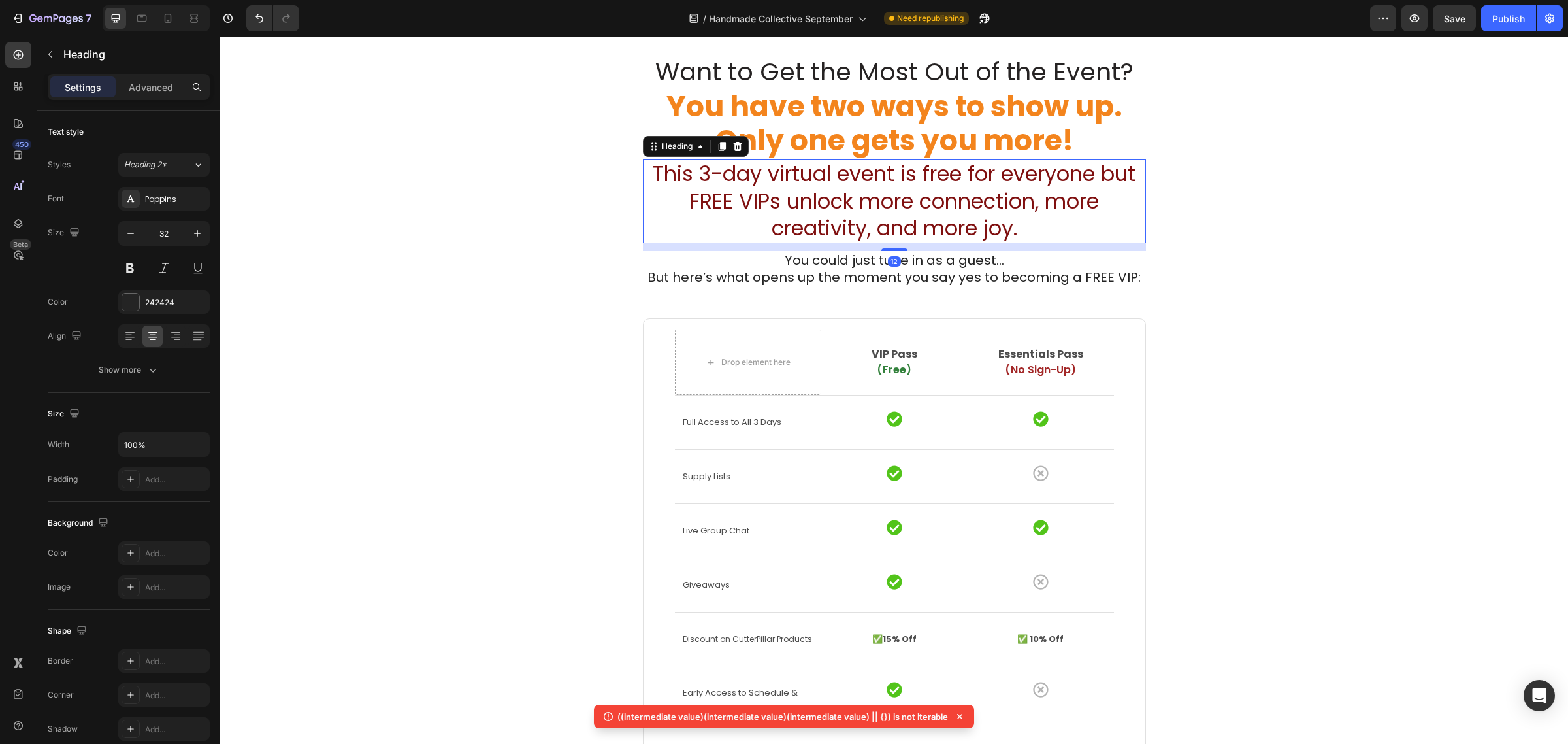
click at [864, 231] on span "This 3-day virtual event is free for everyone but FREE VIPs unlock more connect…" at bounding box center [893, 200] width 483 height 84
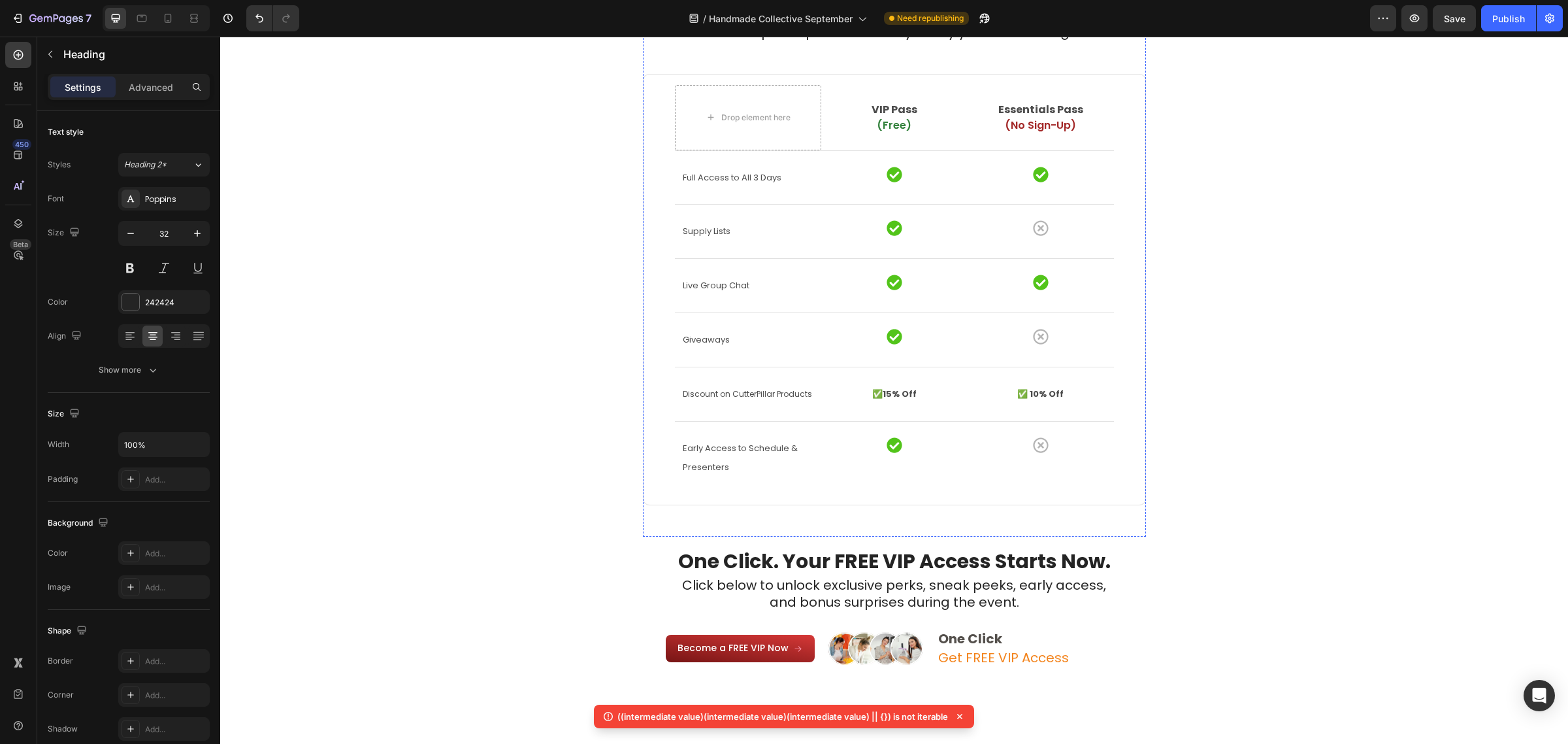
scroll to position [2288, 0]
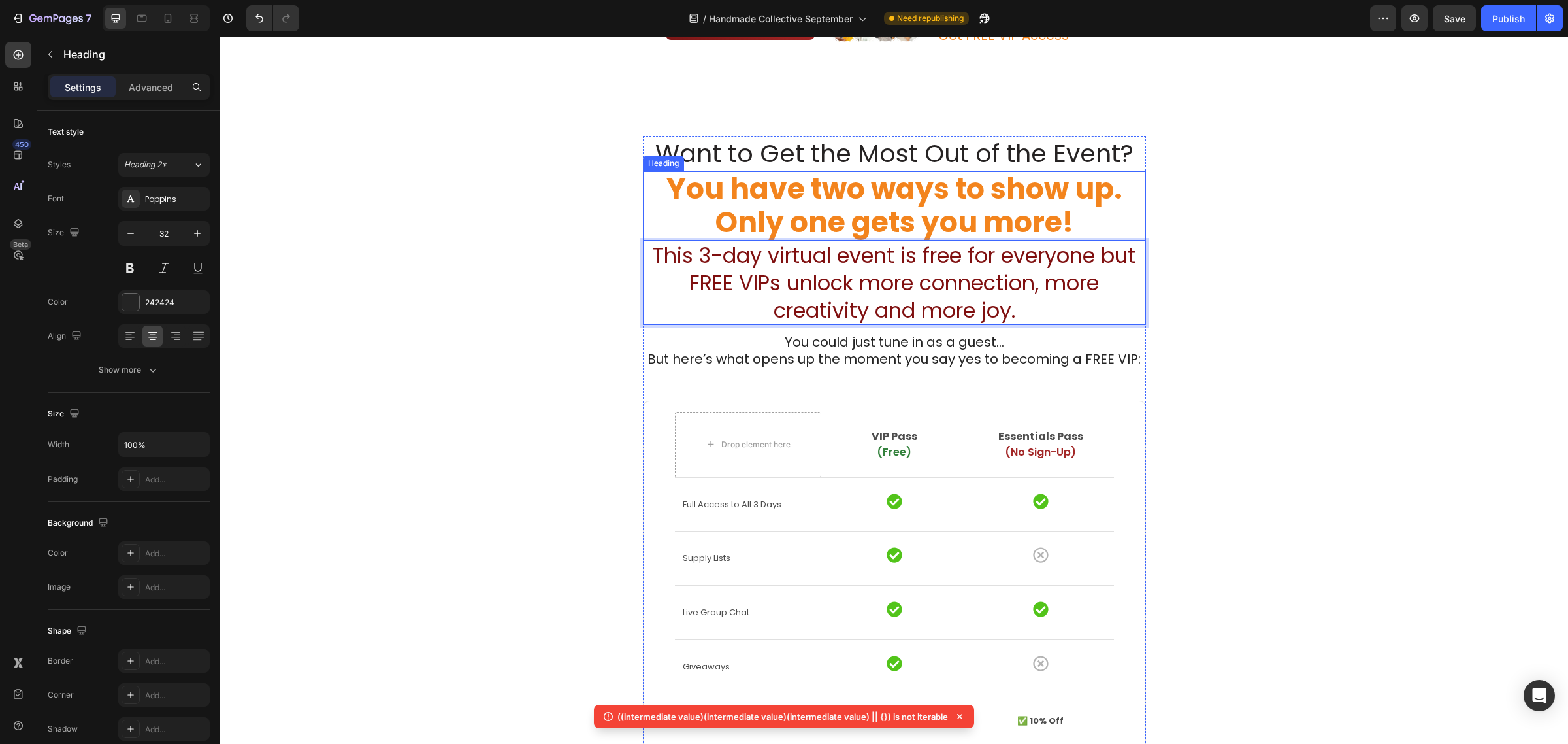
drag, startPoint x: 868, startPoint y: 170, endPoint x: 873, endPoint y: 191, distance: 21.6
click at [868, 170] on strong "You have two ways to show up. Only one gets you more!" at bounding box center [894, 205] width 456 height 73
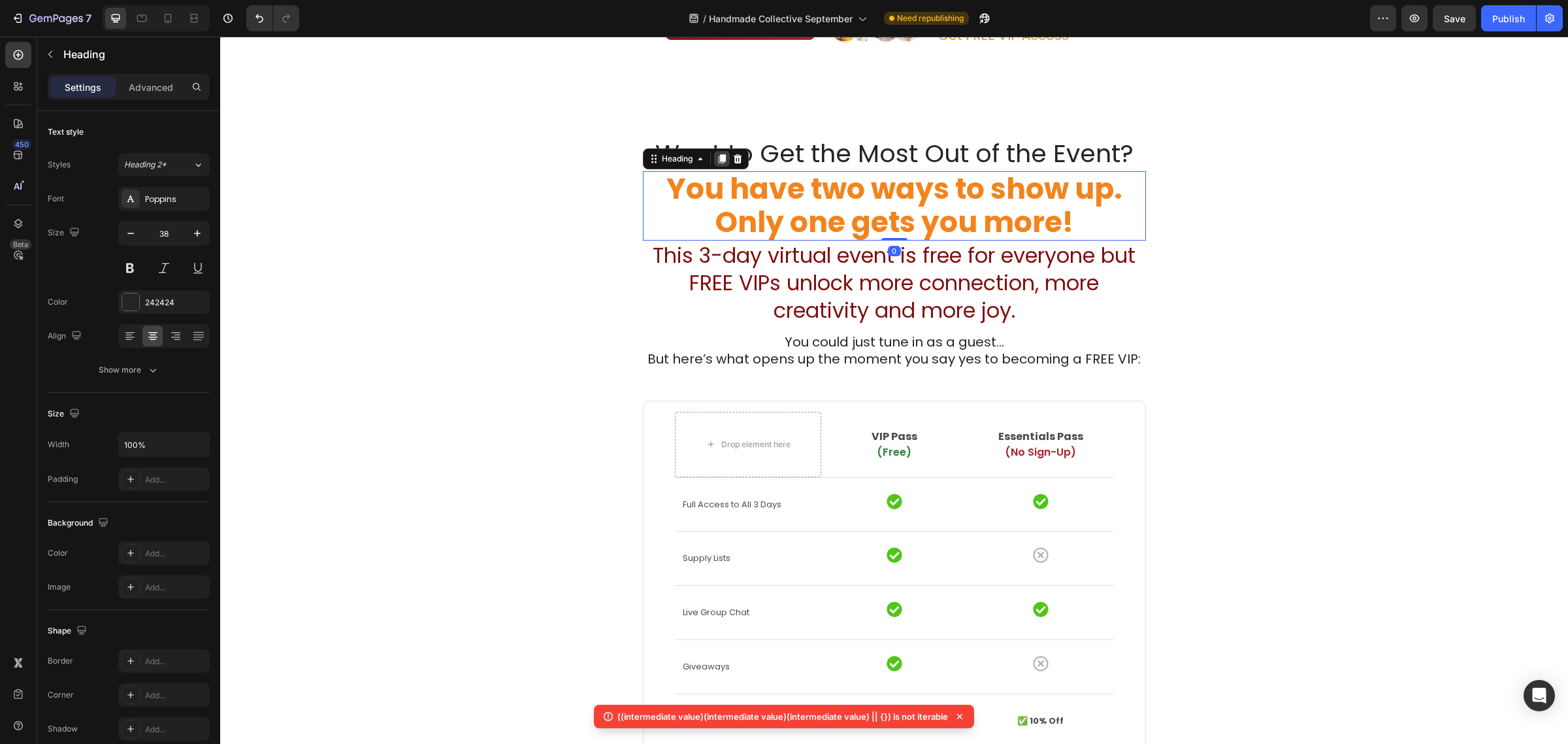
click at [718, 161] on icon at bounding box center [722, 159] width 7 height 9
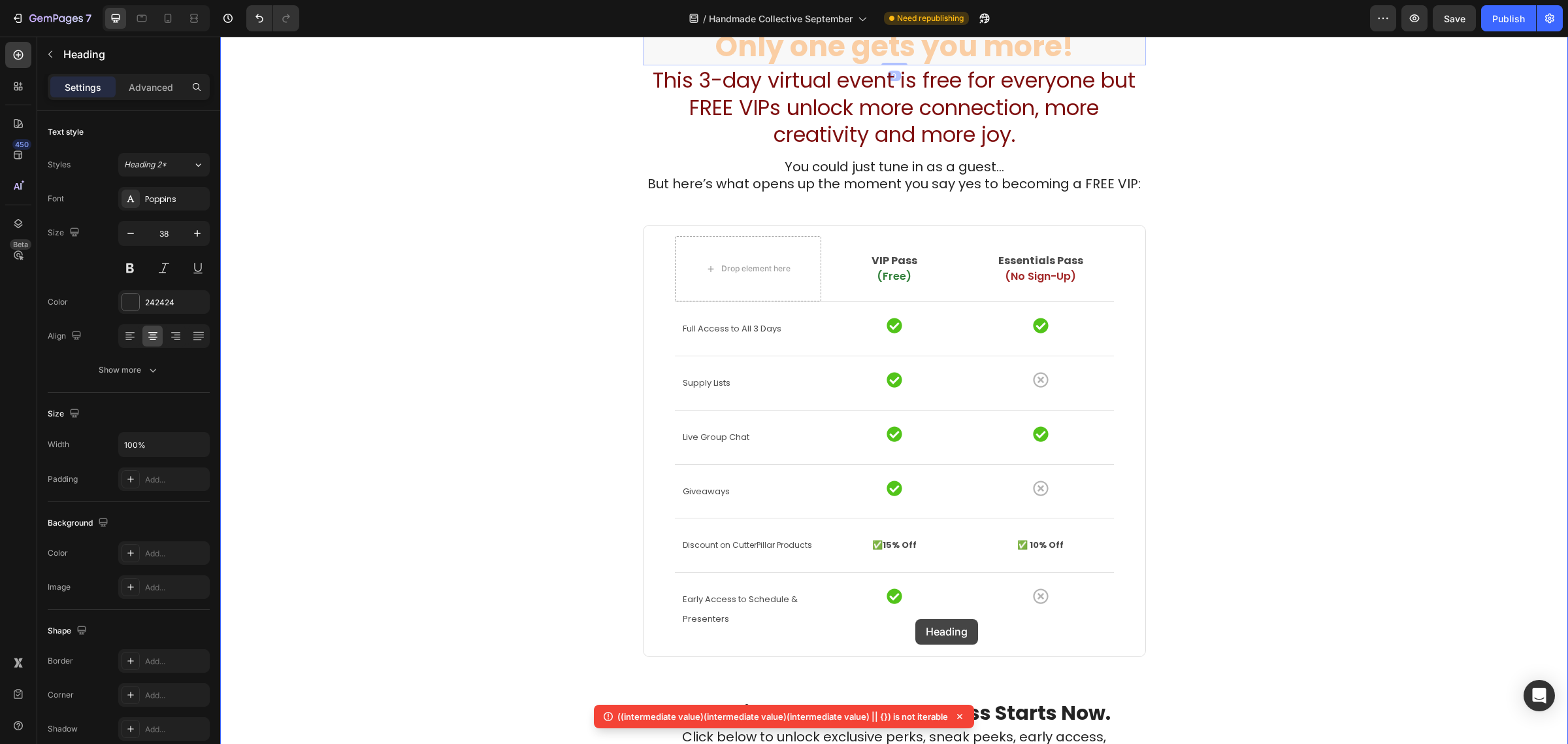
scroll to position [2860, 0]
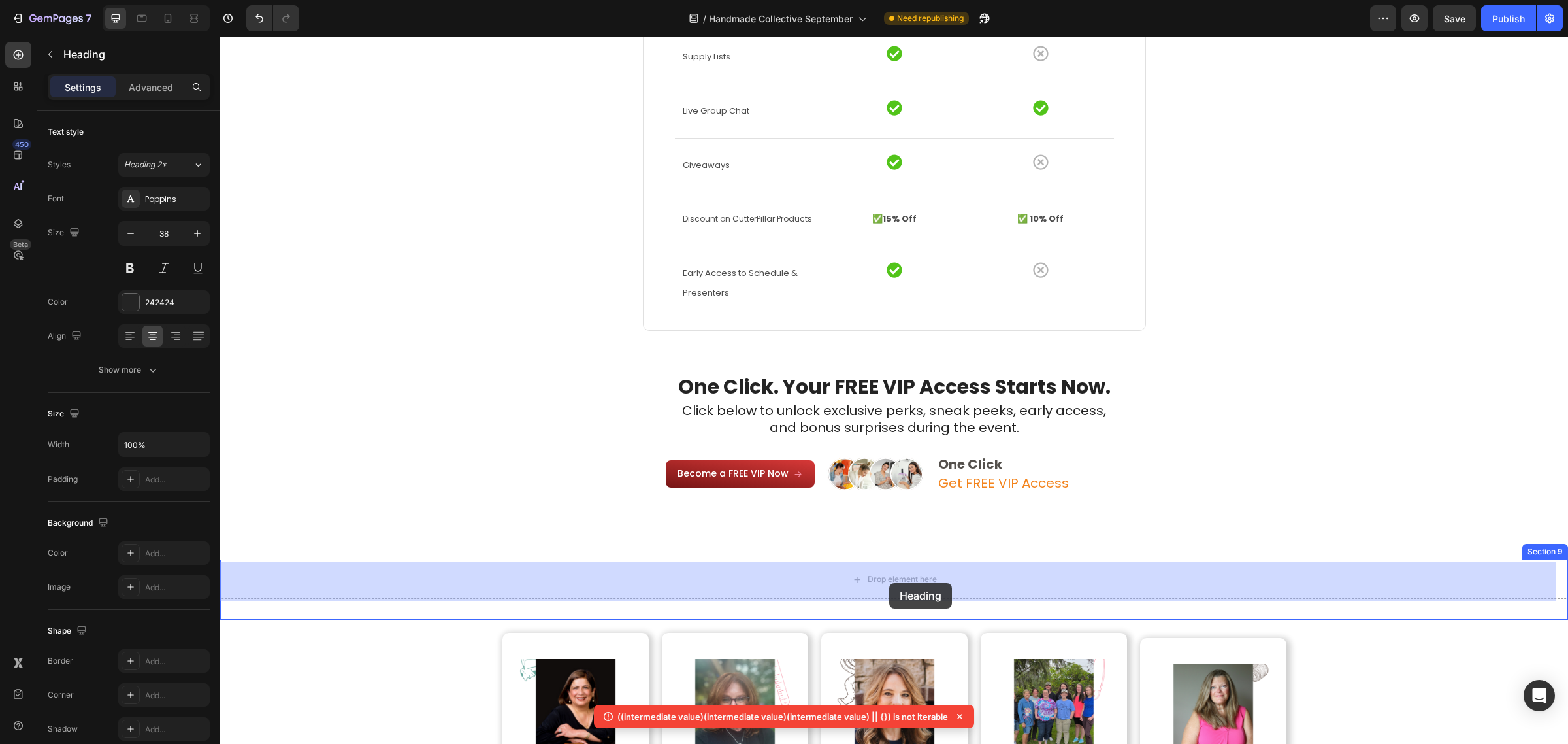
drag, startPoint x: 644, startPoint y: 230, endPoint x: 889, endPoint y: 583, distance: 429.7
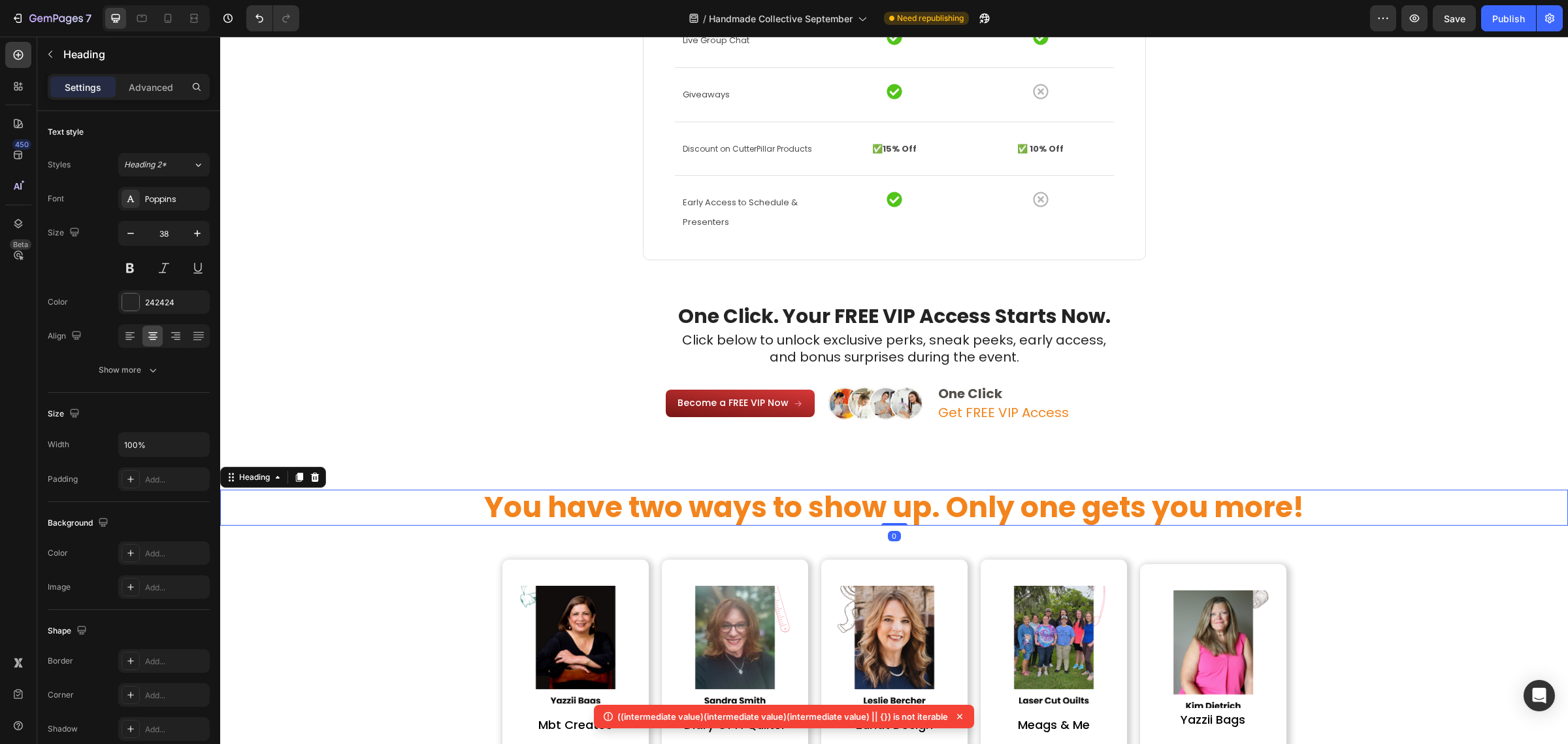
scroll to position [2790, 0]
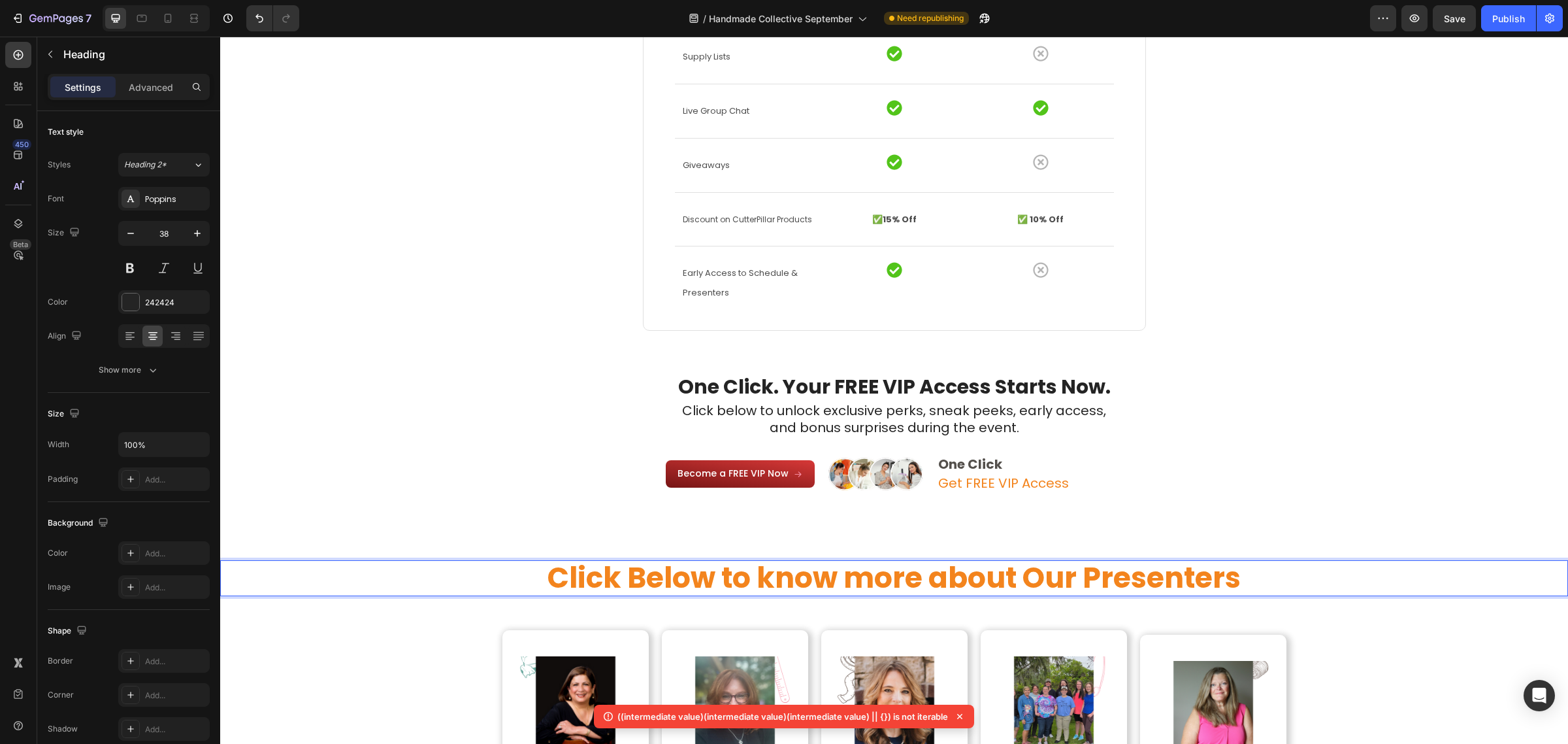
click at [923, 577] on strong "Click Below to know more about Our Presenters" at bounding box center [894, 578] width 693 height 40
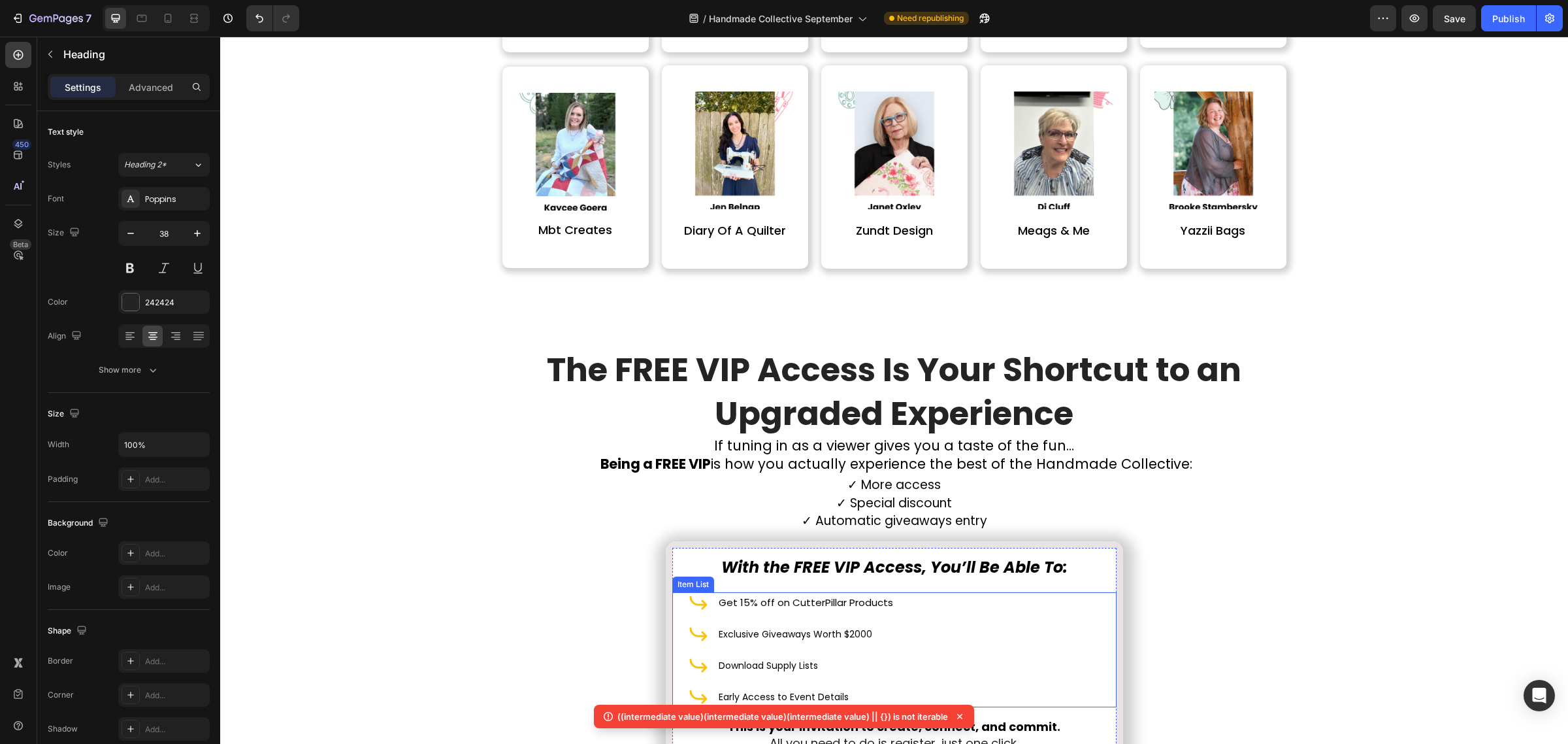
scroll to position [3770, 0]
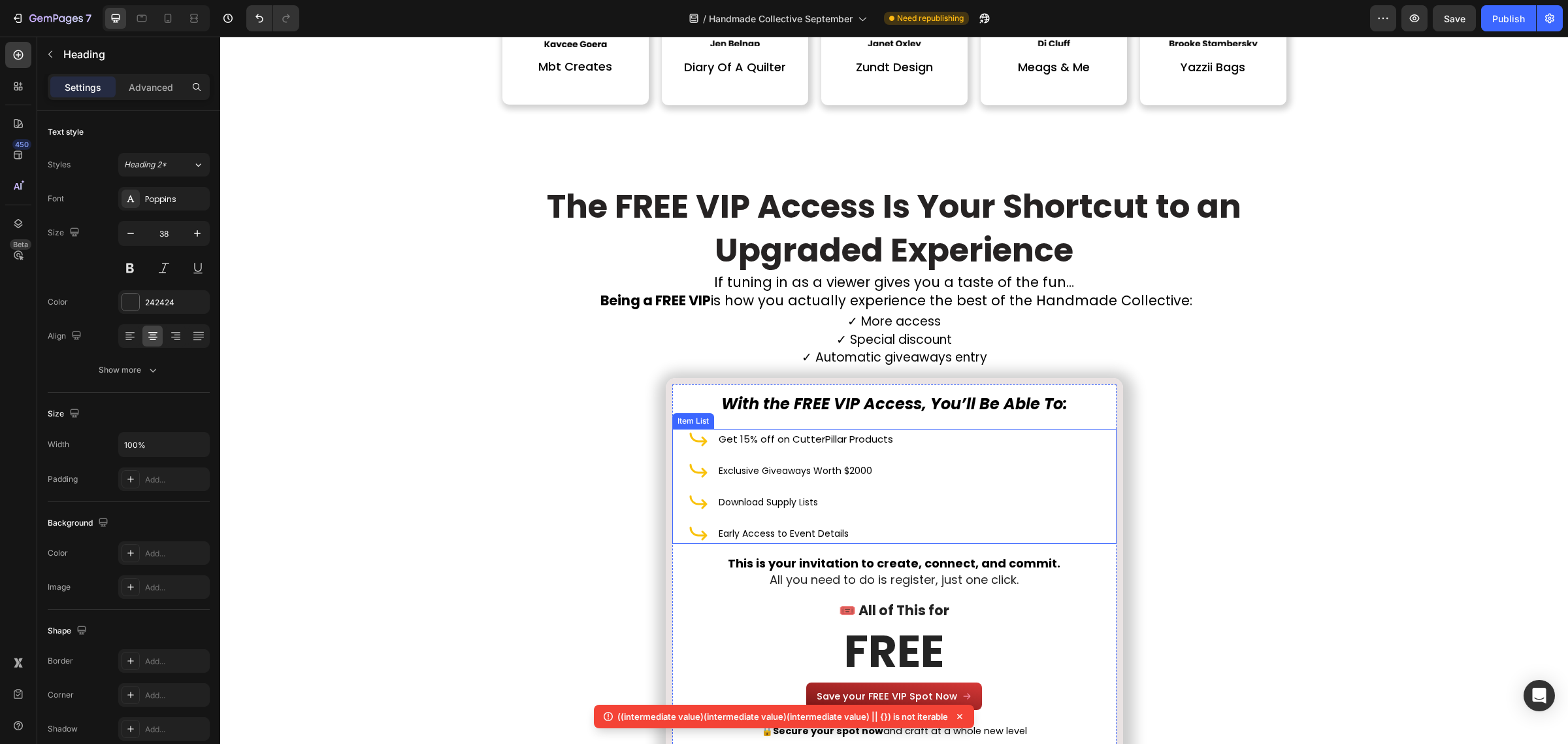
click at [849, 432] on span "Get 15% off on CutterPillar Products" at bounding box center [806, 439] width 175 height 14
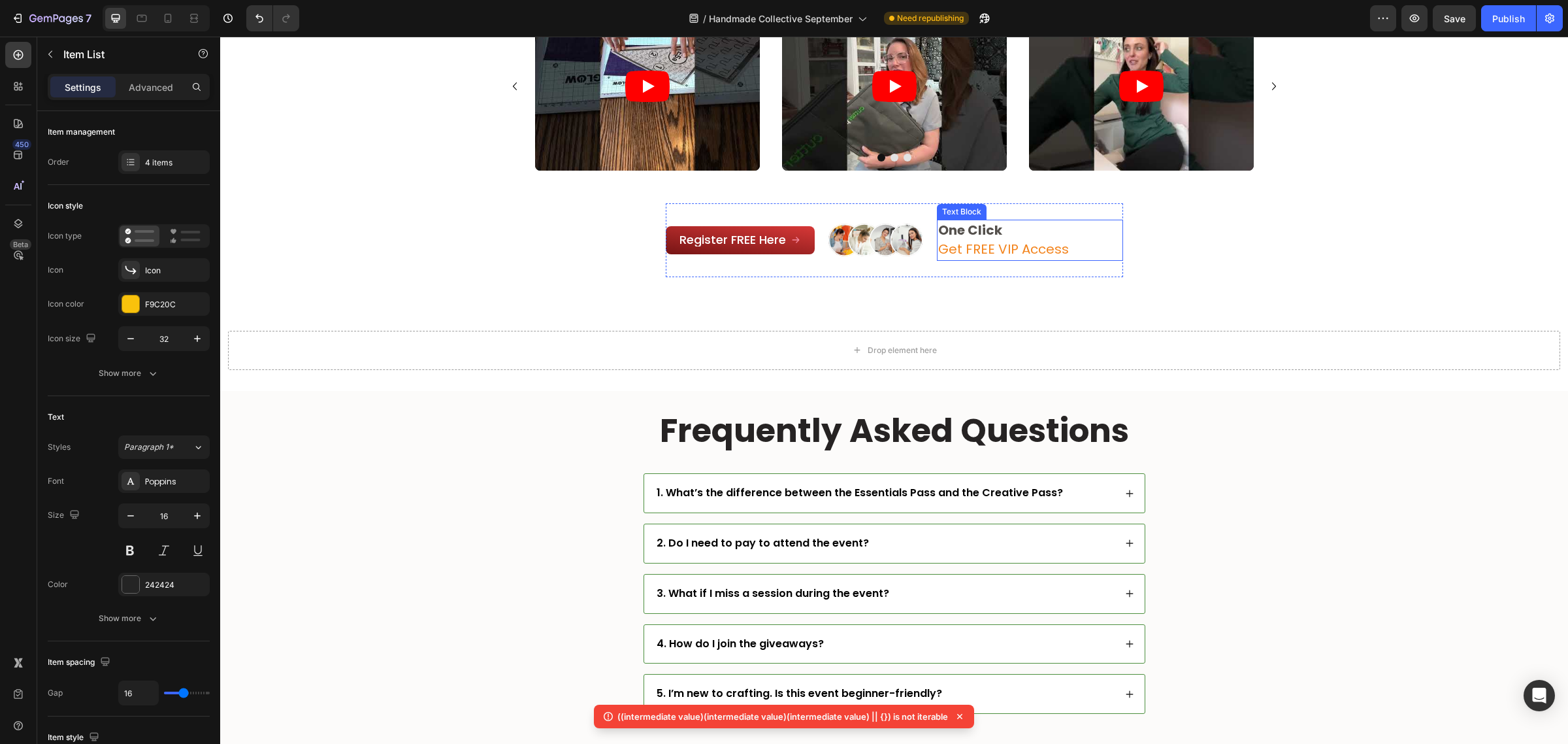
scroll to position [4689, 0]
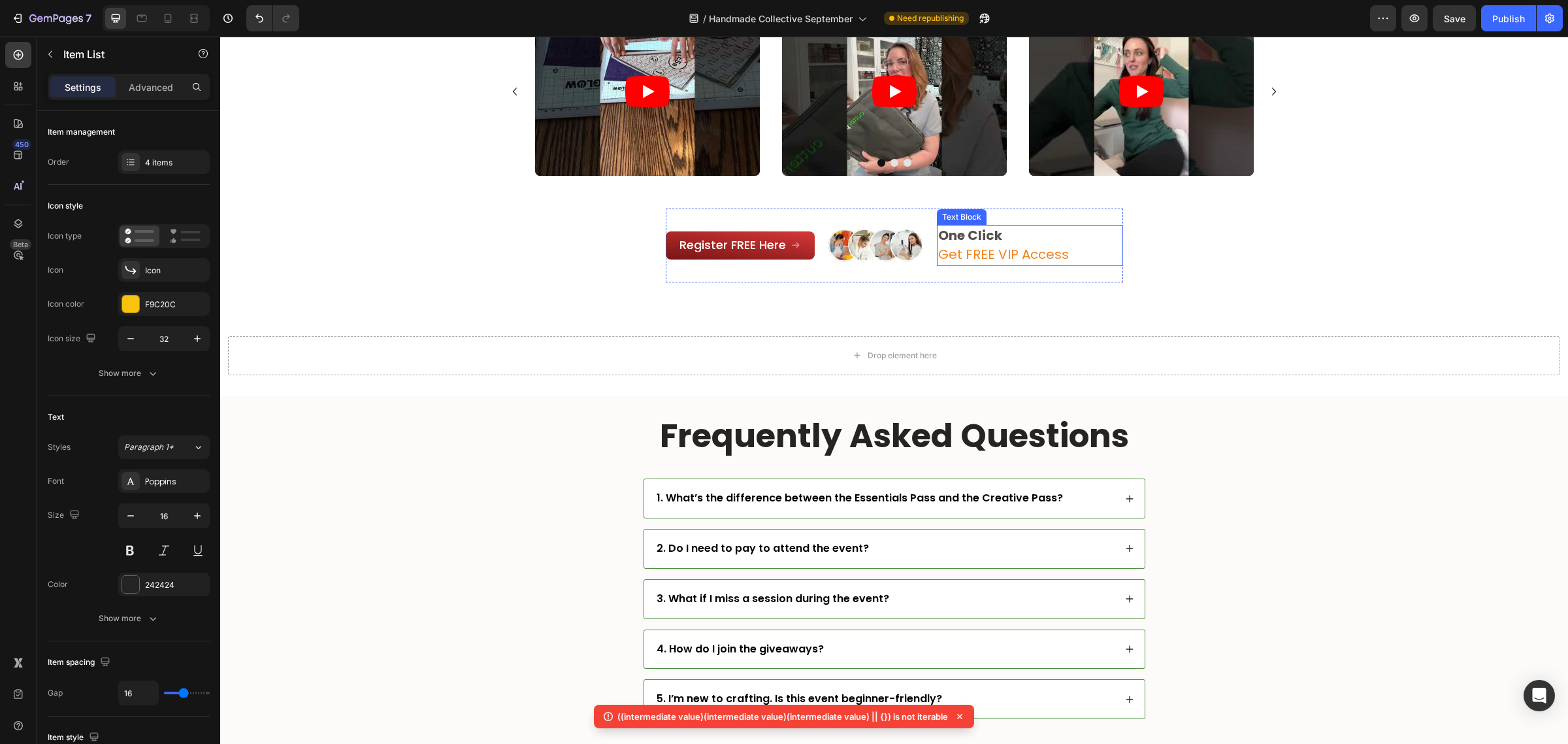
click at [1001, 257] on span "Get FREE VIP Access" at bounding box center [1004, 254] width 131 height 18
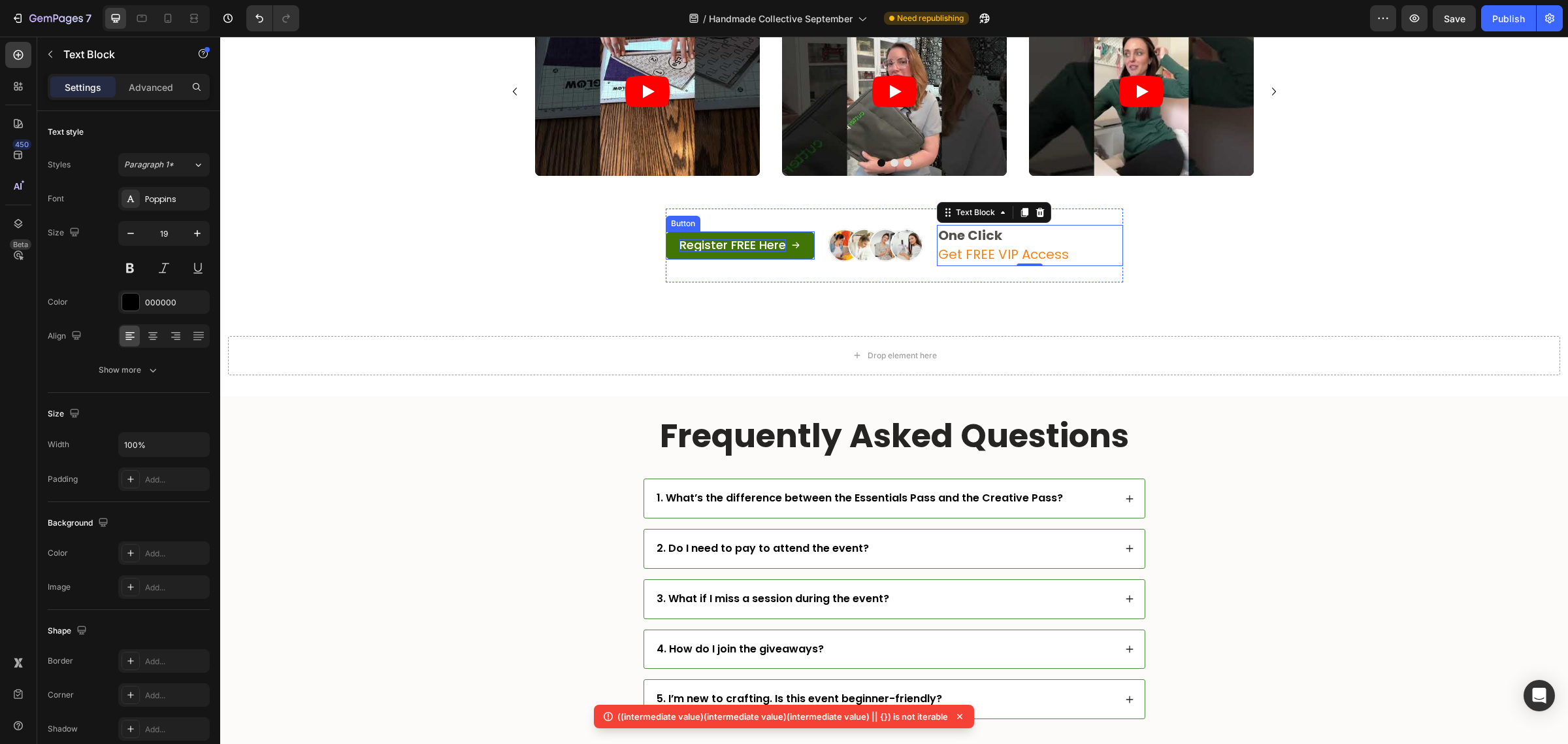
click at [747, 245] on span "Register FREE Here" at bounding box center [733, 245] width 107 height 17
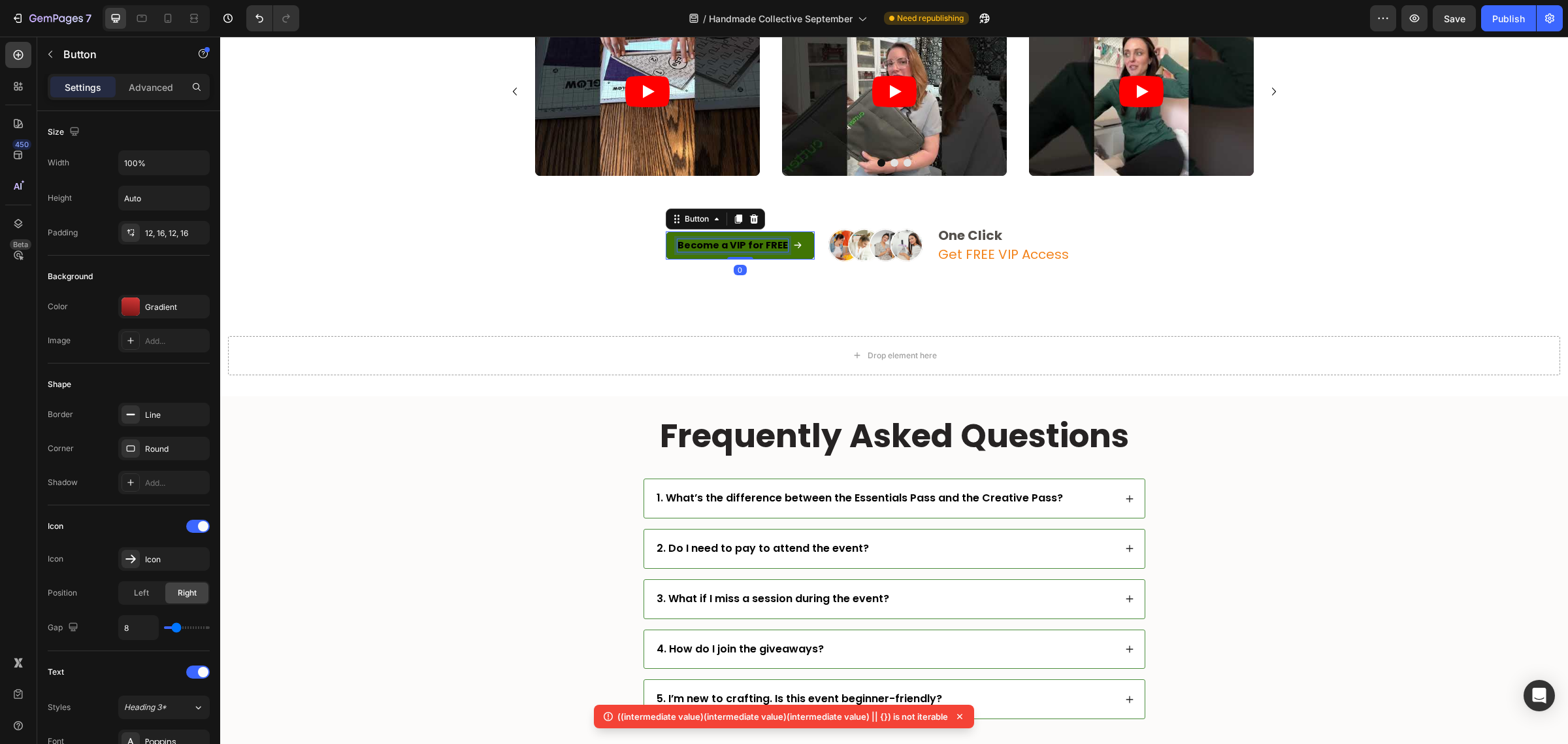
click at [750, 245] on strong "Become a VIP for FREE" at bounding box center [732, 245] width 110 height 13
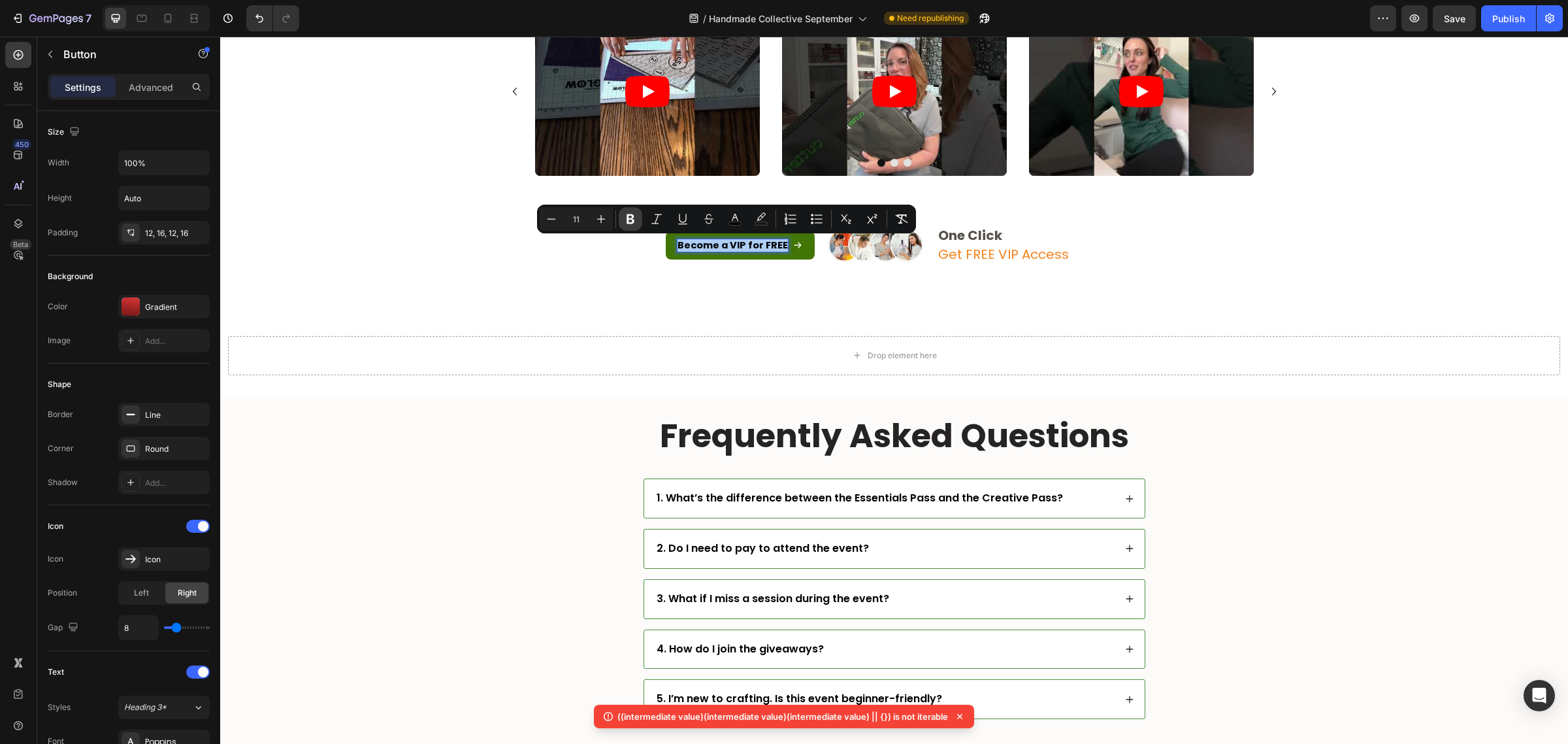
click at [638, 215] on button "Bold" at bounding box center [630, 219] width 24 height 24
click at [738, 221] on icon "Editor contextual toolbar" at bounding box center [735, 219] width 13 height 13
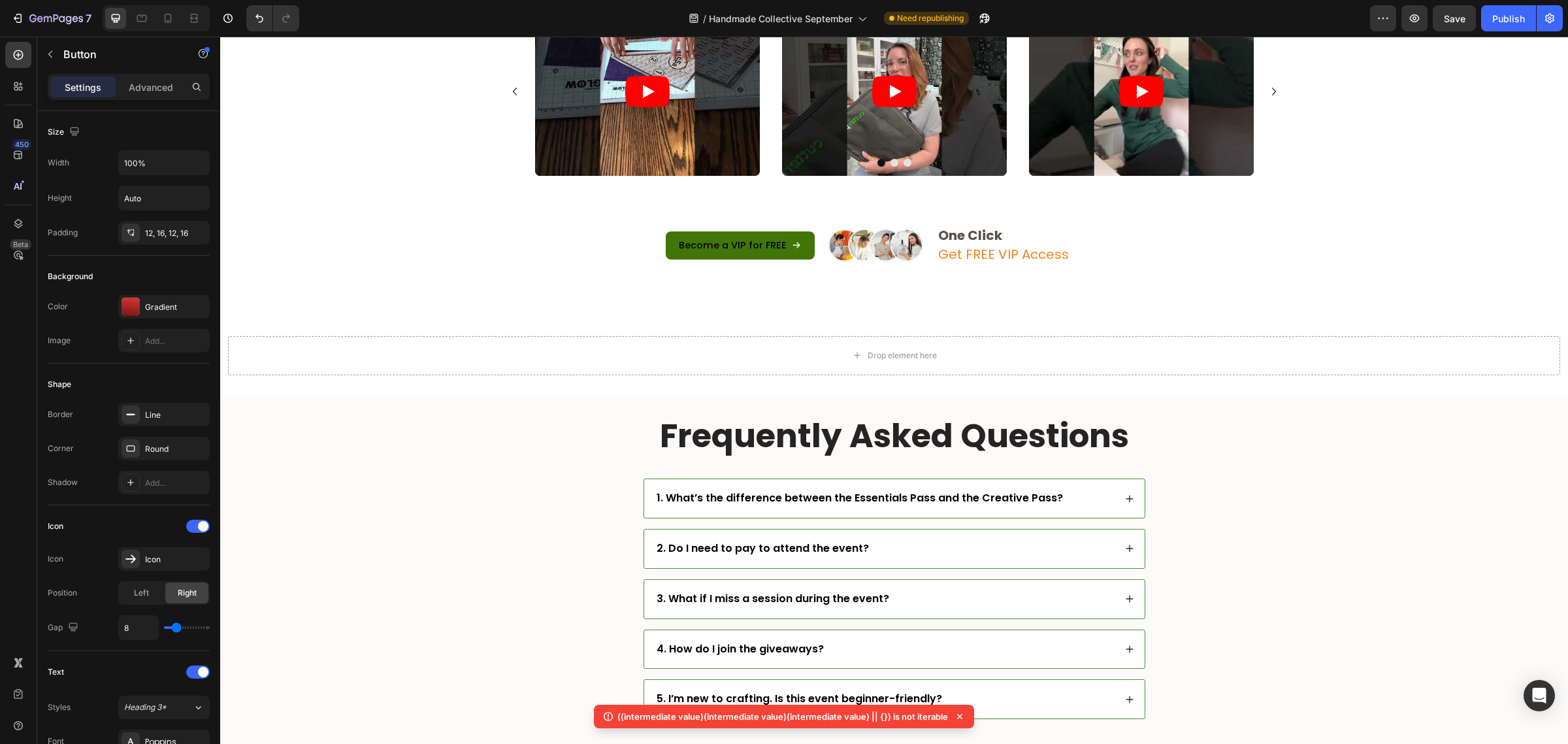
click at [740, 242] on span "Become a VIP for FREE" at bounding box center [733, 245] width 108 height 13
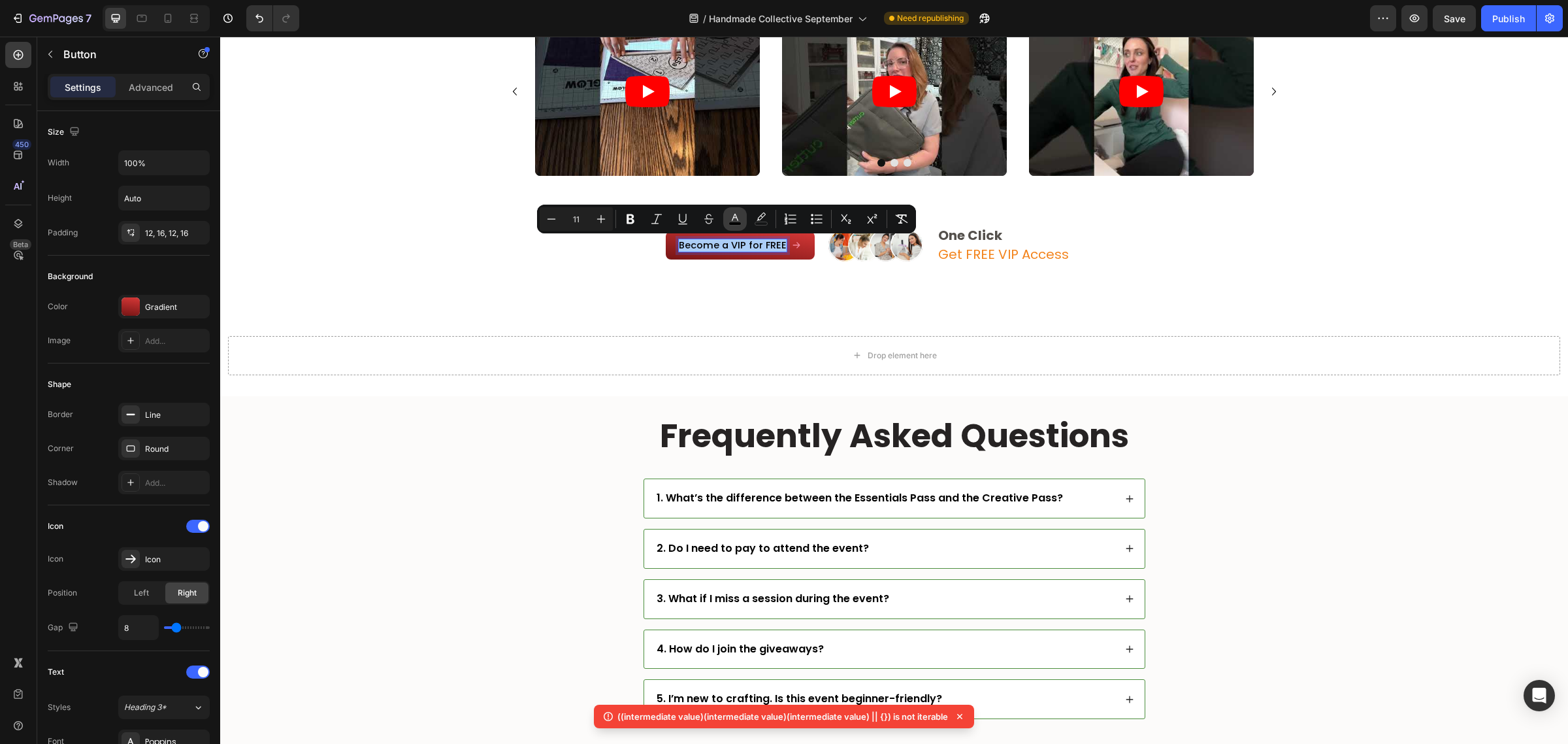
click at [740, 219] on icon "Editor contextual toolbar" at bounding box center [735, 219] width 13 height 13
click at [735, 219] on icon "Editor contextual toolbar" at bounding box center [735, 219] width 13 height 13
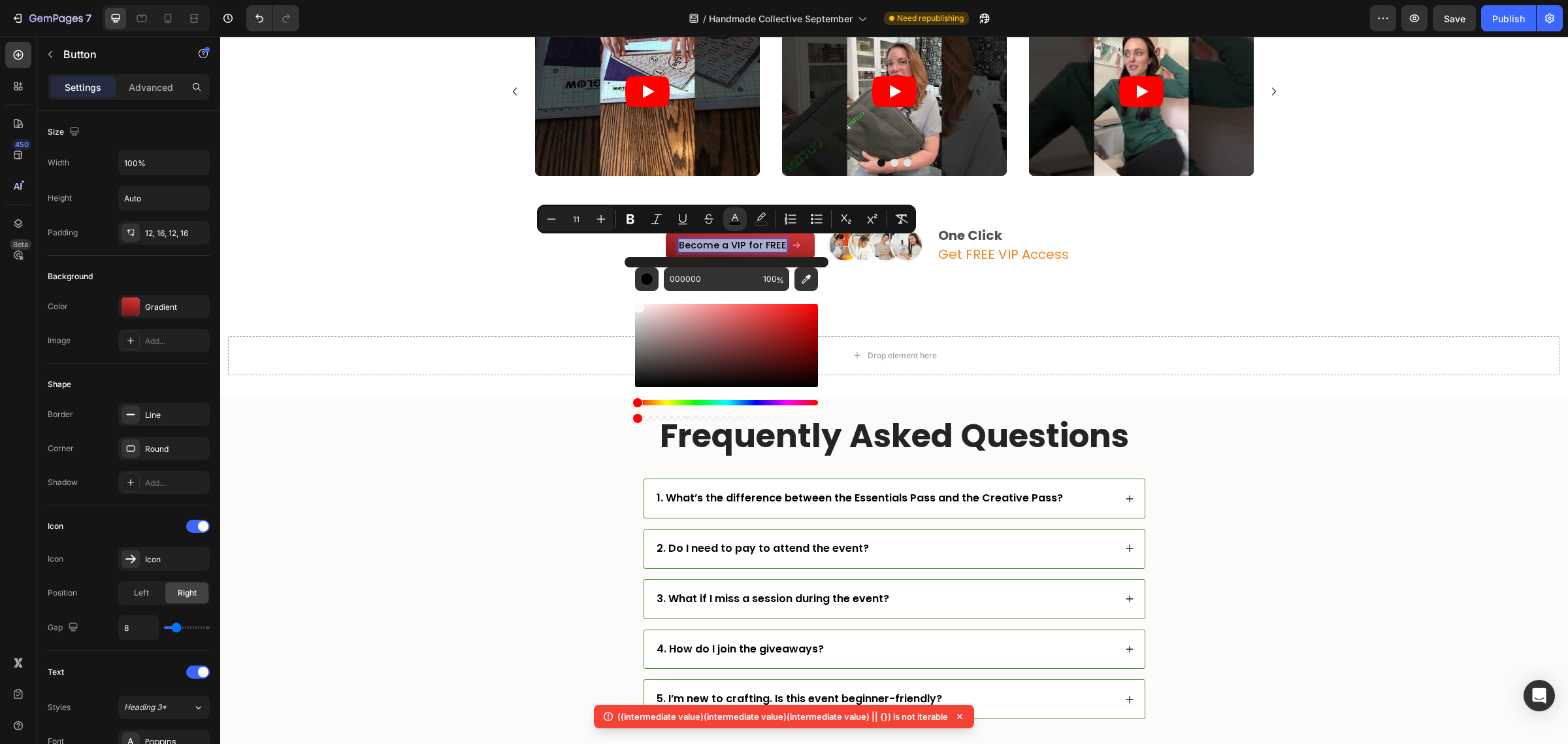
drag, startPoint x: 662, startPoint y: 335, endPoint x: 637, endPoint y: 304, distance: 39.8
click at [637, 304] on div "Editor contextual toolbar" at bounding box center [727, 346] width 183 height 83
click at [608, 310] on div "Icon Icon Icon Icon Icon Icon List 2000+ Customers Who Love Us Text Block Row H…" at bounding box center [894, 112] width 1328 height 403
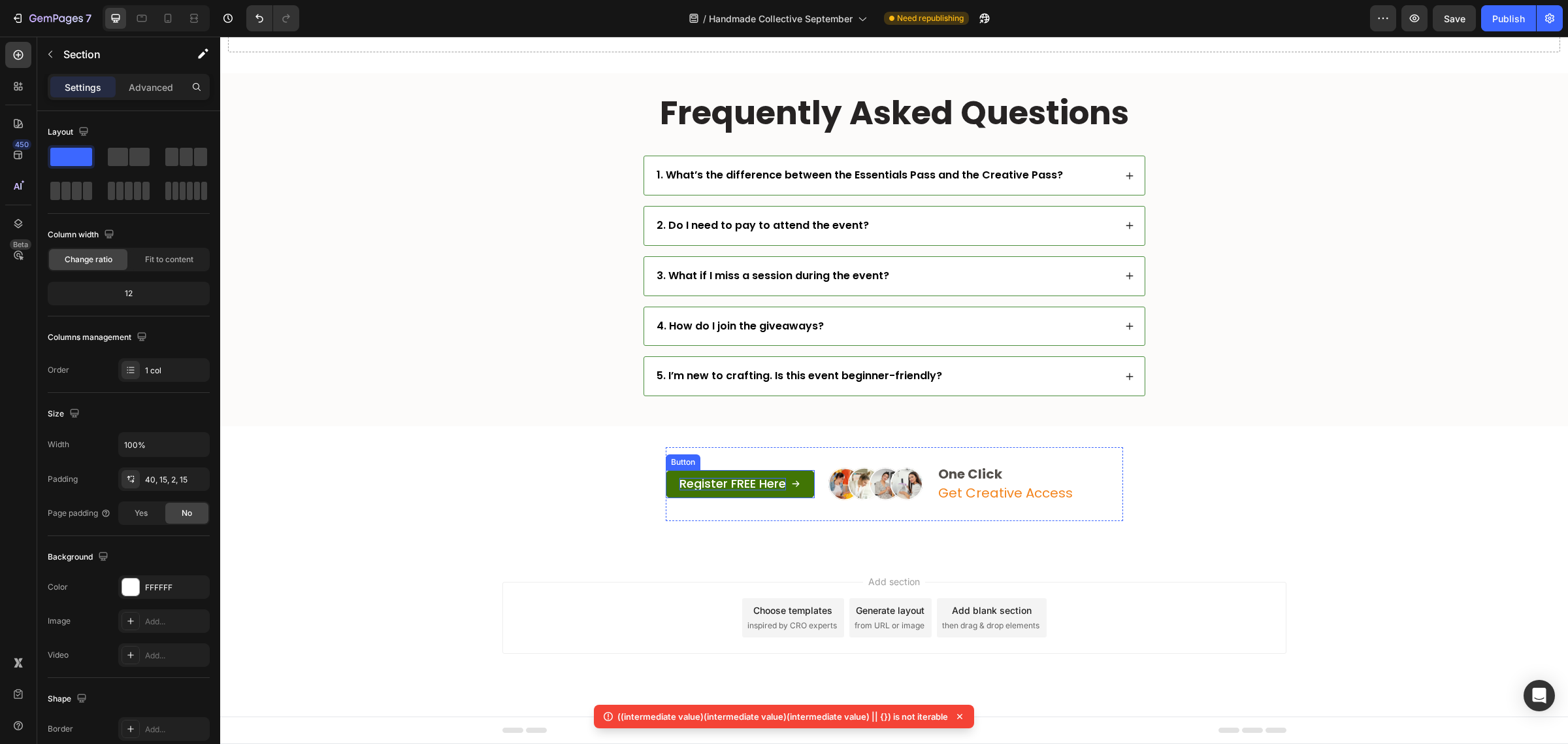
scroll to position [4934, 0]
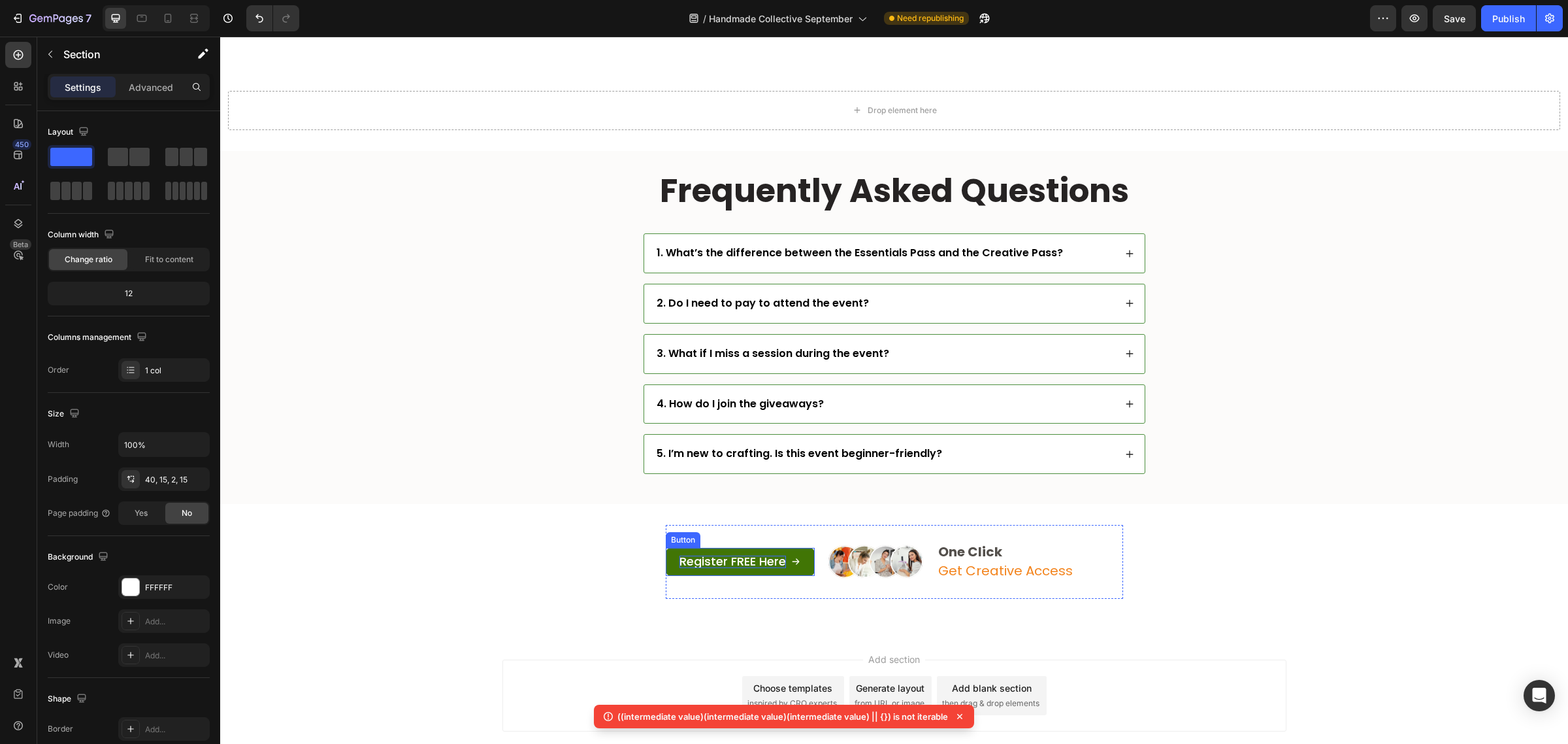
click at [748, 560] on span "Register FREE Here" at bounding box center [733, 561] width 107 height 17
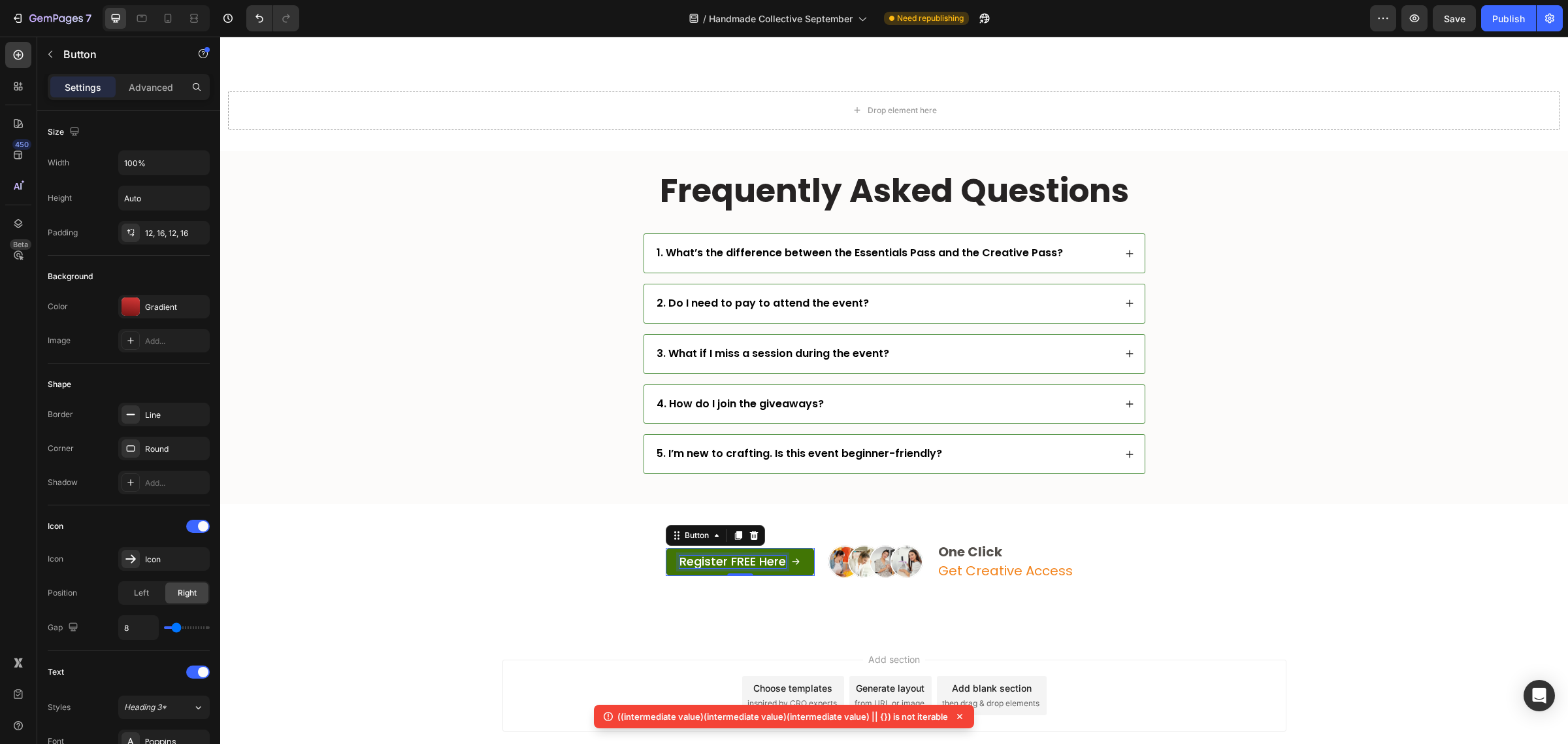
scroll to position [4935, 0]
click at [752, 564] on strong "Become a VIP for FREE" at bounding box center [732, 560] width 110 height 13
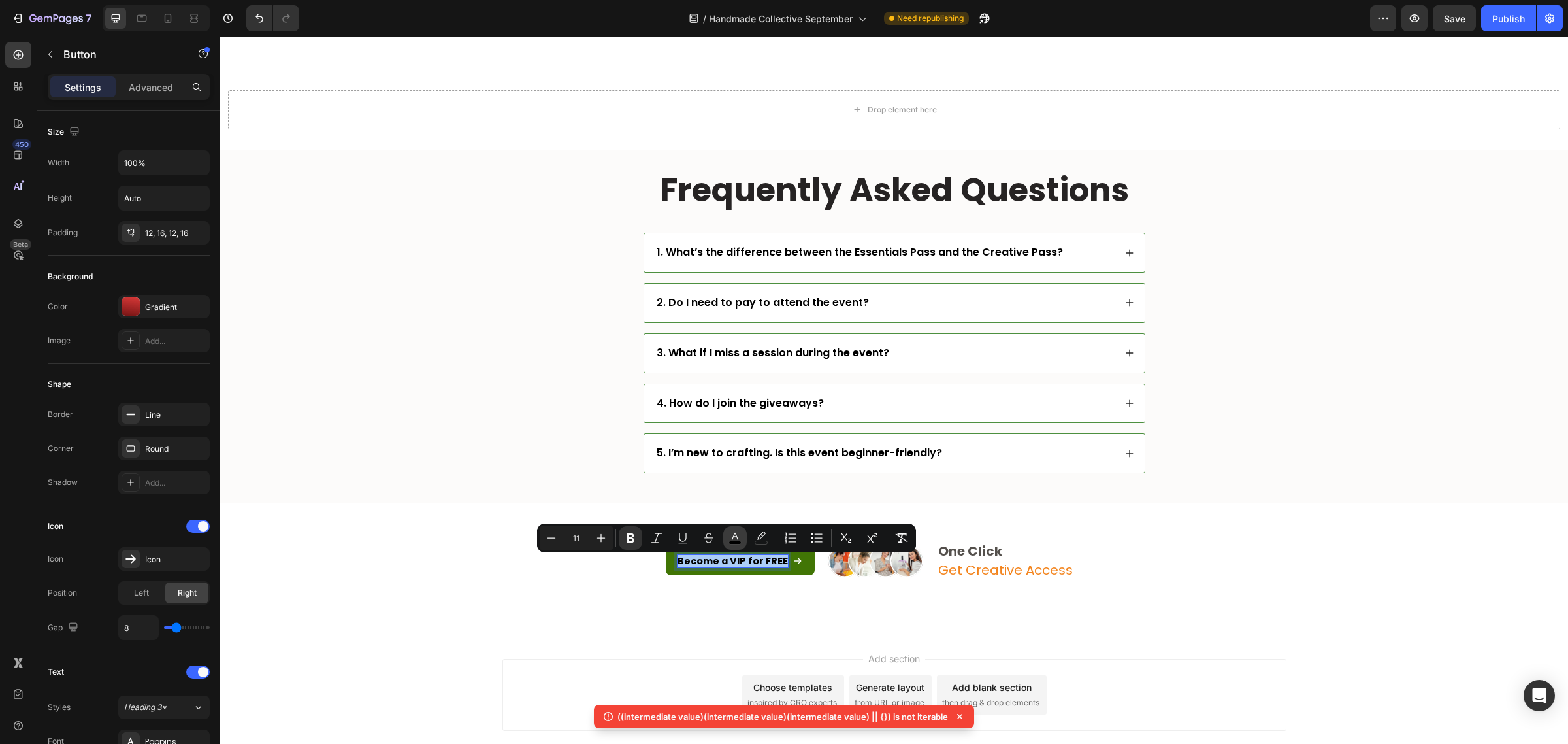
click at [730, 544] on button "color" at bounding box center [735, 538] width 24 height 24
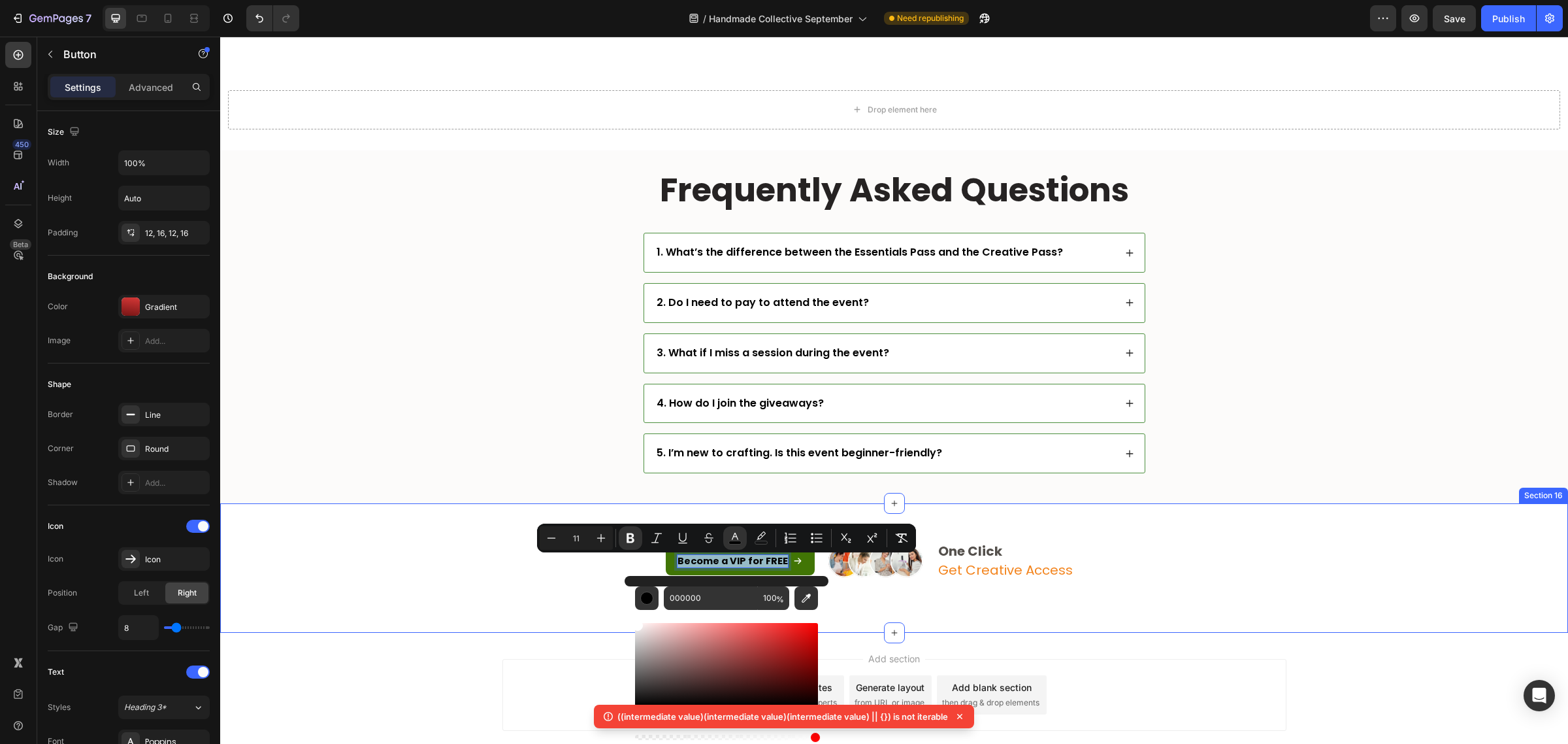
drag, startPoint x: 885, startPoint y: 665, endPoint x: 607, endPoint y: 614, distance: 282.6
type input "FFFFFF"
drag, startPoint x: 630, startPoint y: 538, endPoint x: 360, endPoint y: 419, distance: 295.1
click at [630, 538] on icon "Editor contextual toolbar" at bounding box center [630, 538] width 13 height 13
click at [1243, 443] on div "Frequently Asked Questions Heading 1. What’s the difference between the Essenti…" at bounding box center [894, 326] width 1322 height 314
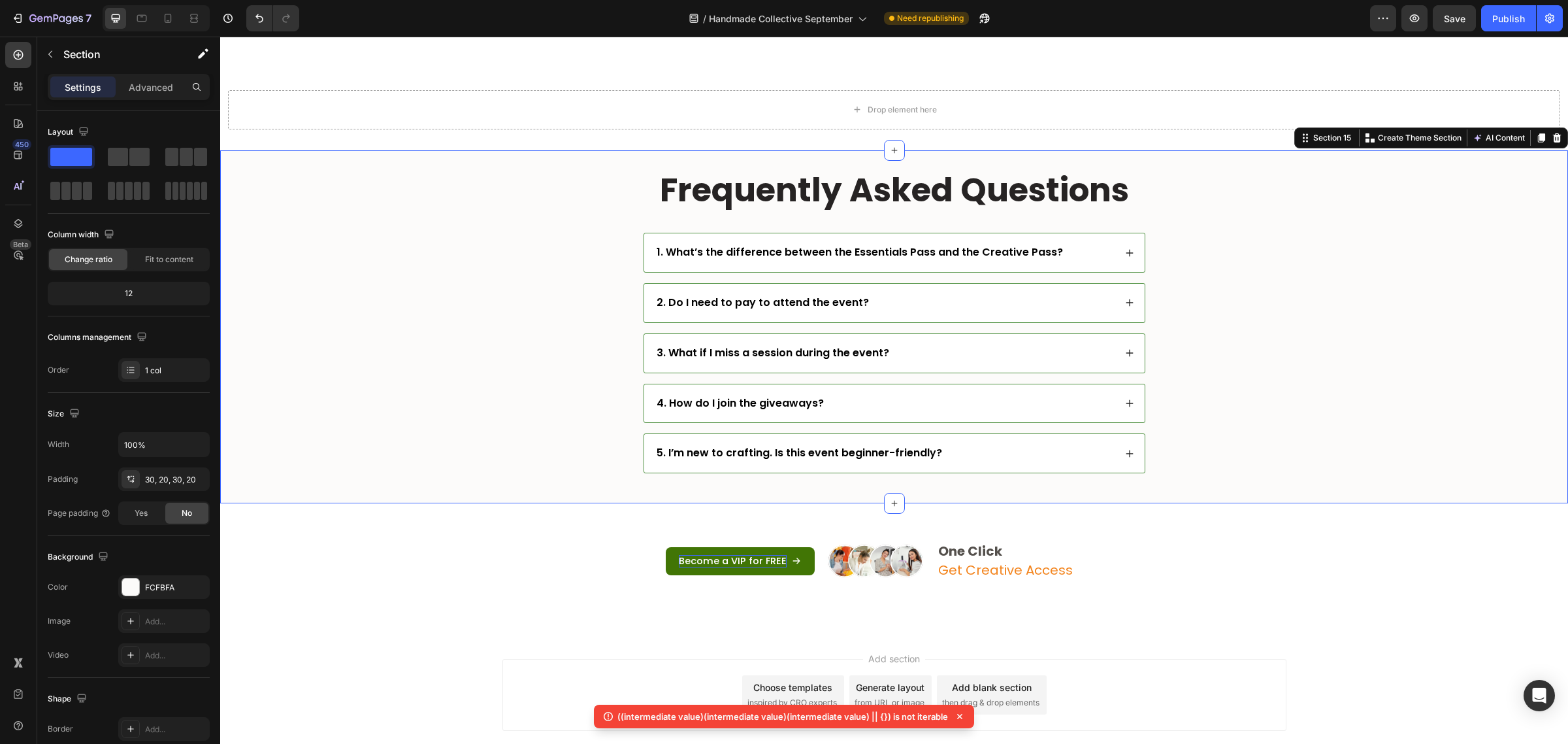
click at [1007, 17] on span "Get FREE VIP Access" at bounding box center [1004, 8] width 131 height 18
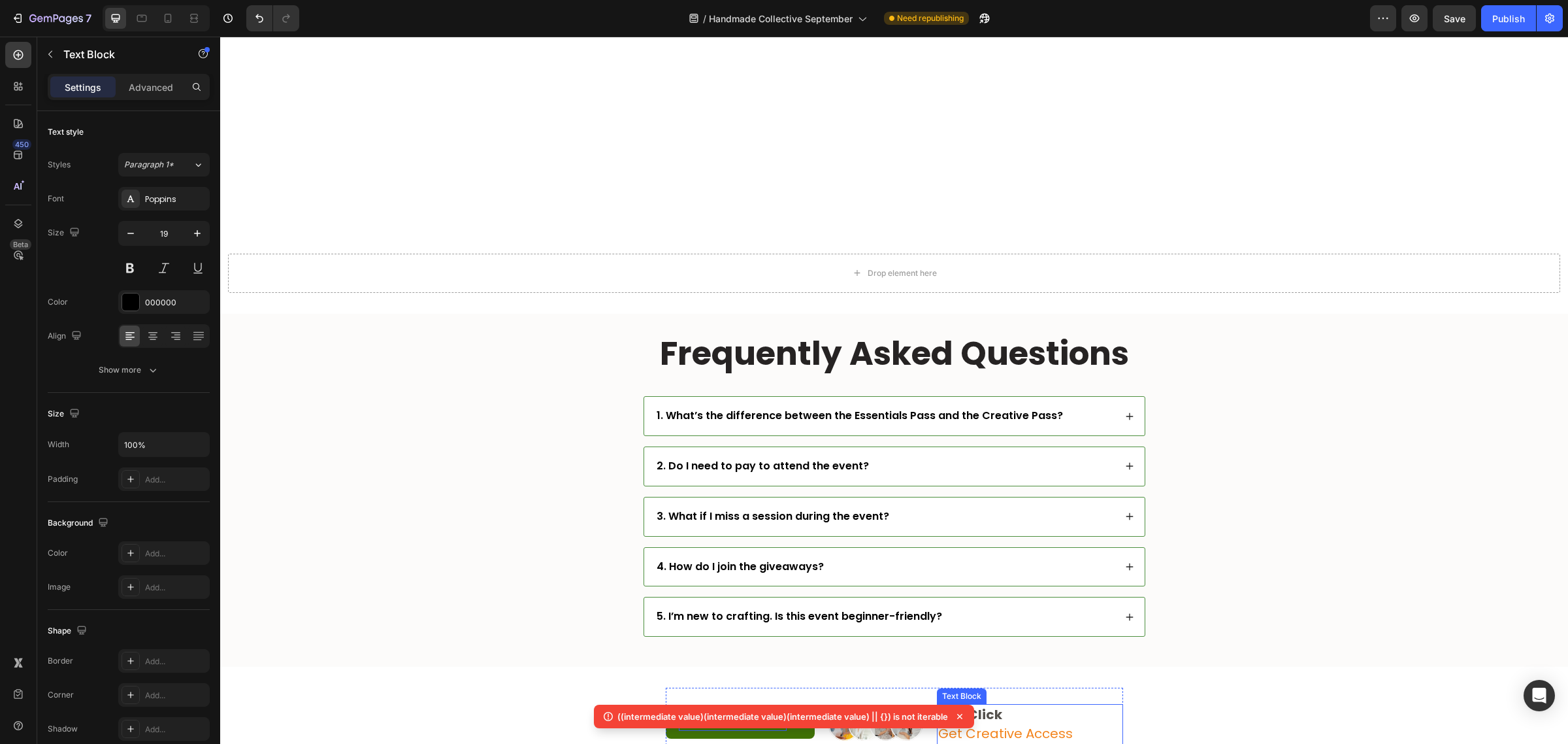
scroll to position [5016, 0]
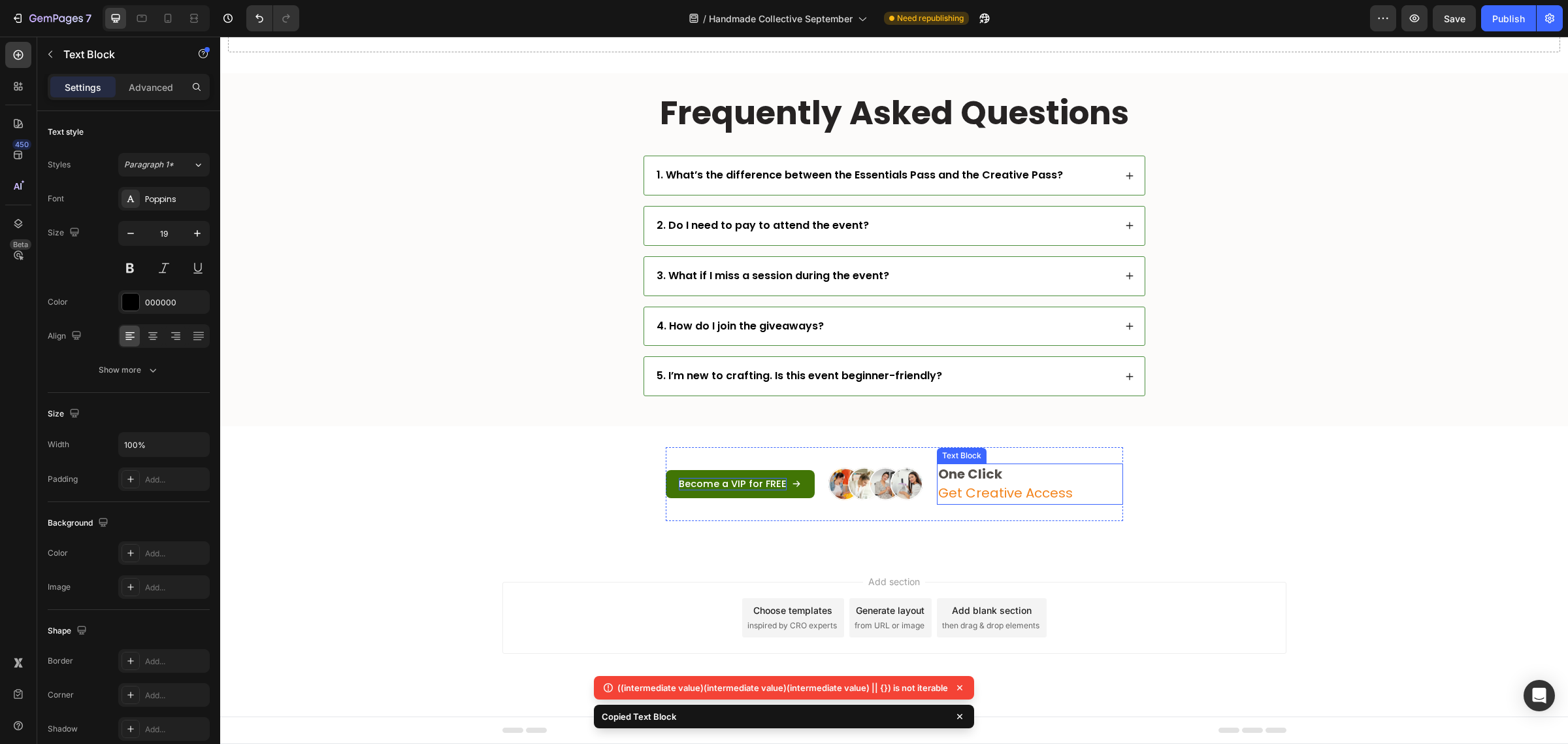
click at [1013, 491] on span "Get Creative Access" at bounding box center [1006, 493] width 134 height 18
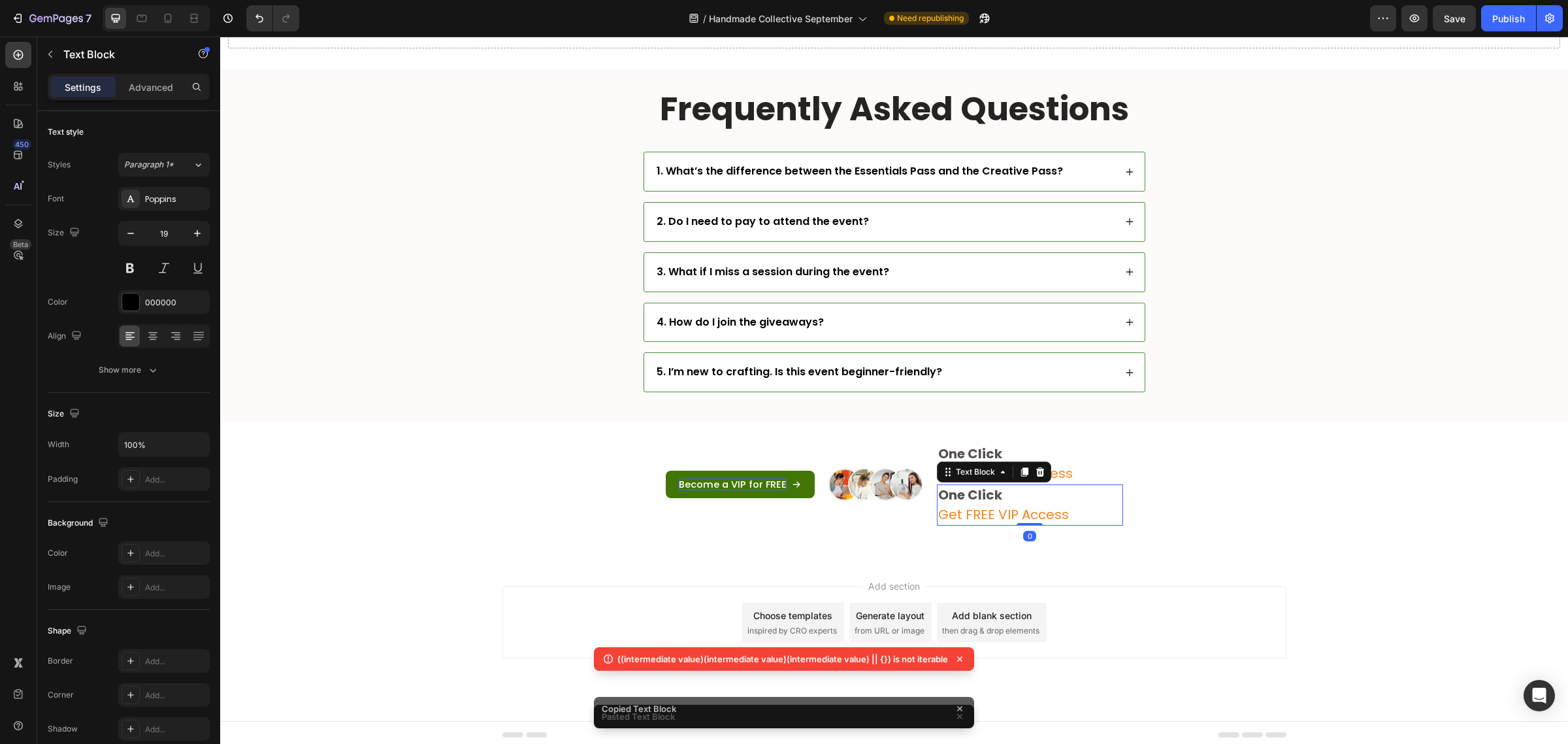
scroll to position [4998, 0]
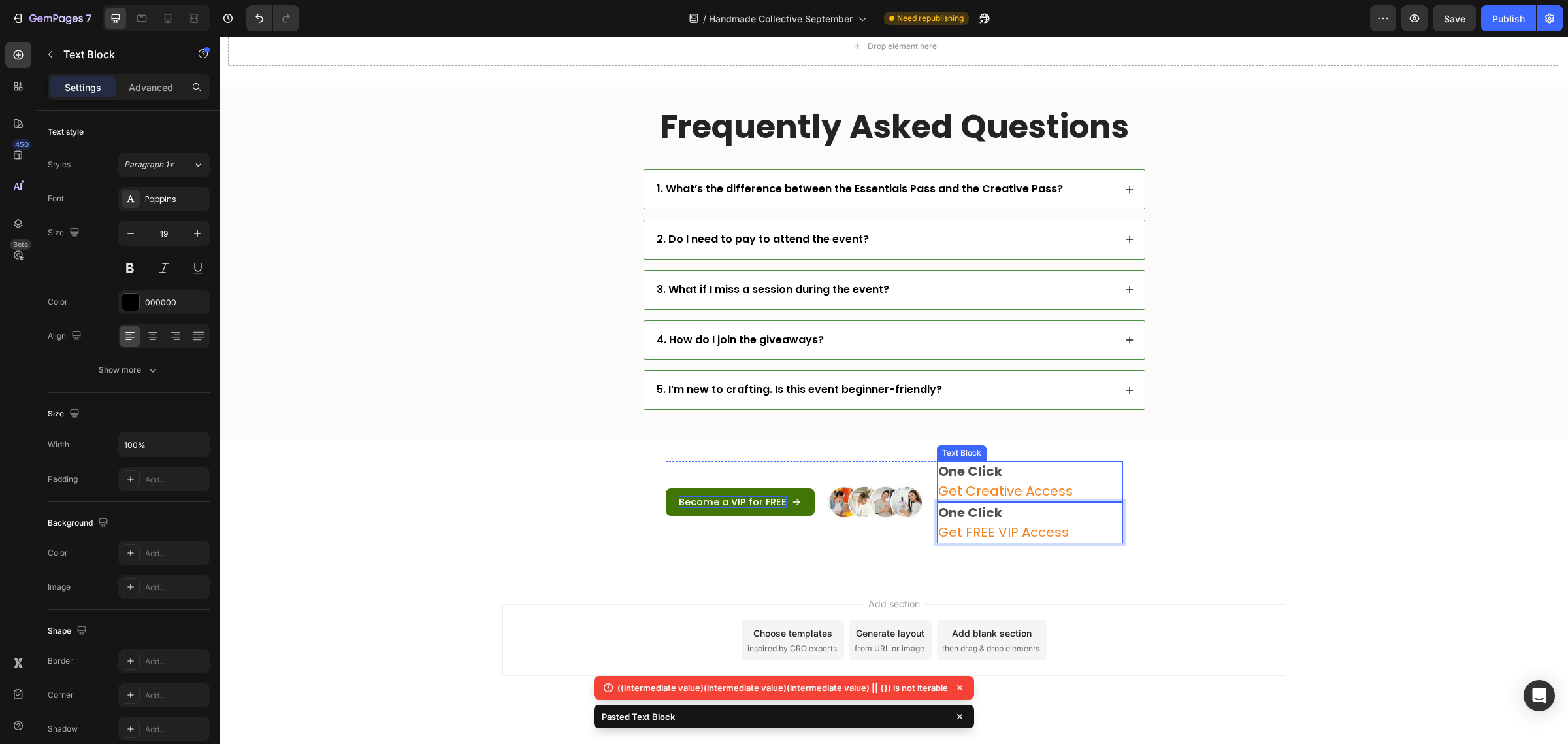
click at [1069, 488] on p "Get Creative Access" at bounding box center [1030, 491] width 184 height 19
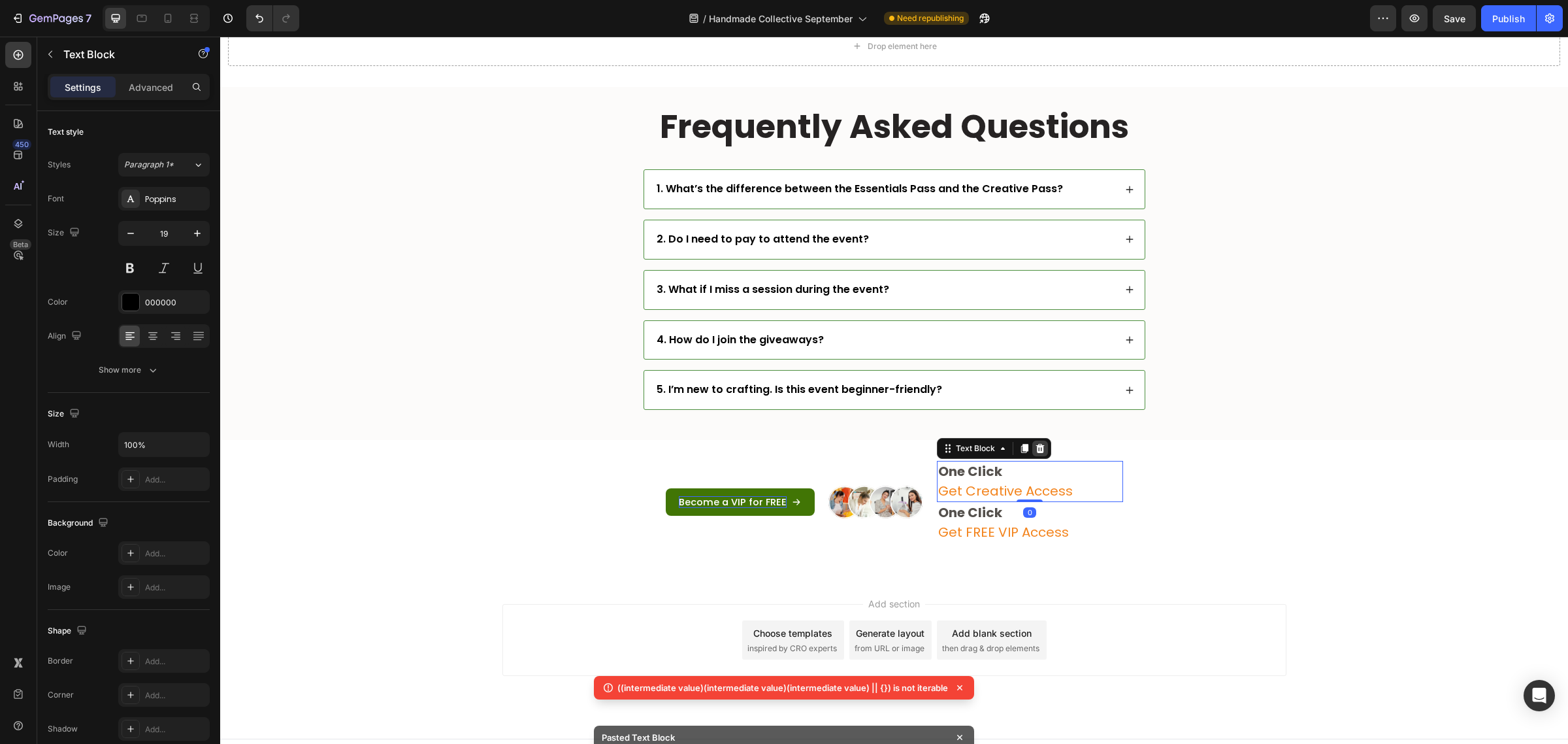
click at [1035, 452] on icon at bounding box center [1040, 448] width 8 height 9
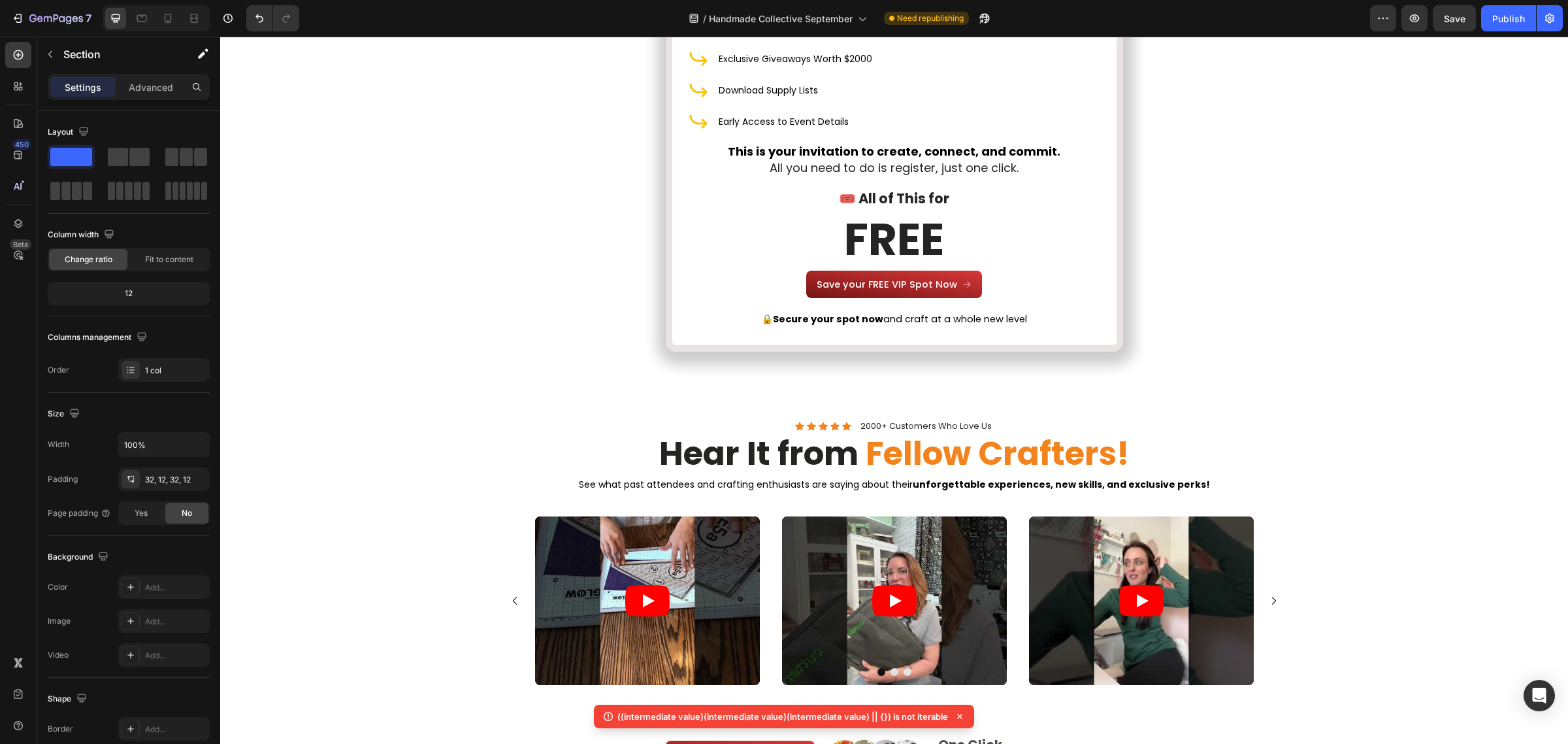
scroll to position [4508, 0]
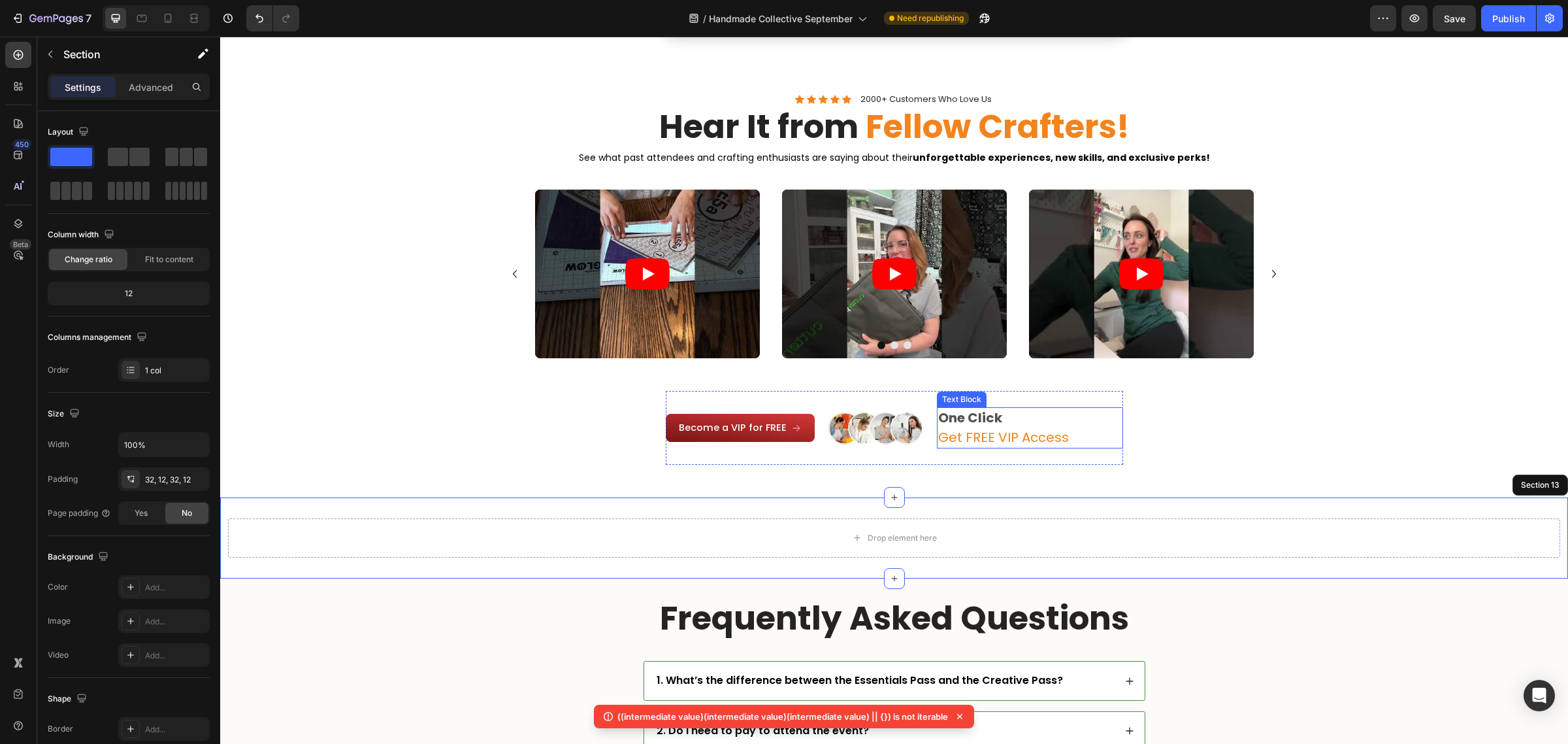
click at [1003, 432] on span "Get FREE VIP Access" at bounding box center [1004, 437] width 131 height 18
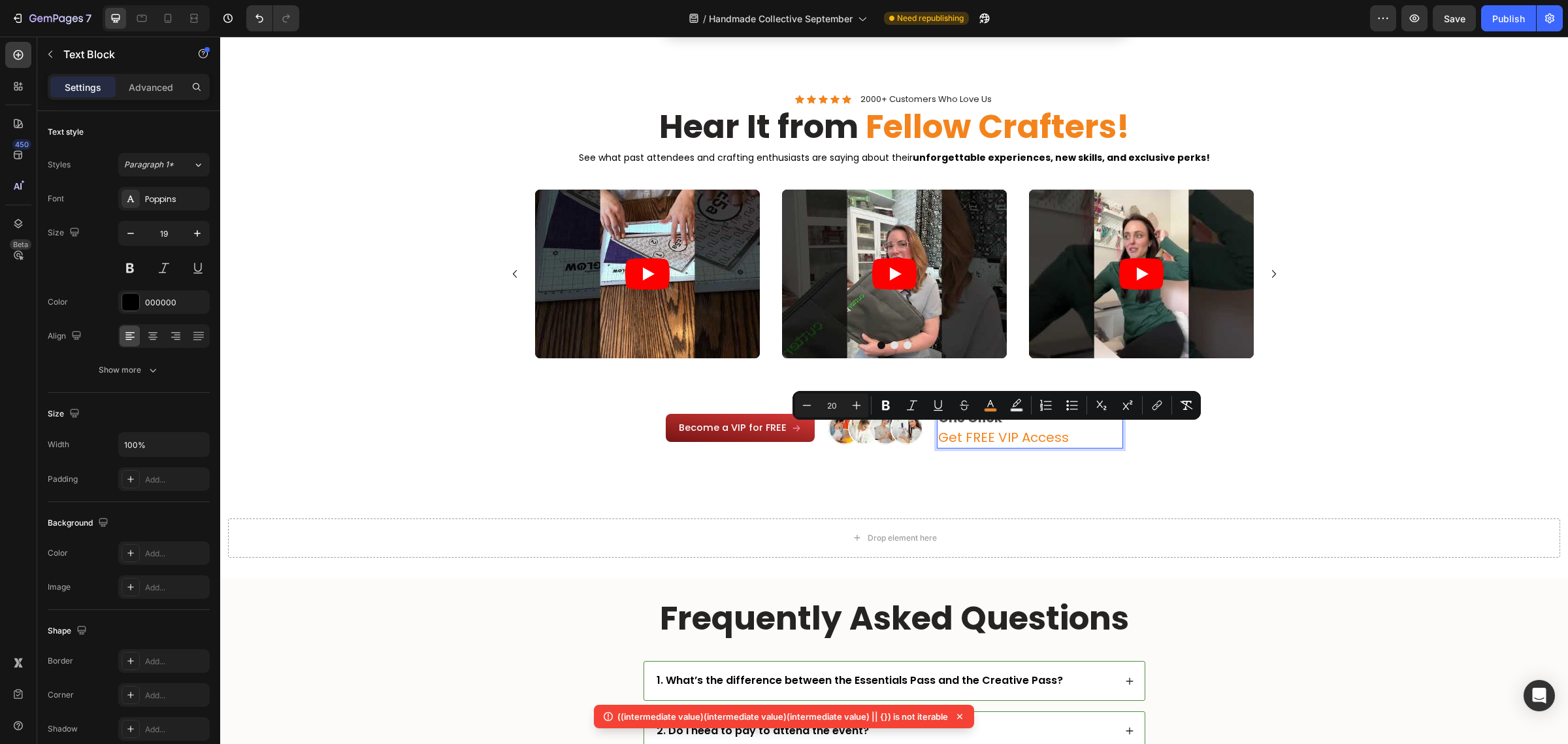
copy span "Get FREE VIP Access"
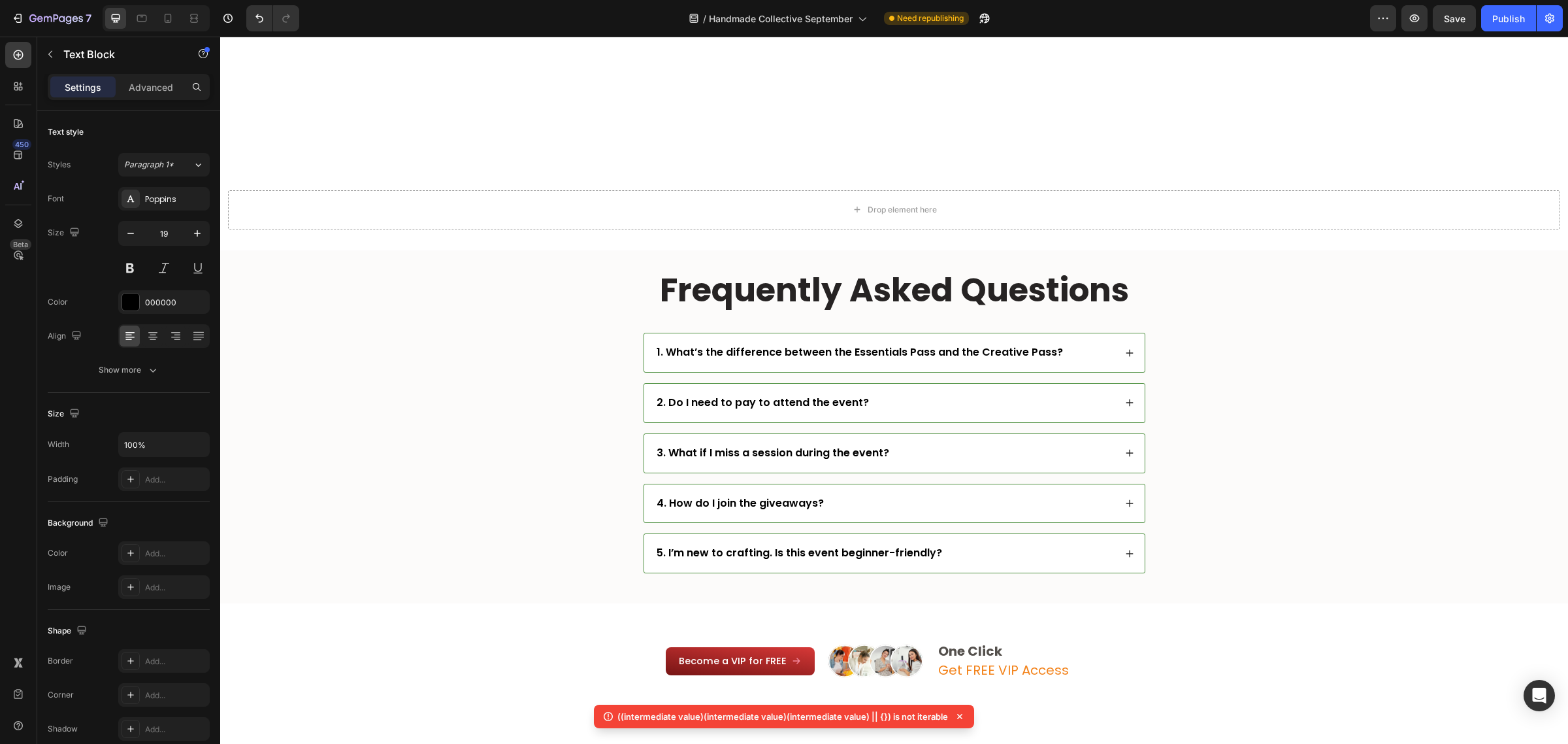
scroll to position [5016, 0]
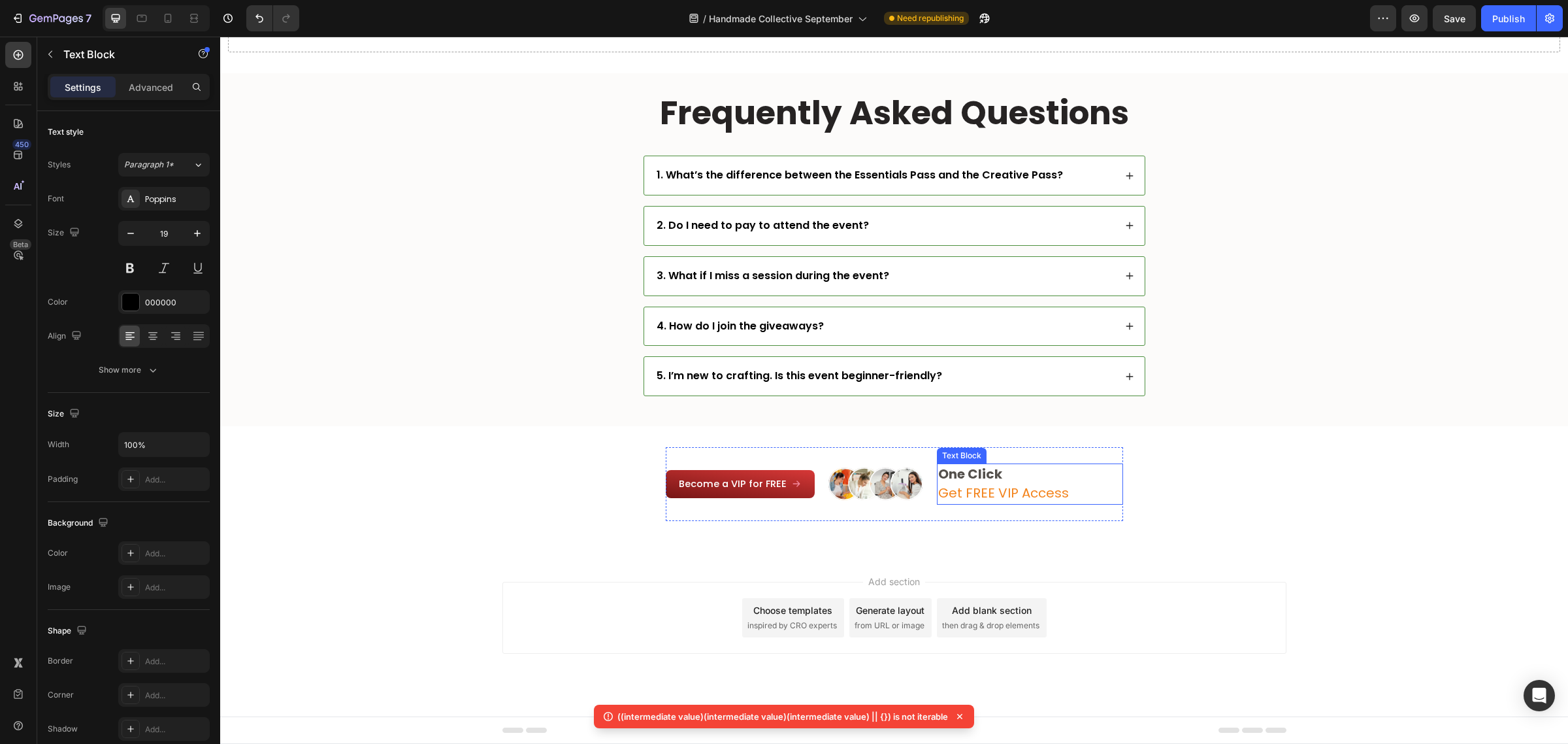
click at [994, 490] on span "Get FREE VIP Access" at bounding box center [1004, 493] width 131 height 18
click at [1182, 528] on div "Become a VIP for FREE Button Image One Click Get FREE VIP Access Text Block 0 R…" at bounding box center [894, 490] width 1348 height 87
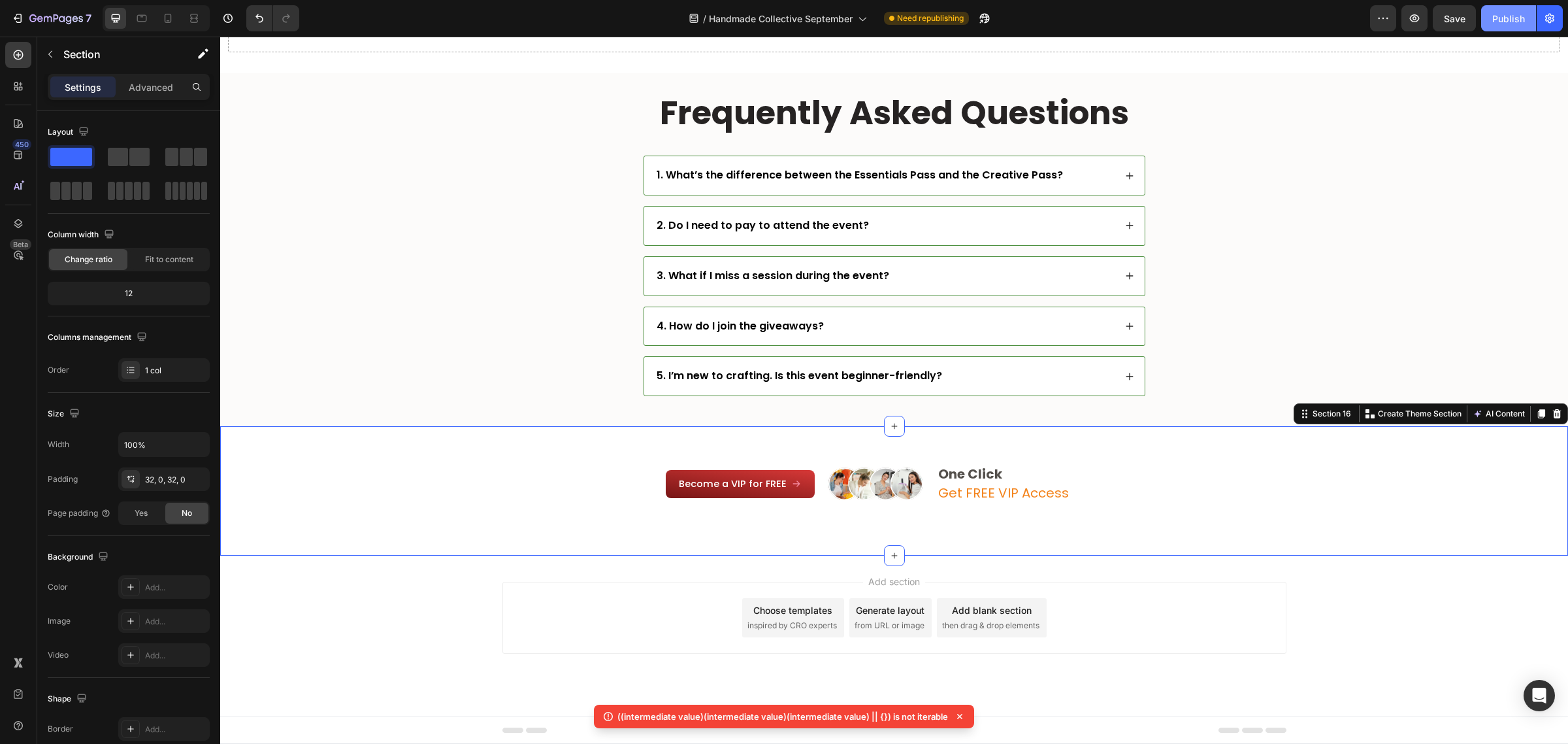
drag, startPoint x: 1510, startPoint y: 15, endPoint x: 1328, endPoint y: 213, distance: 268.9
click at [1510, 15] on div "Publish" at bounding box center [1508, 19] width 33 height 14
click at [1008, 187] on div "1. What’s the difference between the Essentials Pass and the Creative Pass?" at bounding box center [894, 175] width 501 height 39
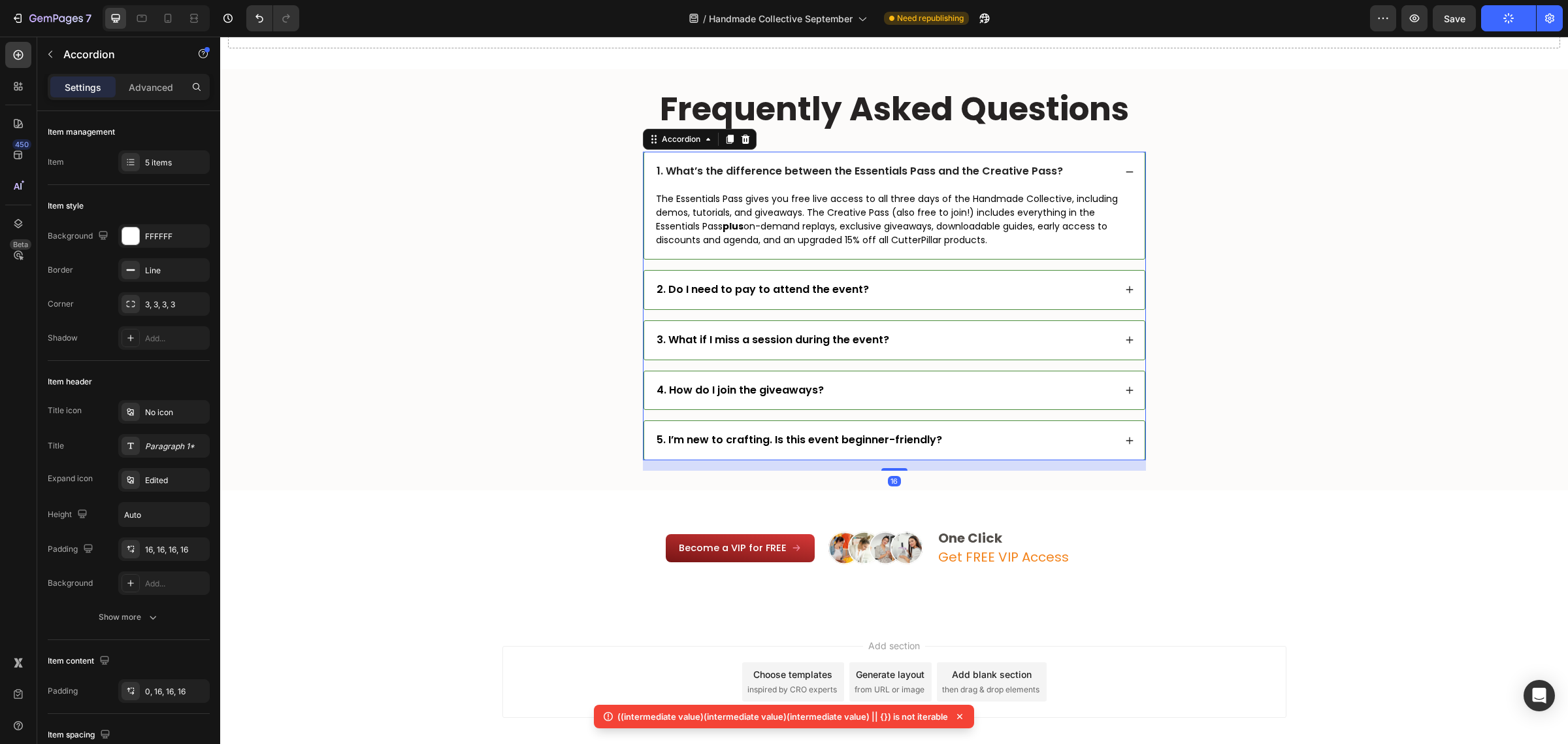
click at [1017, 175] on p "1. What’s the difference between the Essentials Pass and the Creative Pass?" at bounding box center [859, 172] width 407 height 14
click at [1013, 175] on p "1. What’s the difference between the Essentials Pass and the Creative Pass?" at bounding box center [859, 172] width 407 height 14
click at [1013, 171] on p "1. What’s the difference between the Essentials Pass and the Creative Pass?" at bounding box center [859, 172] width 407 height 14
click at [1013, 170] on p "1. What’s the difference between the Essentials Pass and the Creative Pass?" at bounding box center [859, 172] width 407 height 14
click at [1013, 168] on p "1. What’s the difference between the Essentials Pass and the Creative Pass?" at bounding box center [859, 172] width 407 height 14
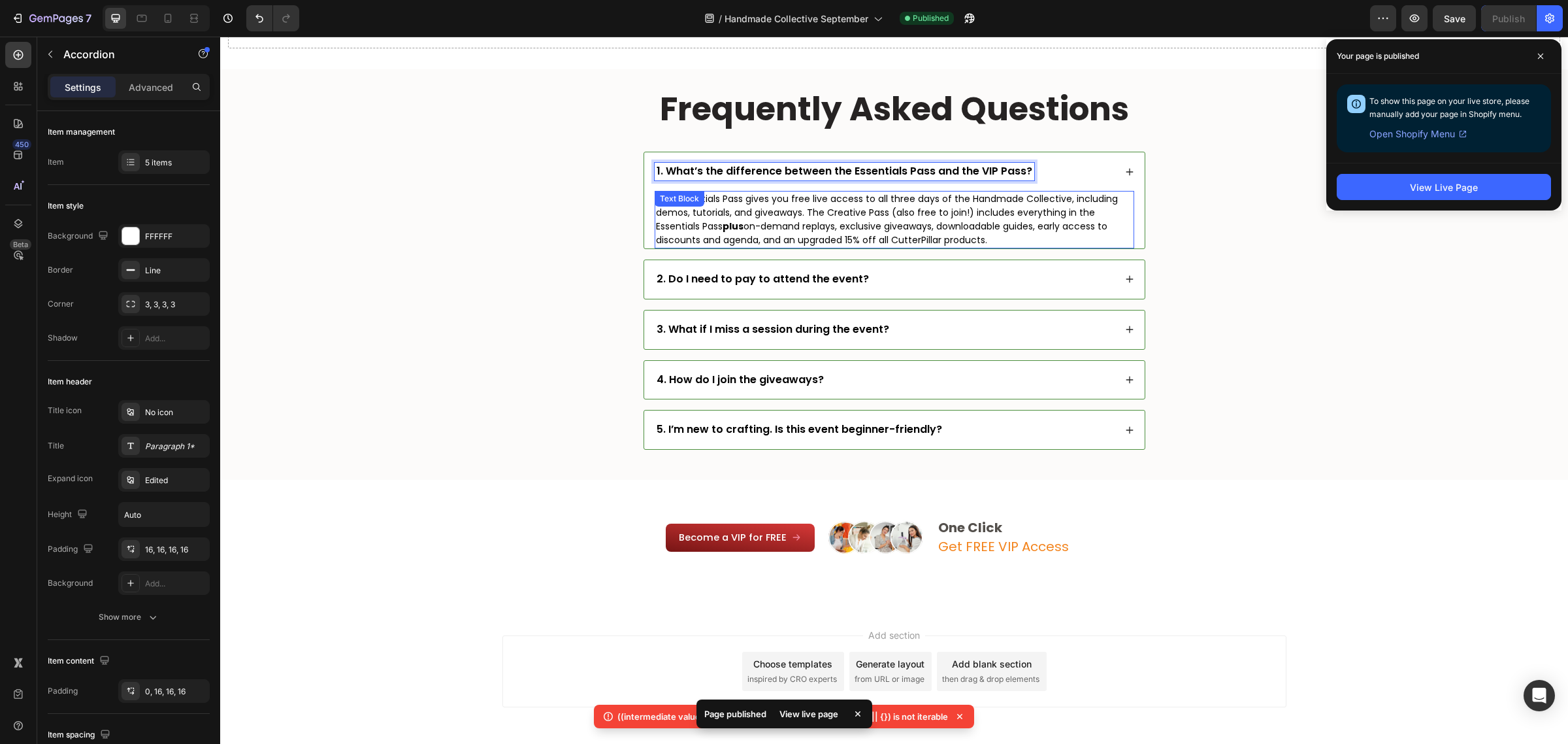
click at [711, 215] on p "The Essentials Pass gives you free live access to all three days of the Handmad…" at bounding box center [894, 219] width 477 height 55
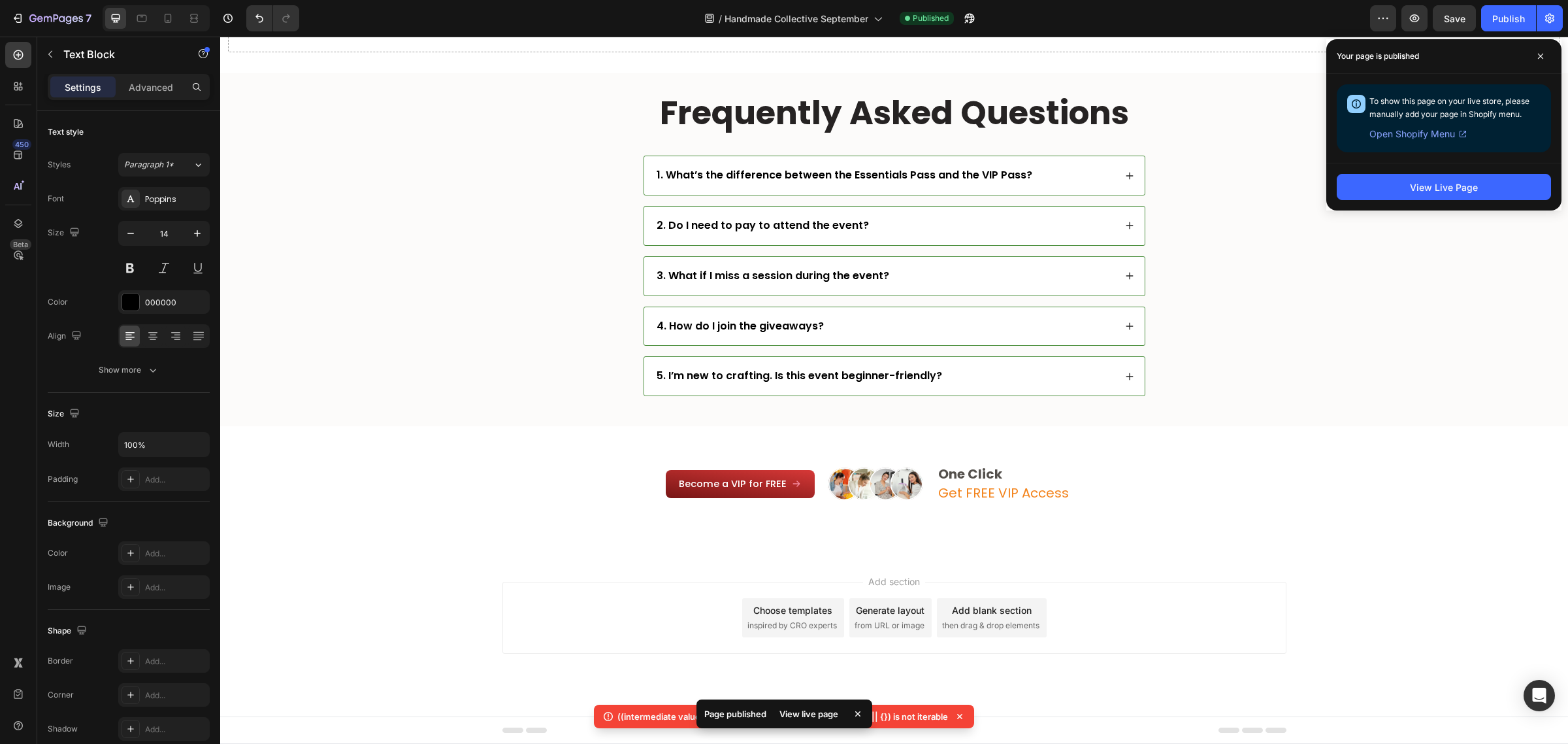
click at [874, 217] on div "2. Do I need to pay to attend the event?" at bounding box center [884, 225] width 460 height 17
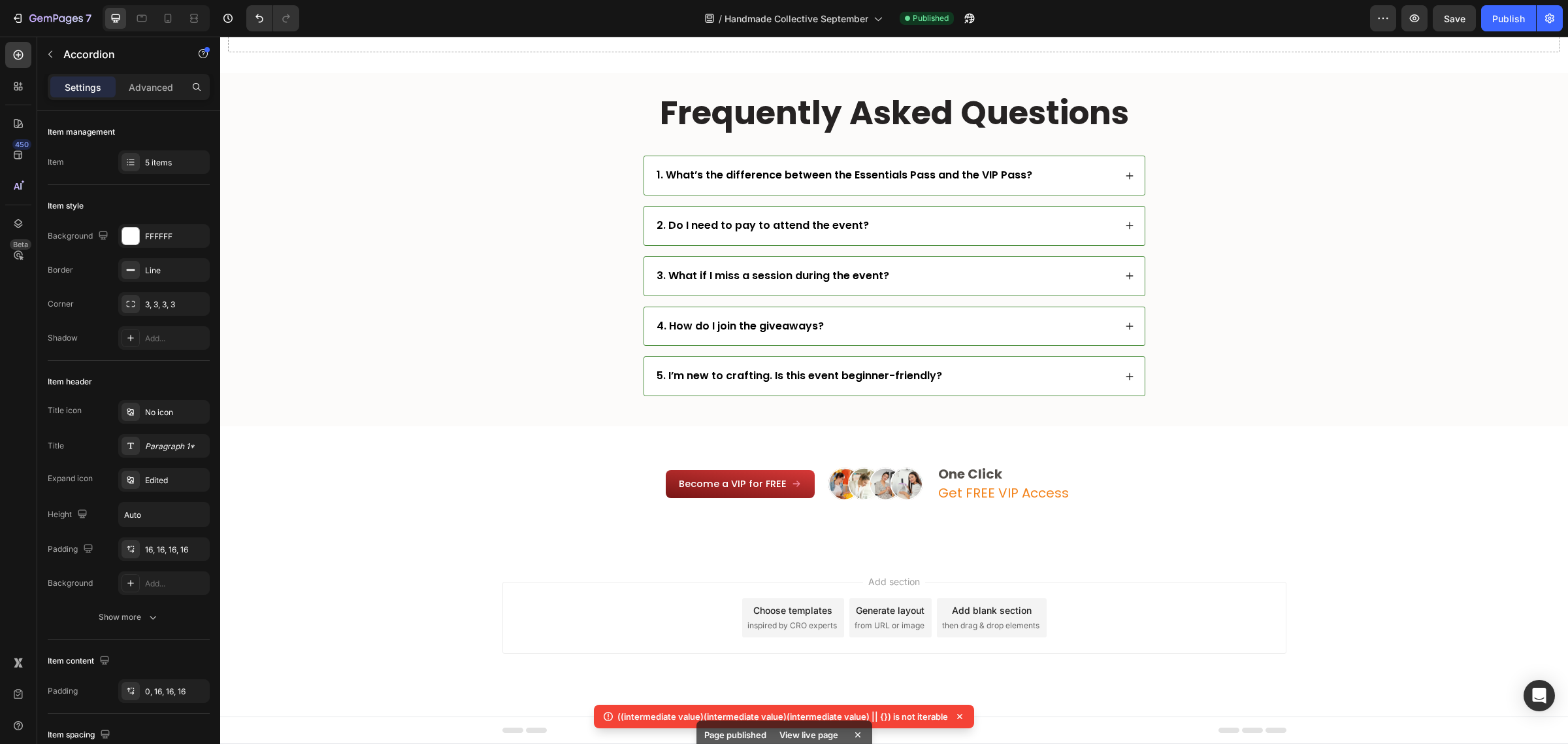
click at [899, 188] on div "1. What’s the difference between the Essentials Pass and the VIP Pass?" at bounding box center [894, 175] width 501 height 39
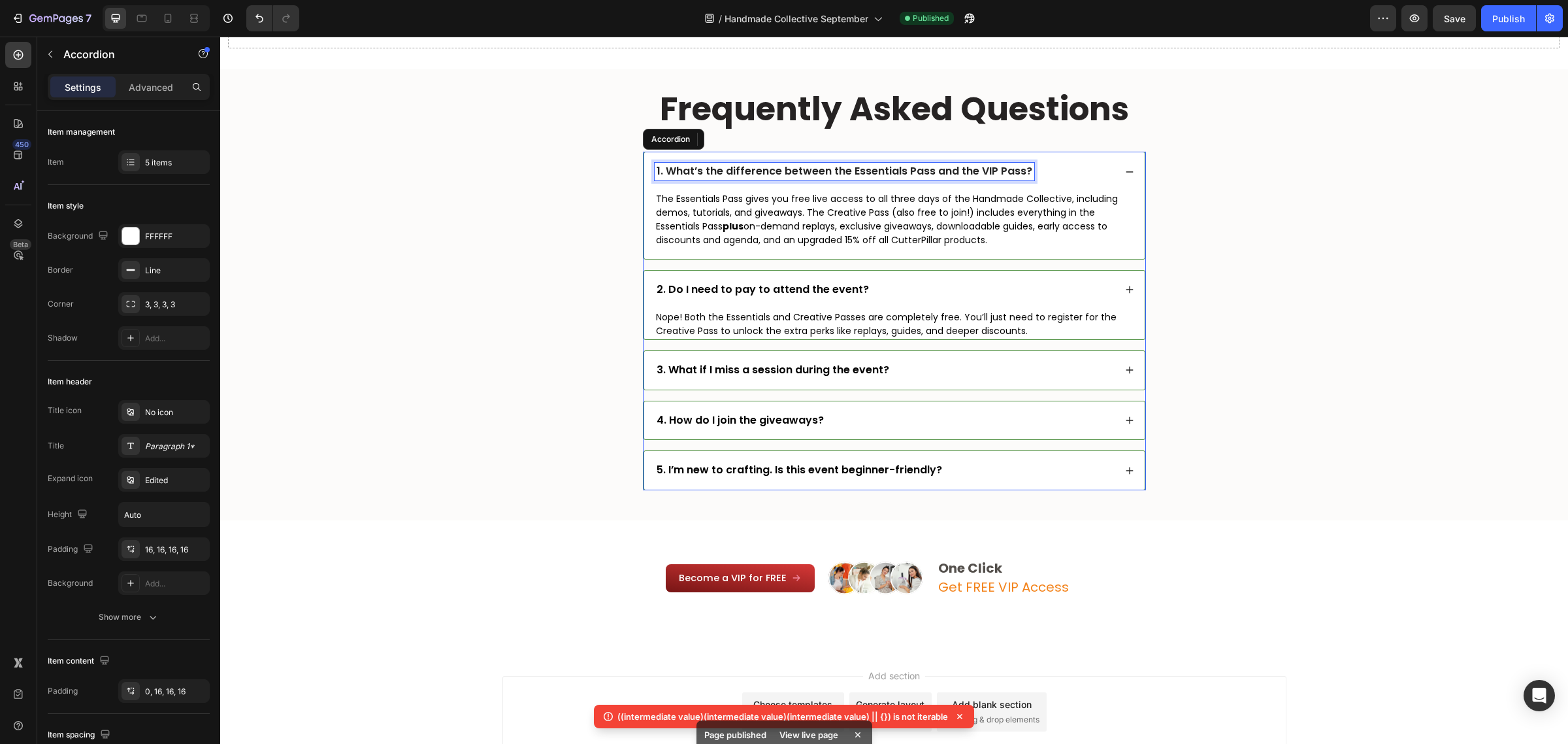
click at [1062, 175] on div "1. What’s the difference between the Essentials Pass and the VIP Pass?" at bounding box center [884, 171] width 460 height 17
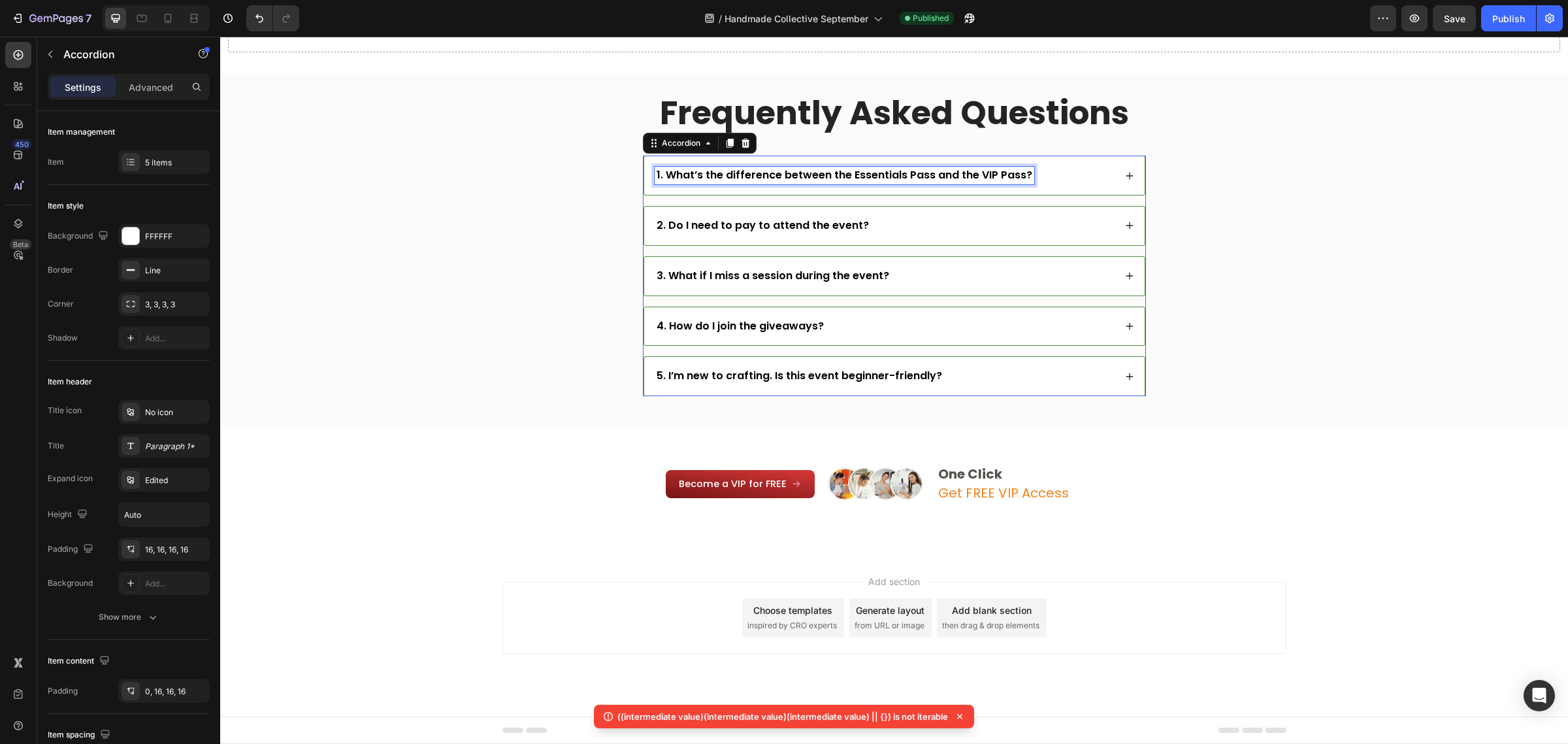
click at [1063, 178] on div "1. What’s the difference between the Essentials Pass and the VIP Pass?" at bounding box center [884, 175] width 460 height 17
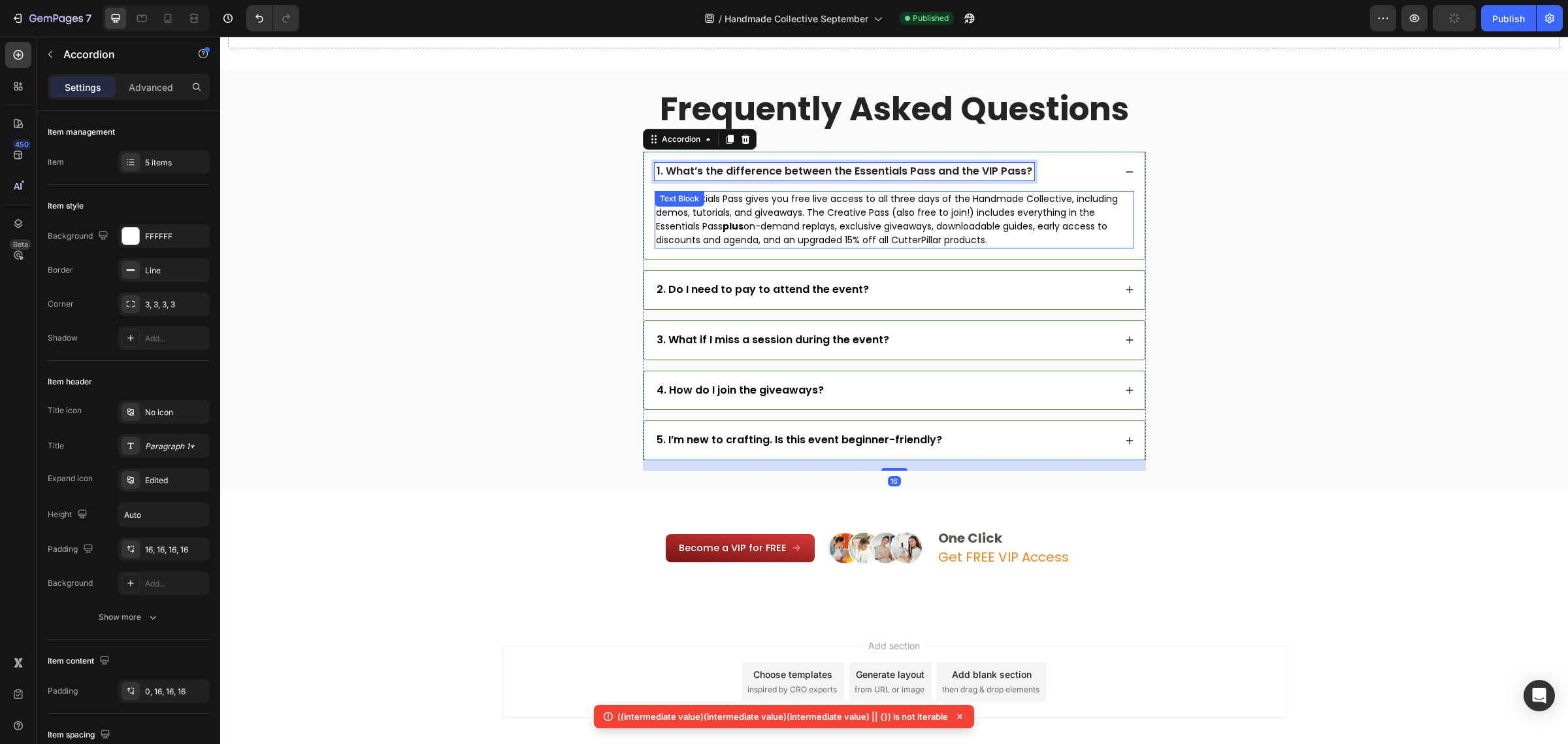
click at [877, 229] on p "The Essentials Pass gives you free live access to all three days of the Handmad…" at bounding box center [894, 219] width 477 height 55
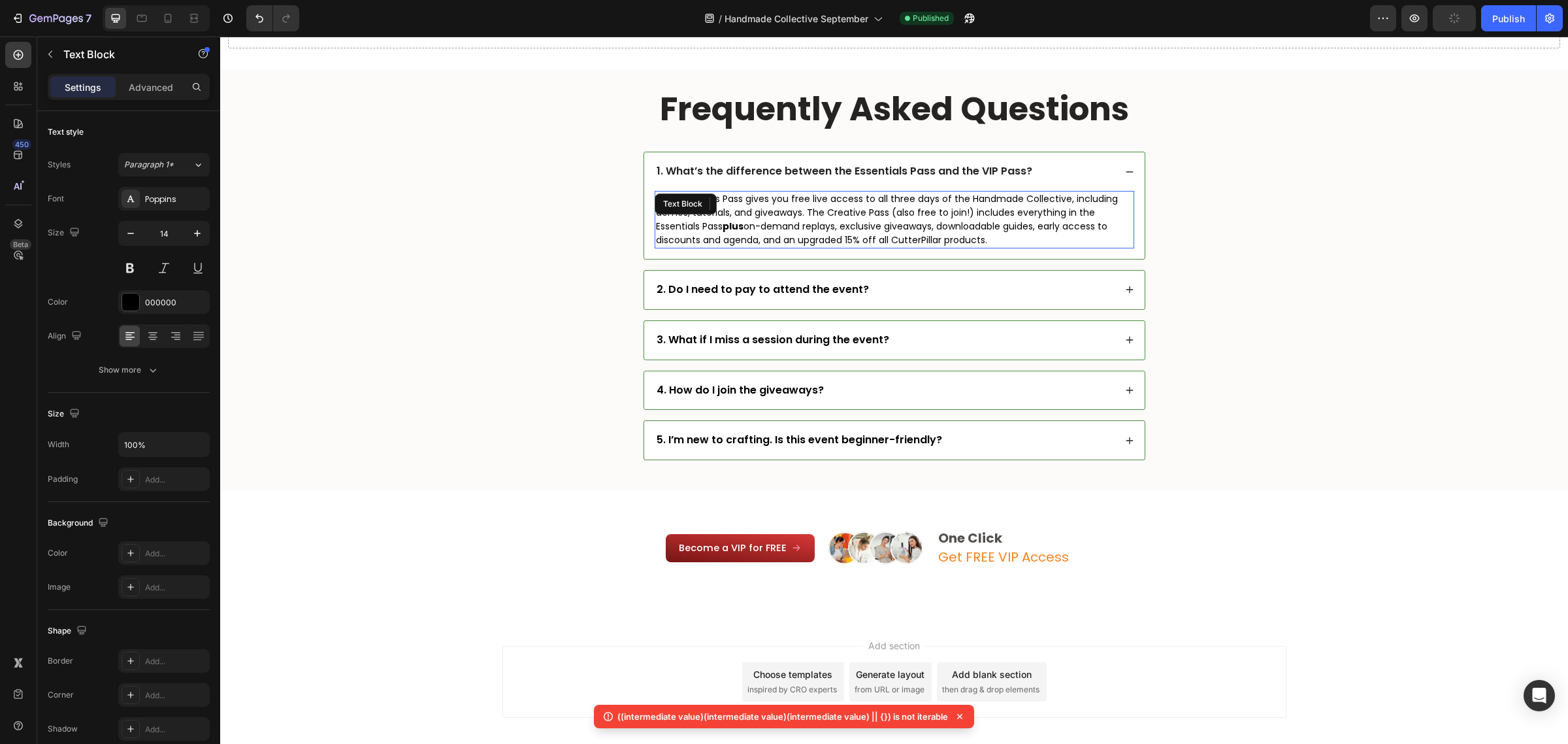
click at [873, 213] on p "The Essentials Pass gives you free live access to all three days of the Handmad…" at bounding box center [894, 219] width 477 height 55
click at [858, 210] on p "The Essentials Pass gives you free live access to all three days of the Handmad…" at bounding box center [894, 219] width 477 height 55
click at [907, 293] on div "2. Do I need to pay to attend the event?" at bounding box center [884, 290] width 460 height 17
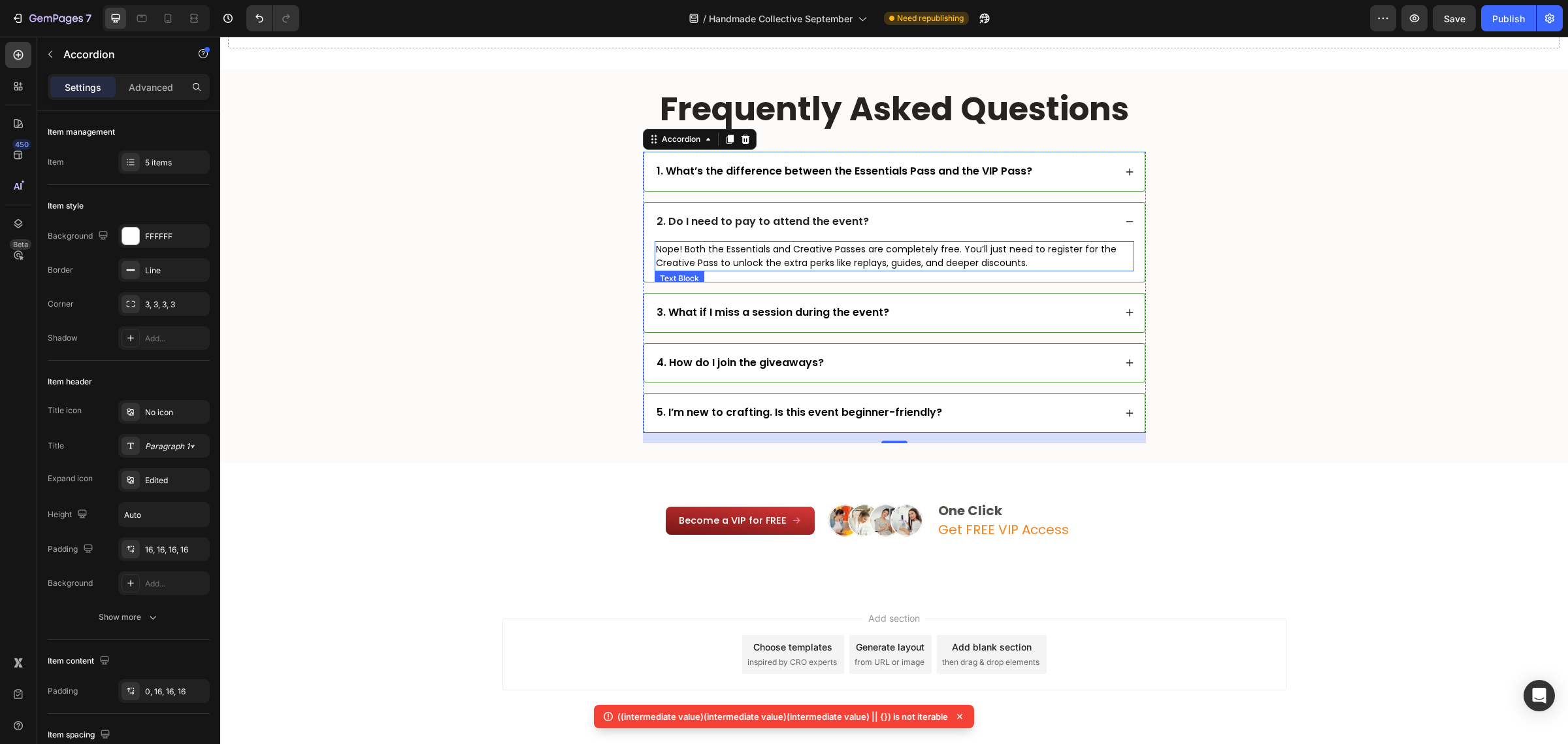
click at [827, 250] on p "Nope! Both the Essentials and Creative Passes are completely free. You’ll just …" at bounding box center [894, 256] width 477 height 28
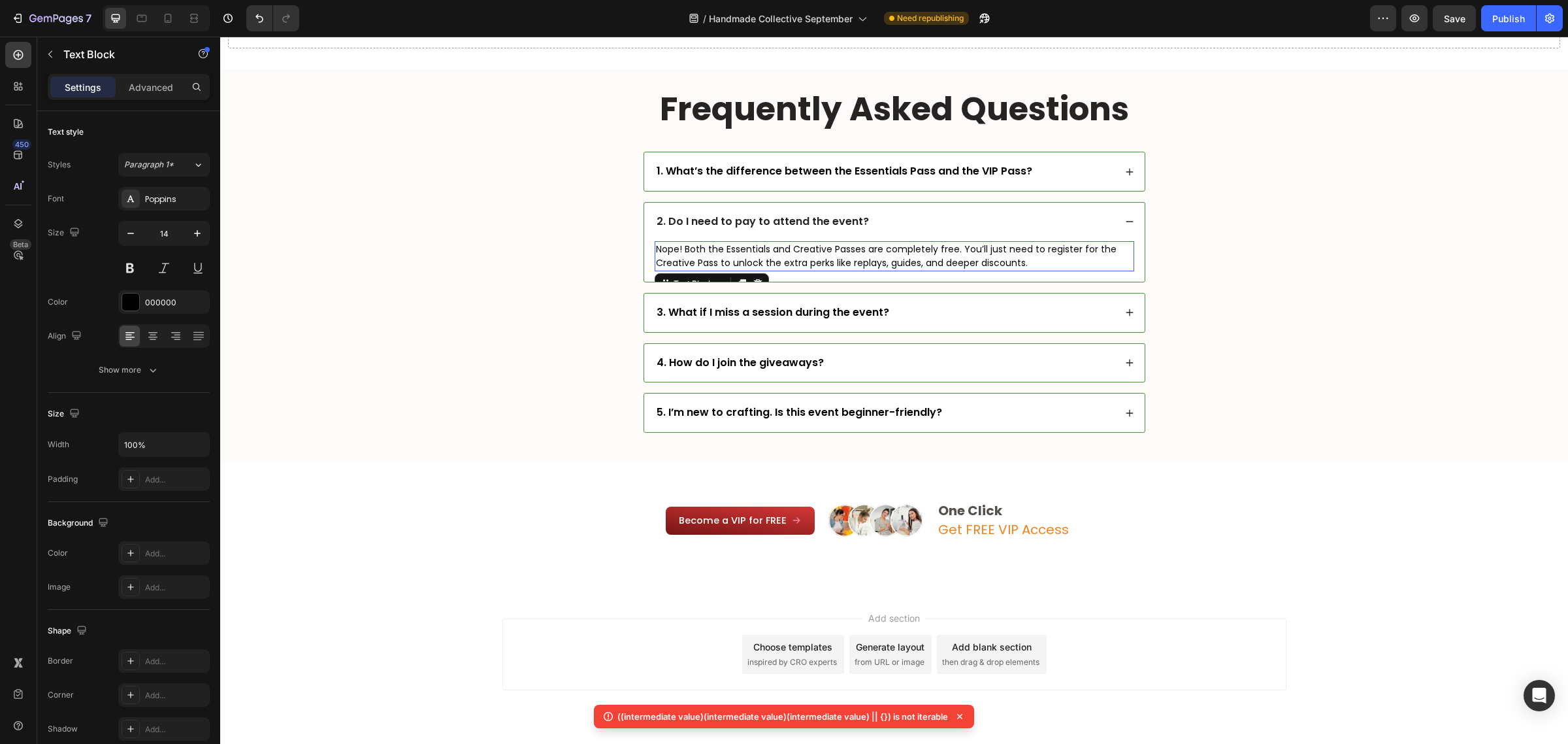
click at [826, 250] on p "Nope! Both the Essentials and Creative Passes are completely free. You’ll just …" at bounding box center [894, 256] width 477 height 28
click at [1119, 250] on p "Nope! Both the Essentials and VIP Passes are completely free. You’ll just need …" at bounding box center [894, 256] width 477 height 28
click at [1018, 315] on div "3. What if I miss a session during the event?" at bounding box center [884, 312] width 460 height 17
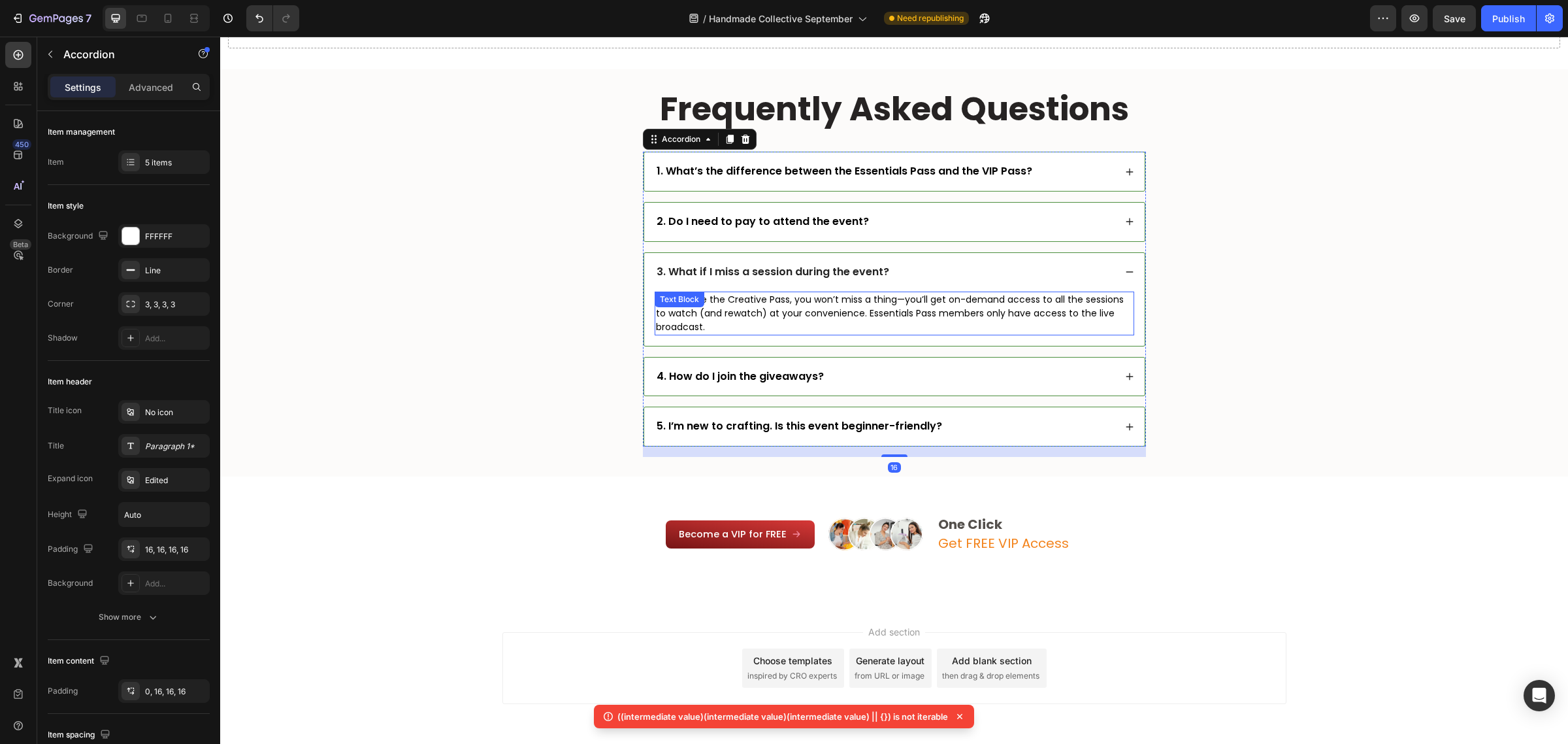
click at [756, 301] on p "If you have the Creative Pass, you won’t miss a thing—you’ll get on-demand acce…" at bounding box center [894, 313] width 477 height 41
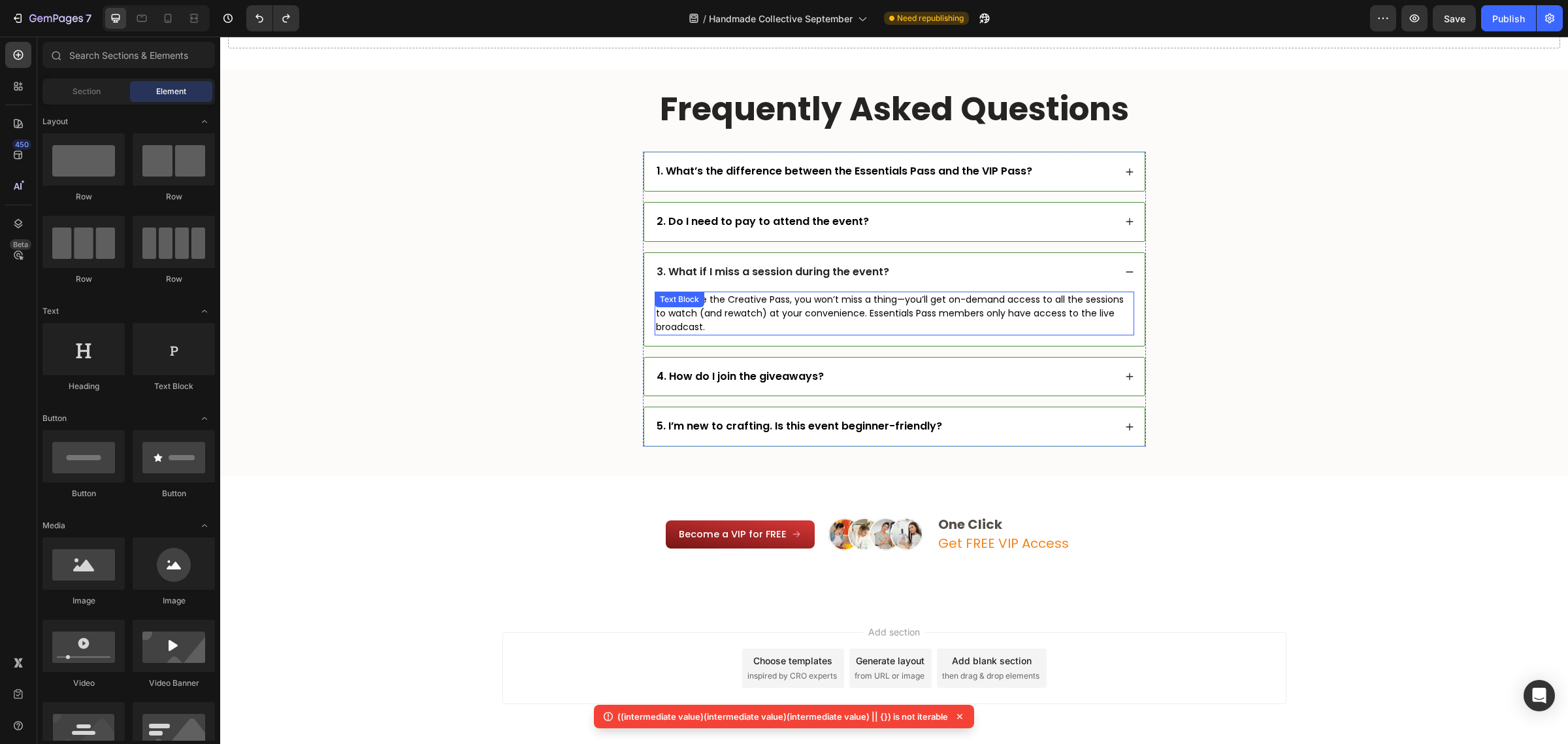
click at [784, 301] on p "If you have the Creative Pass, you won’t miss a thing—you’ll get on-demand acce…" at bounding box center [894, 313] width 477 height 41
click at [755, 302] on p "If you have the Creative Pass, you won’t miss a thing—you’ll get on-demand acce…" at bounding box center [894, 313] width 477 height 41
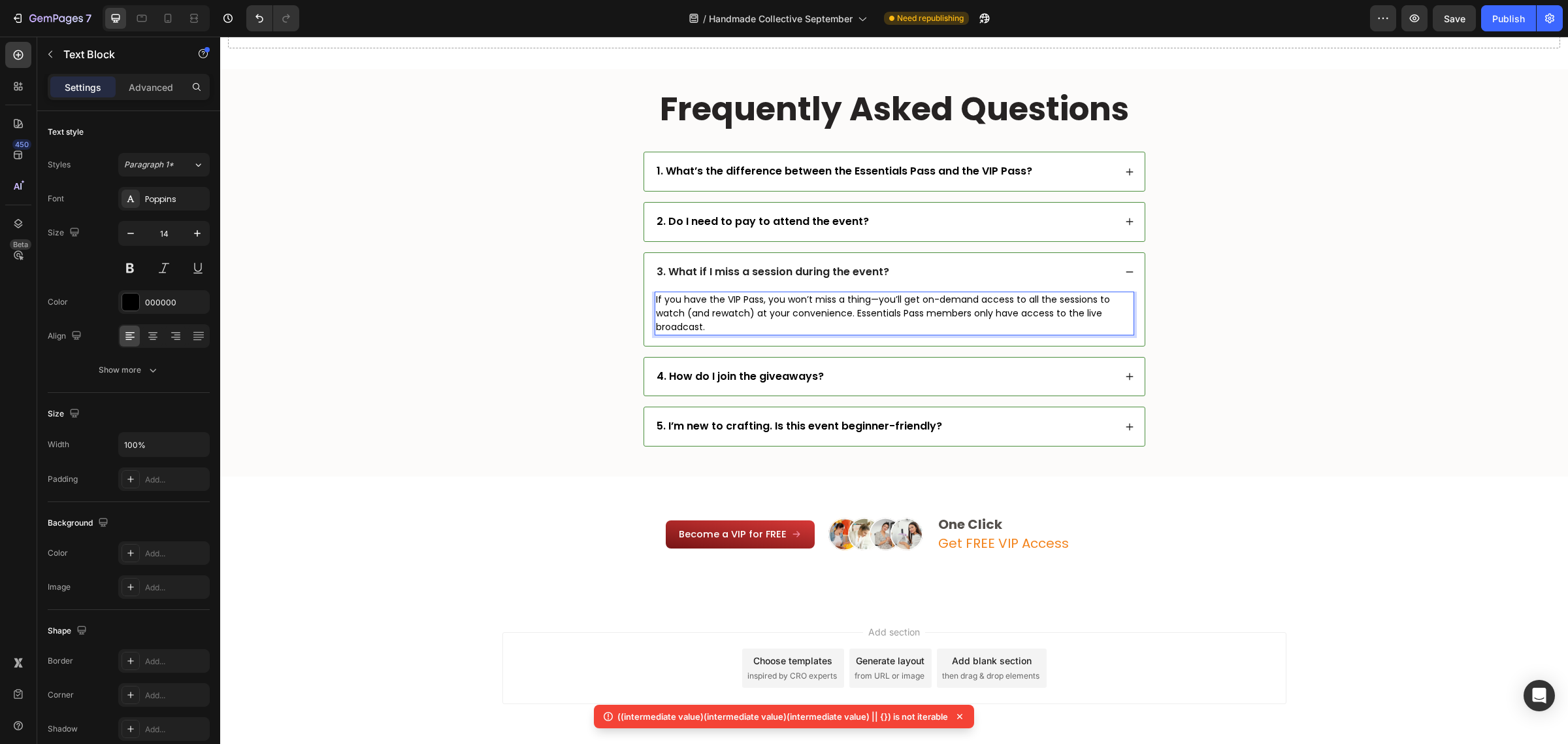
click at [871, 302] on p "If you have the VIP Pass, you won’t miss a thing—you’ll get on-demand access to…" at bounding box center [894, 313] width 477 height 41
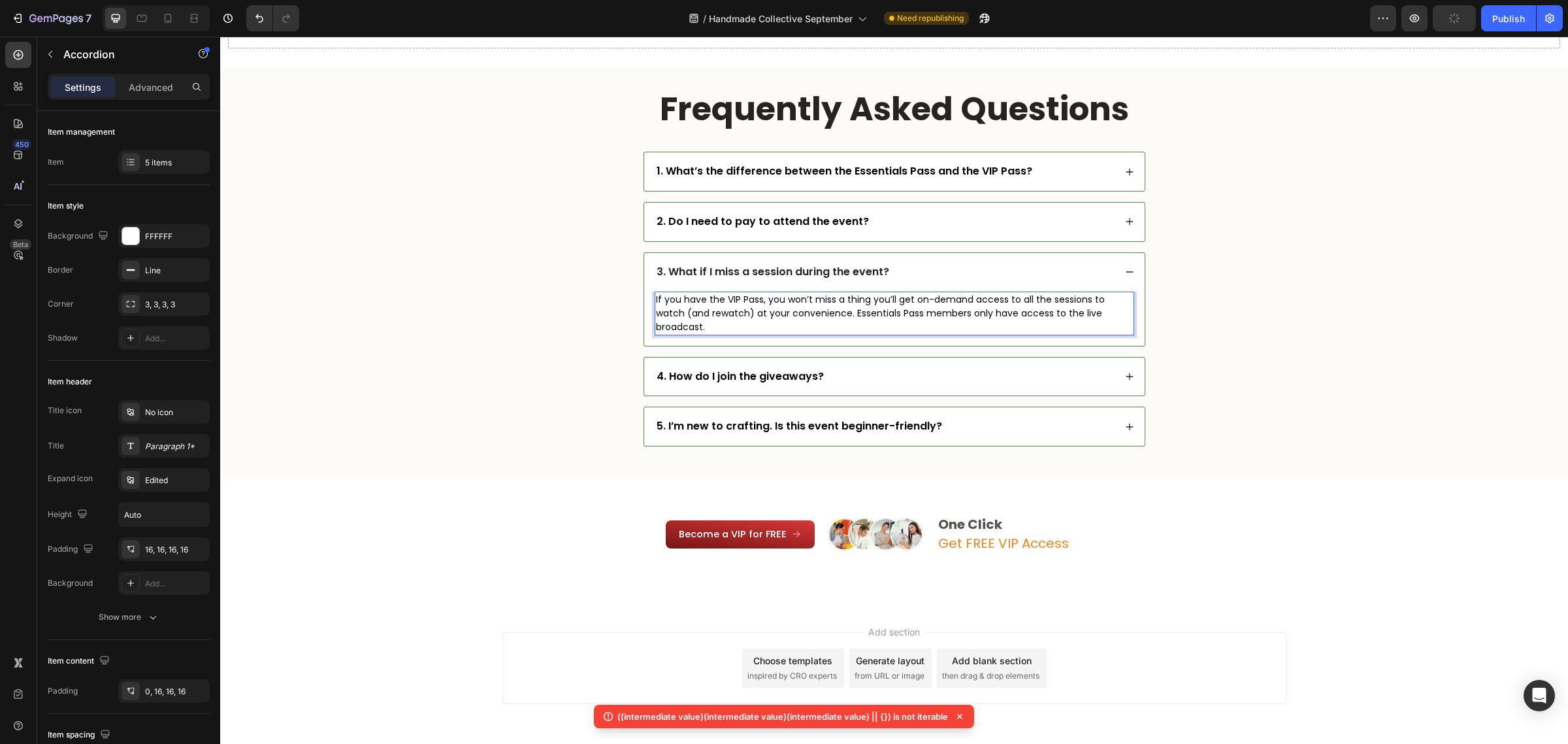
click at [1062, 368] on div "4. How do I join the giveaways?" at bounding box center [884, 376] width 460 height 17
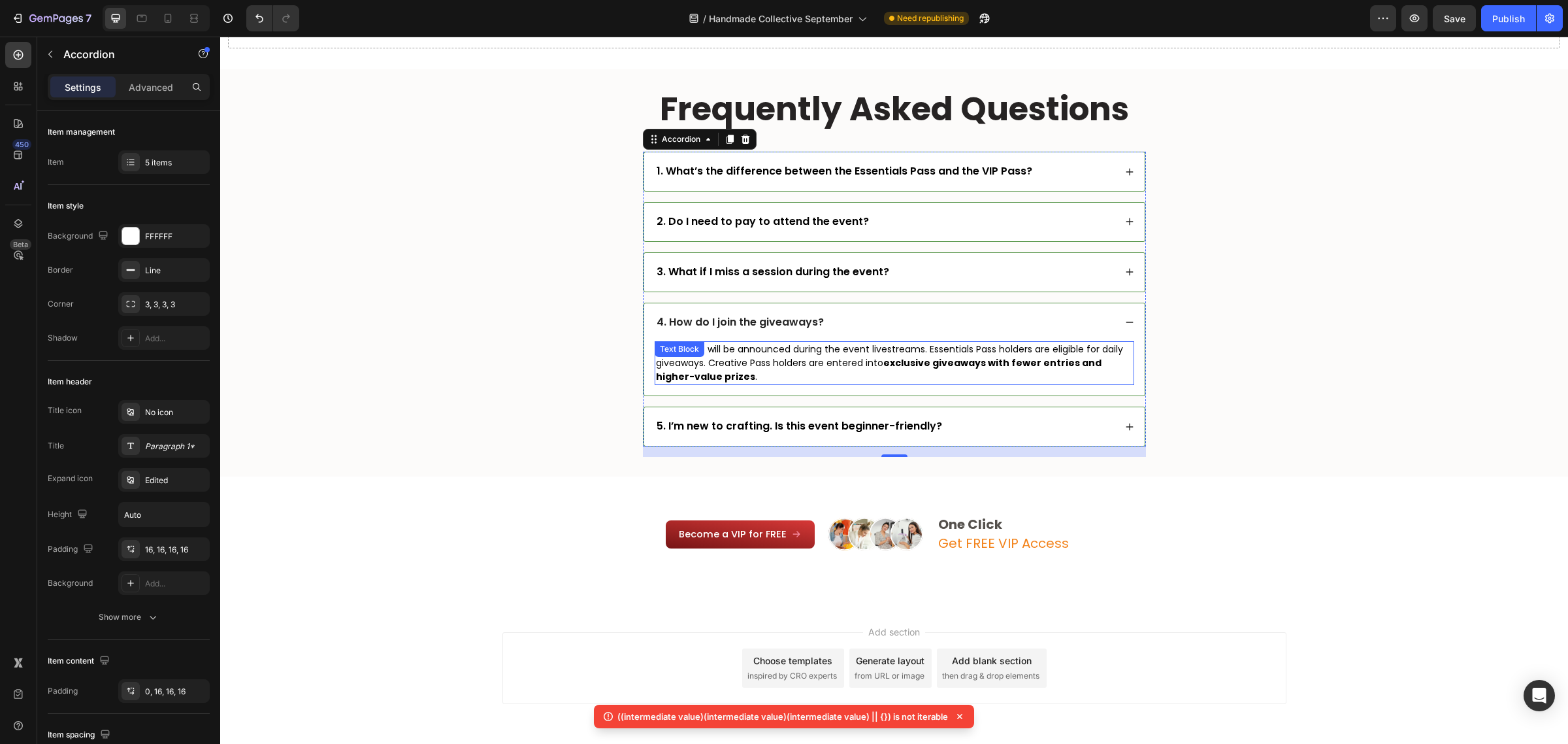
click at [742, 366] on p "Giveaways will be announced during the event livestreams. Essentials Pass holde…" at bounding box center [894, 362] width 477 height 41
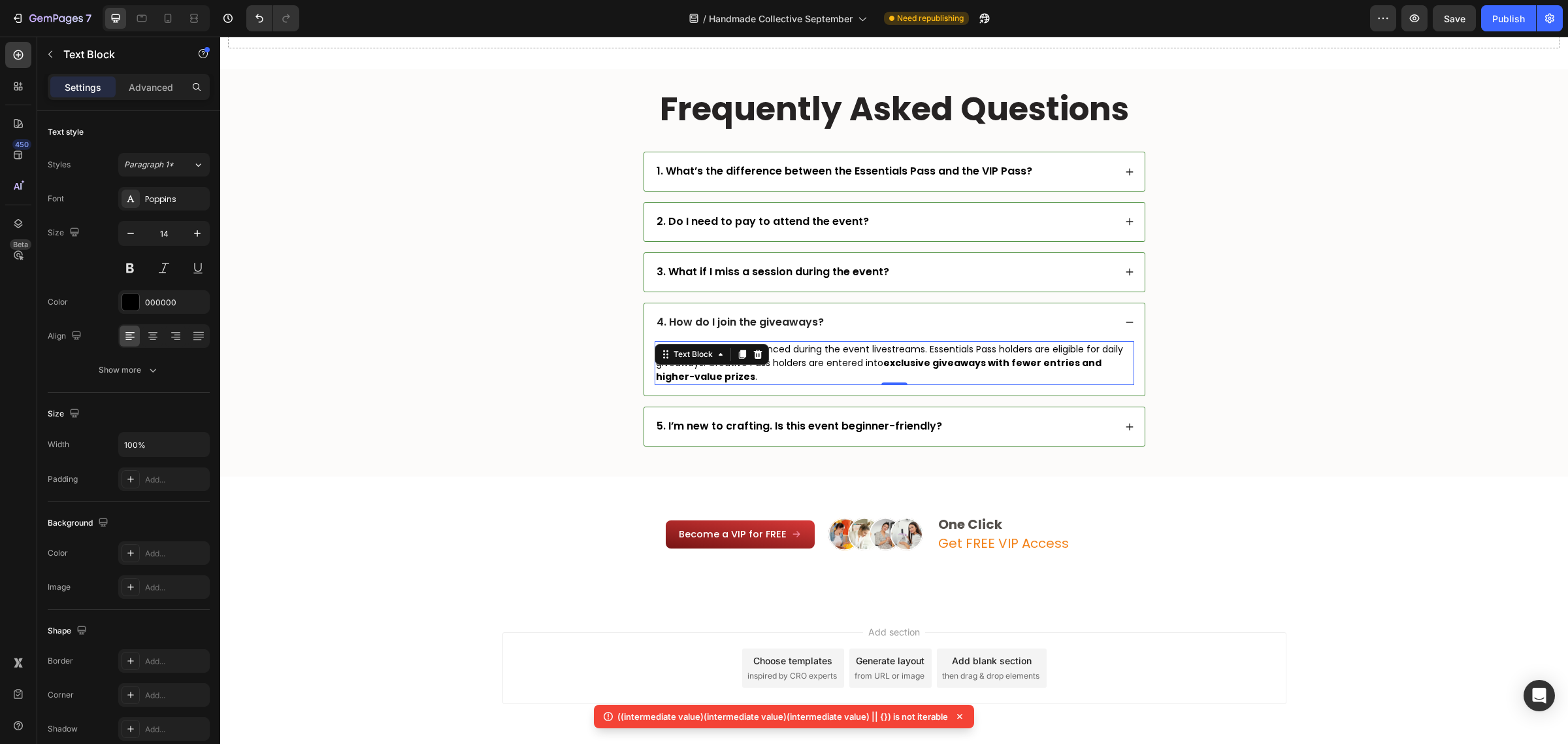
click at [784, 382] on p "Giveaways will be announced during the event livestreams. Essentials Pass holde…" at bounding box center [894, 362] width 477 height 41
click at [1072, 422] on div "5. I’m new to crafting. Is this event beginner-friendly?" at bounding box center [884, 426] width 460 height 17
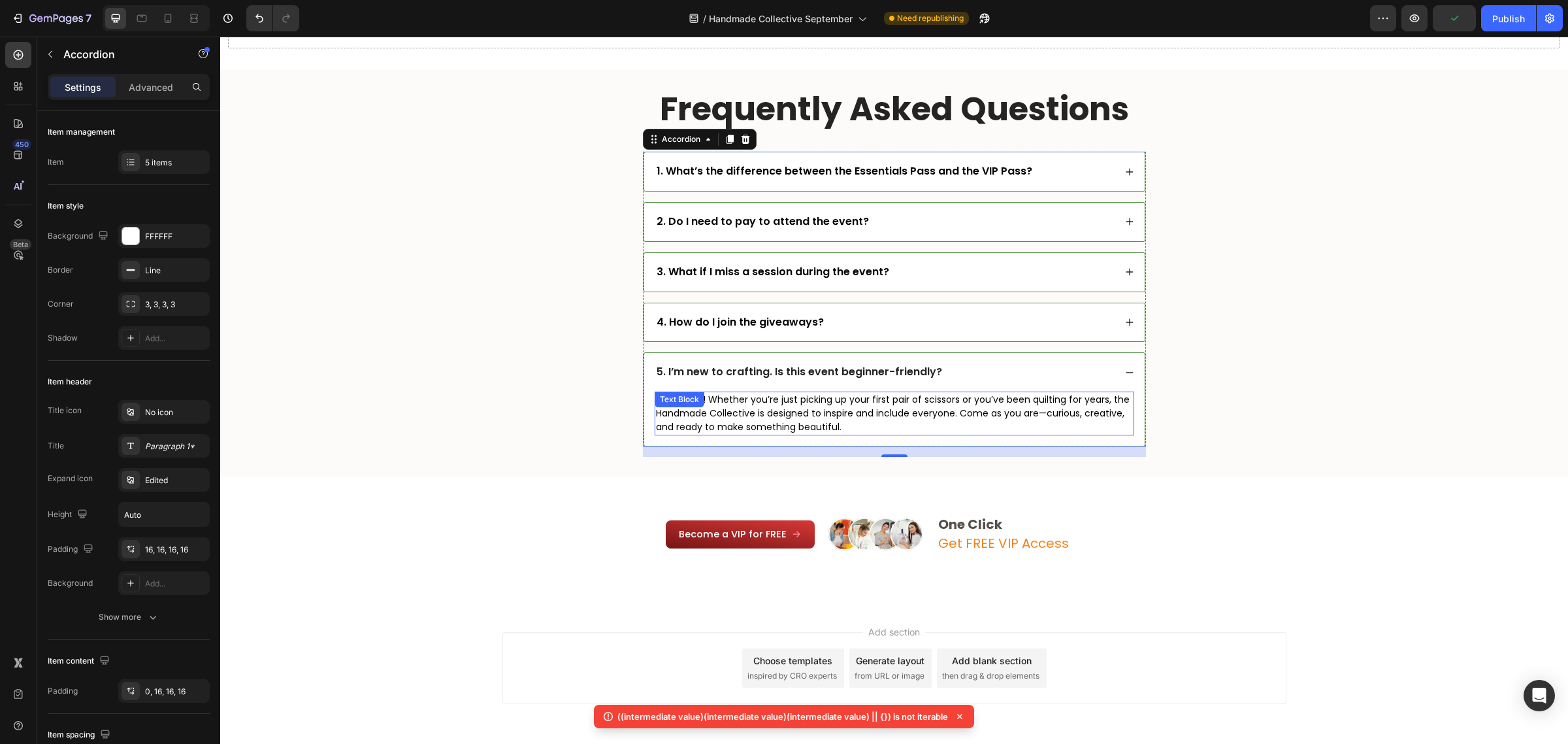
click at [1044, 418] on p "Absolutely! Whether you’re just picking up your first pair of scissors or you’v…" at bounding box center [894, 413] width 477 height 41
click at [1040, 412] on p "Absolutely! Whether you’re just picking up your first pair of scissors or you’v…" at bounding box center [894, 413] width 477 height 41
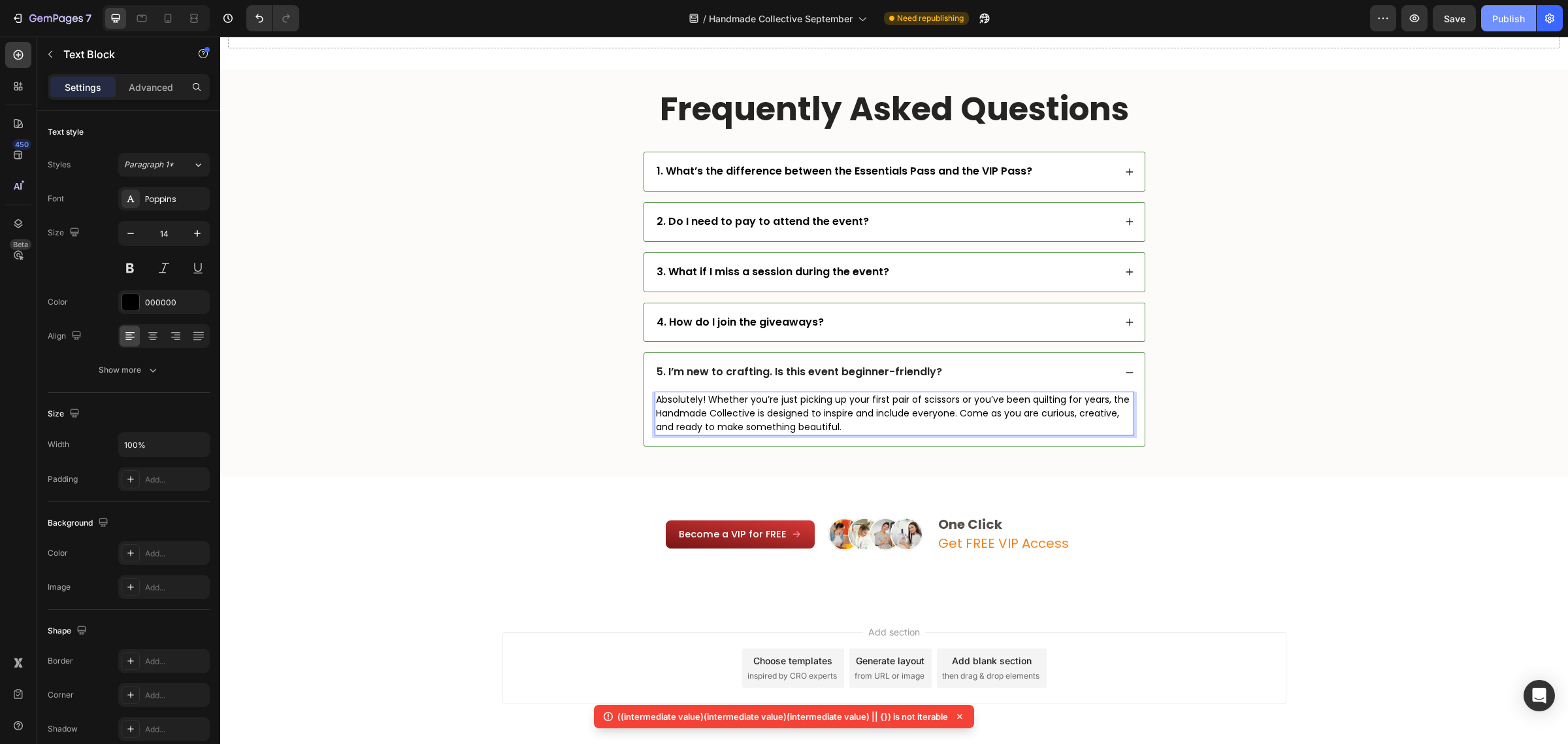
click at [1515, 23] on div "Publish" at bounding box center [1508, 19] width 33 height 14
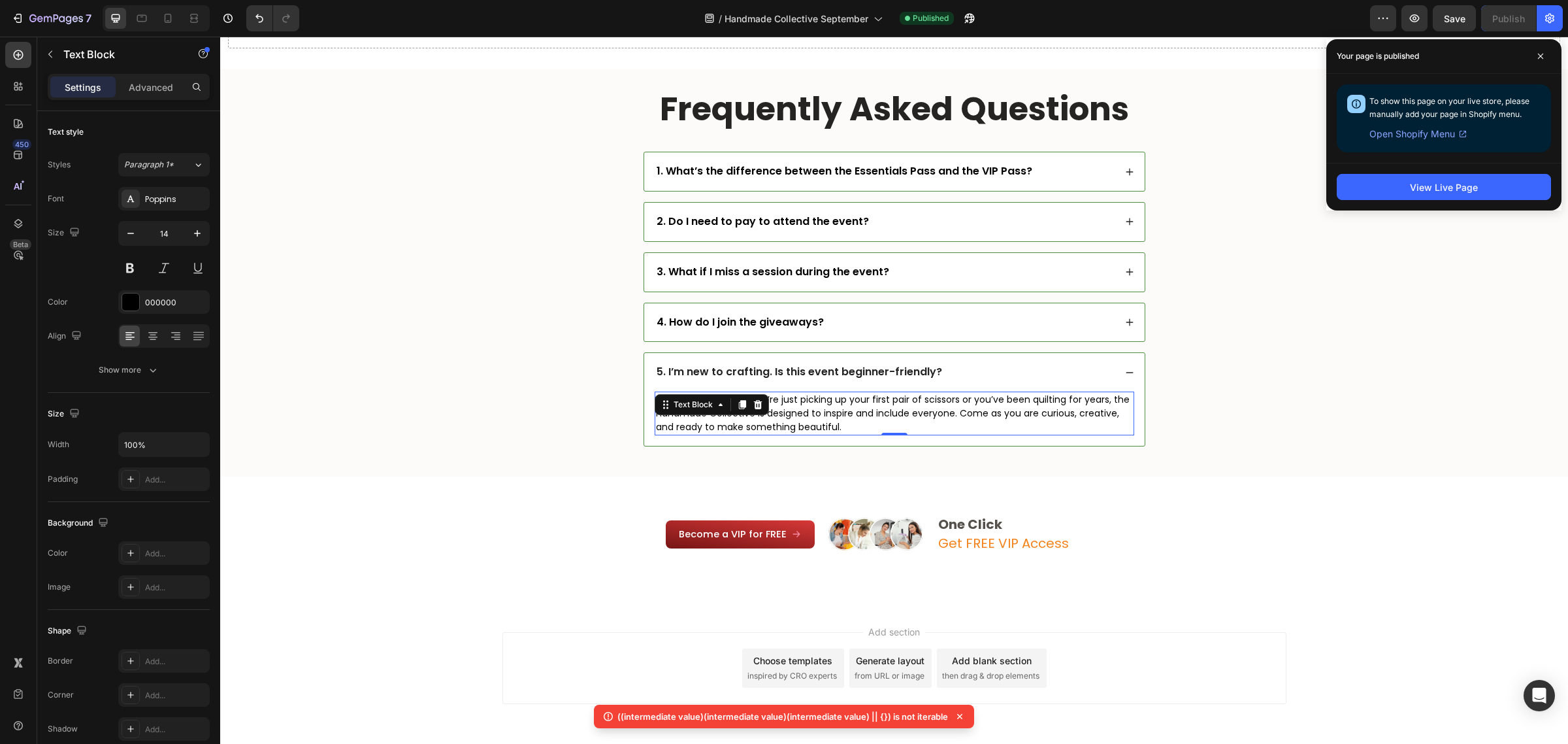
scroll to position [4397, 0]
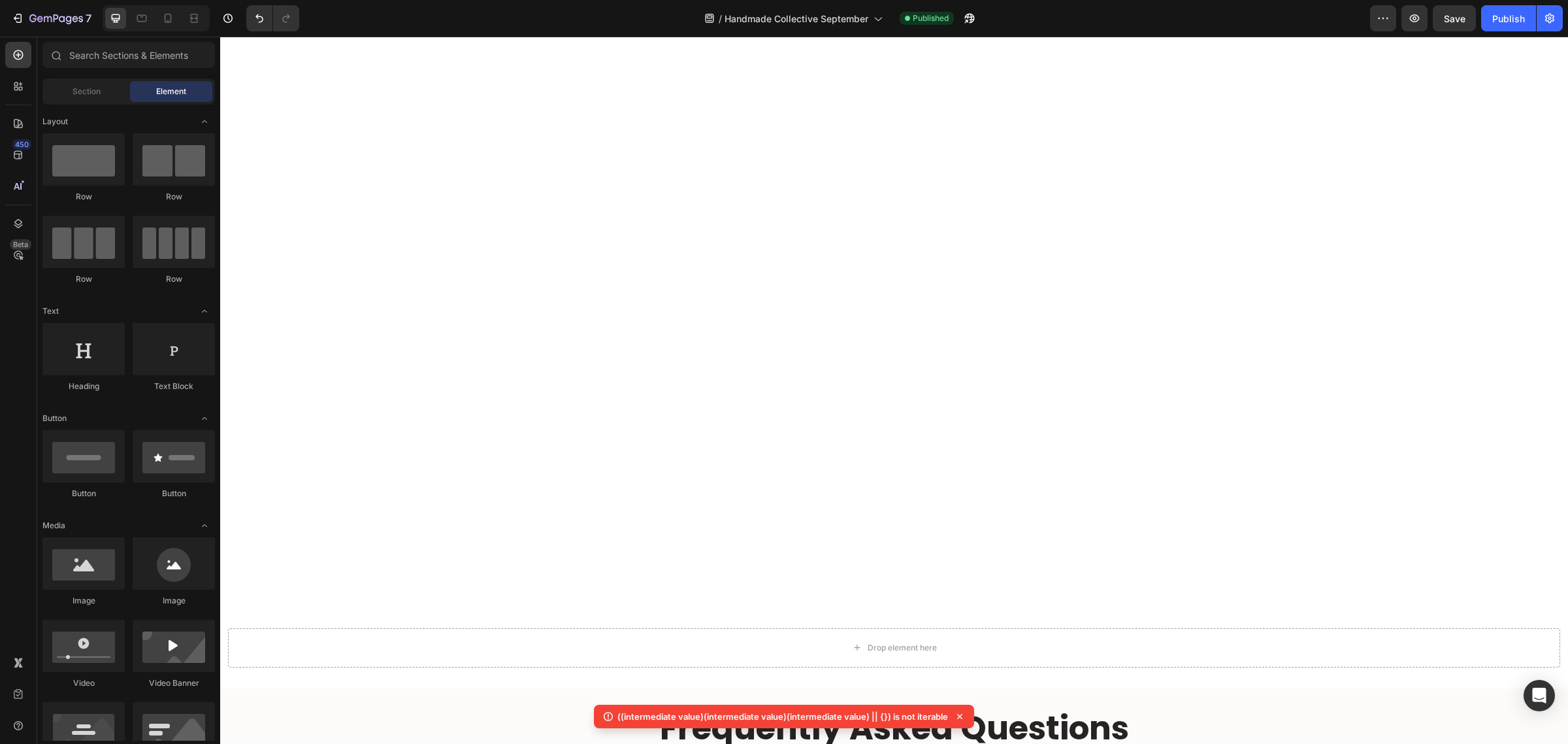
drag, startPoint x: 1560, startPoint y: 520, endPoint x: 1003, endPoint y: 43, distance: 733.3
